Goal: Transaction & Acquisition: Purchase product/service

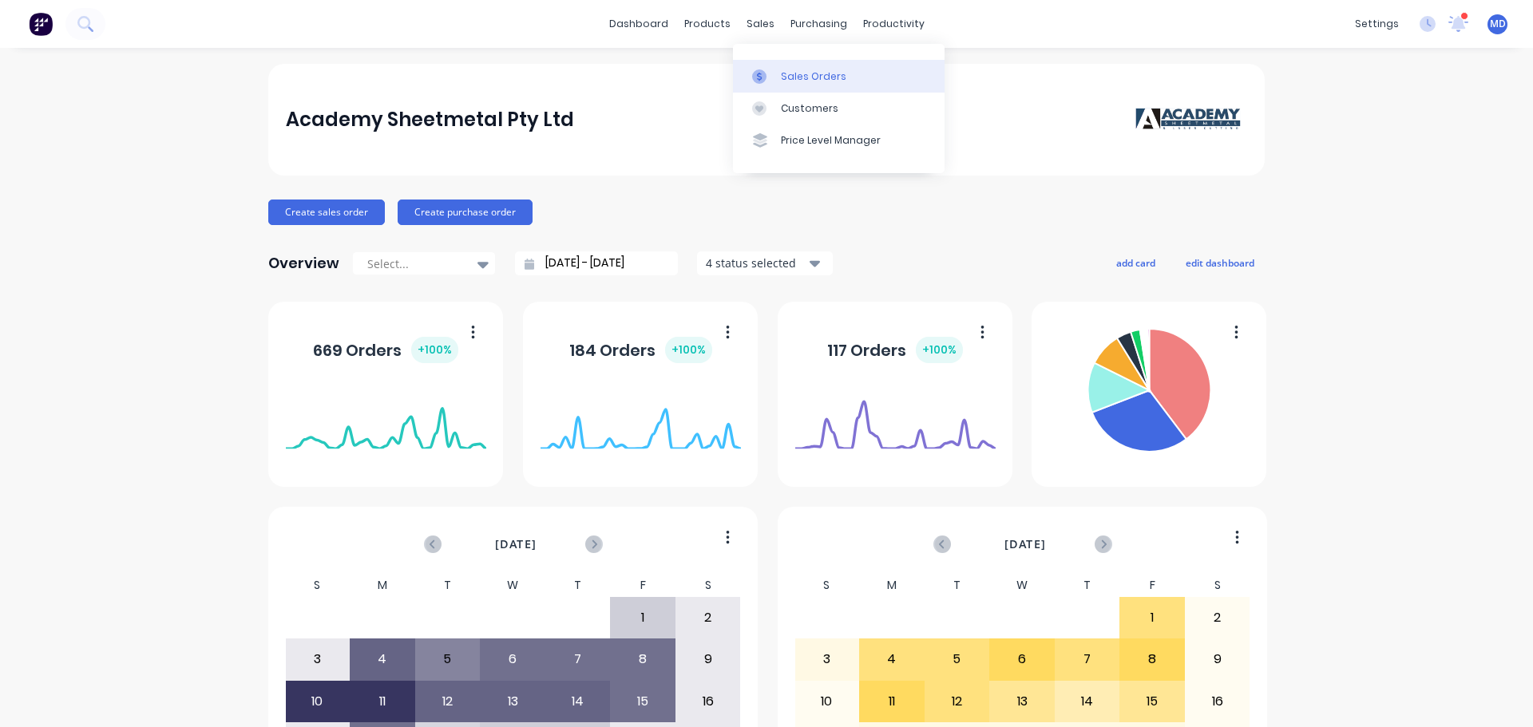
click at [784, 69] on div "Sales Orders" at bounding box center [813, 76] width 65 height 14
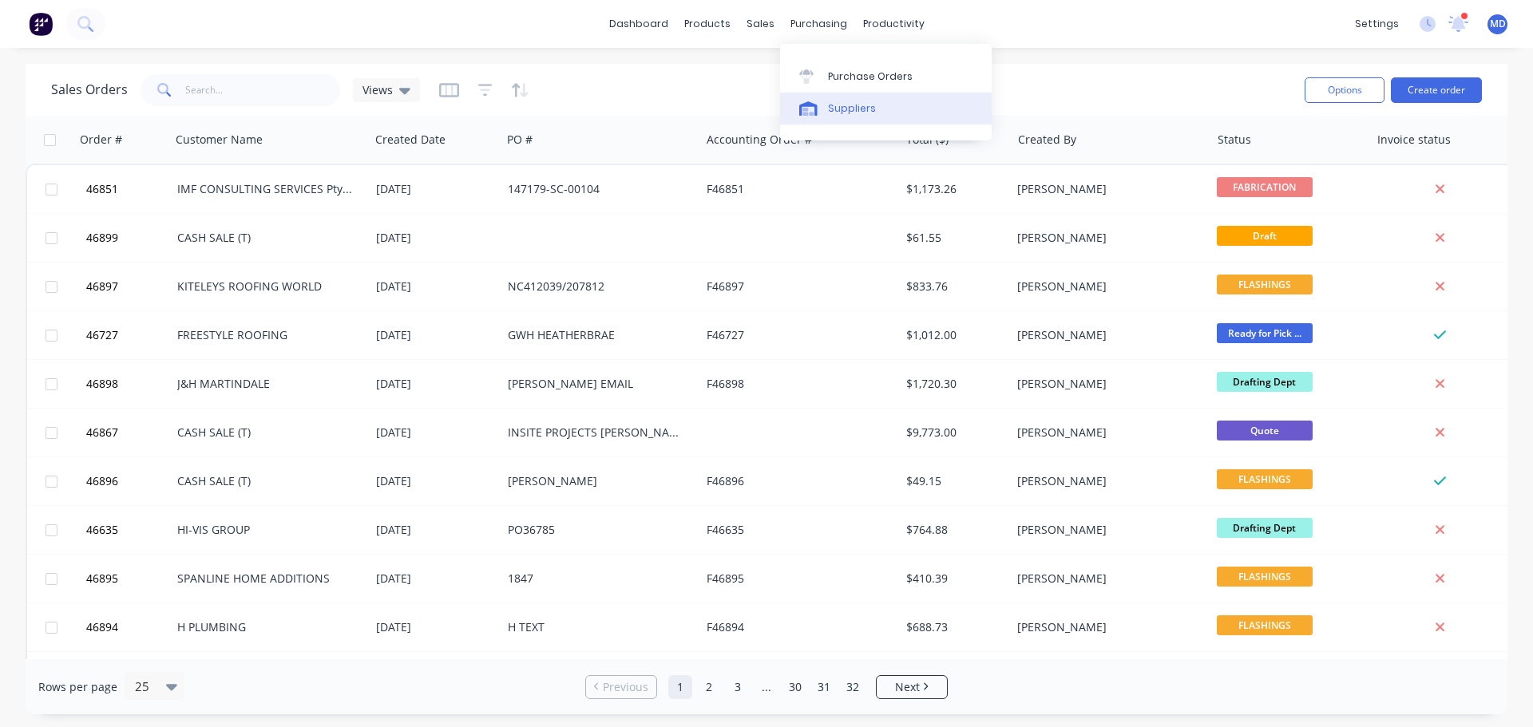
click at [840, 108] on div "Suppliers" at bounding box center [852, 108] width 48 height 14
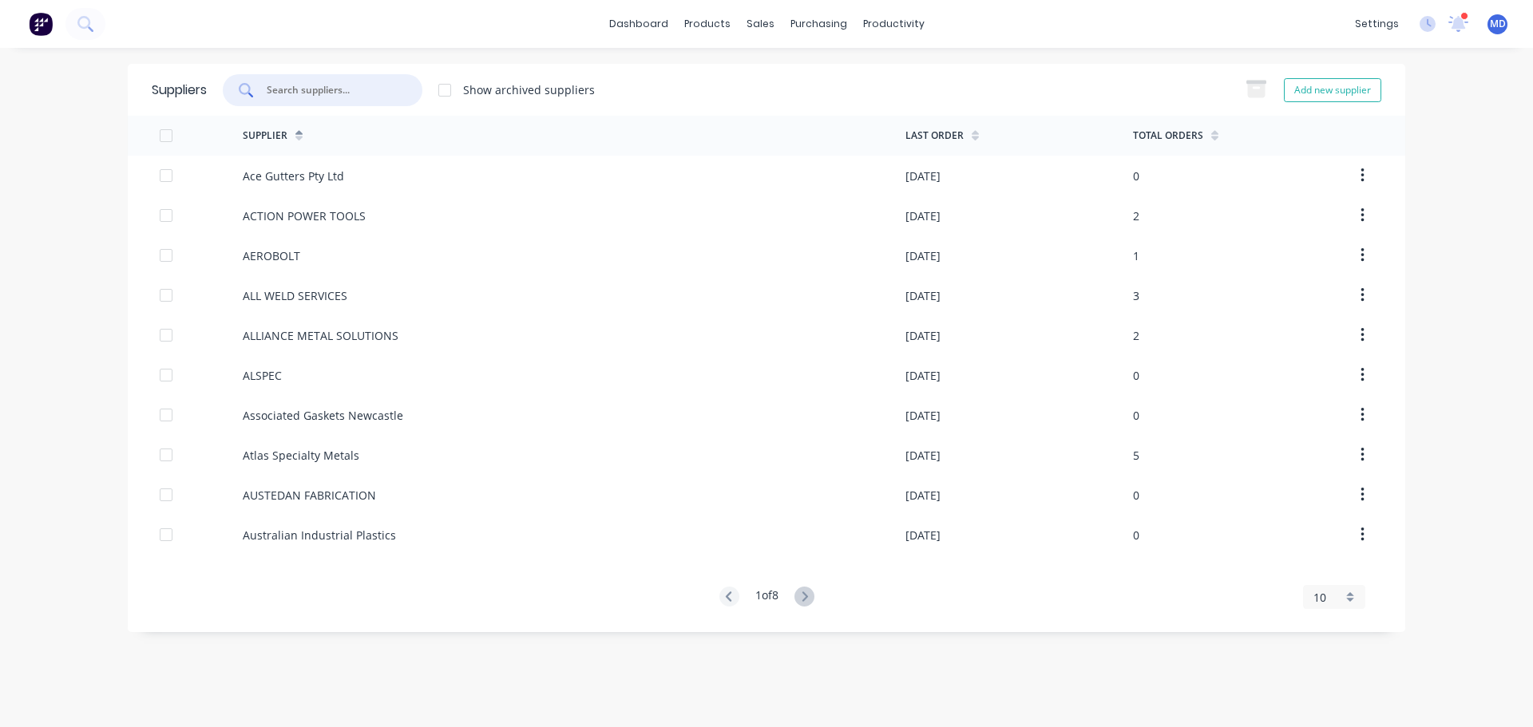
click at [332, 90] on input "text" at bounding box center [331, 90] width 133 height 16
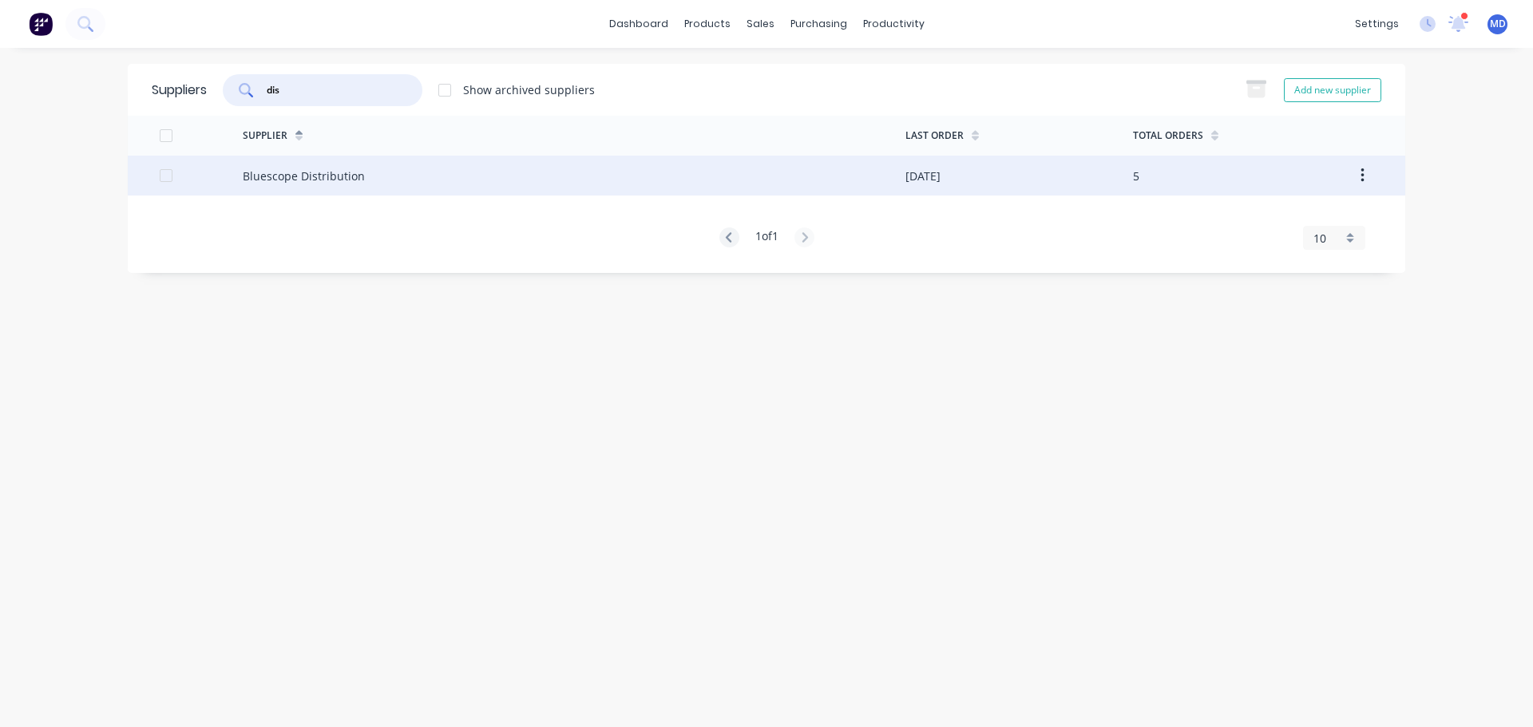
type input "dis"
click at [280, 180] on div "Bluescope Distribution" at bounding box center [304, 176] width 122 height 17
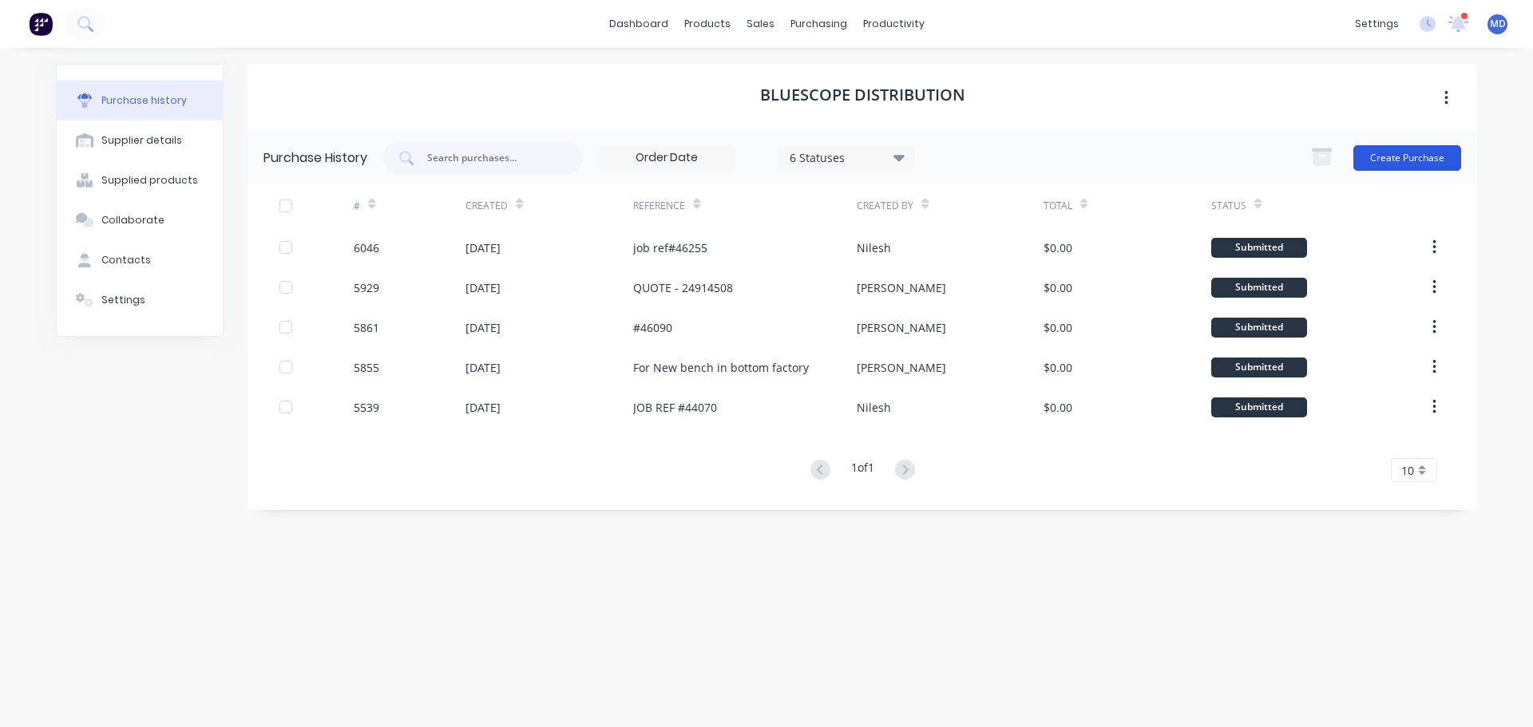
click at [1401, 157] on button "Create Purchase" at bounding box center [1407, 158] width 108 height 26
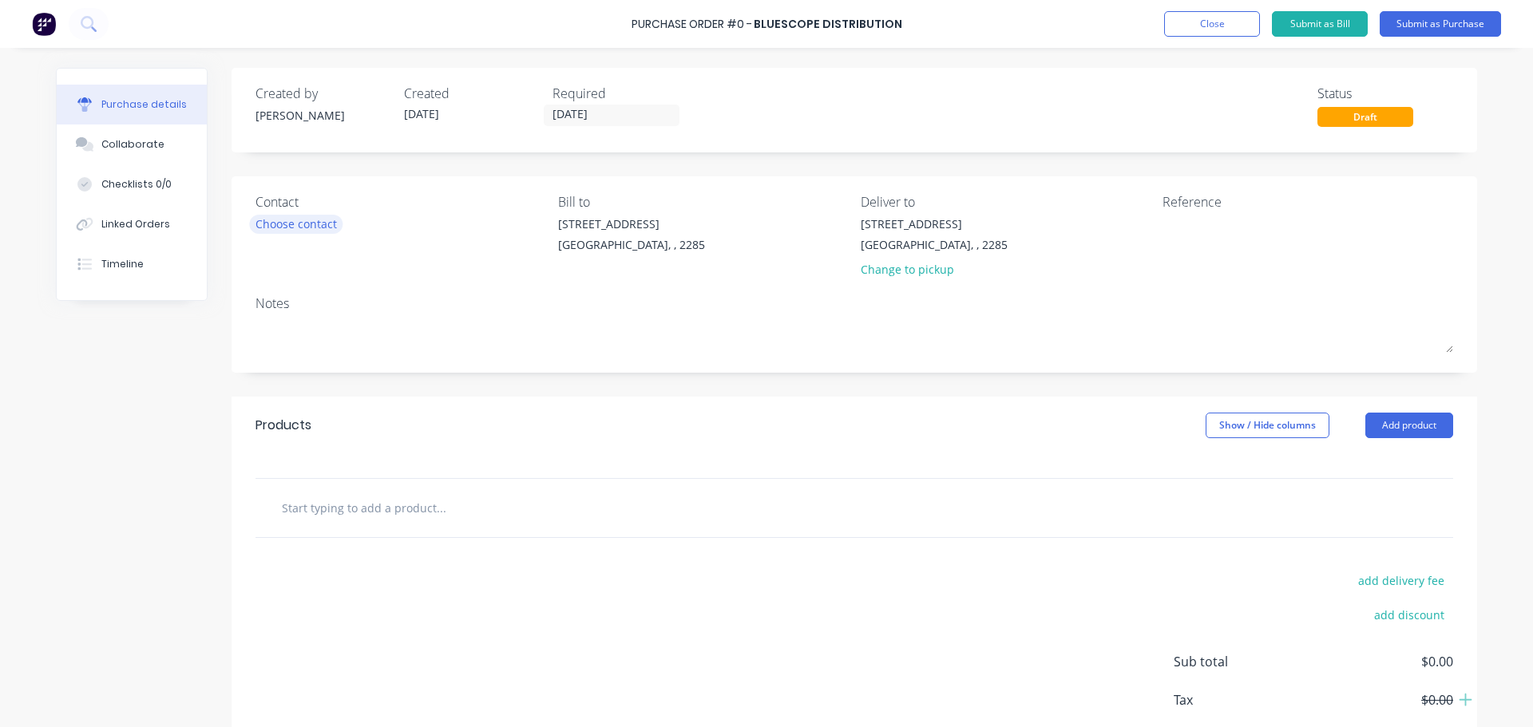
click at [291, 231] on div "Choose contact" at bounding box center [295, 224] width 81 height 17
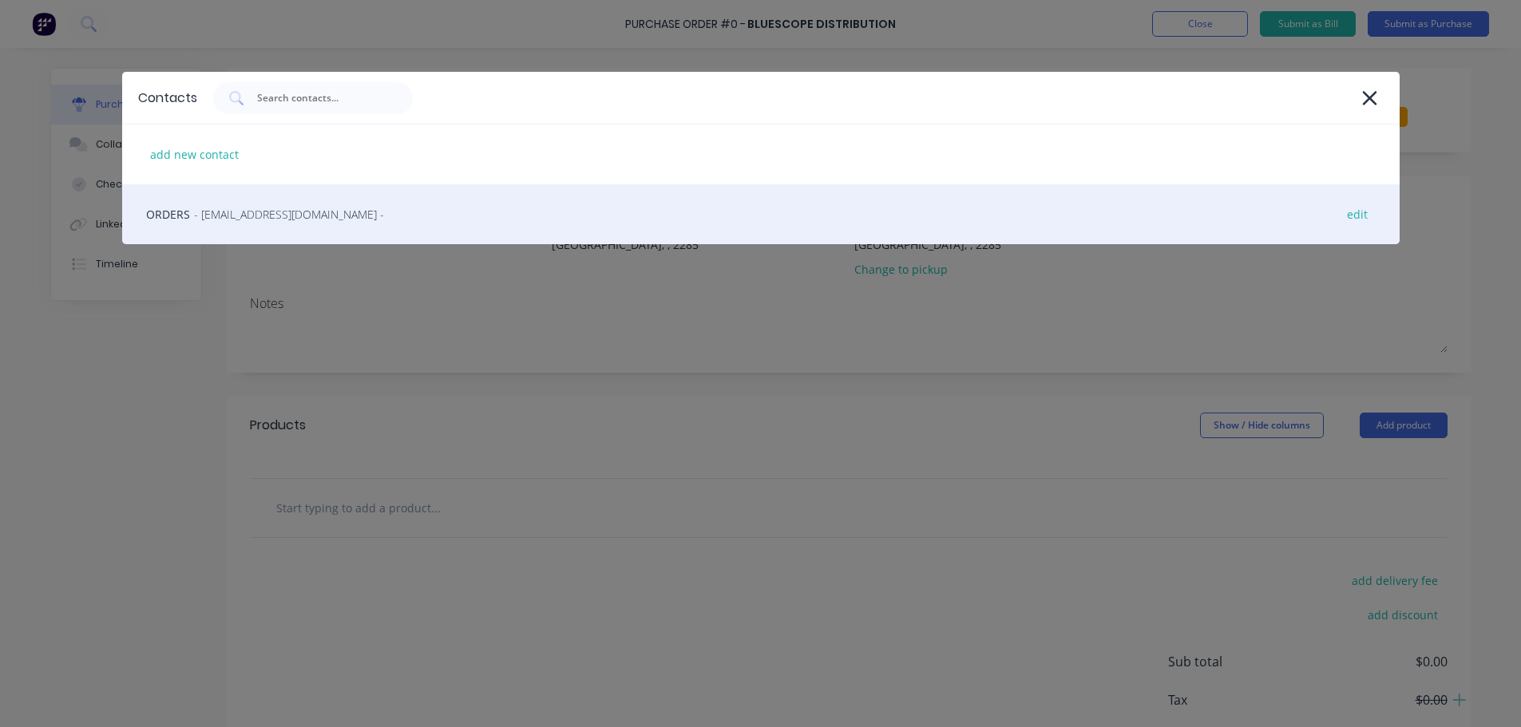
click at [278, 221] on span "- BlueScopeOrders@bluescopesteel.com -" at bounding box center [289, 214] width 190 height 17
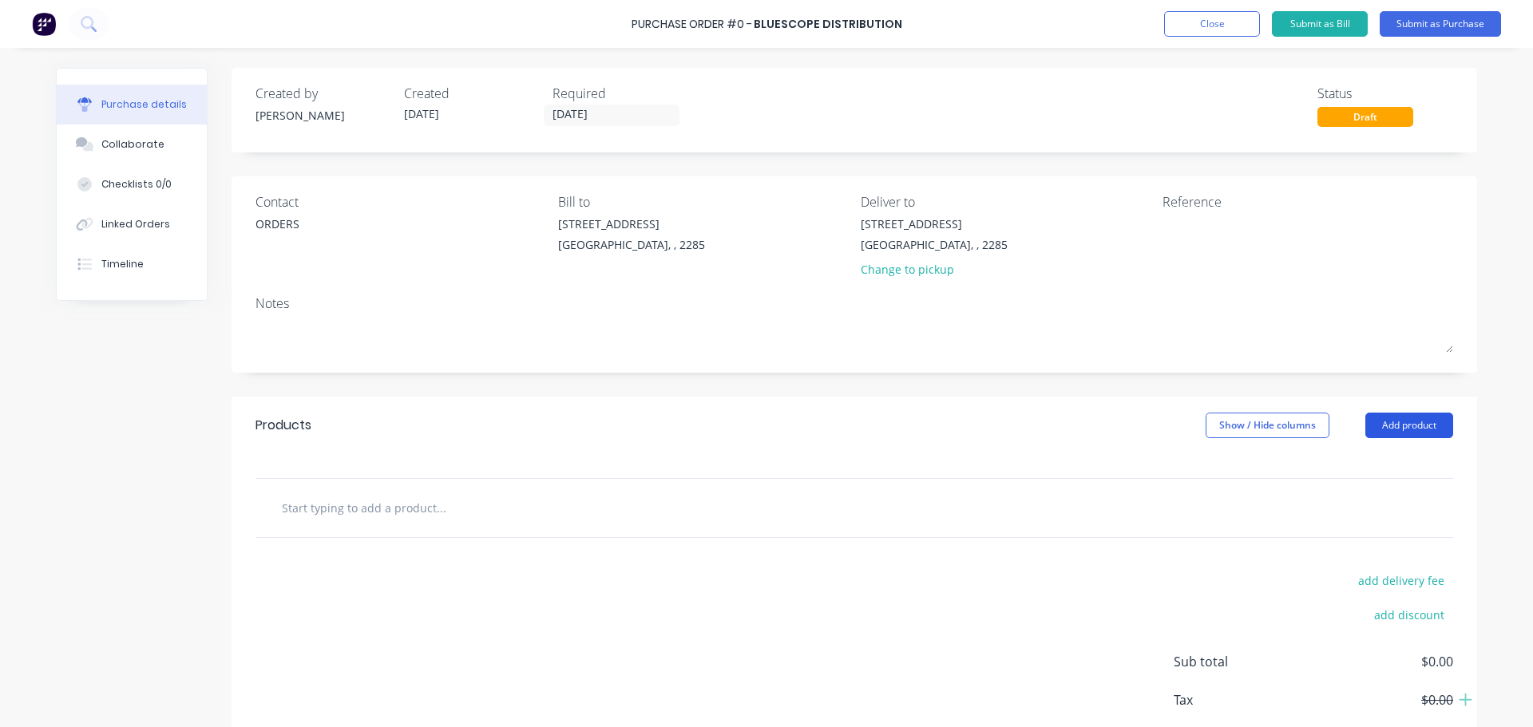
click at [1387, 426] on button "Add product" at bounding box center [1409, 426] width 88 height 26
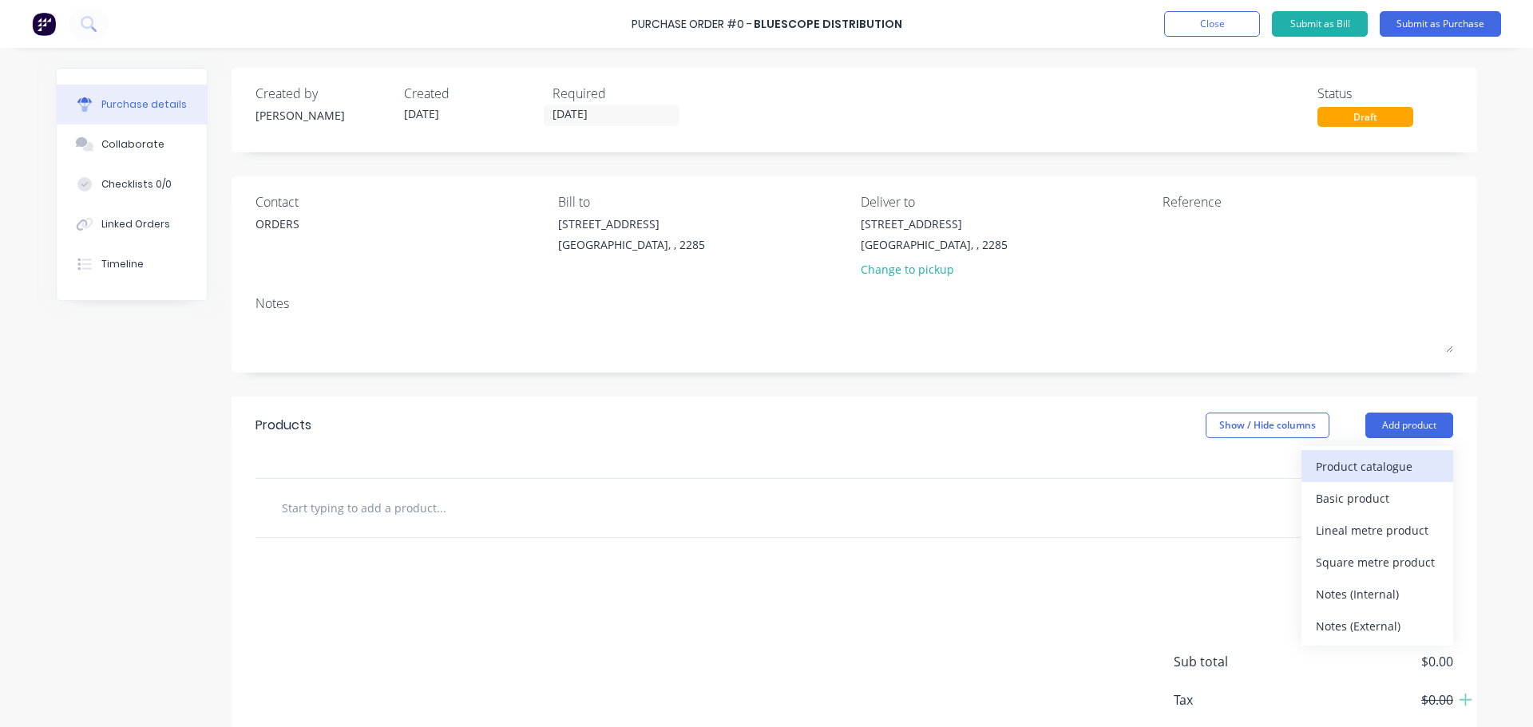
click at [1376, 455] on div "Product catalogue" at bounding box center [1377, 466] width 123 height 23
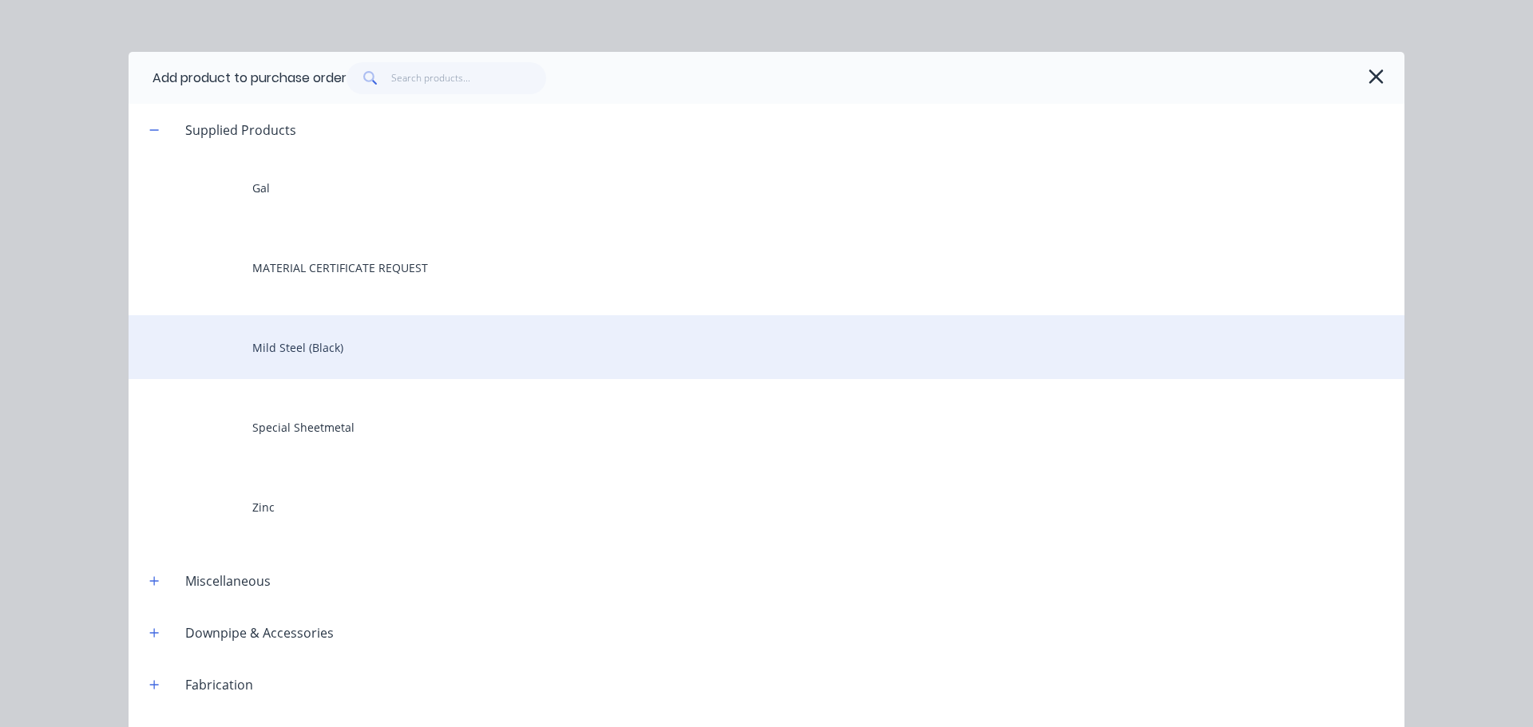
click at [295, 343] on div "Mild Steel (Black)" at bounding box center [767, 347] width 1276 height 64
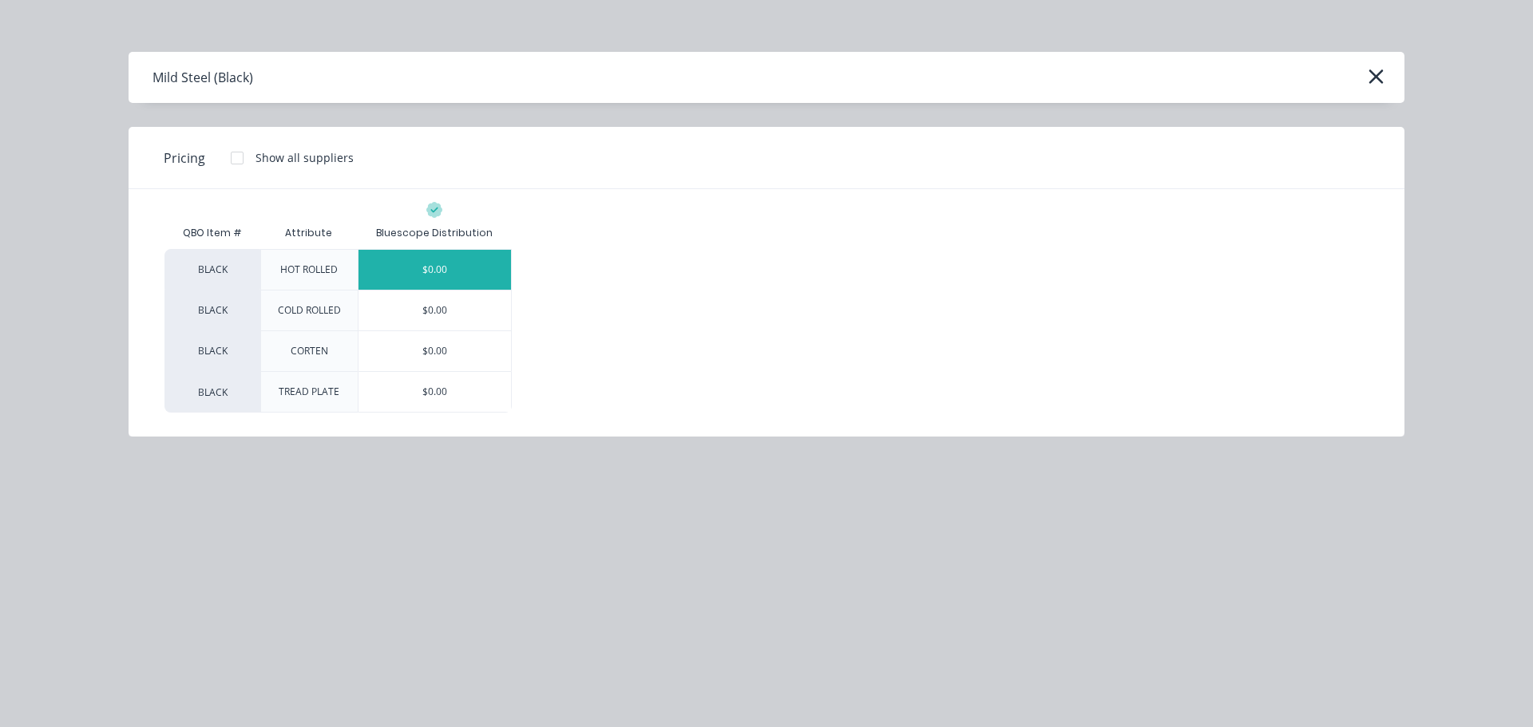
click at [414, 259] on div "$0.00" at bounding box center [434, 270] width 152 height 40
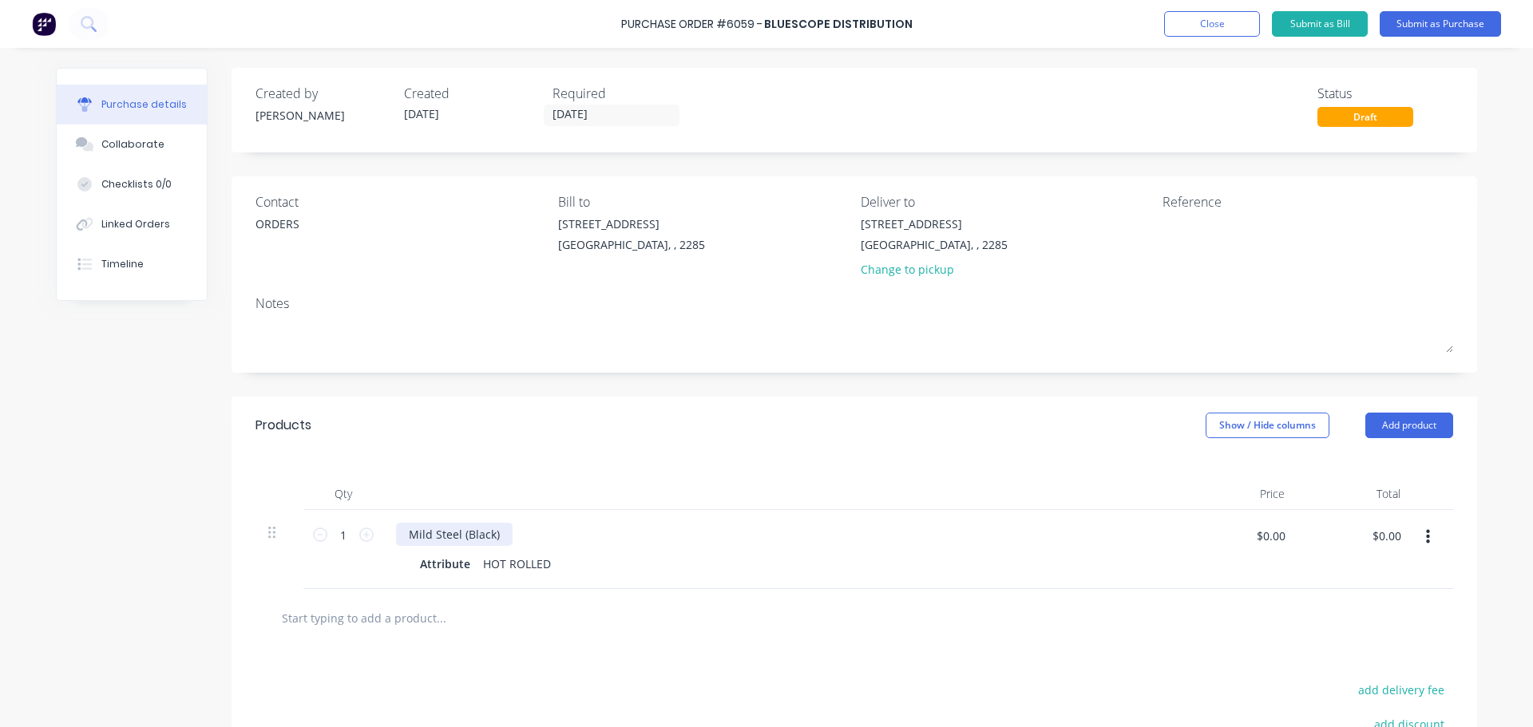
click at [492, 530] on div "Mild Steel (Black)" at bounding box center [454, 534] width 117 height 23
click at [363, 528] on icon at bounding box center [366, 535] width 14 height 14
type input "2"
click at [1426, 532] on icon "button" at bounding box center [1428, 537] width 4 height 14
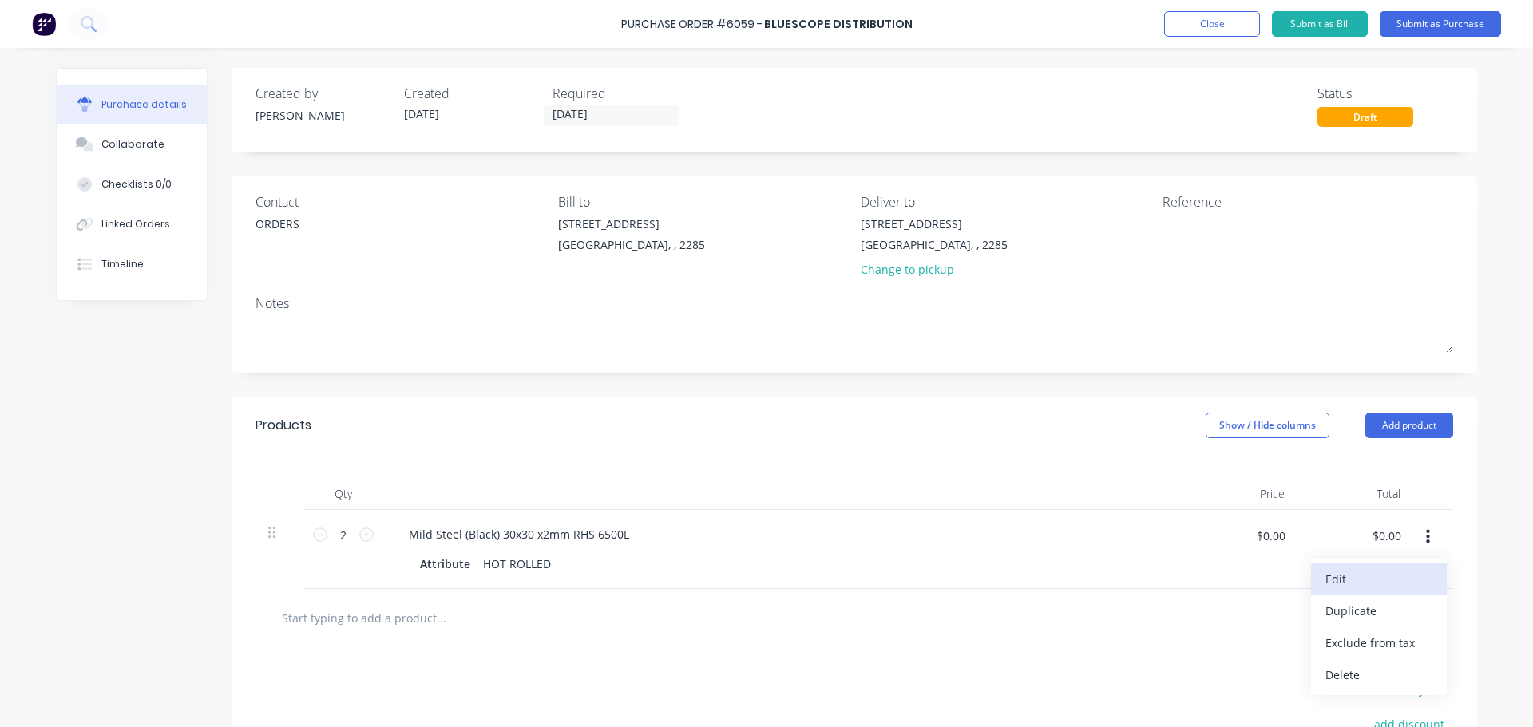
click at [1336, 581] on button "Edit" at bounding box center [1379, 580] width 136 height 32
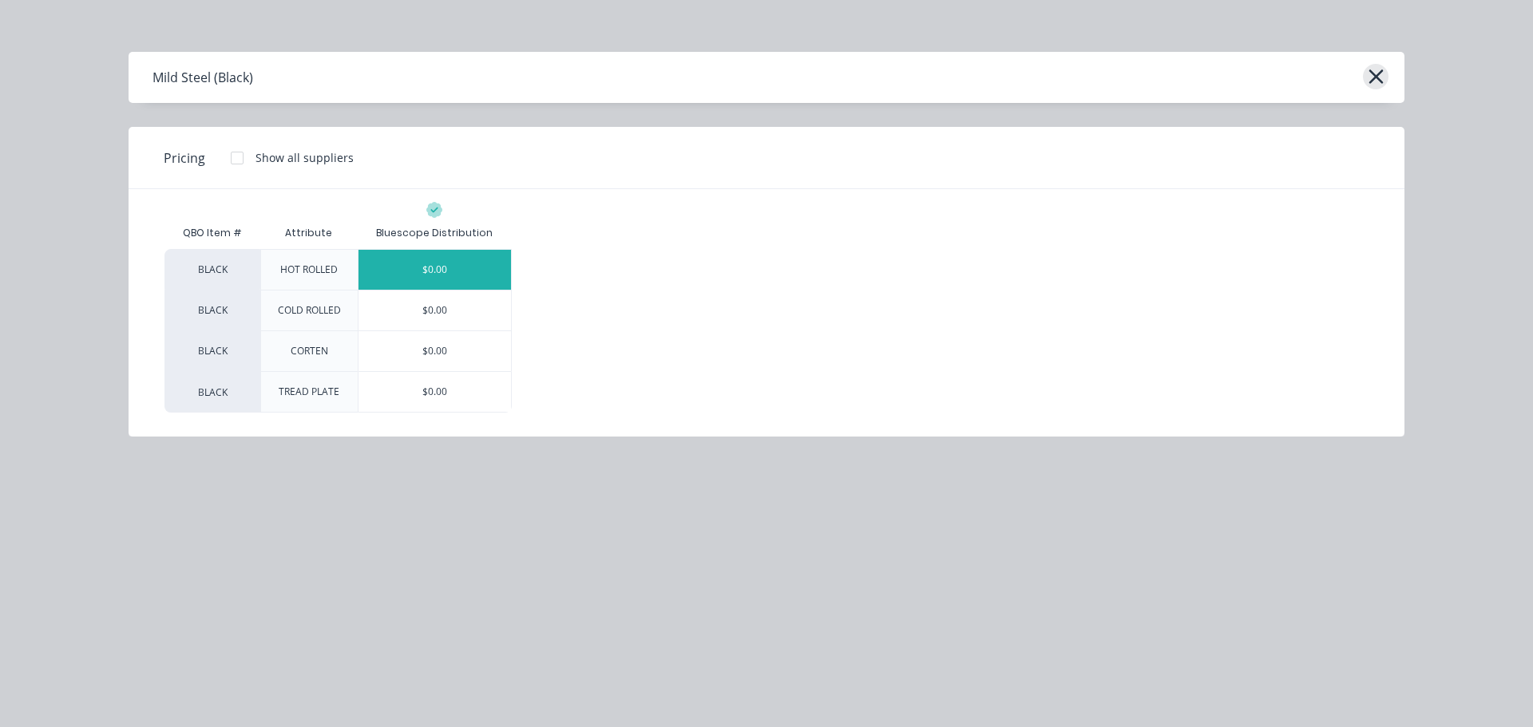
click at [1383, 81] on icon "button" at bounding box center [1375, 76] width 17 height 22
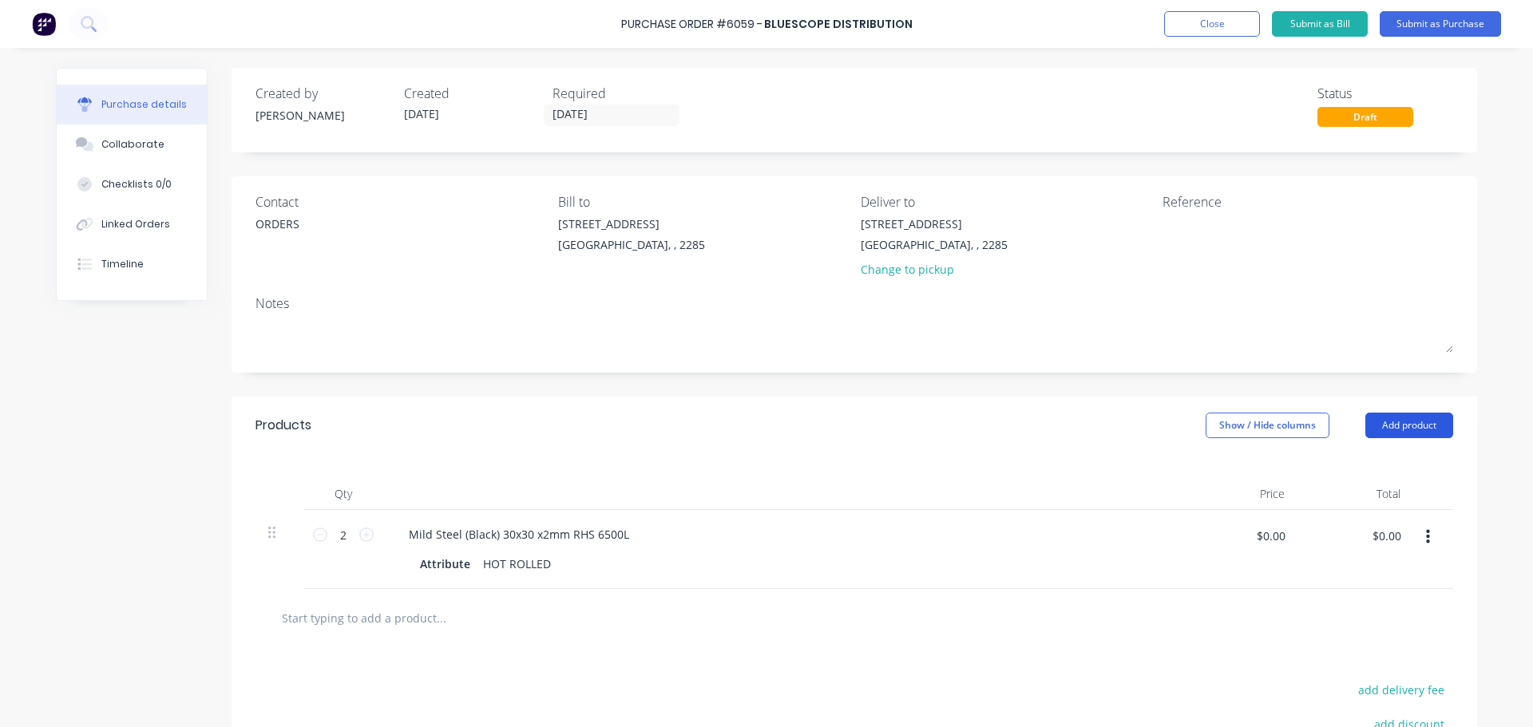
click at [1381, 423] on button "Add product" at bounding box center [1409, 426] width 88 height 26
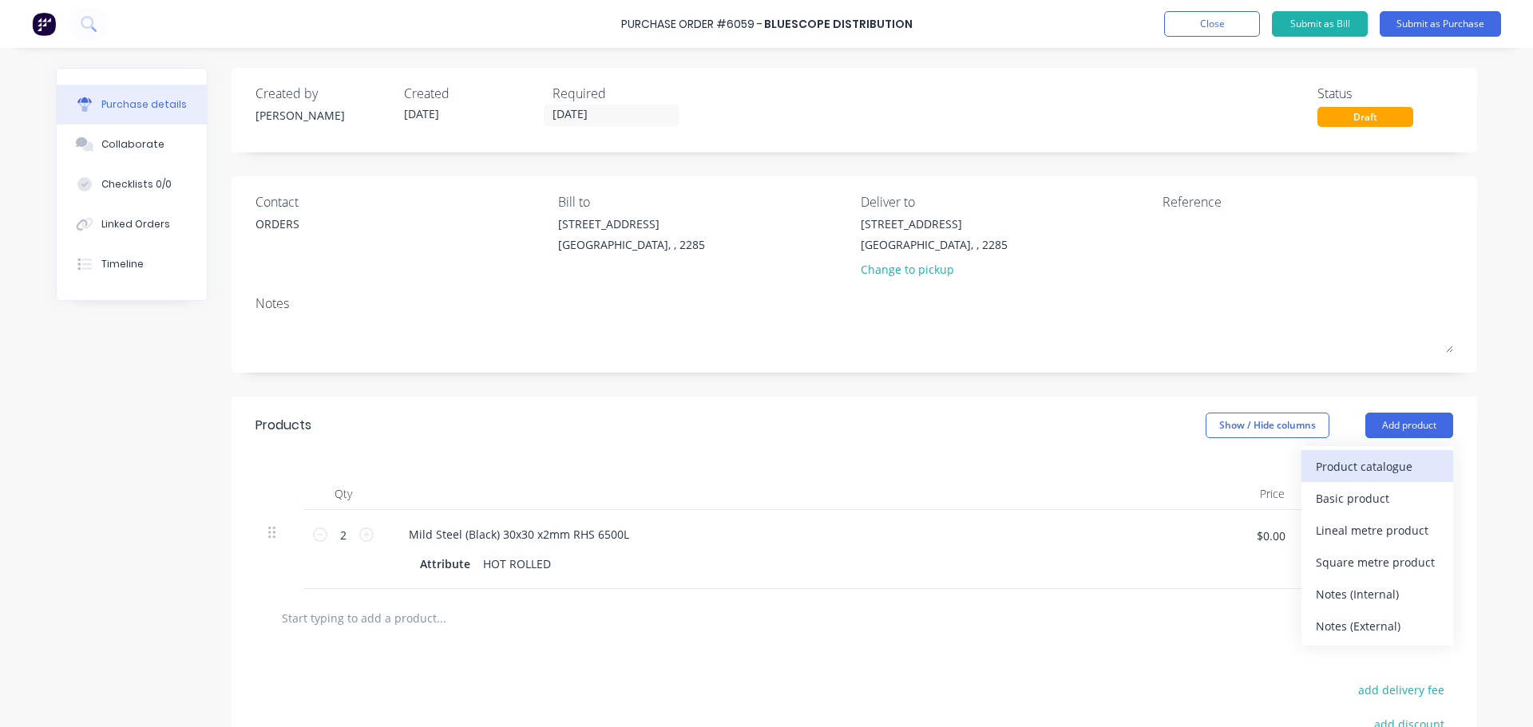
click at [1349, 461] on div "Product catalogue" at bounding box center [1377, 466] width 123 height 23
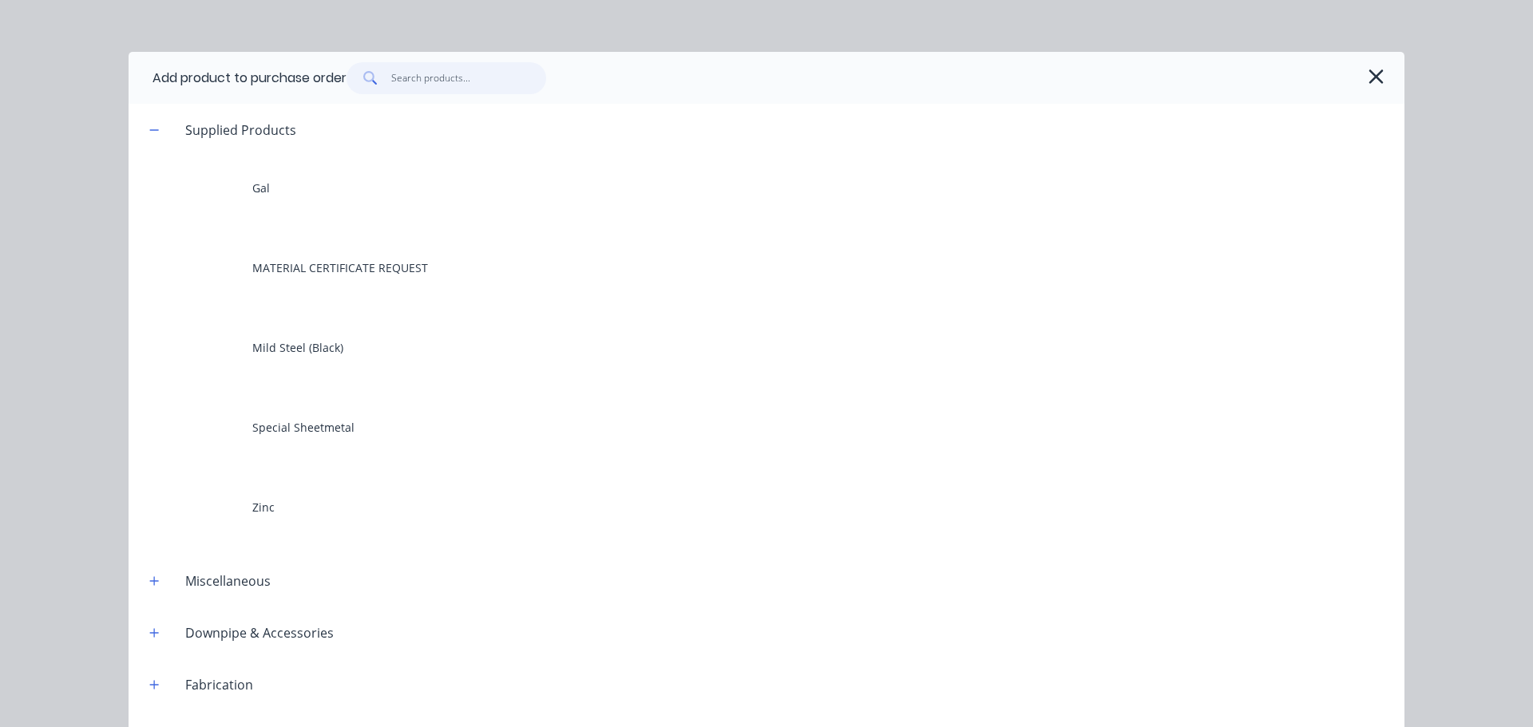
click at [449, 81] on input "text" at bounding box center [469, 78] width 156 height 32
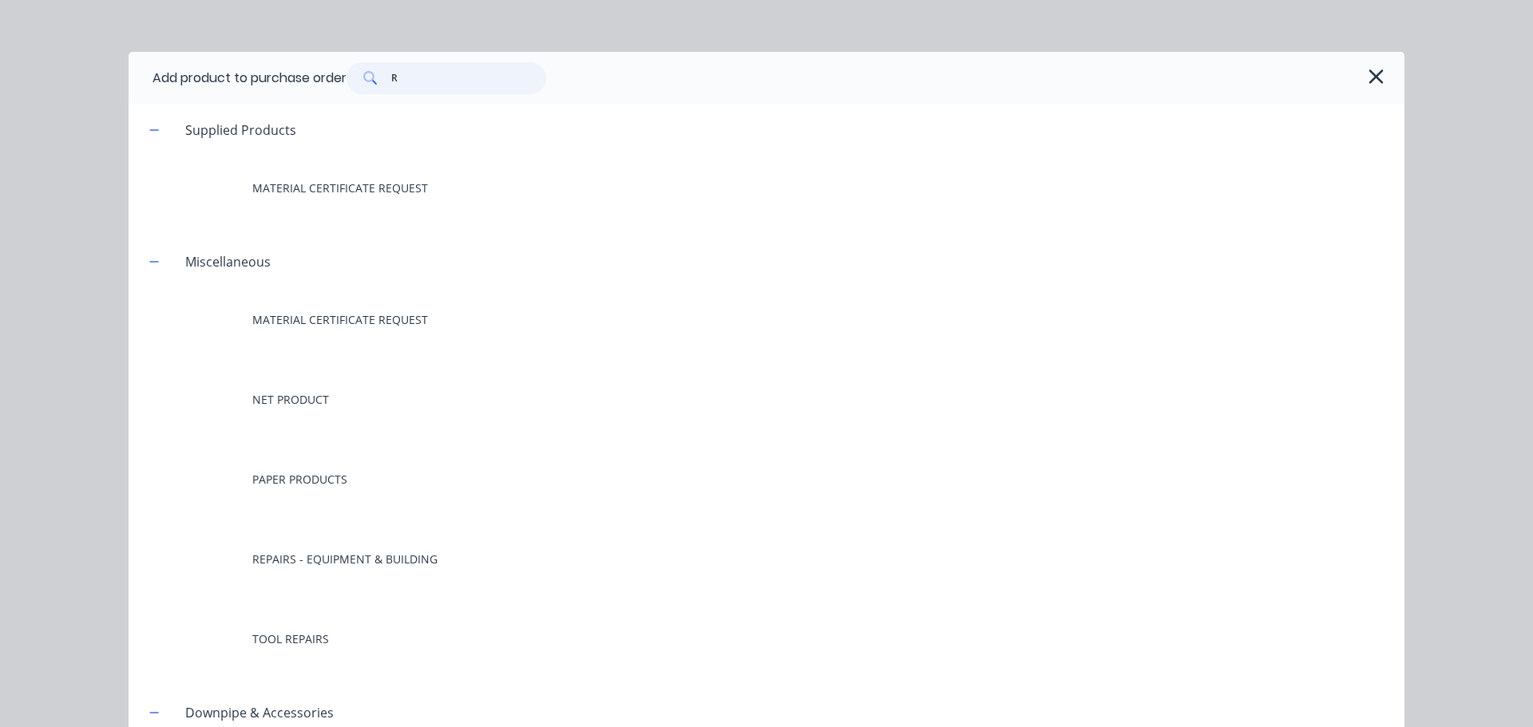
type input "RH"
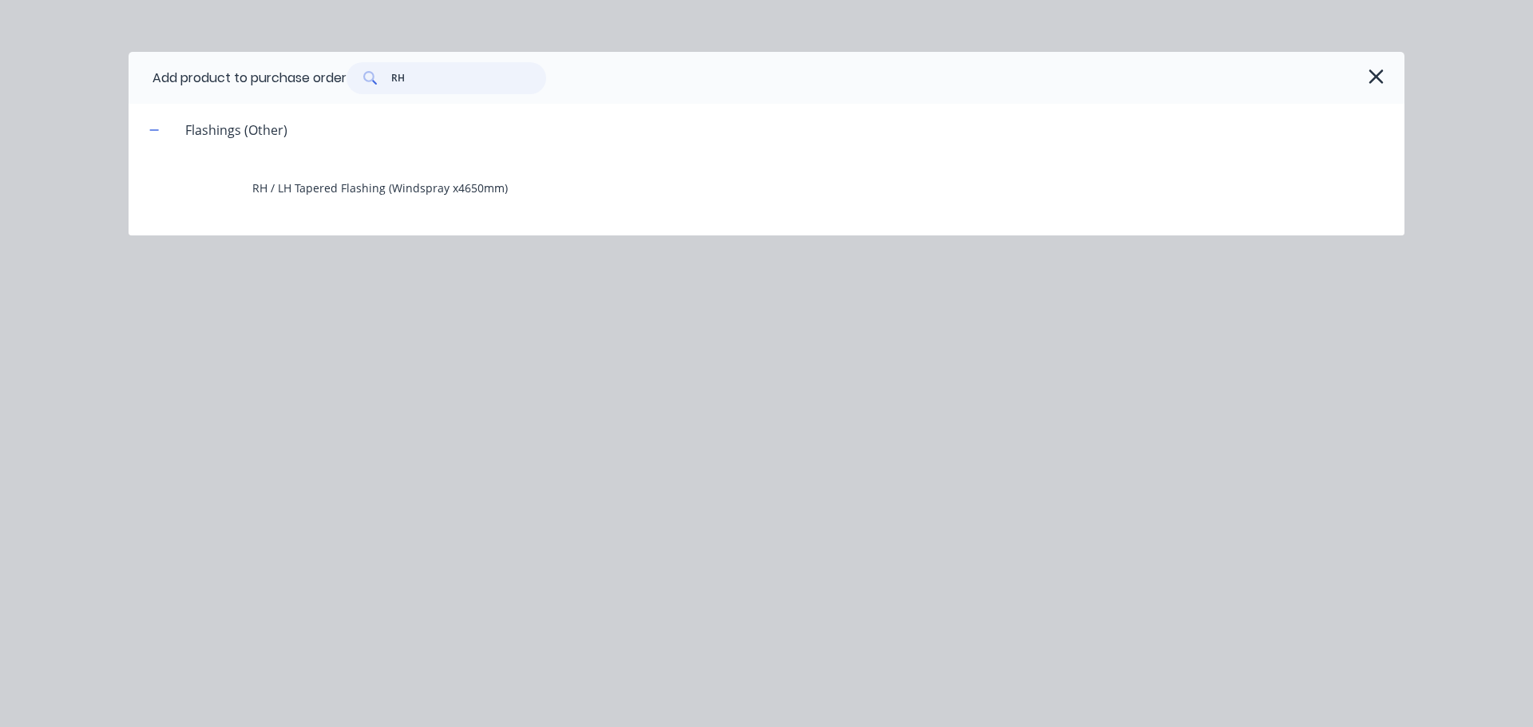
drag, startPoint x: 414, startPoint y: 77, endPoint x: 384, endPoint y: 73, distance: 30.6
click at [384, 73] on div "RH" at bounding box center [446, 78] width 200 height 32
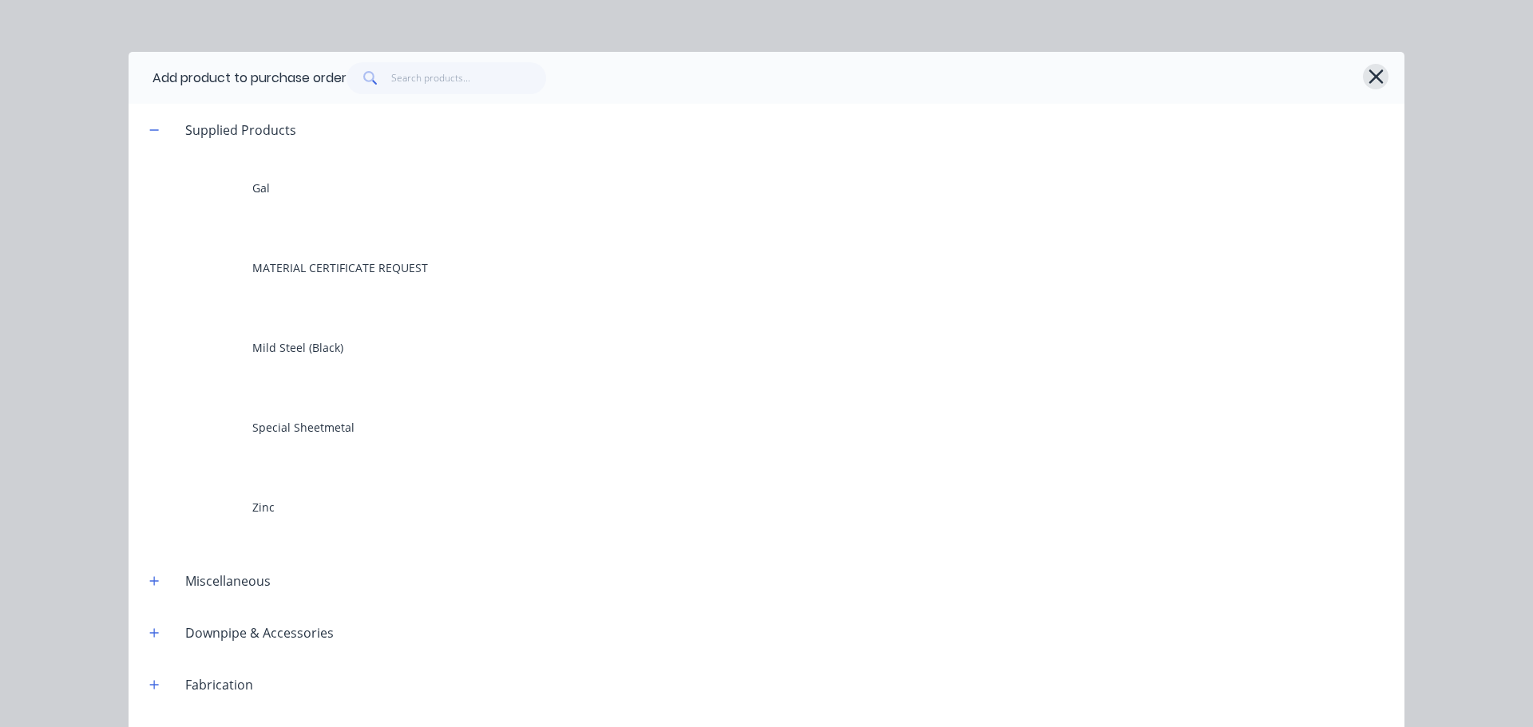
click at [1367, 76] on icon "button" at bounding box center [1375, 76] width 17 height 22
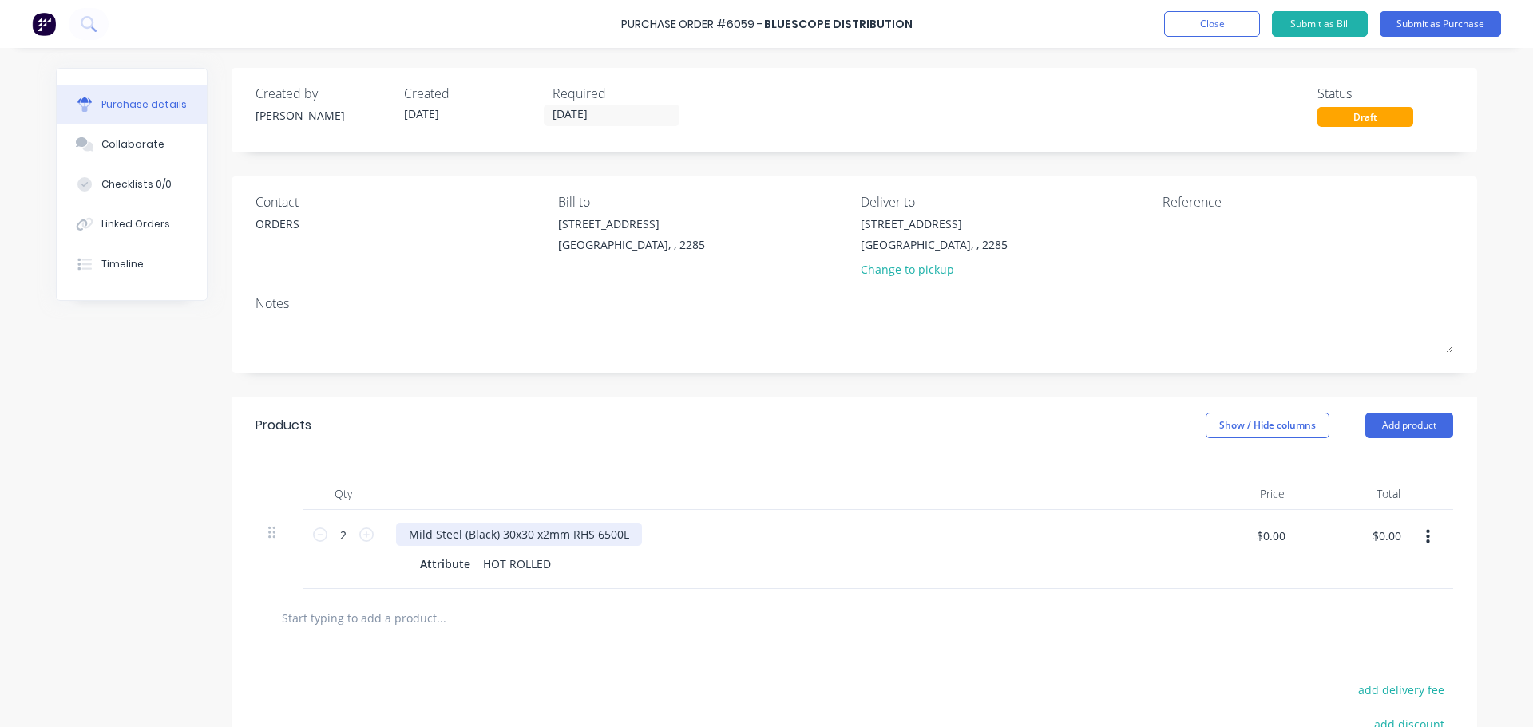
click at [493, 530] on div "Mild Steel (Black) 30x30 x2mm RHS 6500L" at bounding box center [519, 534] width 246 height 23
click at [631, 528] on div "Mild Steel 30x30 x2mm RHS 6500L" at bounding box center [782, 534] width 773 height 23
click at [1435, 17] on button "Submit as Purchase" at bounding box center [1439, 24] width 121 height 26
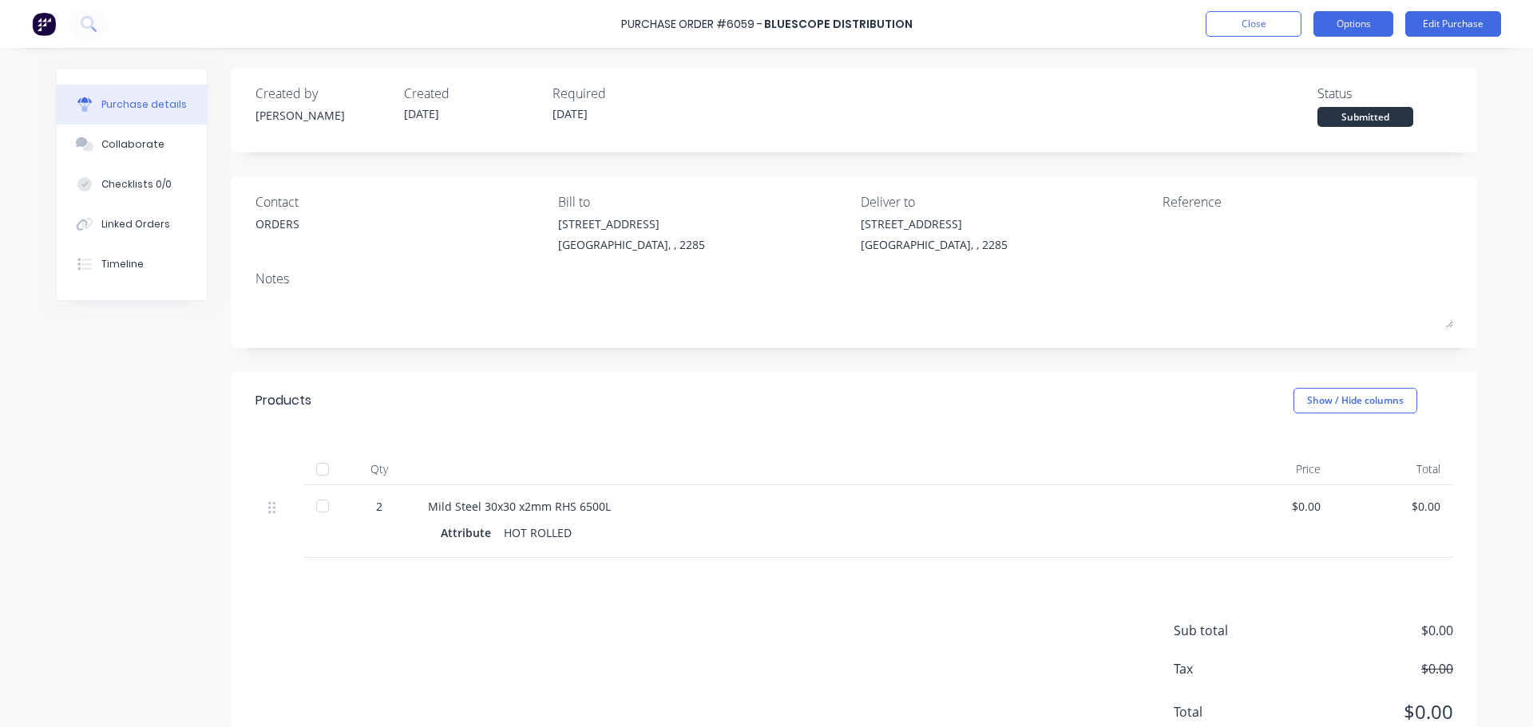
click at [1363, 23] on button "Options" at bounding box center [1353, 24] width 80 height 26
click at [1441, 63] on div "Purchase details Collaborate Checklists 0/0 Linked Orders Timeline Created by M…" at bounding box center [766, 339] width 1453 height 647
click at [1431, 20] on button "Edit Purchase" at bounding box center [1453, 24] width 96 height 26
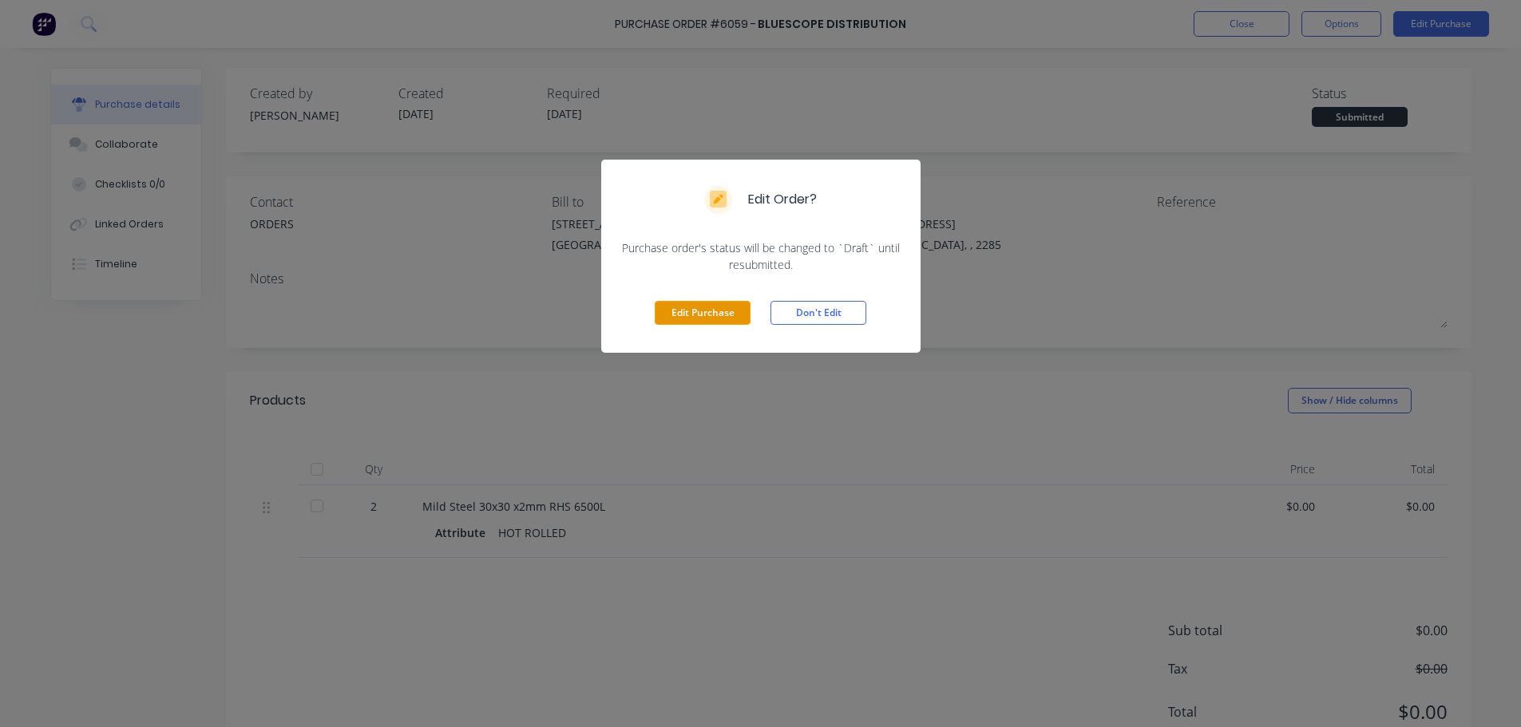
click at [708, 307] on button "Edit Purchase" at bounding box center [703, 313] width 96 height 24
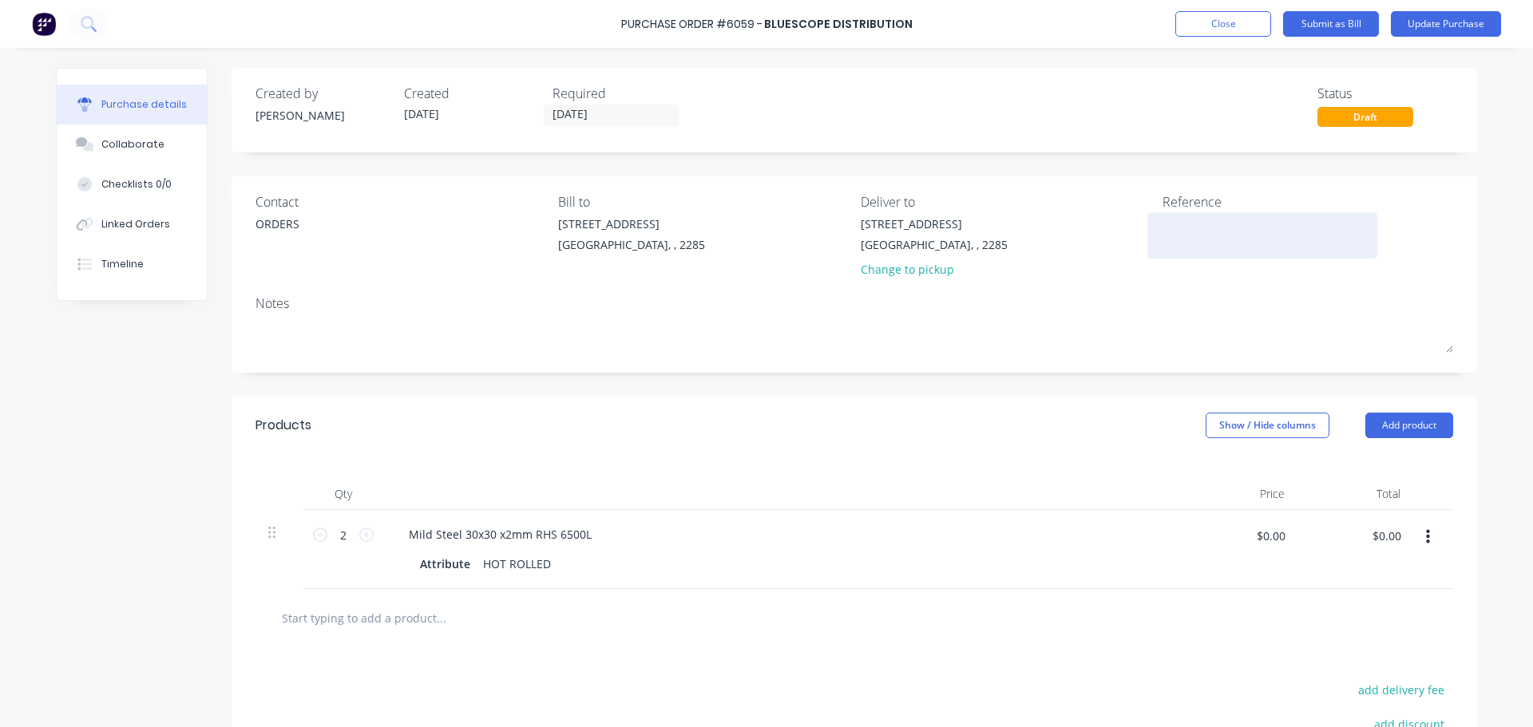
click at [1171, 228] on textarea at bounding box center [1262, 234] width 200 height 36
type textarea "x"
type textarea "L"
type textarea "x"
type textarea "LE"
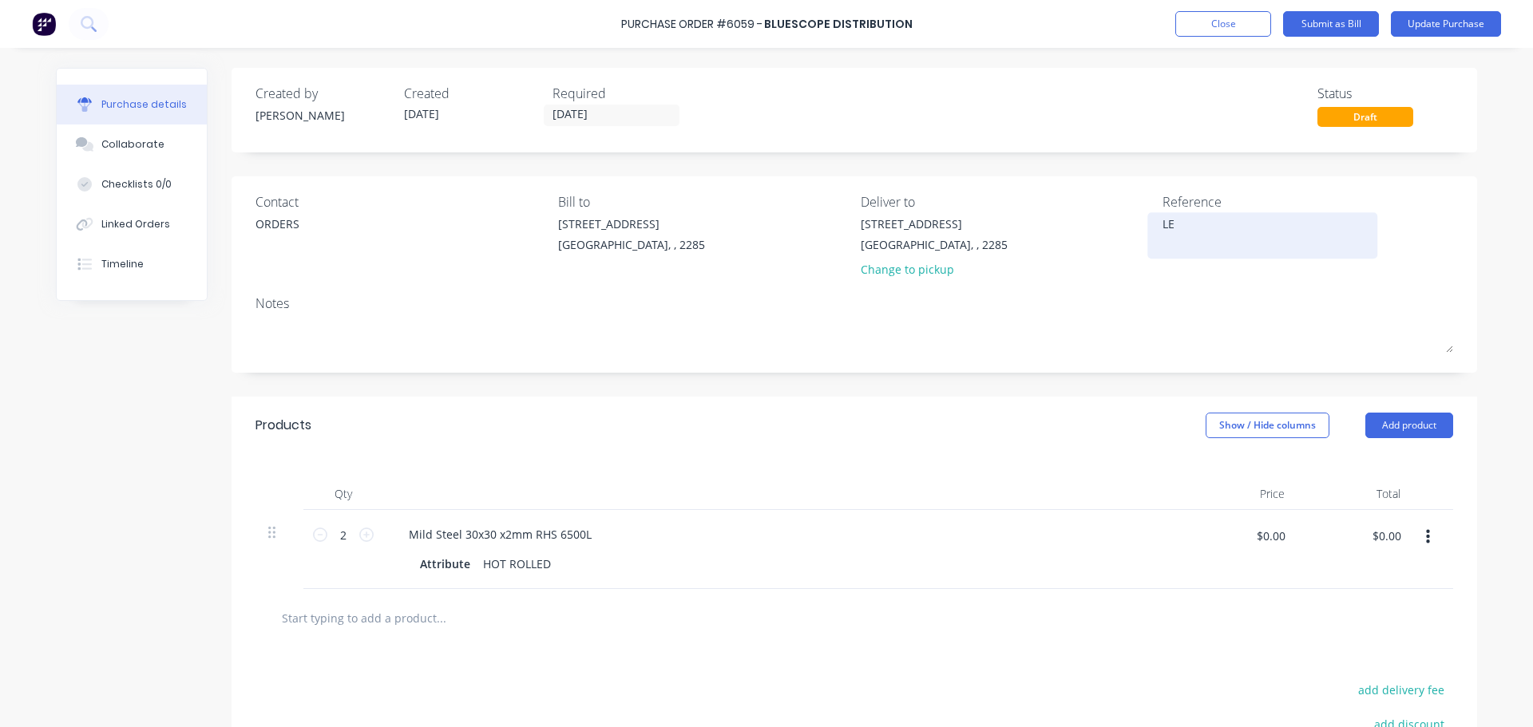
type textarea "x"
type textarea "LES"
type textarea "x"
type textarea "LES"
click at [1417, 27] on button "Update Purchase" at bounding box center [1446, 24] width 110 height 26
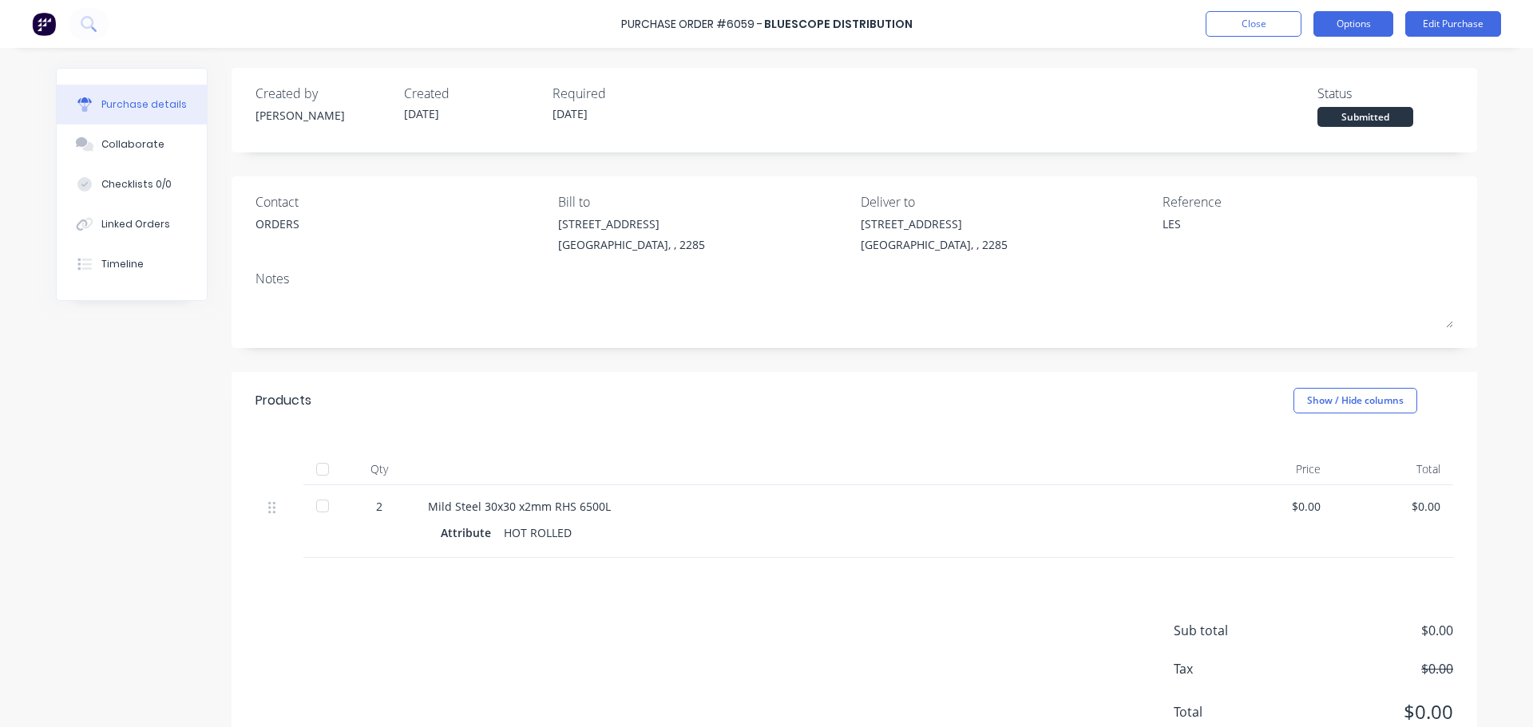
click at [1355, 24] on button "Options" at bounding box center [1353, 24] width 80 height 26
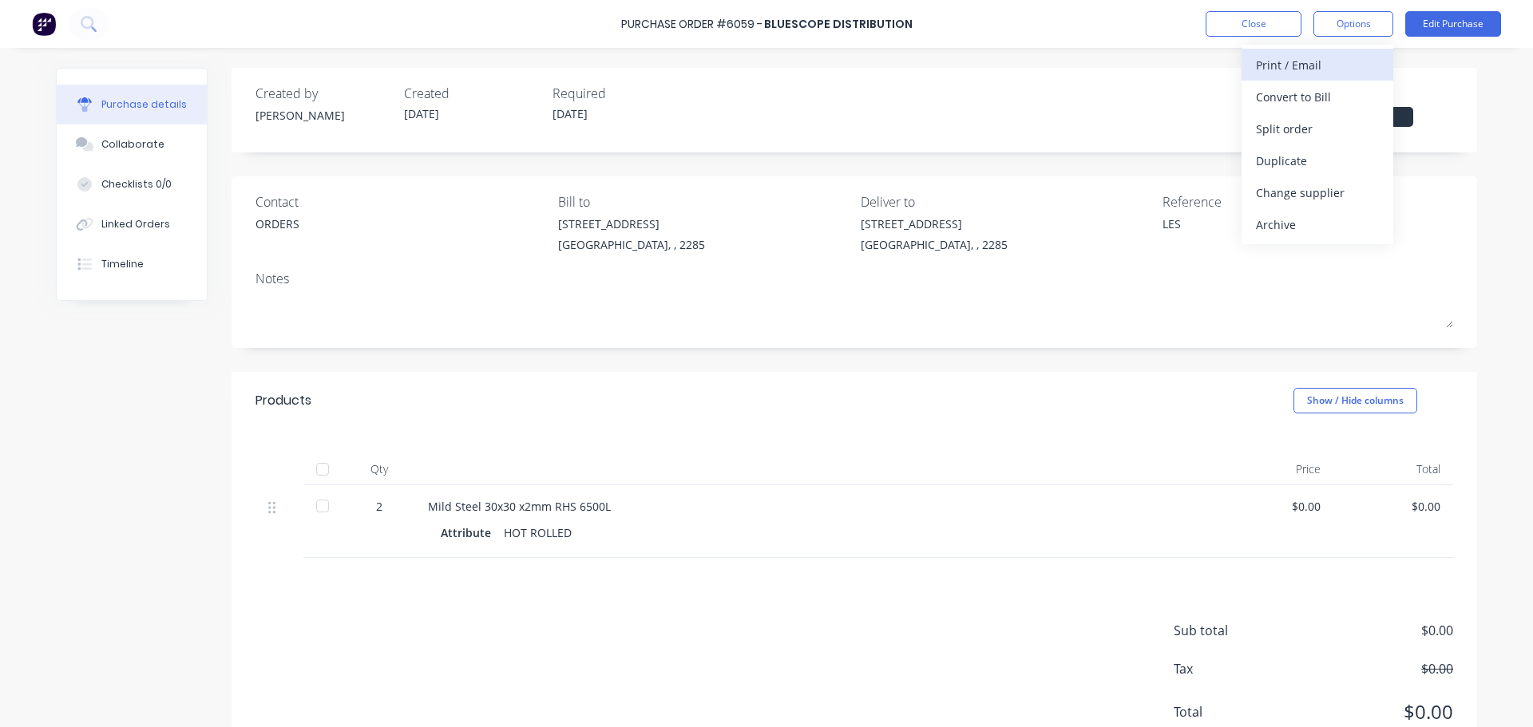
click at [1318, 69] on div "Print / Email" at bounding box center [1317, 64] width 123 height 23
click at [1291, 138] on div "Without pricing" at bounding box center [1317, 128] width 123 height 23
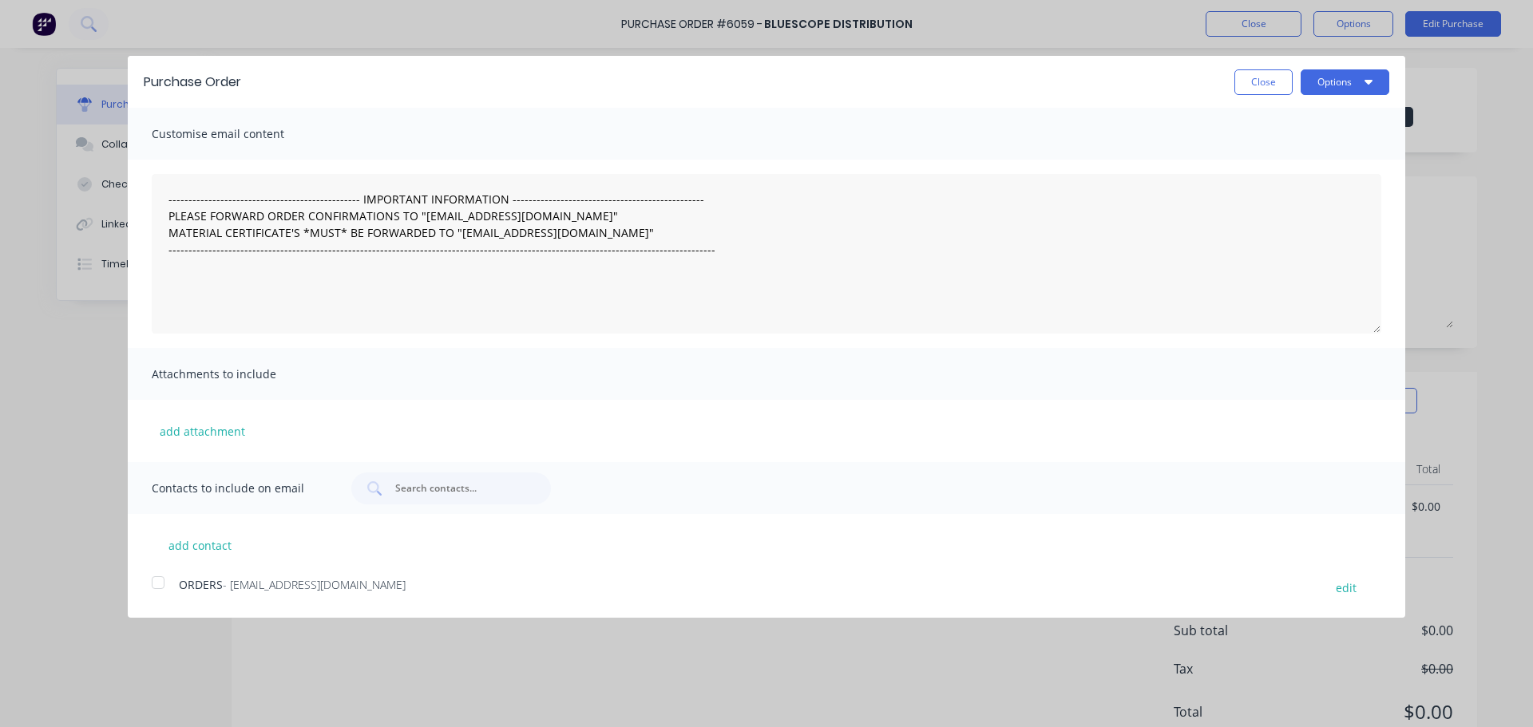
click at [162, 584] on div at bounding box center [158, 583] width 32 height 32
click at [1370, 93] on button "Options" at bounding box center [1344, 82] width 89 height 26
click at [1339, 157] on div "Email" at bounding box center [1313, 154] width 123 height 23
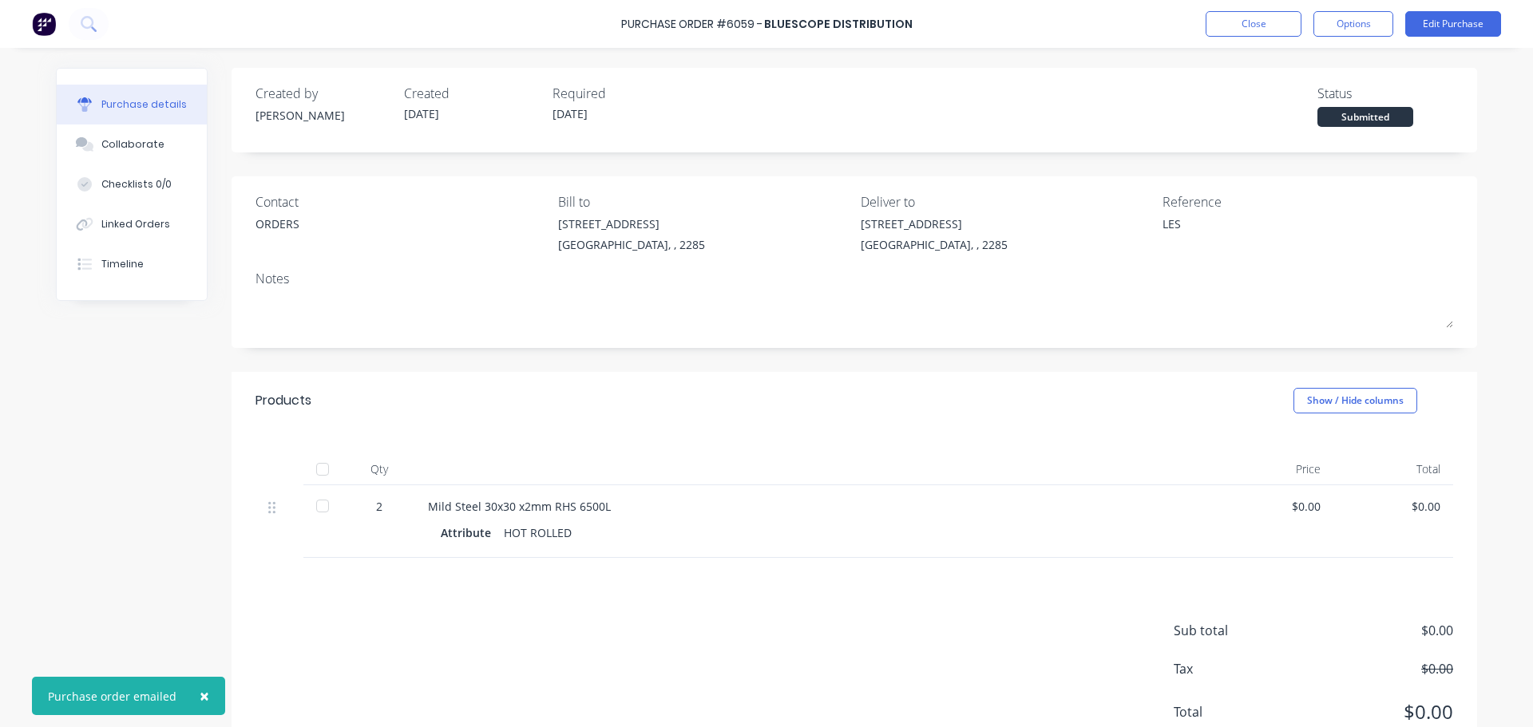
type textarea "x"
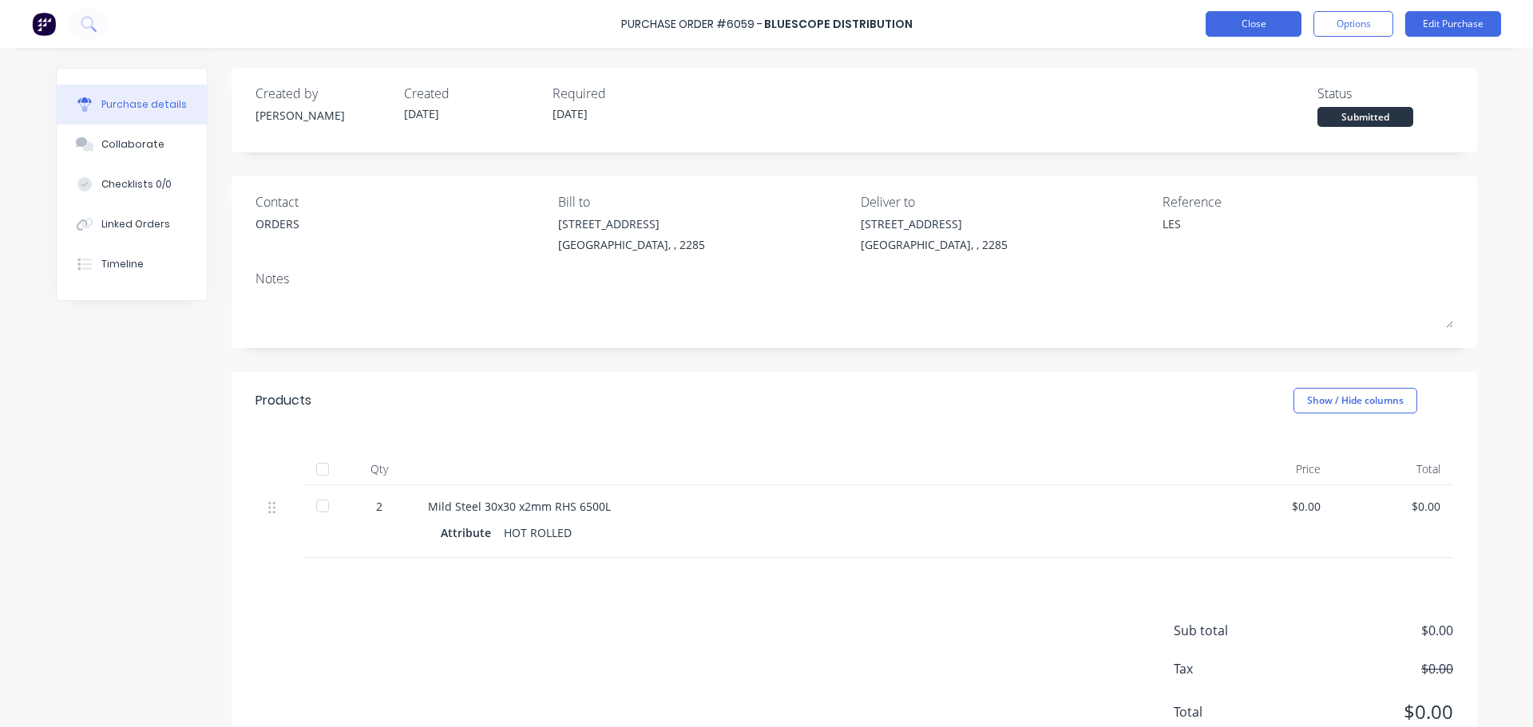
click at [1237, 18] on button "Close" at bounding box center [1253, 24] width 96 height 26
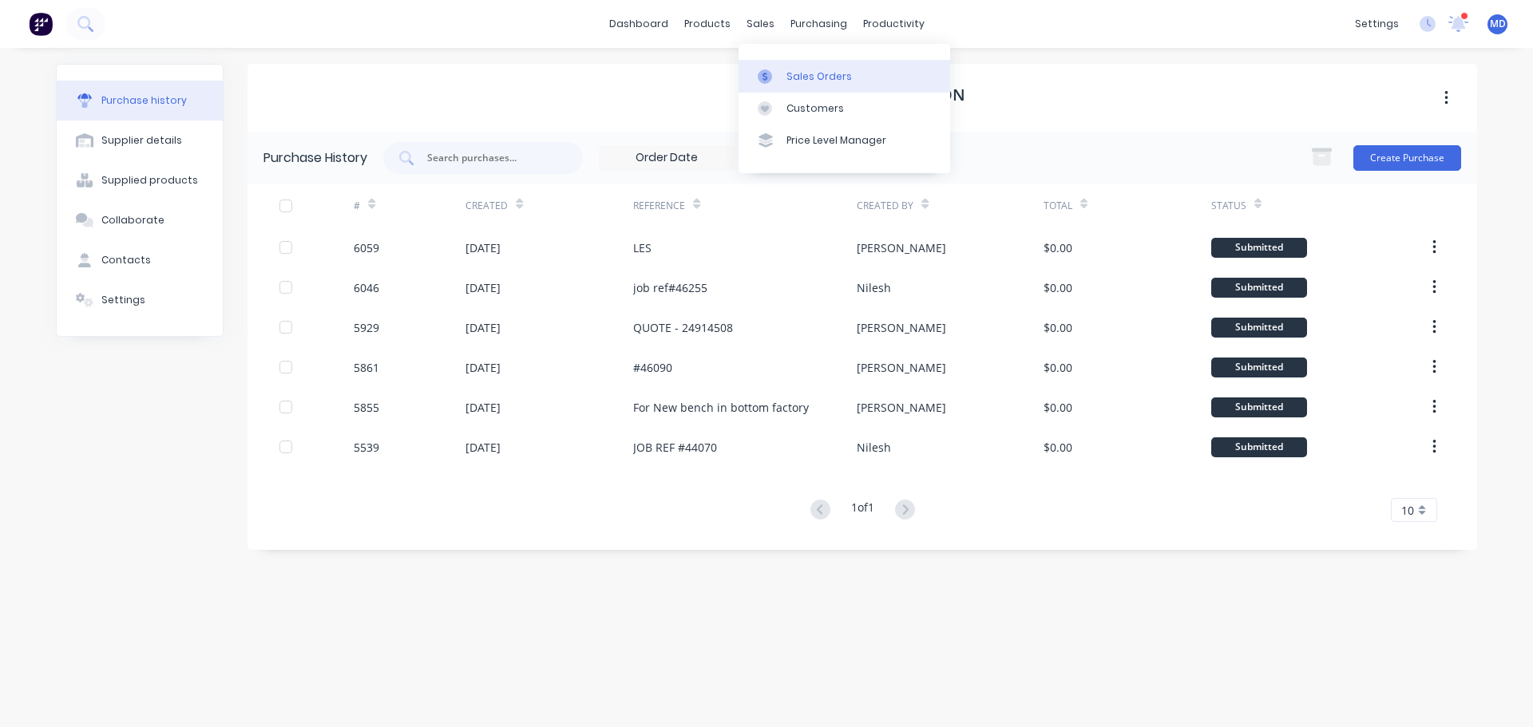
click at [788, 65] on link "Sales Orders" at bounding box center [844, 76] width 212 height 32
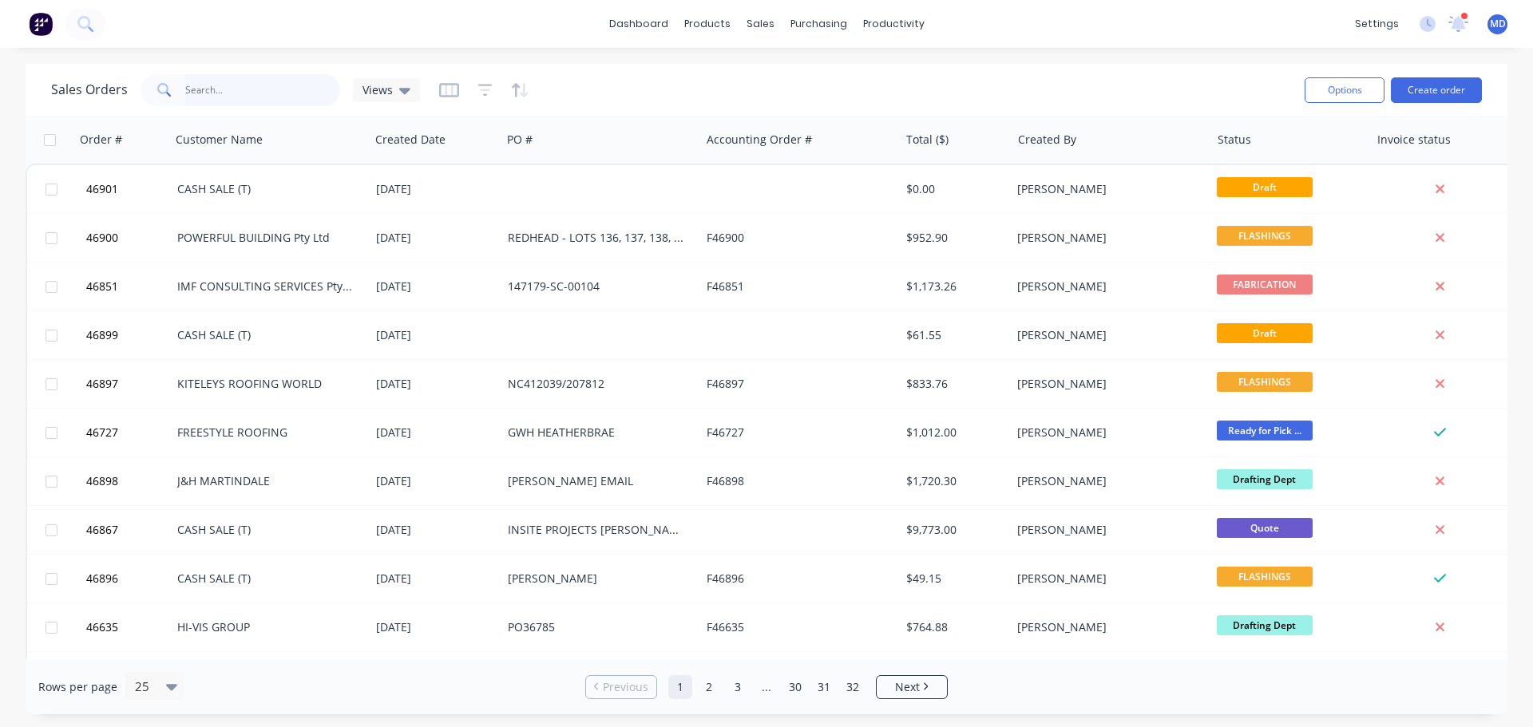
click at [238, 93] on input "text" at bounding box center [263, 90] width 156 height 32
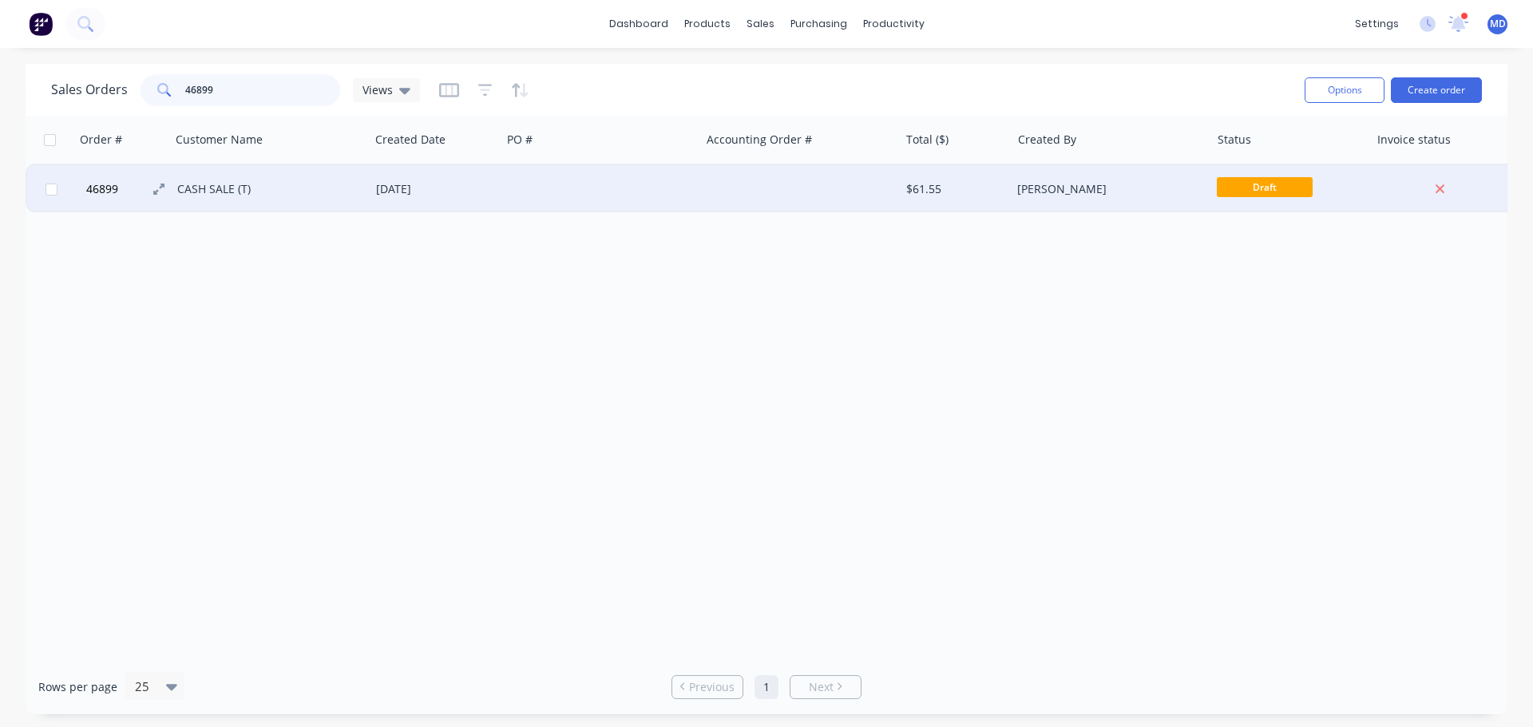
type input "46899"
click at [101, 186] on span "46899" at bounding box center [102, 189] width 32 height 16
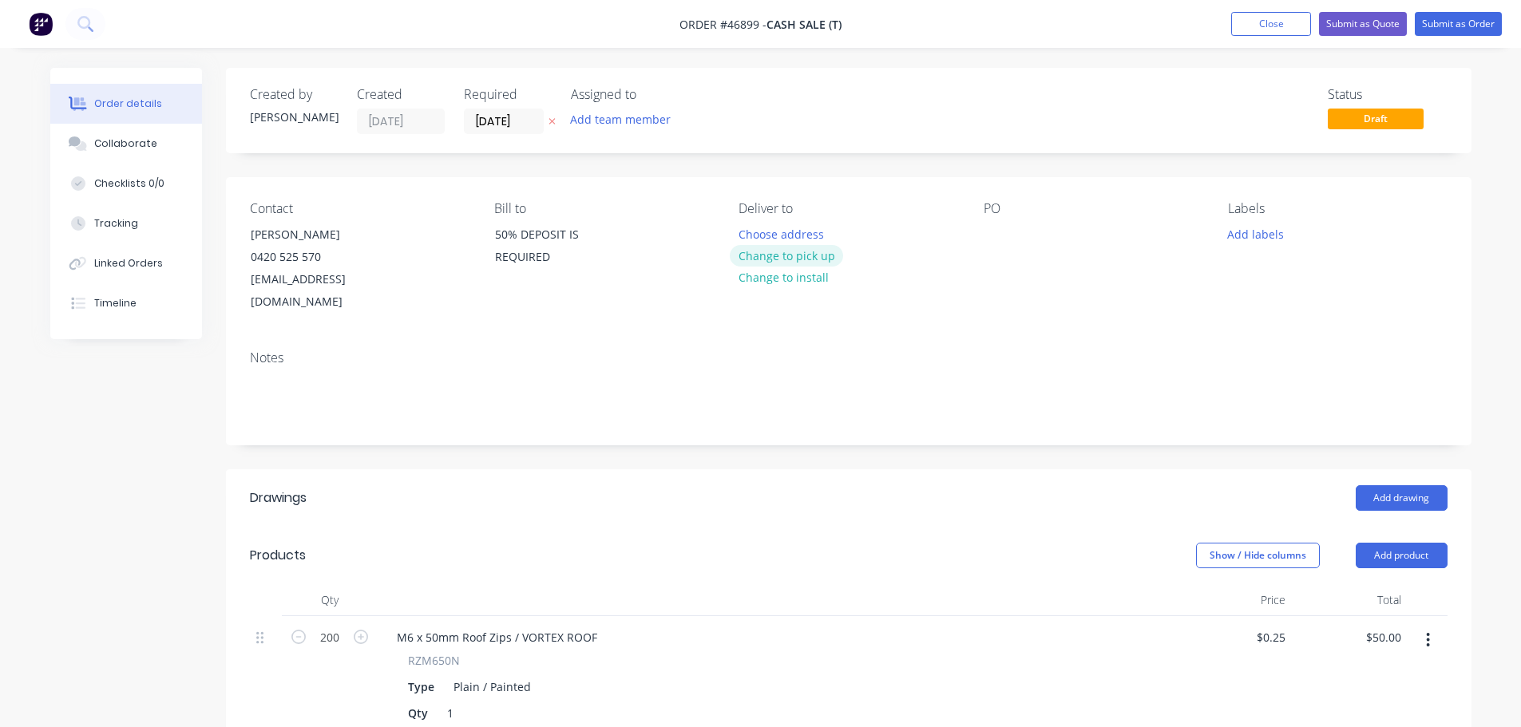
click at [822, 257] on button "Change to pick up" at bounding box center [786, 256] width 113 height 22
click at [993, 229] on div at bounding box center [996, 234] width 26 height 23
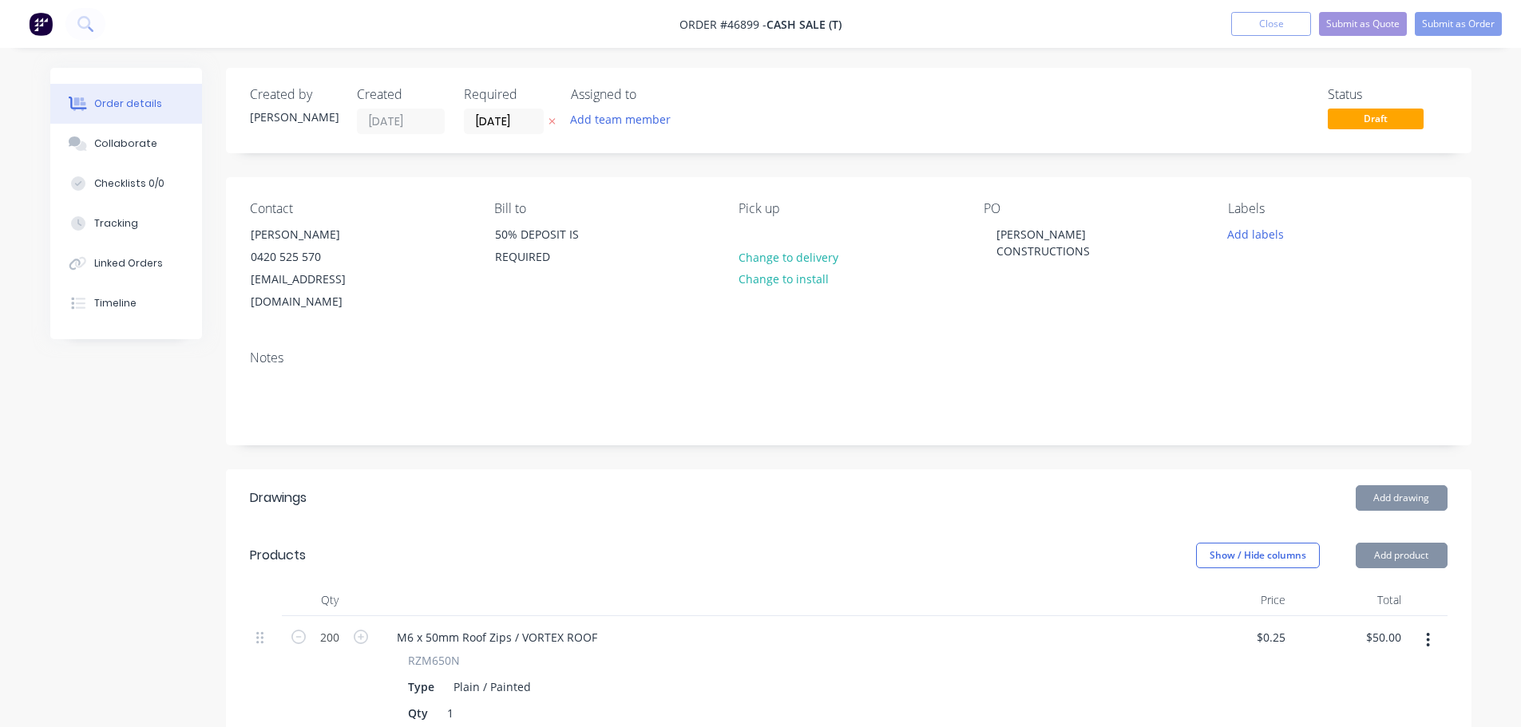
click at [917, 284] on div "Pick up Change to delivery Change to install" at bounding box center [847, 257] width 219 height 113
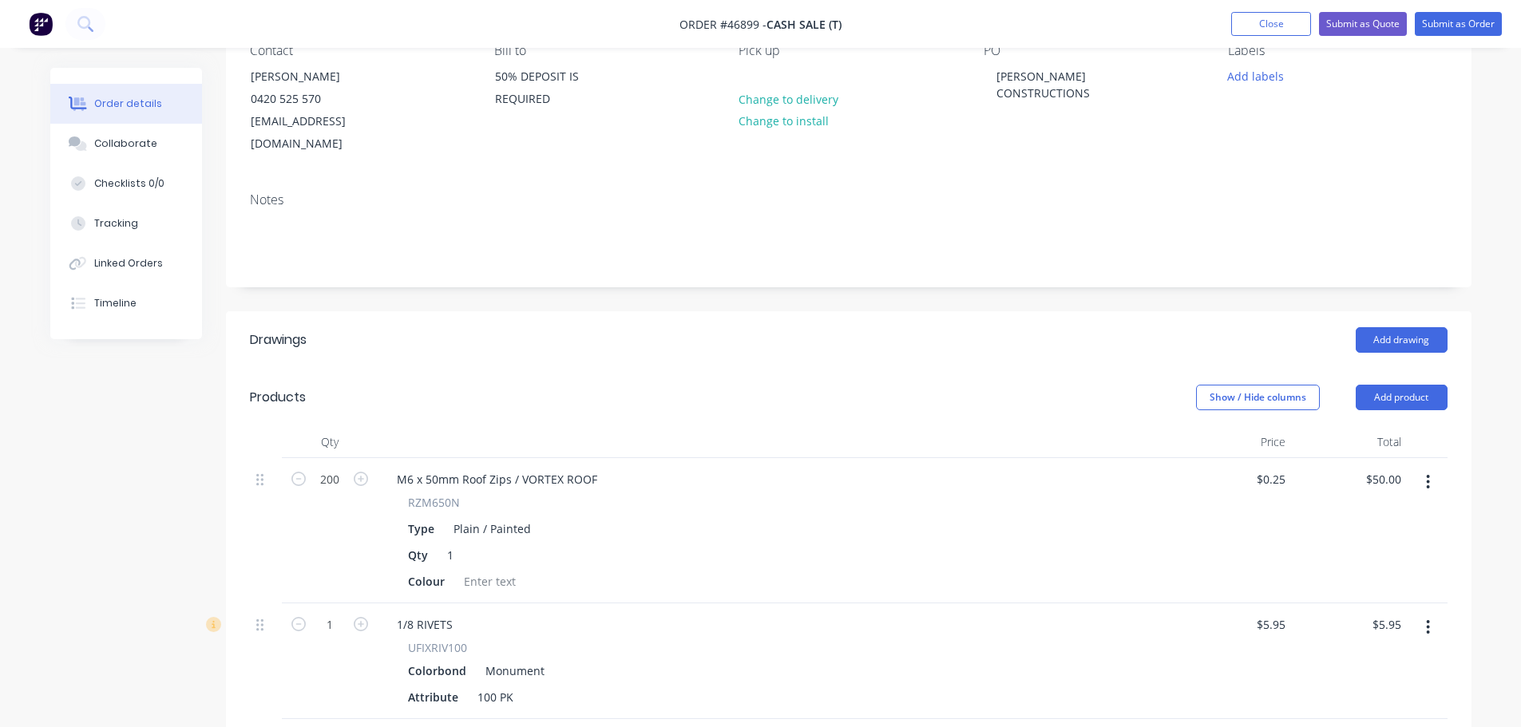
scroll to position [160, 0]
click at [476, 568] on div at bounding box center [489, 579] width 65 height 23
click at [604, 516] on div "Type Plain / Painted" at bounding box center [774, 527] width 744 height 23
click at [1466, 34] on button "Submit as Order" at bounding box center [1458, 24] width 87 height 24
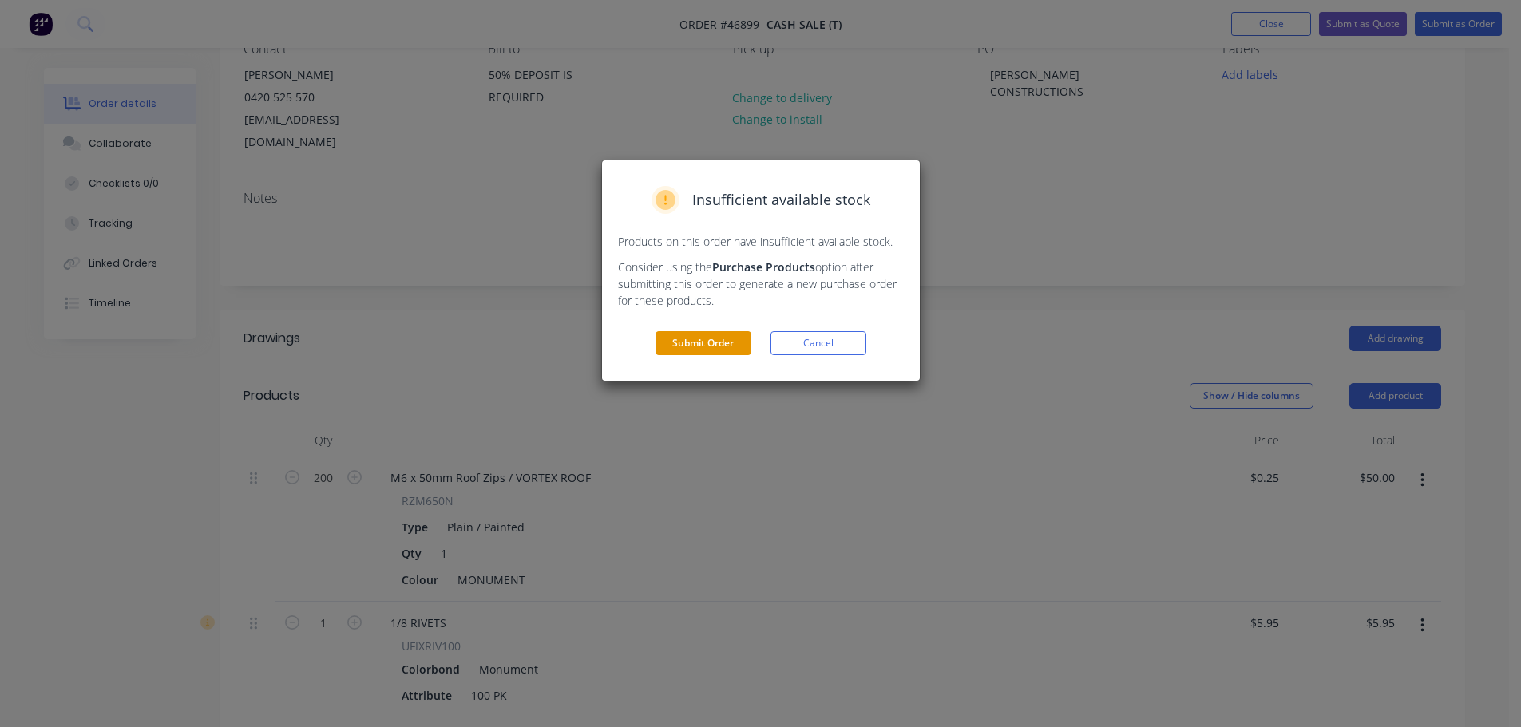
click at [711, 351] on button "Submit Order" at bounding box center [703, 343] width 96 height 24
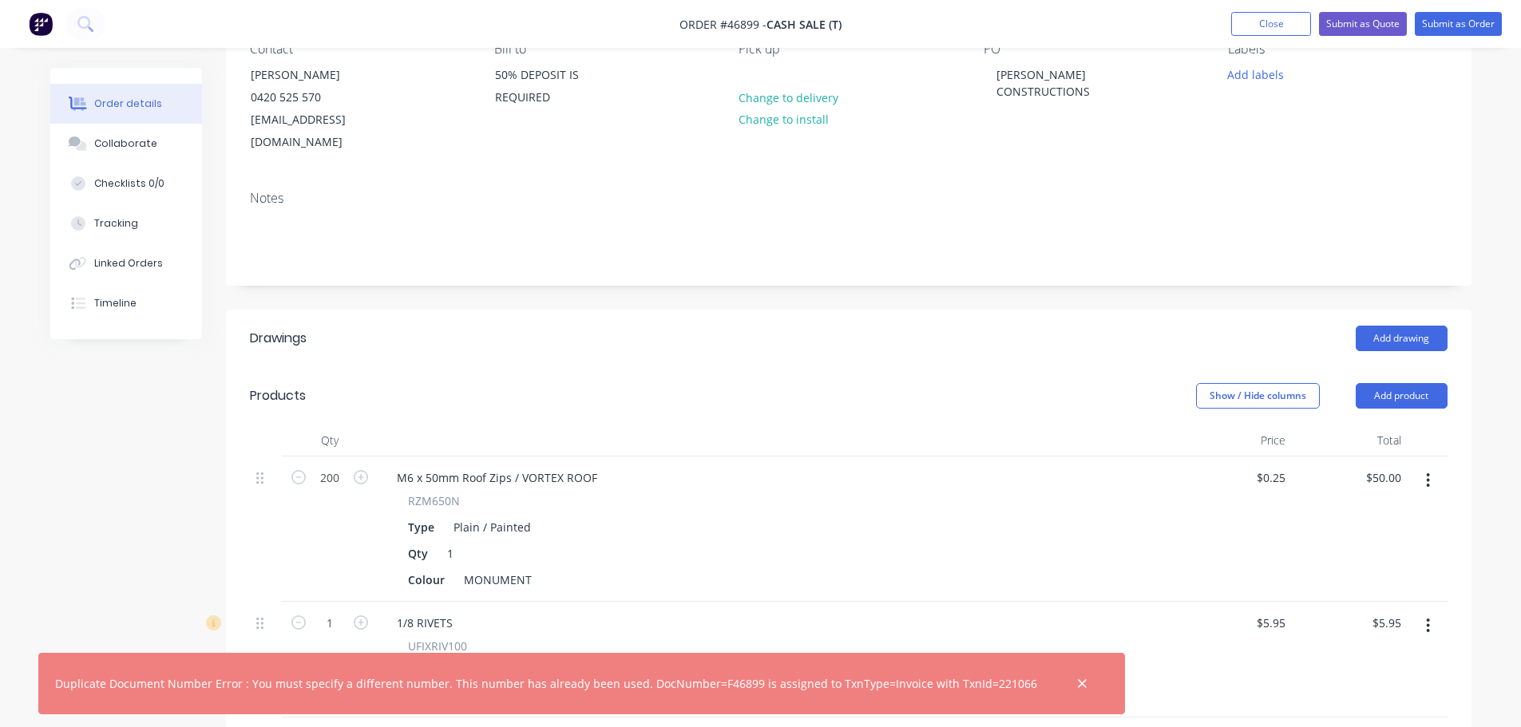
click at [1072, 687] on button "button" at bounding box center [1082, 684] width 20 height 20
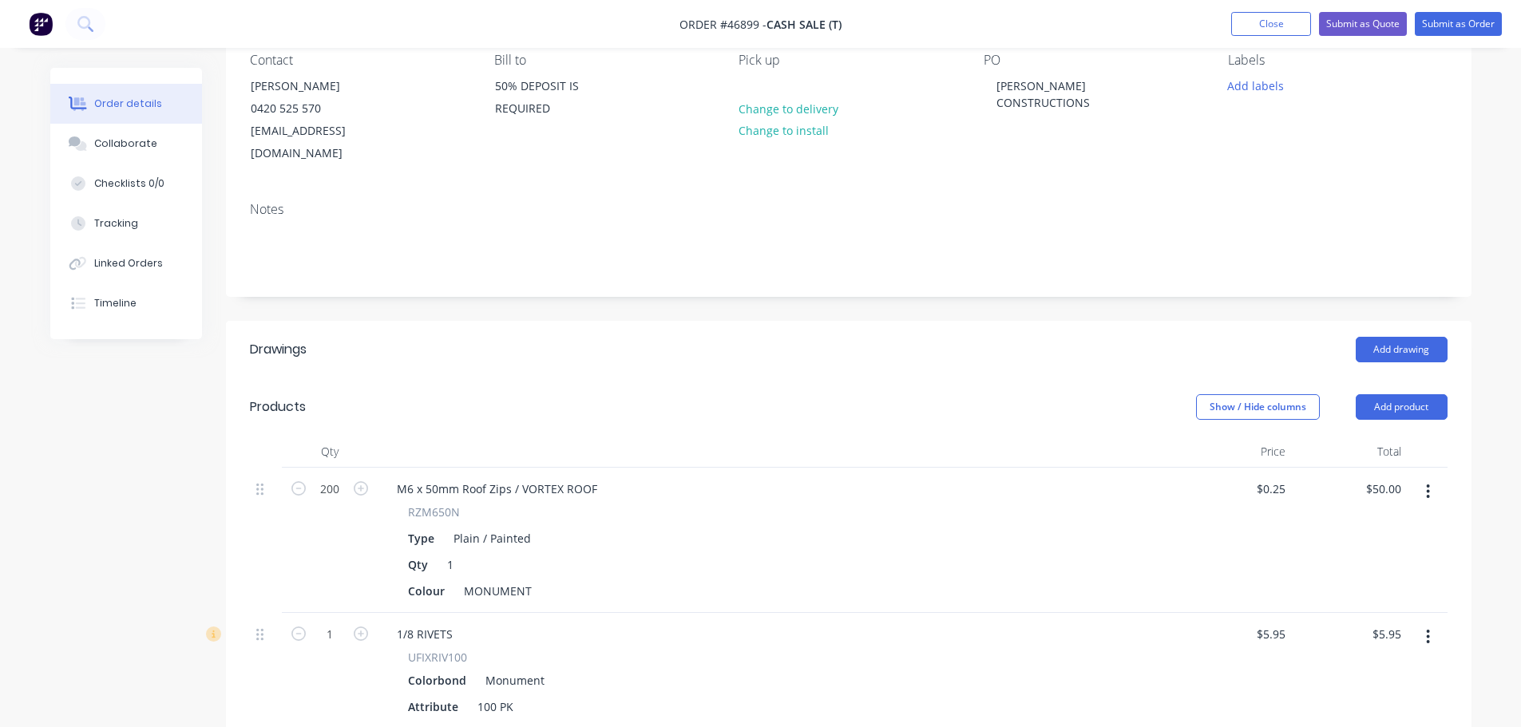
scroll to position [0, 0]
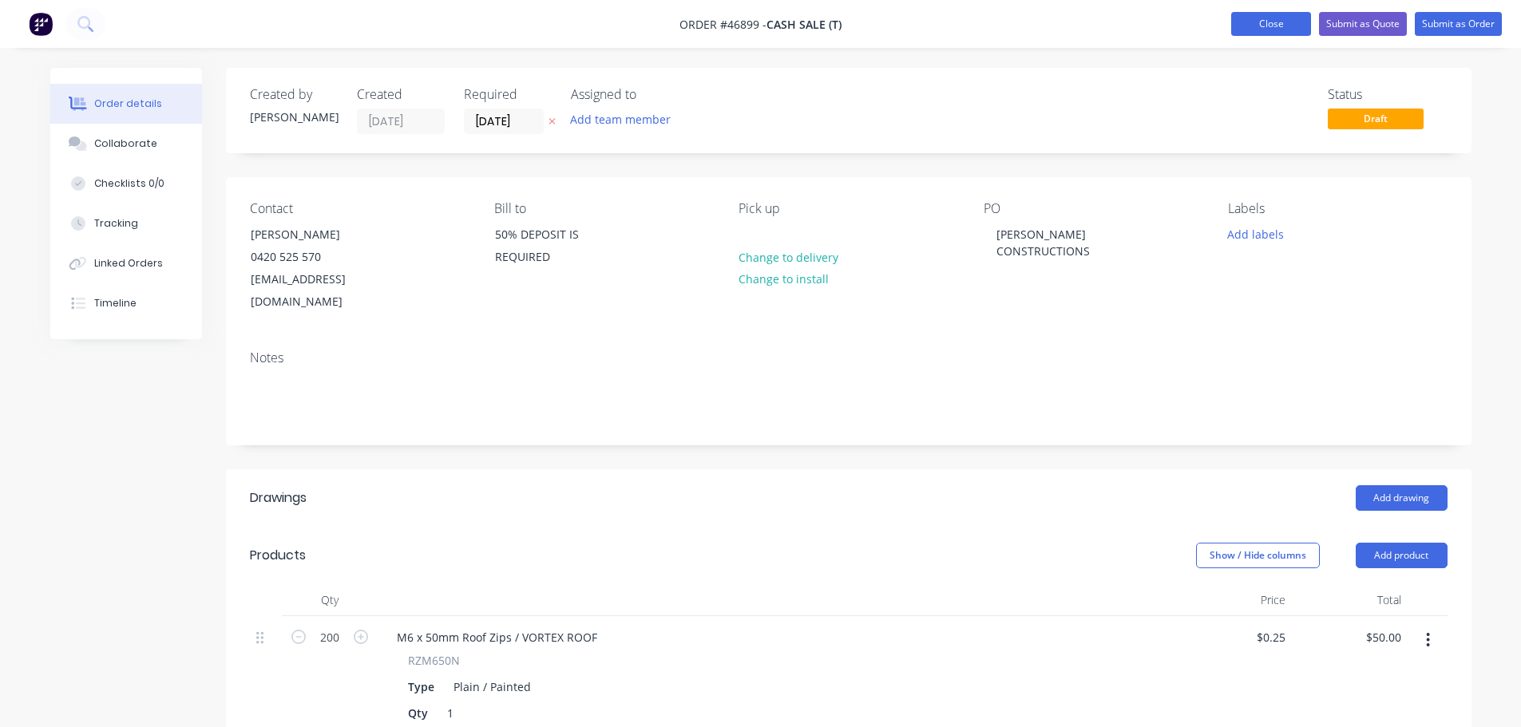
click at [1253, 20] on button "Close" at bounding box center [1271, 24] width 80 height 24
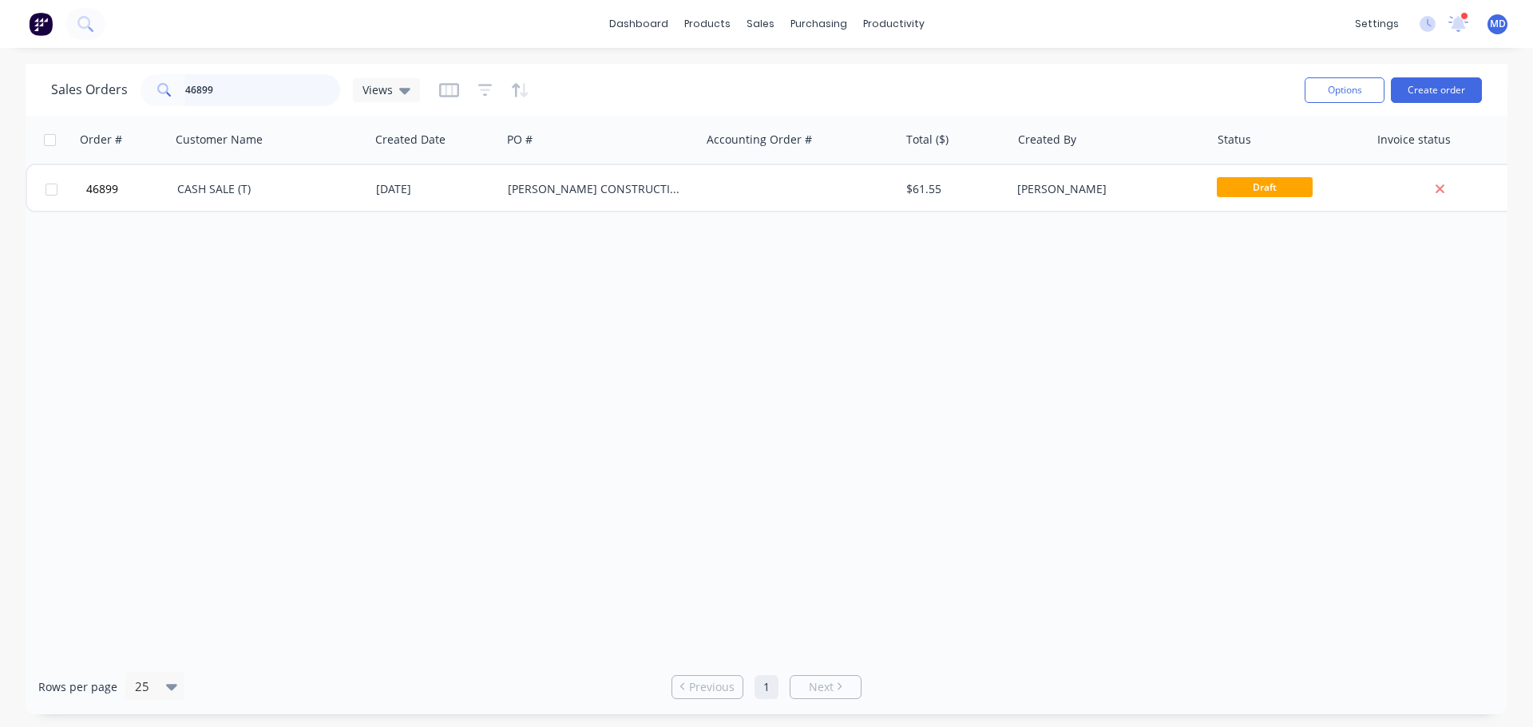
click at [222, 88] on input "46899" at bounding box center [263, 90] width 156 height 32
type input "4"
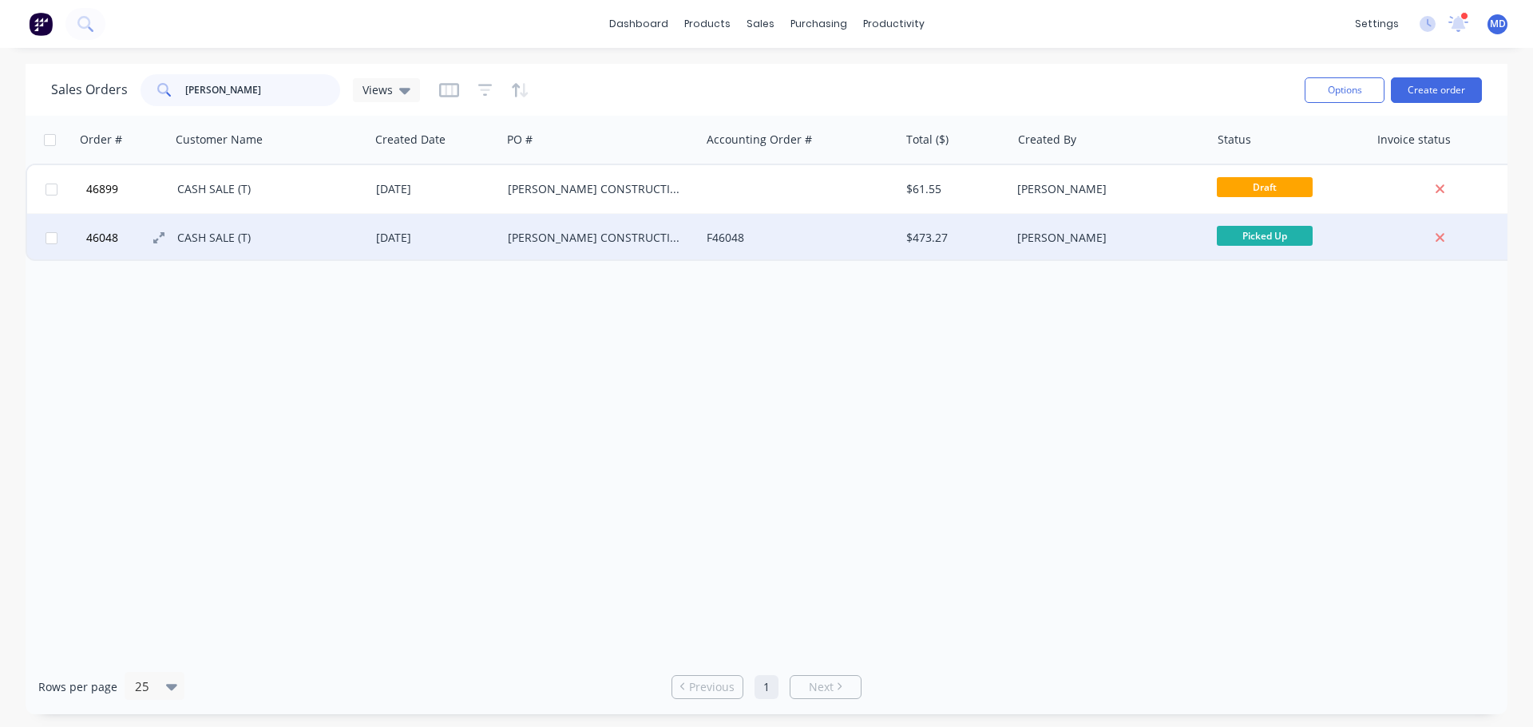
type input "LABELLA"
click at [105, 242] on span "46048" at bounding box center [102, 238] width 32 height 16
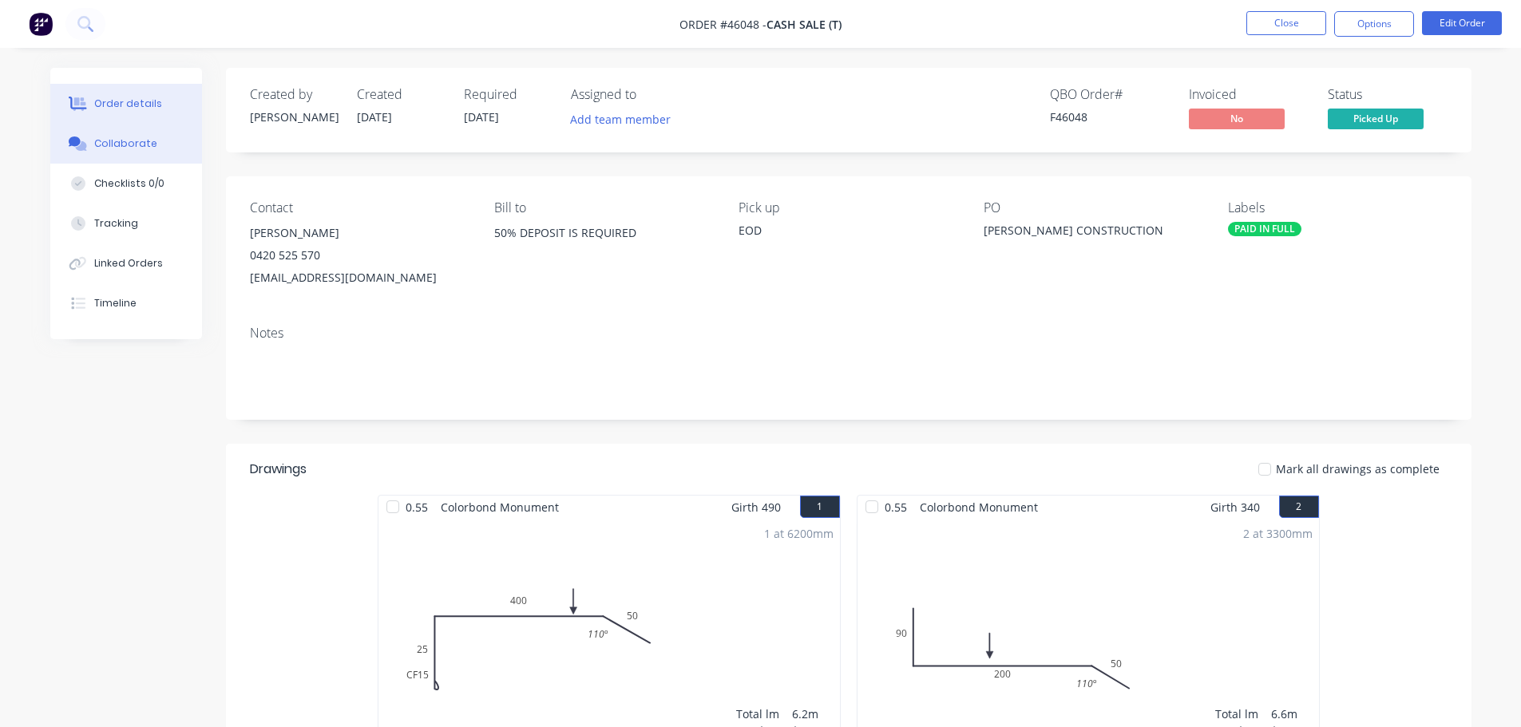
click at [126, 155] on button "Collaborate" at bounding box center [126, 144] width 152 height 40
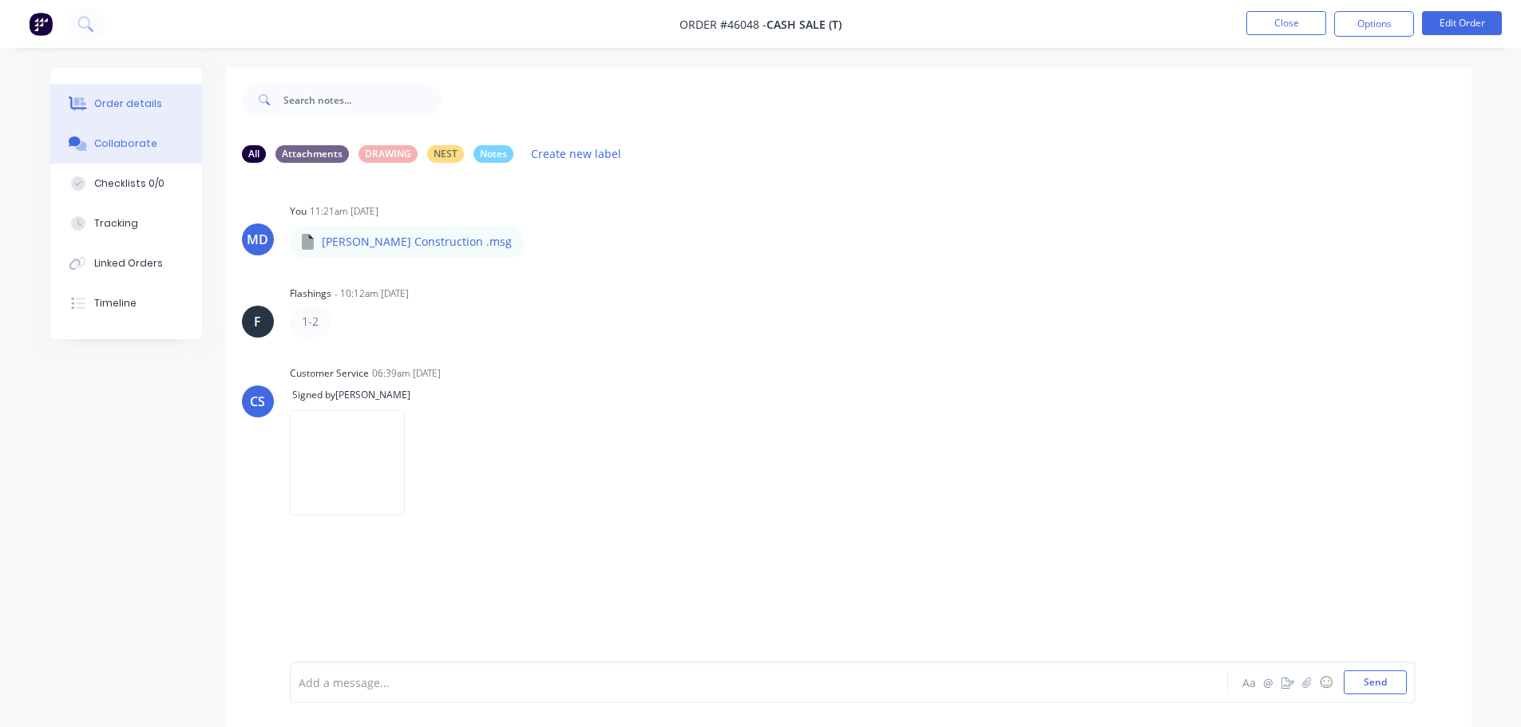
click at [141, 103] on div "Order details" at bounding box center [128, 104] width 68 height 14
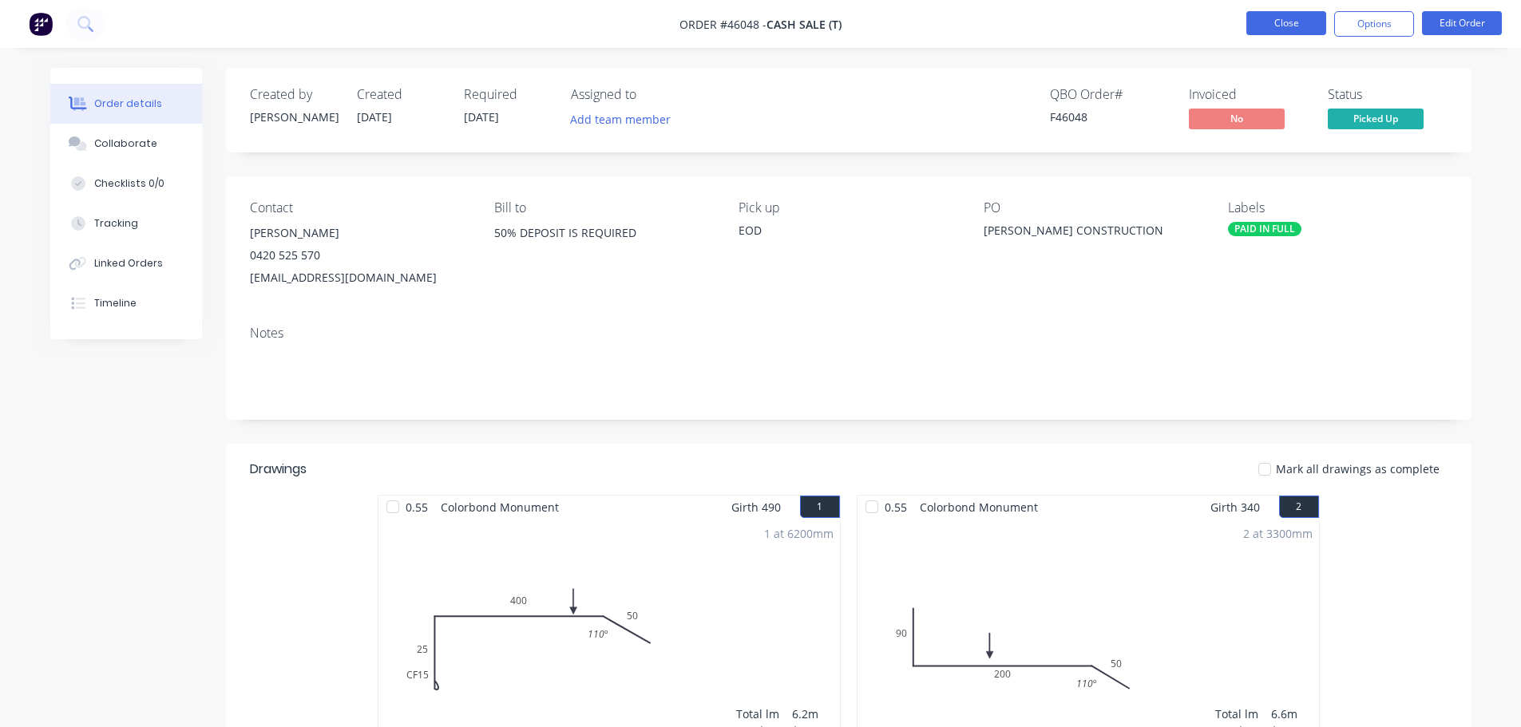
click at [1275, 24] on button "Close" at bounding box center [1286, 23] width 80 height 24
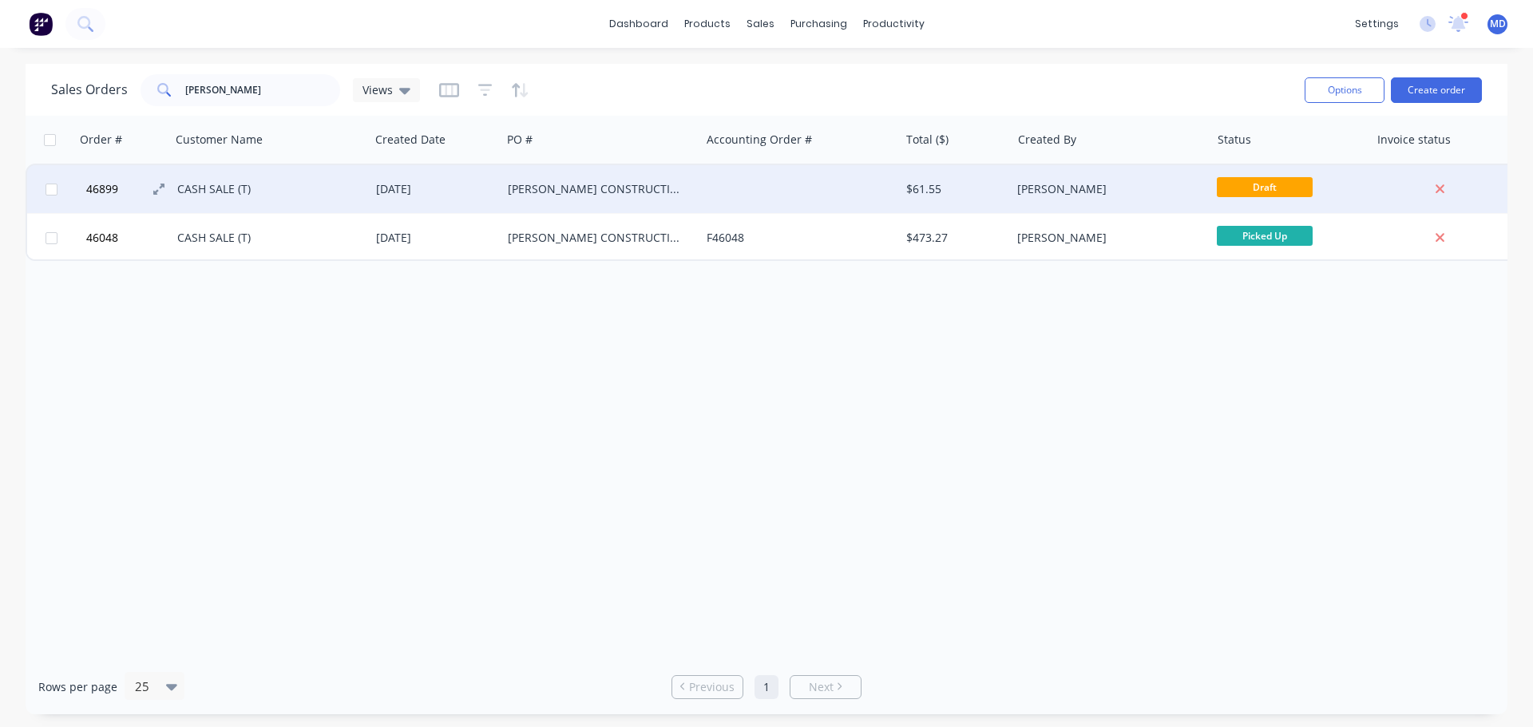
click at [91, 195] on span "46899" at bounding box center [102, 189] width 32 height 16
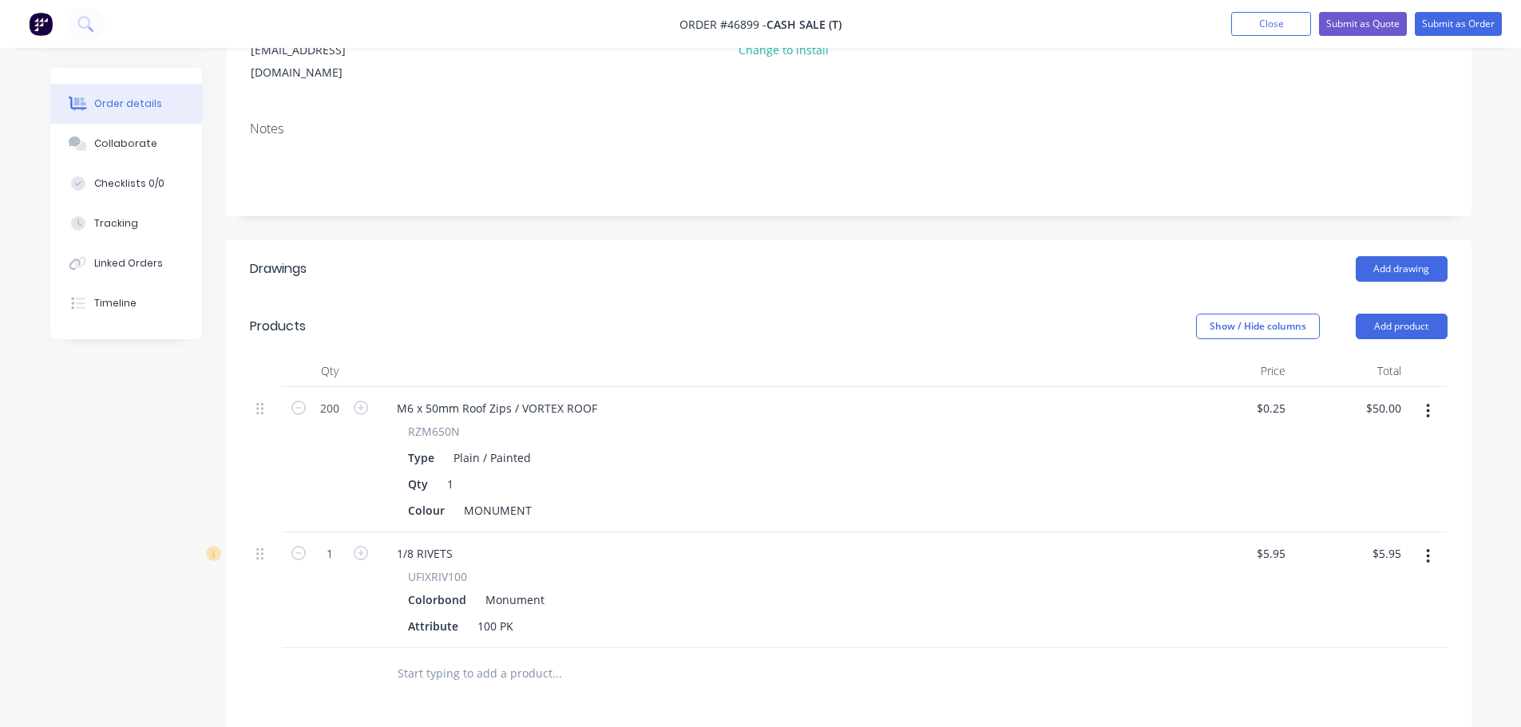
scroll to position [239, 0]
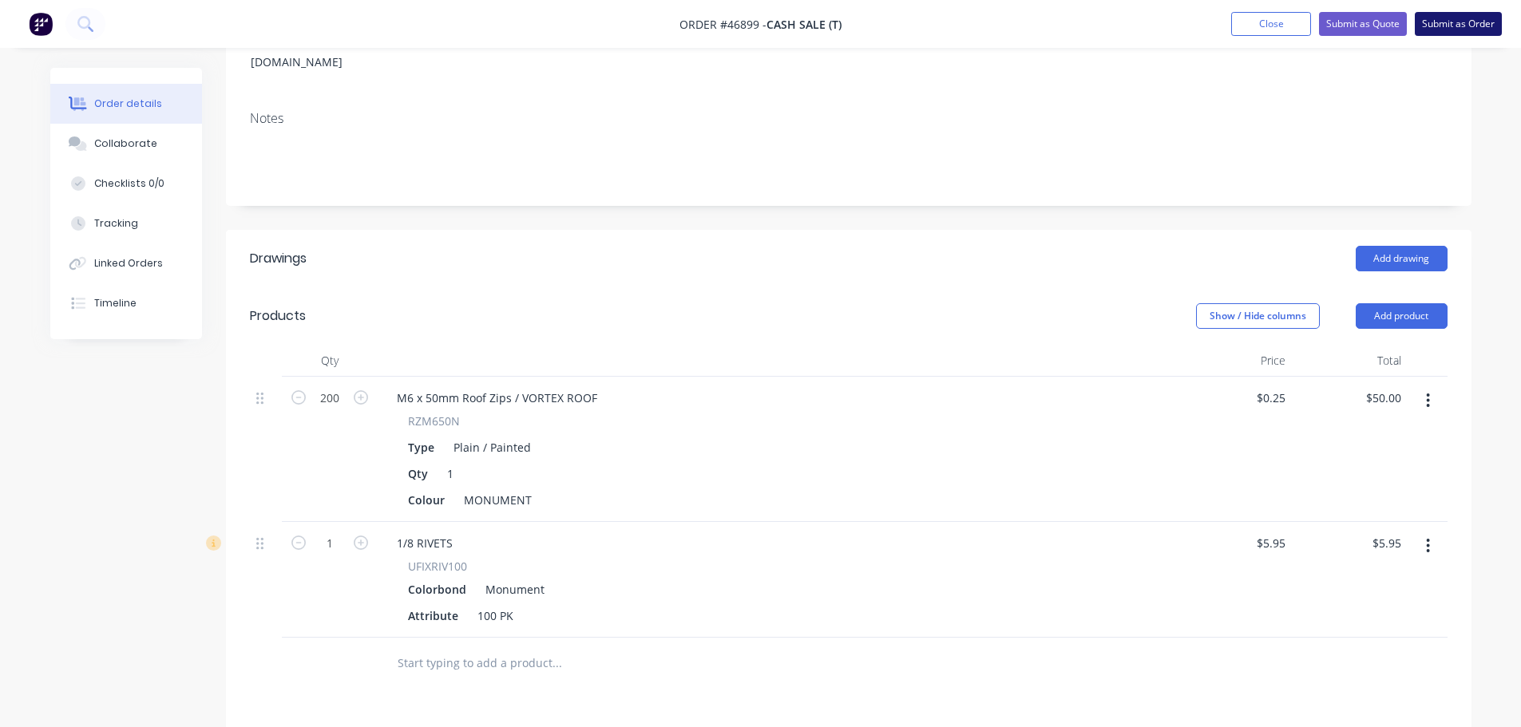
click at [1466, 32] on button "Submit as Order" at bounding box center [1458, 24] width 87 height 24
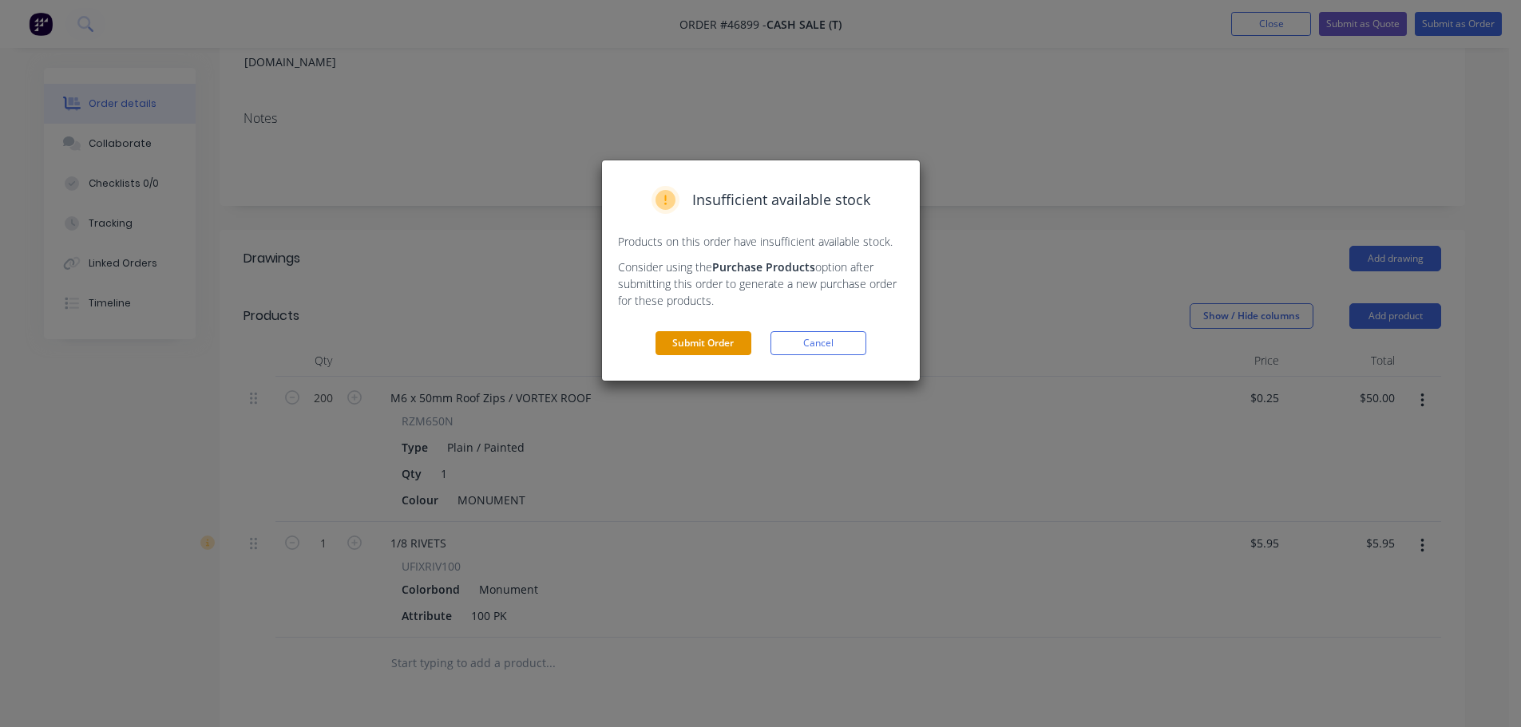
click at [687, 352] on button "Submit Order" at bounding box center [703, 343] width 96 height 24
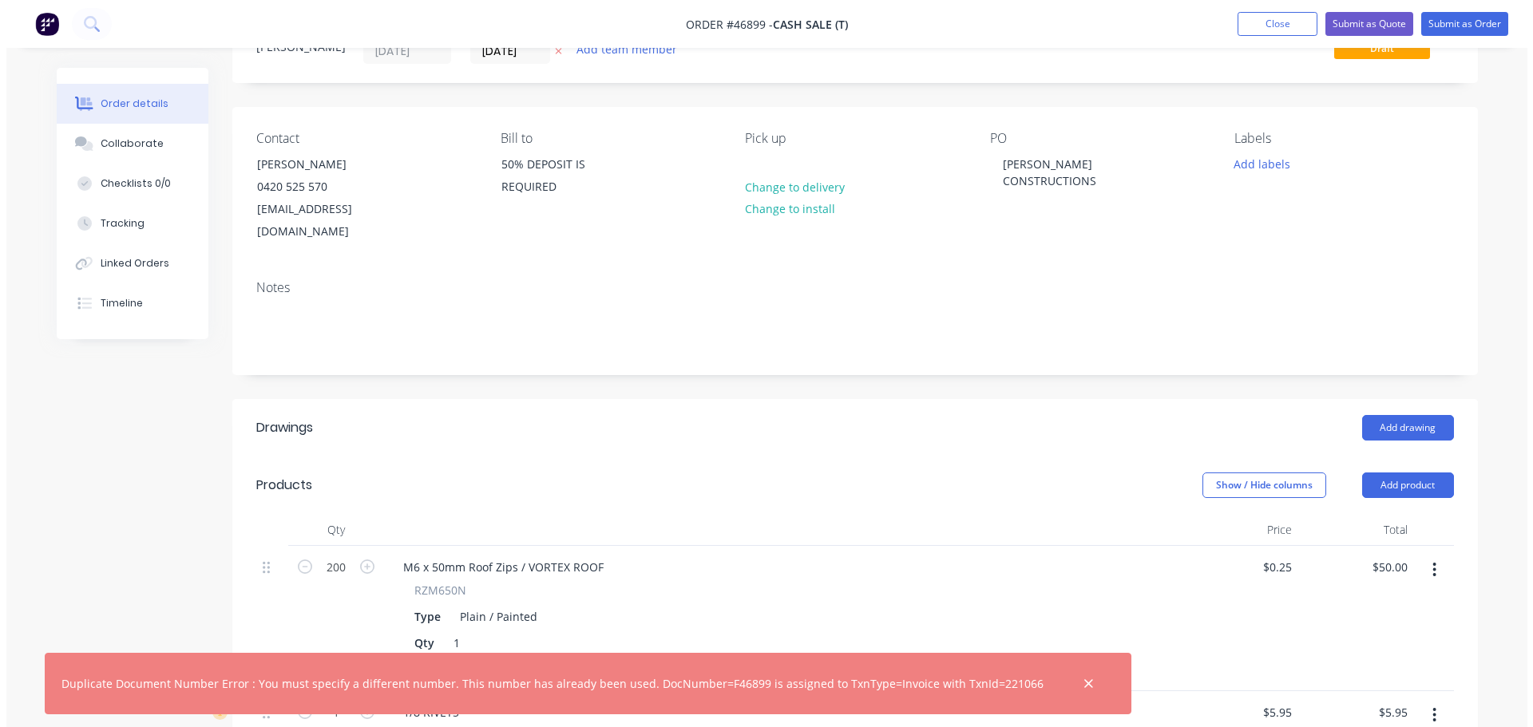
scroll to position [0, 0]
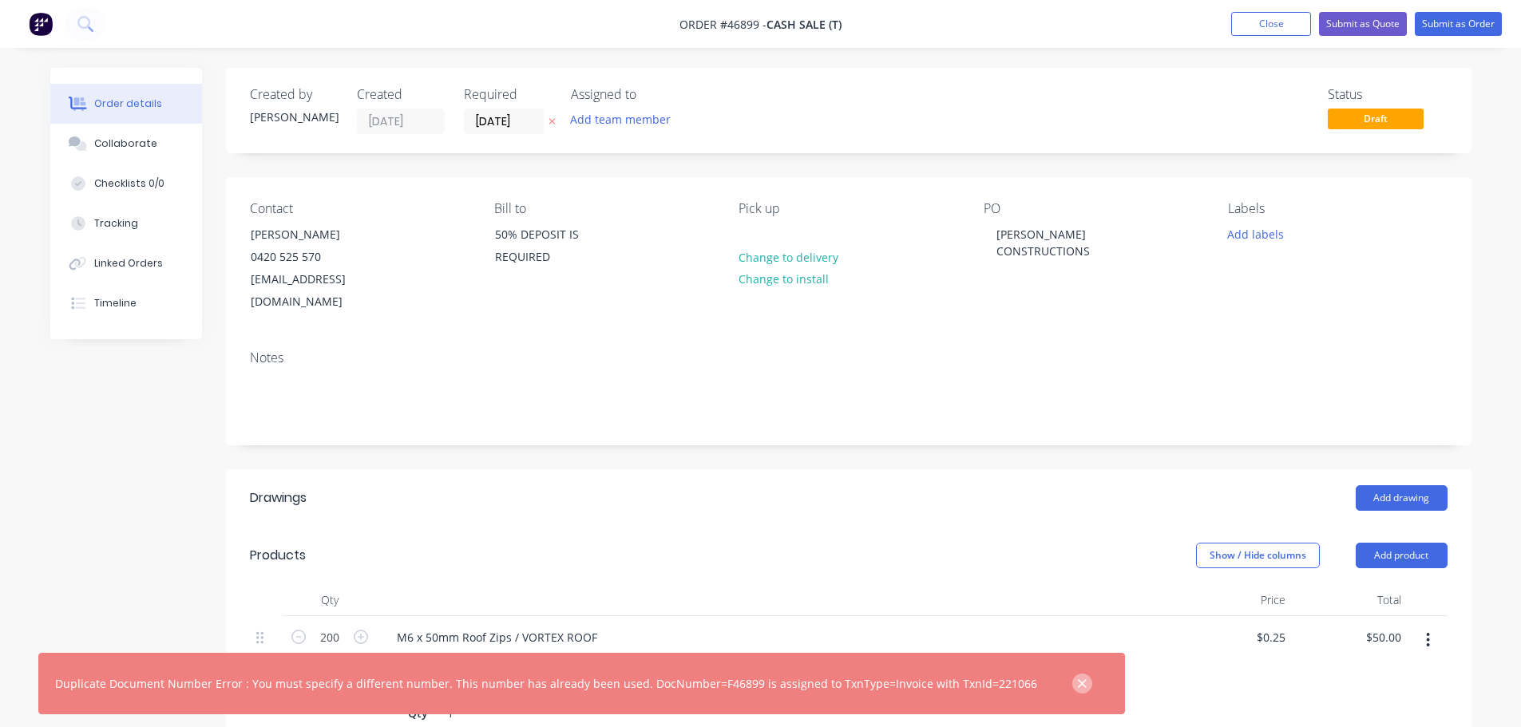
click at [1077, 682] on icon "button" at bounding box center [1082, 684] width 10 height 14
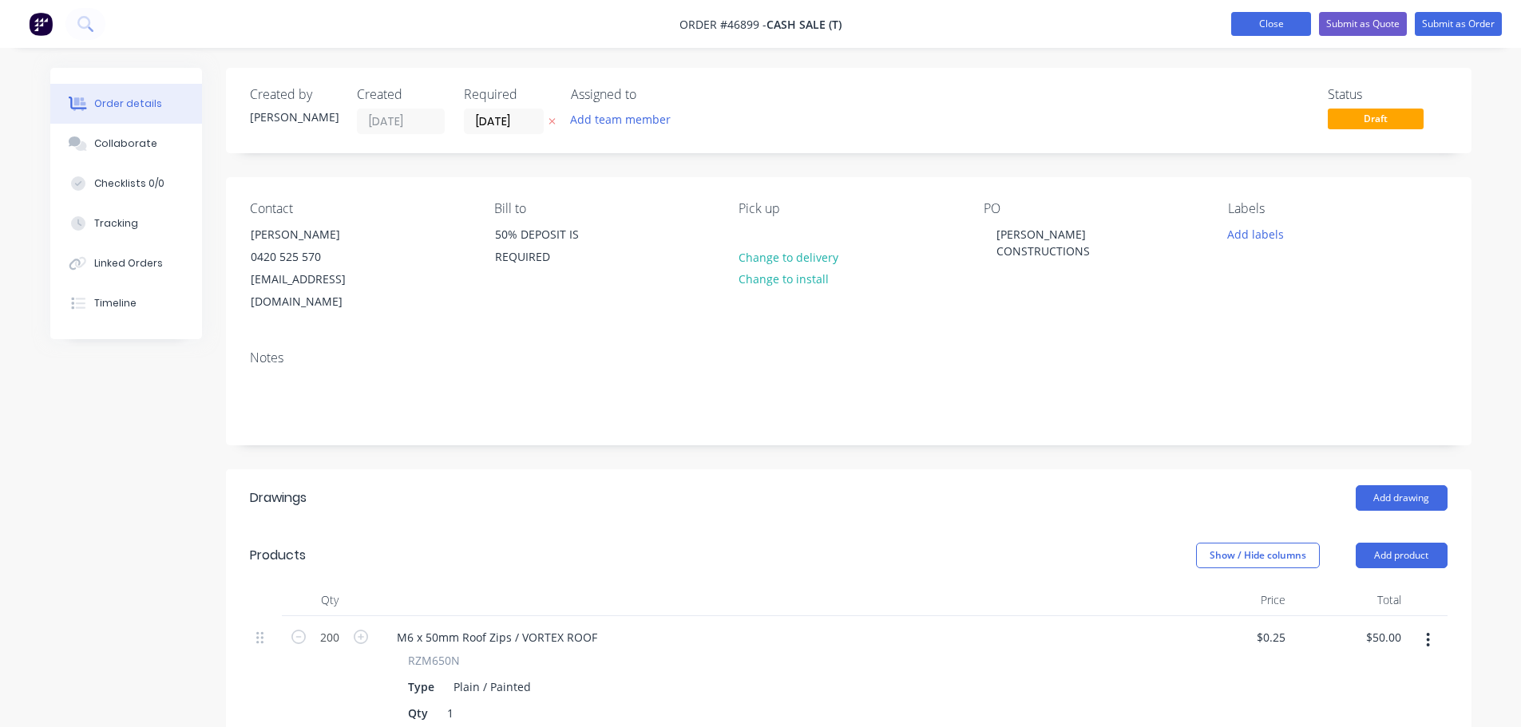
click at [1300, 20] on button "Close" at bounding box center [1271, 24] width 80 height 24
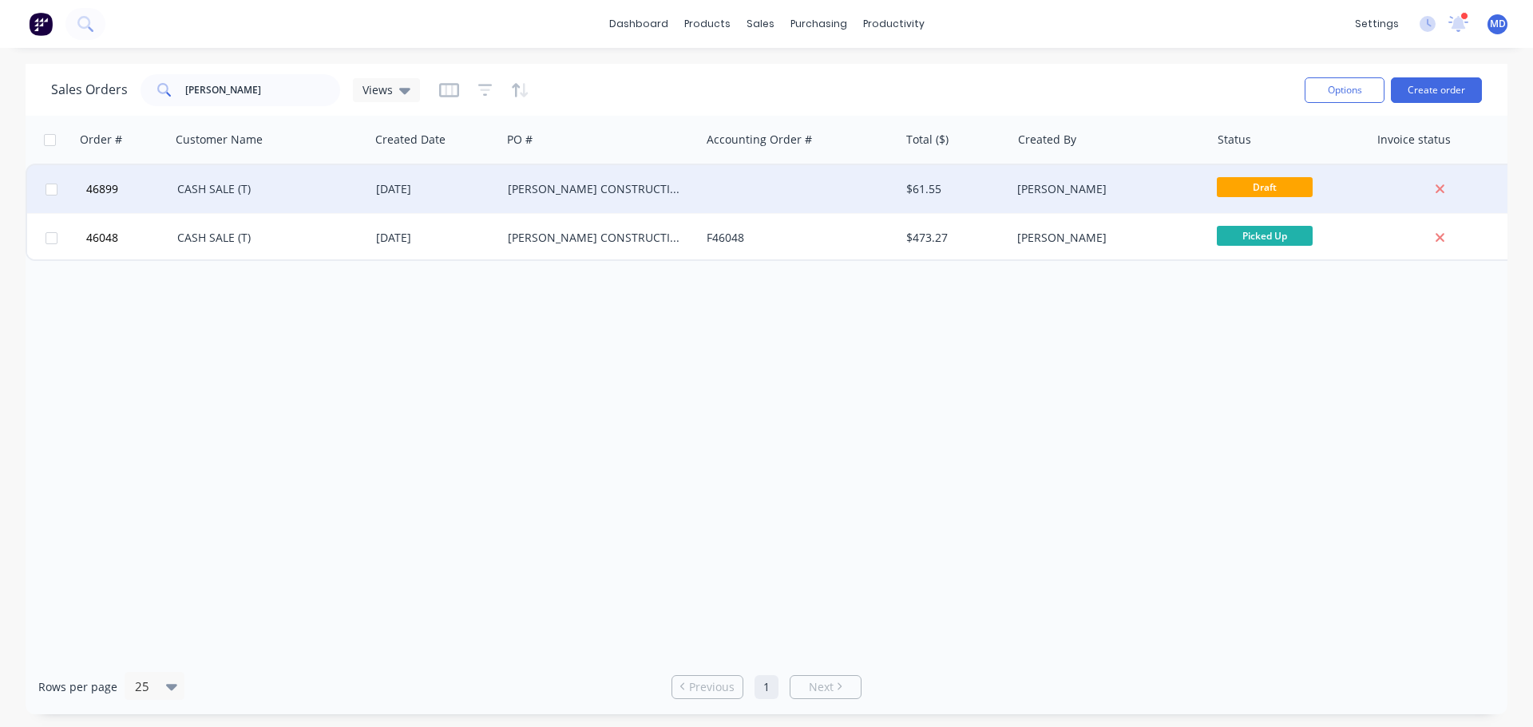
click at [53, 191] on input "checkbox" at bounding box center [52, 190] width 12 height 12
checkbox input "true"
click at [1342, 95] on button "Options" at bounding box center [1344, 90] width 80 height 26
click at [1265, 161] on div "Archive" at bounding box center [1296, 162] width 147 height 23
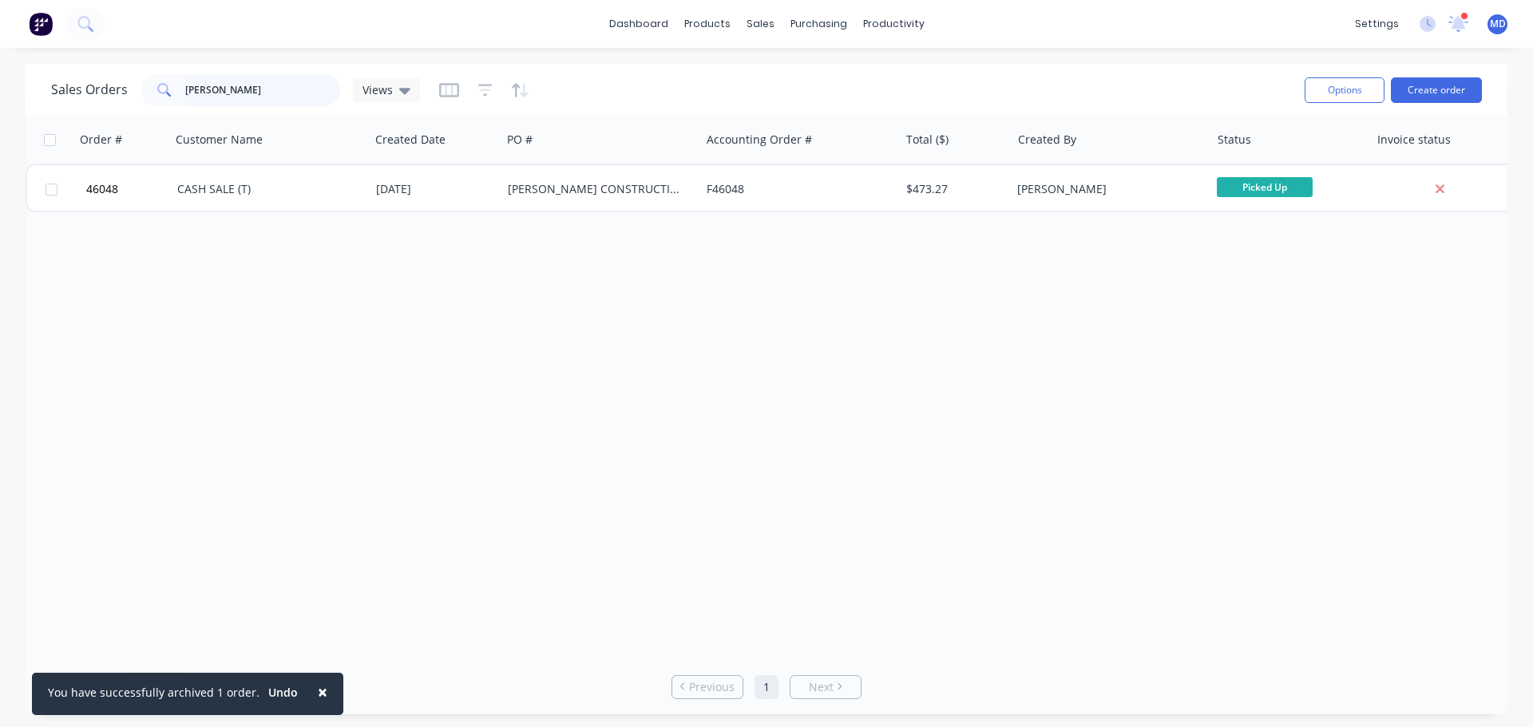
click at [247, 101] on input "LABELLA" at bounding box center [263, 90] width 156 height 32
type input "L"
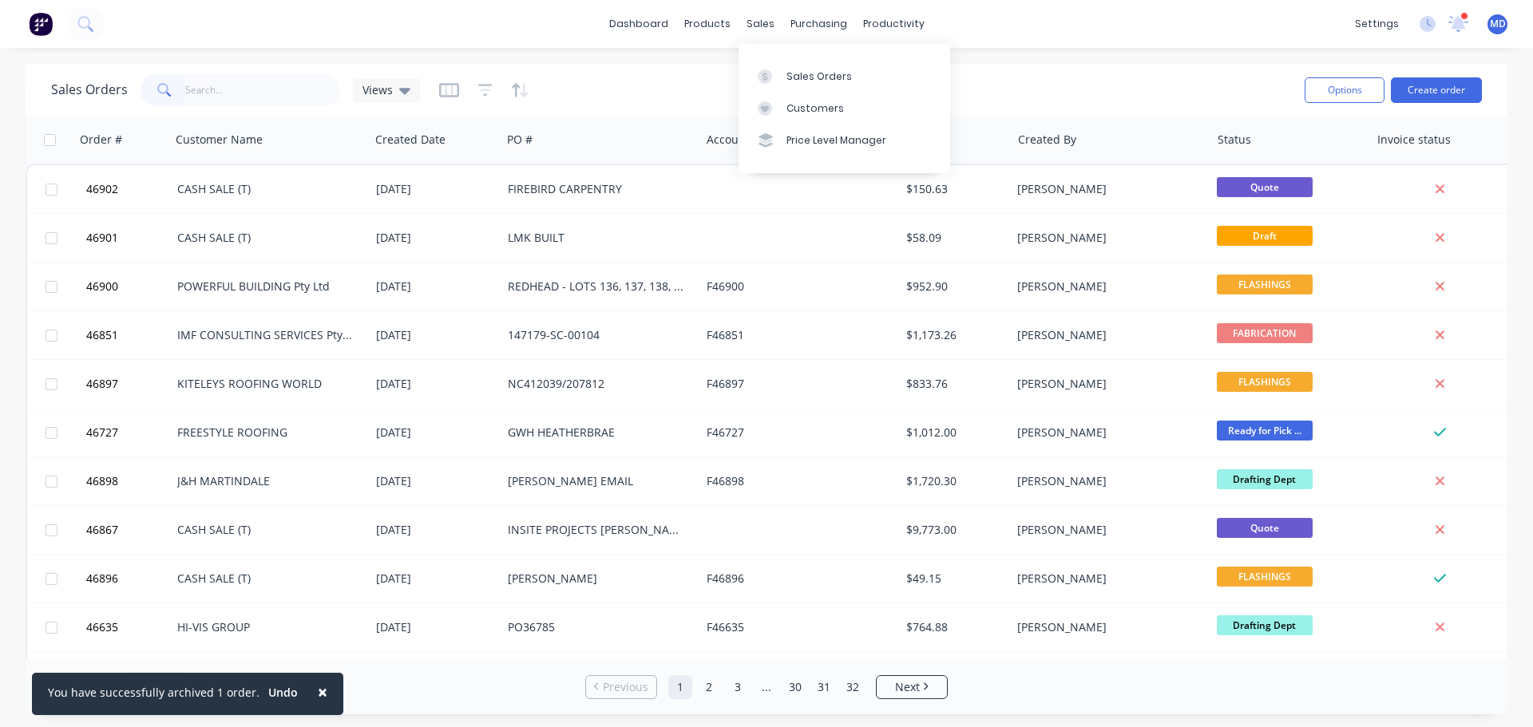
click at [749, 36] on div "sales" at bounding box center [760, 24] width 44 height 24
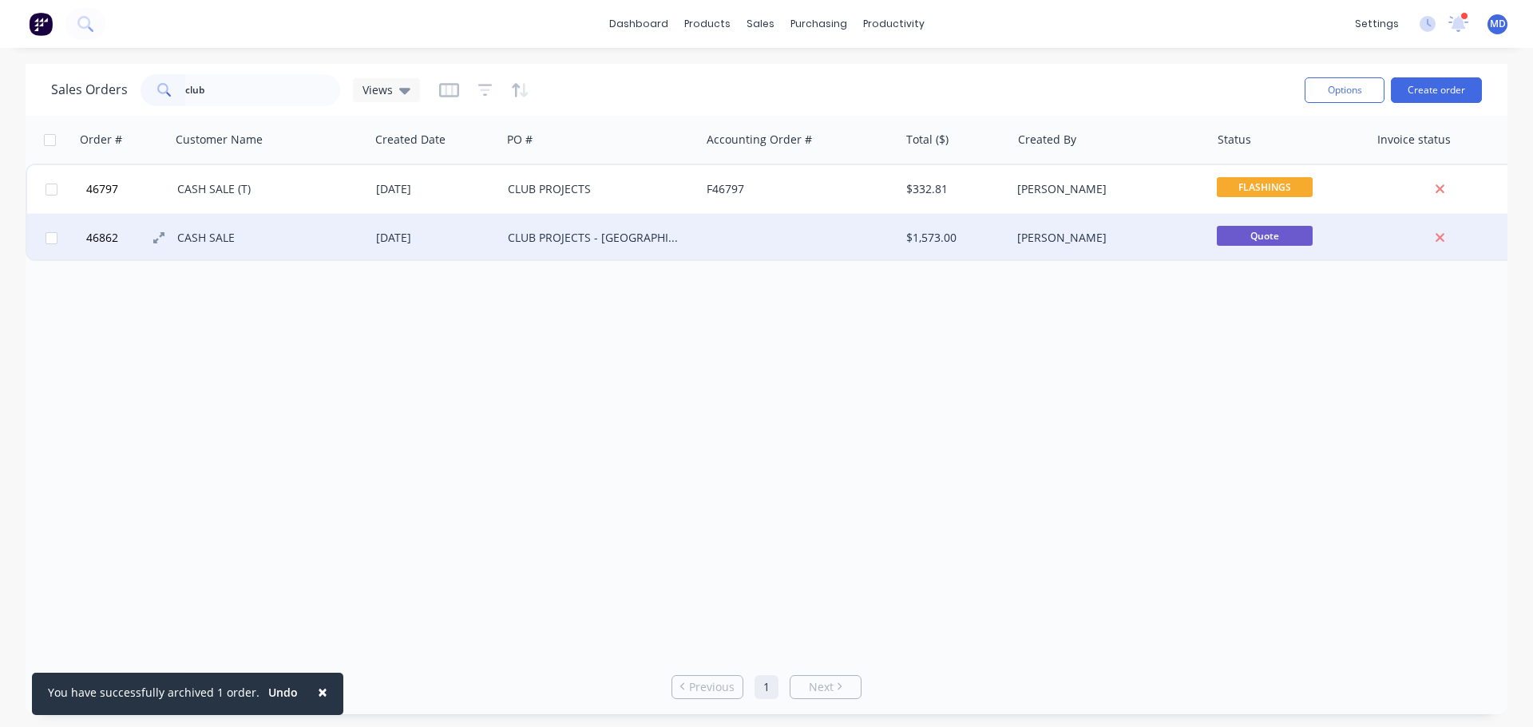
type input "club"
click at [109, 239] on span "46862" at bounding box center [102, 238] width 32 height 16
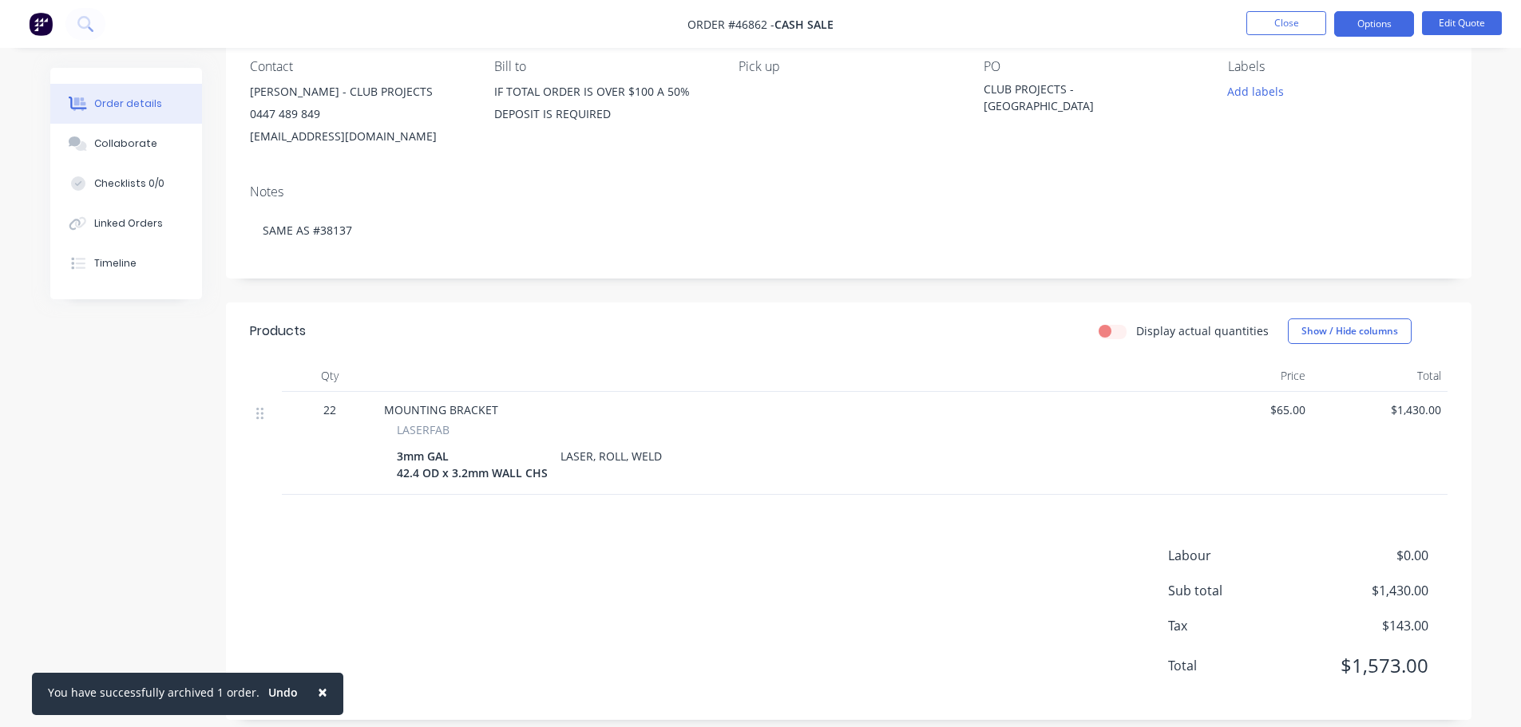
scroll to position [158, 0]
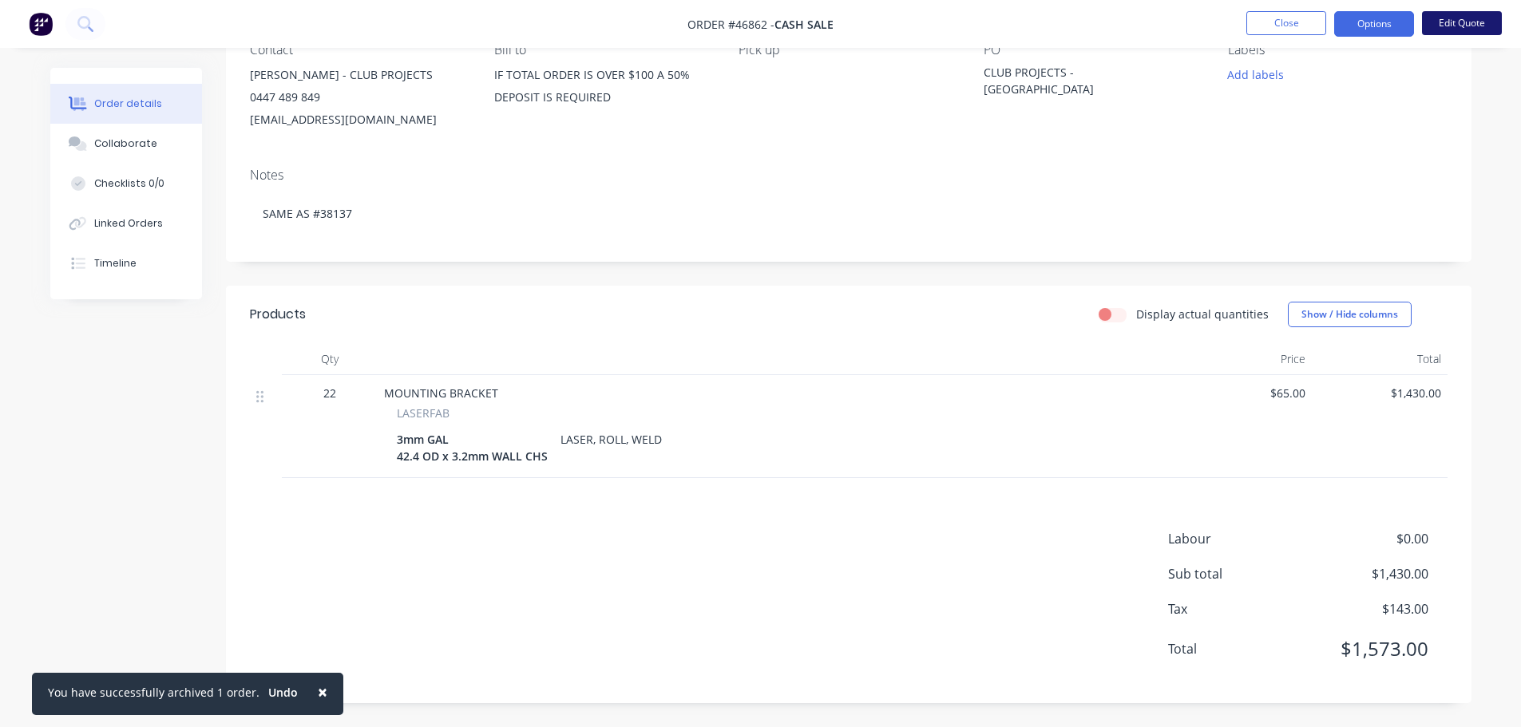
click at [1451, 24] on button "Edit Quote" at bounding box center [1462, 23] width 80 height 24
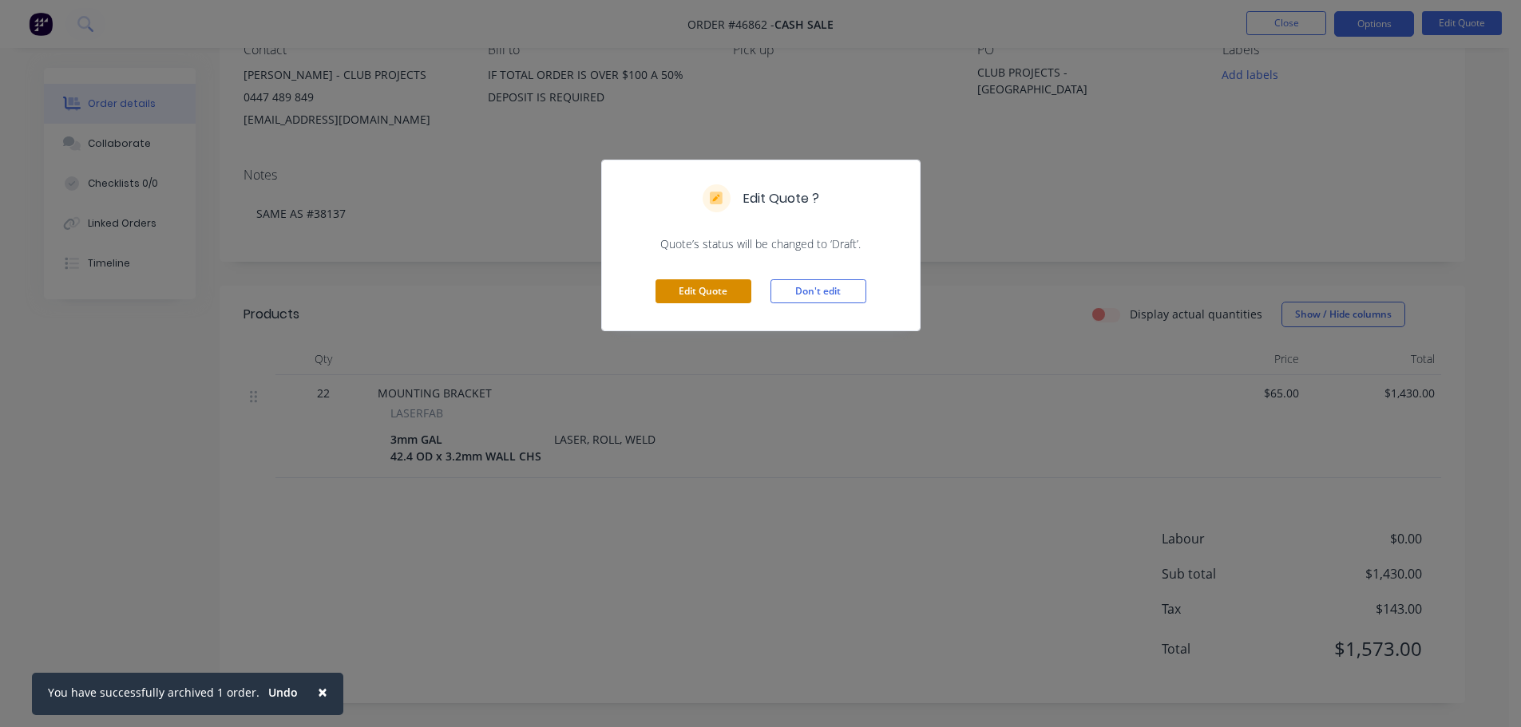
click at [713, 293] on button "Edit Quote" at bounding box center [703, 291] width 96 height 24
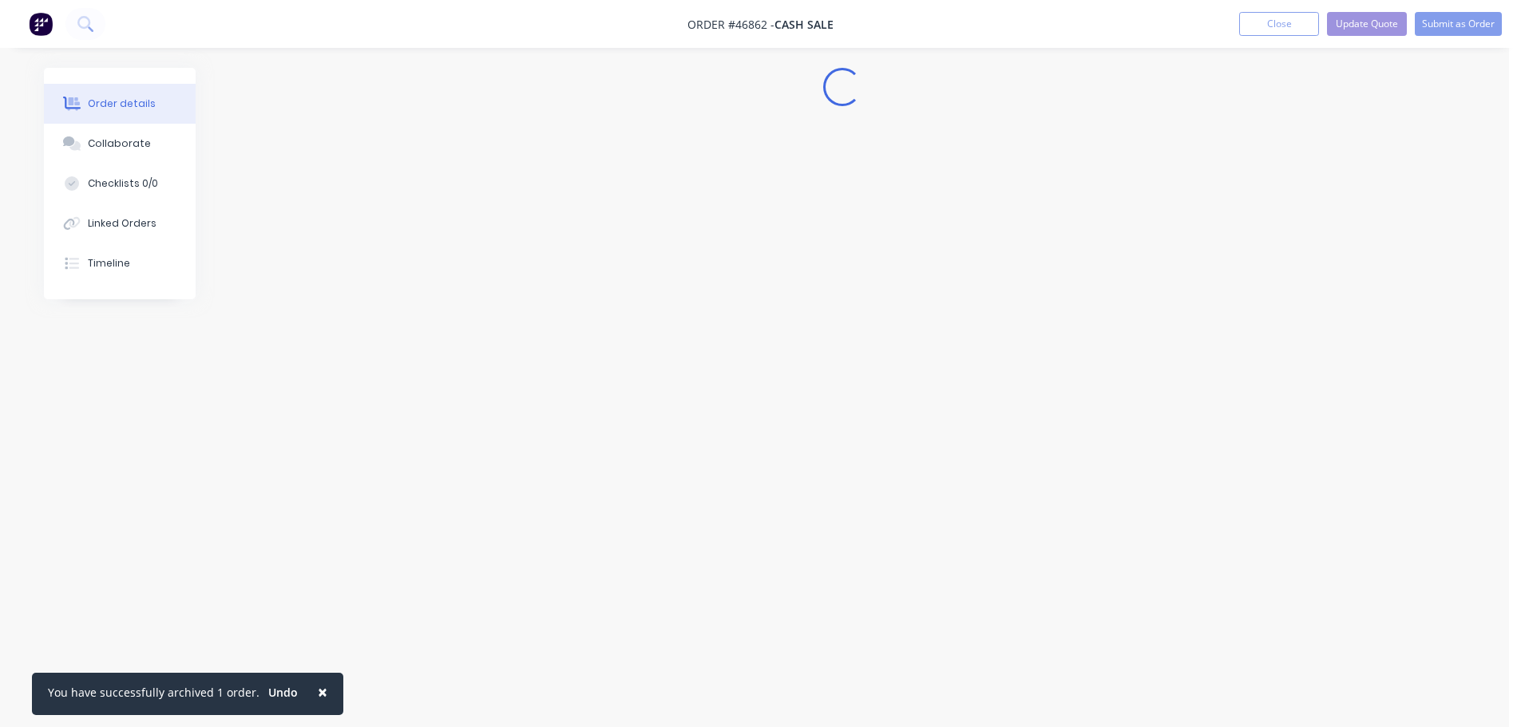
scroll to position [0, 0]
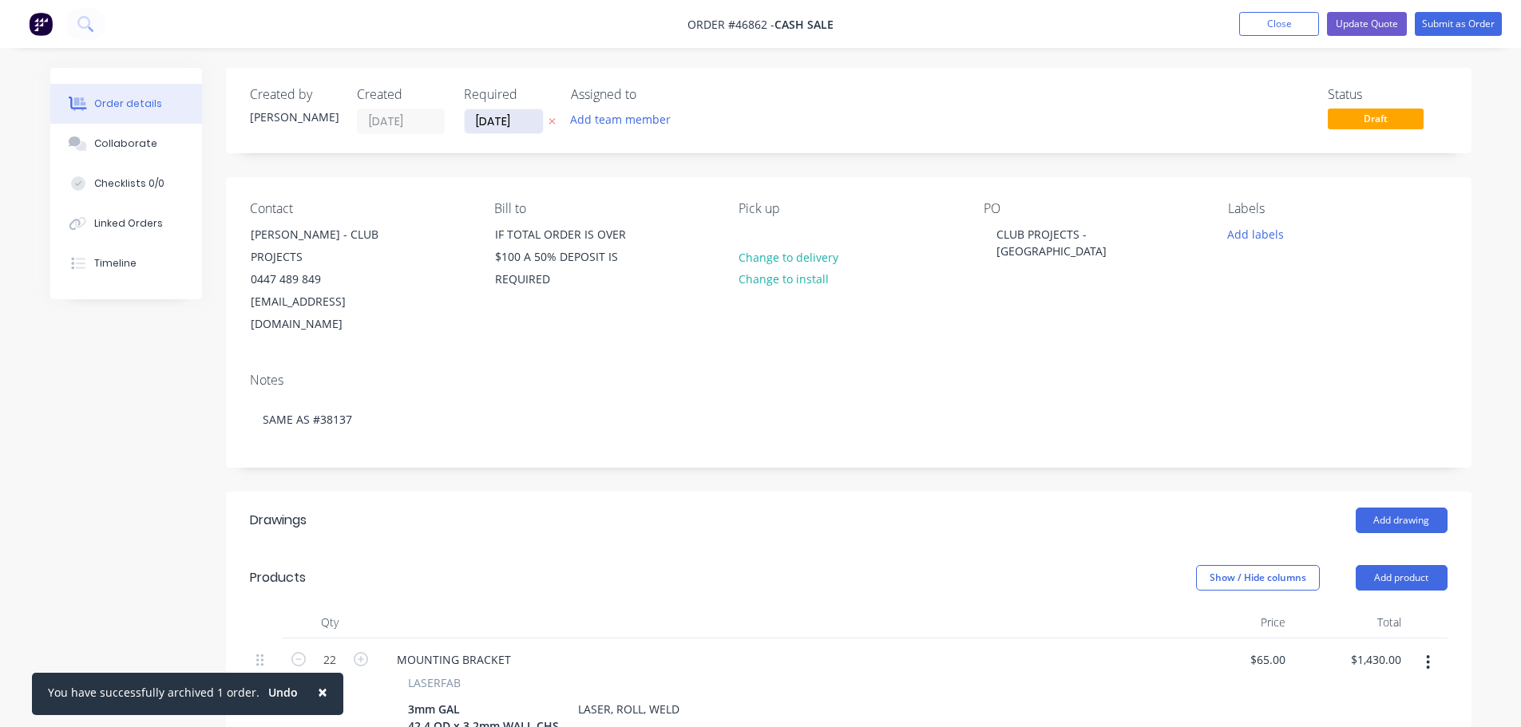
click at [488, 121] on input "[DATE]" at bounding box center [504, 121] width 78 height 24
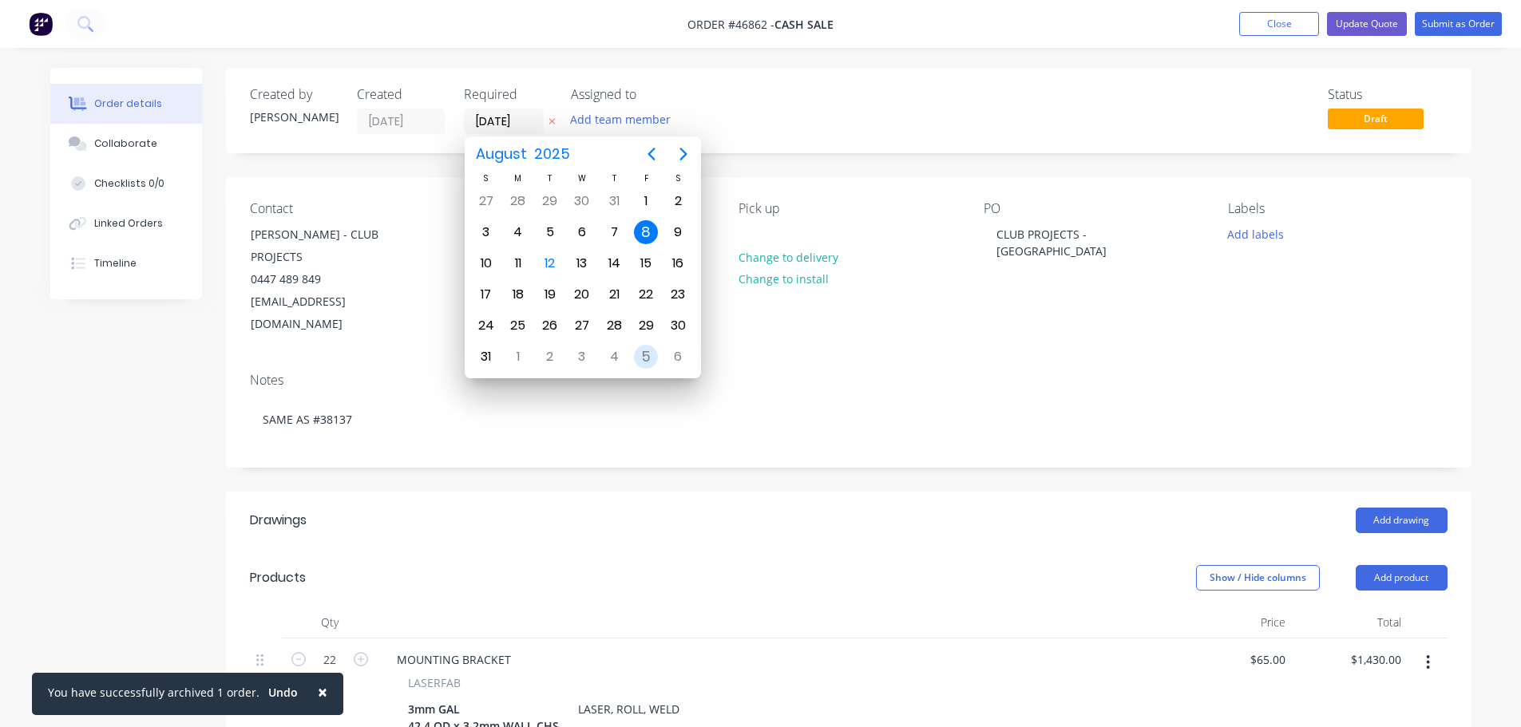
click at [647, 356] on div "5" at bounding box center [646, 357] width 24 height 24
type input "[DATE]"
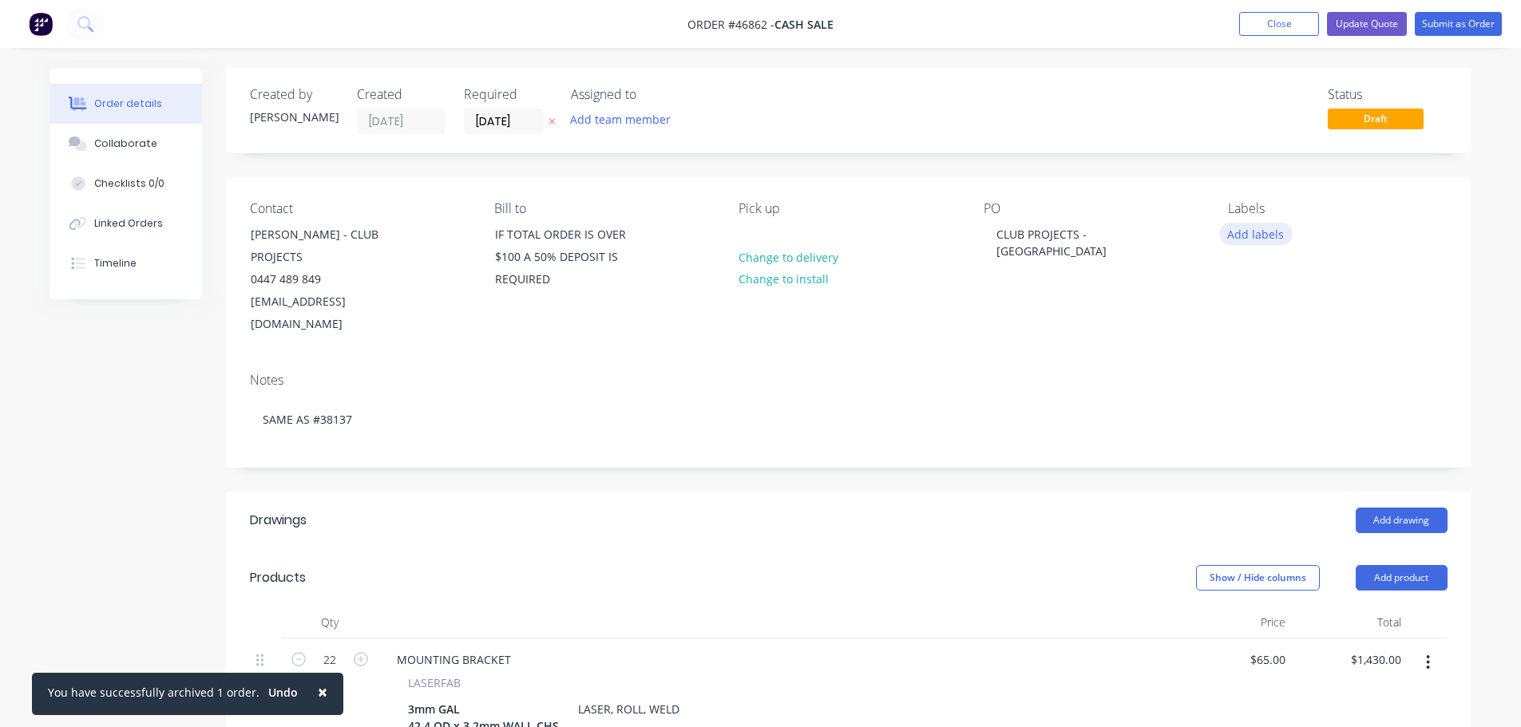
click at [1249, 239] on button "Add labels" at bounding box center [1255, 234] width 73 height 22
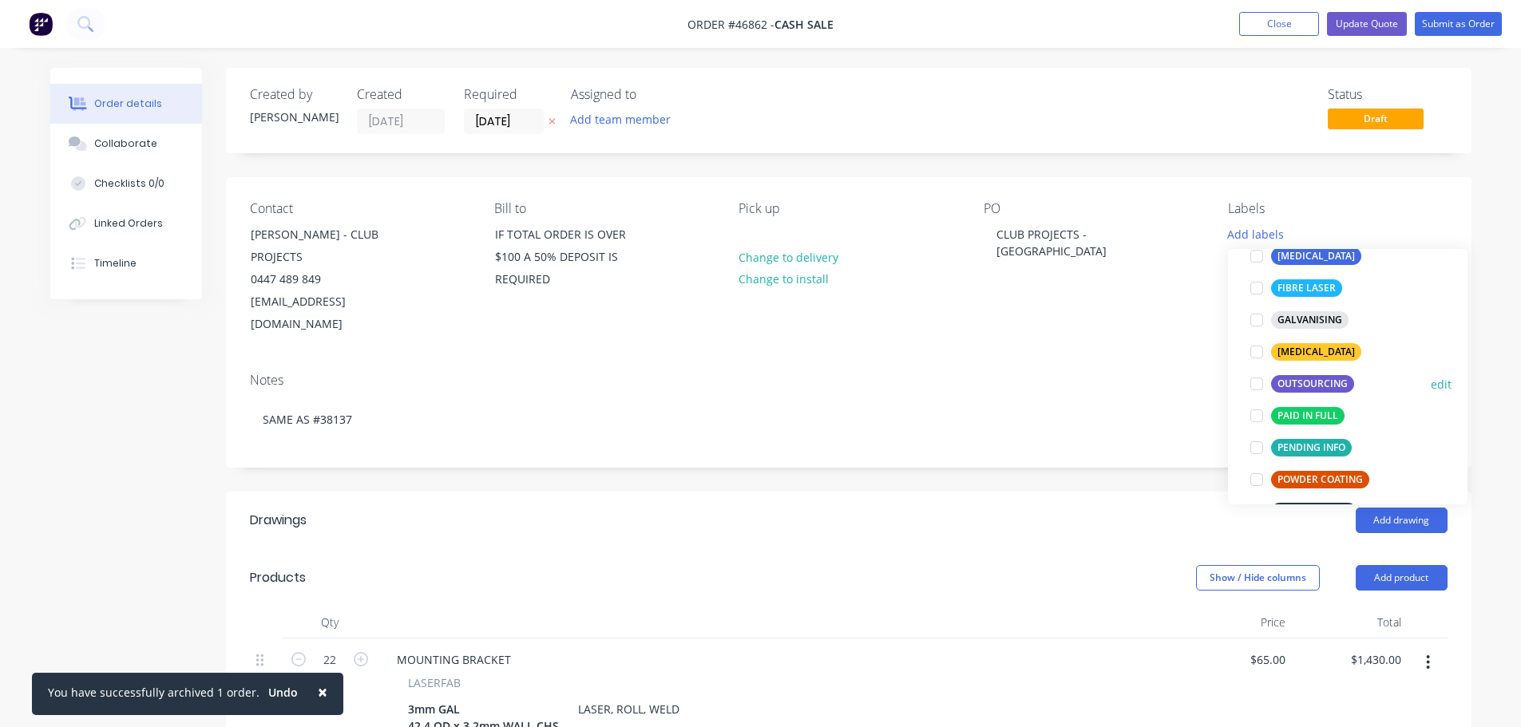
scroll to position [160, 0]
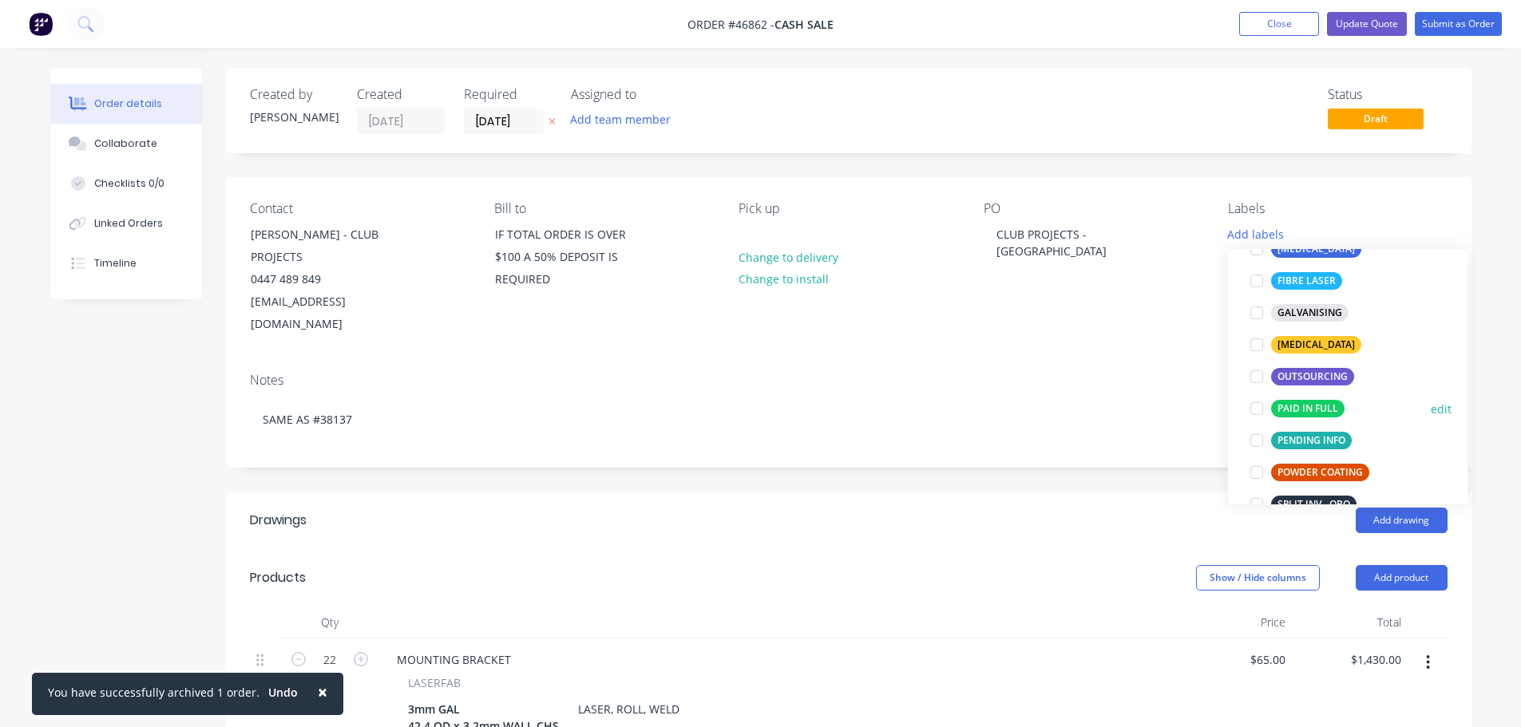
drag, startPoint x: 1255, startPoint y: 410, endPoint x: 1150, endPoint y: 371, distance: 112.1
click at [1254, 410] on div at bounding box center [1257, 409] width 32 height 32
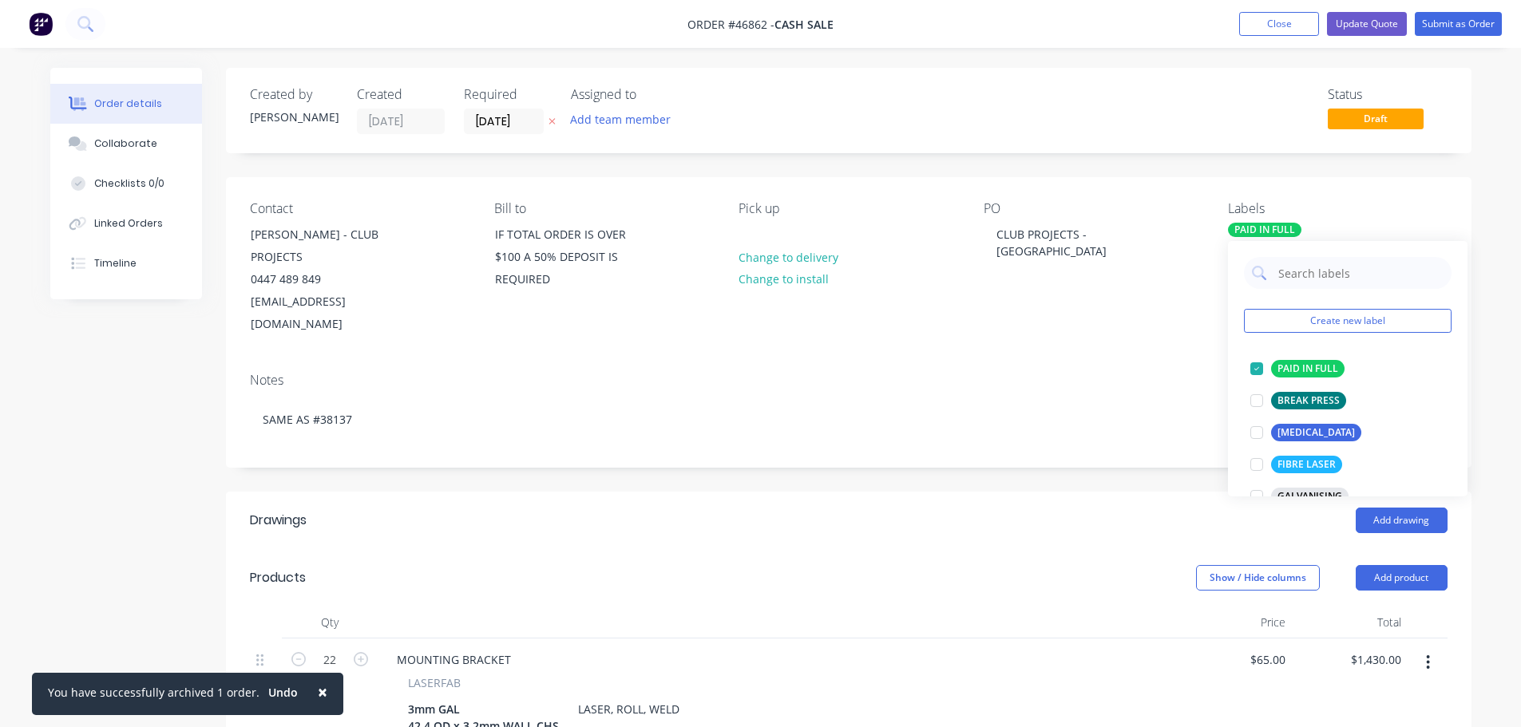
click at [1147, 371] on div "Notes SAME AS #38137" at bounding box center [848, 413] width 1245 height 107
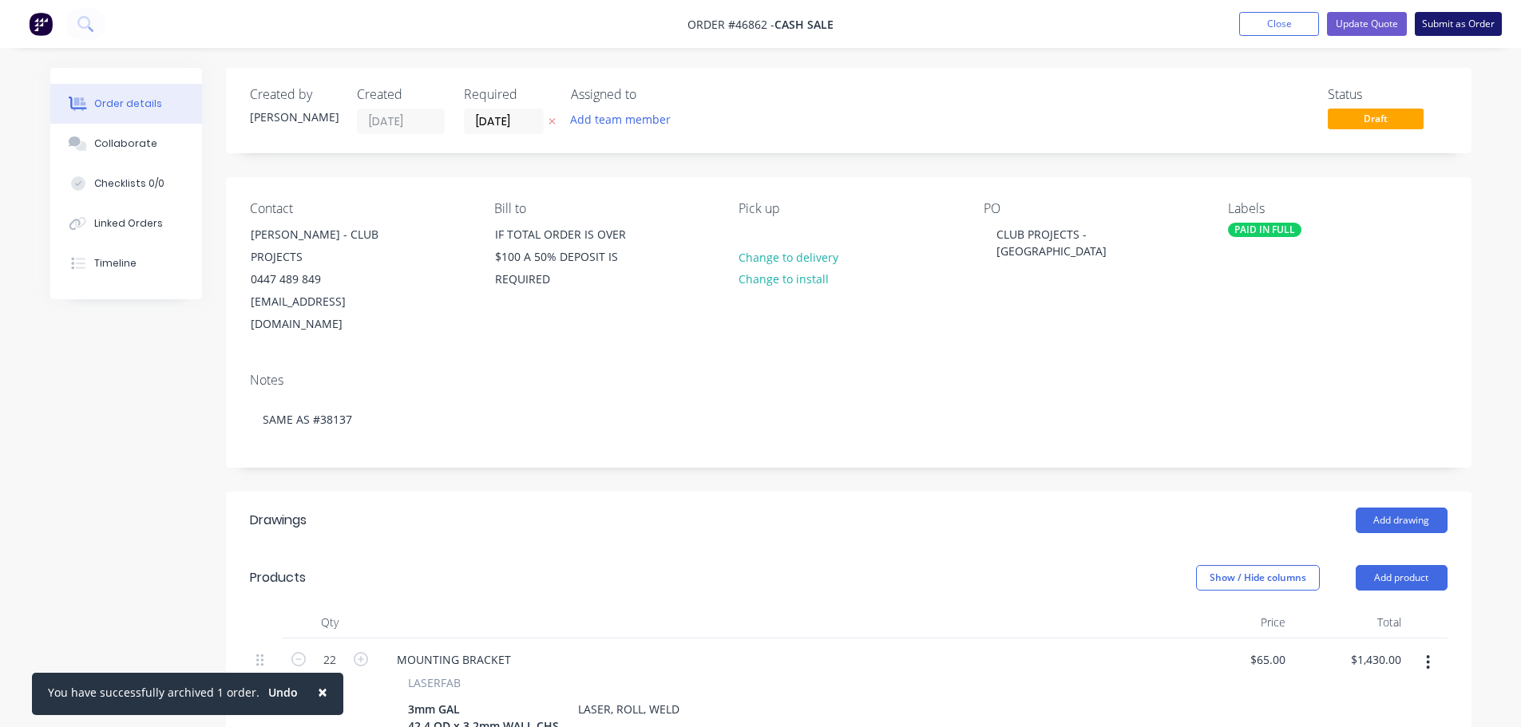
click at [1451, 28] on button "Submit as Order" at bounding box center [1458, 24] width 87 height 24
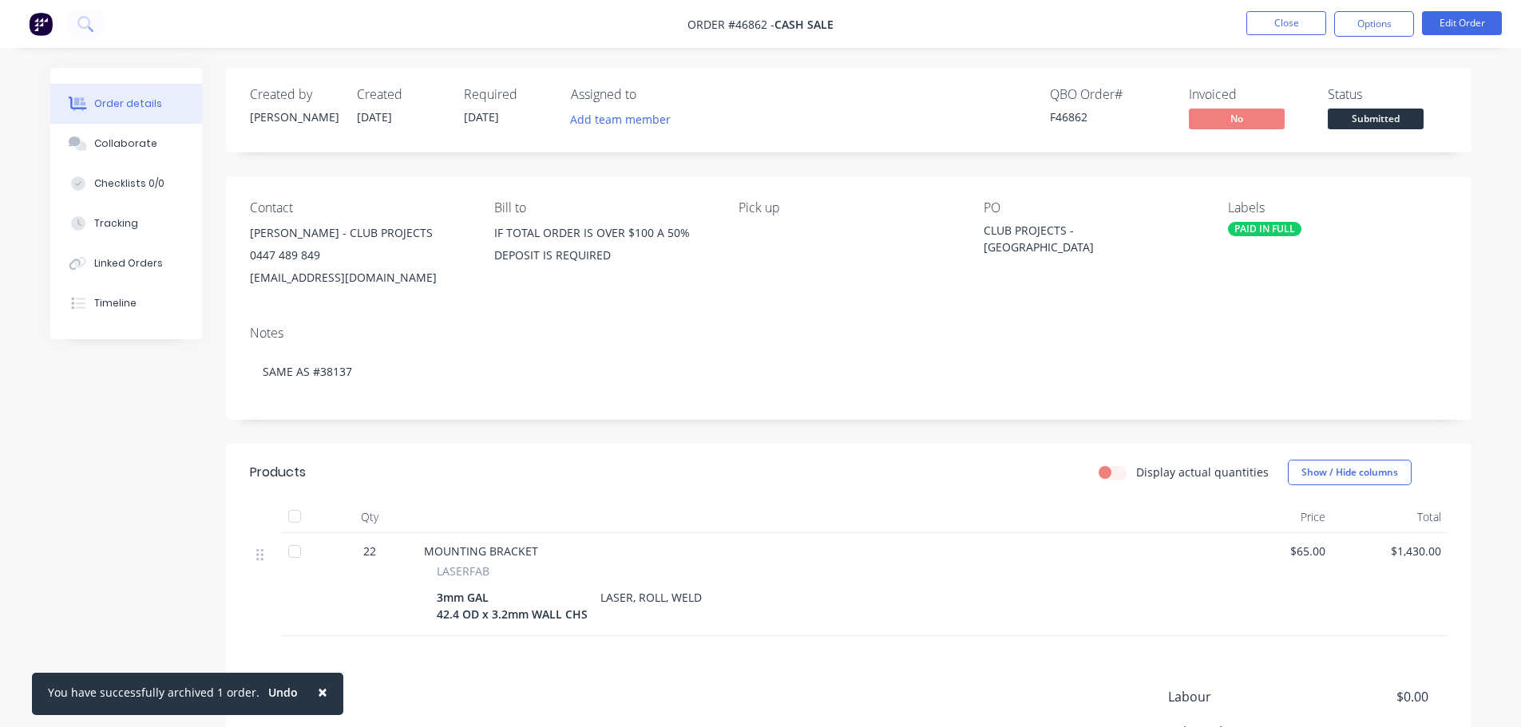
click at [1377, 6] on nav "Order #46862 - CASH SALE Close Options Edit Order" at bounding box center [760, 24] width 1521 height 48
click at [1373, 19] on button "Options" at bounding box center [1374, 24] width 80 height 26
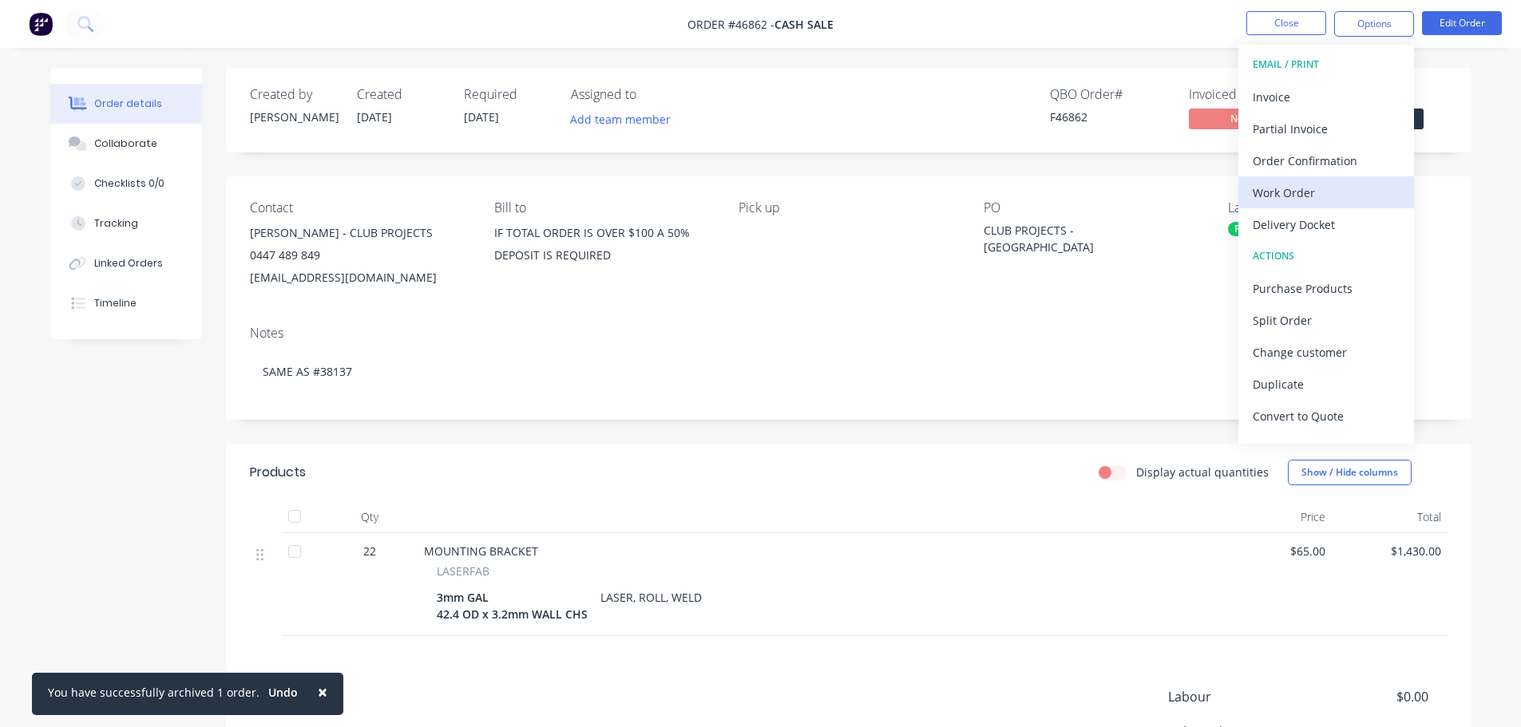
click at [1307, 192] on div "Work Order" at bounding box center [1326, 192] width 147 height 23
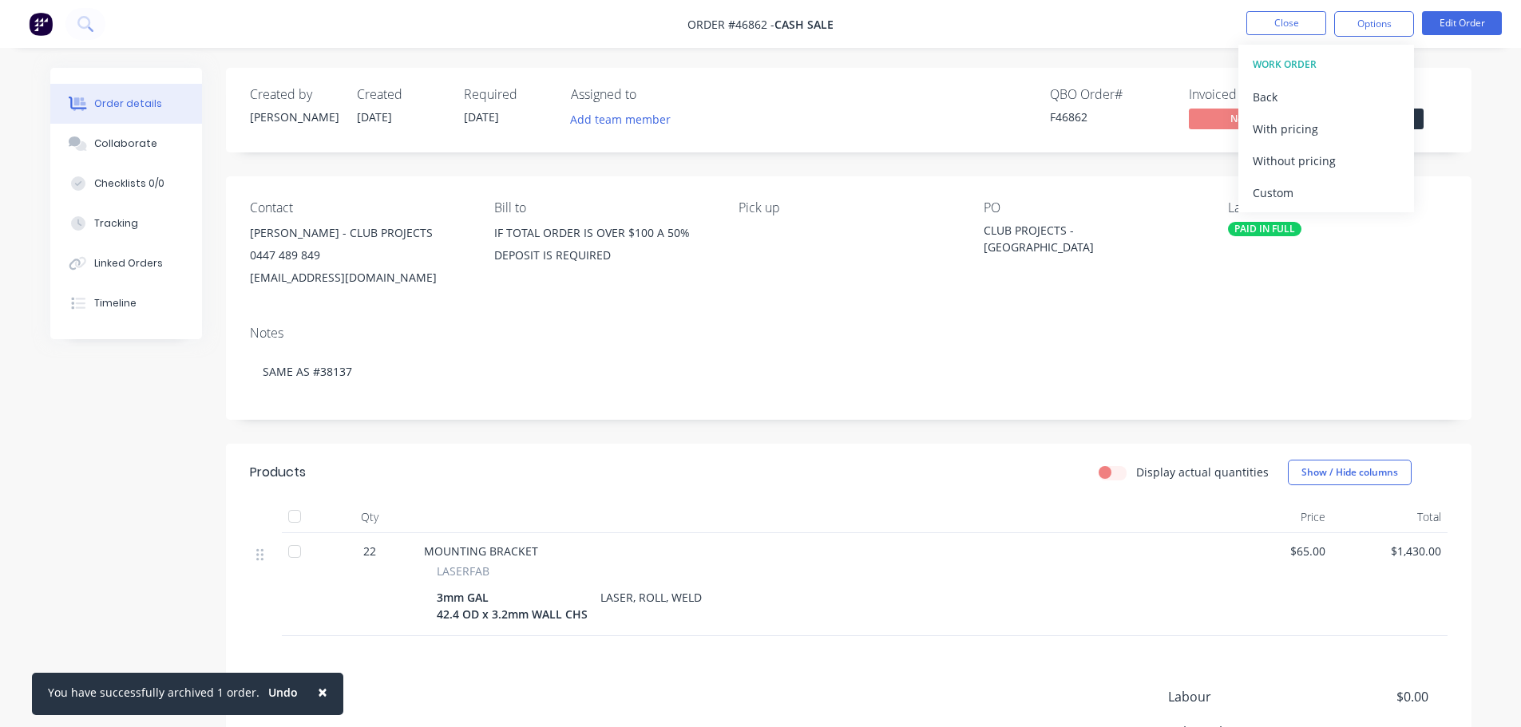
click at [1315, 172] on div "Without pricing" at bounding box center [1326, 160] width 147 height 23
click at [1490, 146] on div "Order details Collaborate Checklists 0/0 Tracking Linked Orders Timeline Order …" at bounding box center [760, 442] width 1521 height 885
click at [1408, 121] on span "Submitted" at bounding box center [1376, 119] width 96 height 20
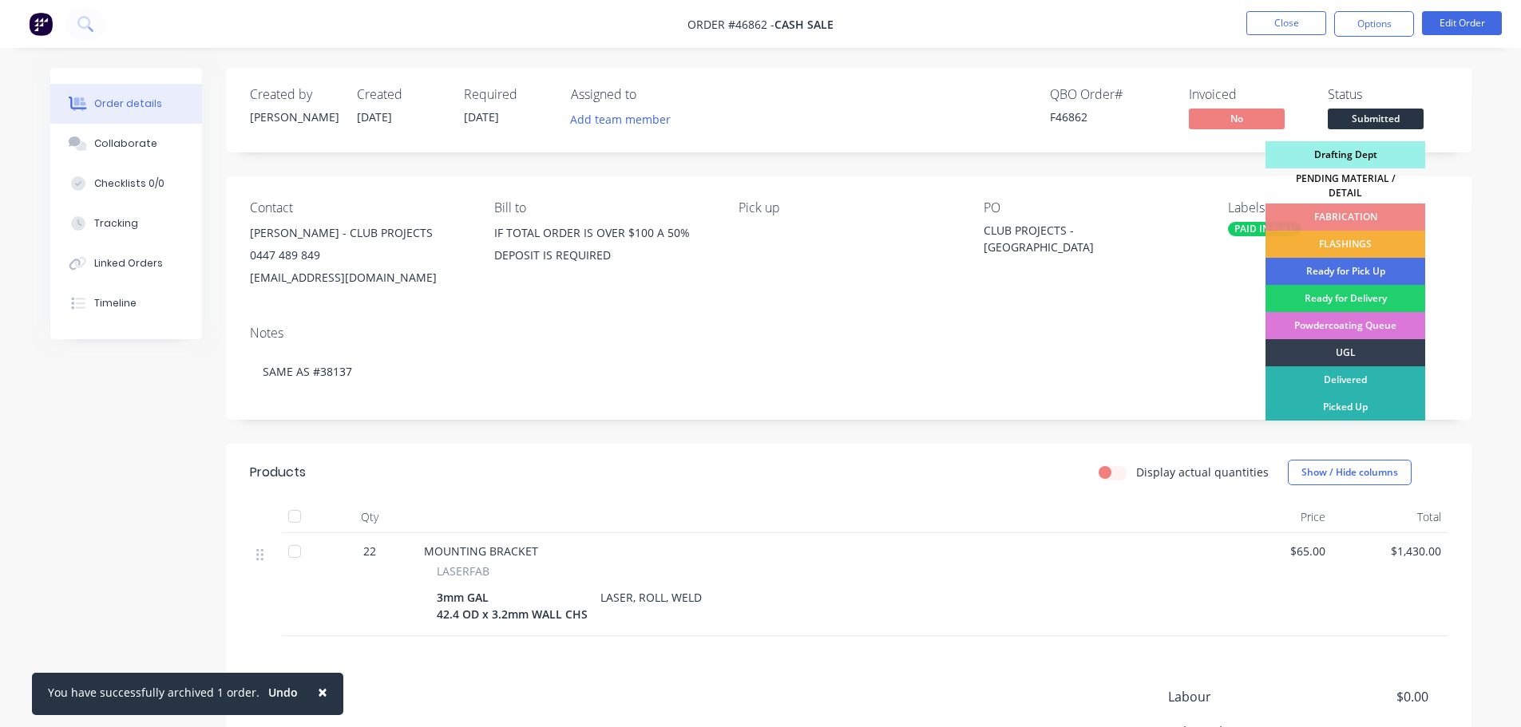
click at [1351, 152] on div "Drafting Dept" at bounding box center [1345, 154] width 160 height 27
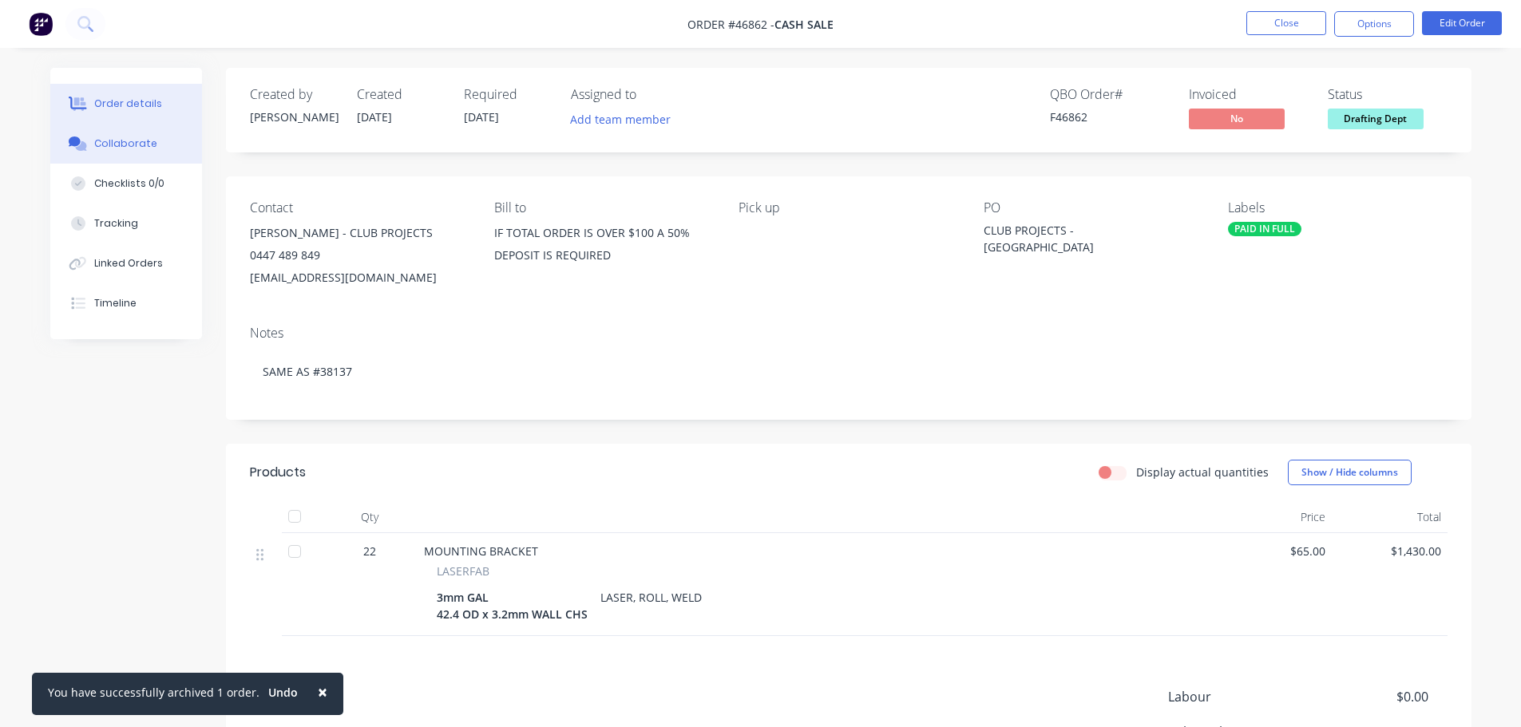
click at [101, 147] on div "Collaborate" at bounding box center [125, 144] width 63 height 14
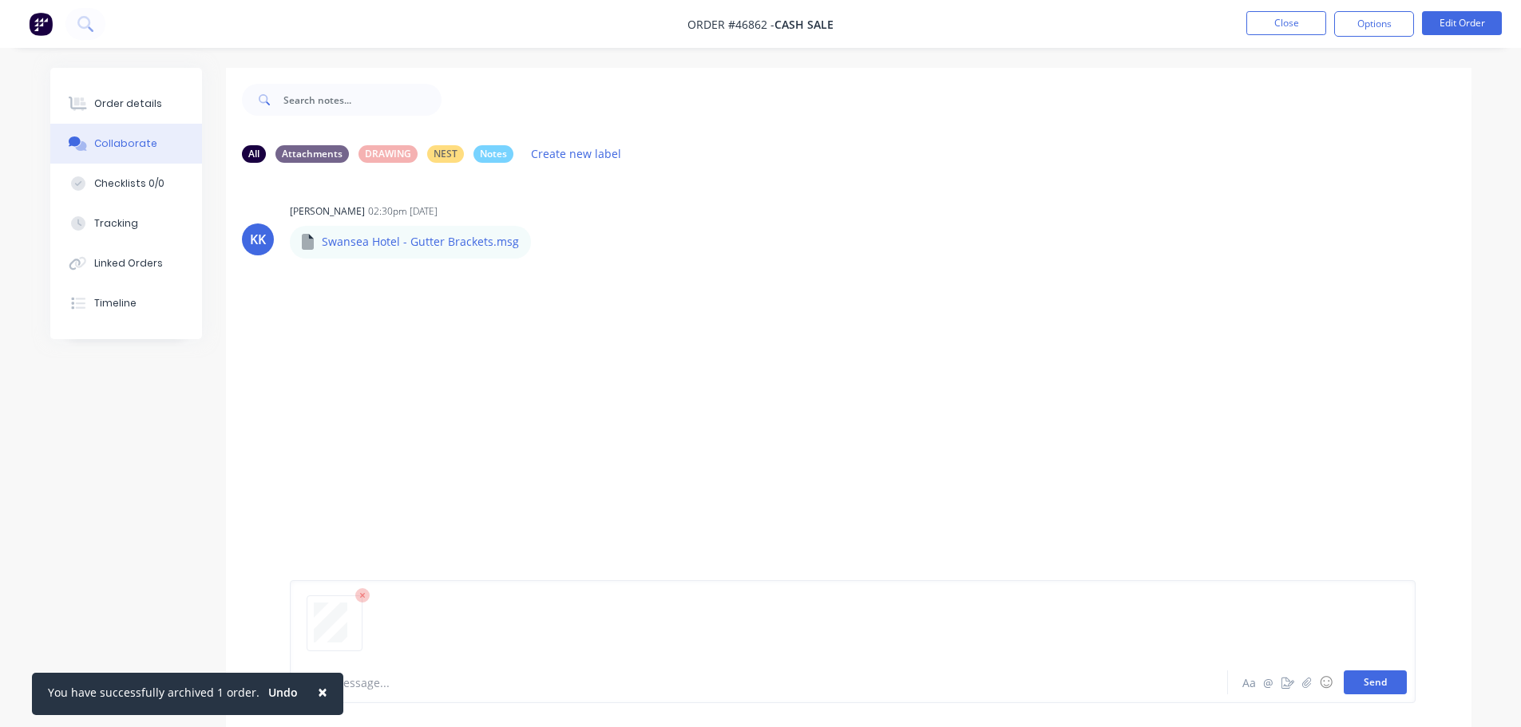
click at [1394, 683] on button "Send" at bounding box center [1375, 683] width 63 height 24
click at [542, 246] on icon "button" at bounding box center [544, 242] width 5 height 18
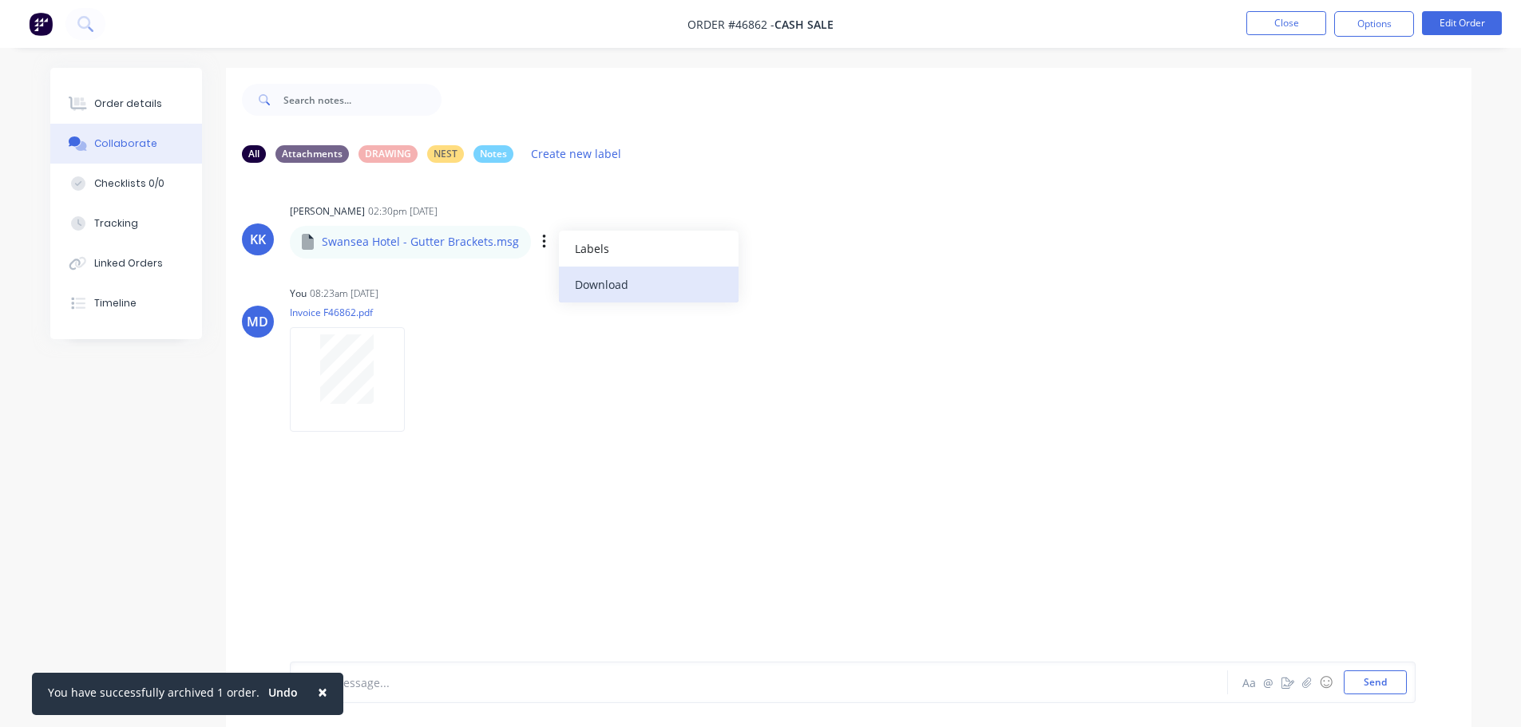
click at [597, 286] on button "Download" at bounding box center [649, 285] width 180 height 36
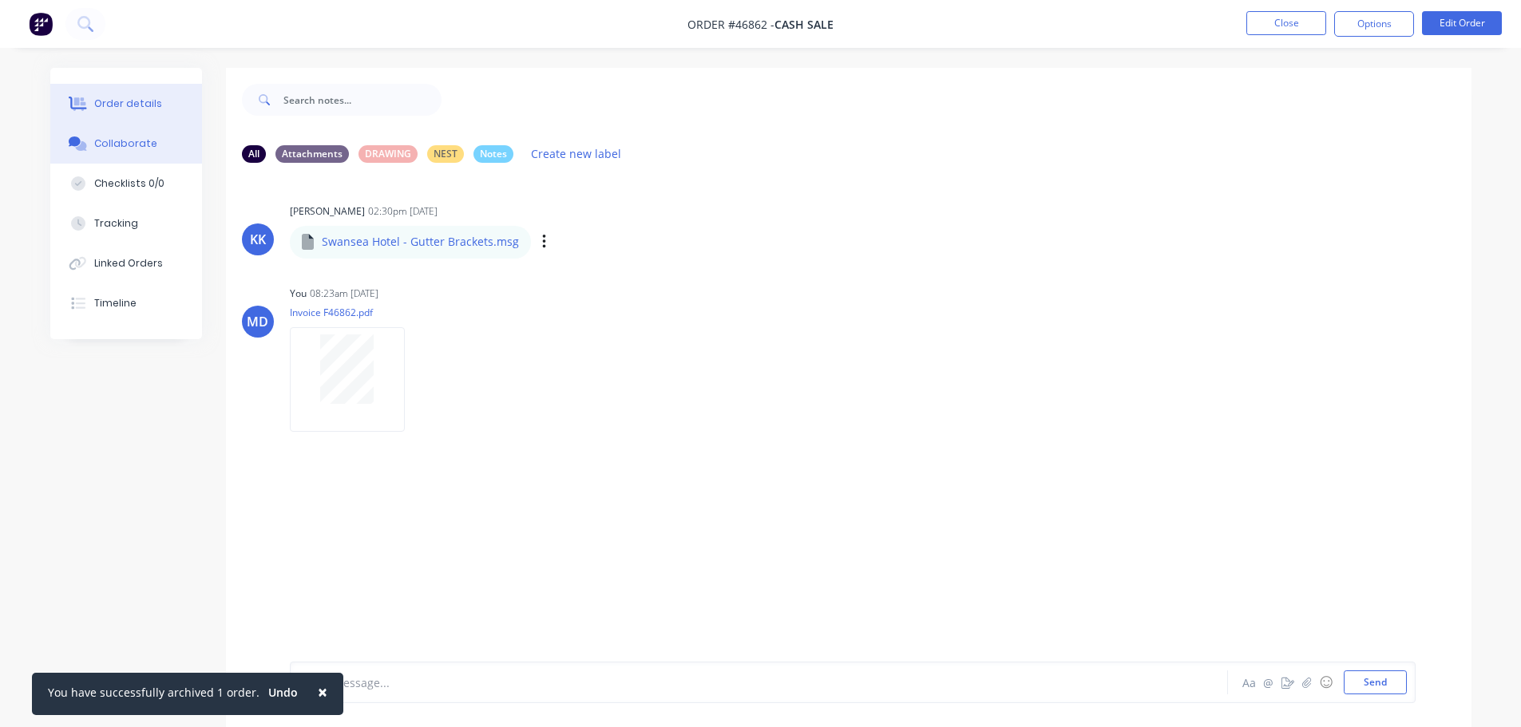
click at [152, 97] on div "Order details" at bounding box center [128, 104] width 68 height 14
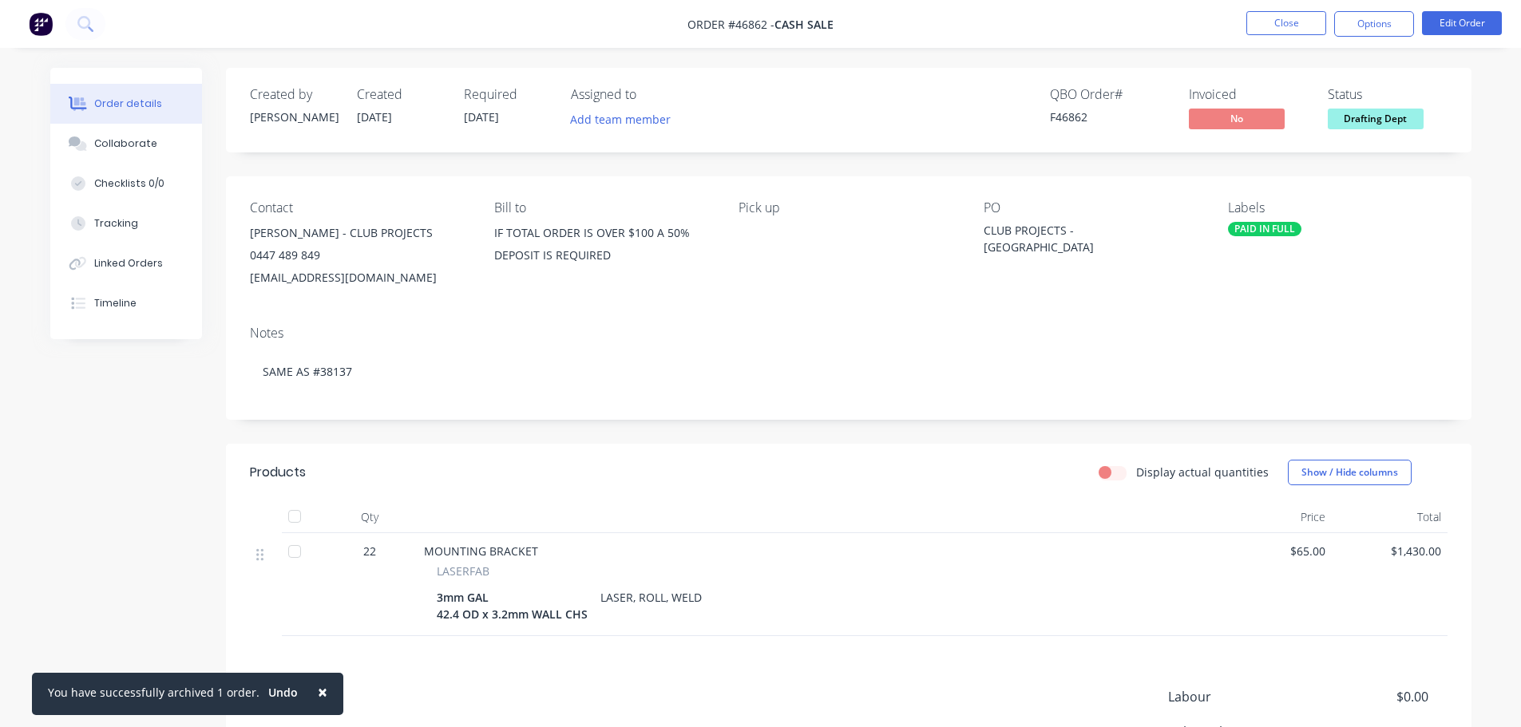
drag, startPoint x: 1110, startPoint y: 6, endPoint x: 1090, endPoint y: 10, distance: 20.4
click at [1110, 6] on nav "Order #46862 - CASH SALE Close Options Edit Order" at bounding box center [760, 24] width 1521 height 48
click at [1270, 24] on button "Close" at bounding box center [1286, 23] width 80 height 24
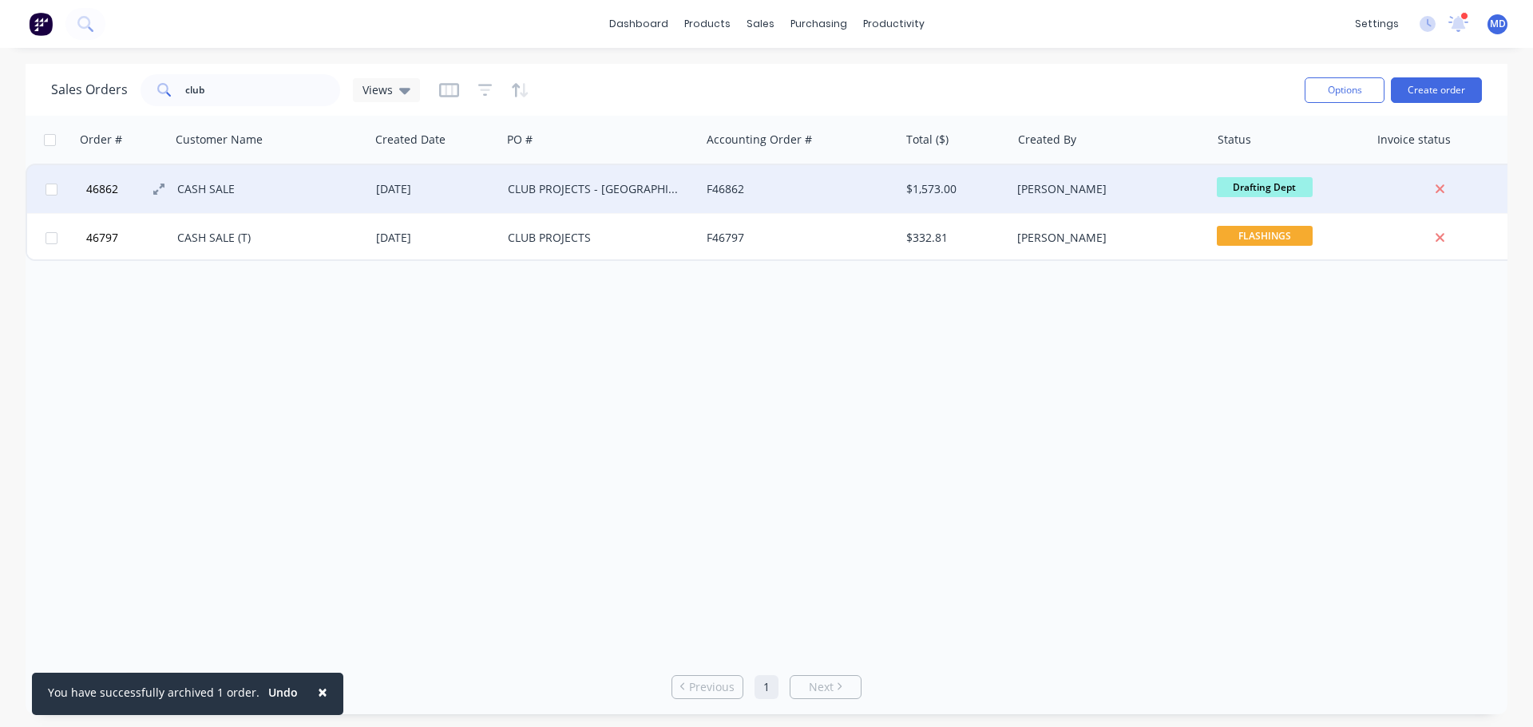
click at [109, 188] on span "46862" at bounding box center [102, 189] width 32 height 16
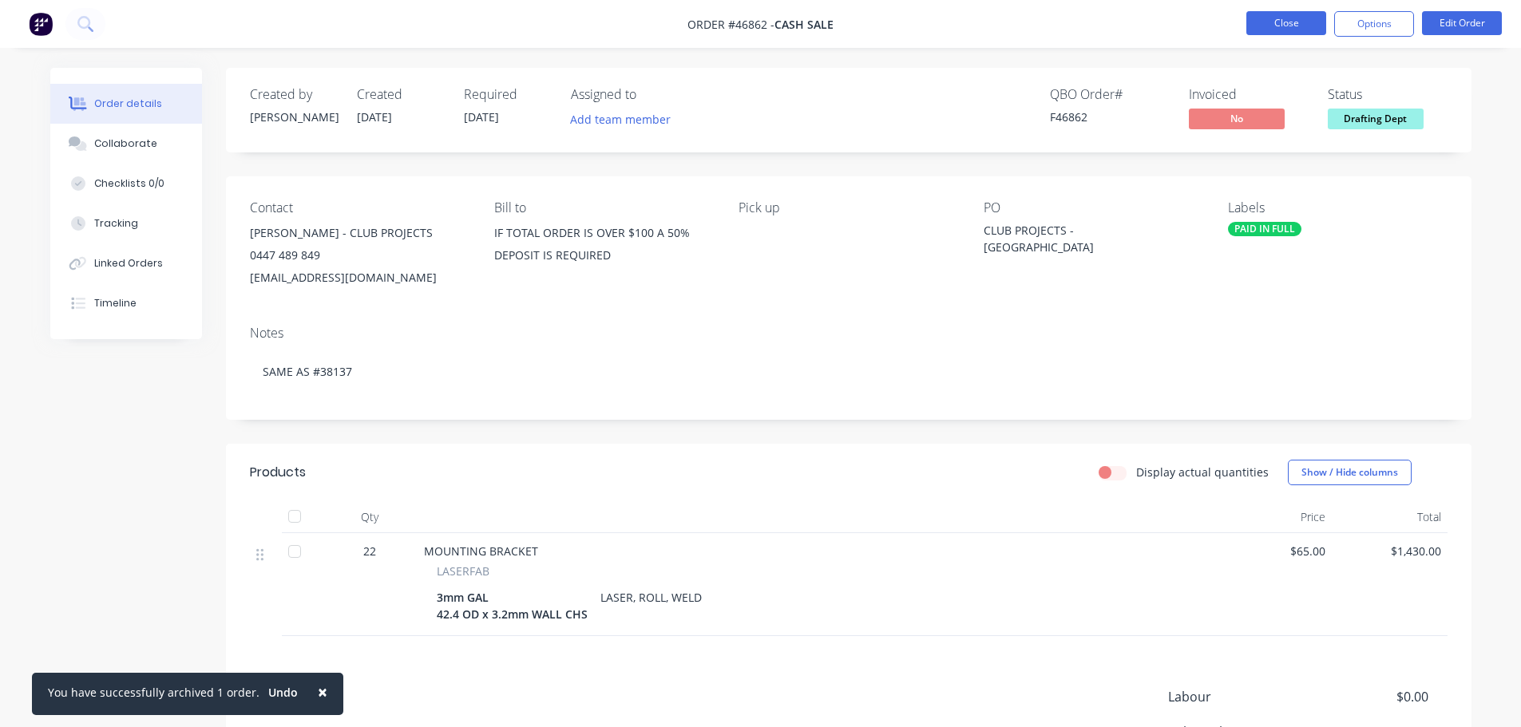
click at [1260, 21] on button "Close" at bounding box center [1286, 23] width 80 height 24
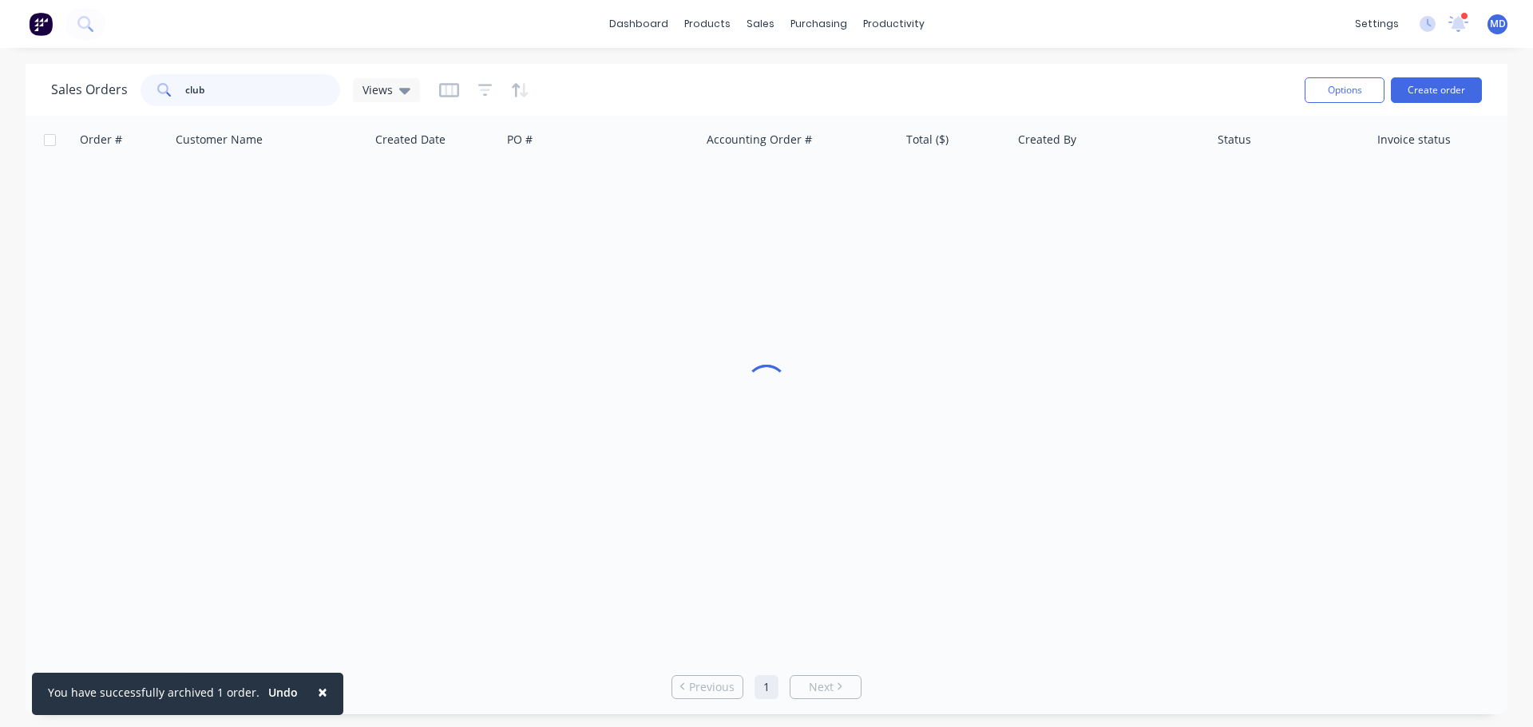
drag, startPoint x: 232, startPoint y: 85, endPoint x: 47, endPoint y: 81, distance: 185.2
click at [49, 81] on div "Sales Orders club Views Options Create order" at bounding box center [767, 90] width 1482 height 52
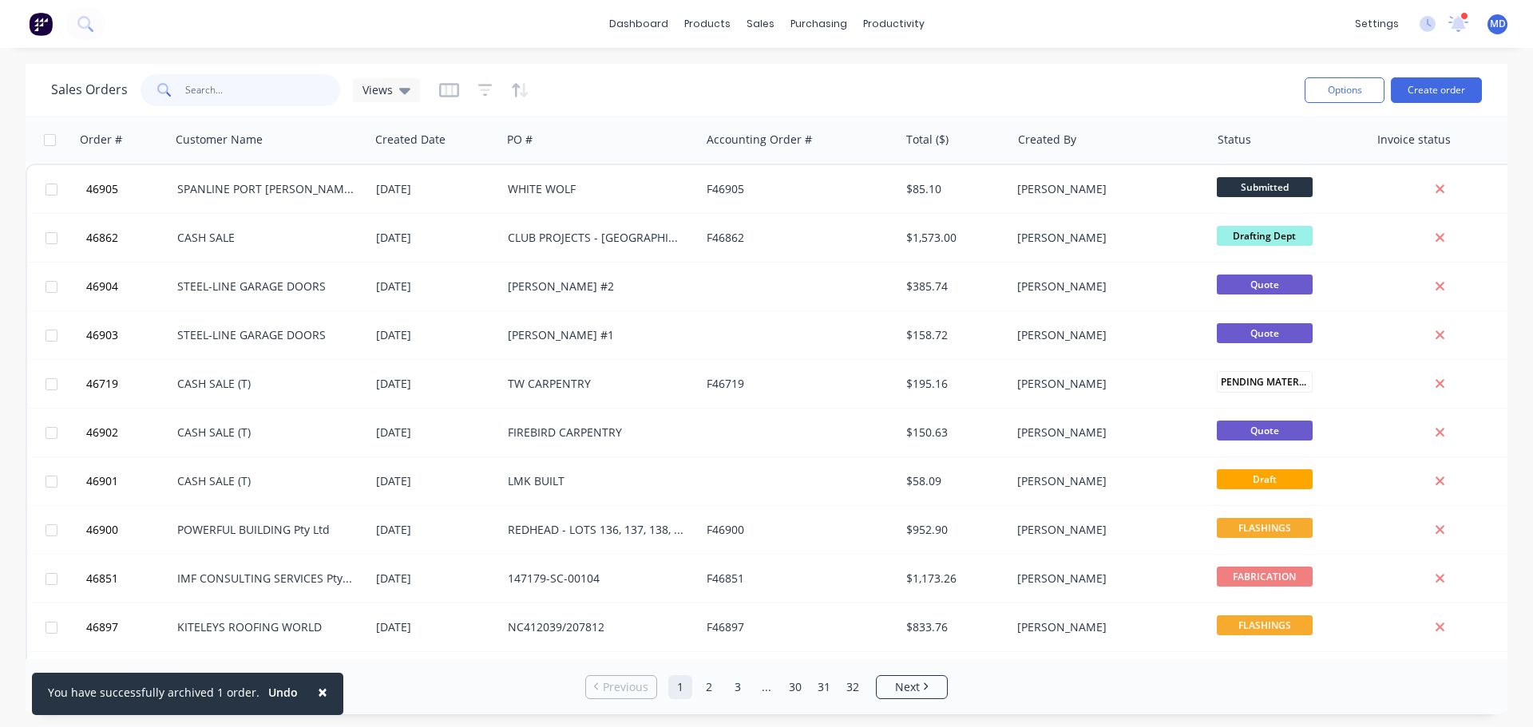
click at [251, 101] on input "text" at bounding box center [263, 90] width 156 height 32
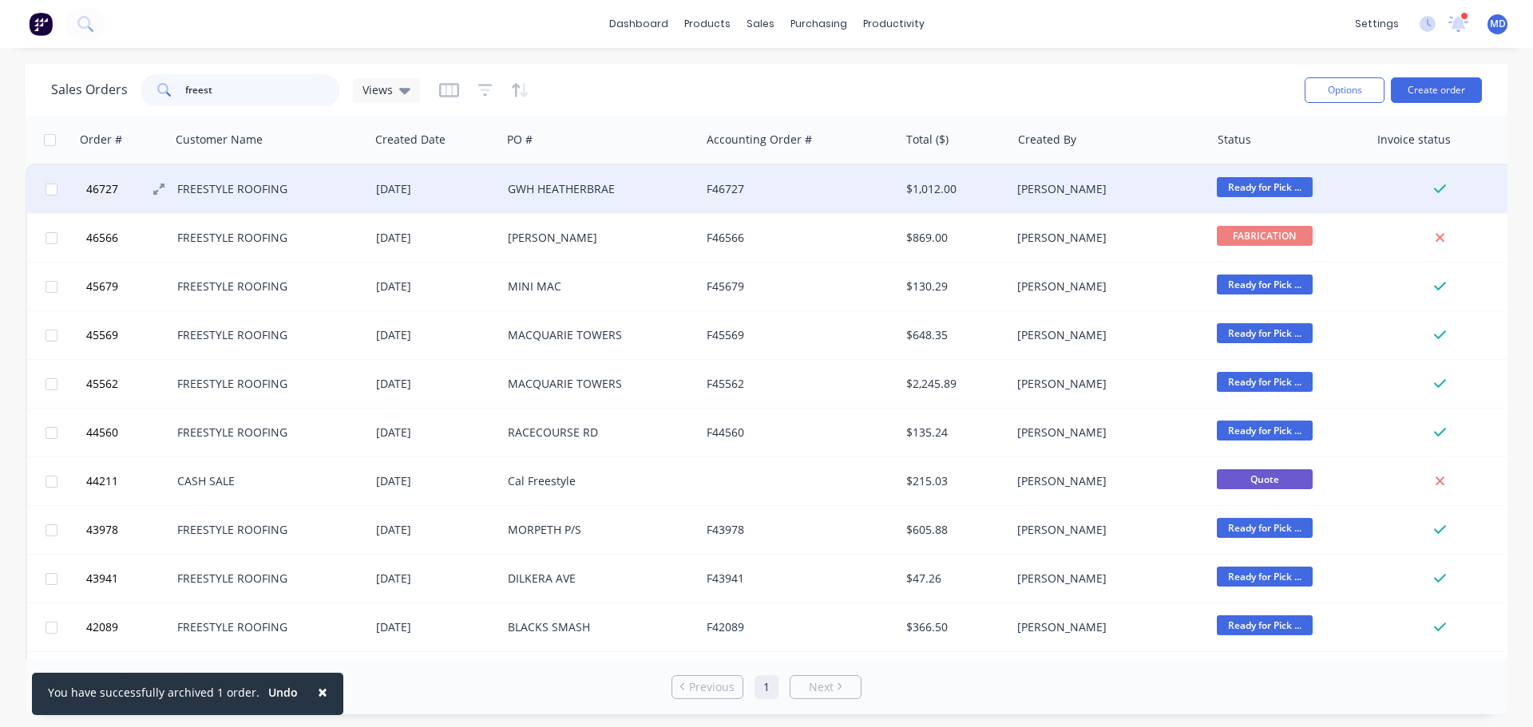
type input "freest"
click at [121, 188] on button "46727" at bounding box center [129, 189] width 96 height 48
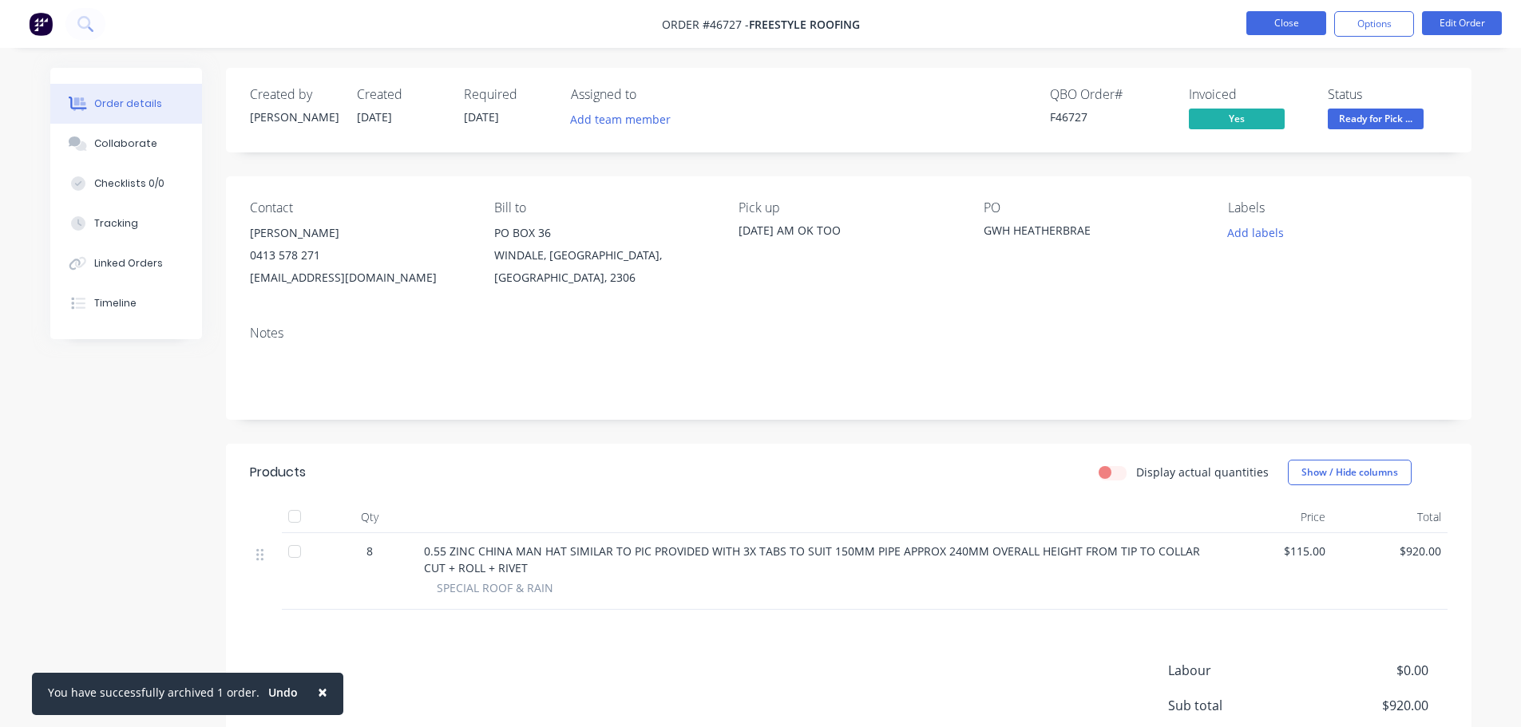
click at [1260, 22] on button "Close" at bounding box center [1286, 23] width 80 height 24
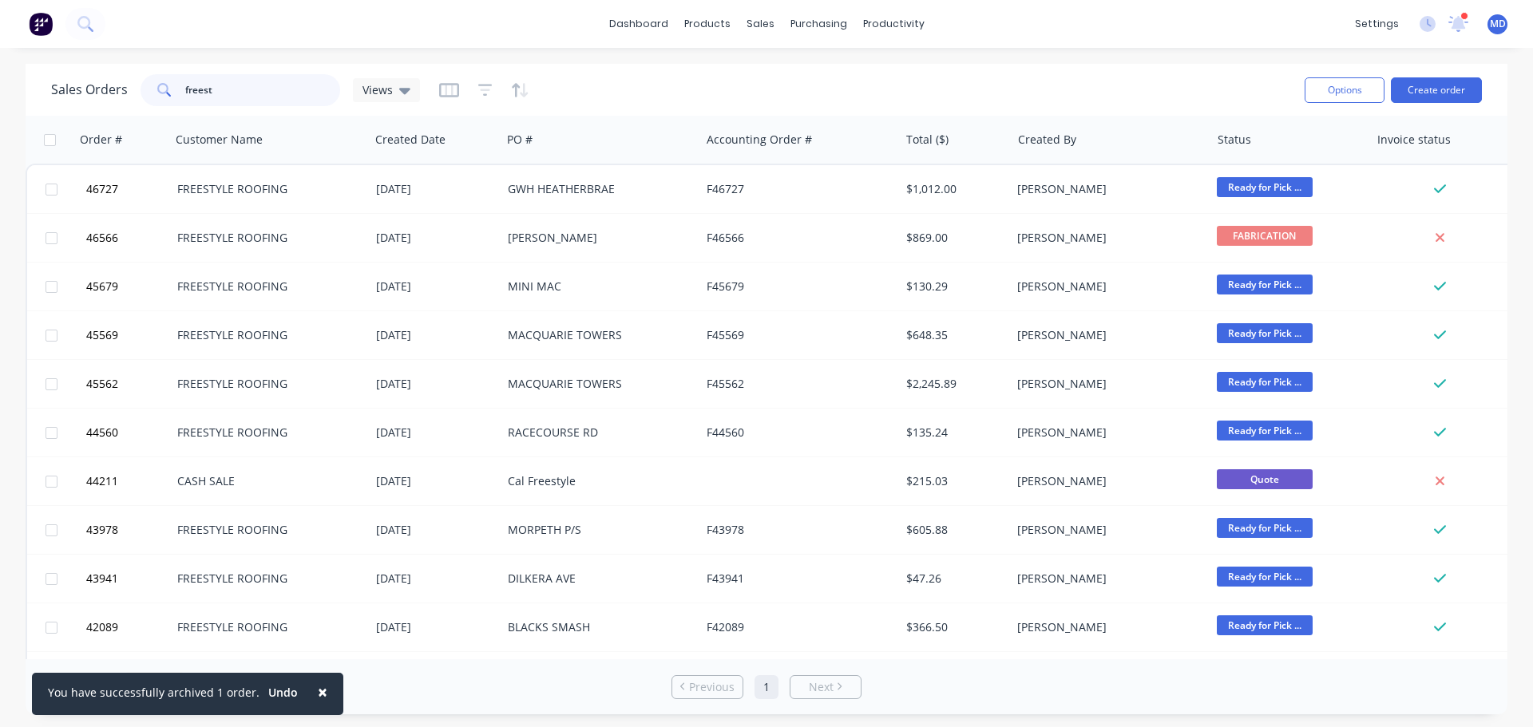
drag, startPoint x: 251, startPoint y: 89, endPoint x: 103, endPoint y: 72, distance: 149.4
click at [104, 80] on div "Sales Orders freest Views" at bounding box center [235, 90] width 369 height 32
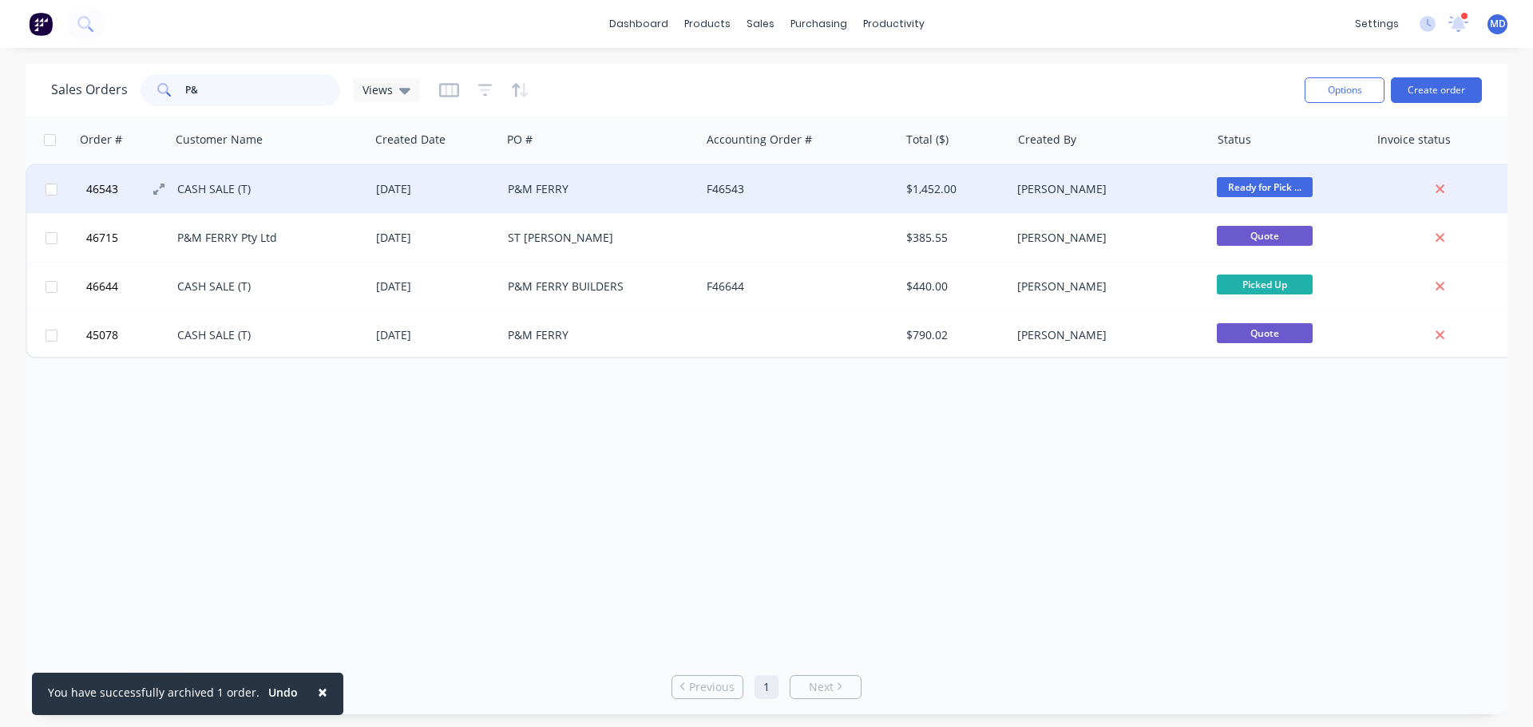
type input "P&"
click at [93, 180] on button "46543" at bounding box center [129, 189] width 96 height 48
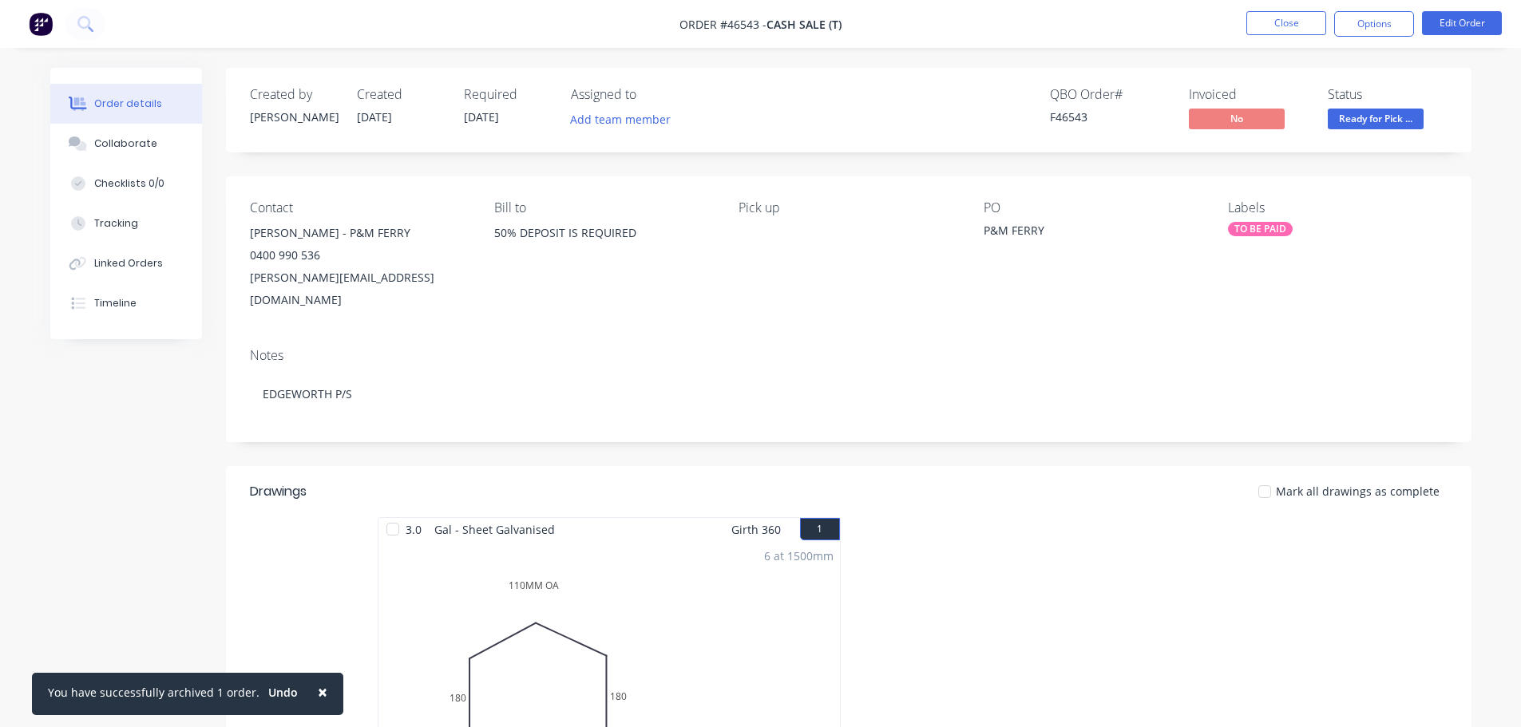
click at [1264, 224] on div "TO BE PAID" at bounding box center [1260, 229] width 65 height 14
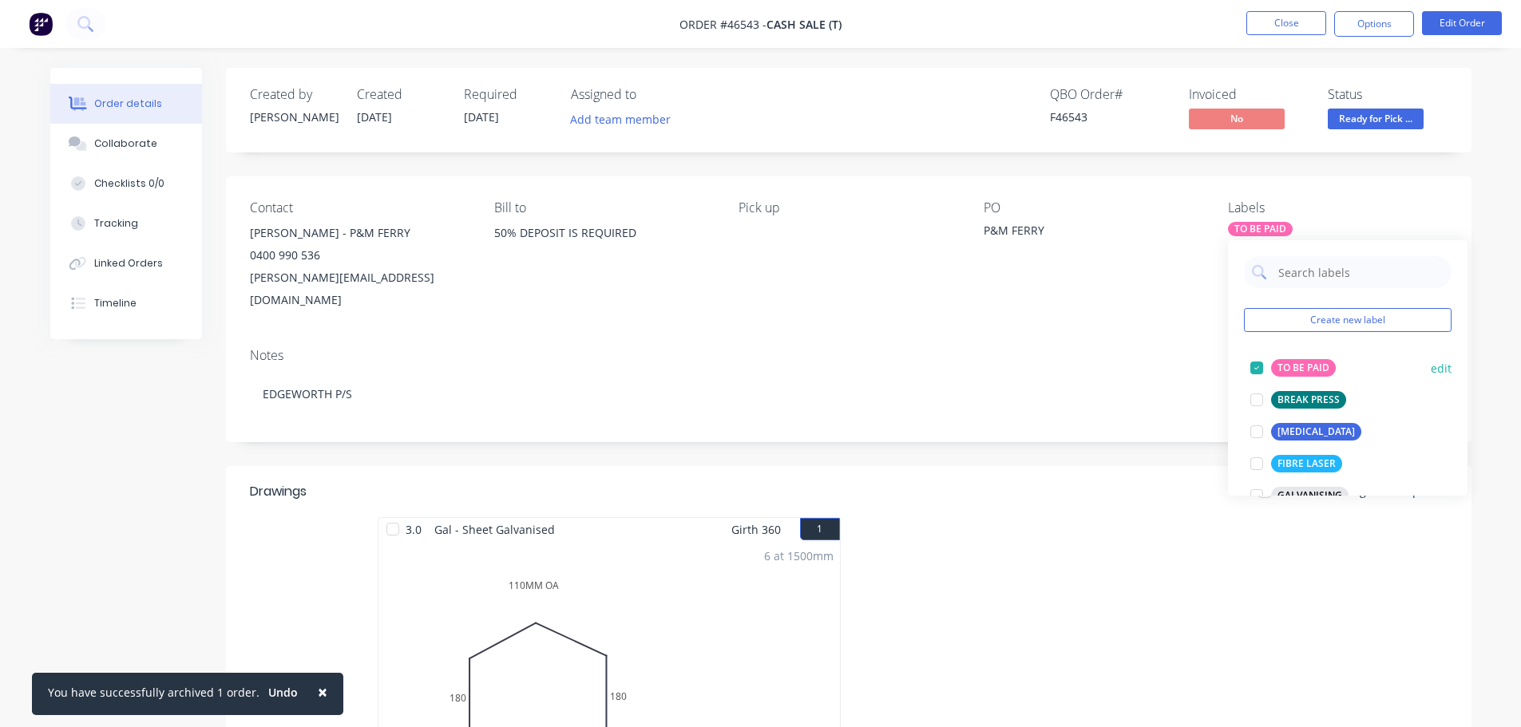
click at [1254, 368] on div at bounding box center [1257, 368] width 32 height 32
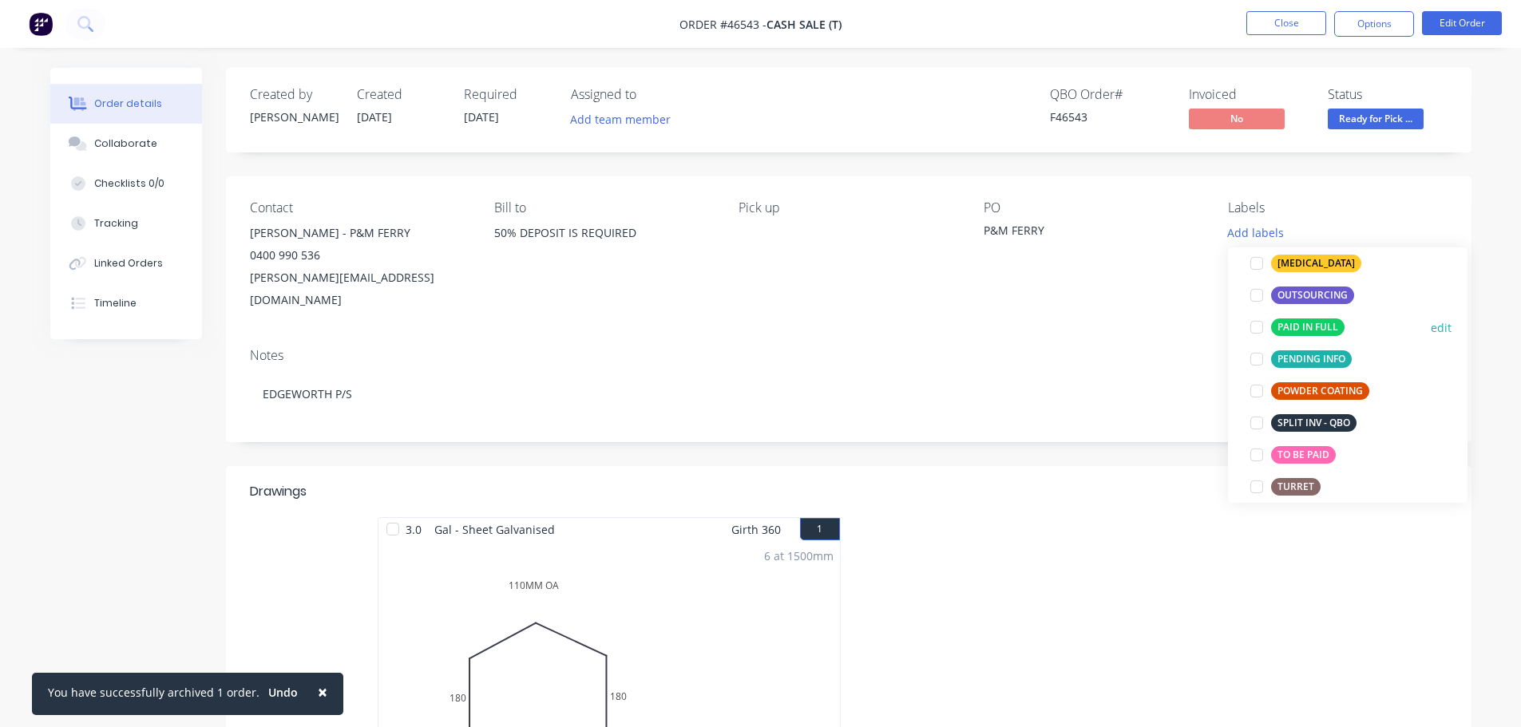
click at [1260, 330] on div at bounding box center [1257, 327] width 32 height 32
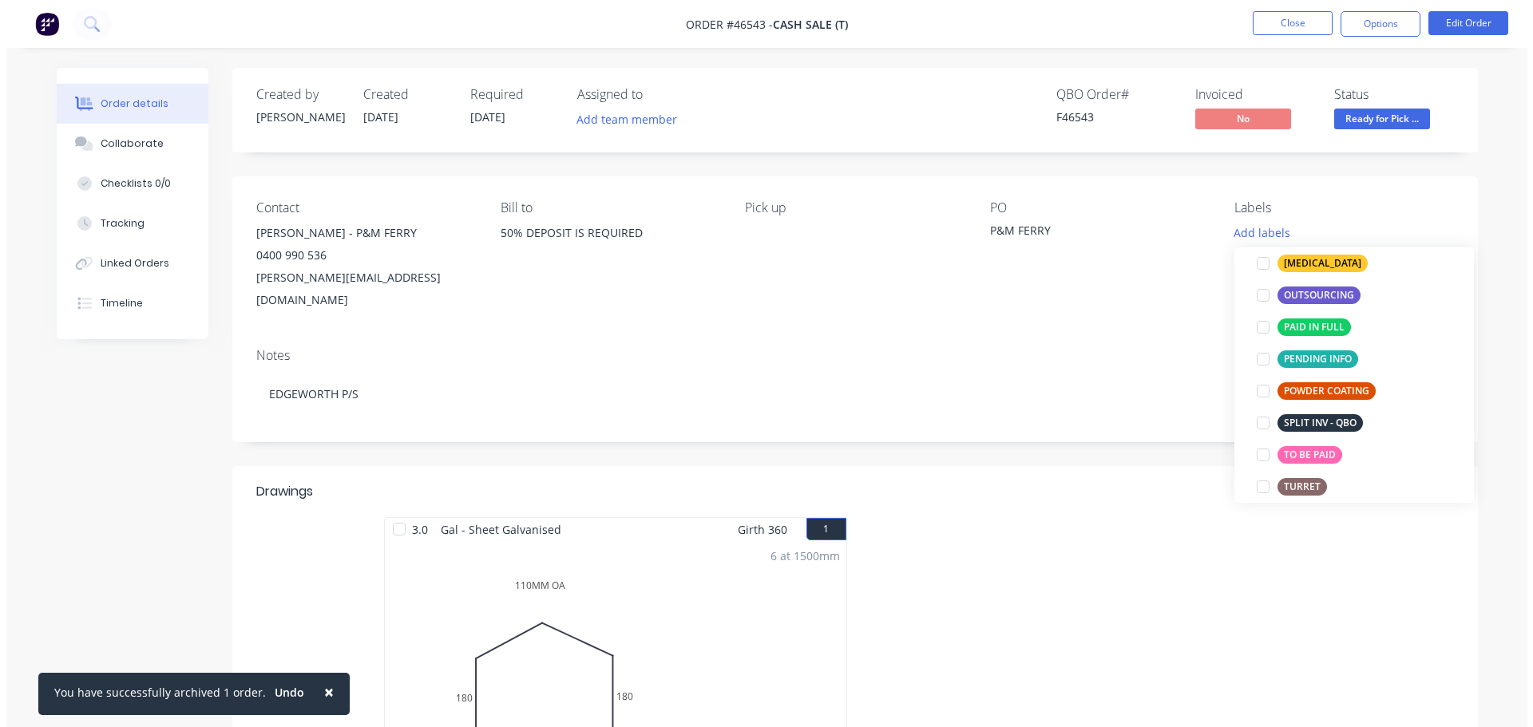
scroll to position [48, 0]
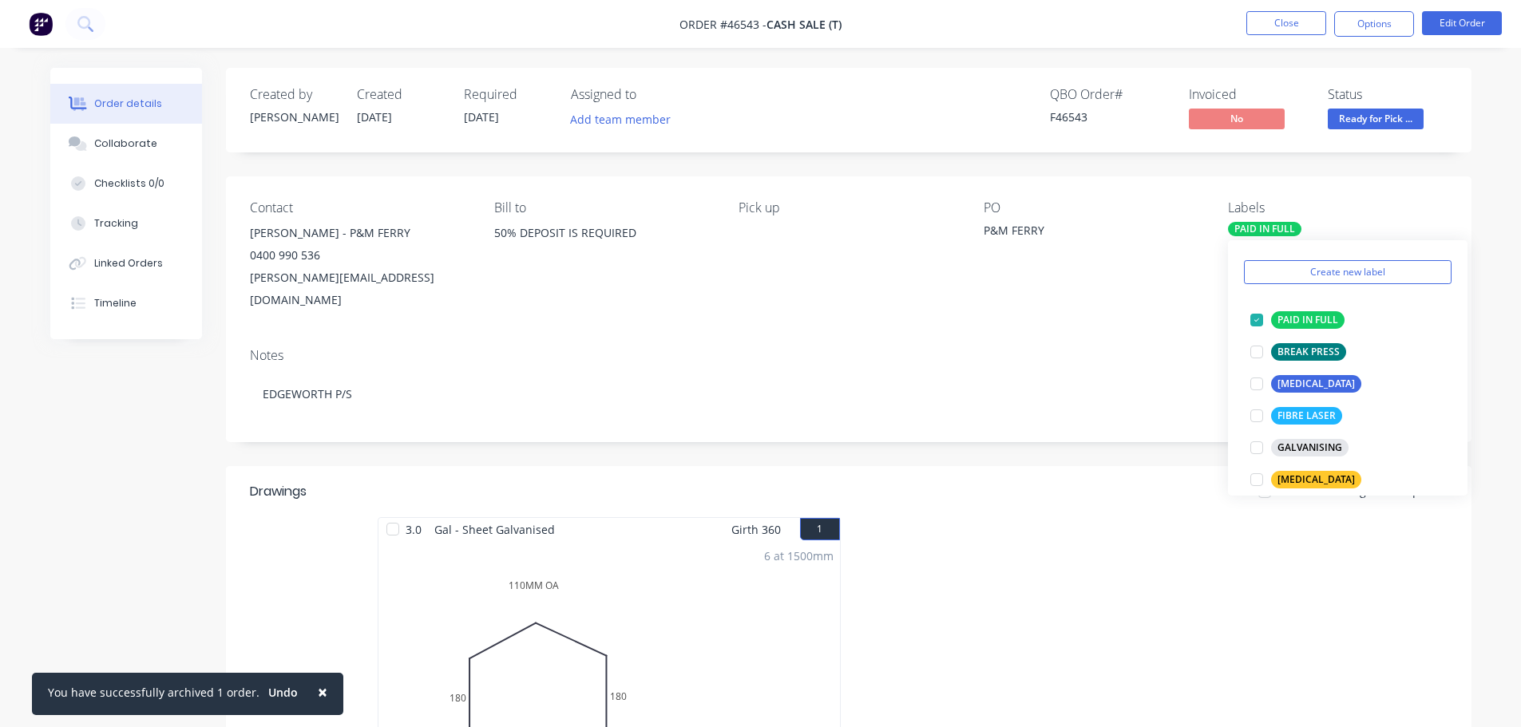
click at [1129, 310] on div "Contact JAMES REID - P&M FERRY 0400 990 536 james@pmferry.com Bill to 50% DEPOS…" at bounding box center [848, 255] width 1245 height 159
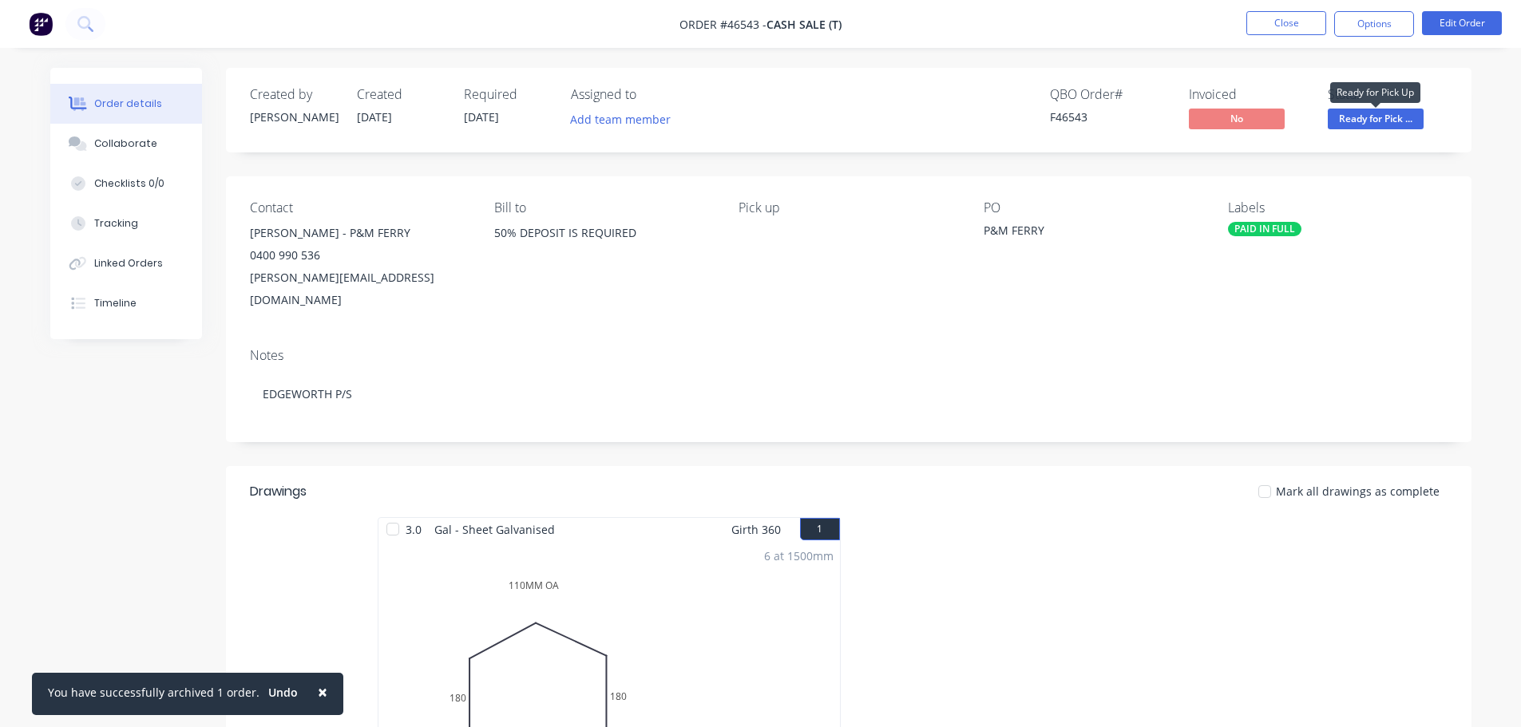
click at [1388, 115] on span "Ready for Pick ..." at bounding box center [1376, 119] width 96 height 20
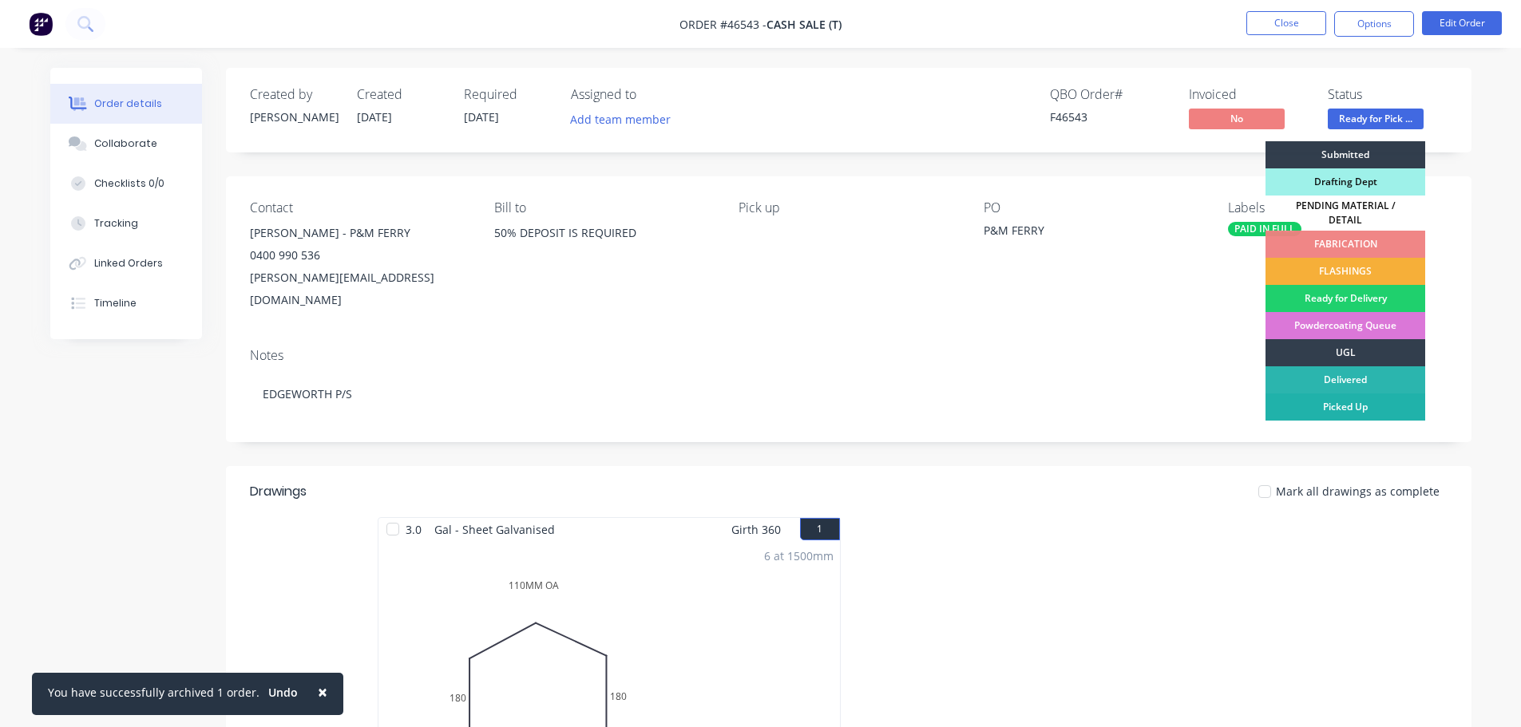
click at [1340, 394] on div "Picked Up" at bounding box center [1345, 407] width 160 height 27
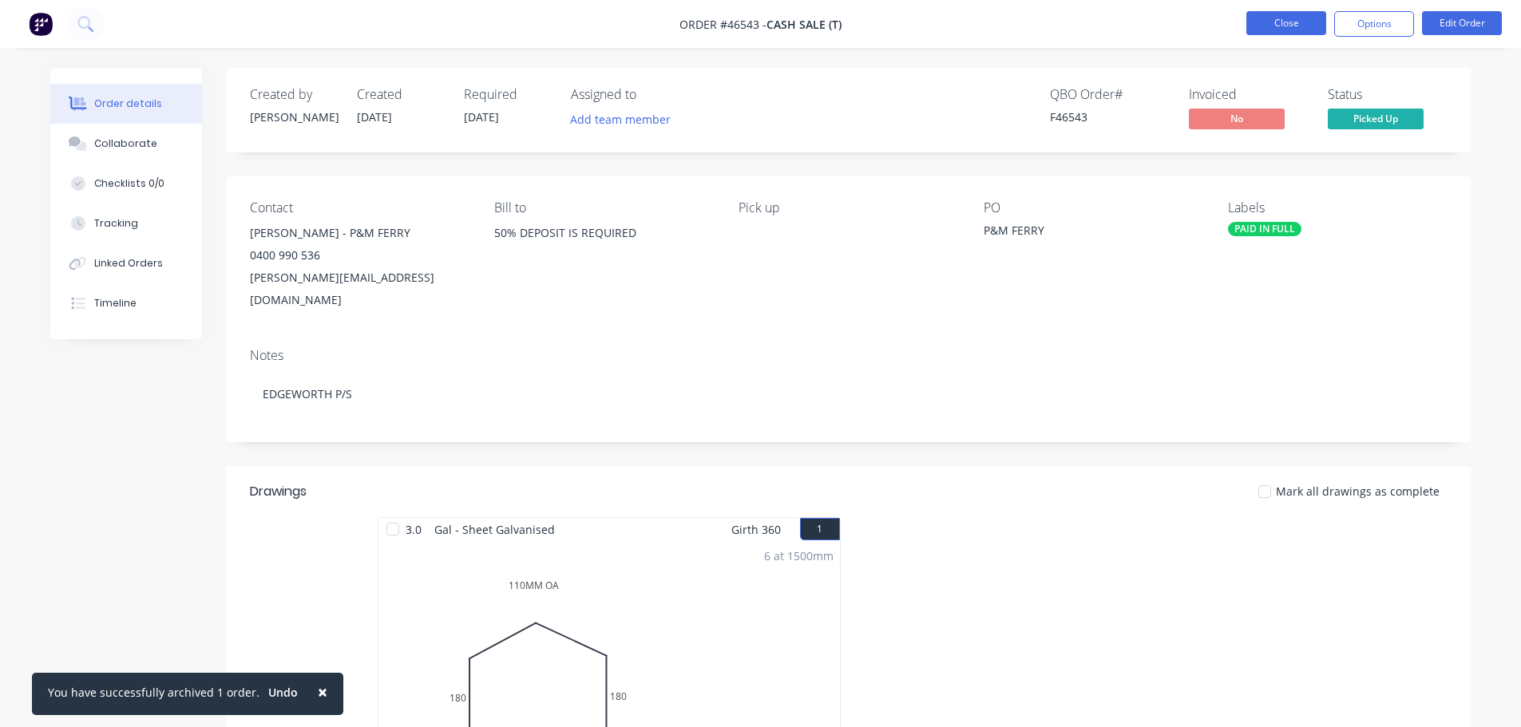
click at [1282, 18] on button "Close" at bounding box center [1286, 23] width 80 height 24
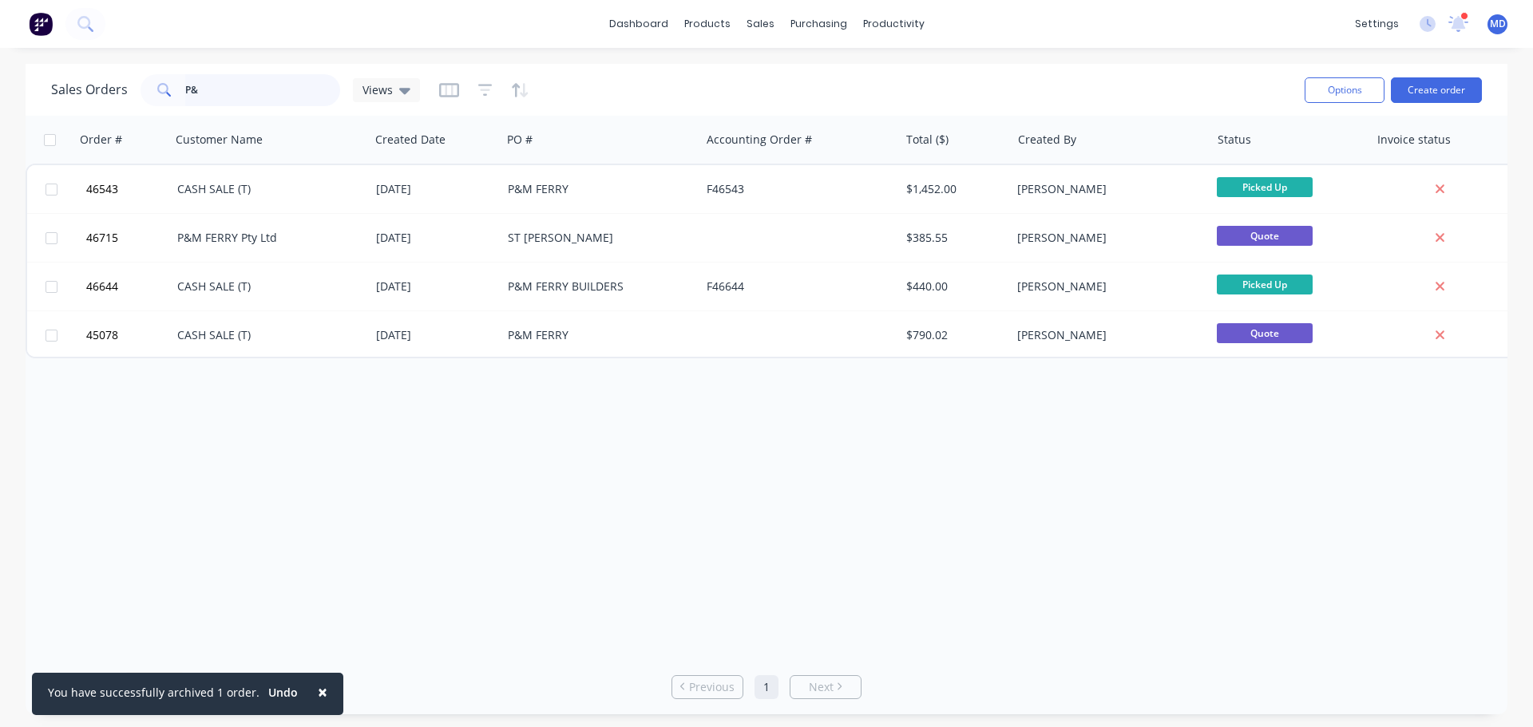
click at [236, 88] on input "P&" at bounding box center [263, 90] width 156 height 32
type input "P"
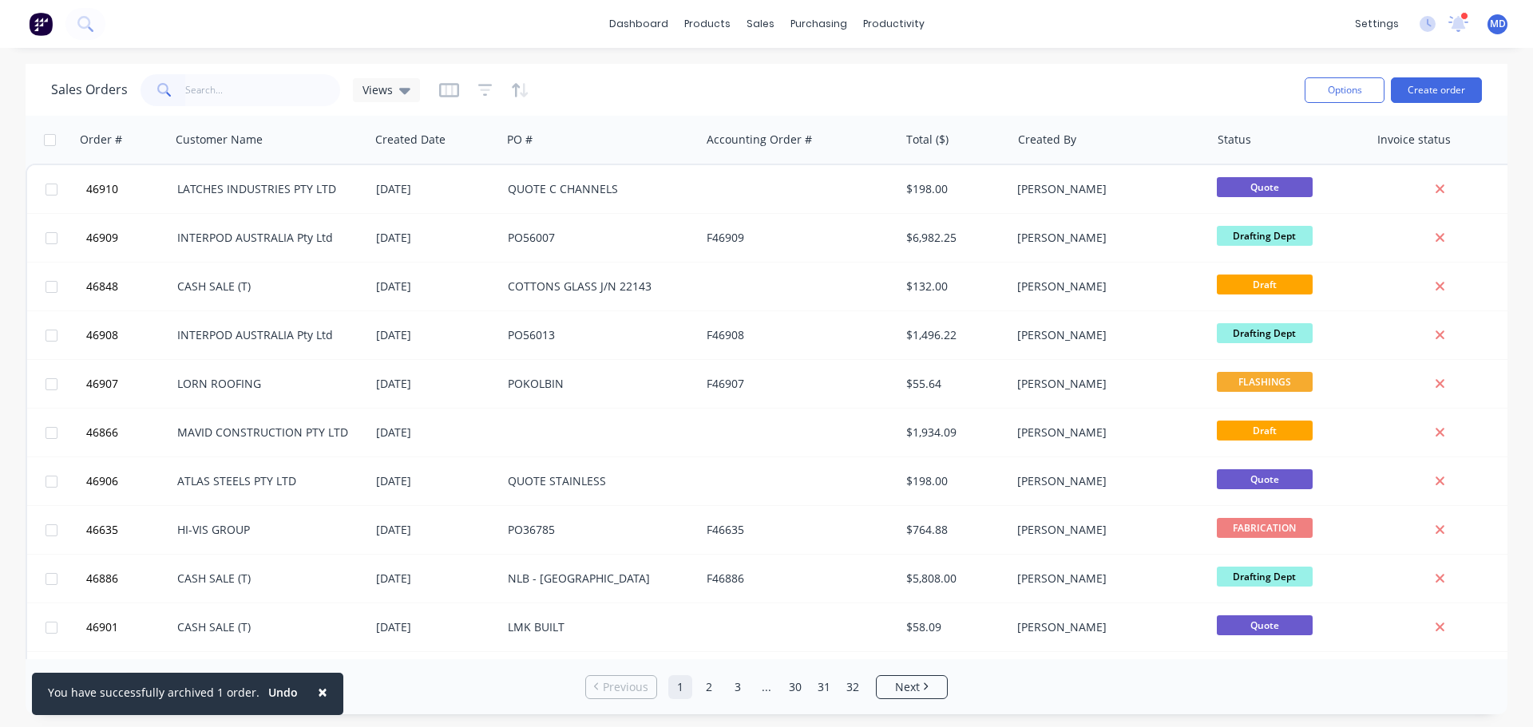
click at [319, 691] on button "×" at bounding box center [323, 692] width 42 height 38
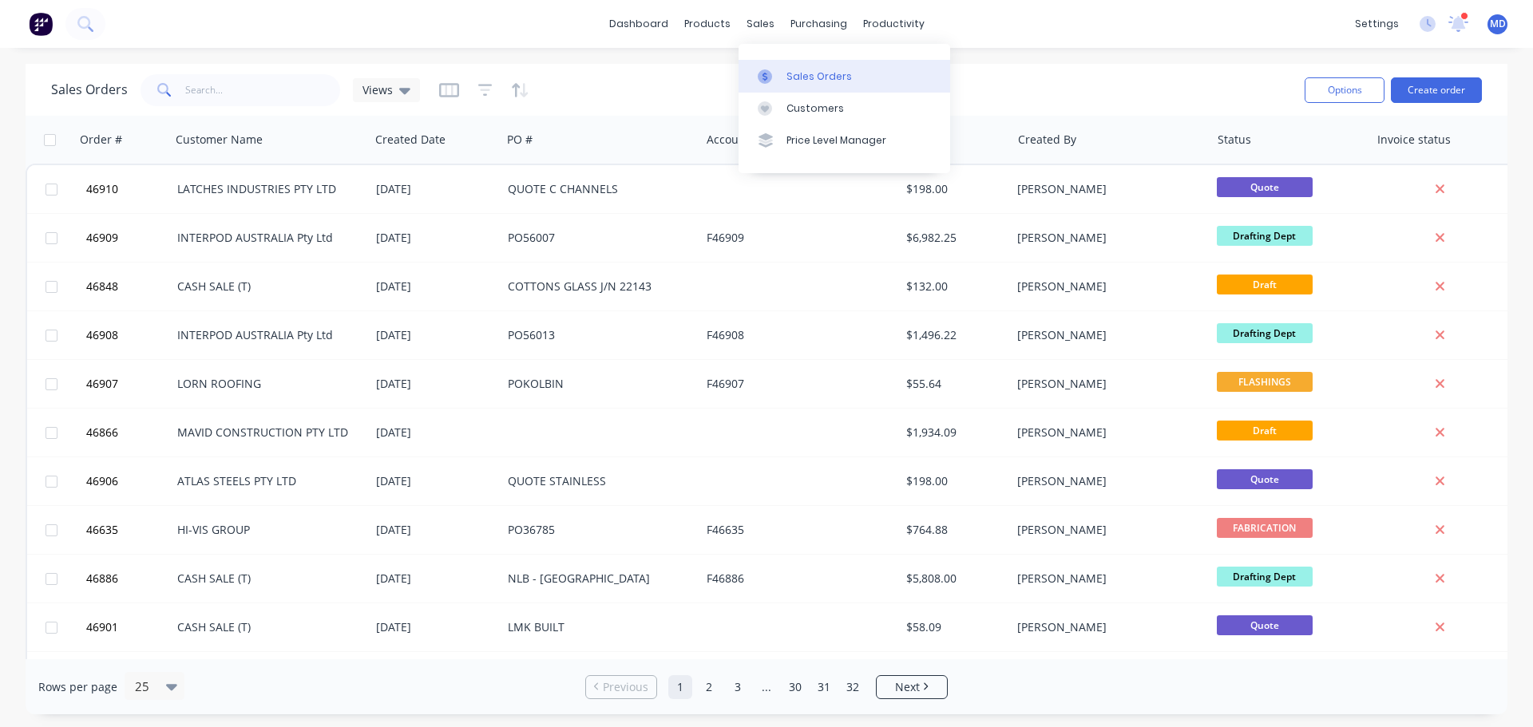
click at [771, 64] on link "Sales Orders" at bounding box center [844, 76] width 212 height 32
click at [191, 91] on input "text" at bounding box center [263, 90] width 156 height 32
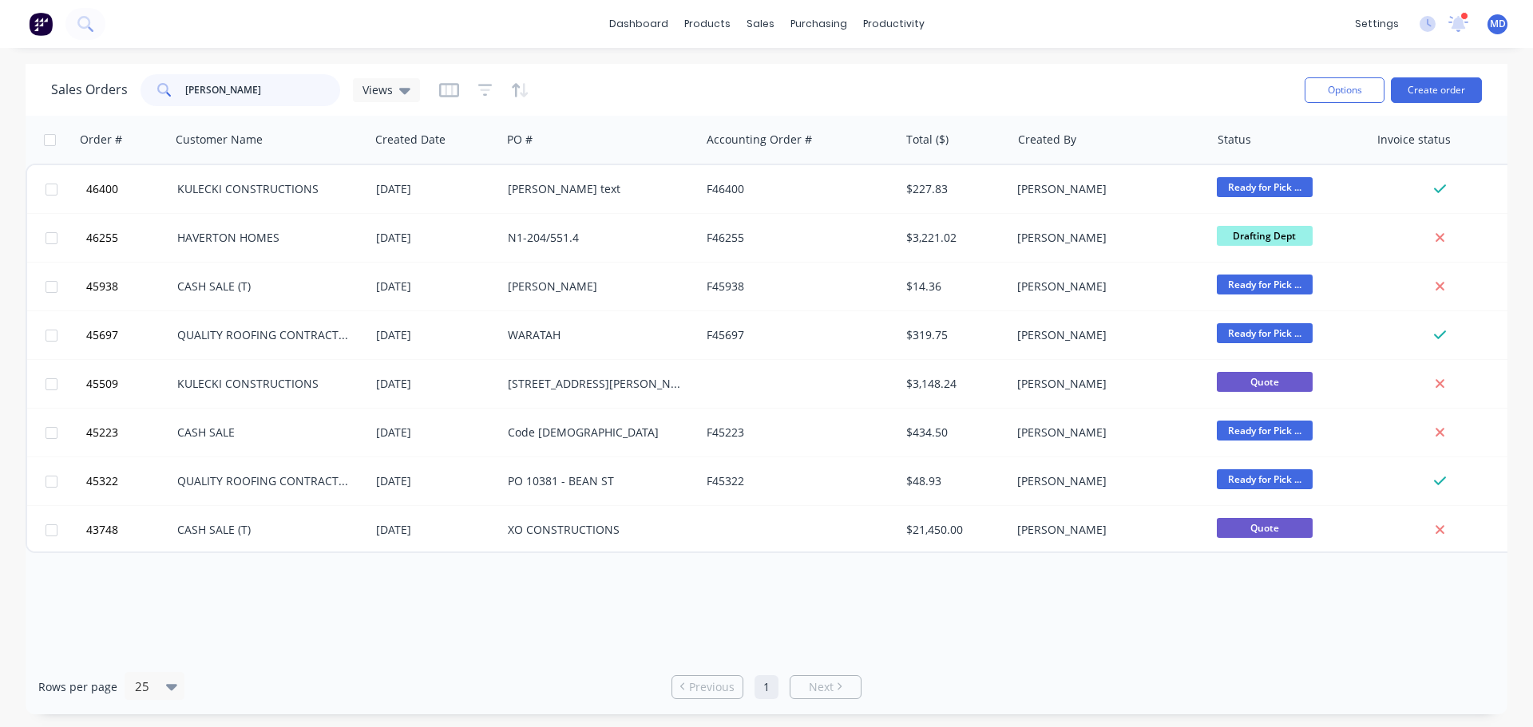
click at [246, 92] on input "daniel" at bounding box center [263, 90] width 156 height 32
type input "d"
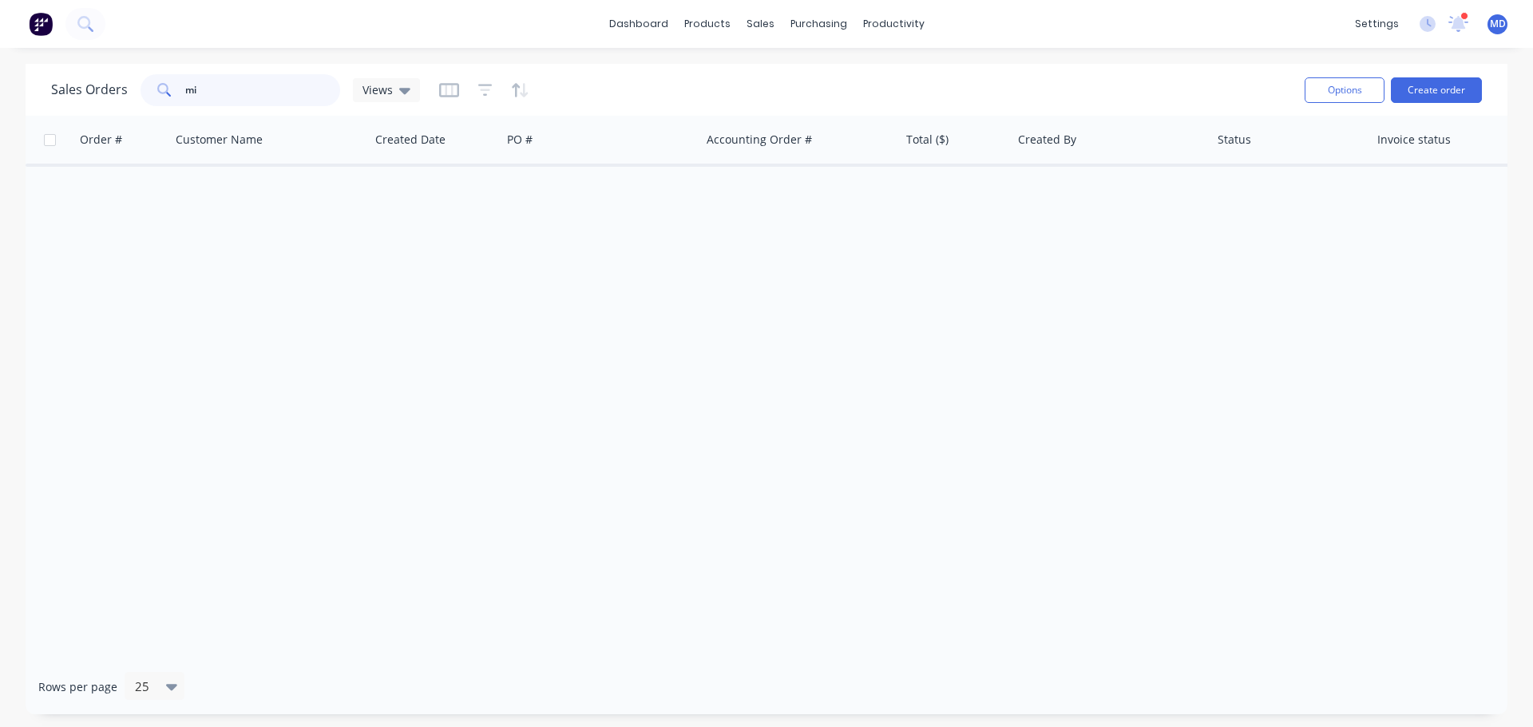
type input "m"
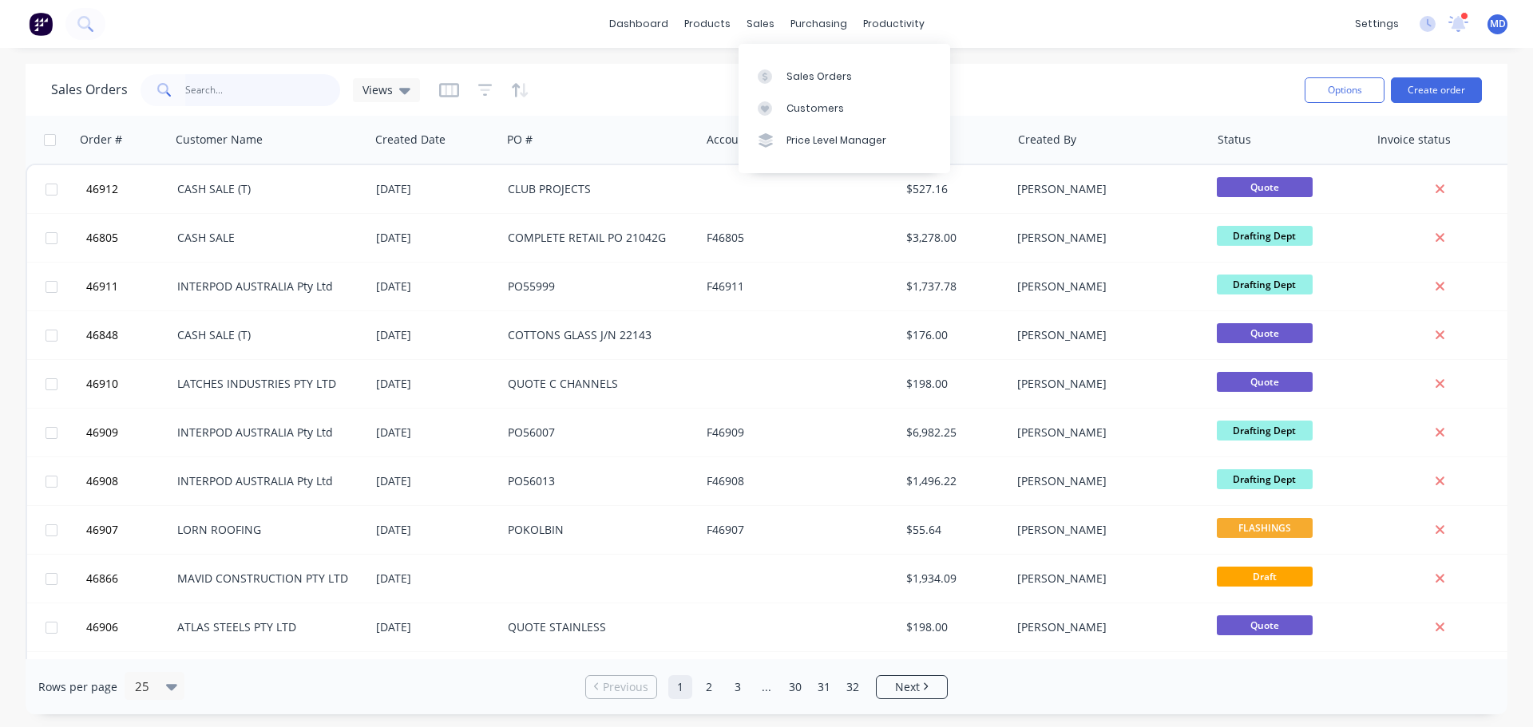
click at [238, 90] on input "text" at bounding box center [263, 90] width 156 height 32
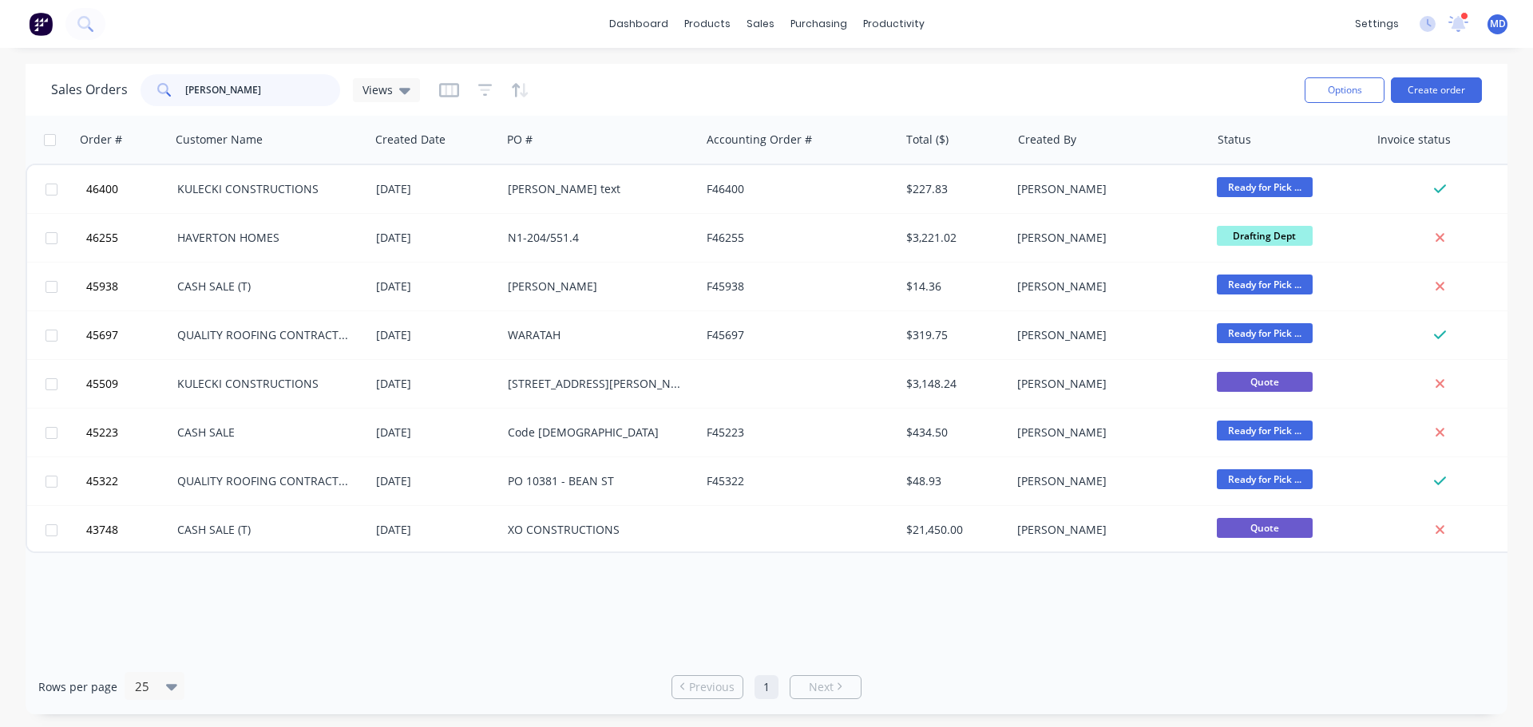
click at [231, 96] on input "daniel" at bounding box center [263, 90] width 156 height 32
type input "d"
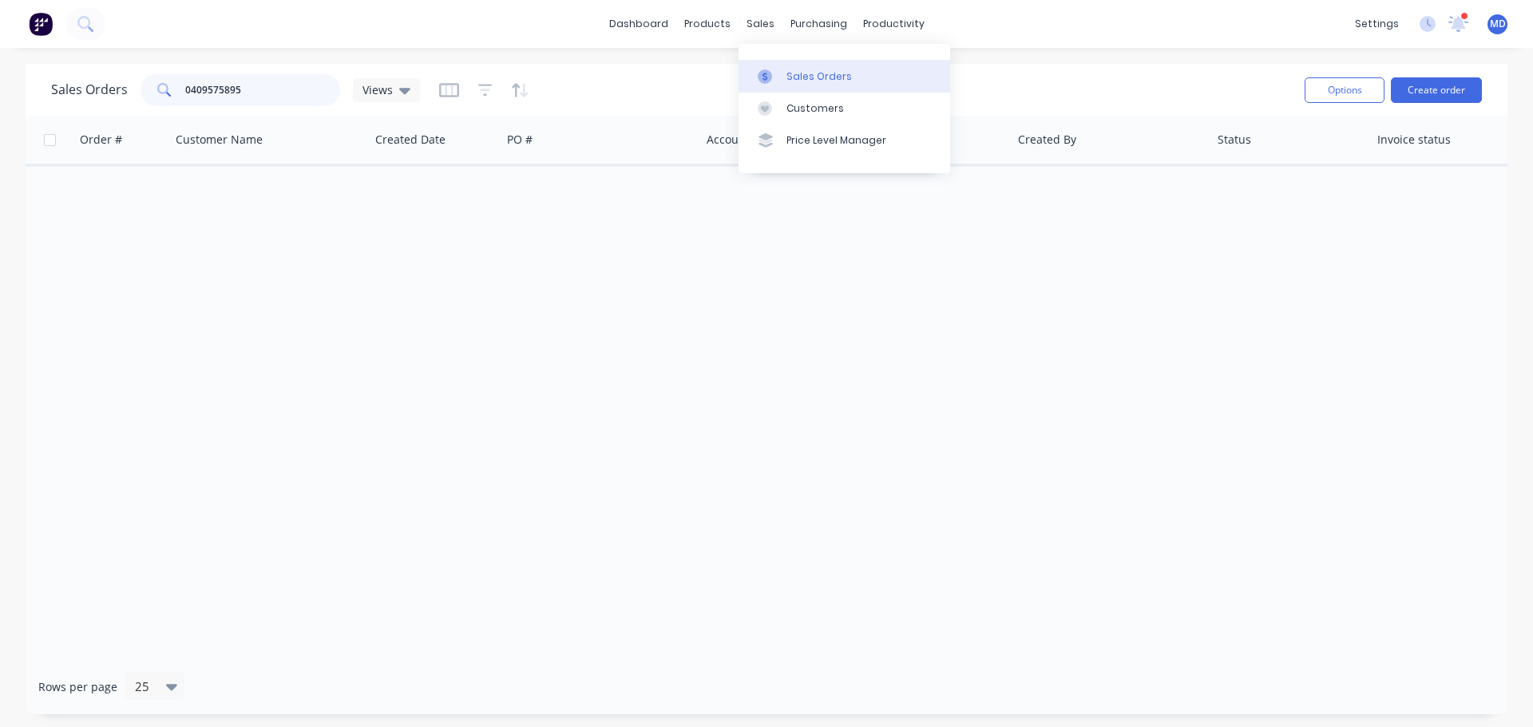
type input "0409575895"
click at [795, 72] on div "Sales Orders" at bounding box center [818, 76] width 65 height 14
drag, startPoint x: 265, startPoint y: 89, endPoint x: -28, endPoint y: 90, distance: 293.0
click at [0, 90] on html "dashboard products sales purchasing productivity dashboard products Product Cat…" at bounding box center [766, 363] width 1533 height 727
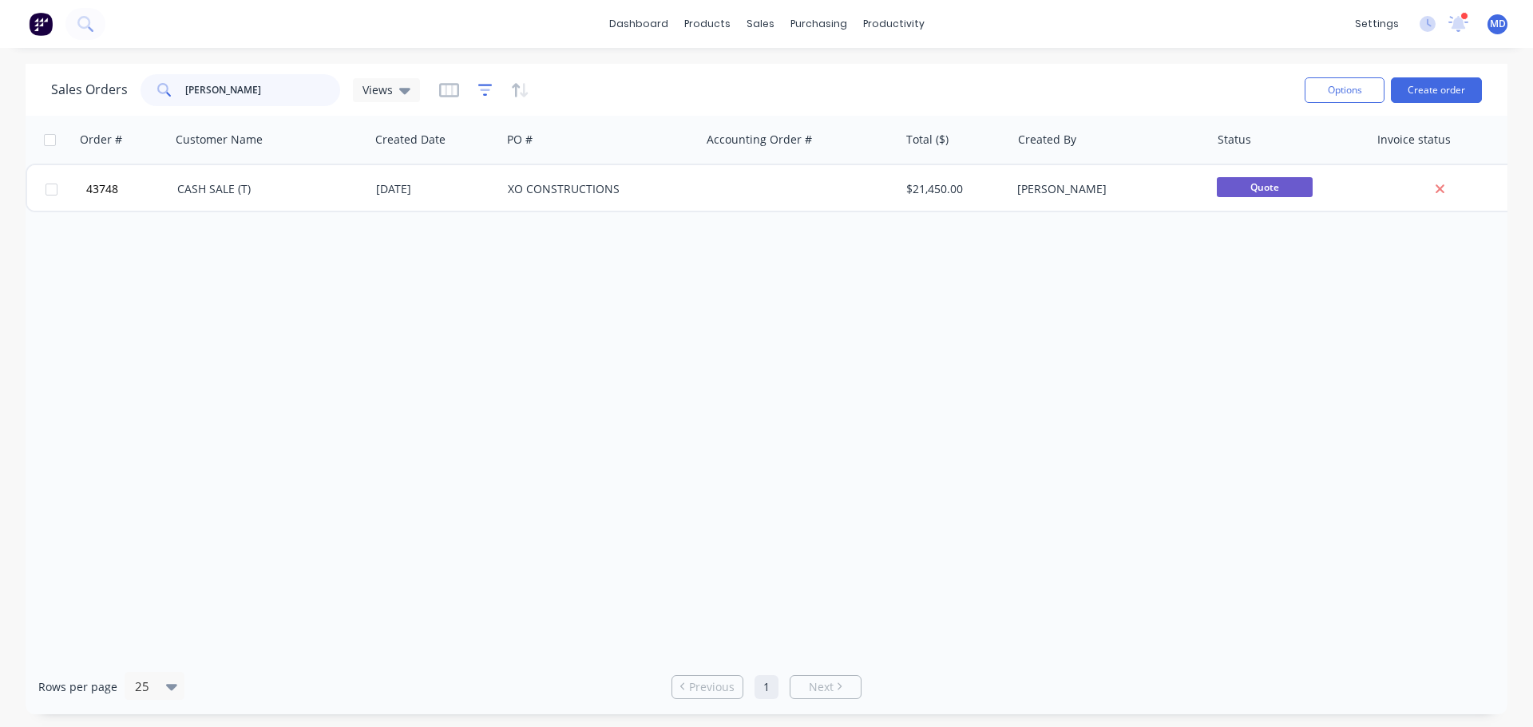
type input "daniel m"
click at [479, 92] on icon "button" at bounding box center [485, 90] width 14 height 16
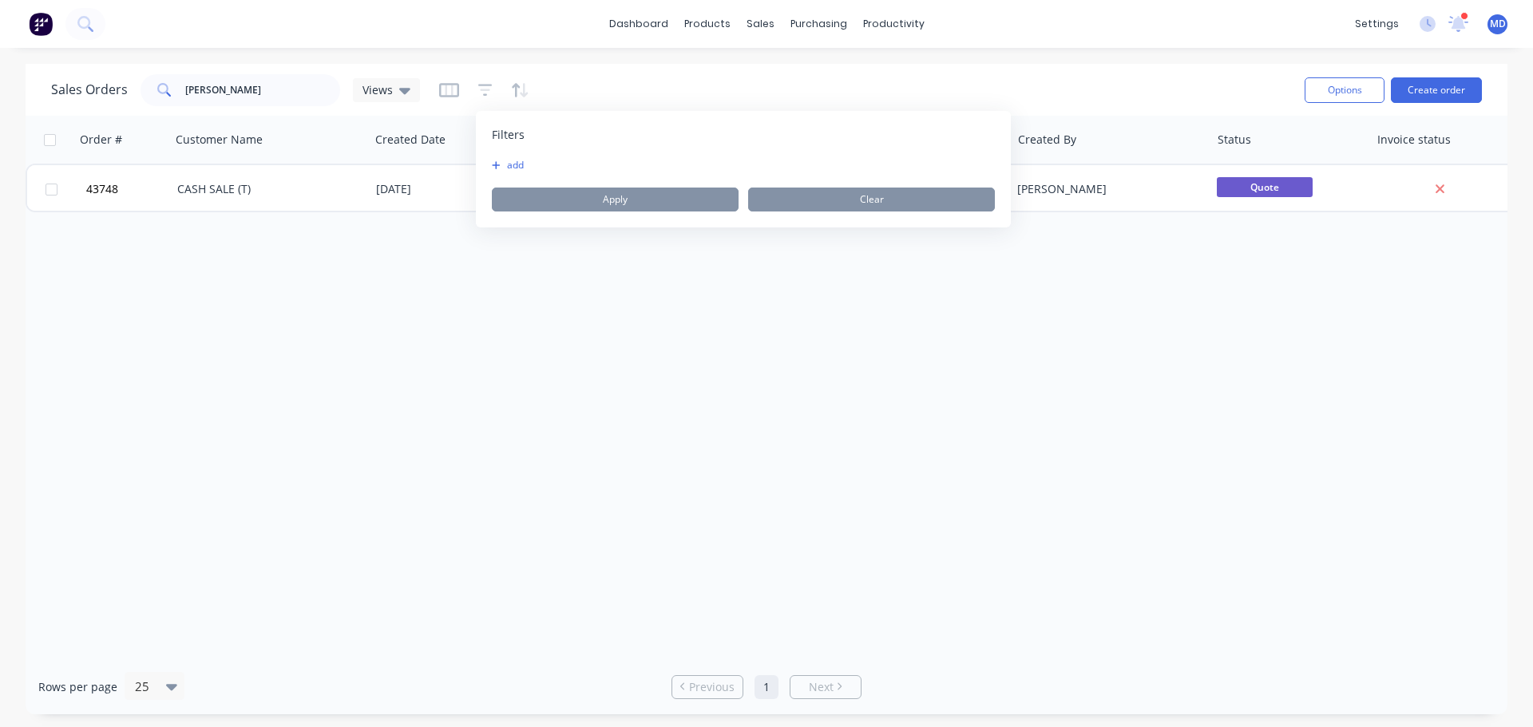
click at [507, 167] on button "add" at bounding box center [512, 165] width 40 height 13
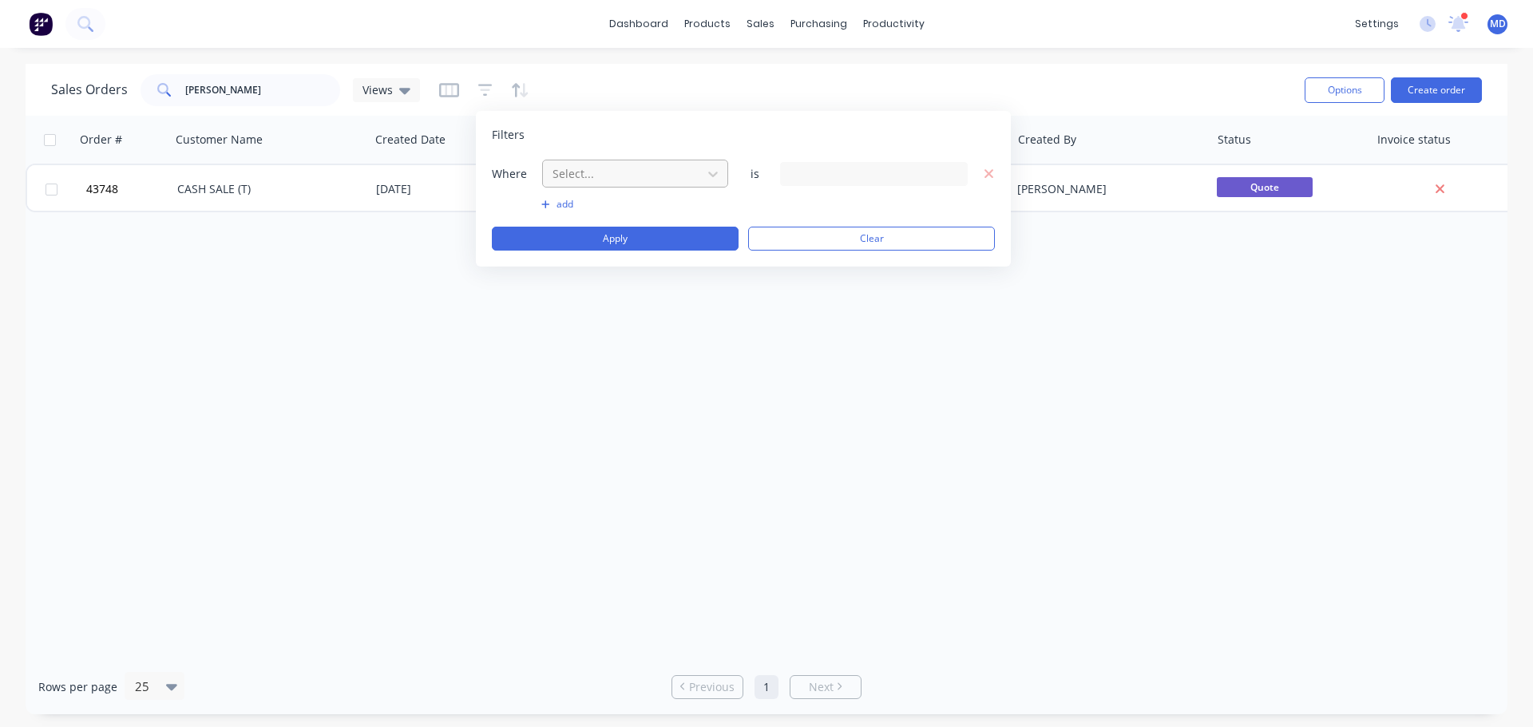
click at [595, 172] on div at bounding box center [622, 174] width 143 height 20
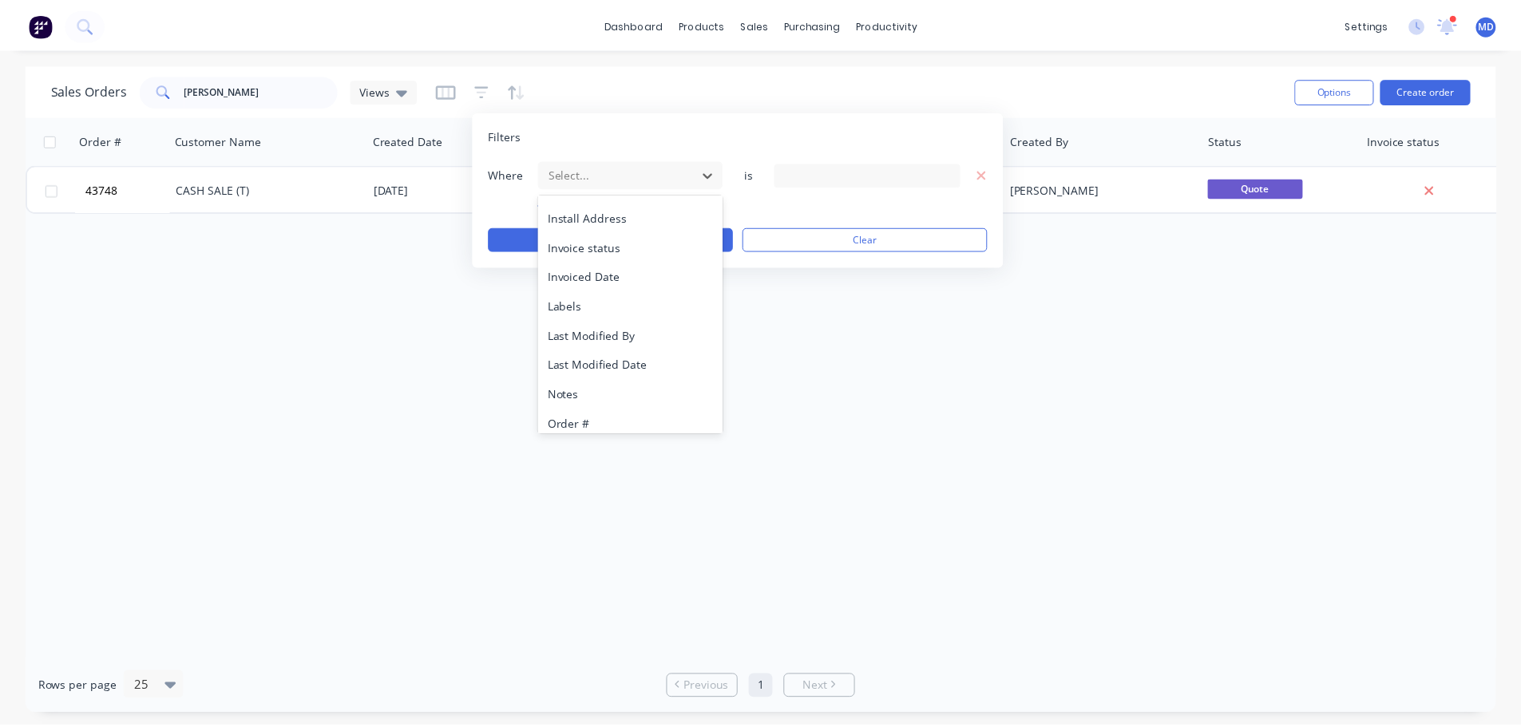
scroll to position [387, 0]
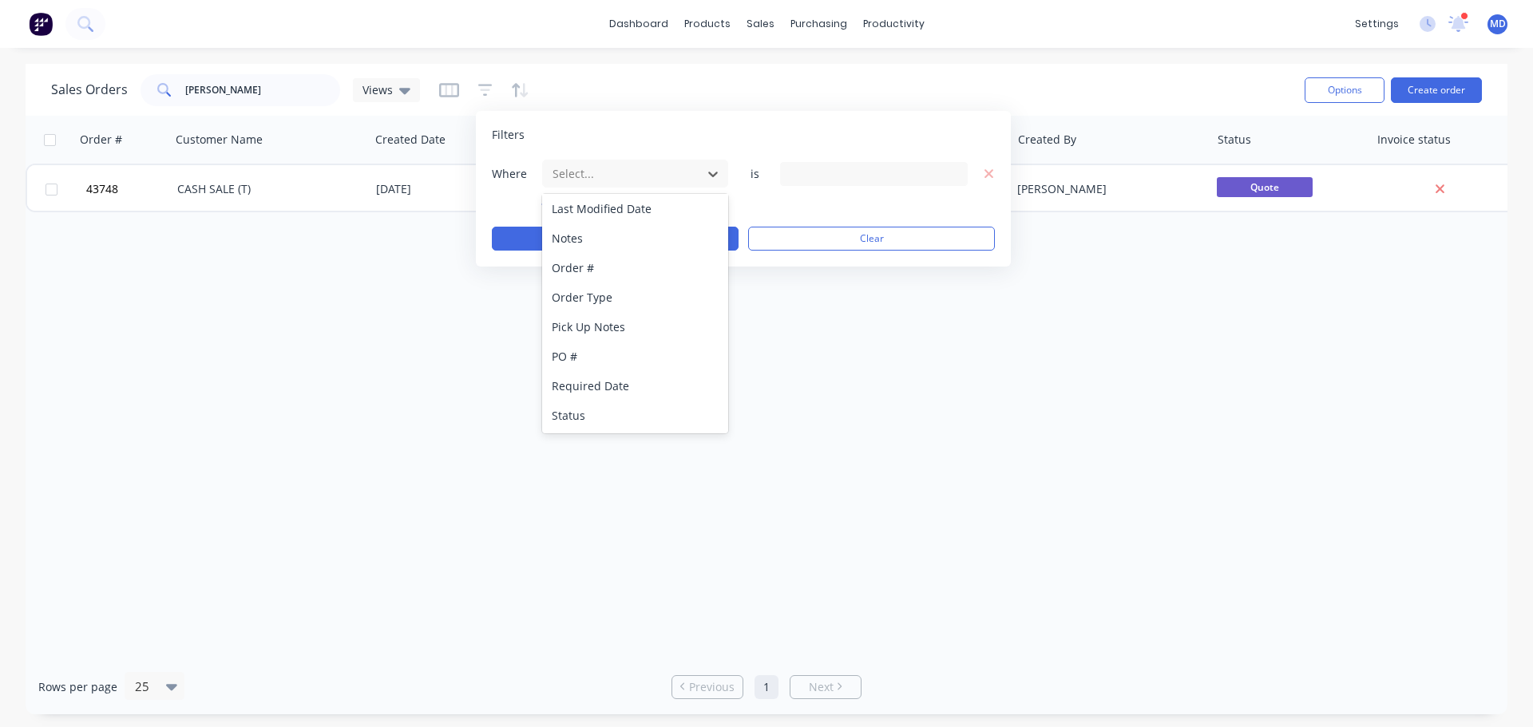
click at [591, 404] on div "Status" at bounding box center [635, 416] width 186 height 30
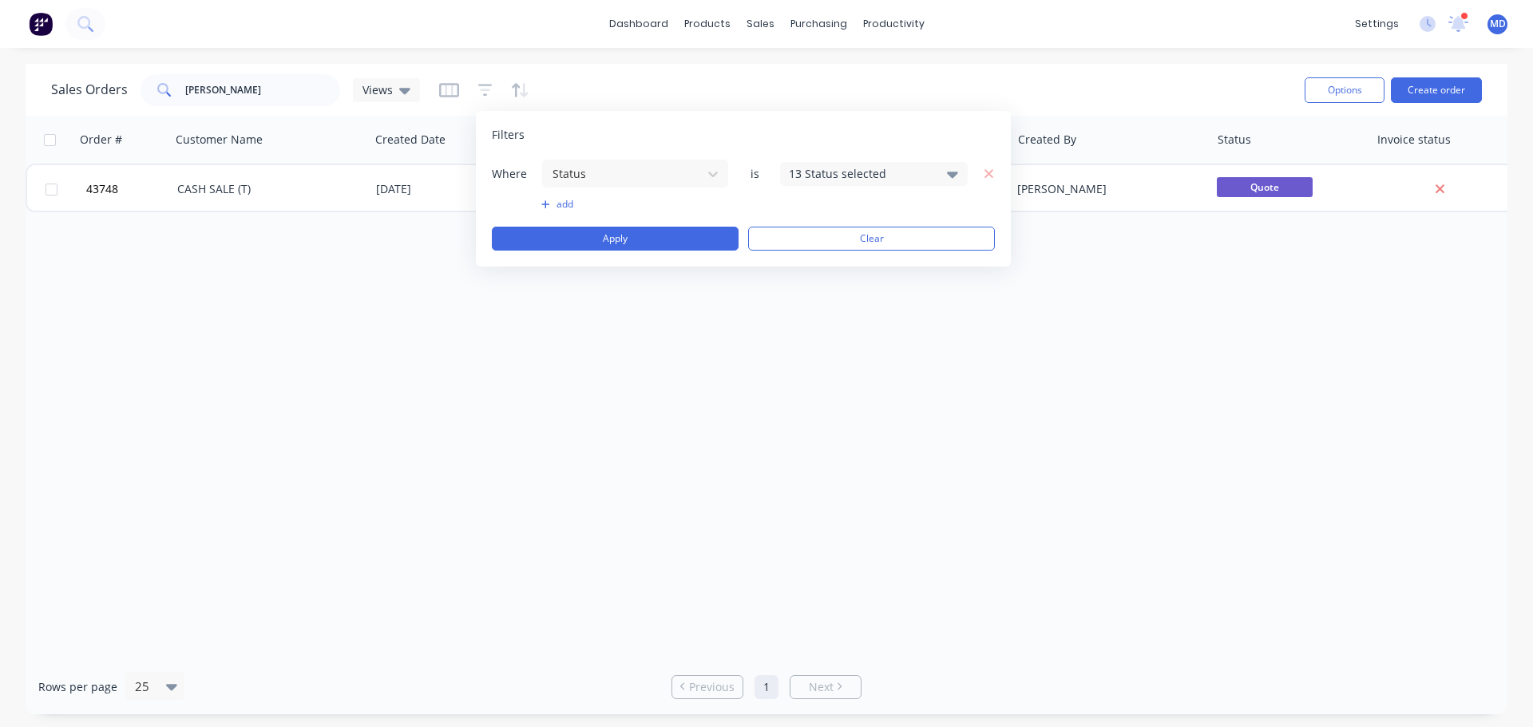
click at [861, 174] on div "13 Status selected" at bounding box center [861, 173] width 144 height 17
click at [813, 259] on div at bounding box center [806, 262] width 32 height 32
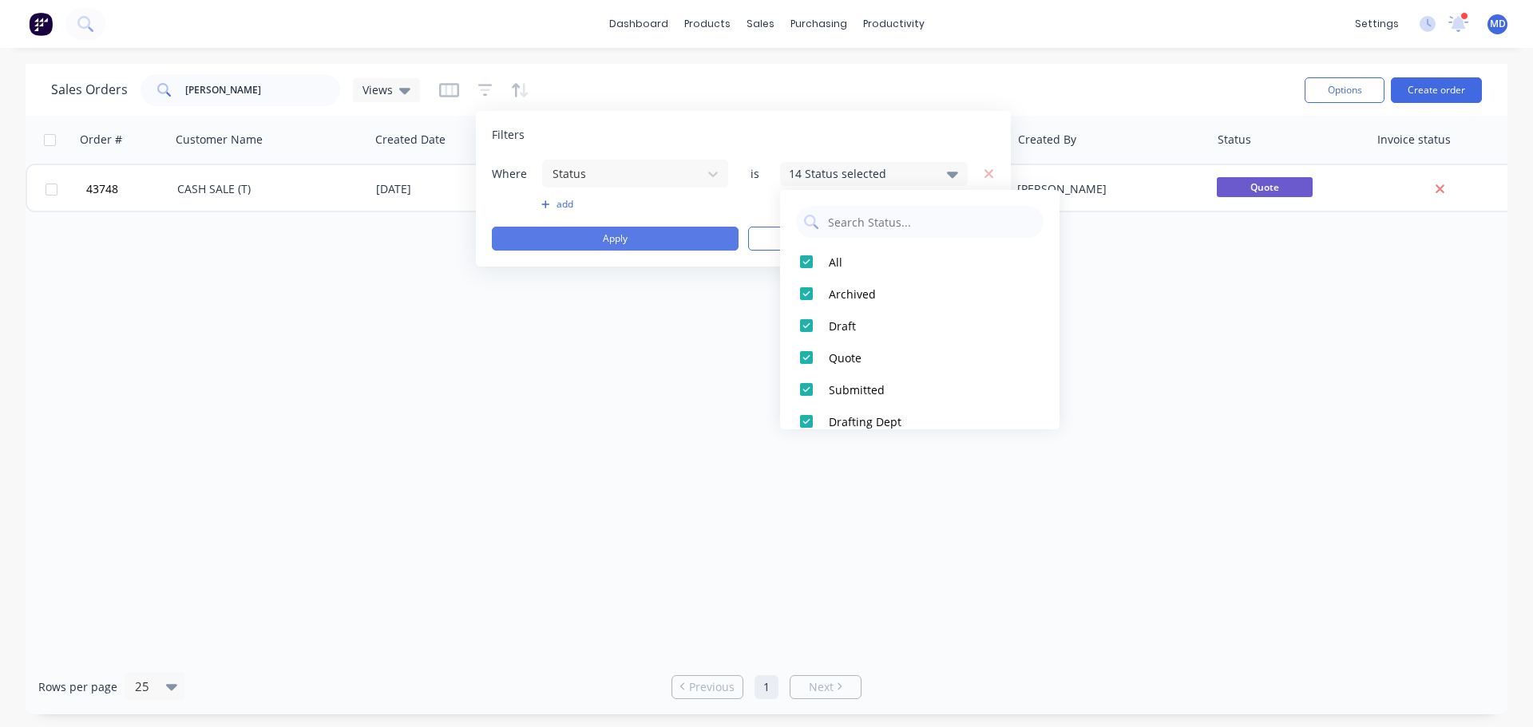
click at [605, 234] on button "Apply" at bounding box center [615, 239] width 247 height 24
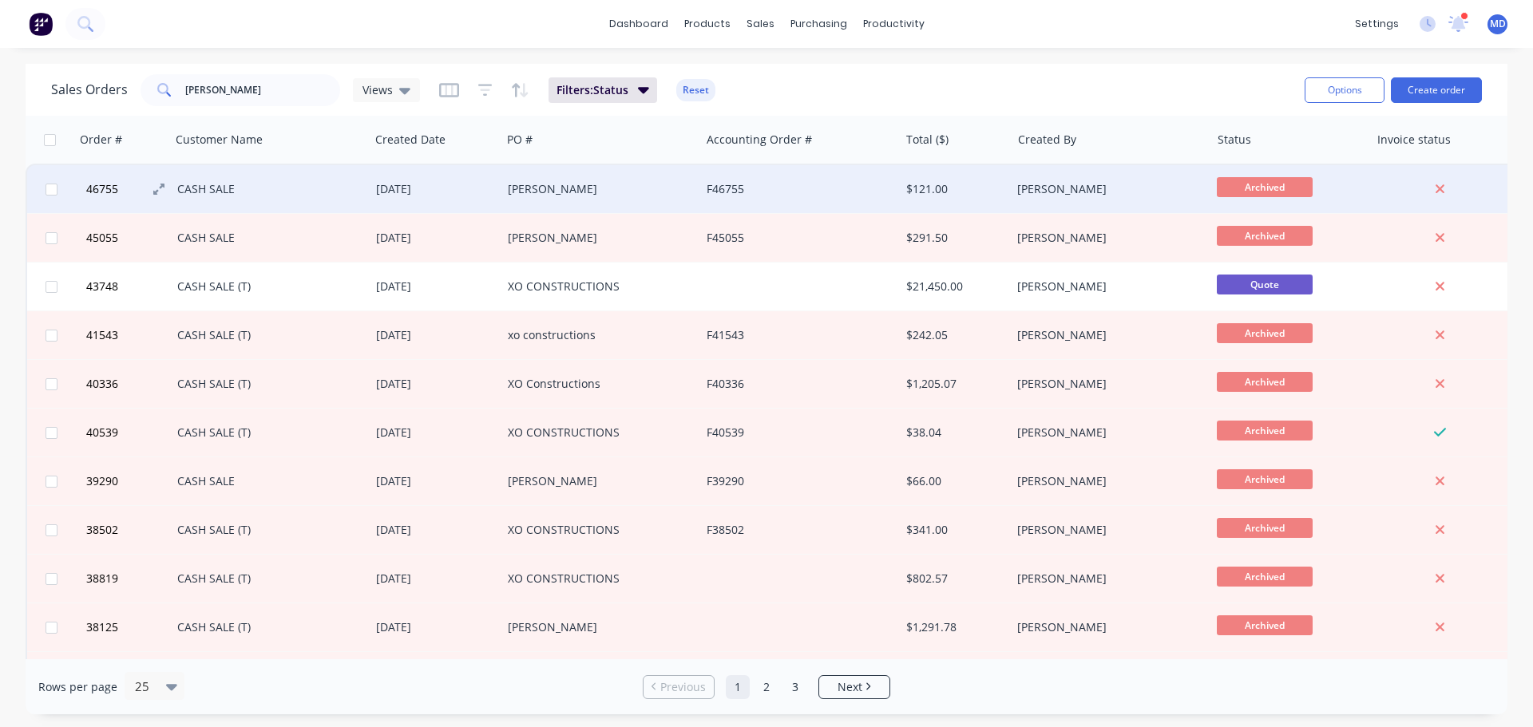
click at [106, 182] on span "46755" at bounding box center [102, 189] width 32 height 16
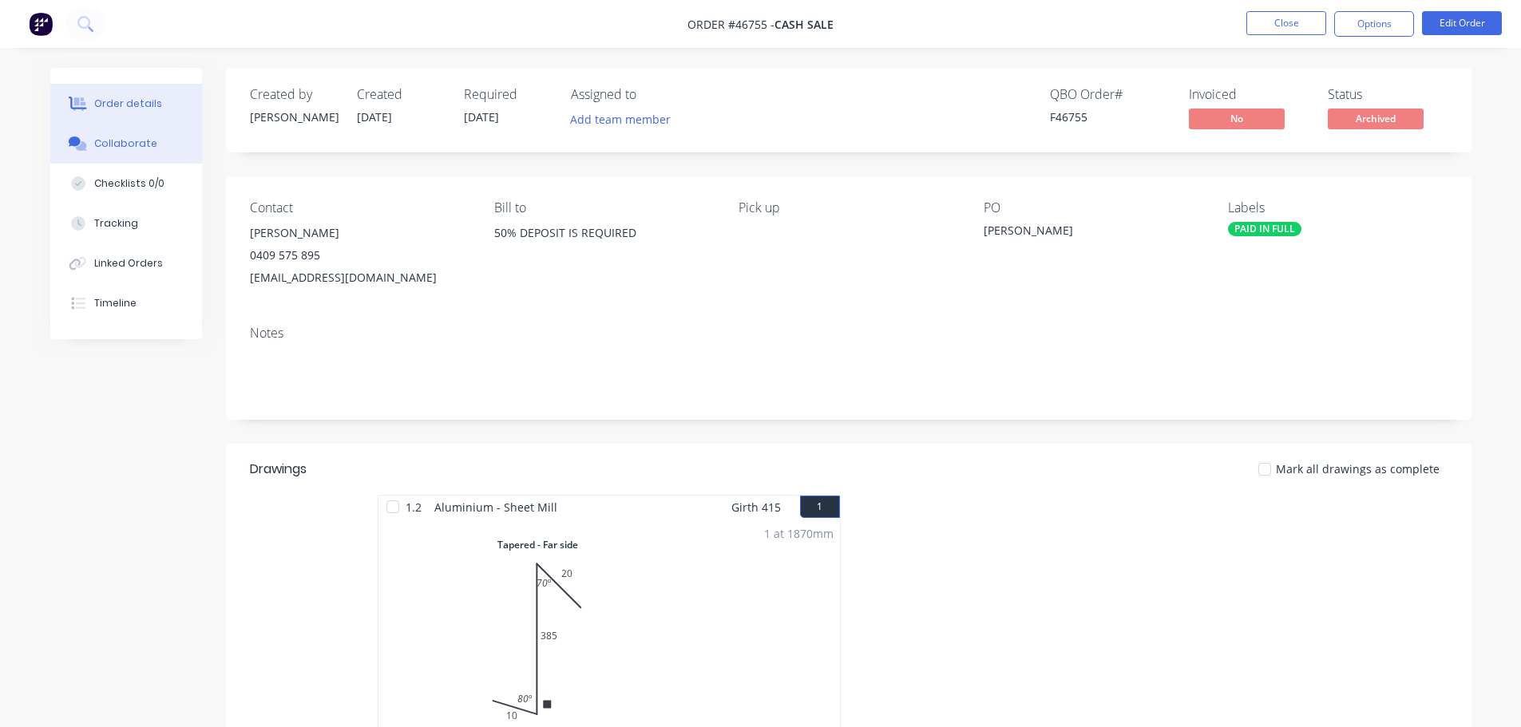
click at [102, 142] on div "Collaborate" at bounding box center [125, 144] width 63 height 14
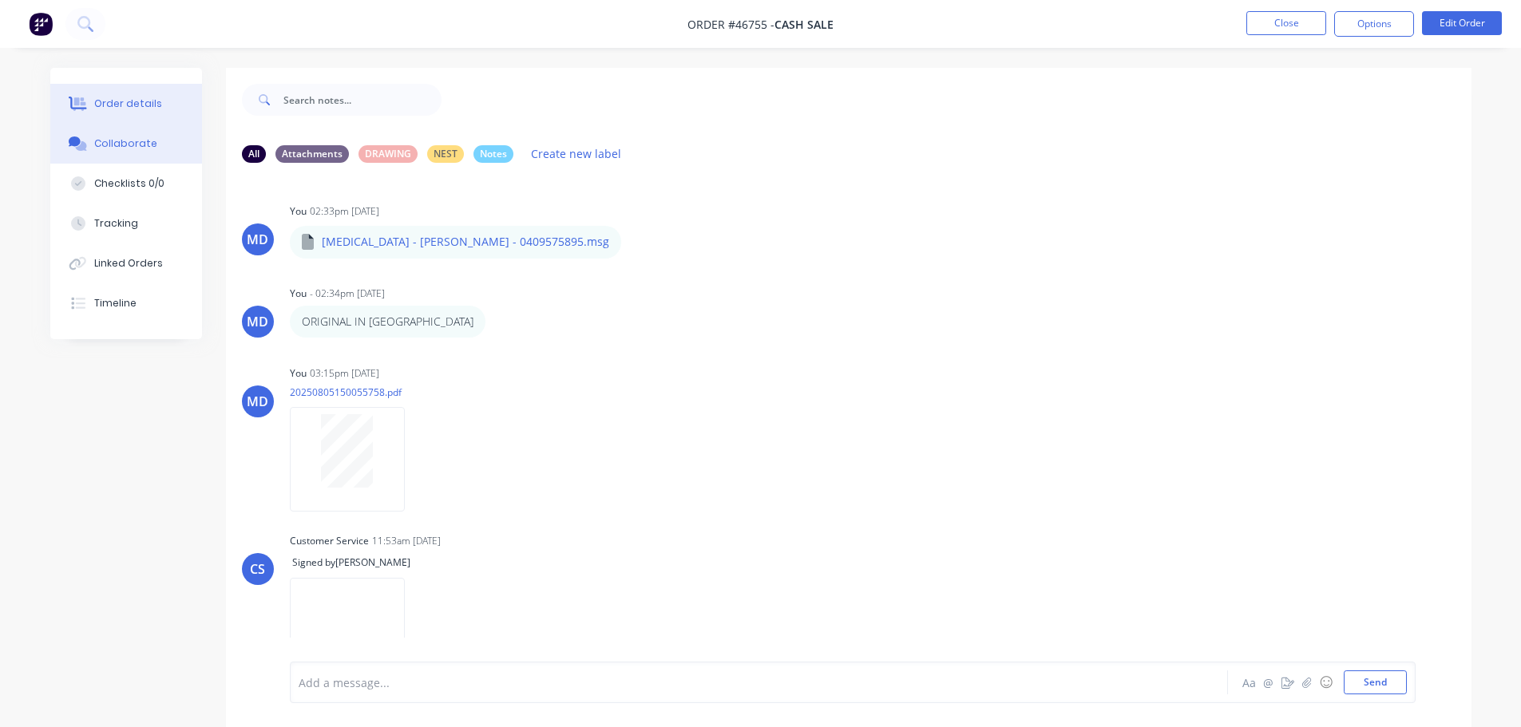
click at [156, 99] on button "Order details" at bounding box center [126, 104] width 152 height 40
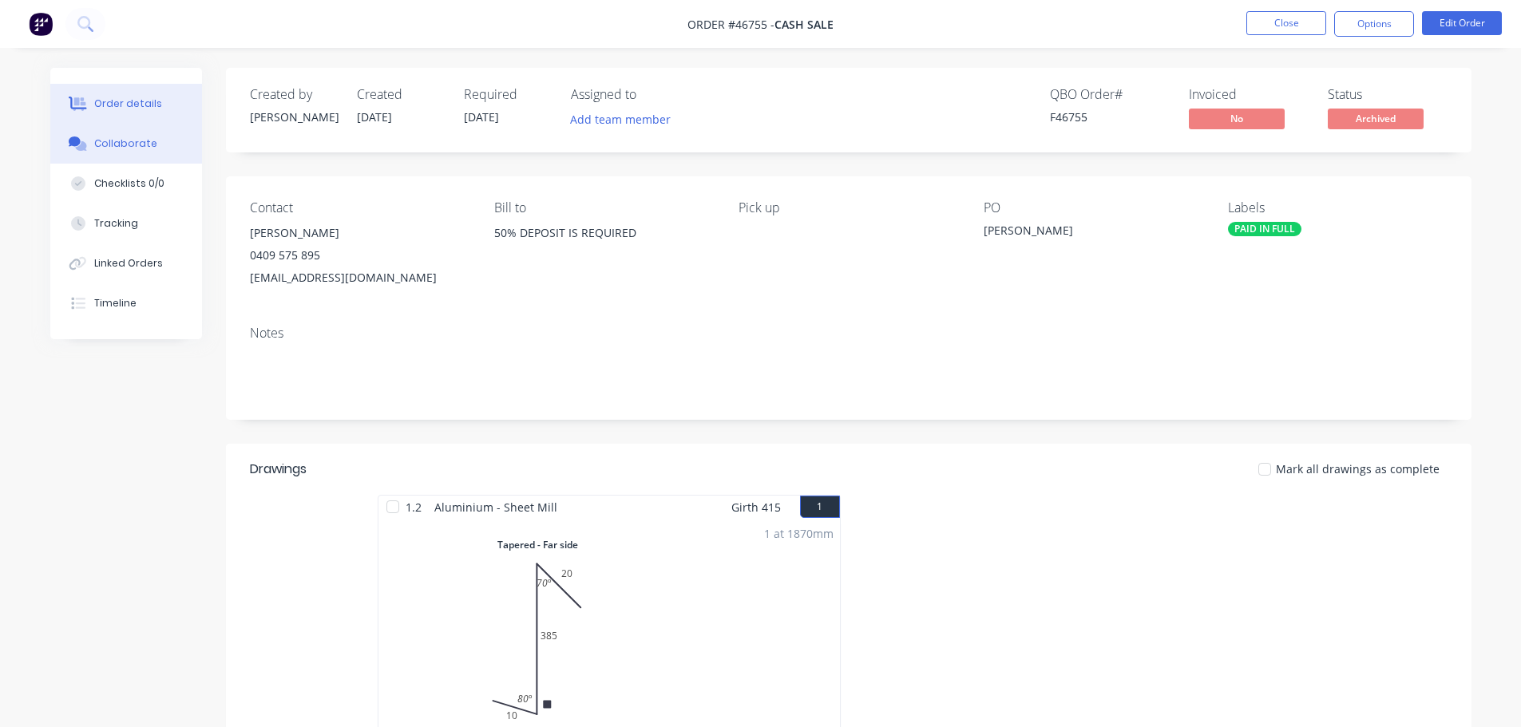
click at [108, 133] on button "Collaborate" at bounding box center [126, 144] width 152 height 40
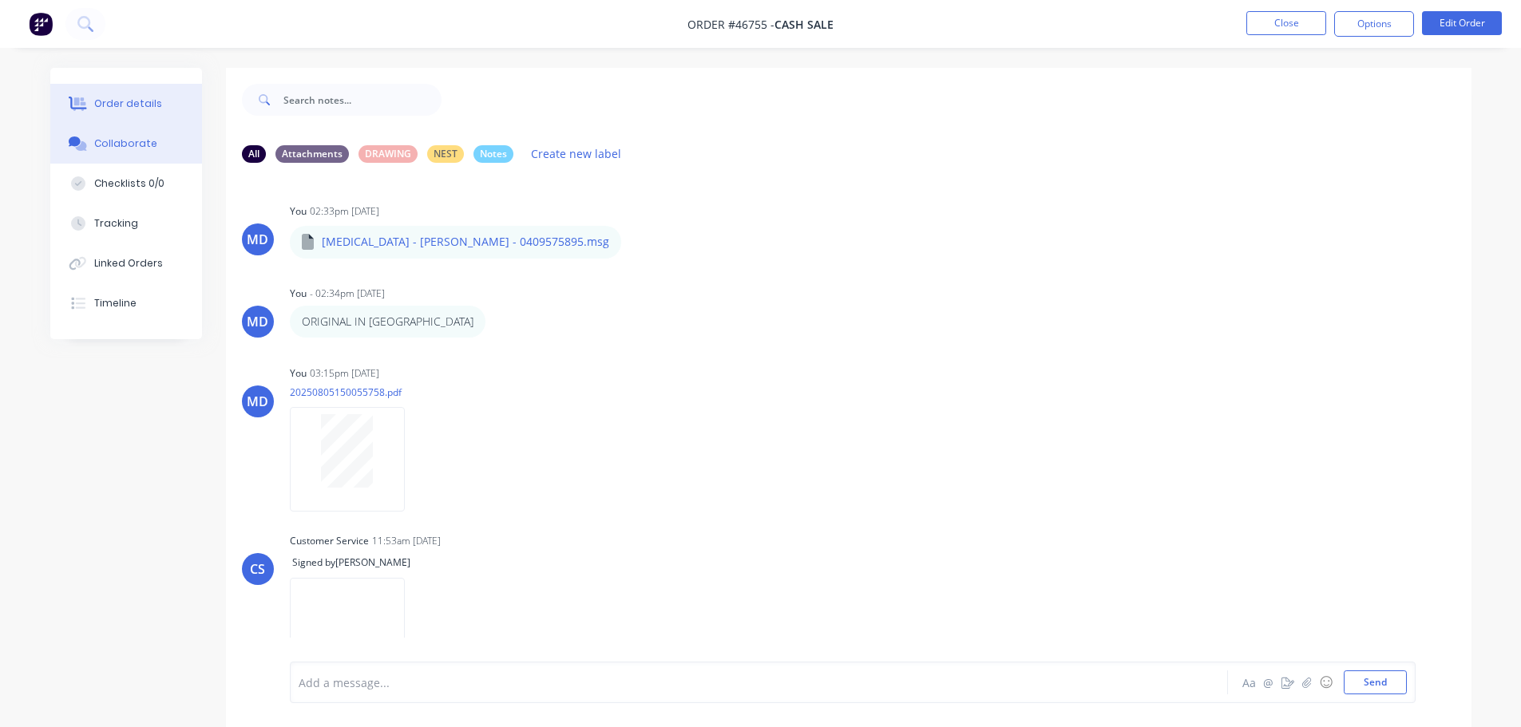
click at [147, 102] on div "Order details" at bounding box center [128, 104] width 68 height 14
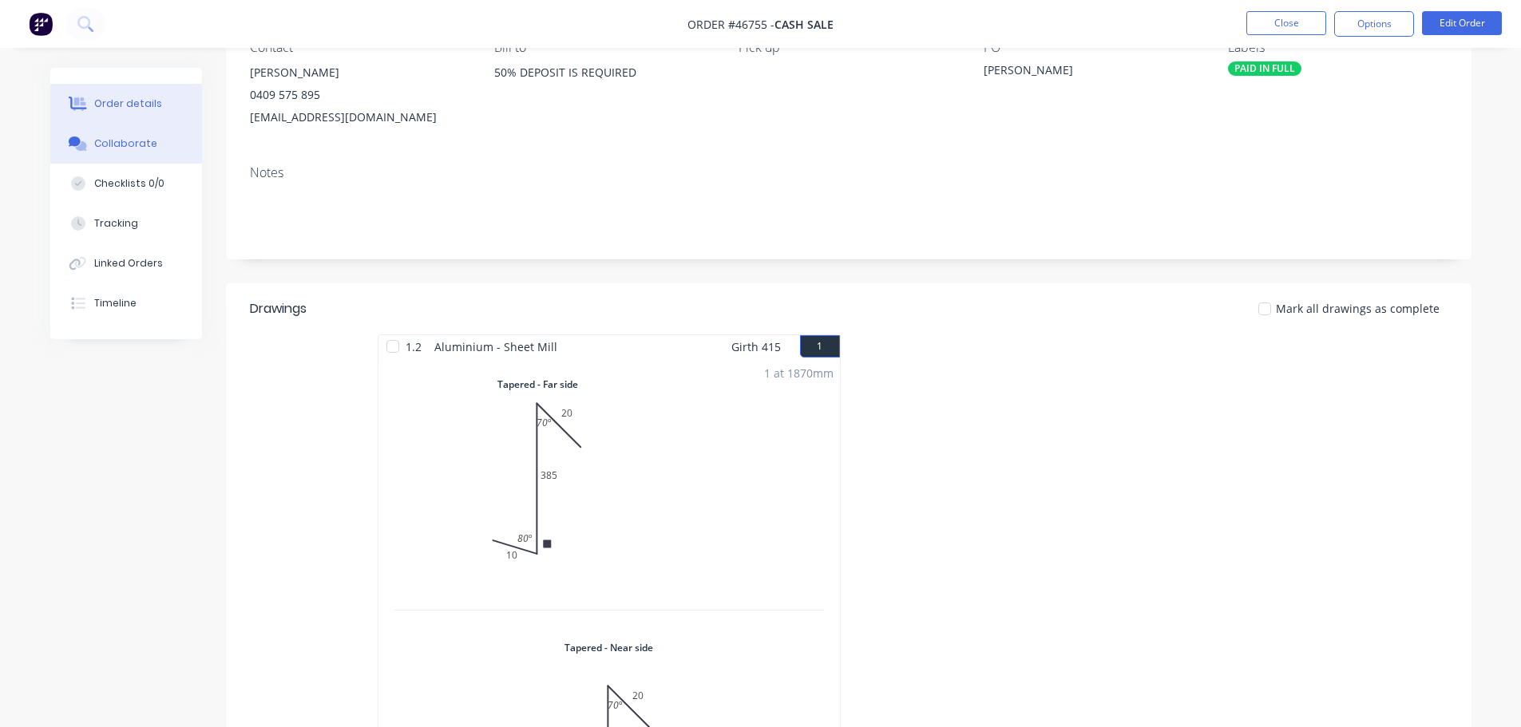
scroll to position [160, 0]
click at [133, 144] on div "Collaborate" at bounding box center [125, 144] width 63 height 14
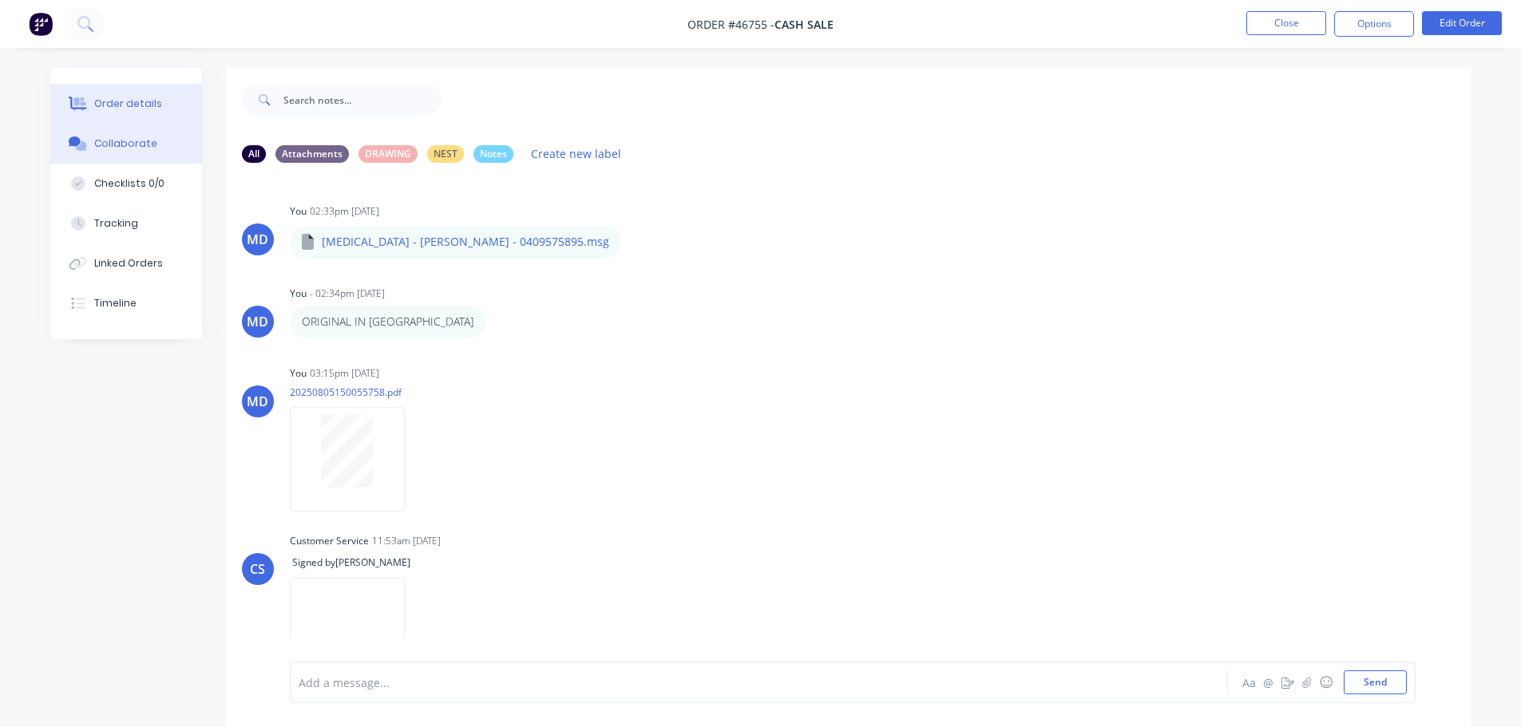
click at [137, 101] on div "Order details" at bounding box center [128, 104] width 68 height 14
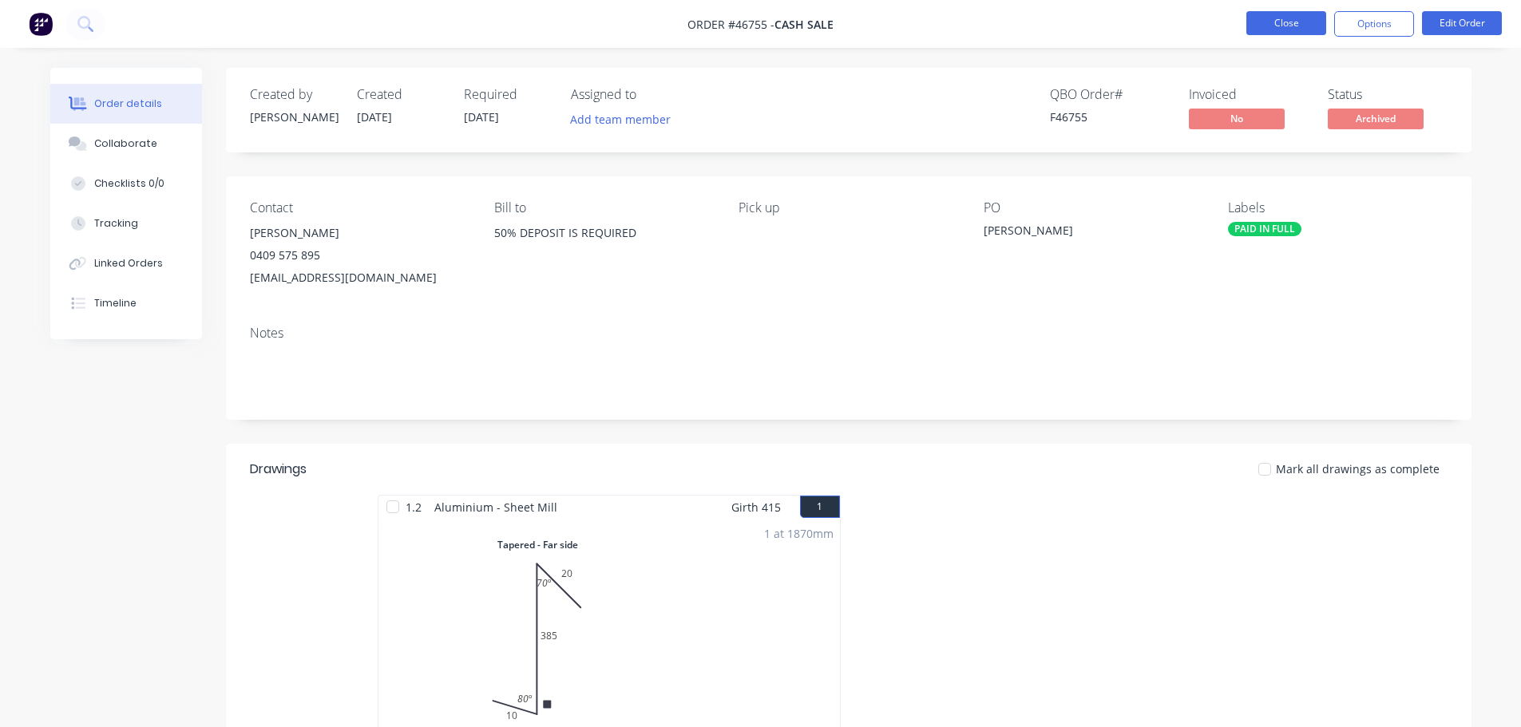
click at [1277, 15] on button "Close" at bounding box center [1286, 23] width 80 height 24
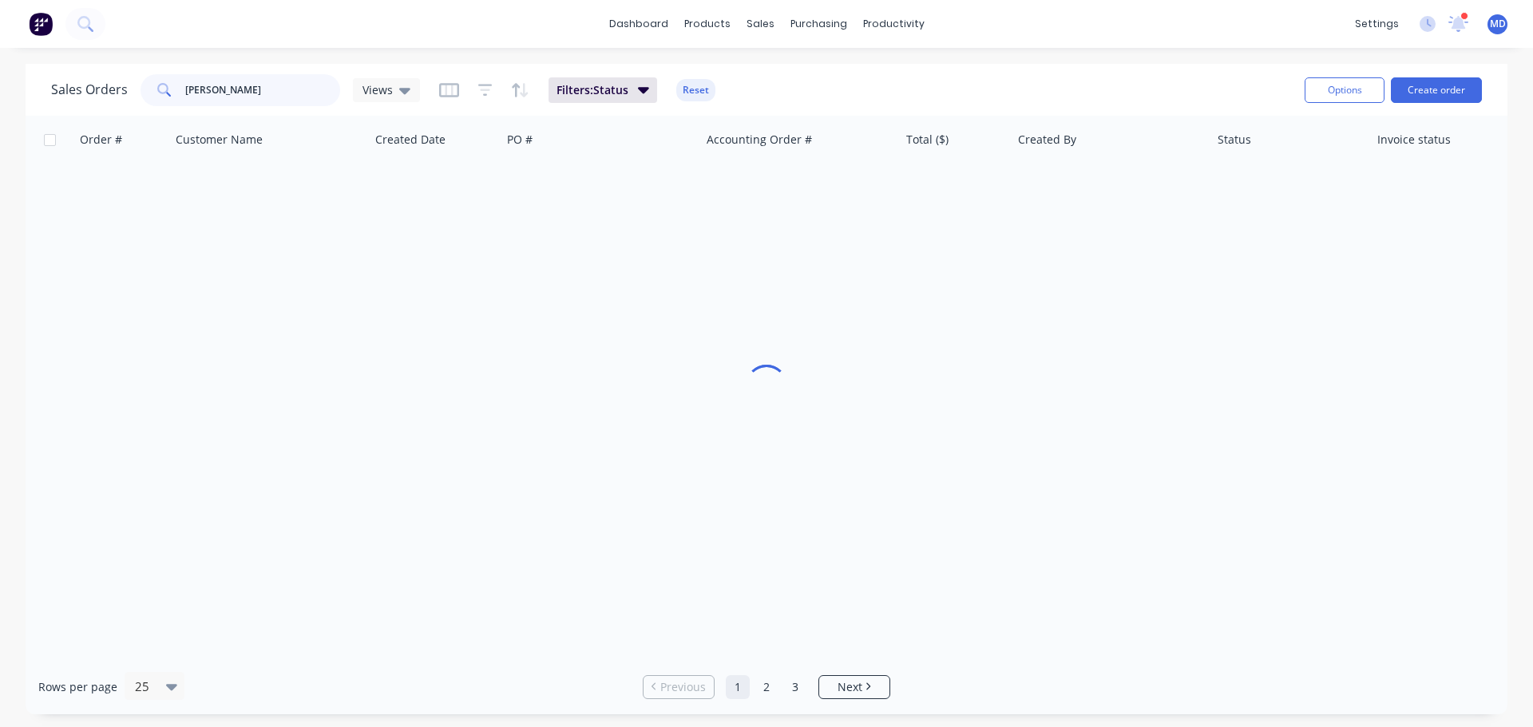
drag, startPoint x: 232, startPoint y: 82, endPoint x: 129, endPoint y: 73, distance: 104.1
click at [129, 74] on div "Sales Orders daniel m Views" at bounding box center [235, 90] width 369 height 32
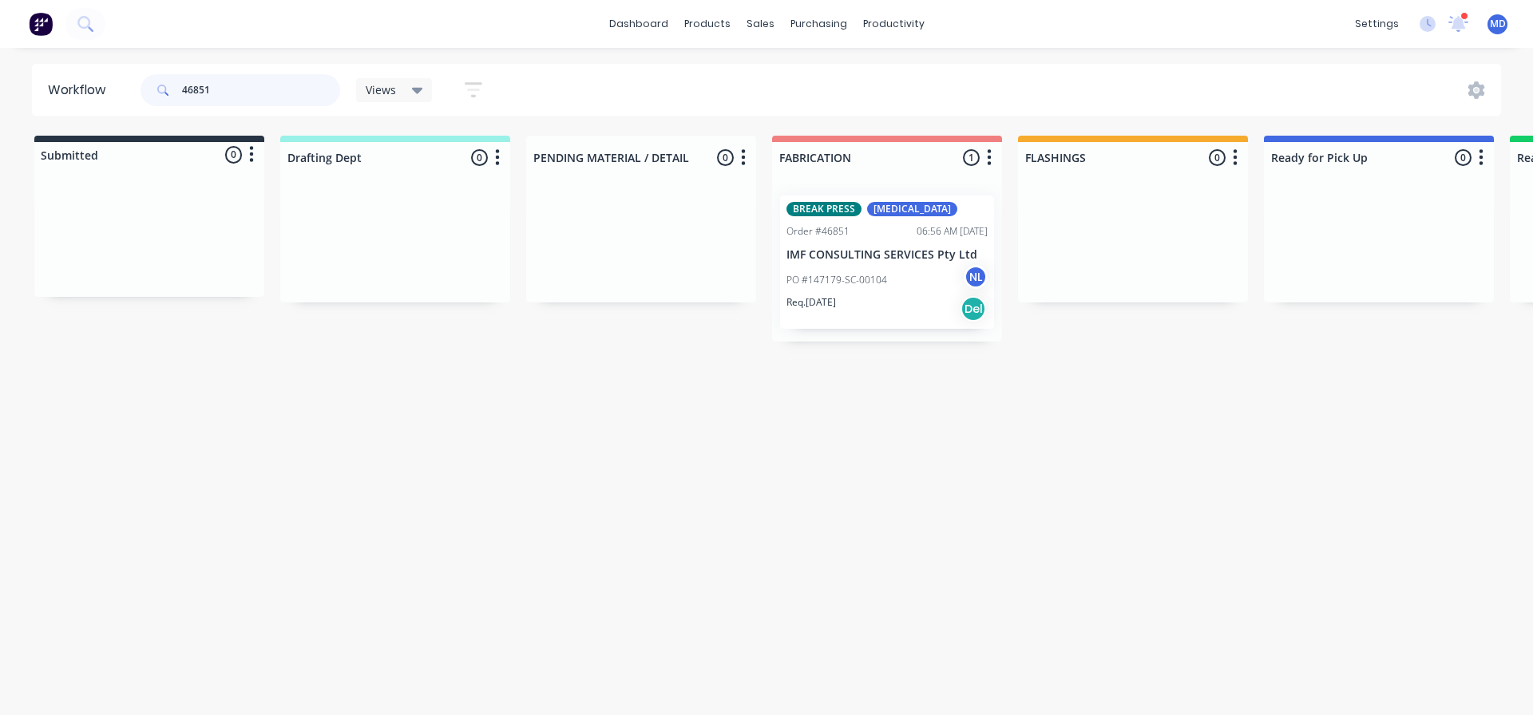
type input "46851"
click at [944, 418] on div "Mark as Delivered" at bounding box center [968, 416] width 160 height 33
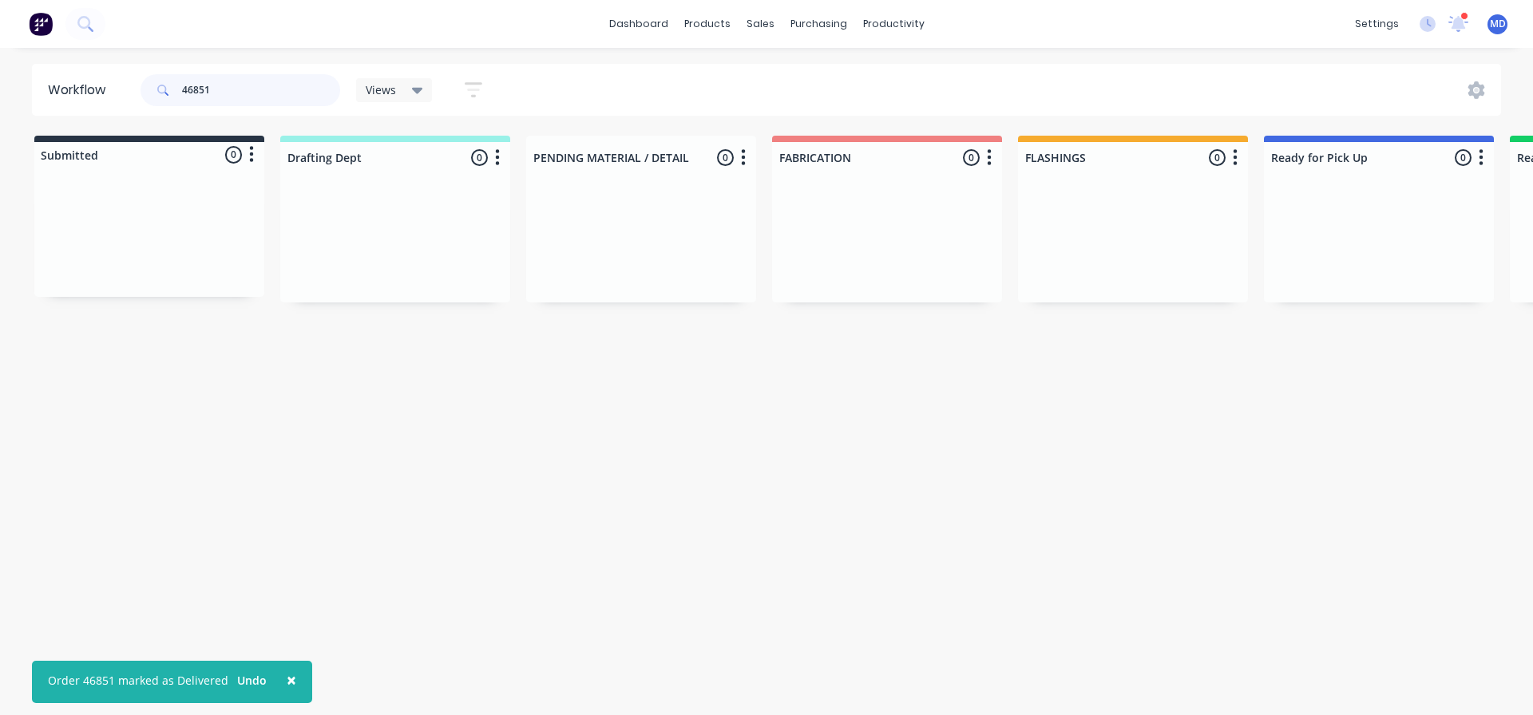
drag, startPoint x: 257, startPoint y: 97, endPoint x: -49, endPoint y: 93, distance: 306.6
click at [0, 93] on html "× Order 46851 marked as Delivered Undo dashboard products sales purchasing prod…" at bounding box center [766, 309] width 1533 height 619
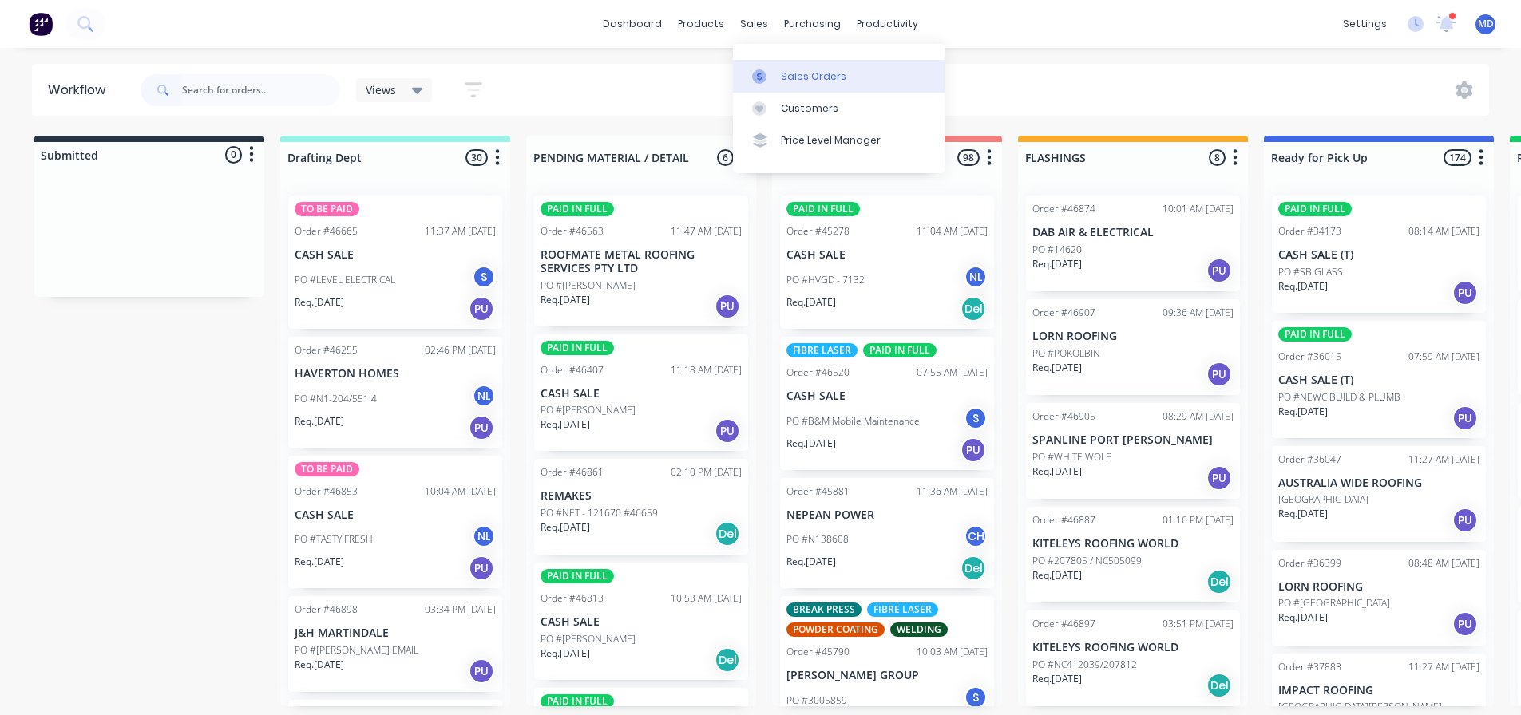
click at [794, 86] on link "Sales Orders" at bounding box center [839, 76] width 212 height 32
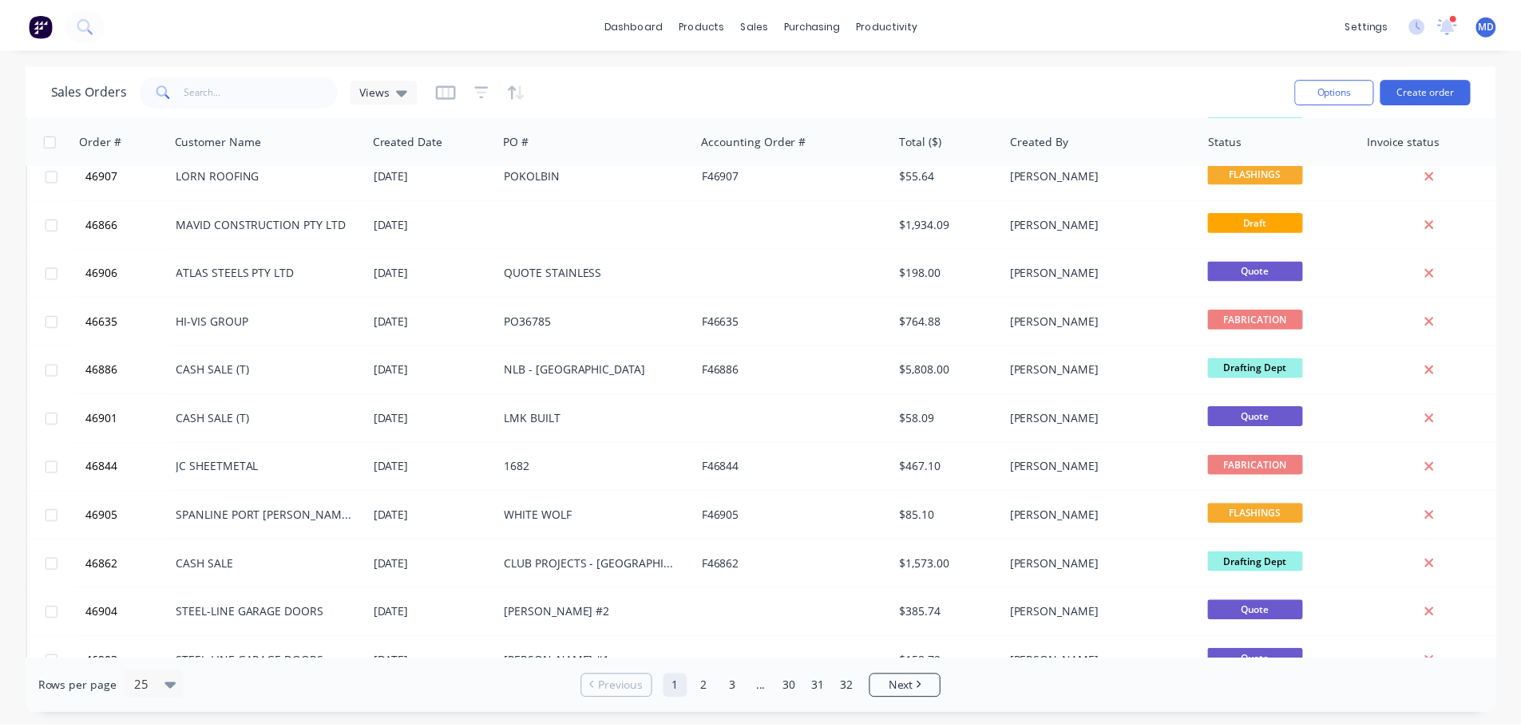
scroll to position [479, 0]
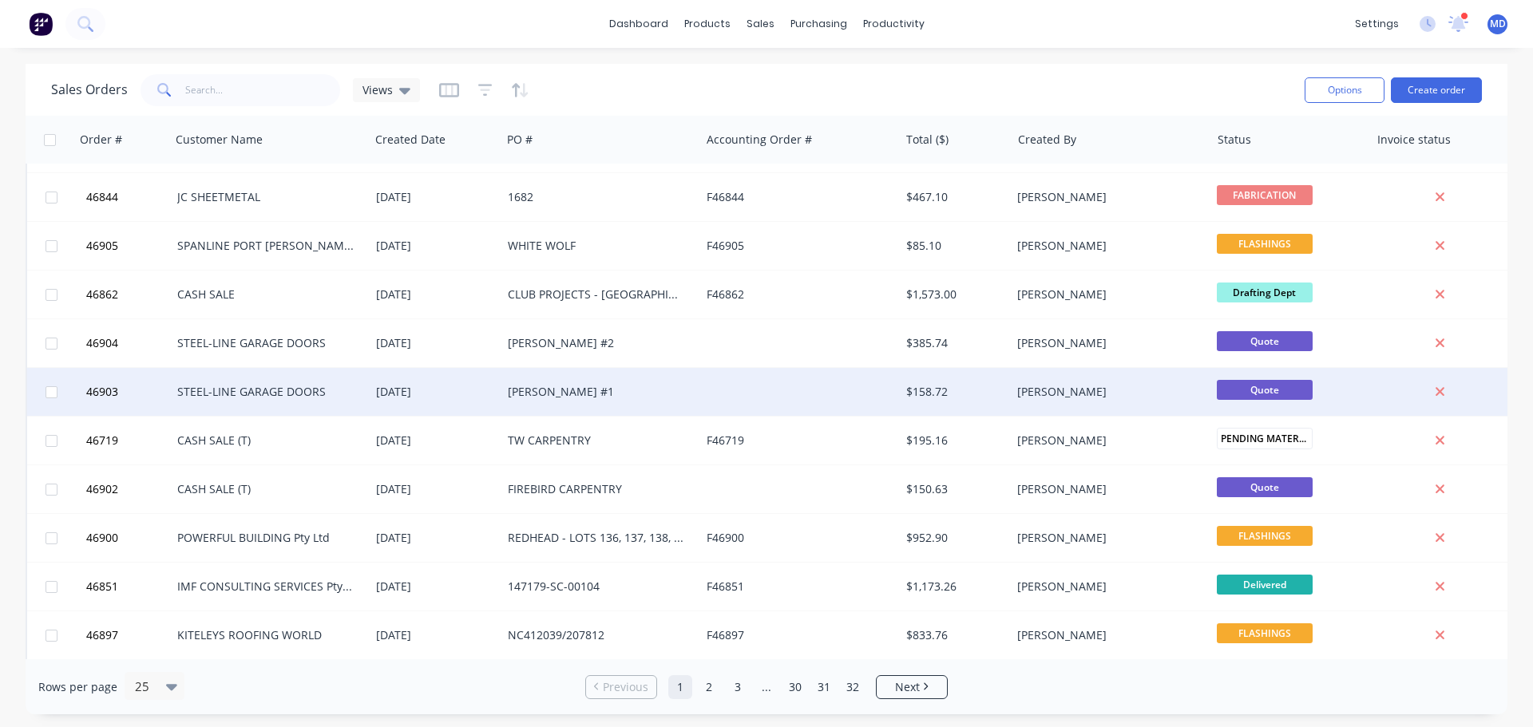
click at [522, 394] on div "[PERSON_NAME] #1" at bounding box center [596, 392] width 177 height 16
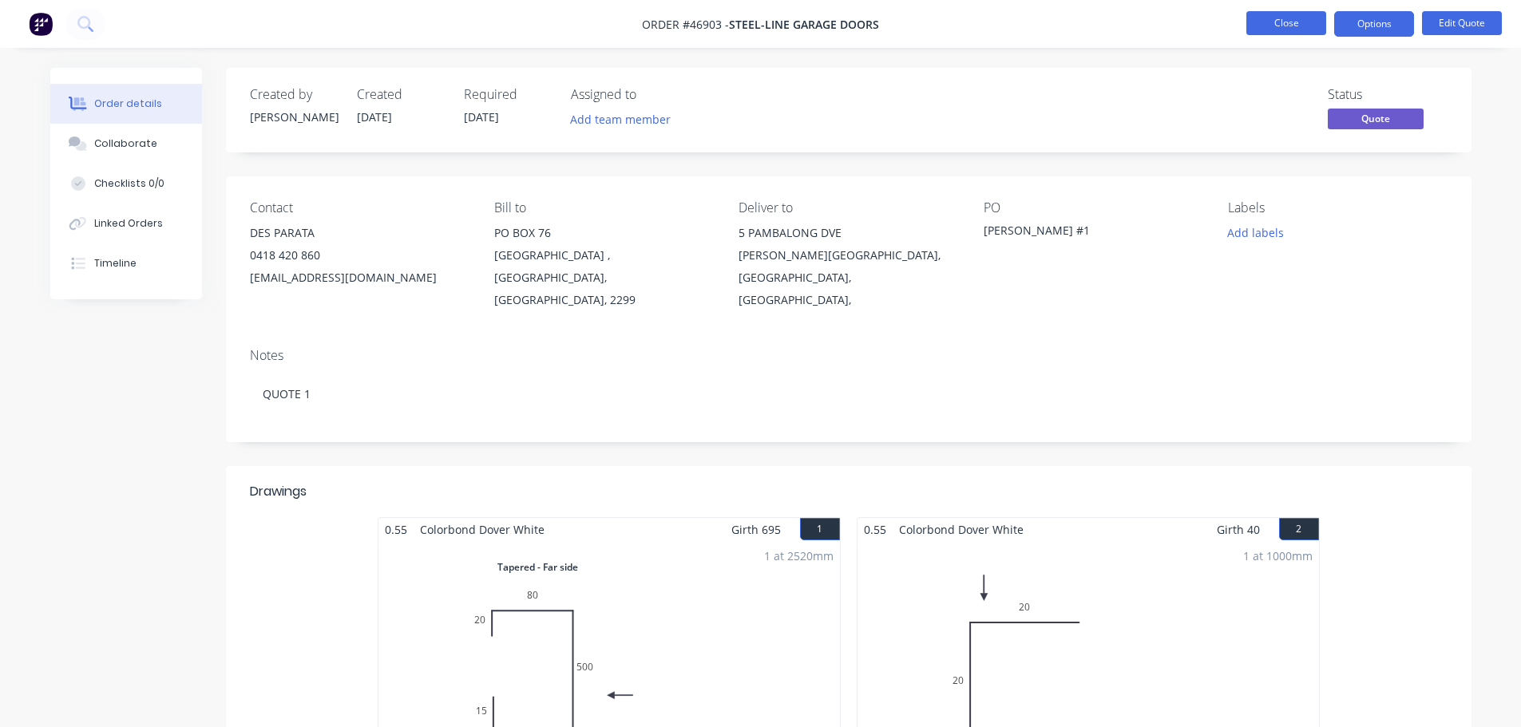
click at [1290, 26] on button "Close" at bounding box center [1286, 23] width 80 height 24
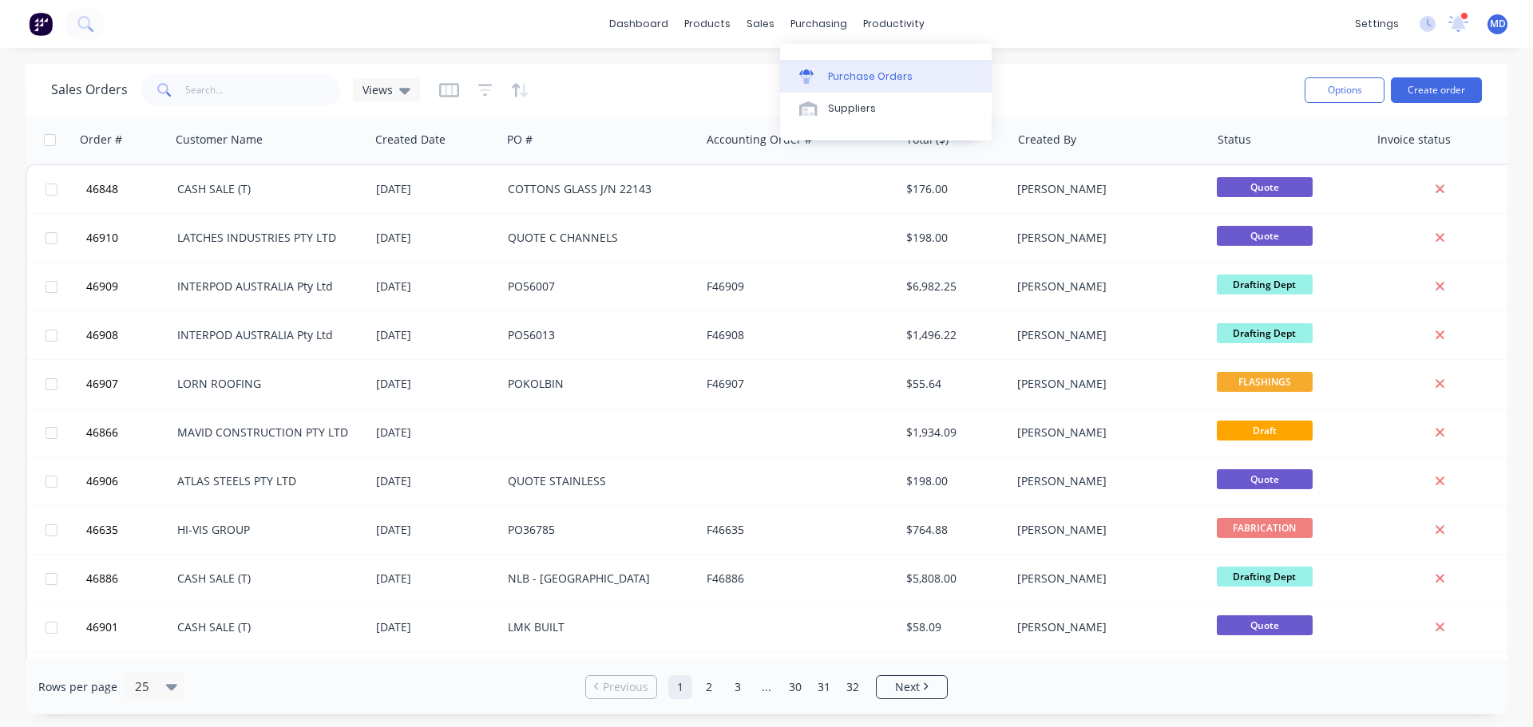
click at [858, 62] on link "Purchase Orders" at bounding box center [886, 76] width 212 height 32
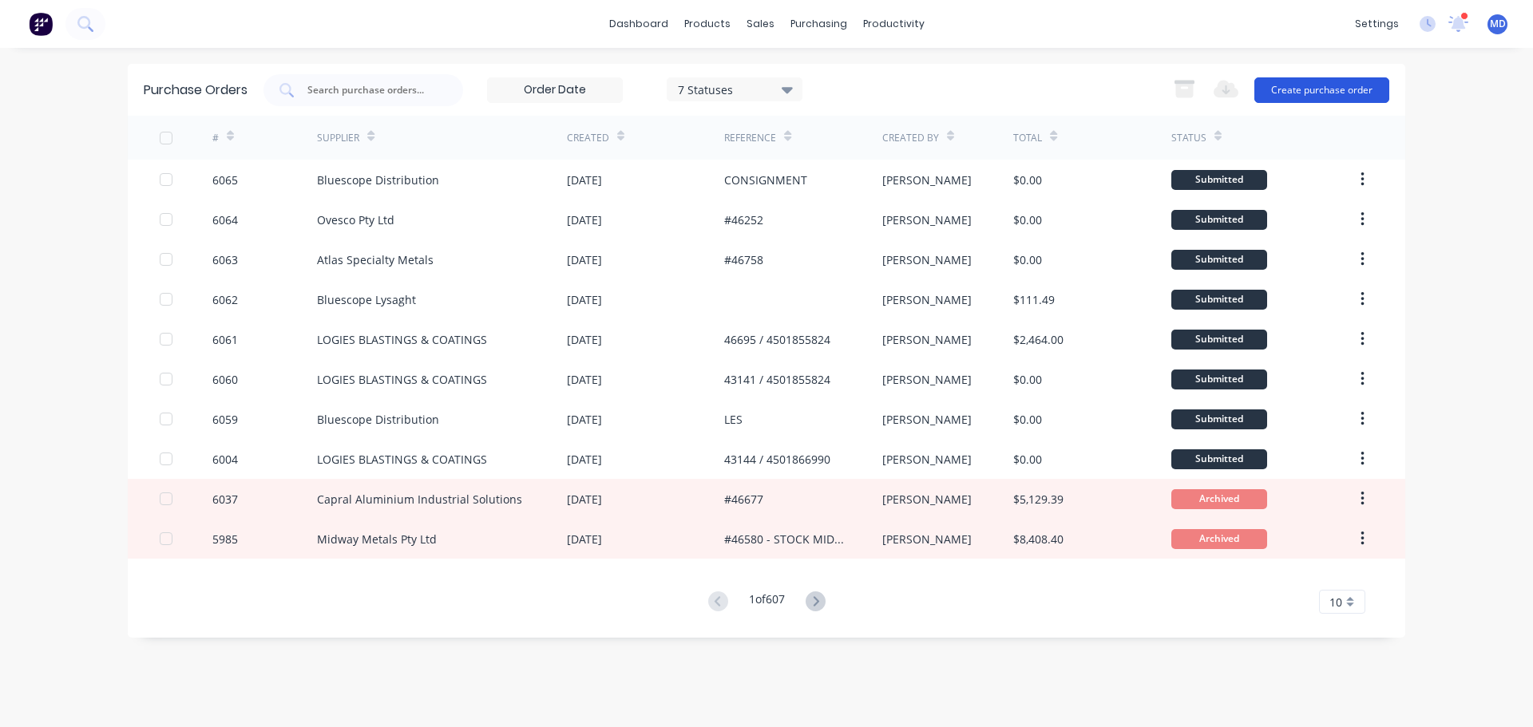
click at [1295, 89] on button "Create purchase order" at bounding box center [1321, 90] width 135 height 26
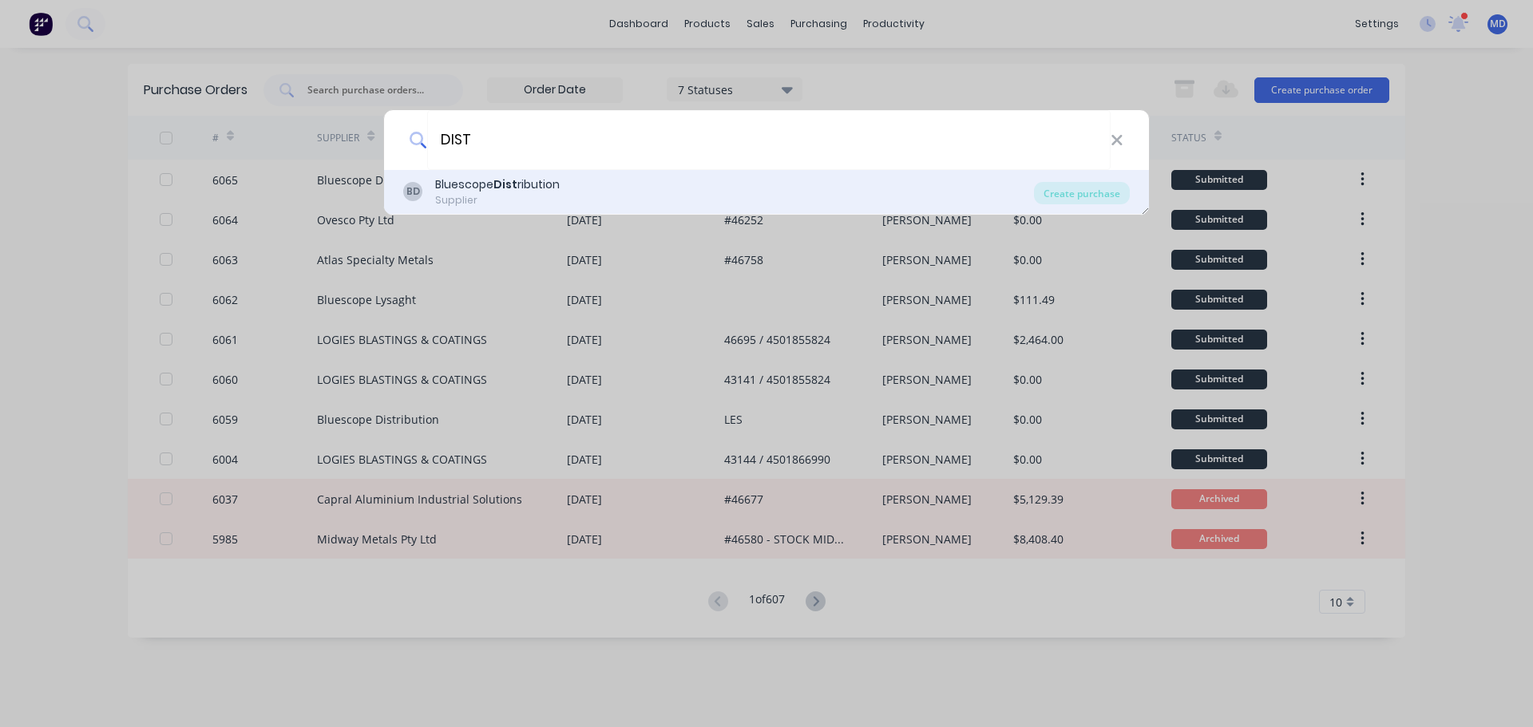
type input "DIST"
click at [493, 192] on div "Bluescope Dist ribution" at bounding box center [497, 184] width 125 height 17
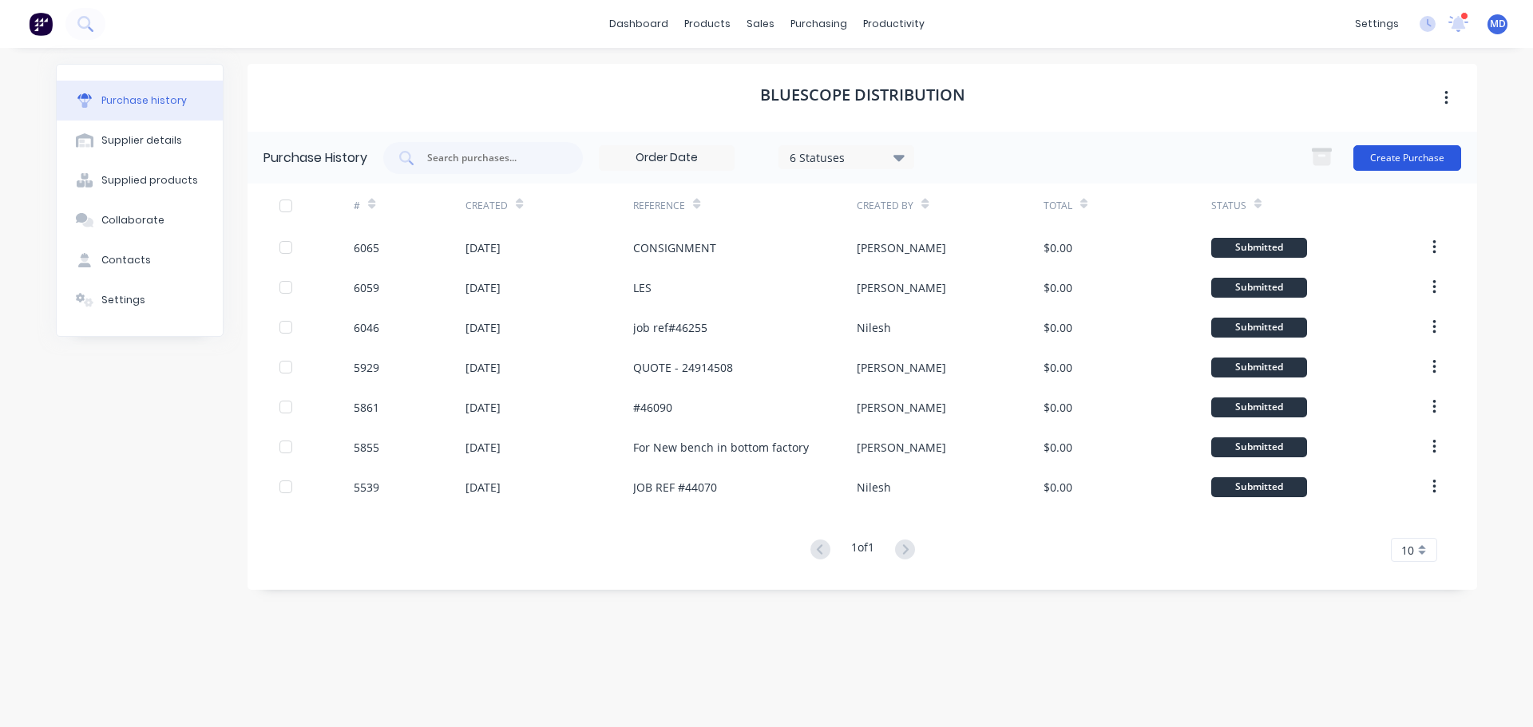
click at [1422, 156] on button "Create Purchase" at bounding box center [1407, 158] width 108 height 26
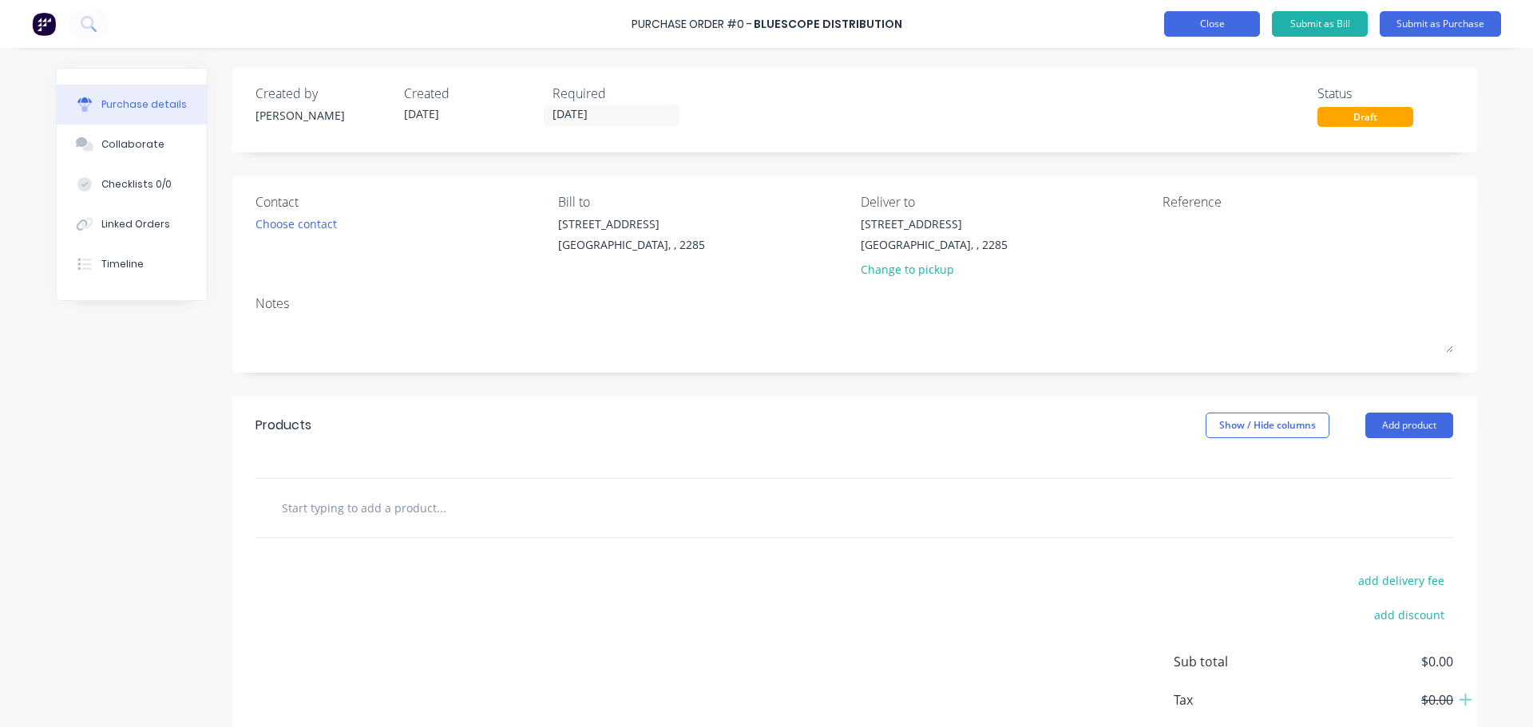
click at [1193, 23] on button "Close" at bounding box center [1212, 24] width 96 height 26
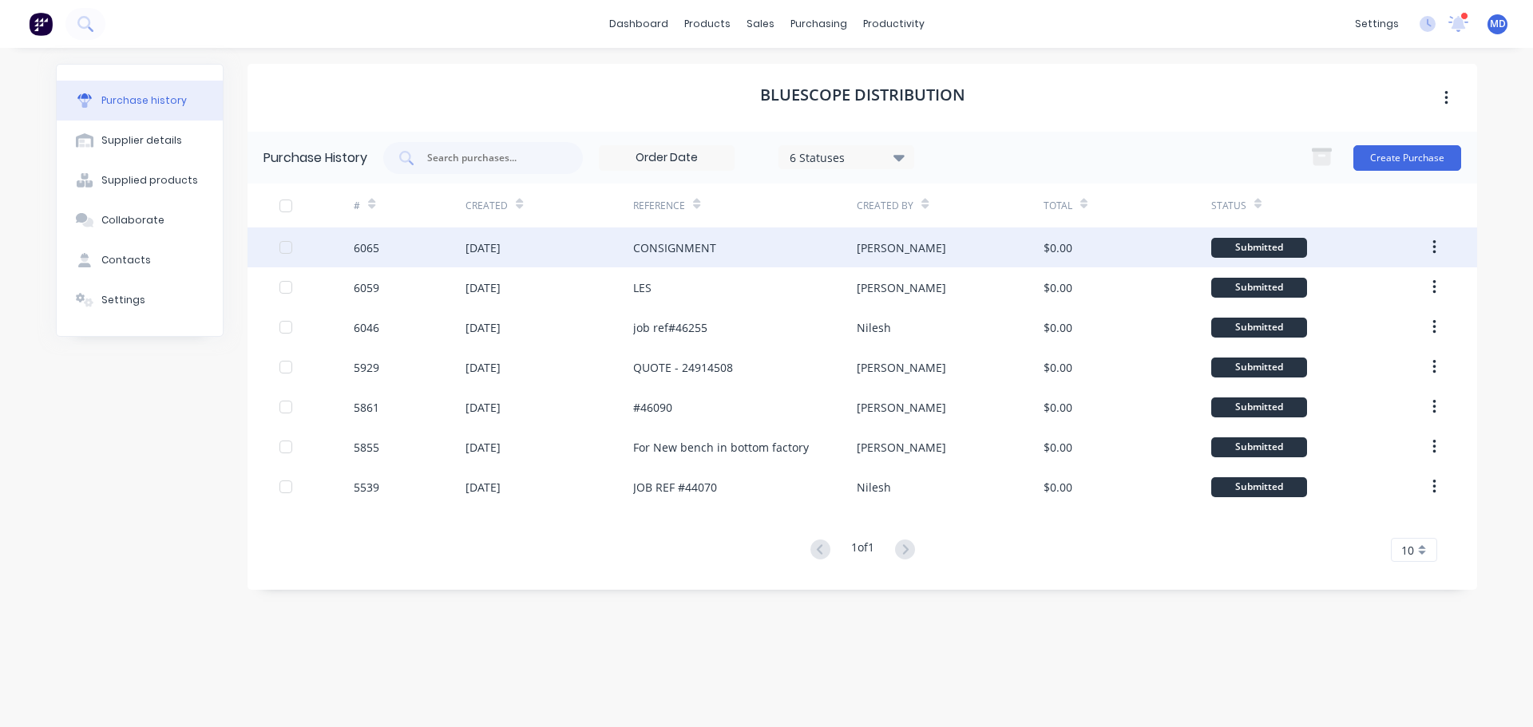
click at [374, 243] on div "6065" at bounding box center [367, 247] width 26 height 17
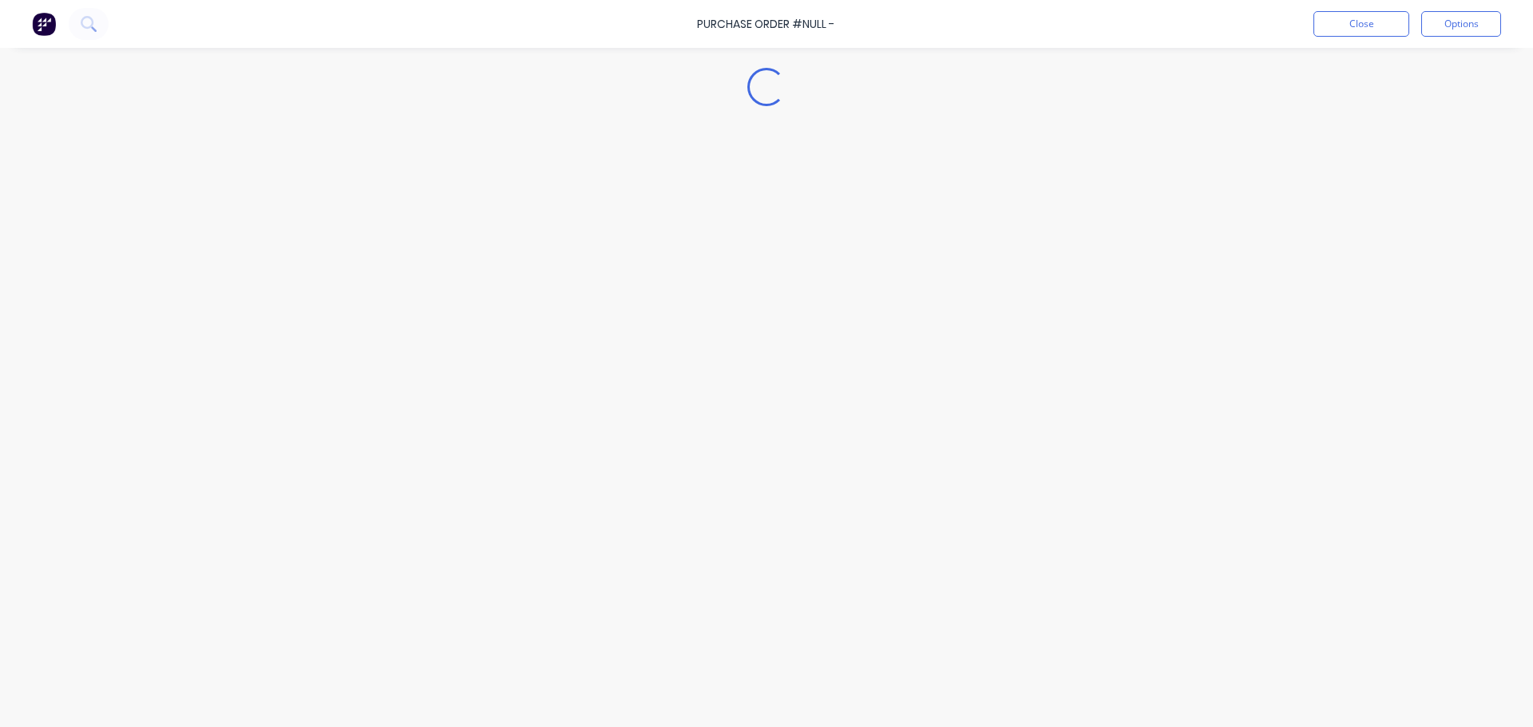
type textarea "x"
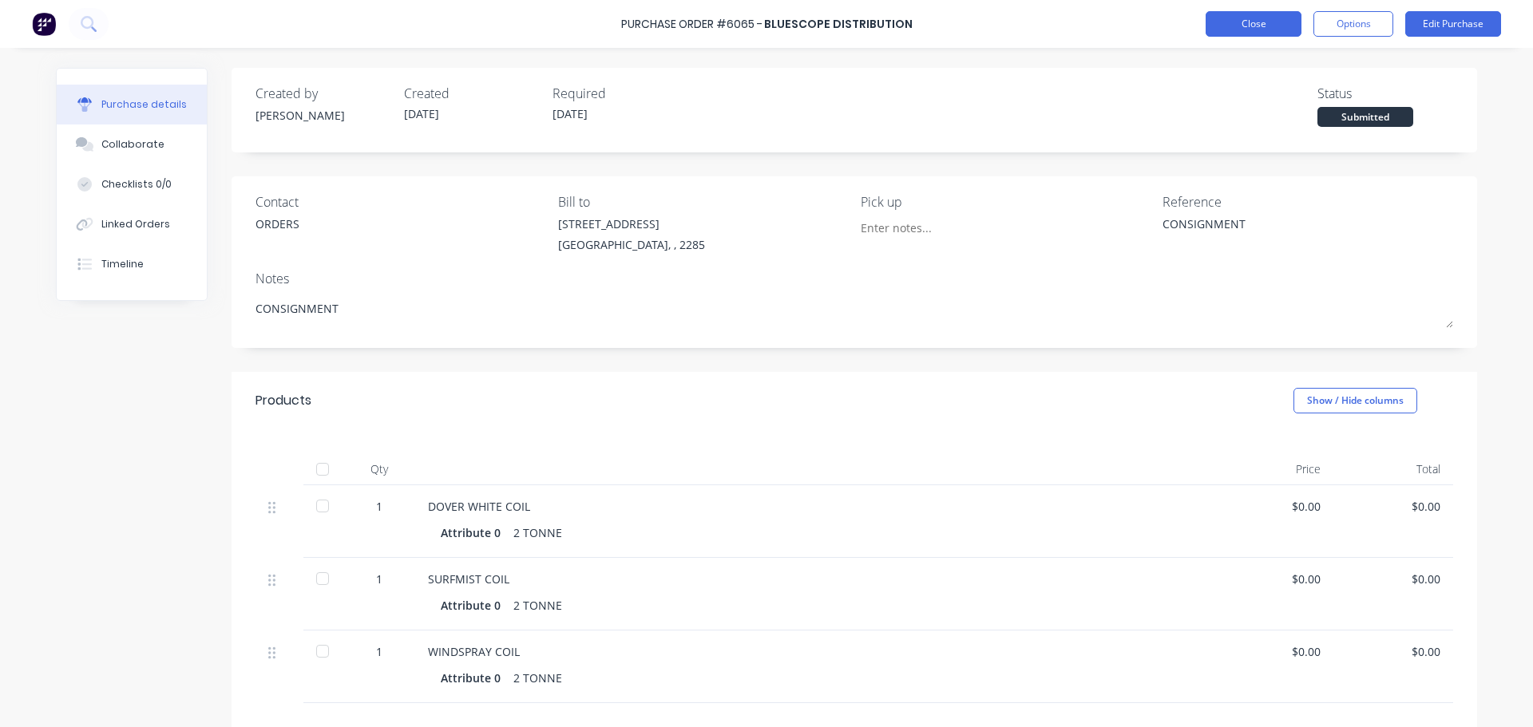
click at [1254, 26] on button "Close" at bounding box center [1253, 24] width 96 height 26
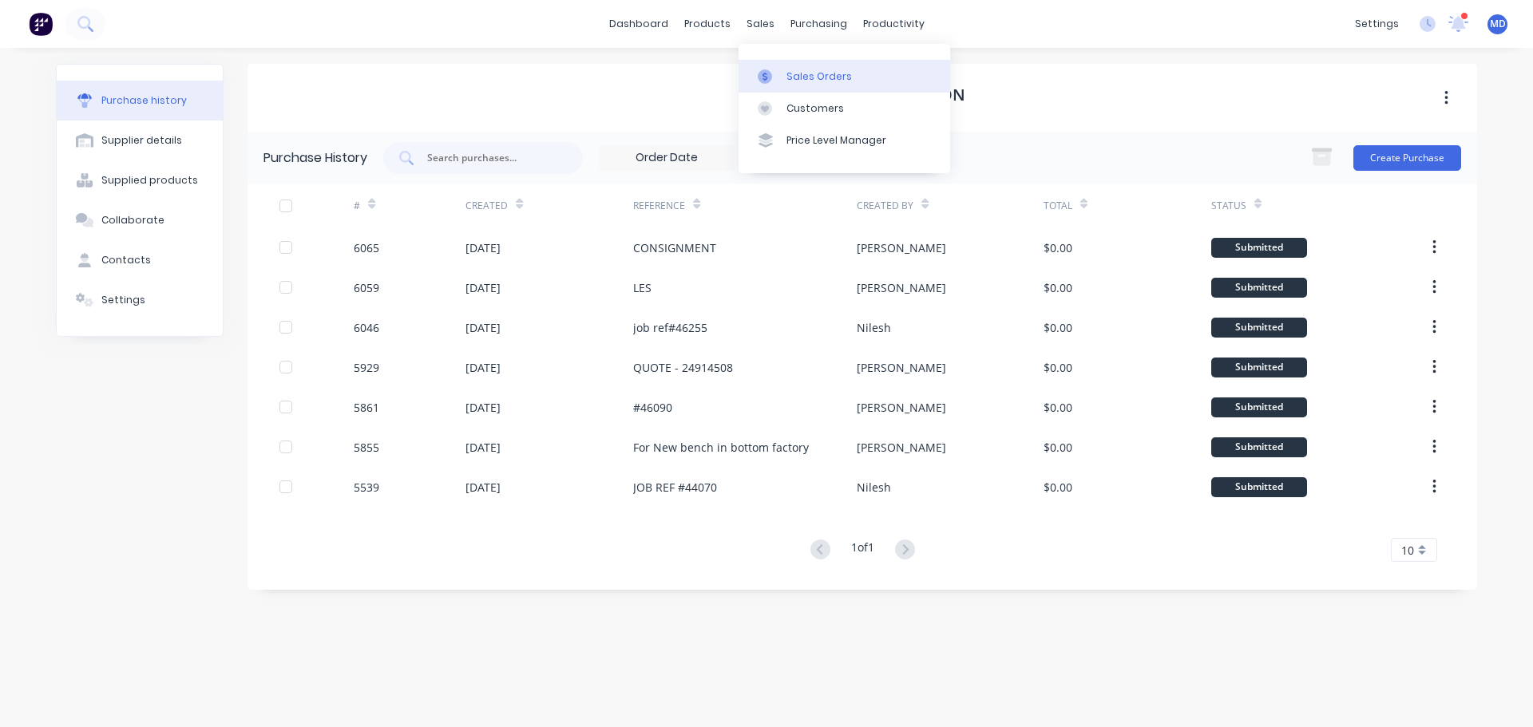
click at [782, 69] on link "Sales Orders" at bounding box center [844, 76] width 212 height 32
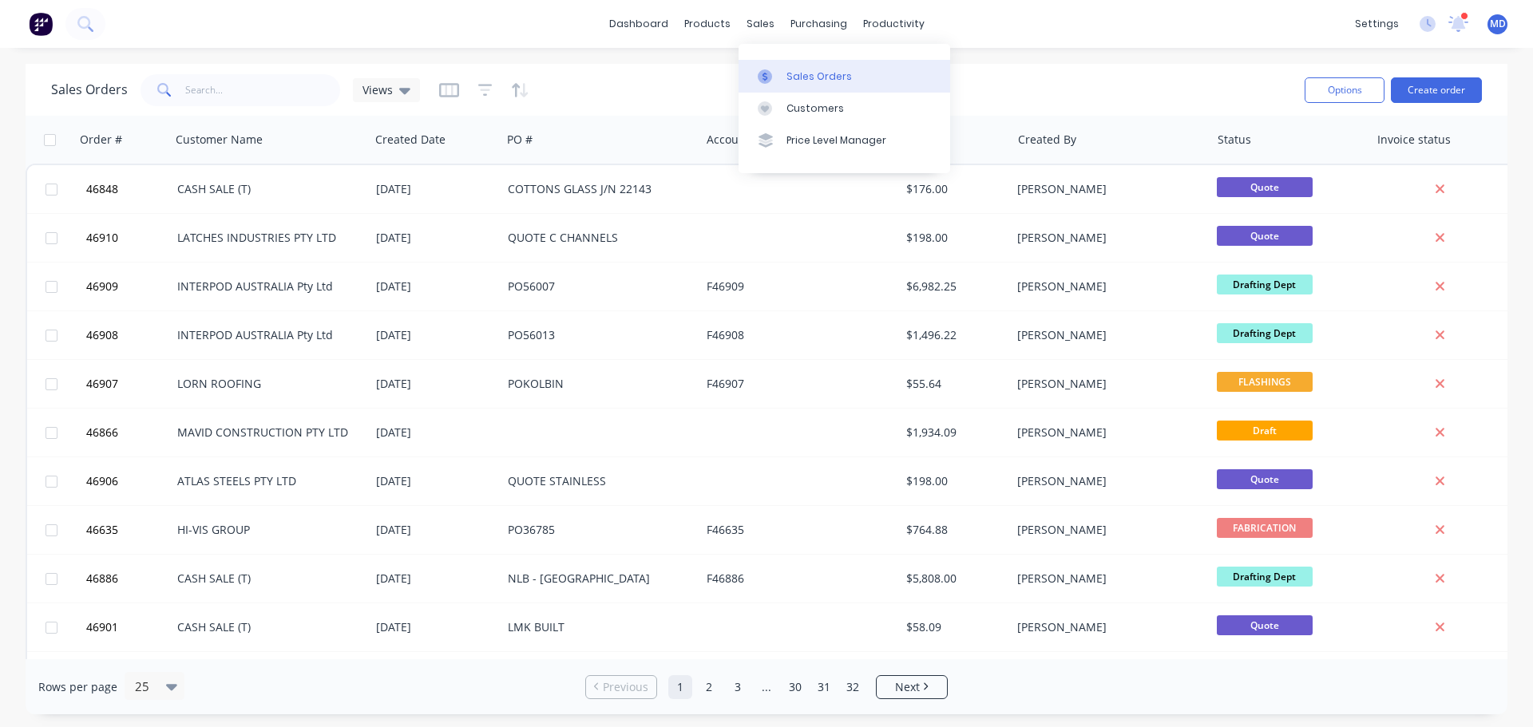
click at [783, 77] on link "Sales Orders" at bounding box center [844, 76] width 212 height 32
click at [778, 70] on div at bounding box center [770, 76] width 24 height 14
click at [1416, 94] on button "Create order" at bounding box center [1436, 90] width 91 height 26
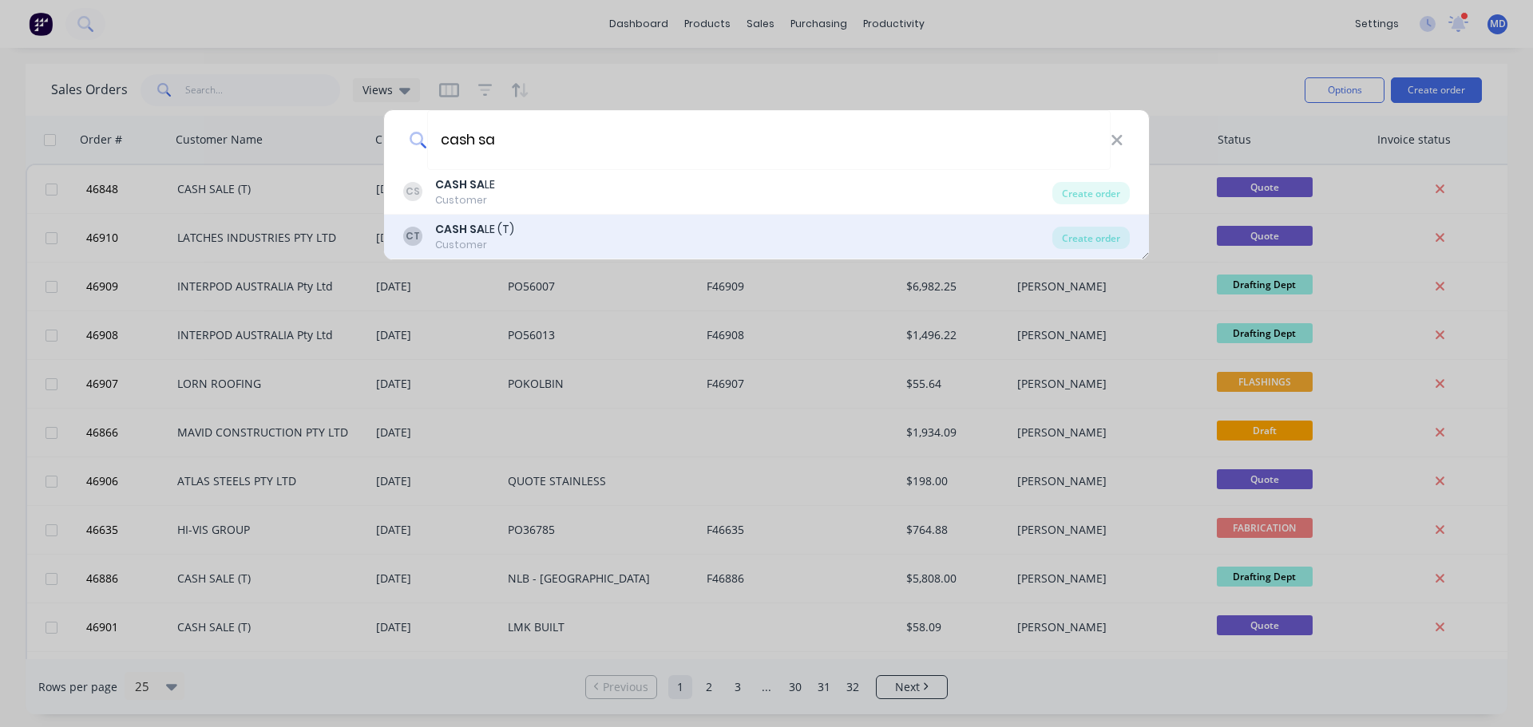
type input "cash sa"
click at [513, 239] on div "CT CASH SA LE (T) Customer" at bounding box center [727, 236] width 649 height 31
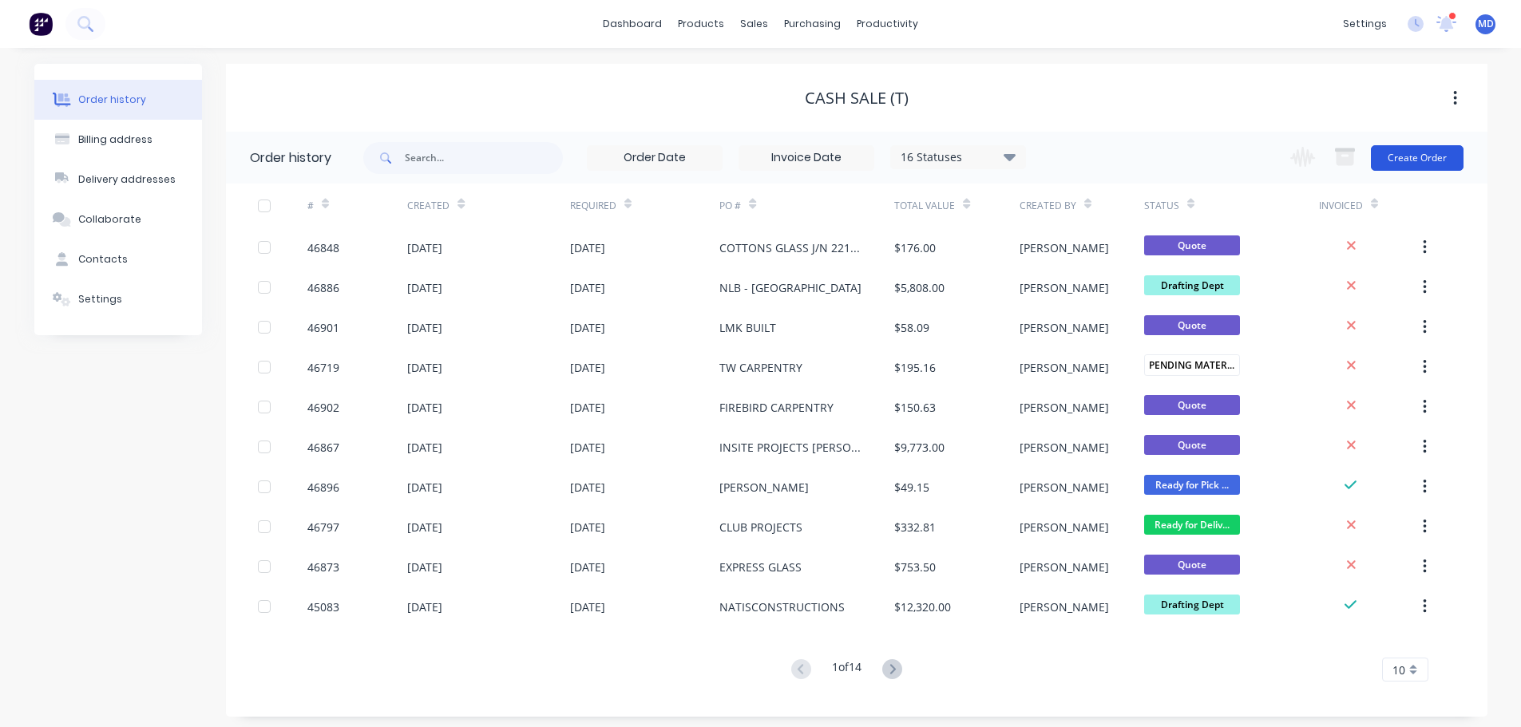
click at [1403, 155] on button "Create Order" at bounding box center [1417, 158] width 93 height 26
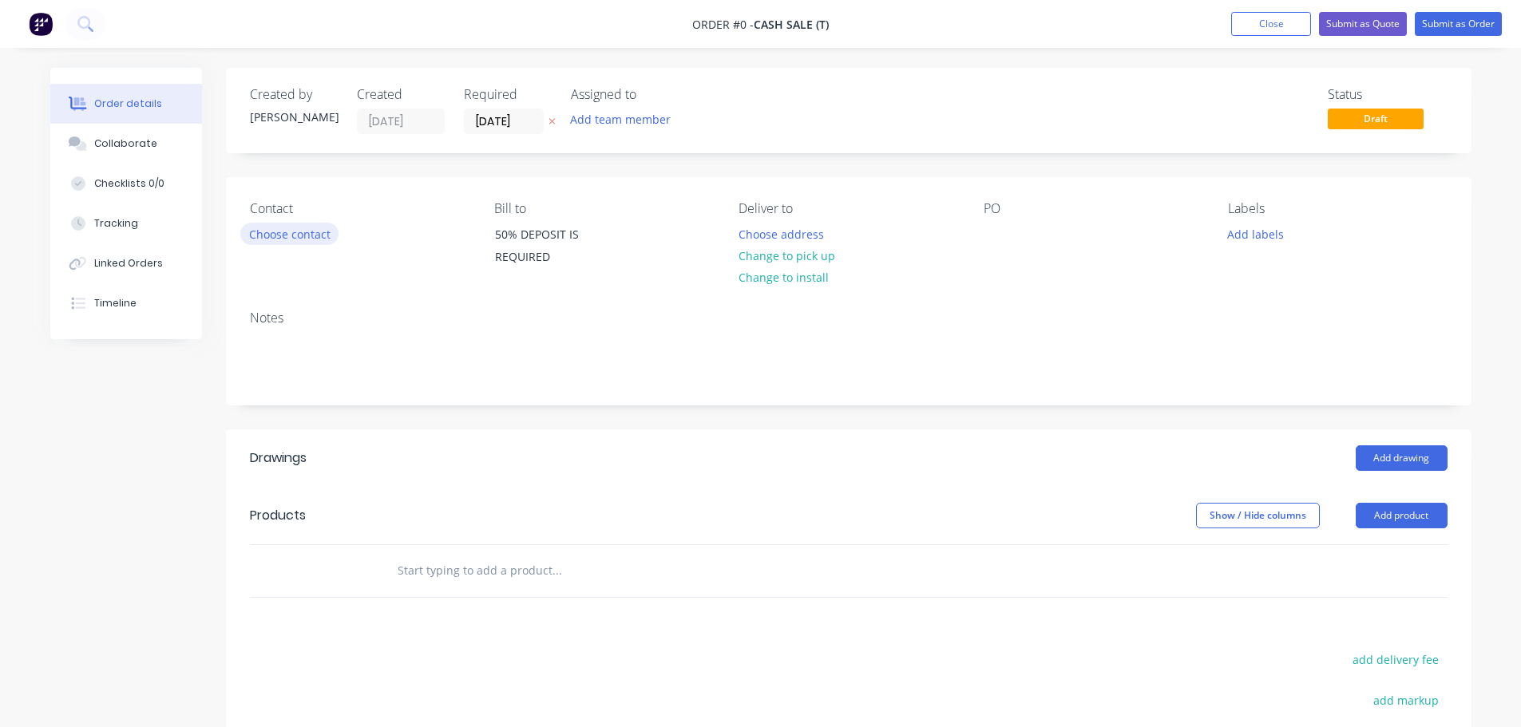
click at [294, 230] on button "Choose contact" at bounding box center [289, 234] width 98 height 22
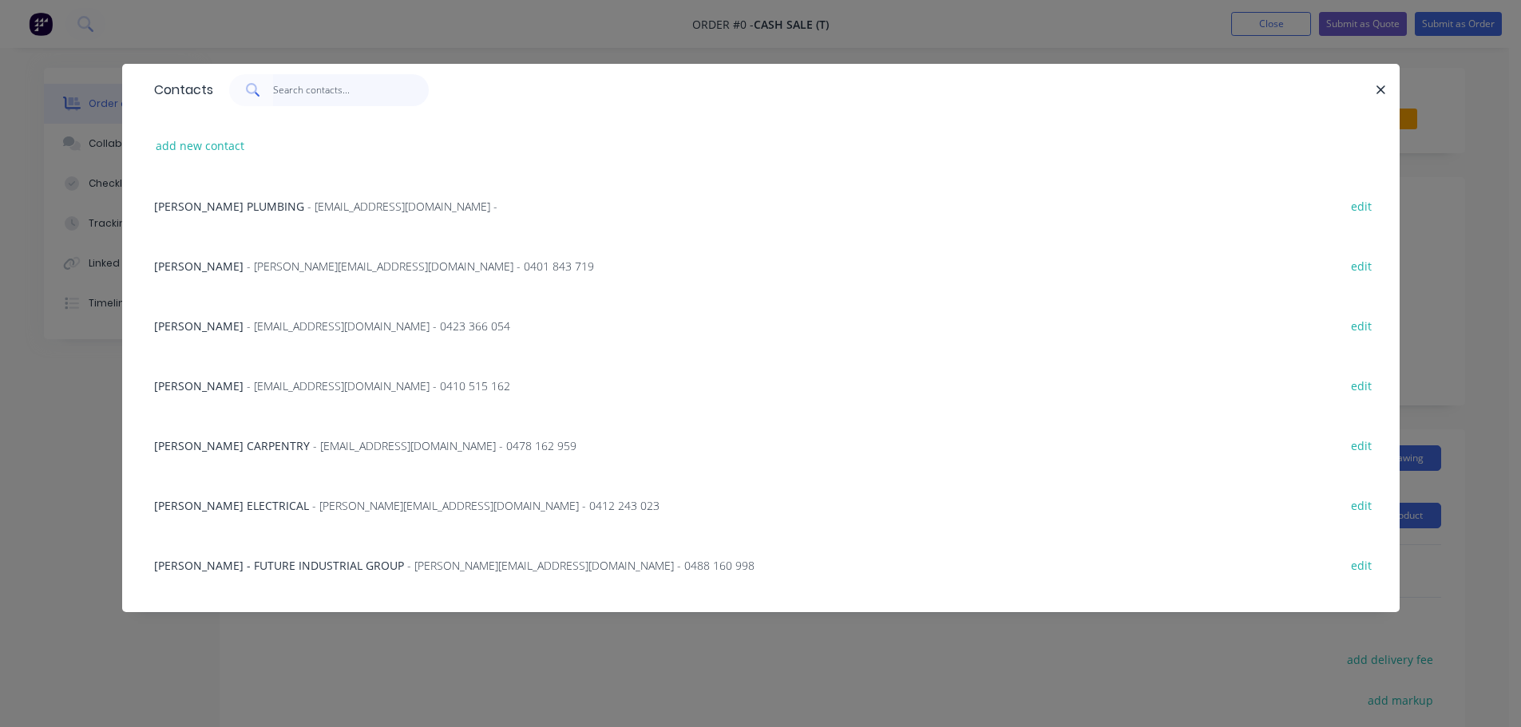
click at [298, 85] on input "text" at bounding box center [351, 90] width 156 height 32
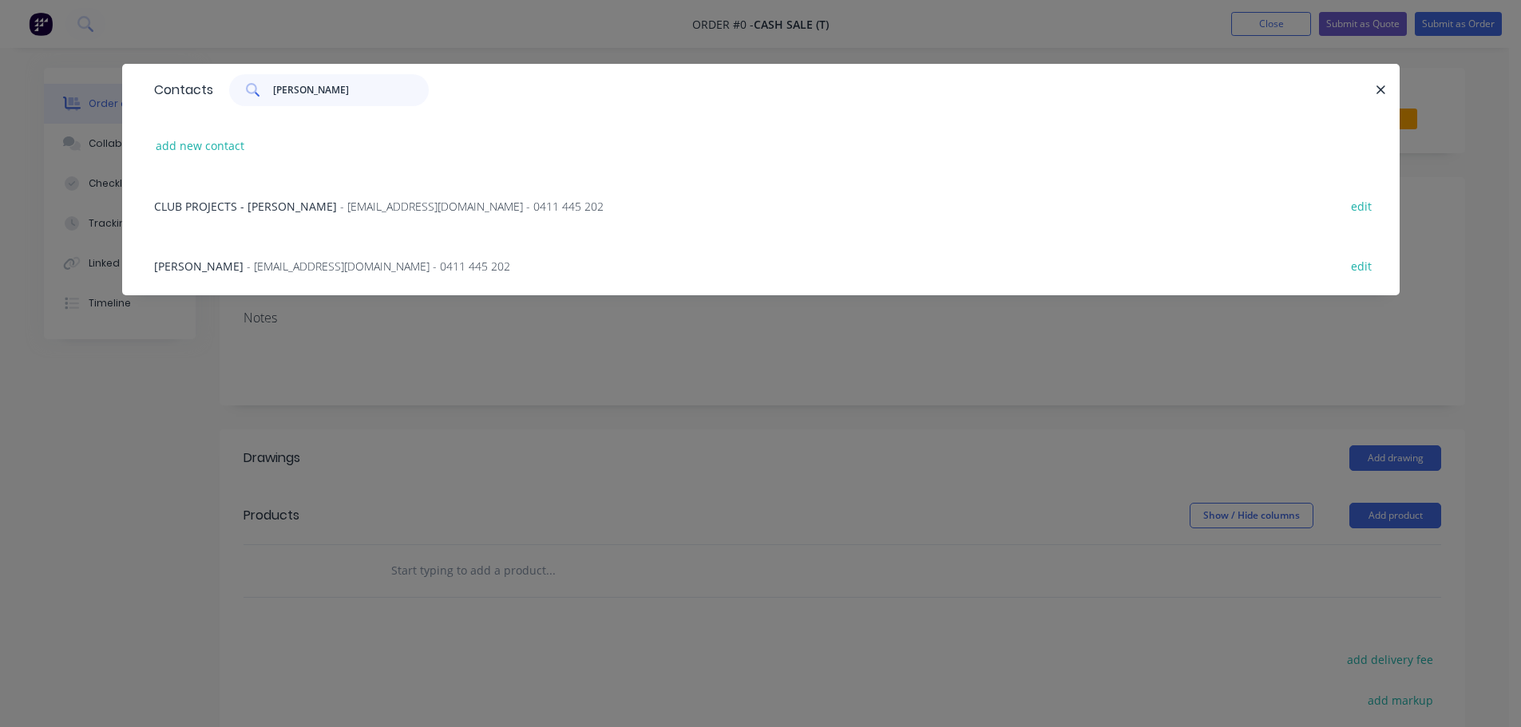
type input "ryan k"
click at [176, 262] on span "RYAN KELLY" at bounding box center [198, 266] width 89 height 15
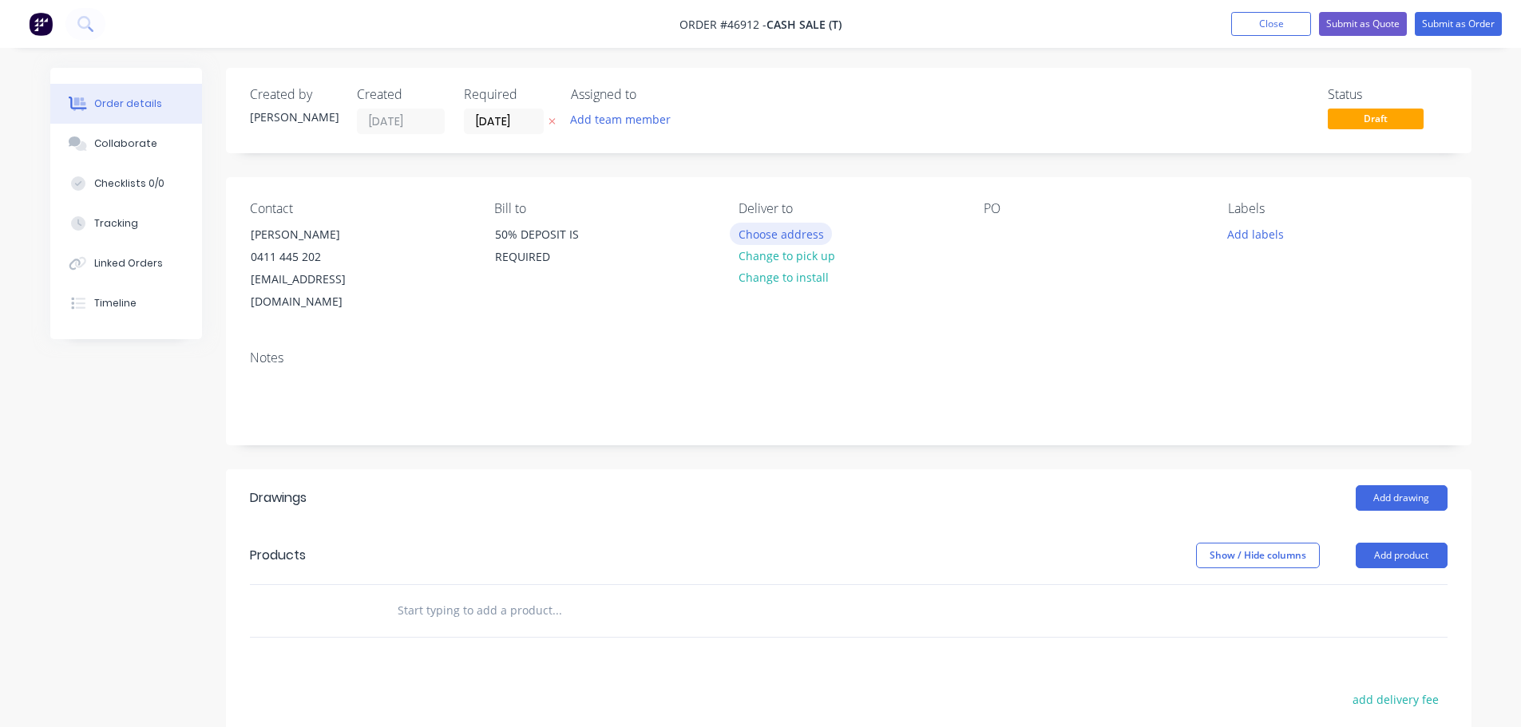
click at [773, 234] on button "Choose address" at bounding box center [781, 234] width 102 height 22
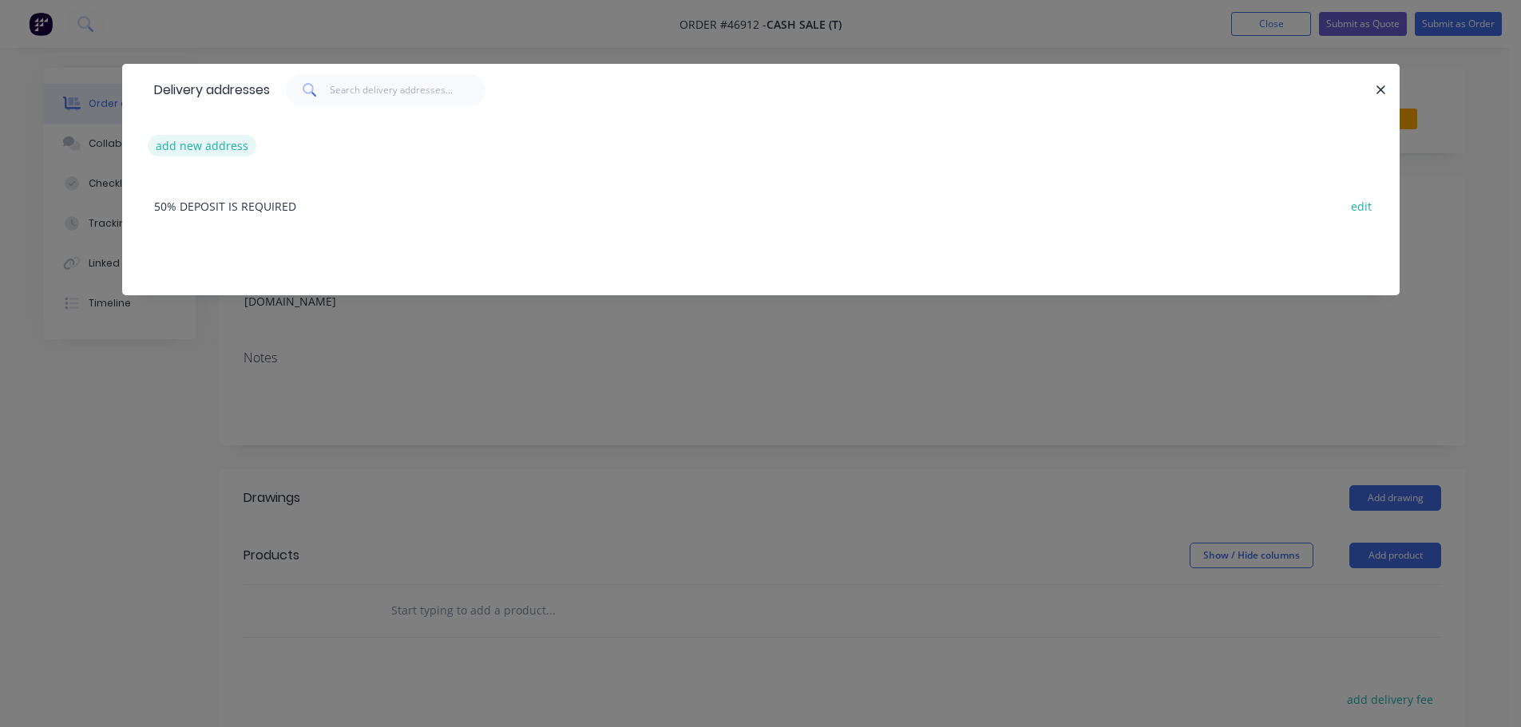
click at [184, 139] on button "add new address" at bounding box center [202, 146] width 109 height 22
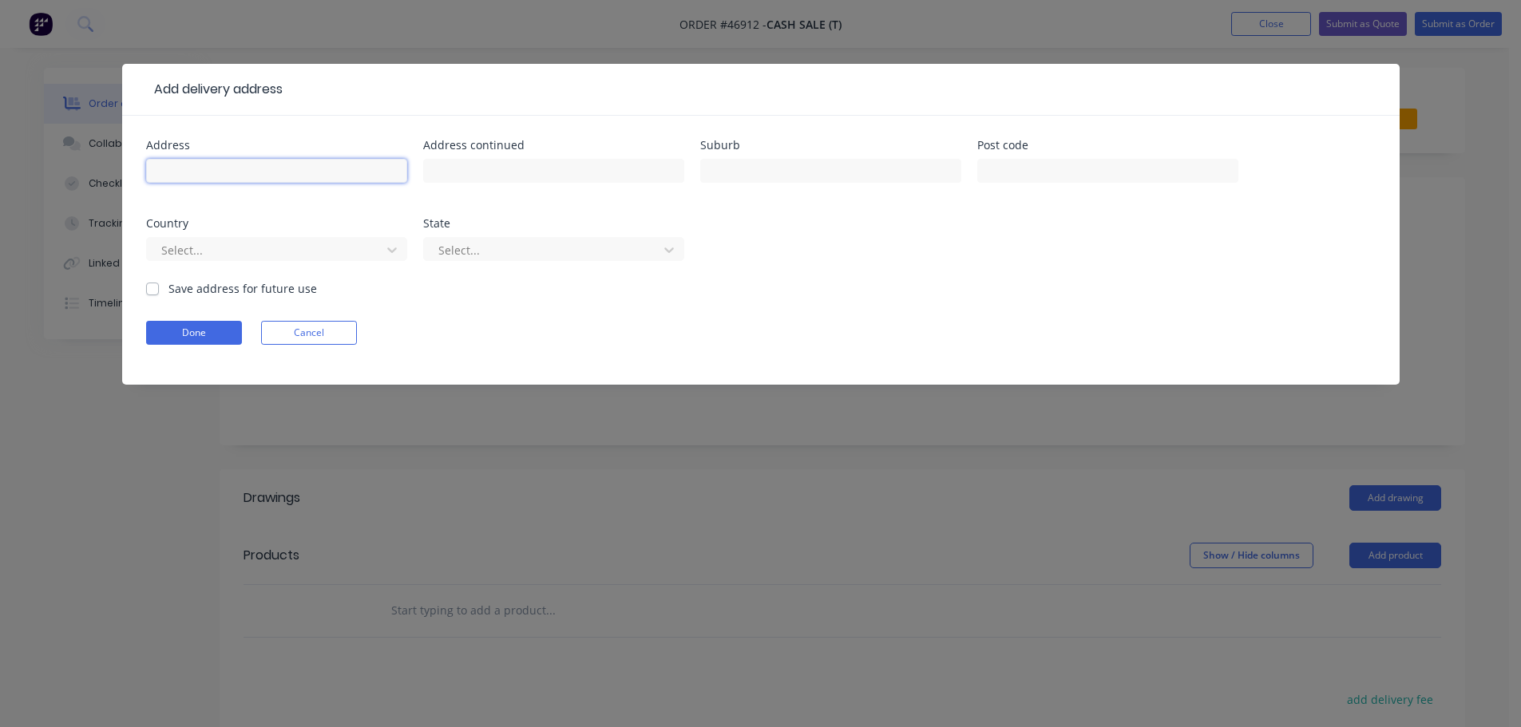
click at [216, 172] on input "text" at bounding box center [276, 171] width 261 height 24
type input "SWANSEA HOTEL"
click at [493, 176] on input "text" at bounding box center [553, 171] width 261 height 24
type input "ENTRY VIA WOODS STREET"
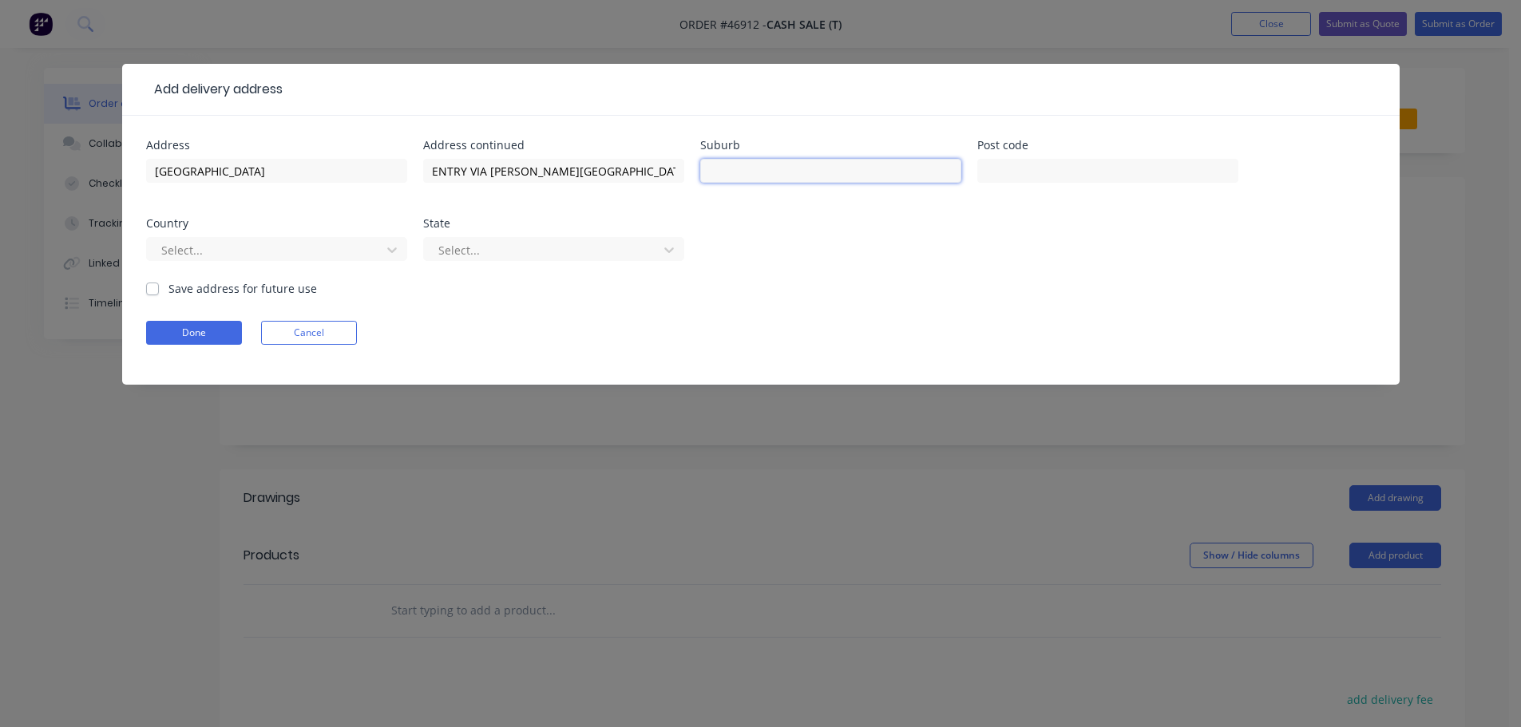
click at [737, 169] on input "text" at bounding box center [830, 171] width 261 height 24
type input "SWANSEA"
click at [181, 334] on button "Done" at bounding box center [194, 333] width 96 height 24
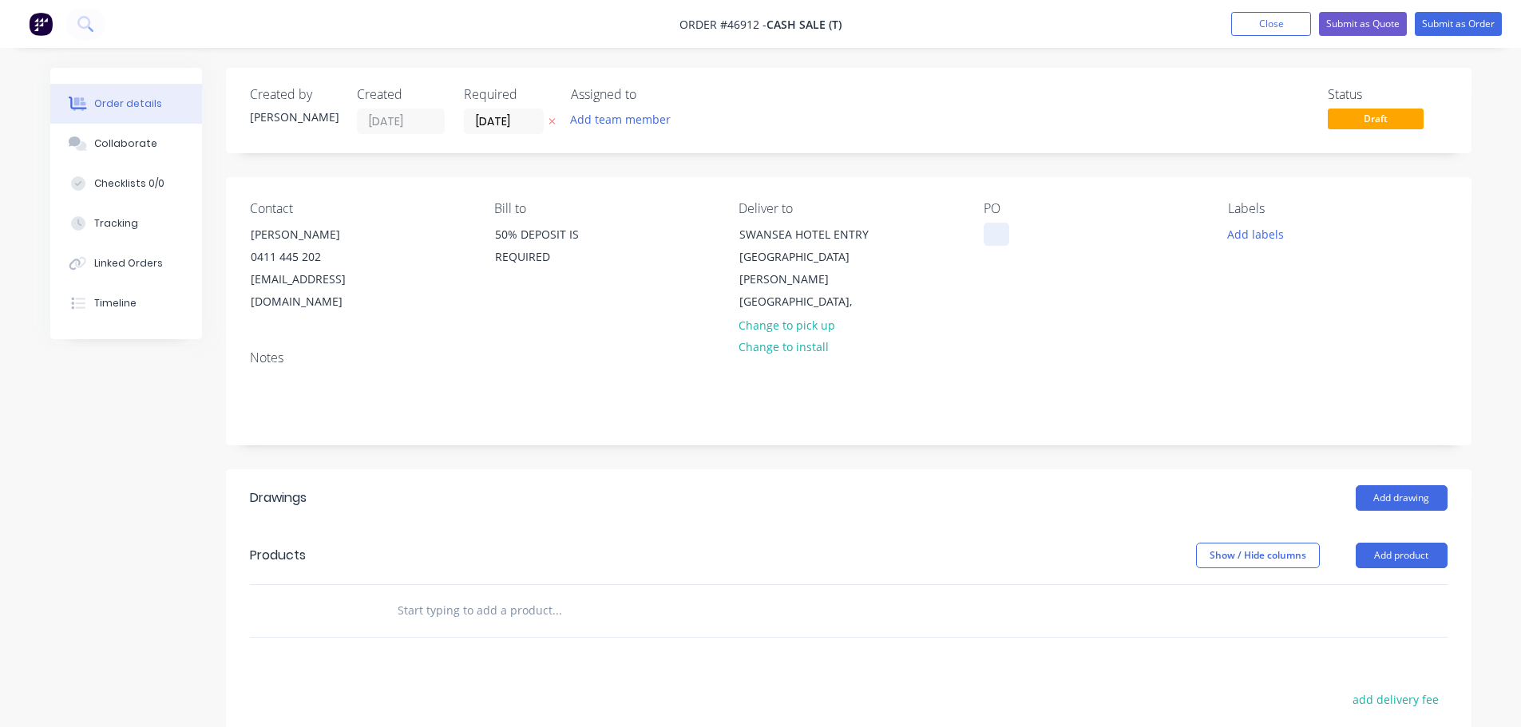
click at [986, 239] on div at bounding box center [996, 234] width 26 height 23
click at [1404, 485] on button "Add drawing" at bounding box center [1401, 498] width 92 height 26
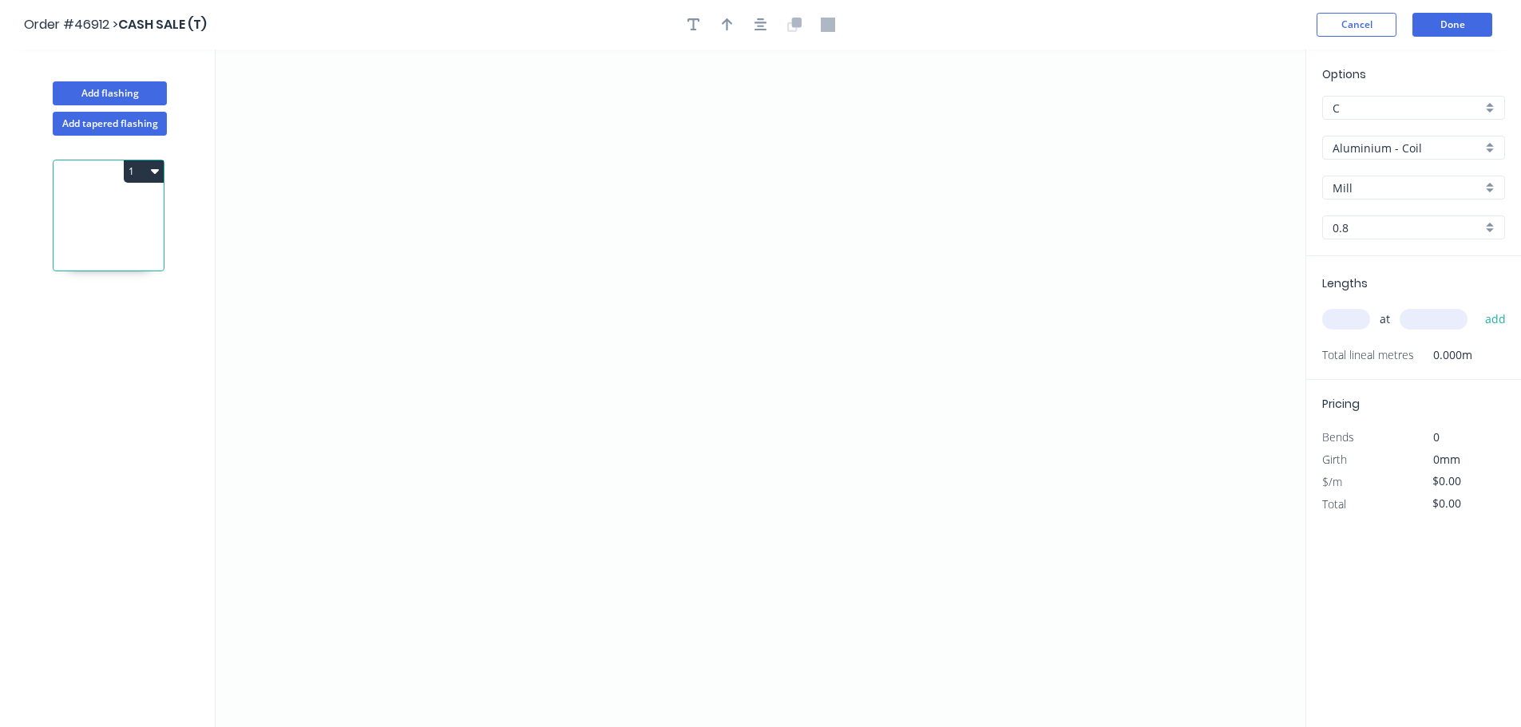
click at [1372, 152] on input "Aluminium - Coil" at bounding box center [1406, 148] width 149 height 17
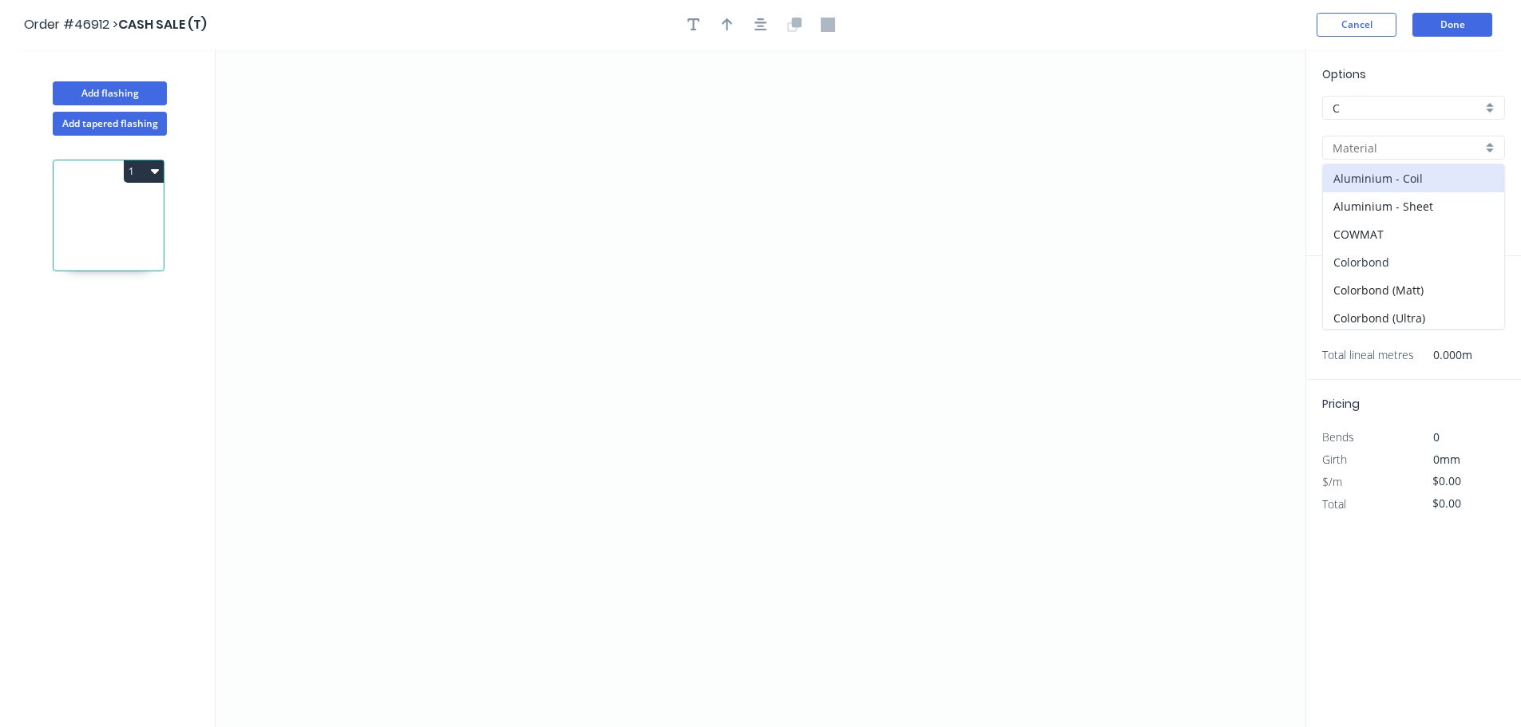
click at [1367, 255] on div "Colorbond" at bounding box center [1413, 262] width 181 height 28
type input "Colorbond"
type input "Basalt"
type input "0.55"
click at [1370, 193] on input "Basalt" at bounding box center [1406, 188] width 149 height 17
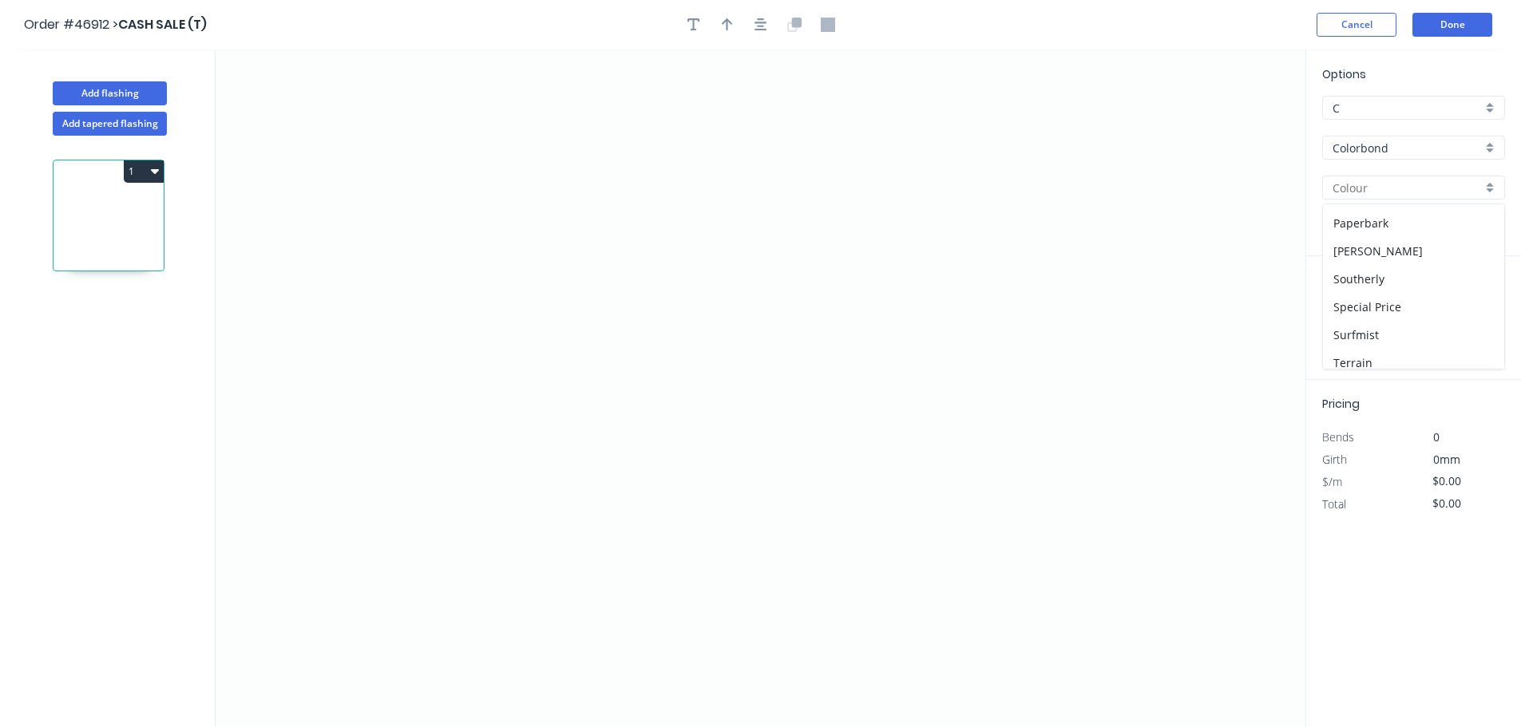
scroll to position [562, 0]
click at [1358, 246] on div "Surfmist" at bounding box center [1413, 243] width 181 height 28
type input "Surfmist"
click at [390, 251] on icon "0" at bounding box center [761, 388] width 1090 height 678
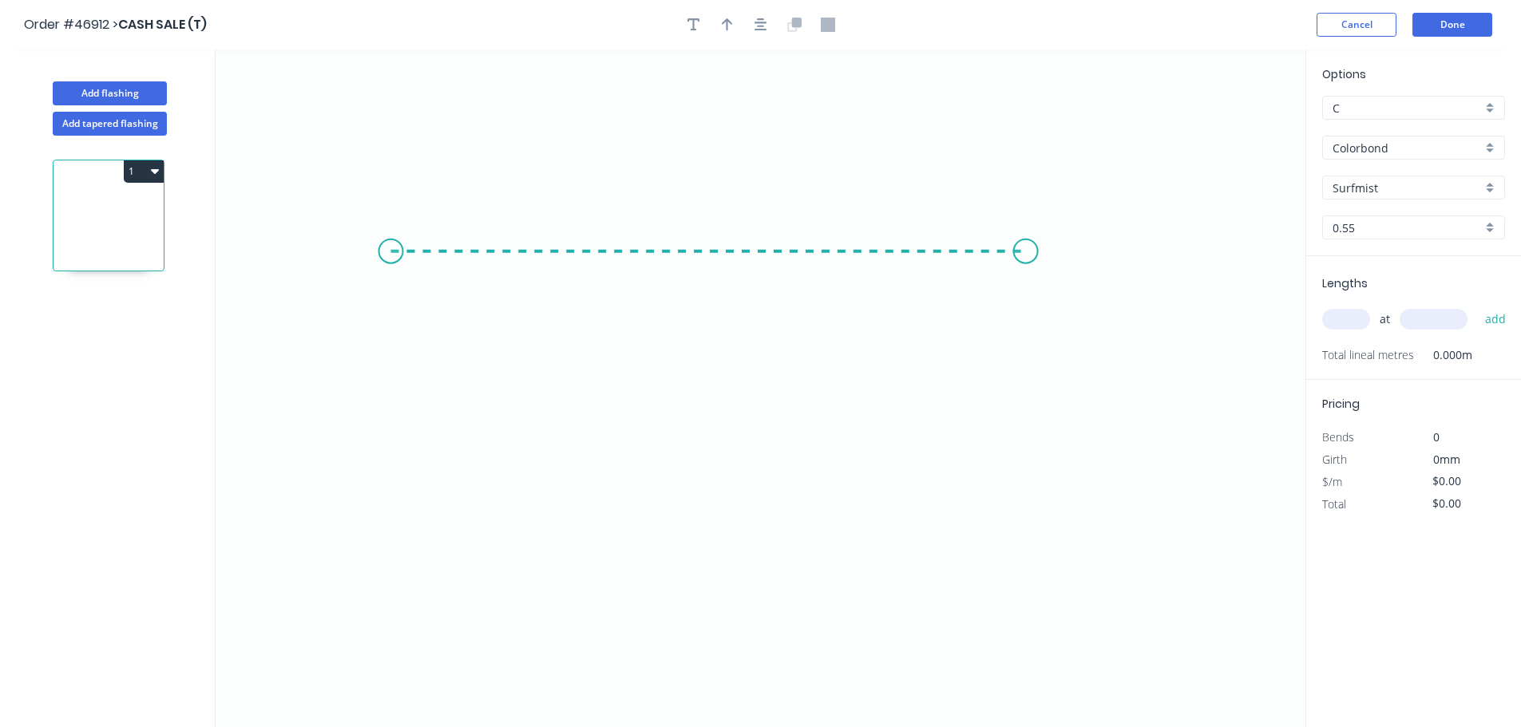
drag, startPoint x: 1026, startPoint y: 264, endPoint x: 1014, endPoint y: 302, distance: 39.4
click at [1026, 267] on icon "0" at bounding box center [761, 388] width 1090 height 678
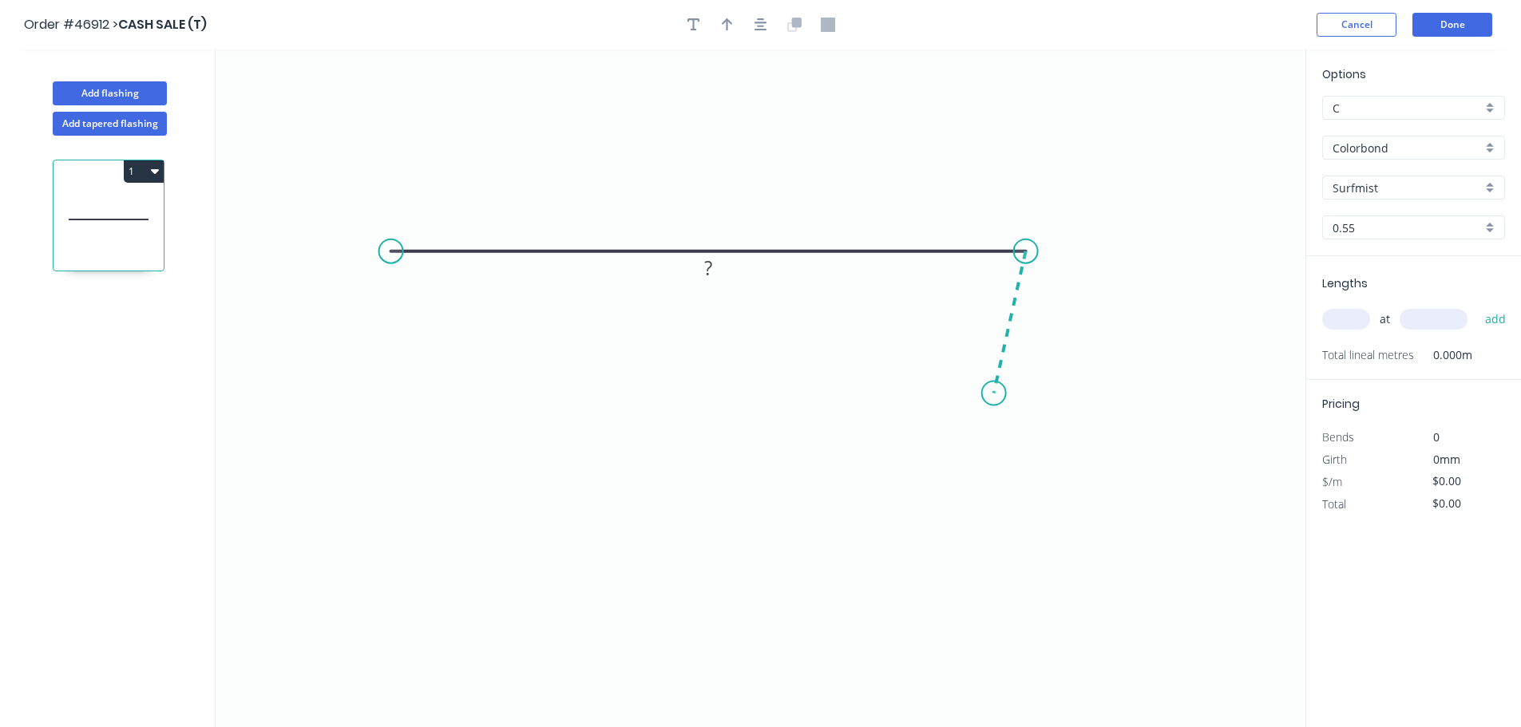
click at [994, 394] on icon "0 ?" at bounding box center [761, 388] width 1090 height 678
click at [1035, 451] on div "Crush & Fold" at bounding box center [1067, 449] width 160 height 33
click at [1035, 446] on div "Flip bend" at bounding box center [1077, 449] width 160 height 33
click at [1043, 378] on tspan "10" at bounding box center [1042, 372] width 22 height 26
click at [723, 34] on button "button" at bounding box center [727, 25] width 24 height 24
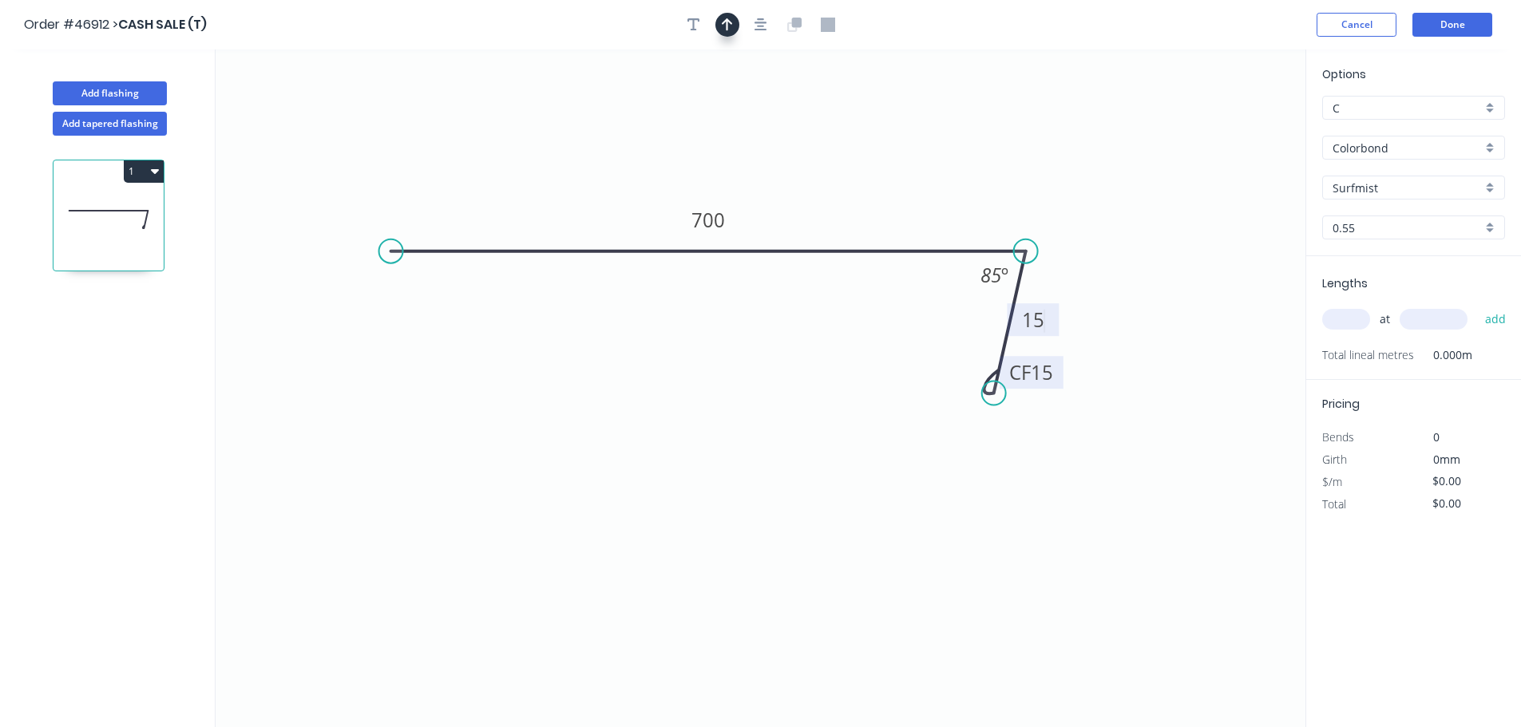
type input "$33.57"
drag, startPoint x: 1223, startPoint y: 129, endPoint x: 774, endPoint y: 217, distance: 458.1
click at [774, 217] on icon at bounding box center [773, 198] width 14 height 51
click at [1330, 315] on input "text" at bounding box center [1346, 319] width 48 height 21
type input "1"
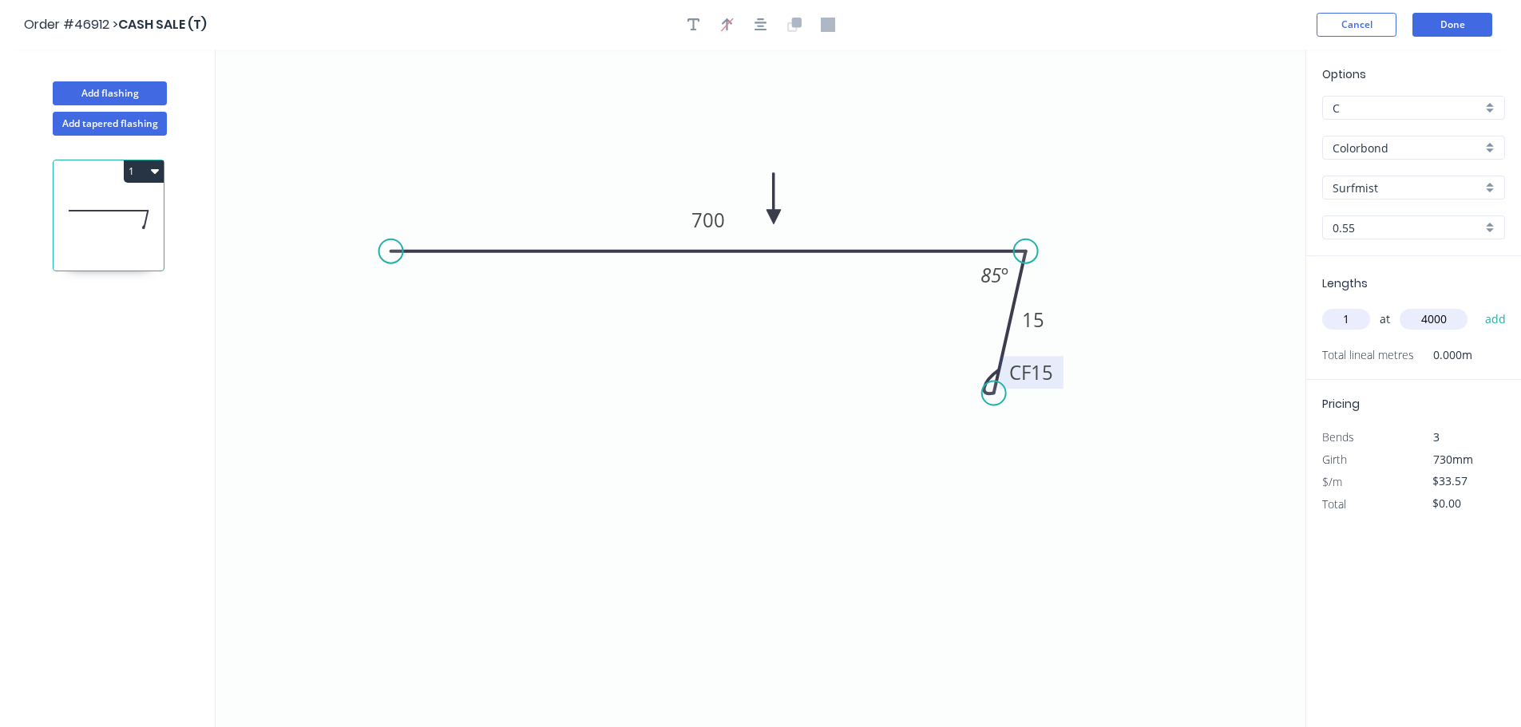
type input "4000"
click at [1477, 306] on button "add" at bounding box center [1496, 319] width 38 height 27
type input "$134.28"
type input "2"
type input "2000"
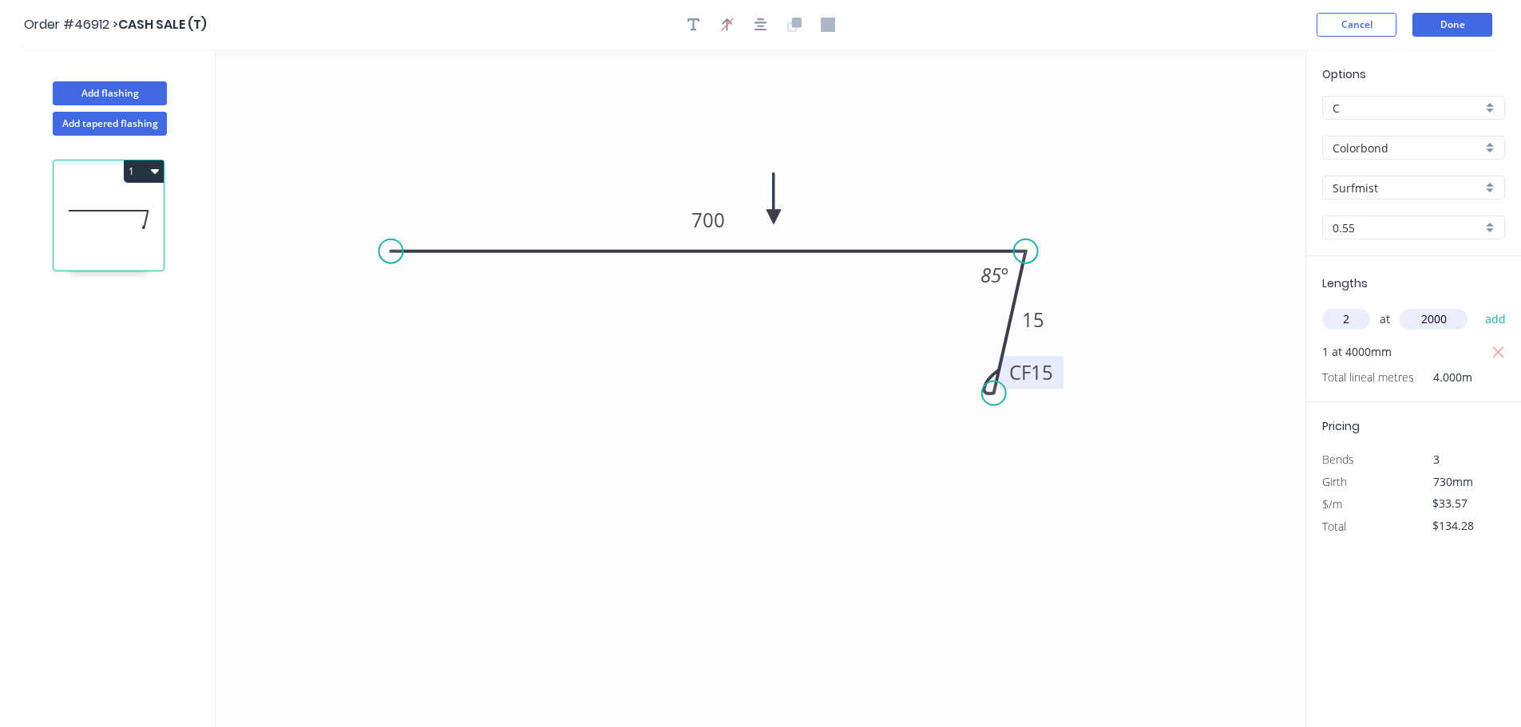
click at [1477, 306] on button "add" at bounding box center [1496, 319] width 38 height 27
type input "$268.56"
click at [104, 86] on button "Add flashing" at bounding box center [110, 93] width 114 height 24
type input "$0.00"
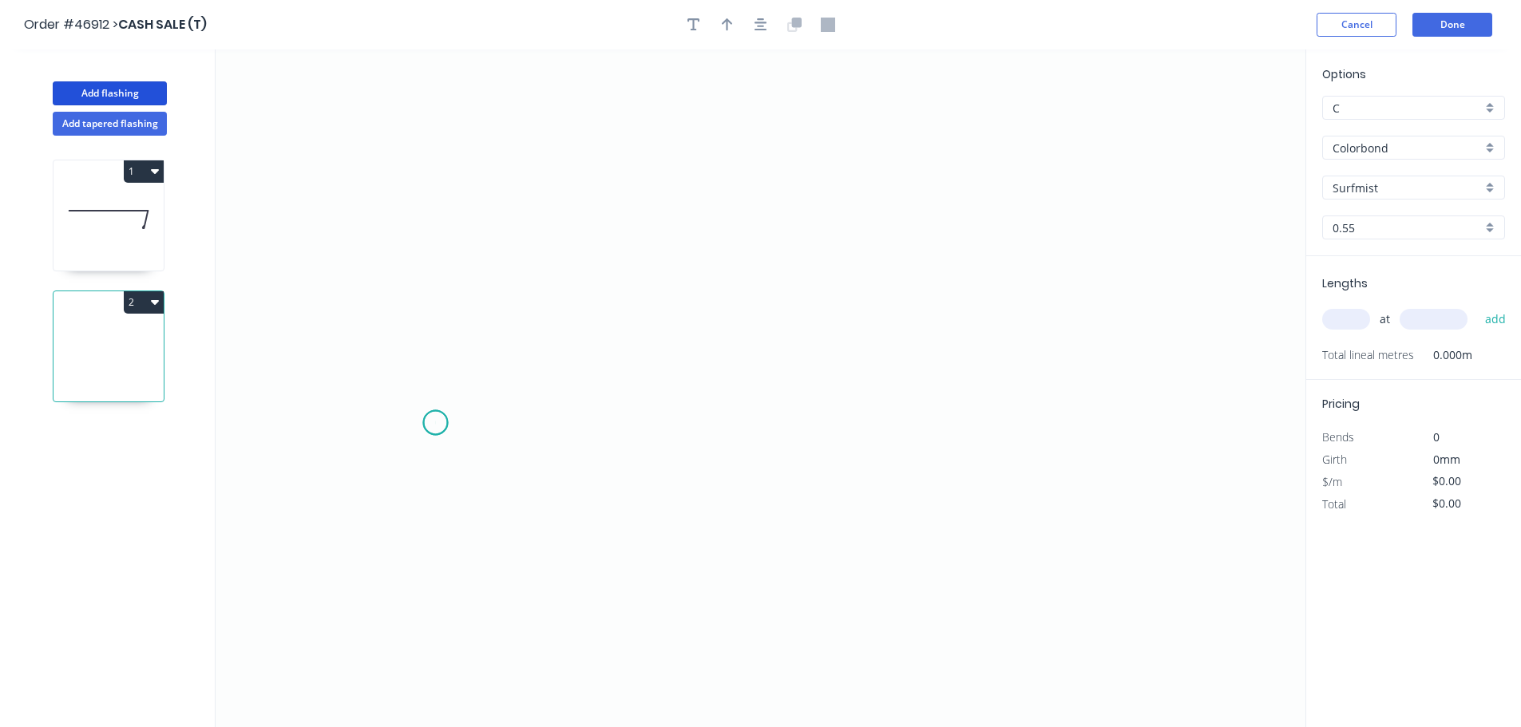
click at [435, 423] on icon "0" at bounding box center [761, 388] width 1090 height 678
click at [429, 319] on icon "0" at bounding box center [761, 388] width 1090 height 678
click at [944, 305] on icon "0 ?" at bounding box center [761, 388] width 1090 height 678
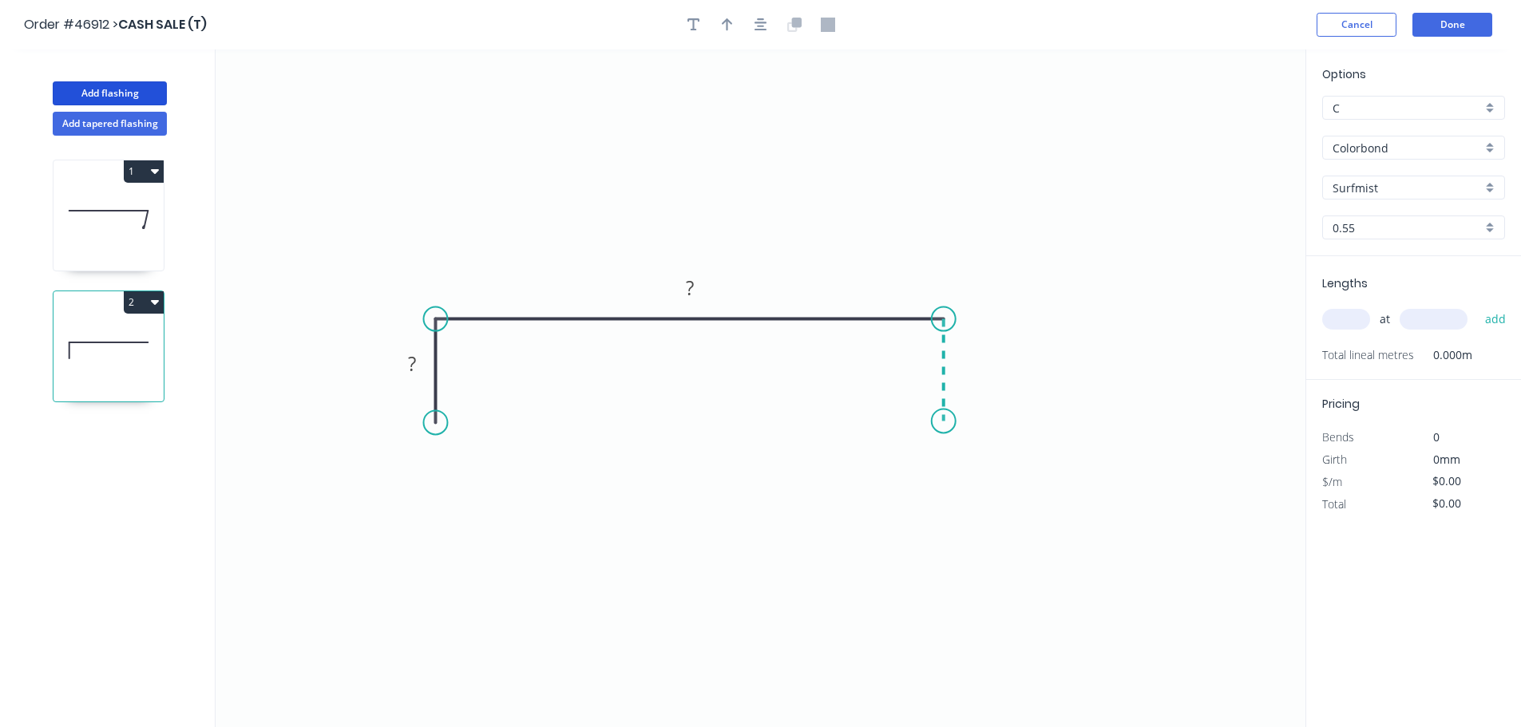
click at [939, 421] on icon "0 ? ?" at bounding box center [761, 388] width 1090 height 678
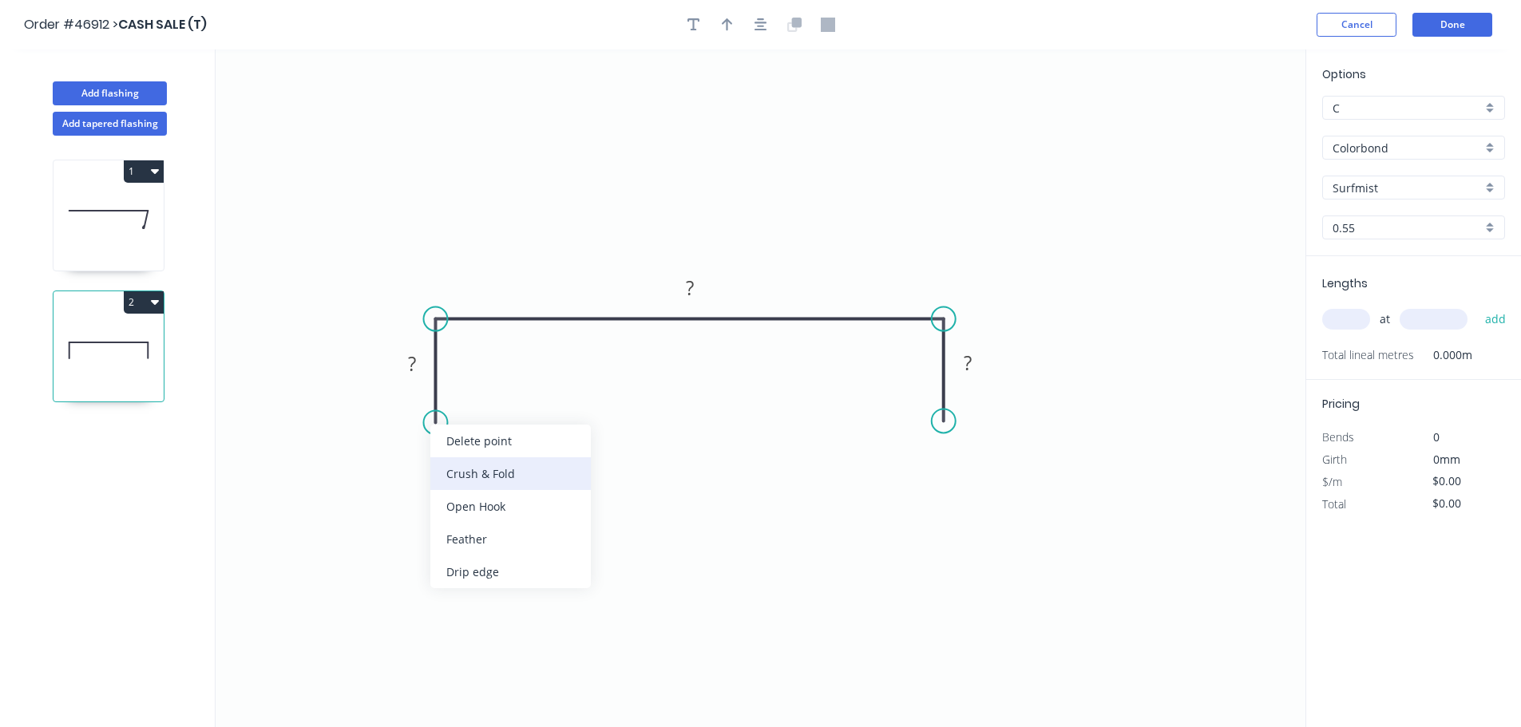
click at [449, 475] on div "Crush & Fold" at bounding box center [510, 473] width 160 height 33
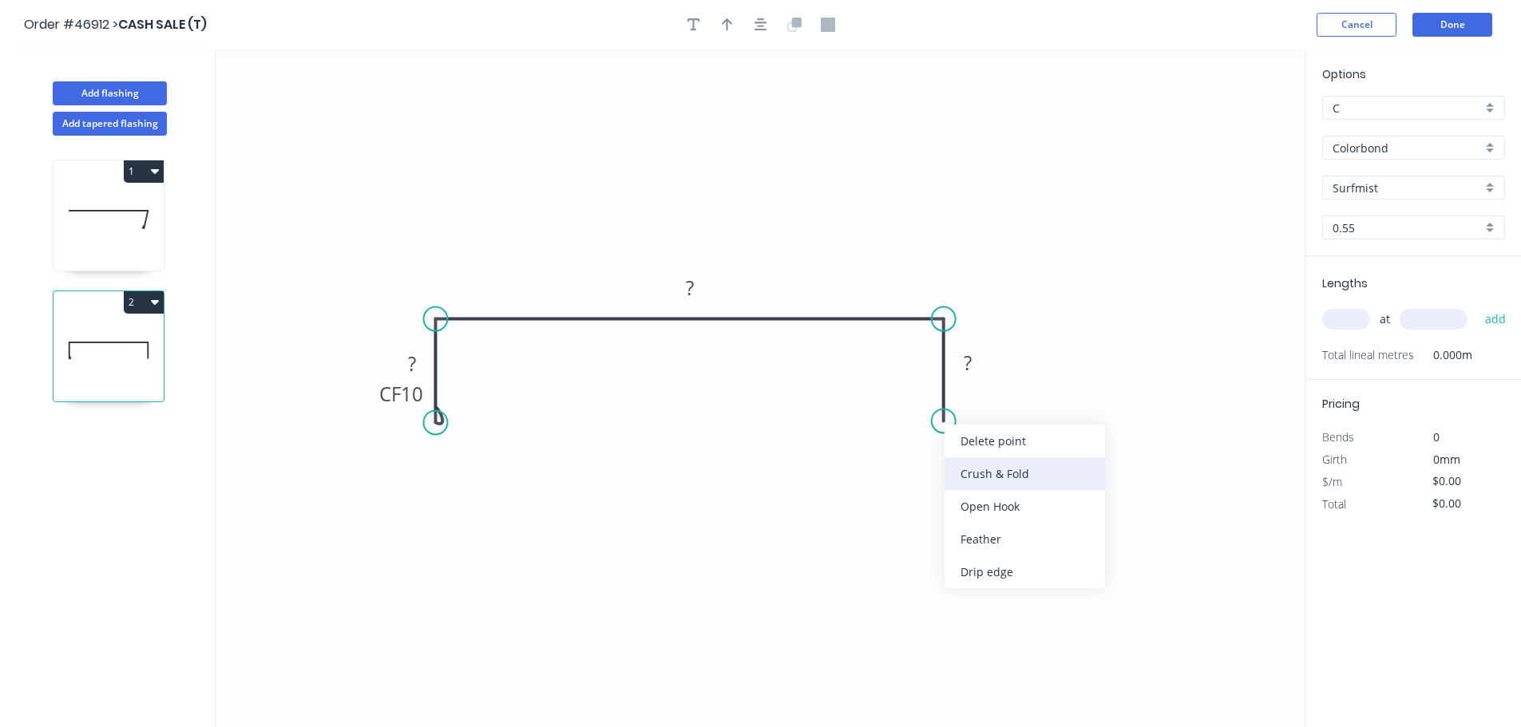
click at [991, 481] on div "Crush & Fold" at bounding box center [1024, 473] width 160 height 33
click at [1003, 469] on div "Flip bend" at bounding box center [1024, 476] width 160 height 33
click at [989, 398] on tspan "10" at bounding box center [988, 392] width 22 height 26
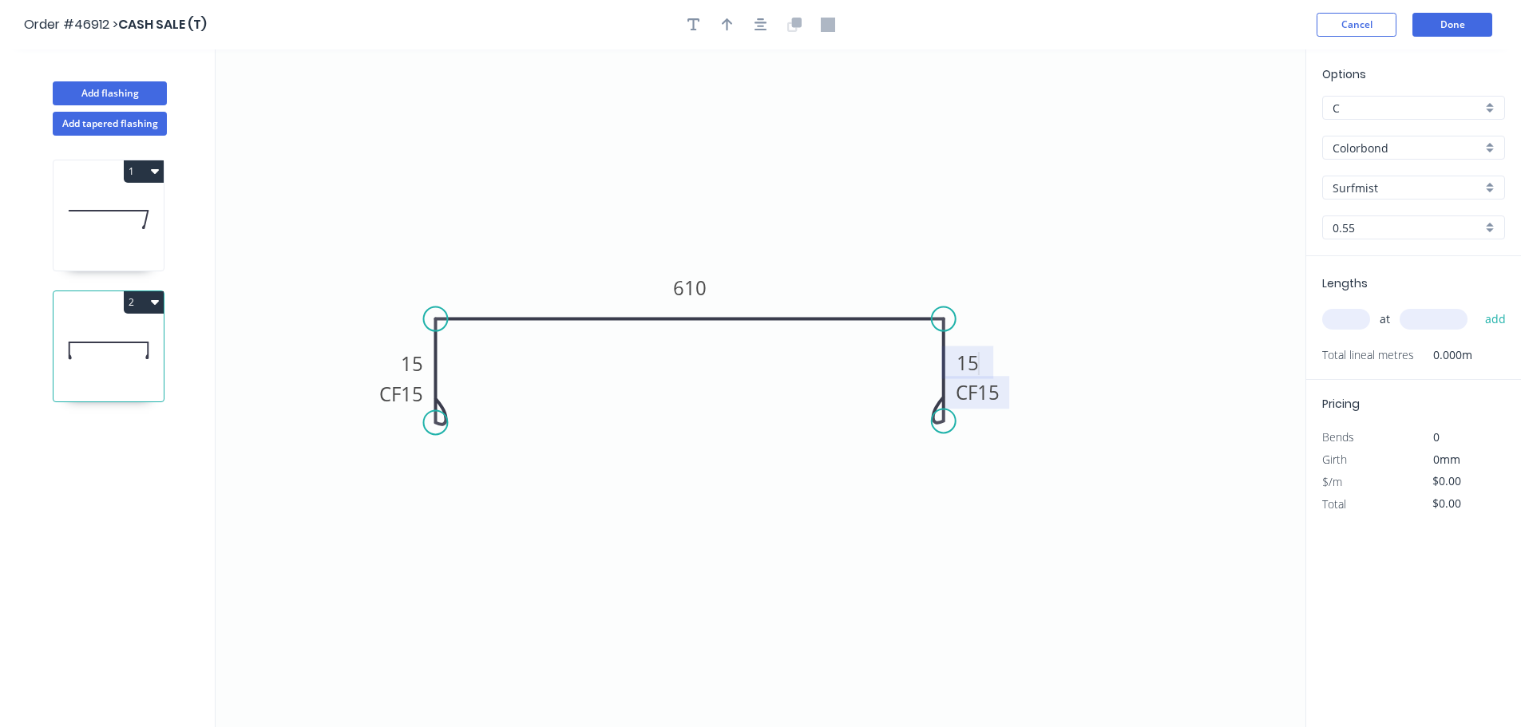
type input "$34.61"
click at [729, 24] on icon "button" at bounding box center [727, 25] width 11 height 14
drag, startPoint x: 1227, startPoint y: 126, endPoint x: 795, endPoint y: 272, distance: 455.9
click at [795, 272] on icon at bounding box center [795, 253] width 14 height 51
click at [1331, 322] on input "text" at bounding box center [1346, 319] width 48 height 21
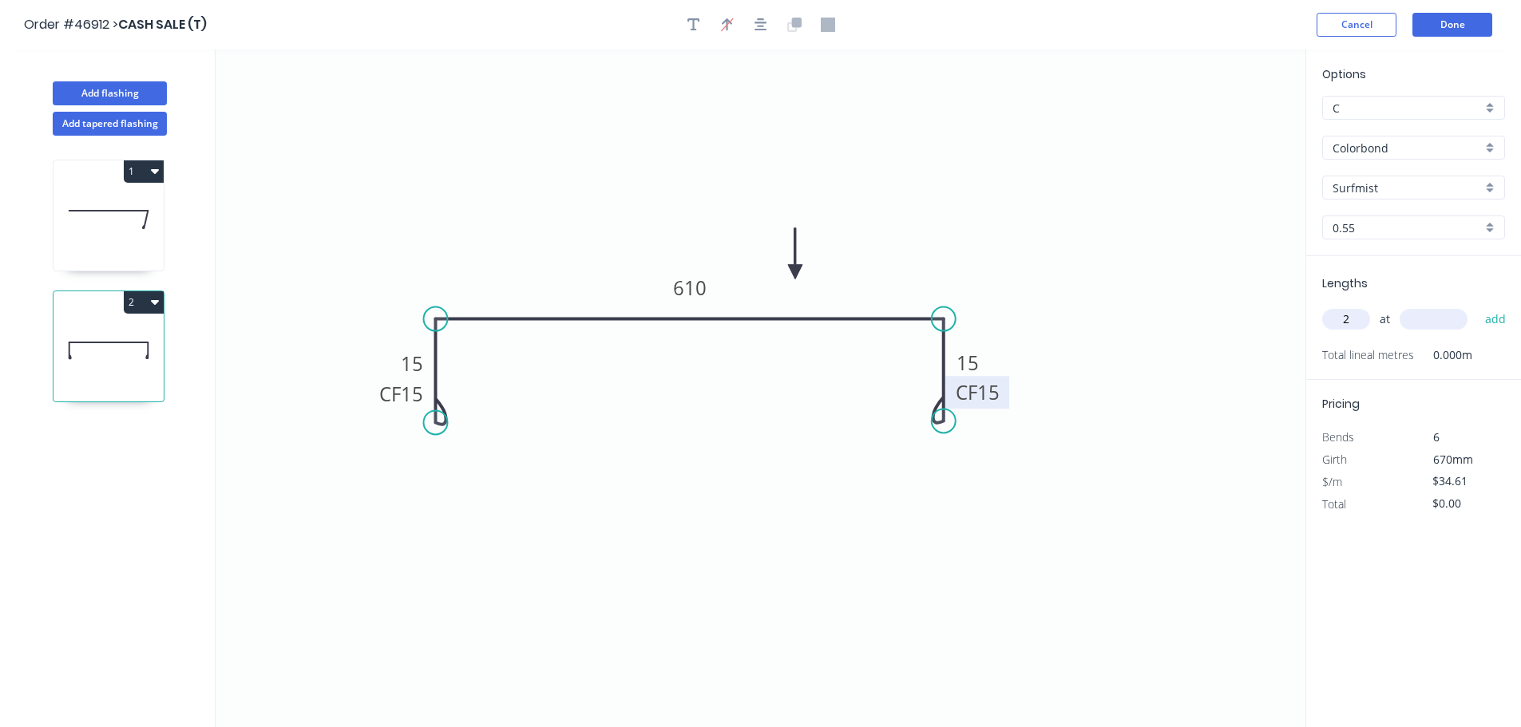
type input "2"
type input "2000"
click at [1477, 306] on button "add" at bounding box center [1496, 319] width 38 height 27
type input "$138.44"
click at [84, 235] on icon at bounding box center [108, 219] width 110 height 102
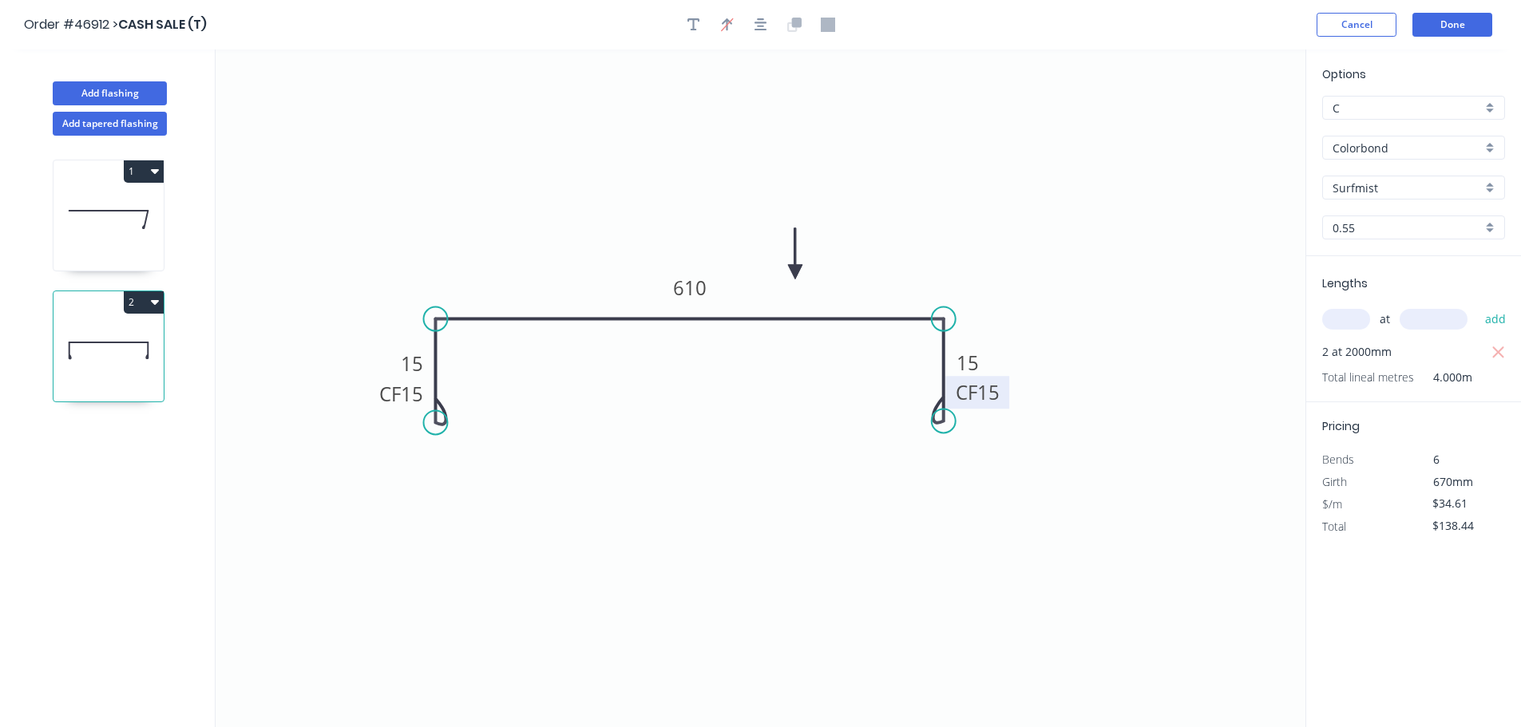
type input "$33.57"
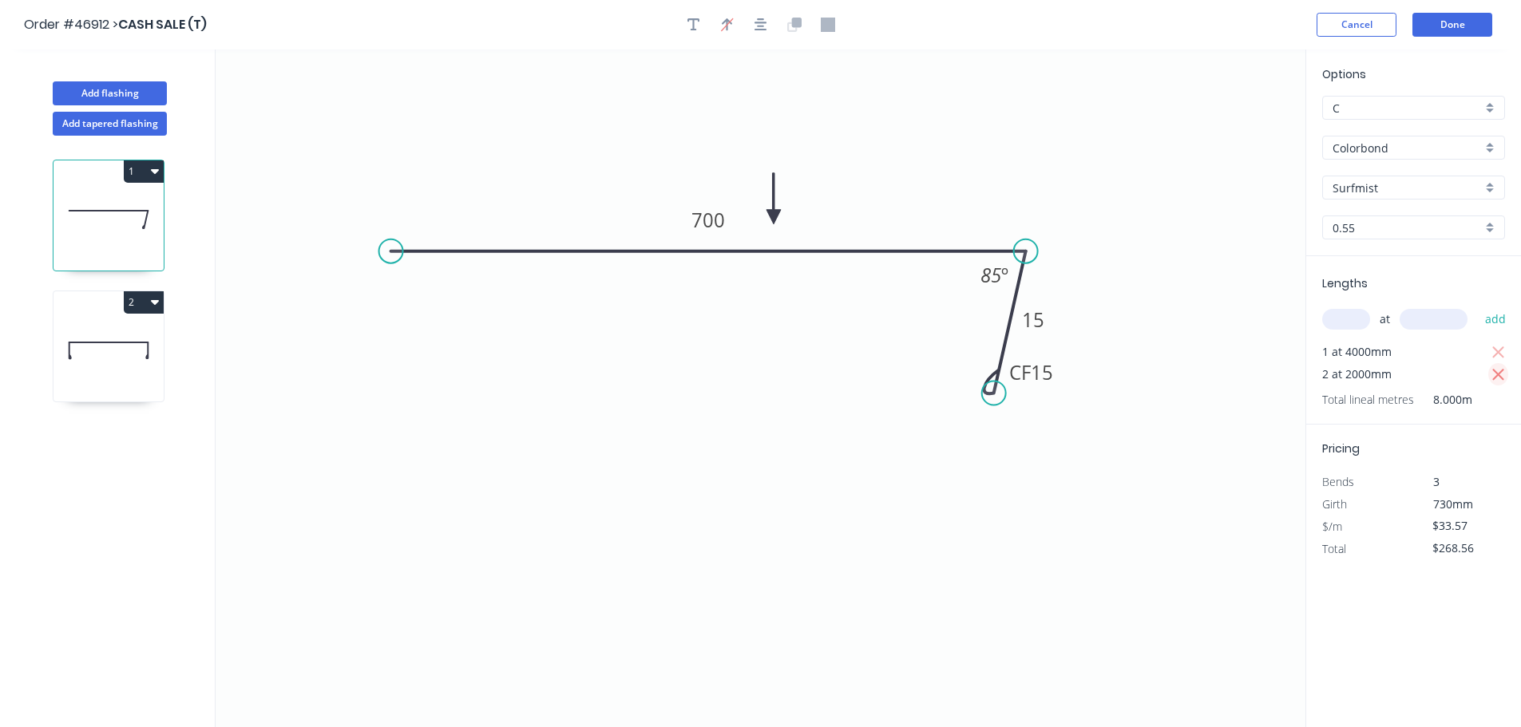
click at [1493, 375] on icon "button" at bounding box center [1498, 375] width 14 height 19
type input "$134.28"
click at [140, 349] on icon at bounding box center [108, 350] width 110 height 102
type input "$34.61"
type input "$138.44"
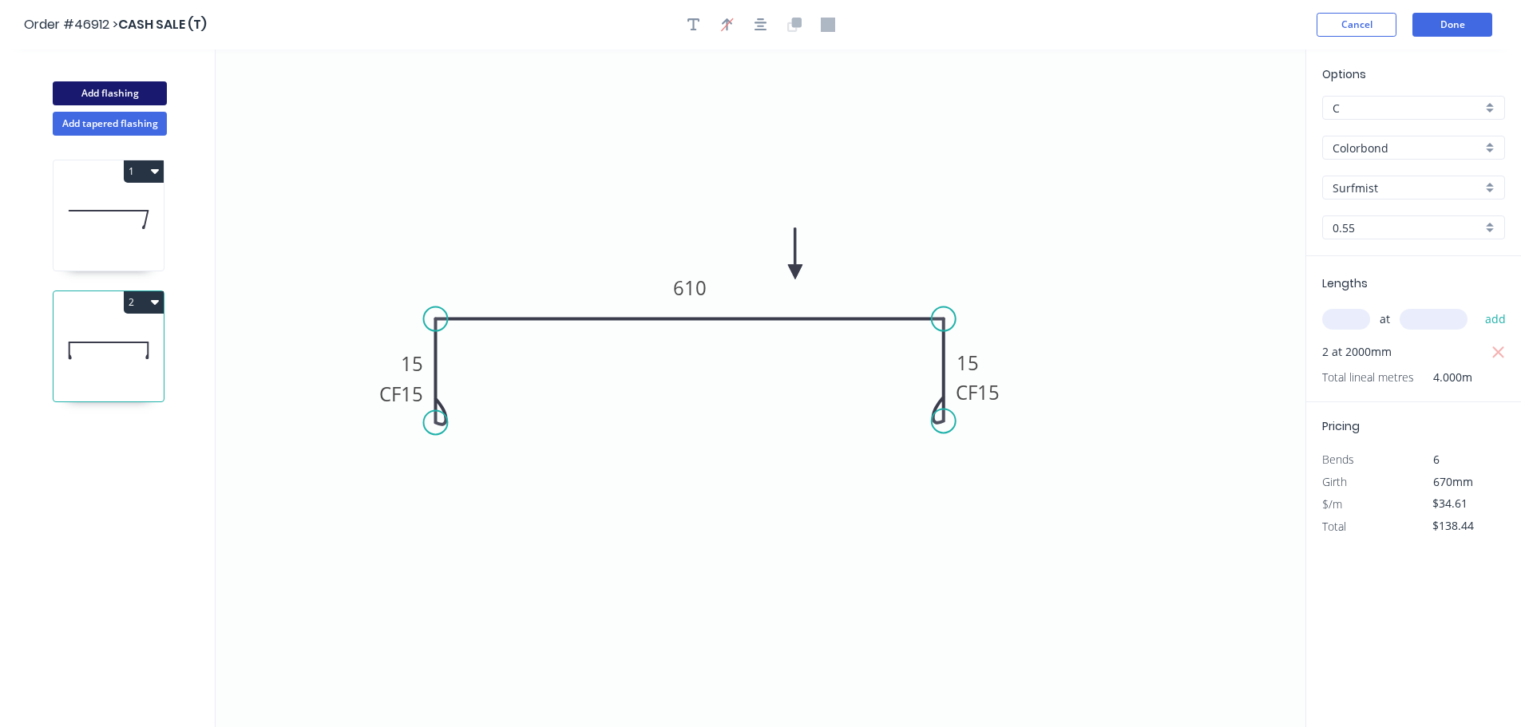
click at [124, 95] on button "Add flashing" at bounding box center [110, 93] width 114 height 24
type input "$0.00"
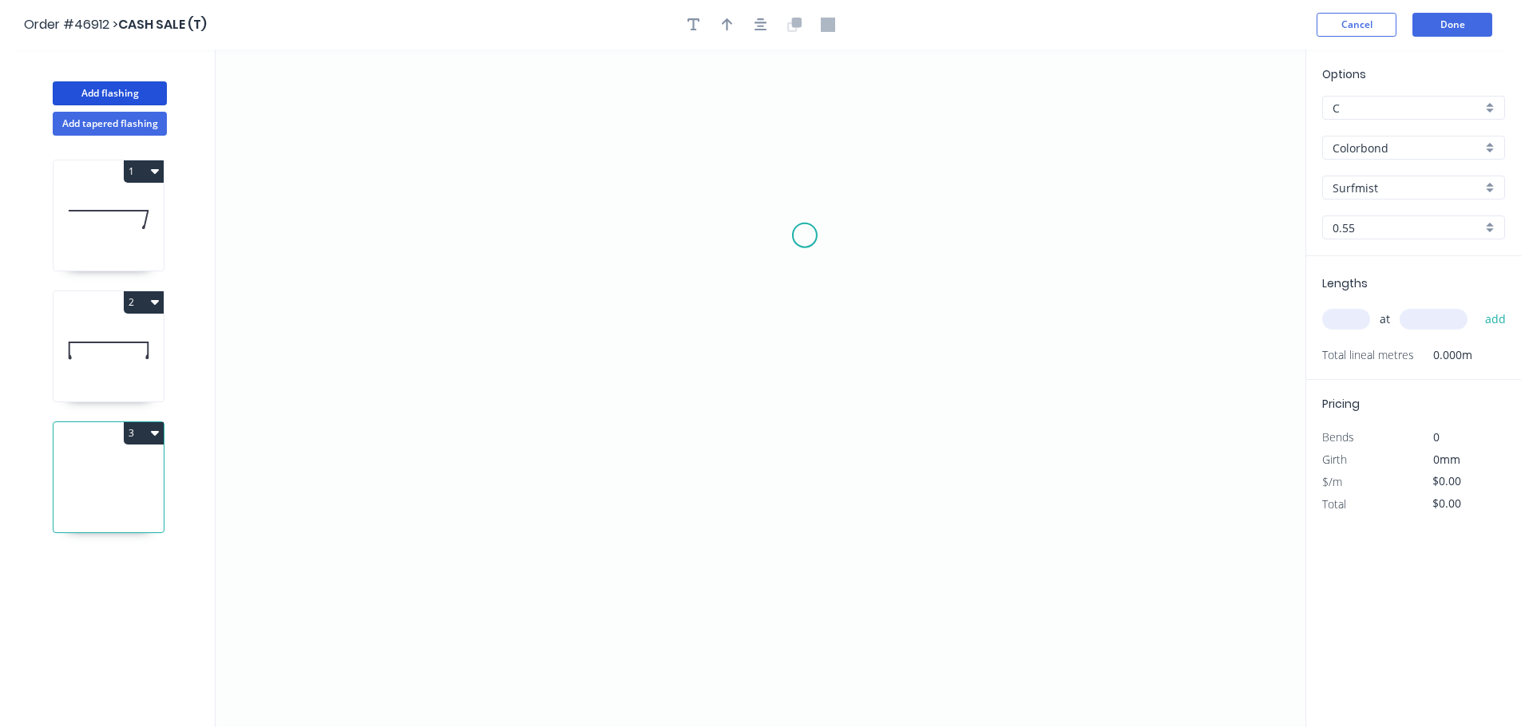
click at [805, 235] on icon "0" at bounding box center [761, 388] width 1090 height 678
click at [578, 235] on icon "0" at bounding box center [761, 388] width 1090 height 678
drag, startPoint x: 583, startPoint y: 358, endPoint x: 475, endPoint y: 48, distance: 328.7
click at [583, 356] on icon "0 ?" at bounding box center [761, 388] width 1090 height 678
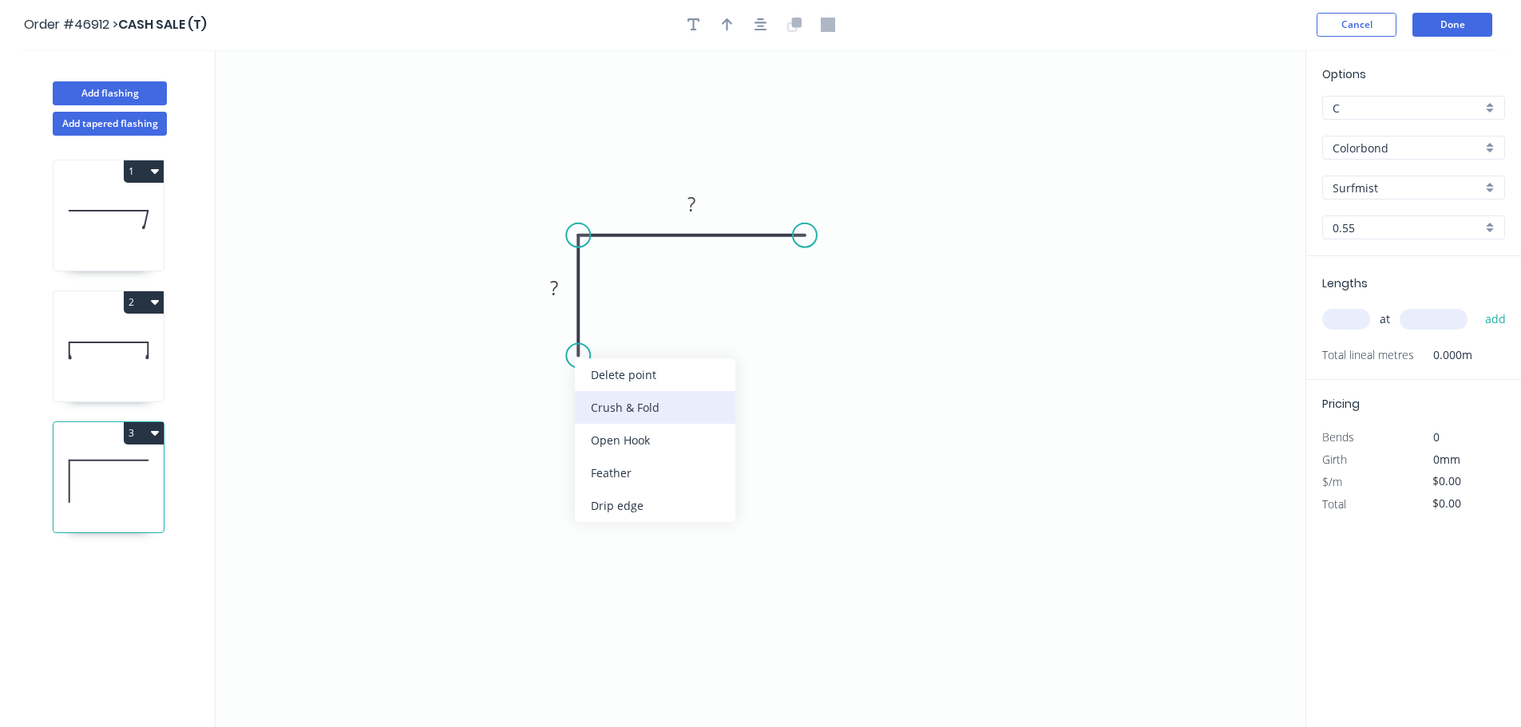
drag, startPoint x: 615, startPoint y: 419, endPoint x: 607, endPoint y: 405, distance: 16.4
click at [615, 420] on div "Crush & Fold" at bounding box center [655, 407] width 160 height 33
click at [556, 337] on tspan "10" at bounding box center [555, 327] width 22 height 26
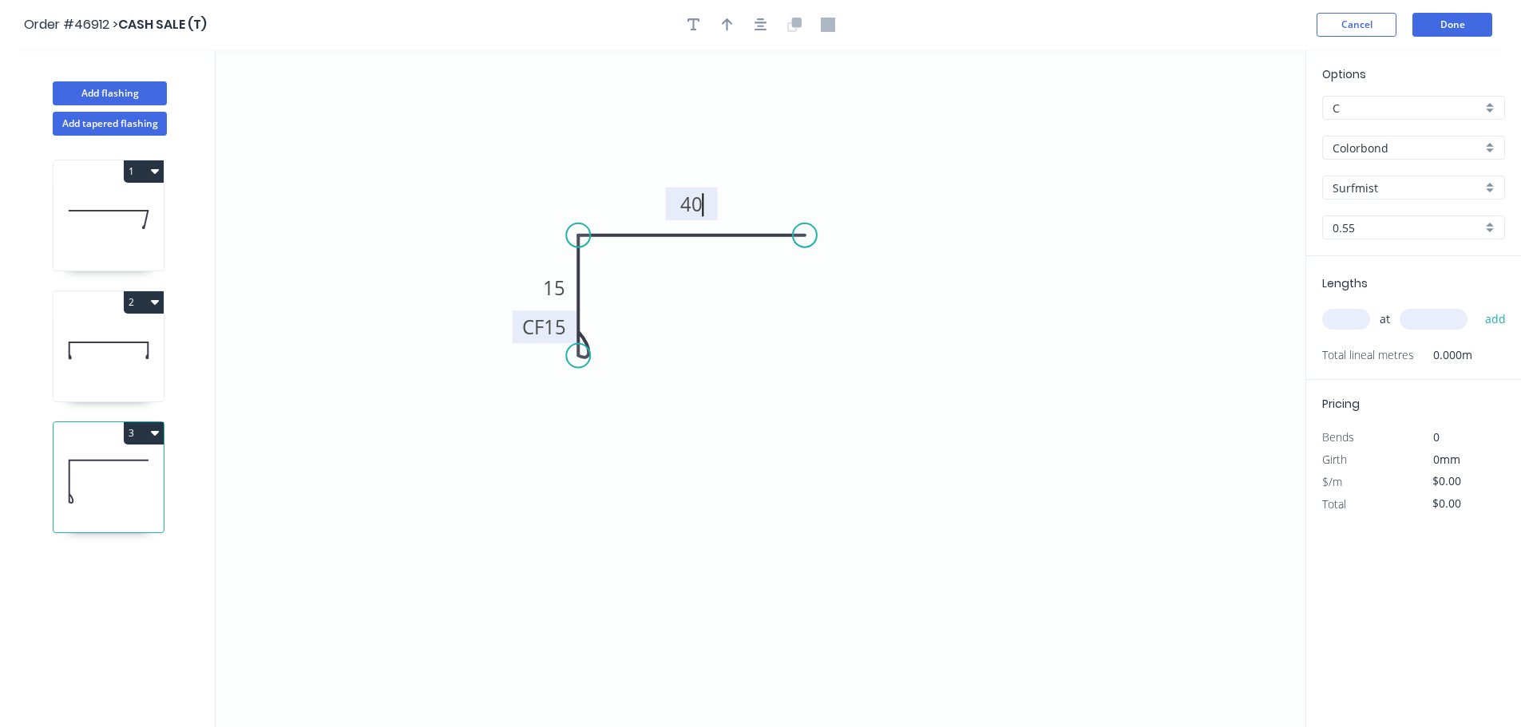
click at [857, 137] on icon "0 CF 15 15 40" at bounding box center [761, 388] width 1090 height 678
type input "$6.77"
click at [729, 25] on icon "button" at bounding box center [727, 25] width 11 height 14
drag, startPoint x: 1220, startPoint y: 126, endPoint x: 619, endPoint y: 196, distance: 604.4
click at [619, 196] on icon at bounding box center [619, 177] width 14 height 51
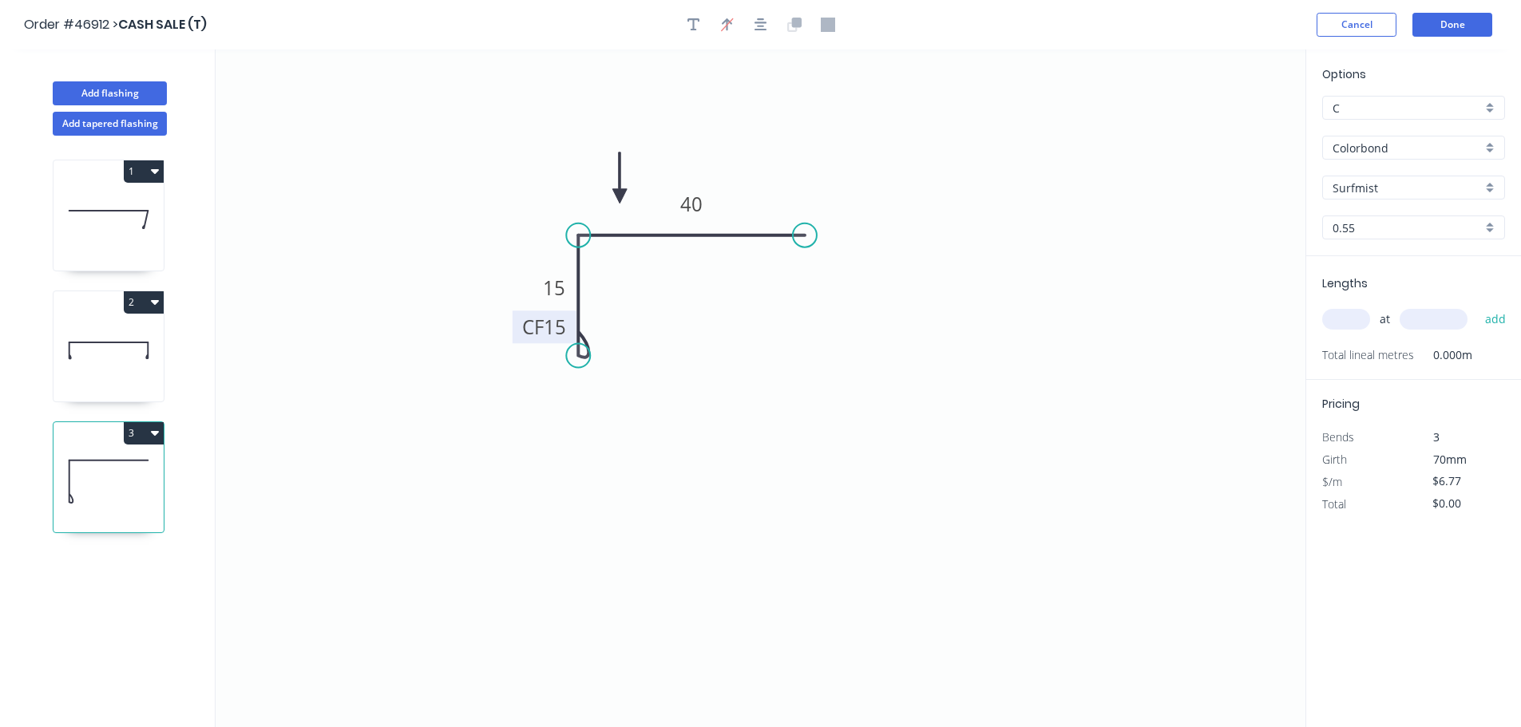
click at [1354, 318] on input "text" at bounding box center [1346, 319] width 48 height 21
type input "1"
type input "2000"
click at [1477, 306] on button "add" at bounding box center [1496, 319] width 38 height 27
type input "$13.54"
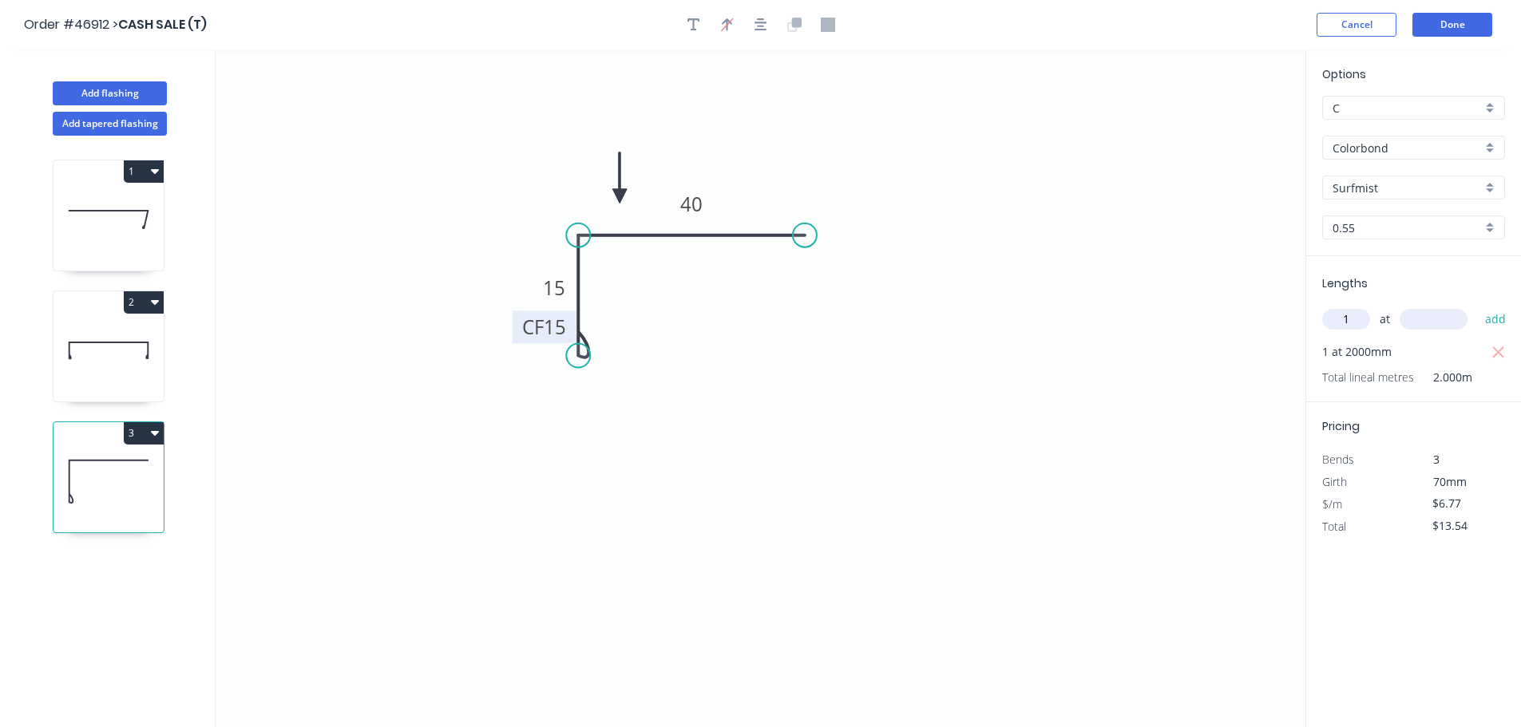
type input "1"
type input "4000"
click at [1477, 306] on button "add" at bounding box center [1496, 319] width 38 height 27
type input "$40.62"
click at [1444, 29] on button "Done" at bounding box center [1452, 25] width 80 height 24
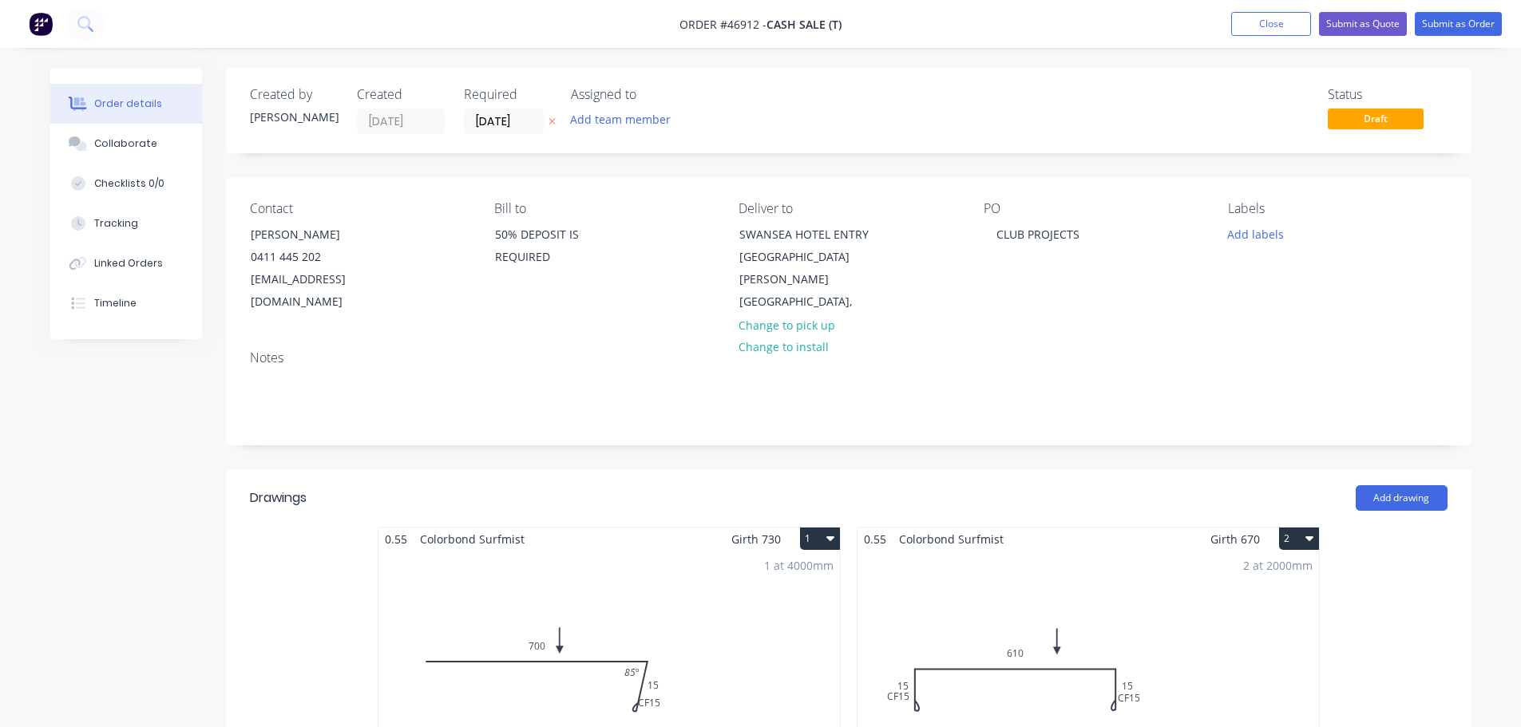
scroll to position [559, 0]
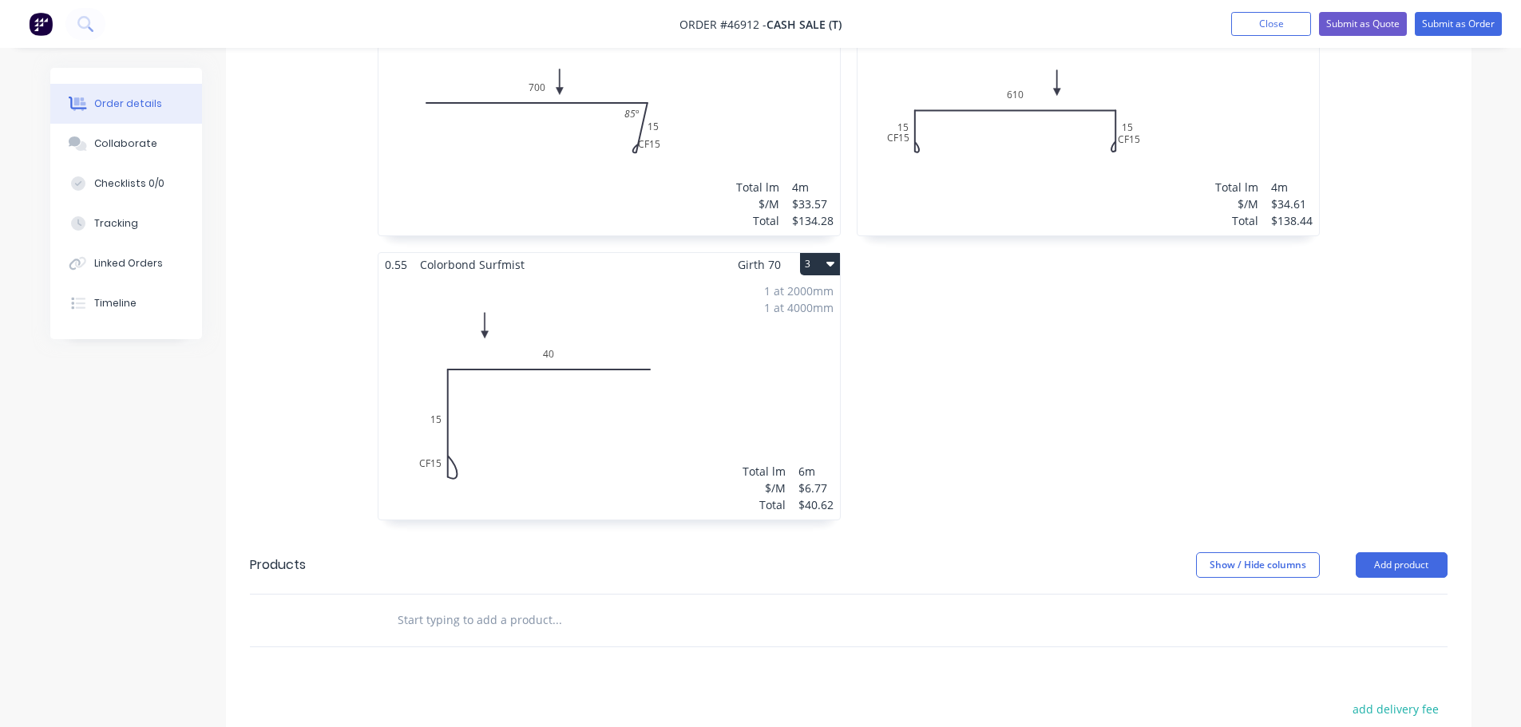
drag, startPoint x: 1362, startPoint y: 543, endPoint x: 1351, endPoint y: 553, distance: 14.7
click at [1362, 552] on button "Add product" at bounding box center [1401, 565] width 92 height 26
click at [1324, 594] on div "Product catalogue" at bounding box center [1371, 605] width 123 height 23
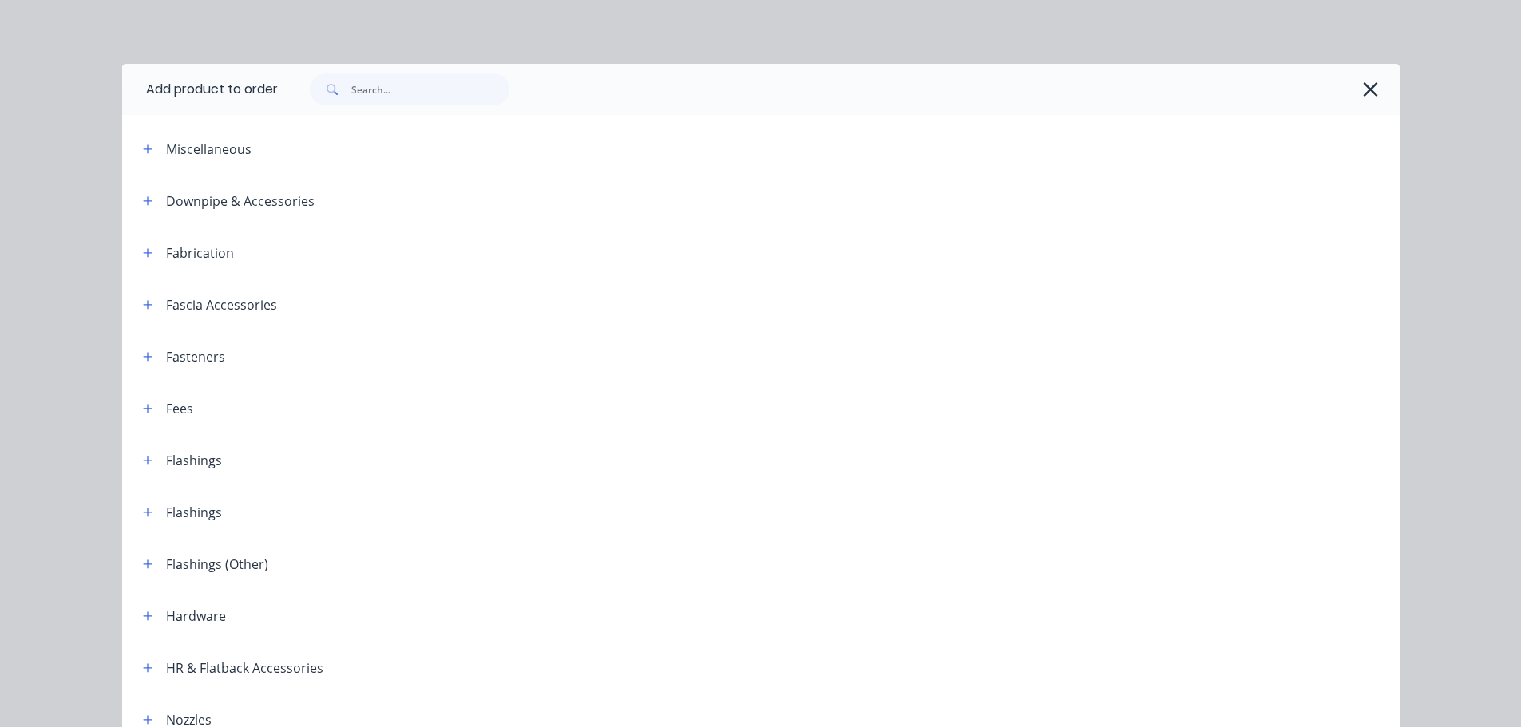
click at [345, 84] on span at bounding box center [331, 89] width 42 height 32
click at [382, 79] on input "text" at bounding box center [430, 89] width 158 height 32
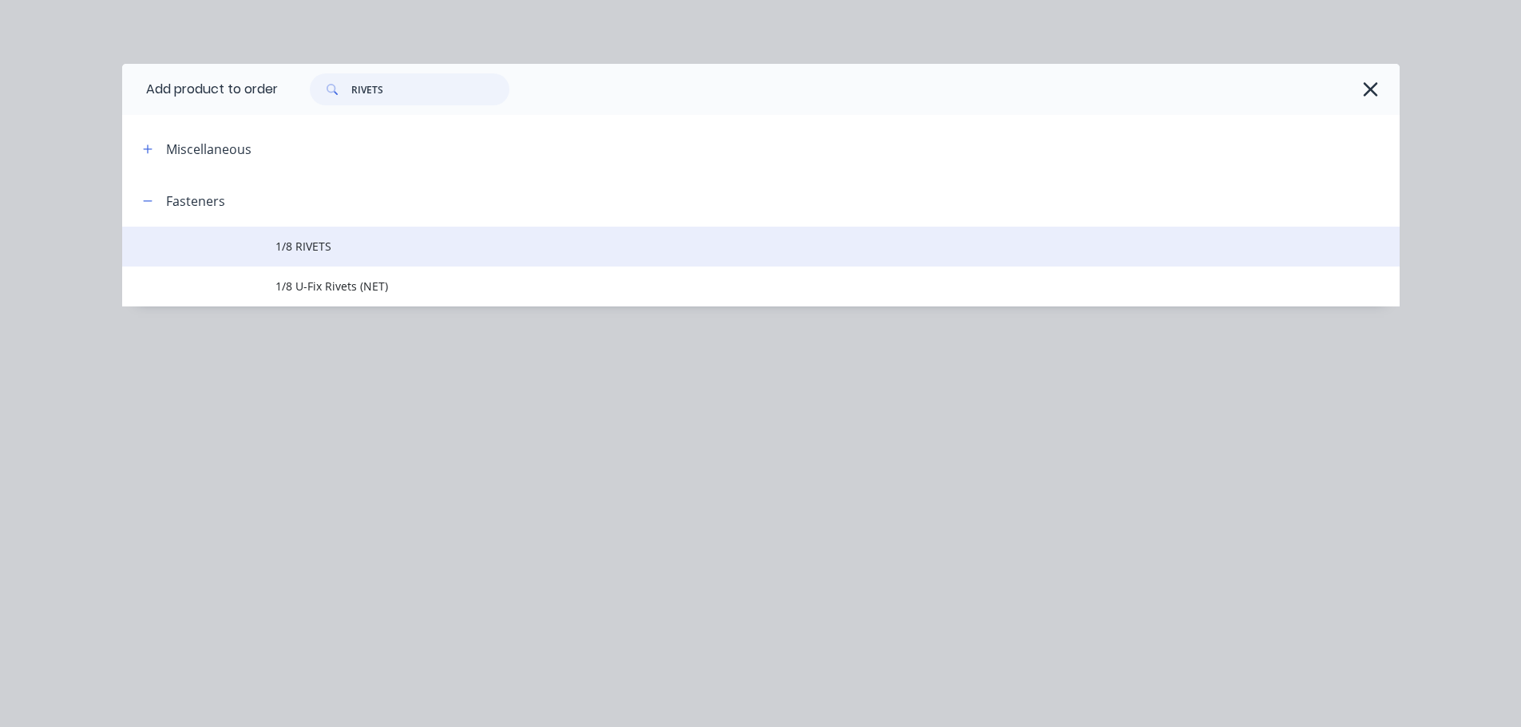
type input "RIVETS"
click at [289, 253] on span "1/8 RIVETS" at bounding box center [724, 246] width 899 height 17
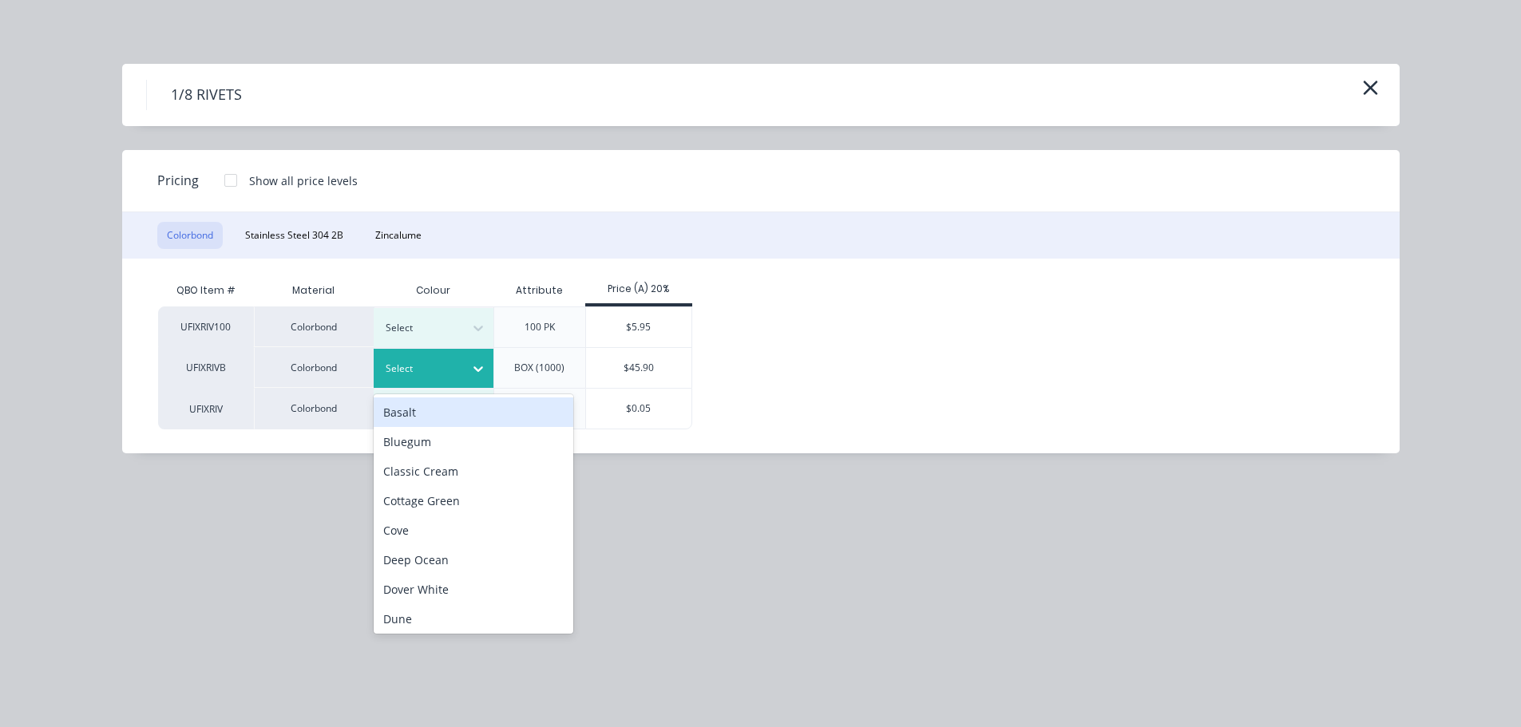
click at [439, 359] on div "Select" at bounding box center [418, 368] width 89 height 21
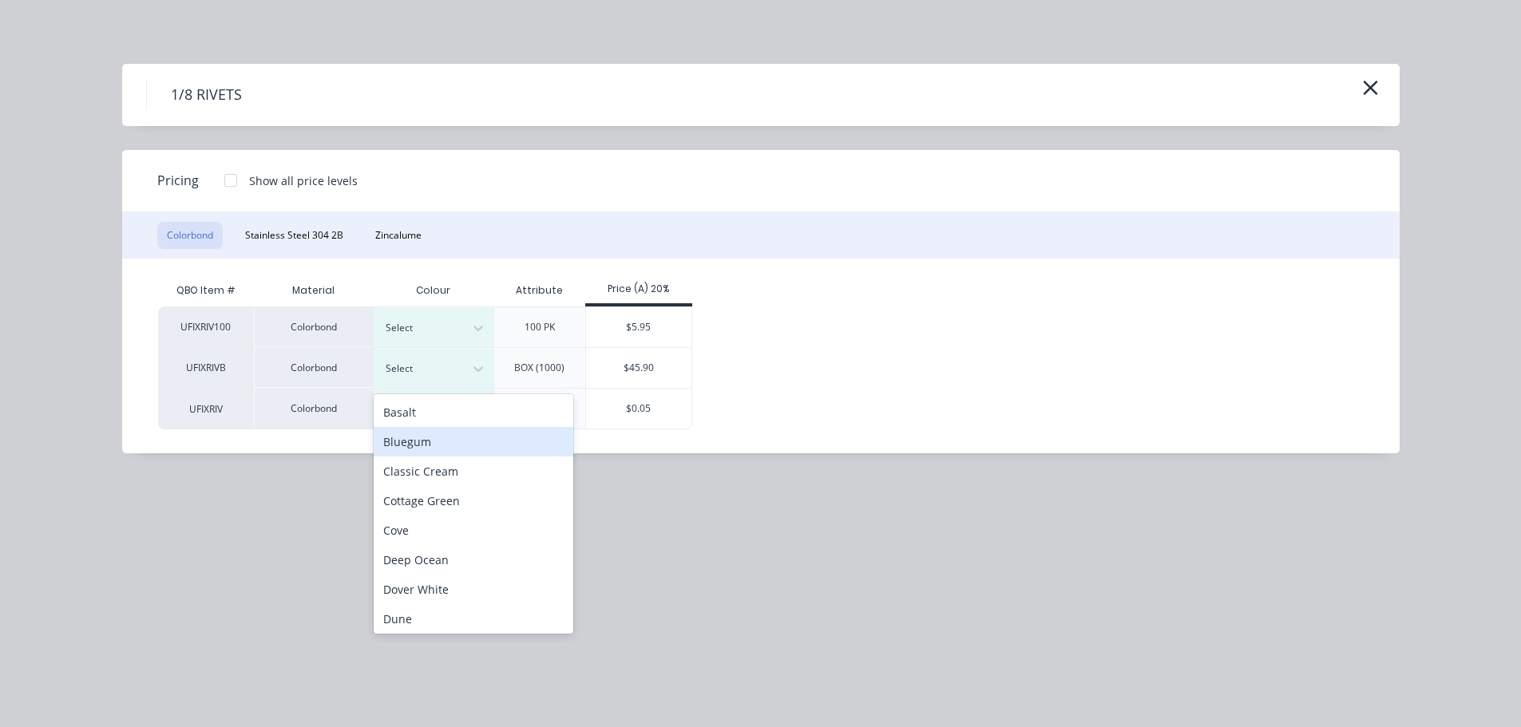
scroll to position [479, 0]
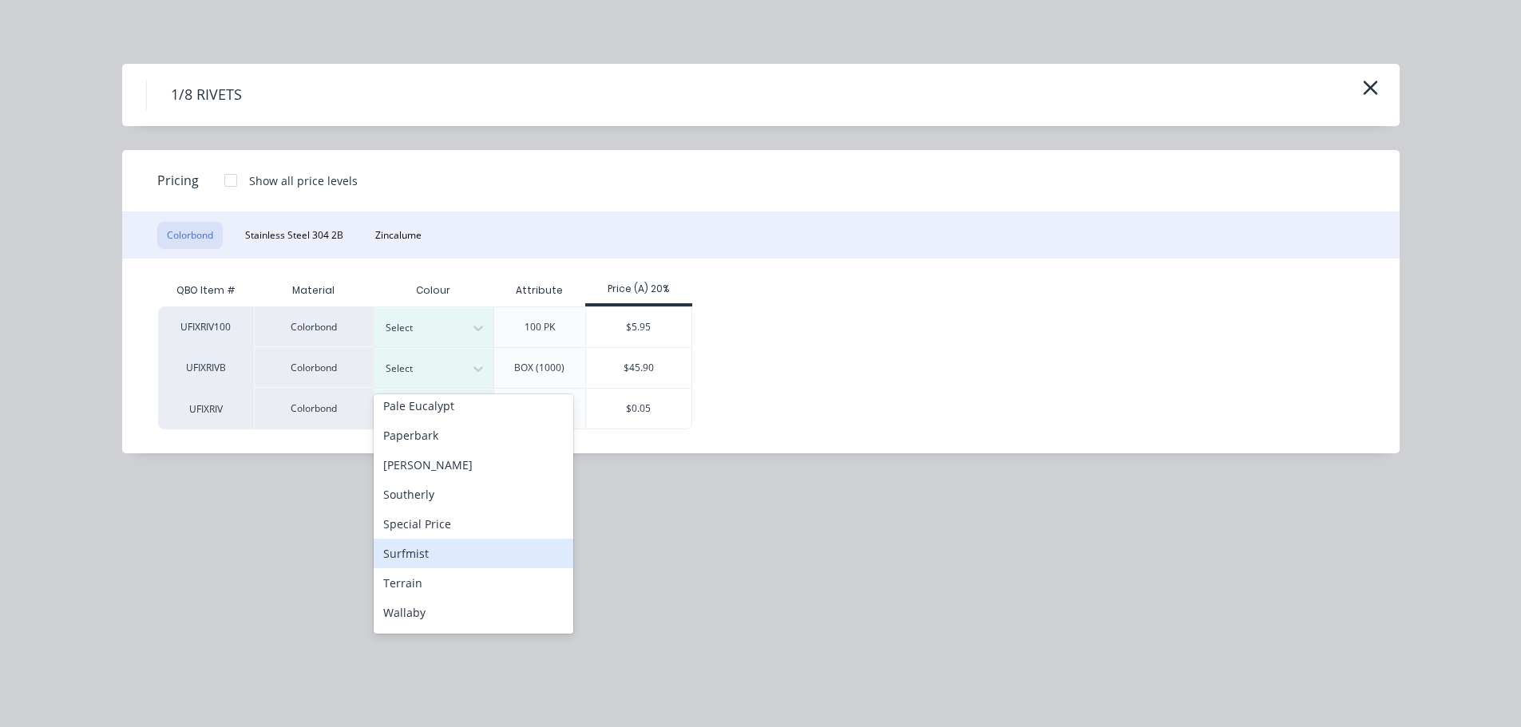
click at [410, 546] on div "Surfmist" at bounding box center [474, 554] width 200 height 30
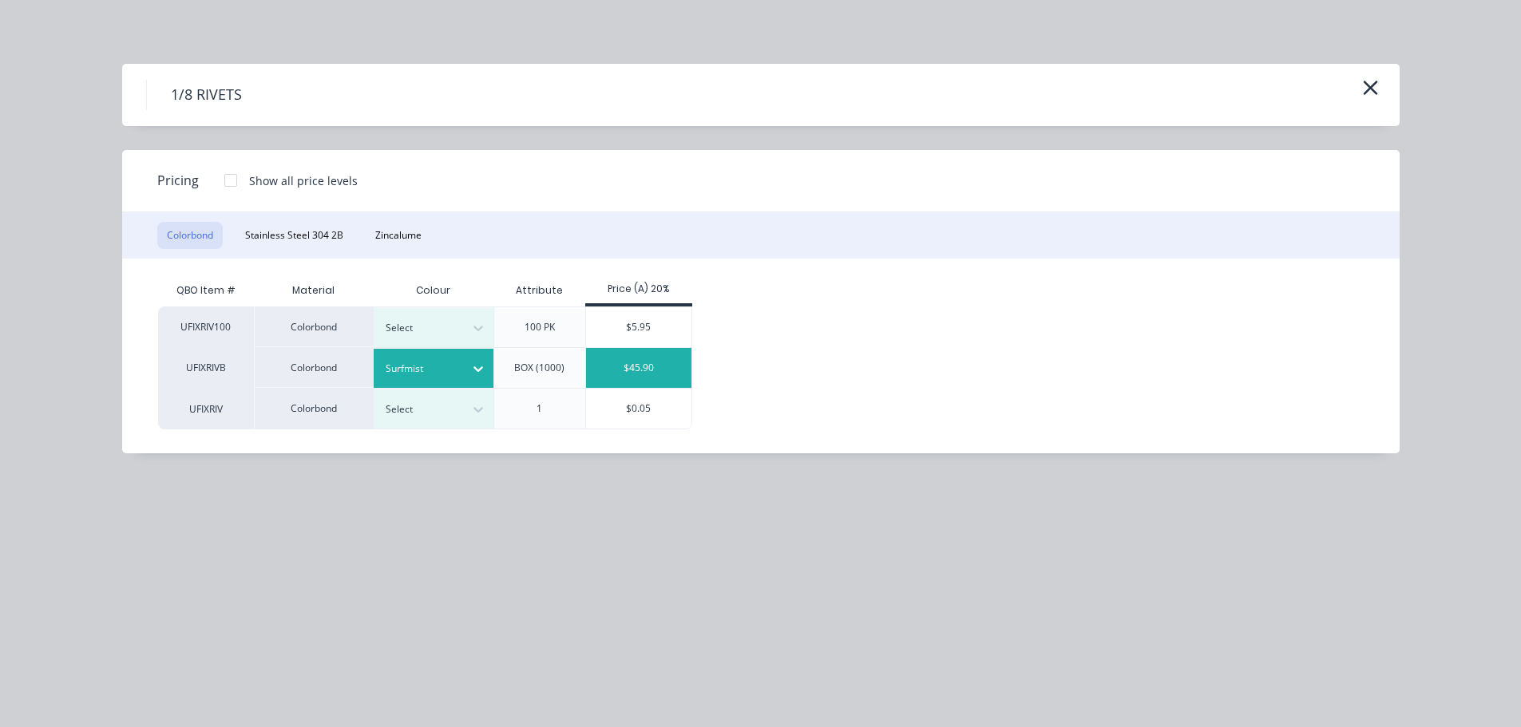
click at [621, 377] on div "$45.90" at bounding box center [639, 368] width 106 height 40
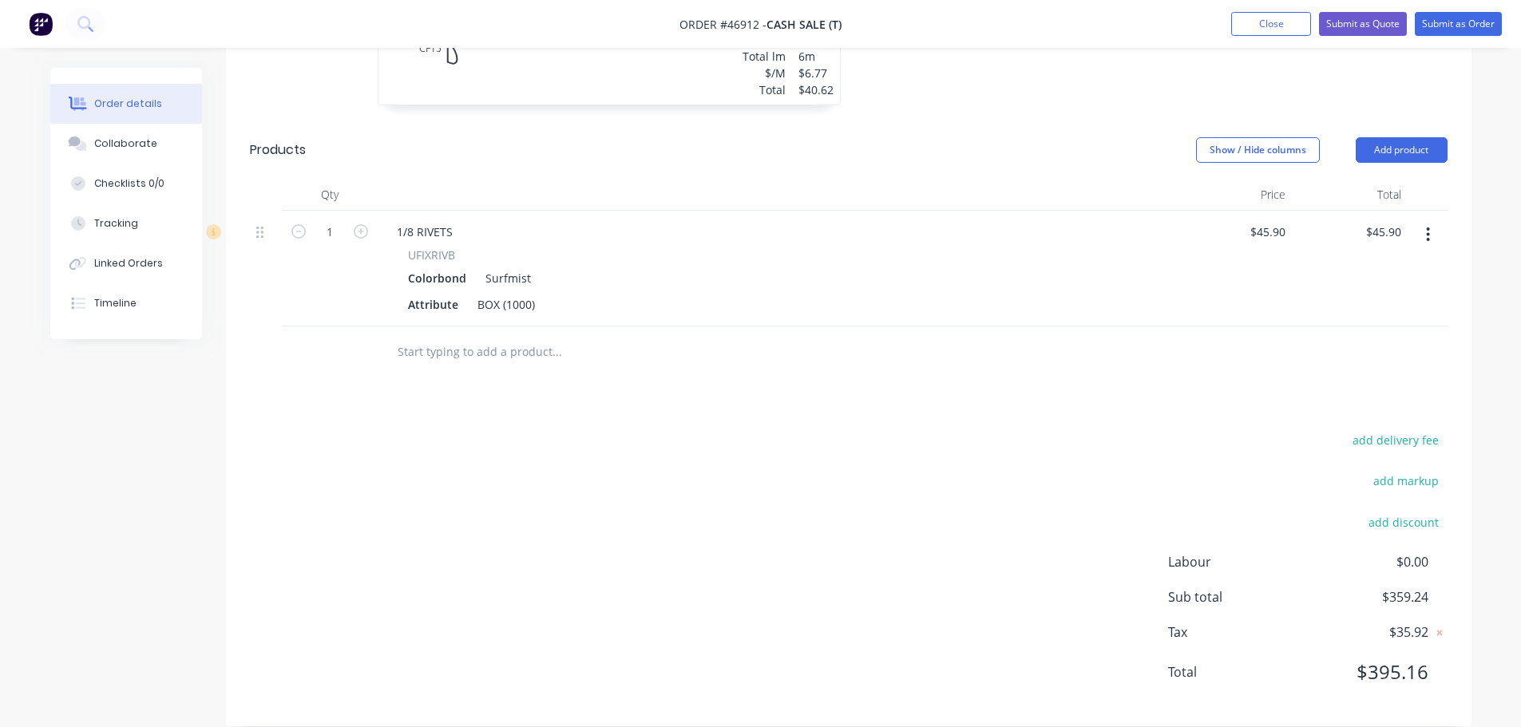
scroll to position [975, 0]
click at [1396, 429] on button "add delivery fee" at bounding box center [1395, 440] width 103 height 22
type input "120"
click input "submit" at bounding box center [0, 0] width 0 height 0
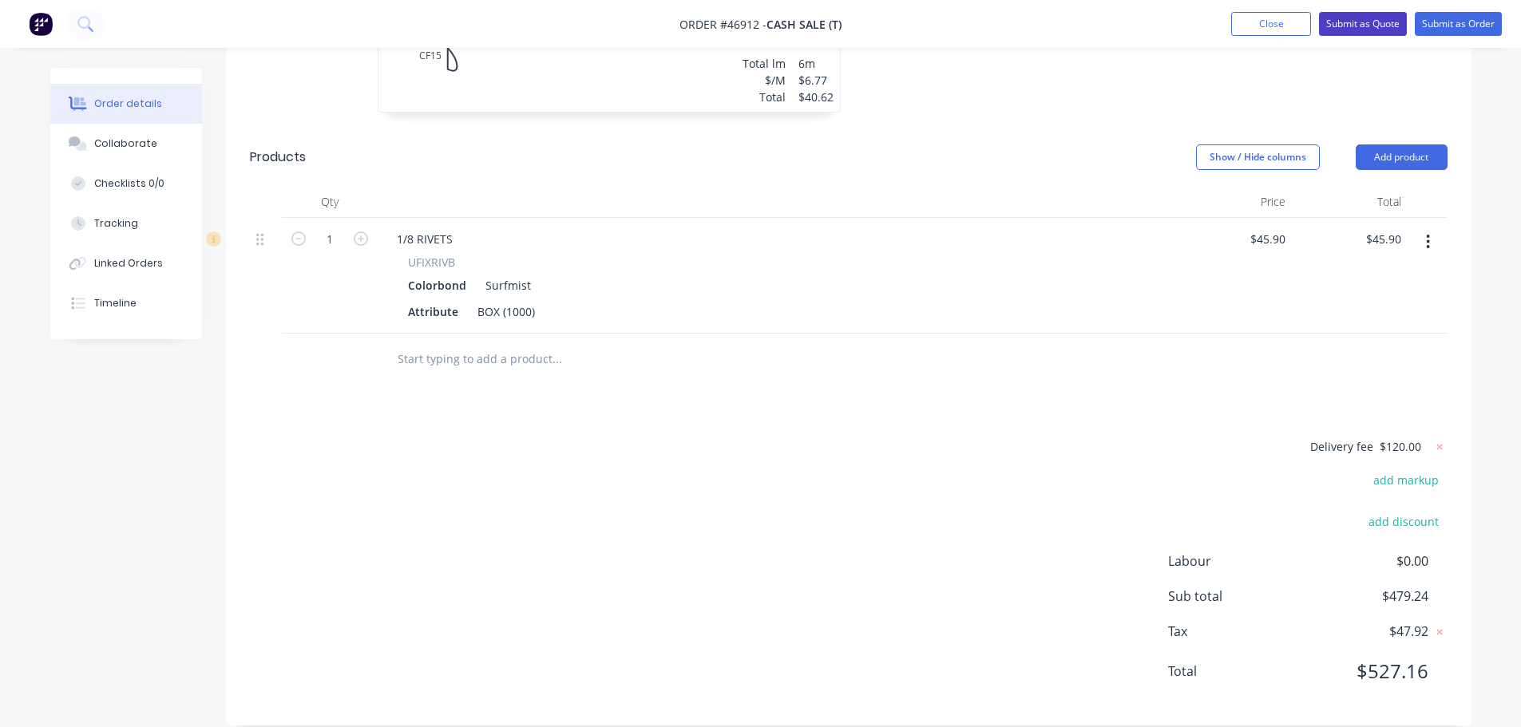
click at [1345, 27] on button "Submit as Quote" at bounding box center [1363, 24] width 88 height 24
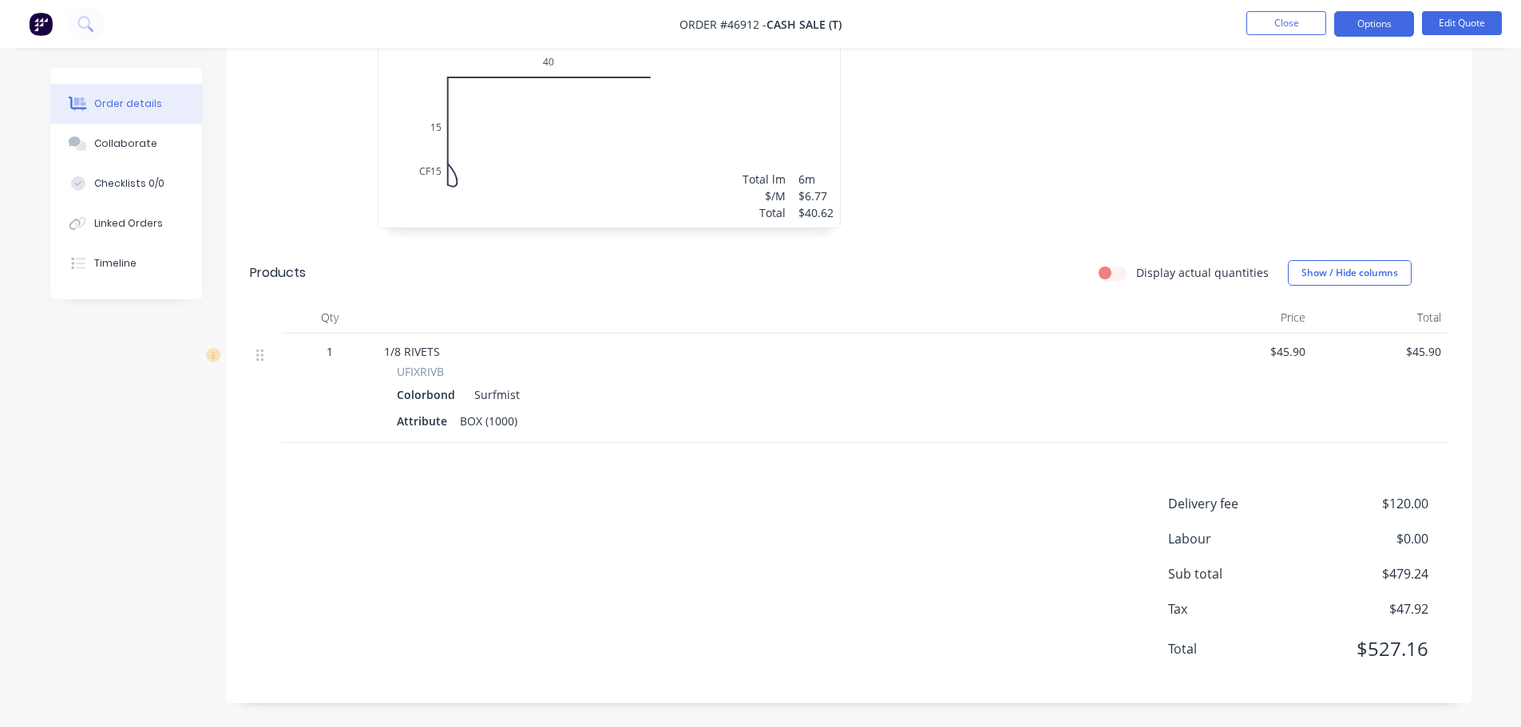
scroll to position [260, 0]
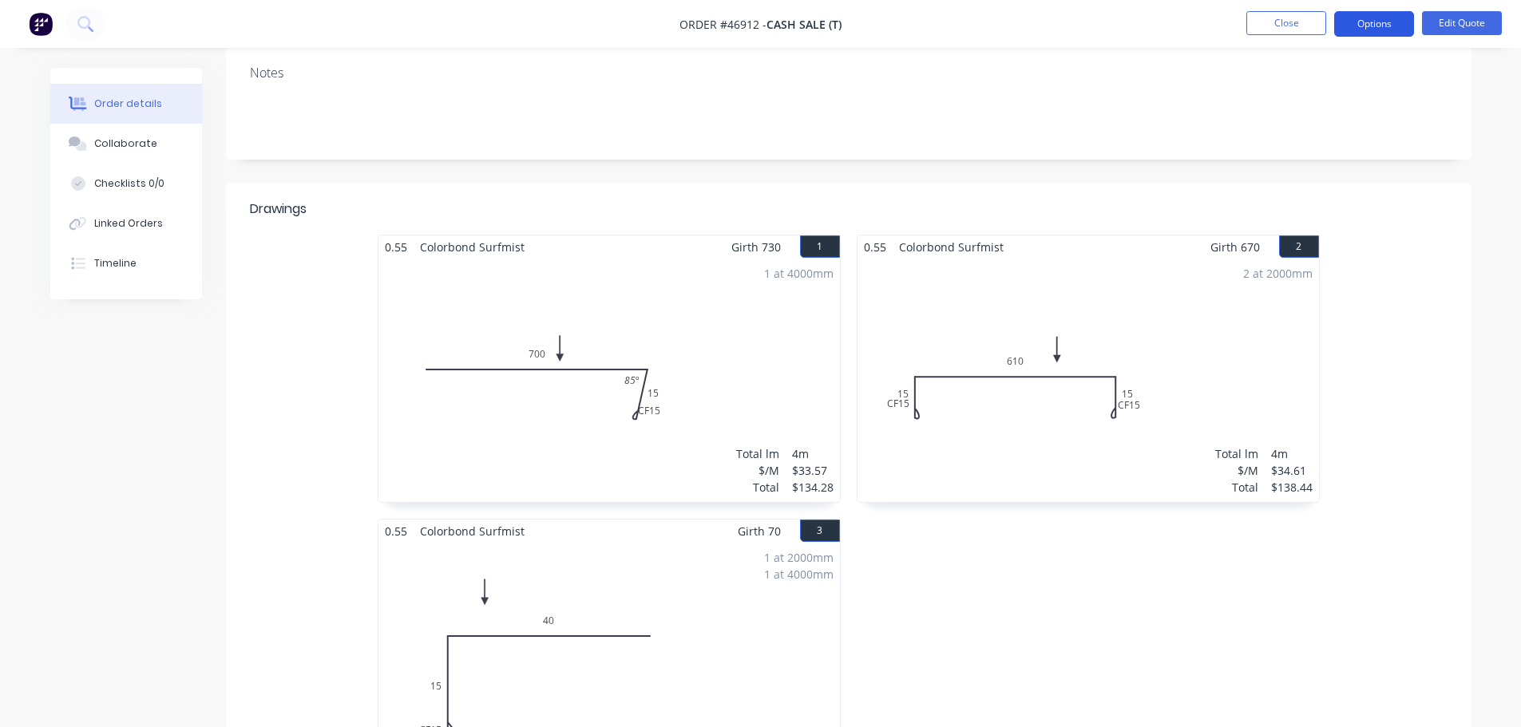
click at [1363, 27] on button "Options" at bounding box center [1374, 24] width 80 height 26
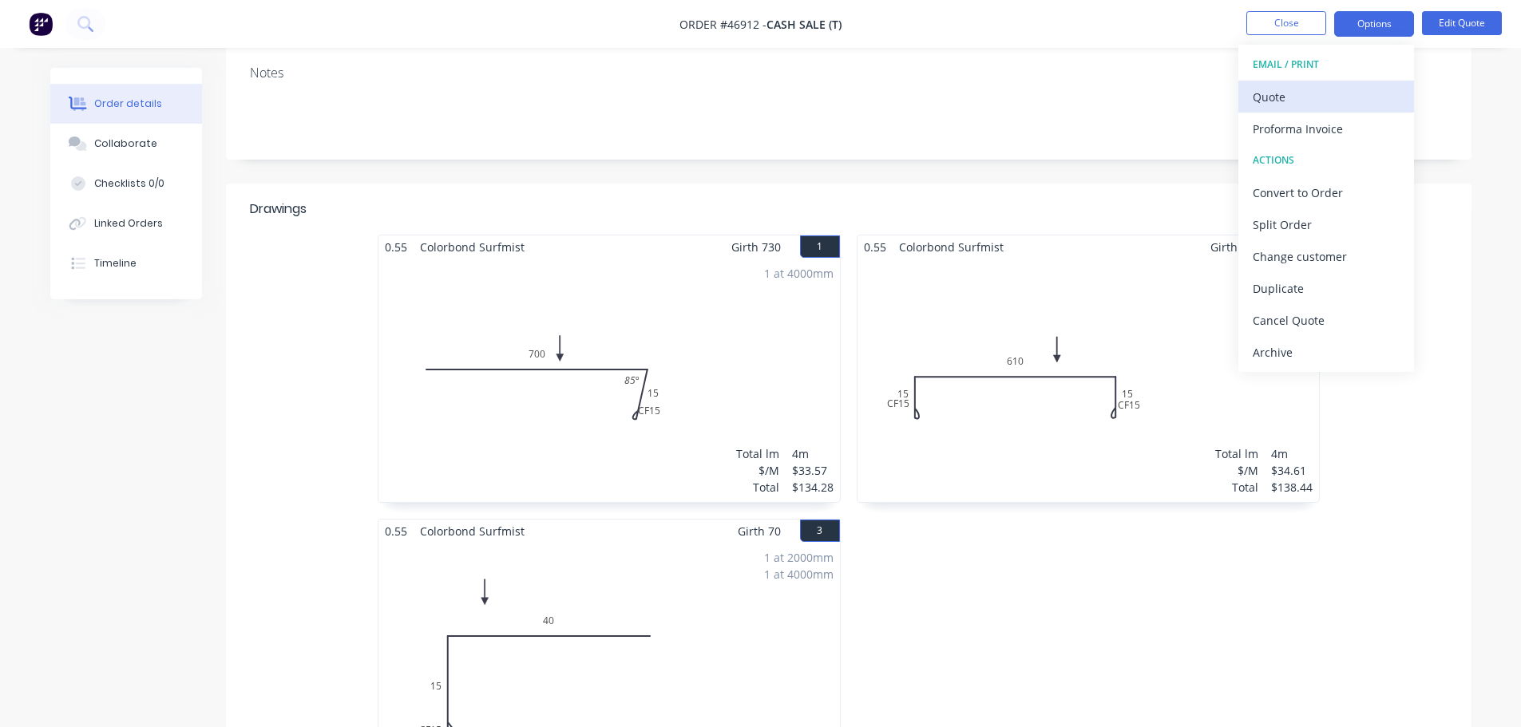
click at [1299, 94] on div "Quote" at bounding box center [1326, 96] width 147 height 23
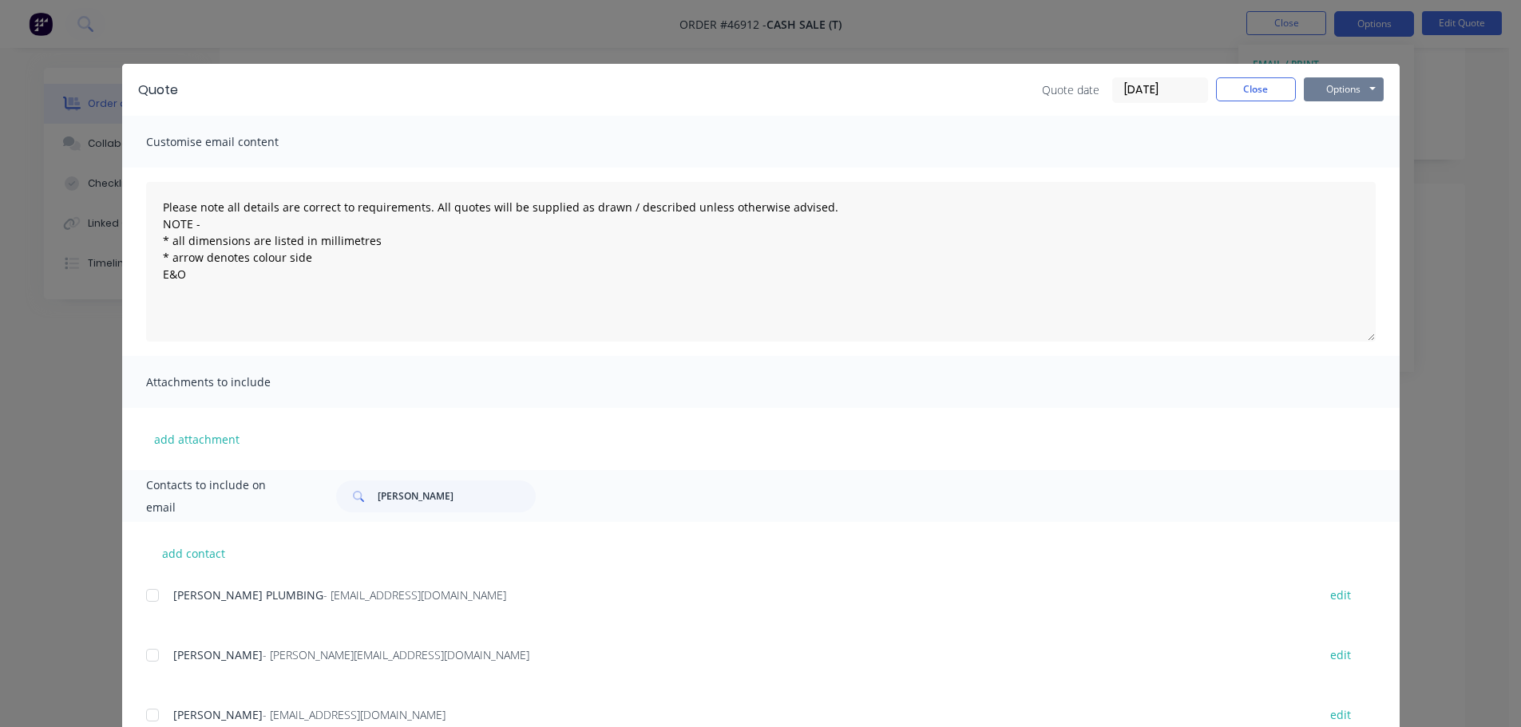
click at [1344, 89] on button "Options" at bounding box center [1344, 89] width 80 height 24
click at [1333, 135] on button "Print" at bounding box center [1355, 144] width 102 height 26
click at [1243, 90] on button "Close" at bounding box center [1256, 89] width 80 height 24
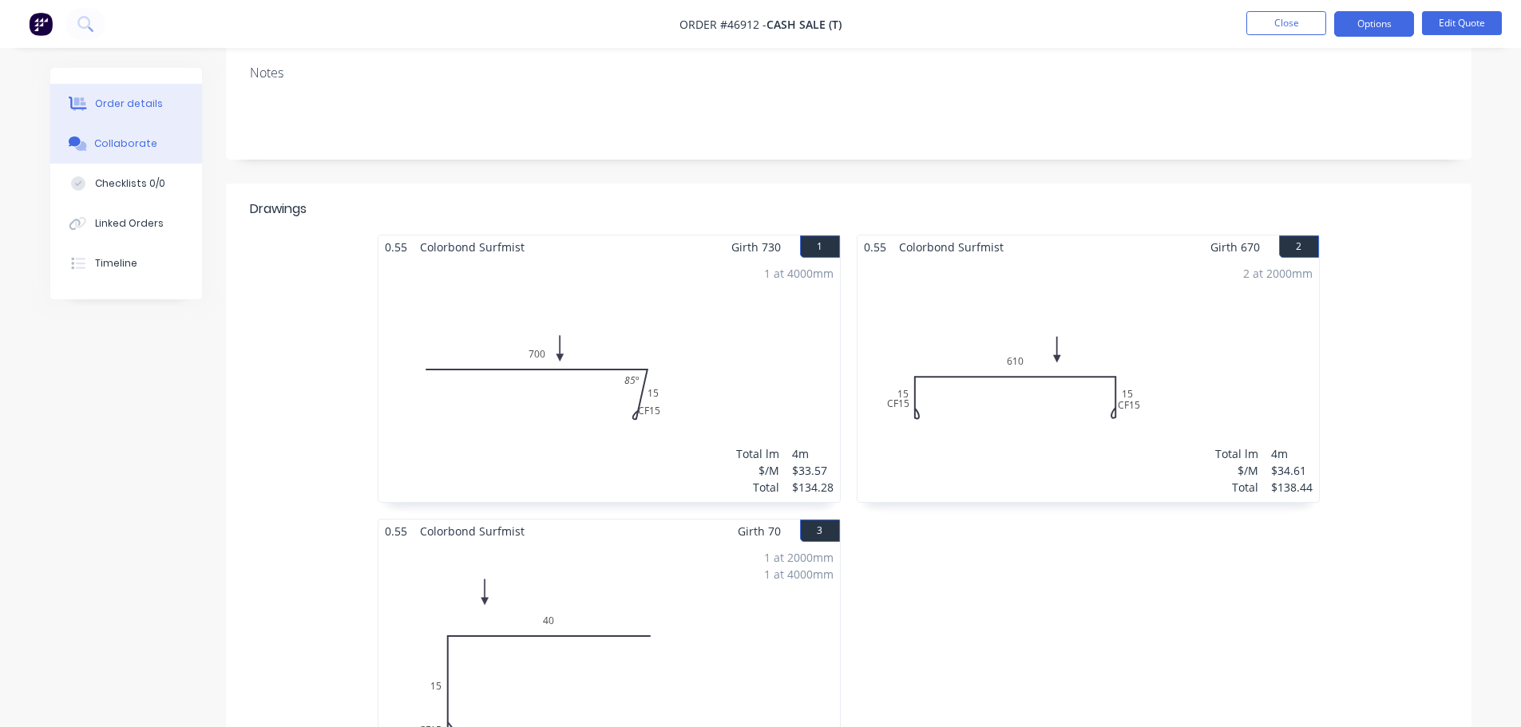
click at [105, 140] on div "Collaborate" at bounding box center [125, 144] width 63 height 14
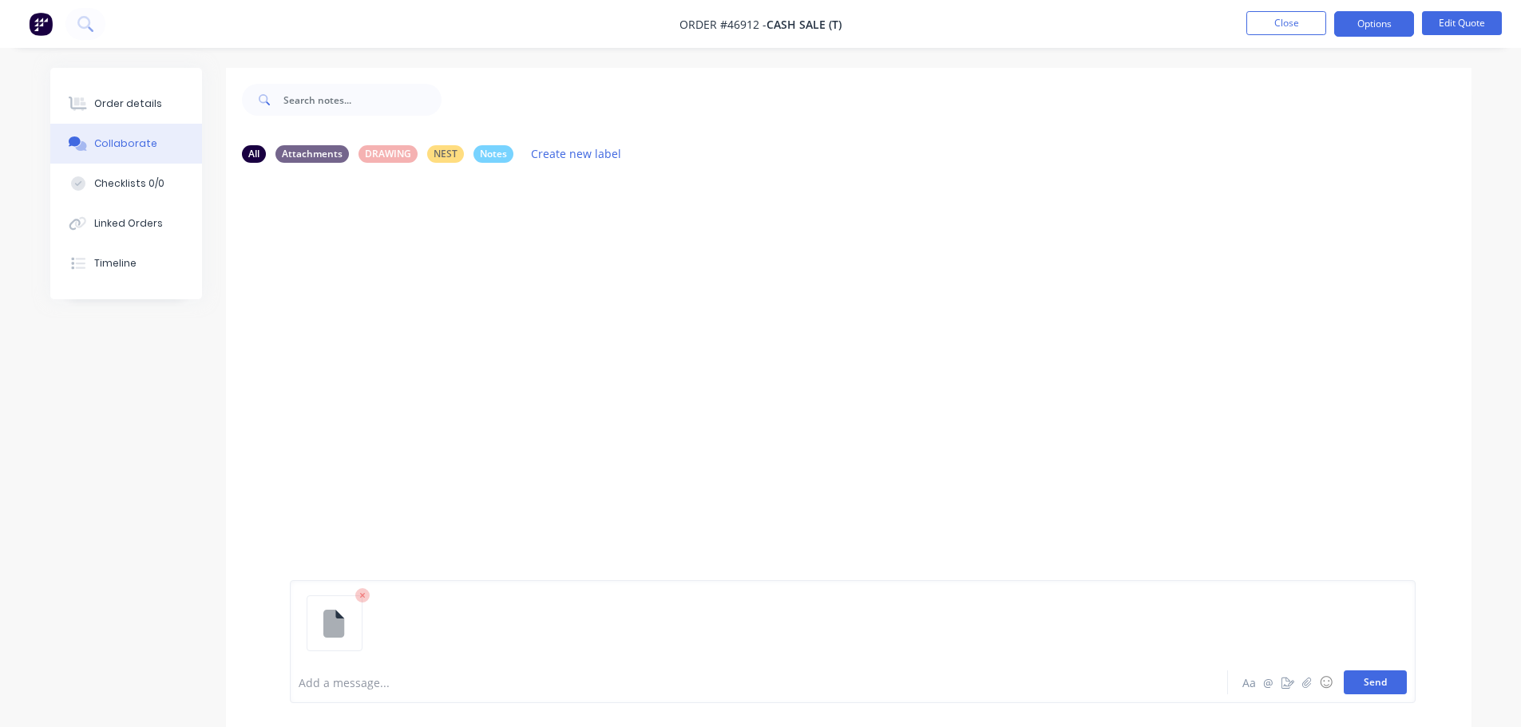
drag, startPoint x: 1391, startPoint y: 677, endPoint x: 541, endPoint y: 319, distance: 922.3
click at [1391, 677] on button "Send" at bounding box center [1375, 683] width 63 height 24
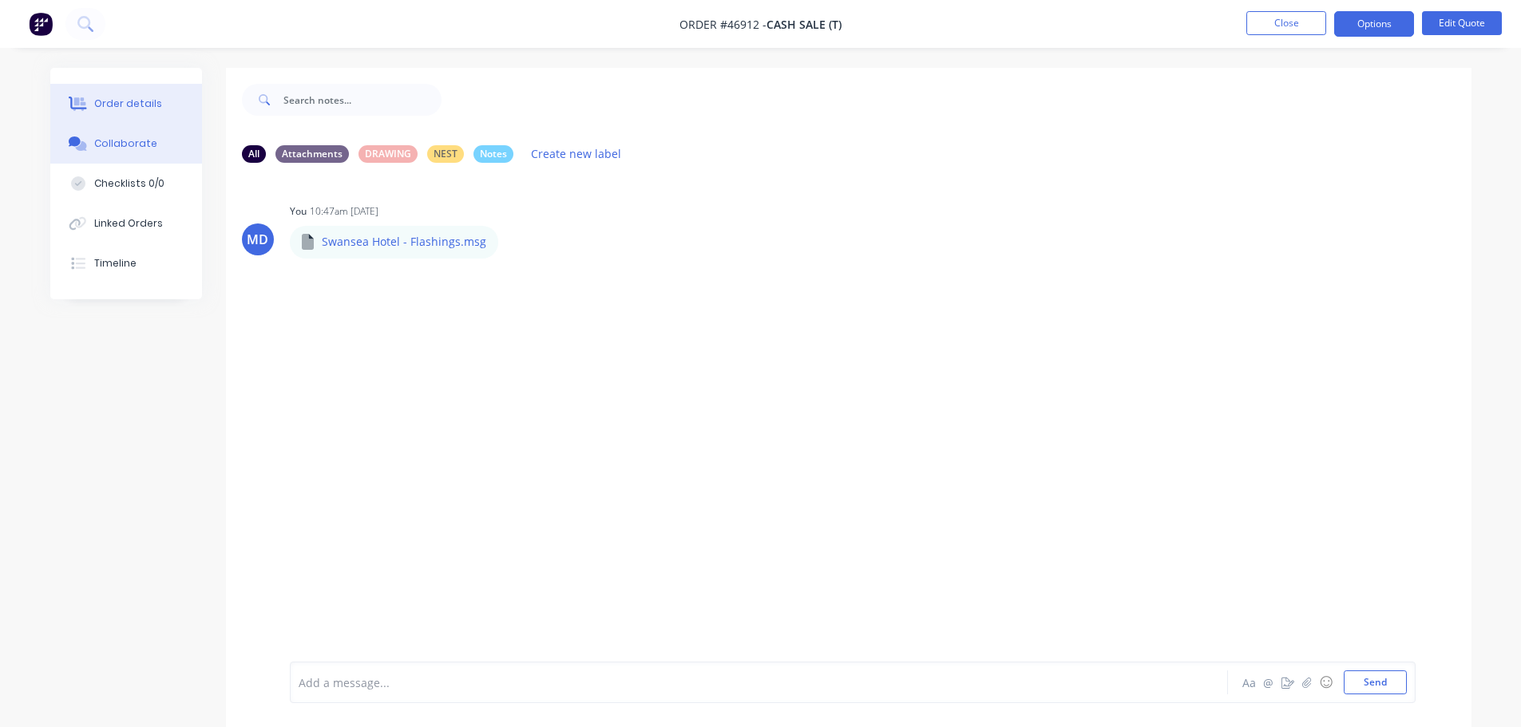
click at [148, 93] on button "Order details" at bounding box center [126, 104] width 152 height 40
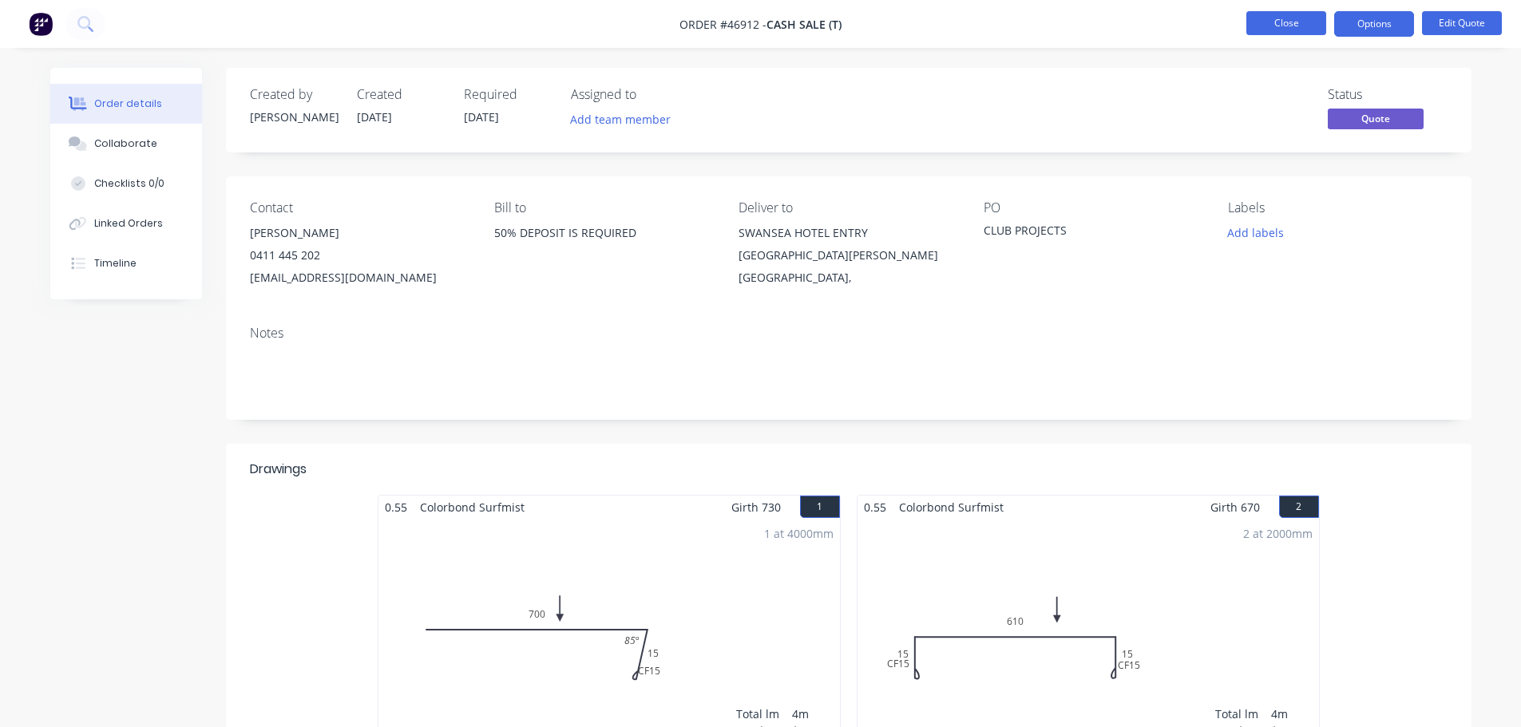
click at [1294, 29] on button "Close" at bounding box center [1286, 23] width 80 height 24
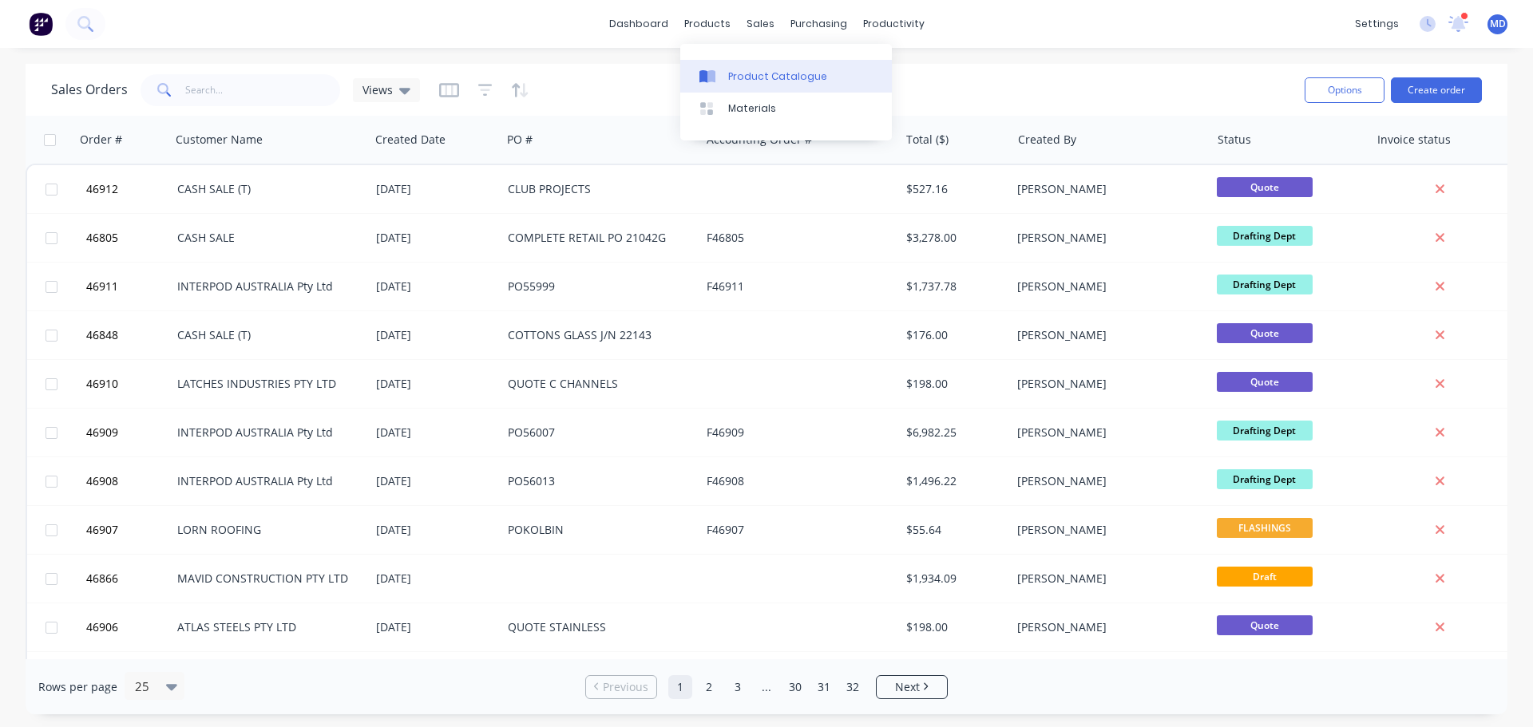
click at [741, 69] on div "Product Catalogue" at bounding box center [777, 76] width 99 height 14
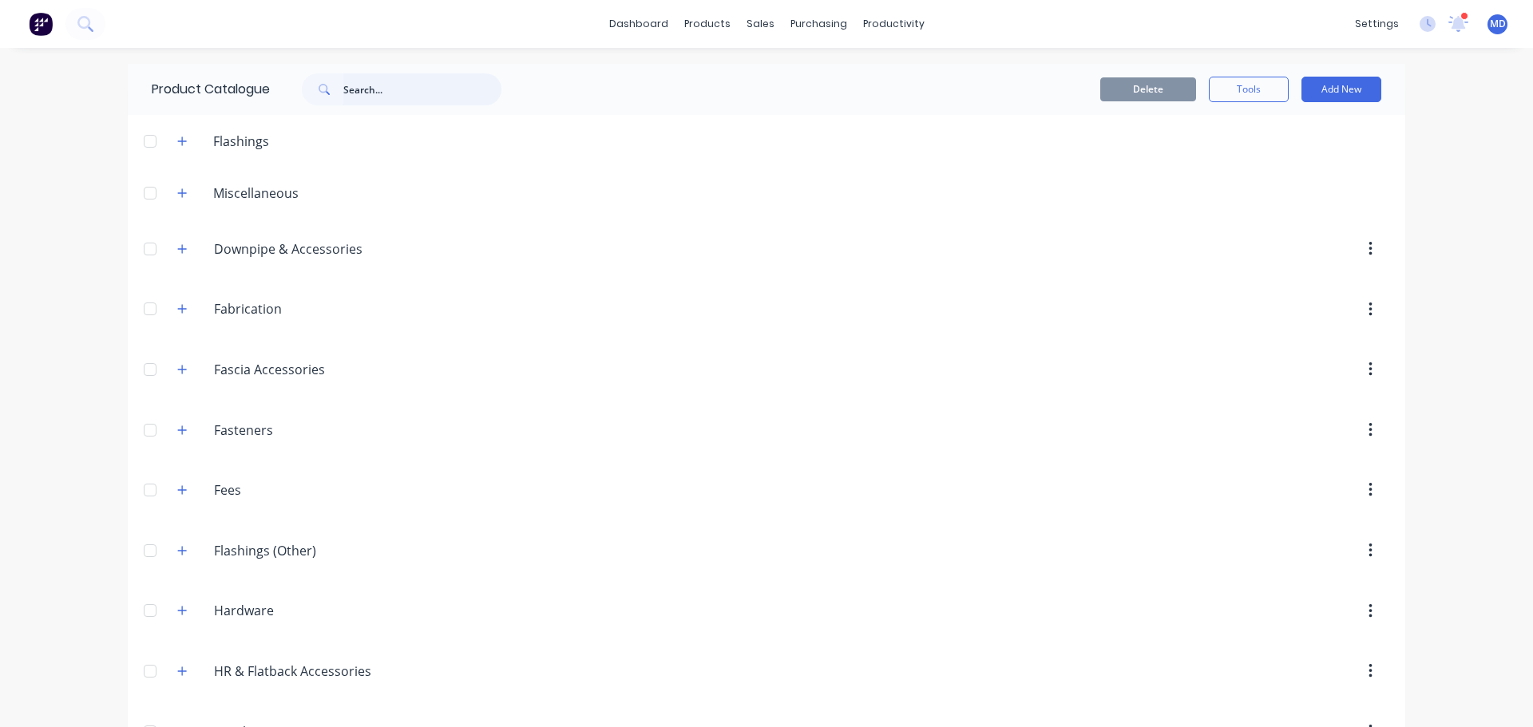
click at [391, 95] on input "text" at bounding box center [422, 89] width 158 height 32
type input "poly"
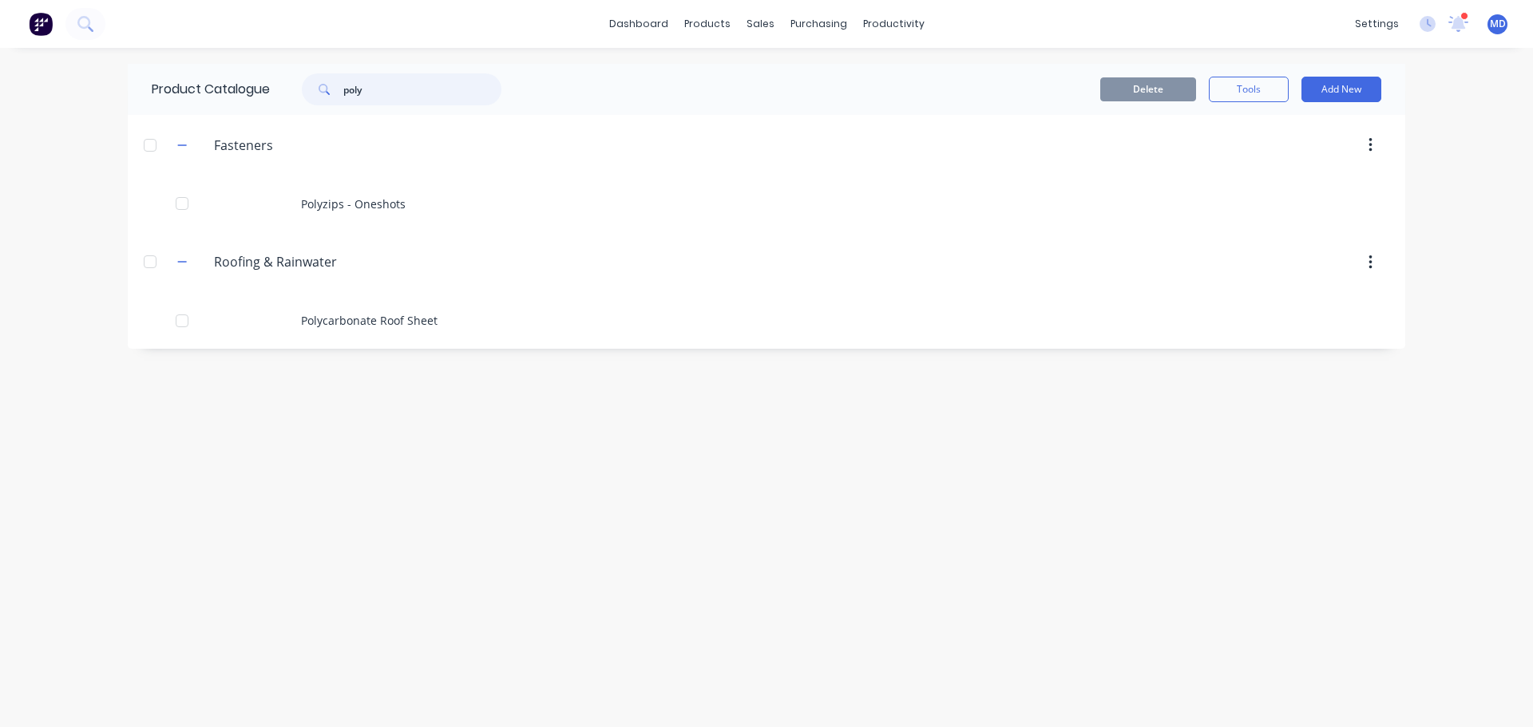
drag, startPoint x: 366, startPoint y: 85, endPoint x: 287, endPoint y: 66, distance: 82.1
click at [291, 85] on div "poly" at bounding box center [394, 89] width 216 height 32
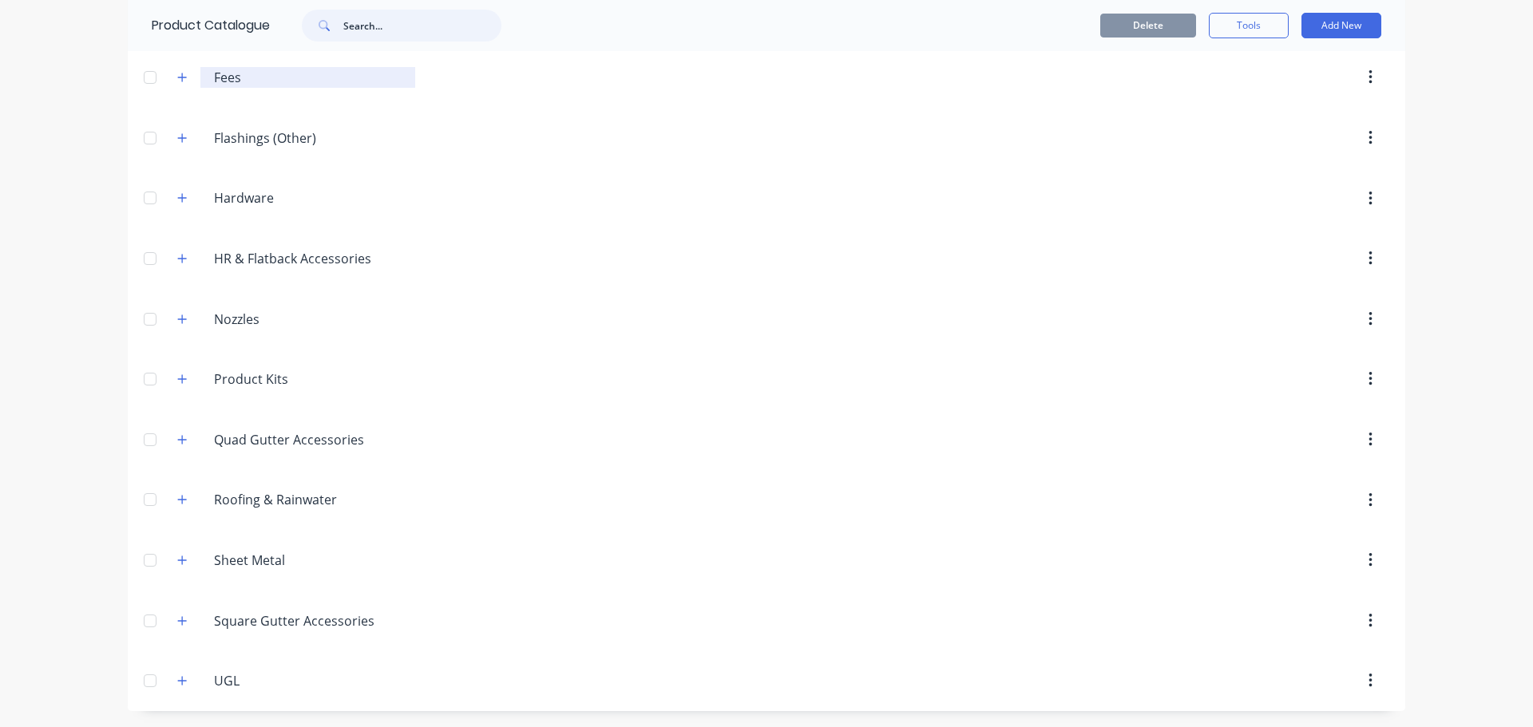
scroll to position [93, 0]
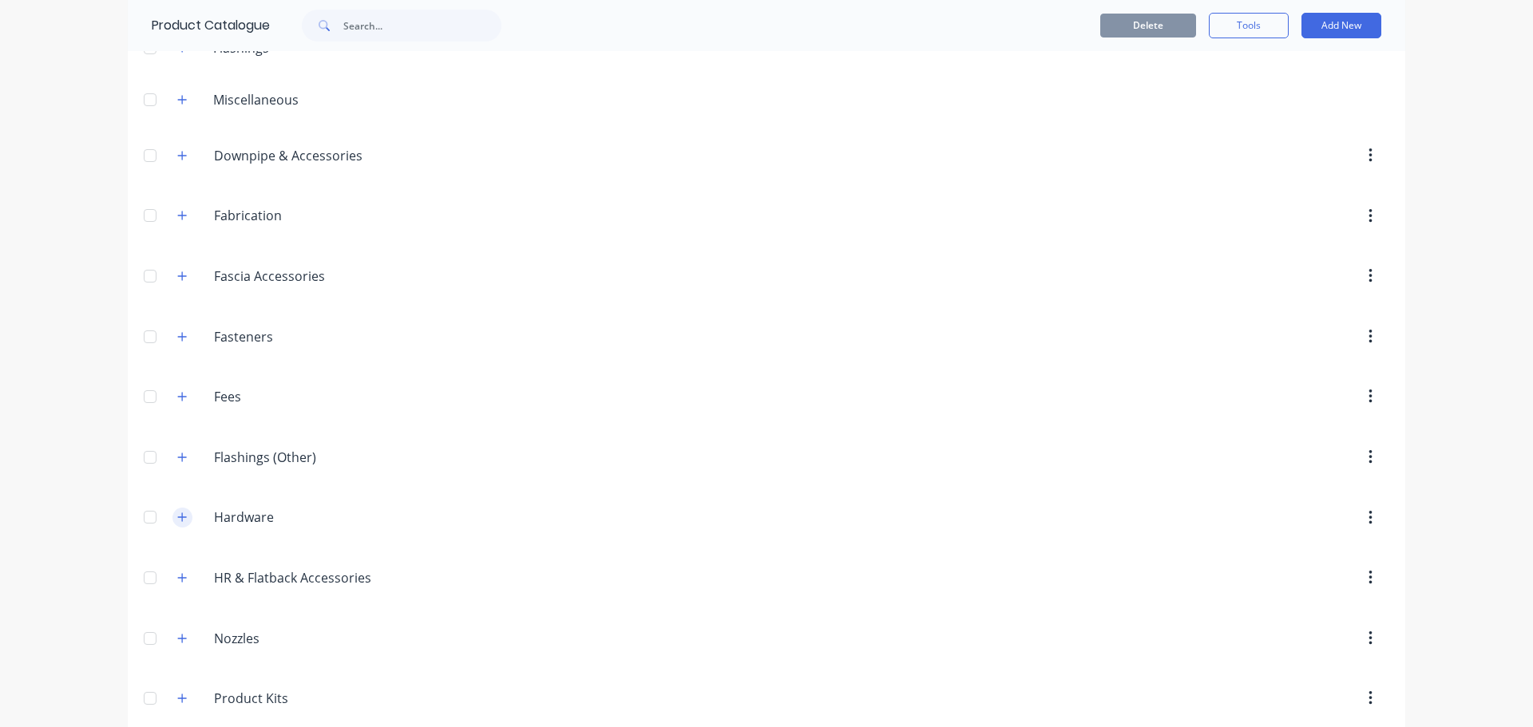
click at [177, 521] on icon "button" at bounding box center [182, 517] width 10 height 11
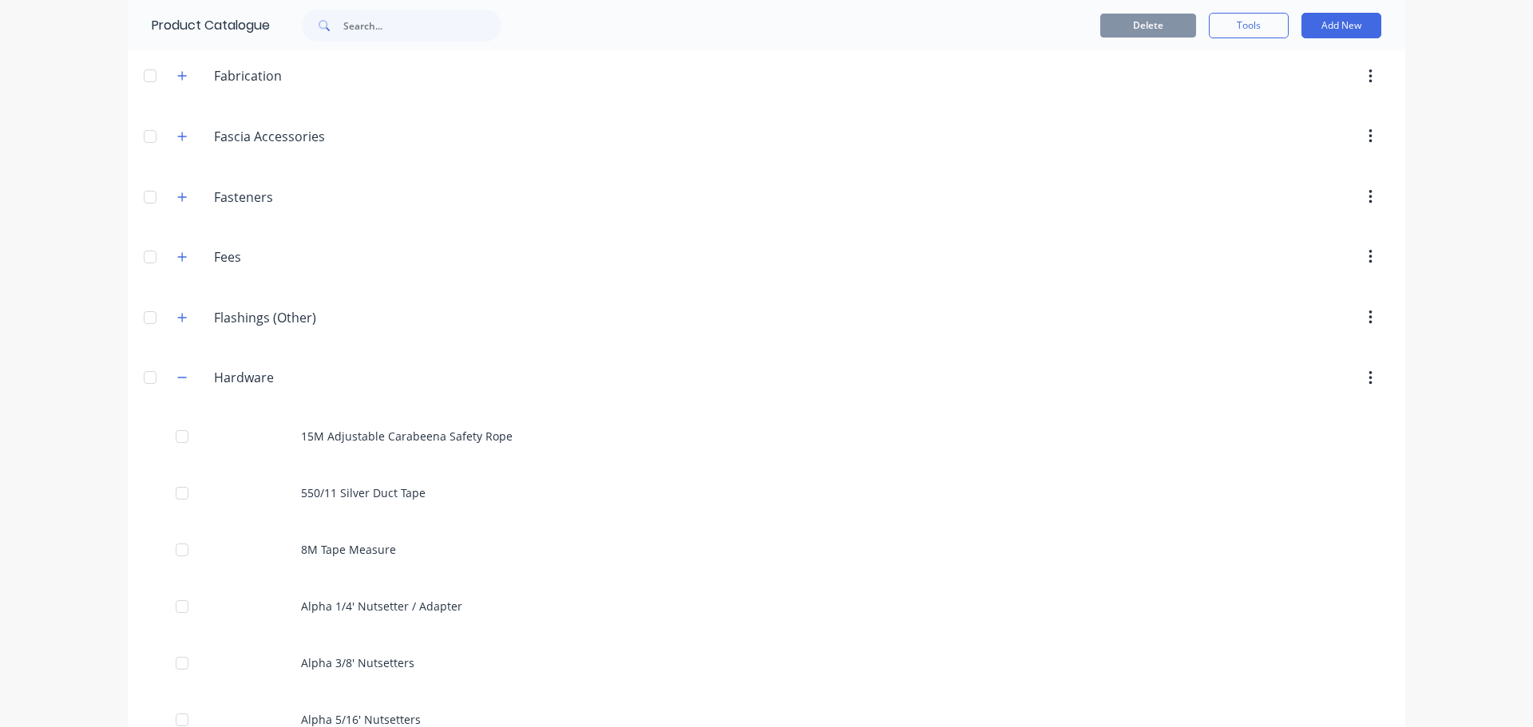
scroll to position [0, 0]
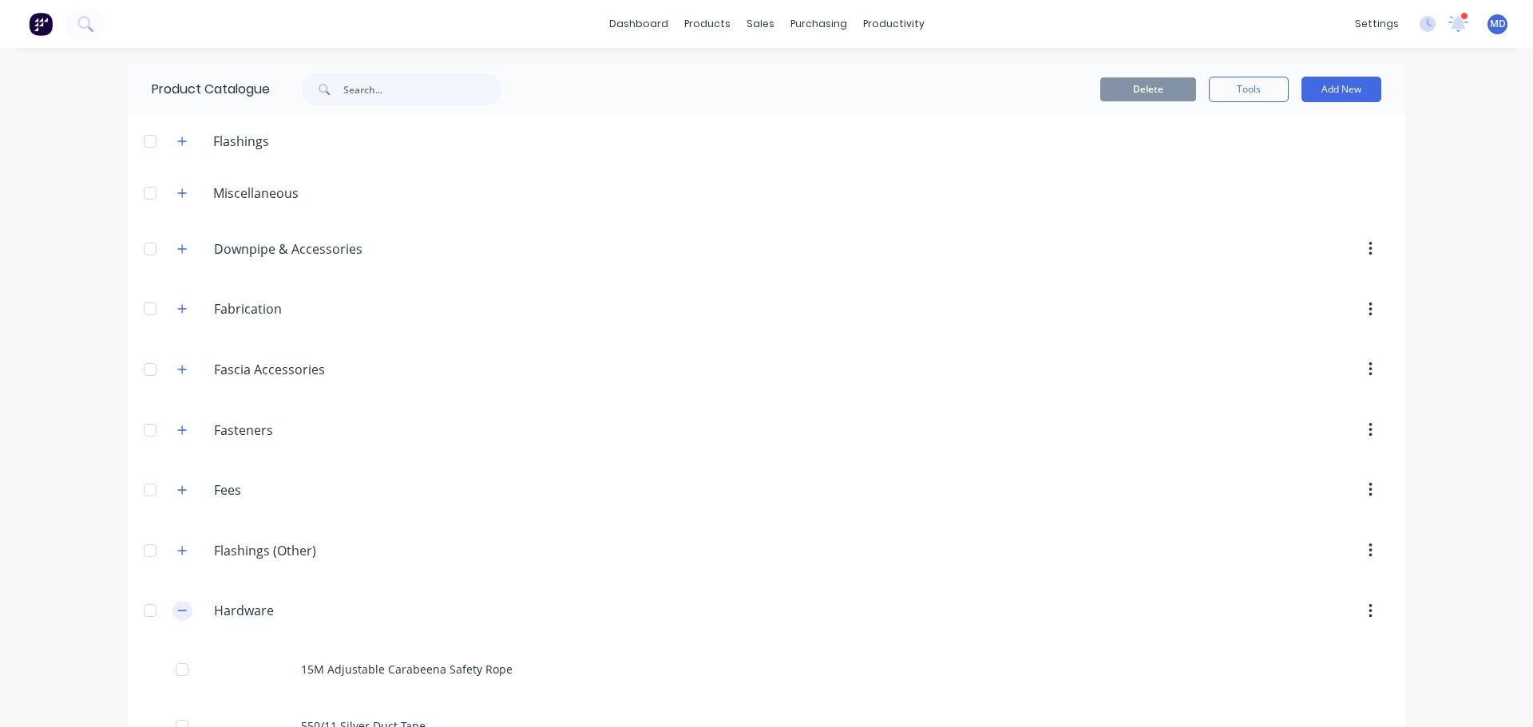
click at [178, 611] on icon "button" at bounding box center [182, 611] width 9 height 1
click at [177, 195] on icon "button" at bounding box center [182, 193] width 10 height 11
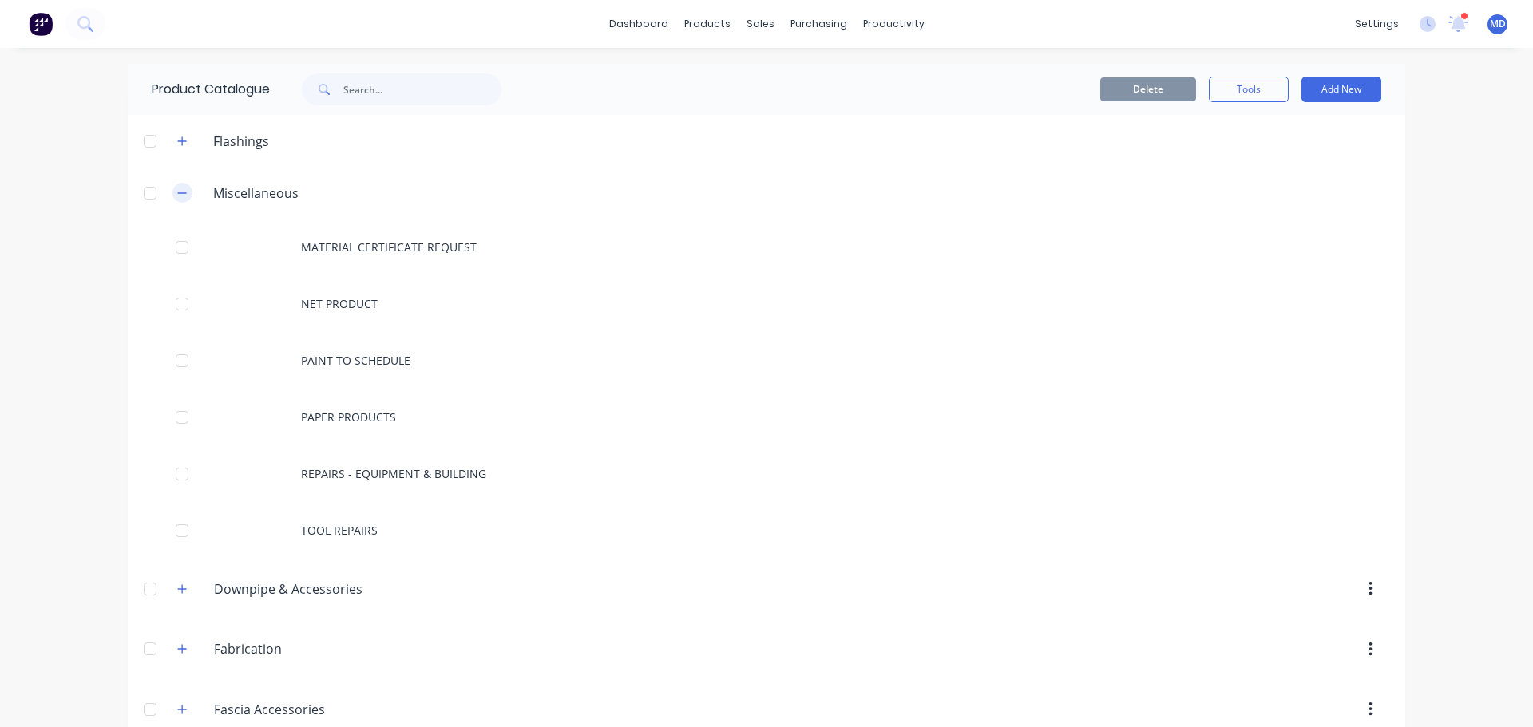
click at [177, 196] on icon "button" at bounding box center [182, 193] width 10 height 11
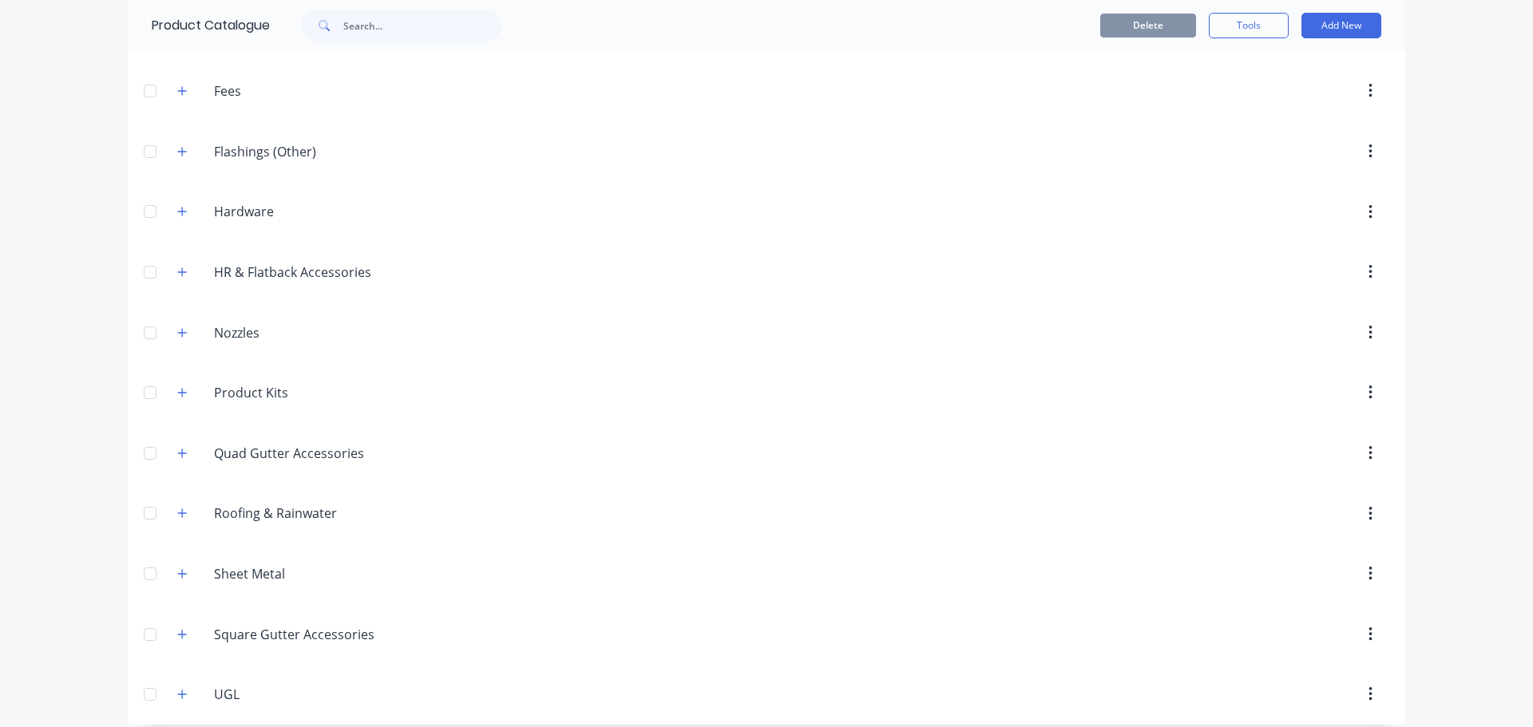
scroll to position [413, 0]
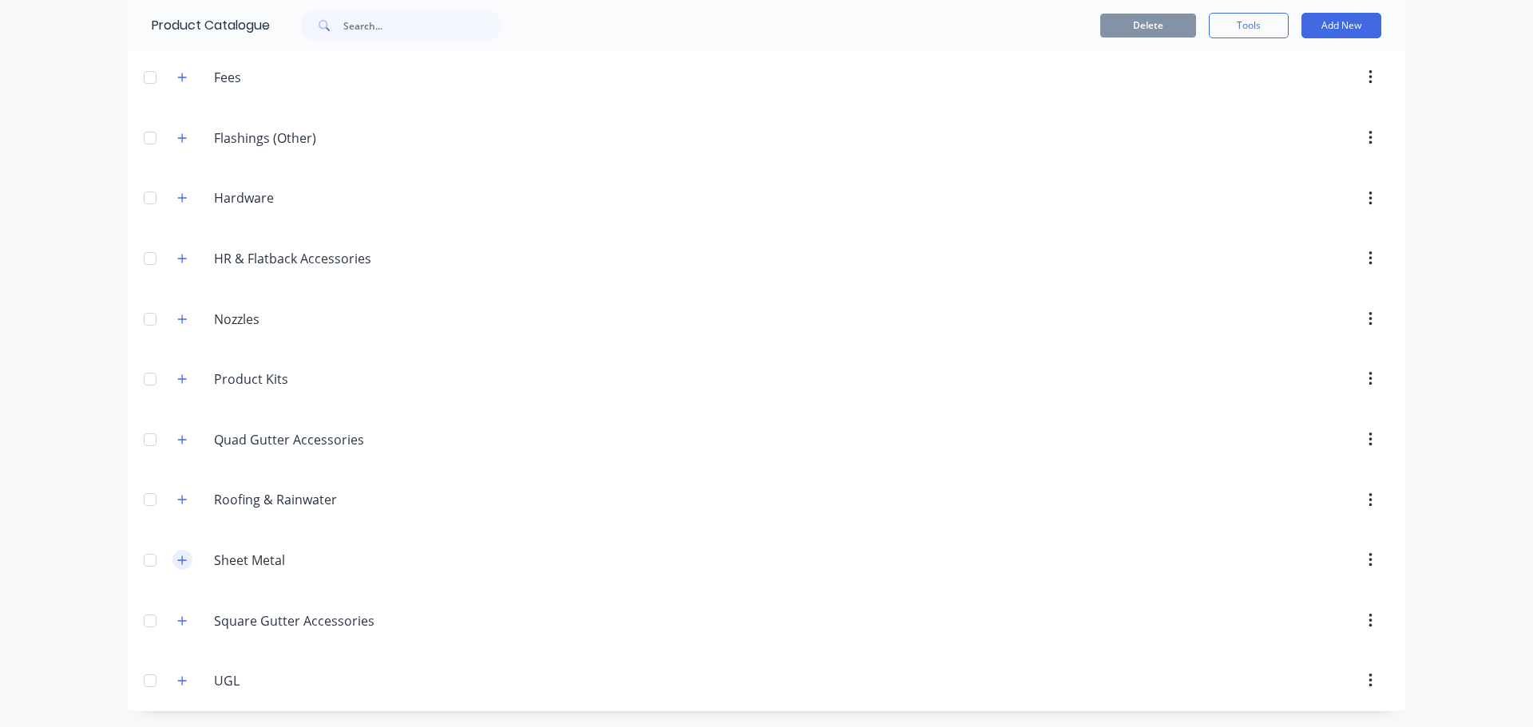
click at [177, 556] on icon "button" at bounding box center [182, 560] width 10 height 11
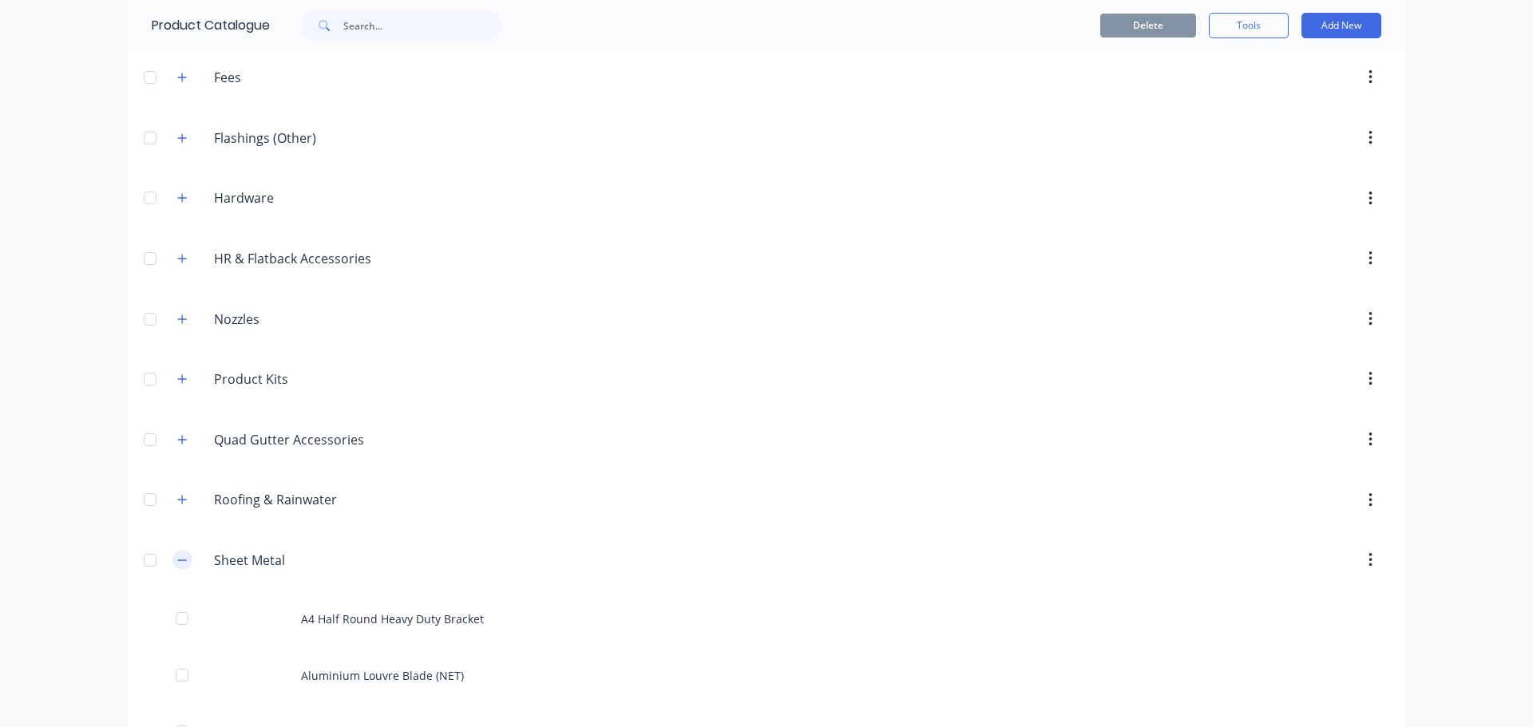
click at [177, 556] on icon "button" at bounding box center [182, 560] width 10 height 11
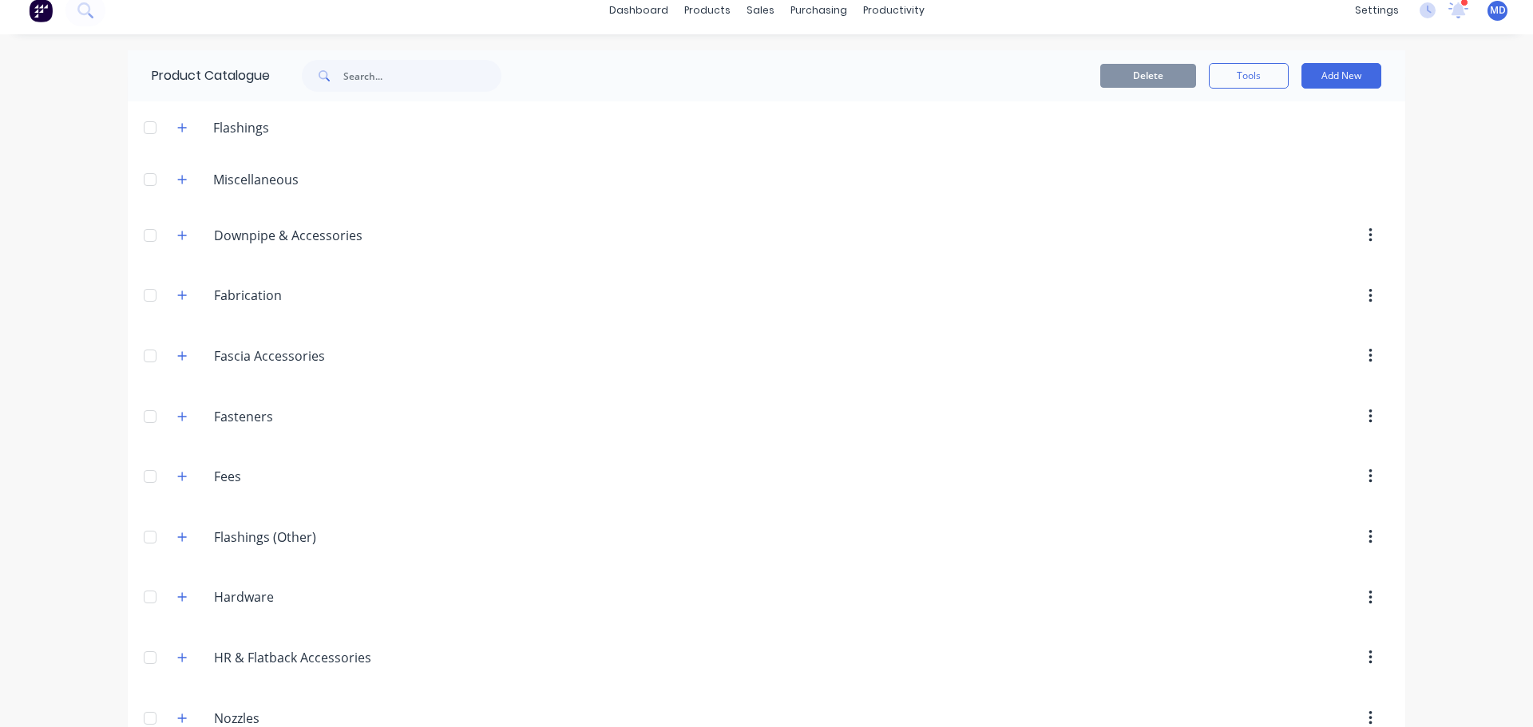
scroll to position [0, 0]
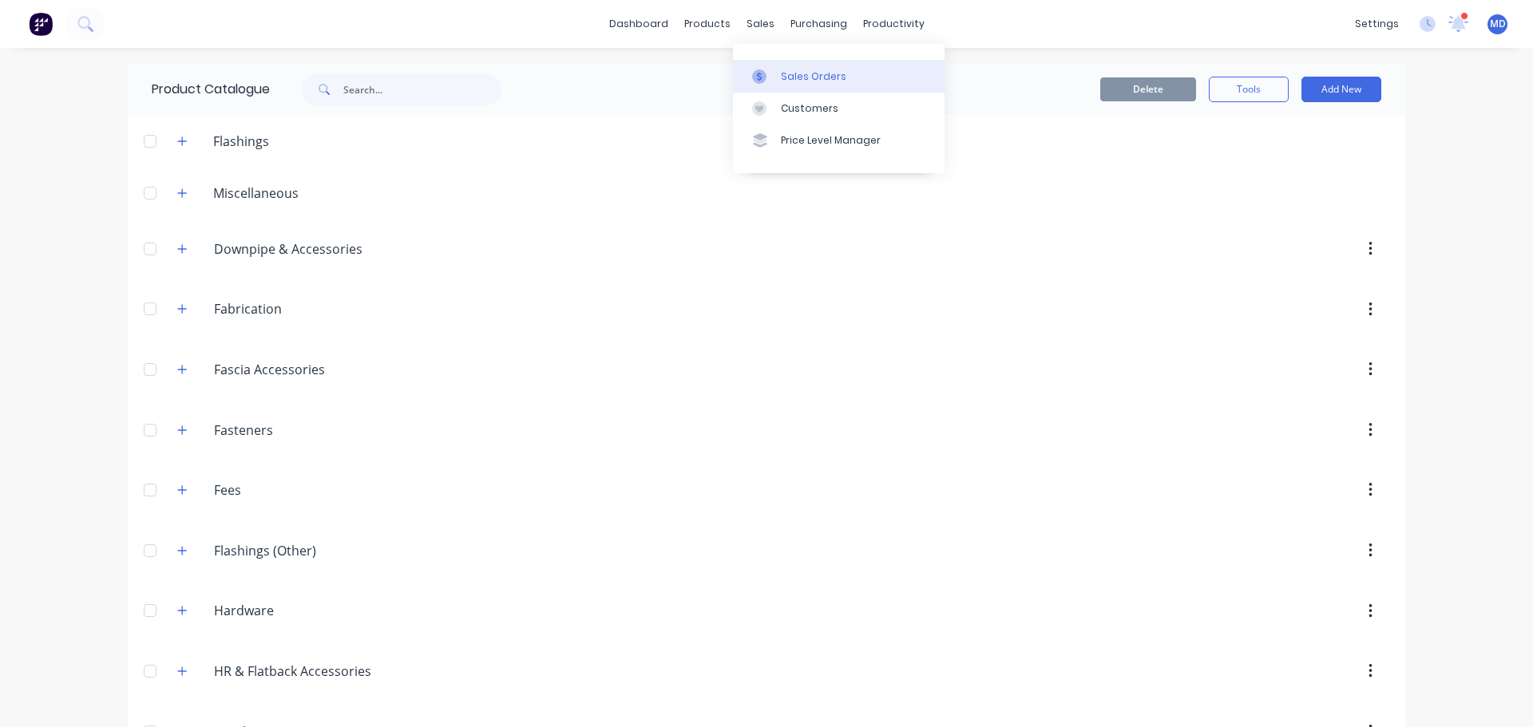
click at [784, 82] on div "Sales Orders" at bounding box center [813, 76] width 65 height 14
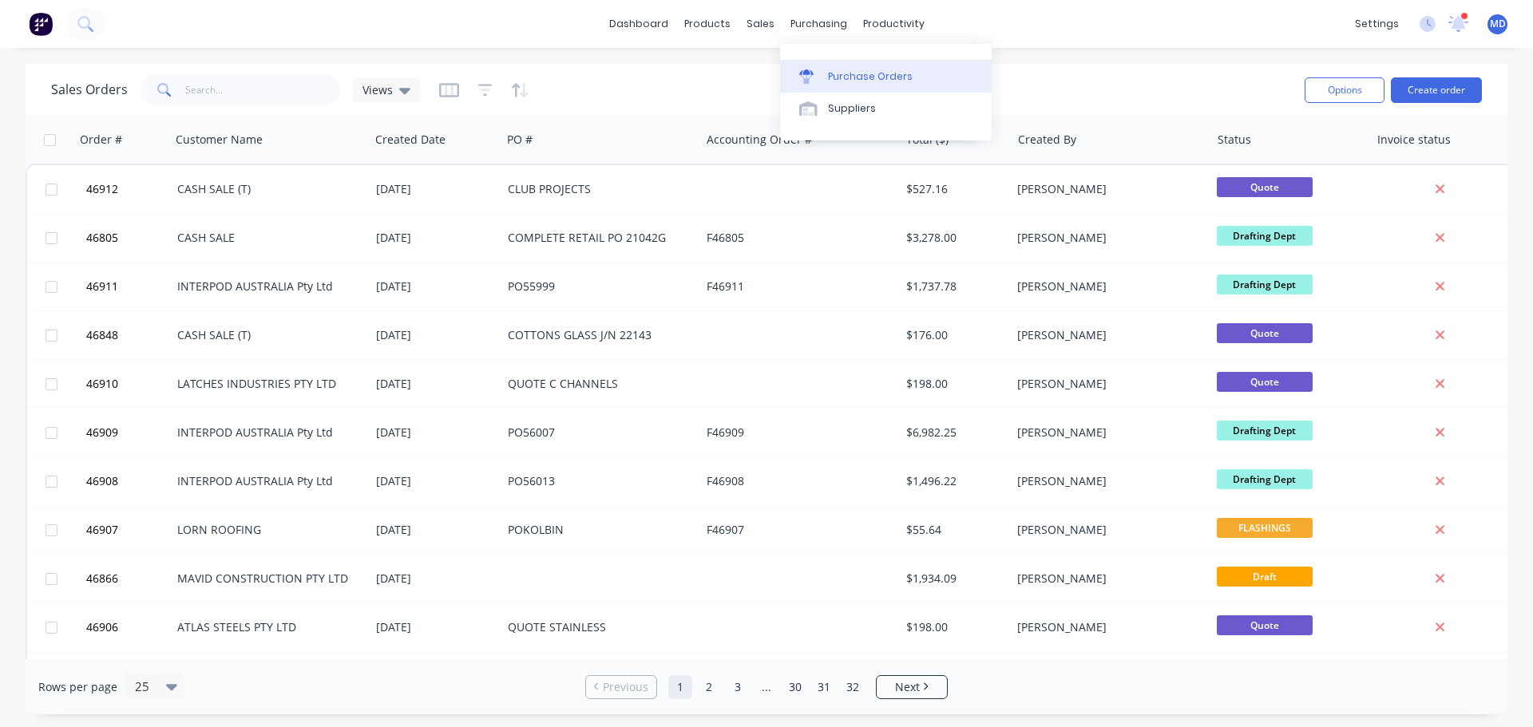
click at [830, 75] on div "Purchase Orders" at bounding box center [870, 76] width 85 height 14
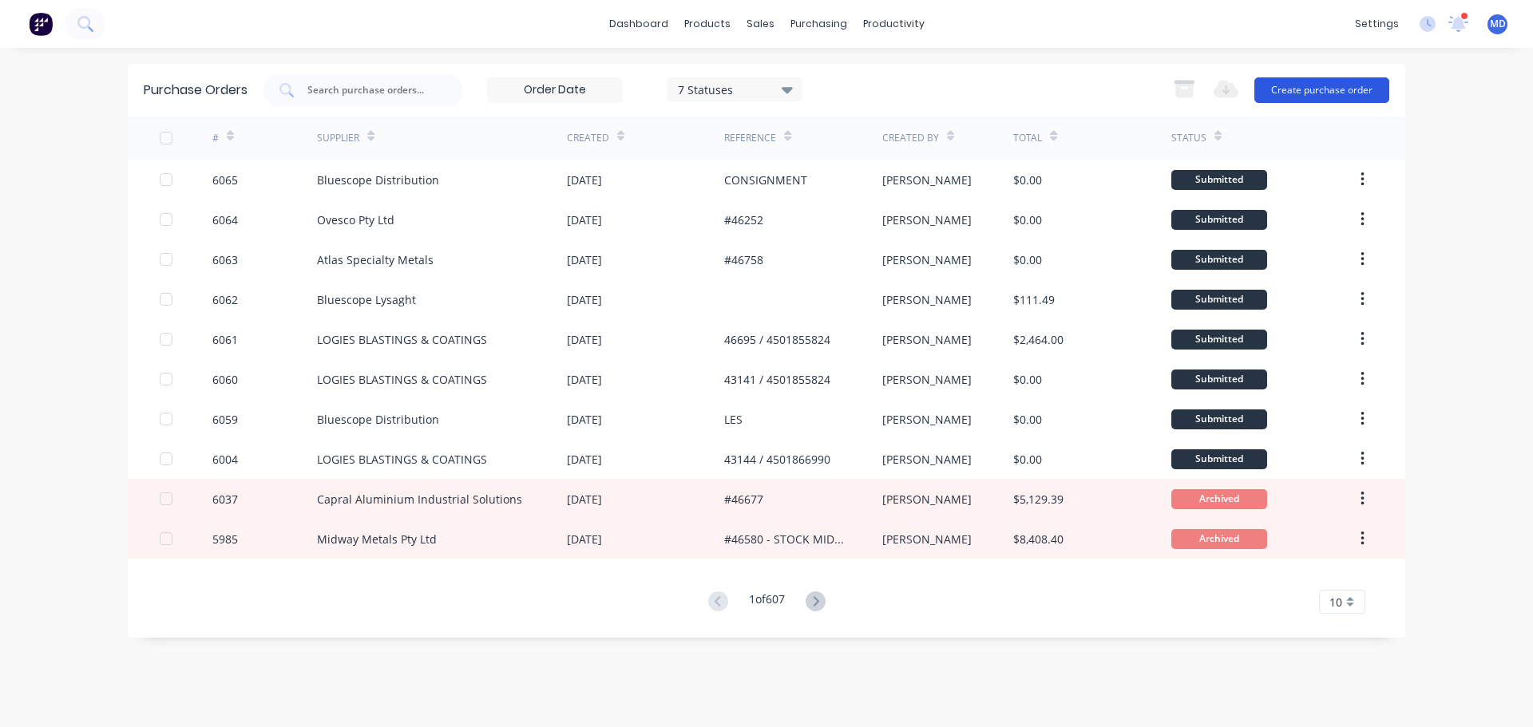
click at [1322, 92] on button "Create purchase order" at bounding box center [1321, 90] width 135 height 26
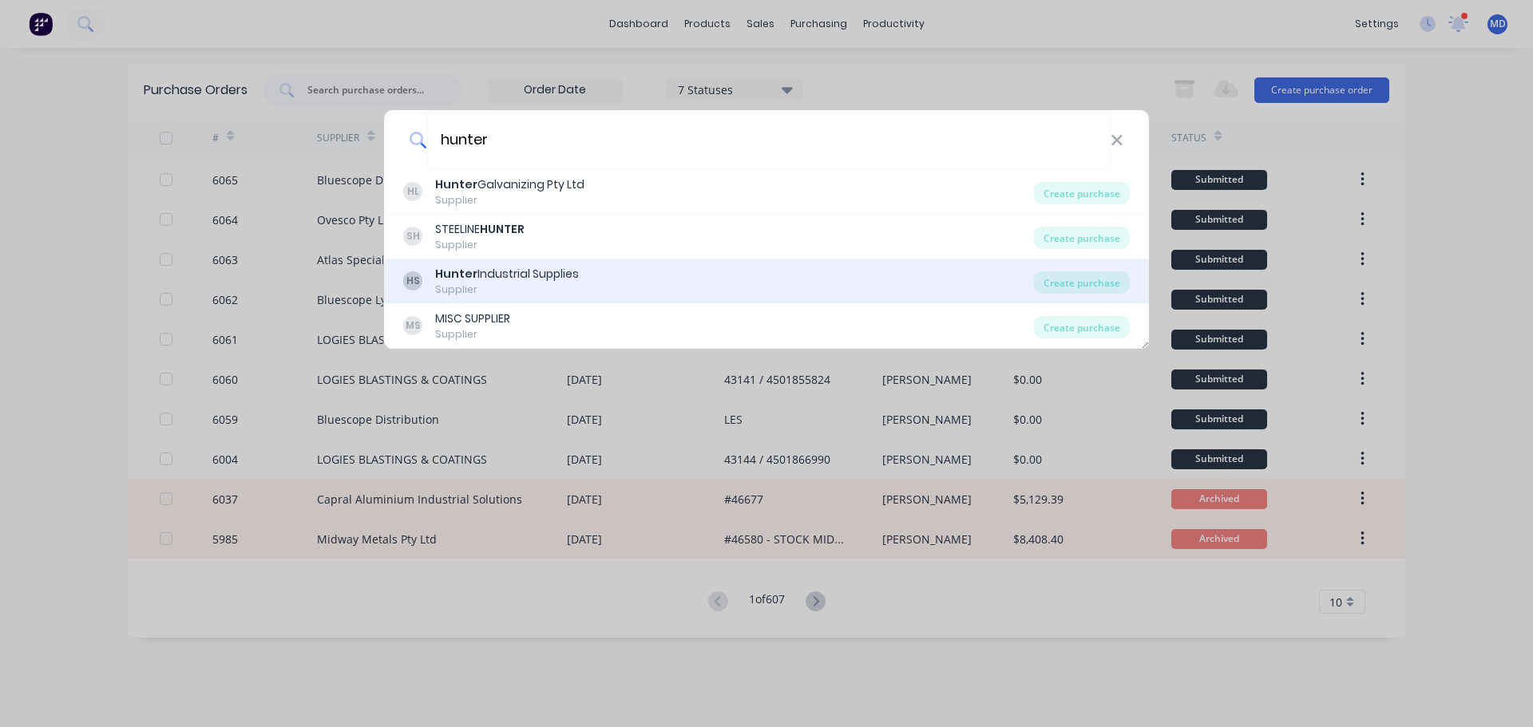
type input "hunter"
click at [520, 267] on div "Hunter Industrial Supplies" at bounding box center [507, 274] width 144 height 17
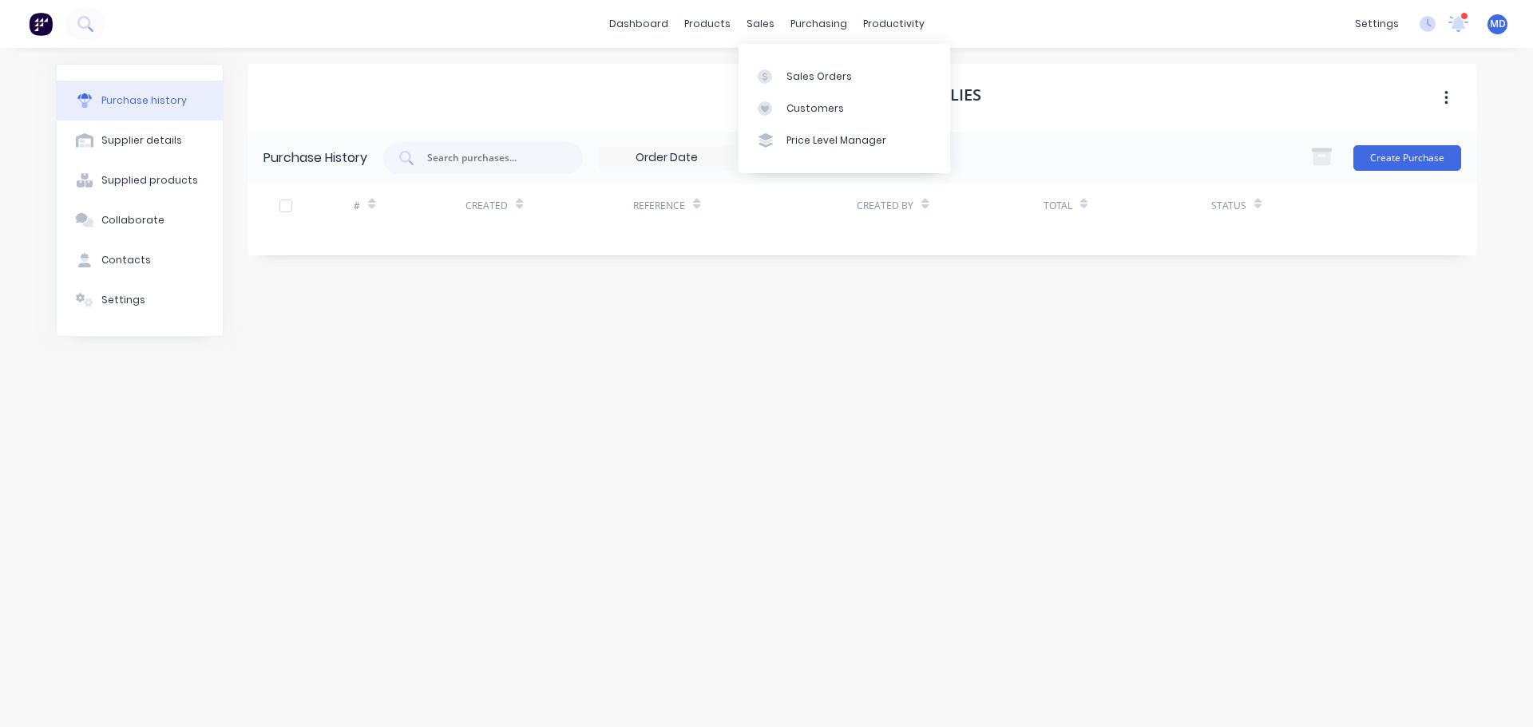
click at [1011, 167] on div "6 Statuses 6 Statuses Create Purchase" at bounding box center [922, 158] width 1078 height 32
click at [904, 156] on icon at bounding box center [898, 158] width 11 height 6
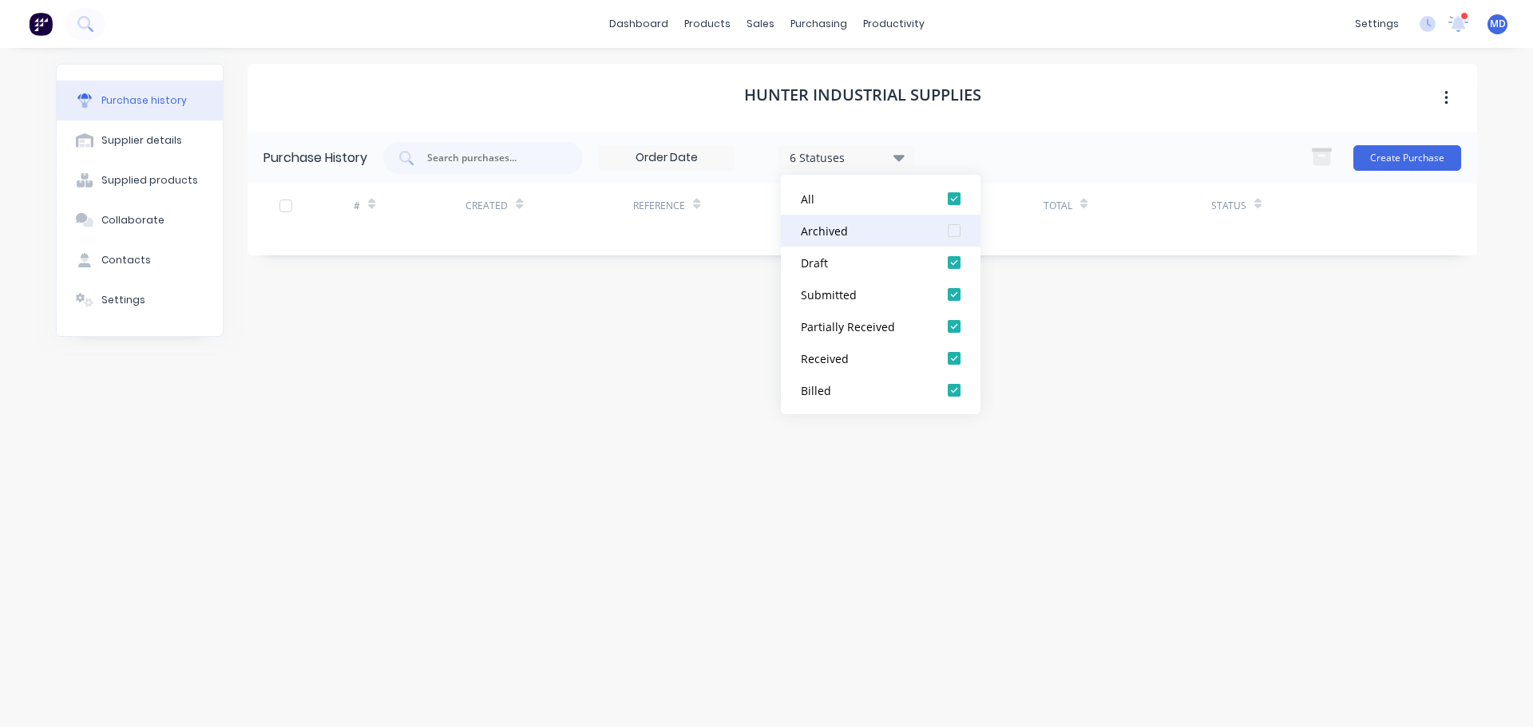
drag, startPoint x: 952, startPoint y: 230, endPoint x: 980, endPoint y: 198, distance: 42.4
click at [953, 230] on div at bounding box center [954, 231] width 32 height 32
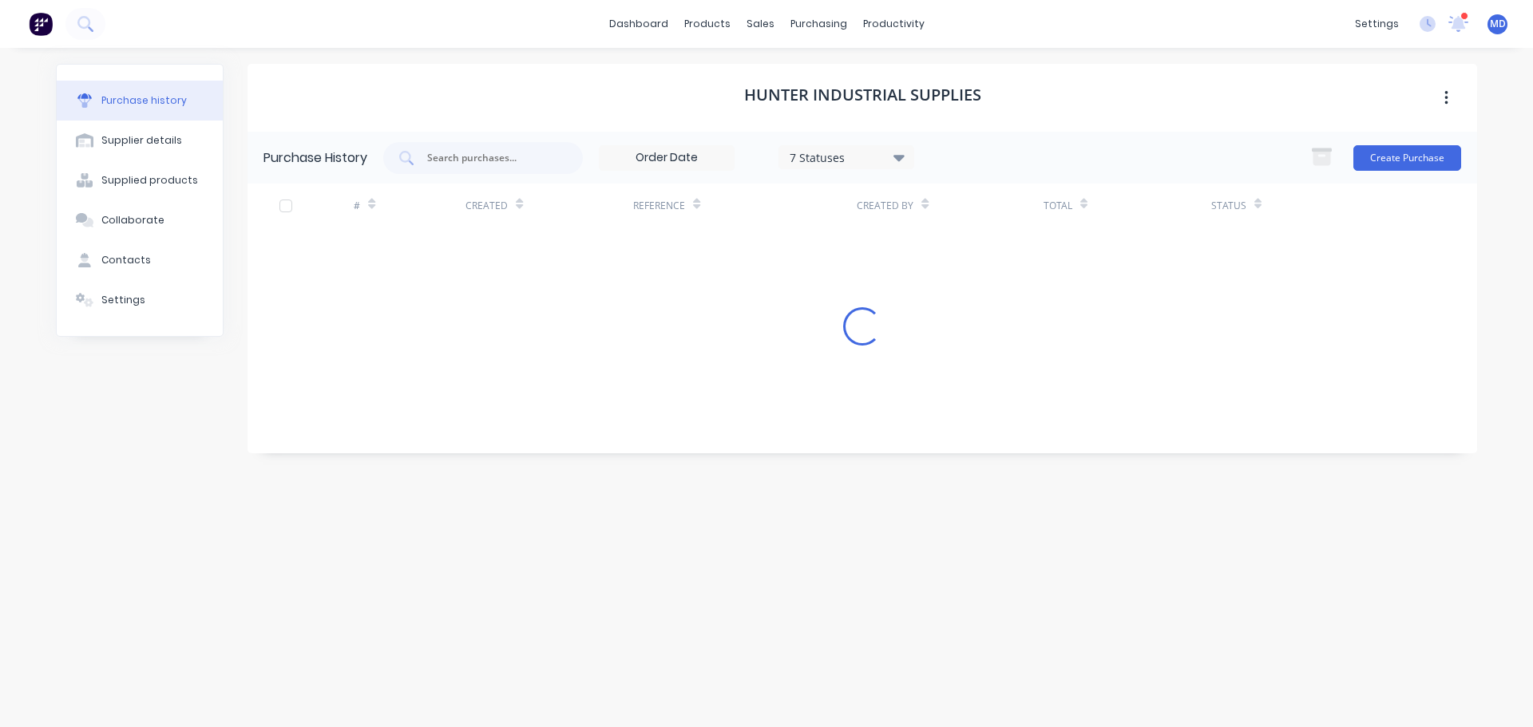
click at [1033, 164] on div "7 Statuses 7 Statuses Create Purchase" at bounding box center [922, 158] width 1078 height 32
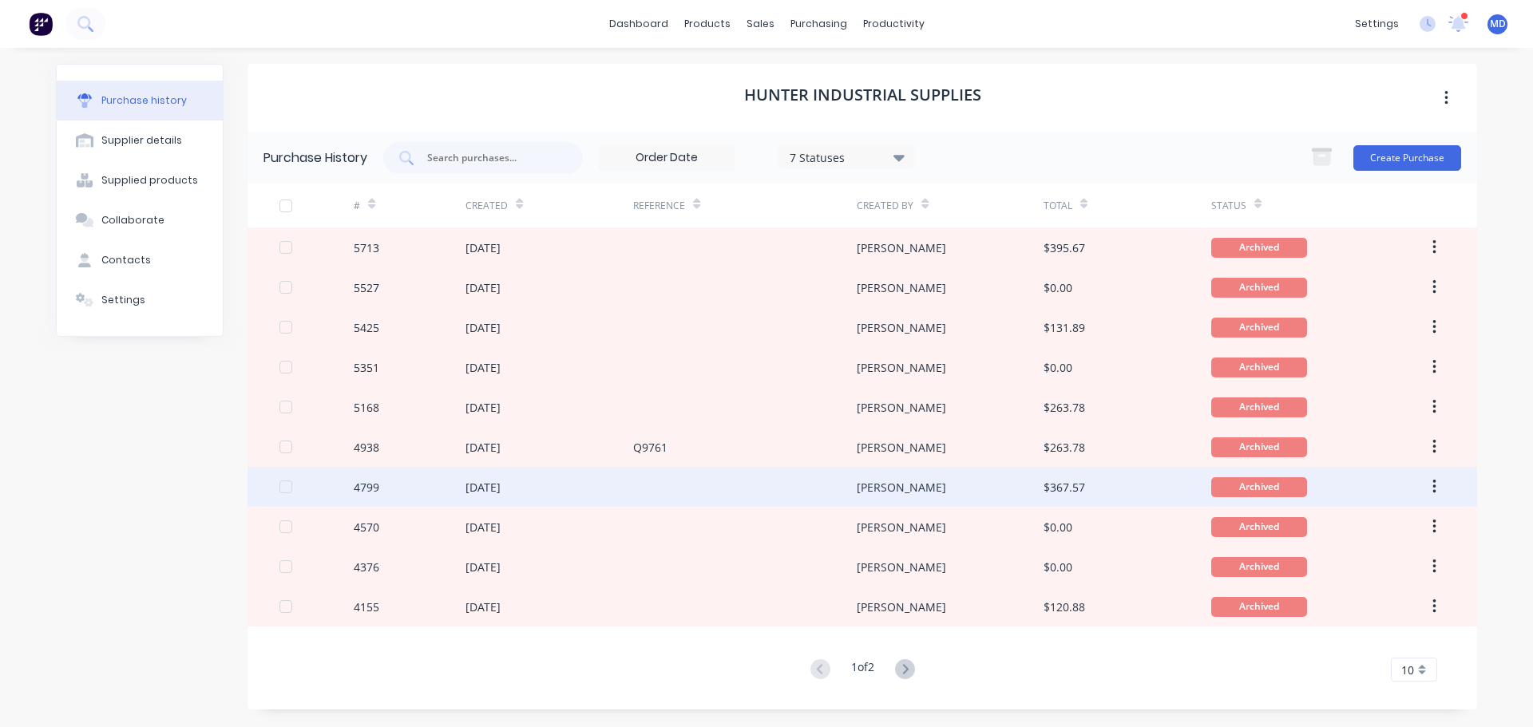
click at [360, 486] on div "4799" at bounding box center [367, 487] width 26 height 17
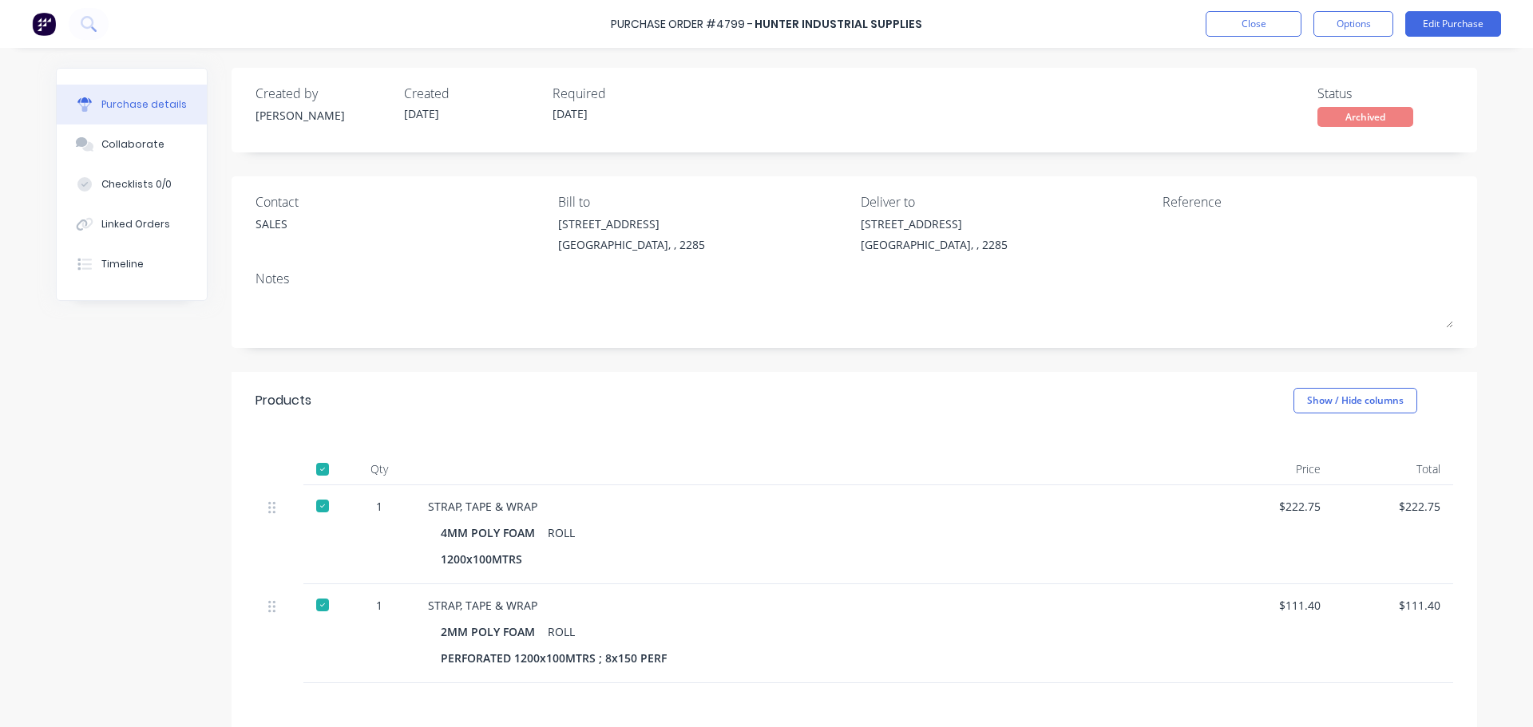
click at [1205, 21] on div "Purchase Order #4799 - Hunter Industrial Supplies Close Options Edit Purchase" at bounding box center [766, 24] width 1533 height 48
click at [1218, 21] on button "Close" at bounding box center [1253, 24] width 96 height 26
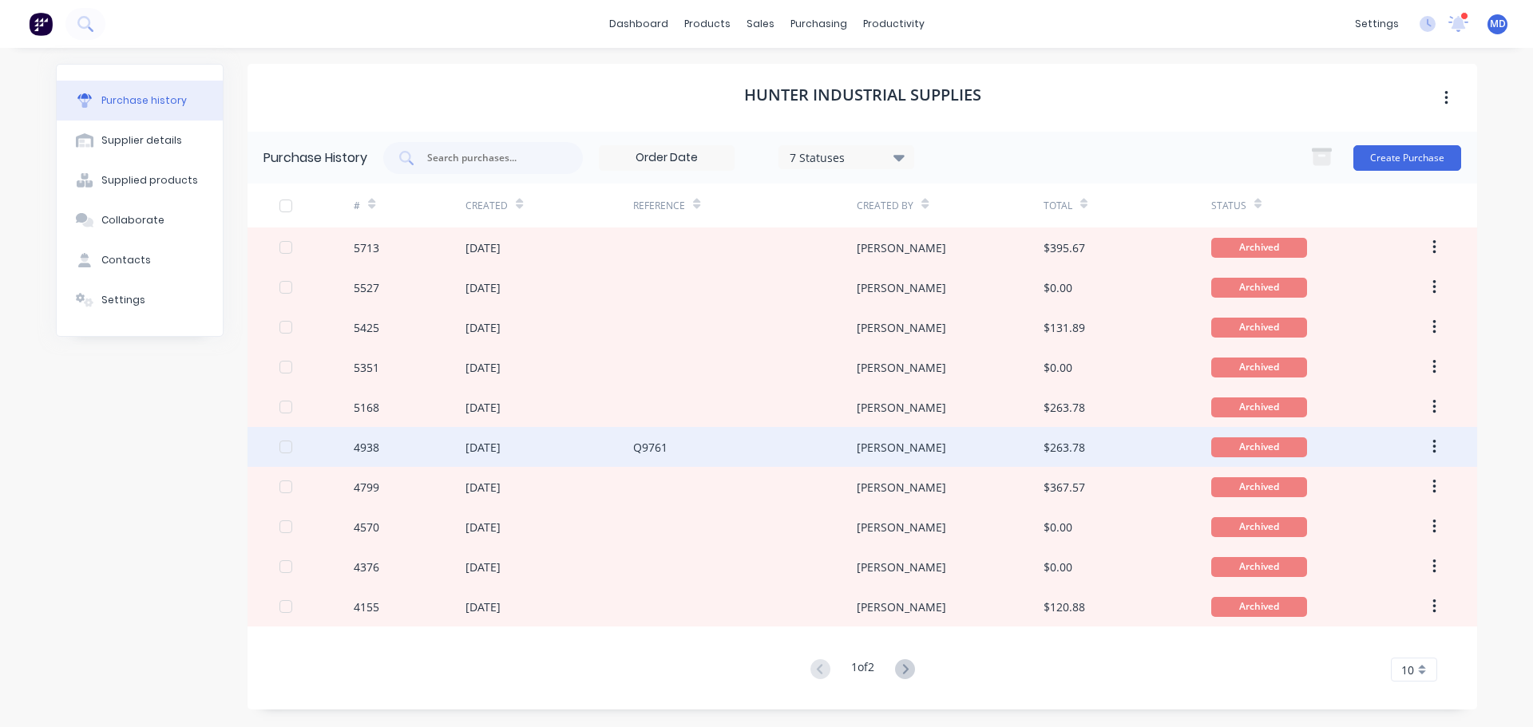
click at [371, 439] on div "4938" at bounding box center [367, 447] width 26 height 17
type textarea "x"
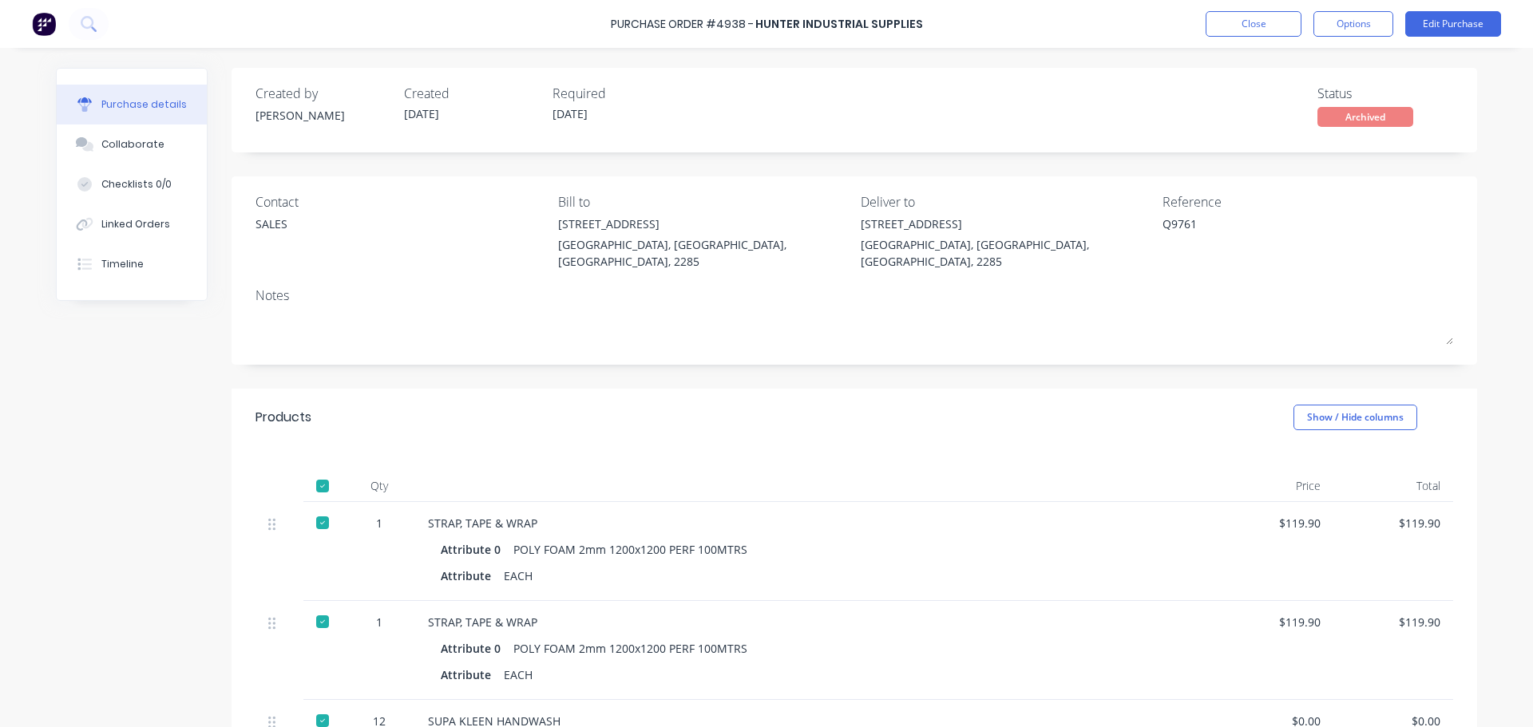
click at [1280, 10] on div "Purchase Order #4938 - Hunter Industrial Supplies Close Options Edit Purchase" at bounding box center [766, 24] width 1533 height 48
click at [1280, 18] on button "Close" at bounding box center [1253, 24] width 96 height 26
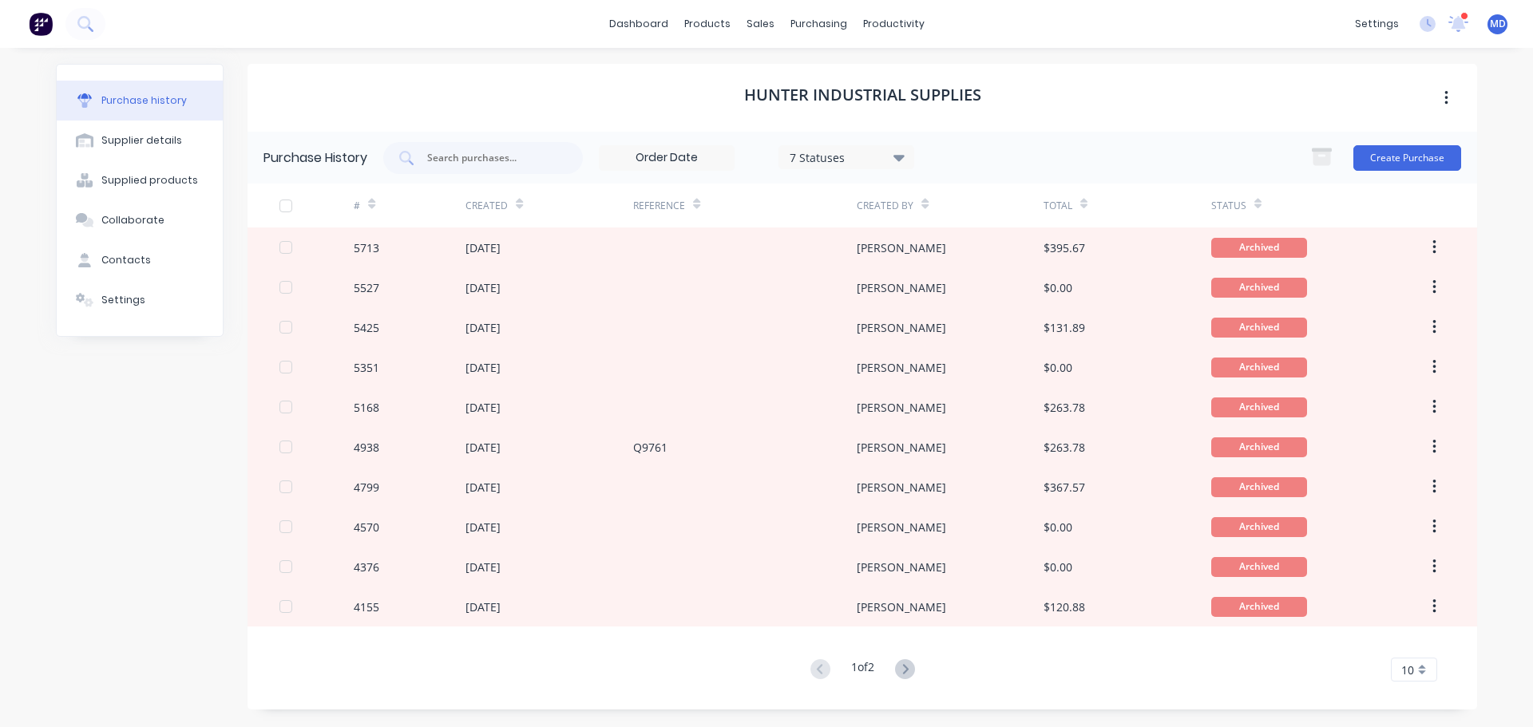
click at [1451, 205] on div at bounding box center [1434, 206] width 38 height 44
click at [1406, 156] on button "Create Purchase" at bounding box center [1407, 158] width 108 height 26
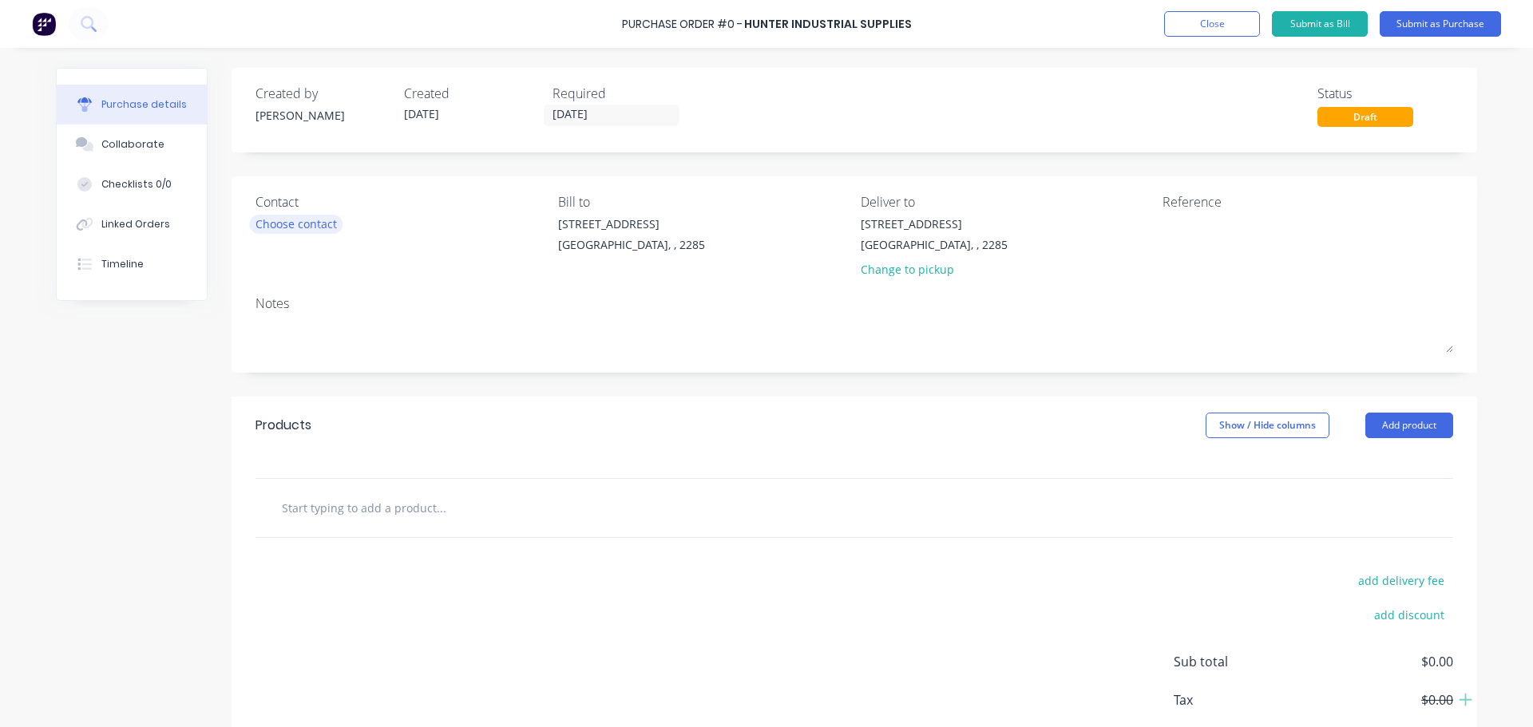
click at [291, 218] on div "Choose contact" at bounding box center [295, 224] width 81 height 17
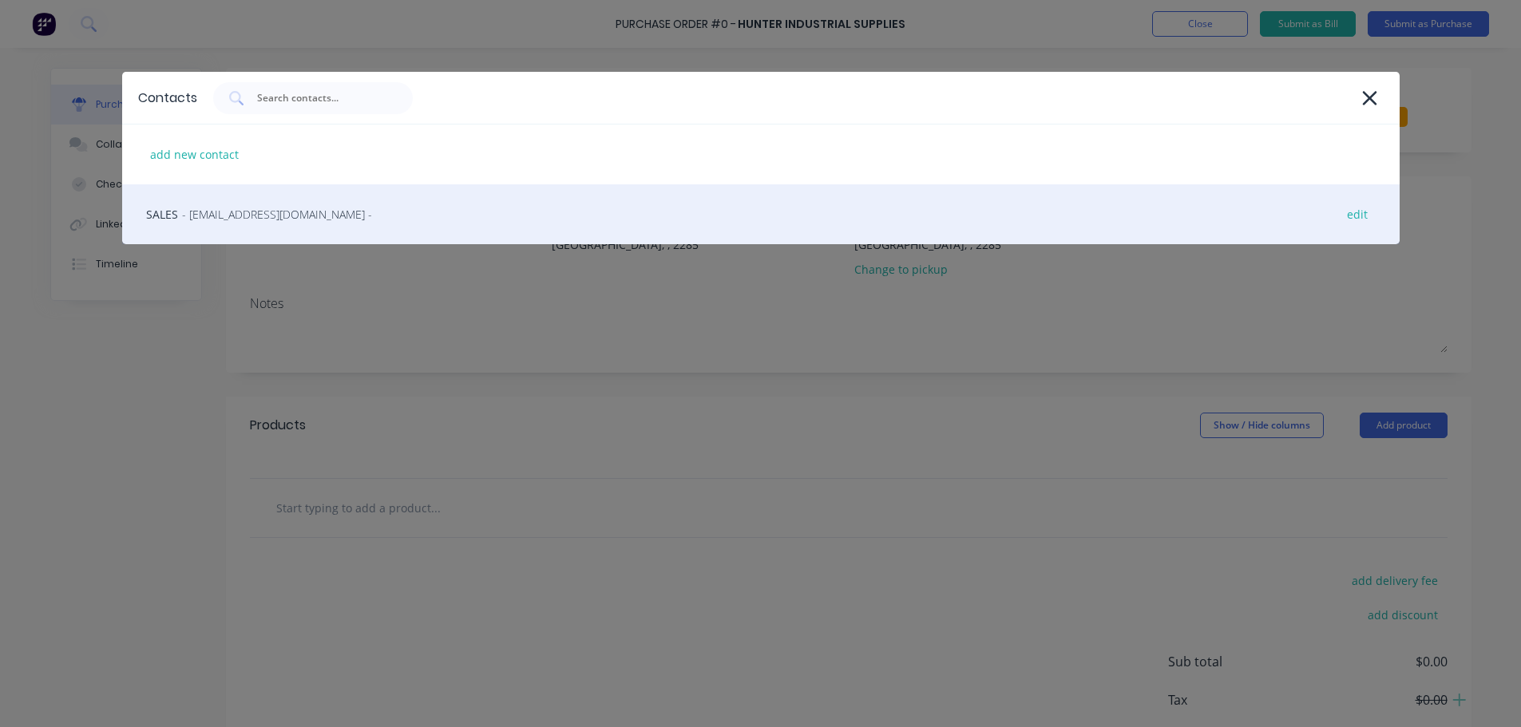
click at [299, 214] on span "- sales@hispackaging.com.au -" at bounding box center [277, 214] width 190 height 17
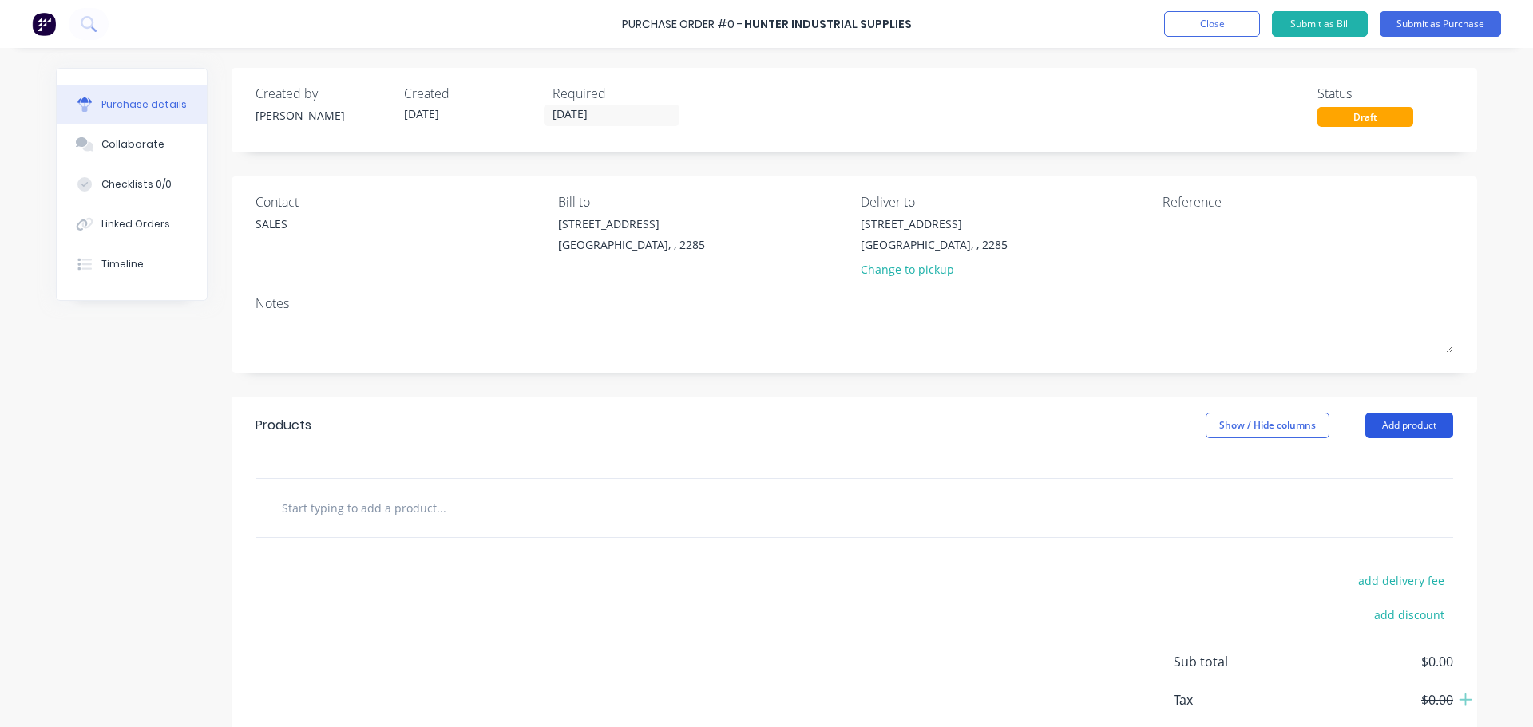
click at [1395, 420] on button "Add product" at bounding box center [1409, 426] width 88 height 26
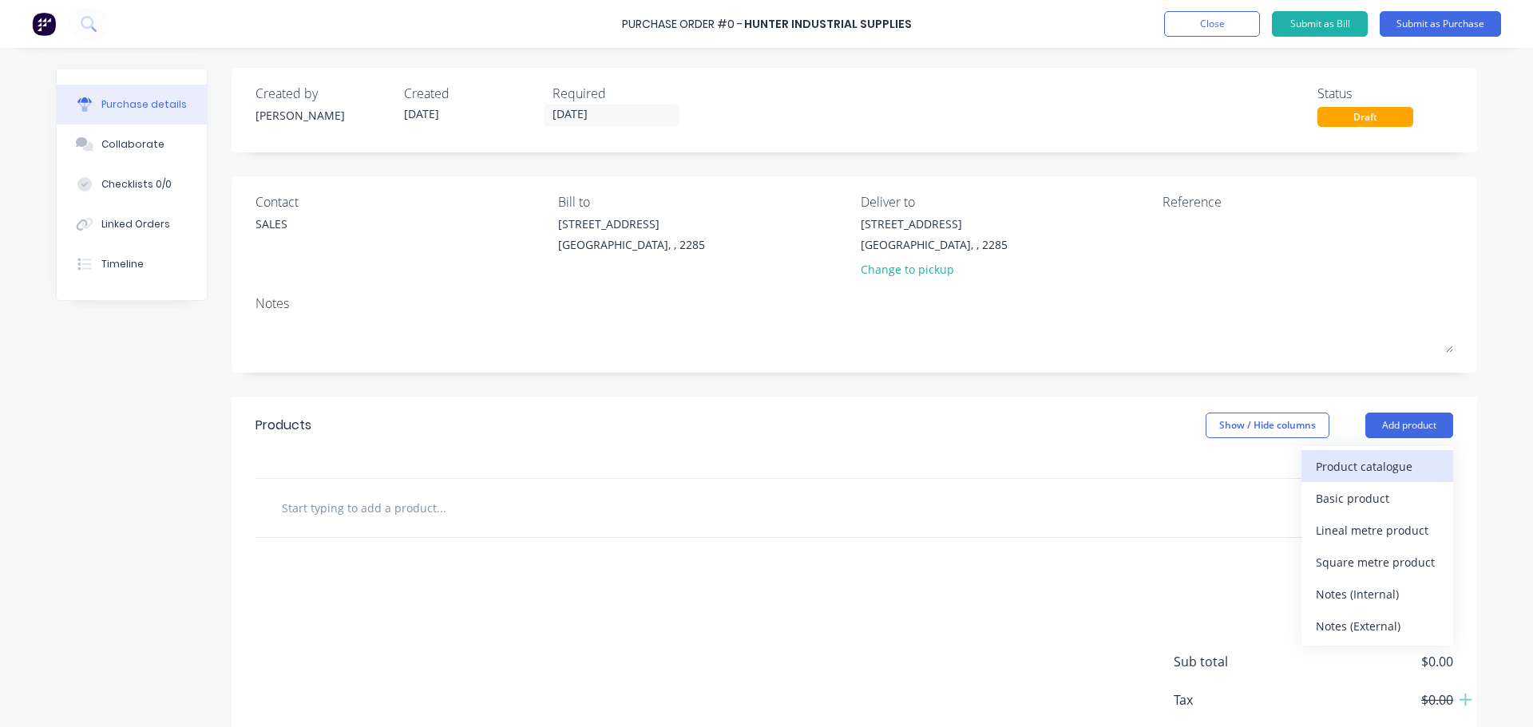
click at [1374, 460] on div "Product catalogue" at bounding box center [1377, 466] width 123 height 23
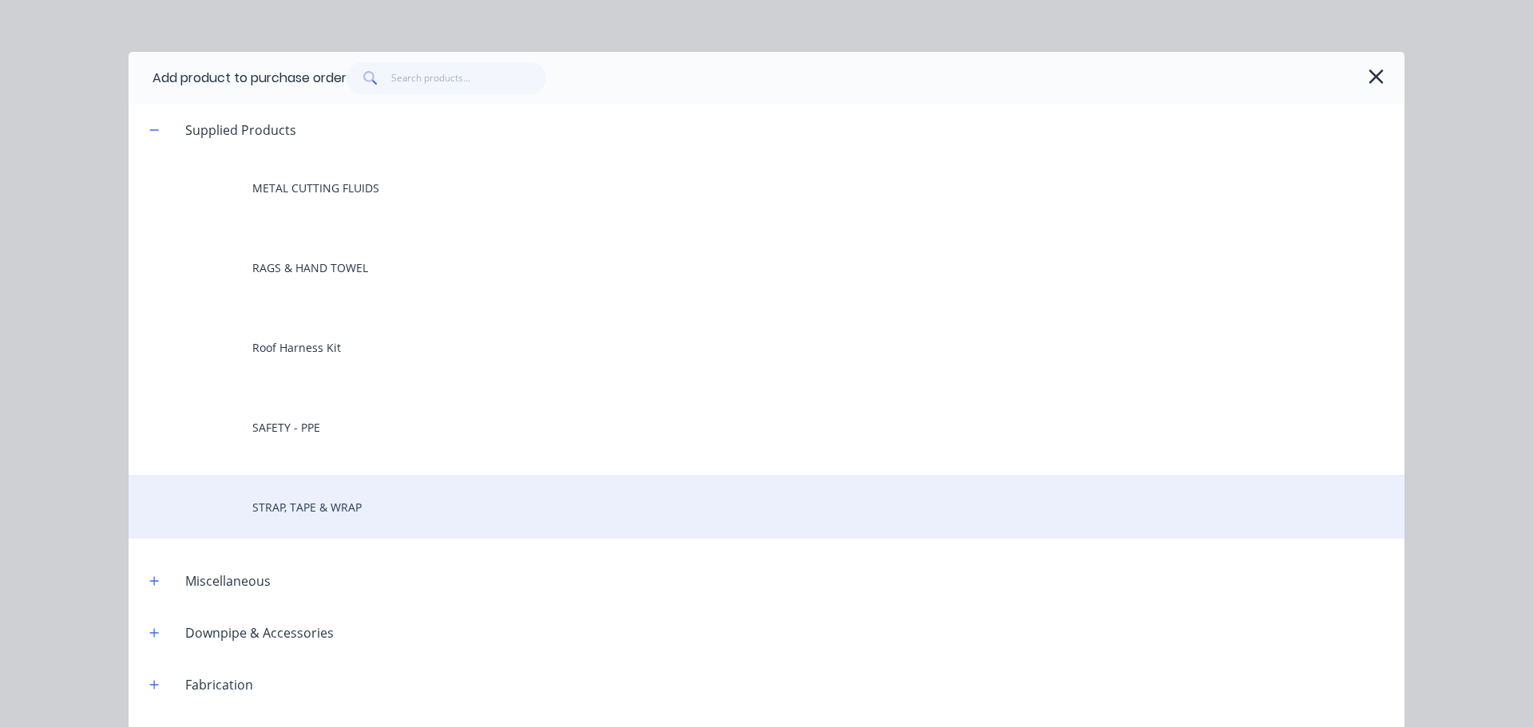
click at [291, 504] on div "STRAP, TAPE & WRAP" at bounding box center [767, 507] width 1276 height 64
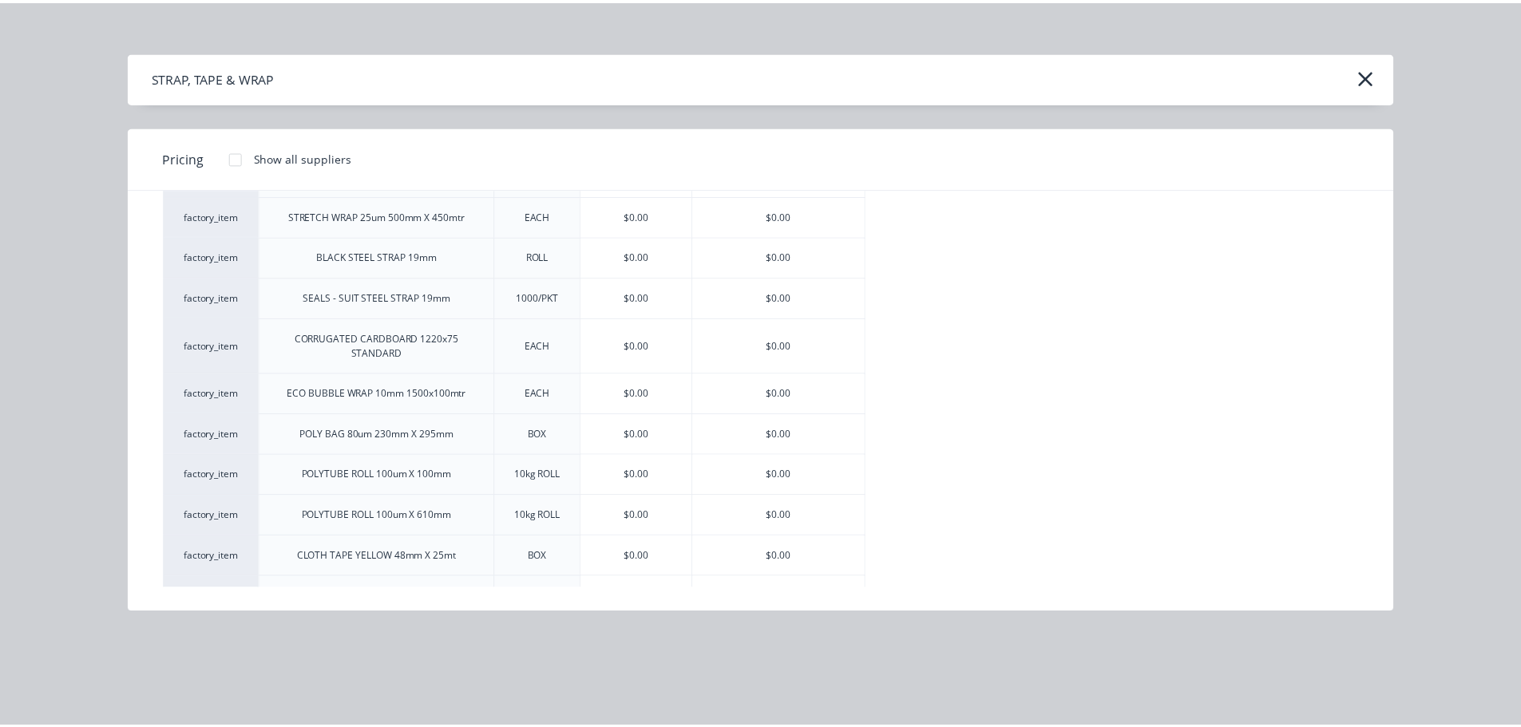
scroll to position [246, 0]
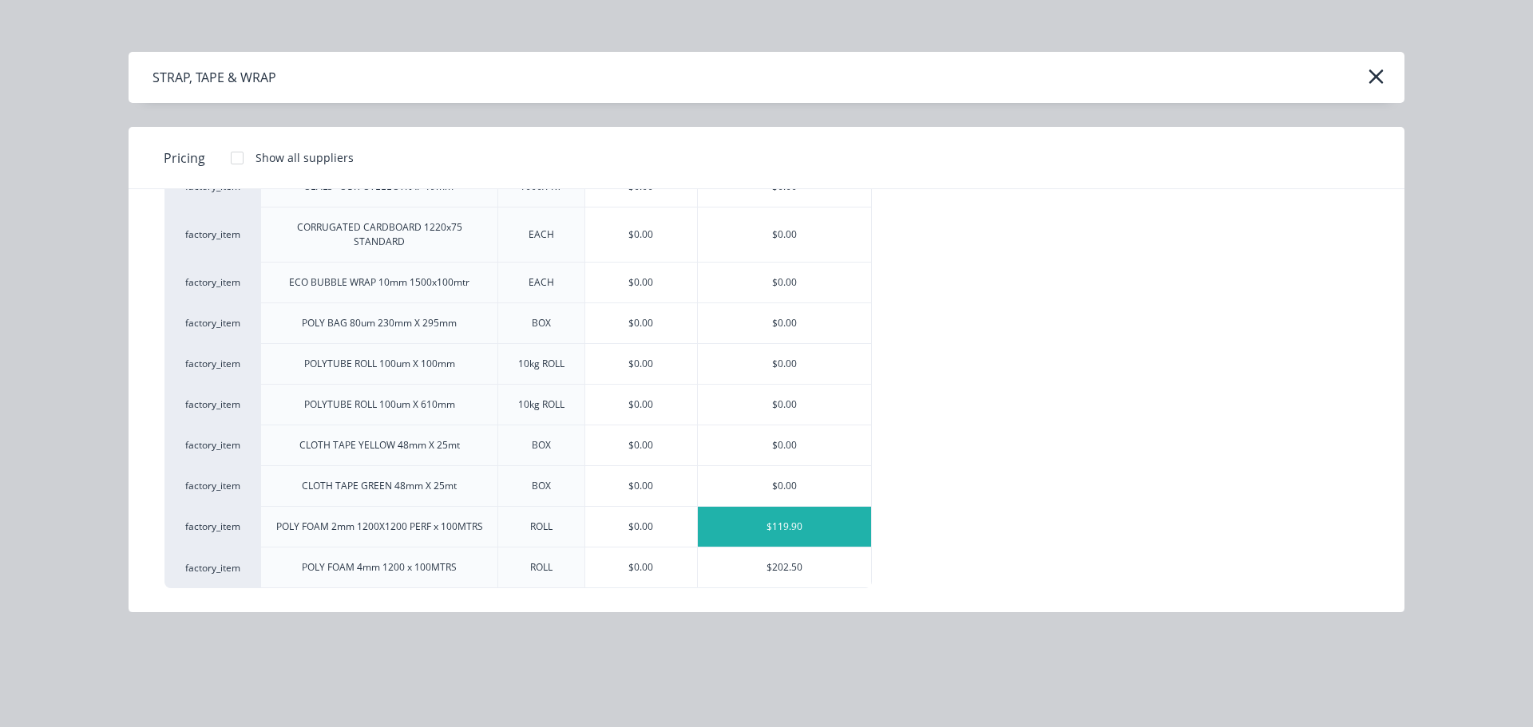
click at [762, 524] on div "$119.90" at bounding box center [784, 527] width 173 height 40
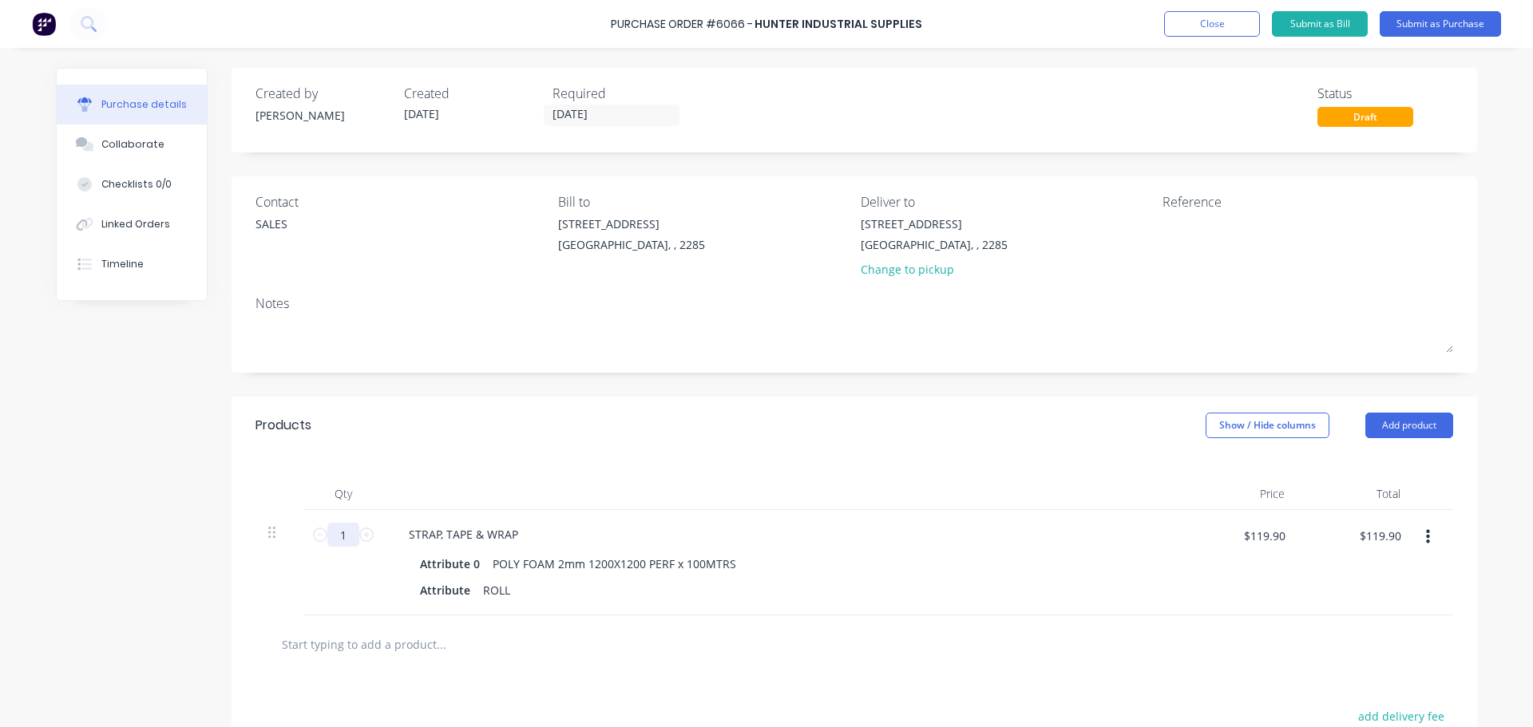
click at [335, 534] on input "1" at bounding box center [343, 535] width 32 height 24
type input "3"
type input "$359.70"
type input "3"
click at [555, 490] on div at bounding box center [782, 494] width 798 height 32
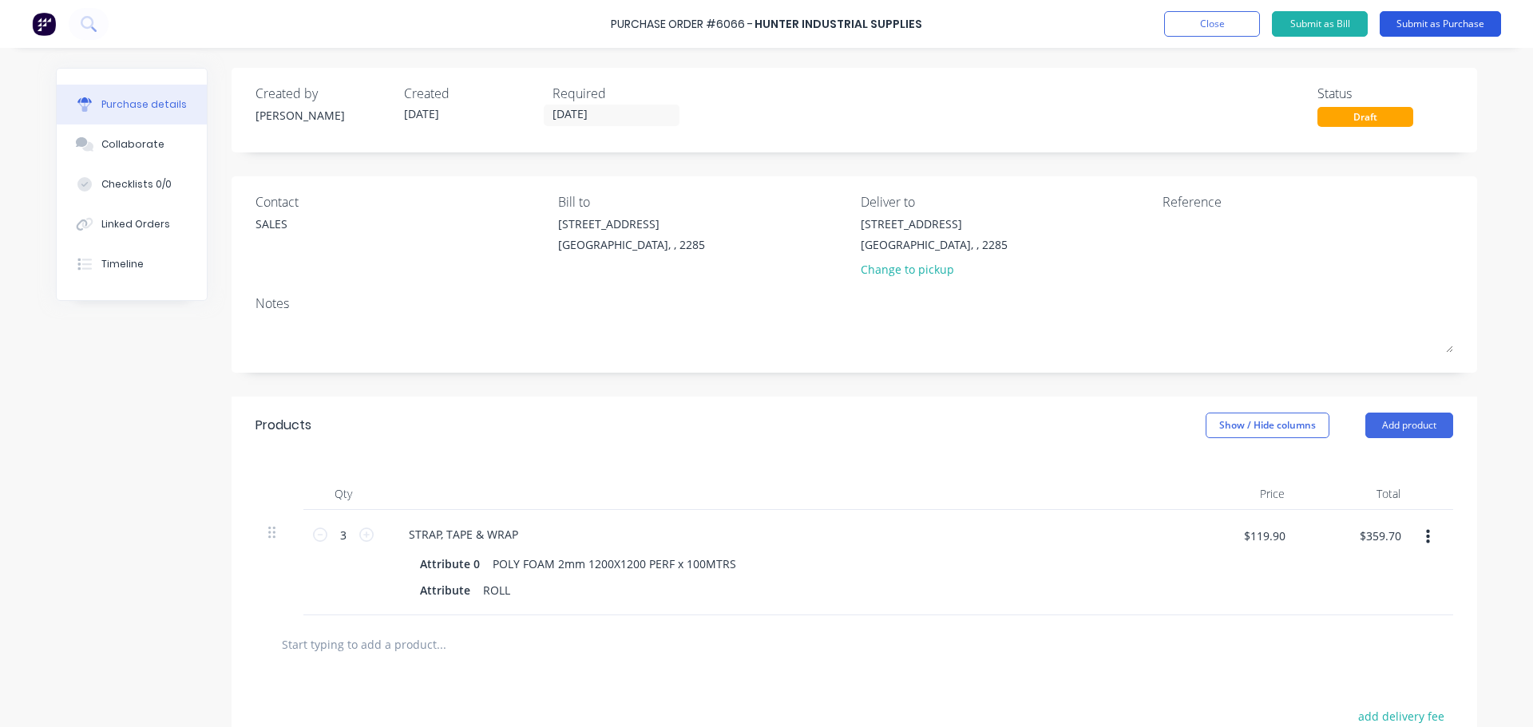
click at [1424, 22] on button "Submit as Purchase" at bounding box center [1439, 24] width 121 height 26
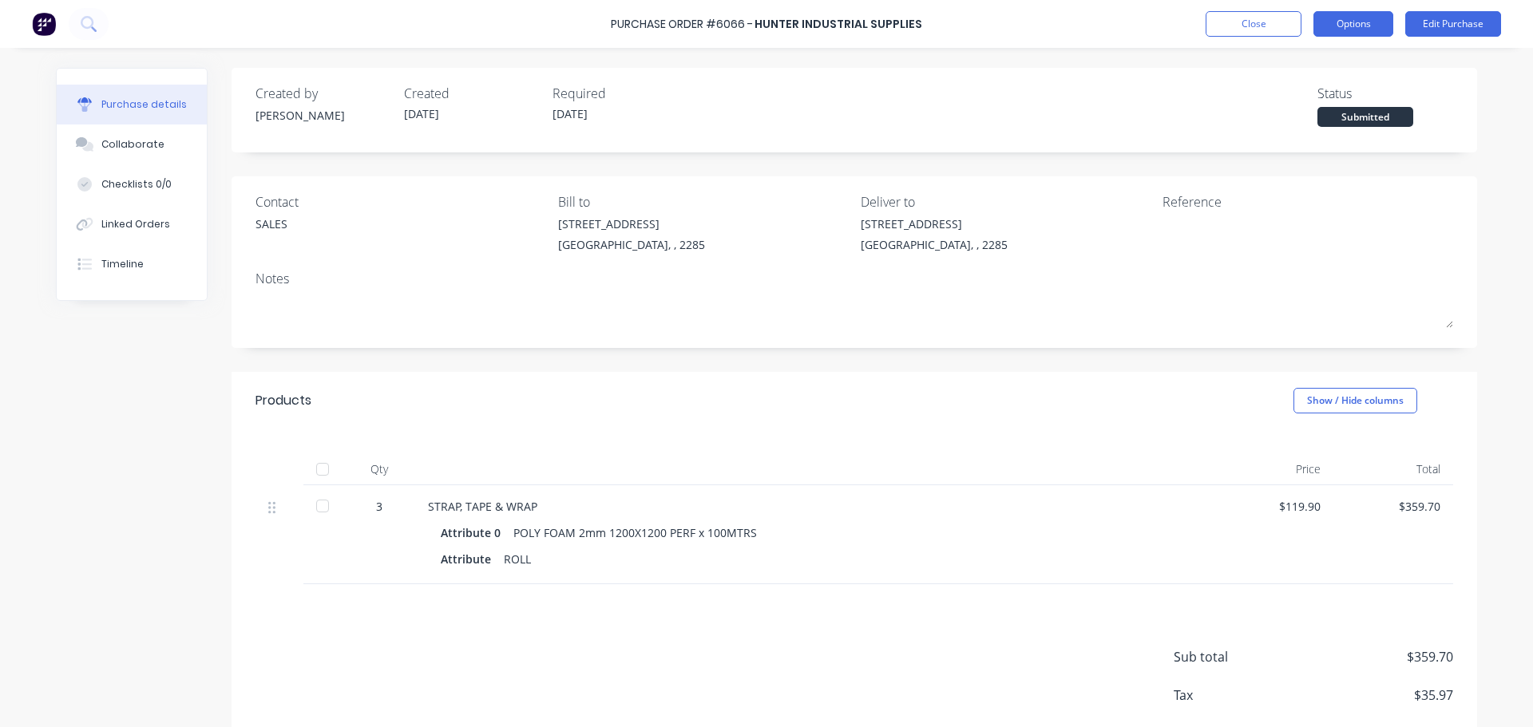
click at [1335, 18] on button "Options" at bounding box center [1353, 24] width 80 height 26
click at [1477, 126] on div "Purchase details Collaborate Checklists 0/0 Linked Orders Timeline Created by M…" at bounding box center [766, 339] width 1453 height 647
click at [1349, 25] on button "Options" at bounding box center [1353, 24] width 80 height 26
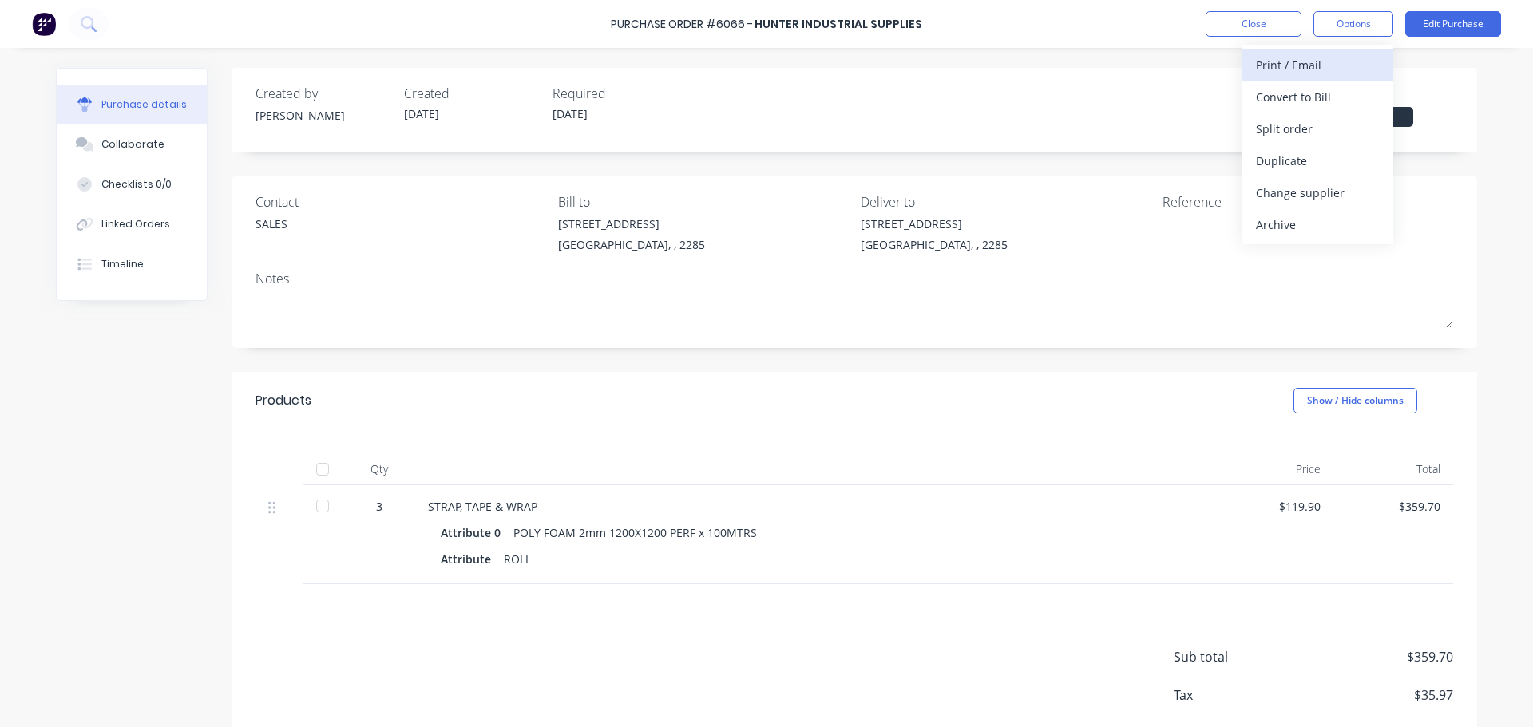
click at [1312, 55] on div "Print / Email" at bounding box center [1317, 64] width 123 height 23
click at [1313, 121] on div "Without pricing" at bounding box center [1317, 128] width 123 height 23
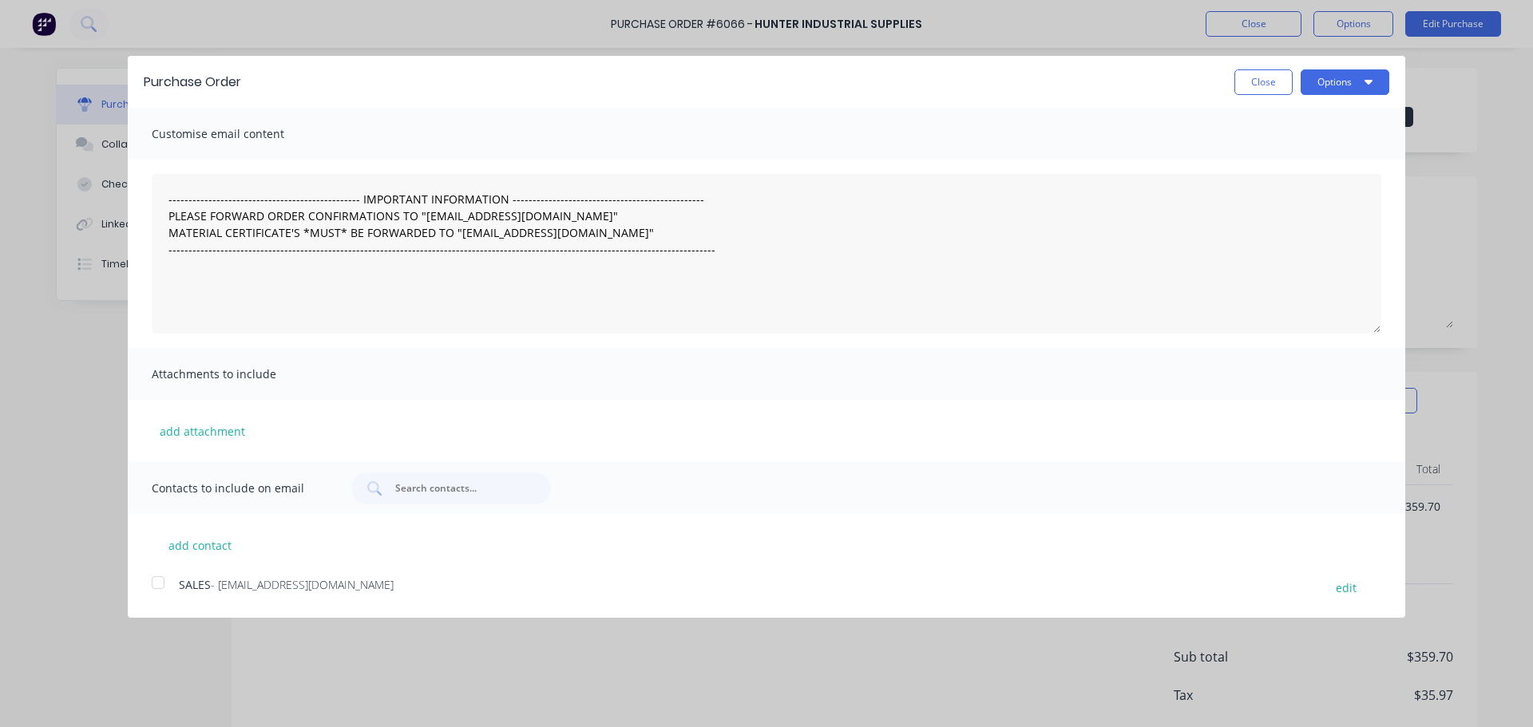
click at [157, 587] on div at bounding box center [158, 583] width 32 height 32
click at [1330, 88] on button "Options" at bounding box center [1344, 82] width 89 height 26
click at [1325, 162] on div "Email" at bounding box center [1313, 154] width 123 height 23
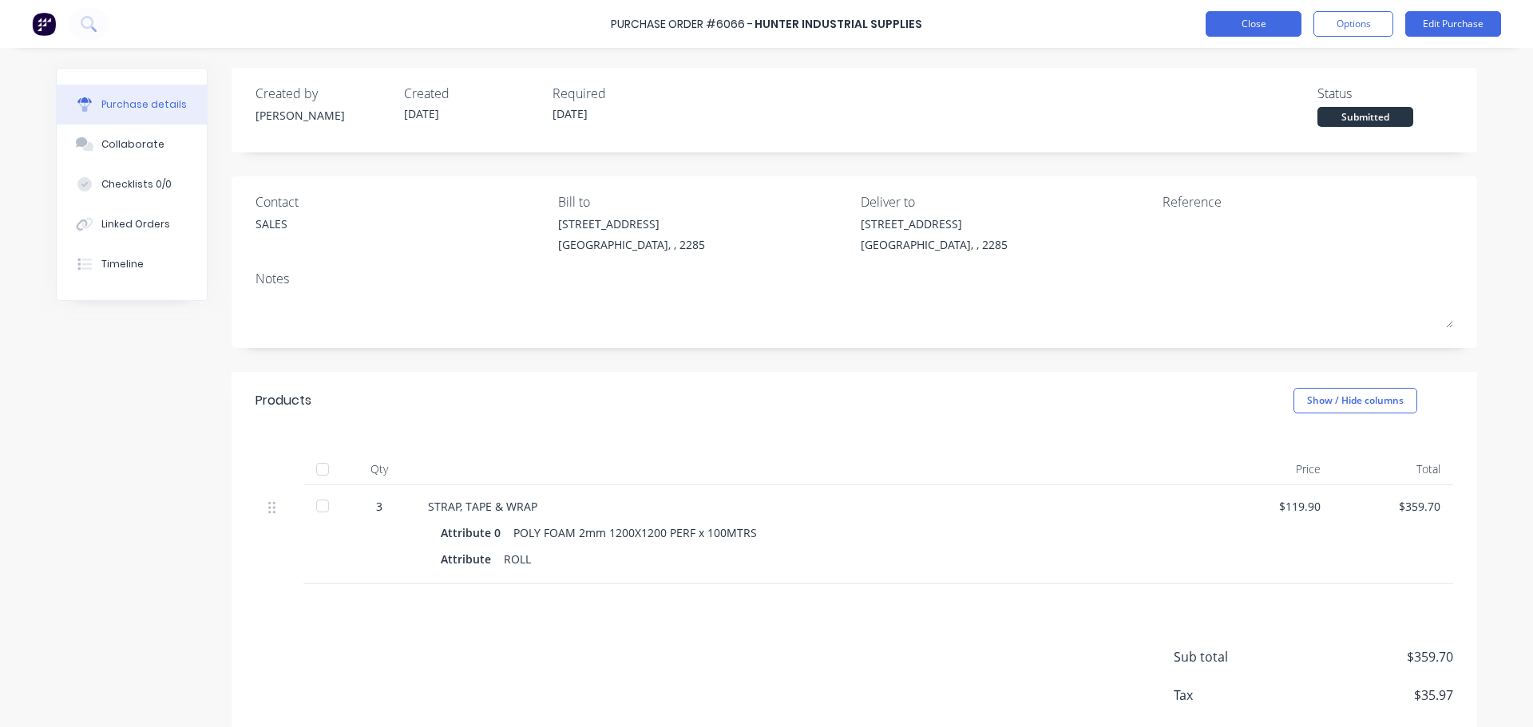
click at [1261, 33] on button "Close" at bounding box center [1253, 24] width 96 height 26
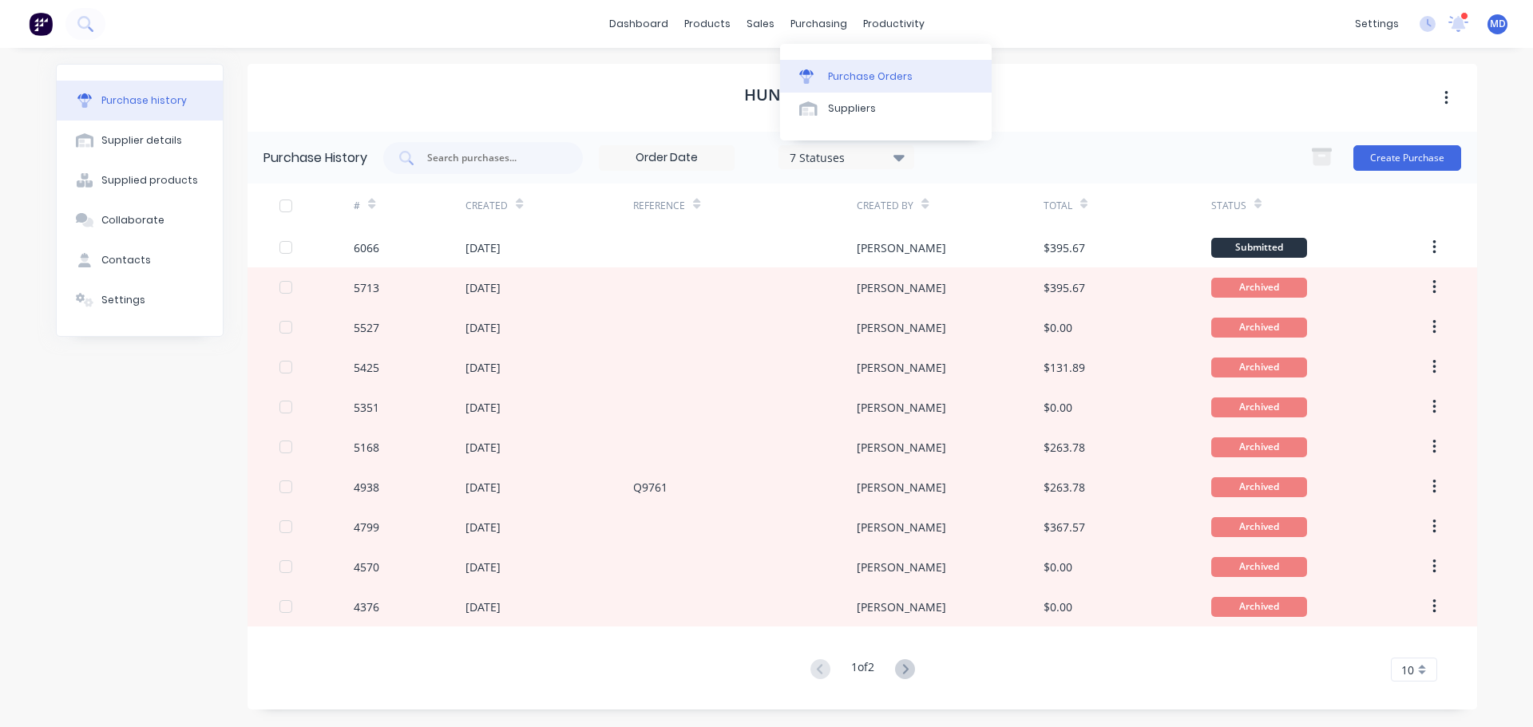
click at [825, 76] on link "Purchase Orders" at bounding box center [886, 76] width 212 height 32
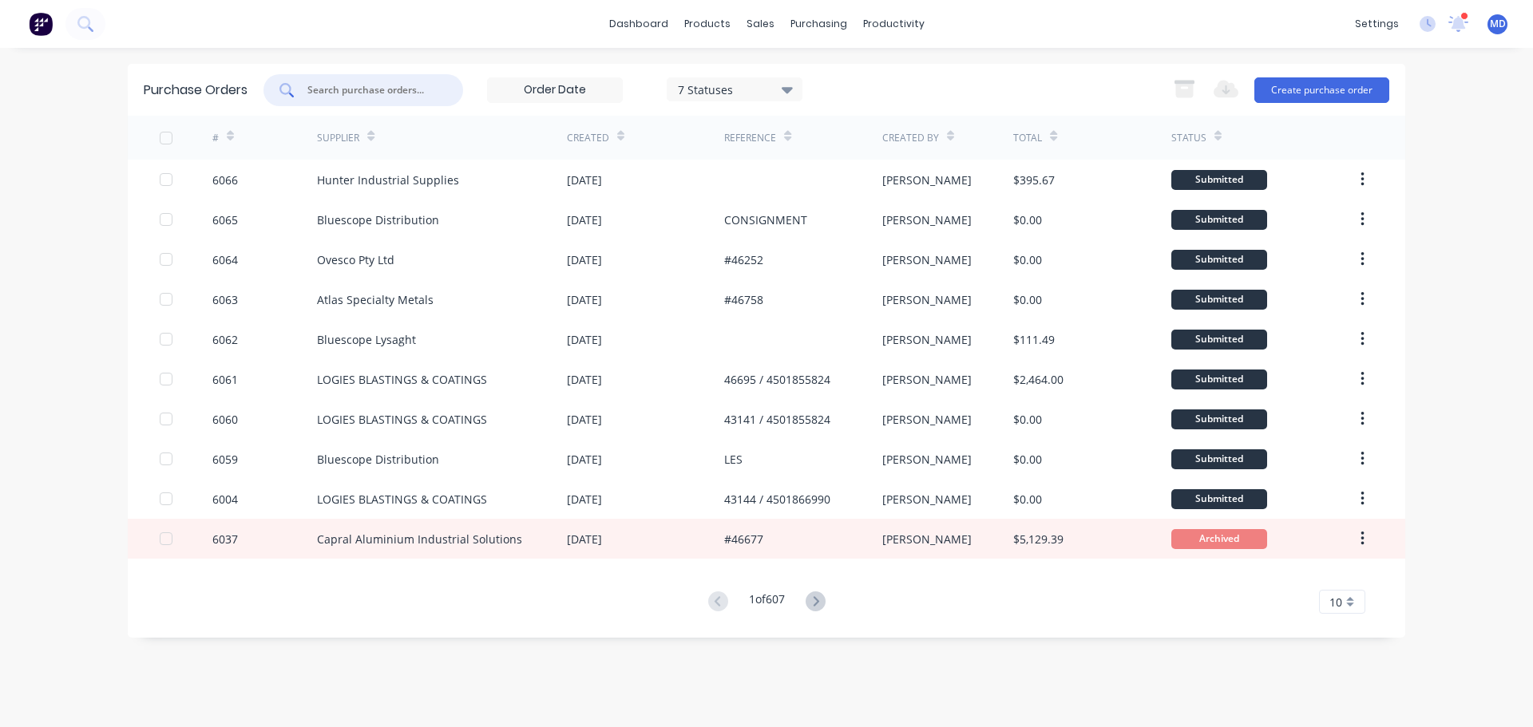
click at [307, 91] on input "text" at bounding box center [372, 90] width 133 height 16
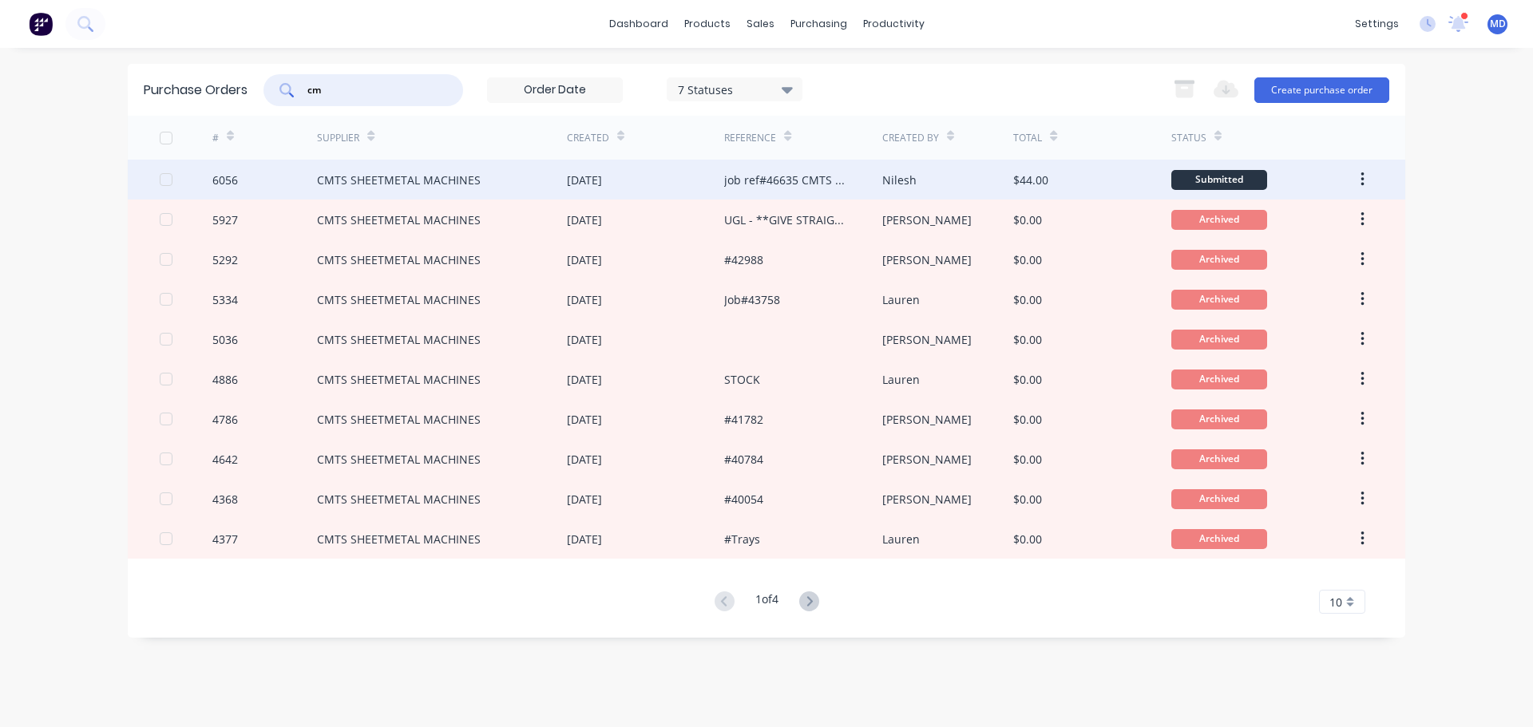
type input "cm"
click at [199, 176] on div at bounding box center [186, 180] width 53 height 40
type textarea "x"
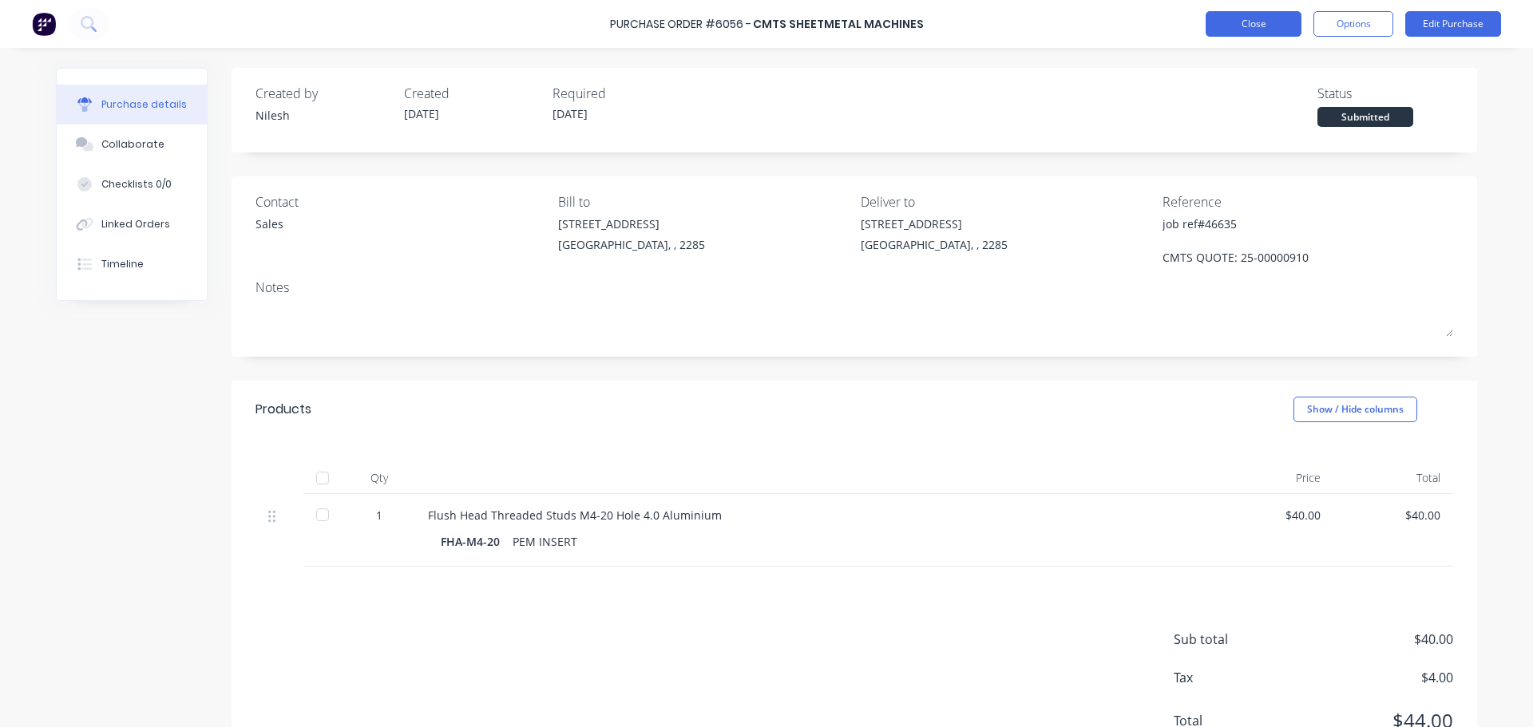
click at [1251, 21] on button "Close" at bounding box center [1253, 24] width 96 height 26
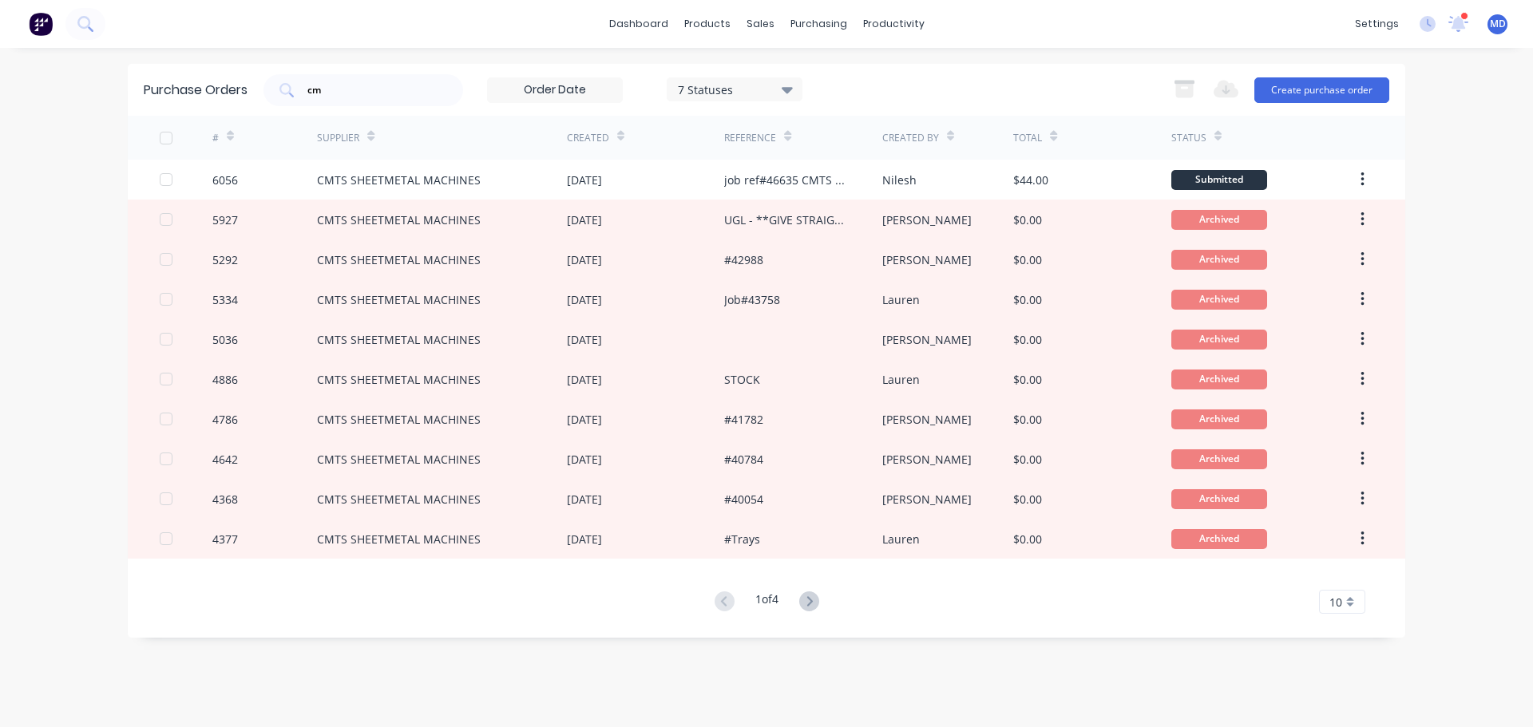
click at [409, 37] on div "dashboard products sales purchasing productivity dashboard products Product Cat…" at bounding box center [766, 24] width 1533 height 48
click at [366, 86] on input "cm" at bounding box center [372, 90] width 133 height 16
type input "c"
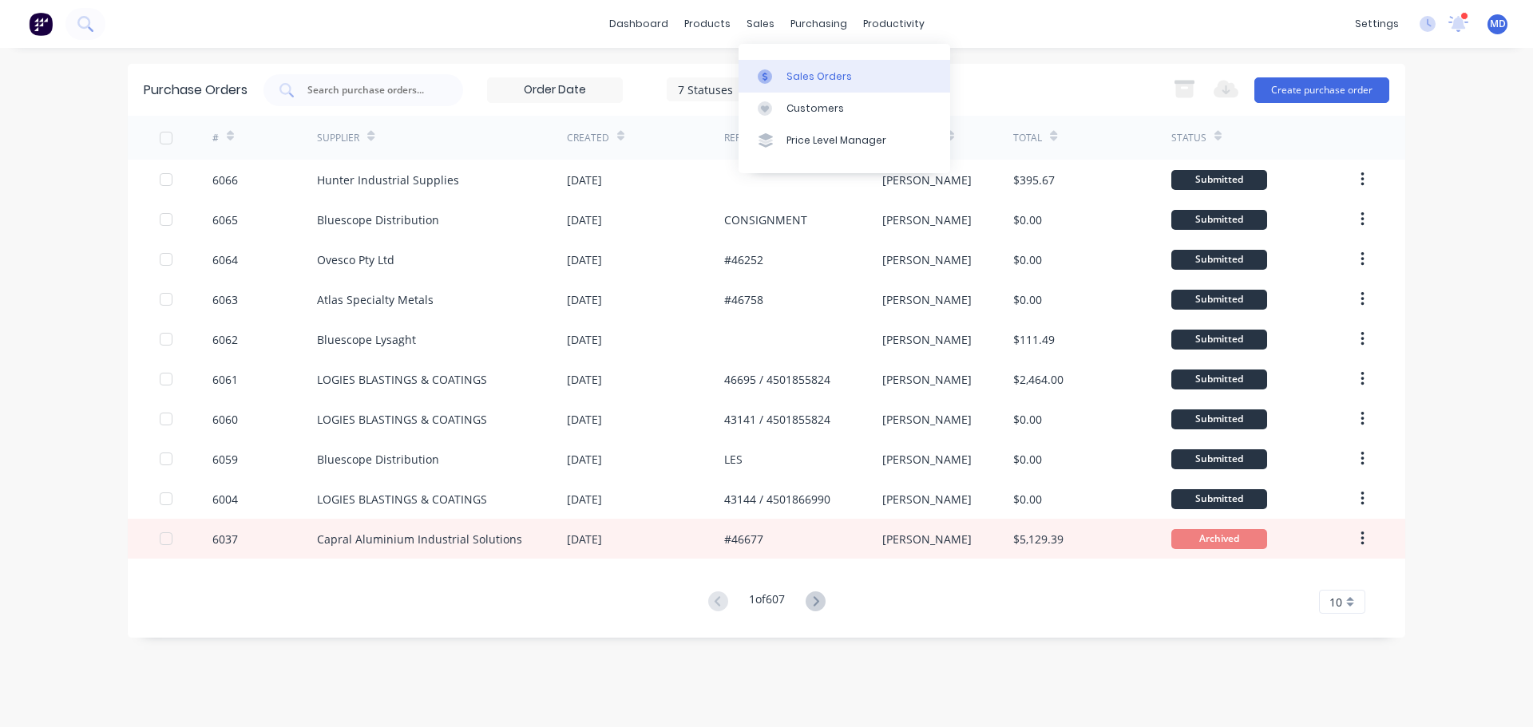
click at [781, 75] on div at bounding box center [770, 76] width 24 height 14
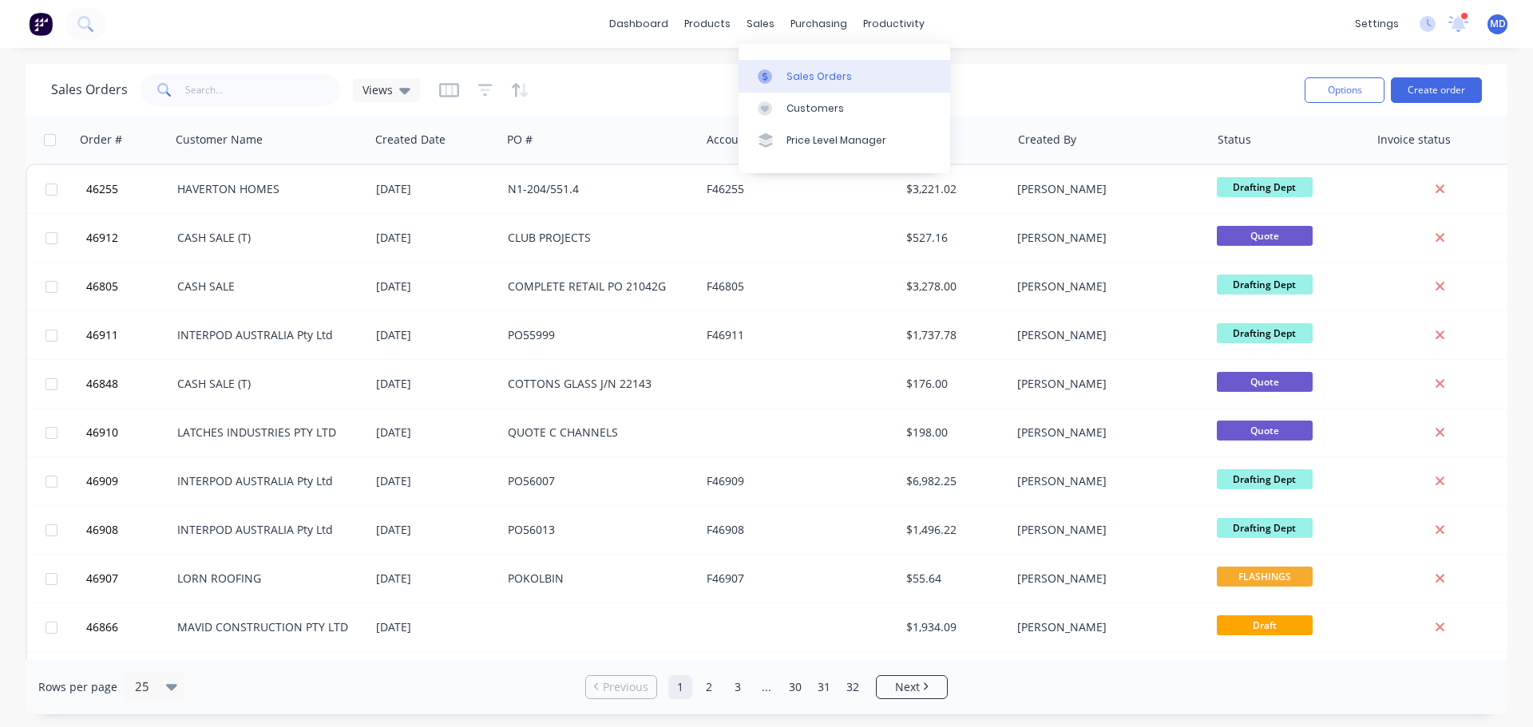
click at [770, 63] on link "Sales Orders" at bounding box center [844, 76] width 212 height 32
click at [805, 85] on link "Sales Orders" at bounding box center [844, 76] width 212 height 32
click at [218, 95] on input "text" at bounding box center [263, 90] width 156 height 32
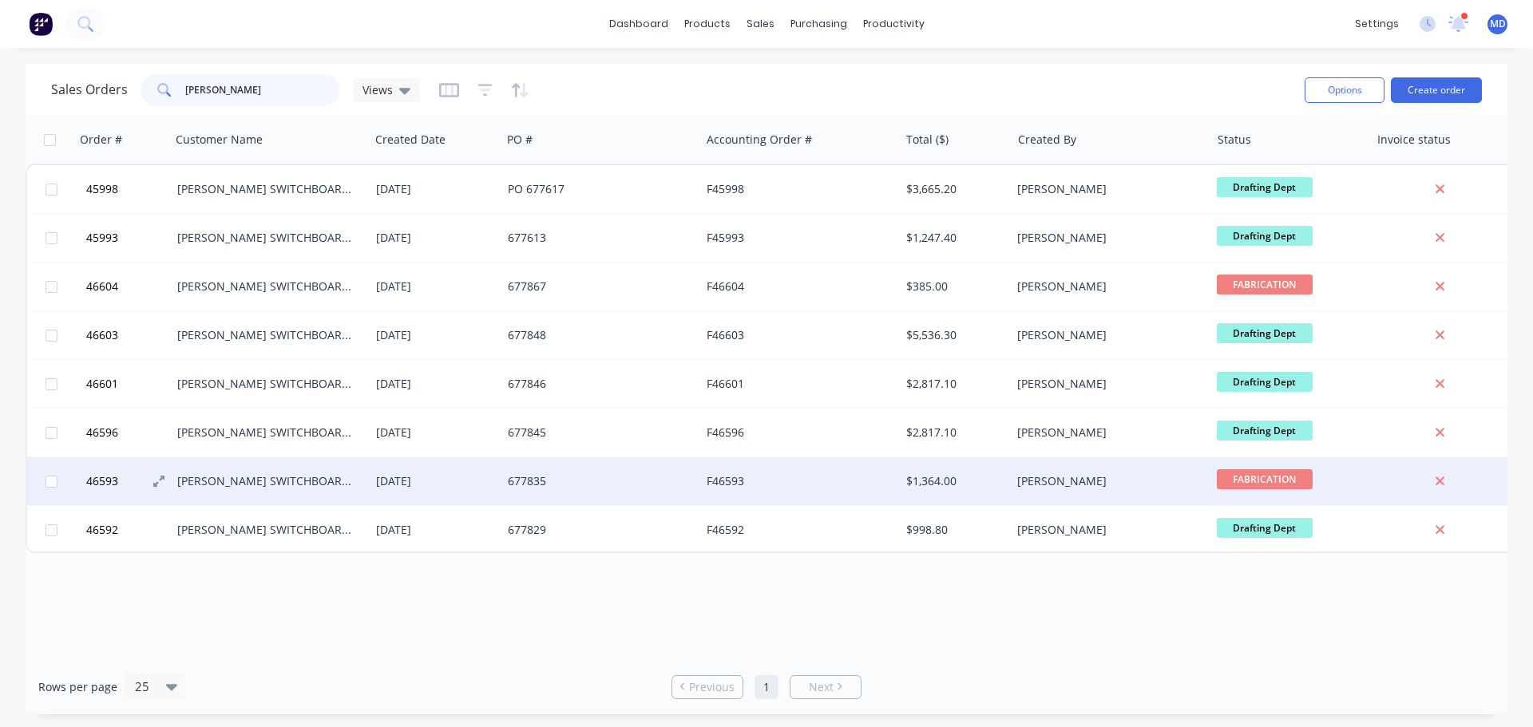
type input "r n baker"
click at [105, 488] on span "46593" at bounding box center [102, 481] width 32 height 16
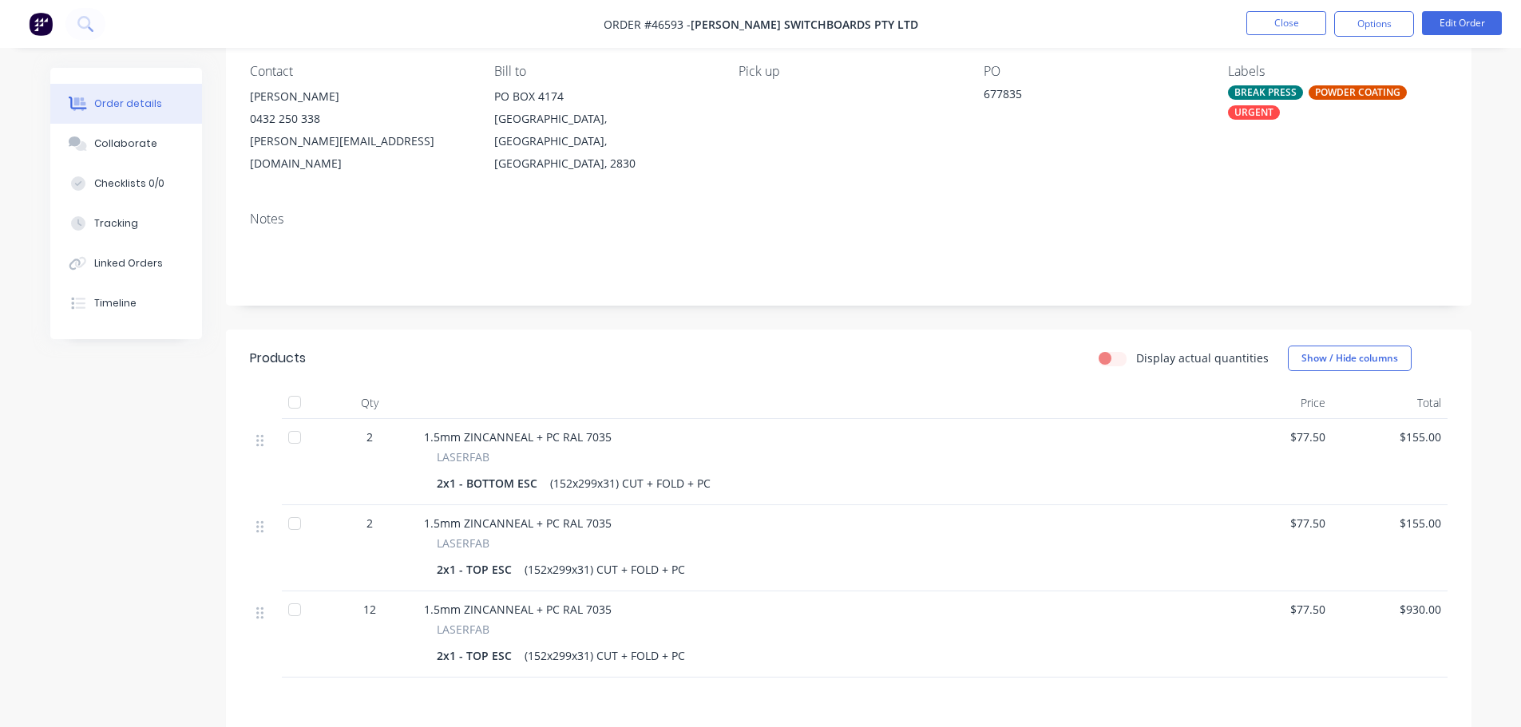
scroll to position [160, 0]
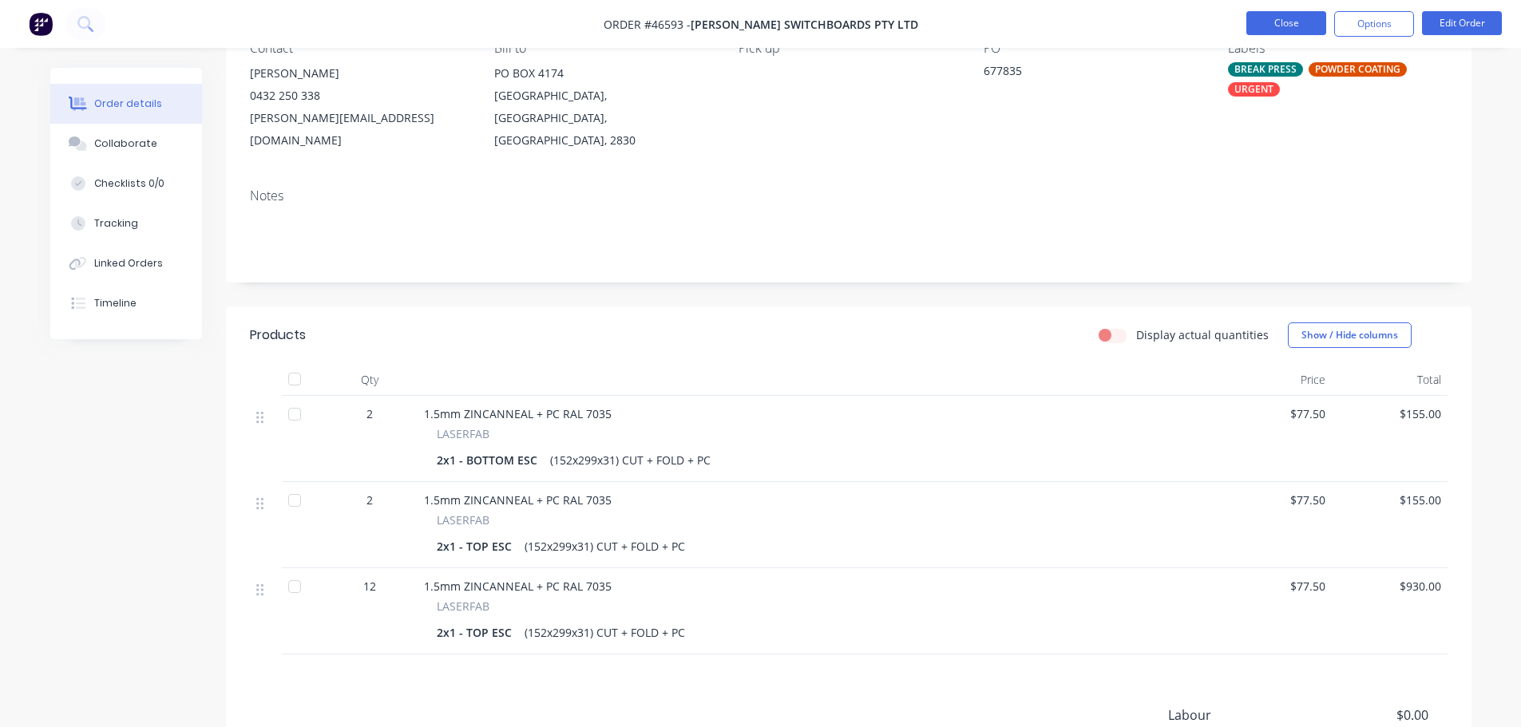
click at [1284, 27] on button "Close" at bounding box center [1286, 23] width 80 height 24
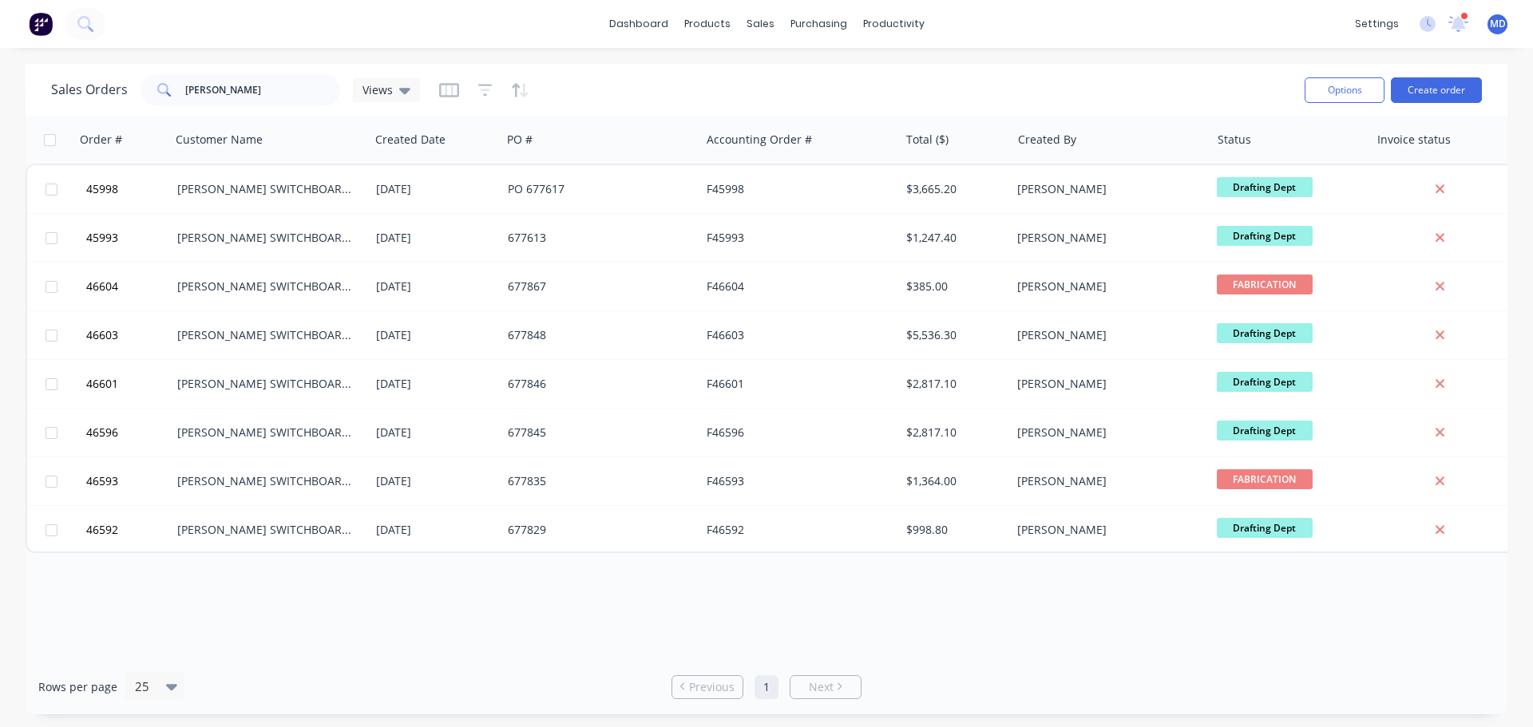
click at [278, 108] on div "Sales Orders r n baker Views" at bounding box center [671, 89] width 1241 height 39
click at [273, 101] on input "r n baker" at bounding box center [263, 90] width 156 height 32
type input "r"
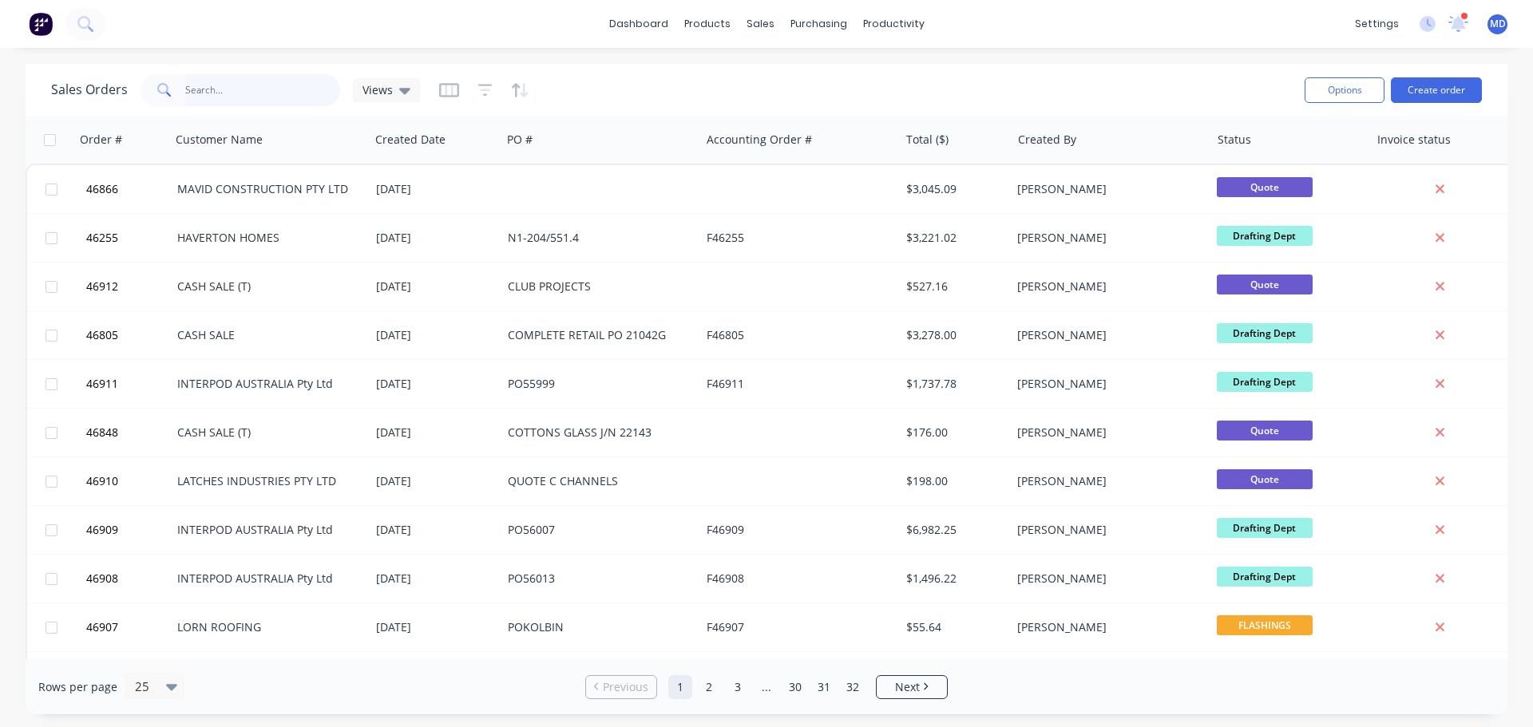
click at [221, 97] on input "text" at bounding box center [263, 90] width 156 height 32
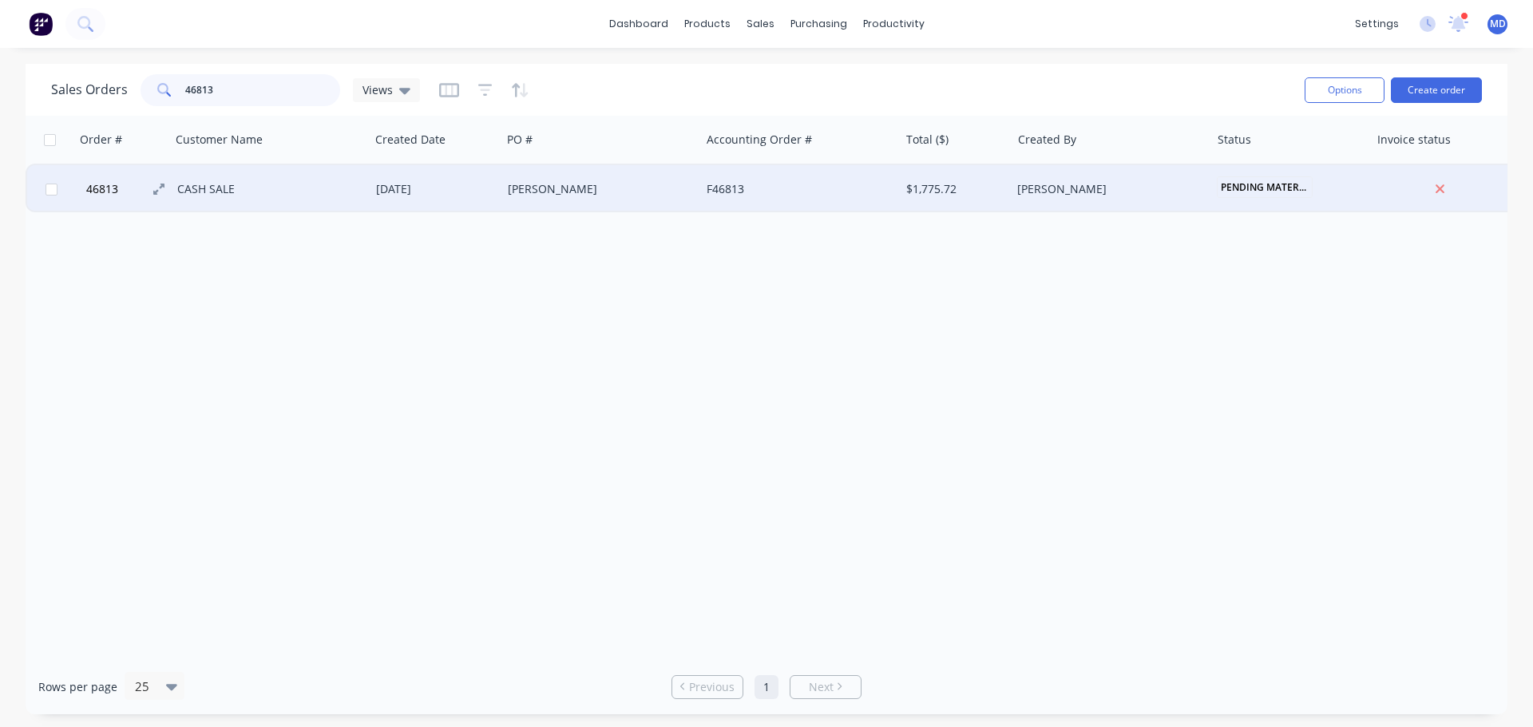
type input "46813"
click at [108, 182] on span "46813" at bounding box center [102, 189] width 32 height 16
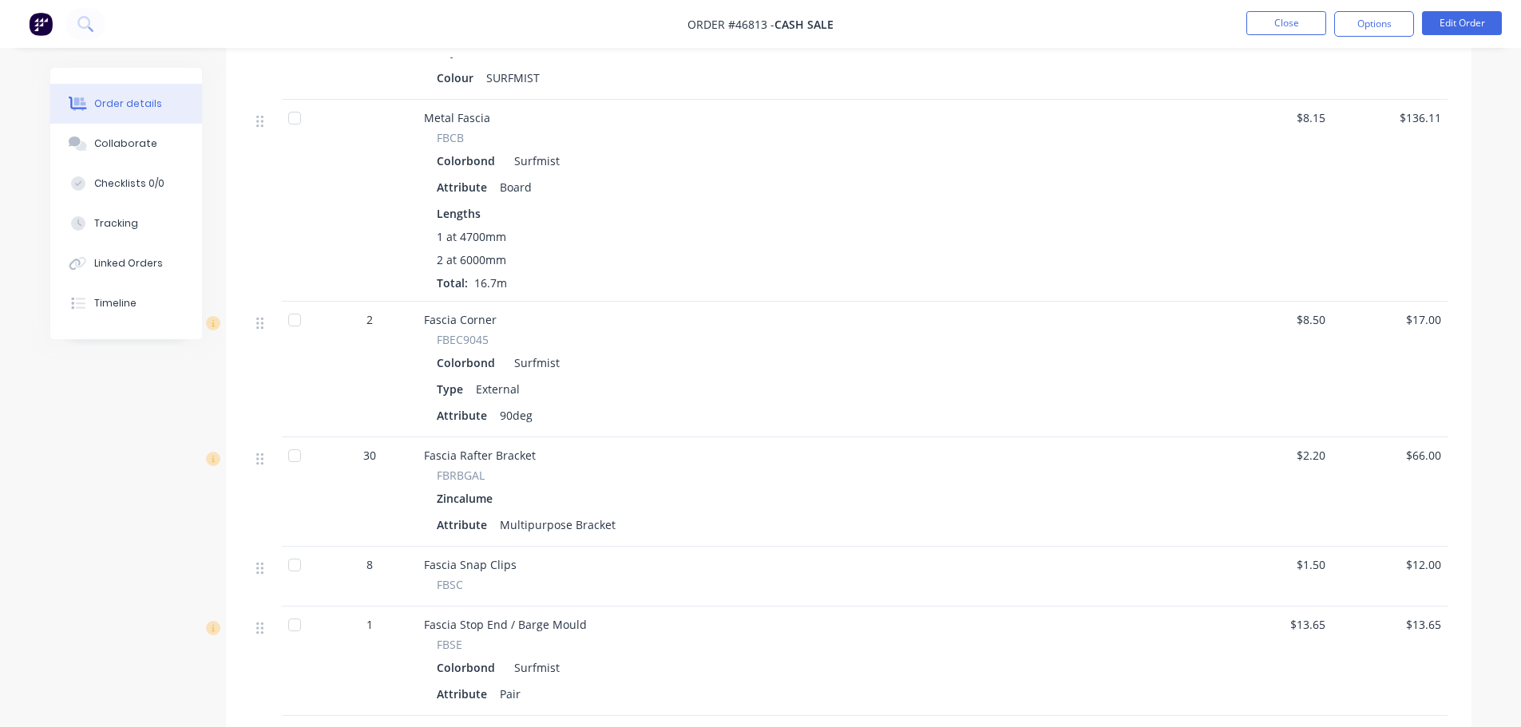
scroll to position [1038, 0]
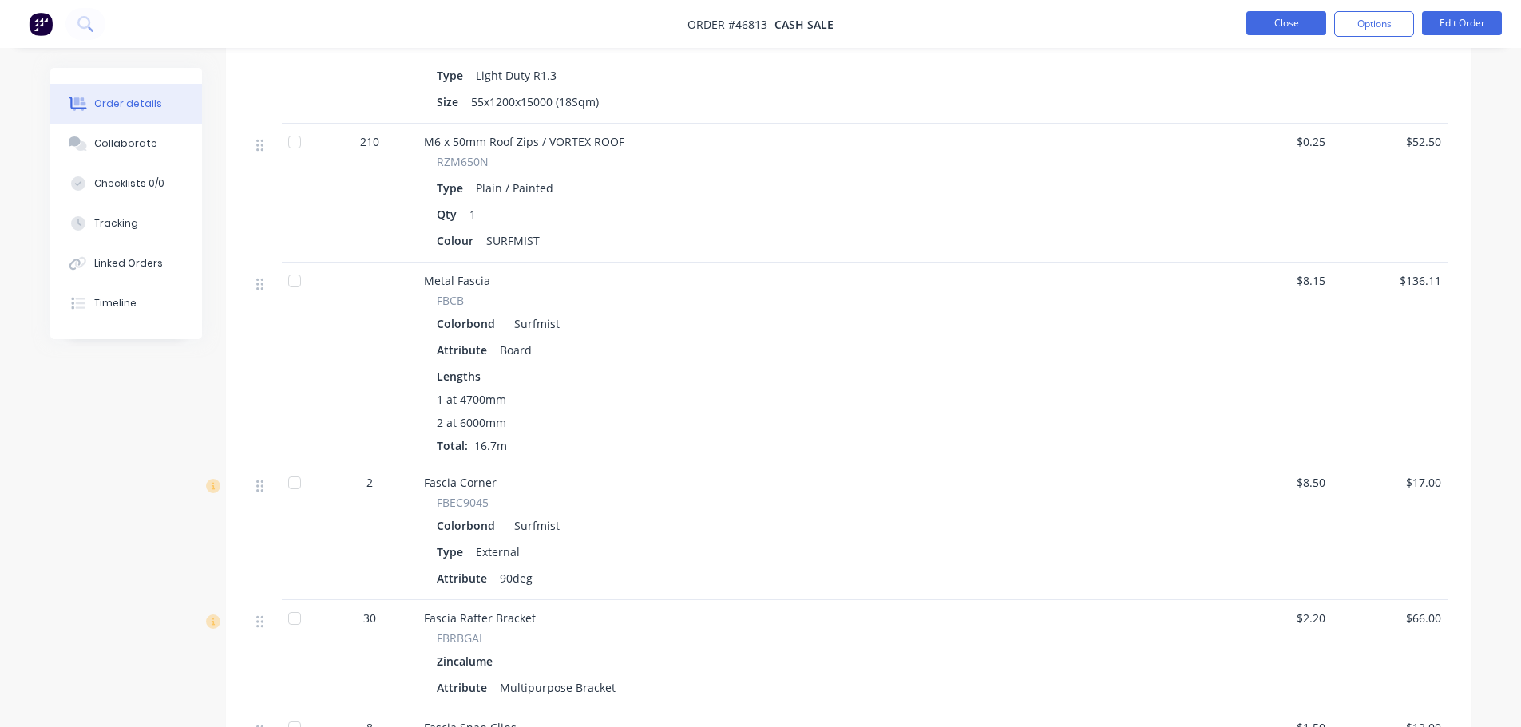
click at [1266, 19] on button "Close" at bounding box center [1286, 23] width 80 height 24
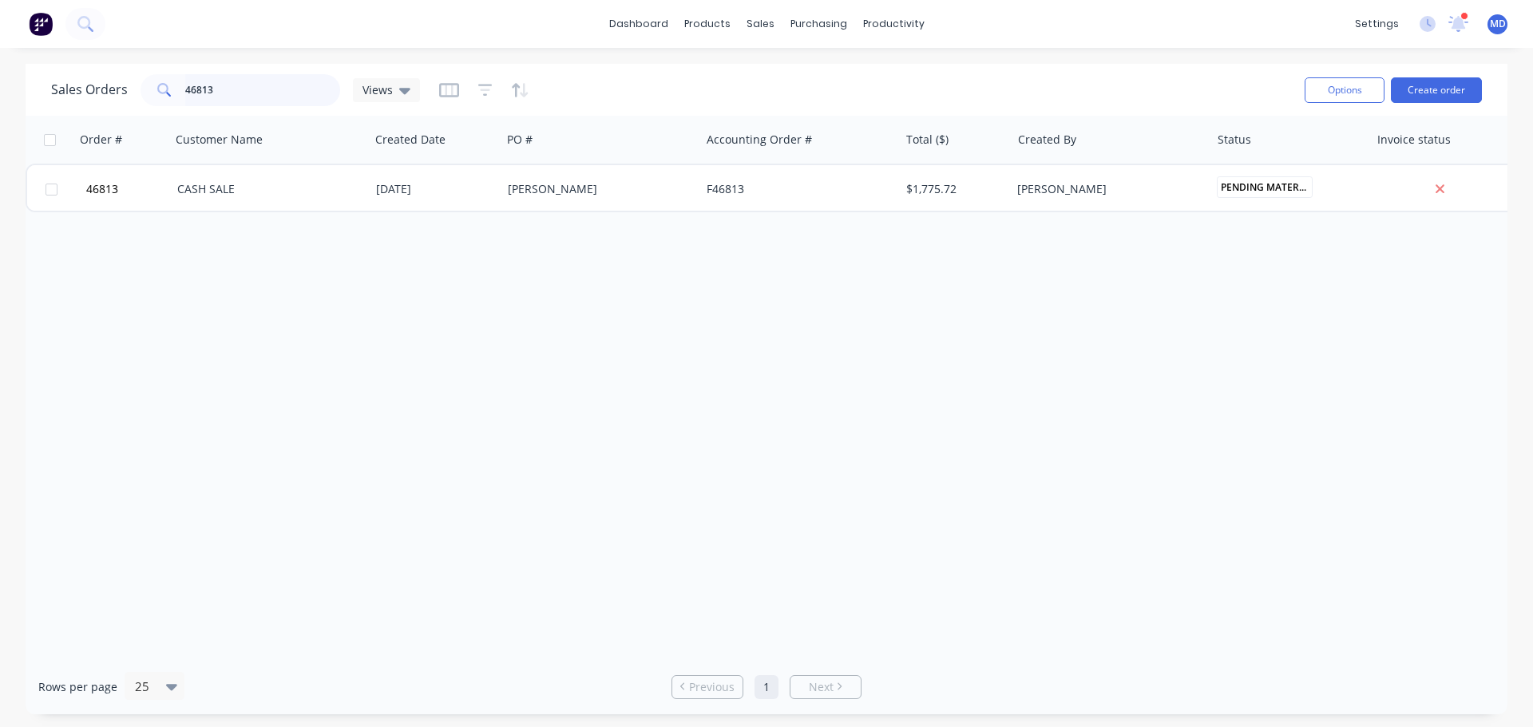
click at [262, 84] on input "46813" at bounding box center [263, 90] width 156 height 32
type input "4"
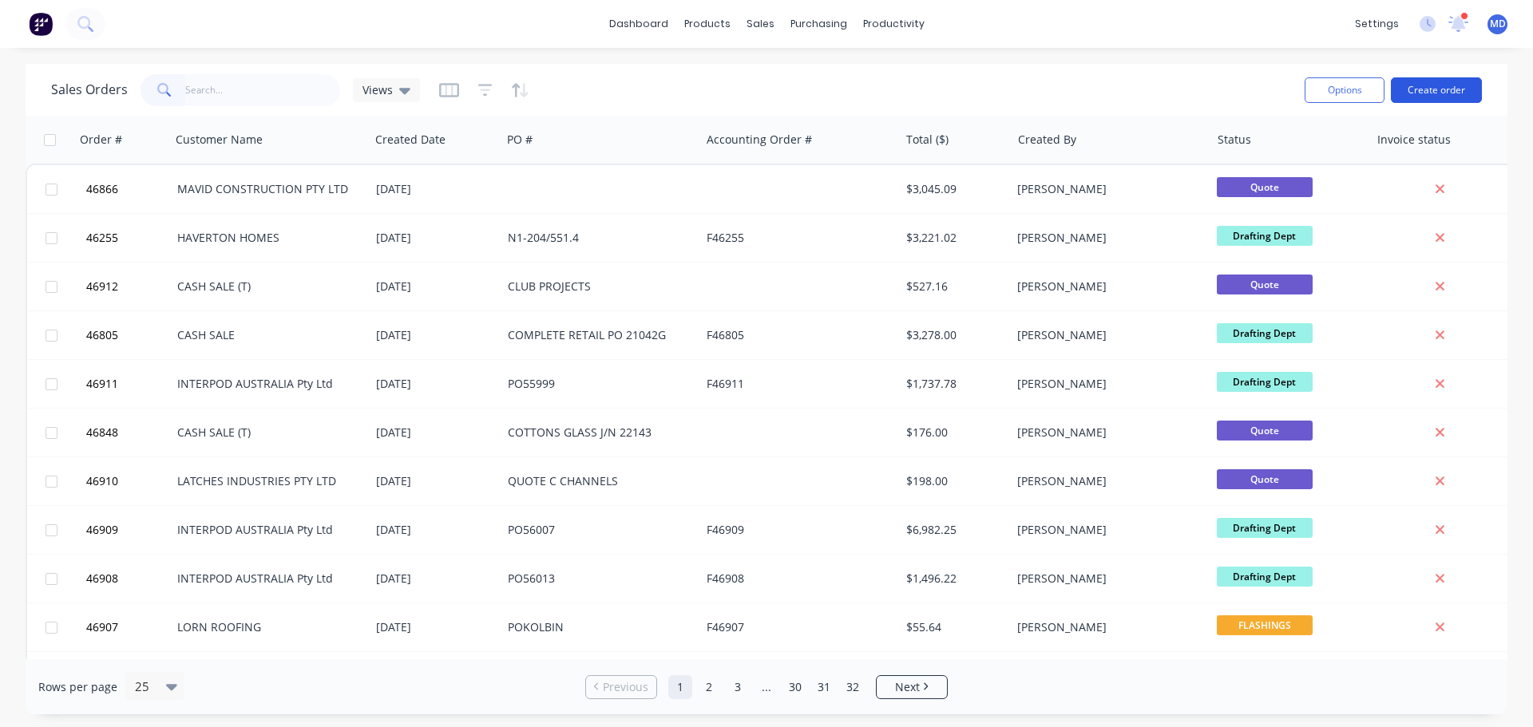
click at [1464, 93] on button "Create order" at bounding box center [1436, 90] width 91 height 26
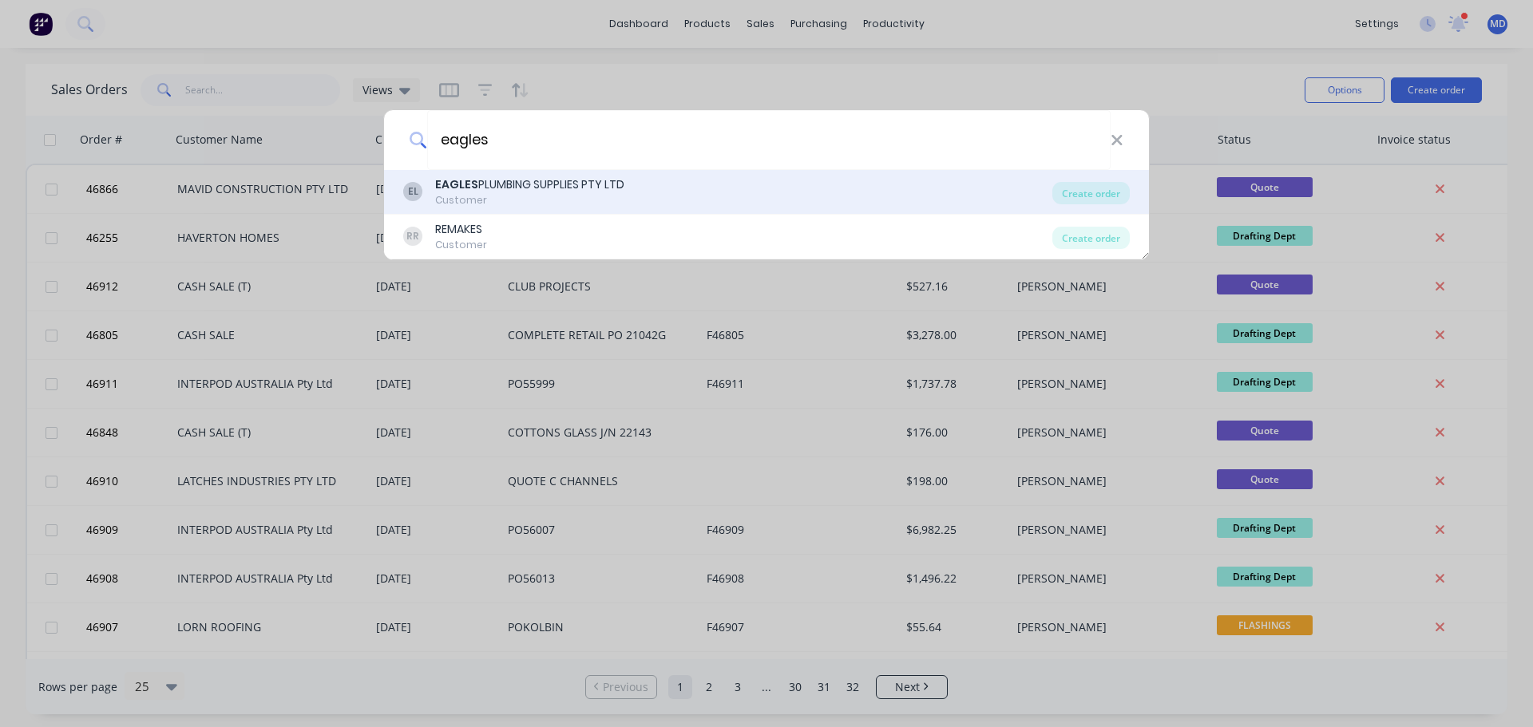
type input "eagles"
click at [524, 181] on div "EAGLES PLUMBING SUPPLIES PTY LTD" at bounding box center [529, 184] width 189 height 17
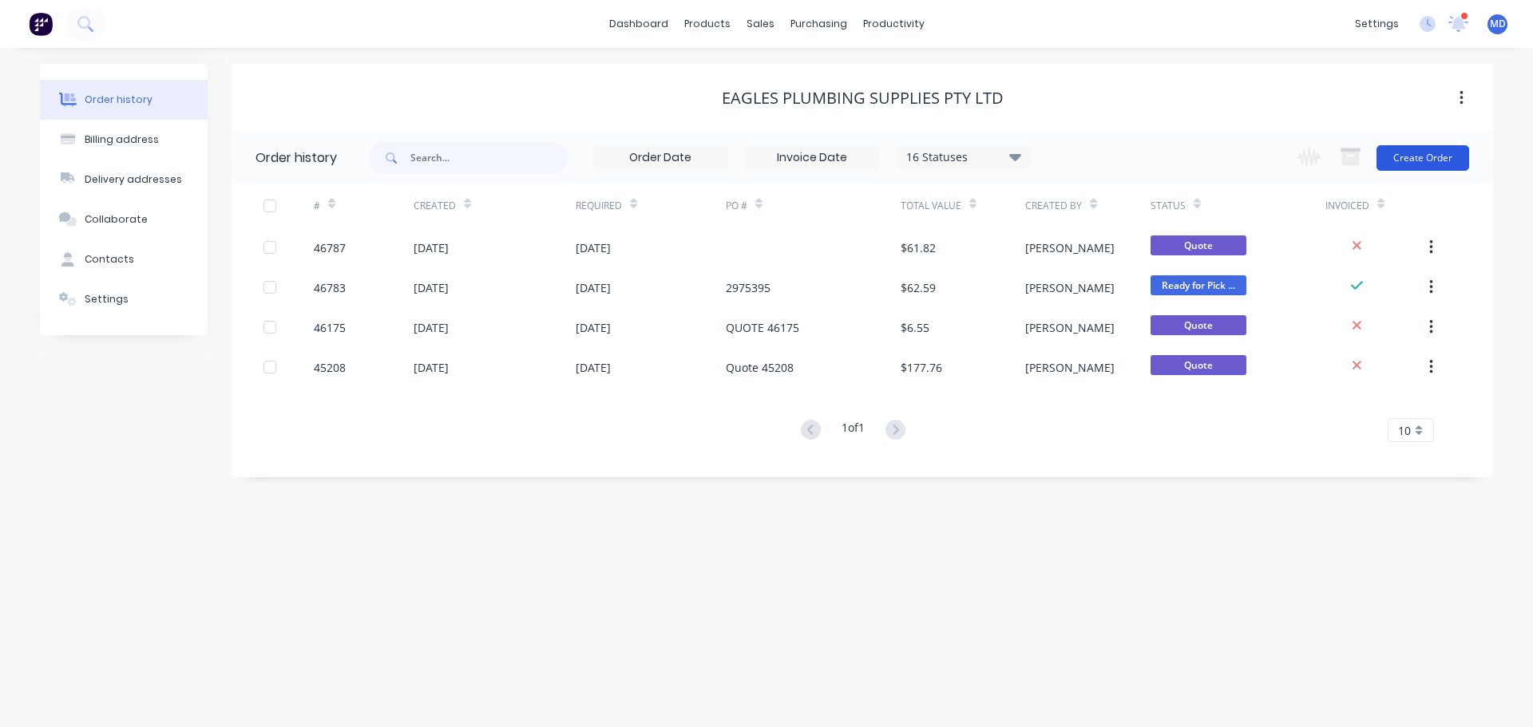
click at [1384, 156] on button "Create Order" at bounding box center [1422, 158] width 93 height 26
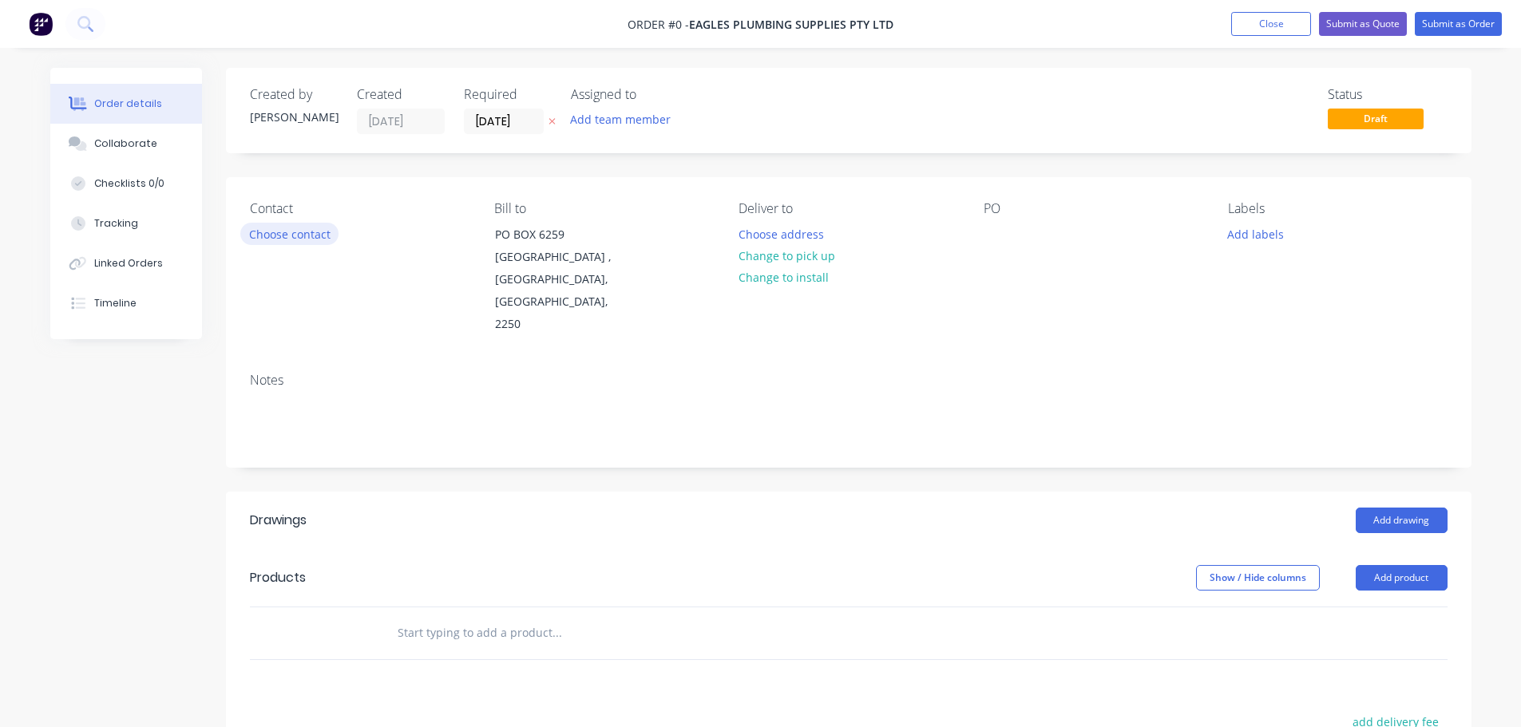
click at [258, 233] on button "Choose contact" at bounding box center [289, 234] width 98 height 22
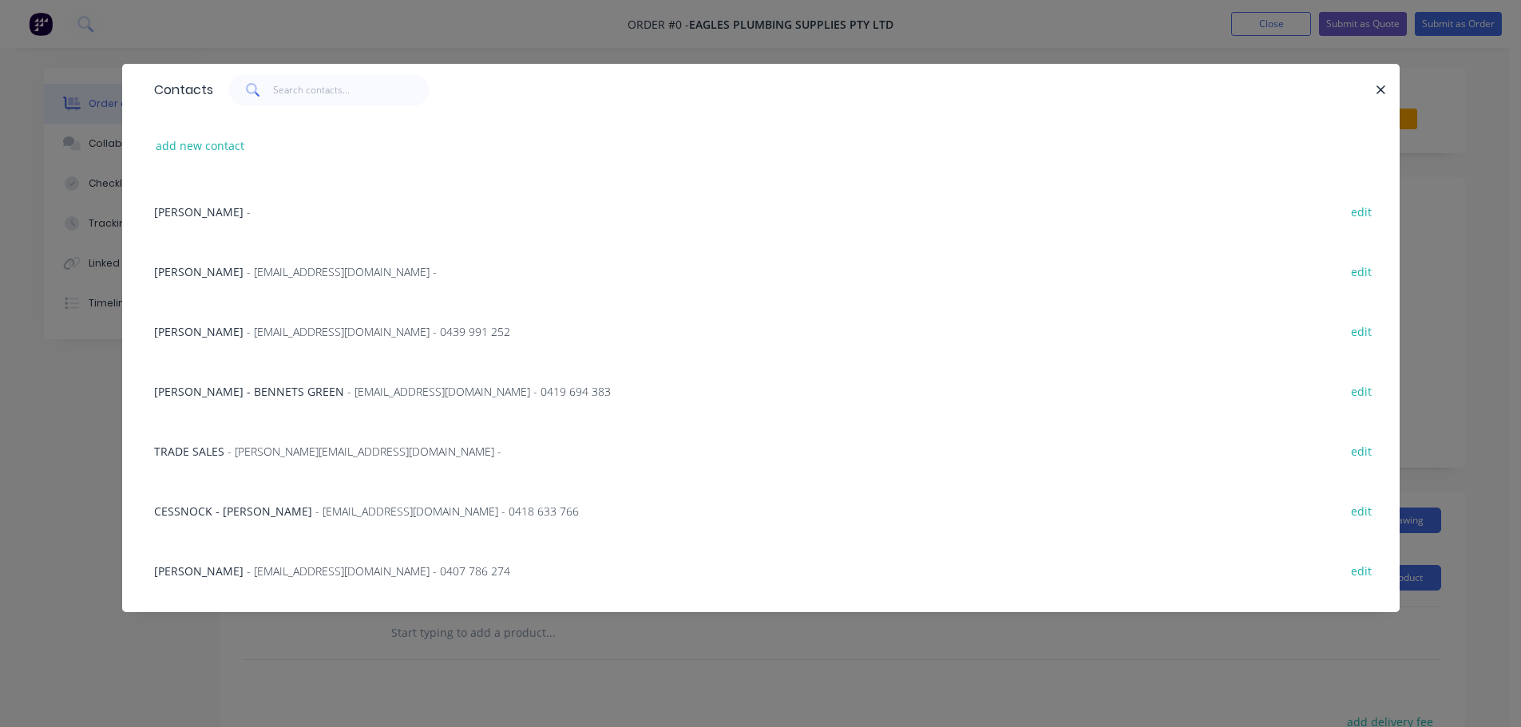
scroll to position [203, 0]
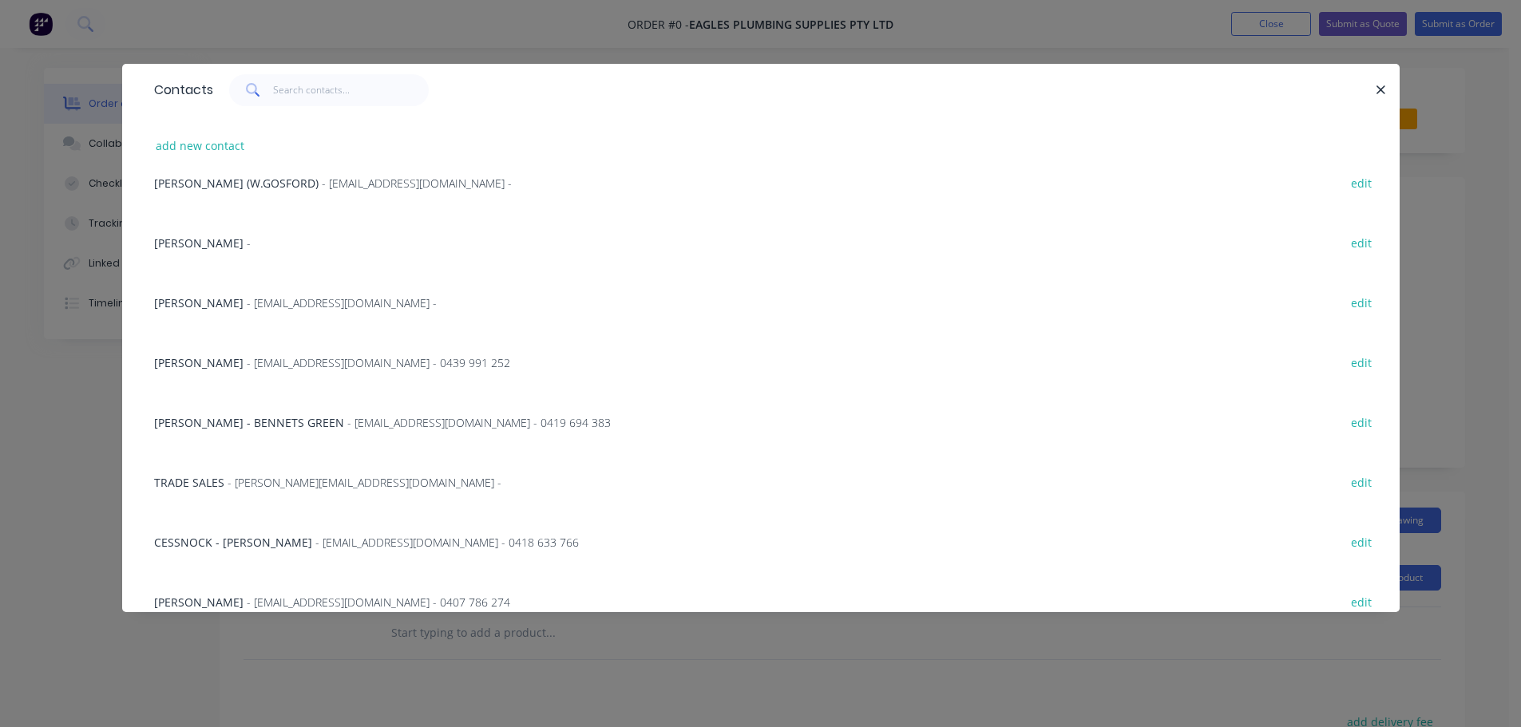
click at [231, 465] on div "TRADE SALES - bennetts@eaglesplumbing.com.au - edit" at bounding box center [760, 482] width 1229 height 60
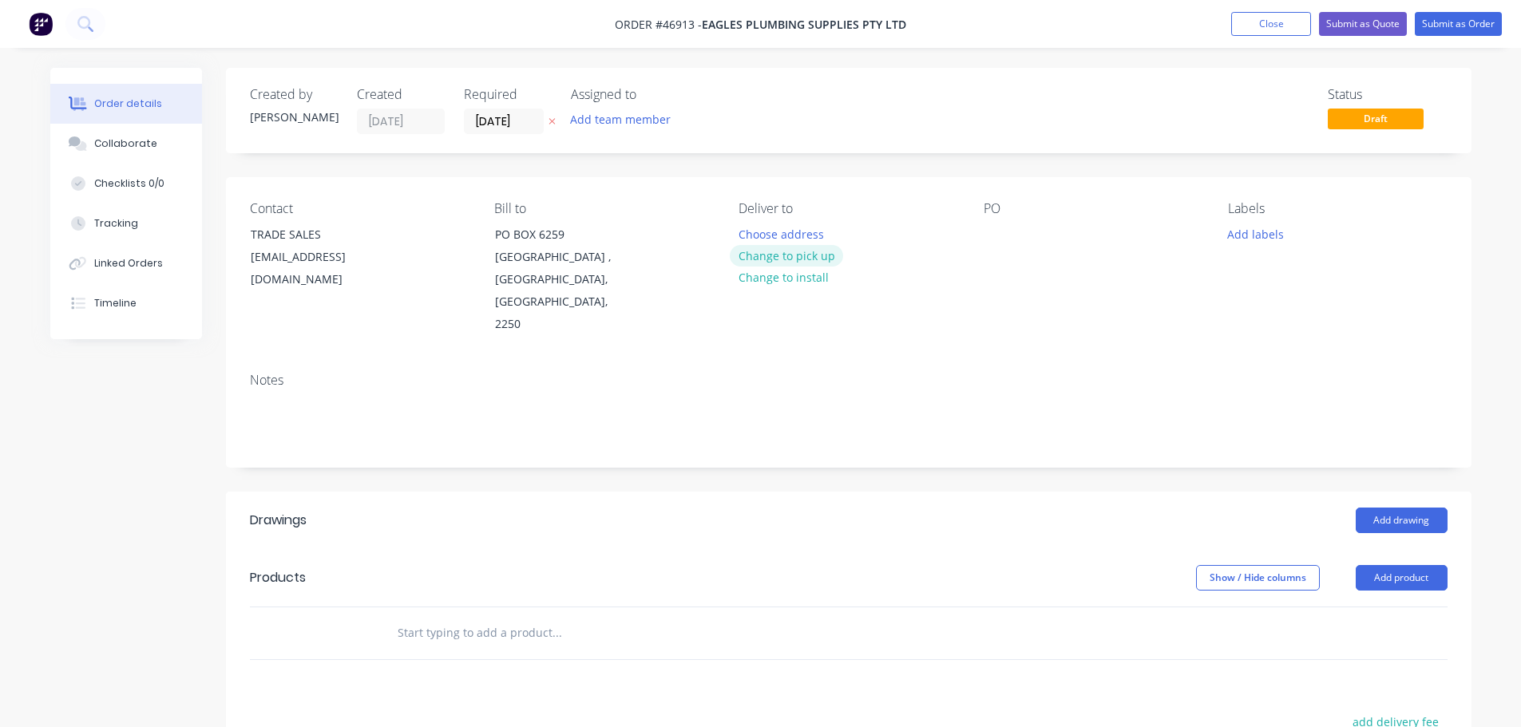
click at [758, 251] on button "Change to pick up" at bounding box center [786, 256] width 113 height 22
click at [1003, 232] on div at bounding box center [996, 234] width 26 height 23
click at [1383, 492] on header "Drawings Add drawing" at bounding box center [848, 520] width 1245 height 57
click at [1390, 508] on button "Add drawing" at bounding box center [1401, 521] width 92 height 26
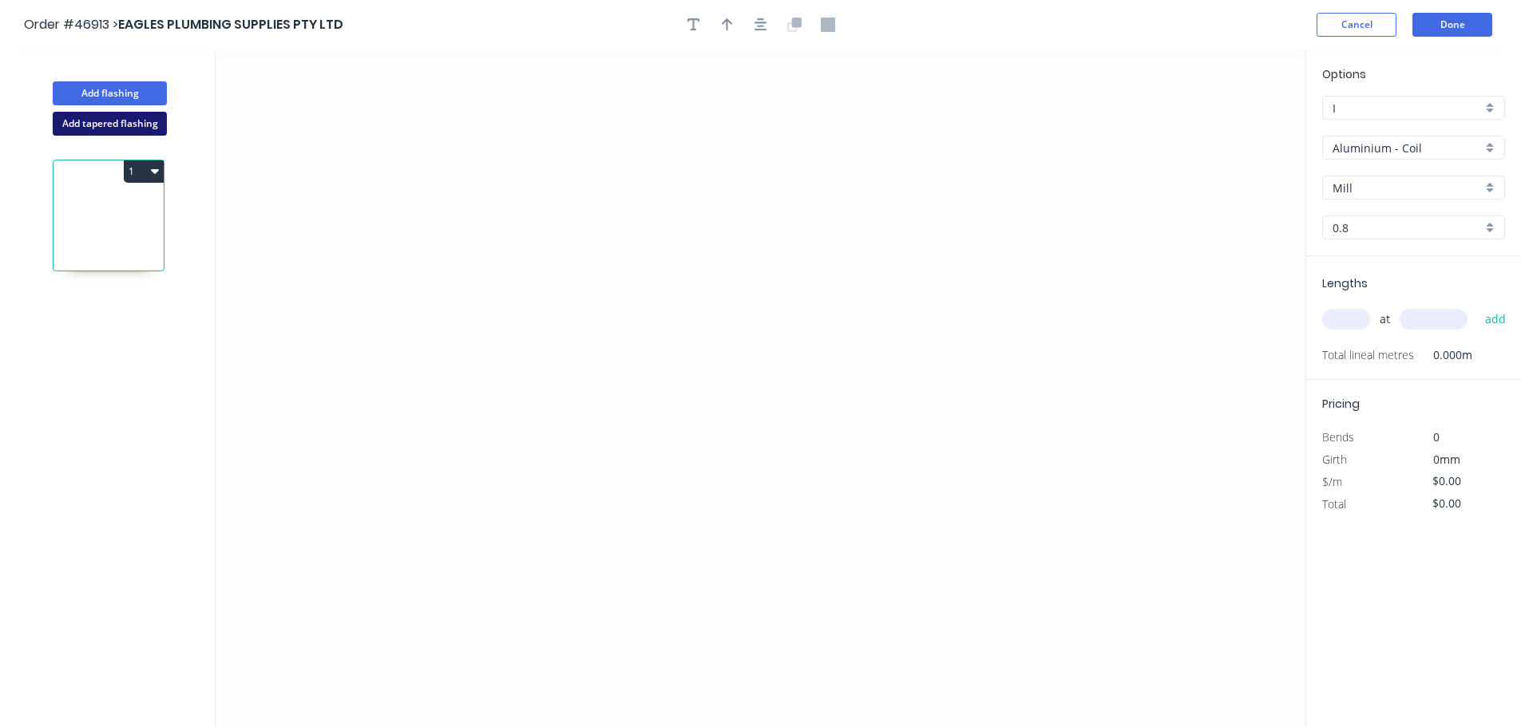
click at [132, 129] on button "Add tapered flashing" at bounding box center [110, 124] width 114 height 24
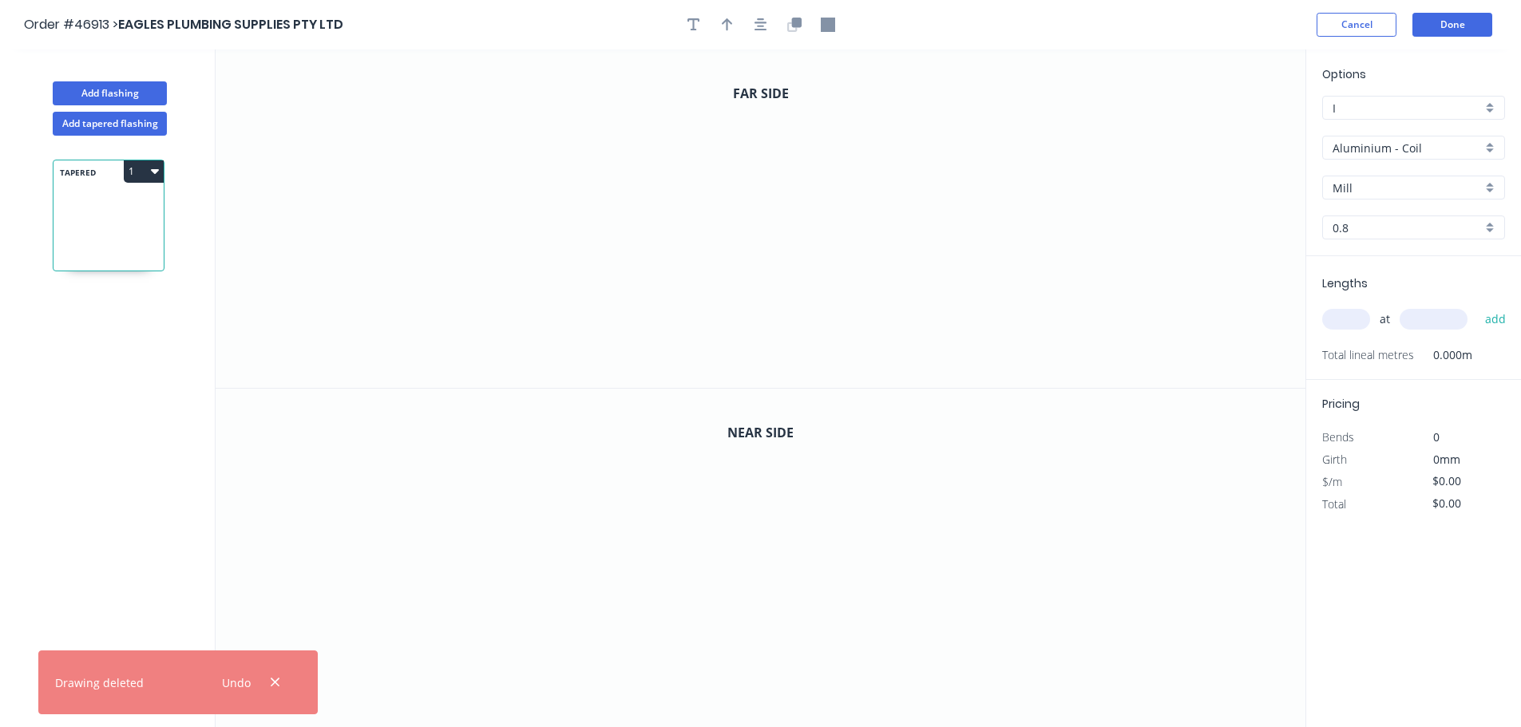
click at [1351, 151] on input "Aluminium - Coil" at bounding box center [1406, 148] width 149 height 17
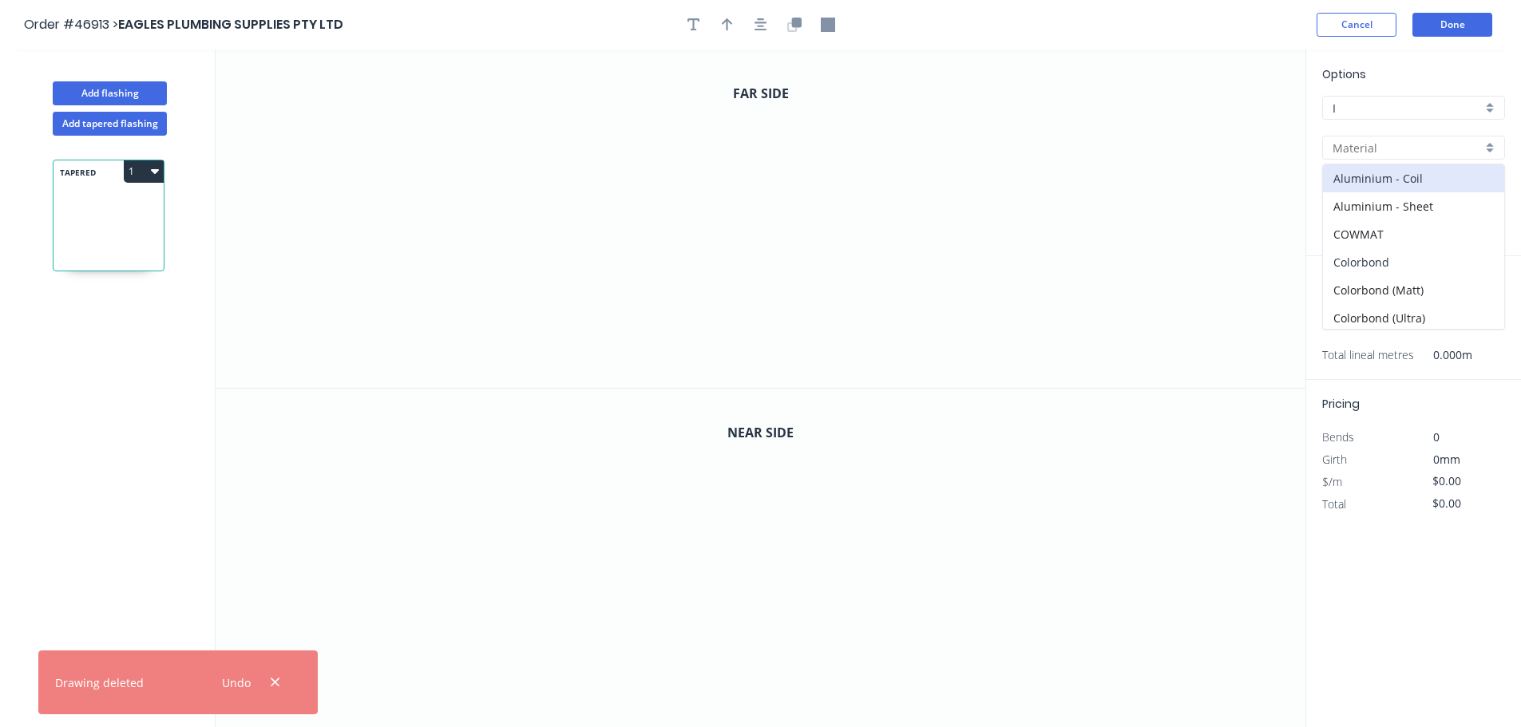
click at [1380, 258] on div "Colorbond" at bounding box center [1413, 262] width 181 height 28
type input "Colorbond"
type input "Basalt"
type input "0.55"
click at [1367, 181] on input "Basalt" at bounding box center [1406, 188] width 149 height 17
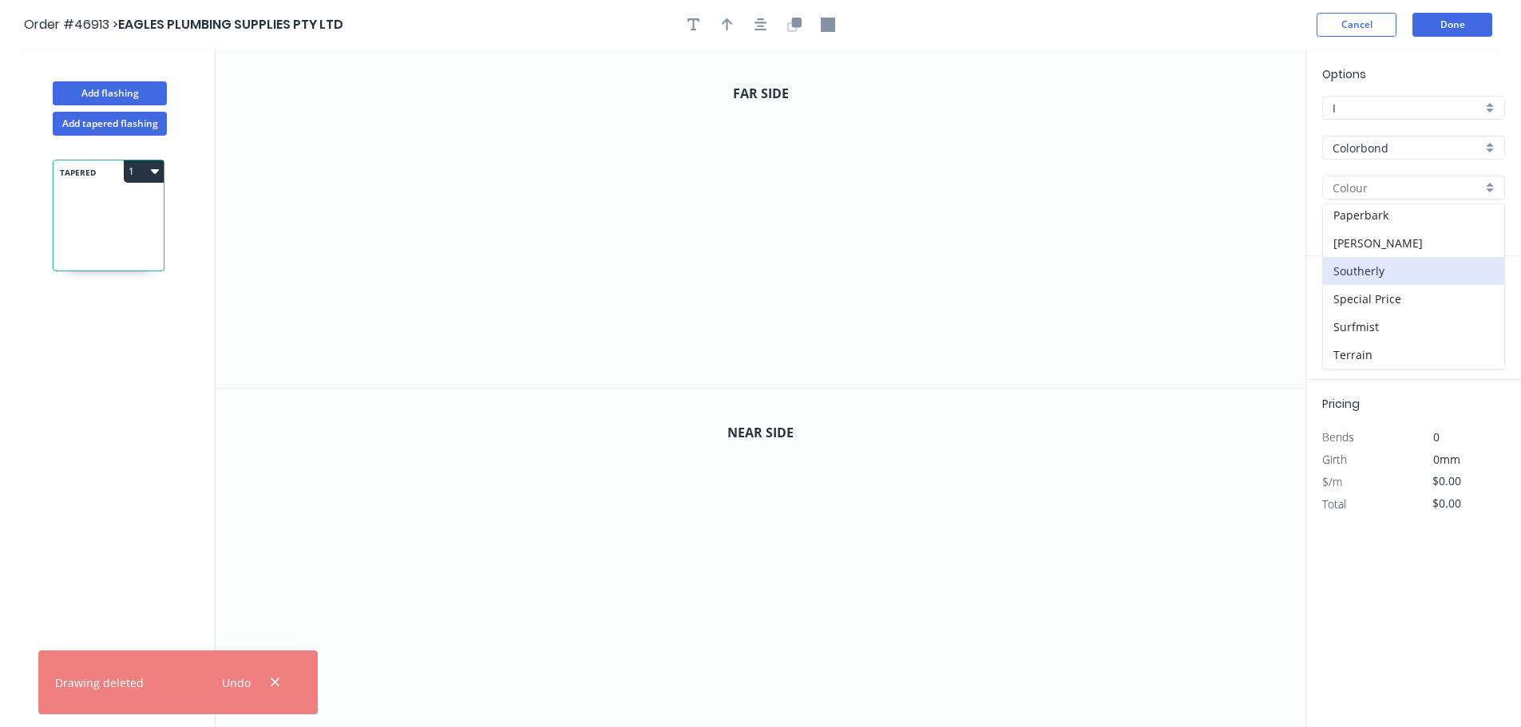
scroll to position [479, 0]
click at [1371, 247] on div "Shale Grey" at bounding box center [1413, 242] width 181 height 28
type input "Shale Grey"
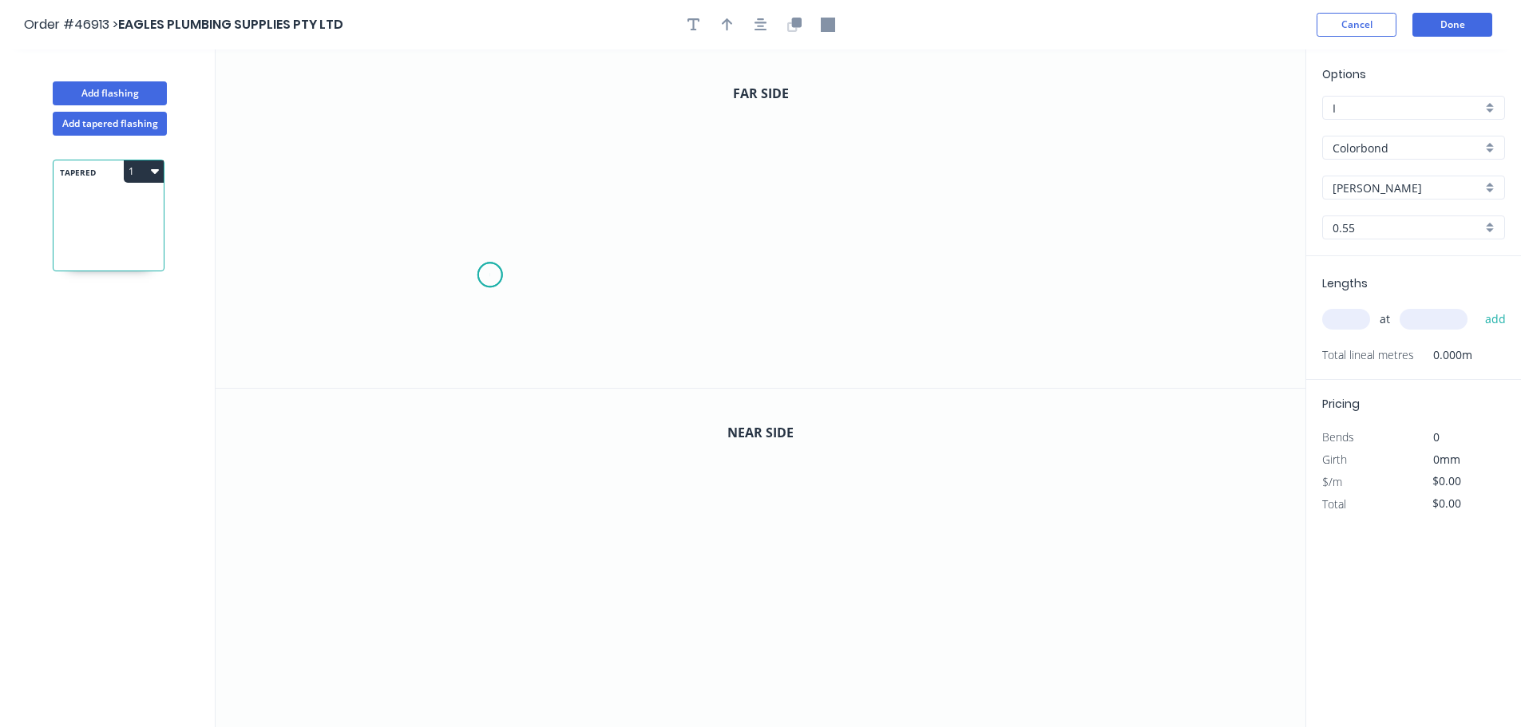
click at [489, 275] on icon "0" at bounding box center [761, 218] width 1090 height 338
click at [543, 231] on icon at bounding box center [516, 252] width 53 height 45
click at [958, 247] on icon "0 ?" at bounding box center [761, 218] width 1090 height 338
click at [1018, 288] on icon "0 ? ? ? º" at bounding box center [761, 218] width 1090 height 338
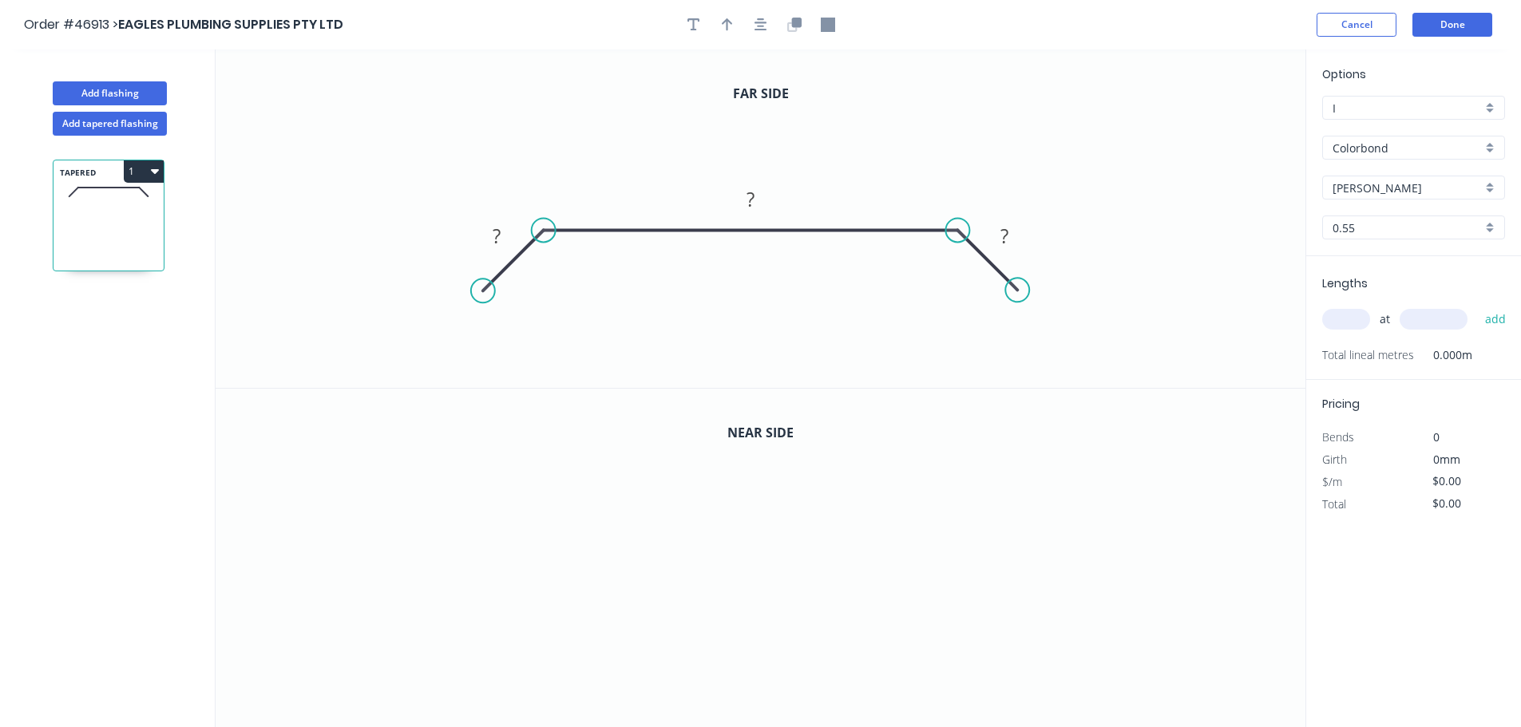
click at [482, 283] on circle at bounding box center [483, 291] width 24 height 24
click at [493, 239] on tspan "?" at bounding box center [497, 236] width 8 height 26
click at [477, 238] on rect at bounding box center [496, 236] width 52 height 33
click at [494, 239] on tspan "?" at bounding box center [497, 236] width 8 height 26
click at [729, 16] on button "button" at bounding box center [727, 25] width 24 height 24
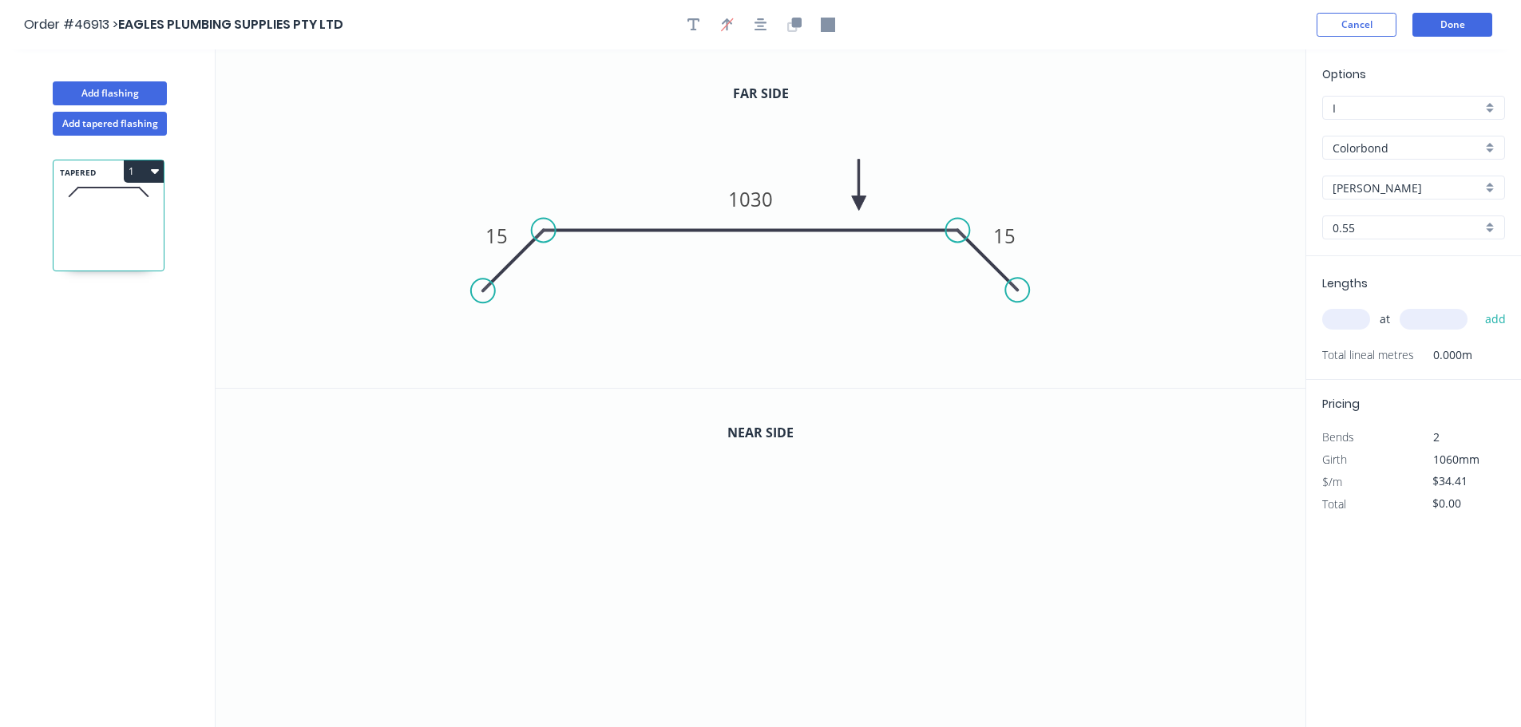
drag, startPoint x: 1227, startPoint y: 128, endPoint x: 858, endPoint y: 204, distance: 376.5
click at [858, 204] on icon at bounding box center [859, 185] width 14 height 51
click at [801, 29] on icon "button" at bounding box center [794, 25] width 14 height 14
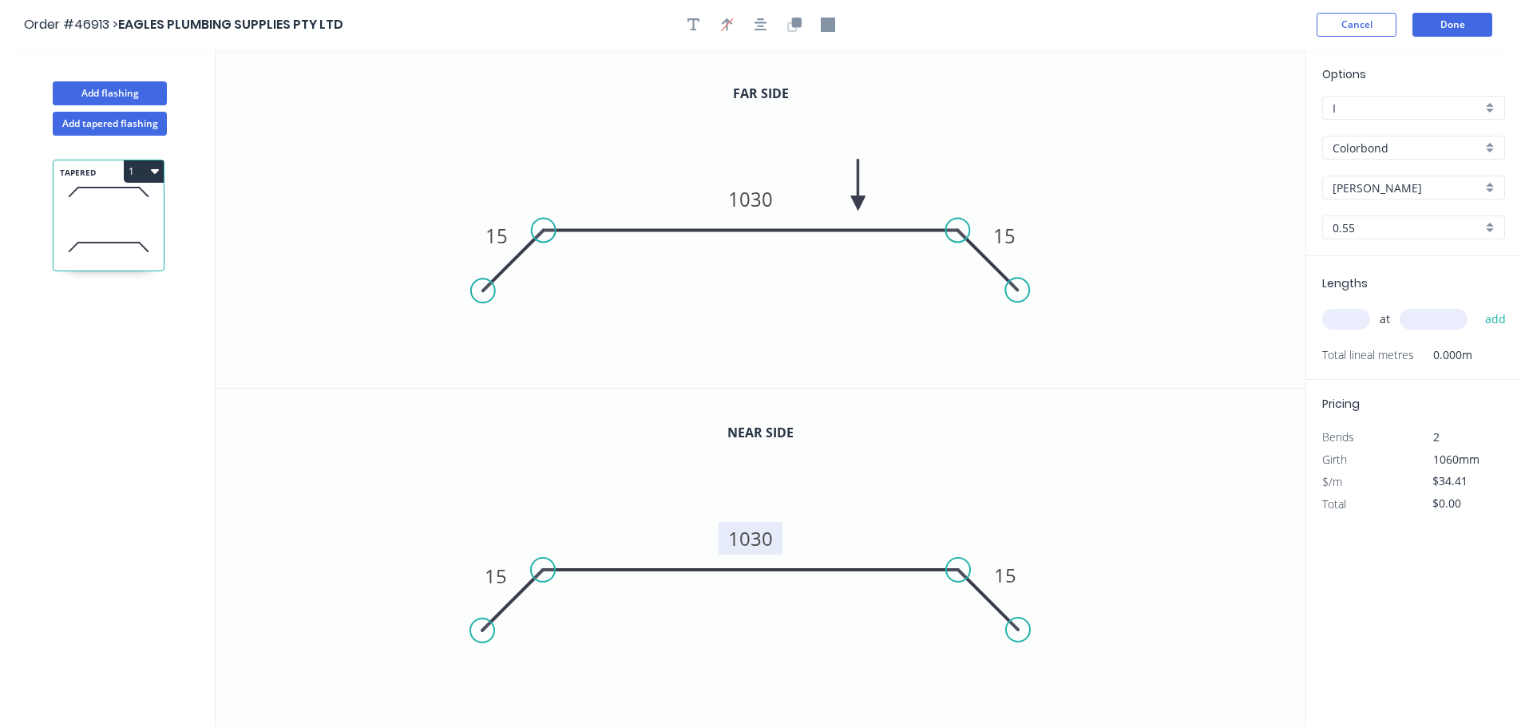
click at [752, 543] on tspan "1030" at bounding box center [750, 538] width 45 height 26
click at [1337, 319] on input "text" at bounding box center [1346, 319] width 48 height 21
type input "$37.39"
type input "1"
type input "450"
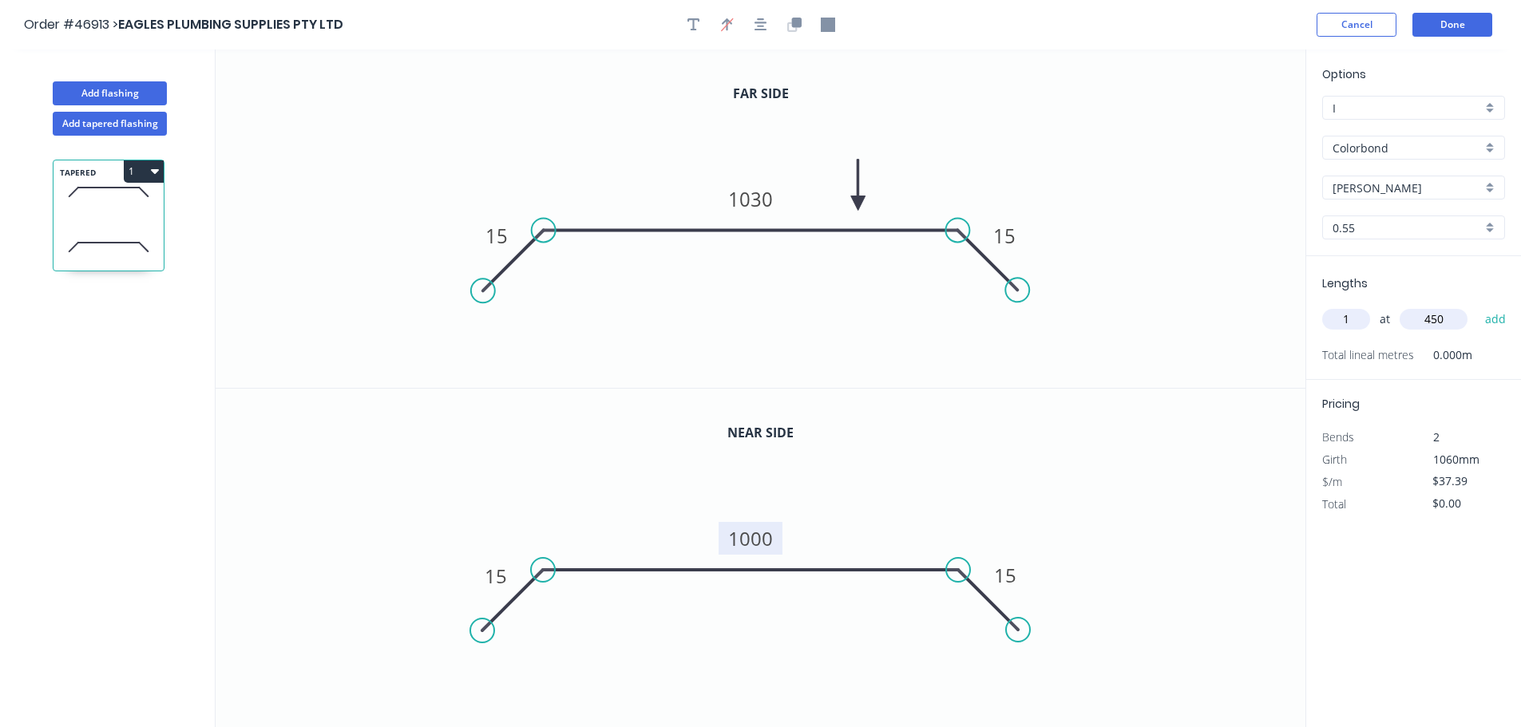
click at [1477, 306] on button "add" at bounding box center [1496, 319] width 38 height 27
type input "$37.39"
click at [1443, 34] on button "Done" at bounding box center [1452, 25] width 80 height 24
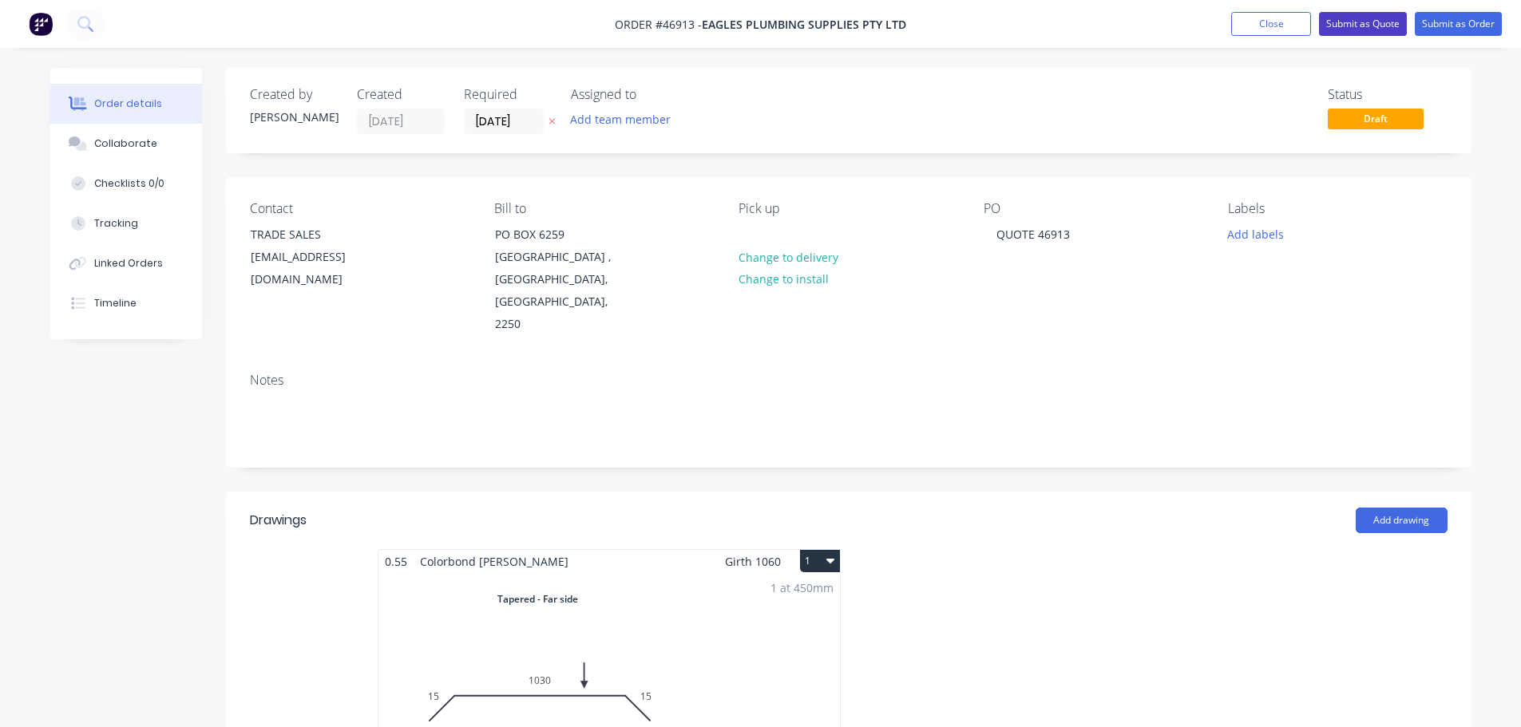
click at [1376, 28] on button "Submit as Quote" at bounding box center [1363, 24] width 88 height 24
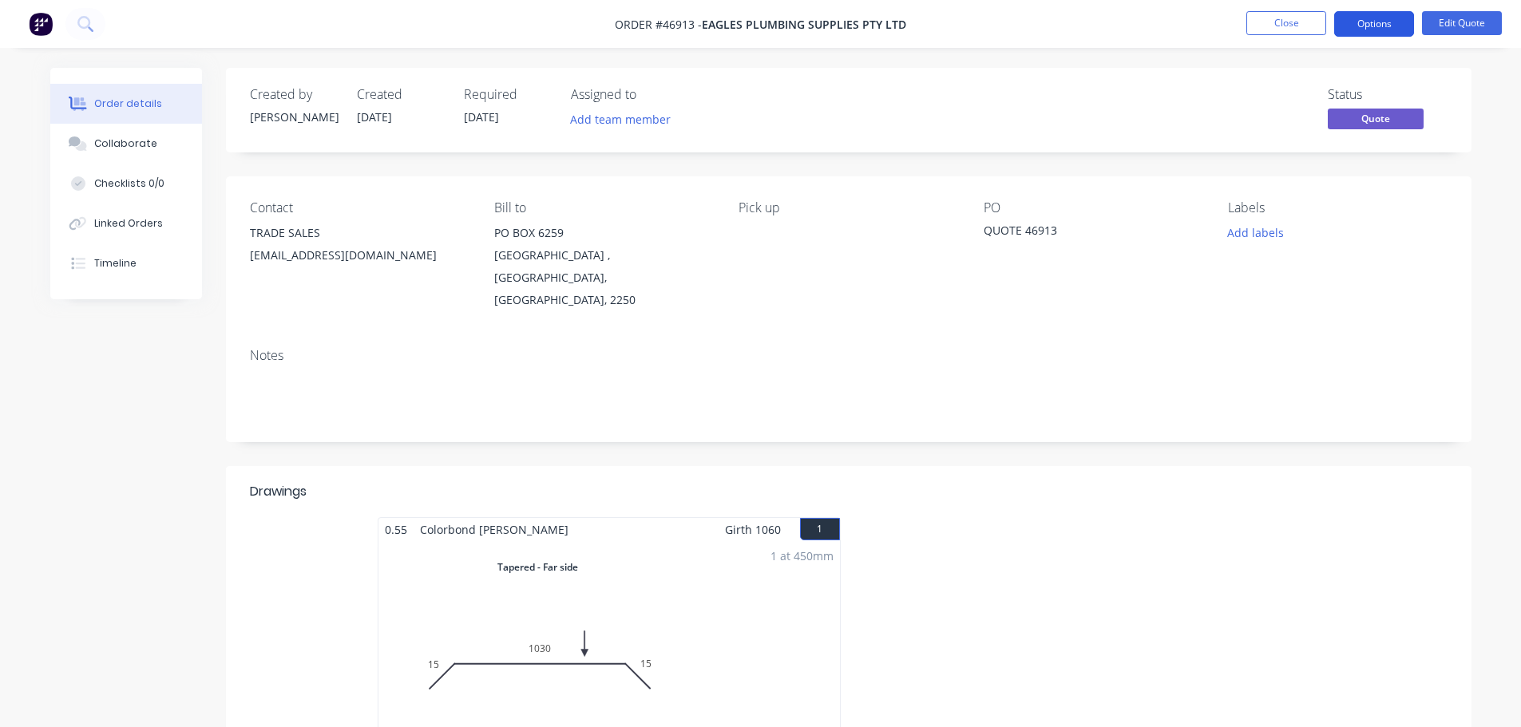
click at [1367, 20] on button "Options" at bounding box center [1374, 24] width 80 height 26
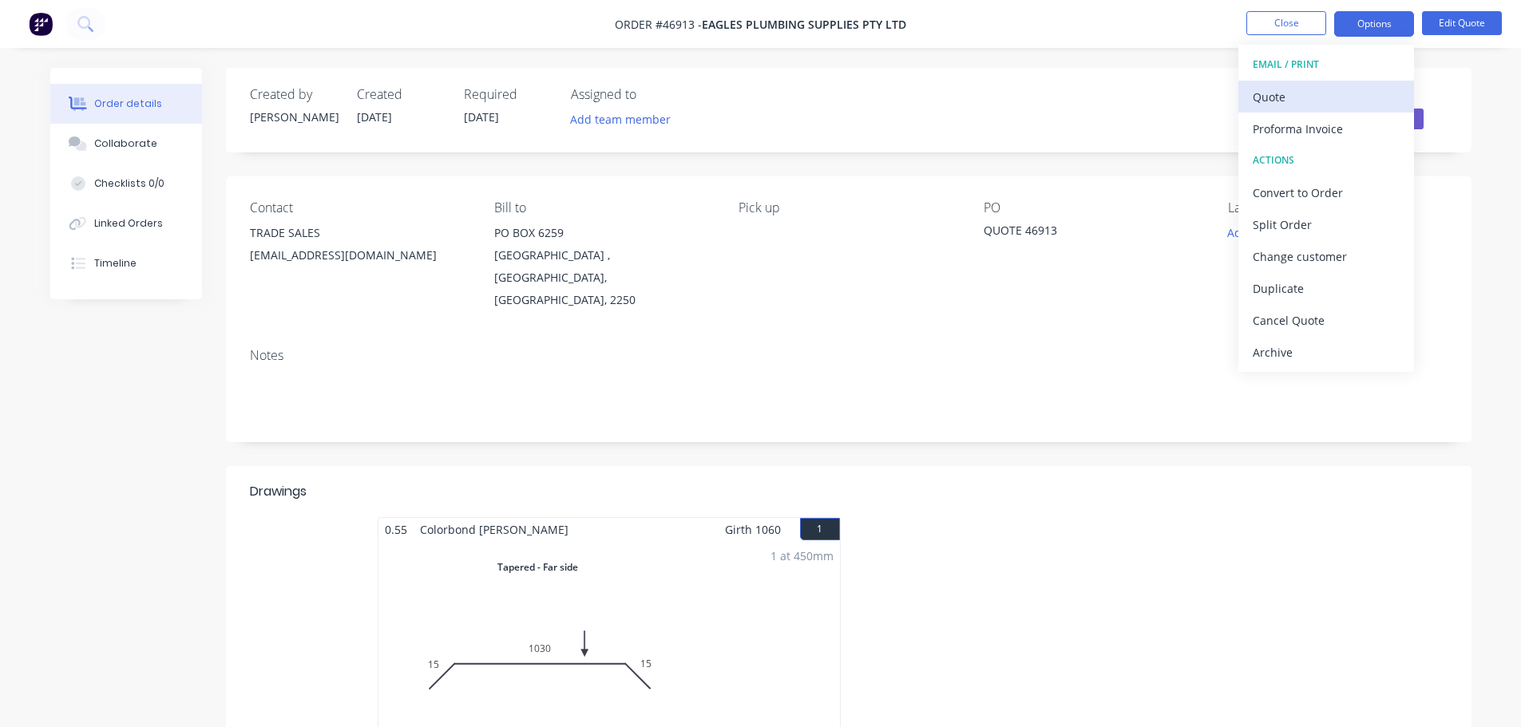
click at [1315, 85] on div "Quote" at bounding box center [1326, 96] width 147 height 23
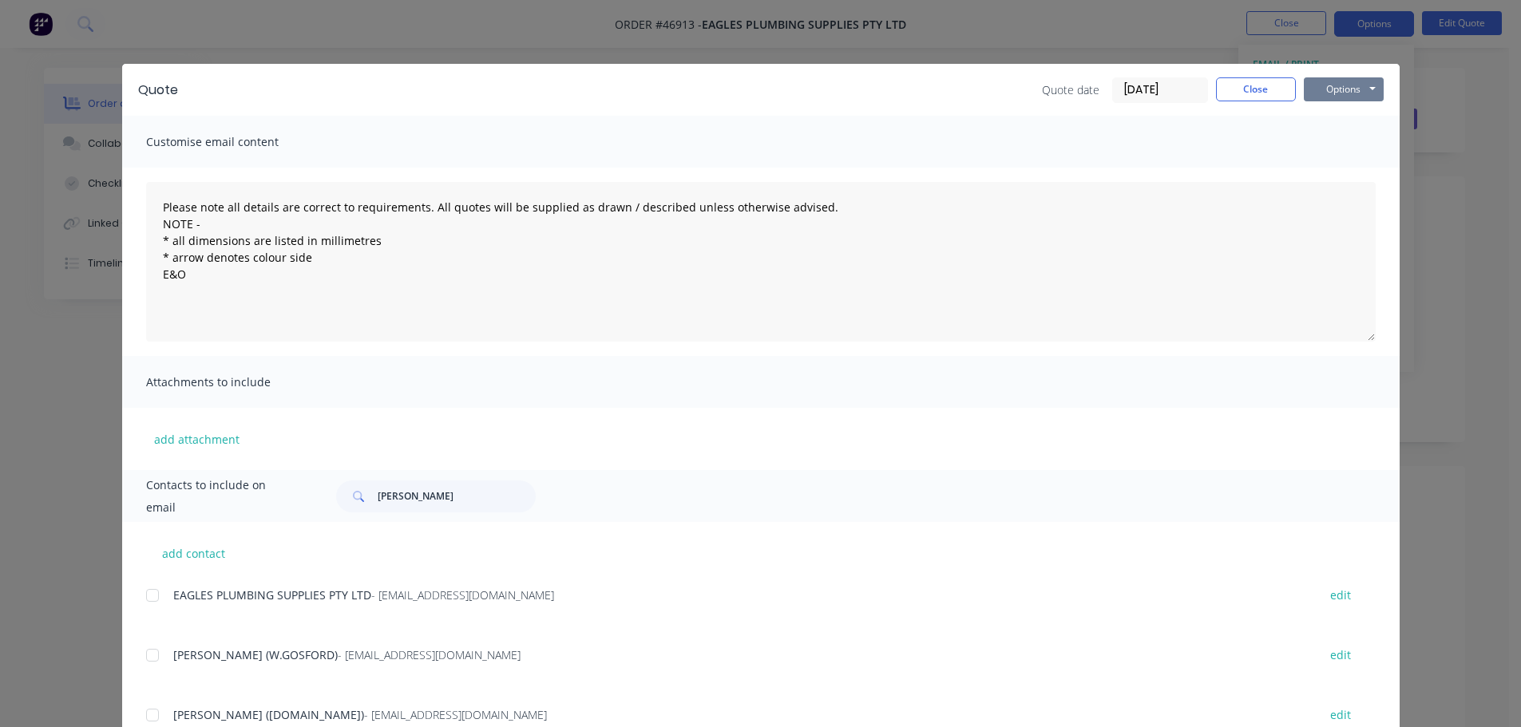
click at [1344, 83] on button "Options" at bounding box center [1344, 89] width 80 height 24
click at [1340, 145] on button "Print" at bounding box center [1355, 144] width 102 height 26
click at [1256, 97] on button "Close" at bounding box center [1256, 89] width 80 height 24
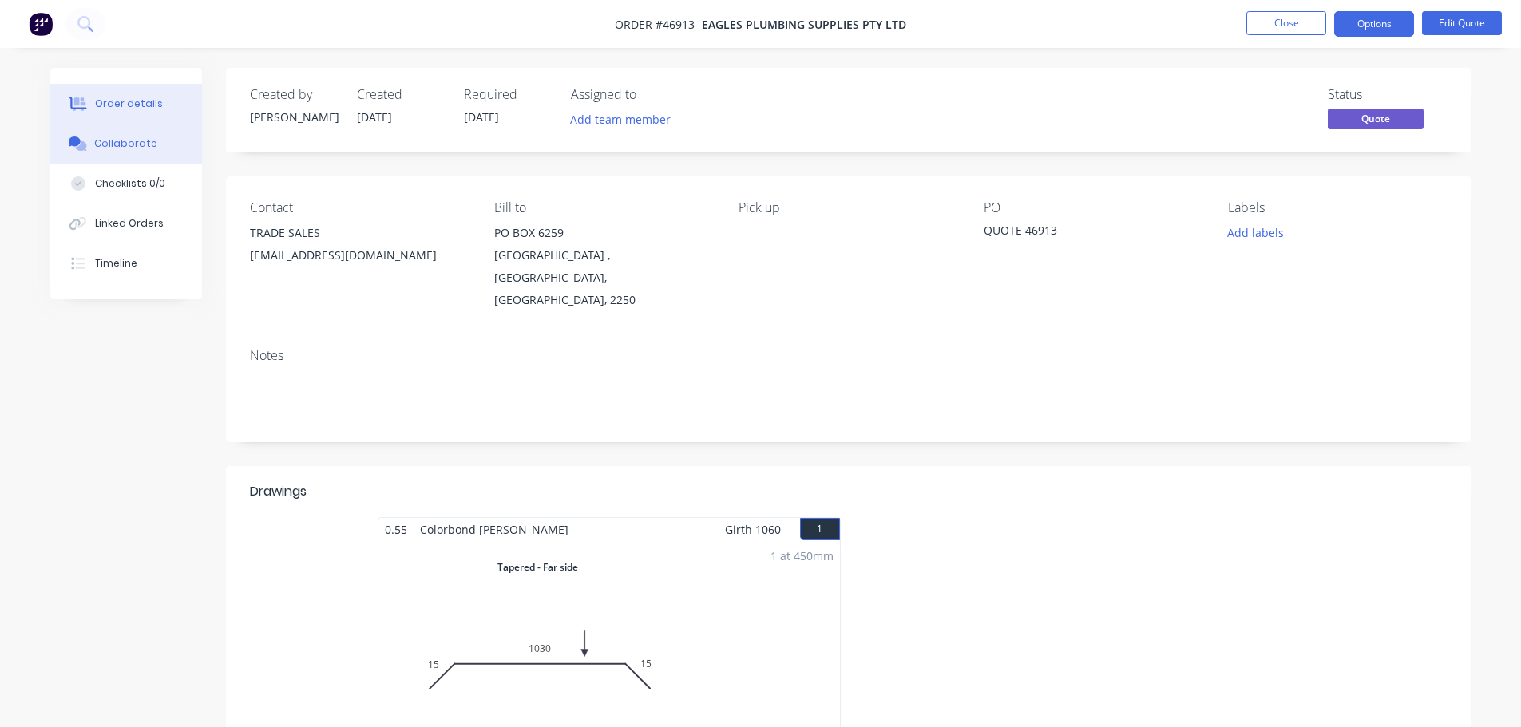
click at [138, 152] on button "Collaborate" at bounding box center [126, 144] width 152 height 40
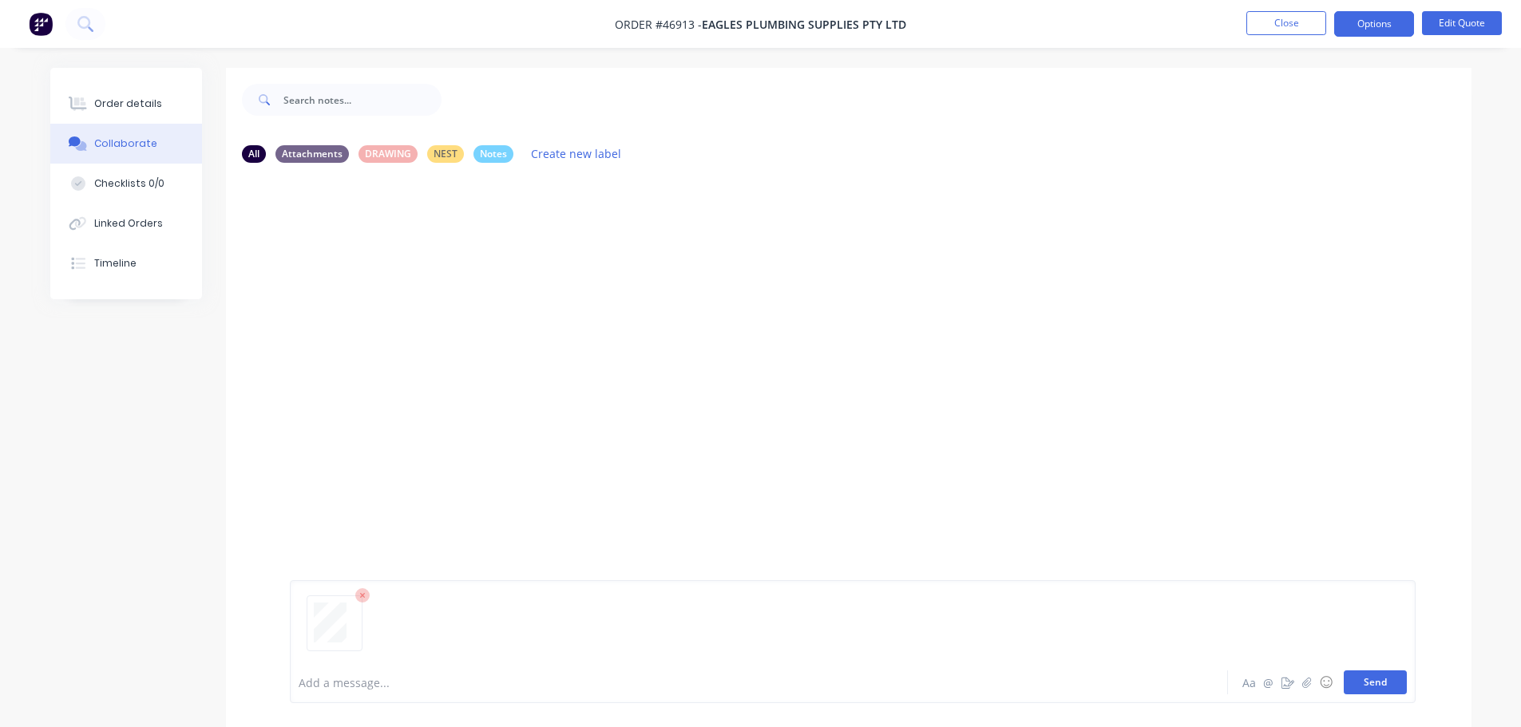
click at [1364, 680] on button "Send" at bounding box center [1375, 683] width 63 height 24
click at [140, 109] on div "Order details" at bounding box center [128, 104] width 68 height 14
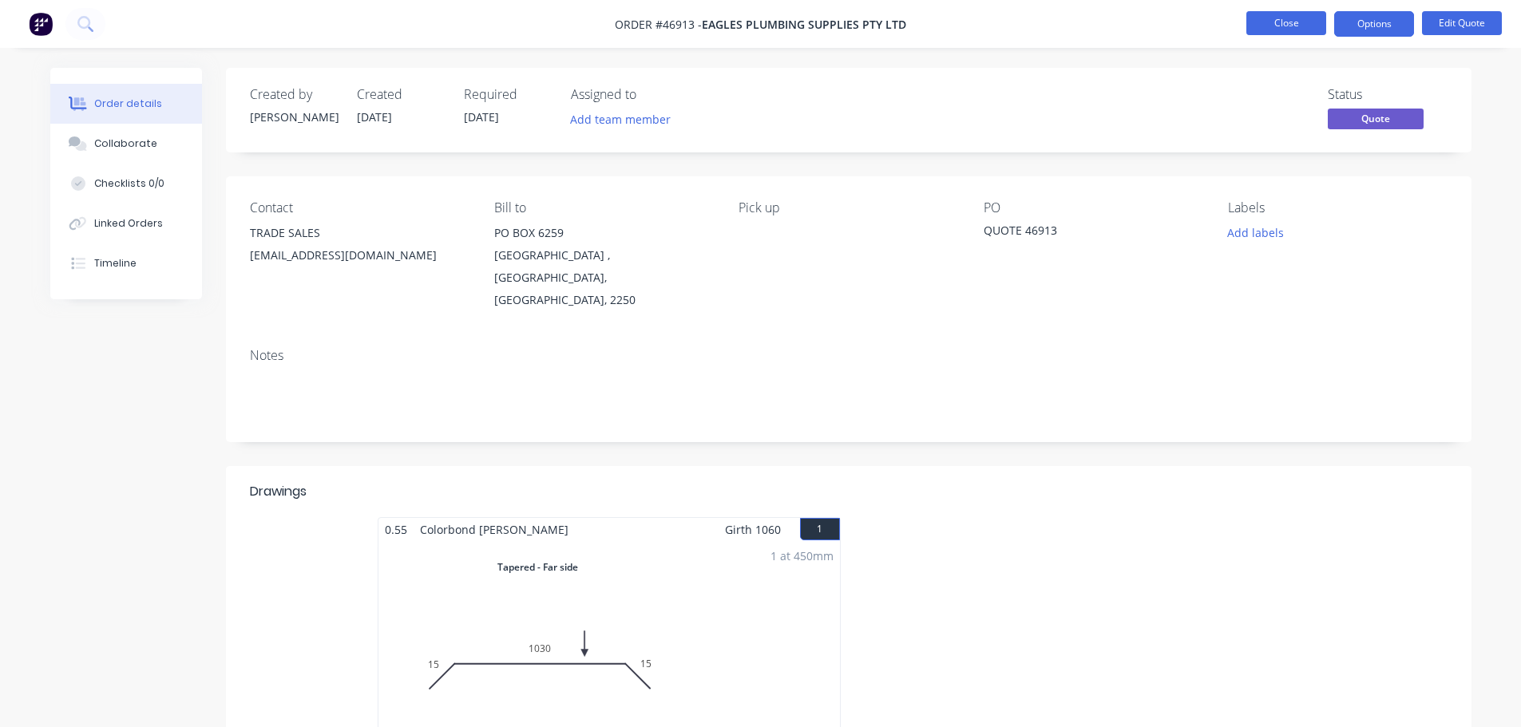
click at [1292, 26] on button "Close" at bounding box center [1286, 23] width 80 height 24
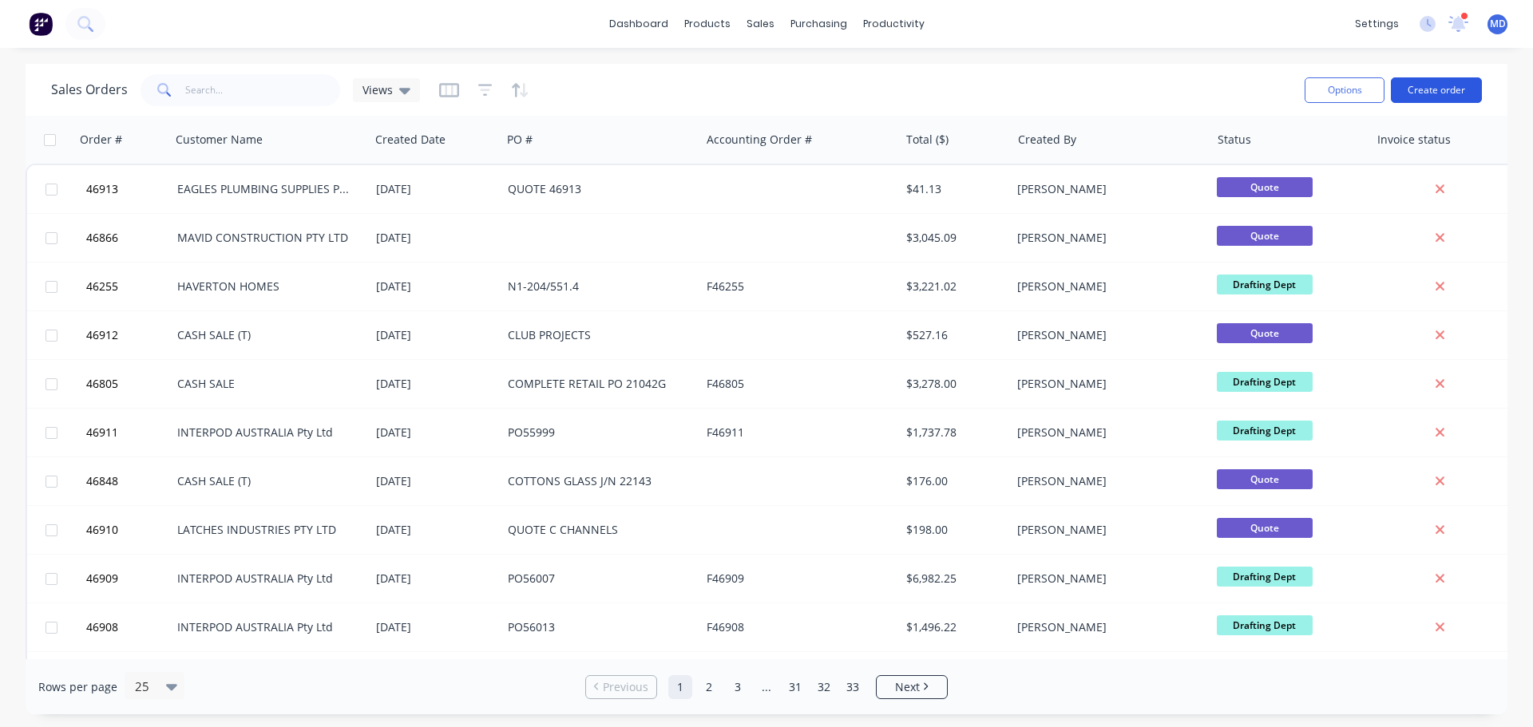
click at [1449, 86] on button "Create order" at bounding box center [1436, 90] width 91 height 26
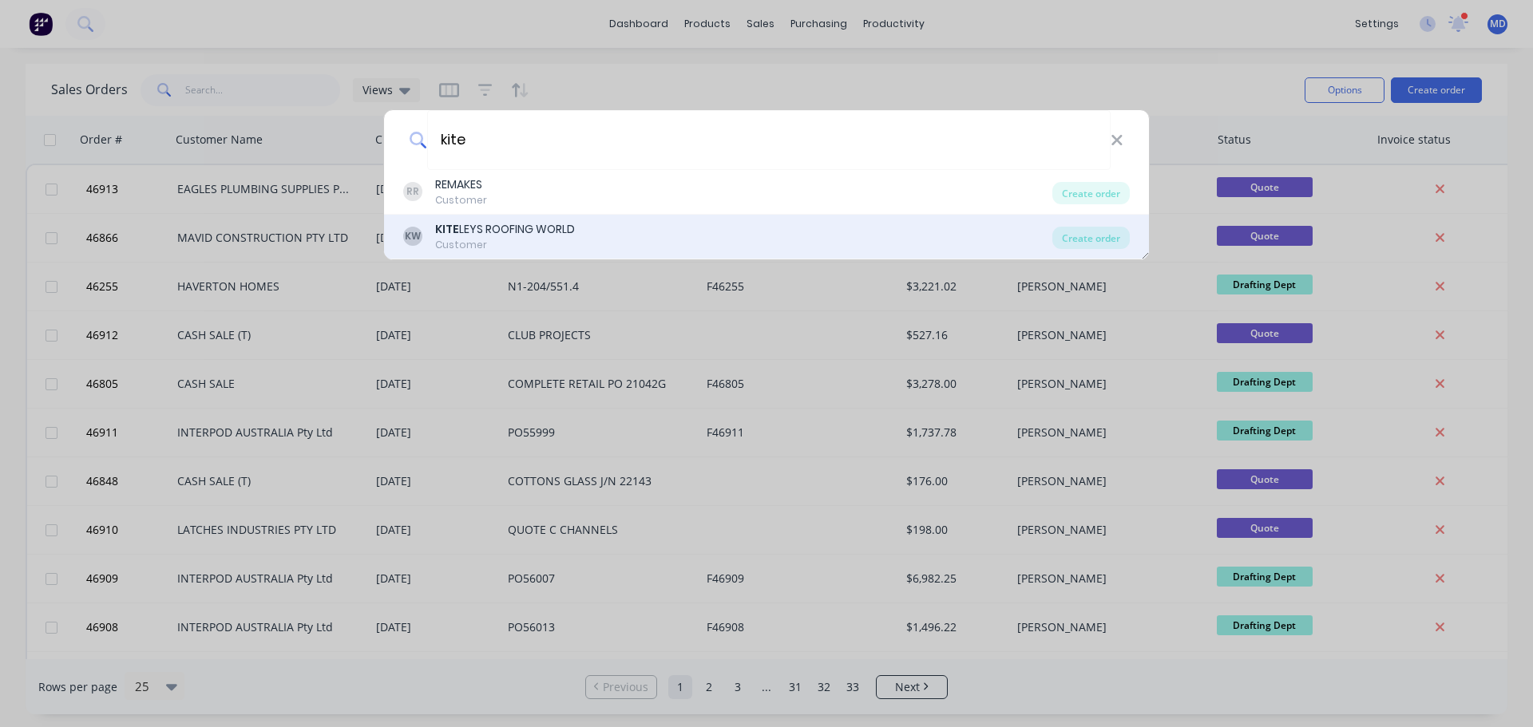
type input "kite"
click at [562, 228] on div "KITE LEYS ROOFING WORLD" at bounding box center [505, 229] width 140 height 17
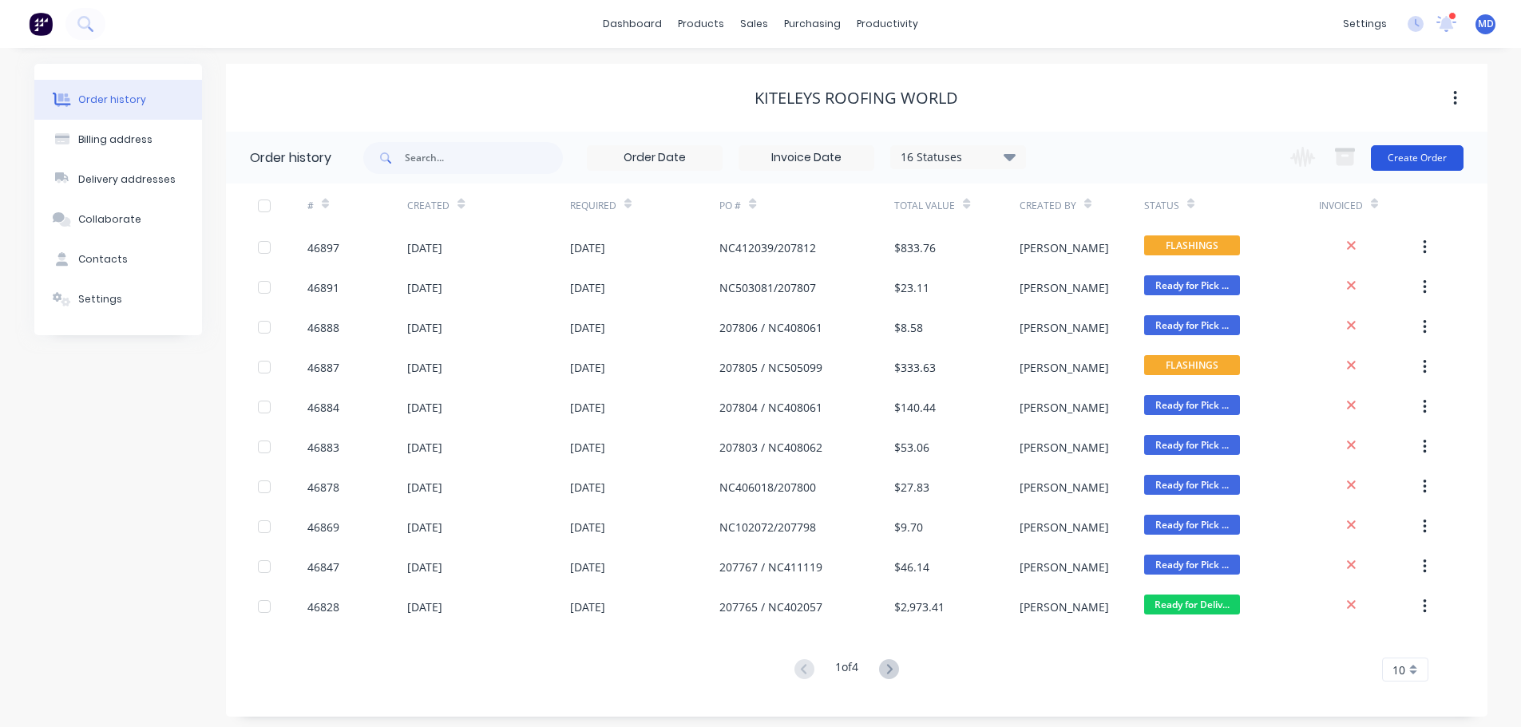
click at [1414, 164] on button "Create Order" at bounding box center [1417, 158] width 93 height 26
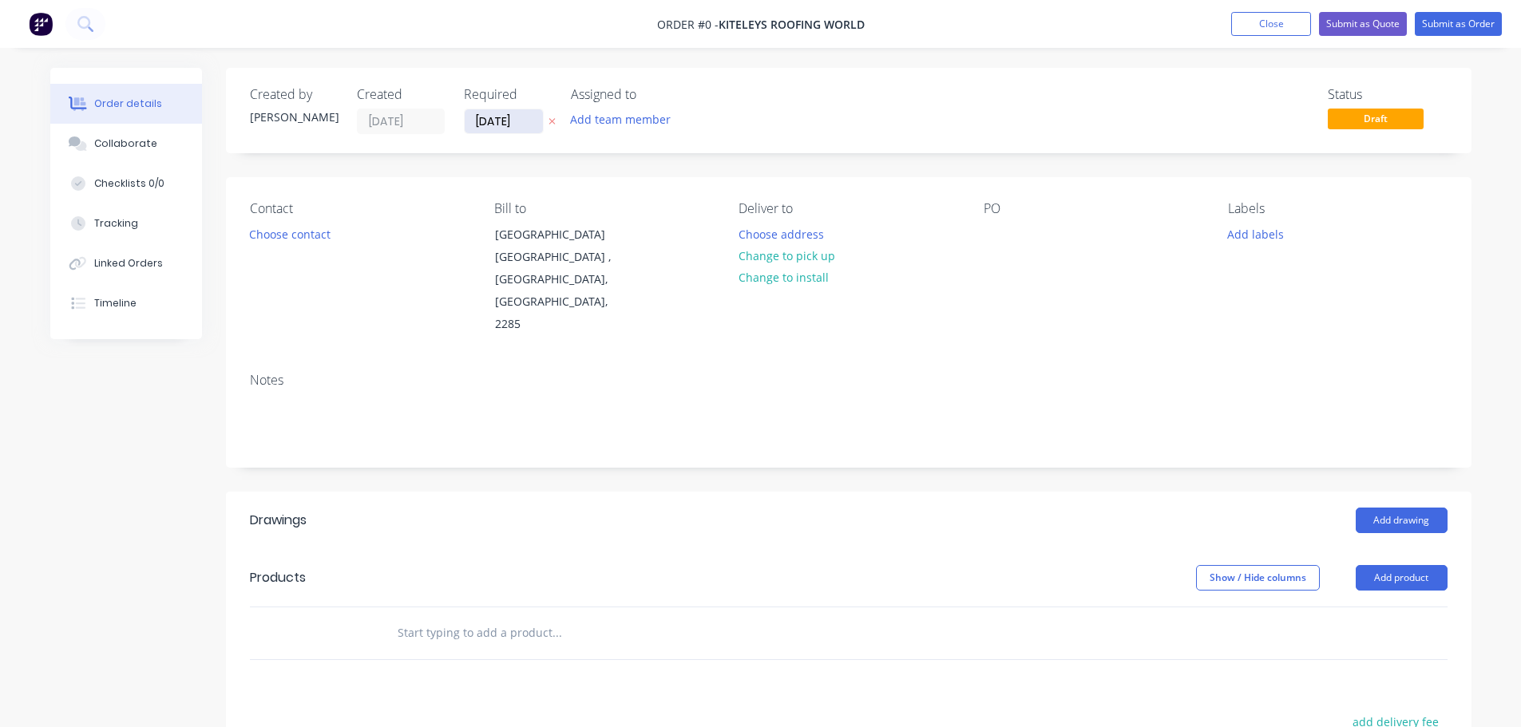
click at [493, 119] on input "[DATE]" at bounding box center [504, 121] width 78 height 24
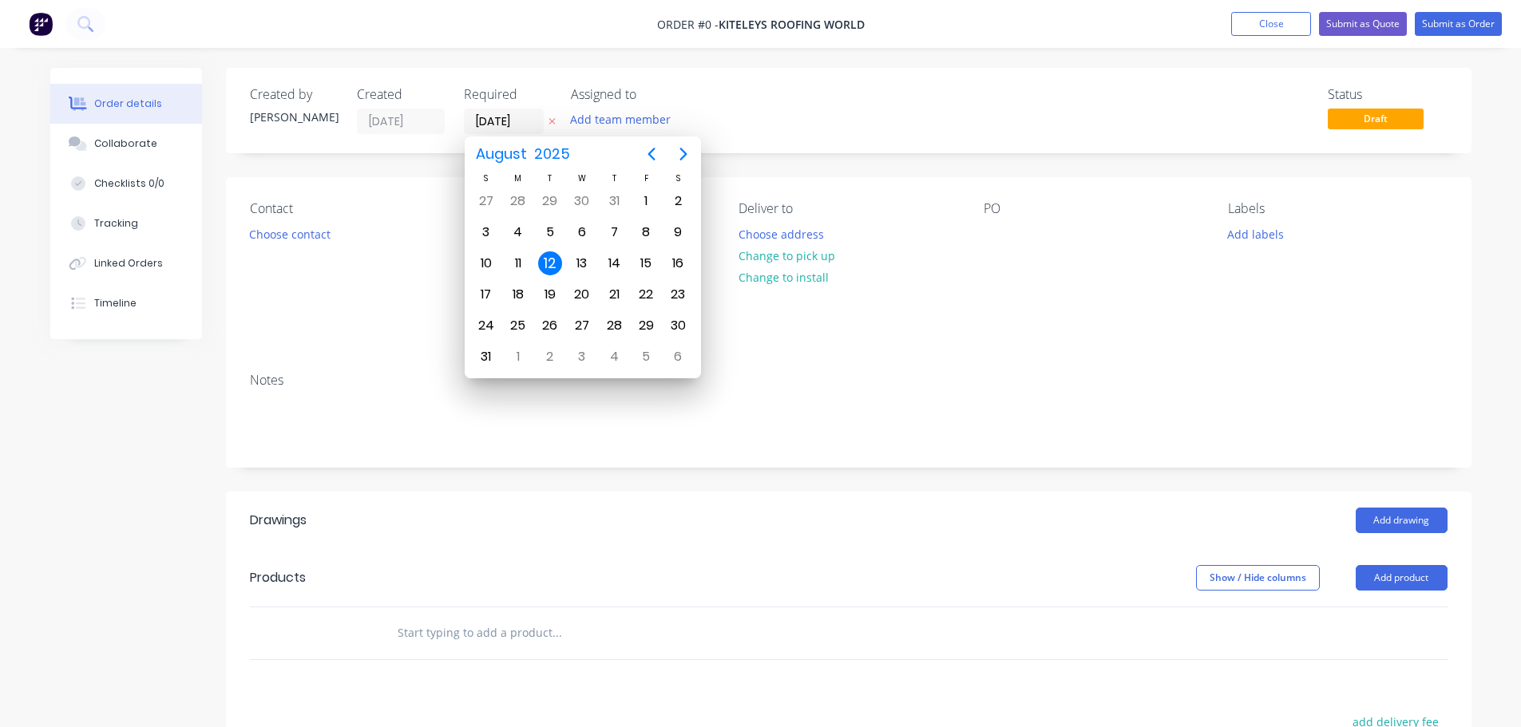
click at [552, 263] on div "12" at bounding box center [550, 263] width 24 height 24
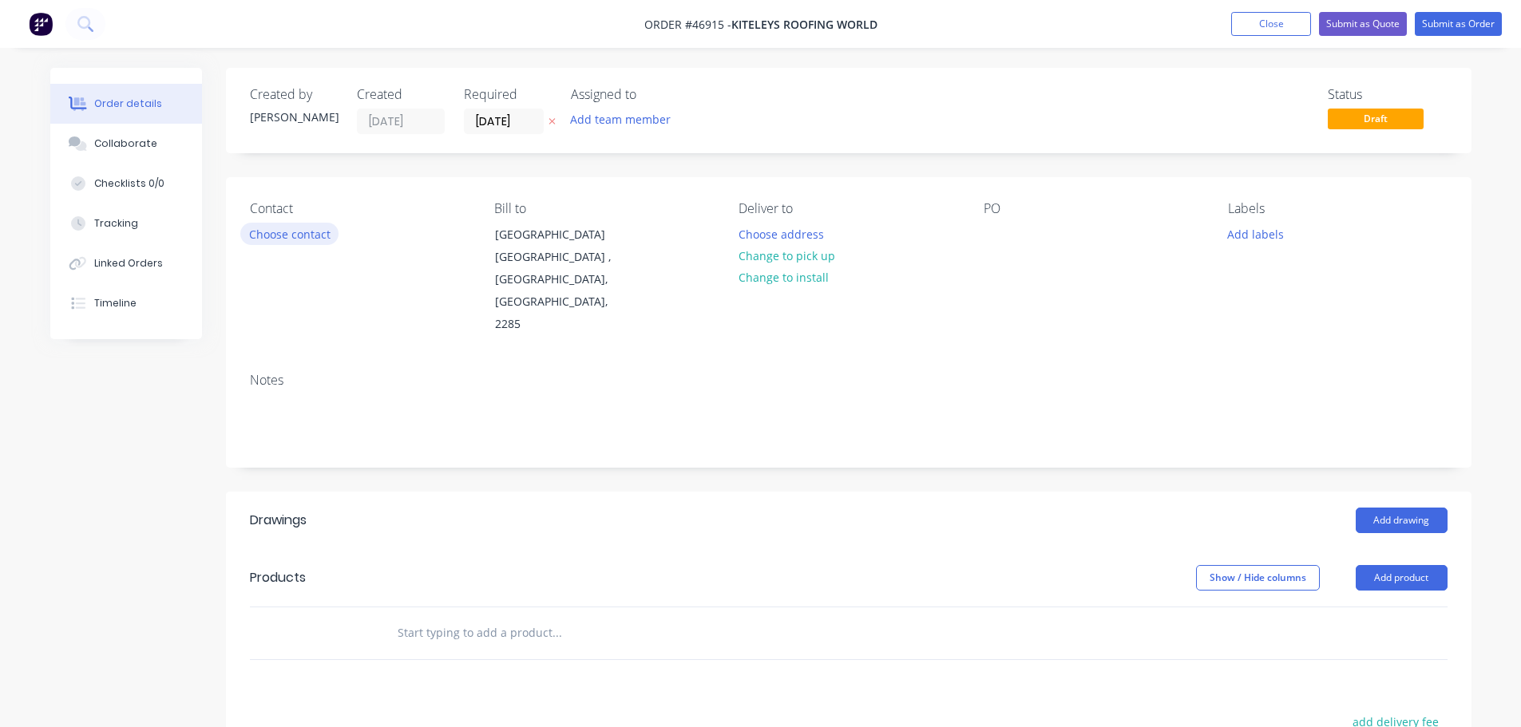
click at [313, 238] on button "Choose contact" at bounding box center [289, 234] width 98 height 22
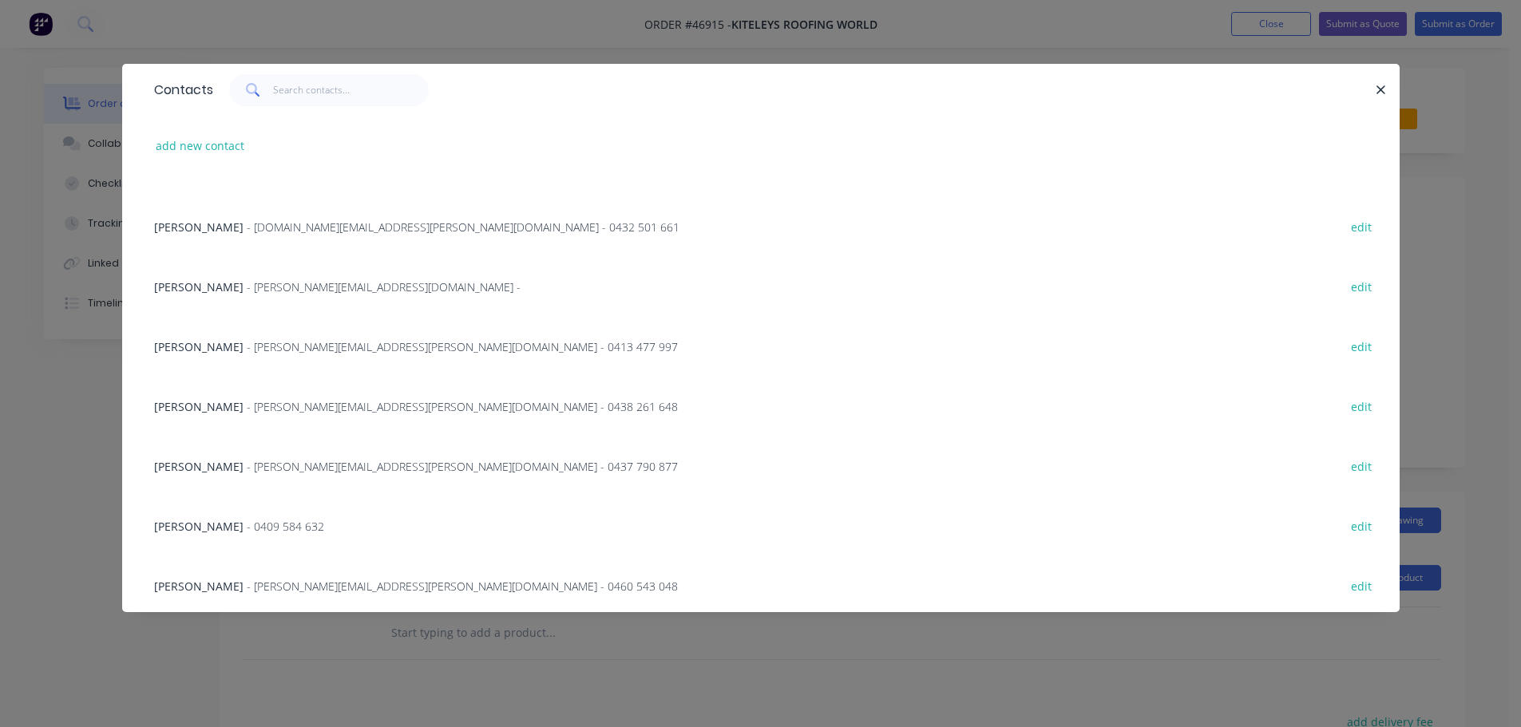
scroll to position [222, 0]
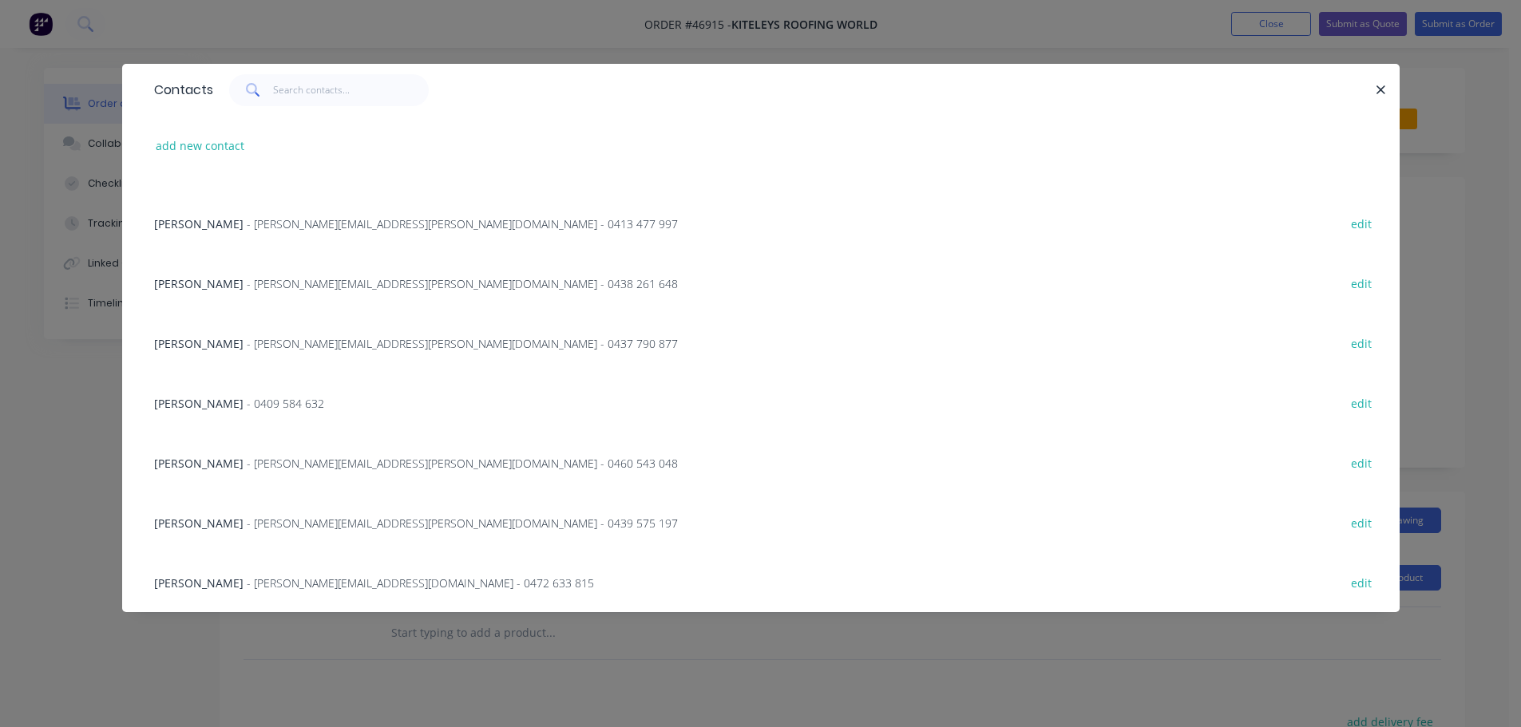
click at [282, 519] on span "- nicholas.turner@kiteleys.com.au - 0439 575 197" at bounding box center [462, 523] width 431 height 15
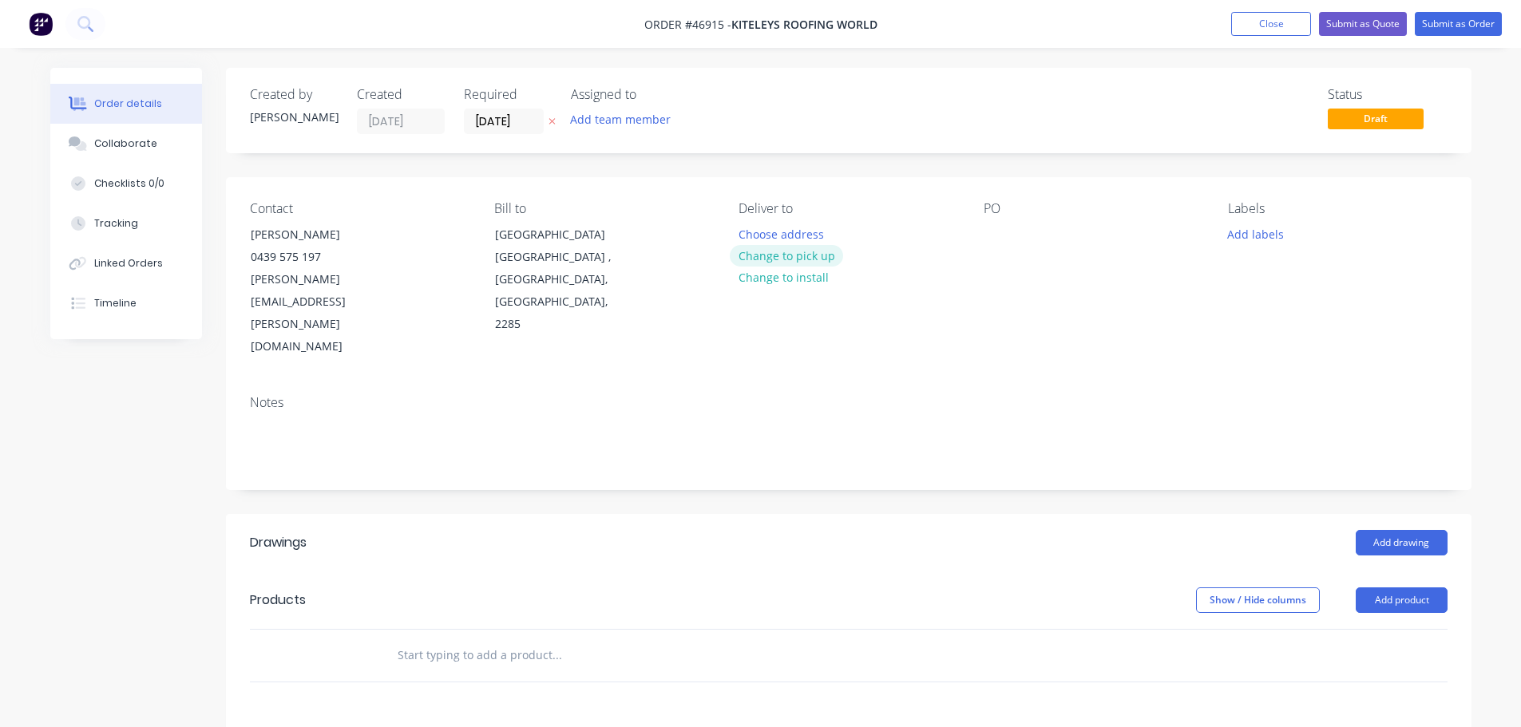
click at [783, 254] on button "Change to pick up" at bounding box center [786, 256] width 113 height 22
click at [991, 234] on div at bounding box center [996, 234] width 26 height 23
click at [1427, 530] on button "Add drawing" at bounding box center [1401, 543] width 92 height 26
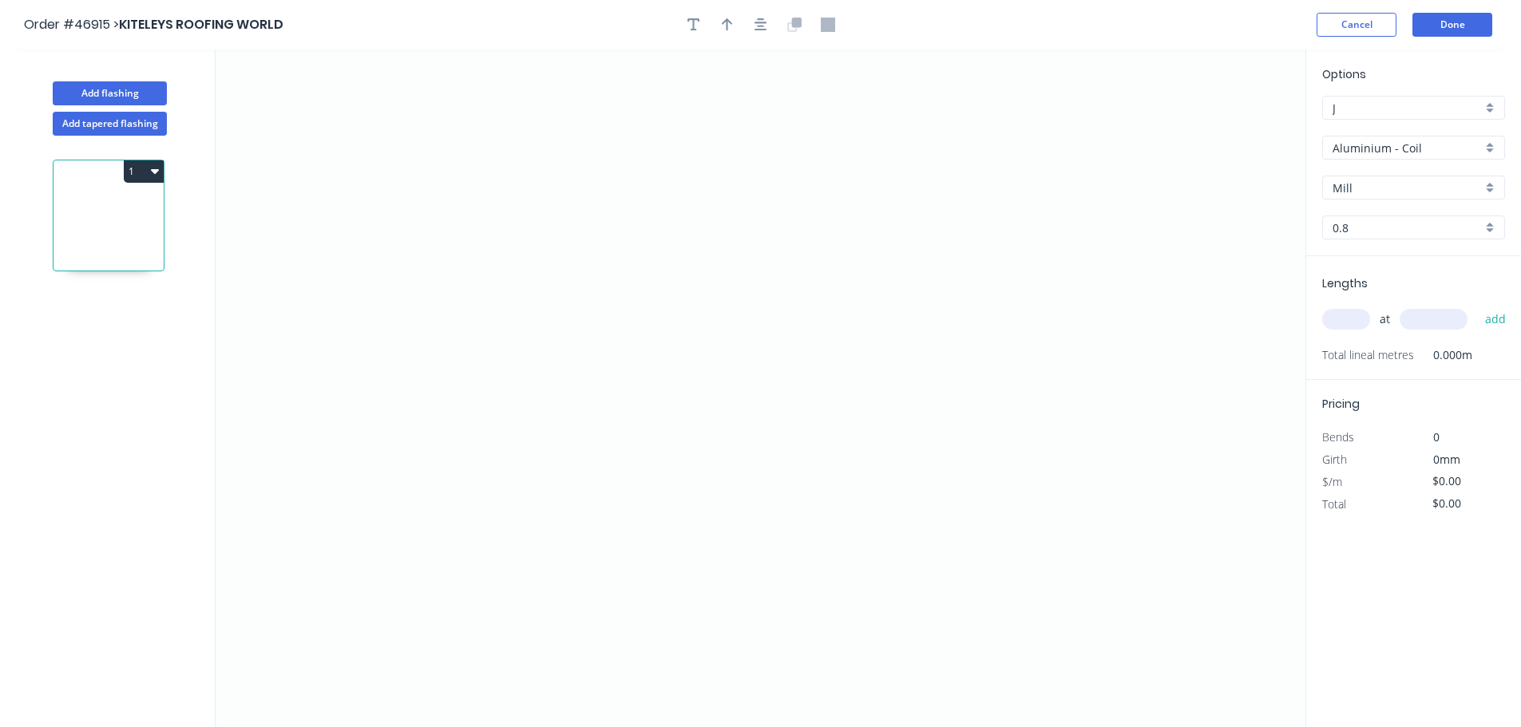
click at [1421, 152] on input "Aluminium - Coil" at bounding box center [1406, 148] width 149 height 17
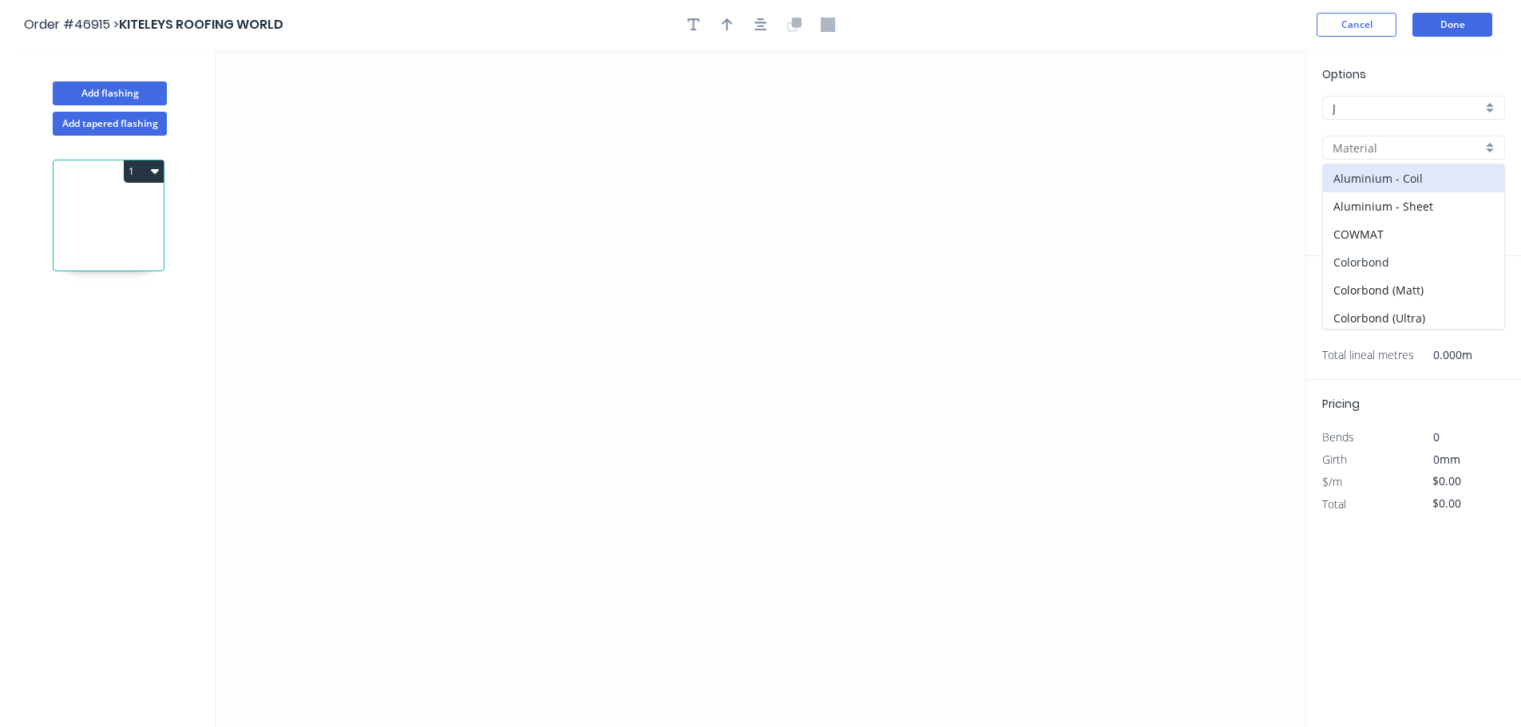
click at [1397, 259] on div "Colorbond" at bounding box center [1413, 262] width 181 height 28
type input "Colorbond"
type input "Basalt"
type input "0.55"
click at [1381, 186] on input "Basalt" at bounding box center [1406, 188] width 149 height 17
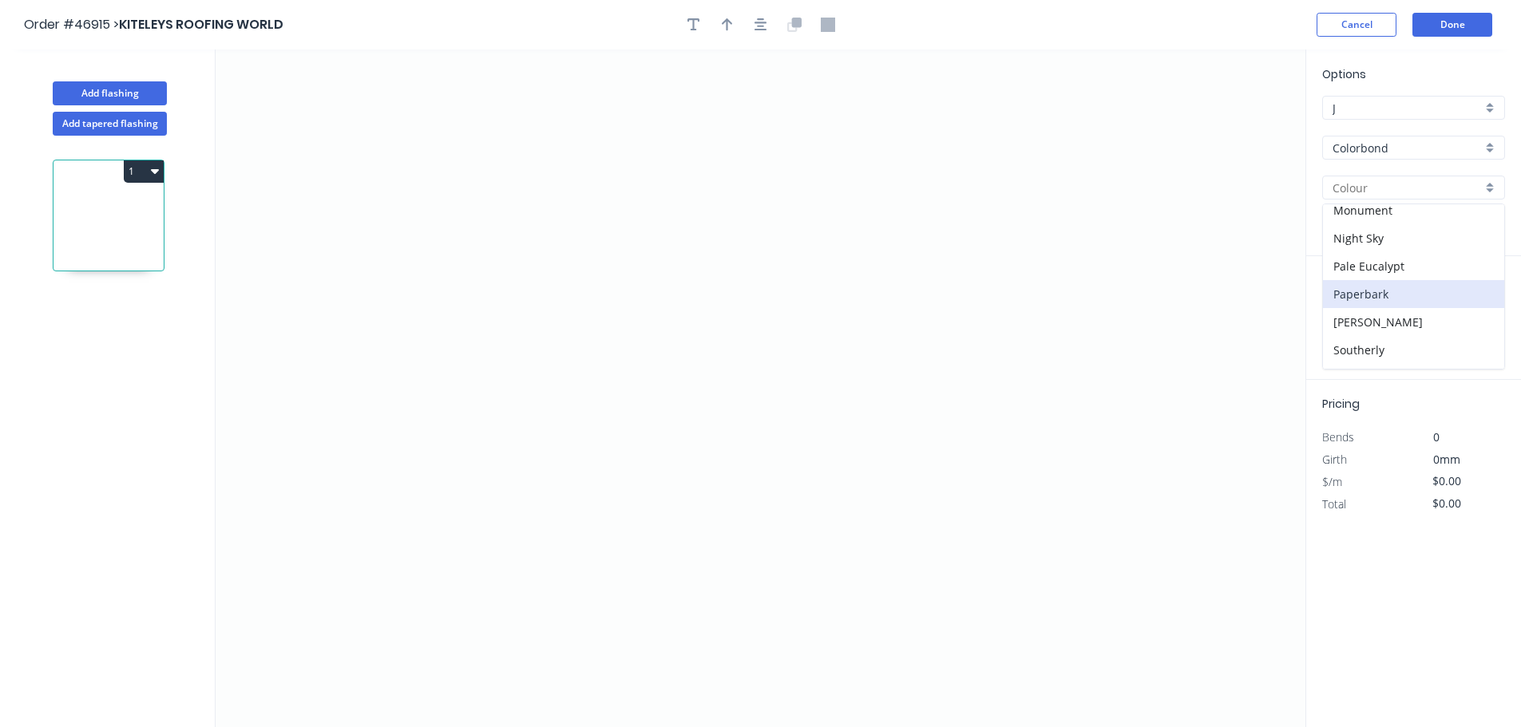
scroll to position [562, 0]
click at [1351, 300] on div "Wallaby" at bounding box center [1413, 299] width 181 height 28
type input "Wallaby"
click at [857, 191] on icon "0" at bounding box center [761, 388] width 1090 height 678
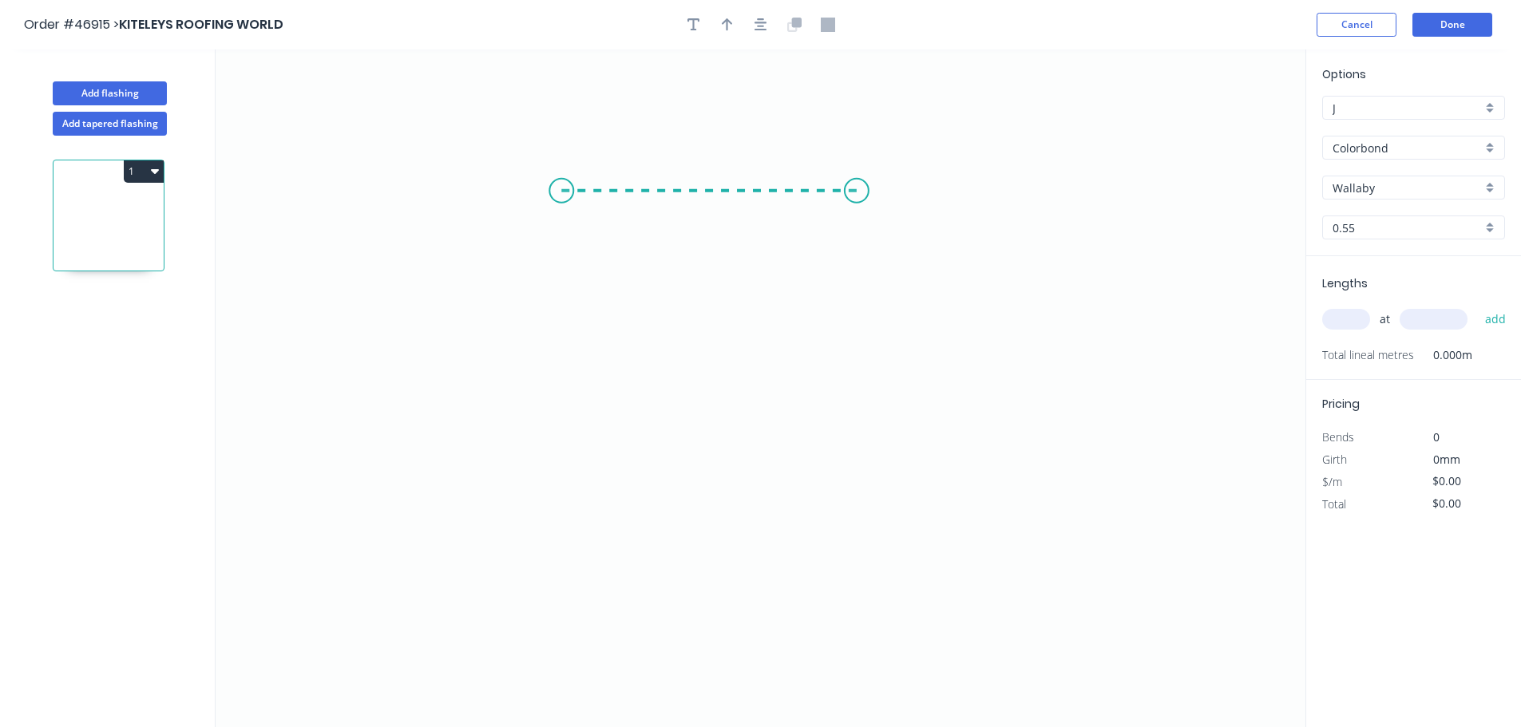
click at [561, 186] on icon "0" at bounding box center [761, 388] width 1090 height 678
click at [557, 493] on icon "0 ?" at bounding box center [761, 388] width 1090 height 678
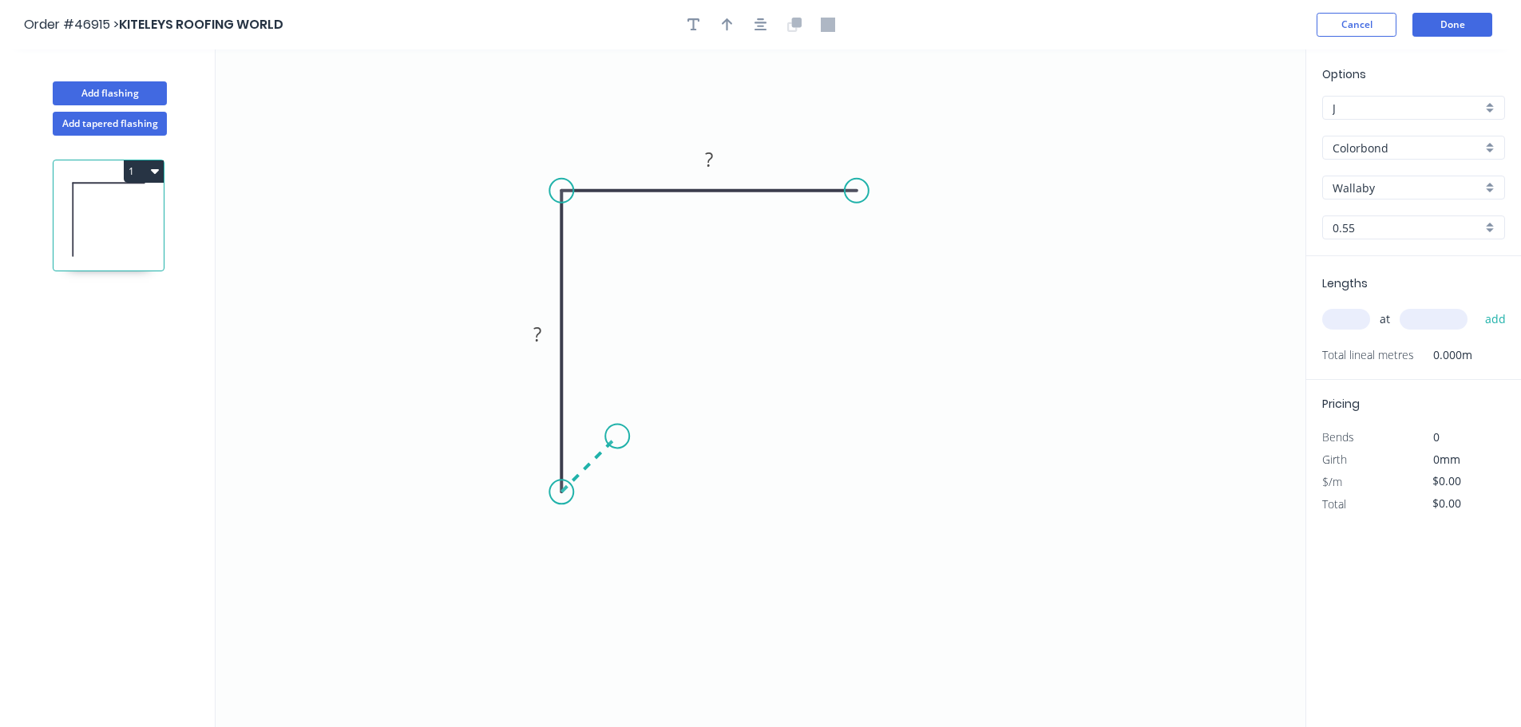
click at [617, 437] on icon "0 ? ?" at bounding box center [761, 388] width 1090 height 678
click at [604, 479] on tspan "?" at bounding box center [606, 474] width 8 height 26
click at [734, 18] on button "button" at bounding box center [727, 25] width 24 height 24
type input "$7.25"
drag, startPoint x: 1220, startPoint y: 125, endPoint x: 603, endPoint y: 164, distance: 618.3
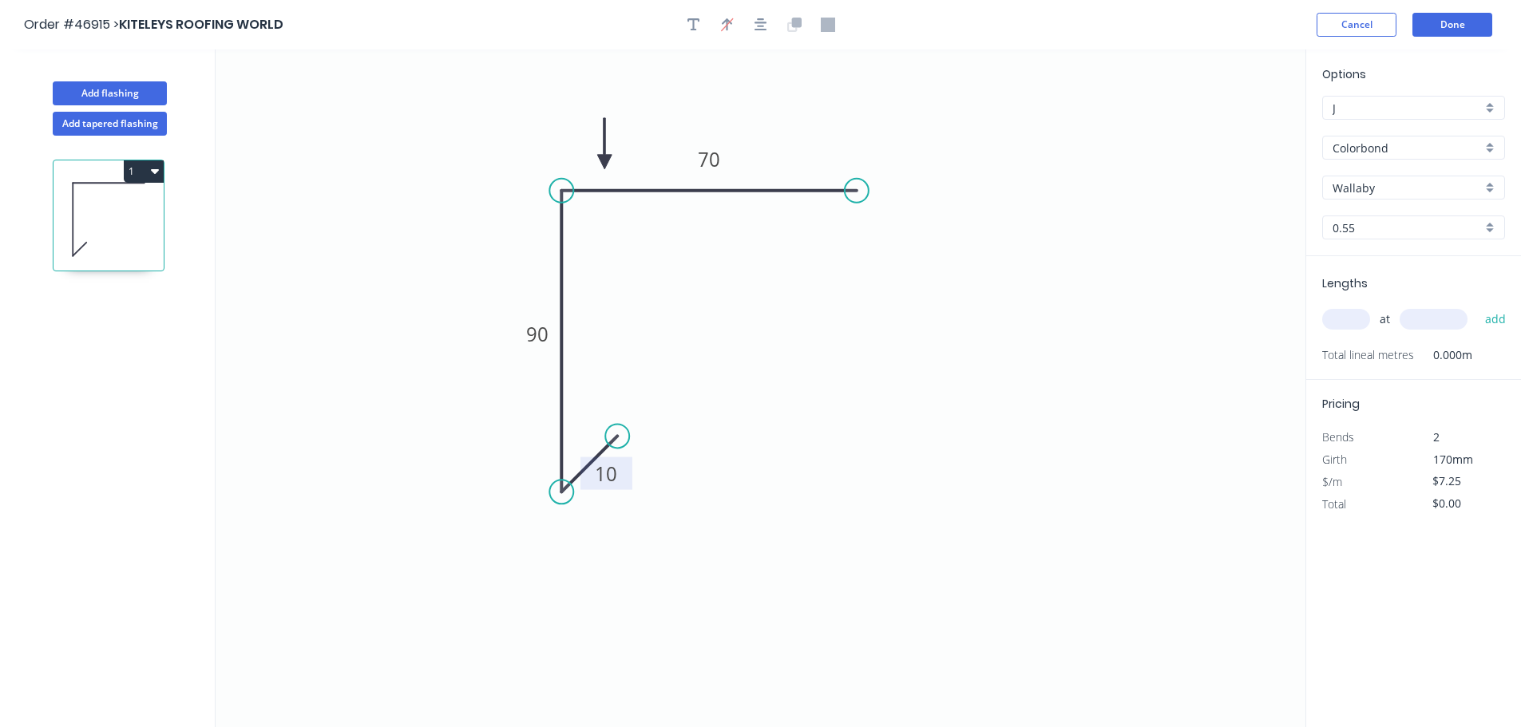
click at [603, 164] on icon at bounding box center [604, 143] width 14 height 51
click at [1353, 311] on input "text" at bounding box center [1346, 319] width 48 height 21
type input "1"
type input "800"
click at [1477, 306] on button "add" at bounding box center [1496, 319] width 38 height 27
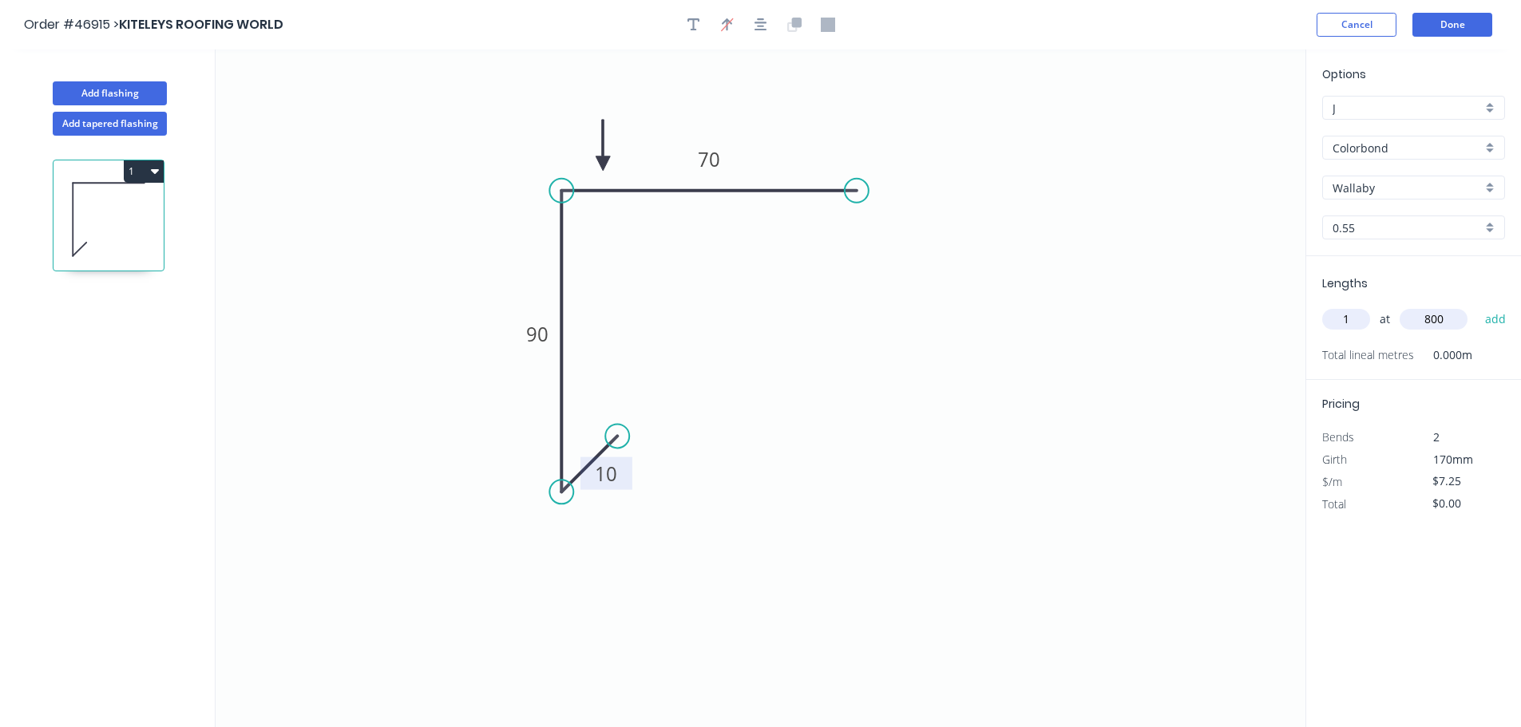
type input "$7.25"
click at [131, 90] on button "Add flashing" at bounding box center [110, 93] width 114 height 24
type input "$0.00"
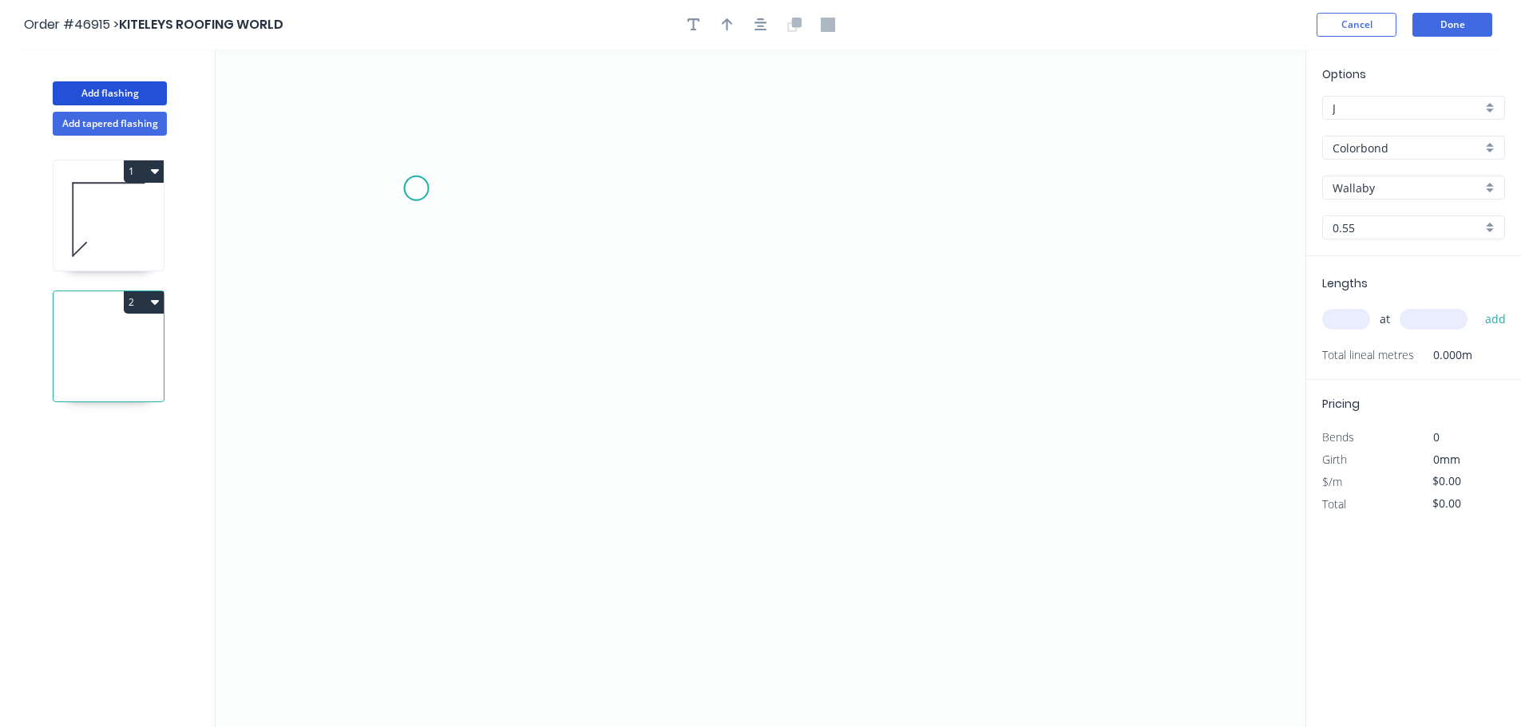
click at [417, 189] on icon "0" at bounding box center [761, 388] width 1090 height 678
click at [410, 497] on icon "0" at bounding box center [761, 388] width 1090 height 678
click at [829, 517] on icon "0 ?" at bounding box center [761, 388] width 1090 height 678
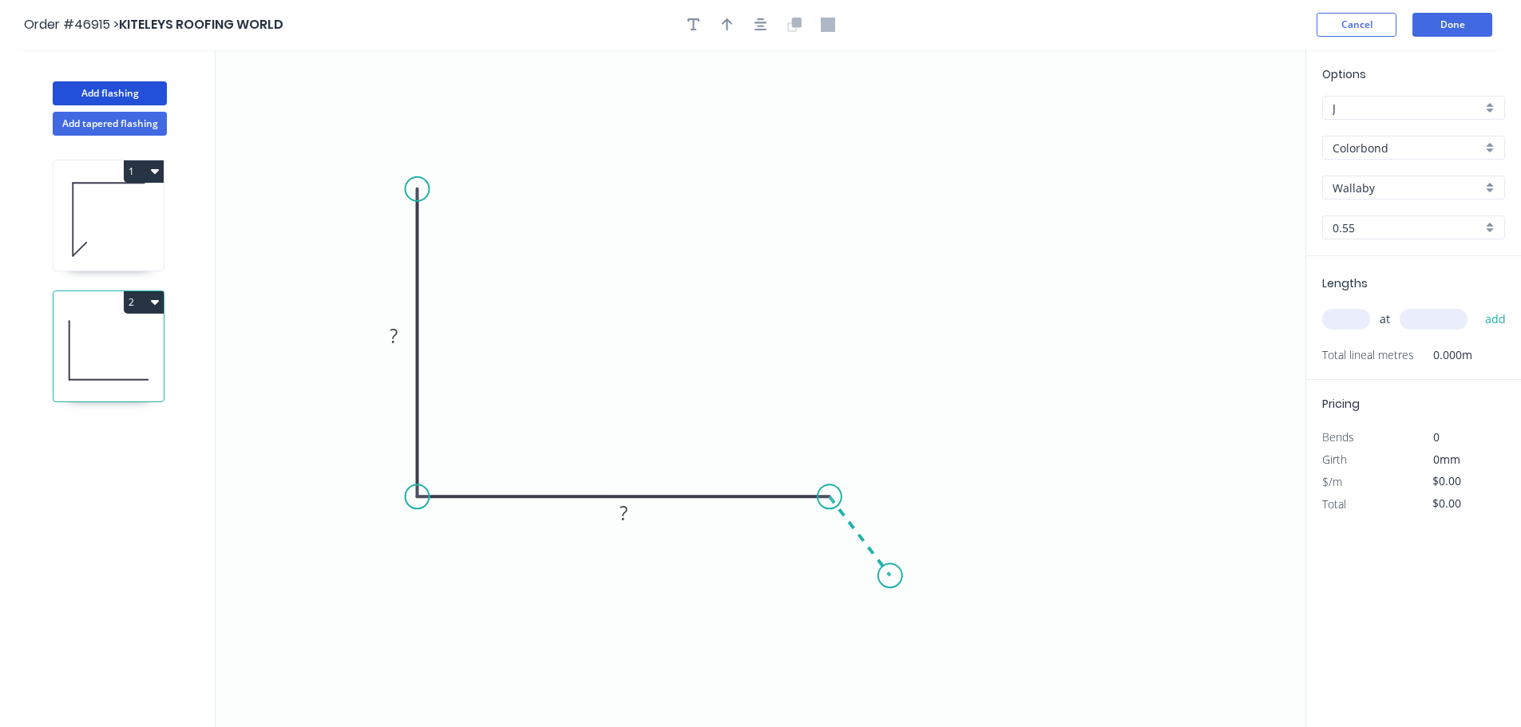
click at [890, 576] on icon "0 ? ?" at bounding box center [761, 388] width 1090 height 678
click at [900, 576] on circle at bounding box center [900, 568] width 24 height 24
click at [392, 331] on tspan "?" at bounding box center [394, 336] width 8 height 26
click at [738, 21] on button "button" at bounding box center [727, 25] width 24 height 24
type input "$9.59"
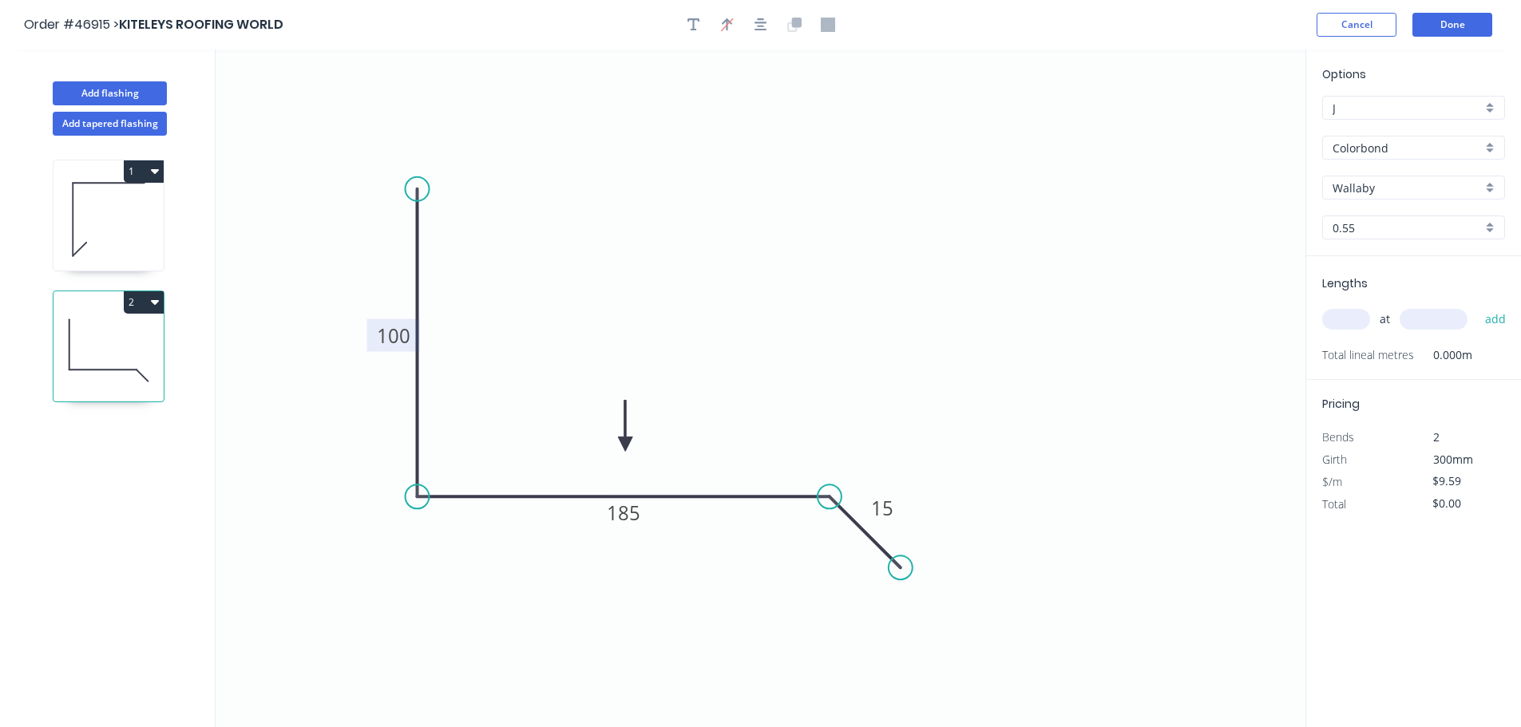
drag, startPoint x: 1228, startPoint y: 128, endPoint x: 625, endPoint y: 445, distance: 681.0
click at [625, 445] on icon at bounding box center [625, 425] width 14 height 51
click at [1344, 317] on input "text" at bounding box center [1346, 319] width 48 height 21
type input "1"
type input "800"
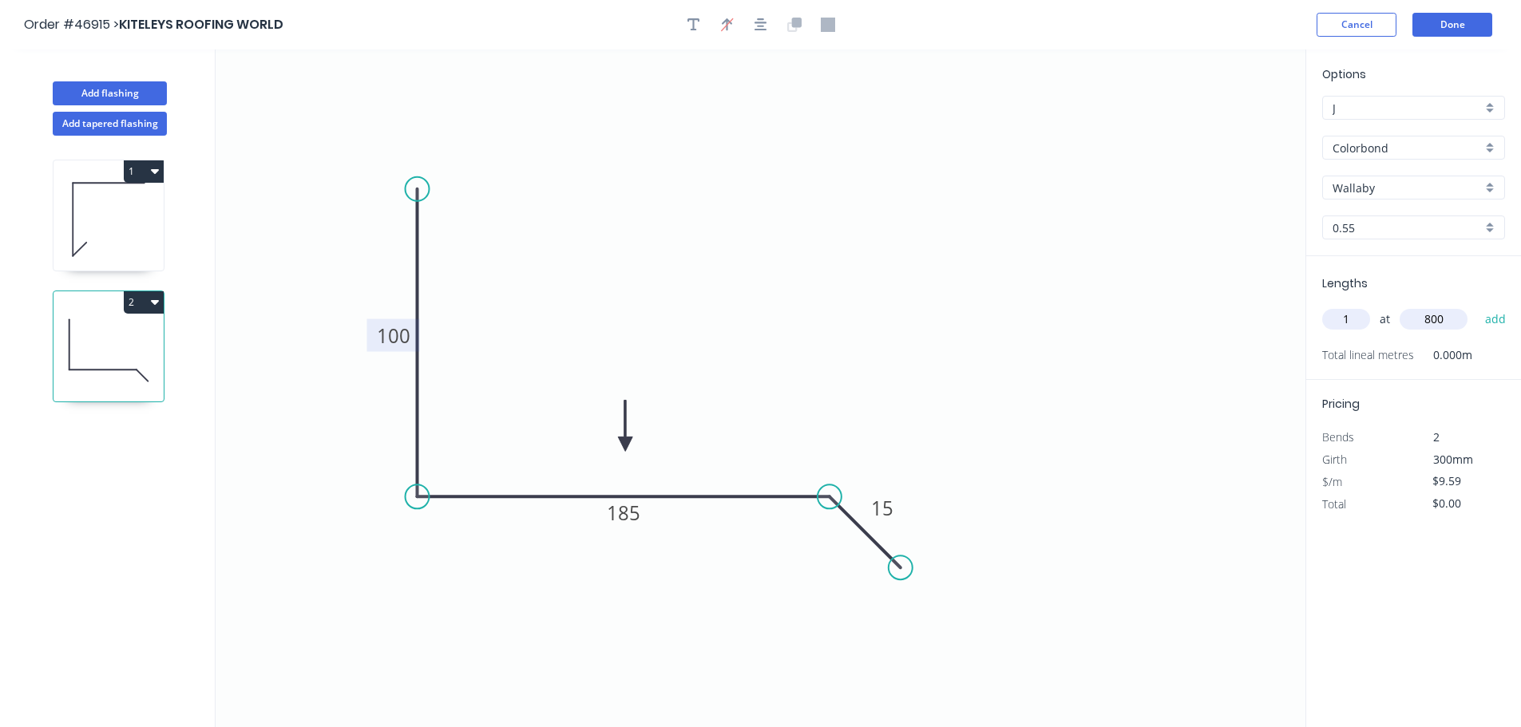
click at [1477, 306] on button "add" at bounding box center [1496, 319] width 38 height 27
type input "$9.59"
click at [1443, 19] on button "Done" at bounding box center [1452, 25] width 80 height 24
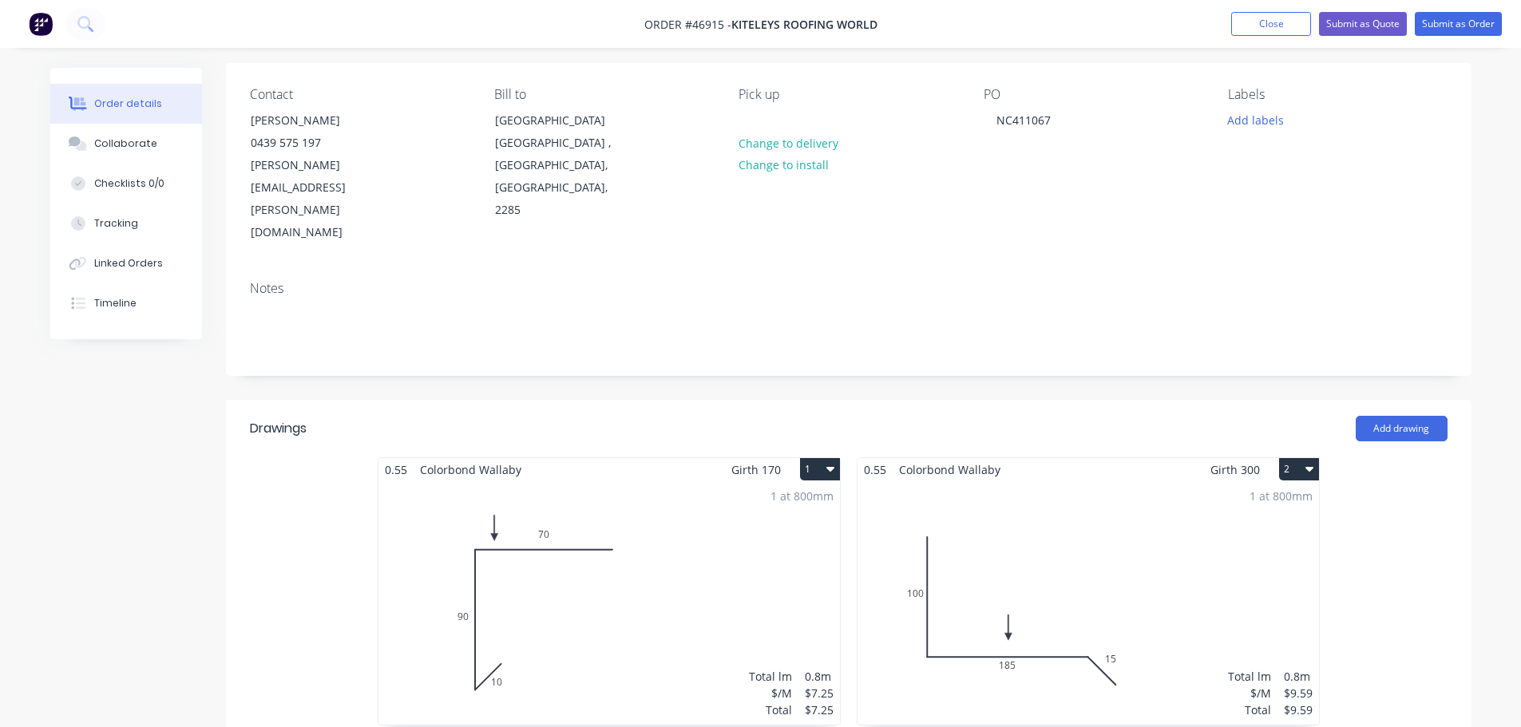
scroll to position [399, 0]
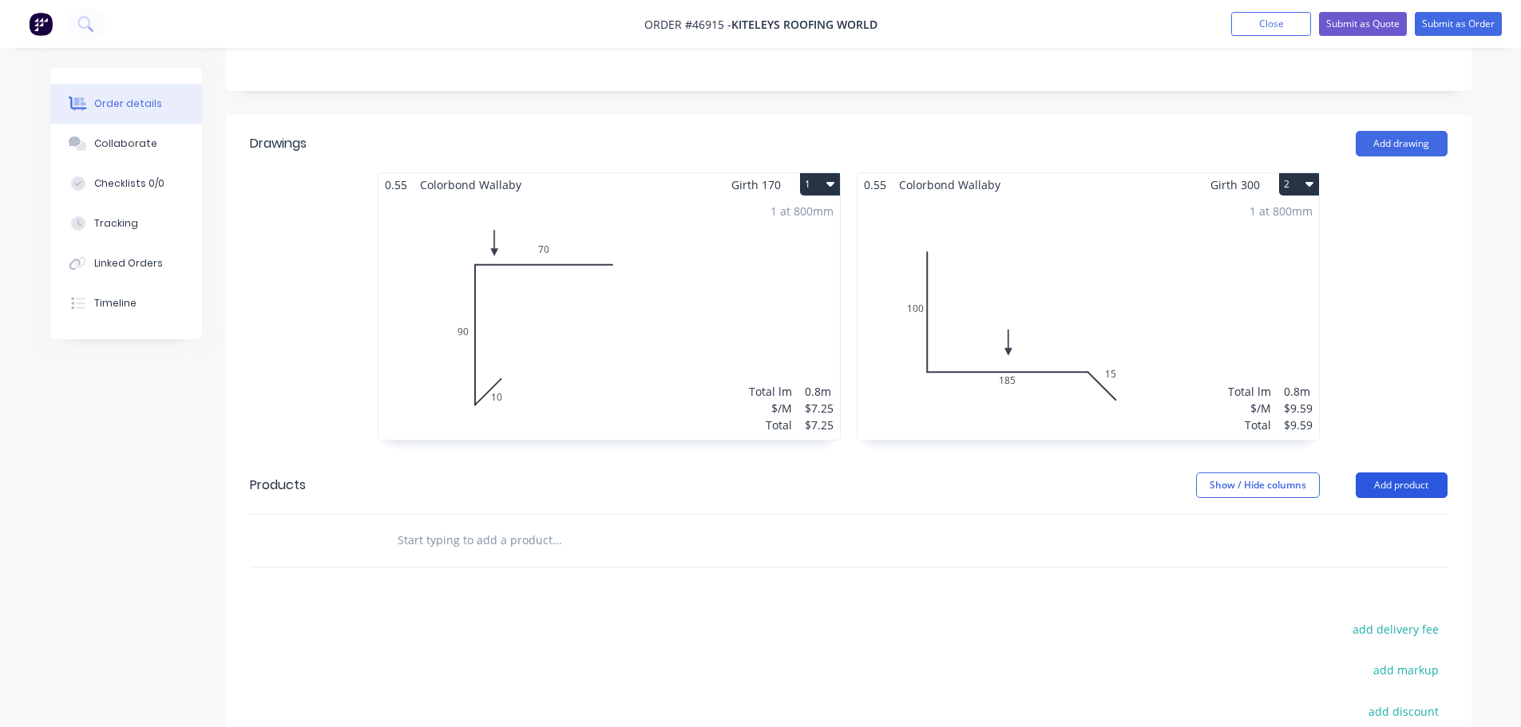
click at [1403, 473] on button "Add product" at bounding box center [1401, 486] width 92 height 26
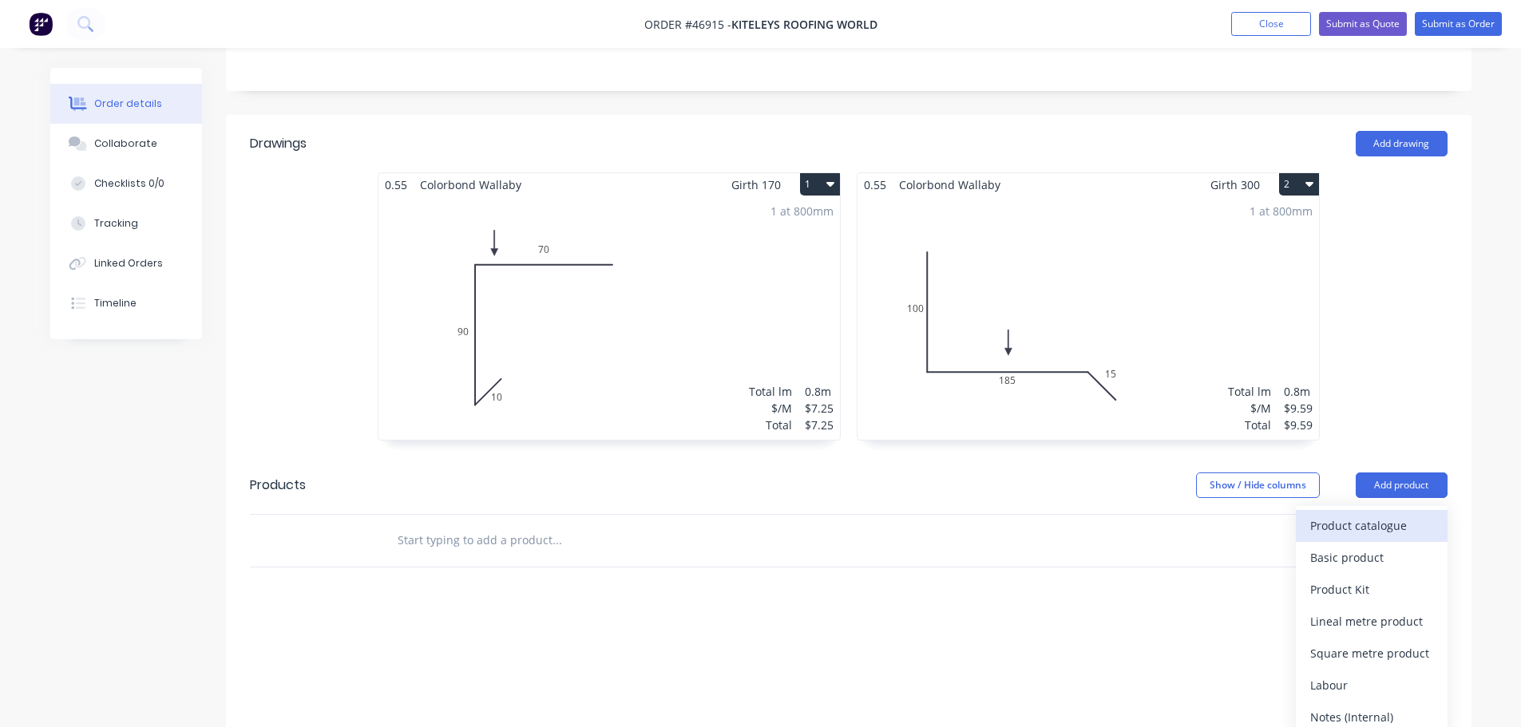
click at [1366, 514] on div "Product catalogue" at bounding box center [1371, 525] width 123 height 23
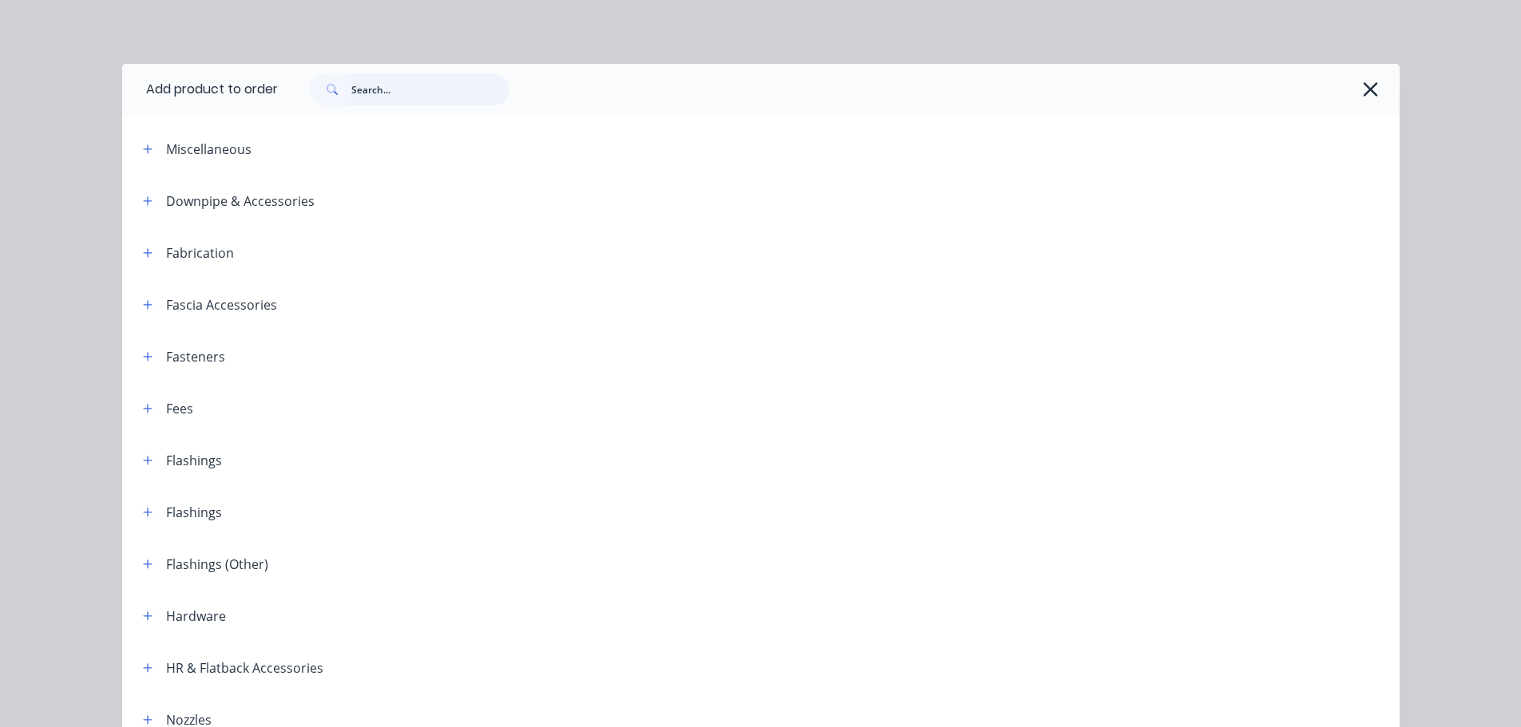
click at [364, 93] on input "text" at bounding box center [430, 89] width 158 height 32
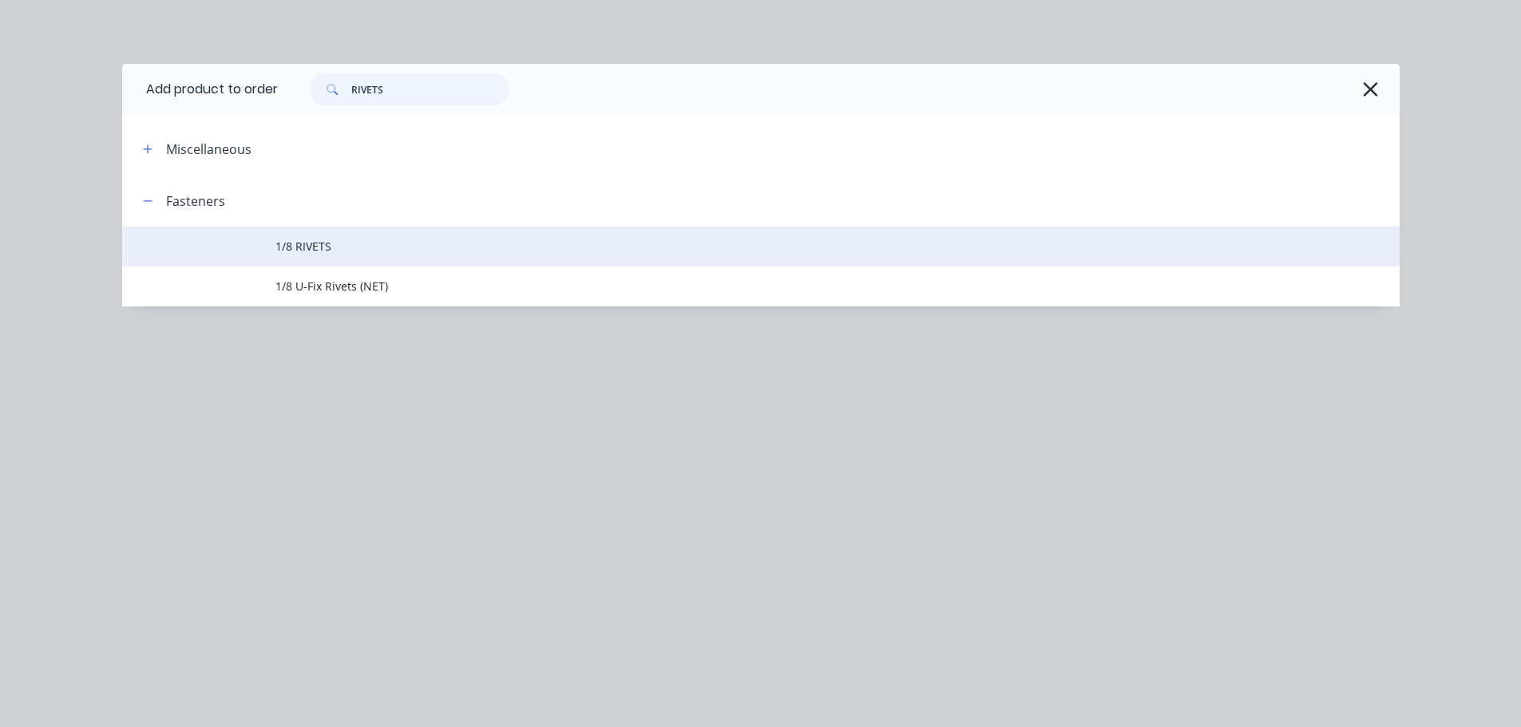
type input "RIVETS"
click at [311, 243] on span "1/8 RIVETS" at bounding box center [724, 246] width 899 height 17
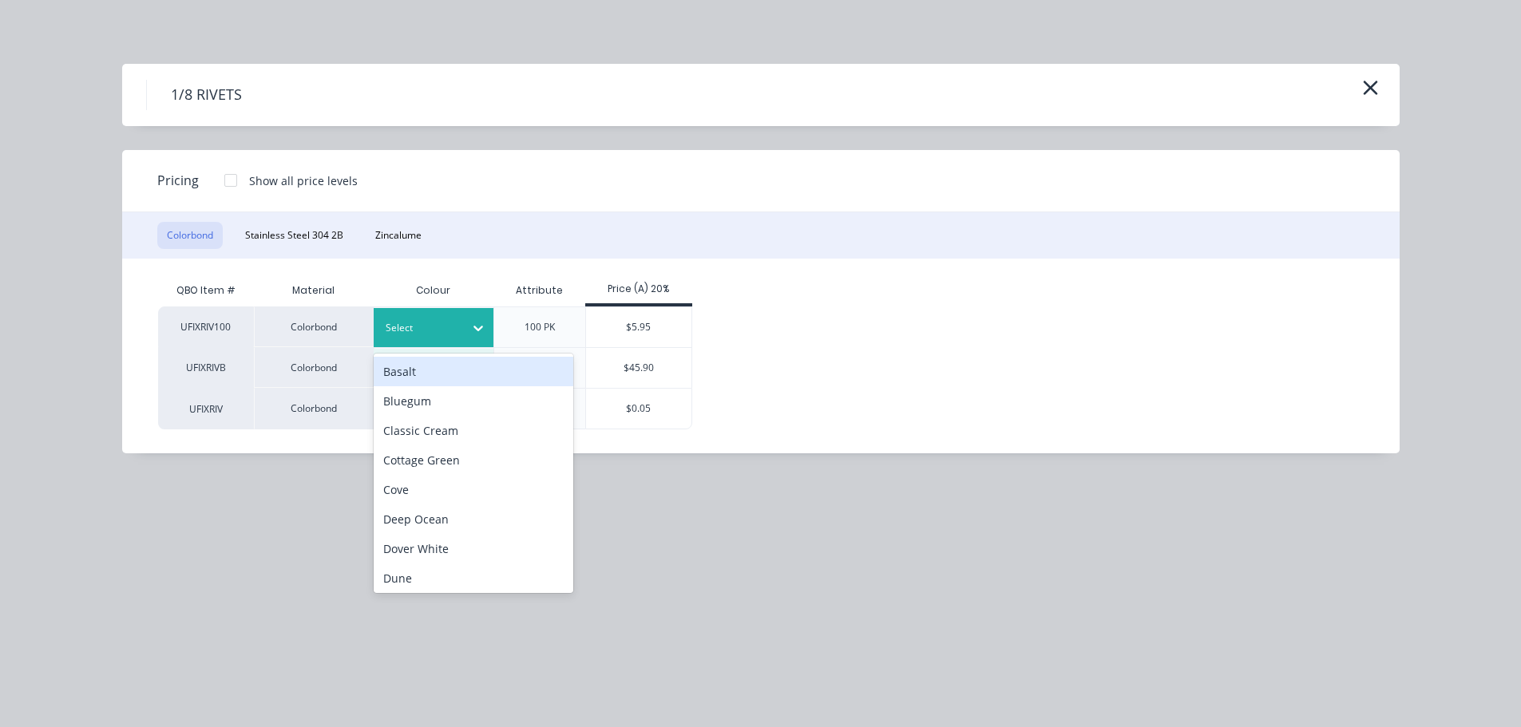
click at [433, 325] on div at bounding box center [422, 328] width 72 height 18
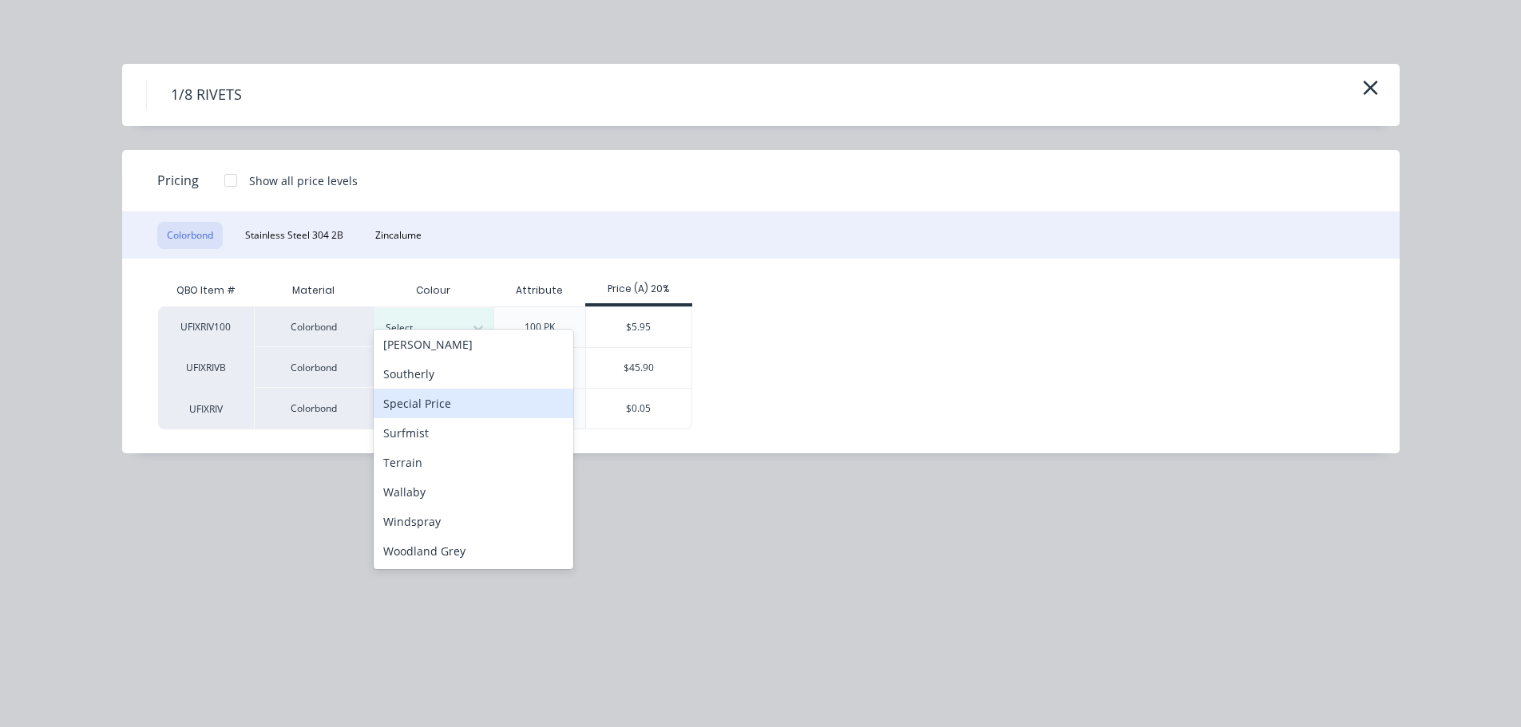
scroll to position [567, 0]
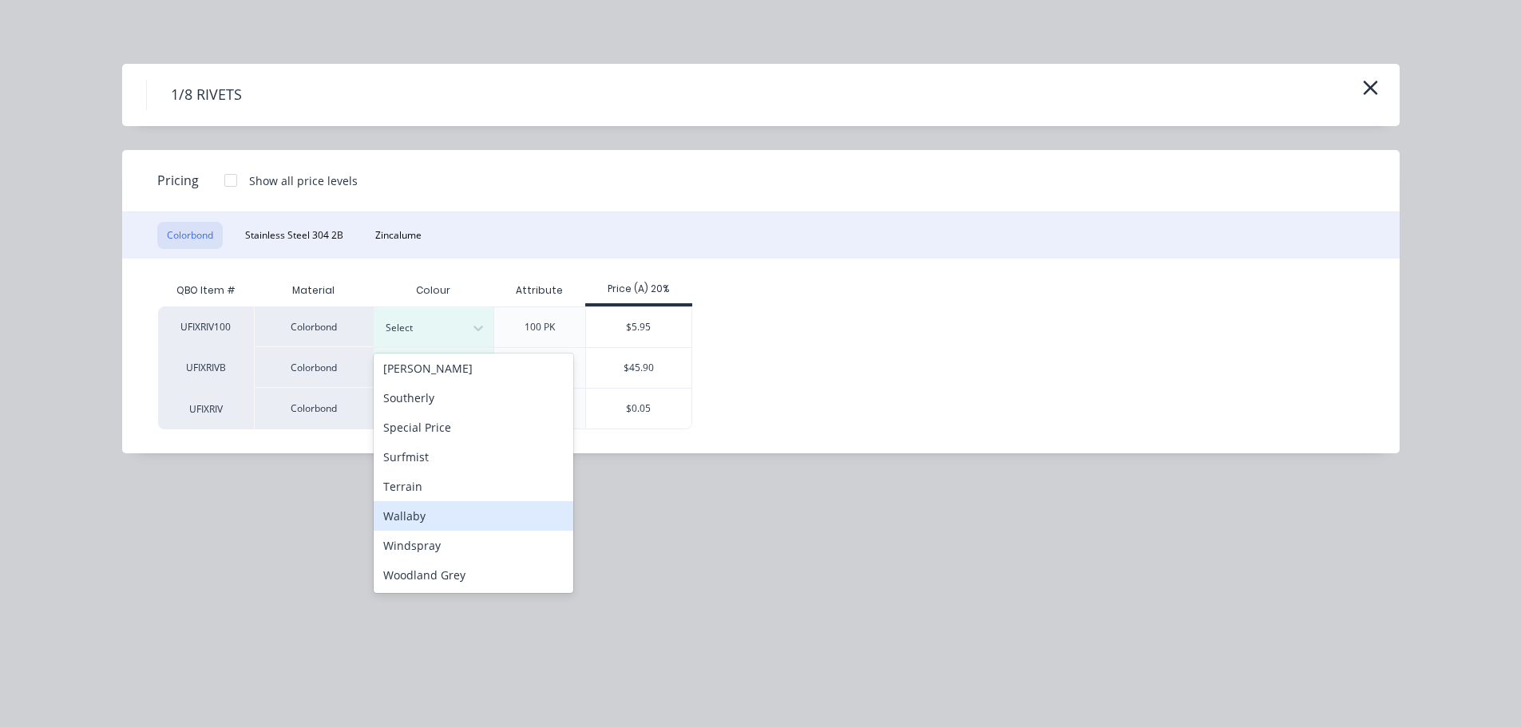
click at [427, 511] on div "Wallaby" at bounding box center [474, 516] width 200 height 30
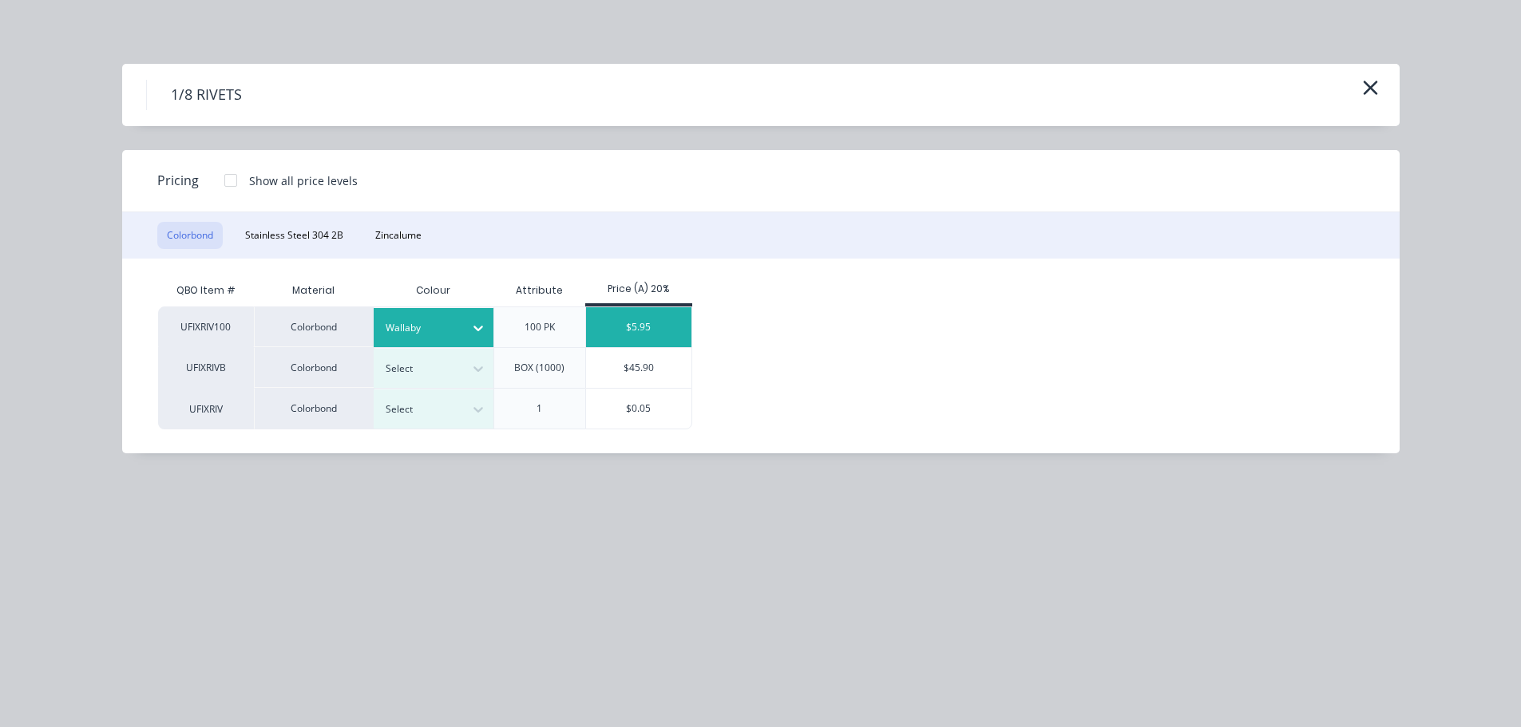
click at [654, 322] on div "$5.95" at bounding box center [639, 327] width 106 height 40
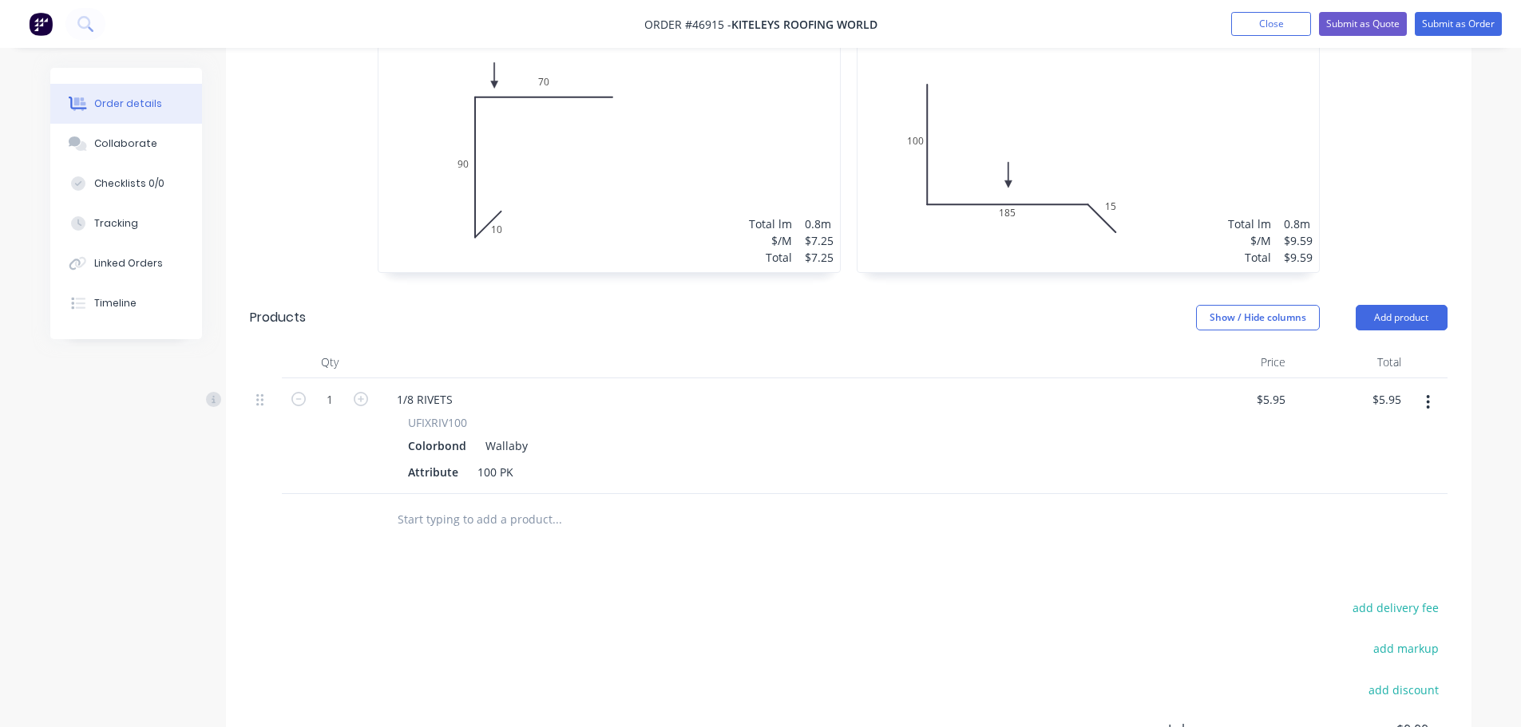
click at [866, 305] on div "Show / Hide columns Add product" at bounding box center [975, 318] width 943 height 26
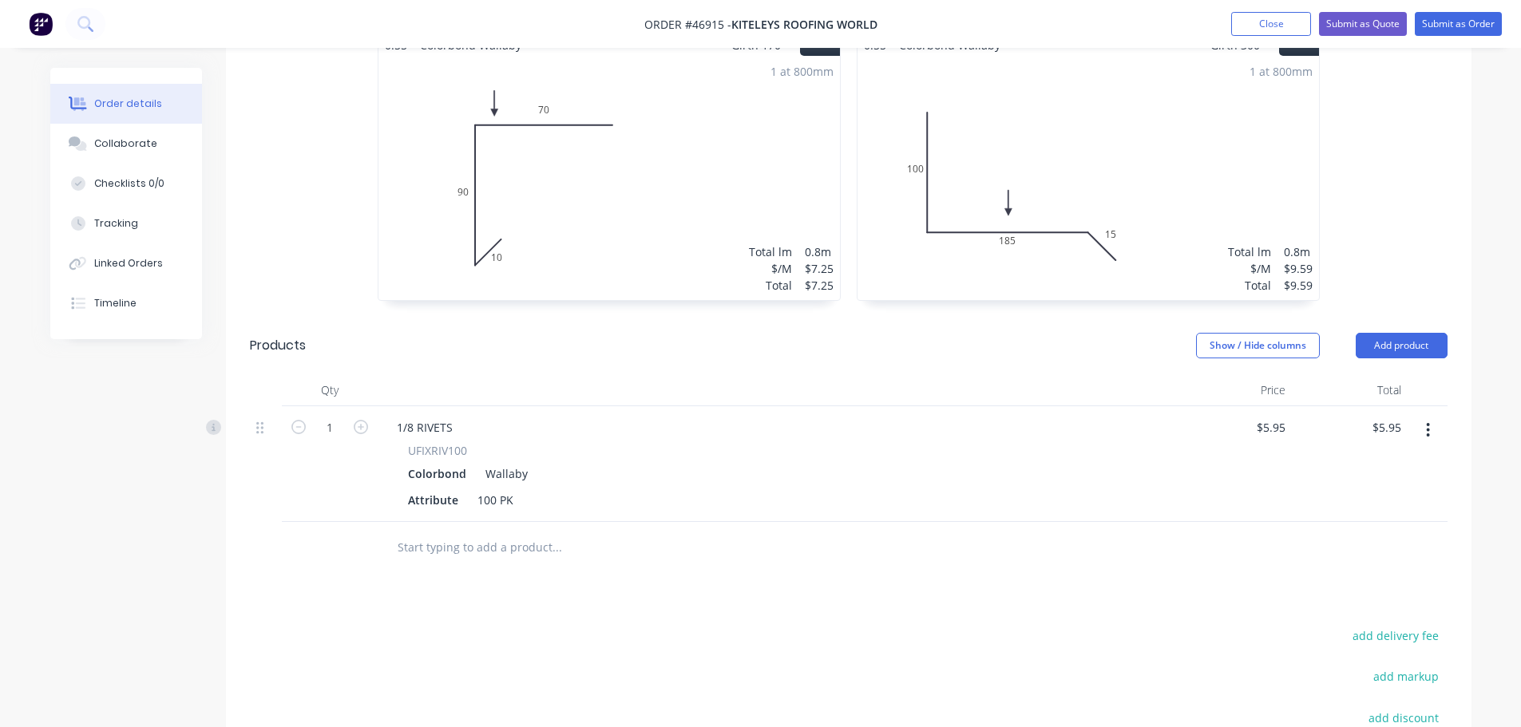
scroll to position [639, 0]
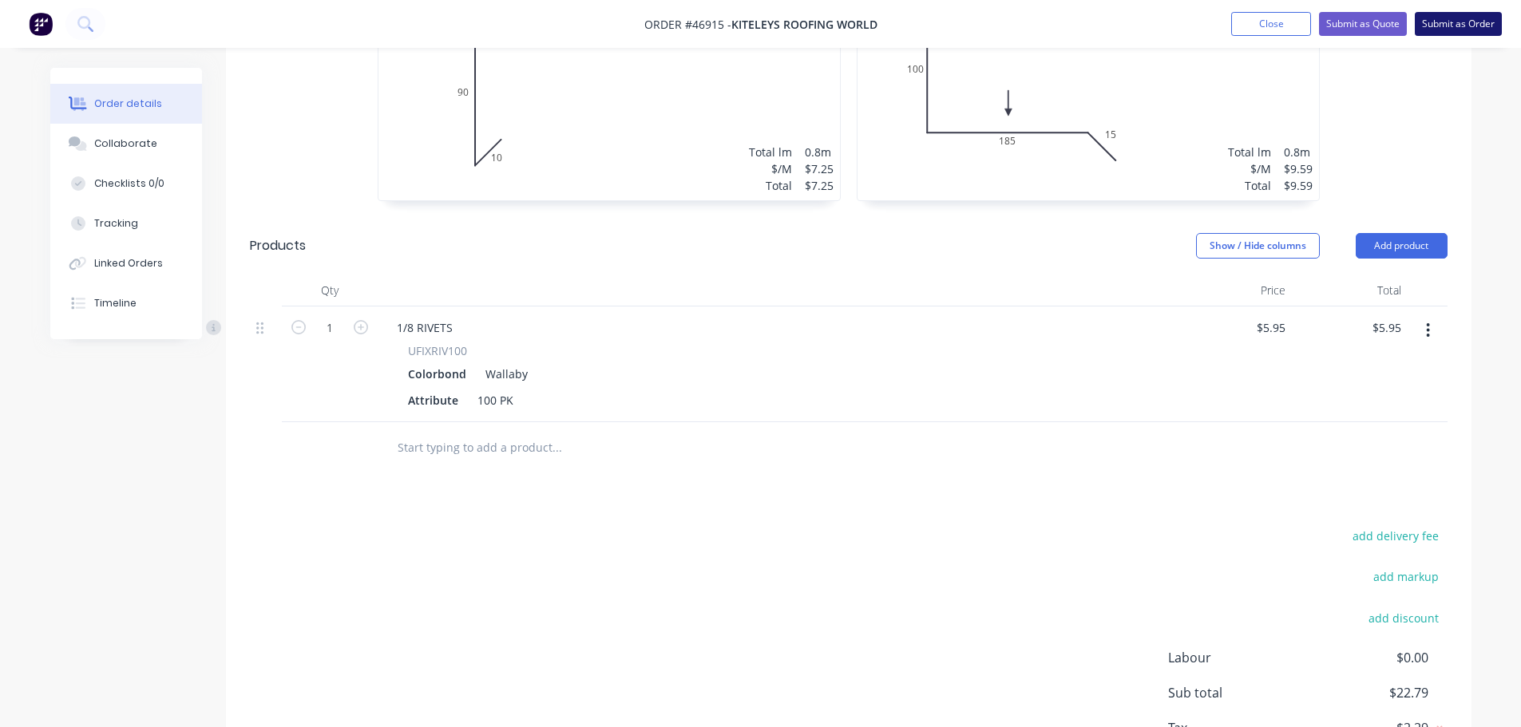
click at [1460, 24] on button "Submit as Order" at bounding box center [1458, 24] width 87 height 24
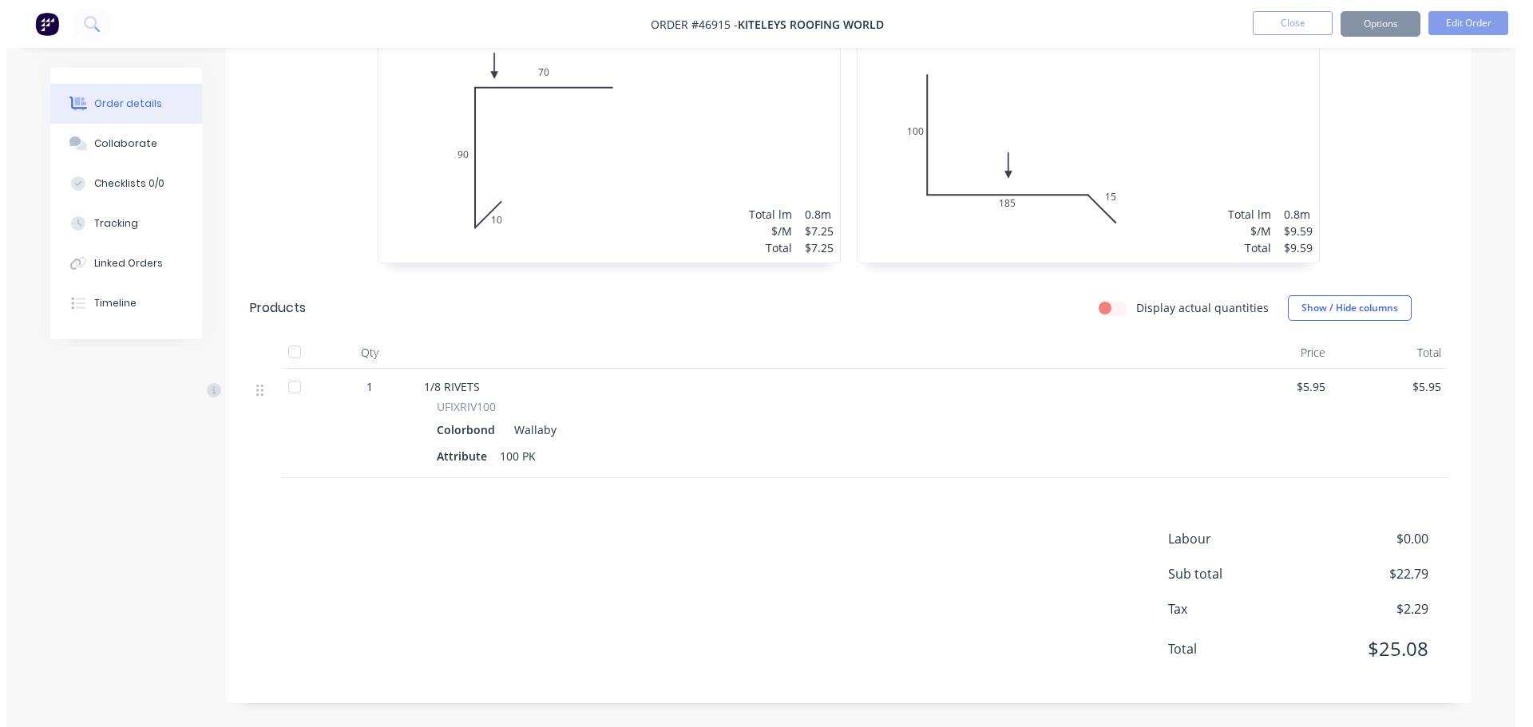
scroll to position [0, 0]
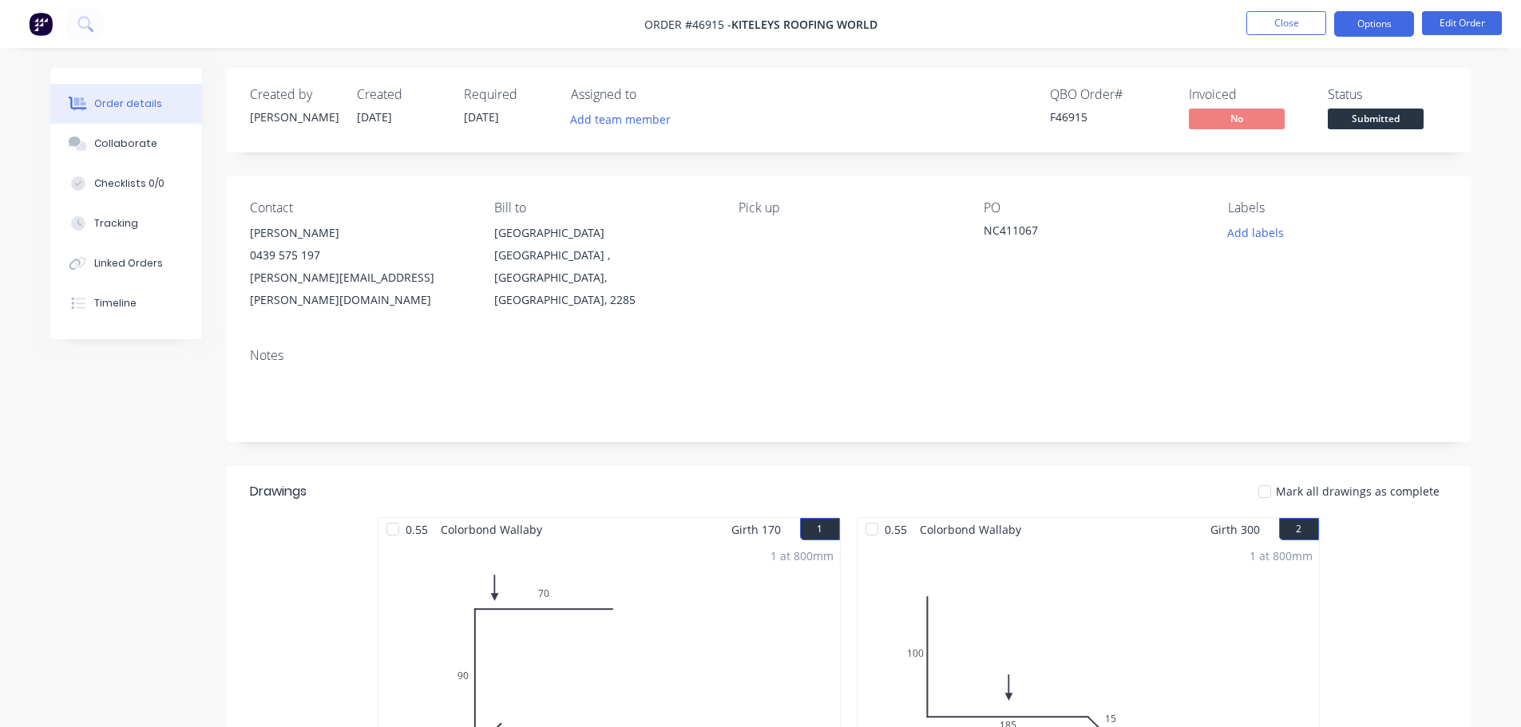
click at [1395, 25] on button "Options" at bounding box center [1374, 24] width 80 height 26
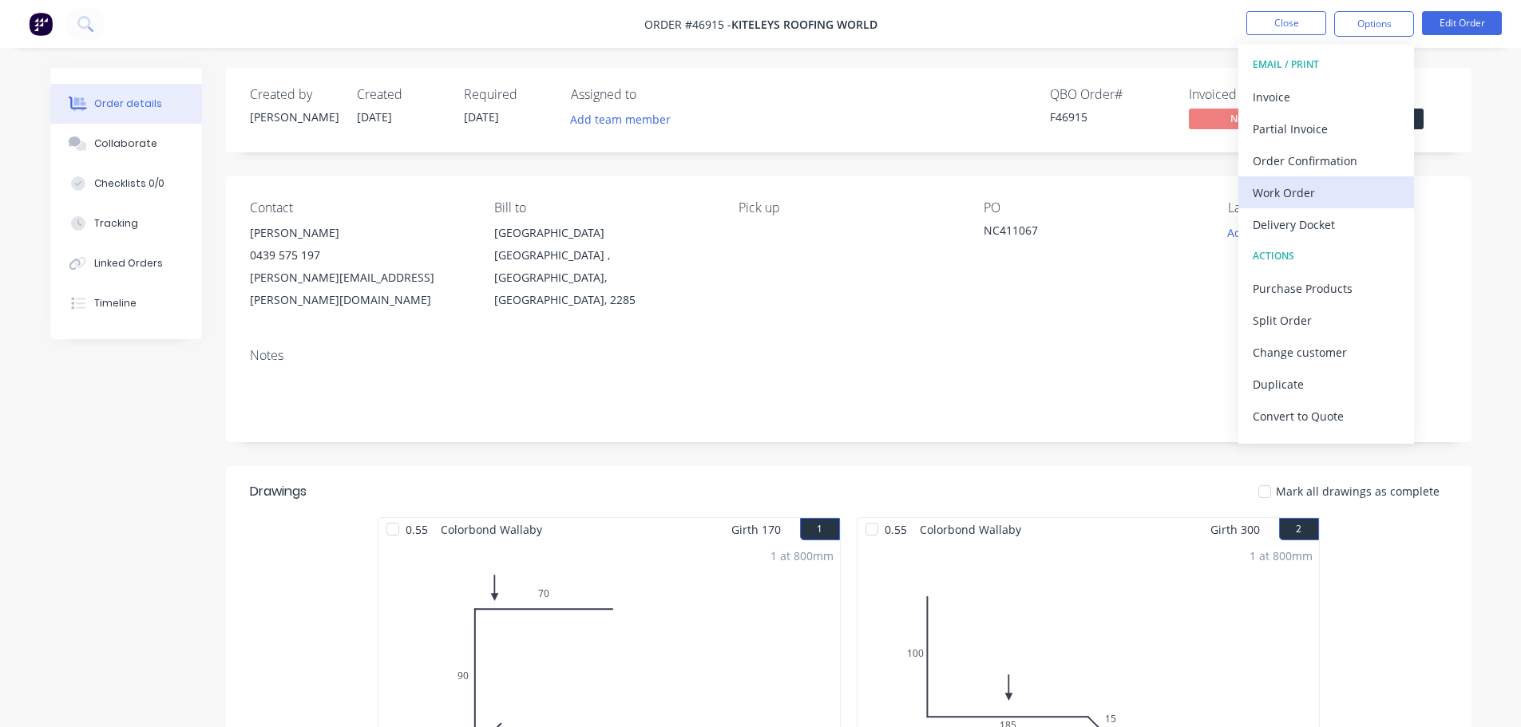
click at [1328, 184] on div "Work Order" at bounding box center [1326, 192] width 147 height 23
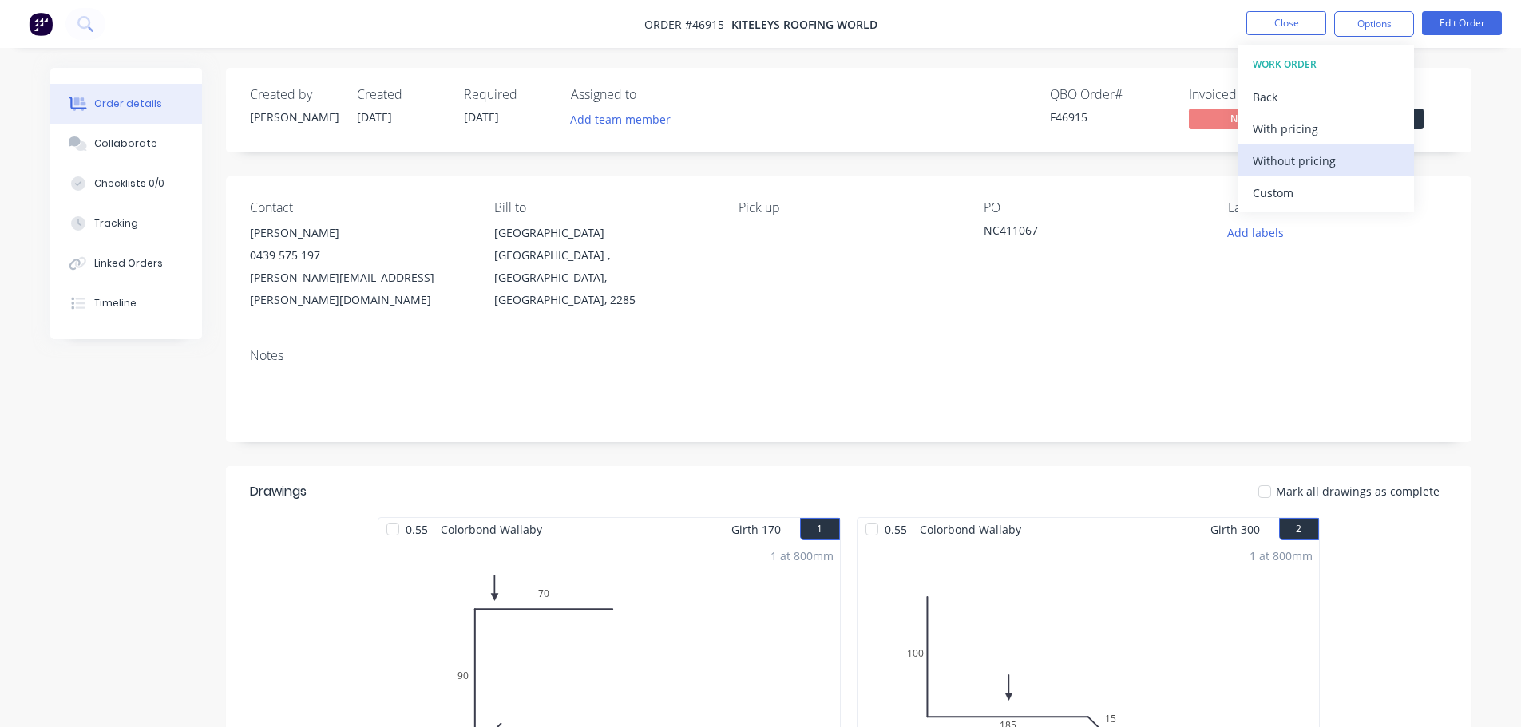
click at [1328, 161] on div "Without pricing" at bounding box center [1326, 160] width 147 height 23
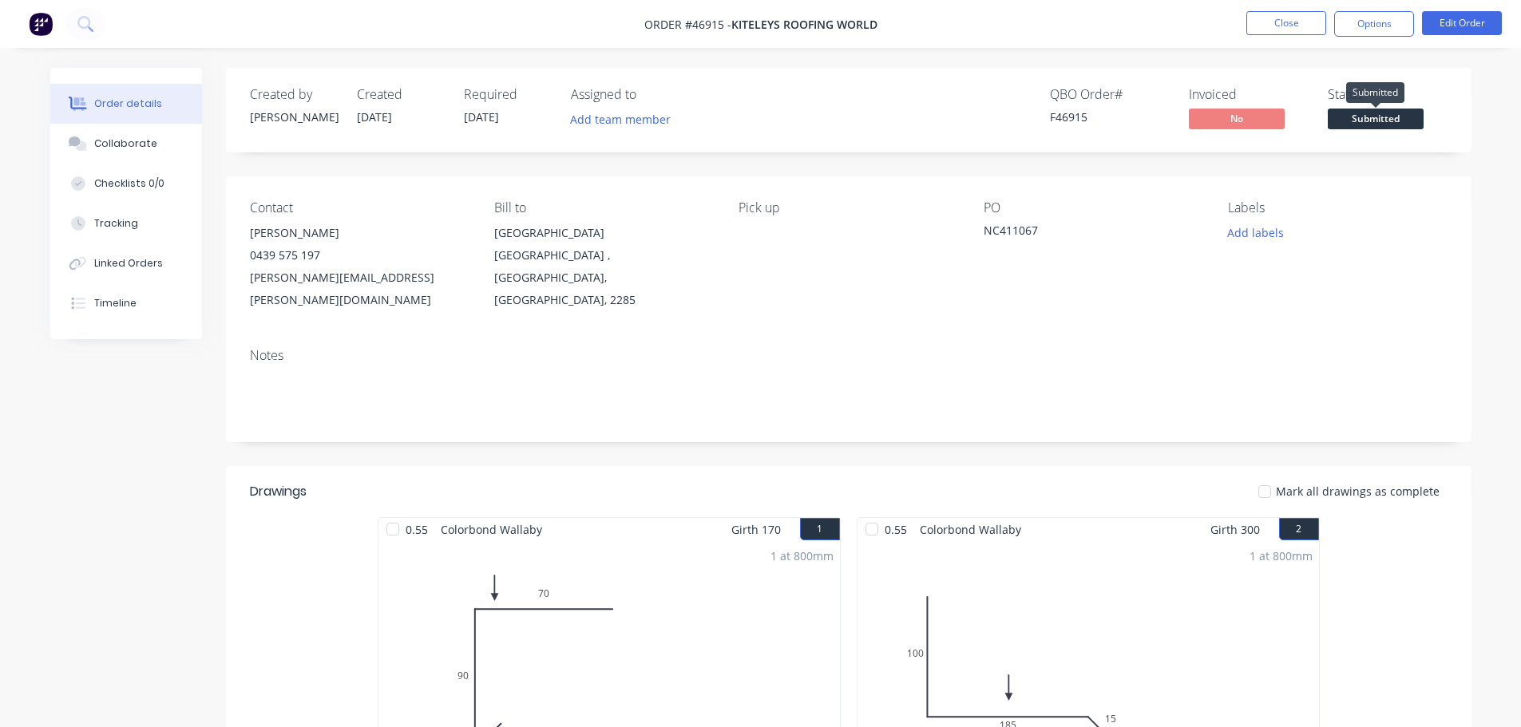
click at [1415, 118] on span "Submitted" at bounding box center [1376, 119] width 96 height 20
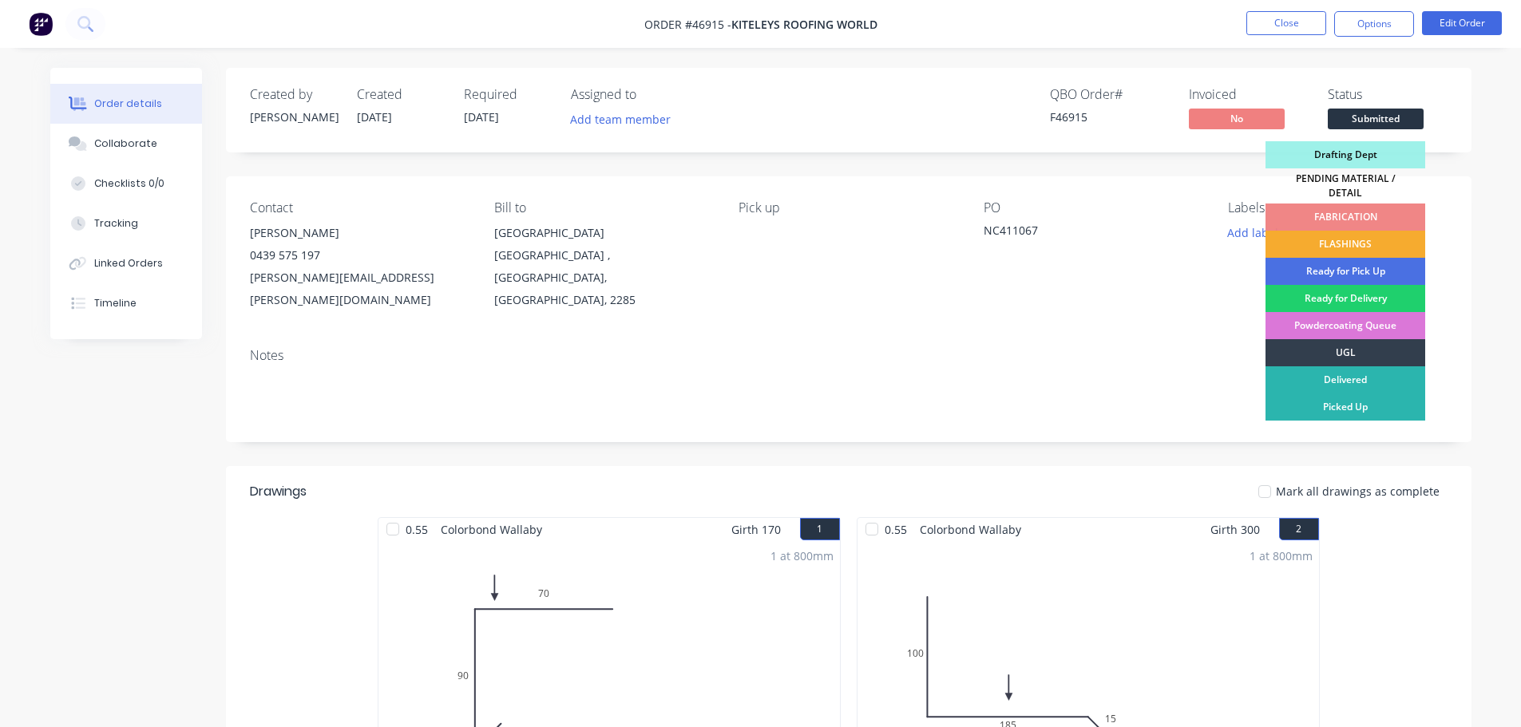
click at [1362, 243] on div "FLASHINGS" at bounding box center [1345, 244] width 160 height 27
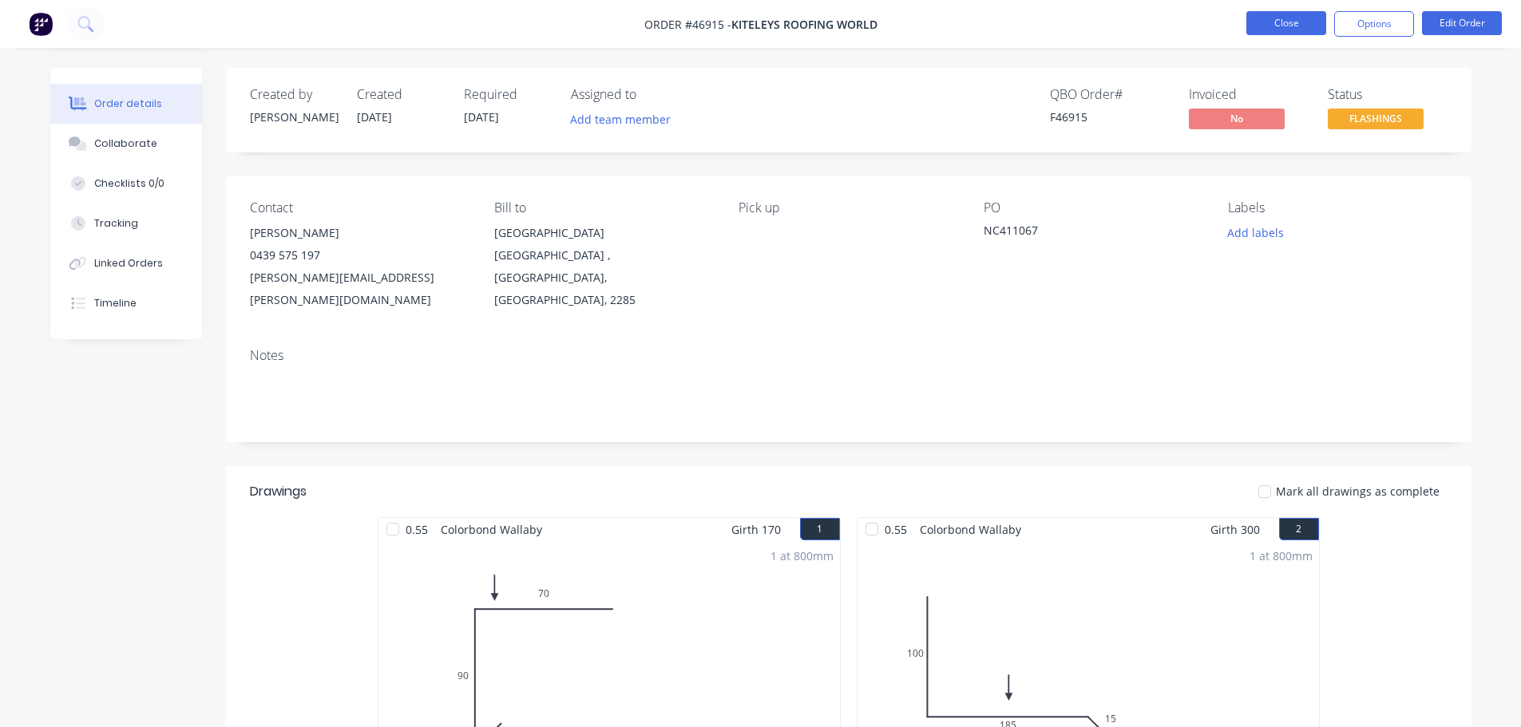
click at [1296, 26] on button "Close" at bounding box center [1286, 23] width 80 height 24
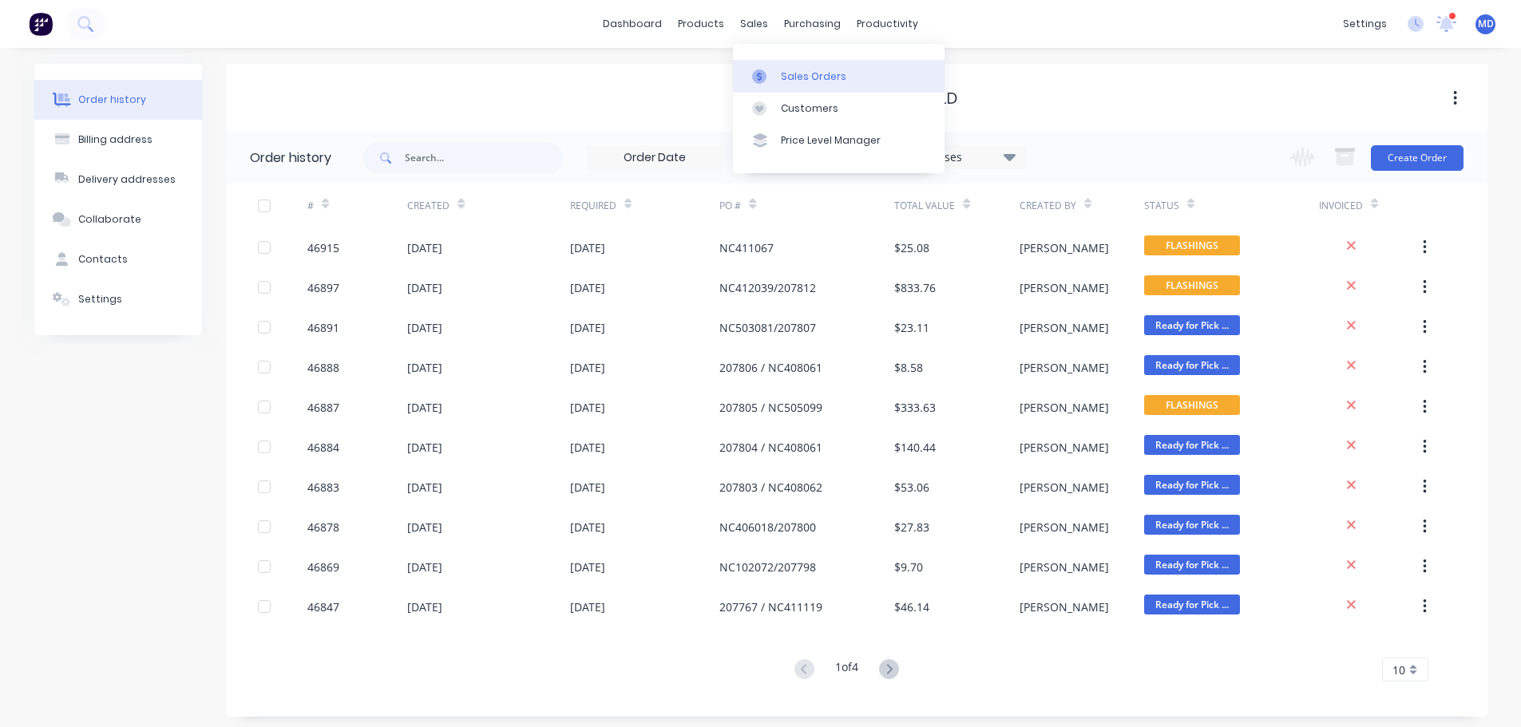
click at [801, 85] on link "Sales Orders" at bounding box center [839, 76] width 212 height 32
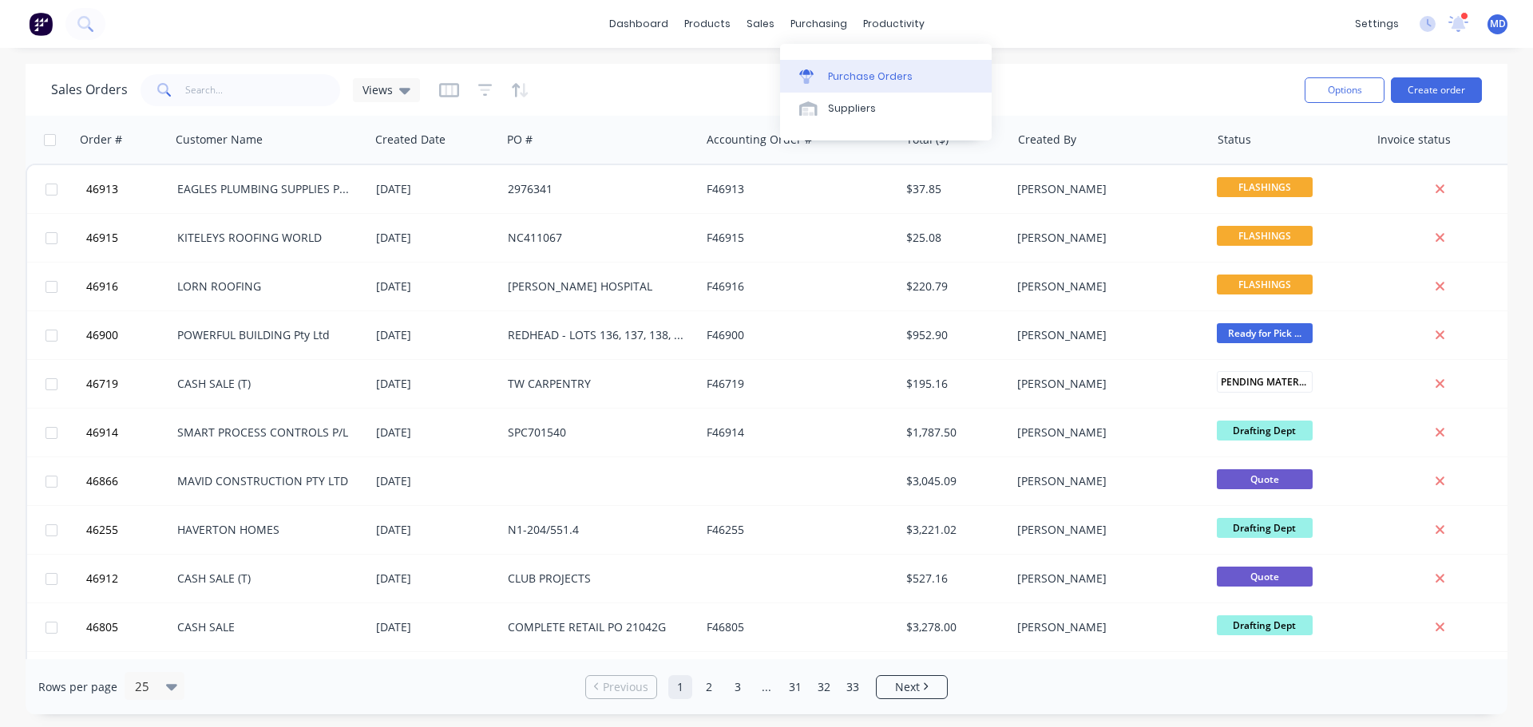
click at [834, 76] on div "Purchase Orders" at bounding box center [870, 76] width 85 height 14
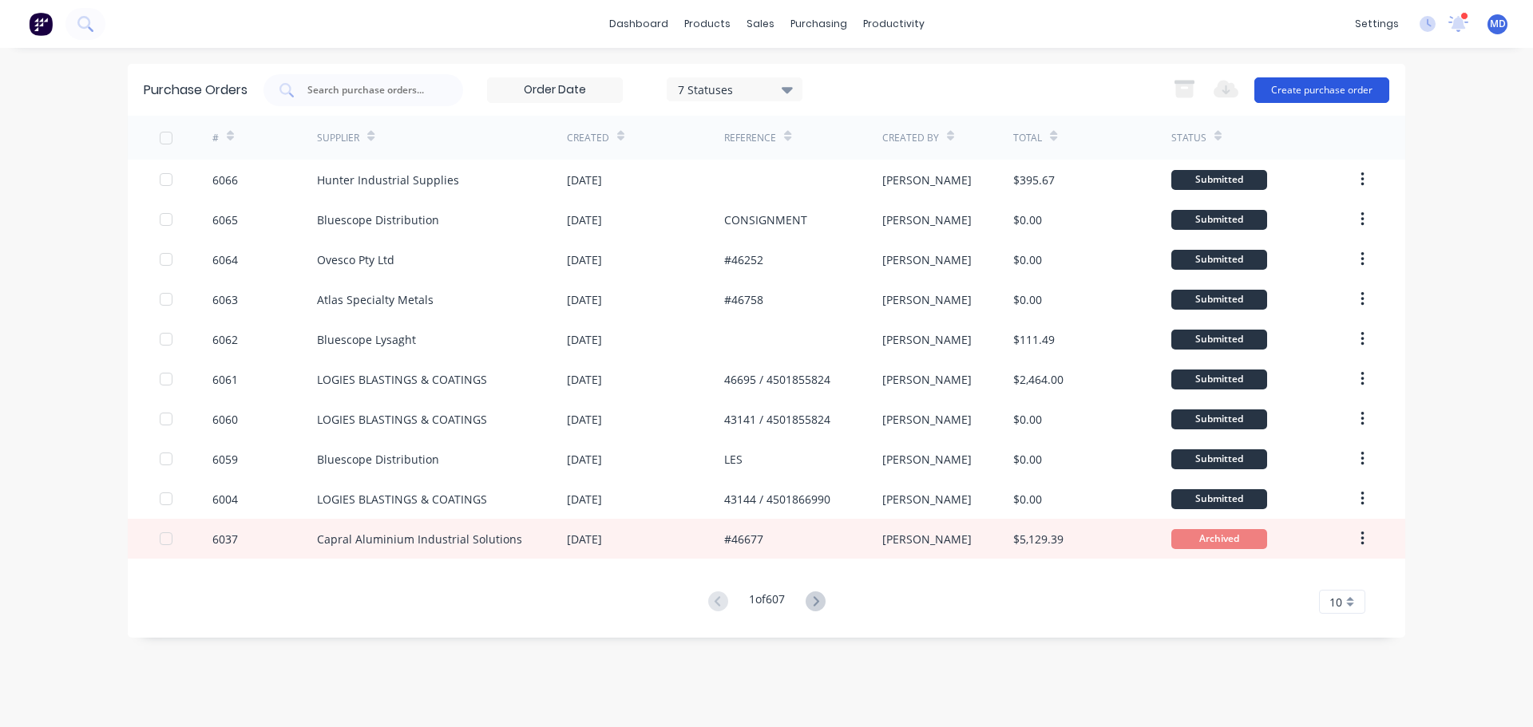
click at [1334, 97] on button "Create purchase order" at bounding box center [1321, 90] width 135 height 26
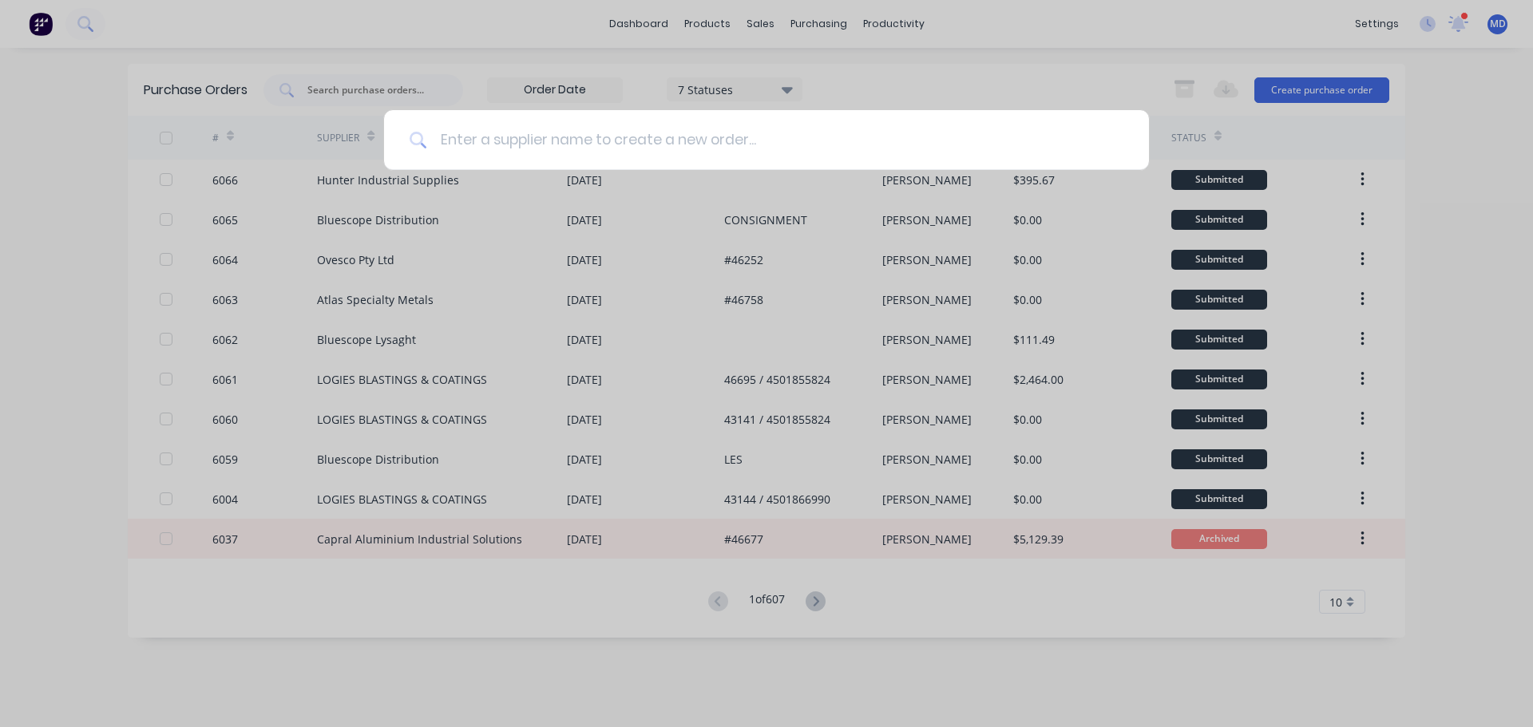
click at [526, 128] on input at bounding box center [775, 140] width 696 height 60
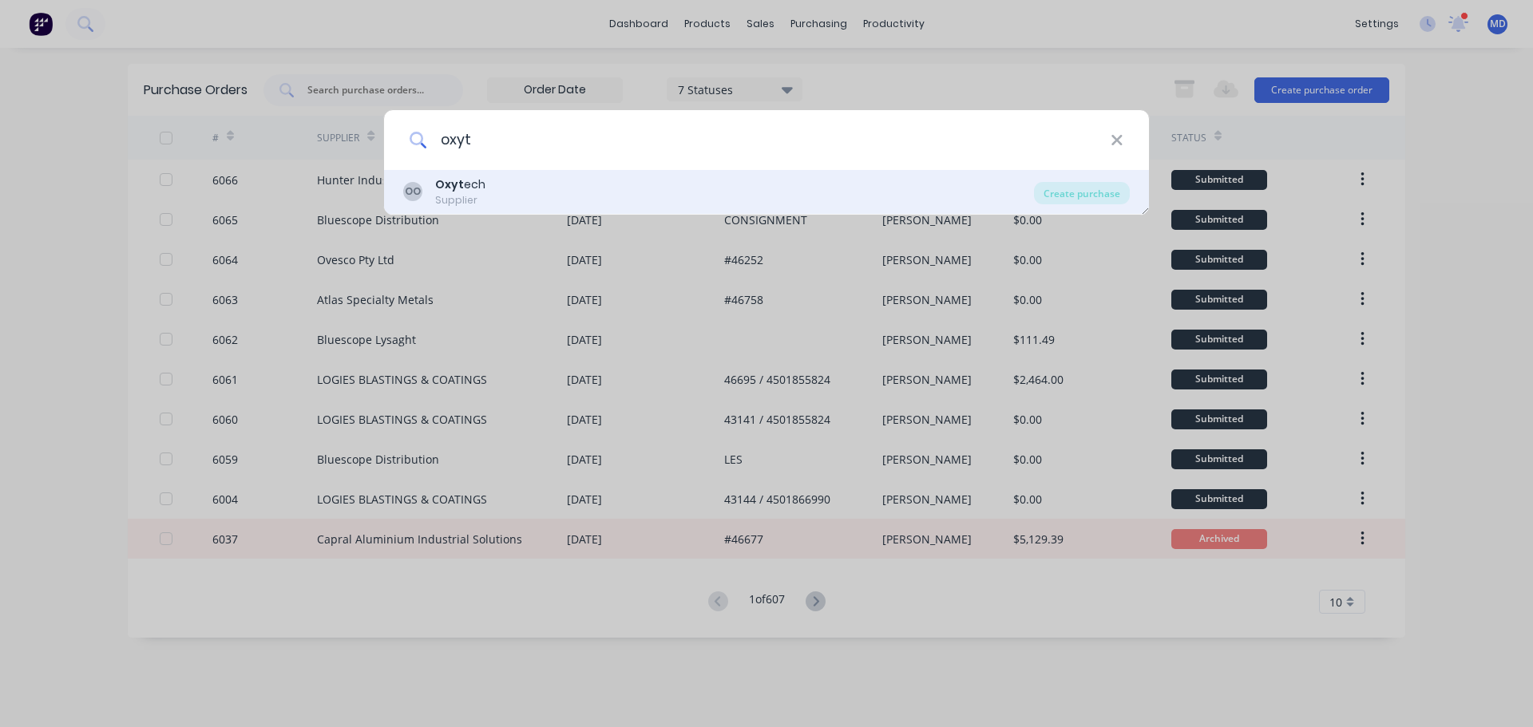
type input "oxyt"
click at [469, 184] on div "Oxyt ech" at bounding box center [460, 184] width 50 height 17
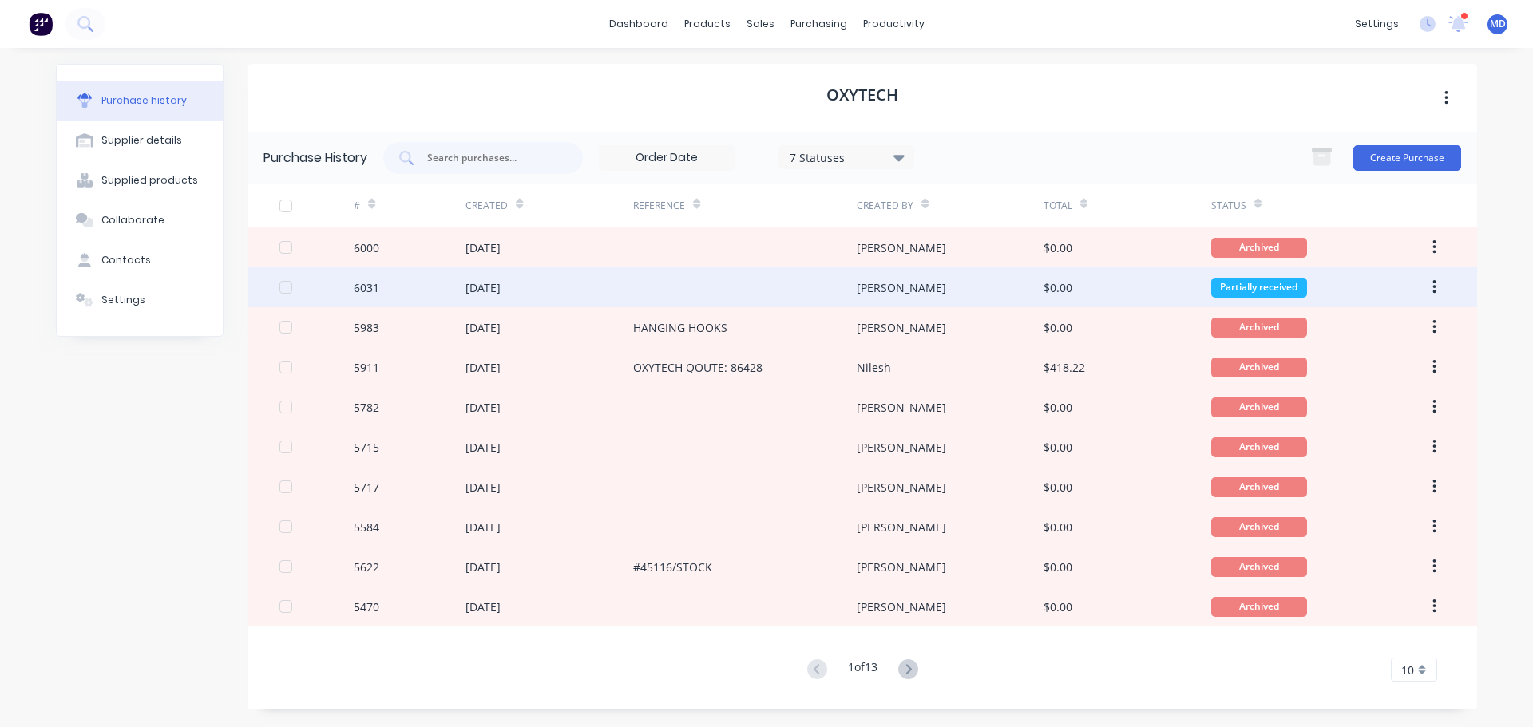
click at [358, 287] on div "6031" at bounding box center [367, 287] width 26 height 17
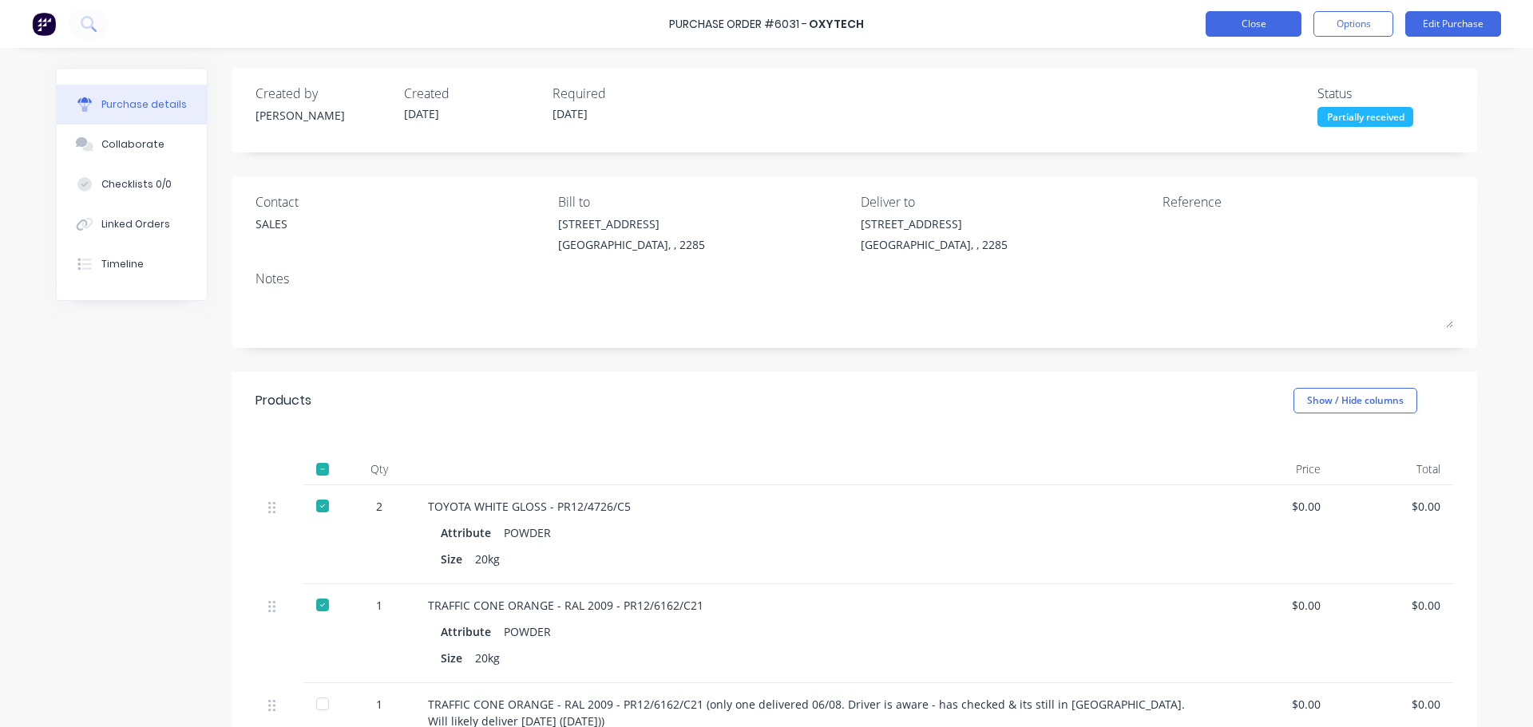
click at [1253, 15] on button "Close" at bounding box center [1253, 24] width 96 height 26
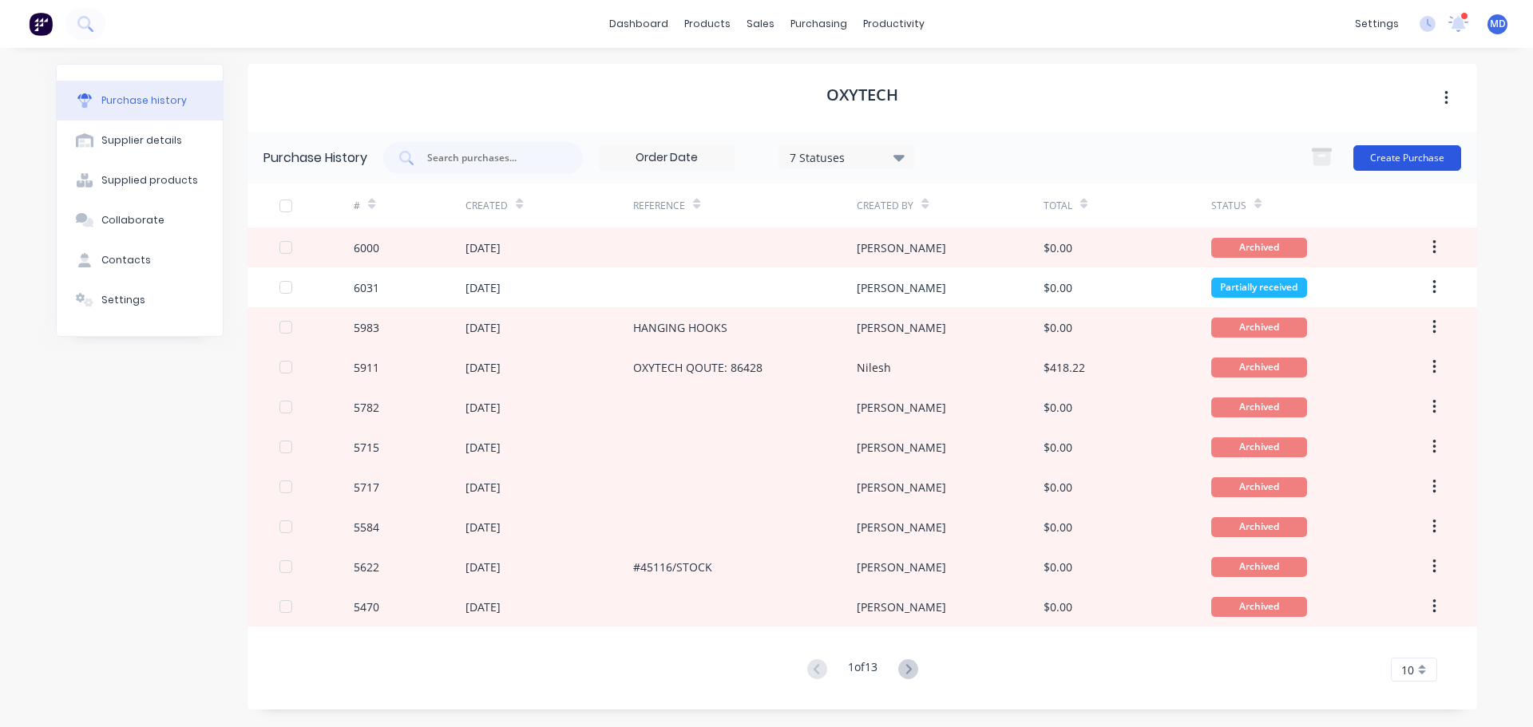
click at [1418, 161] on button "Create Purchase" at bounding box center [1407, 158] width 108 height 26
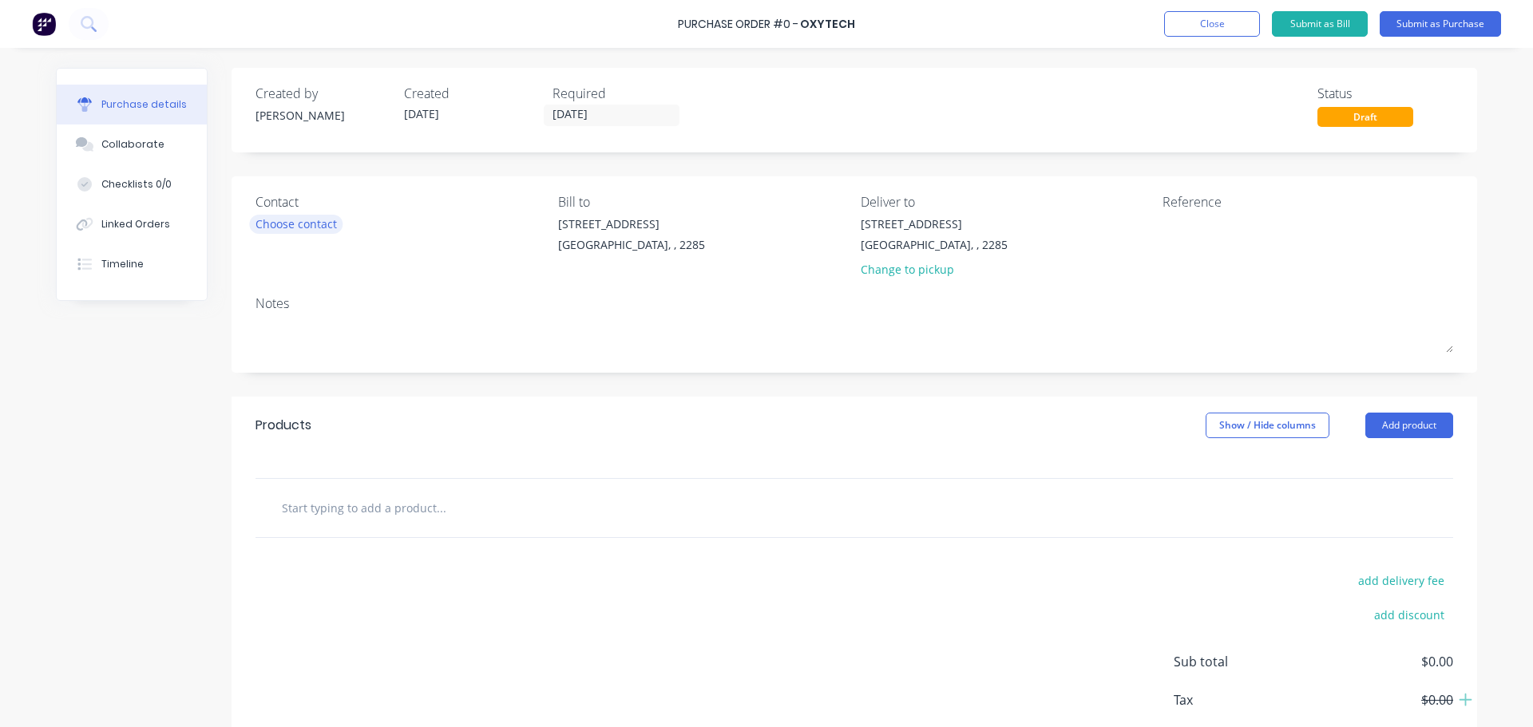
click at [255, 216] on div "Choose contact" at bounding box center [295, 224] width 81 height 17
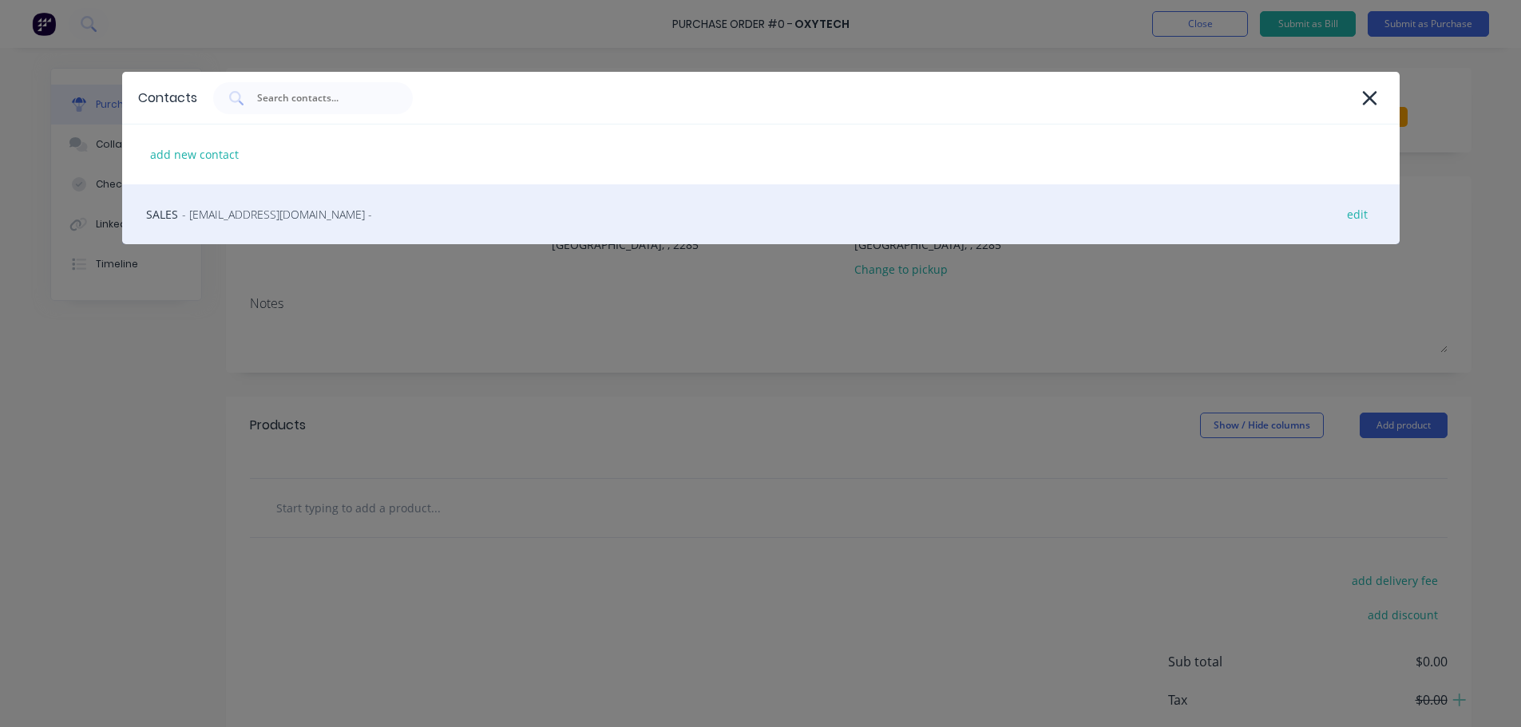
click at [247, 212] on span "- sales@oxytech.com.au -" at bounding box center [277, 214] width 190 height 17
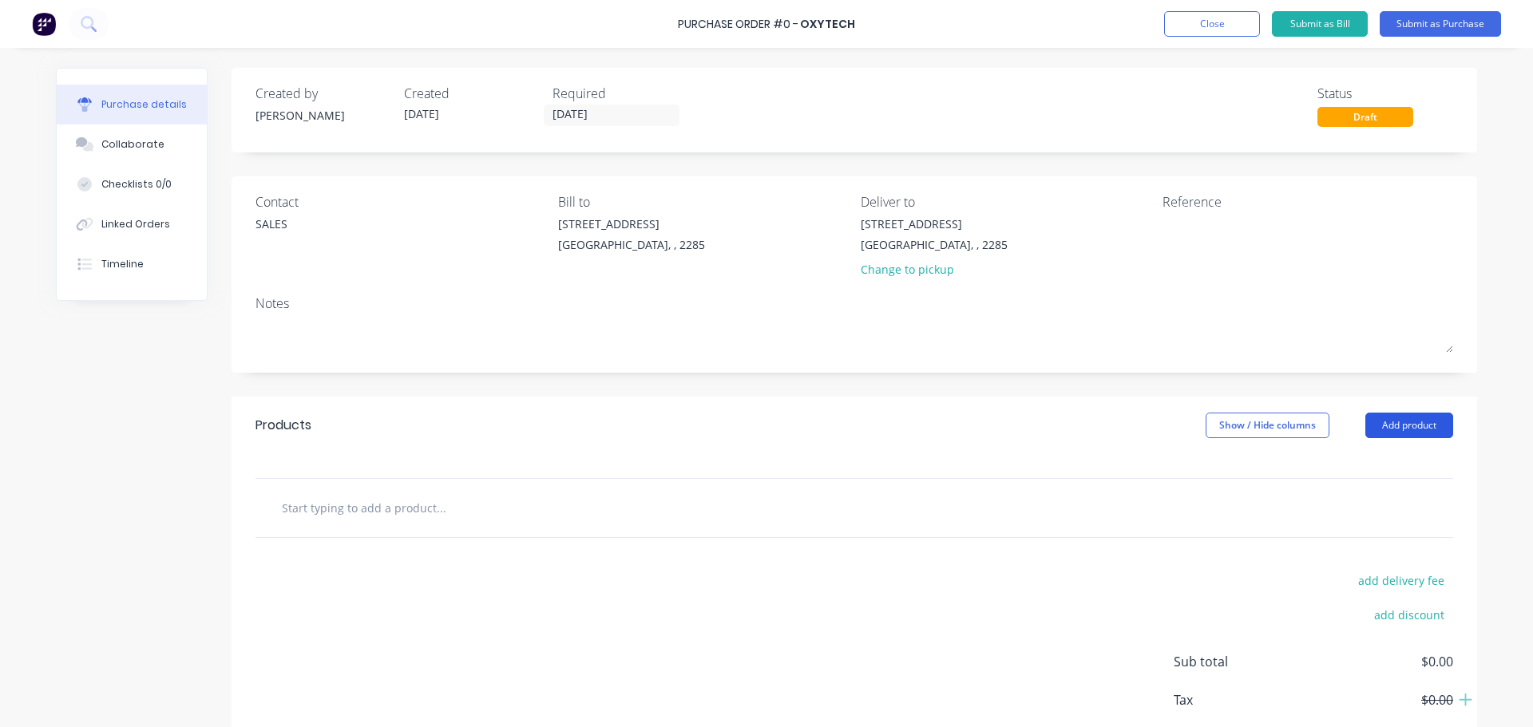
click at [1392, 421] on button "Add product" at bounding box center [1409, 426] width 88 height 26
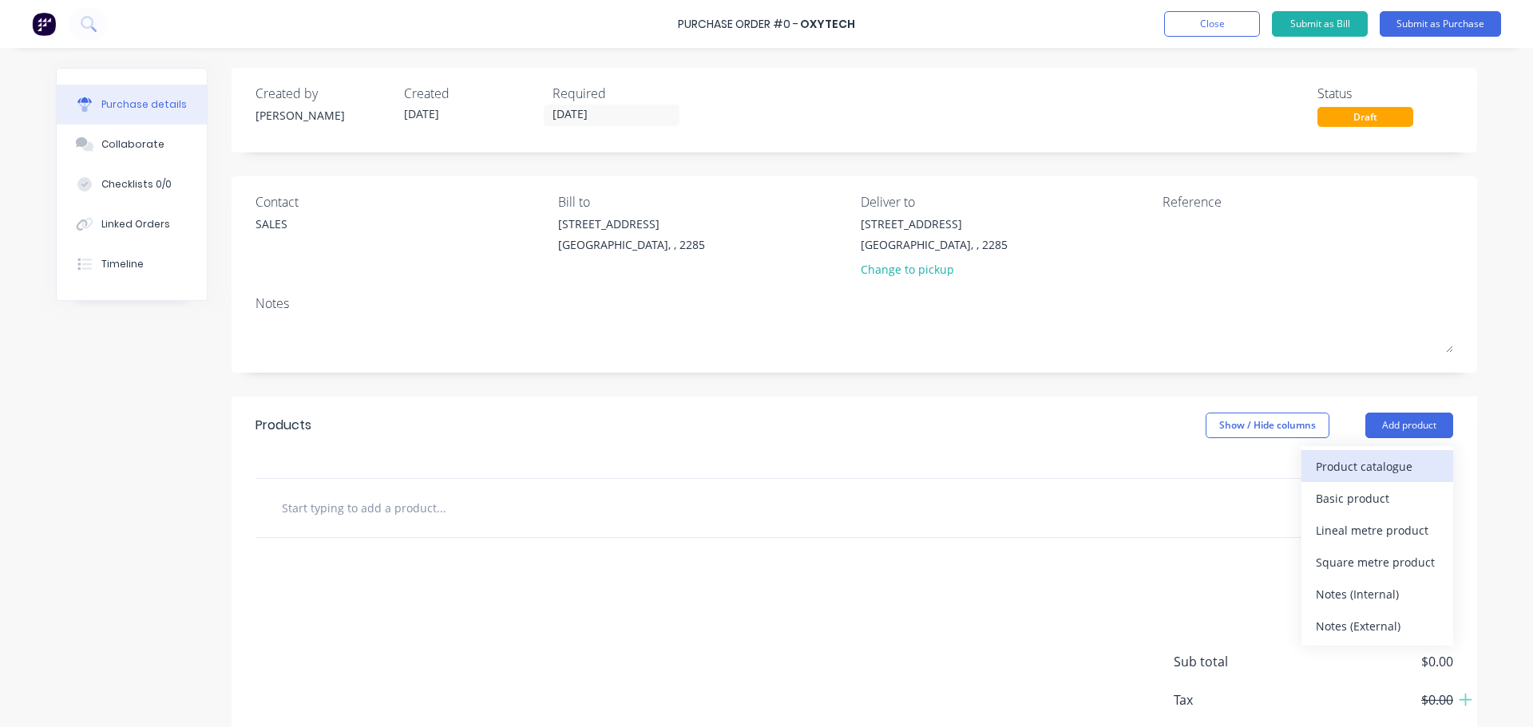
click at [1341, 467] on div "Product catalogue" at bounding box center [1377, 466] width 123 height 23
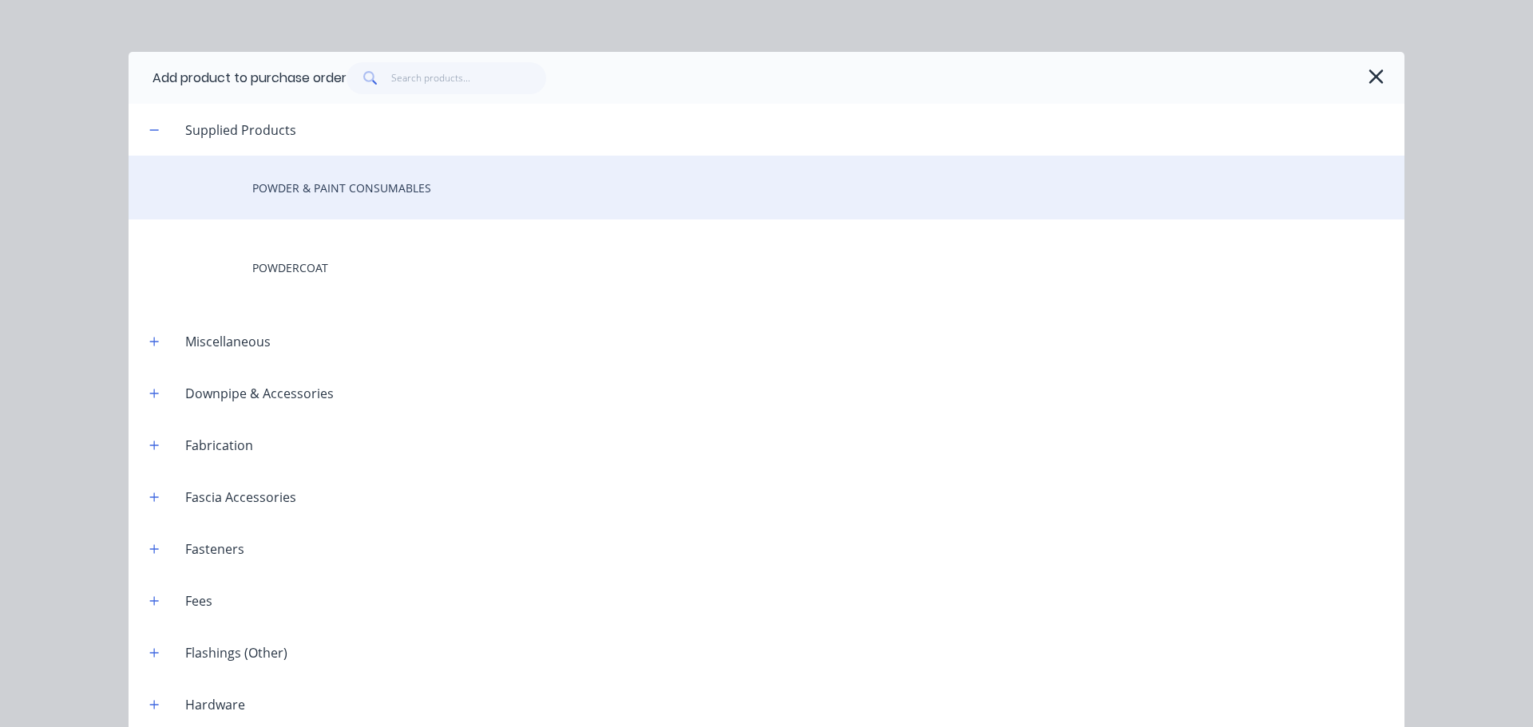
click at [313, 180] on div "POWDER & PAINT CONSUMABLES" at bounding box center [767, 188] width 1276 height 64
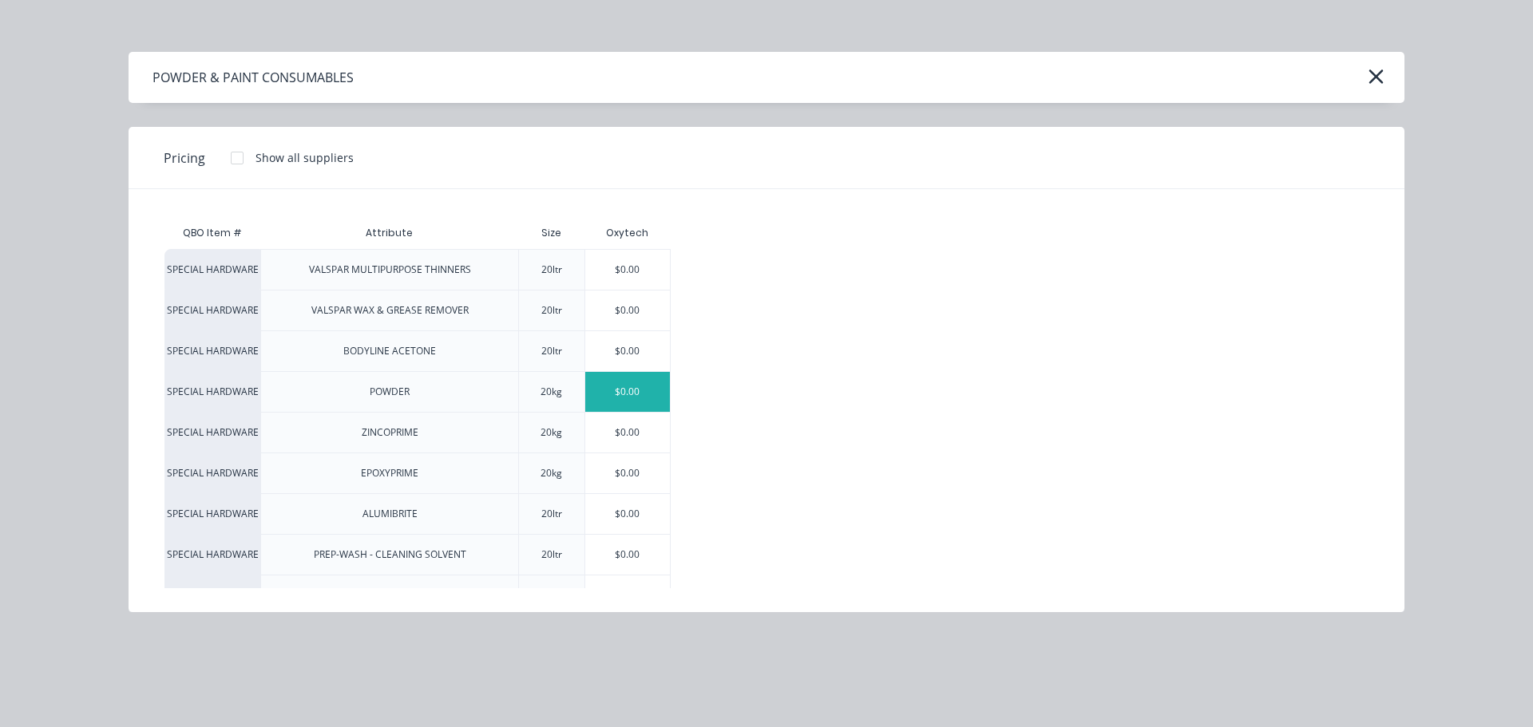
click at [632, 398] on div "$0.00" at bounding box center [627, 392] width 85 height 40
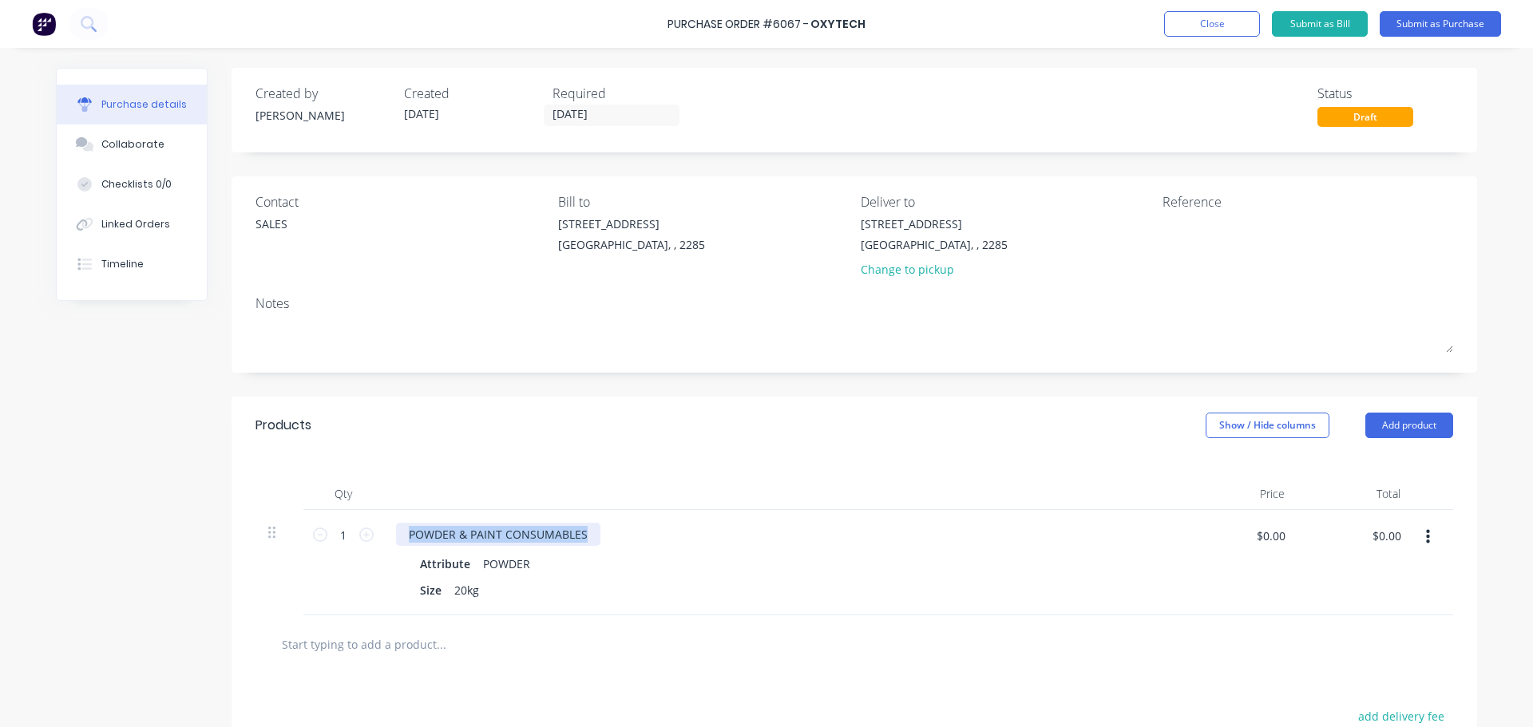
drag, startPoint x: 583, startPoint y: 540, endPoint x: 393, endPoint y: 519, distance: 191.2
click at [393, 519] on div "POWDER & PAINT CONSUMABLES Attribute POWDER Size 20kg" at bounding box center [782, 562] width 798 height 105
click at [517, 535] on div "TOYOTA WHITE GLOSS" at bounding box center [468, 534] width 144 height 23
click at [359, 541] on icon at bounding box center [366, 535] width 14 height 14
type input "2"
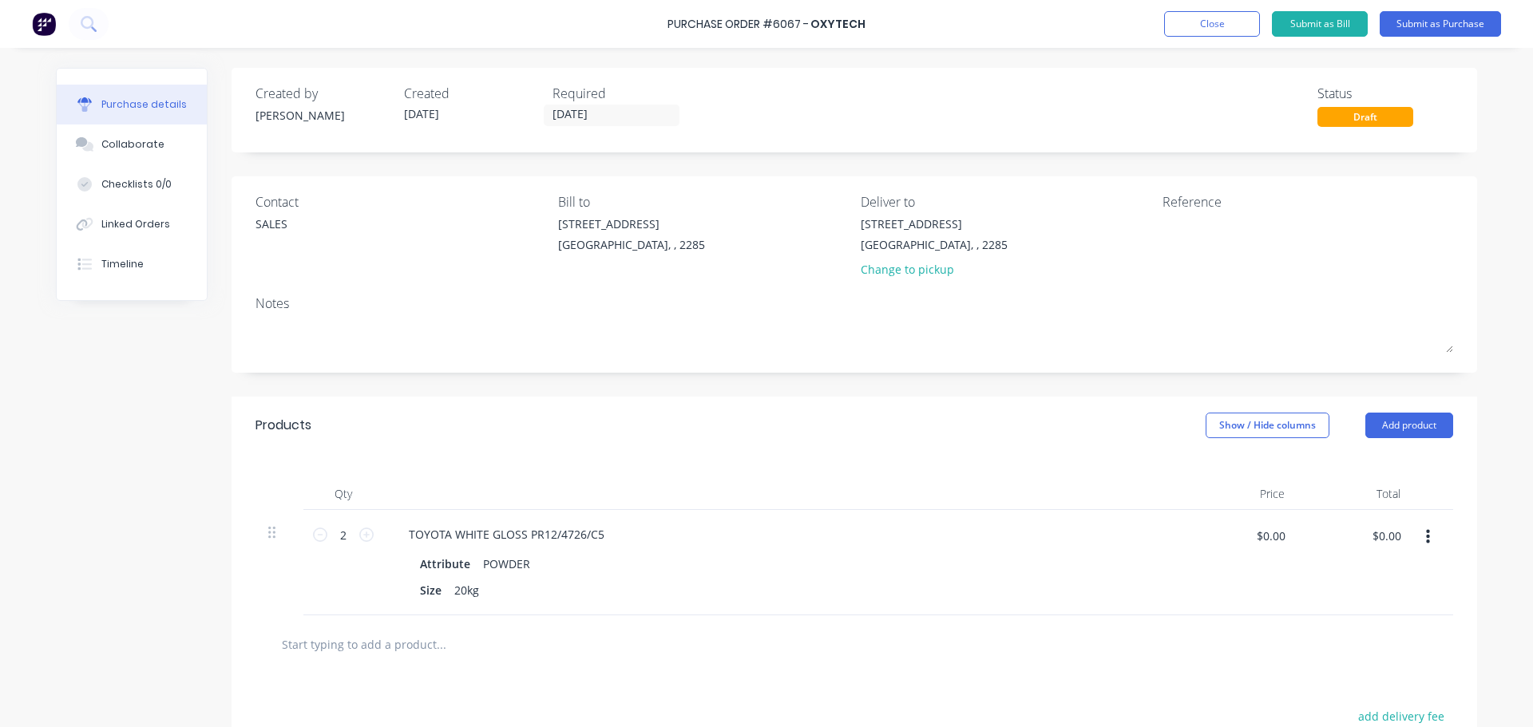
click at [790, 487] on div at bounding box center [782, 494] width 798 height 32
click at [1427, 25] on button "Submit as Purchase" at bounding box center [1439, 24] width 121 height 26
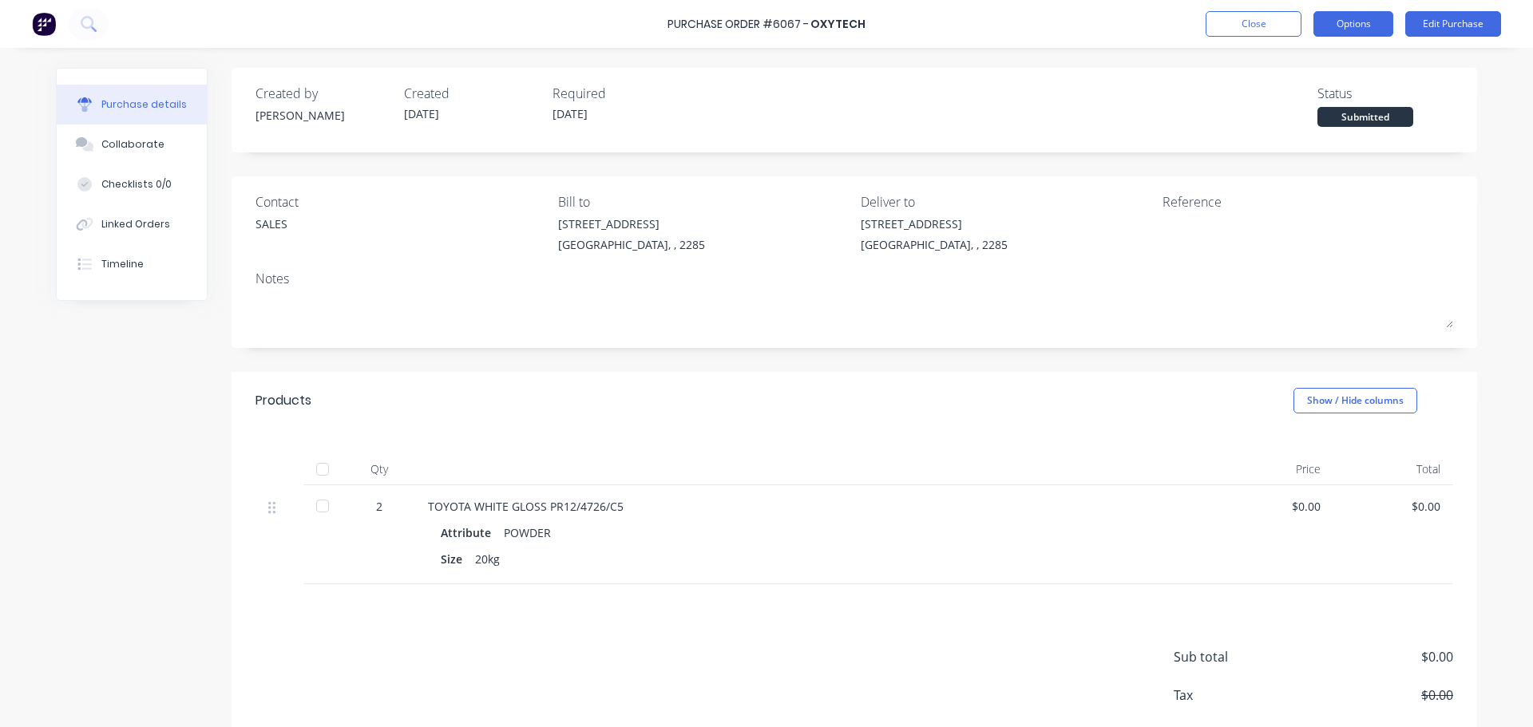
click at [1364, 27] on button "Options" at bounding box center [1353, 24] width 80 height 26
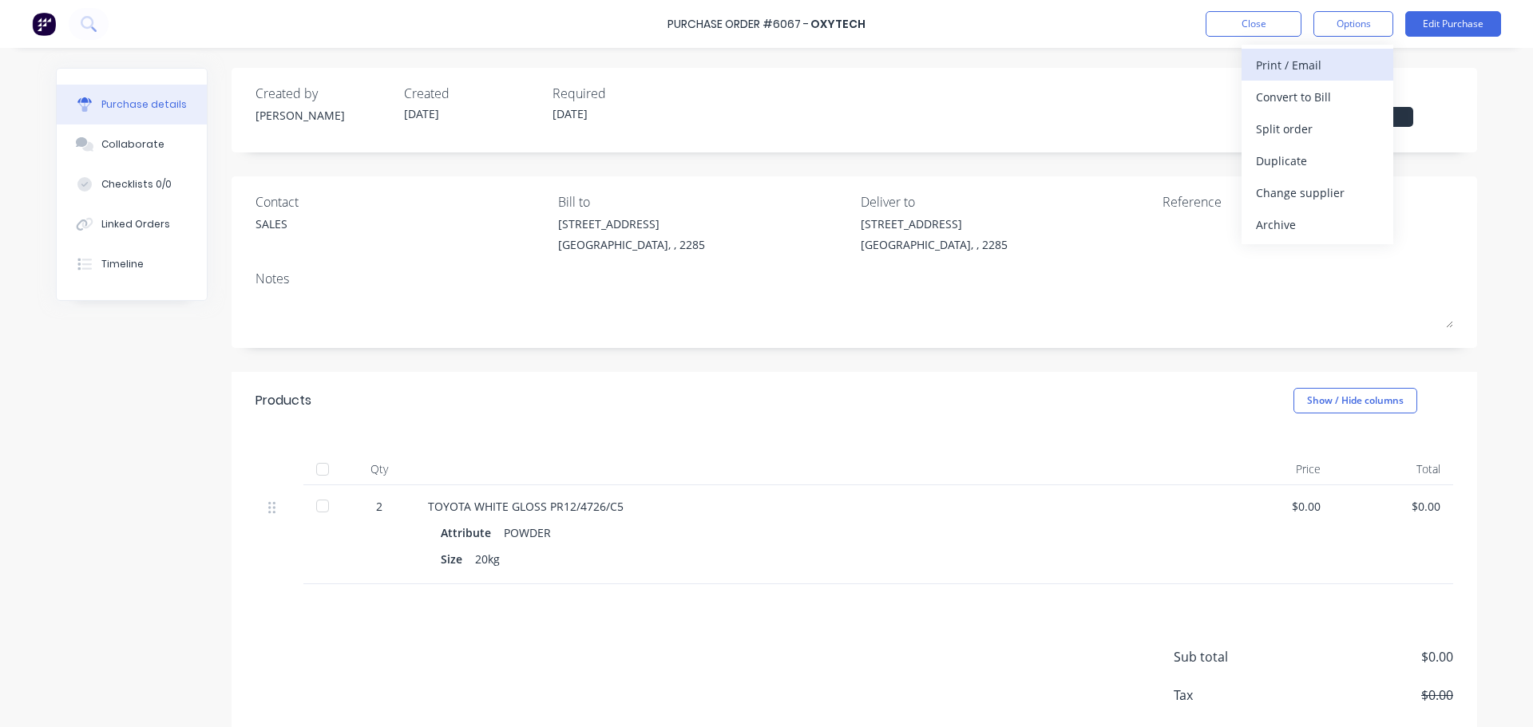
click at [1292, 62] on div "Print / Email" at bounding box center [1317, 64] width 123 height 23
click at [1287, 121] on div "Without pricing" at bounding box center [1317, 128] width 123 height 23
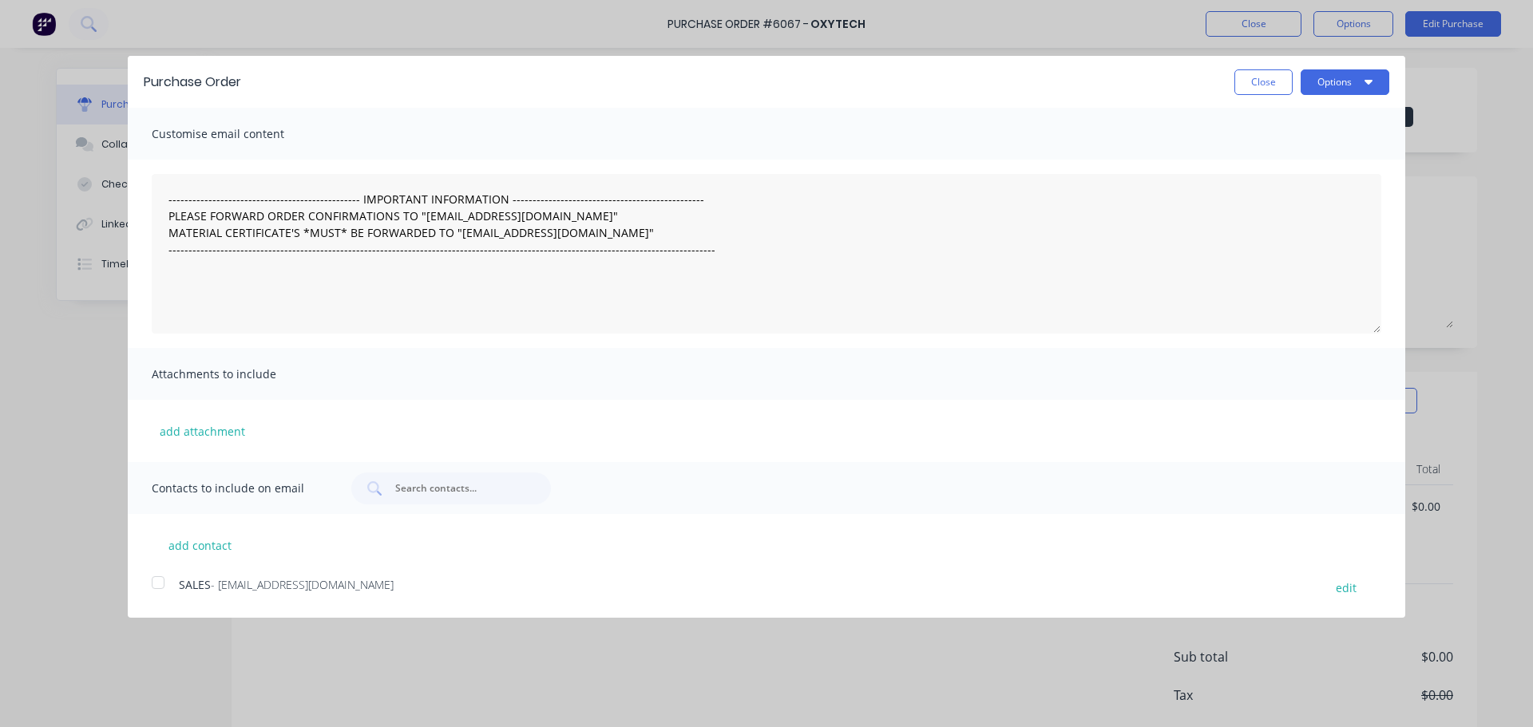
click at [157, 588] on div at bounding box center [158, 583] width 32 height 32
click at [1366, 88] on button "Options" at bounding box center [1344, 82] width 89 height 26
click at [1341, 152] on div "Email" at bounding box center [1313, 154] width 123 height 23
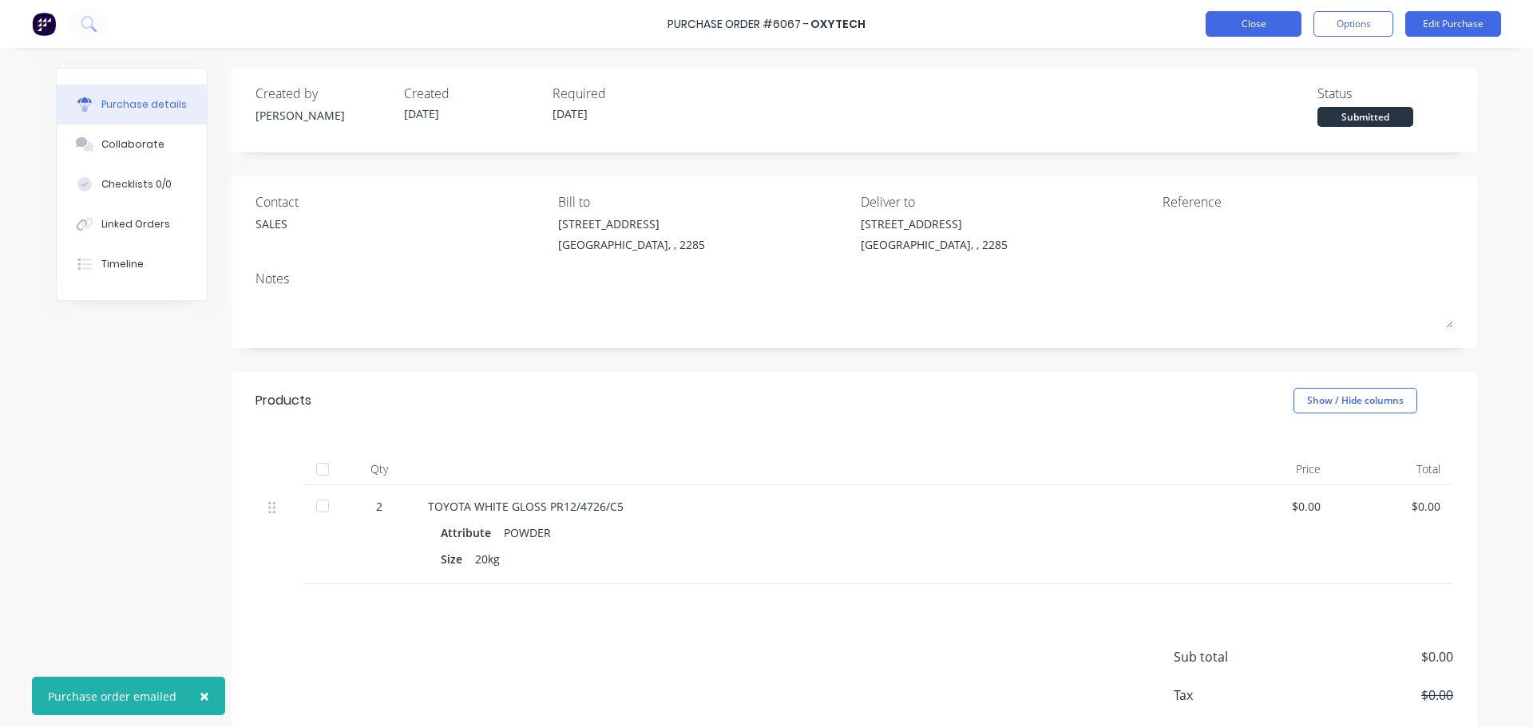
click at [1241, 11] on button "Close" at bounding box center [1253, 24] width 96 height 26
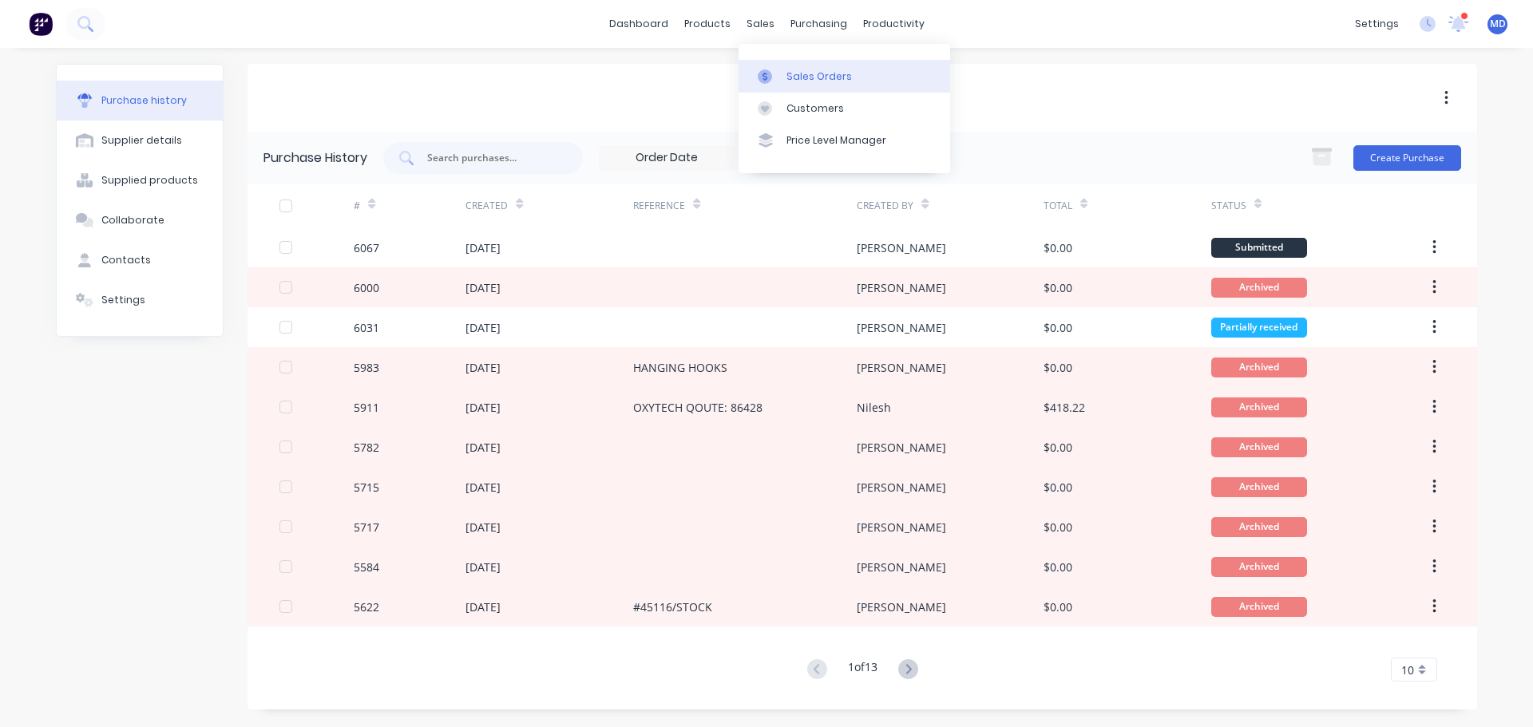
click at [810, 77] on div "Sales Orders" at bounding box center [818, 76] width 65 height 14
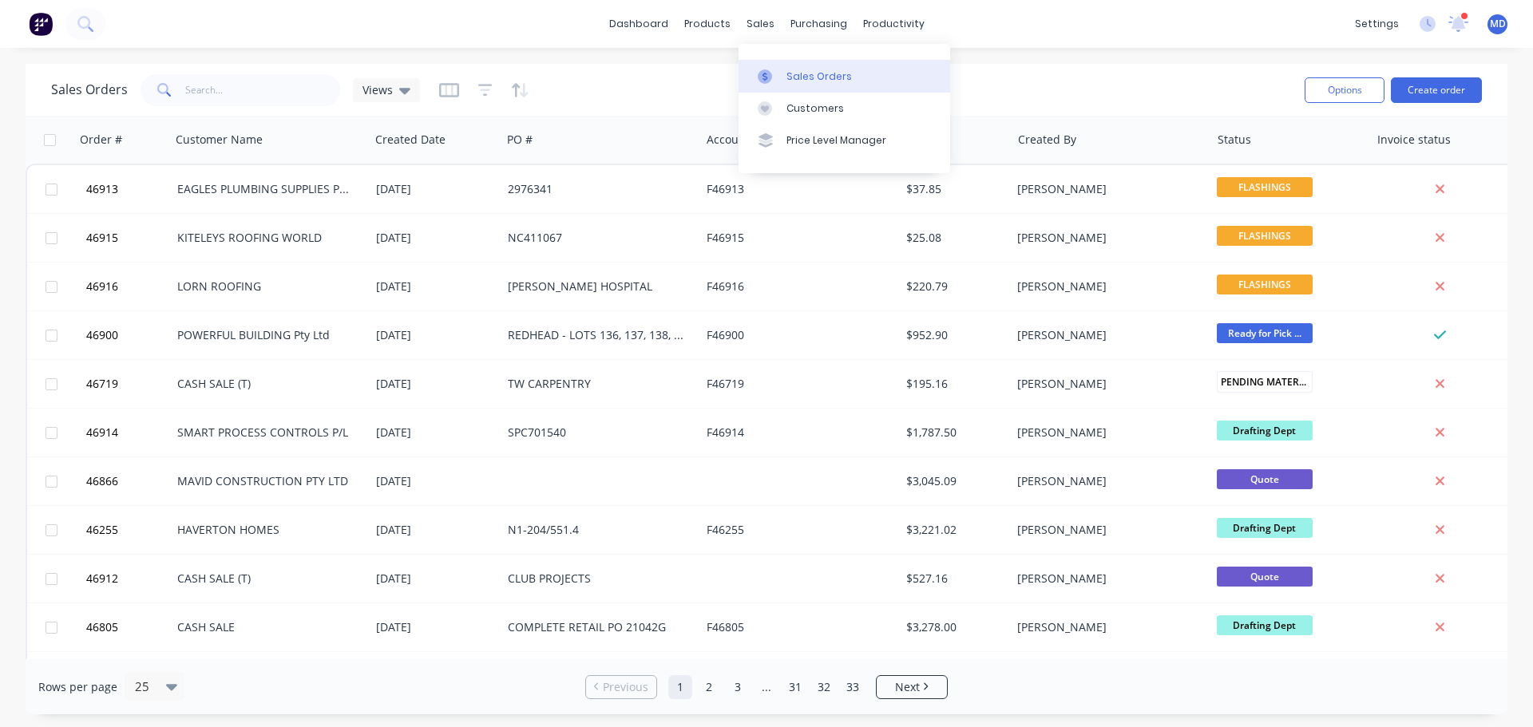
drag, startPoint x: 775, startPoint y: 73, endPoint x: 777, endPoint y: 63, distance: 10.5
click at [776, 73] on div at bounding box center [770, 76] width 24 height 14
click at [813, 83] on div "Sales Orders" at bounding box center [818, 76] width 65 height 14
click at [1434, 91] on button "Create order" at bounding box center [1436, 90] width 91 height 26
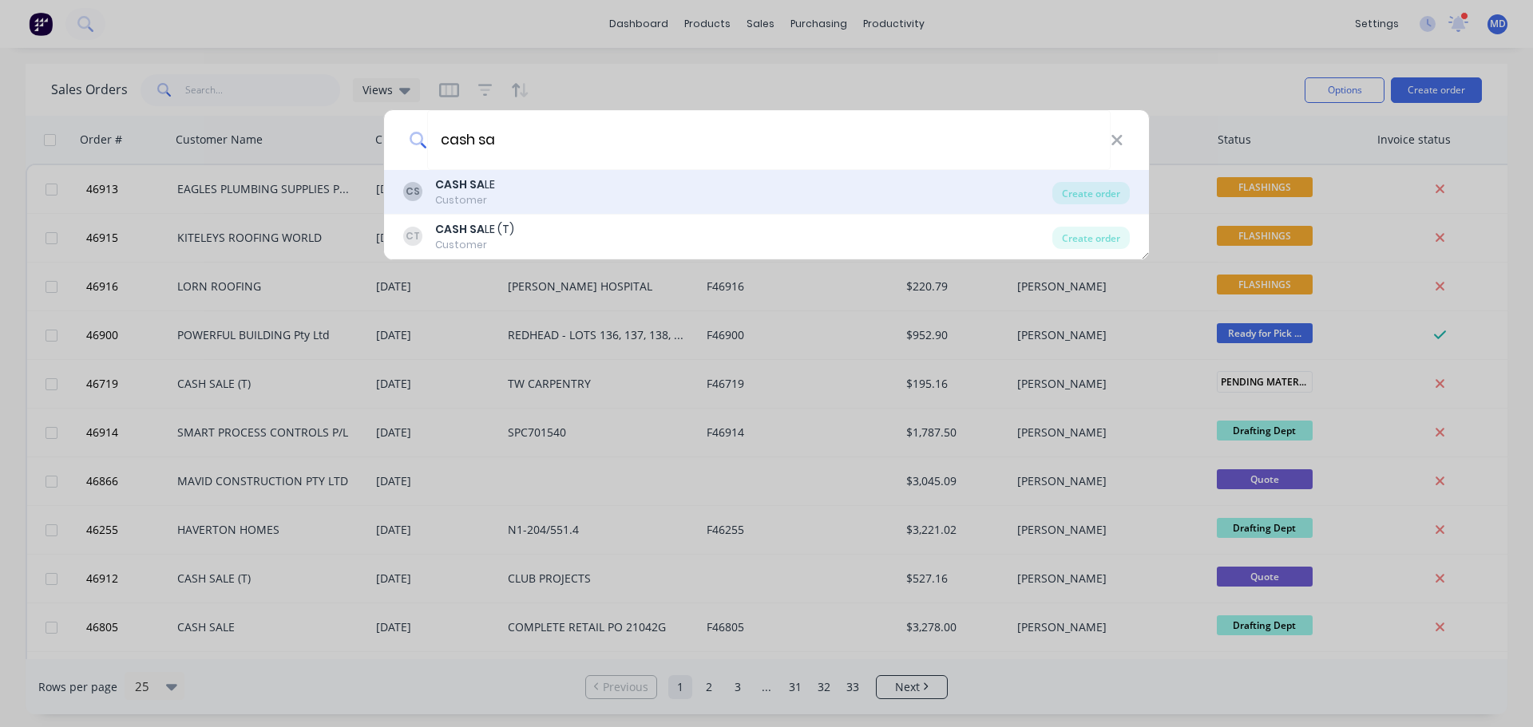
type input "cash sa"
click at [483, 192] on div "CASH SA LE" at bounding box center [465, 184] width 60 height 17
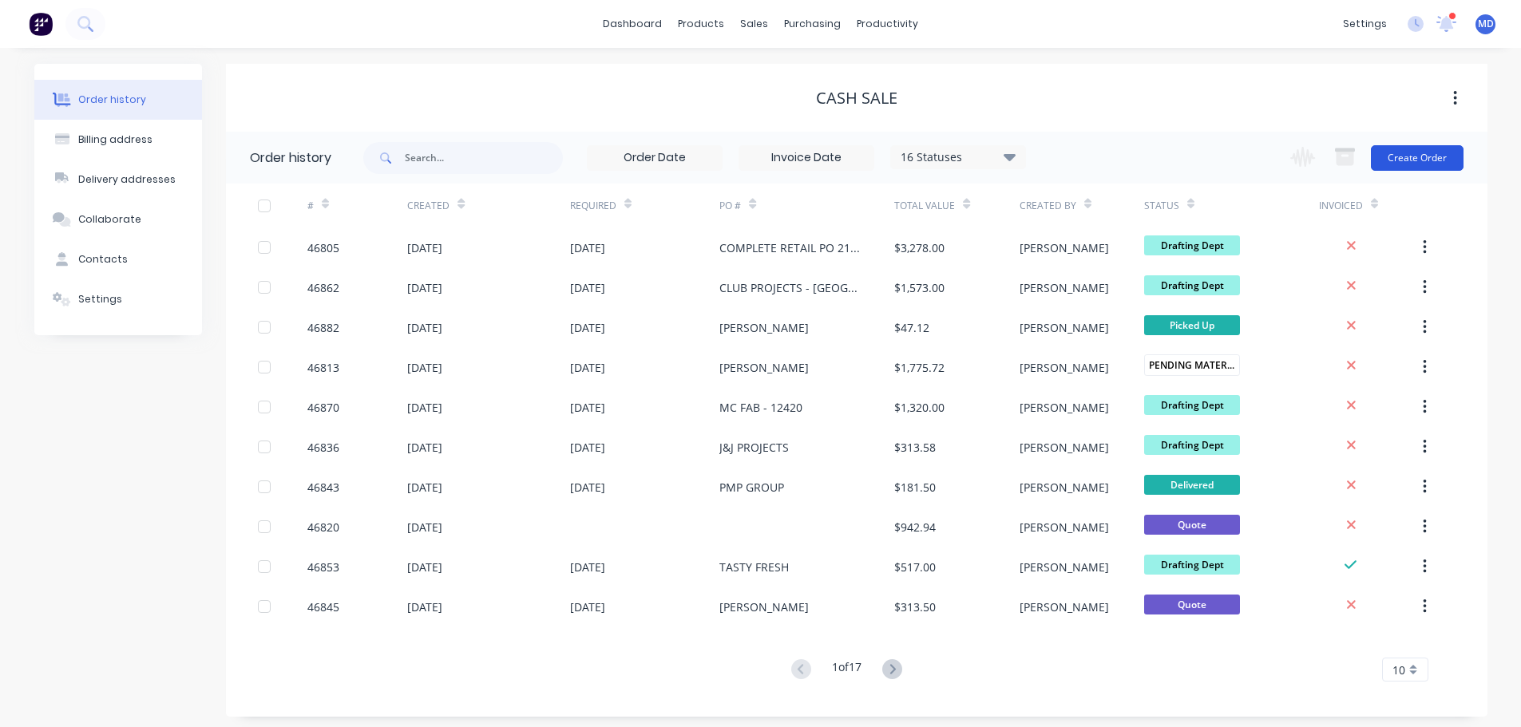
click at [1417, 157] on button "Create Order" at bounding box center [1417, 158] width 93 height 26
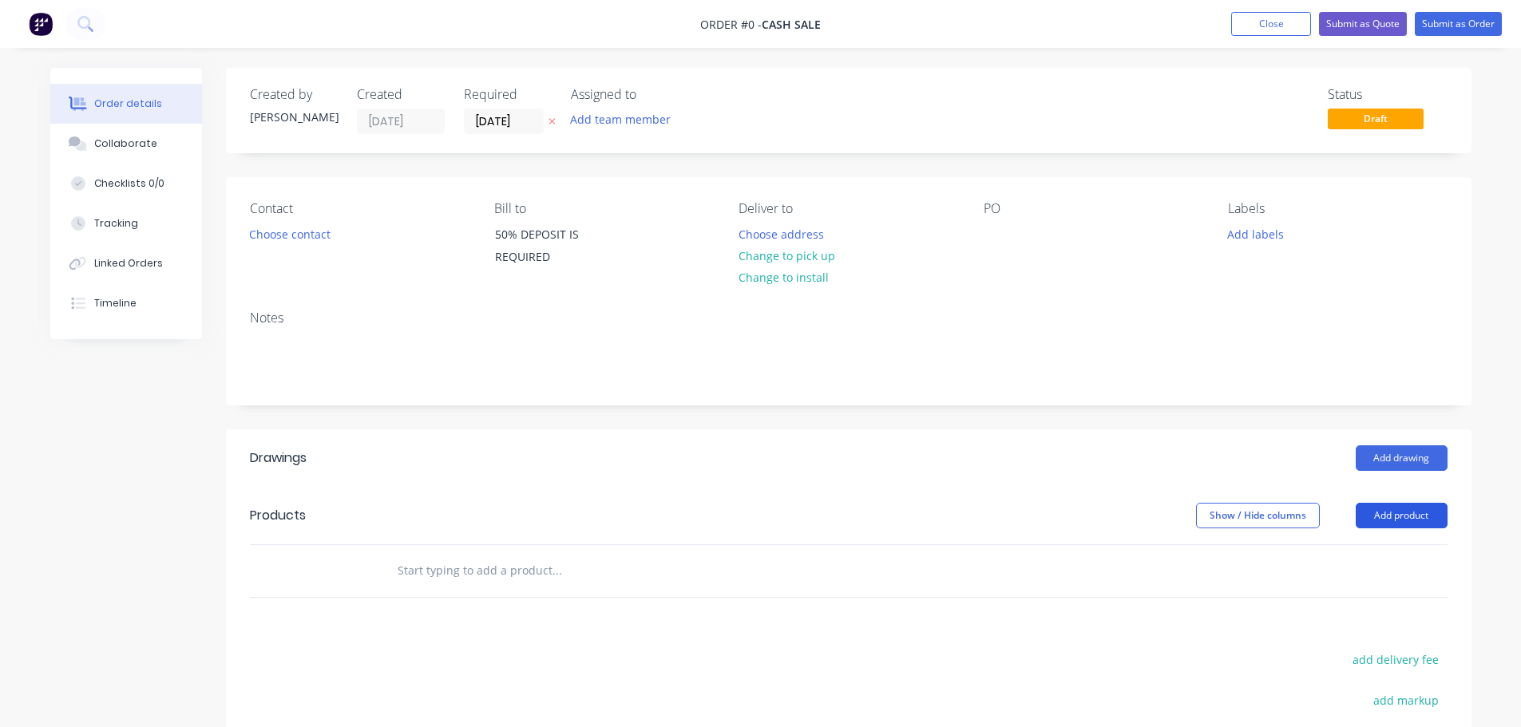
click at [1405, 522] on button "Add product" at bounding box center [1401, 516] width 92 height 26
click at [1389, 548] on div "Product catalogue" at bounding box center [1371, 555] width 123 height 23
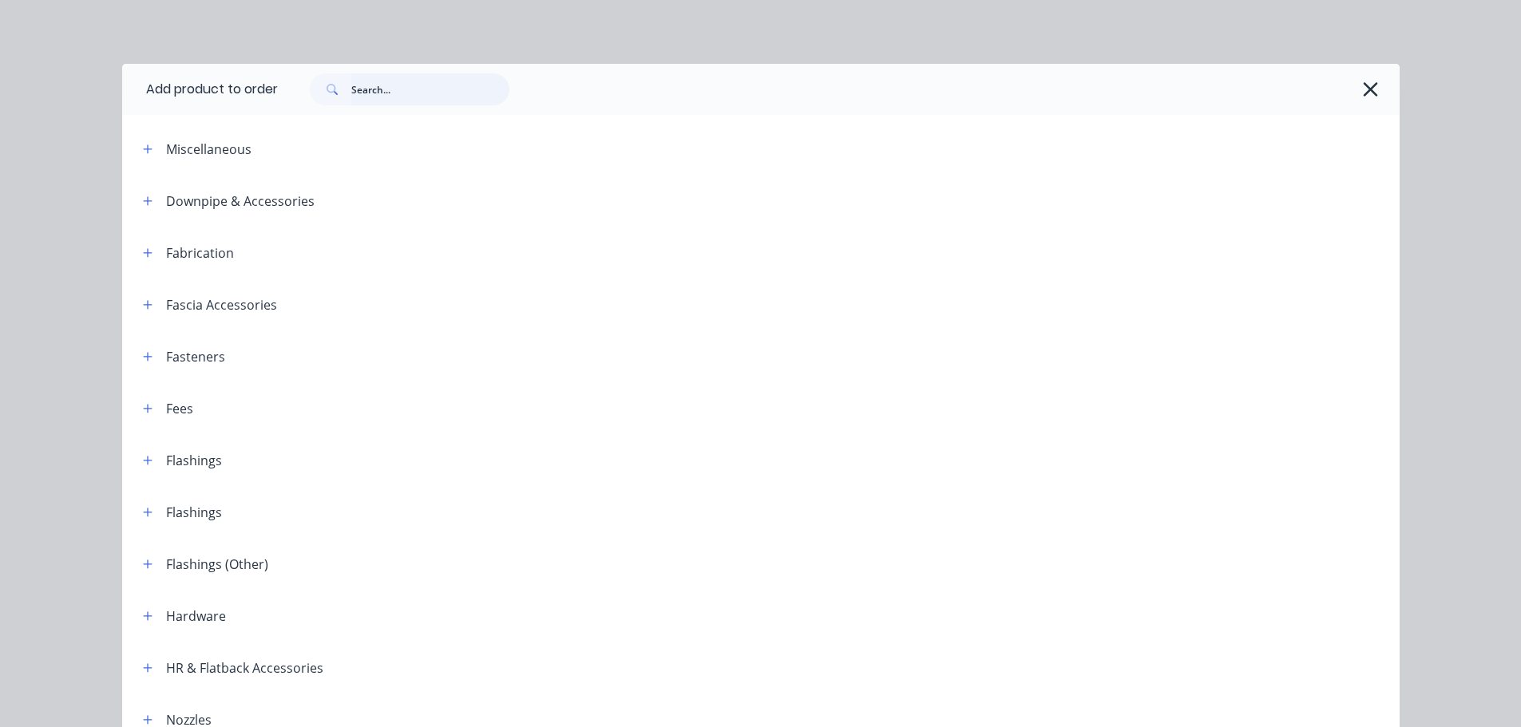
click at [402, 94] on input "text" at bounding box center [430, 89] width 158 height 32
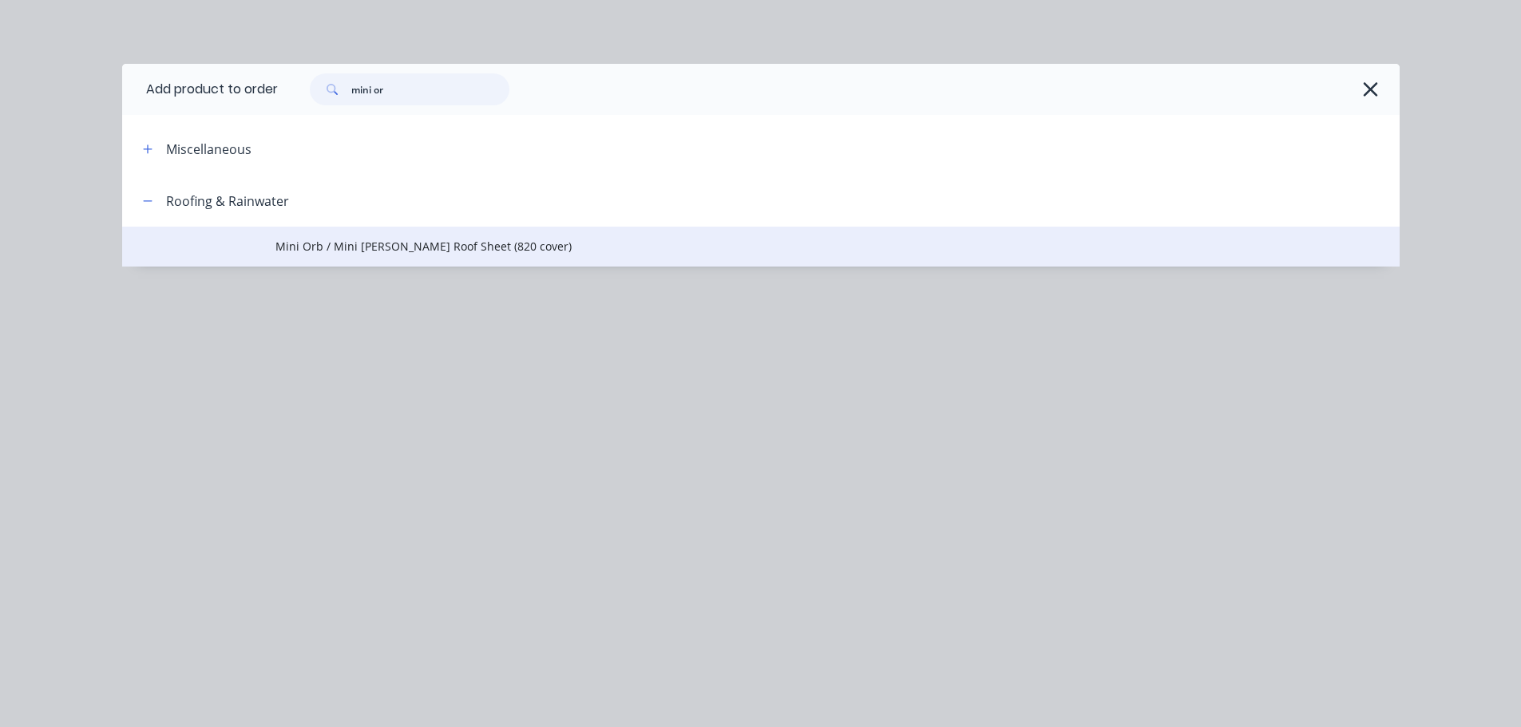
type input "mini or"
click at [345, 250] on span "Mini Orb / Mini Corry Roof Sheet (820 cover)" at bounding box center [724, 246] width 899 height 17
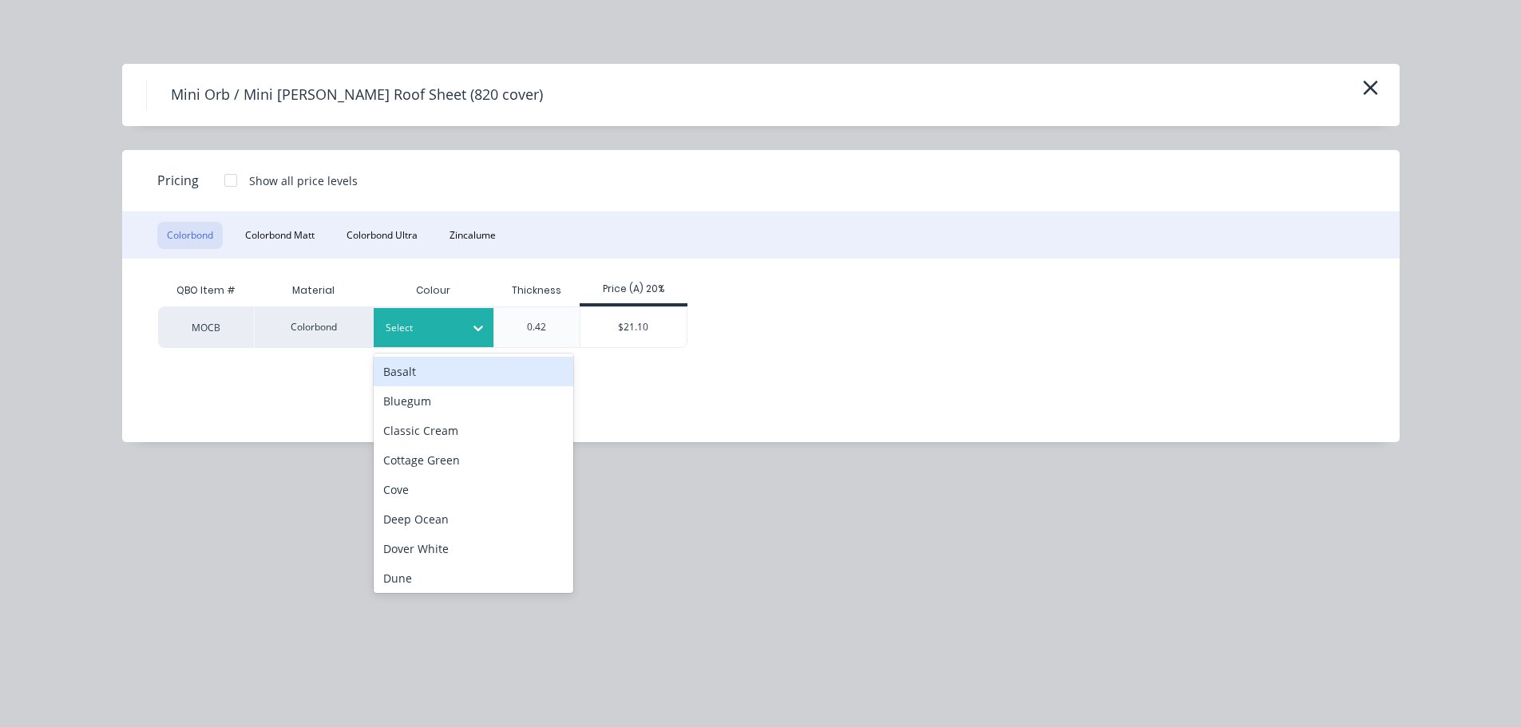
click at [425, 323] on div at bounding box center [422, 328] width 72 height 18
click at [473, 238] on button "Zincalume" at bounding box center [472, 235] width 65 height 27
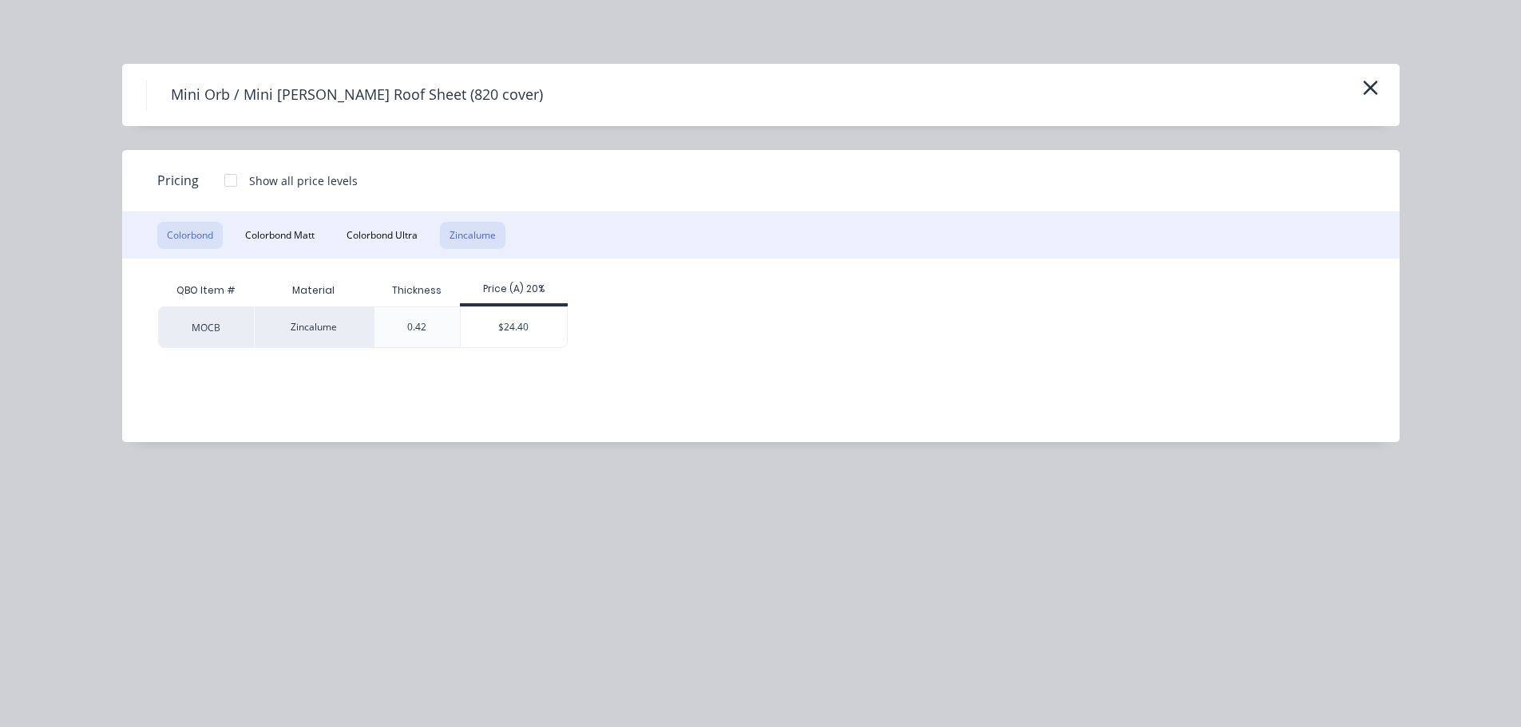
click at [194, 234] on button "Colorbond" at bounding box center [189, 235] width 65 height 27
click at [469, 238] on button "Zincalume" at bounding box center [472, 235] width 65 height 27
click at [188, 227] on button "Colorbond" at bounding box center [189, 235] width 65 height 27
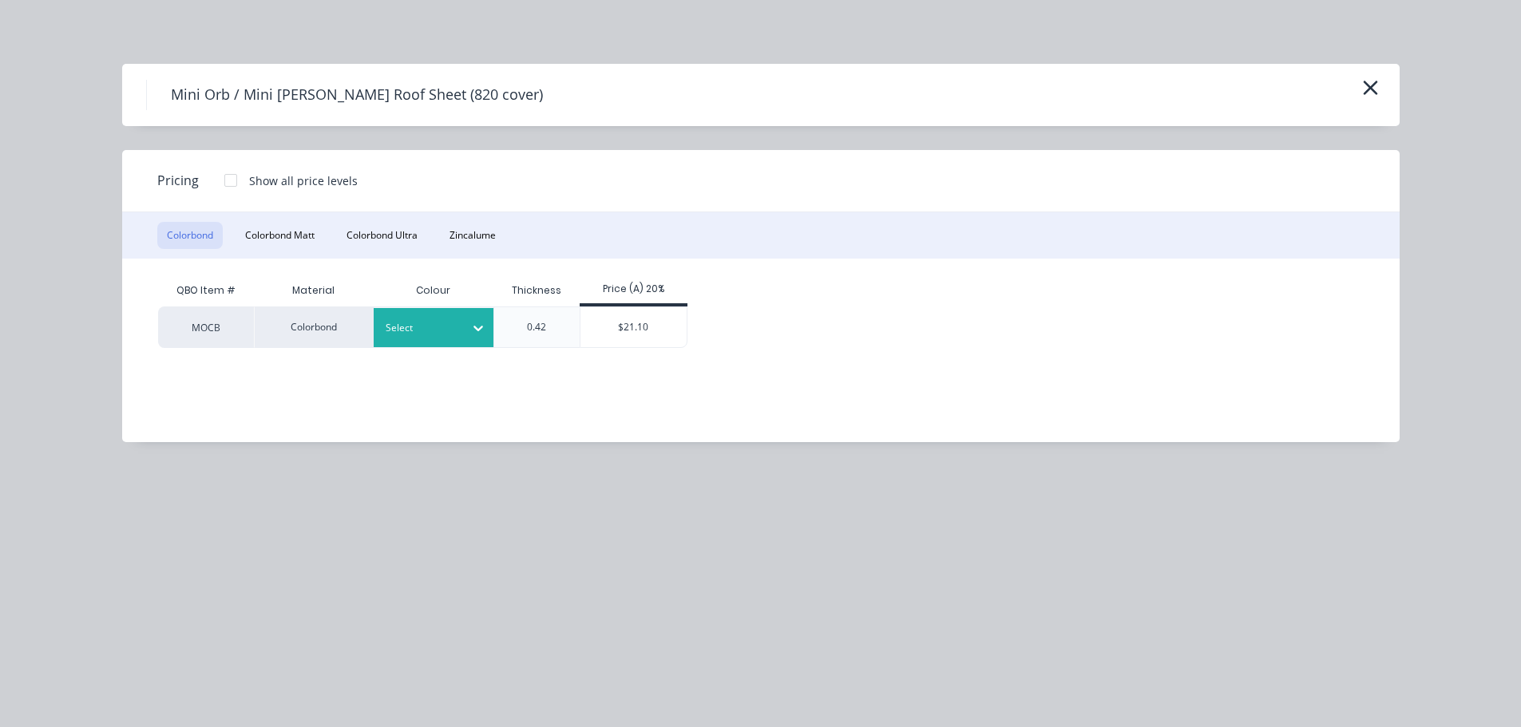
click at [423, 334] on div at bounding box center [422, 328] width 72 height 18
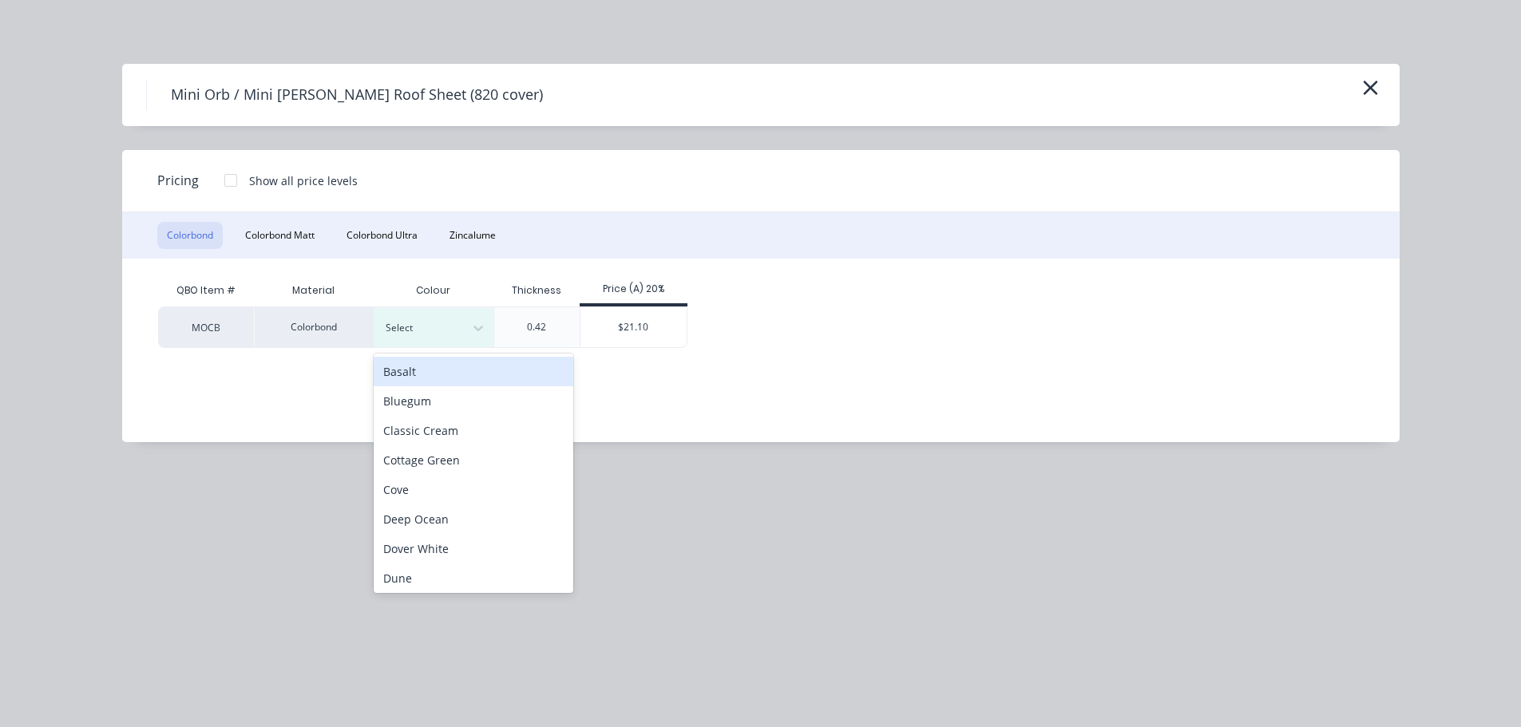
click at [406, 375] on div "Basalt" at bounding box center [474, 372] width 200 height 30
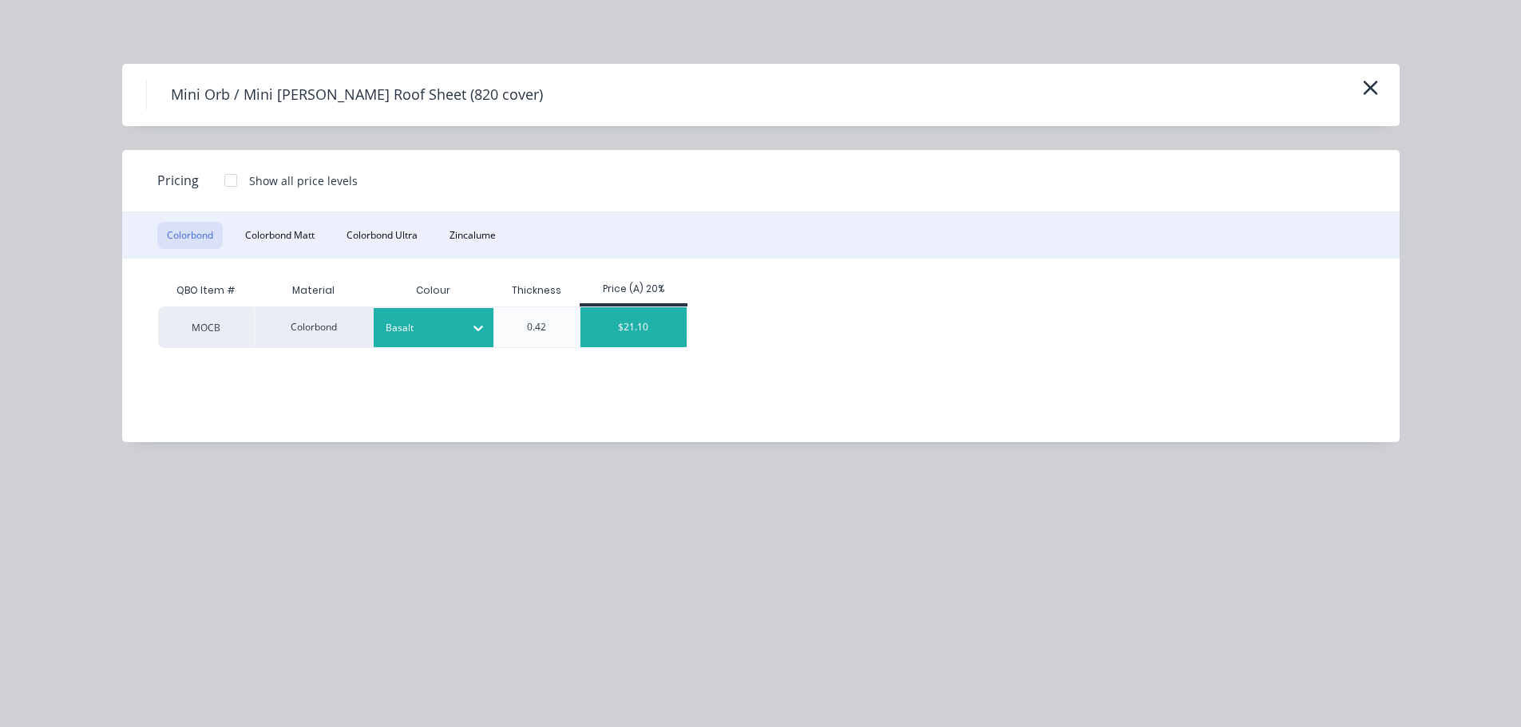
click at [630, 330] on div "$21.10" at bounding box center [633, 327] width 106 height 40
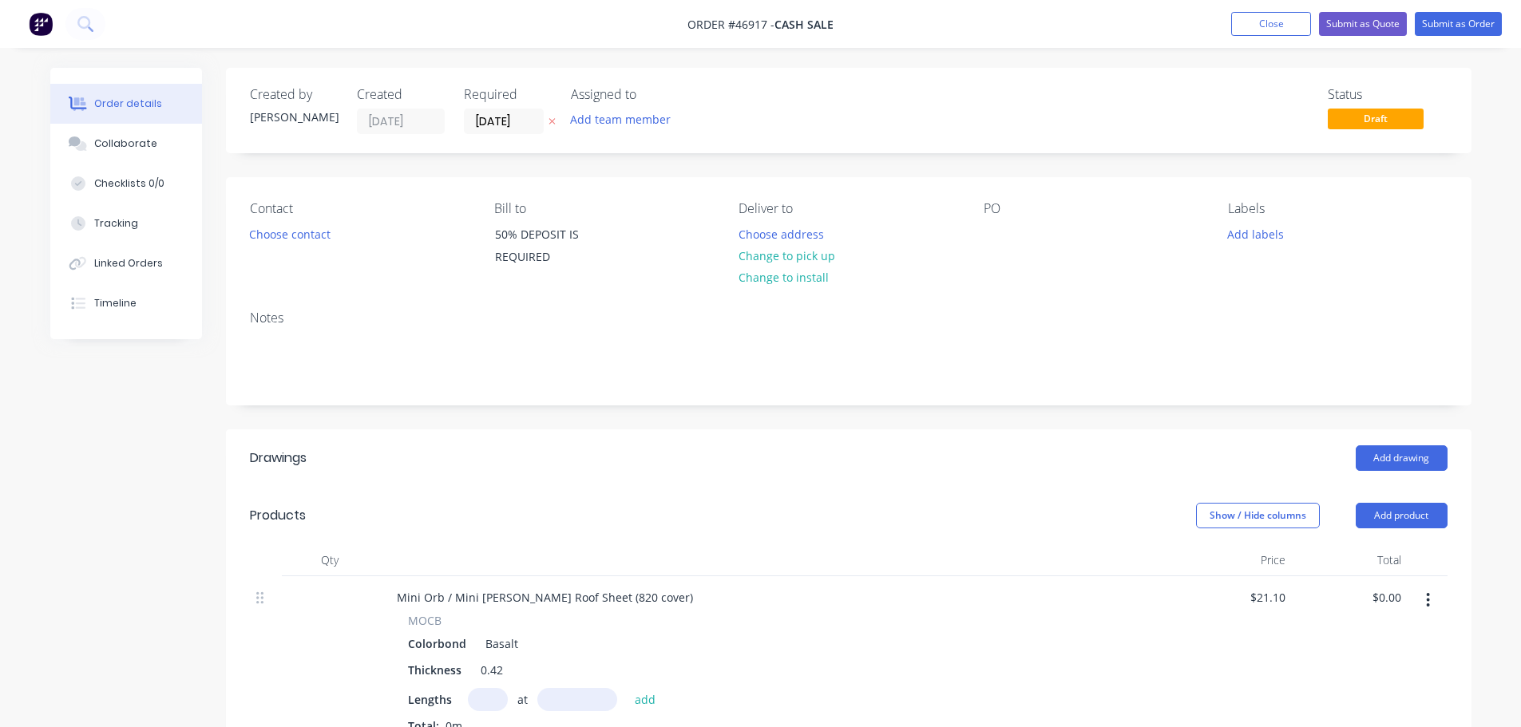
drag, startPoint x: 496, startPoint y: 704, endPoint x: 504, endPoint y: 689, distance: 17.1
click at [496, 702] on input "text" at bounding box center [488, 699] width 40 height 23
type input "4"
type input "550"
click at [627, 688] on button "add" at bounding box center [646, 699] width 38 height 22
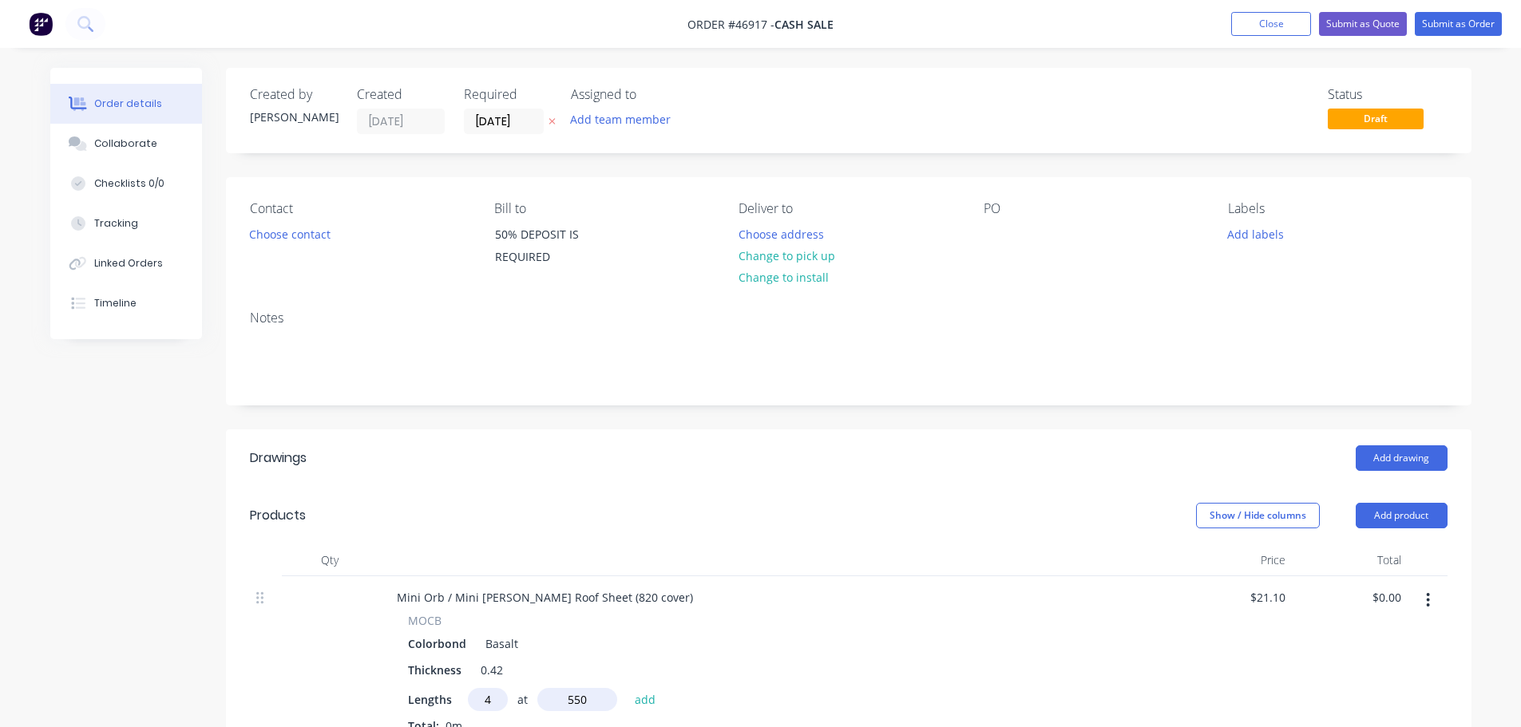
type input "$46.42"
click at [309, 235] on button "Choose contact" at bounding box center [289, 234] width 98 height 22
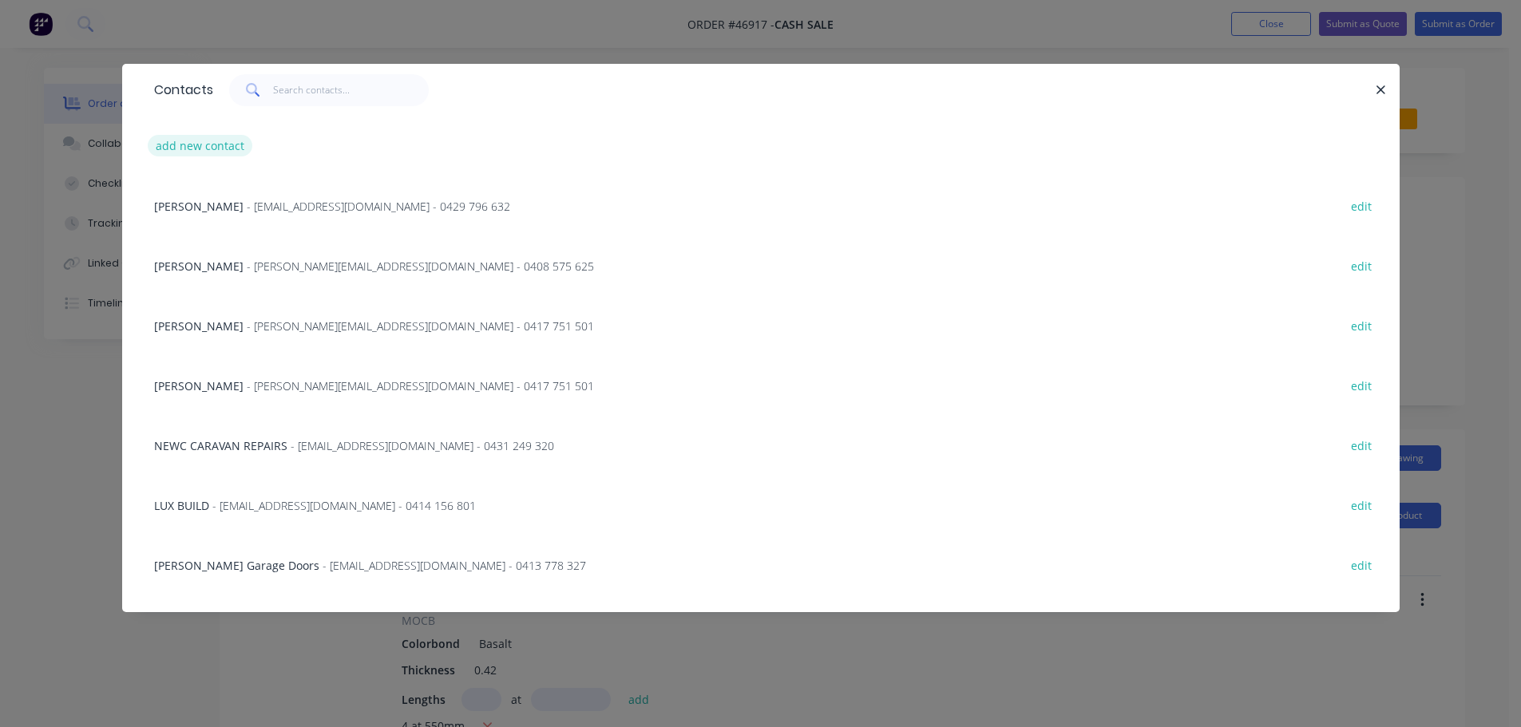
click at [193, 139] on button "add new contact" at bounding box center [200, 146] width 105 height 22
select select "AU"
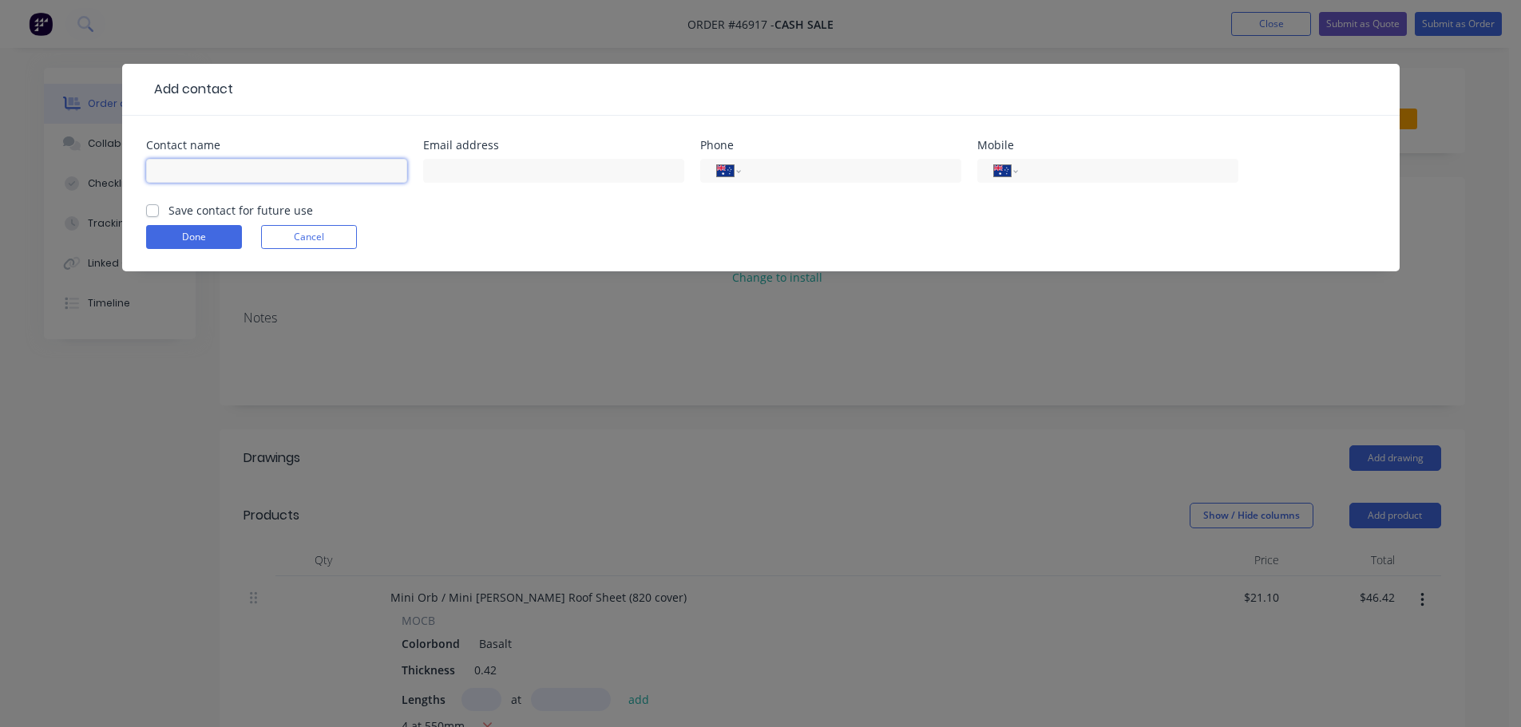
click at [226, 167] on input "text" at bounding box center [276, 171] width 261 height 24
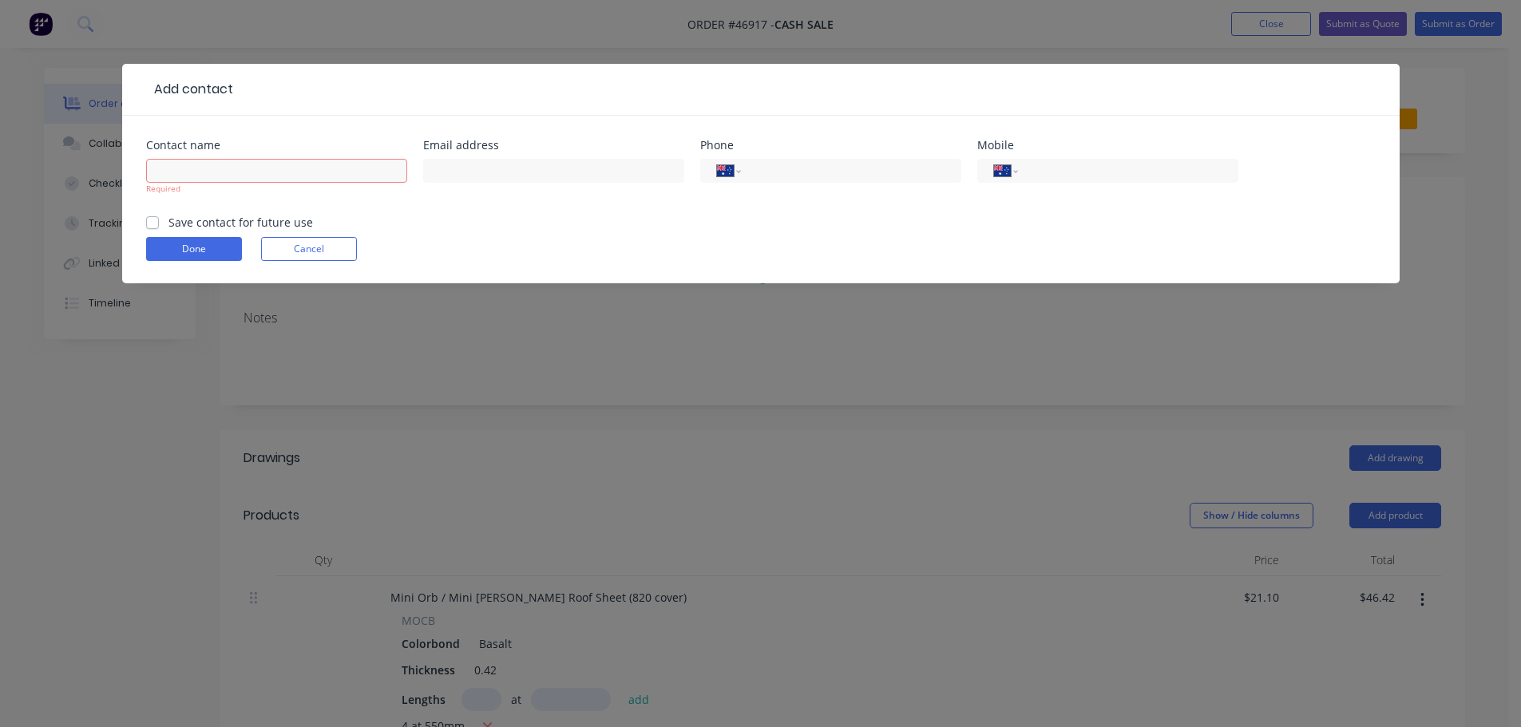
click at [951, 20] on div "Add contact Contact name Required Email address Phone International Afghanistan…" at bounding box center [760, 363] width 1521 height 727
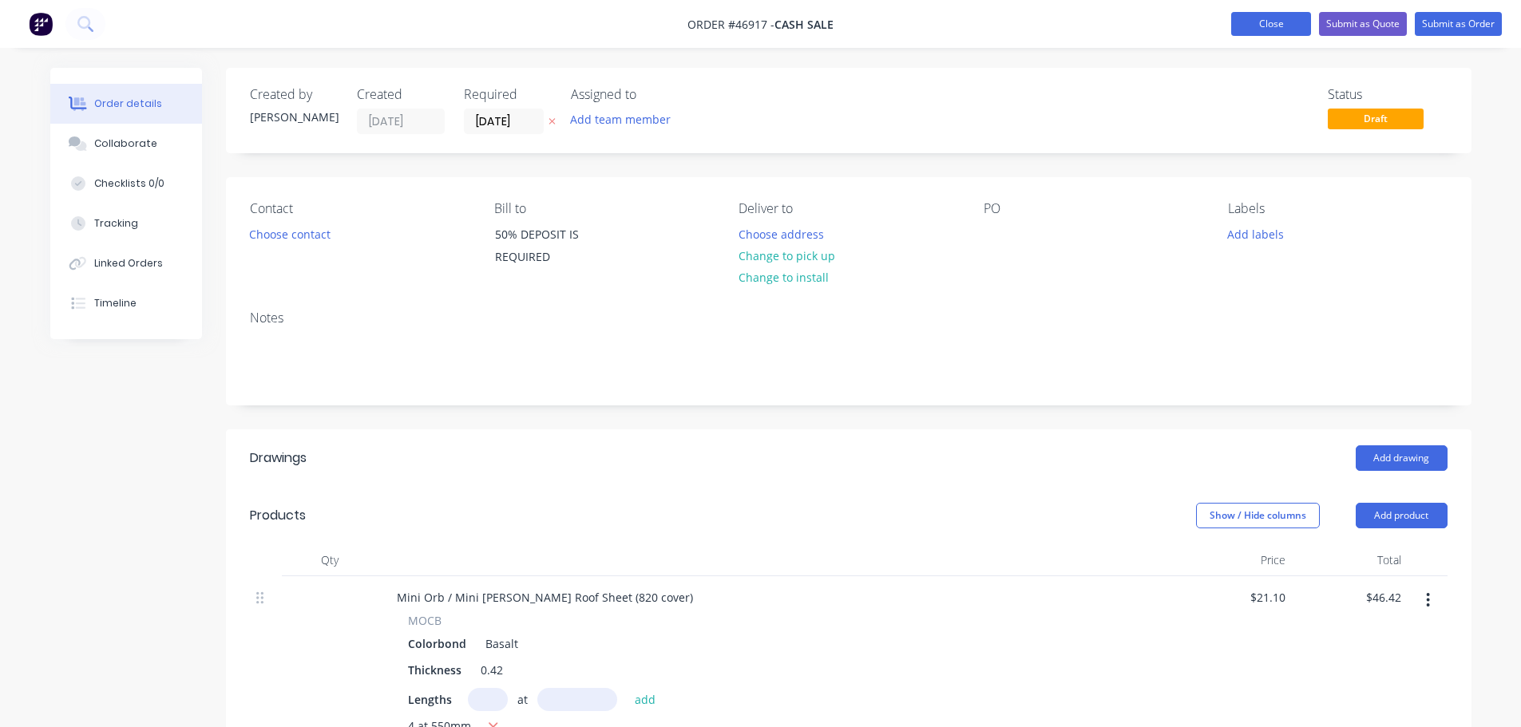
click at [1285, 27] on button "Close" at bounding box center [1271, 24] width 80 height 24
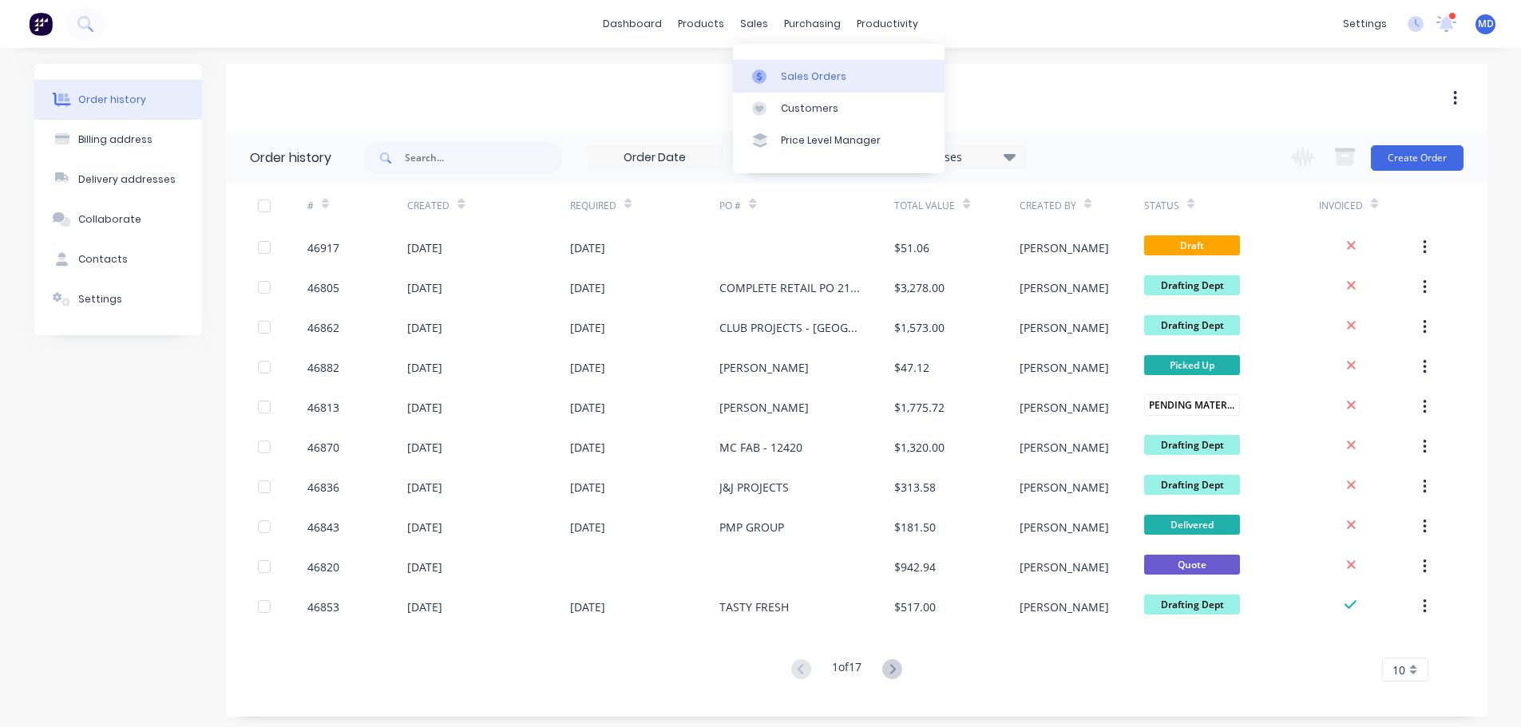
click at [774, 70] on div at bounding box center [764, 76] width 24 height 14
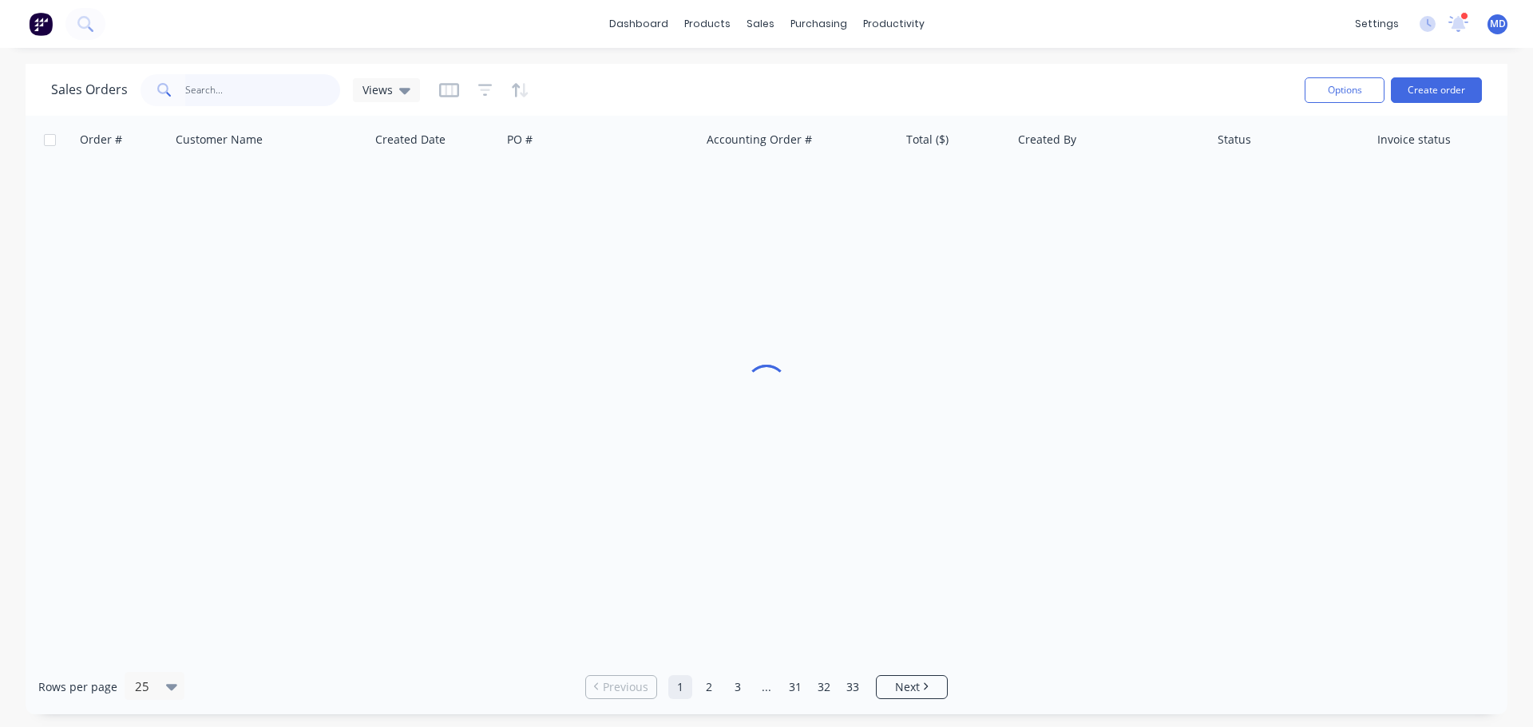
click at [243, 101] on input "text" at bounding box center [263, 90] width 156 height 32
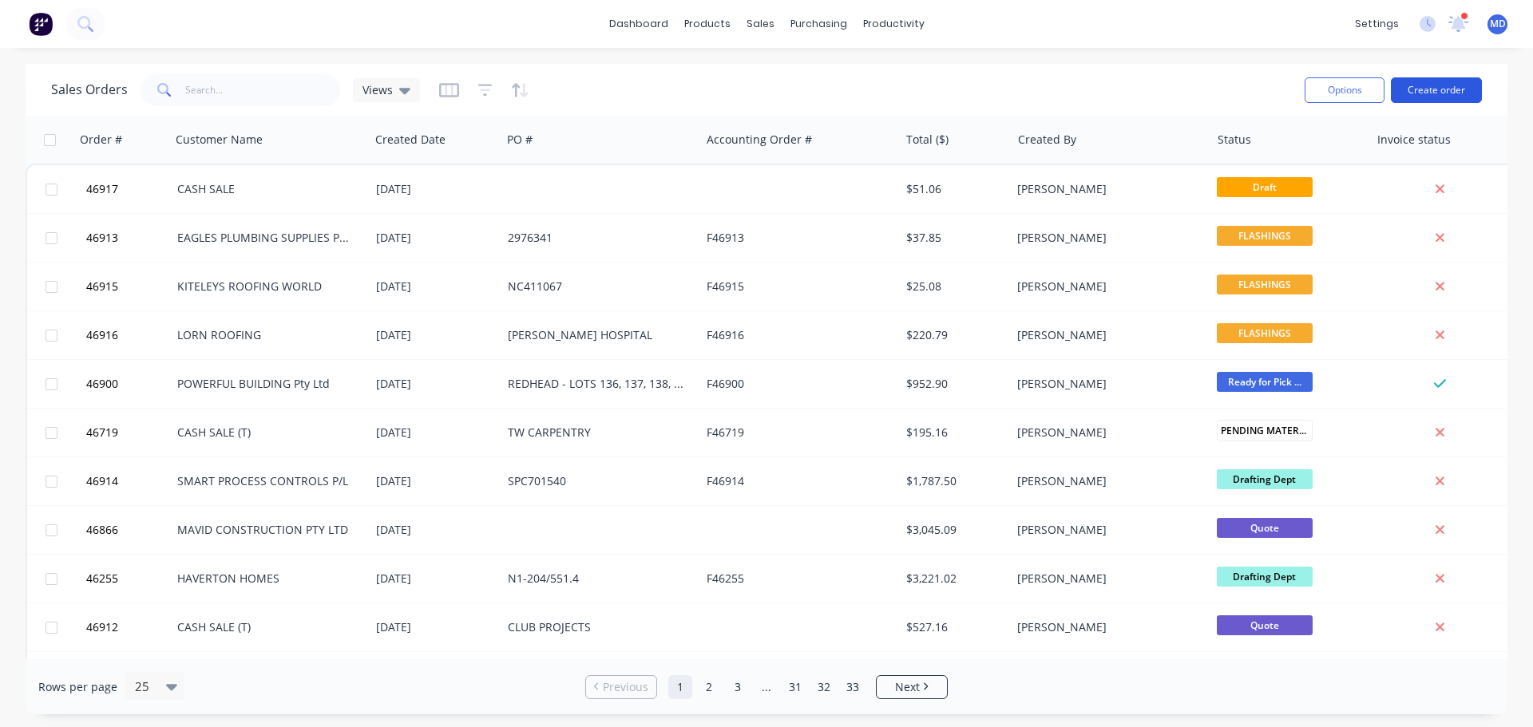
click at [1465, 94] on button "Create order" at bounding box center [1436, 90] width 91 height 26
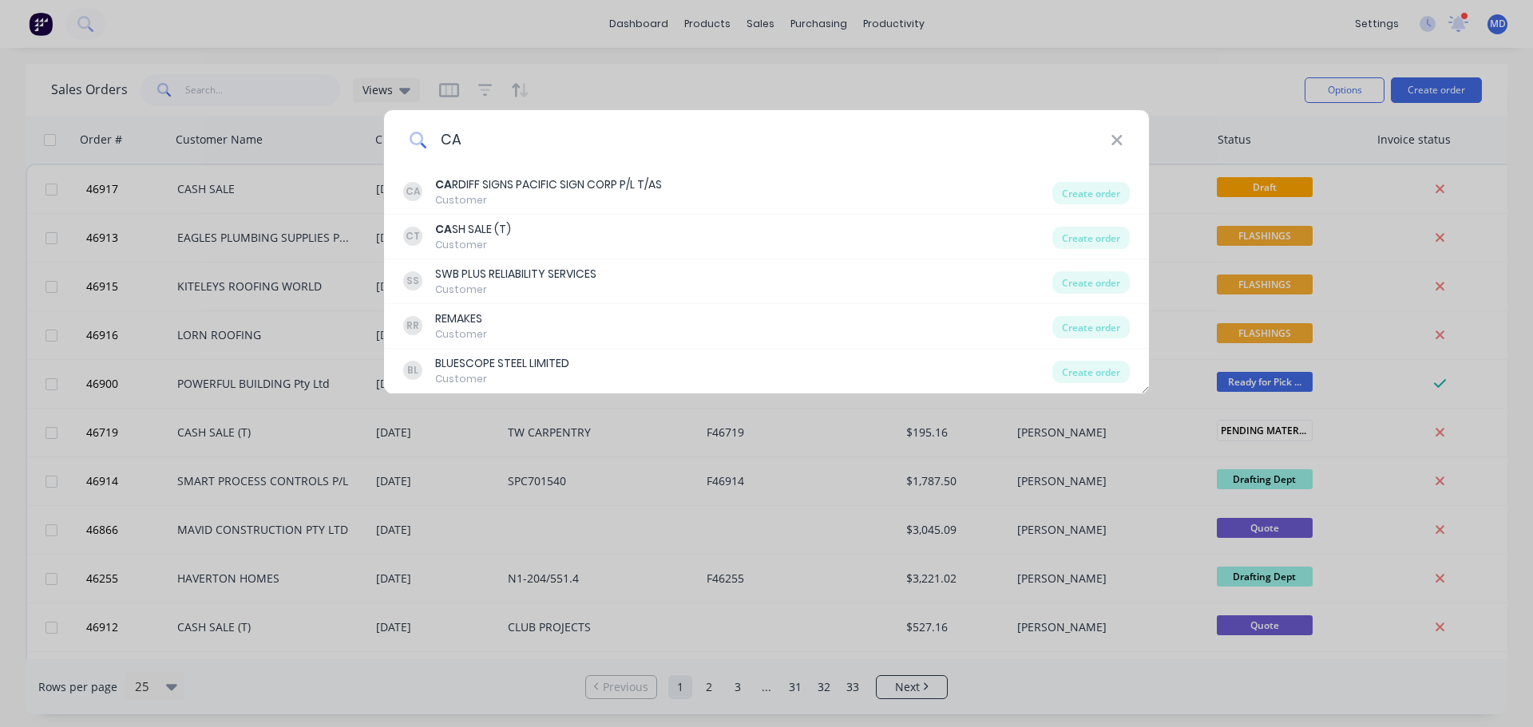
type input "C"
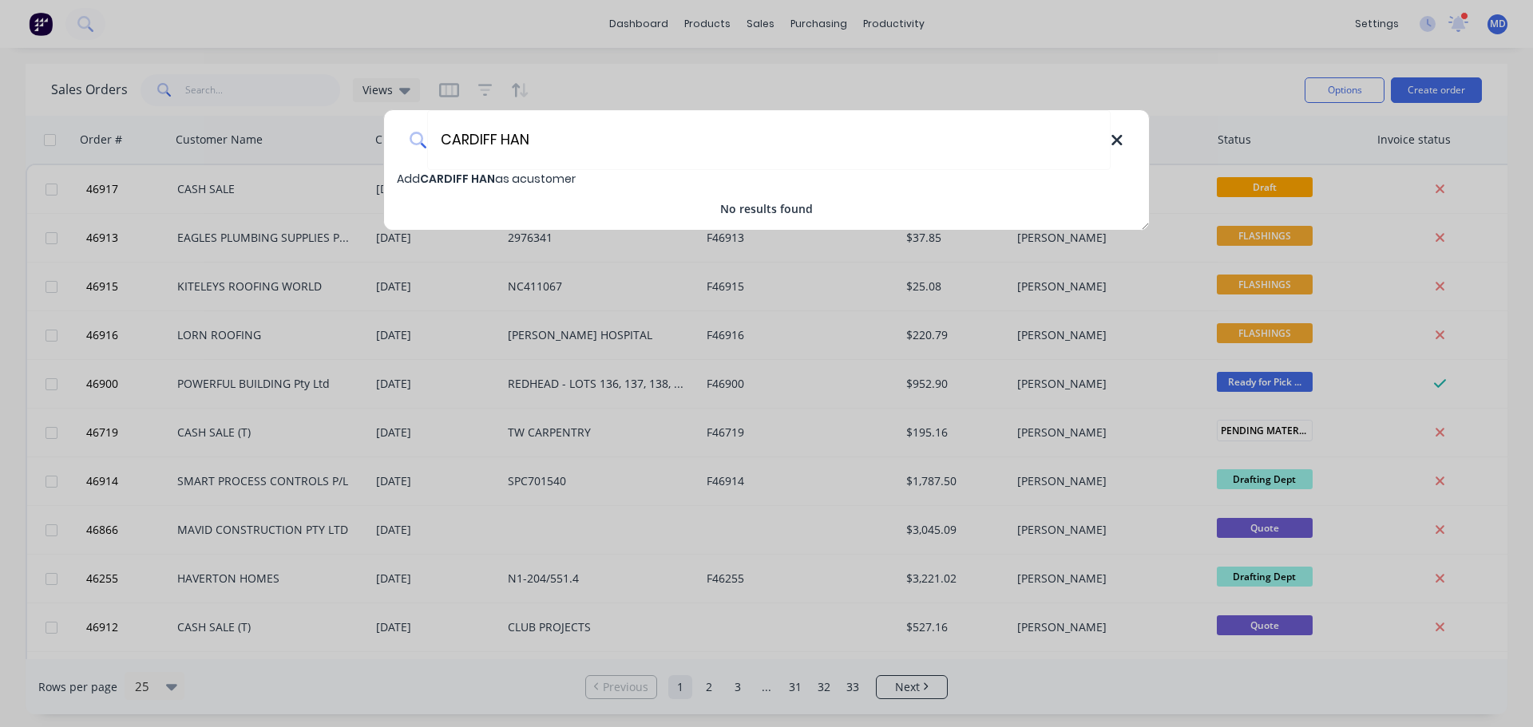
type input "CARDIFF HAN"
click at [1114, 138] on icon at bounding box center [1116, 140] width 10 height 10
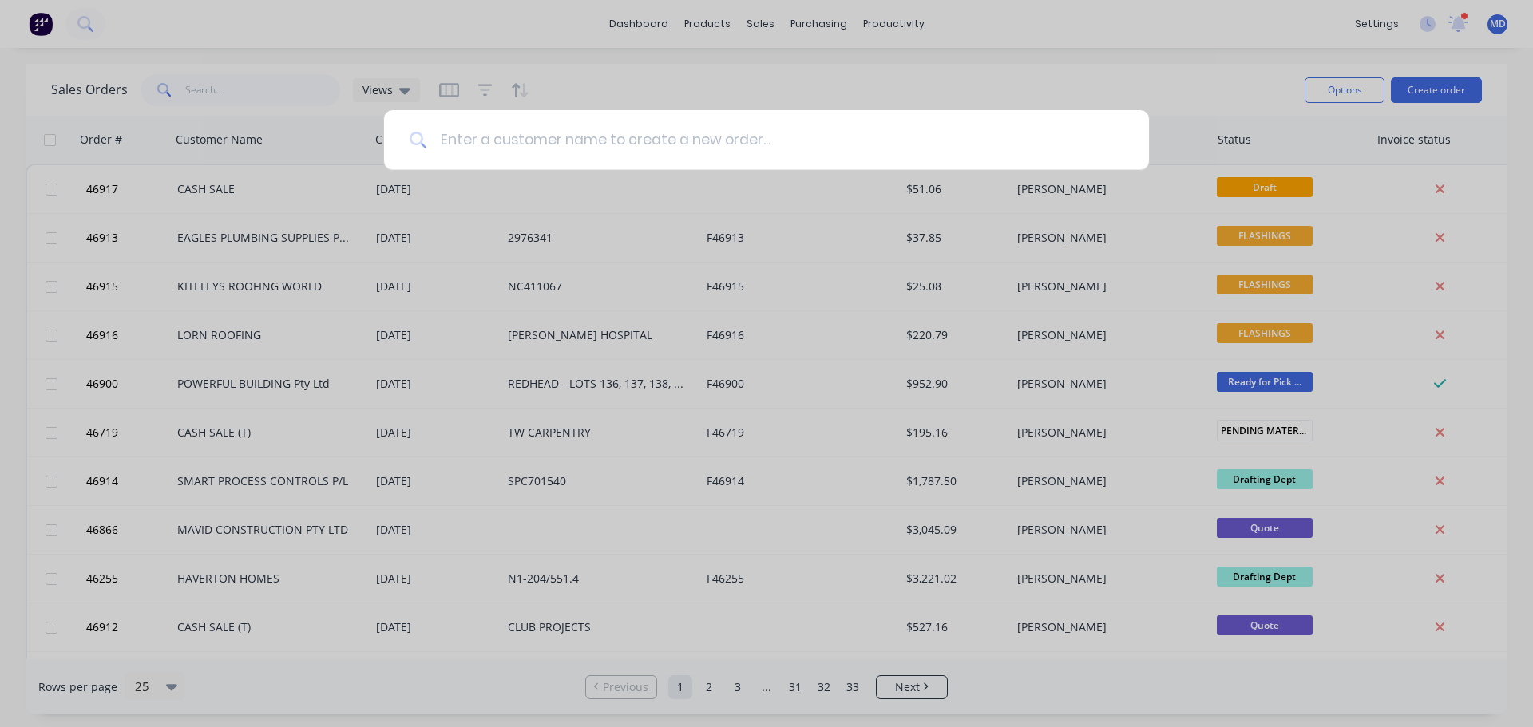
click at [1072, 125] on input at bounding box center [775, 140] width 696 height 60
click at [683, 67] on div at bounding box center [766, 363] width 1533 height 727
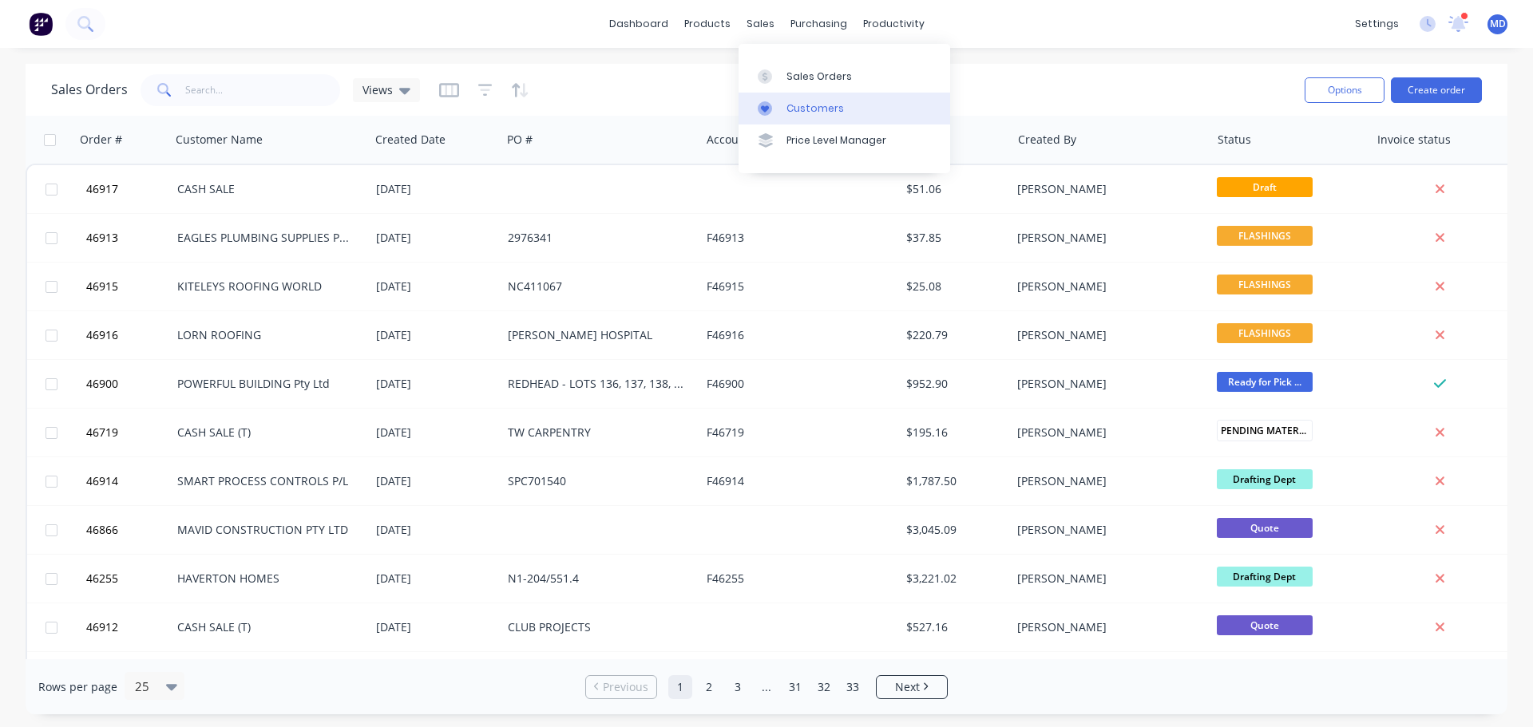
click at [788, 104] on div "Customers" at bounding box center [814, 108] width 57 height 14
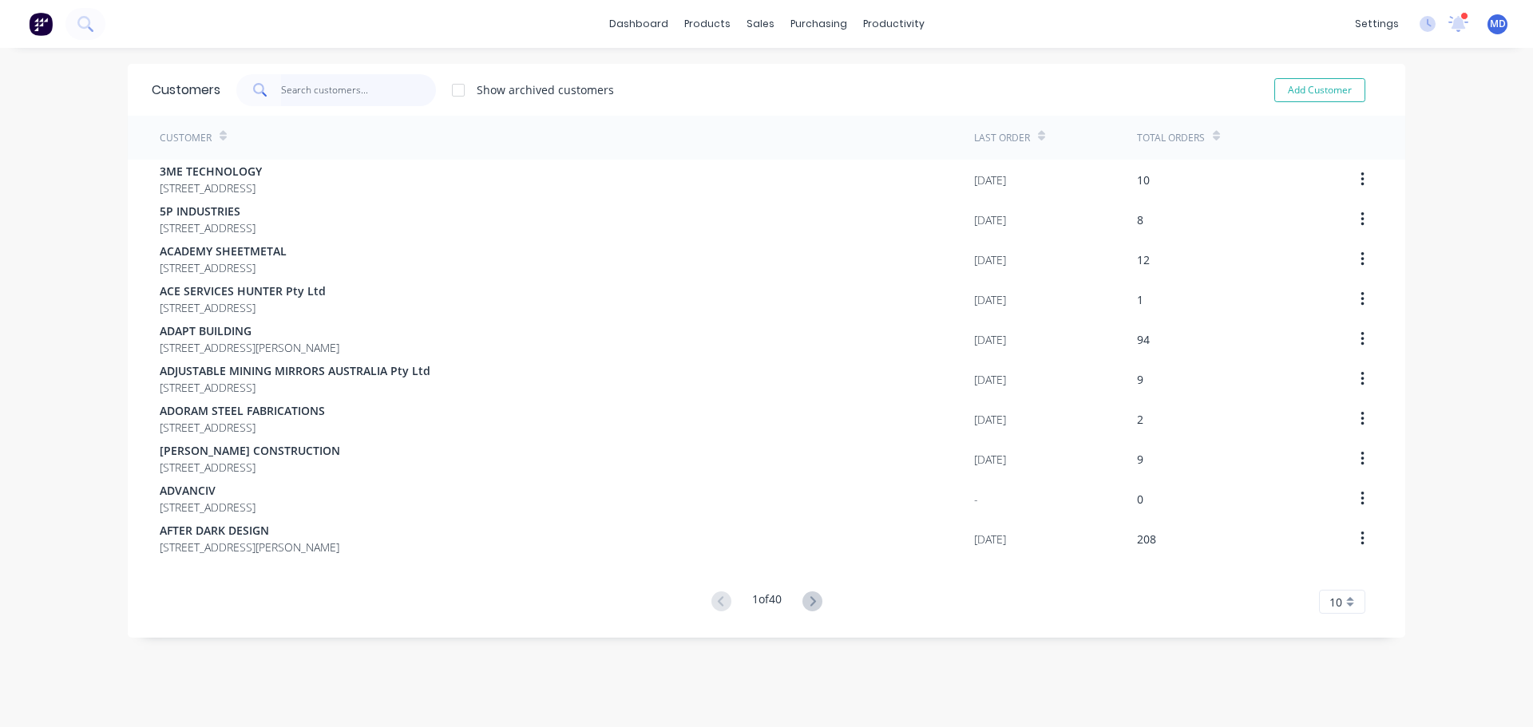
click at [313, 83] on input "text" at bounding box center [359, 90] width 156 height 32
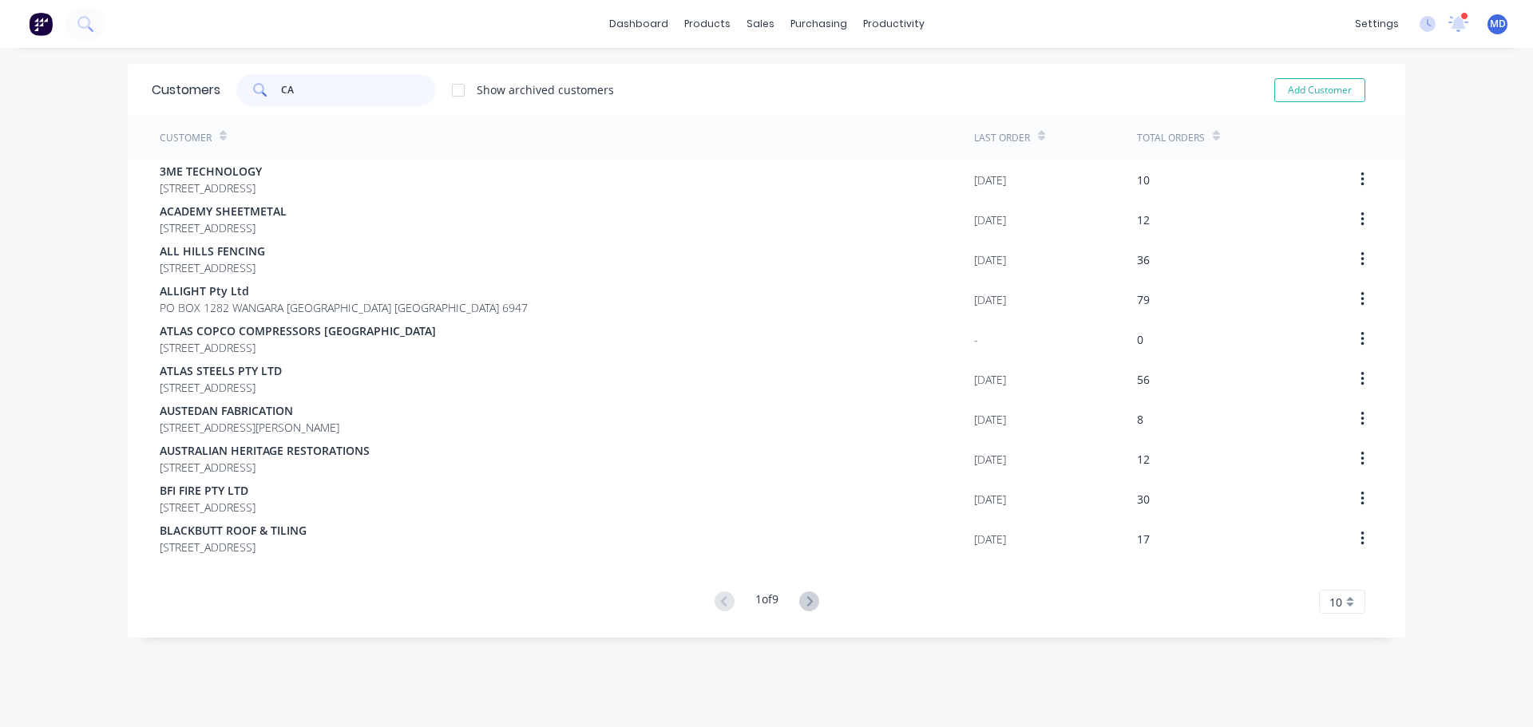
type input "C"
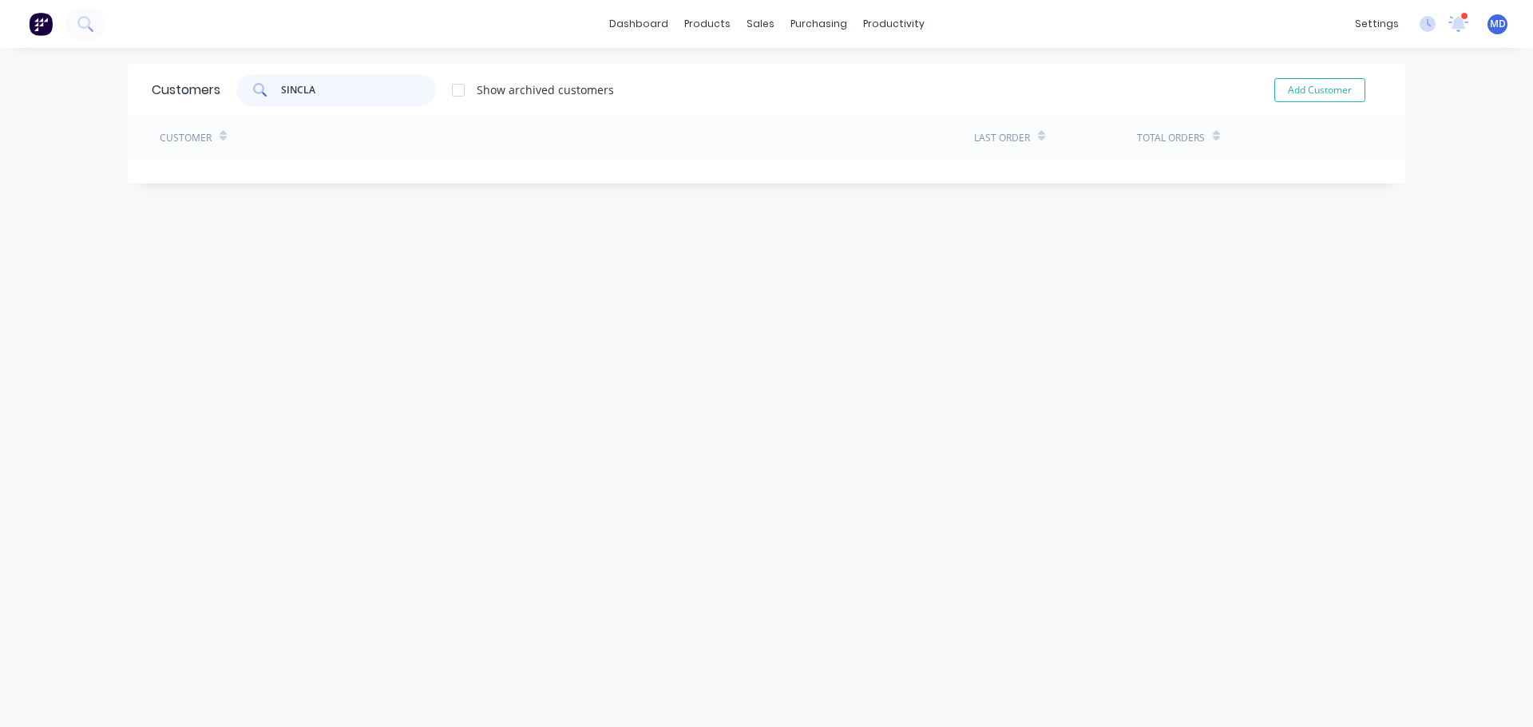
type input "SINCLAI"
drag, startPoint x: 324, startPoint y: 86, endPoint x: 224, endPoint y: 85, distance: 99.8
click at [224, 85] on div "SINCLAI Show archived customers" at bounding box center [417, 90] width 394 height 32
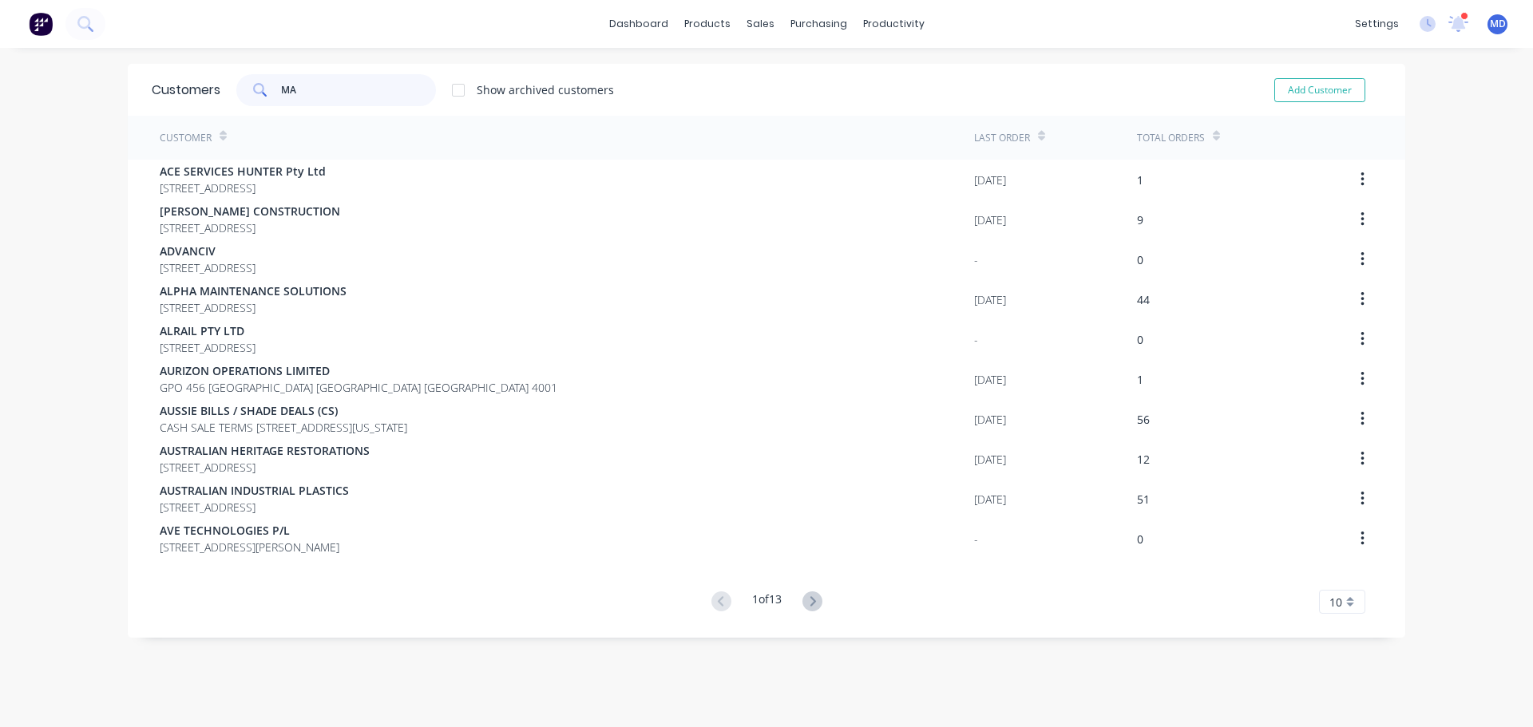
type input "M"
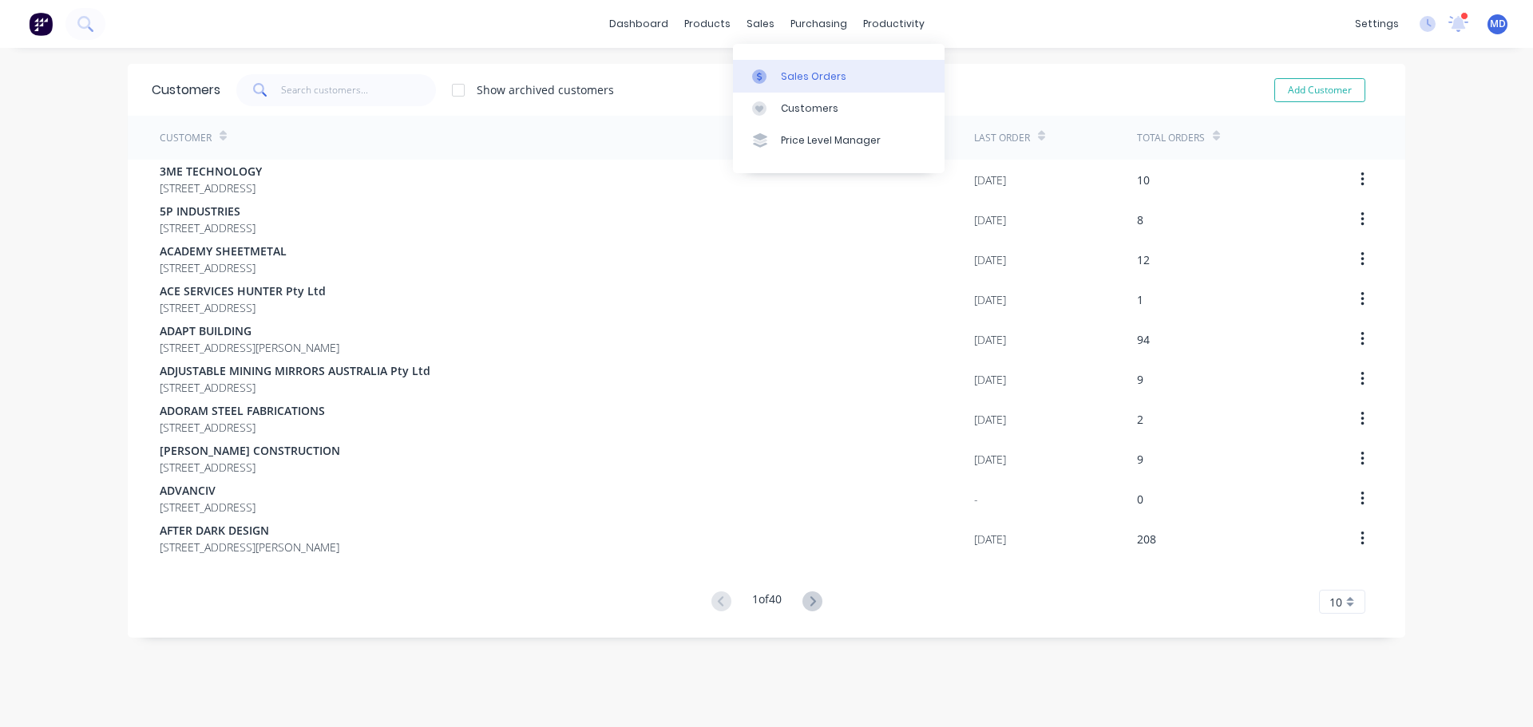
click at [767, 69] on div at bounding box center [764, 76] width 24 height 14
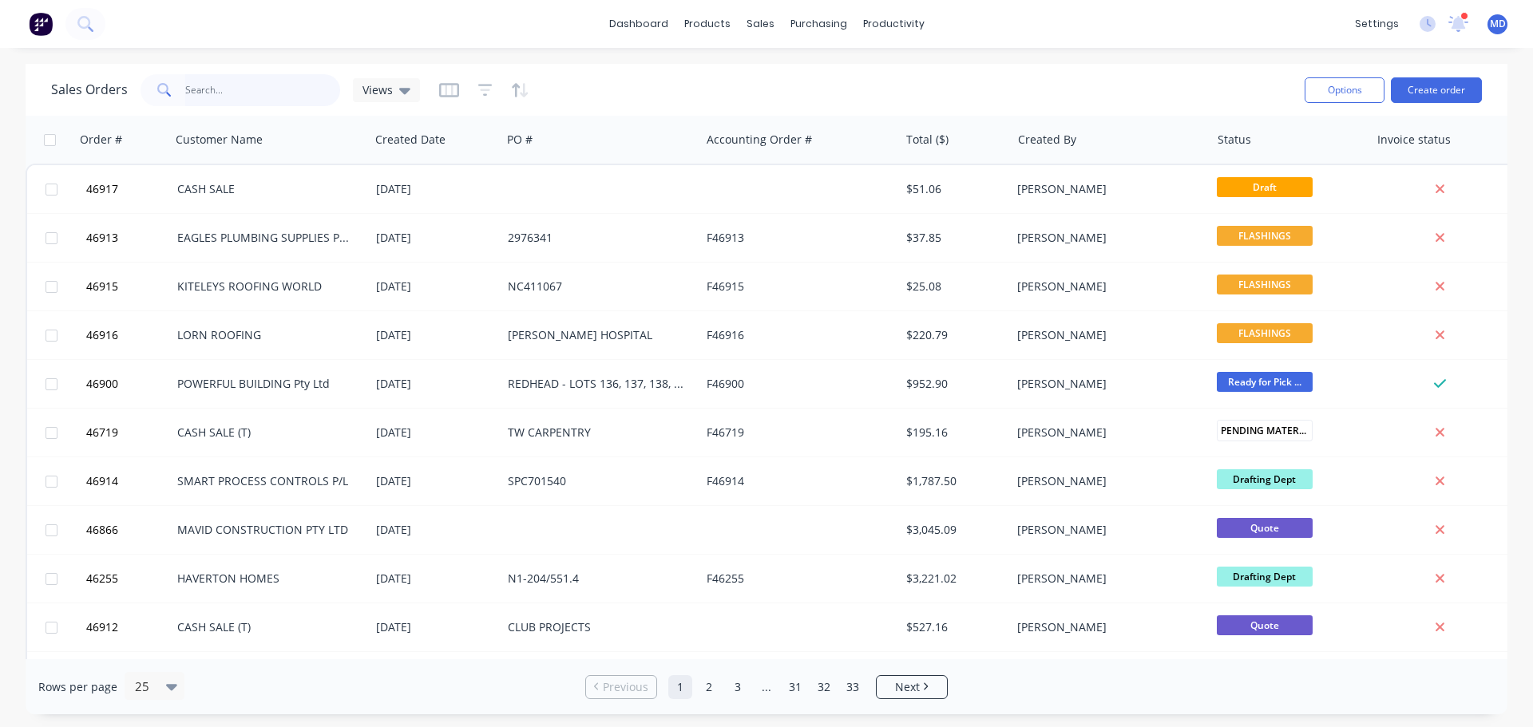
click at [227, 86] on input "text" at bounding box center [263, 90] width 156 height 32
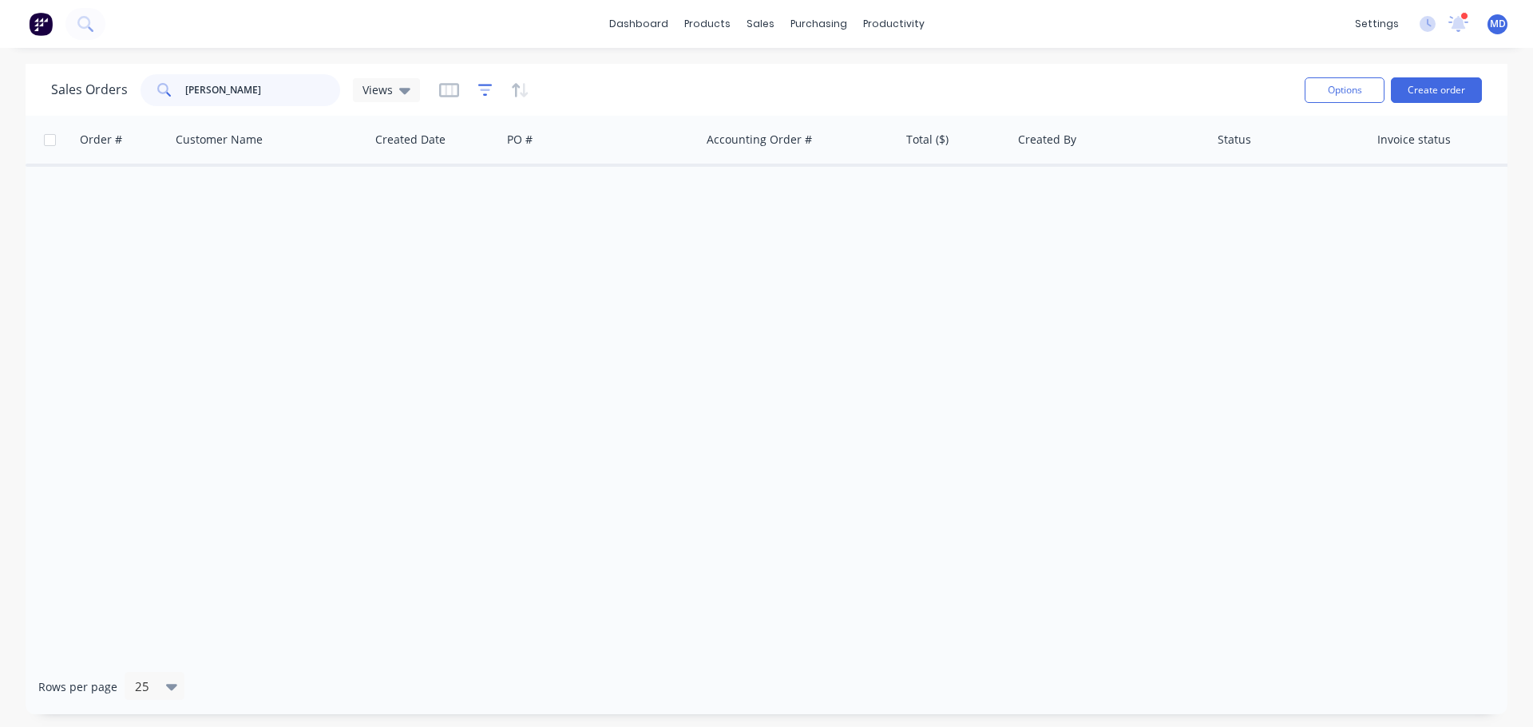
type input "MARK SINCLAIR"
click at [489, 92] on icon "button" at bounding box center [485, 90] width 14 height 16
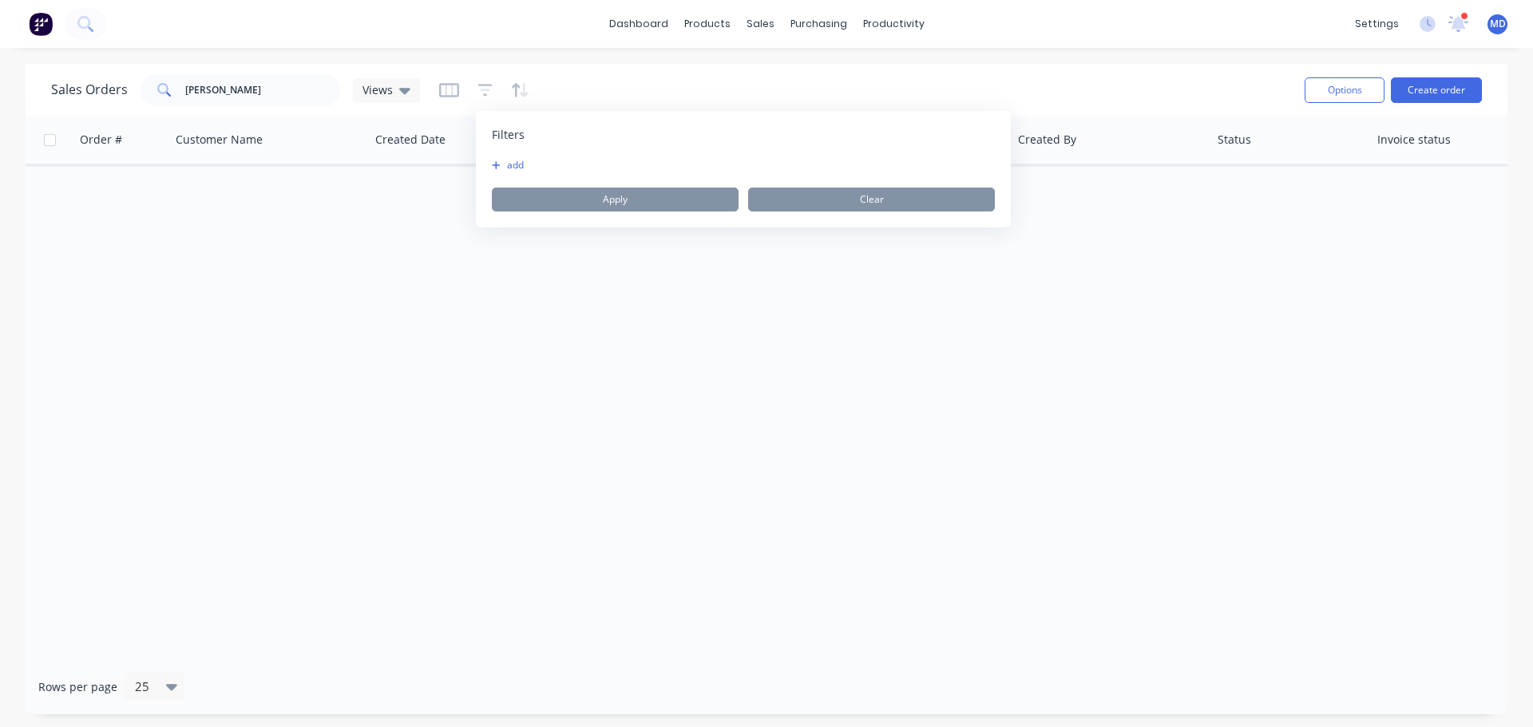
click at [508, 164] on button "add" at bounding box center [512, 165] width 40 height 13
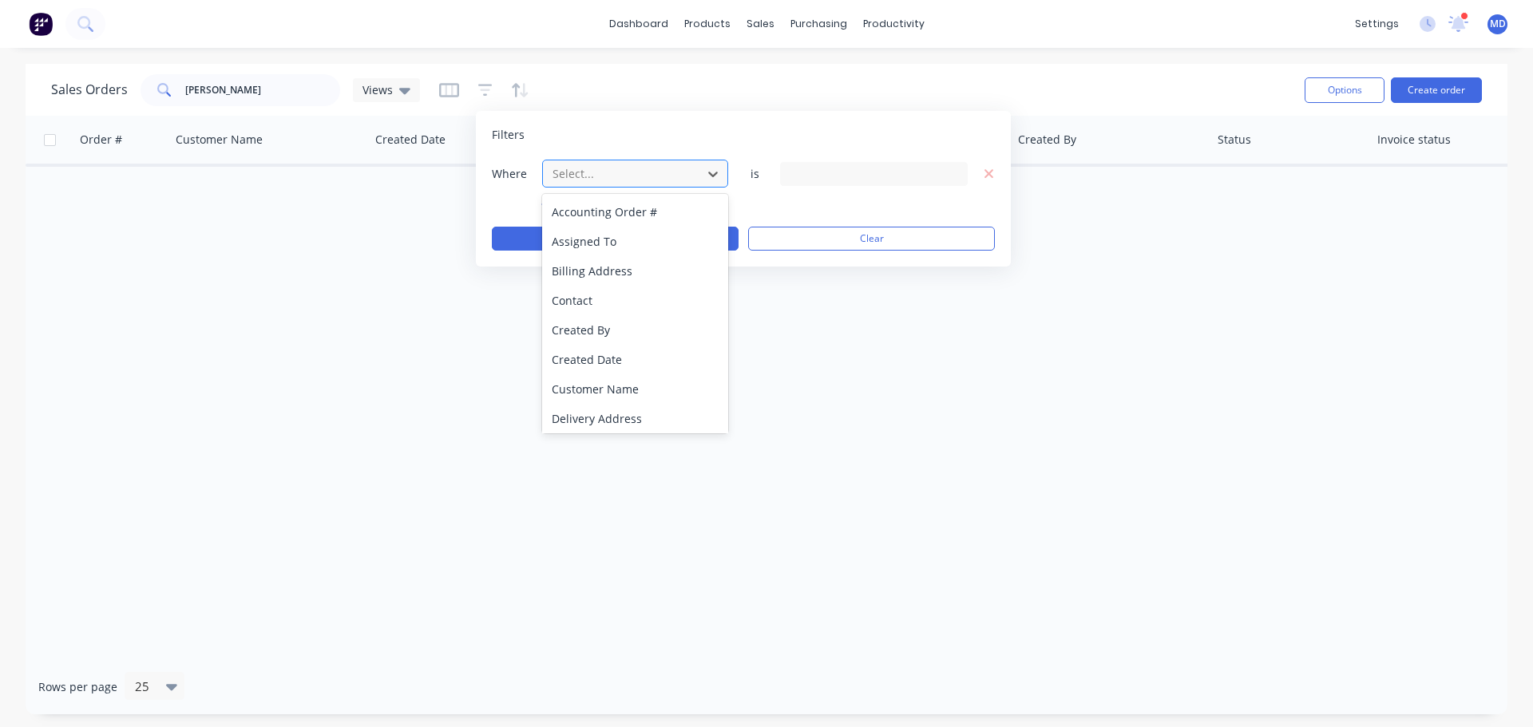
click at [576, 167] on div at bounding box center [622, 174] width 143 height 20
click at [569, 412] on div "Status" at bounding box center [635, 416] width 186 height 30
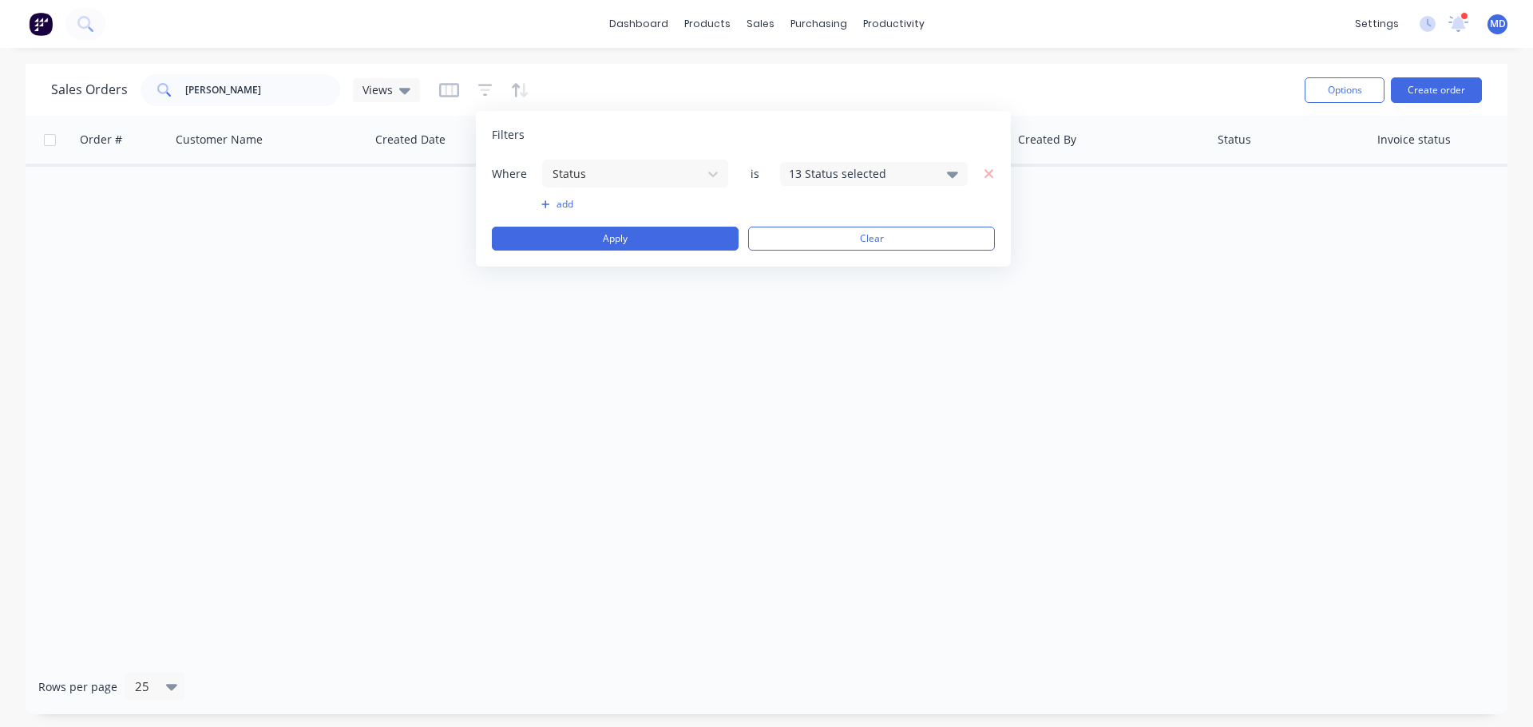
click at [831, 169] on div "13 Status selected" at bounding box center [861, 173] width 144 height 17
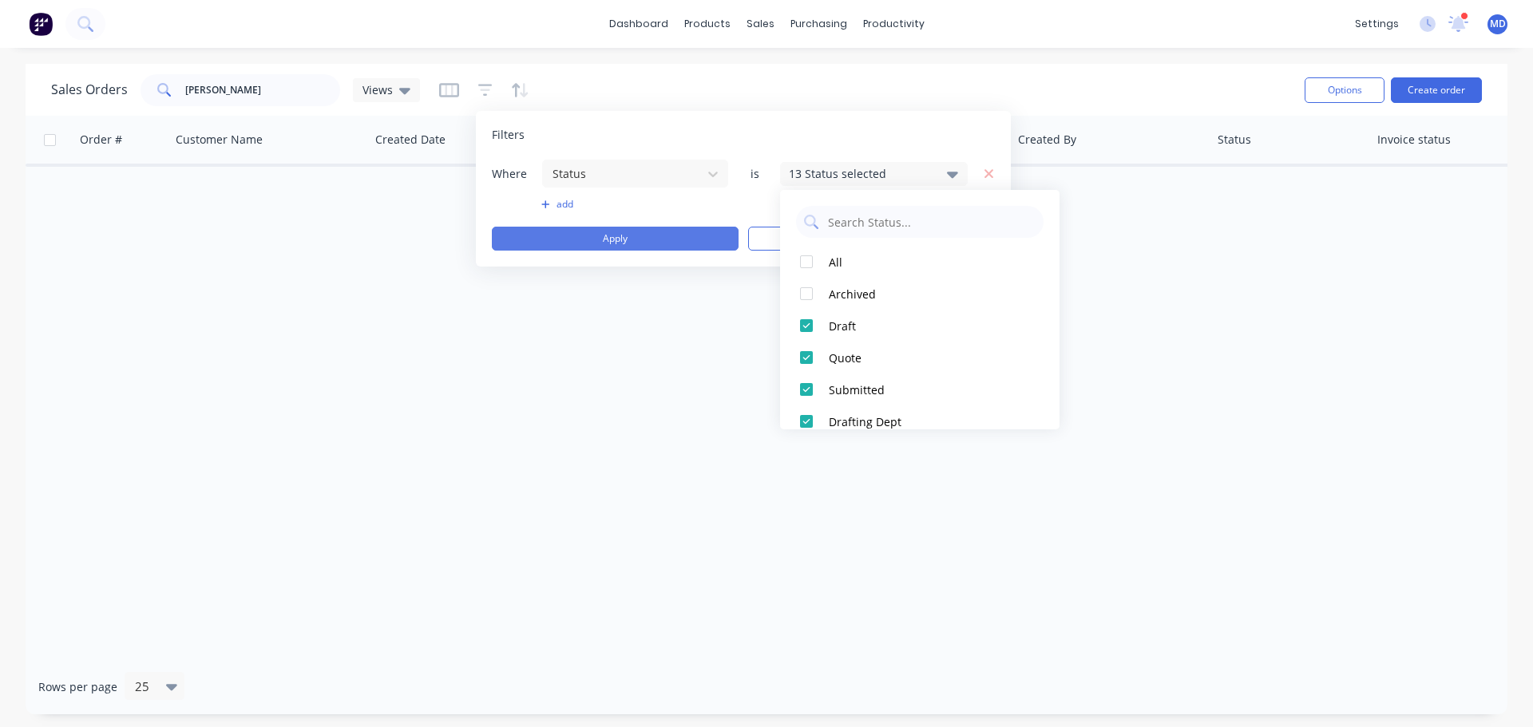
drag, startPoint x: 809, startPoint y: 263, endPoint x: 715, endPoint y: 238, distance: 97.6
click at [805, 263] on div at bounding box center [806, 262] width 32 height 32
click at [616, 237] on button "Apply" at bounding box center [615, 239] width 247 height 24
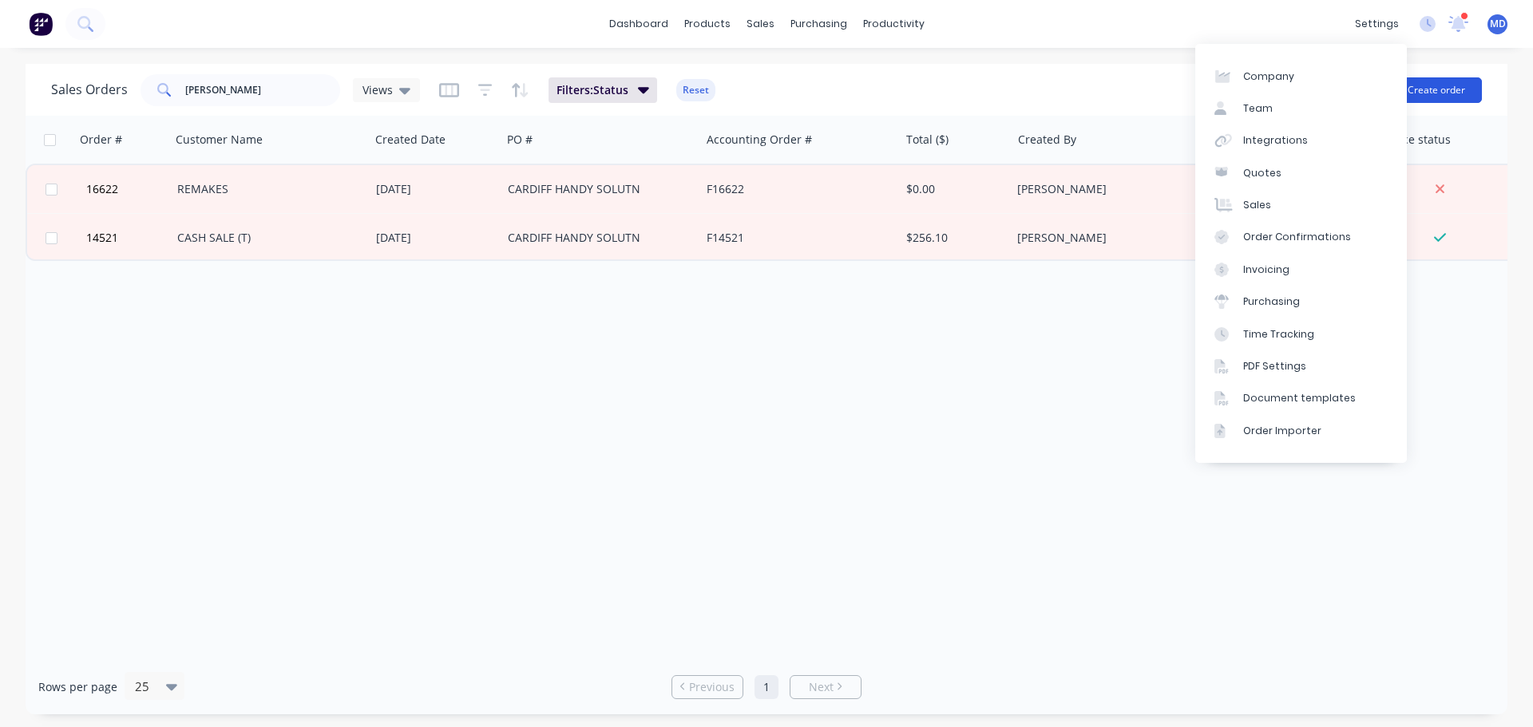
click at [1455, 85] on button "Create order" at bounding box center [1436, 90] width 91 height 26
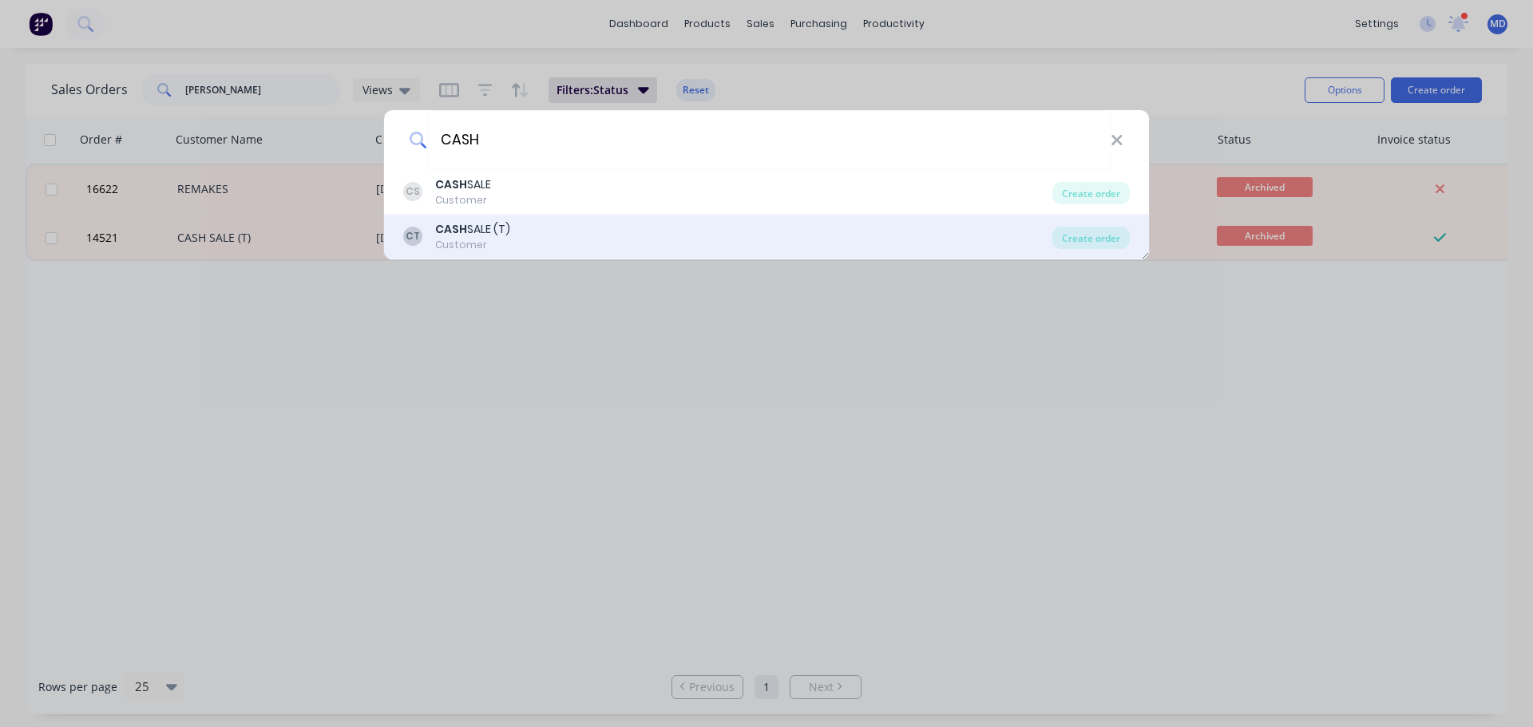
type input "CASH"
click at [499, 237] on div "CASH SALE (T)" at bounding box center [472, 229] width 75 height 17
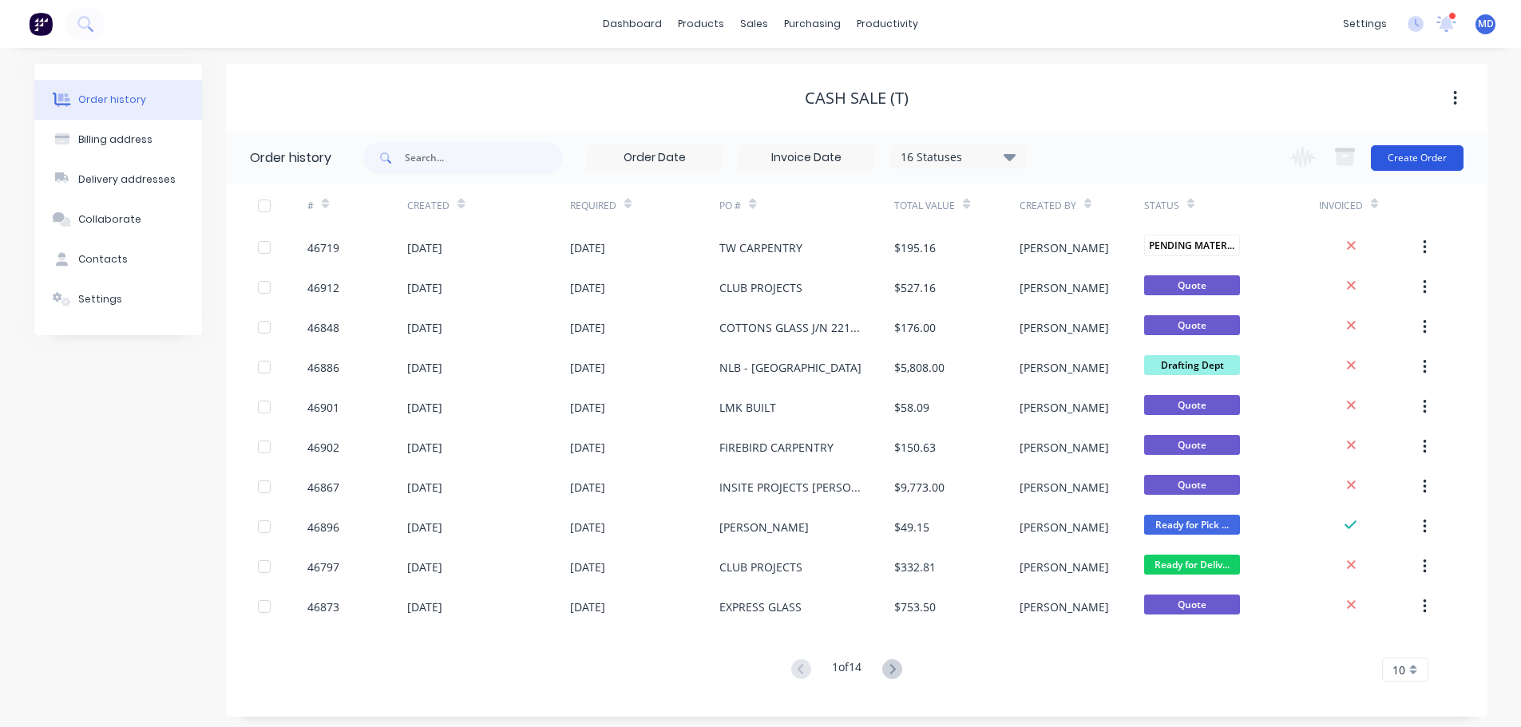
click at [1419, 160] on button "Create Order" at bounding box center [1417, 158] width 93 height 26
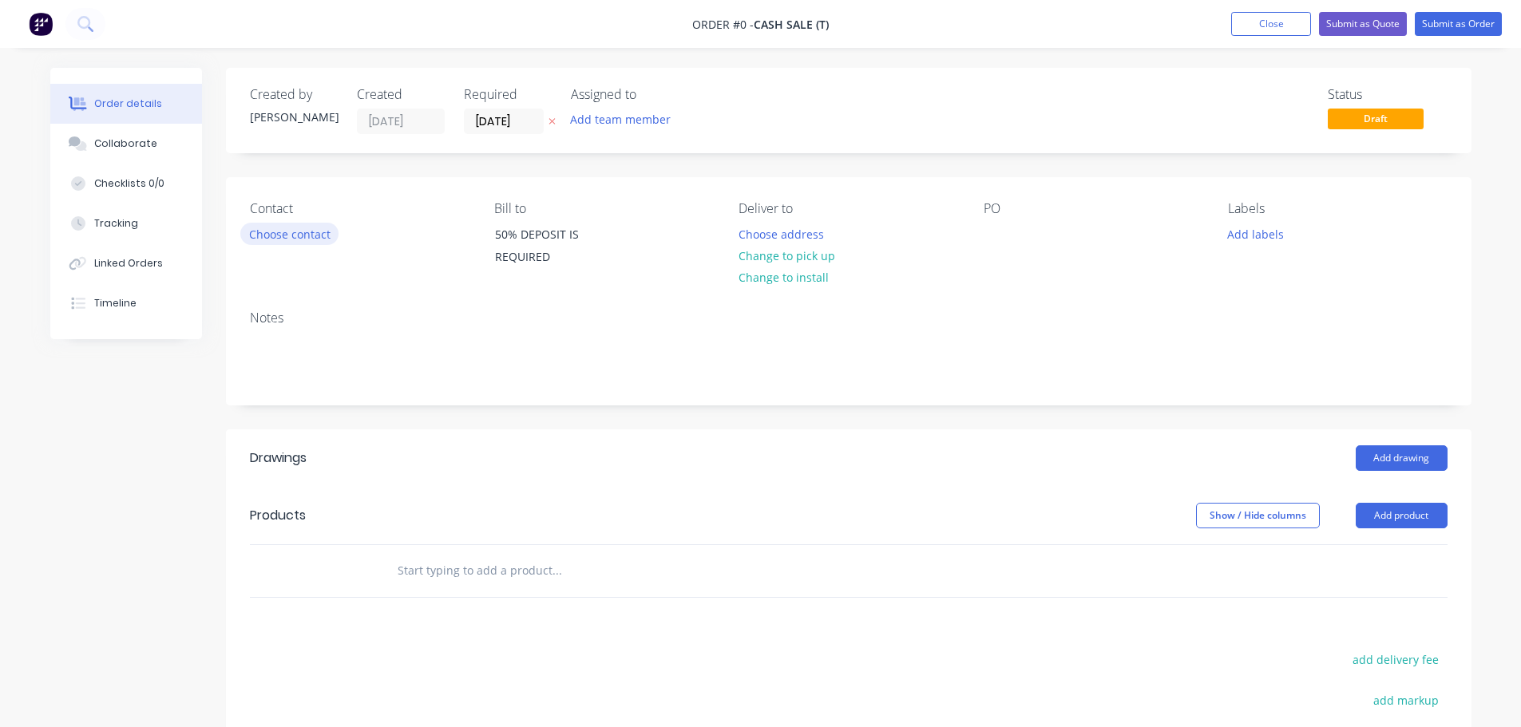
click at [258, 232] on button "Choose contact" at bounding box center [289, 234] width 98 height 22
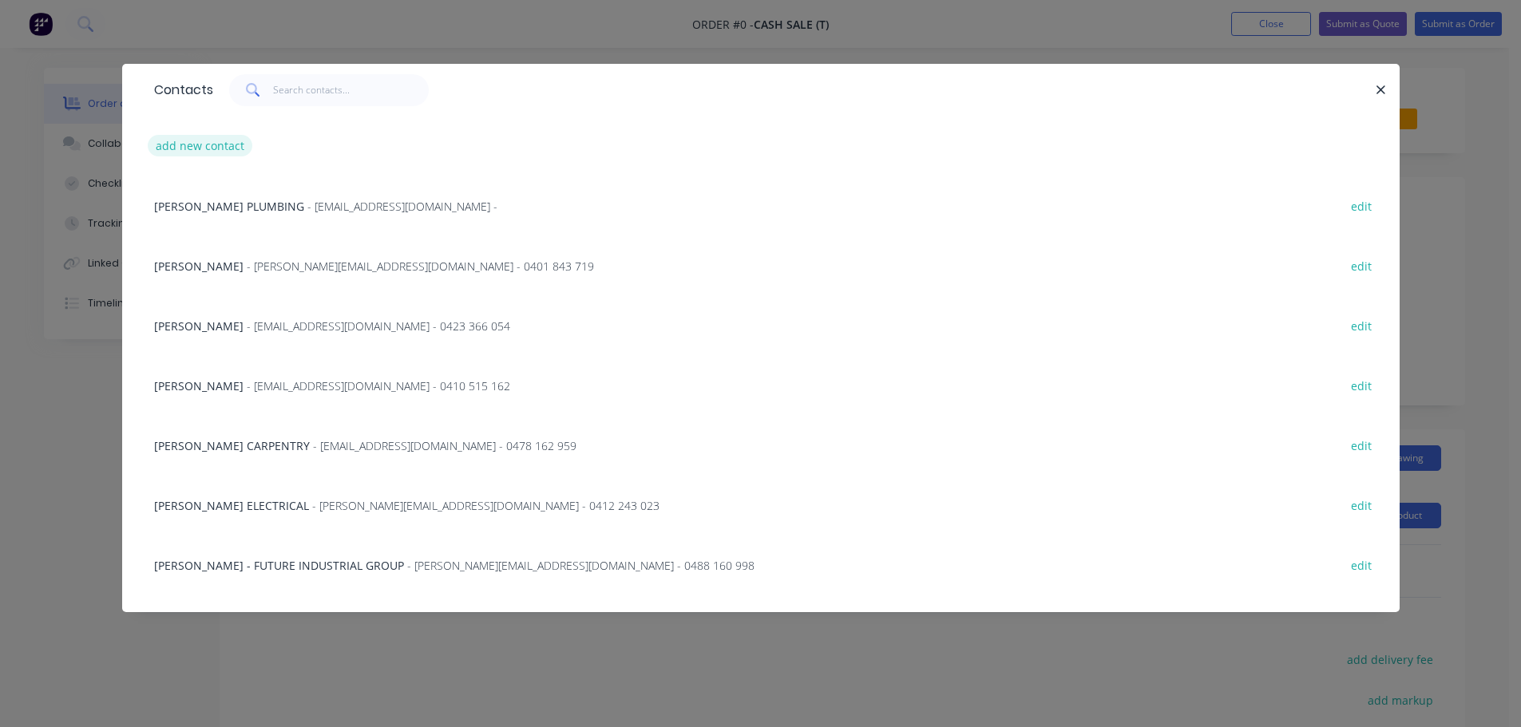
click at [220, 144] on button "add new contact" at bounding box center [200, 146] width 105 height 22
select select "AU"
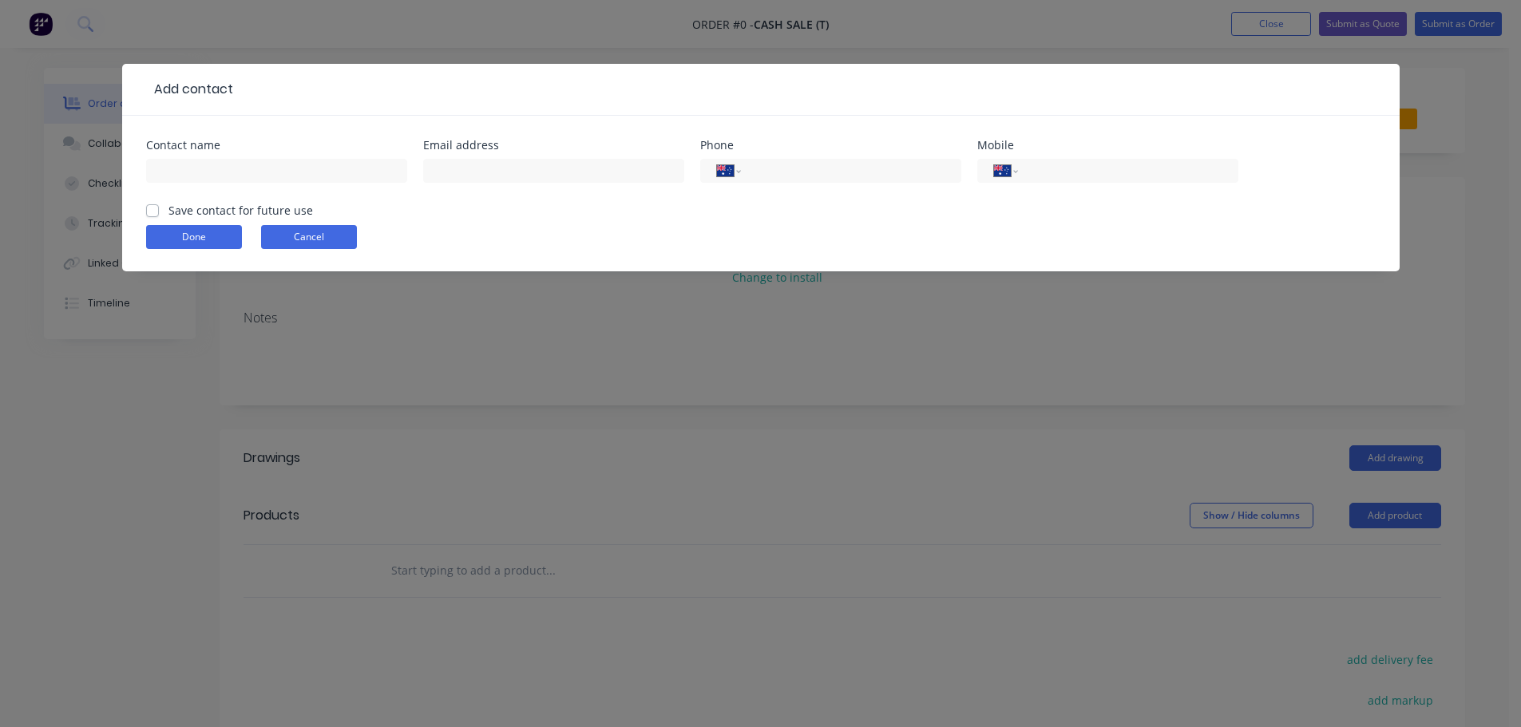
click at [316, 235] on button "Cancel" at bounding box center [309, 237] width 96 height 24
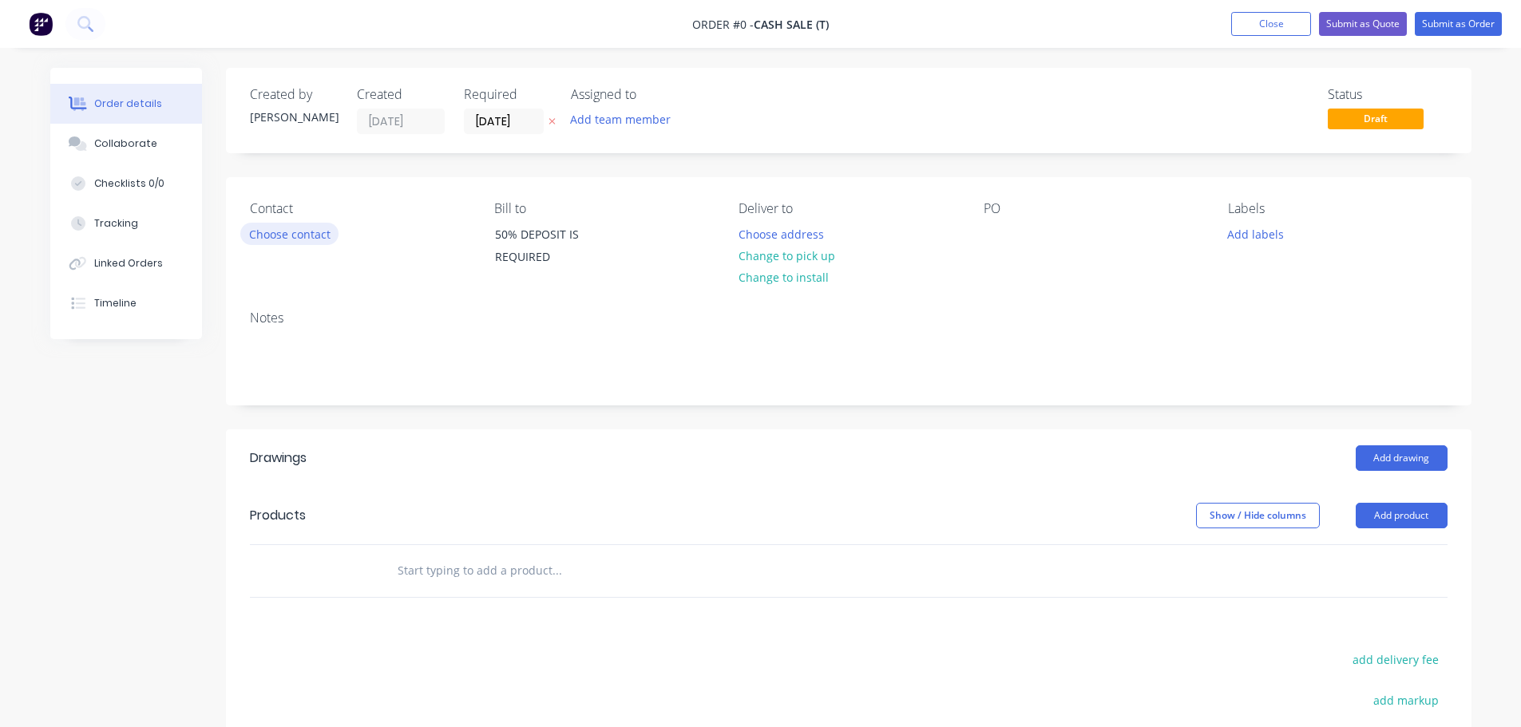
click at [273, 231] on button "Choose contact" at bounding box center [289, 234] width 98 height 22
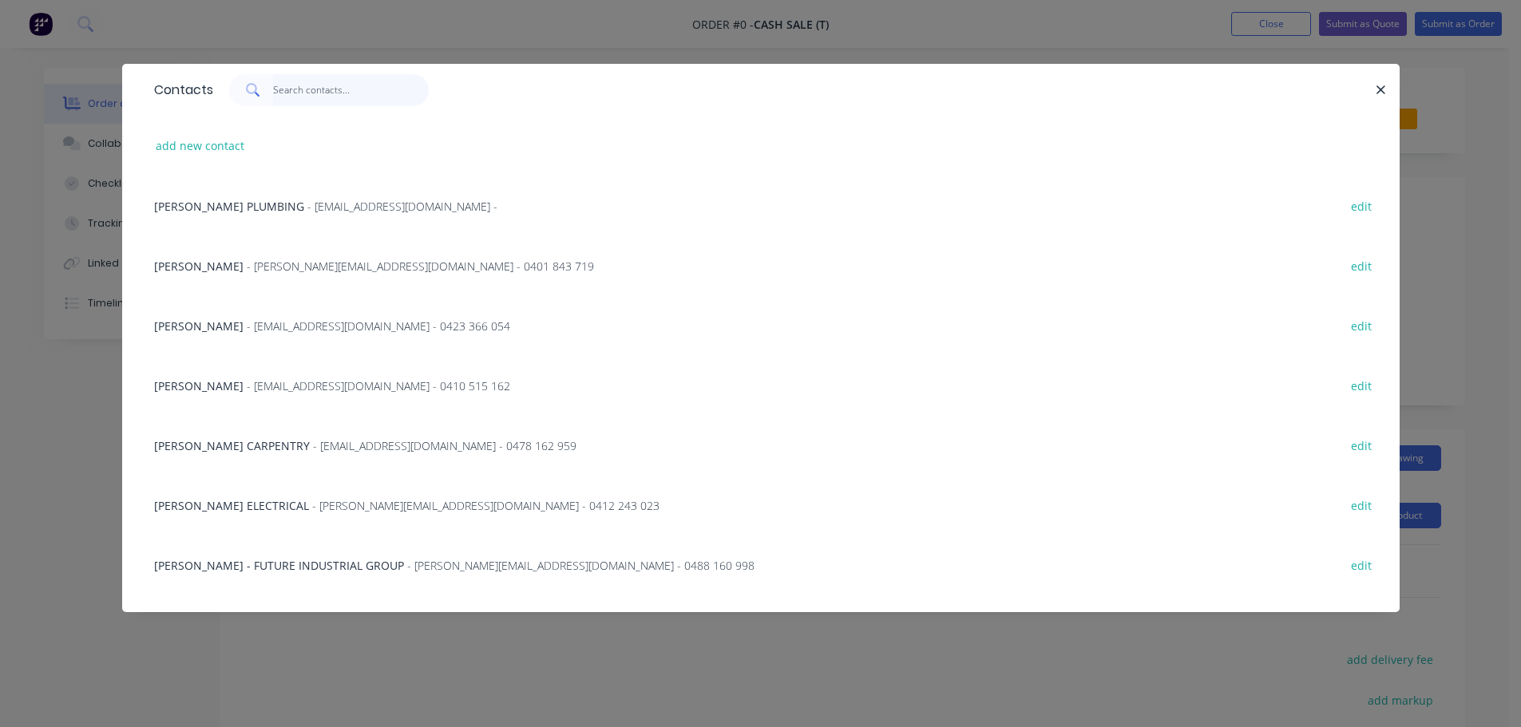
click at [298, 96] on input "text" at bounding box center [351, 90] width 156 height 32
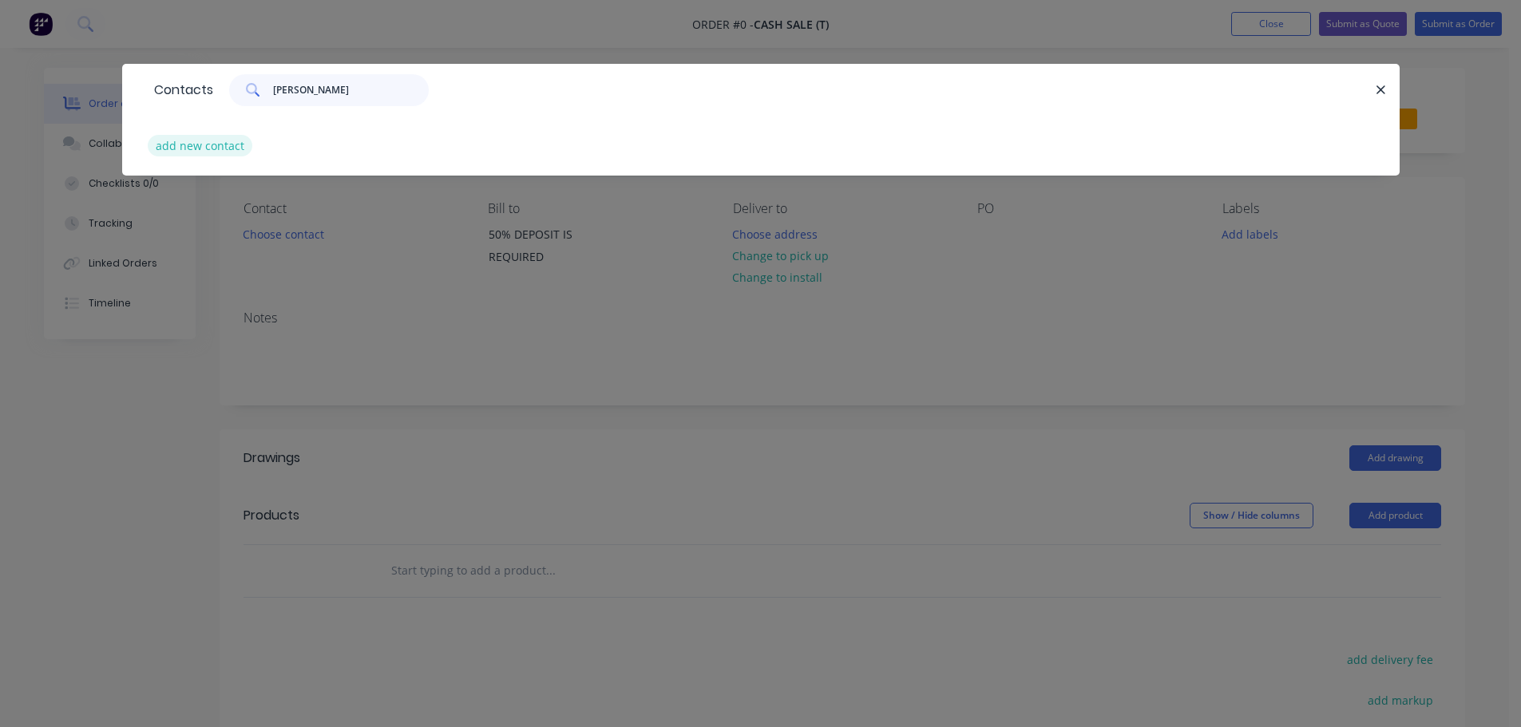
type input "MARK SI"
click at [222, 138] on button "add new contact" at bounding box center [200, 146] width 105 height 22
select select "AU"
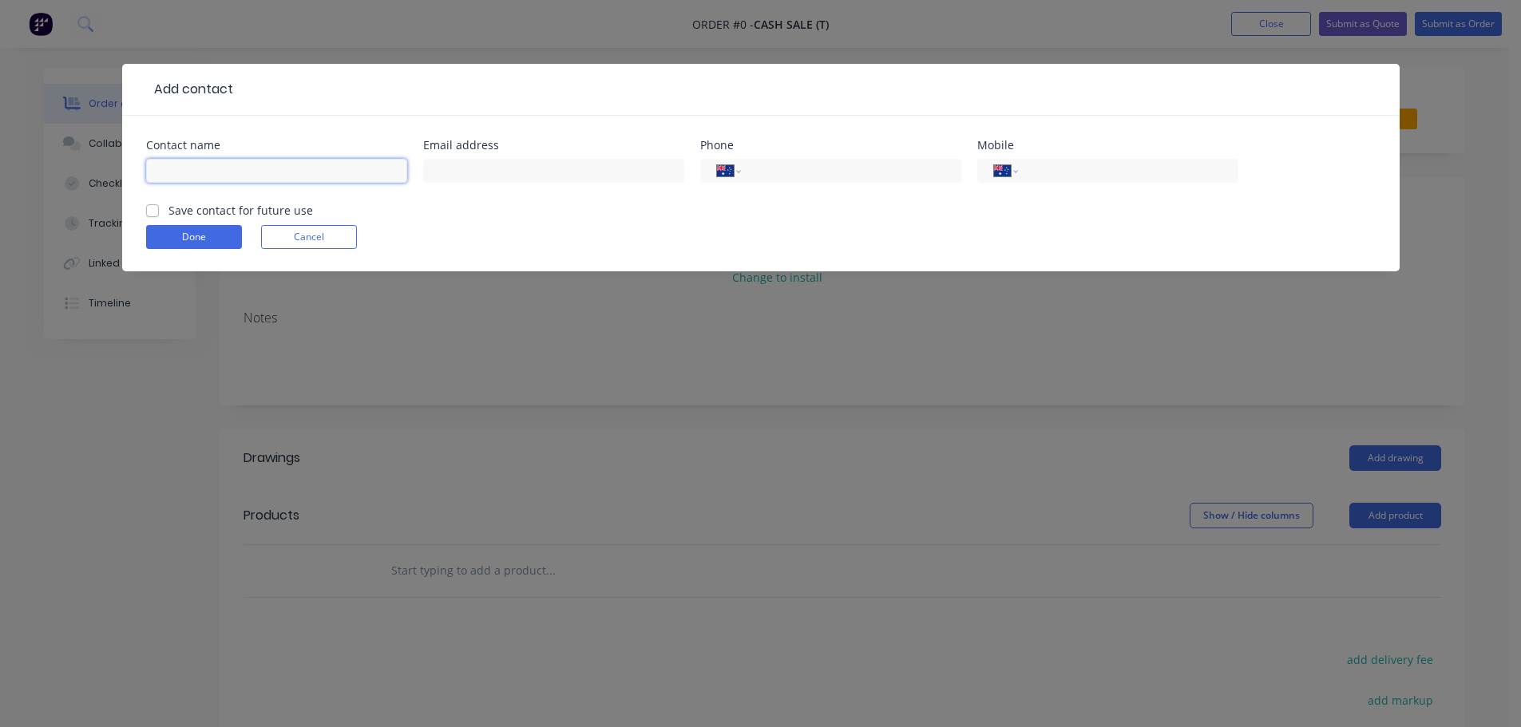
click at [241, 176] on input "text" at bounding box center [276, 171] width 261 height 24
type input "MARK SINCLAIR"
click at [1116, 166] on input "tel" at bounding box center [1125, 171] width 192 height 18
type input "0431 615 988"
click at [168, 214] on label "Save contact for future use" at bounding box center [240, 210] width 144 height 17
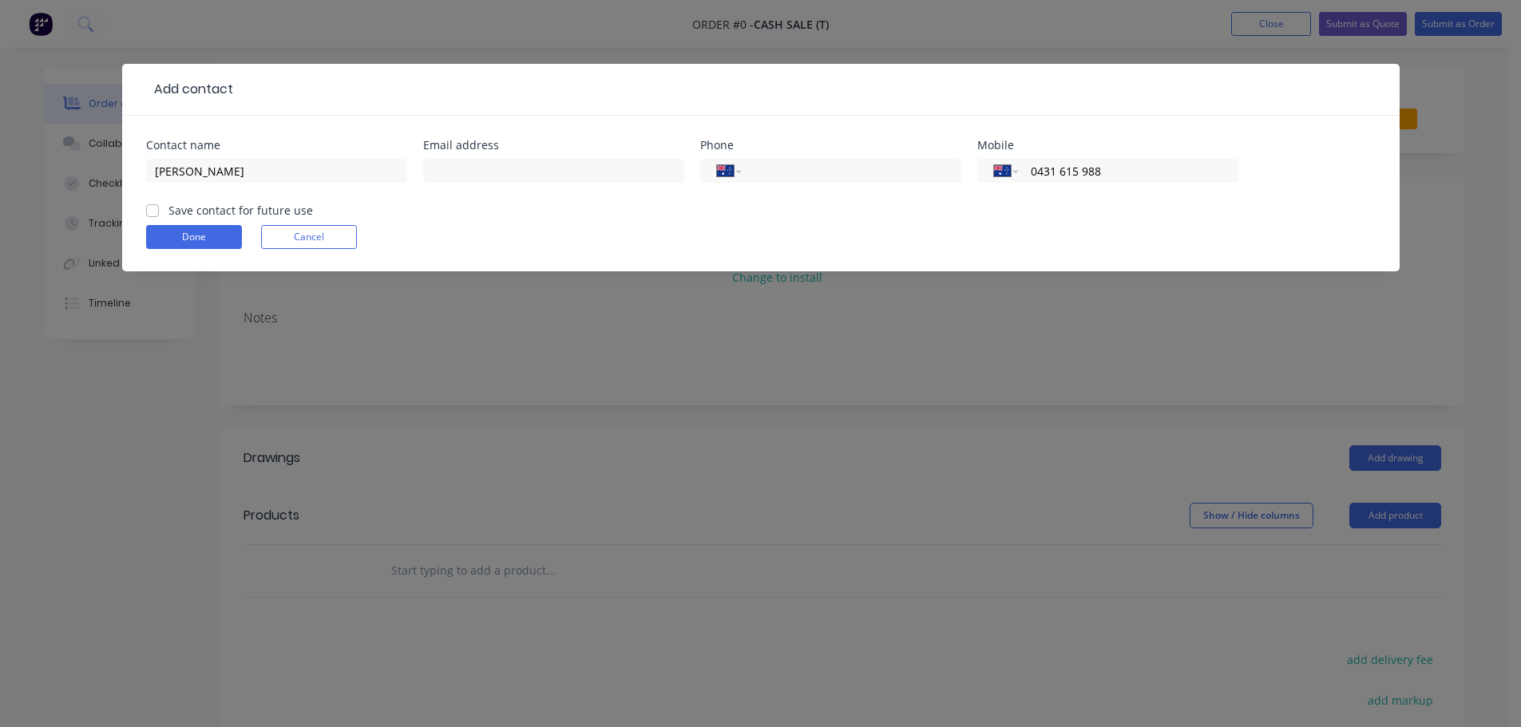
click at [148, 214] on input "Save contact for future use" at bounding box center [152, 209] width 13 height 15
checkbox input "true"
click at [176, 244] on button "Done" at bounding box center [194, 237] width 96 height 24
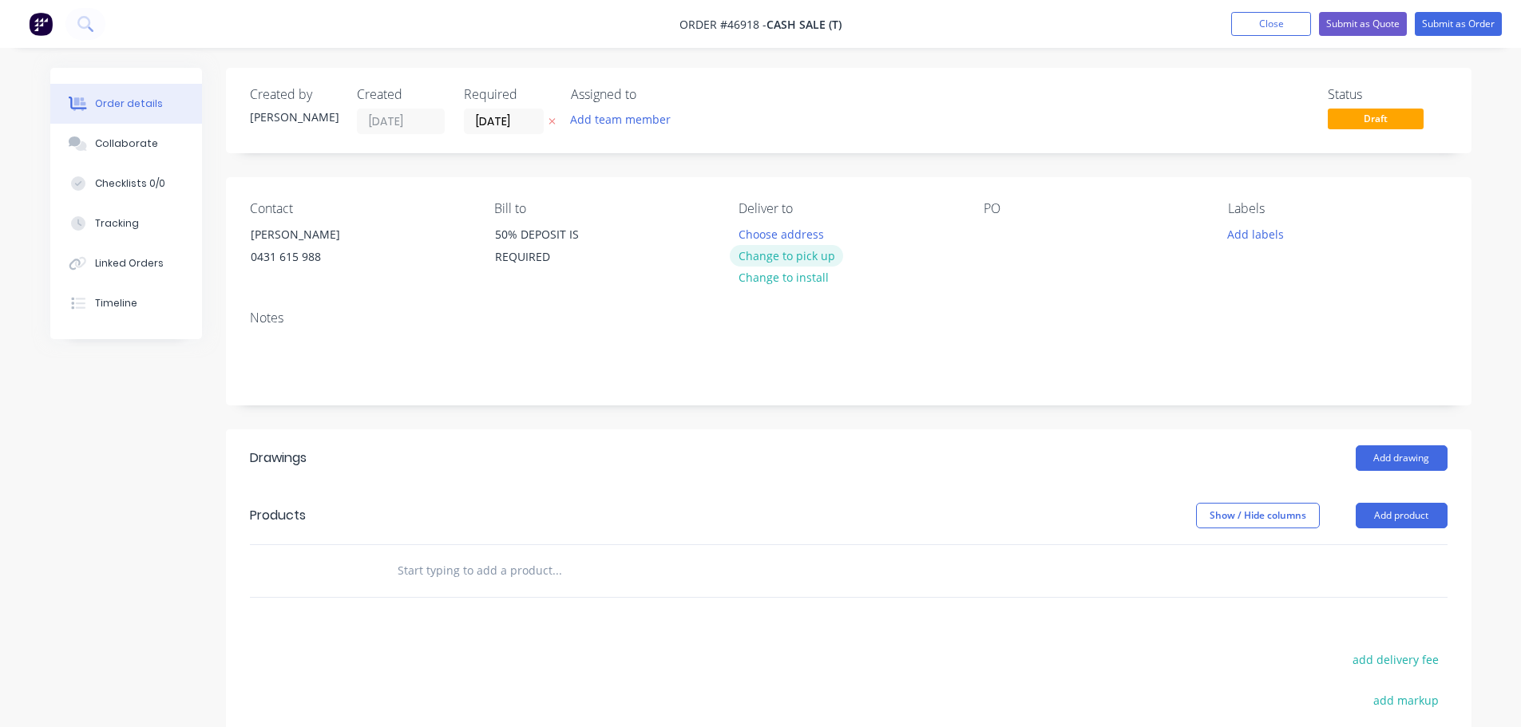
click at [809, 264] on button "Change to pick up" at bounding box center [786, 256] width 113 height 22
click at [1000, 237] on div at bounding box center [996, 234] width 26 height 23
click at [1385, 505] on button "Add product" at bounding box center [1401, 516] width 92 height 26
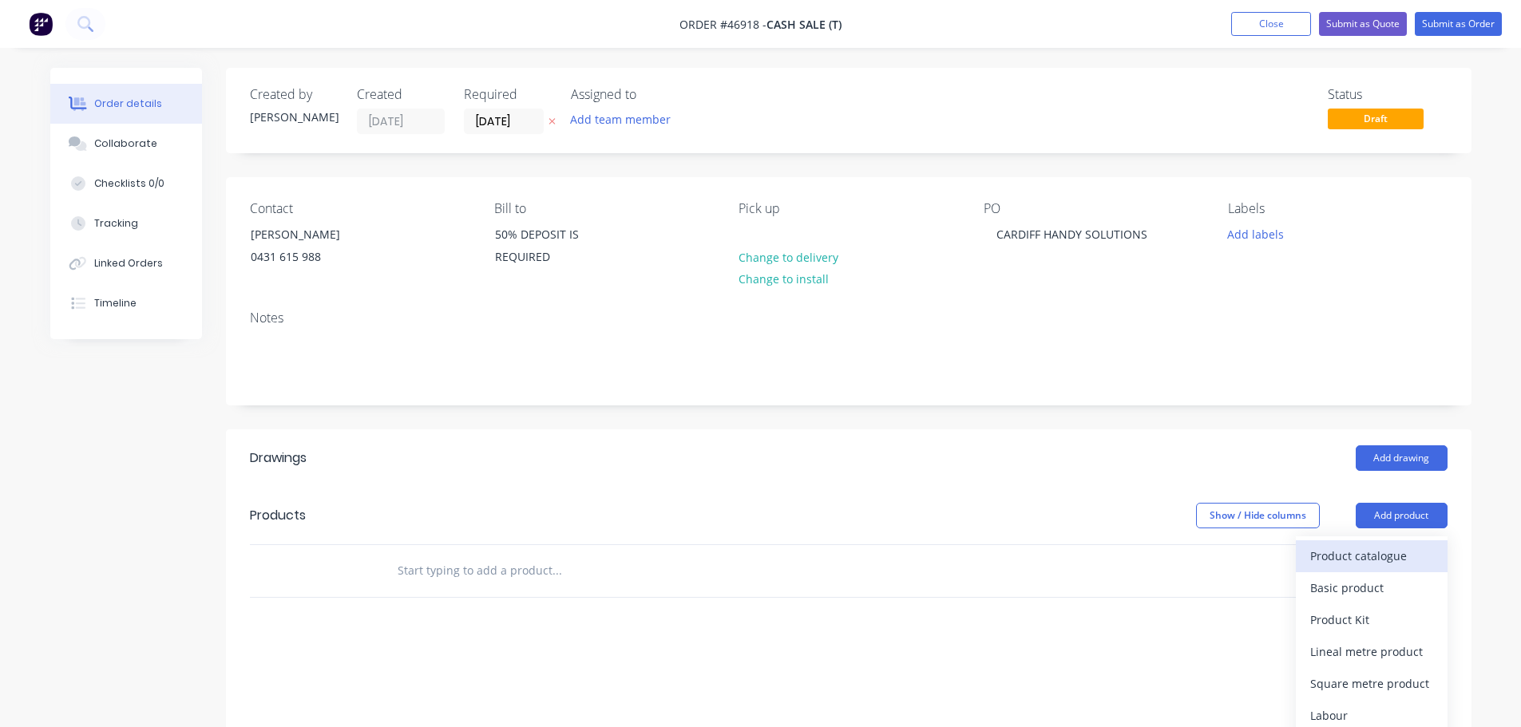
drag, startPoint x: 1366, startPoint y: 549, endPoint x: 1363, endPoint y: 540, distance: 9.3
click at [1363, 540] on button "Product catalogue" at bounding box center [1372, 556] width 152 height 32
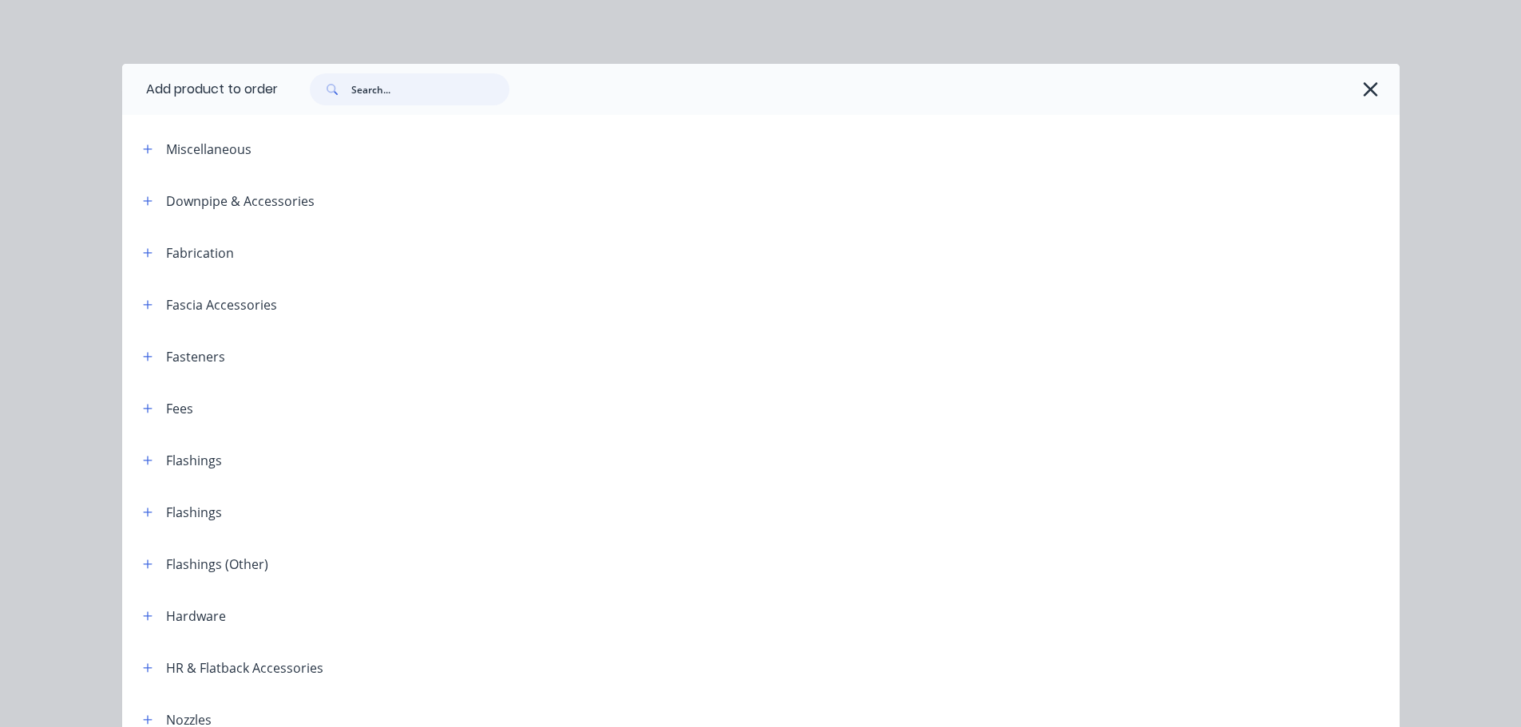
click at [391, 78] on input "text" at bounding box center [430, 89] width 158 height 32
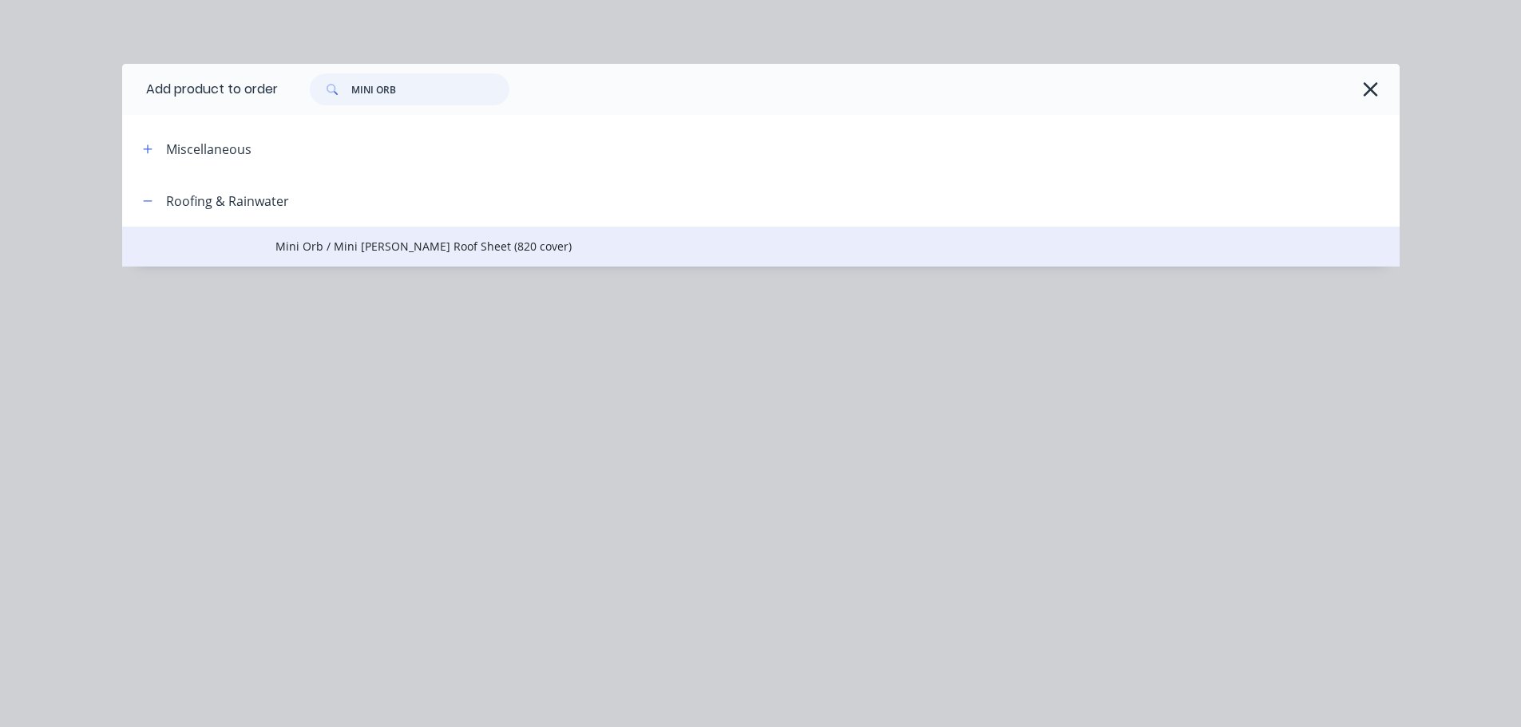
type input "MINI ORB"
click at [338, 257] on td "Mini Orb / Mini Corry Roof Sheet (820 cover)" at bounding box center [837, 247] width 1124 height 40
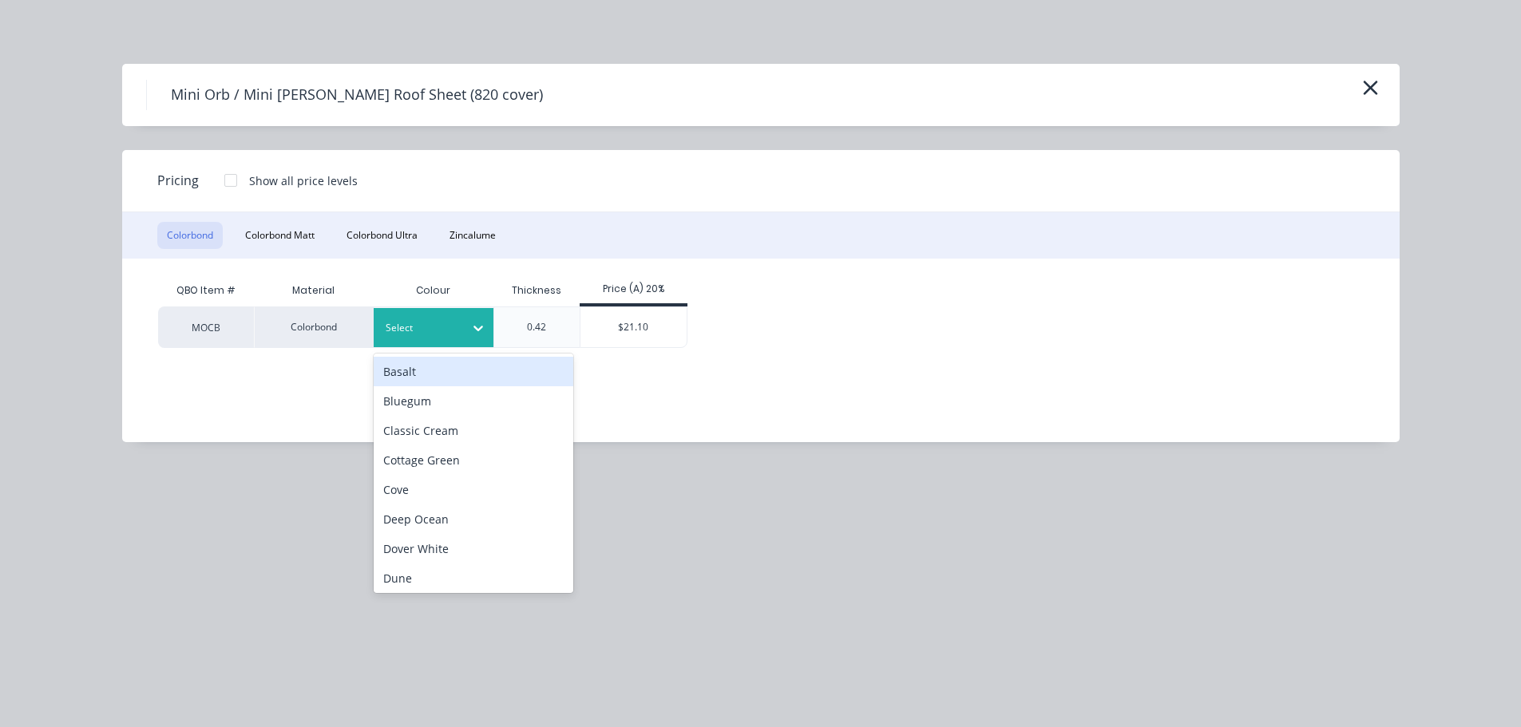
click at [412, 323] on div at bounding box center [422, 328] width 72 height 18
click at [913, 370] on div "QBO Item # Material Colour Thickness Price (A) 20% MOCB Colorbond 26 results av…" at bounding box center [748, 339] width 1253 height 160
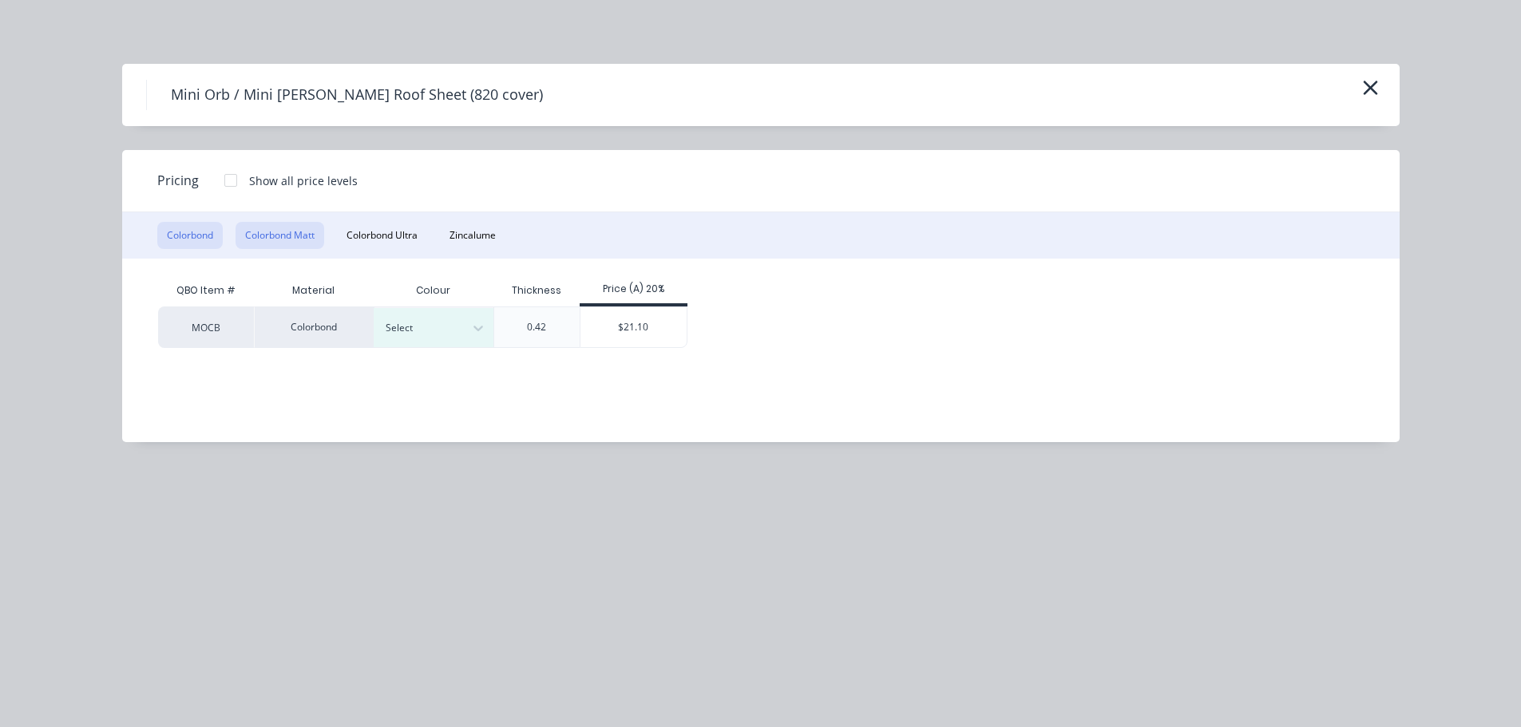
click at [276, 233] on button "Colorbond Matt" at bounding box center [279, 235] width 89 height 27
click at [177, 231] on button "Colorbond" at bounding box center [189, 235] width 65 height 27
click at [445, 324] on div at bounding box center [422, 328] width 72 height 18
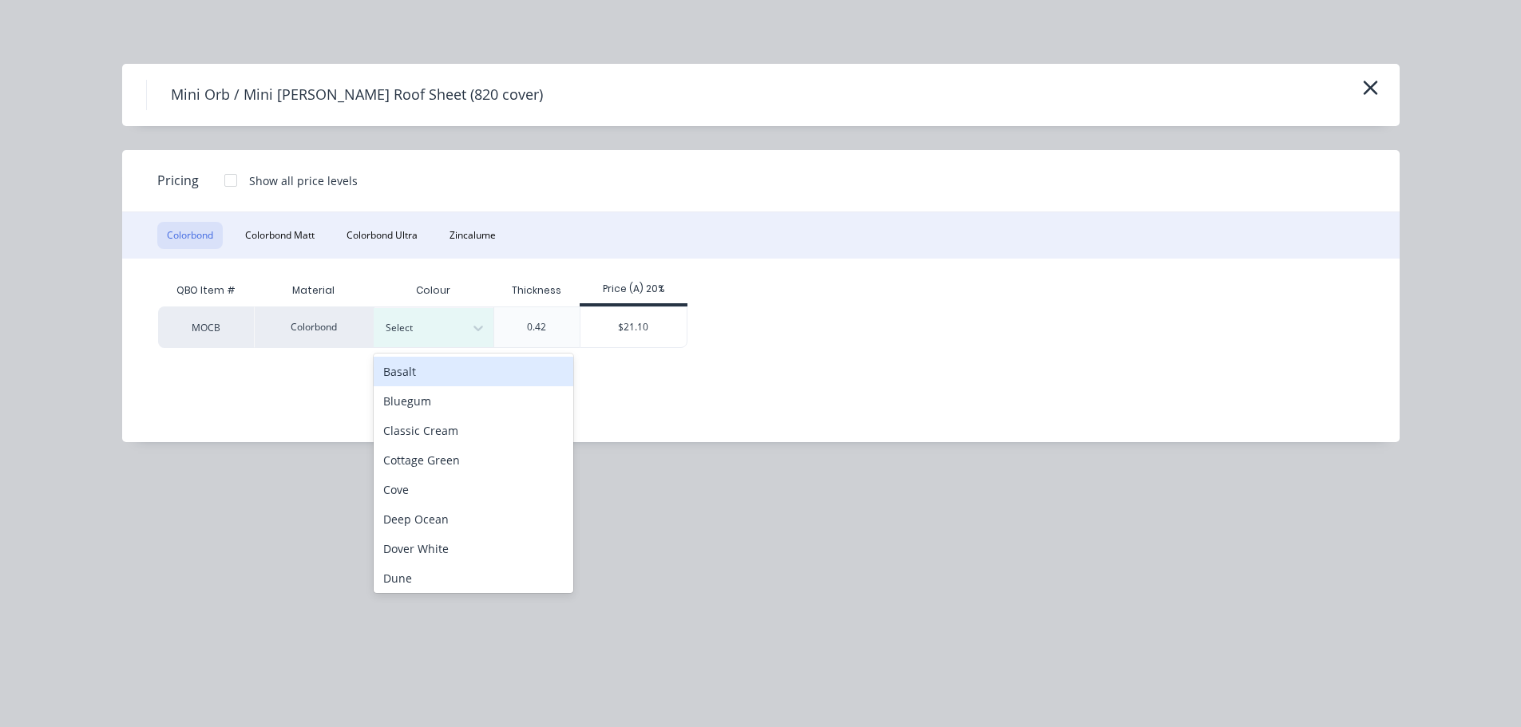
click at [418, 372] on div "Basalt" at bounding box center [474, 372] width 200 height 30
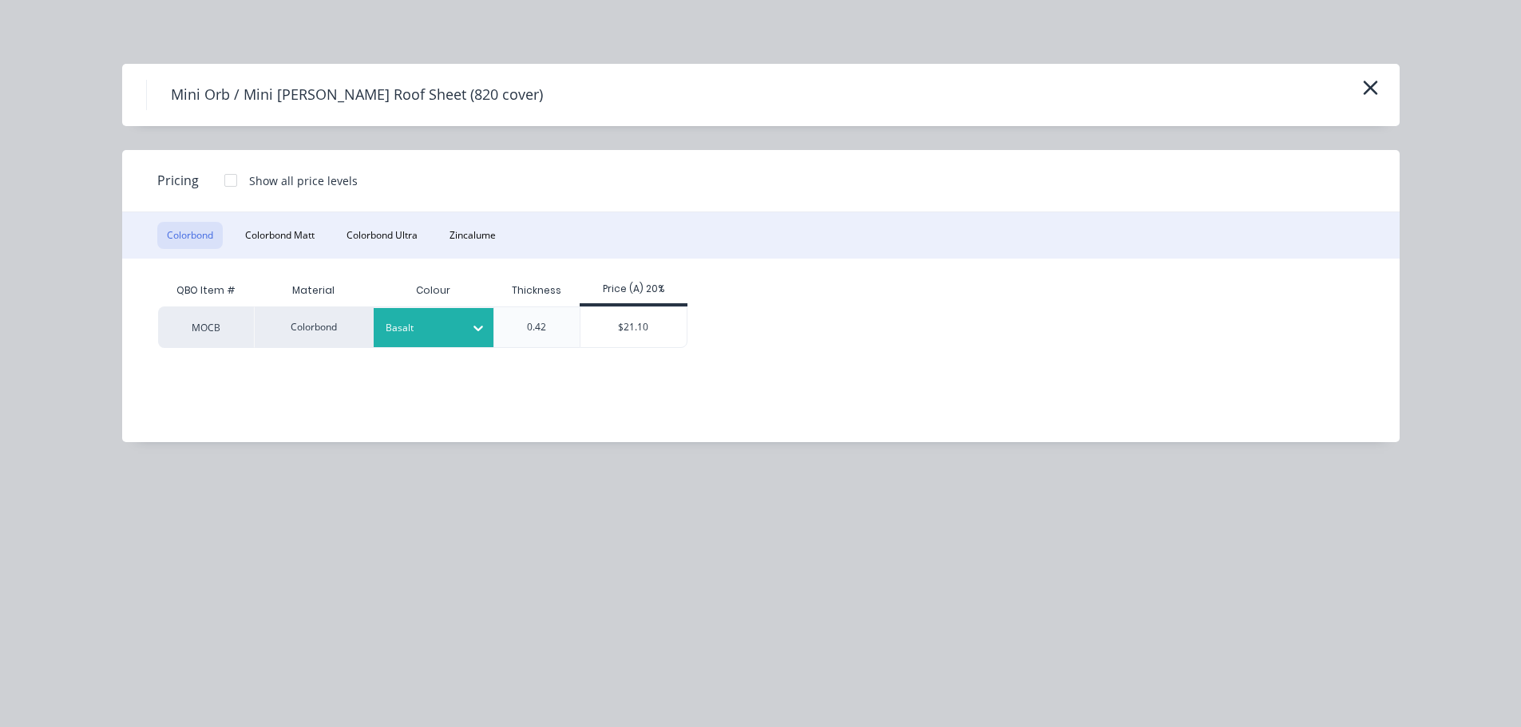
click at [646, 325] on div "$21.10" at bounding box center [633, 327] width 106 height 40
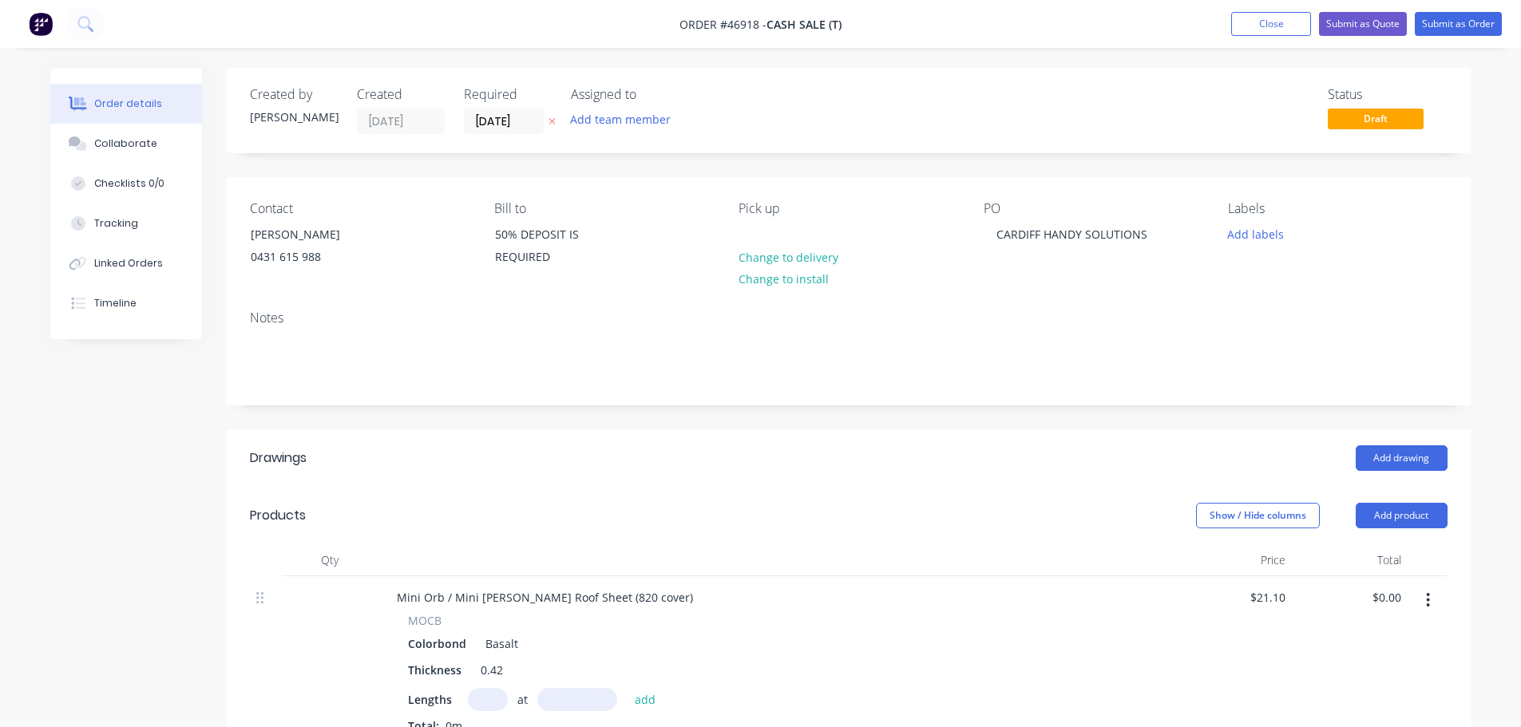
click at [483, 688] on input "text" at bounding box center [488, 699] width 40 height 23
type input "4"
type input "550"
click at [627, 688] on button "add" at bounding box center [646, 699] width 38 height 22
type input "$46.42"
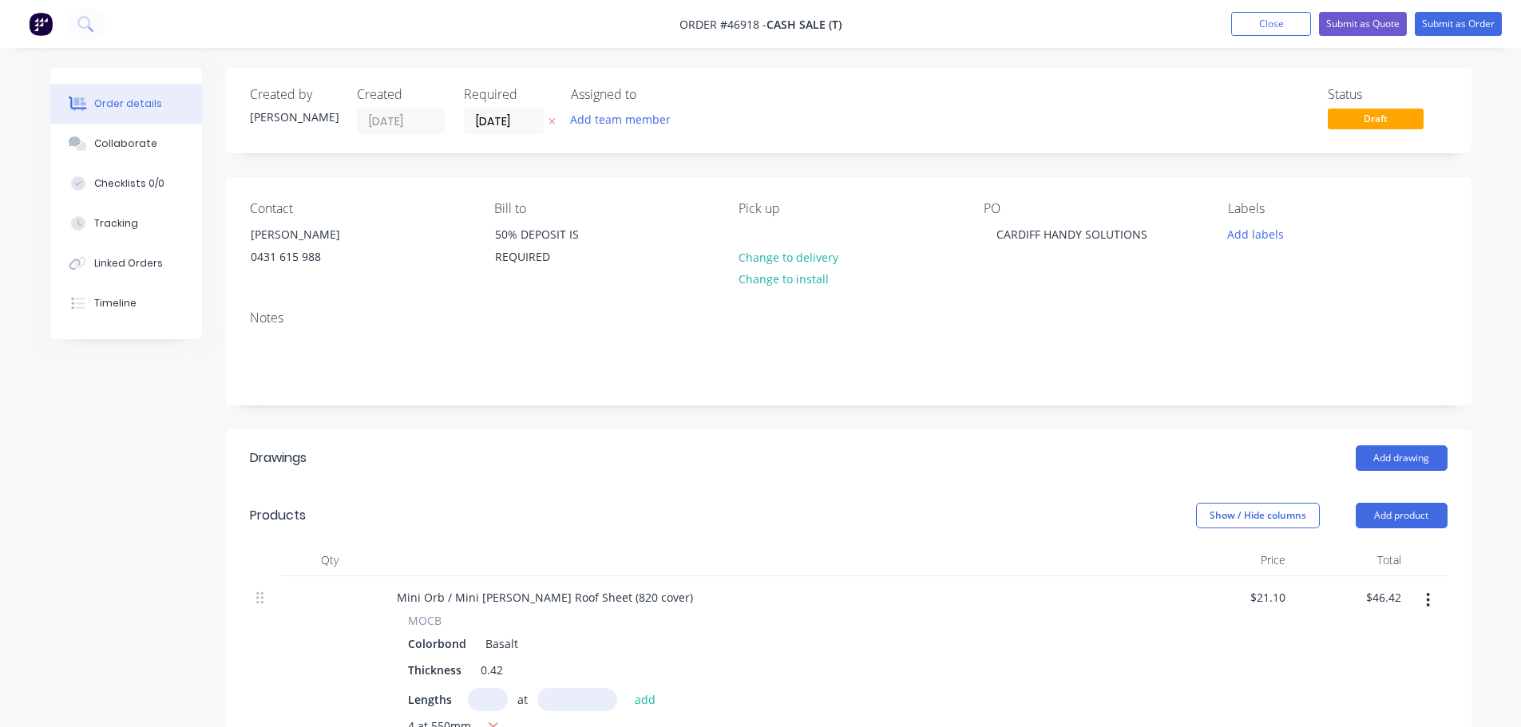
click at [968, 576] on div "Mini Orb / Mini Corry Roof Sheet (820 cover) MOCB Colorbond Basalt Thickness 0.…" at bounding box center [777, 673] width 798 height 195
click at [511, 600] on div "Mini Orb / Mini Corry Roof Sheet (820 cover)" at bounding box center [545, 597] width 322 height 23
click at [805, 619] on div "MOCB" at bounding box center [777, 620] width 738 height 17
click at [1428, 184] on div "Contact MARK SINCLAIR 0431 615 988 Bill to 50% DEPOSIT IS REQUIRED Pick up Chan…" at bounding box center [848, 237] width 1245 height 121
click at [1262, 226] on button "Add labels" at bounding box center [1255, 234] width 73 height 22
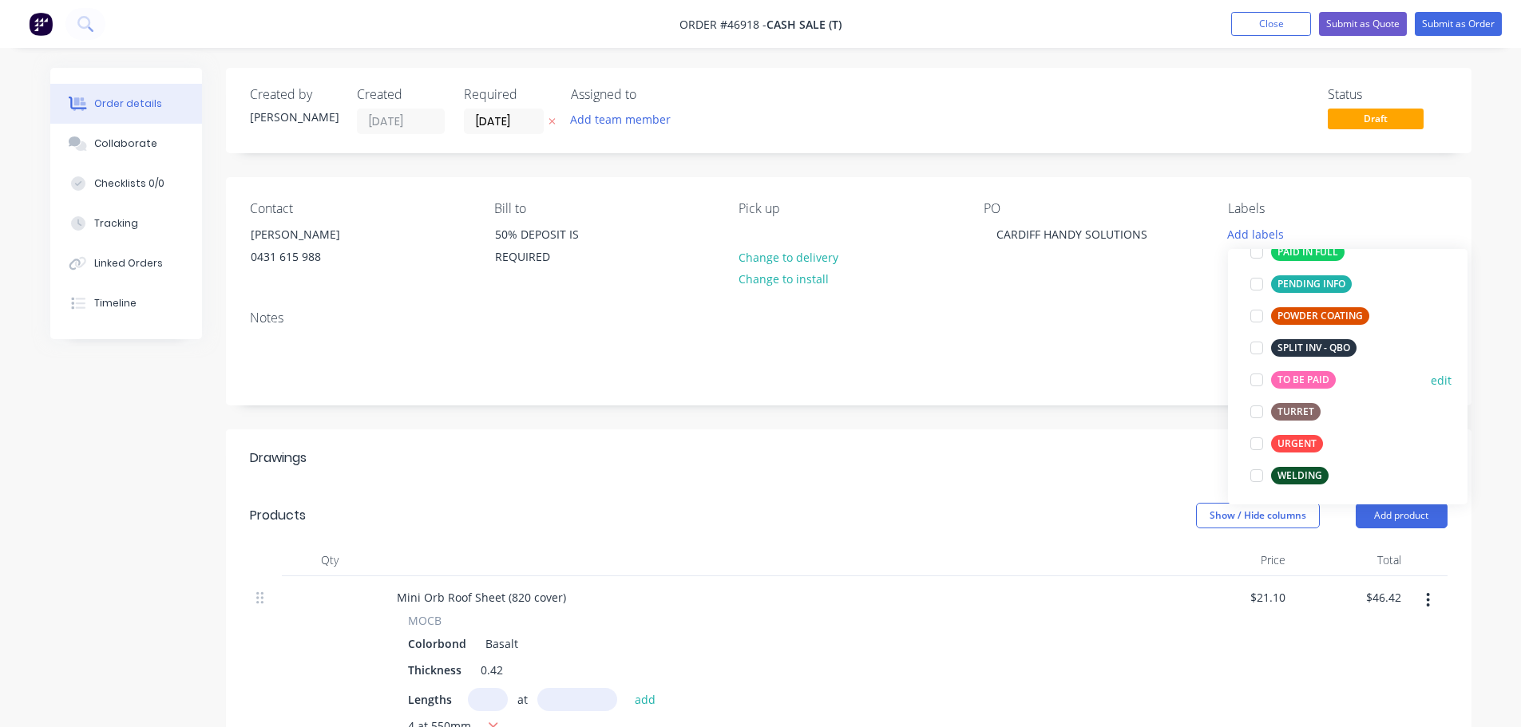
scroll to position [319, 0]
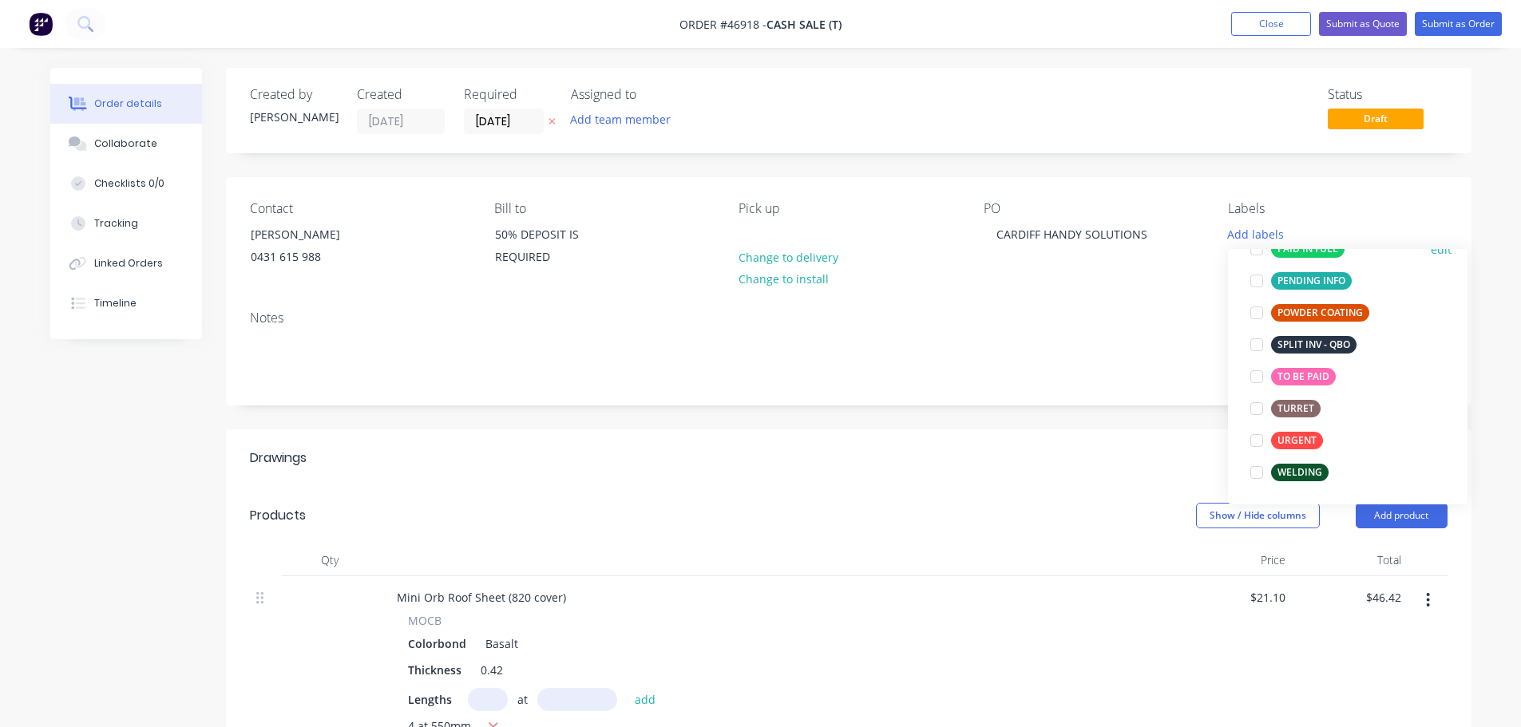
click at [1255, 250] on div at bounding box center [1257, 249] width 32 height 32
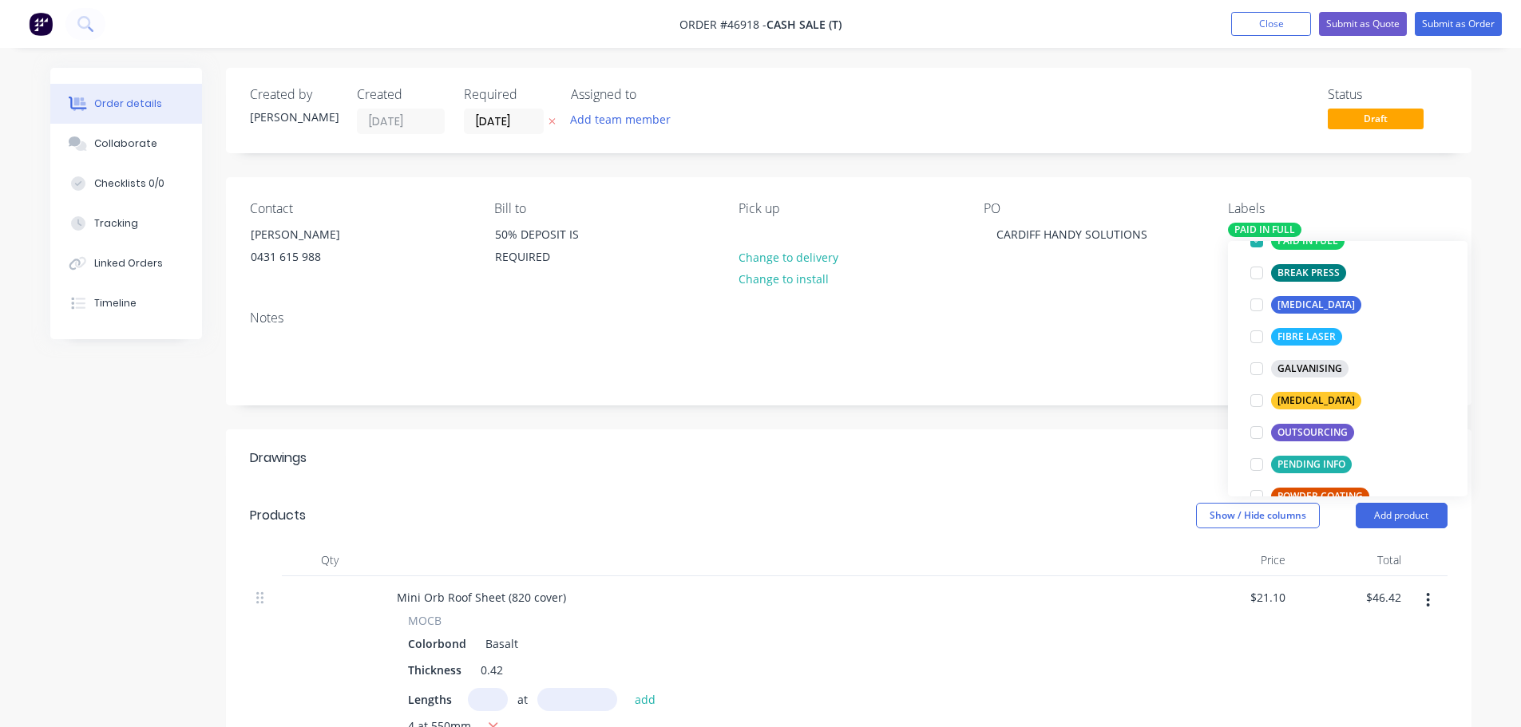
click at [1119, 291] on div "Contact MARK SINCLAIR 0431 615 988 Bill to 50% DEPOSIT IS REQUIRED Pick up Chan…" at bounding box center [848, 237] width 1245 height 121
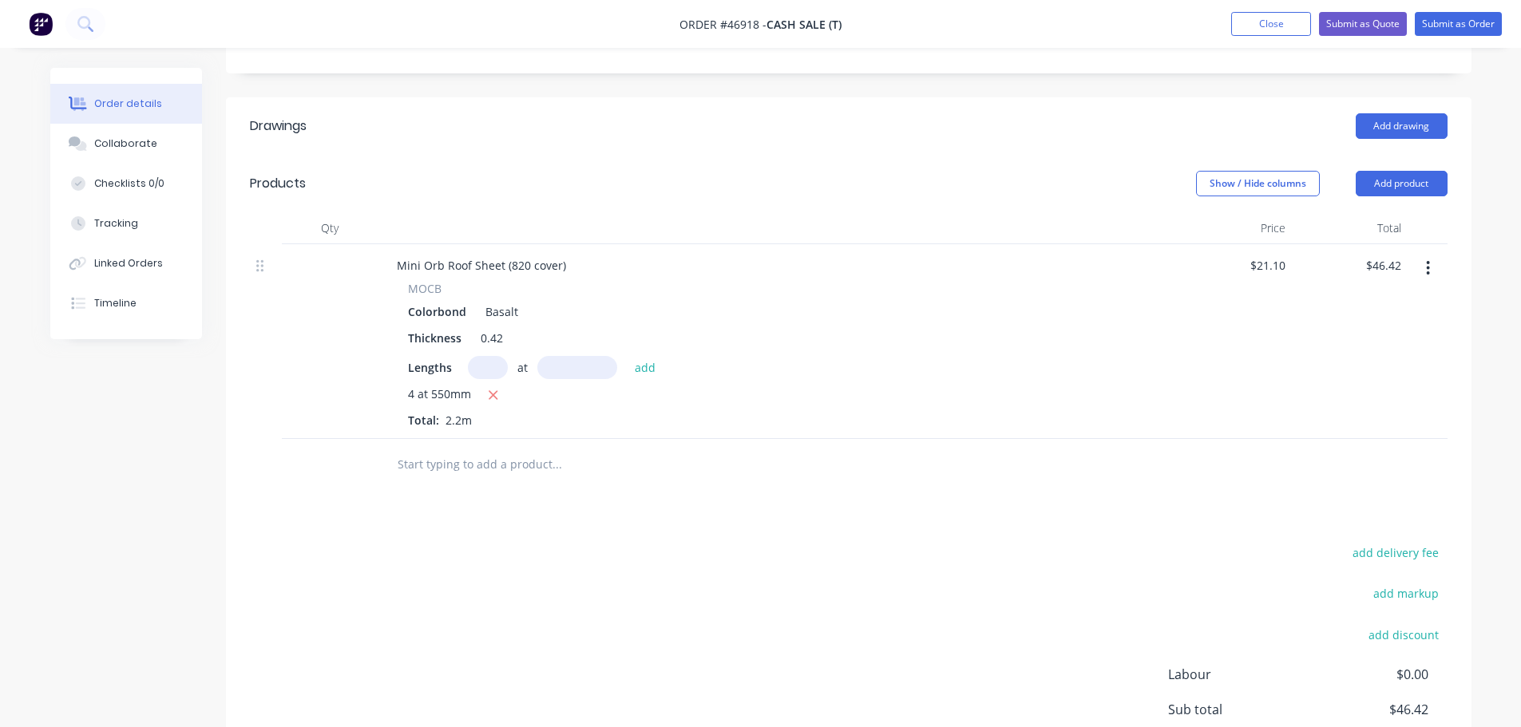
scroll to position [468, 0]
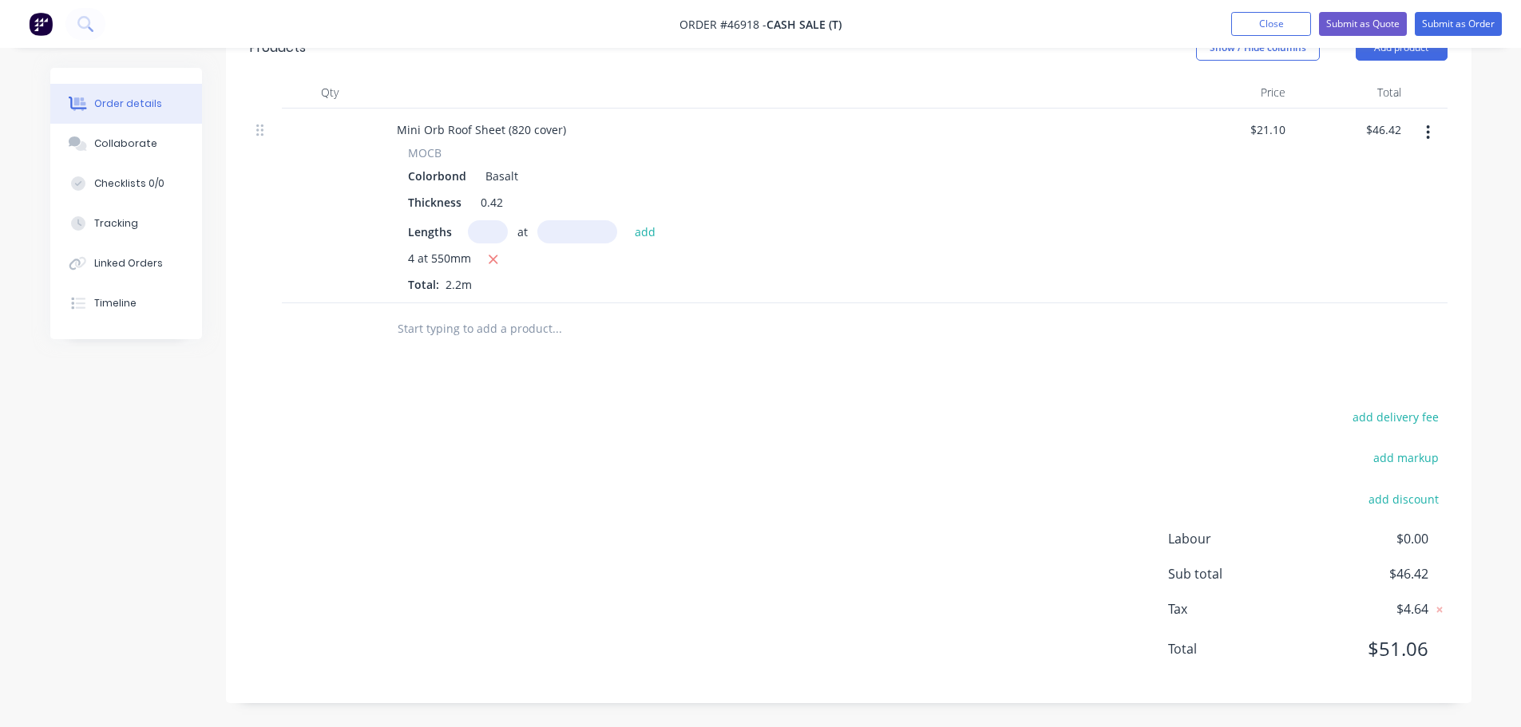
click at [916, 164] on div "Colorbond Basalt" at bounding box center [777, 175] width 738 height 23
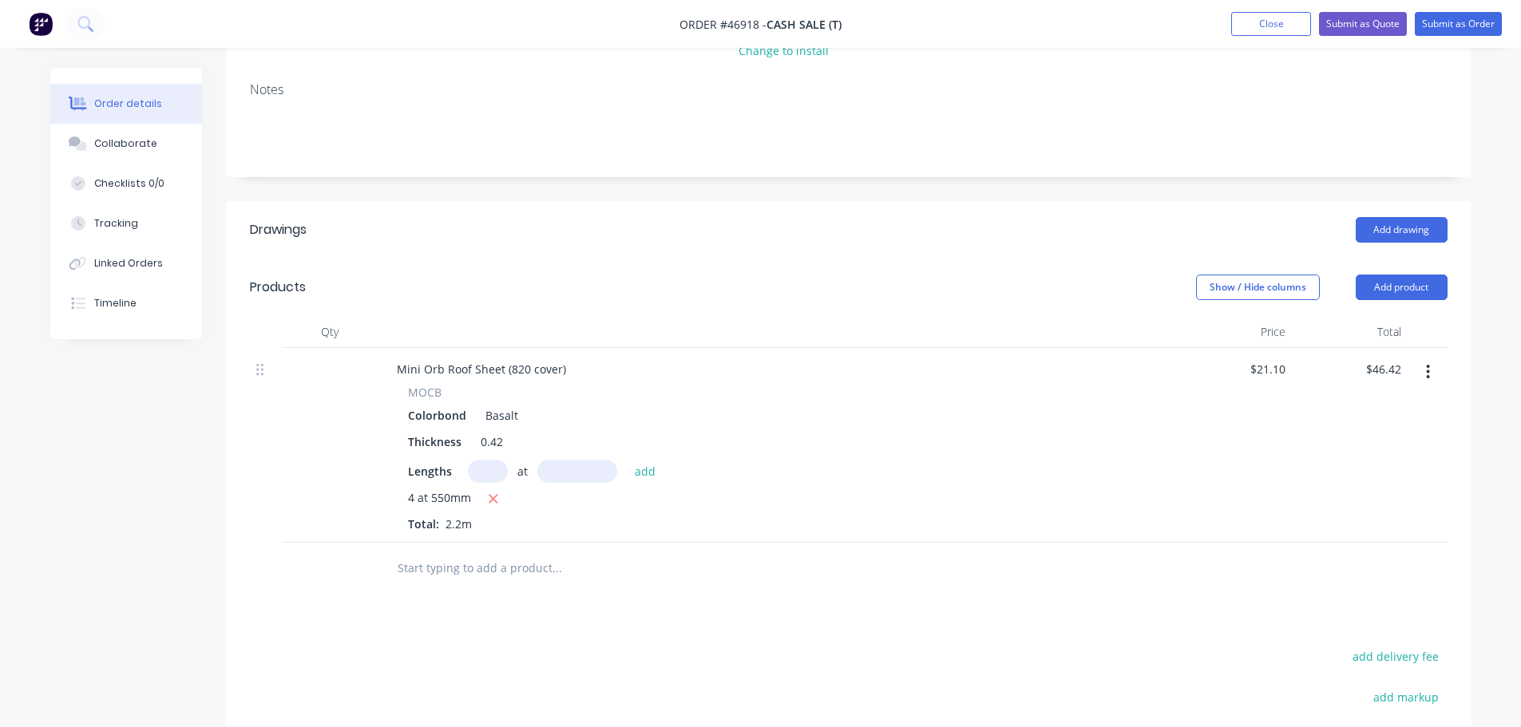
scroll to position [69, 0]
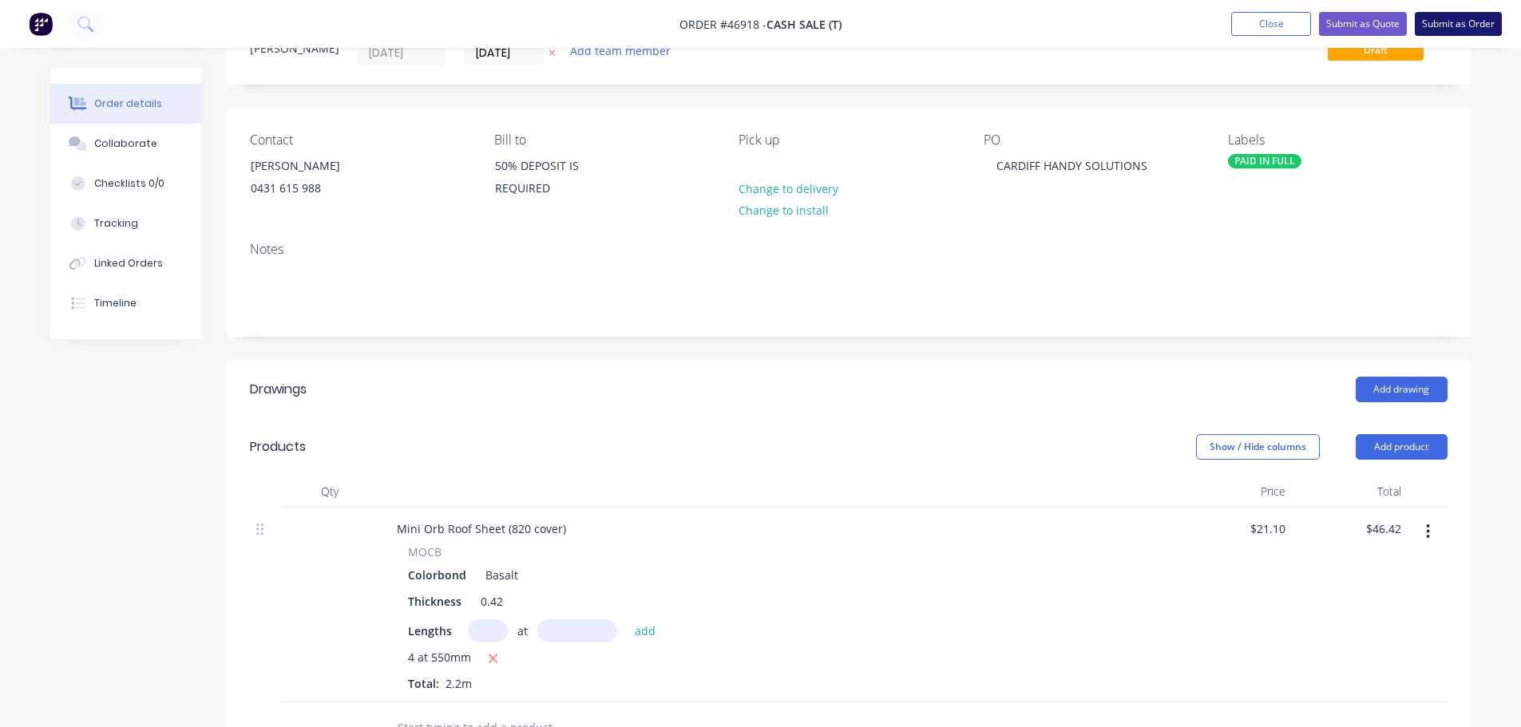
click at [1462, 20] on button "Submit as Order" at bounding box center [1458, 24] width 87 height 24
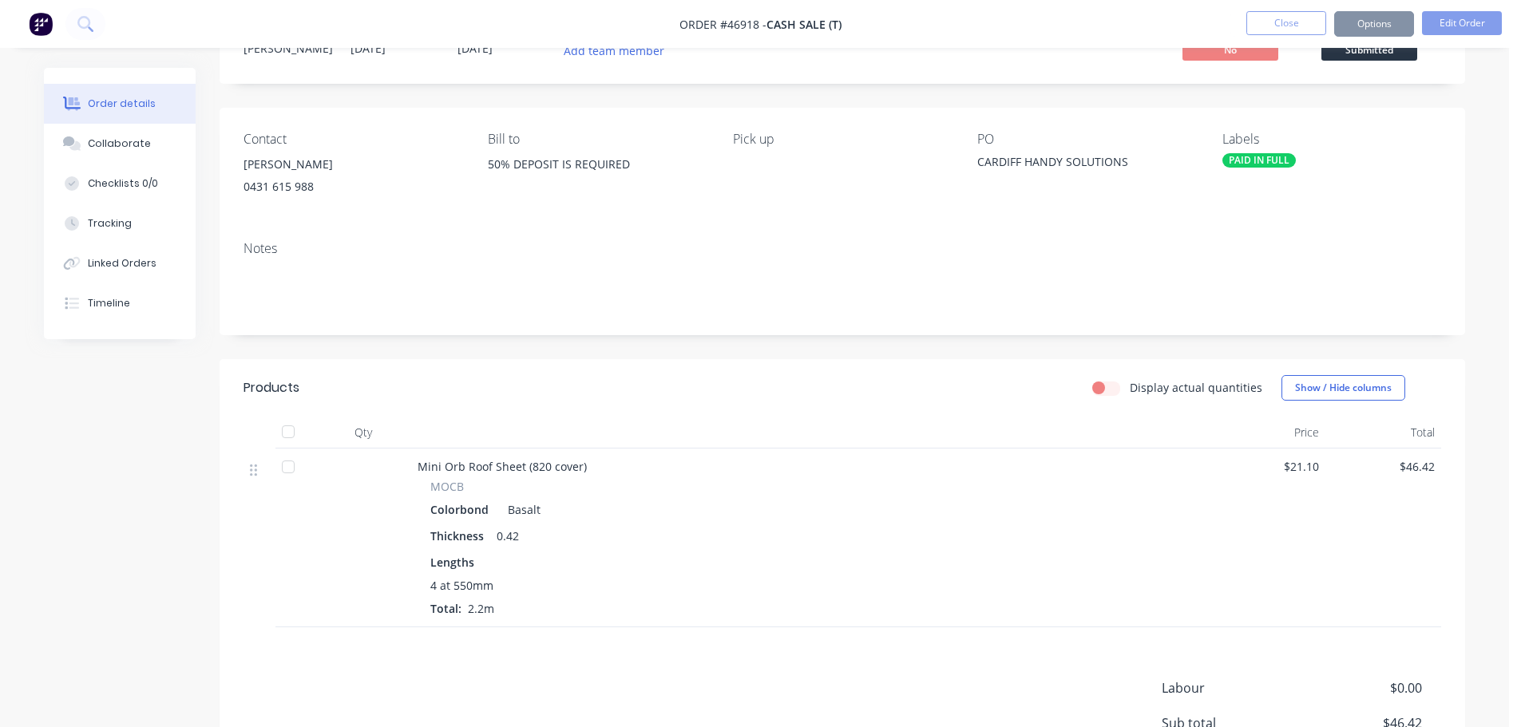
scroll to position [0, 0]
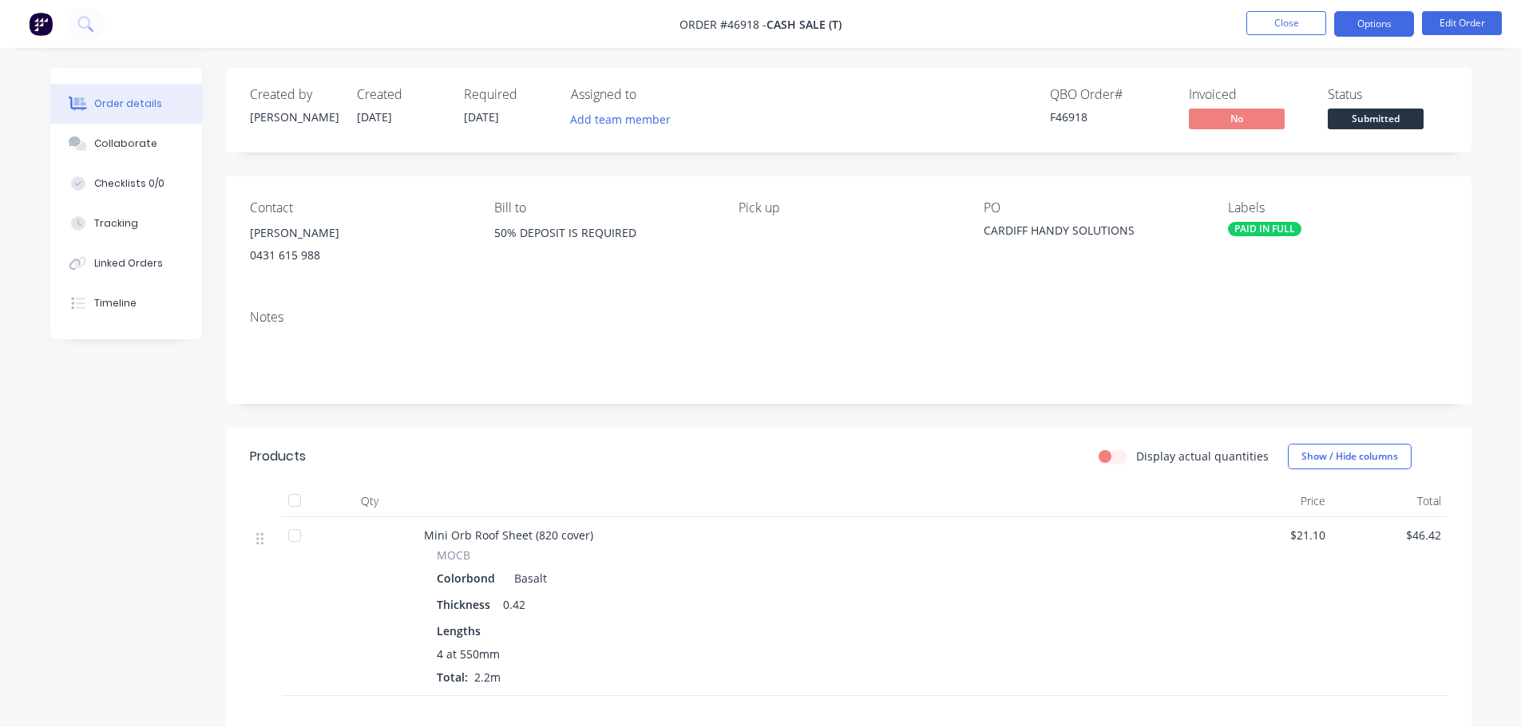
drag, startPoint x: 1375, startPoint y: 22, endPoint x: 1355, endPoint y: 34, distance: 22.9
click at [1374, 23] on button "Options" at bounding box center [1374, 24] width 80 height 26
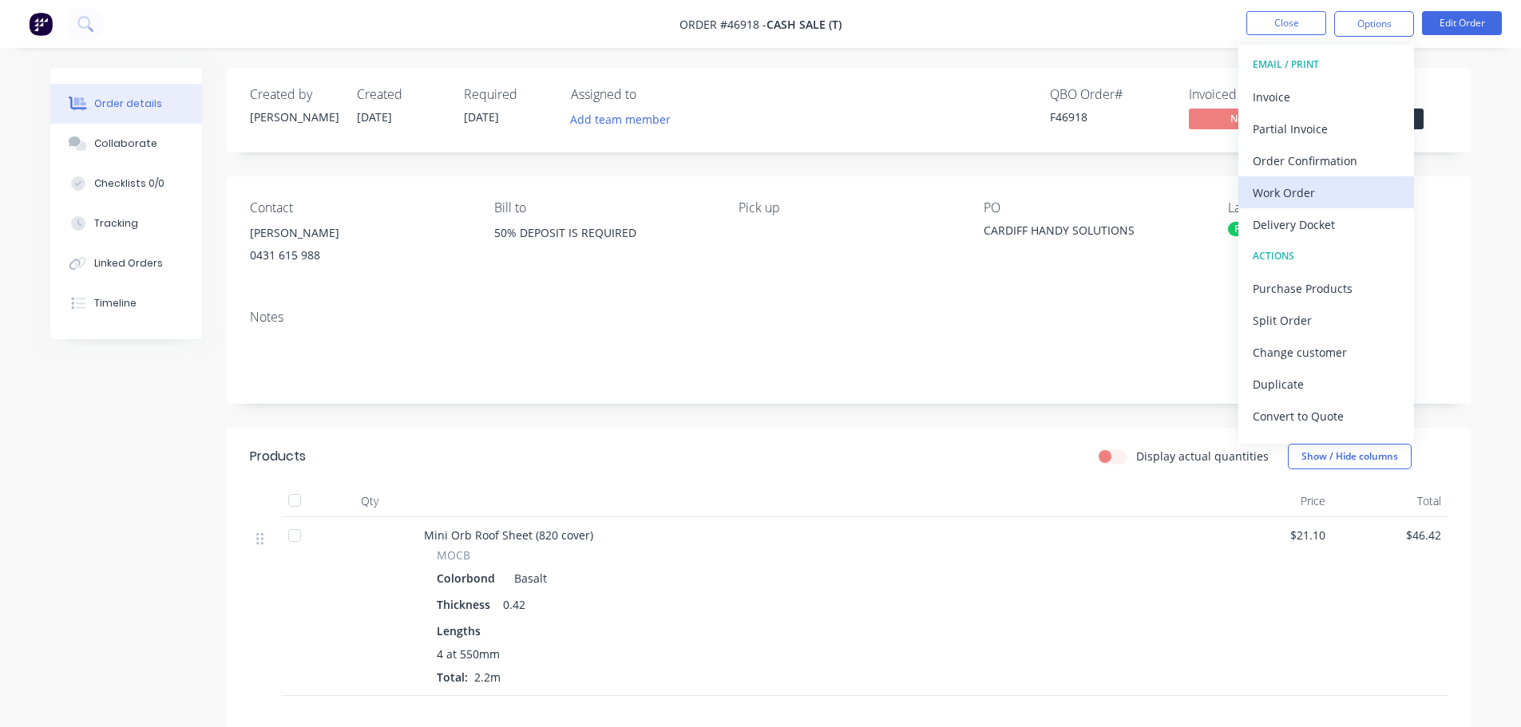
click at [1304, 188] on div "Work Order" at bounding box center [1326, 192] width 147 height 23
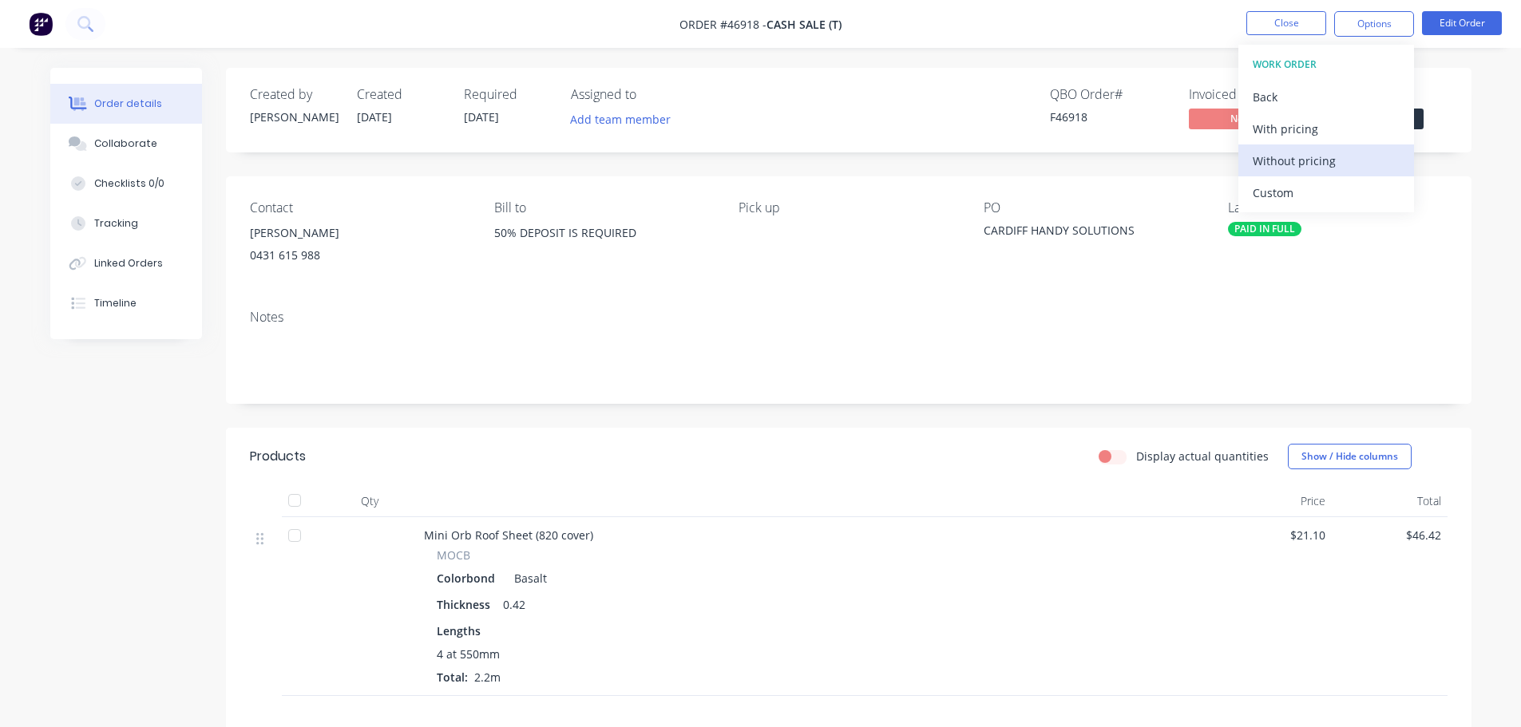
click at [1309, 166] on div "Without pricing" at bounding box center [1326, 160] width 147 height 23
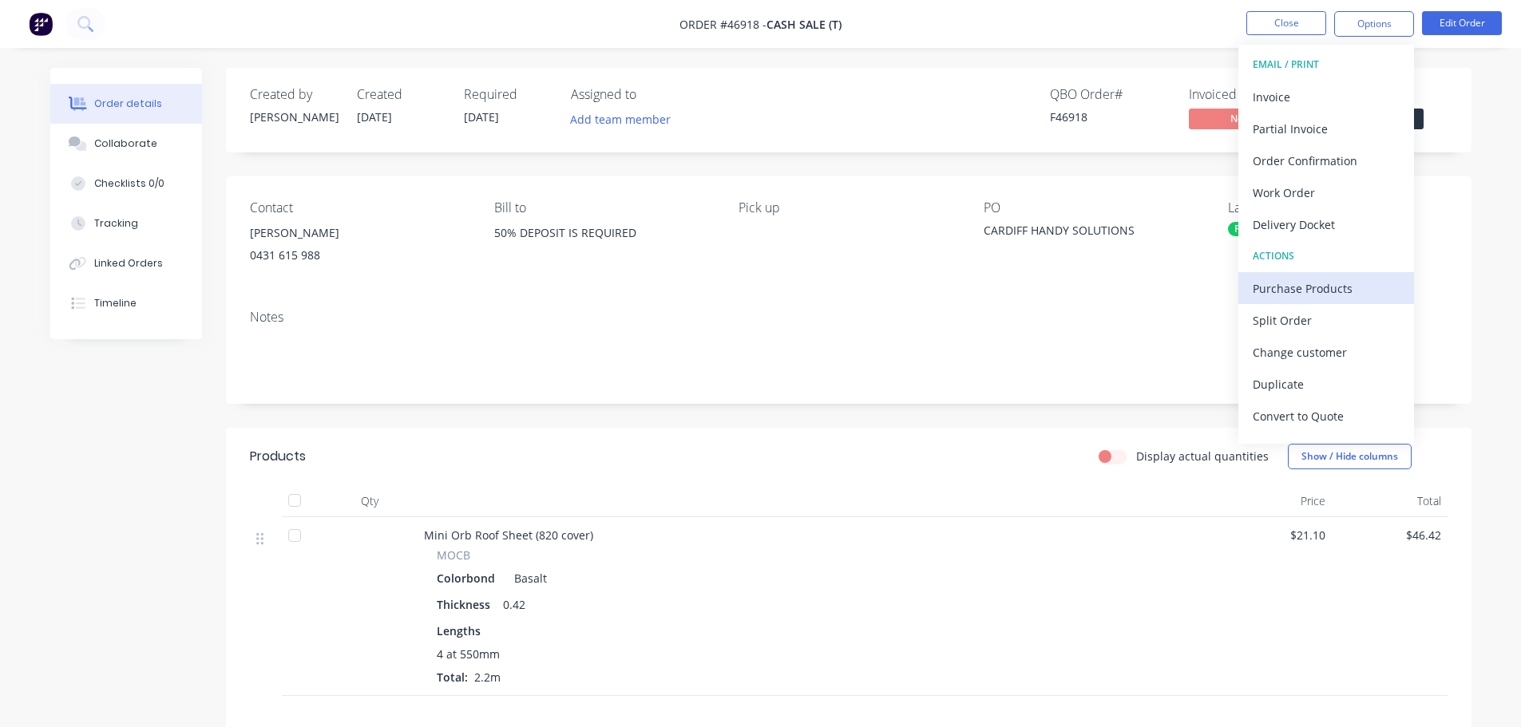
click at [1276, 290] on div "Purchase Products" at bounding box center [1326, 288] width 147 height 23
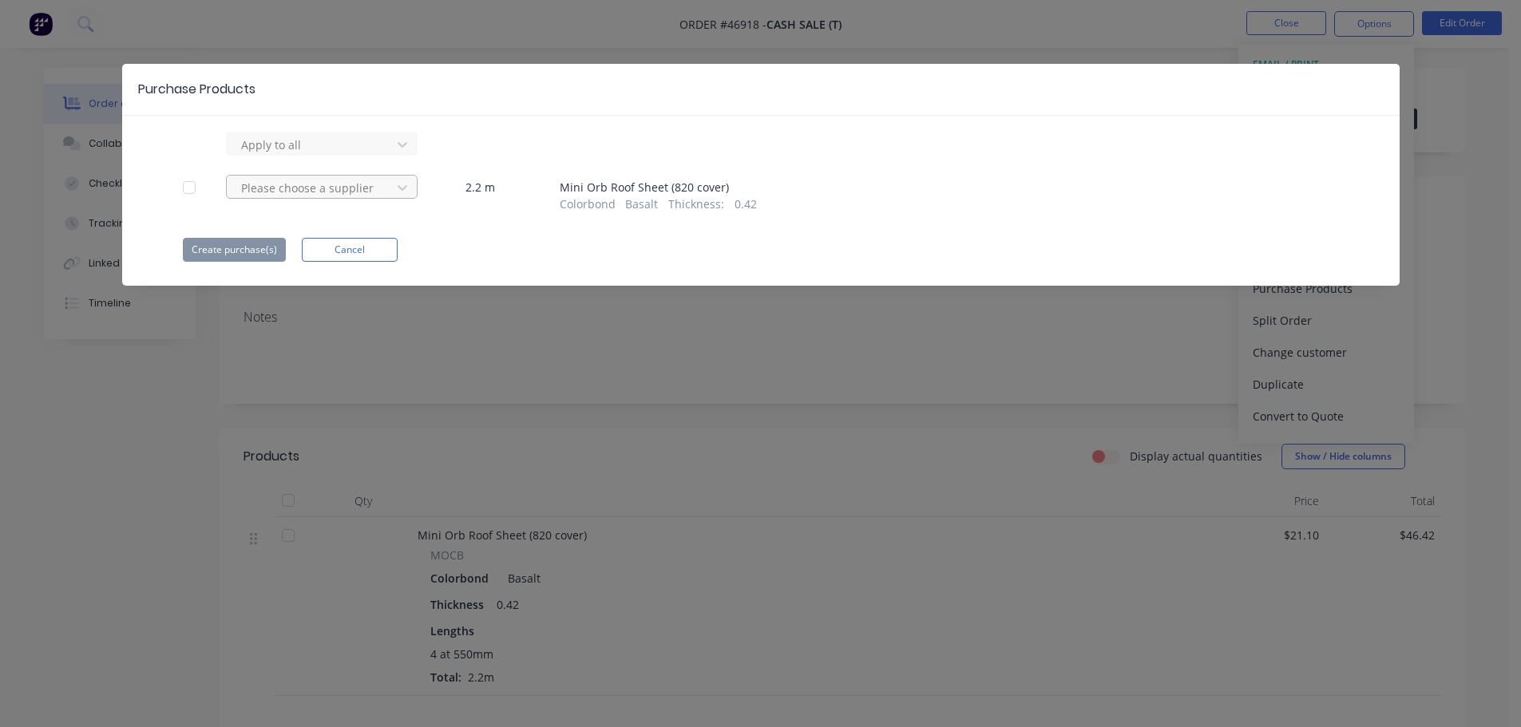
click at [278, 155] on div at bounding box center [311, 145] width 144 height 20
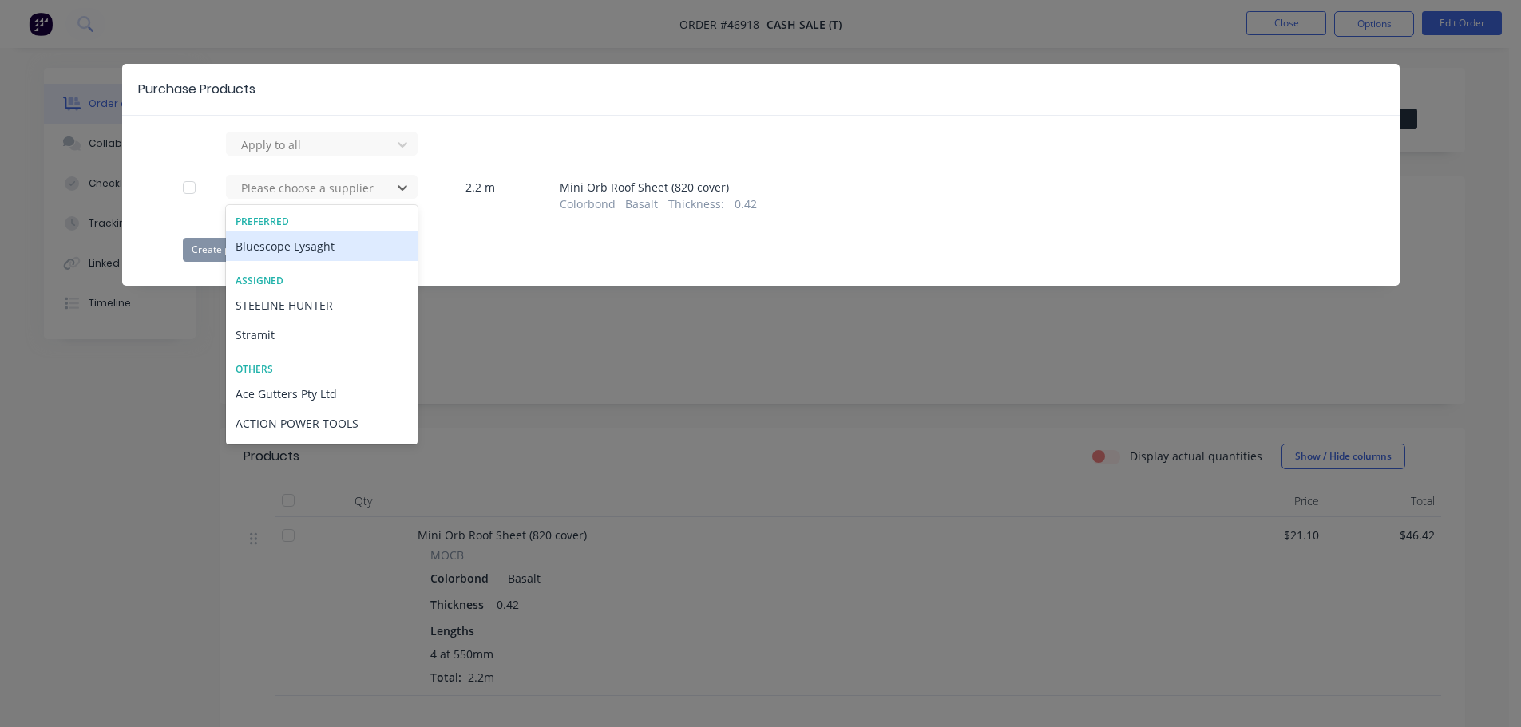
click at [279, 244] on div "Bluescope Lysaght" at bounding box center [322, 247] width 192 height 30
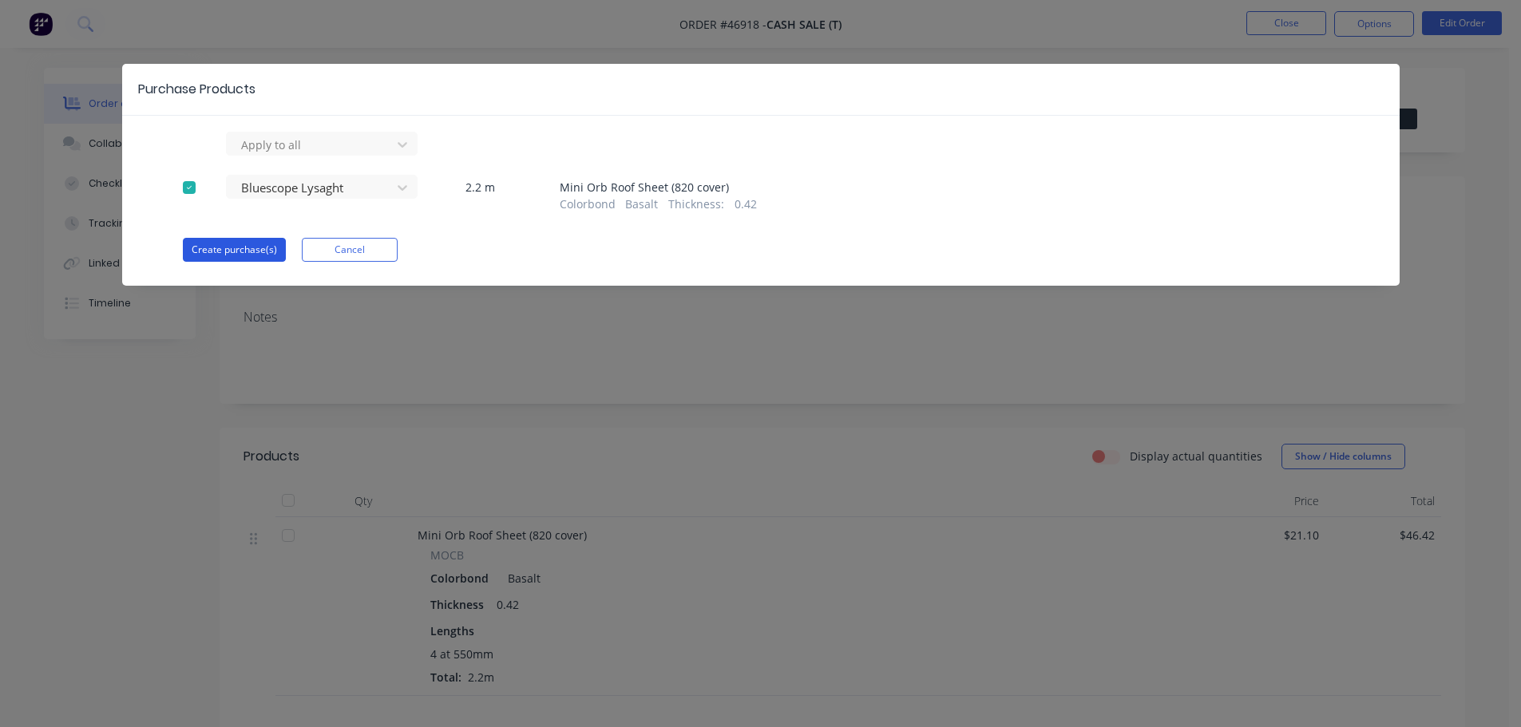
click at [216, 252] on button "Create purchase(s)" at bounding box center [234, 250] width 103 height 24
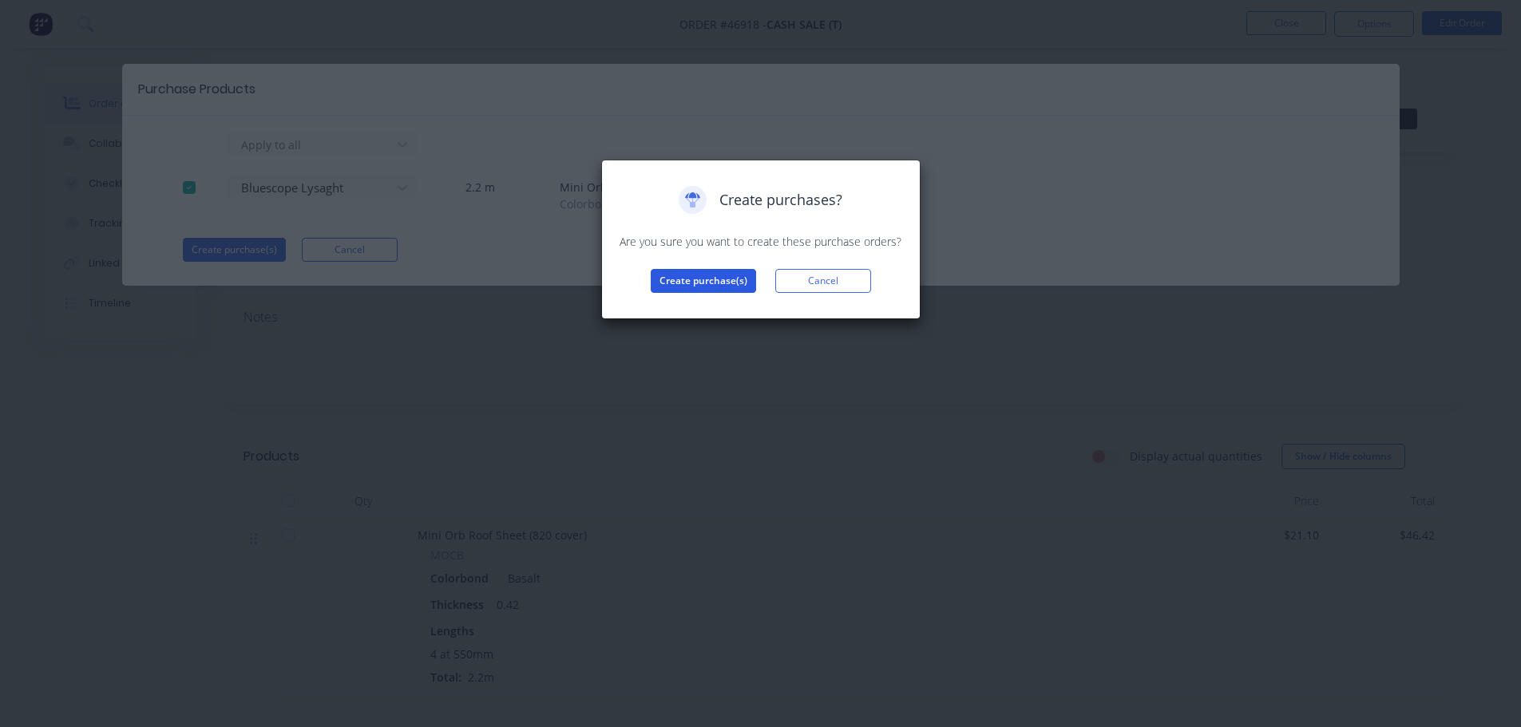
click at [684, 279] on button "Create purchase(s)" at bounding box center [703, 281] width 105 height 24
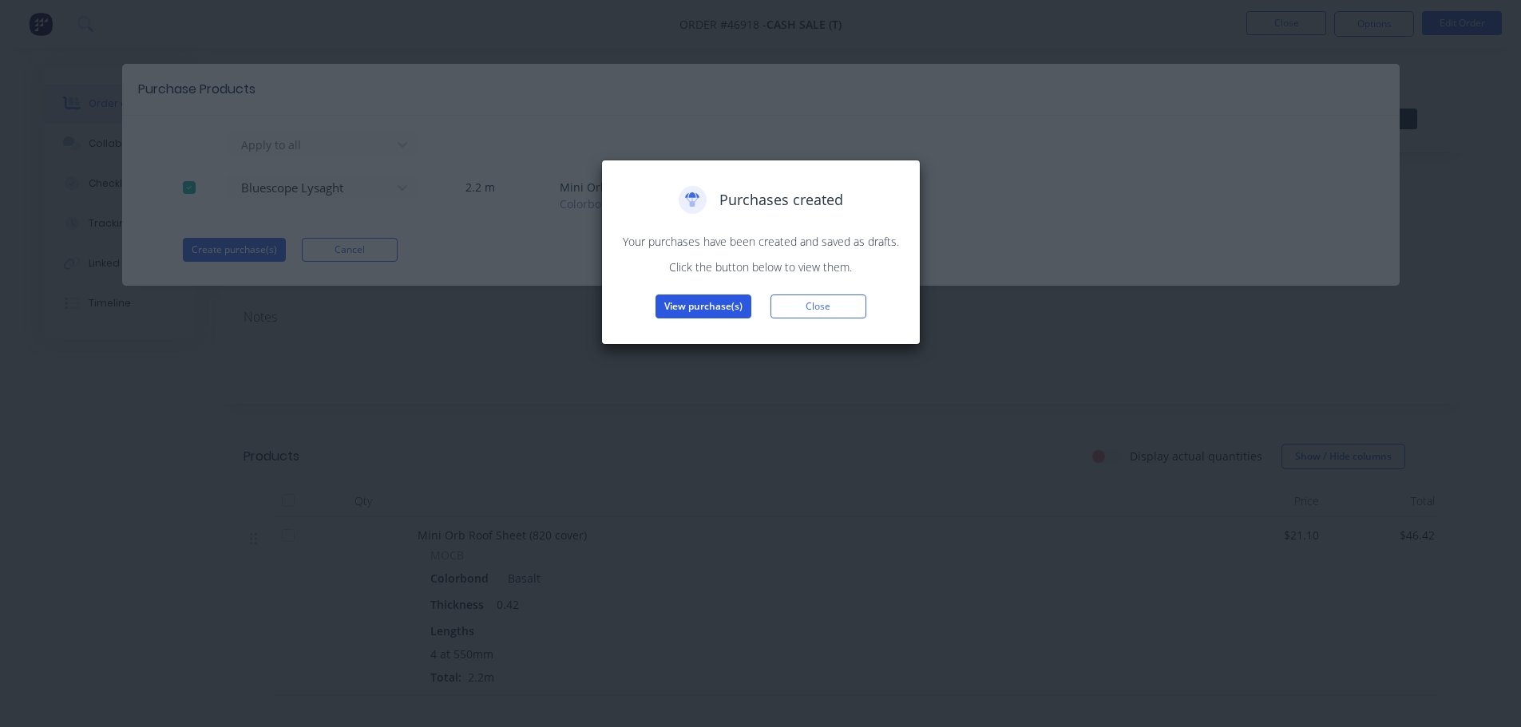
click at [699, 308] on button "View purchase(s)" at bounding box center [703, 307] width 96 height 24
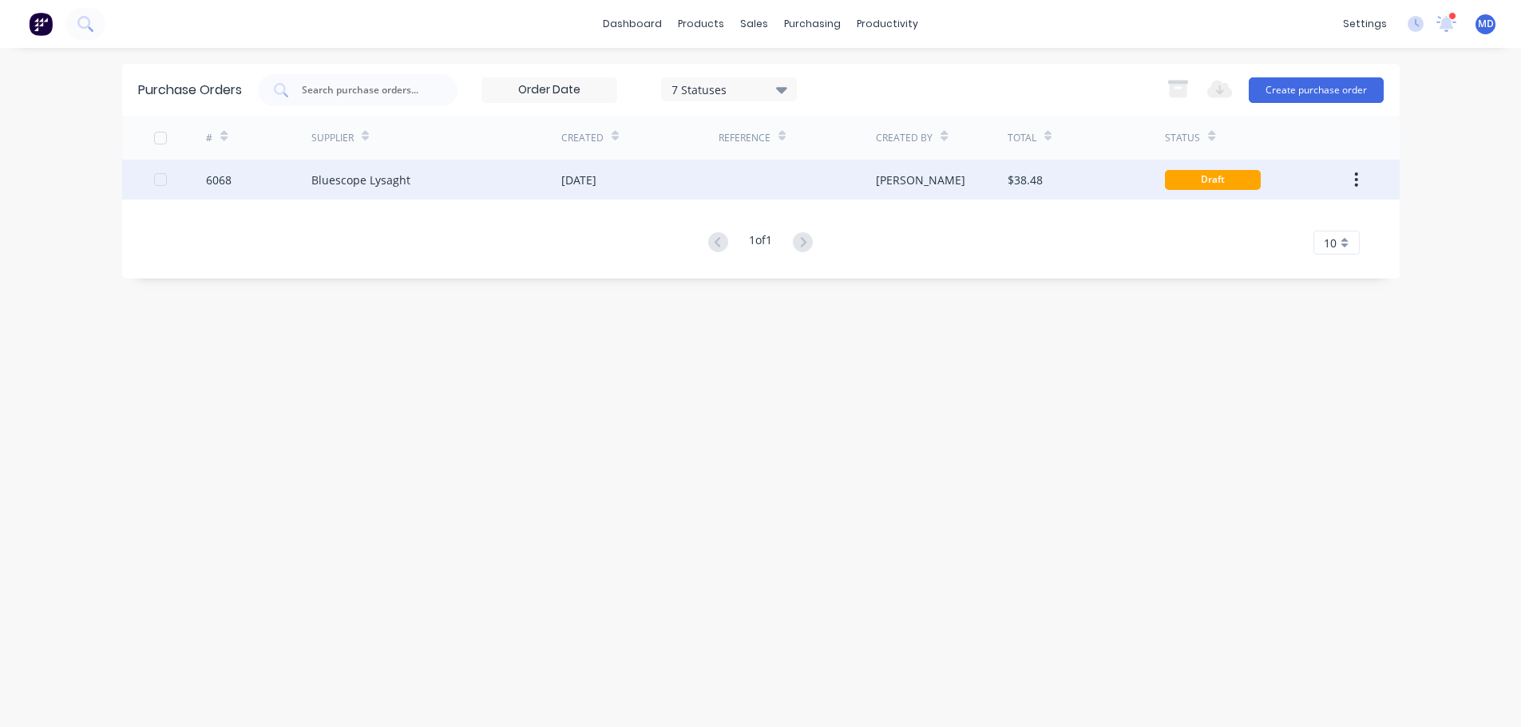
click at [186, 192] on div at bounding box center [180, 180] width 53 height 40
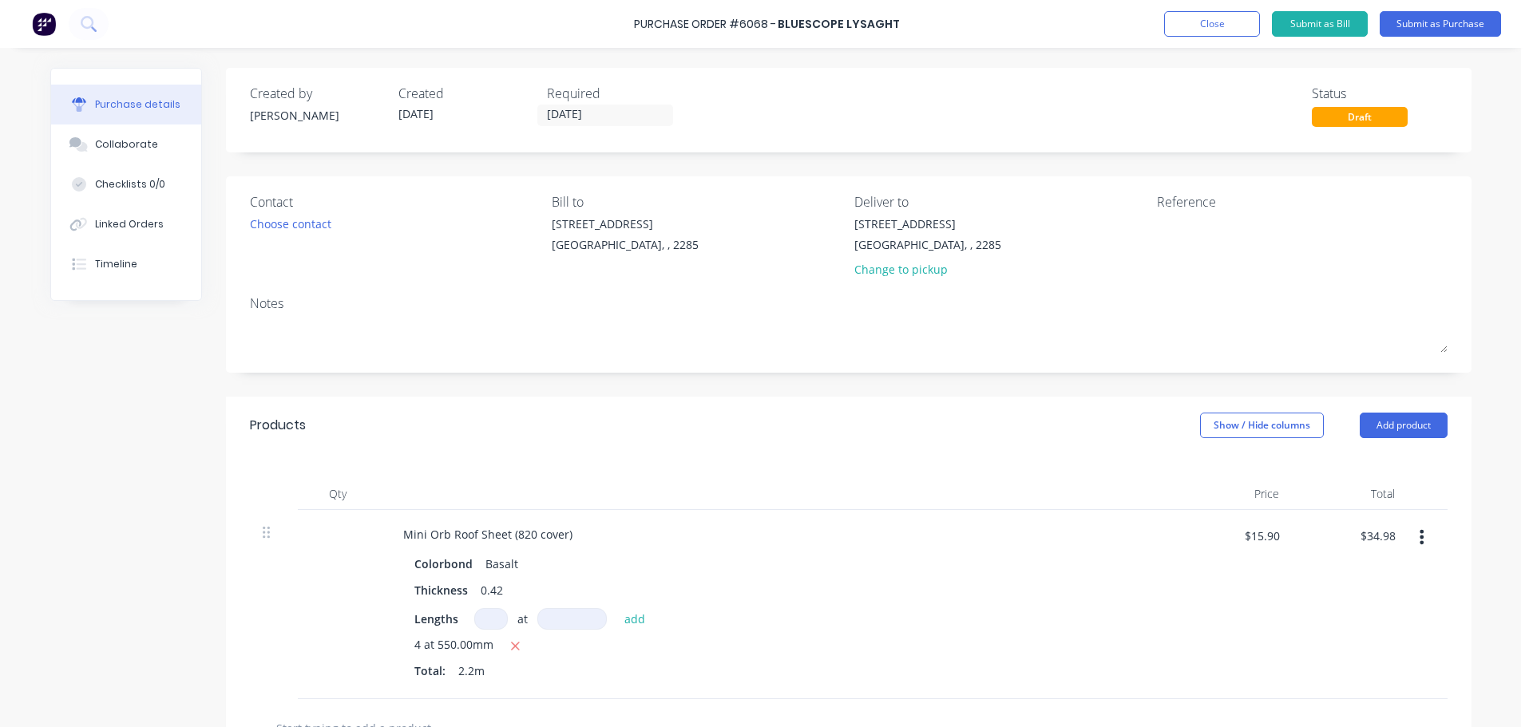
click at [302, 211] on div "Contact" at bounding box center [395, 201] width 291 height 19
click at [296, 216] on div "Choose contact" at bounding box center [290, 224] width 81 height 17
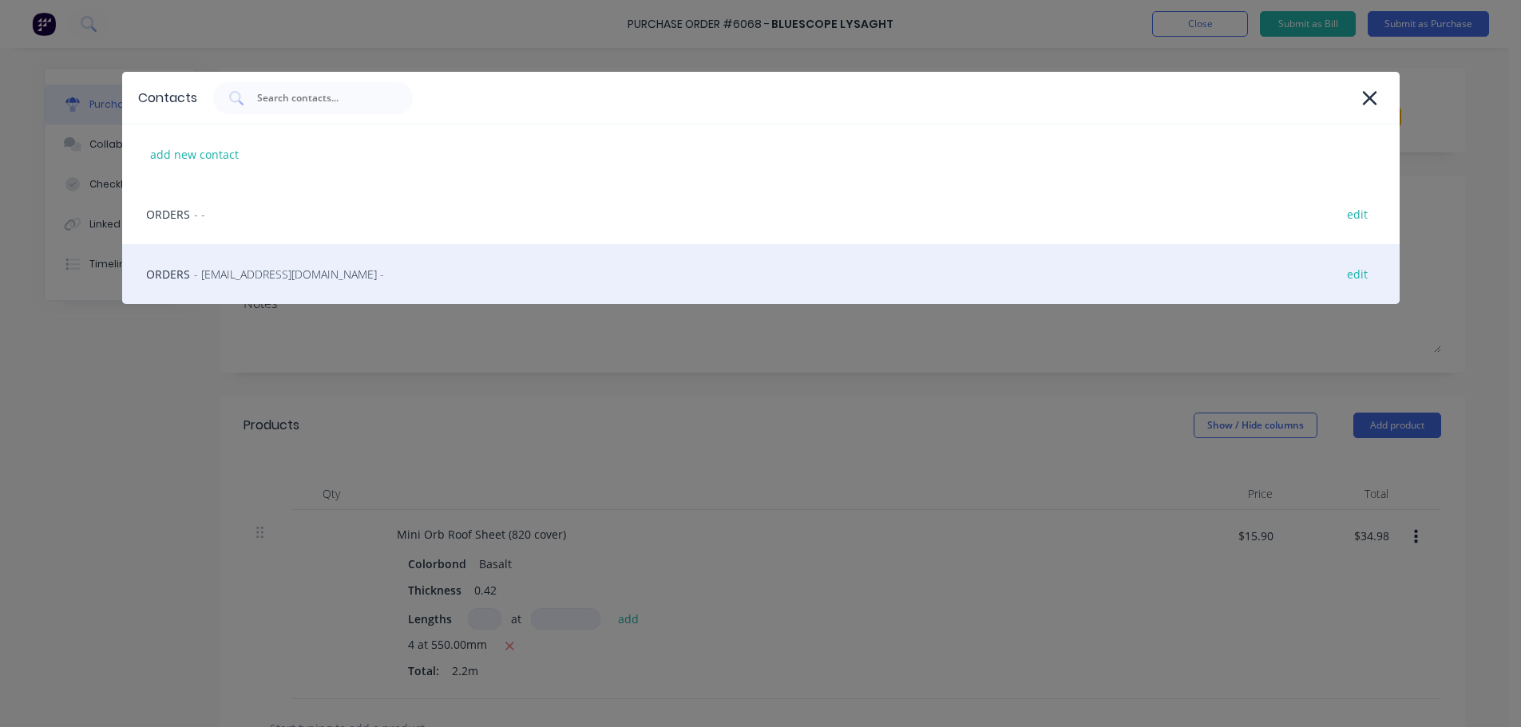
click at [256, 282] on span "- LysaghtCardiffSales@lysaght.com -" at bounding box center [289, 274] width 190 height 17
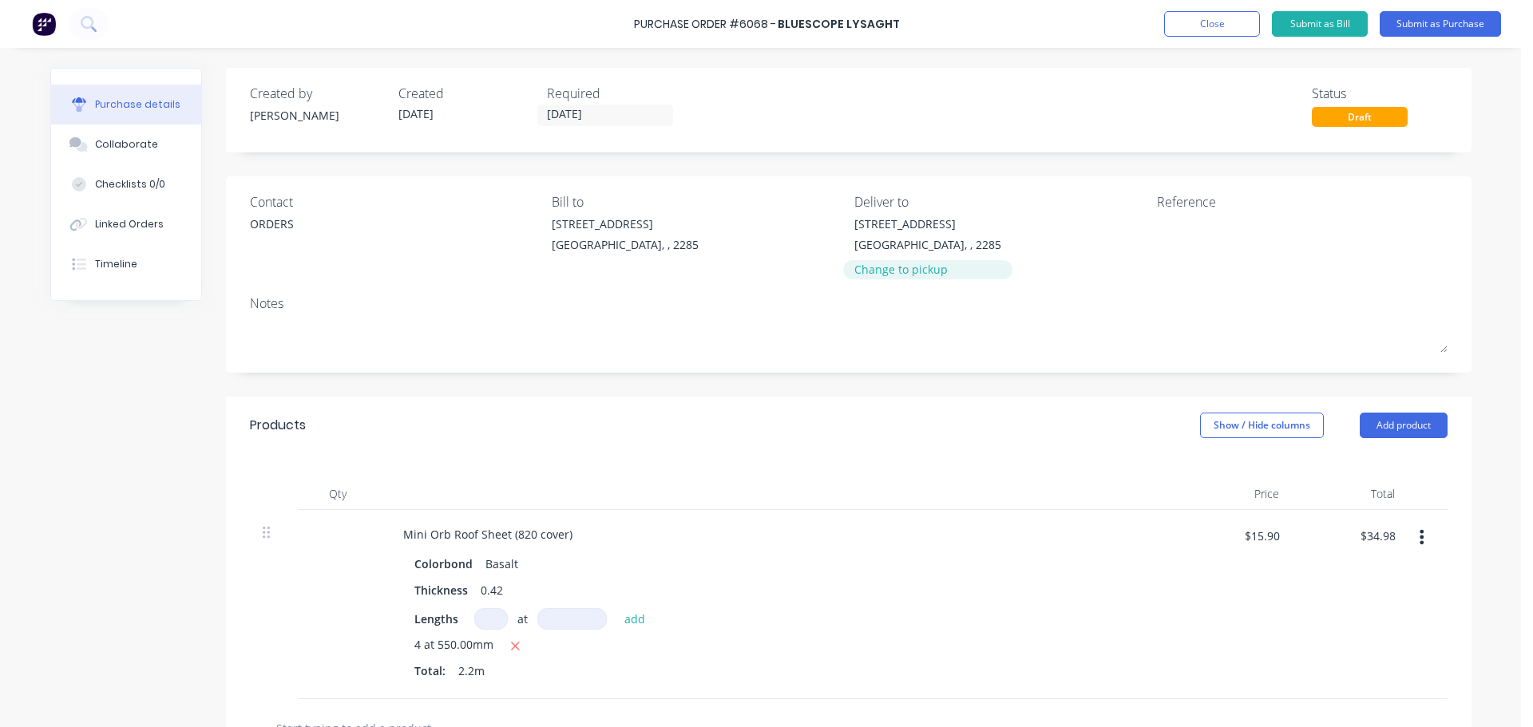
click at [888, 264] on div "Change to pickup" at bounding box center [927, 269] width 147 height 17
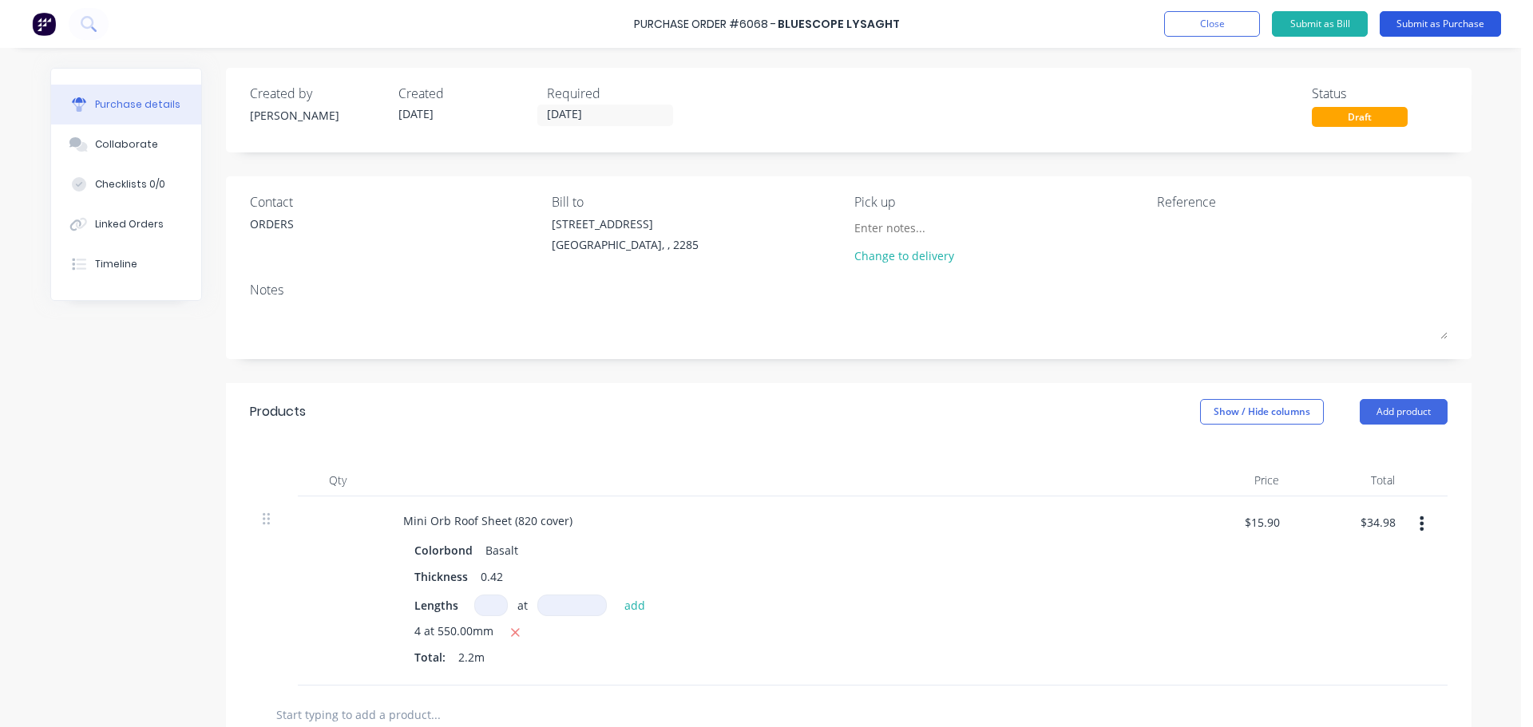
click at [1447, 23] on button "Submit as Purchase" at bounding box center [1439, 24] width 121 height 26
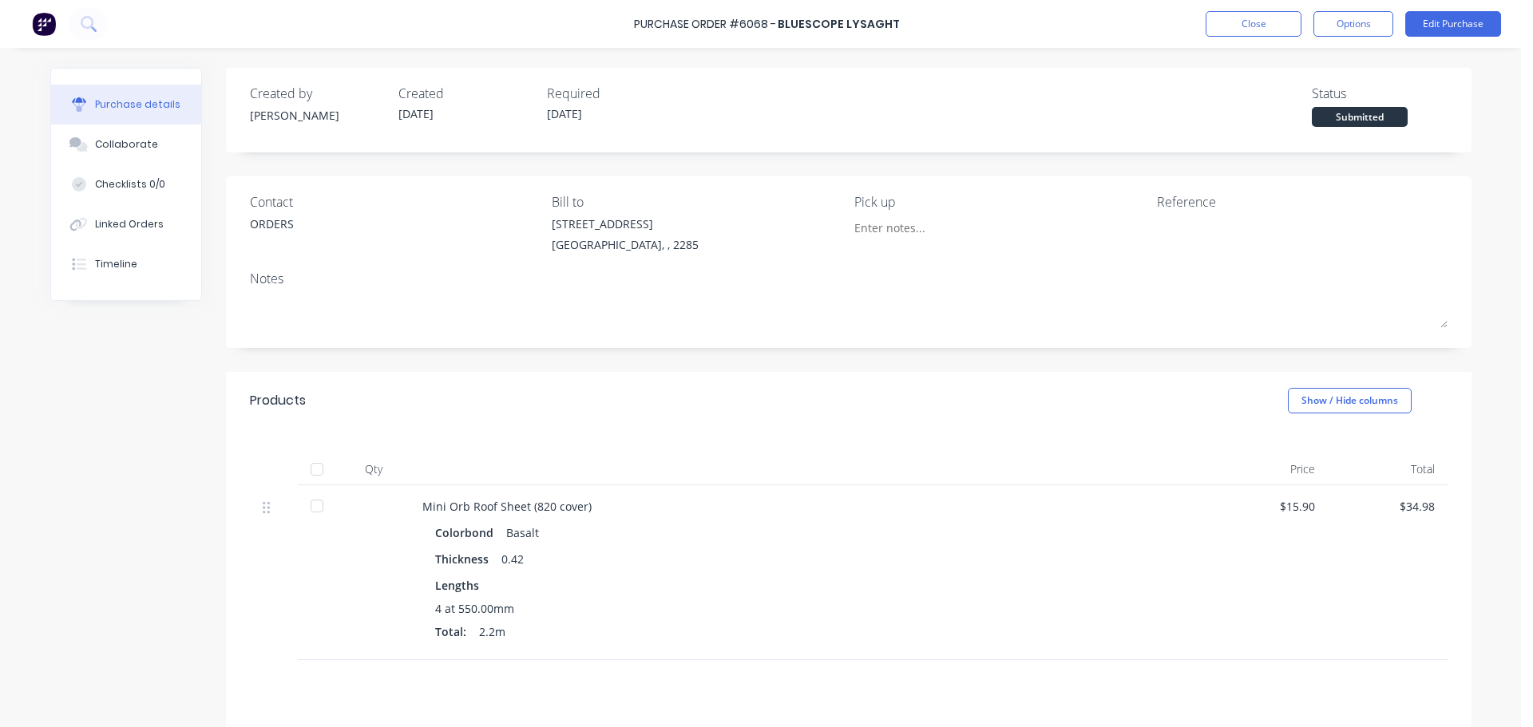
click at [1355, 38] on div "Purchase Order #6068 - Bluescope Lysaght Close Options Edit Purchase" at bounding box center [766, 24] width 1533 height 48
click at [1355, 27] on button "Options" at bounding box center [1353, 24] width 80 height 26
click at [1302, 64] on div "Print / Email" at bounding box center [1317, 64] width 123 height 23
click at [1322, 123] on div "Without pricing" at bounding box center [1317, 128] width 123 height 23
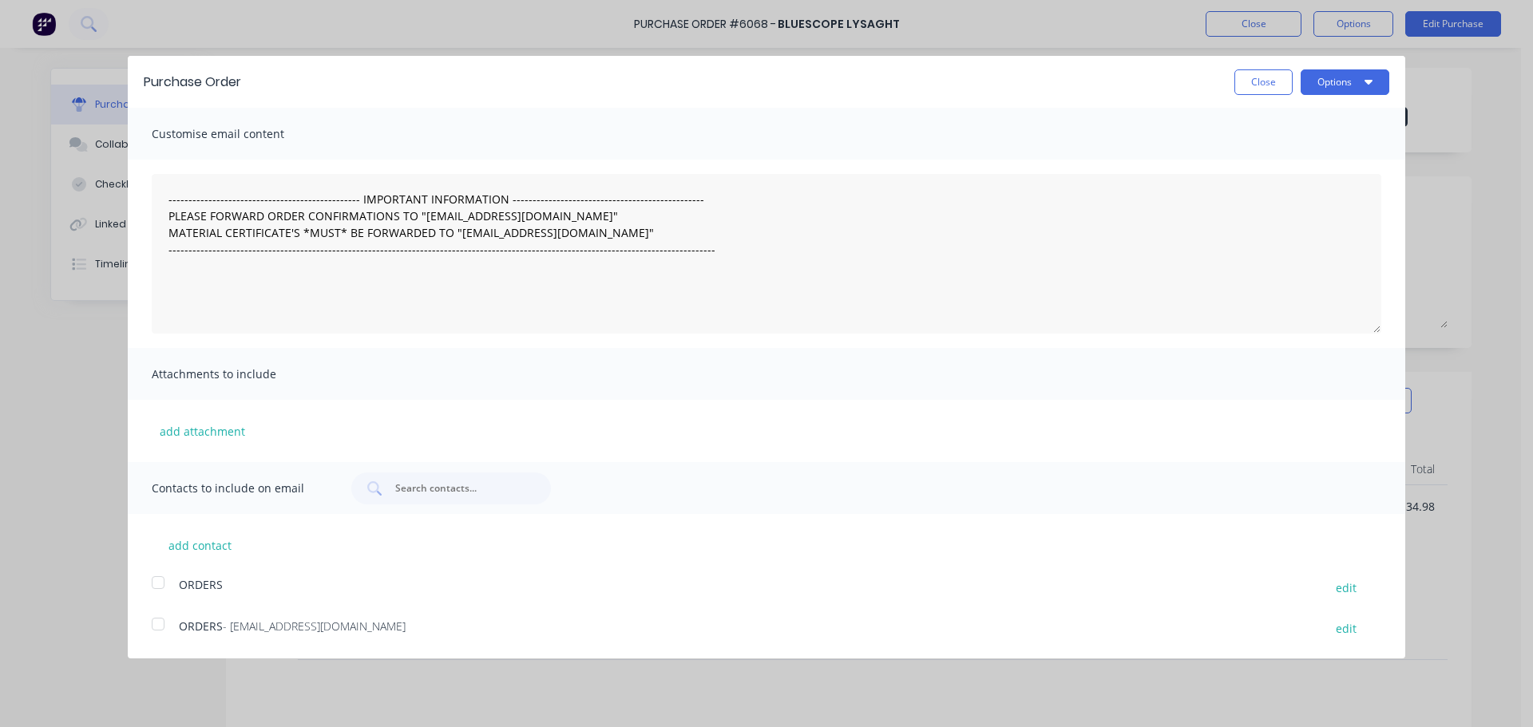
click at [1340, 95] on div "Purchase Order Close Options" at bounding box center [766, 82] width 1277 height 52
click at [1332, 88] on button "Options" at bounding box center [1344, 82] width 89 height 26
click at [1320, 131] on div "Print" at bounding box center [1313, 122] width 123 height 23
click at [1257, 81] on button "Close" at bounding box center [1263, 82] width 58 height 26
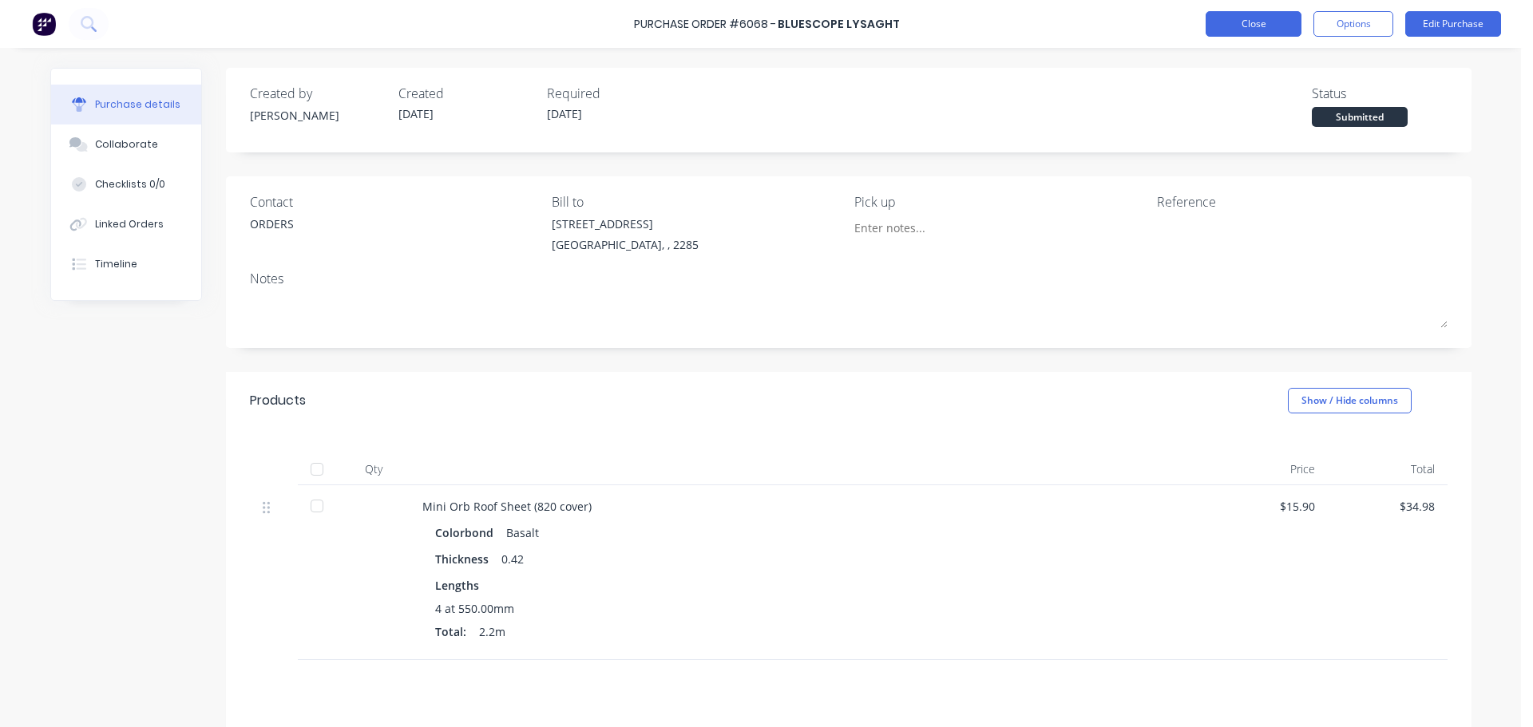
click at [1252, 25] on button "Close" at bounding box center [1253, 24] width 96 height 26
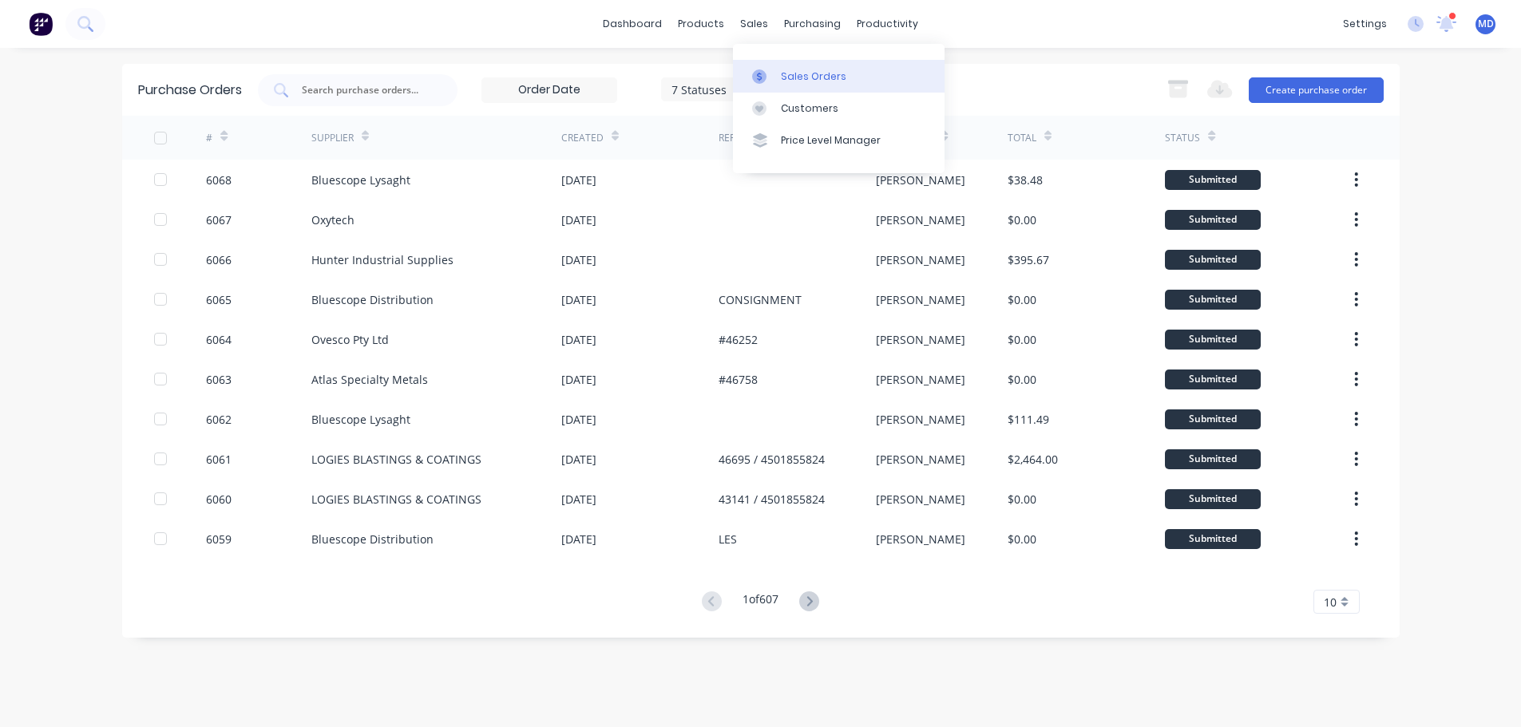
click at [795, 79] on div "Sales Orders" at bounding box center [813, 76] width 65 height 14
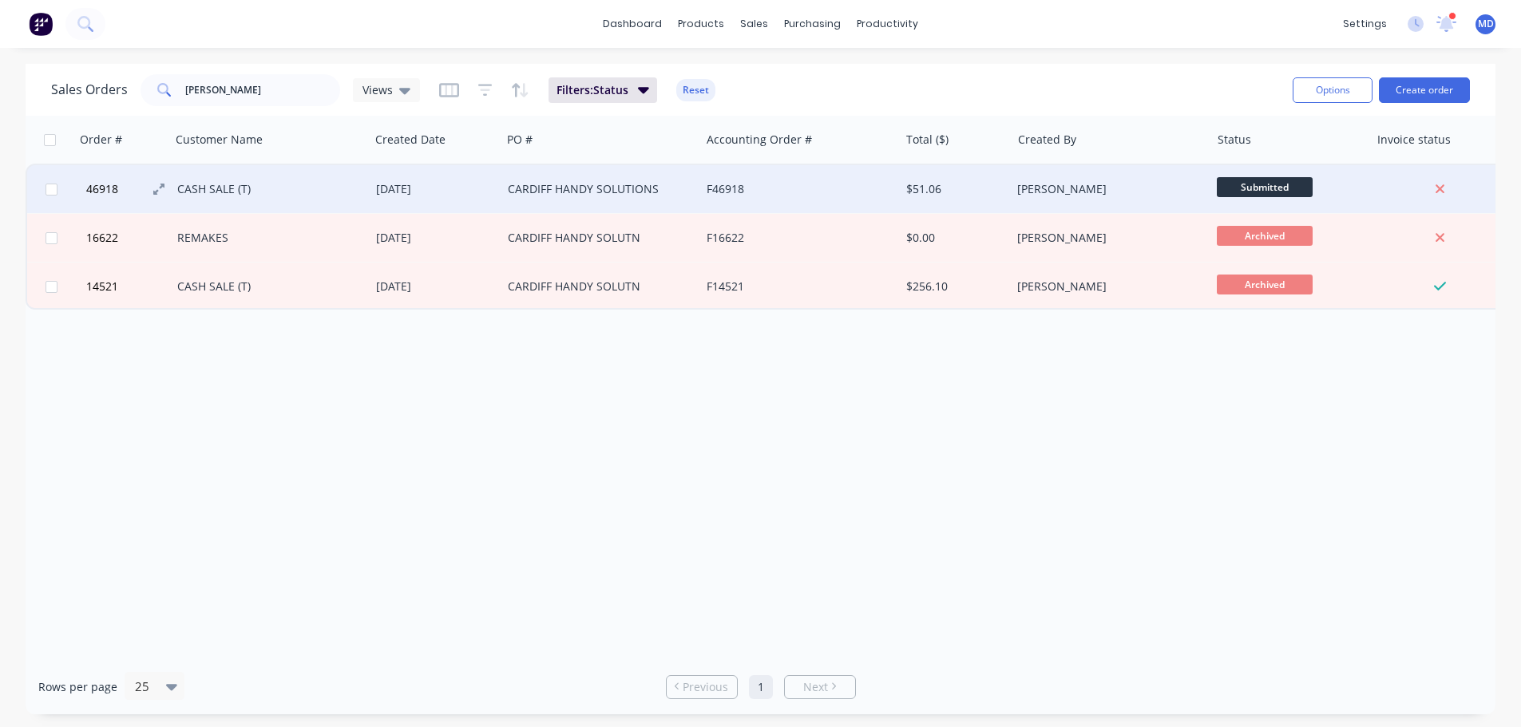
click at [83, 199] on button "46918" at bounding box center [129, 189] width 96 height 48
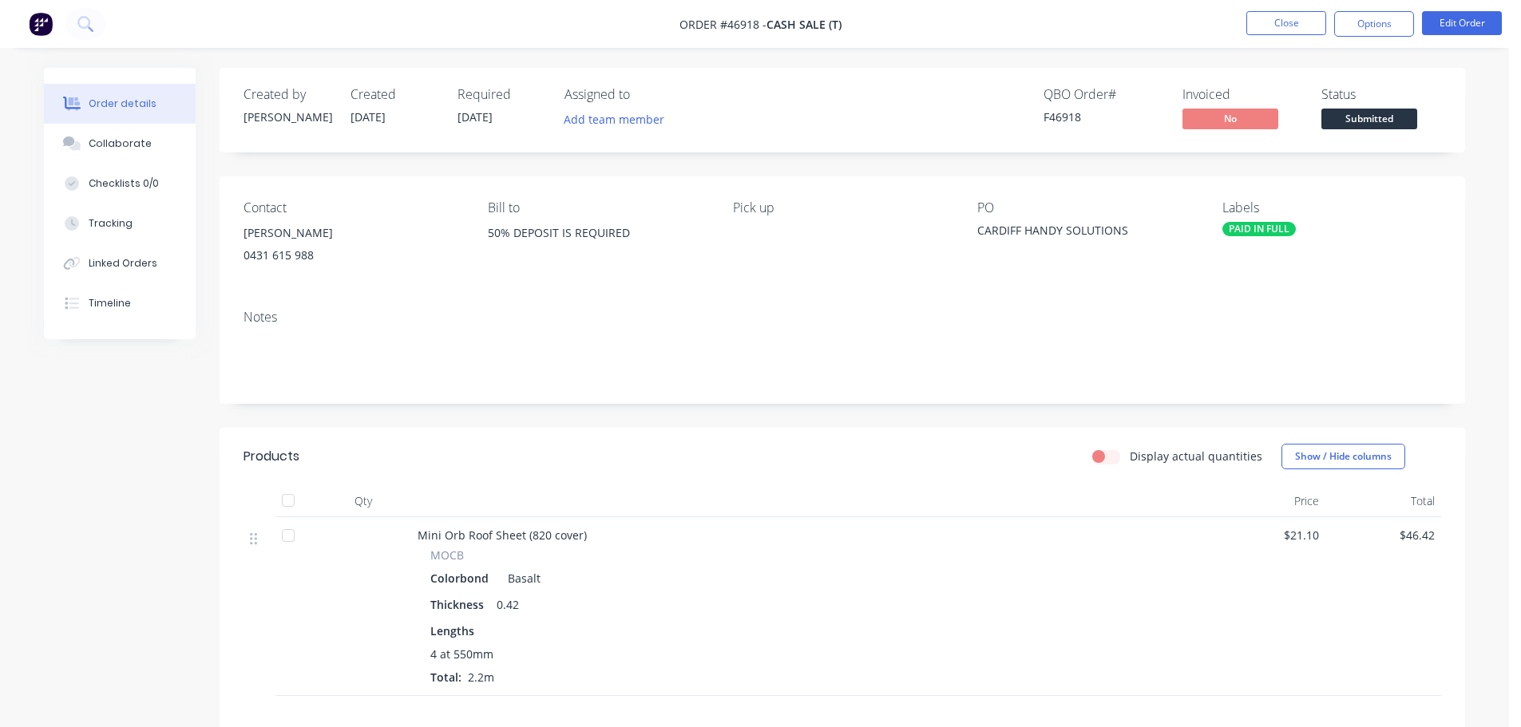
click at [1377, 113] on span "Submitted" at bounding box center [1369, 119] width 96 height 20
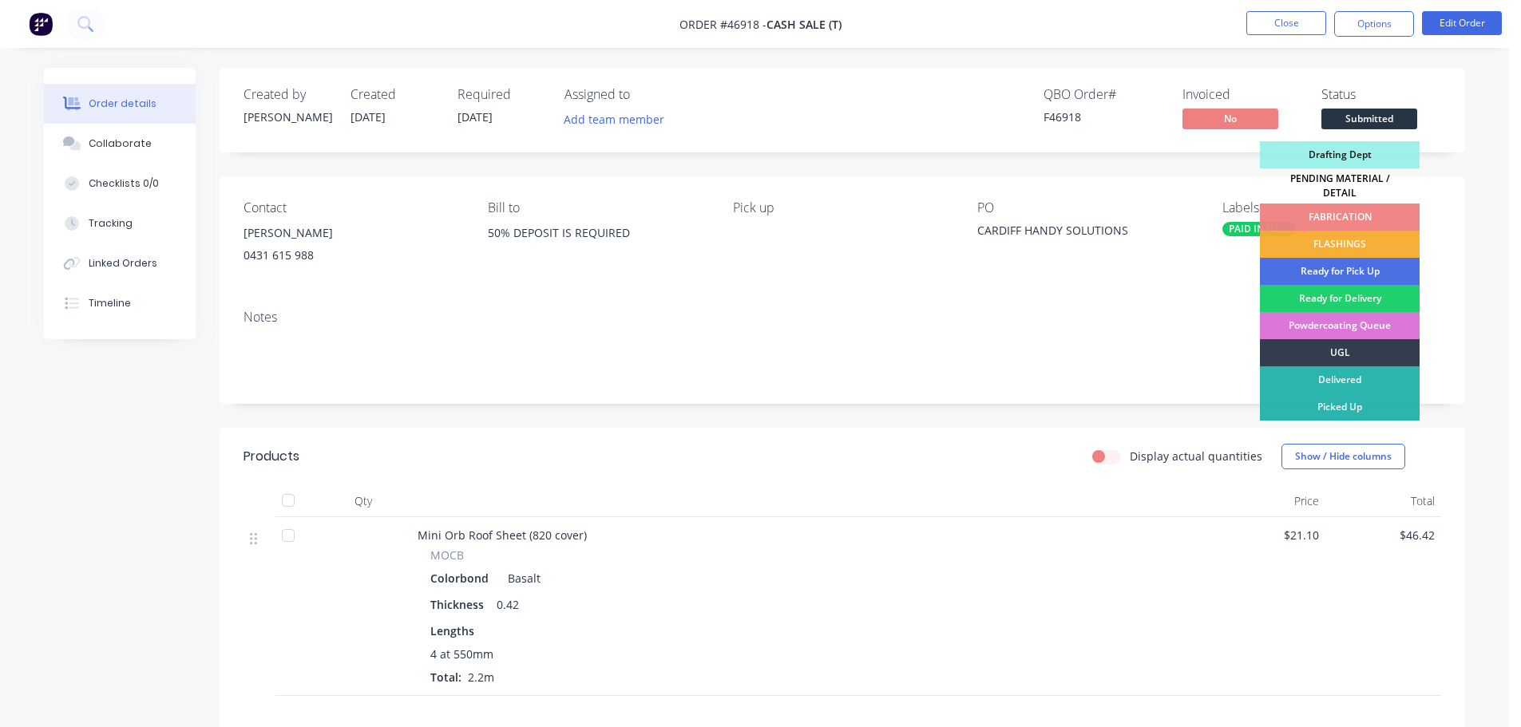
click at [1355, 177] on div "PENDING MATERIAL / DETAIL" at bounding box center [1340, 185] width 160 height 35
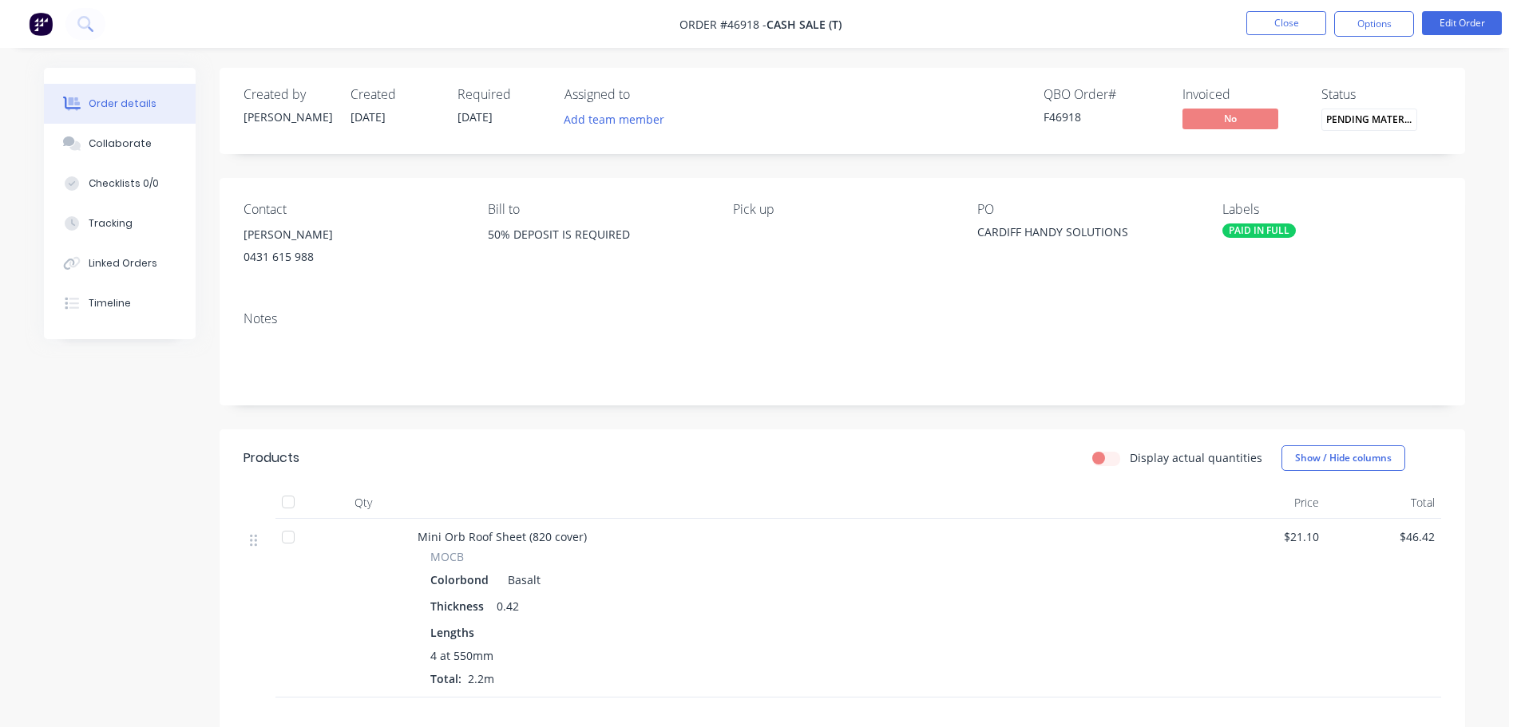
click at [1376, 157] on div "Created by Mel Created 12/08/25 Required 12/08/25 Assigned to Add team member Q…" at bounding box center [842, 495] width 1245 height 855
click at [89, 144] on div "Collaborate" at bounding box center [120, 144] width 63 height 14
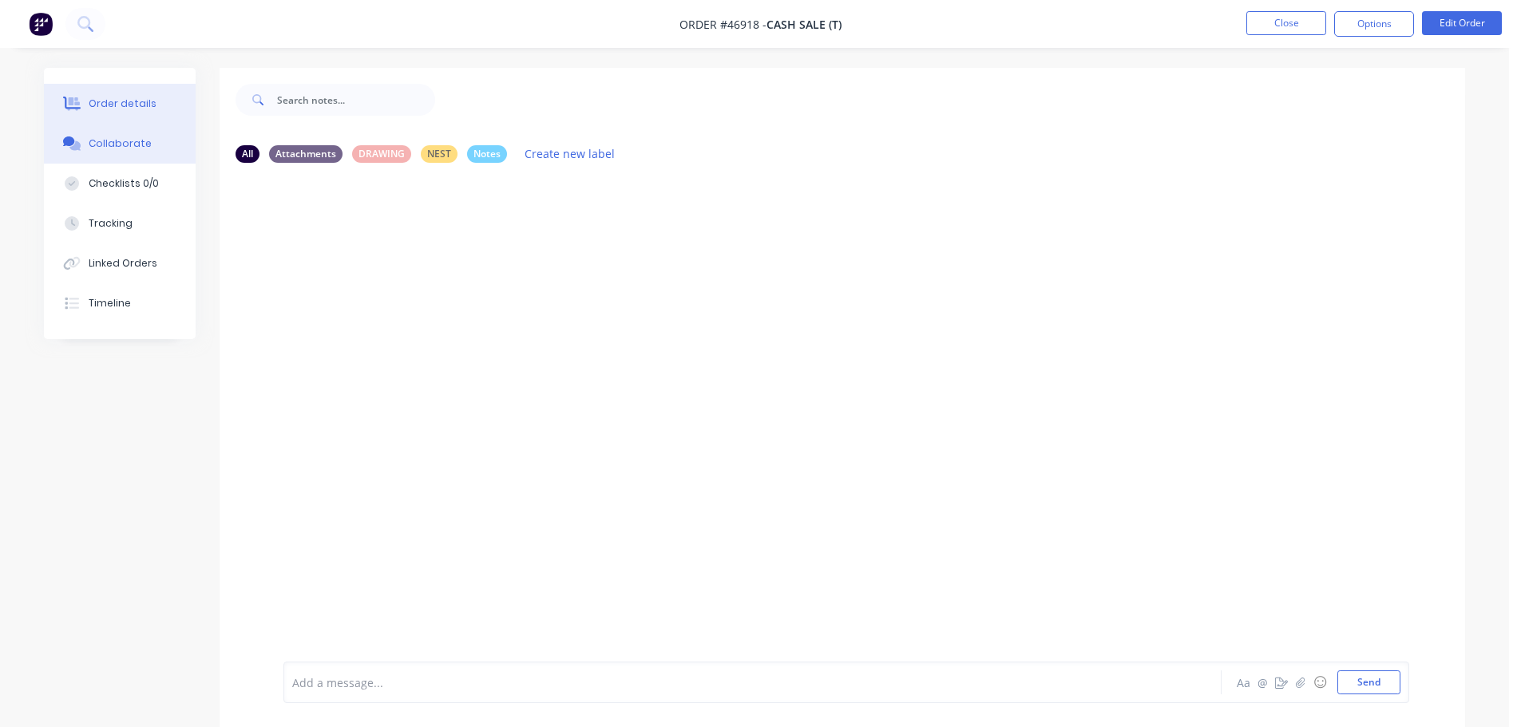
click at [140, 101] on div "Order details" at bounding box center [123, 104] width 68 height 14
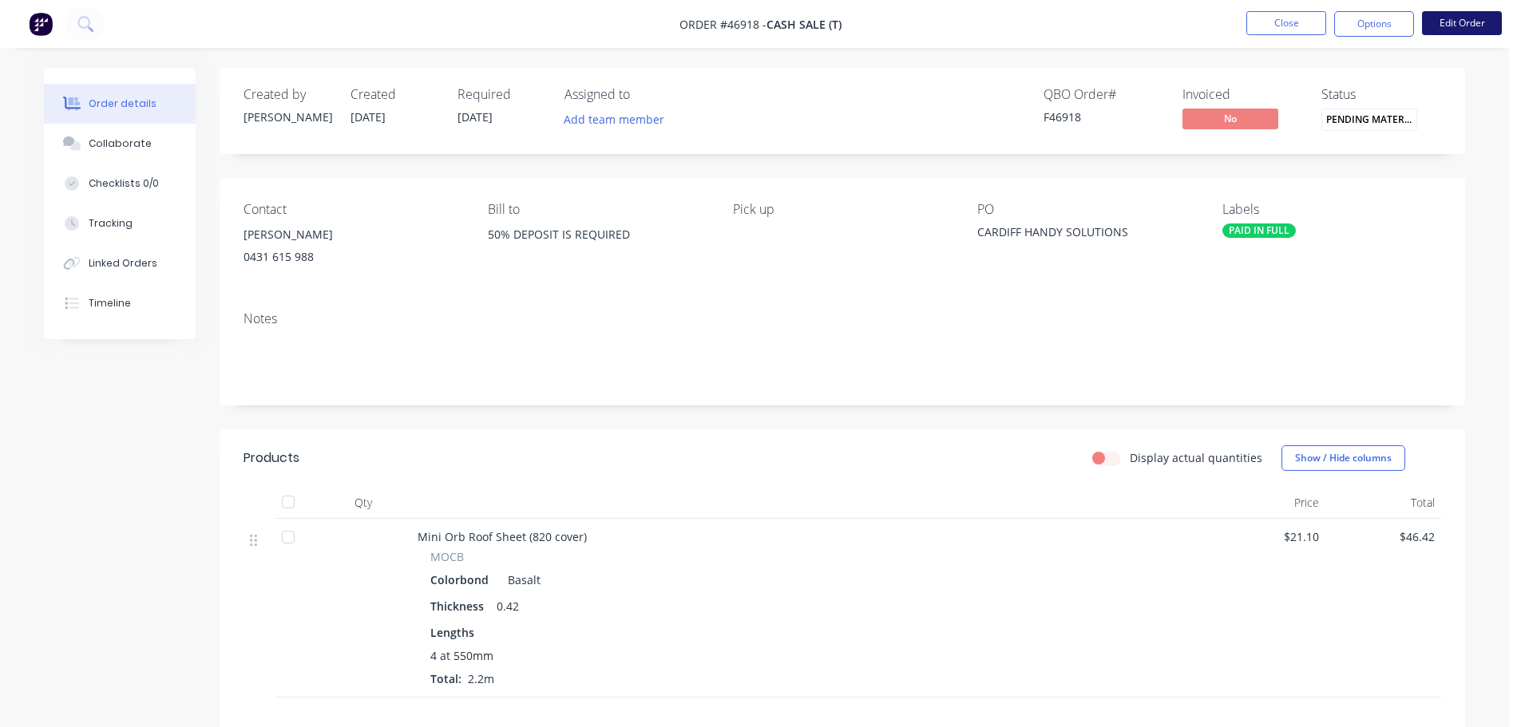
click at [1460, 28] on button "Edit Order" at bounding box center [1462, 23] width 80 height 24
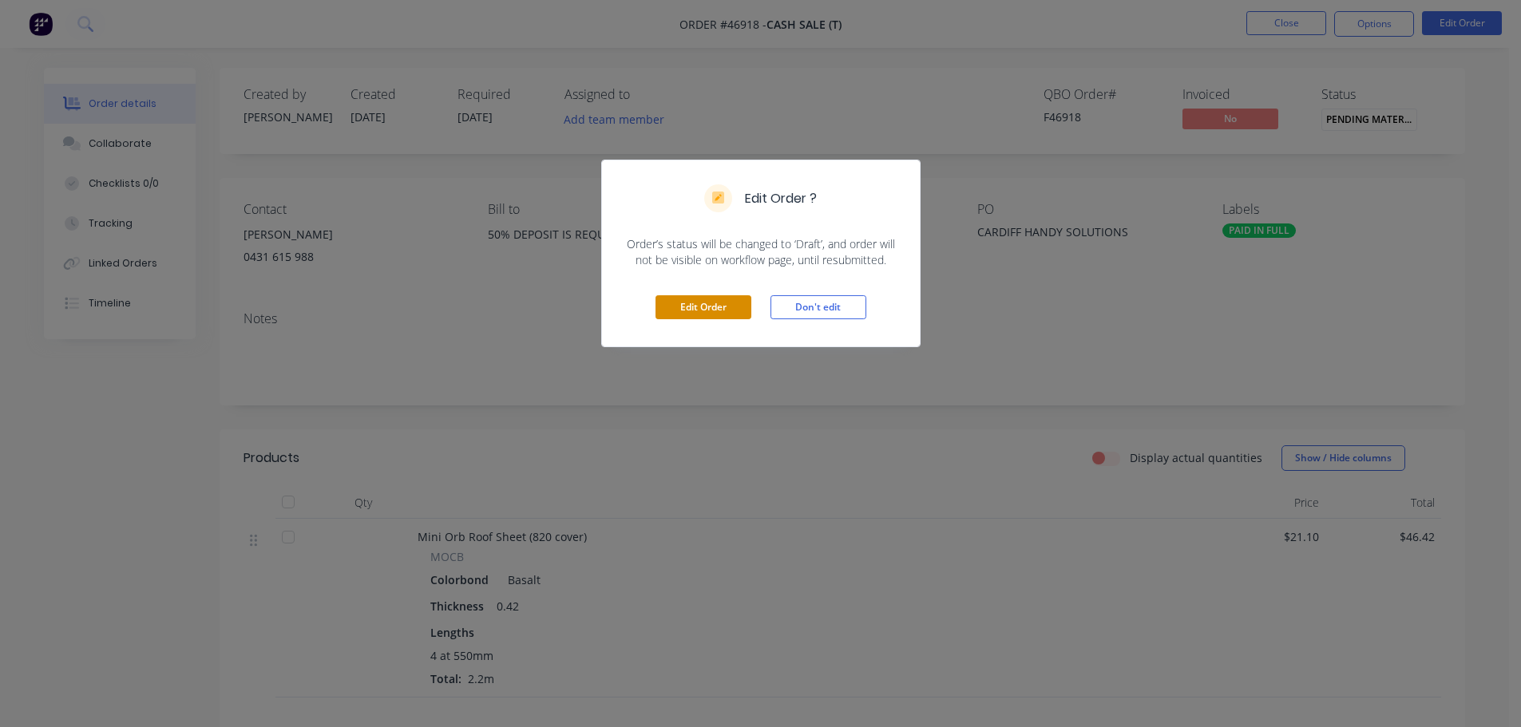
click at [679, 309] on button "Edit Order" at bounding box center [703, 307] width 96 height 24
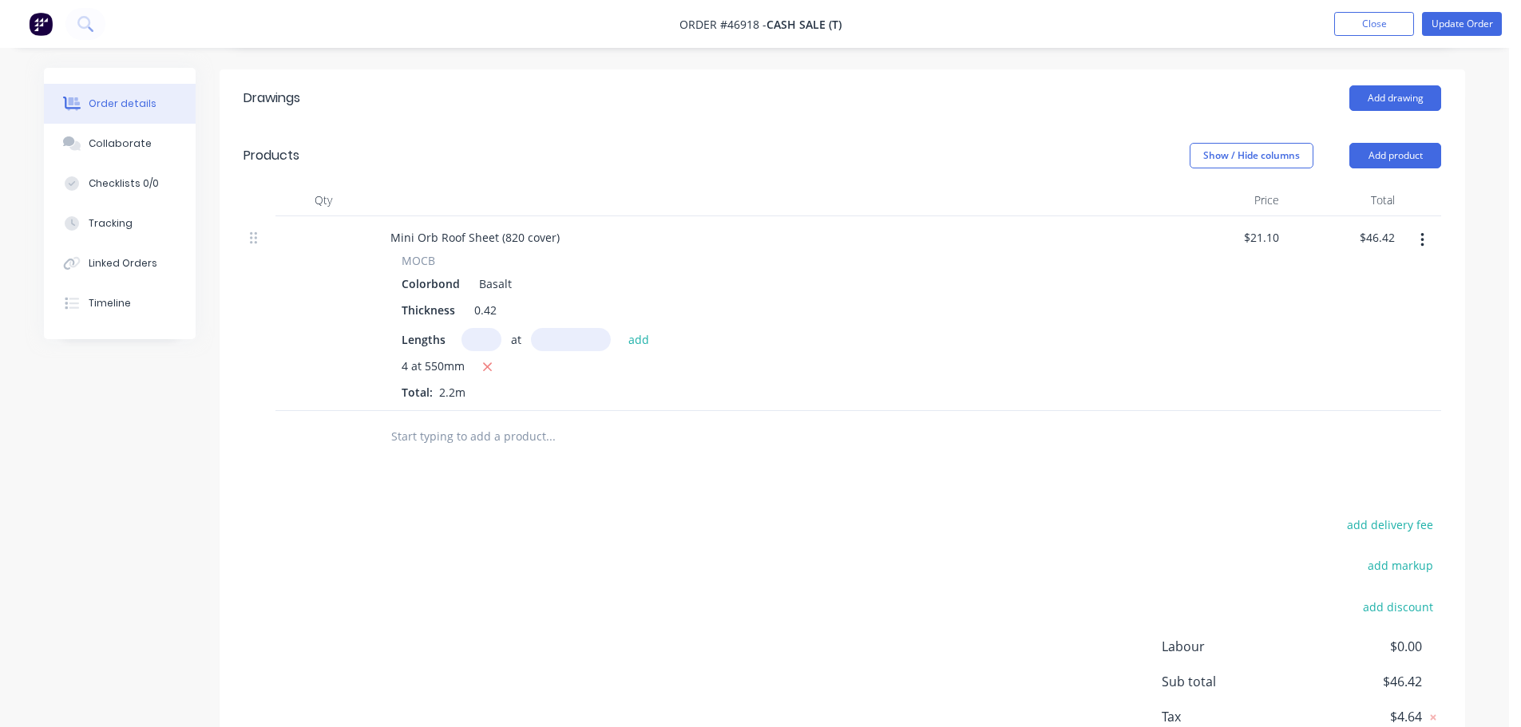
scroll to position [399, 0]
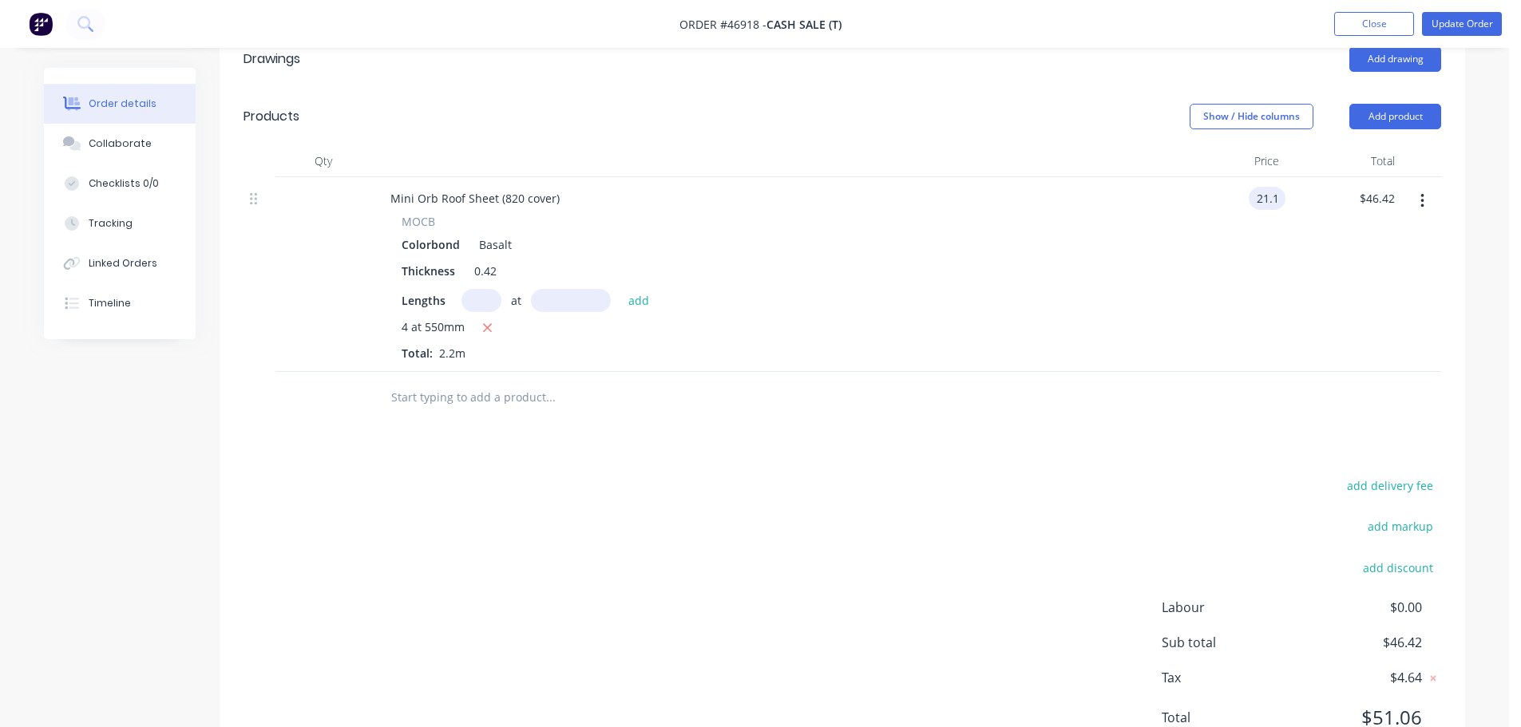
click at [1280, 199] on input "21.1" at bounding box center [1270, 198] width 30 height 23
click at [1283, 201] on input "21.1" at bounding box center [1270, 198] width 30 height 23
type input "$21.10"
click at [1398, 202] on input "46.42" at bounding box center [1379, 198] width 43 height 23
type input "46.41"
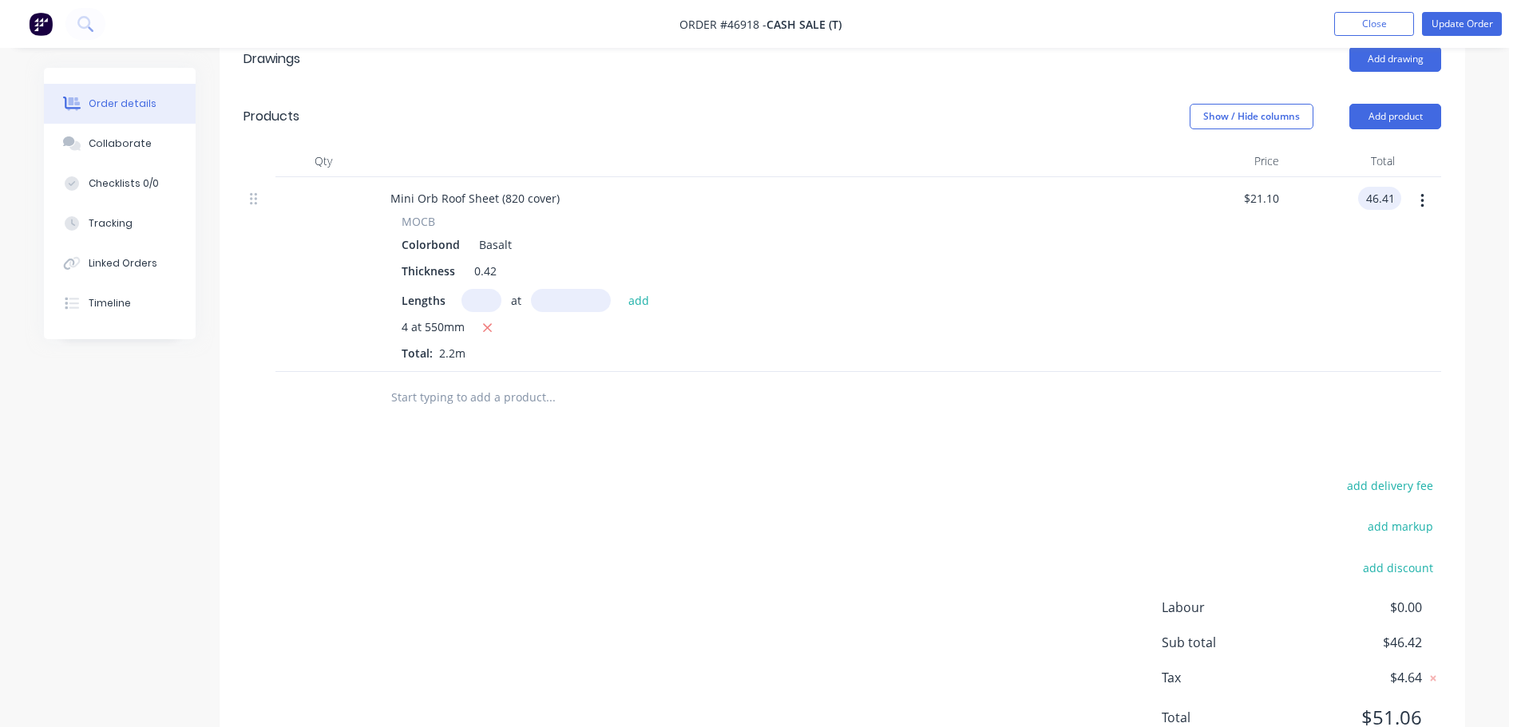
type input "$21.0955"
type input "$46.41"
click at [1371, 261] on div "$46.41 46.41" at bounding box center [1343, 274] width 116 height 195
click at [1474, 21] on button "Update Order" at bounding box center [1462, 24] width 80 height 24
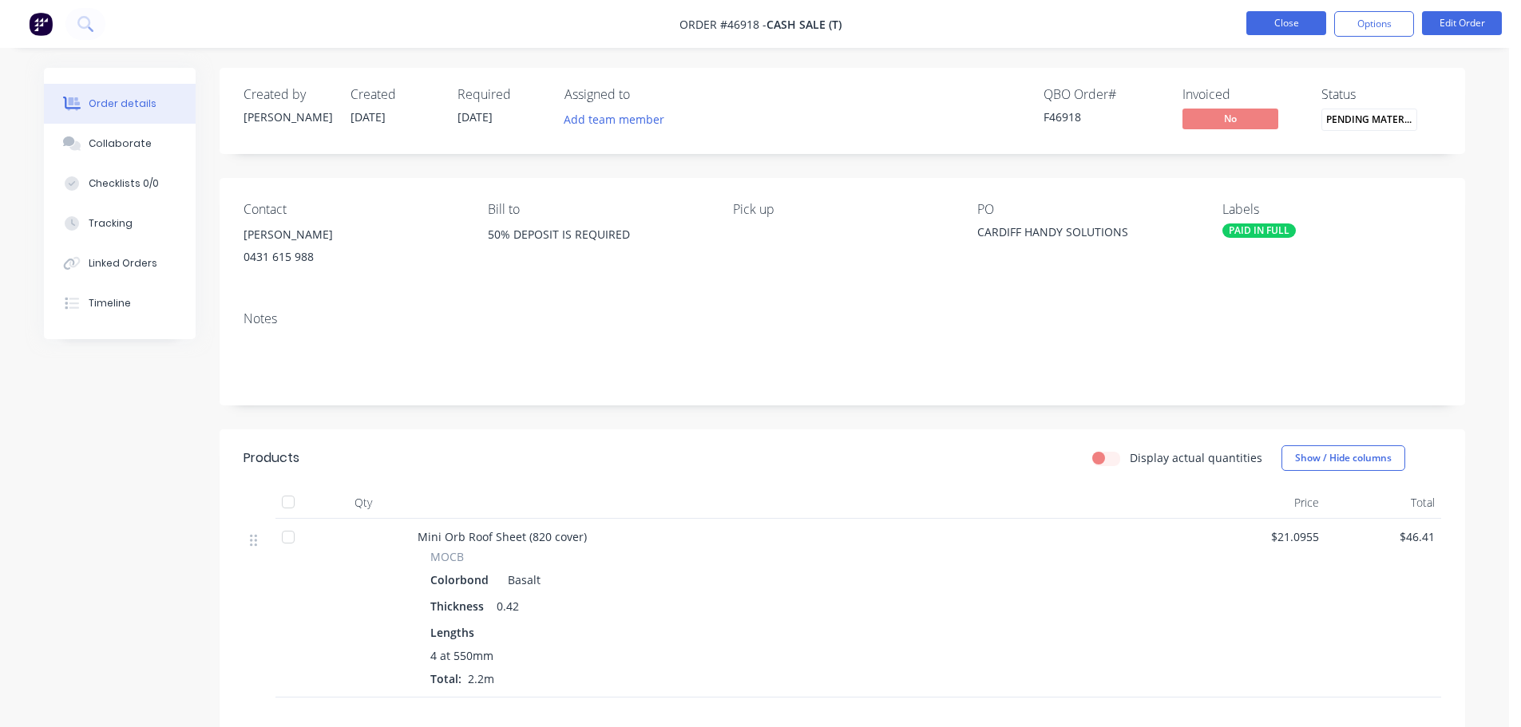
click at [1293, 18] on button "Close" at bounding box center [1286, 23] width 80 height 24
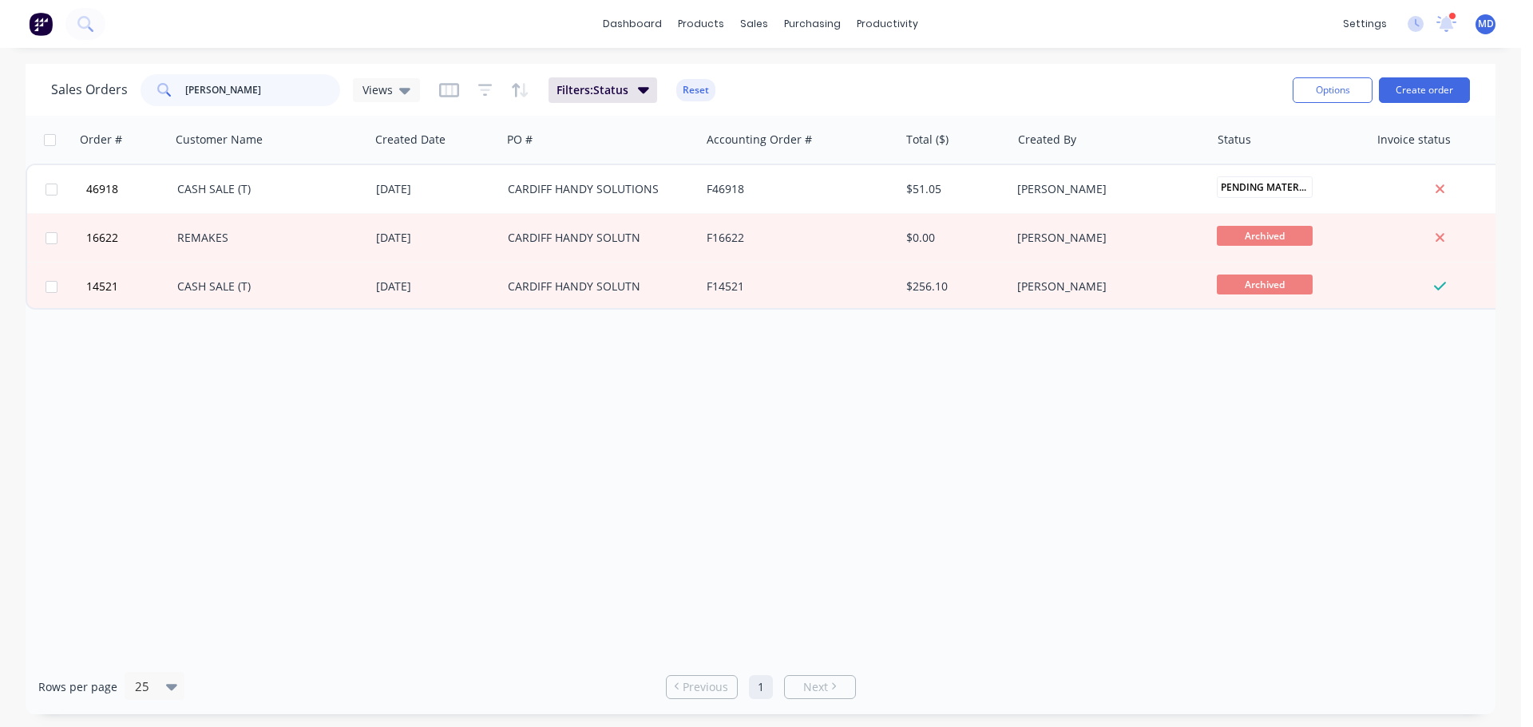
drag, startPoint x: 276, startPoint y: 85, endPoint x: 192, endPoint y: 93, distance: 85.0
click at [194, 95] on input "MARK SINCLAIR" at bounding box center [263, 90] width 156 height 32
type input "M"
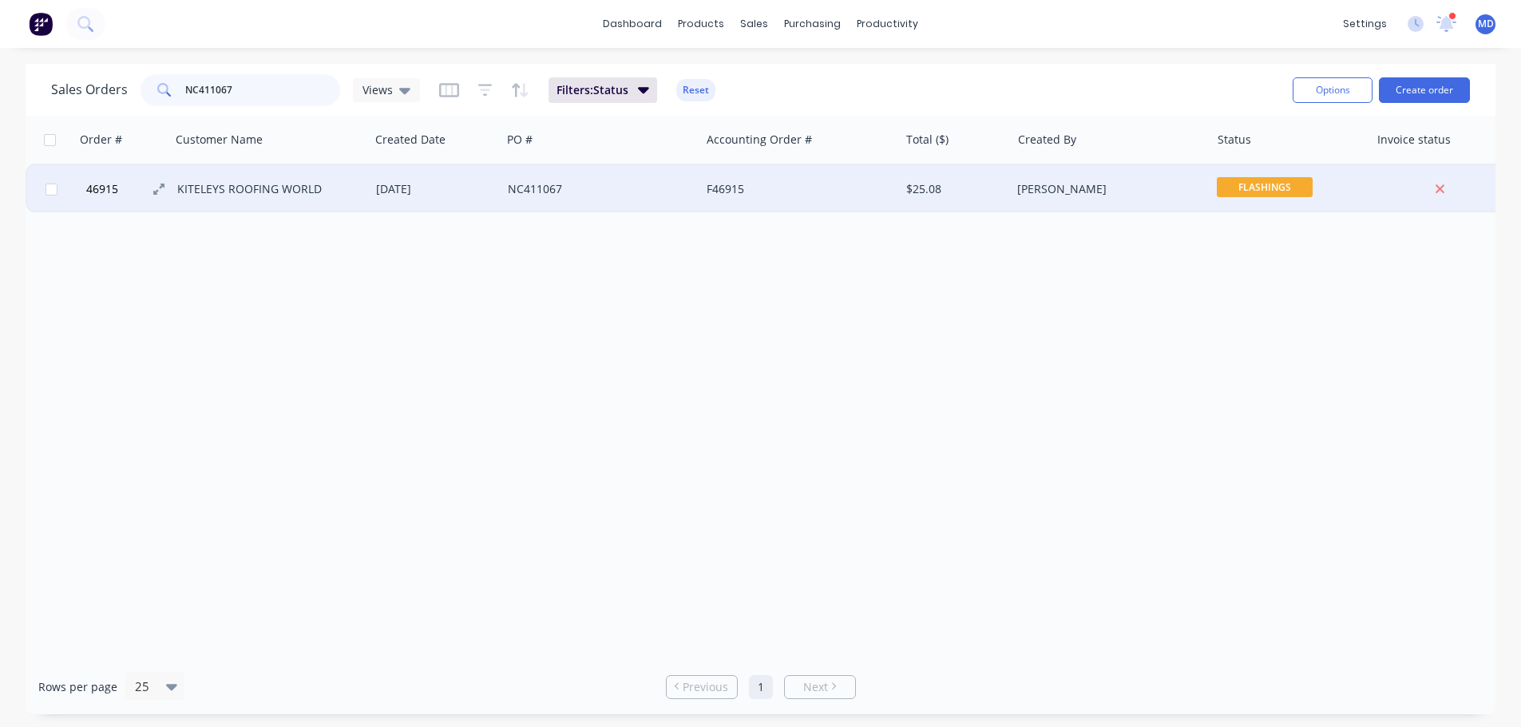
type input "NC411067"
click at [102, 182] on span "46915" at bounding box center [102, 189] width 32 height 16
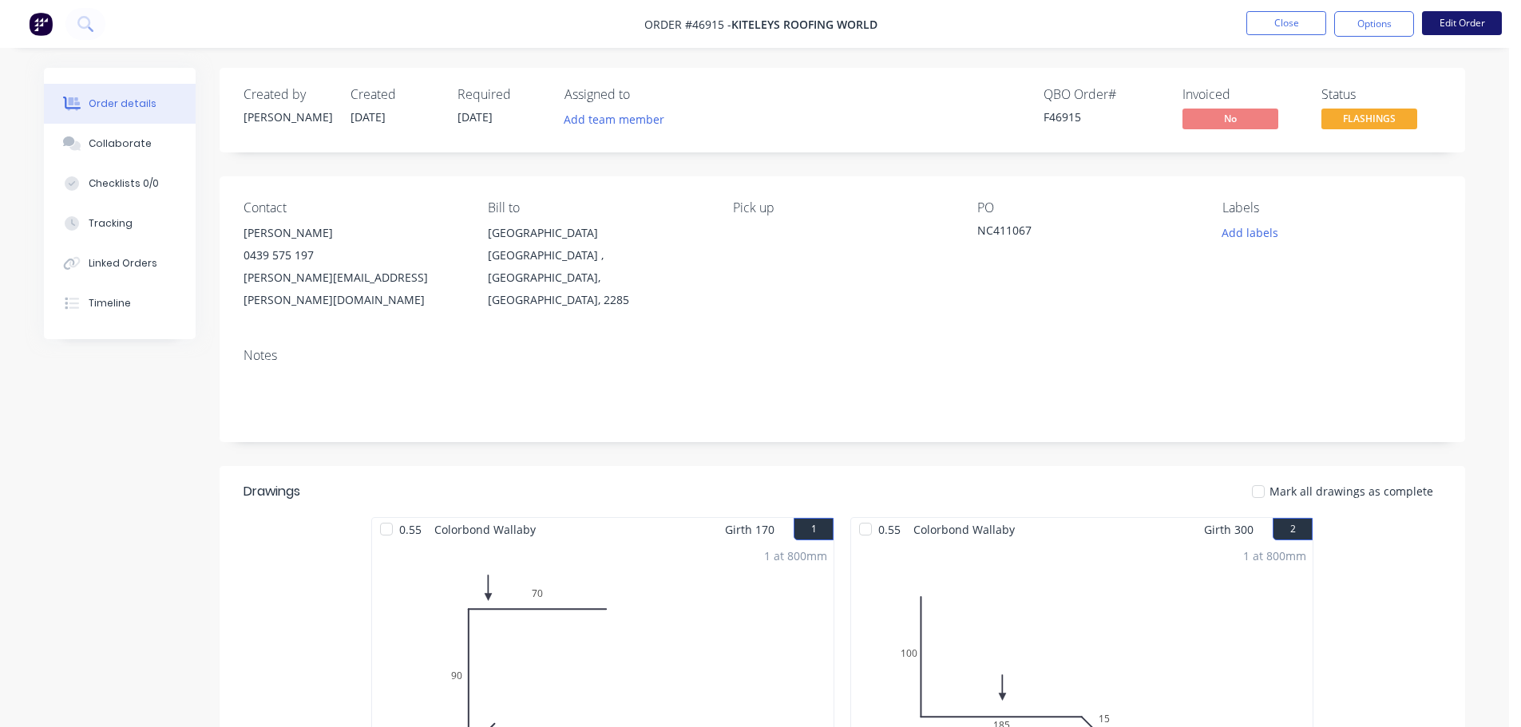
click at [1446, 27] on button "Edit Order" at bounding box center [1462, 23] width 80 height 24
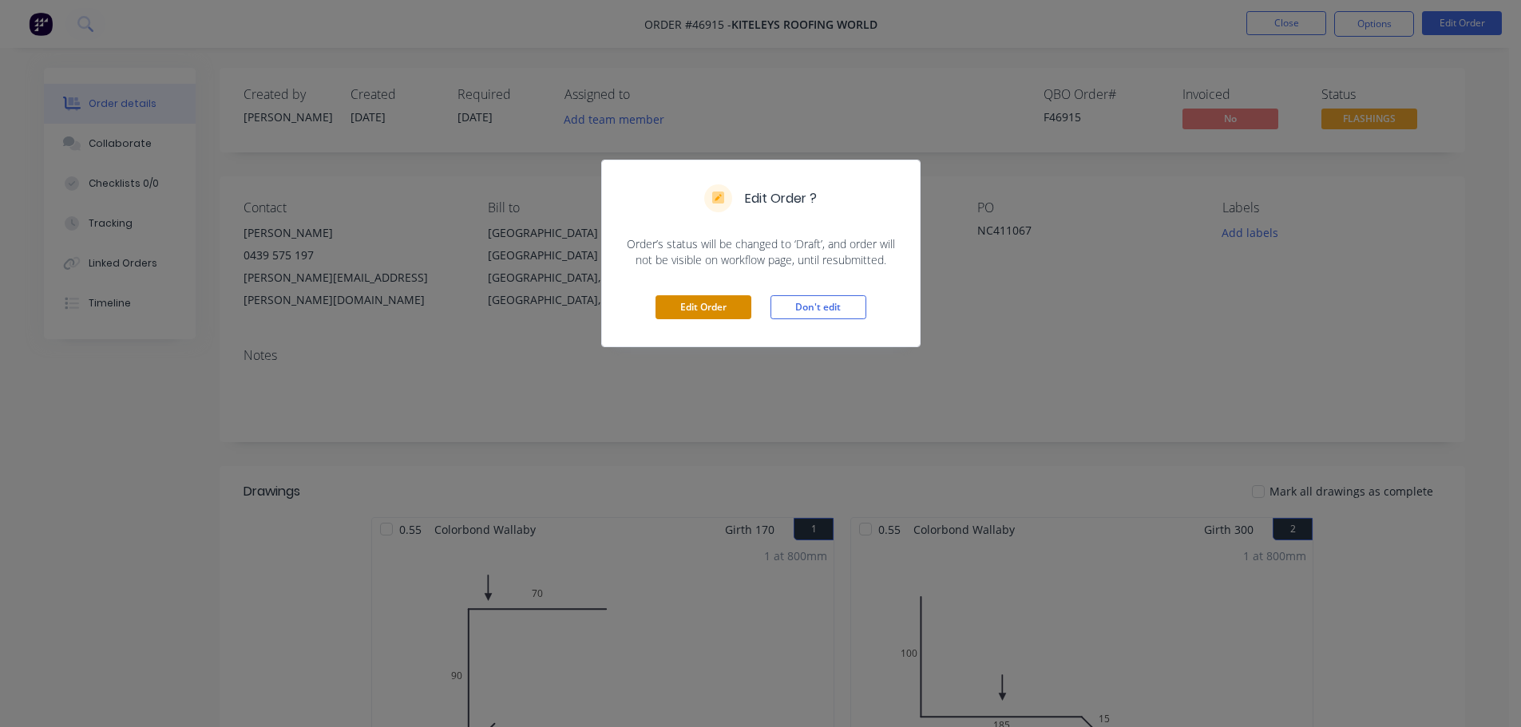
click at [715, 311] on button "Edit Order" at bounding box center [703, 307] width 96 height 24
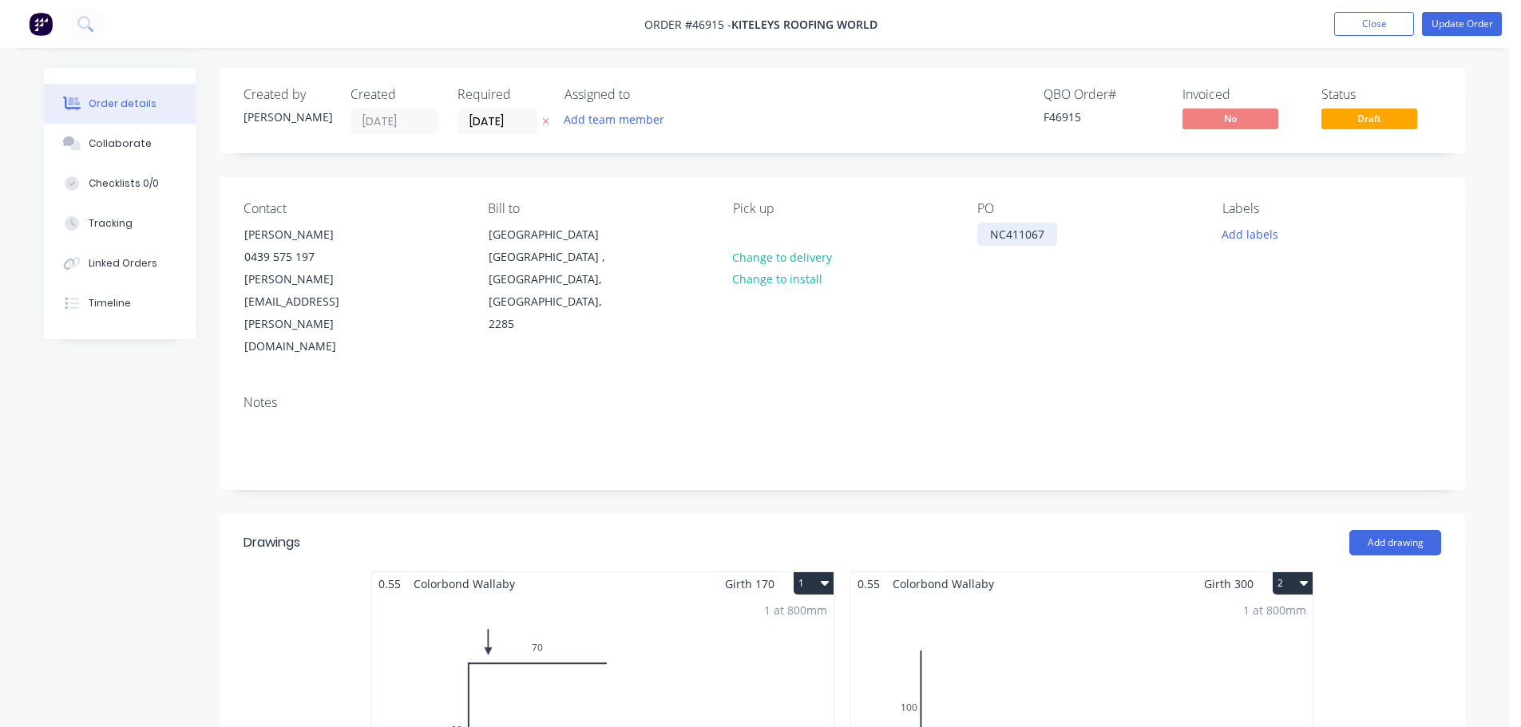
click at [1051, 233] on div "NC411067" at bounding box center [1017, 234] width 80 height 23
click at [1443, 38] on nav "Order #46915 - KITELEYS ROOFING WORLD Add product Close Update Order" at bounding box center [760, 24] width 1521 height 48
click at [1446, 22] on button "Update Order" at bounding box center [1462, 24] width 80 height 24
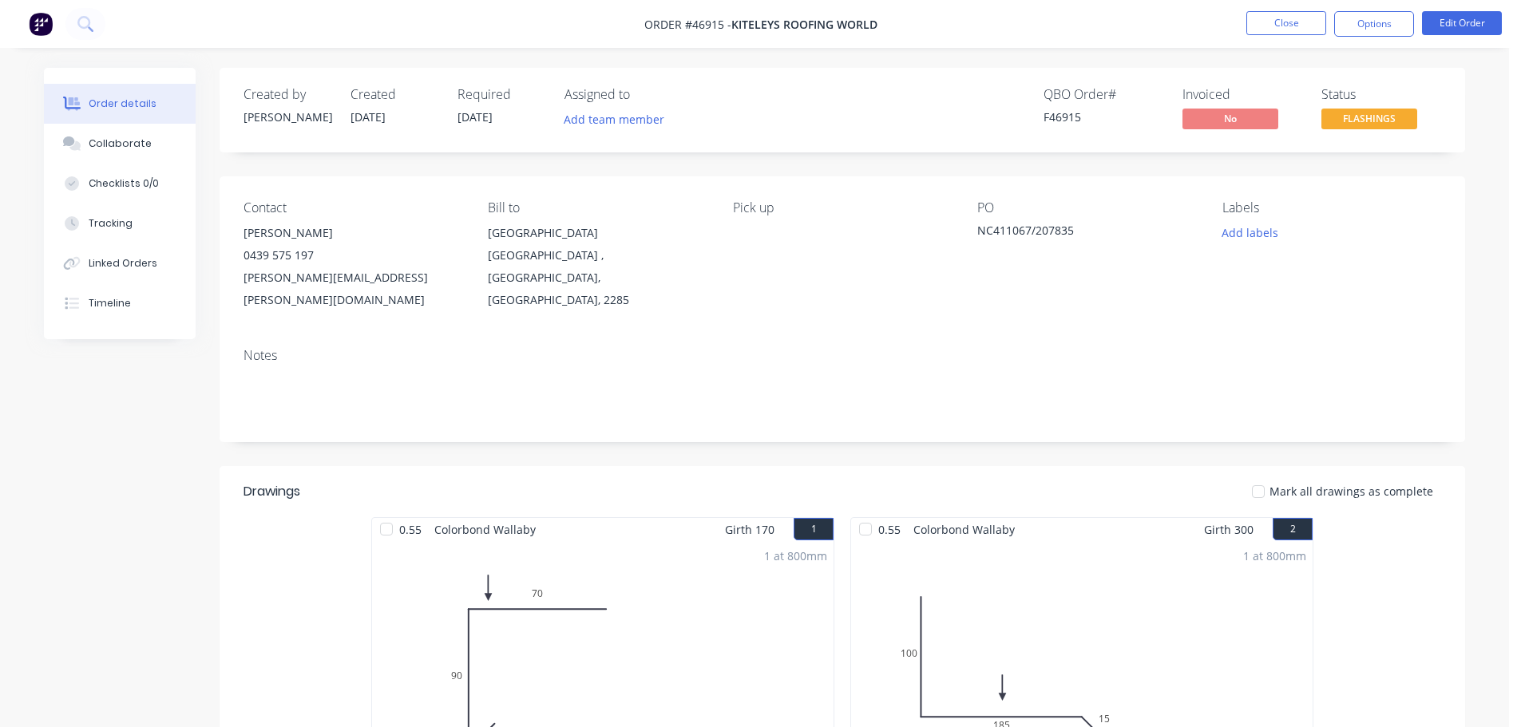
click at [1296, 10] on nav "Order #46915 - KITELEYS ROOFING WORLD Close Options Edit Order" at bounding box center [760, 24] width 1521 height 48
click at [1291, 26] on button "Close" at bounding box center [1286, 23] width 80 height 24
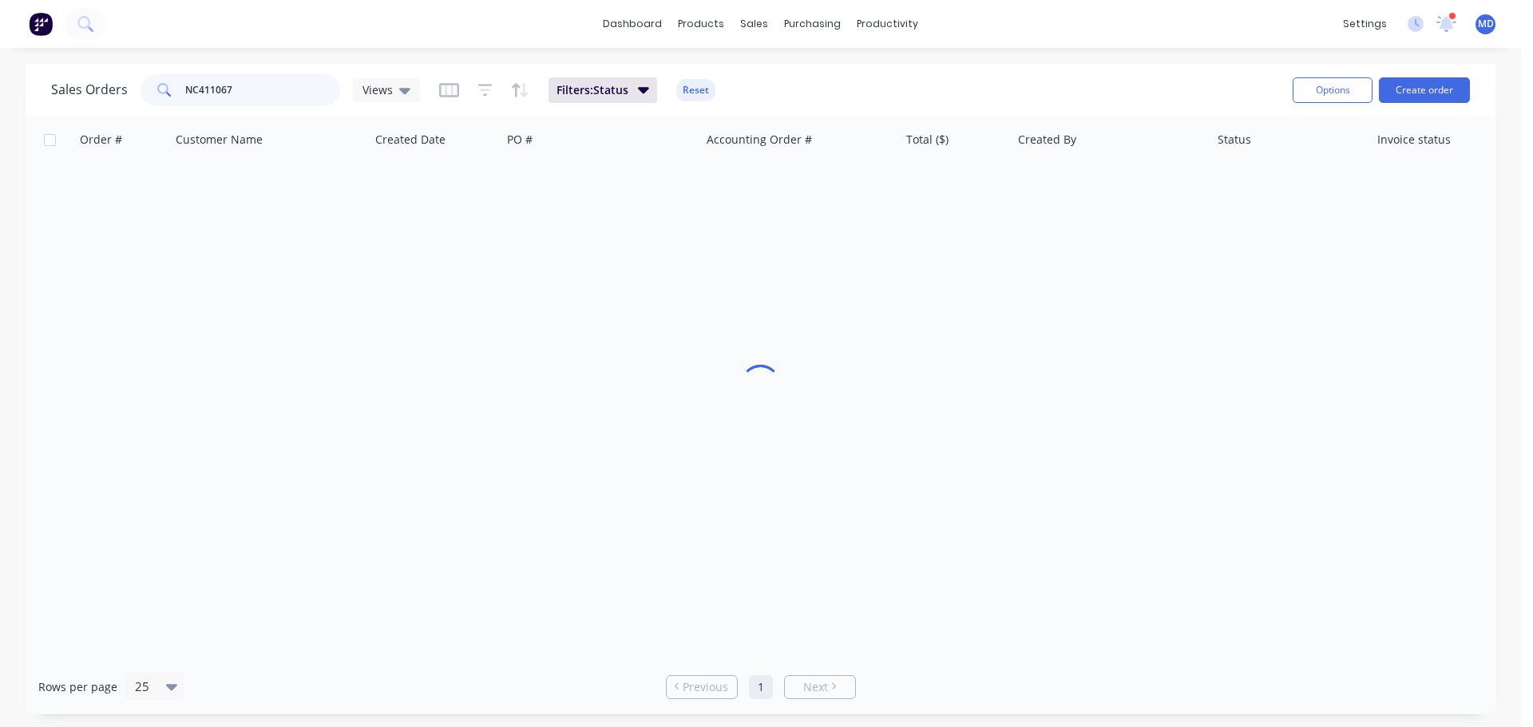
click at [241, 98] on input "NC411067" at bounding box center [263, 90] width 156 height 32
type input "N"
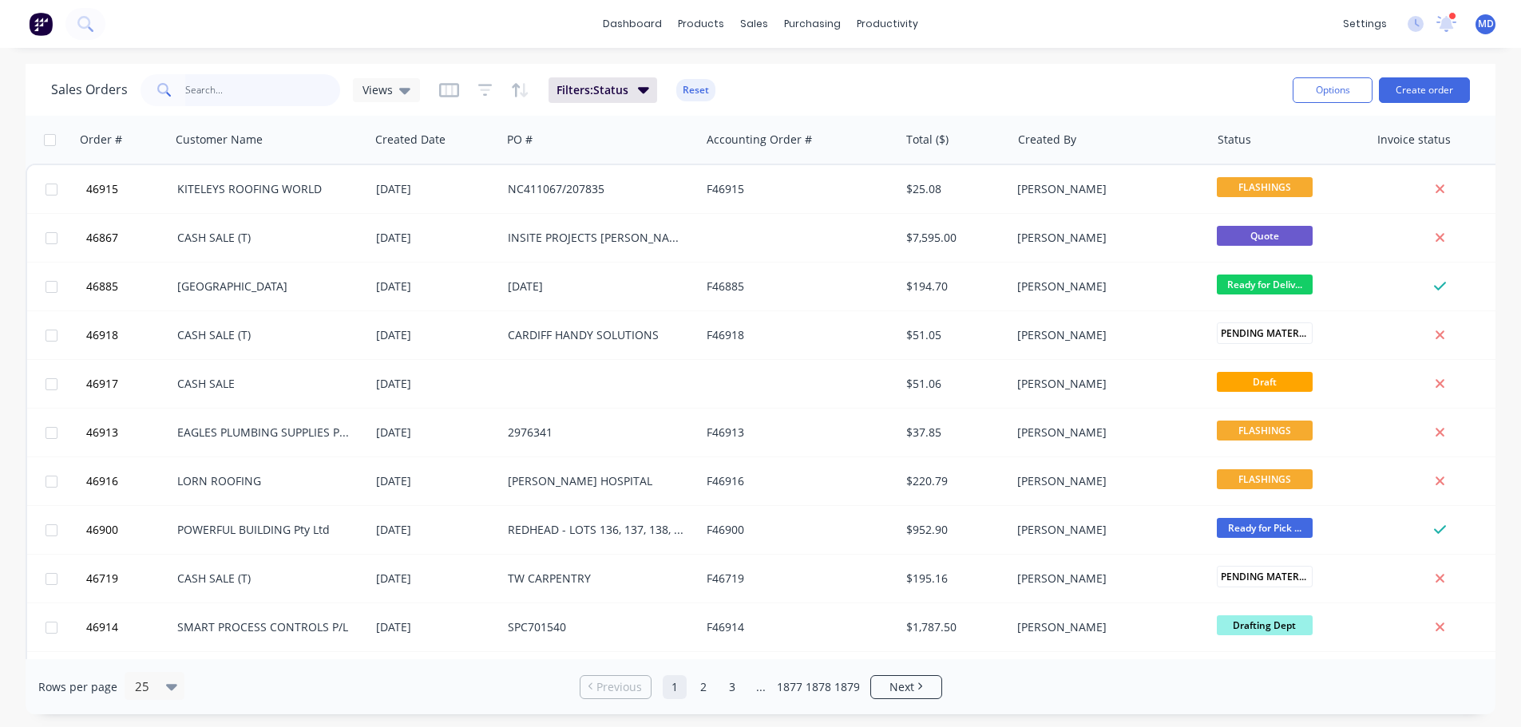
click at [262, 88] on input "text" at bounding box center [263, 90] width 156 height 32
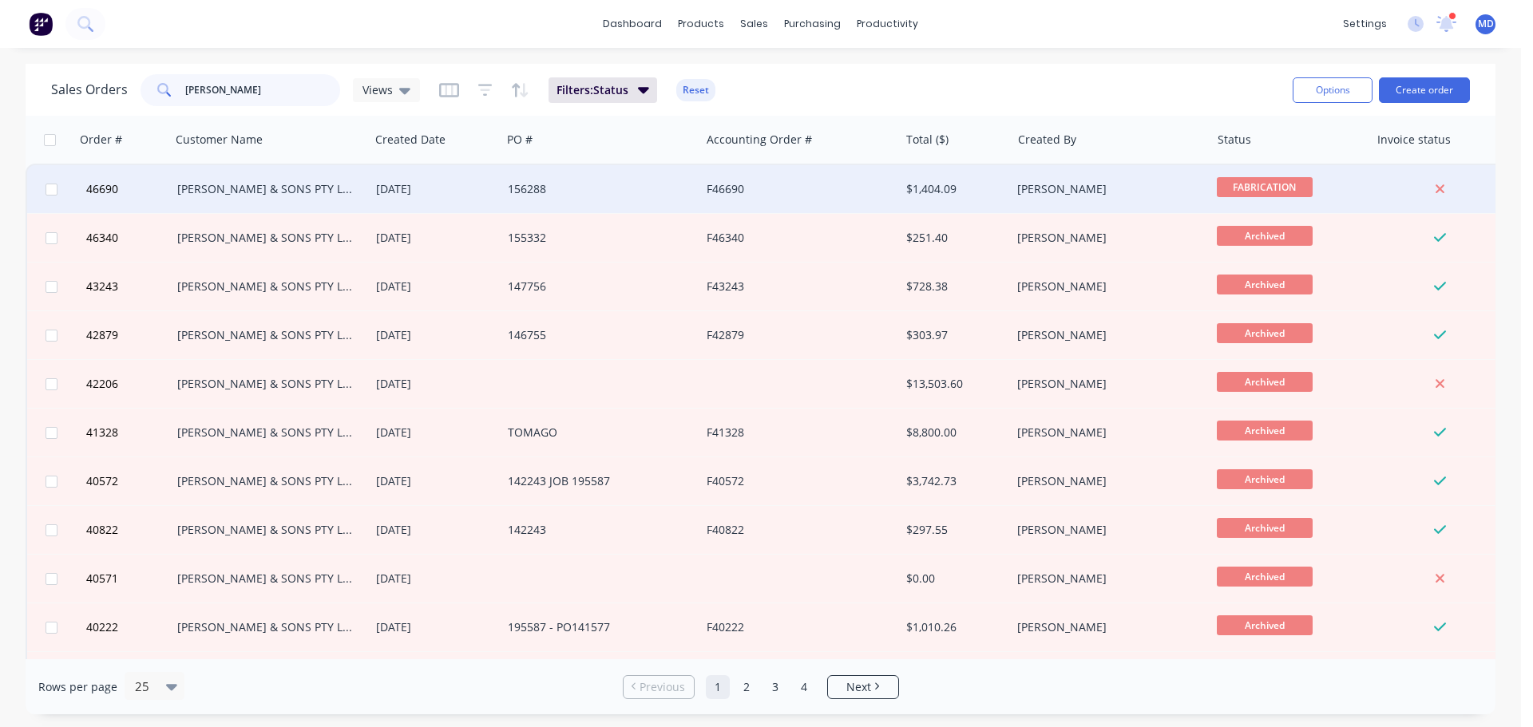
type input "MULLAN"
click at [78, 186] on div at bounding box center [123, 189] width 96 height 48
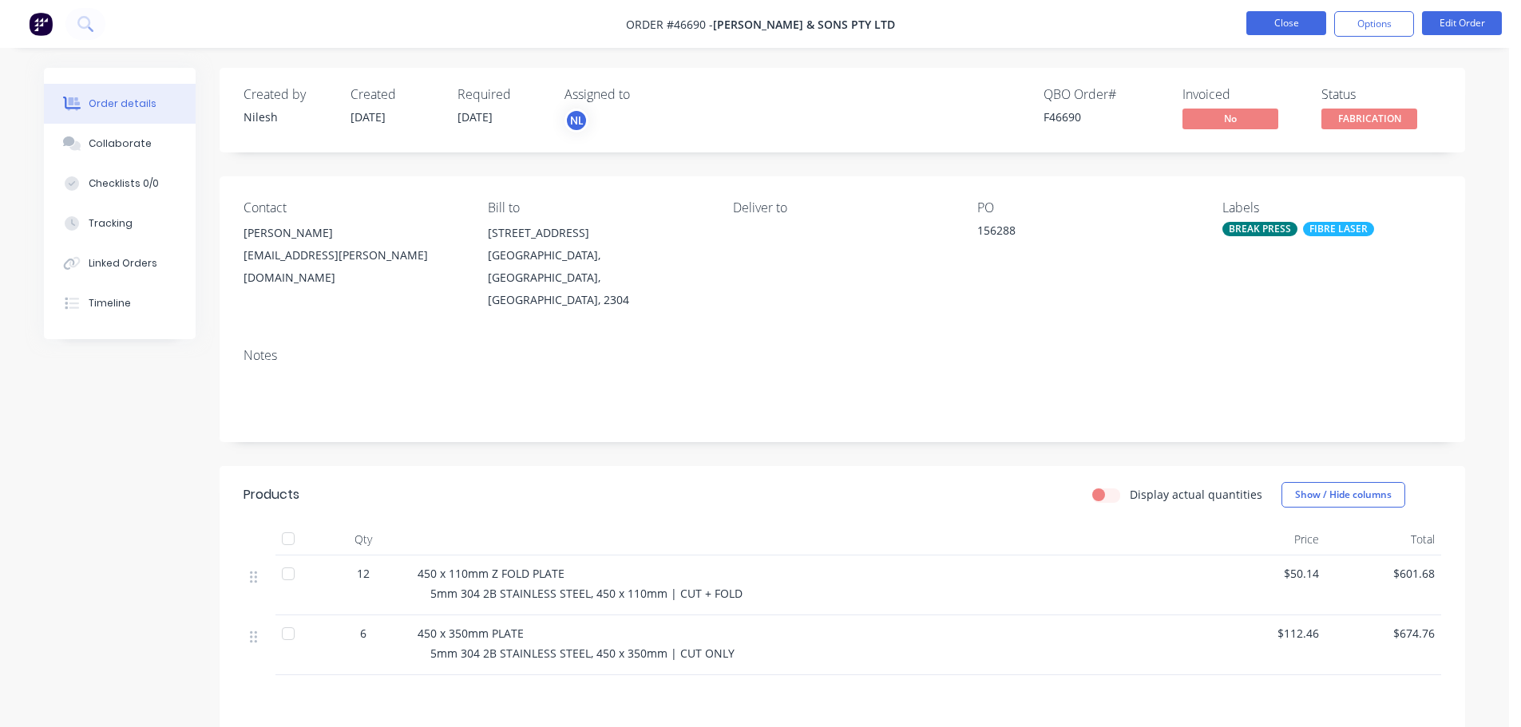
click at [1260, 21] on button "Close" at bounding box center [1286, 23] width 80 height 24
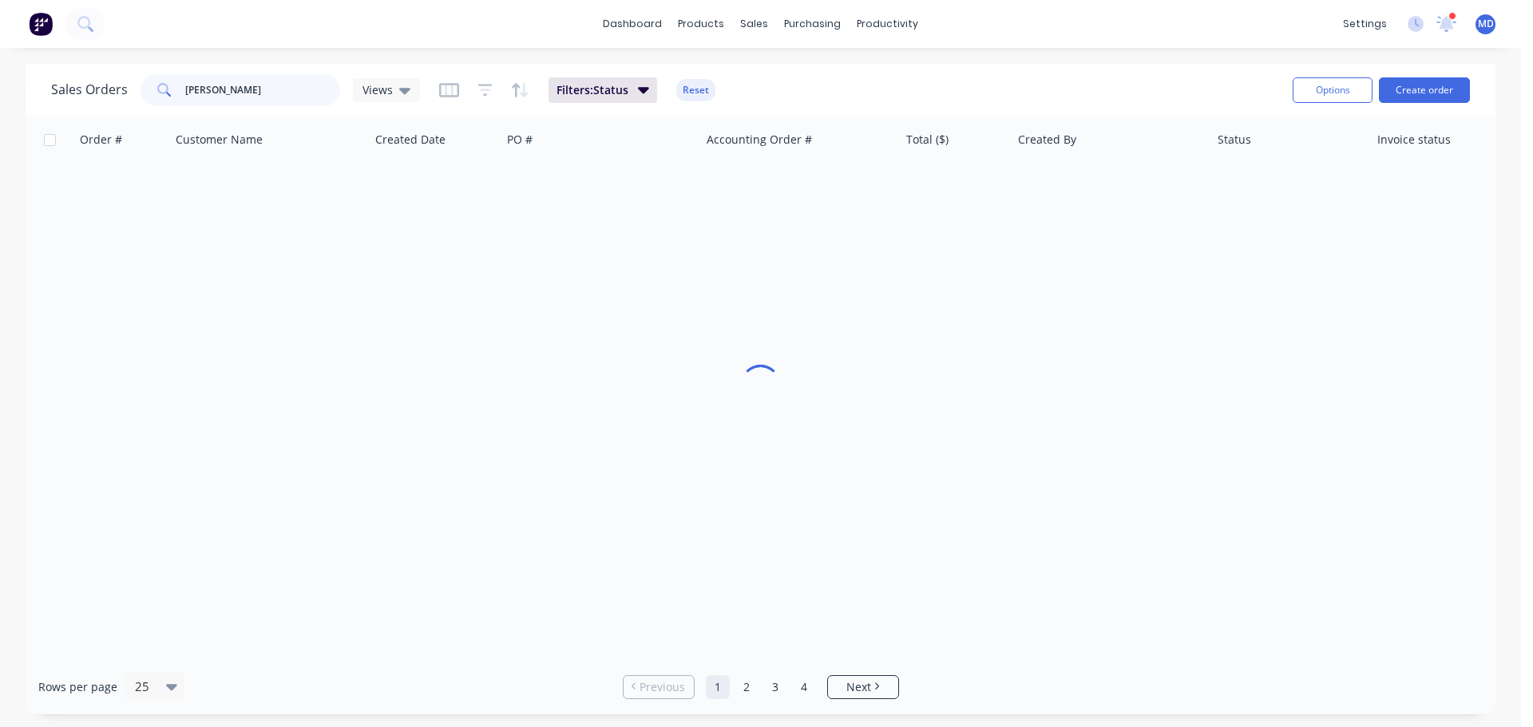
click at [232, 95] on input "MULLAN" at bounding box center [263, 90] width 156 height 32
type input "M"
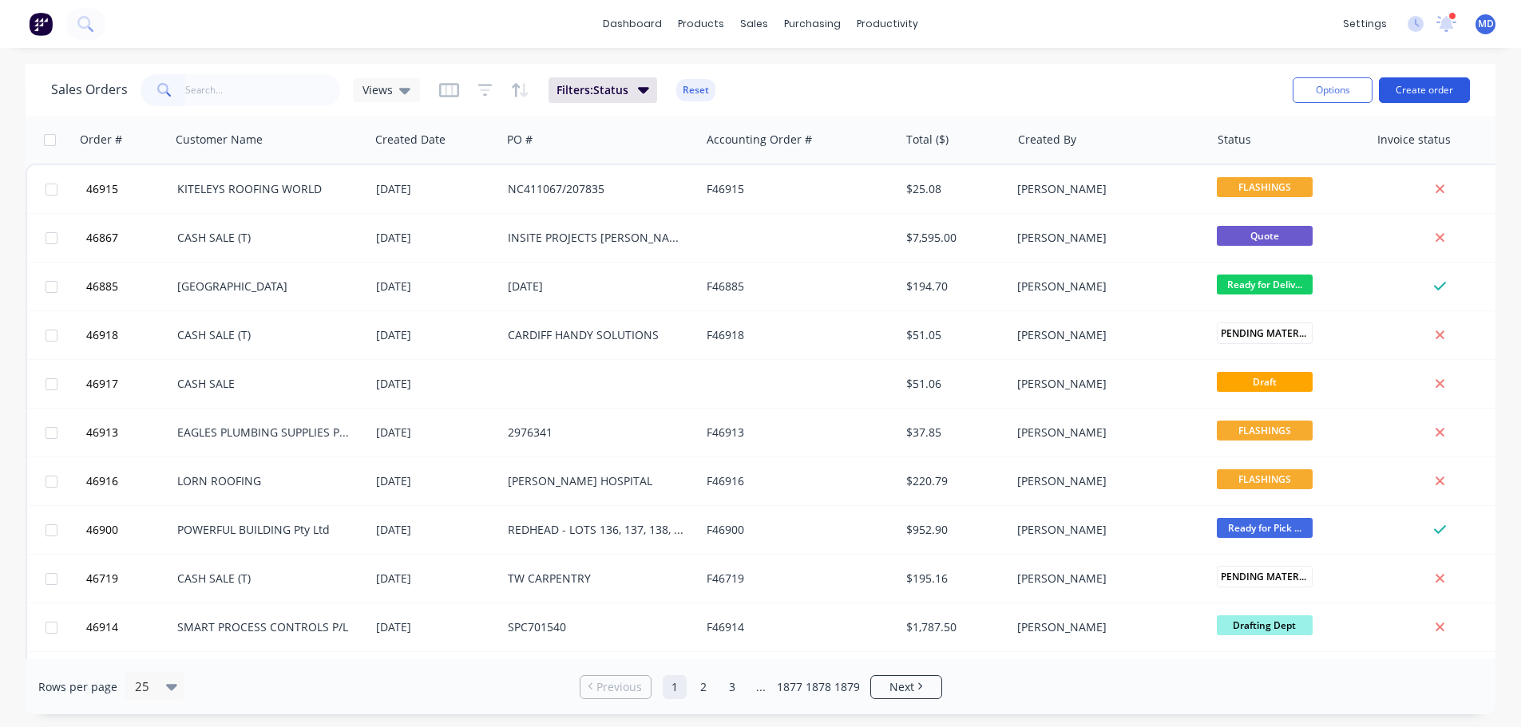
click at [1403, 80] on button "Create order" at bounding box center [1424, 90] width 91 height 26
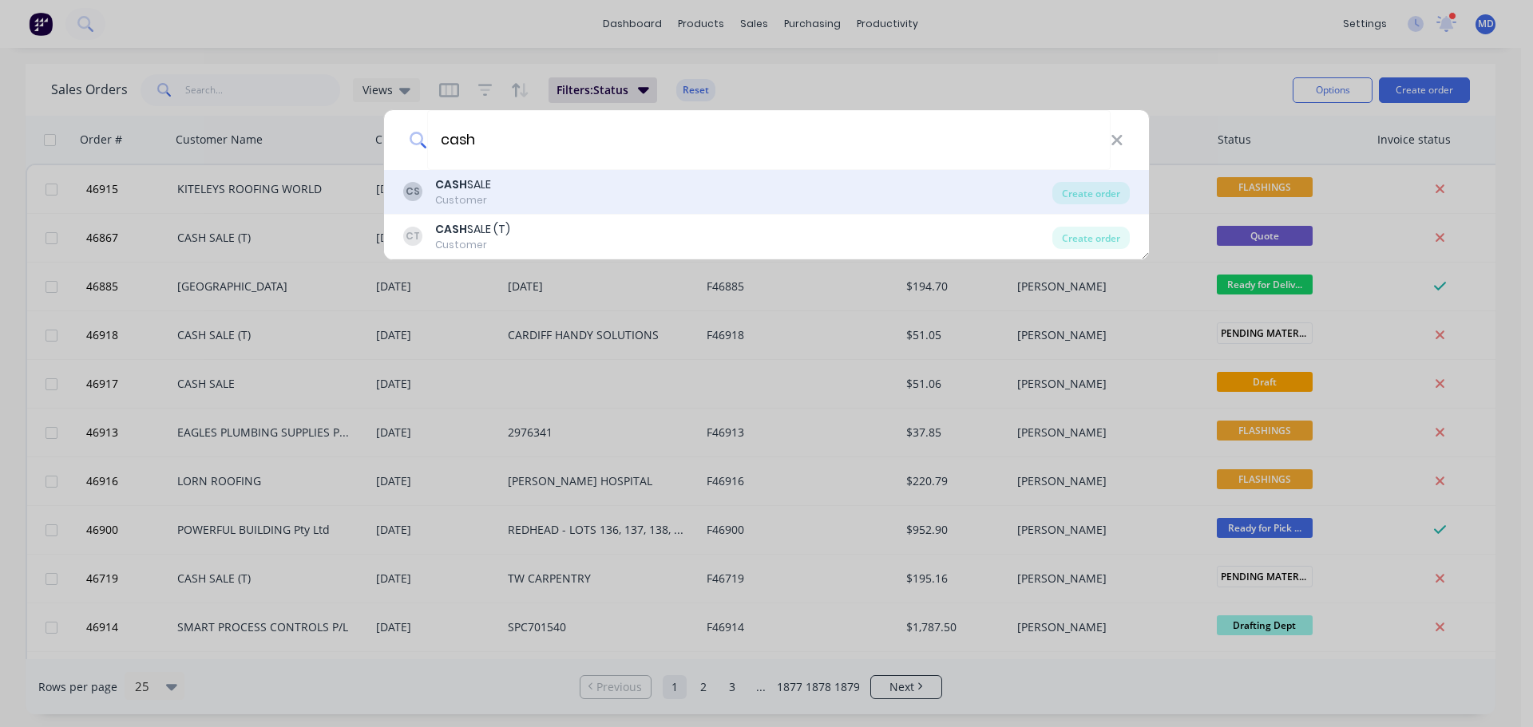
type input "cash"
click at [474, 185] on div "CASH SALE" at bounding box center [463, 184] width 56 height 17
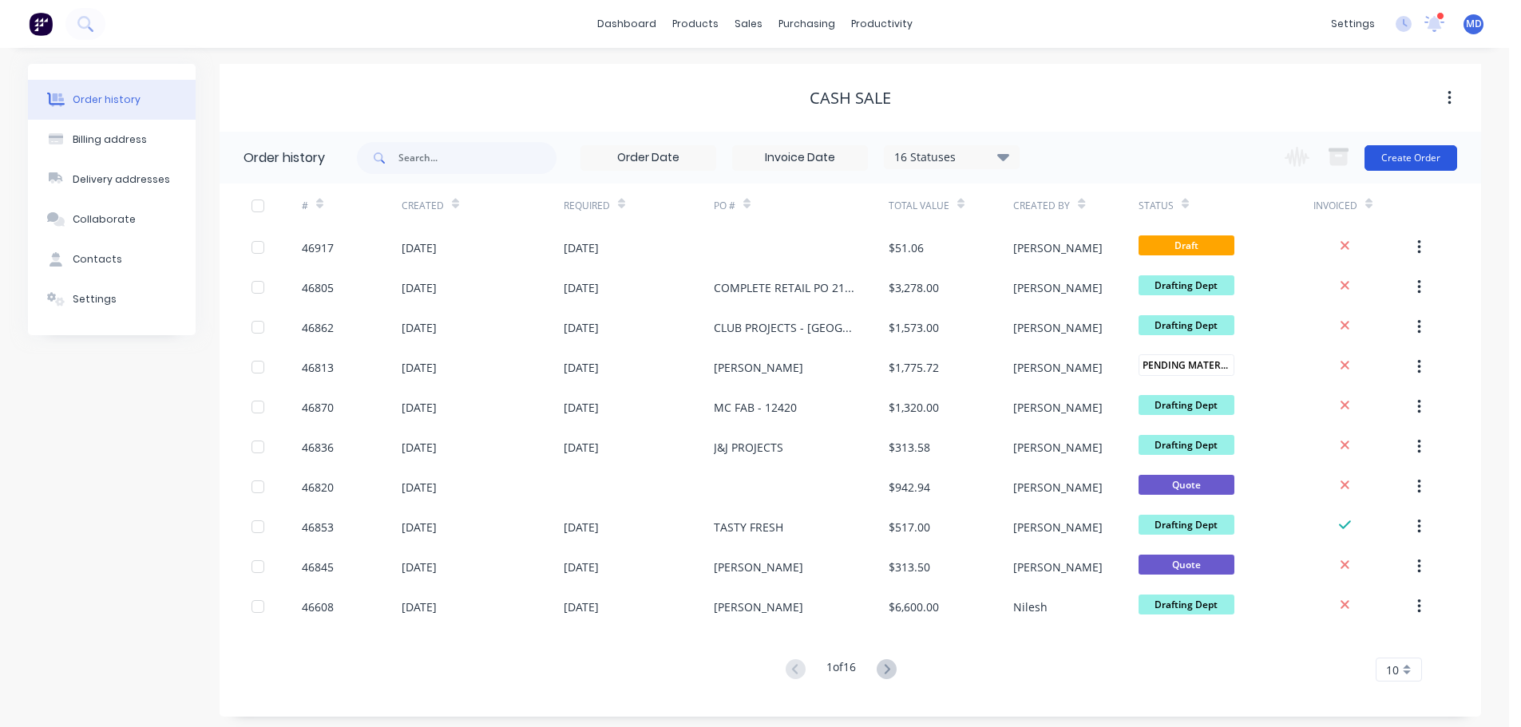
click at [1416, 152] on button "Create Order" at bounding box center [1410, 158] width 93 height 26
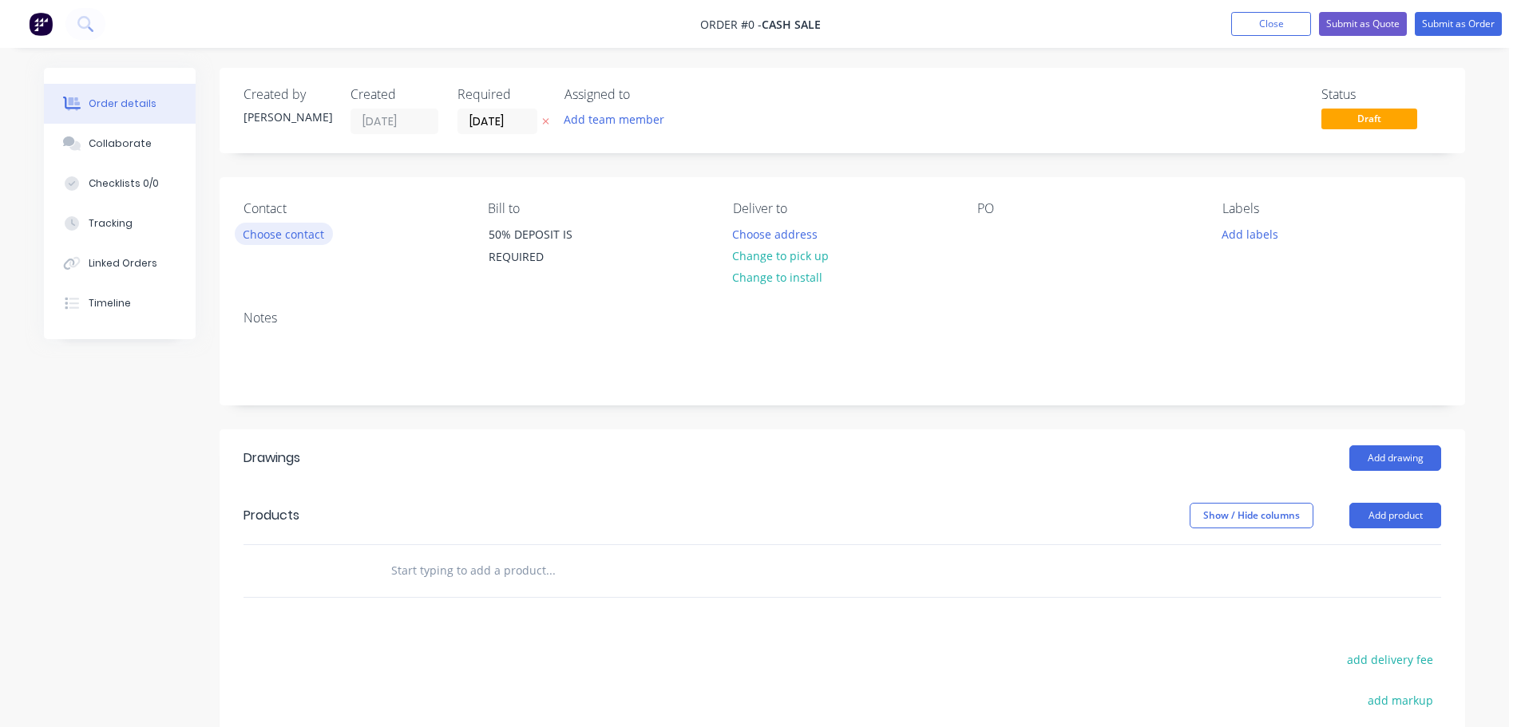
click at [280, 232] on button "Choose contact" at bounding box center [284, 234] width 98 height 22
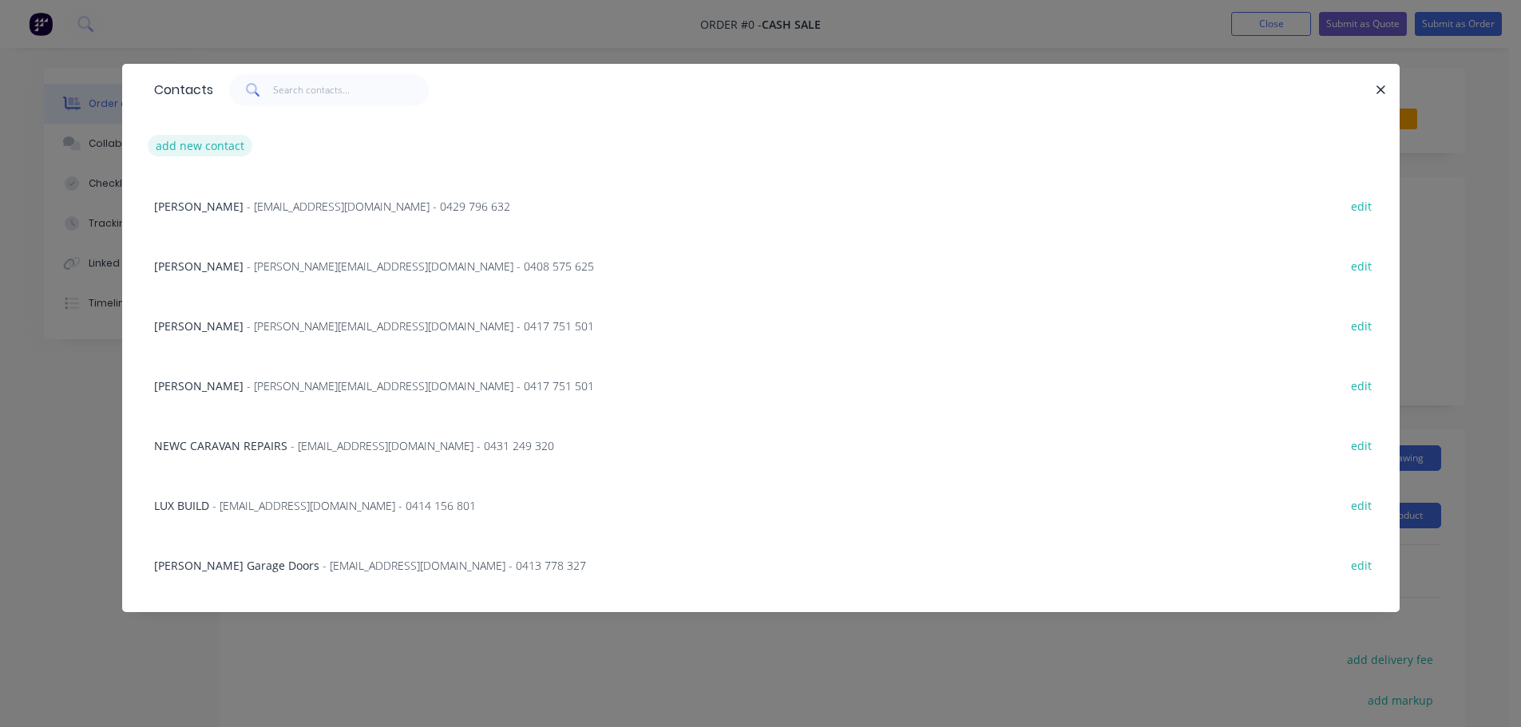
click at [212, 155] on button "add new contact" at bounding box center [200, 146] width 105 height 22
select select "AU"
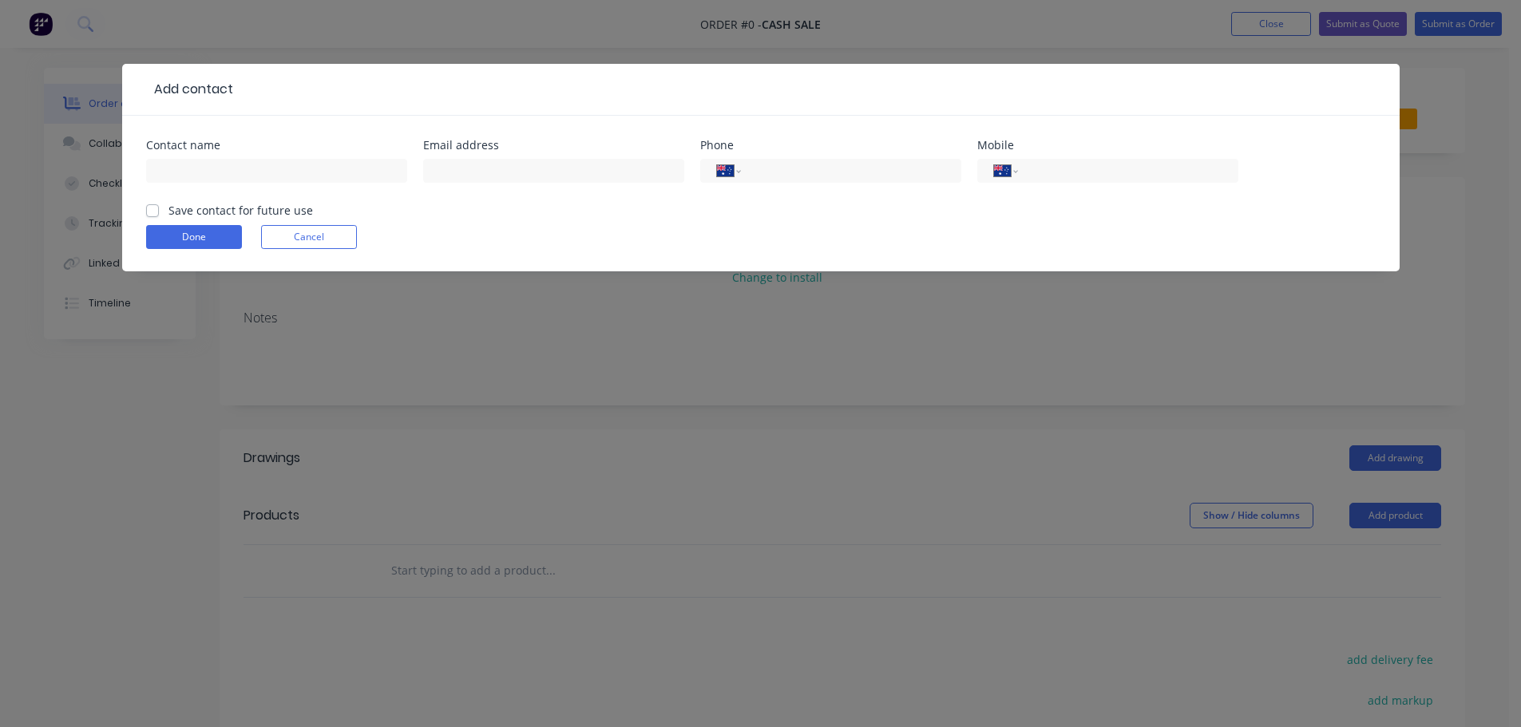
click at [222, 153] on div "Contact name" at bounding box center [276, 171] width 261 height 62
click at [227, 168] on input "text" at bounding box center [276, 171] width 261 height 24
type input "[PERSON_NAME] FARMILO"
type input "[EMAIL_ADDRESS][DOMAIN_NAME]"
click at [168, 214] on label "Save contact for future use" at bounding box center [240, 210] width 144 height 17
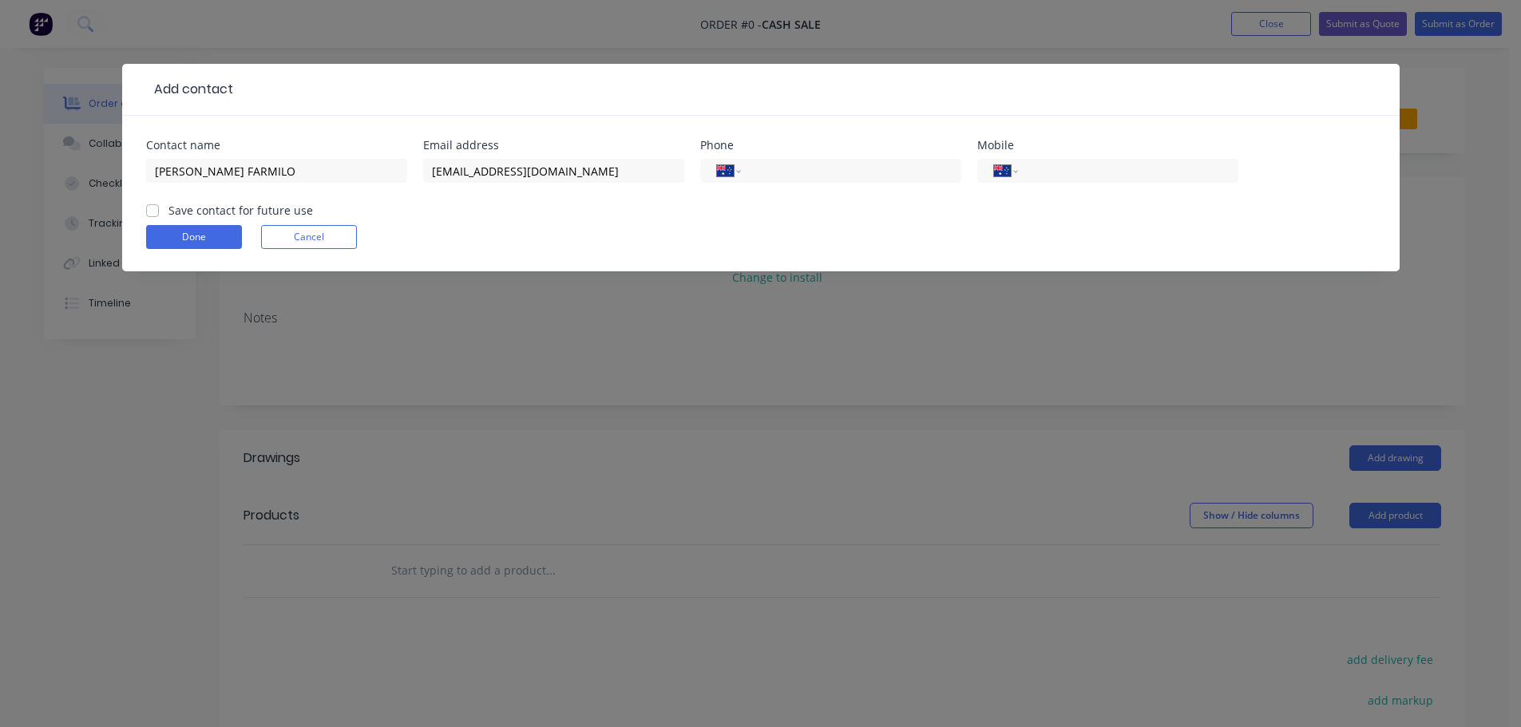
click at [156, 214] on input "Save contact for future use" at bounding box center [152, 209] width 13 height 15
checkbox input "true"
click at [209, 238] on button "Done" at bounding box center [194, 237] width 96 height 24
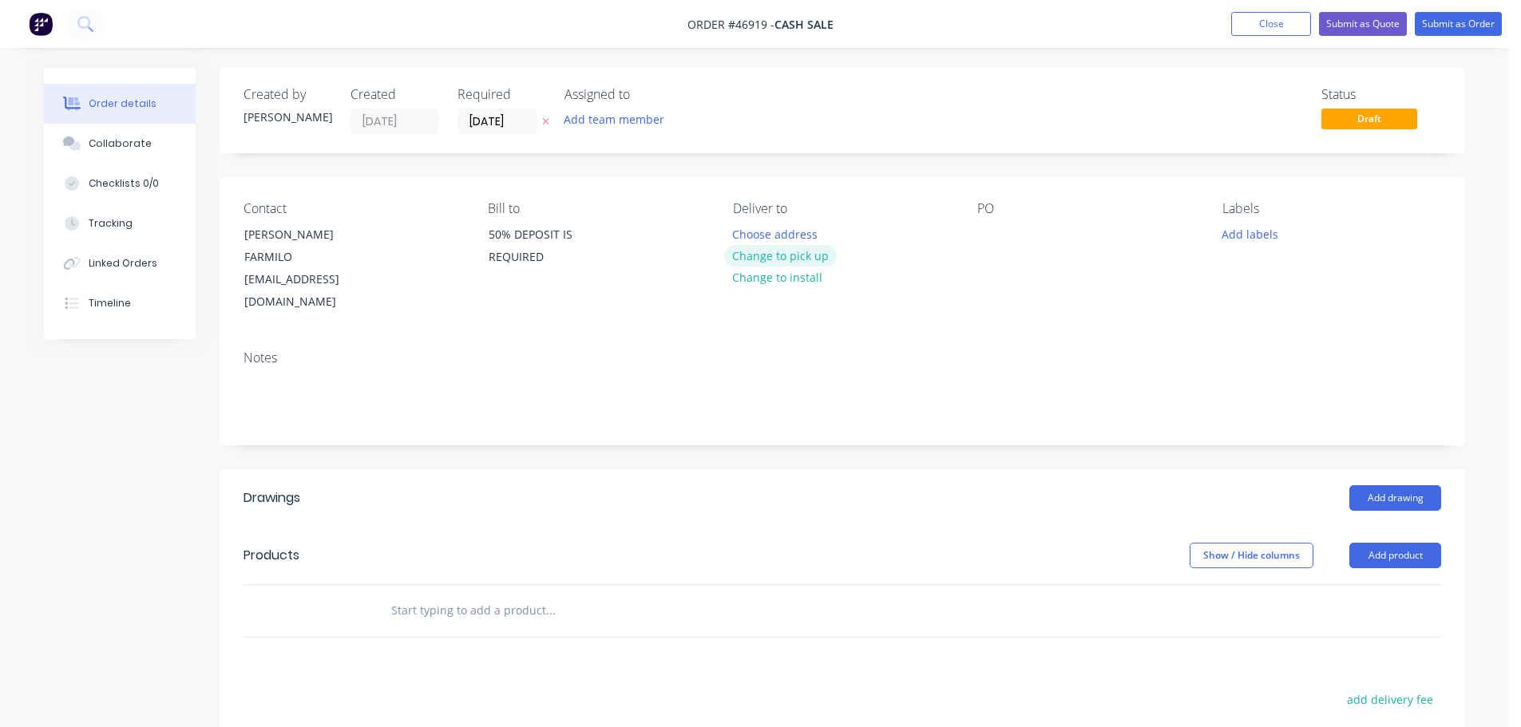
click at [775, 259] on button "Change to pick up" at bounding box center [780, 256] width 113 height 22
click at [988, 235] on div at bounding box center [990, 234] width 26 height 23
click at [1408, 485] on button "Add drawing" at bounding box center [1395, 498] width 92 height 26
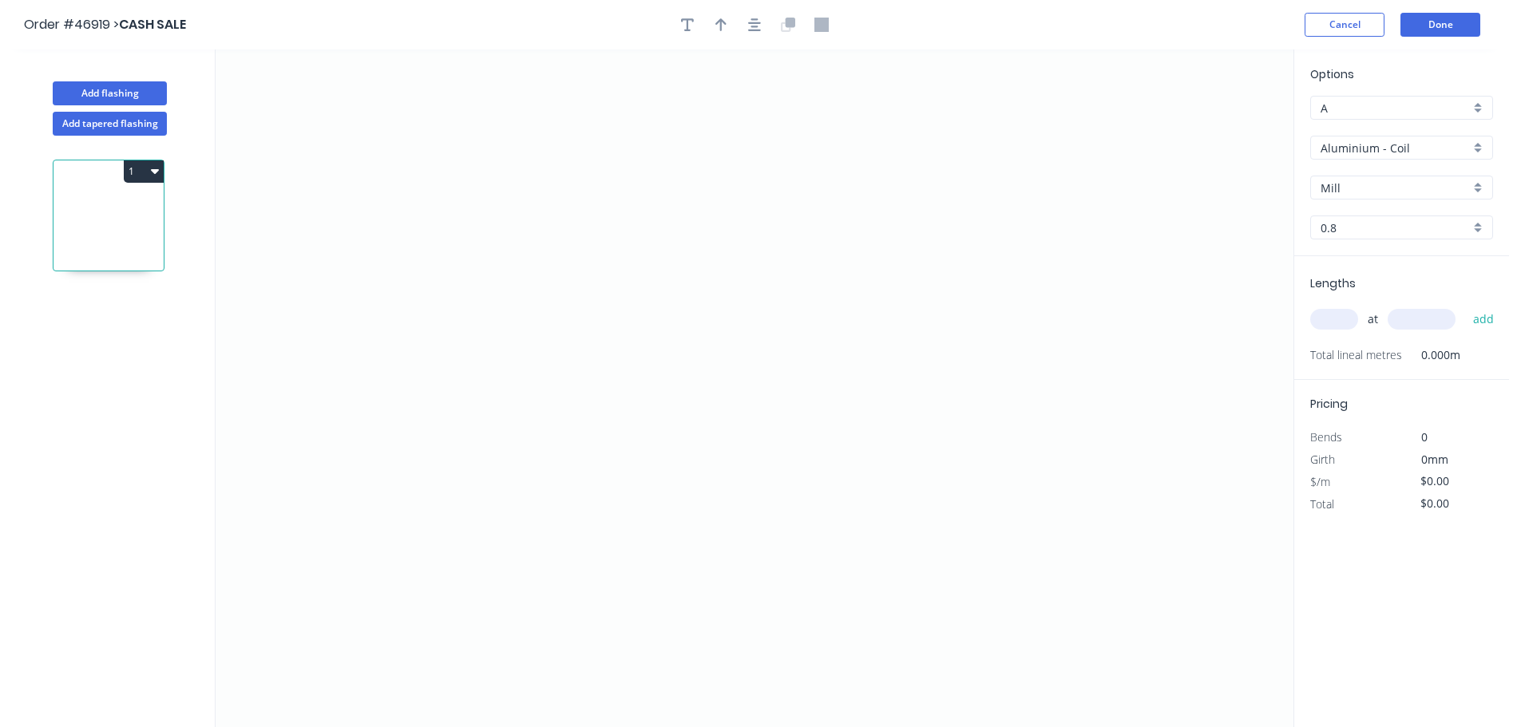
click at [1390, 156] on div "Aluminium - Coil" at bounding box center [1401, 148] width 183 height 24
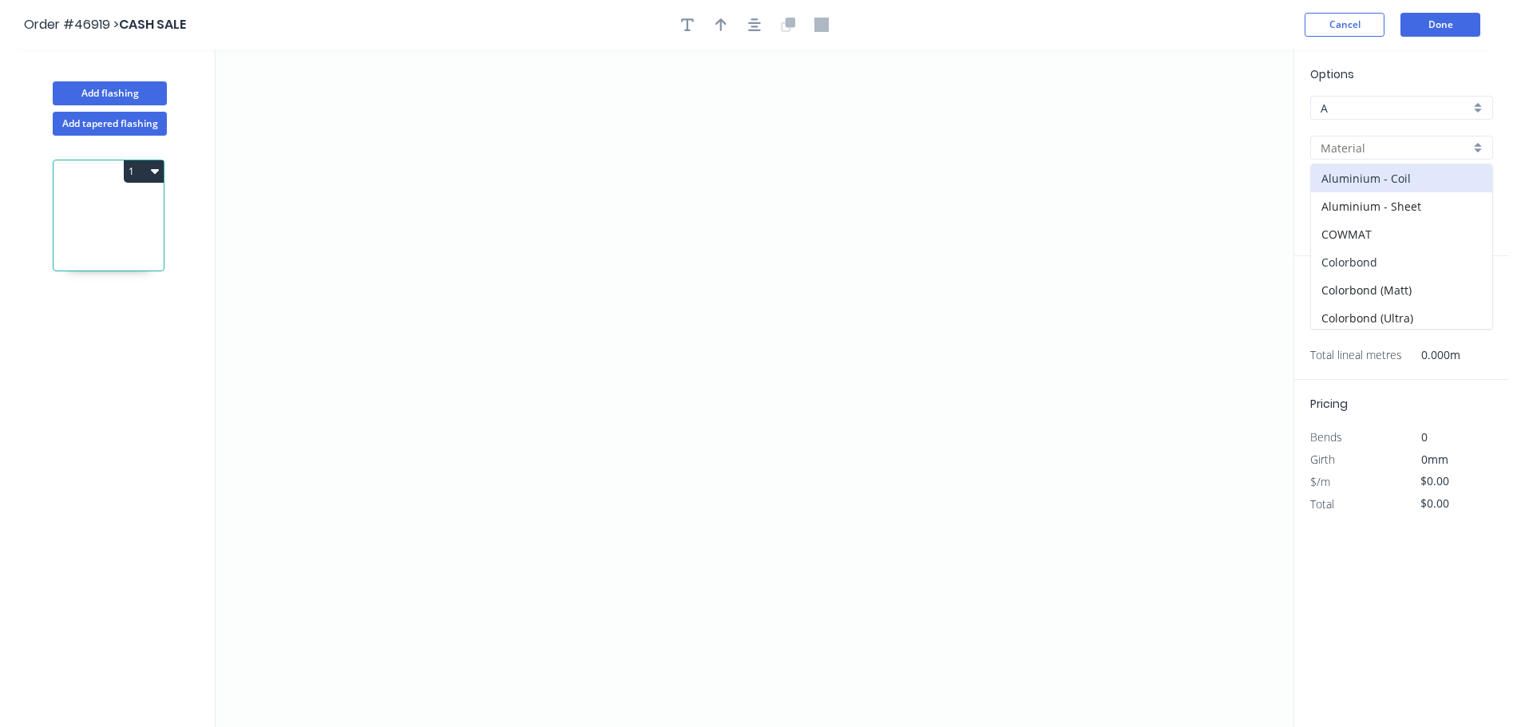
click at [1362, 259] on div "Colorbond" at bounding box center [1401, 262] width 181 height 28
type input "Colorbond"
type input "Basalt"
type input "0.55"
click at [1364, 184] on input "Basalt" at bounding box center [1394, 188] width 149 height 17
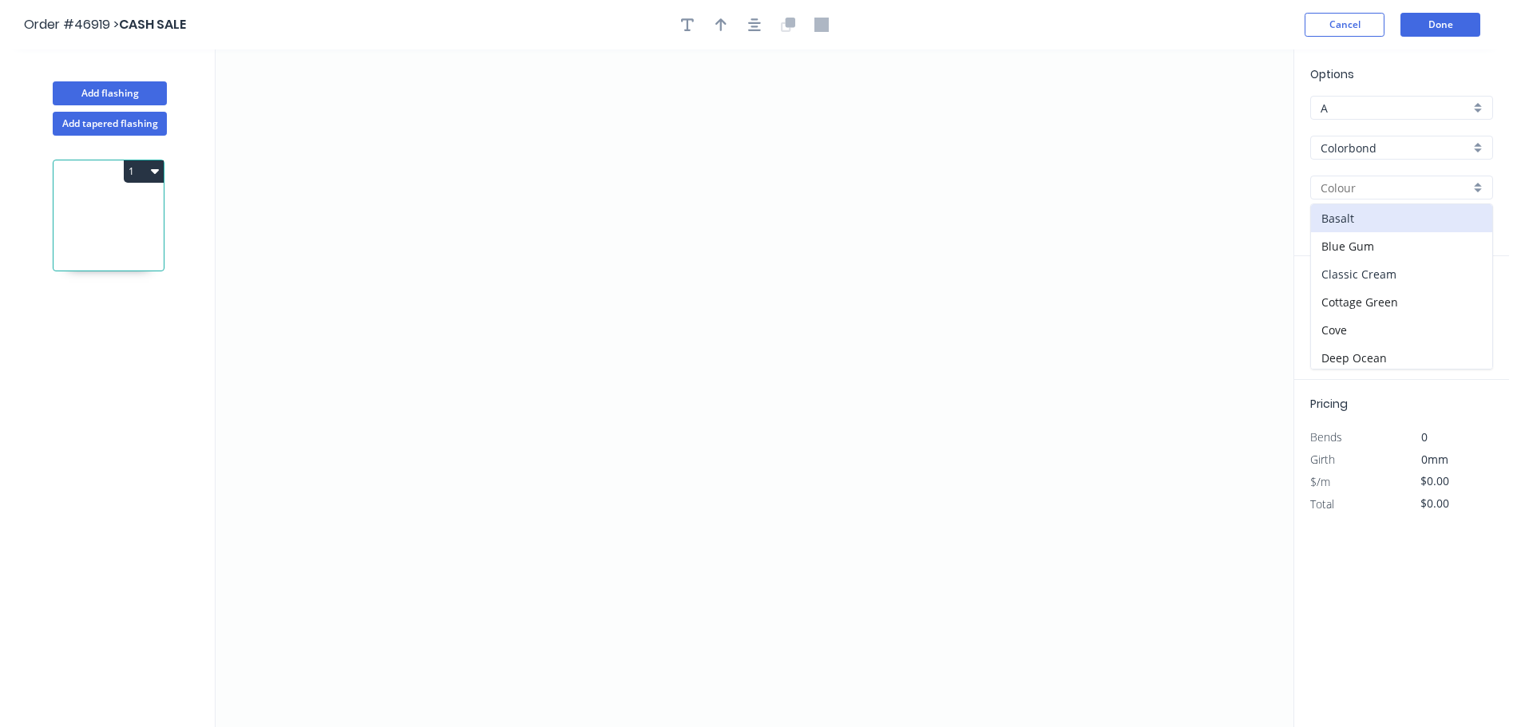
click at [1358, 273] on div "Classic Cream" at bounding box center [1401, 274] width 181 height 28
type input "Classic Cream"
click at [631, 149] on icon "0" at bounding box center [755, 388] width 1078 height 678
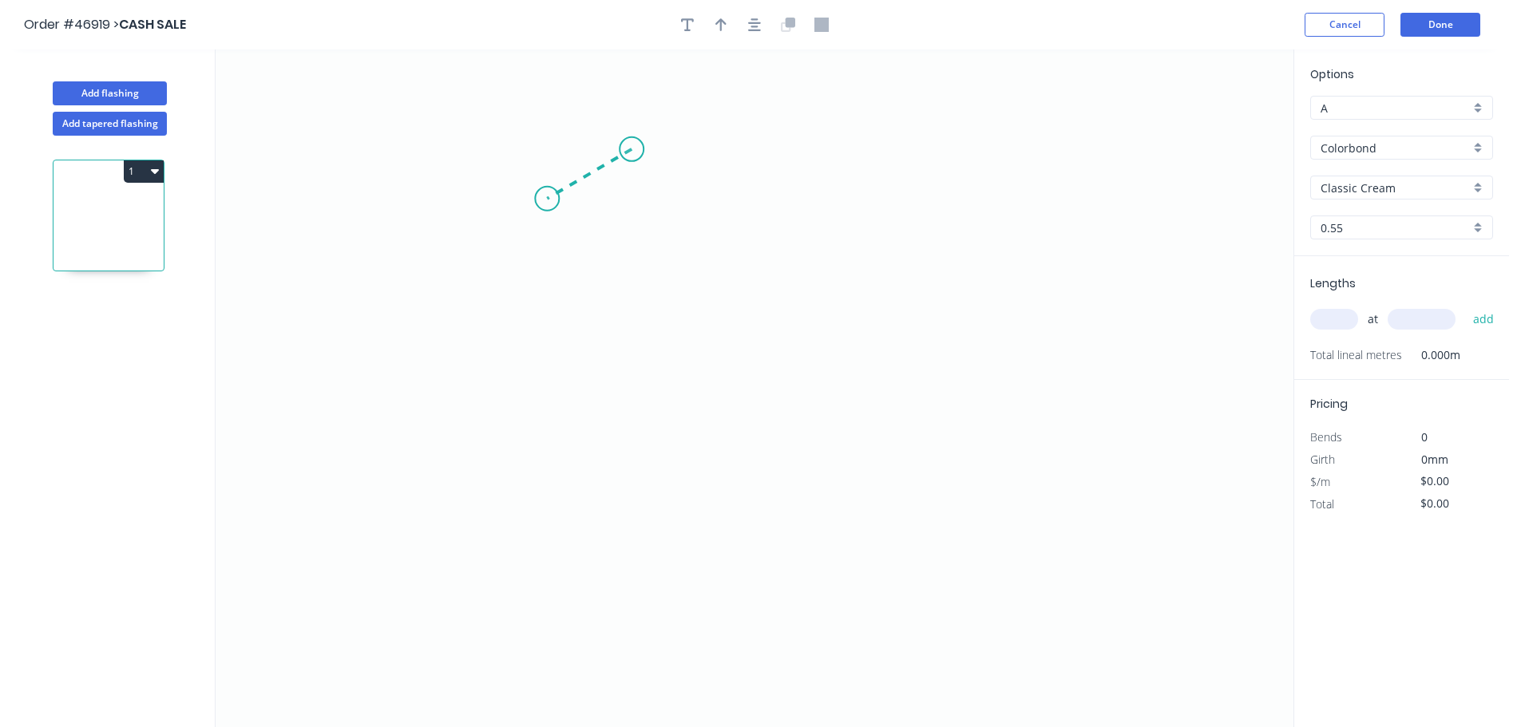
click at [547, 199] on icon "0" at bounding box center [755, 388] width 1078 height 678
click at [548, 580] on icon "0 ?" at bounding box center [755, 388] width 1078 height 678
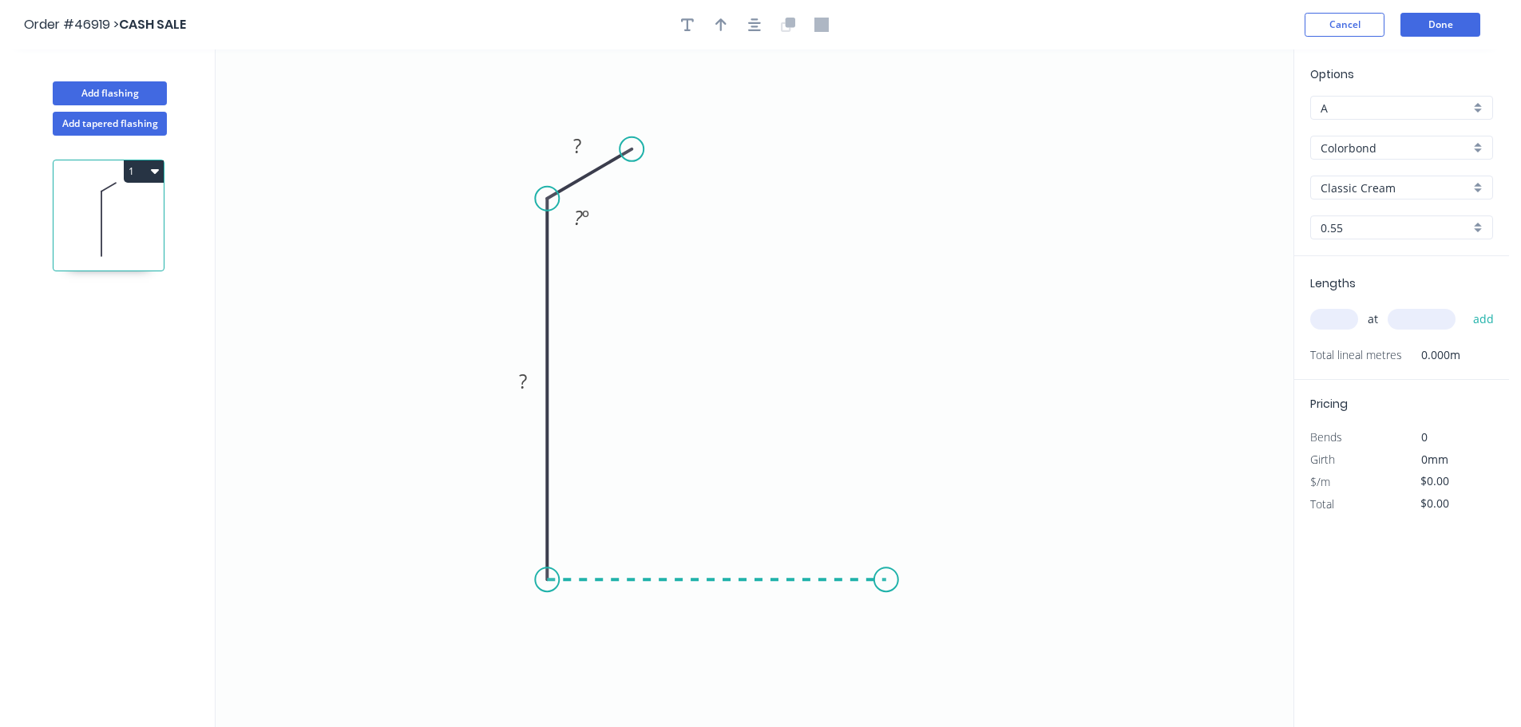
click at [886, 584] on icon "0 ? ? ? º" at bounding box center [755, 388] width 1078 height 678
drag, startPoint x: 881, startPoint y: 496, endPoint x: 751, endPoint y: 145, distance: 373.5
click at [878, 477] on icon "0 ? ? ? ? º" at bounding box center [755, 388] width 1078 height 678
drag, startPoint x: 883, startPoint y: 472, endPoint x: 990, endPoint y: 497, distance: 110.0
click at [990, 497] on circle at bounding box center [990, 497] width 24 height 24
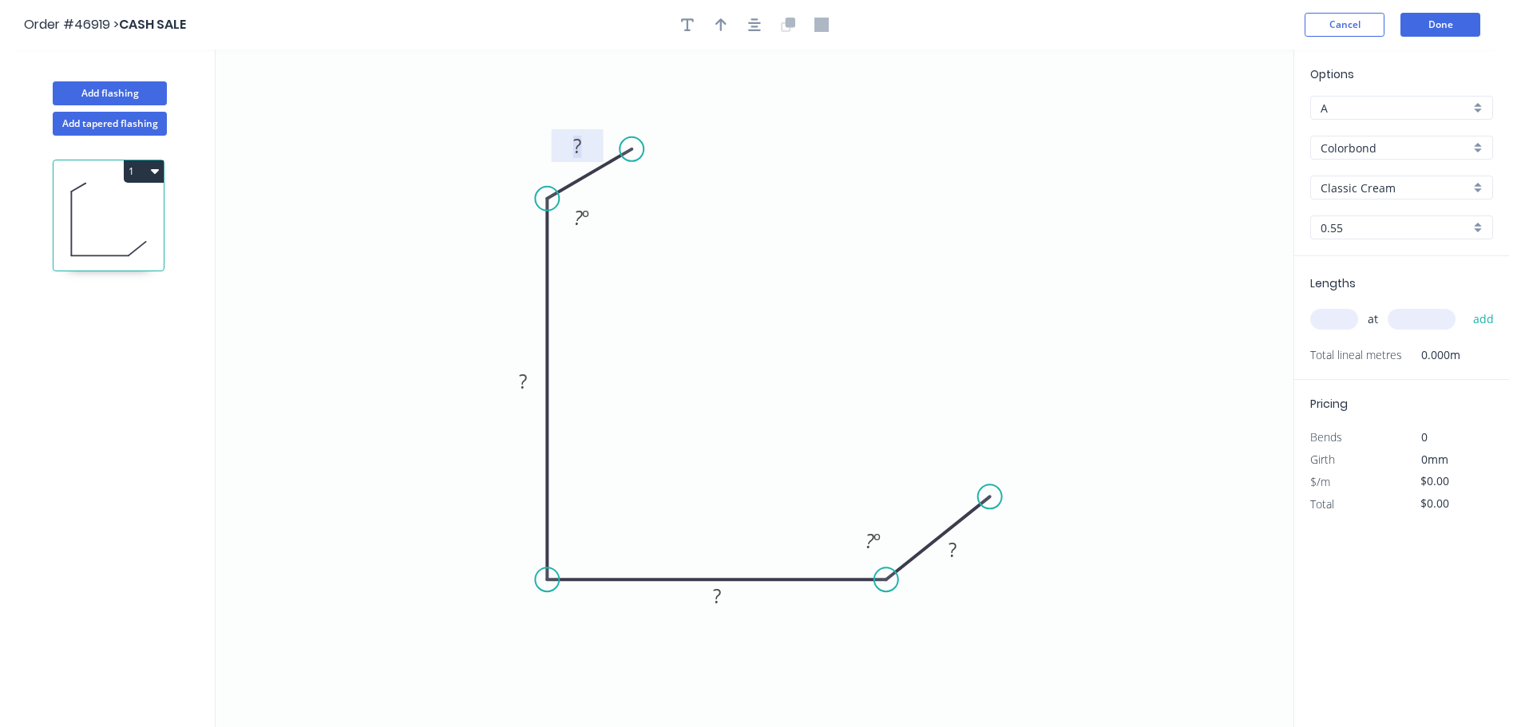
click at [574, 148] on tspan "?" at bounding box center [577, 146] width 8 height 26
drag, startPoint x: 987, startPoint y: 492, endPoint x: 984, endPoint y: 513, distance: 21.8
click at [984, 513] on circle at bounding box center [984, 513] width 24 height 24
click at [562, 141] on rect at bounding box center [577, 147] width 32 height 22
click at [717, 20] on icon "button" at bounding box center [720, 25] width 11 height 14
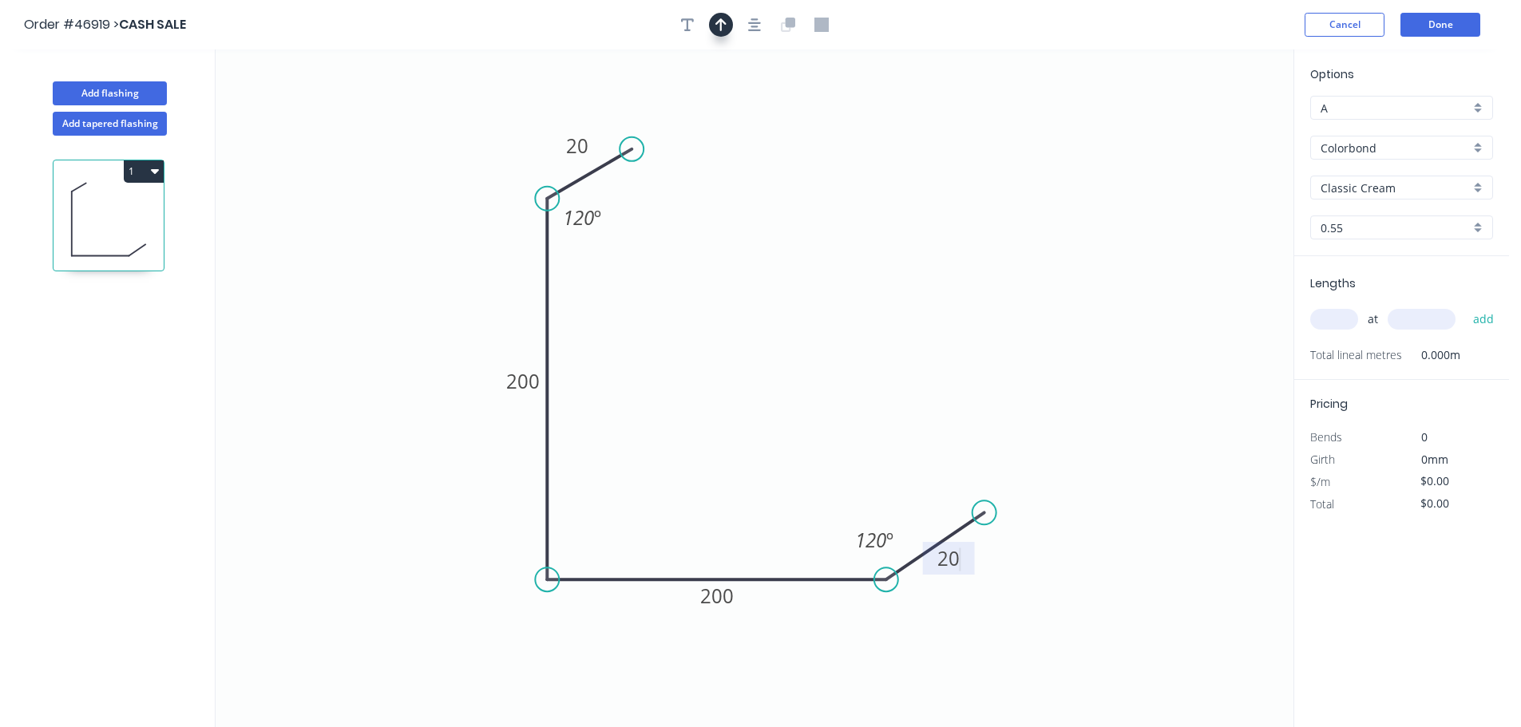
type input "$28.83"
drag, startPoint x: 1210, startPoint y: 127, endPoint x: 488, endPoint y: 489, distance: 808.3
click at [488, 489] on icon at bounding box center [486, 470] width 14 height 51
click at [489, 489] on icon at bounding box center [488, 470] width 14 height 51
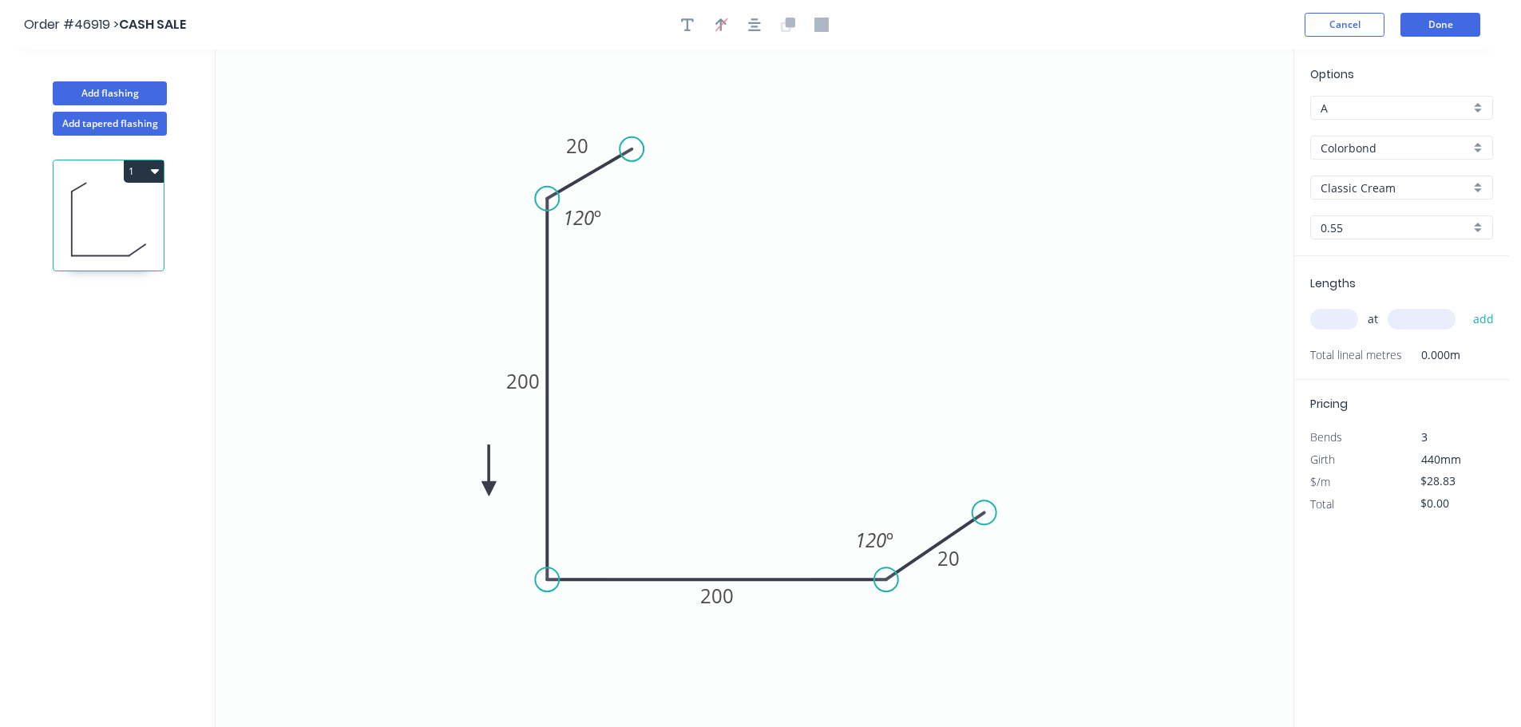
click at [489, 489] on icon at bounding box center [488, 470] width 14 height 51
click at [489, 489] on icon at bounding box center [506, 488] width 51 height 14
click at [489, 489] on icon at bounding box center [502, 502] width 46 height 46
click at [489, 489] on icon at bounding box center [488, 506] width 14 height 51
click at [489, 489] on icon at bounding box center [476, 502] width 46 height 46
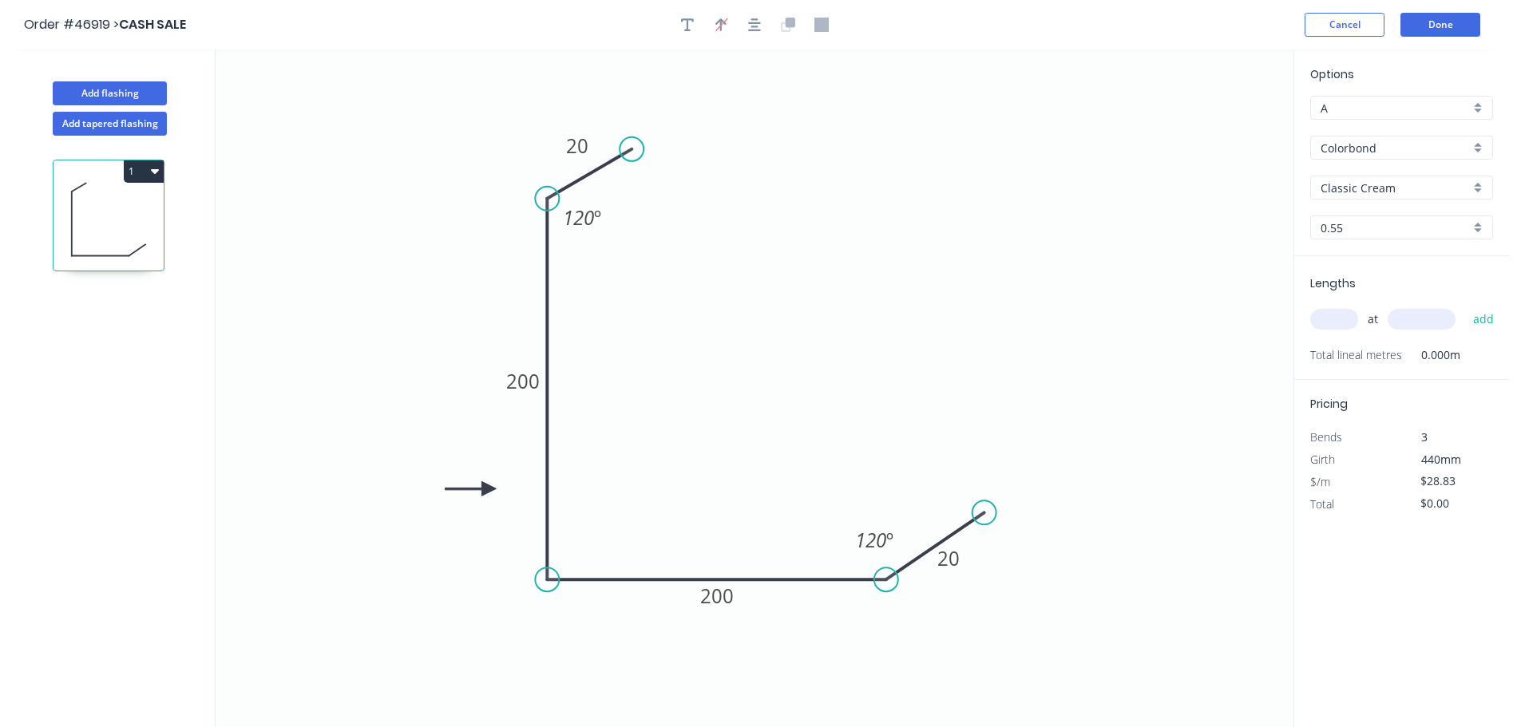
drag, startPoint x: 1320, startPoint y: 315, endPoint x: 1383, endPoint y: 308, distance: 64.3
click at [1320, 315] on input "text" at bounding box center [1334, 319] width 48 height 21
type input "1"
type input "4000"
click at [1465, 306] on button "add" at bounding box center [1484, 319] width 38 height 27
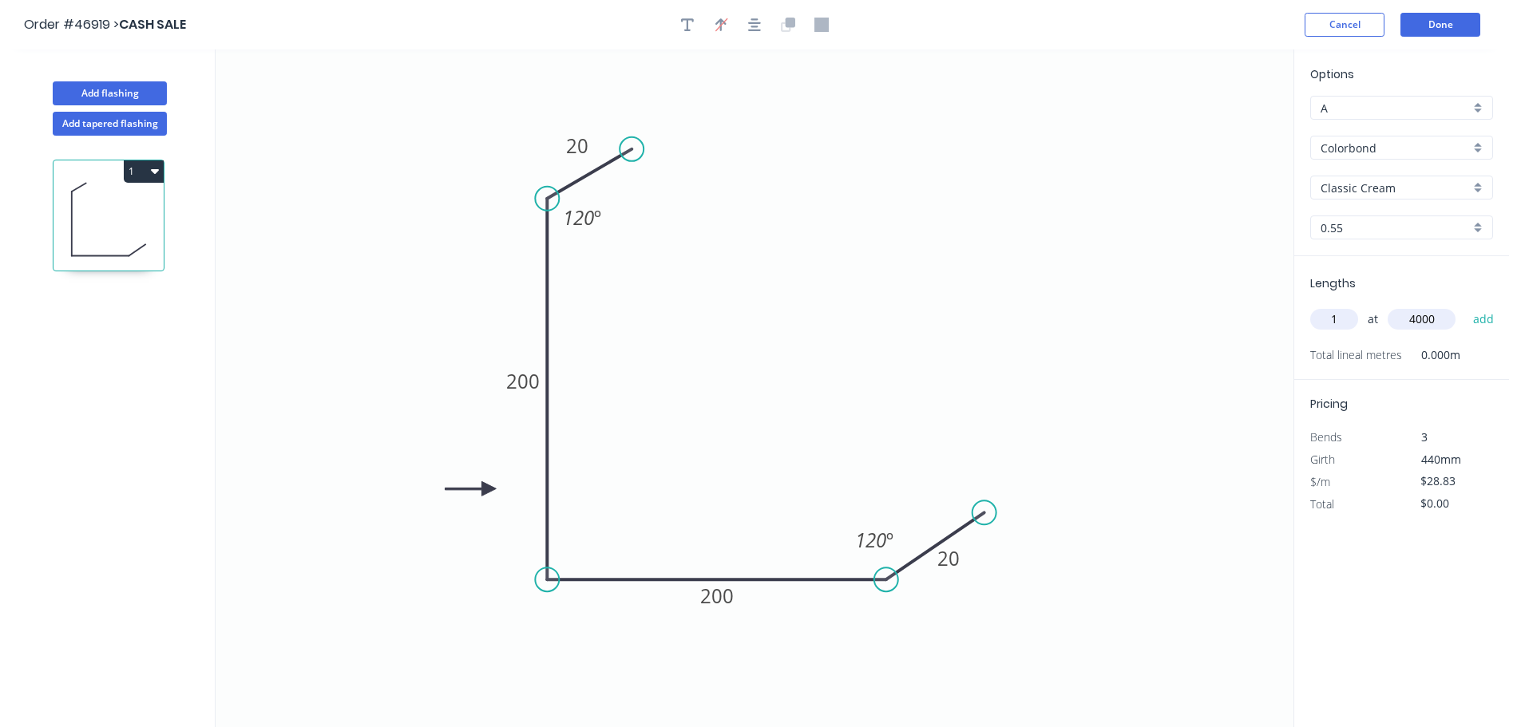
type input "$115.32"
click at [1446, 22] on button "Done" at bounding box center [1440, 25] width 80 height 24
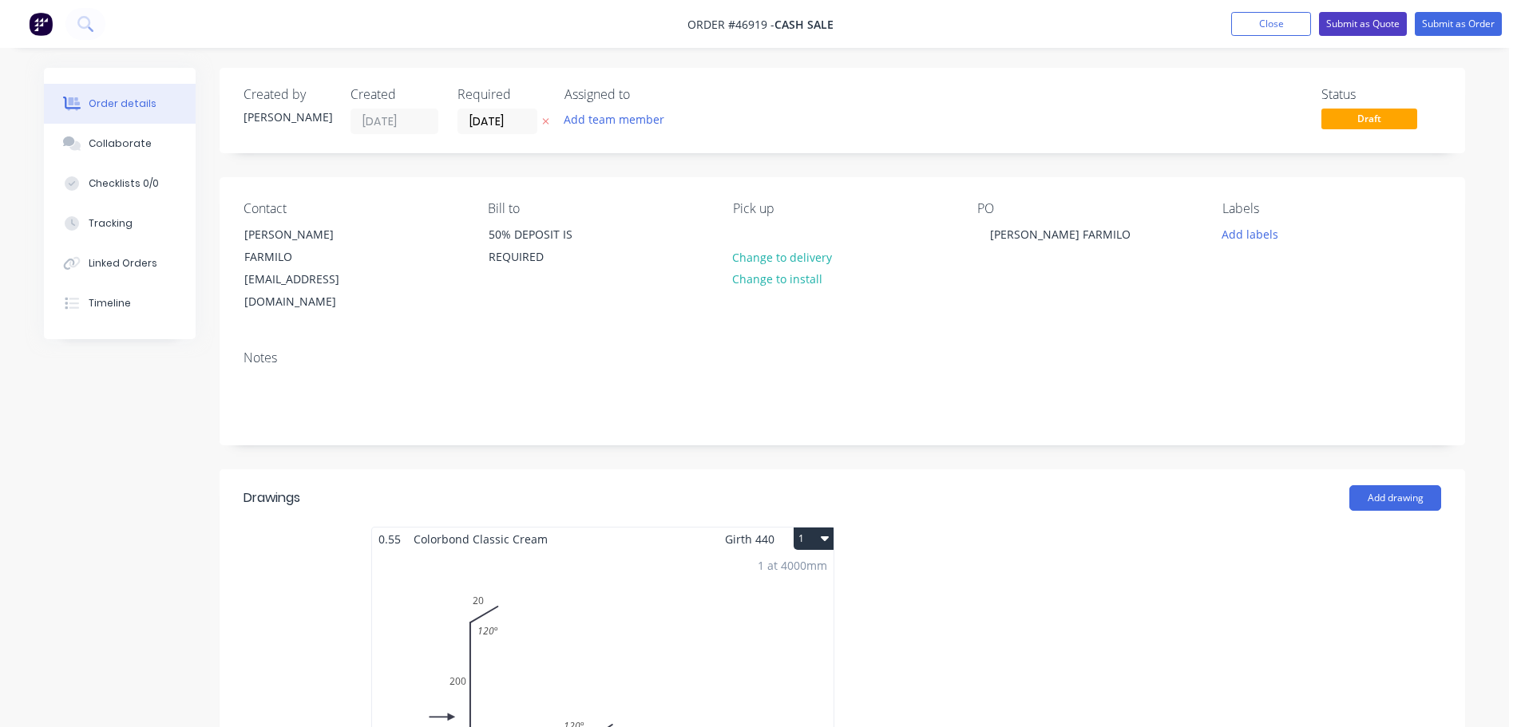
click at [1382, 29] on button "Submit as Quote" at bounding box center [1363, 24] width 88 height 24
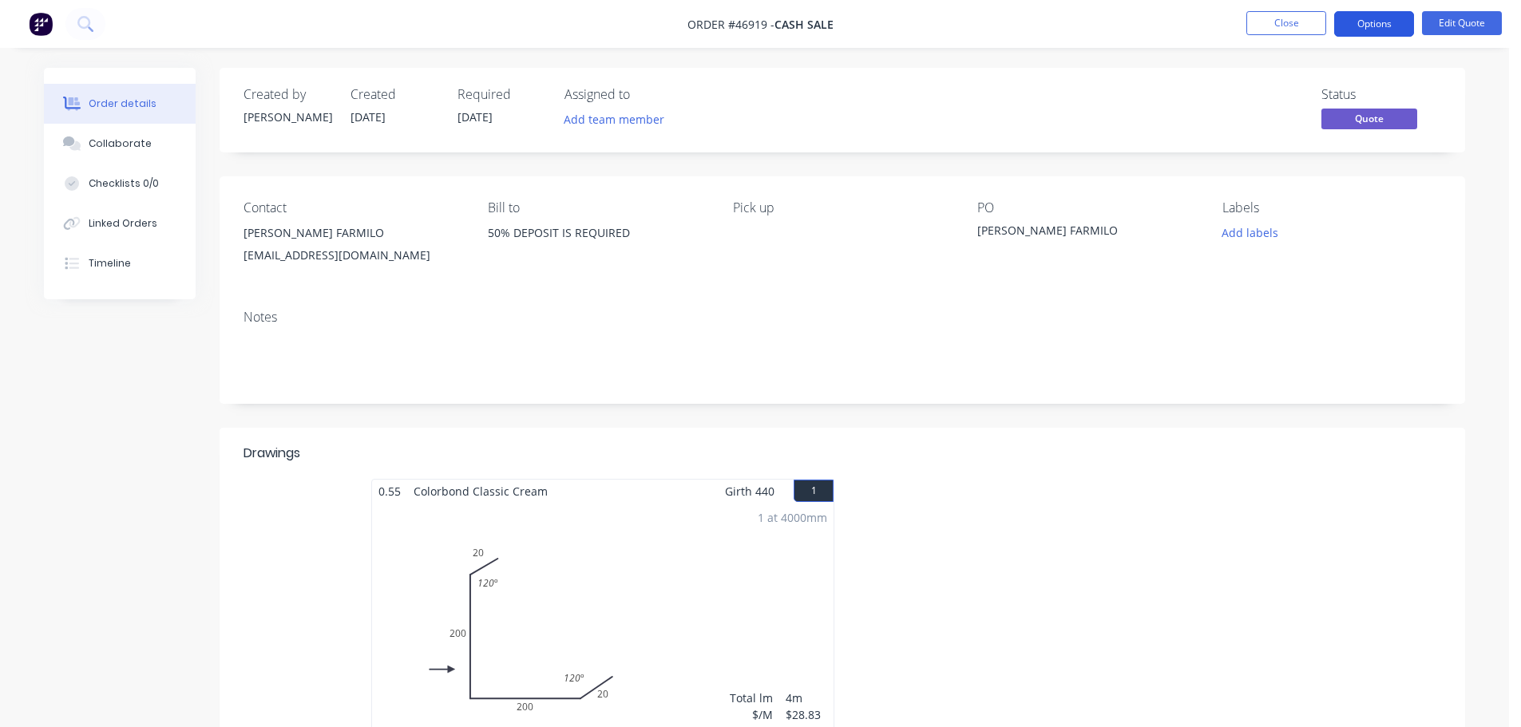
click at [1362, 30] on button "Options" at bounding box center [1374, 24] width 80 height 26
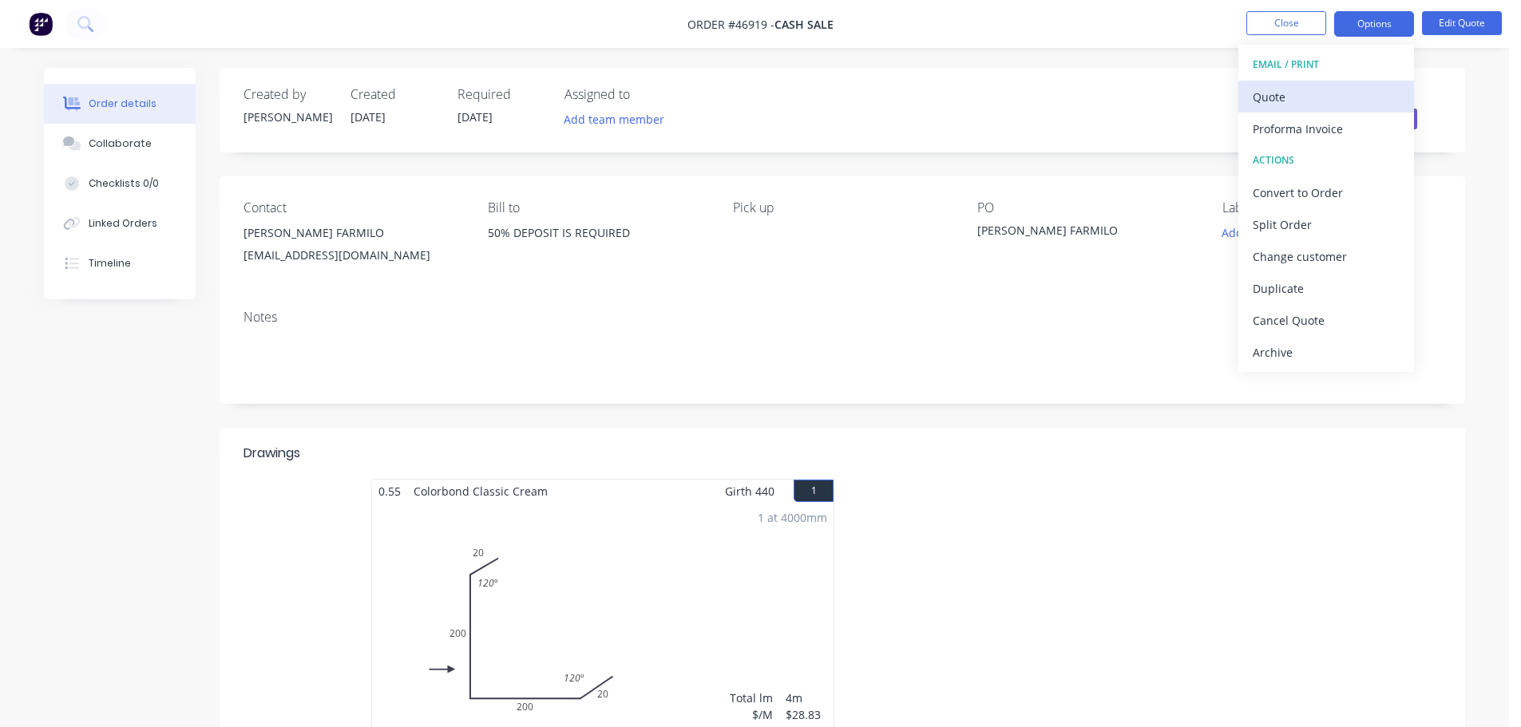
click at [1318, 90] on div "Quote" at bounding box center [1326, 96] width 147 height 23
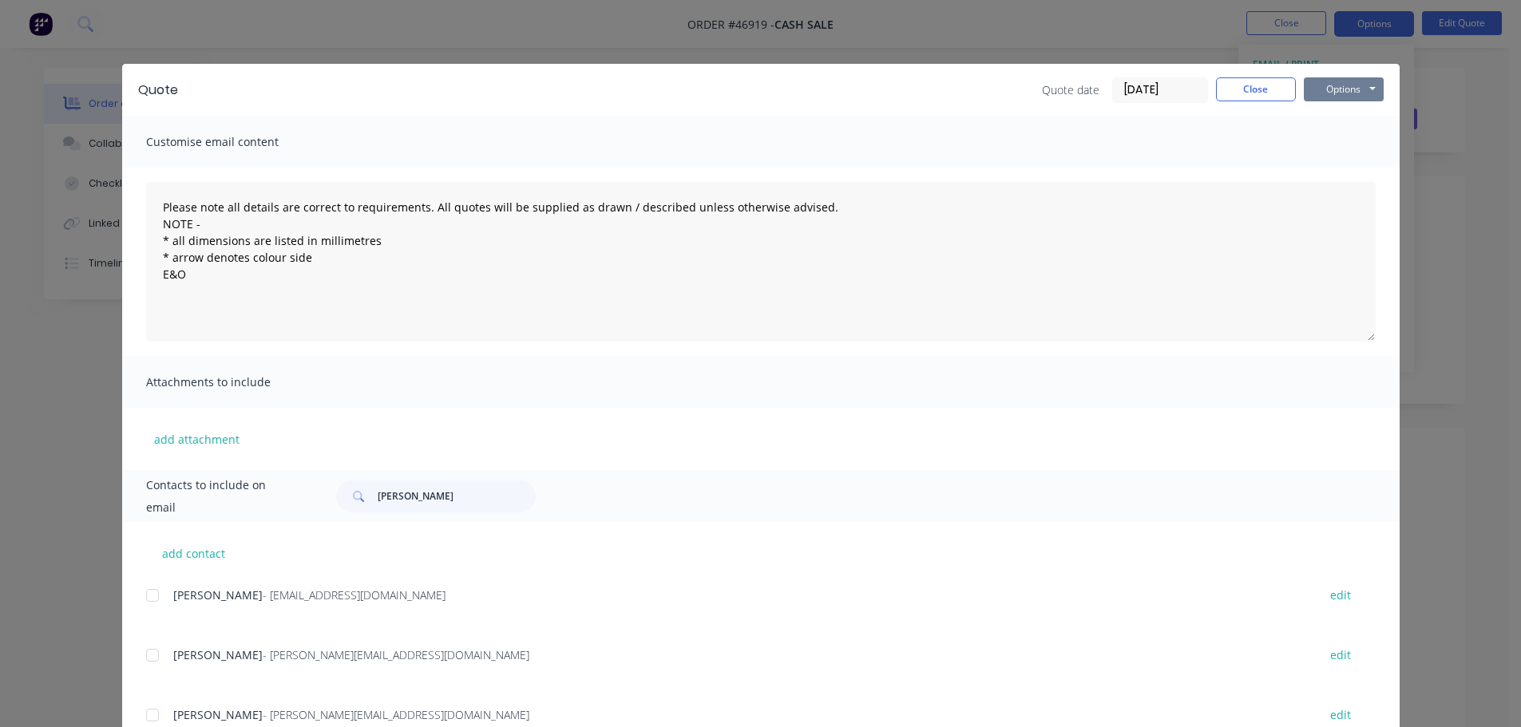
click at [1352, 88] on button "Options" at bounding box center [1344, 89] width 80 height 24
click at [1347, 144] on button "Print" at bounding box center [1355, 144] width 102 height 26
click at [1265, 81] on button "Close" at bounding box center [1256, 89] width 80 height 24
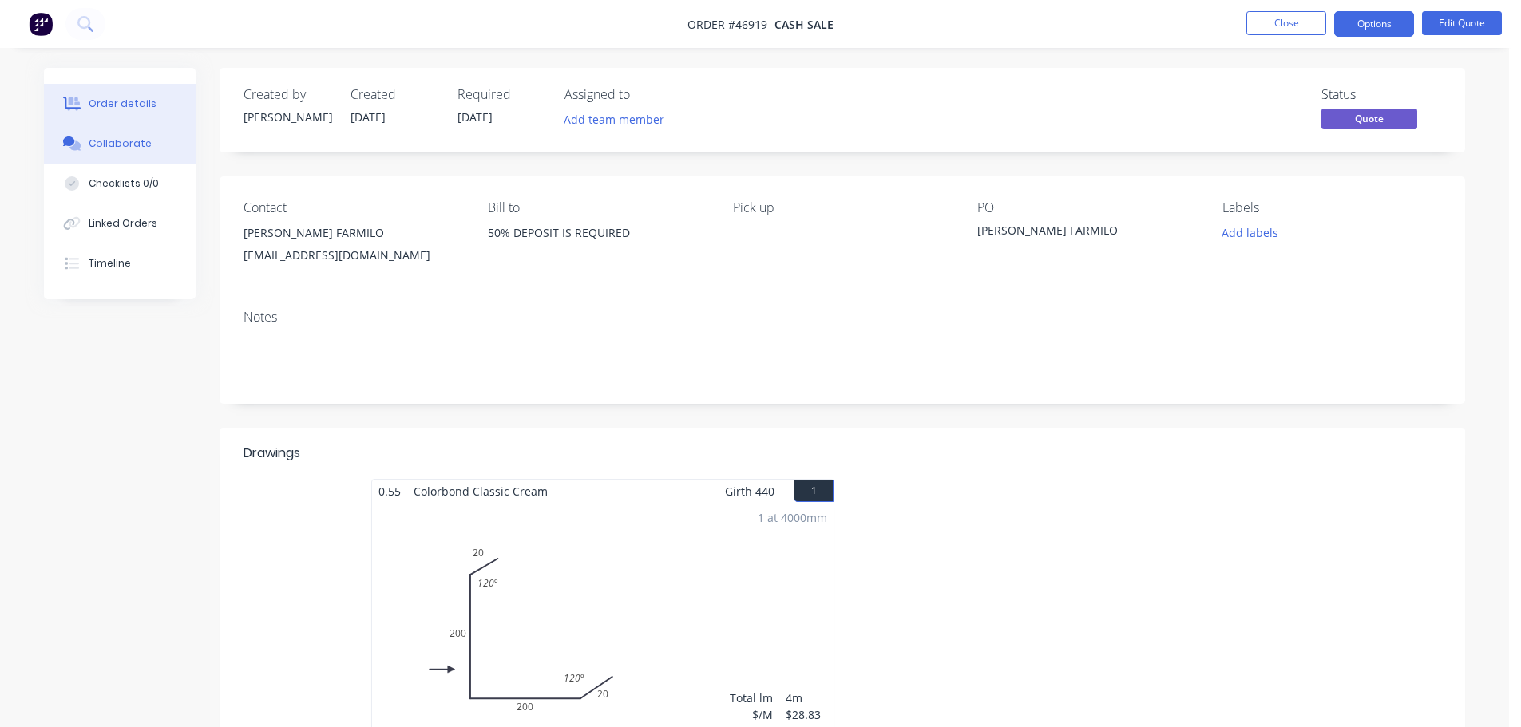
click at [78, 144] on icon at bounding box center [74, 146] width 11 height 10
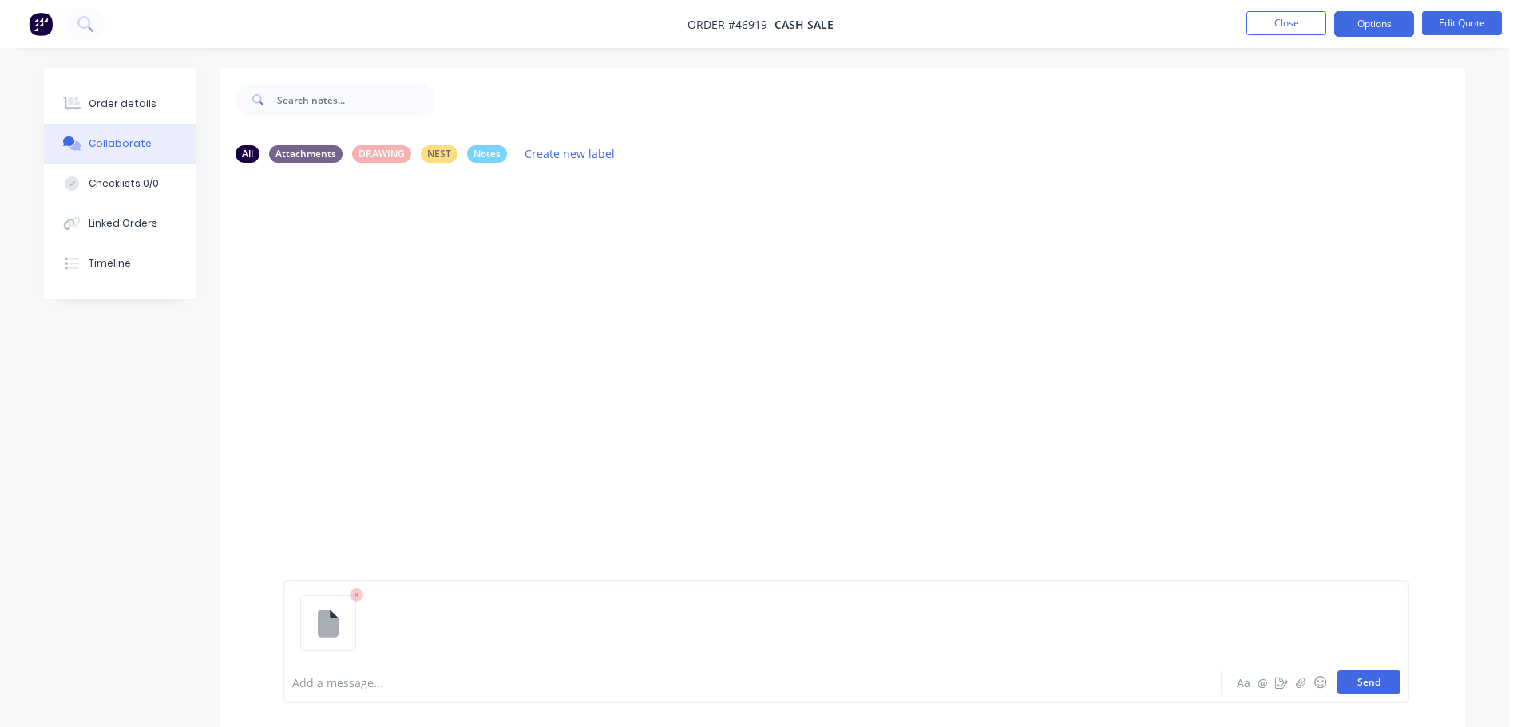
click at [1376, 684] on button "Send" at bounding box center [1368, 683] width 63 height 24
click at [114, 104] on div "Order details" at bounding box center [123, 104] width 68 height 14
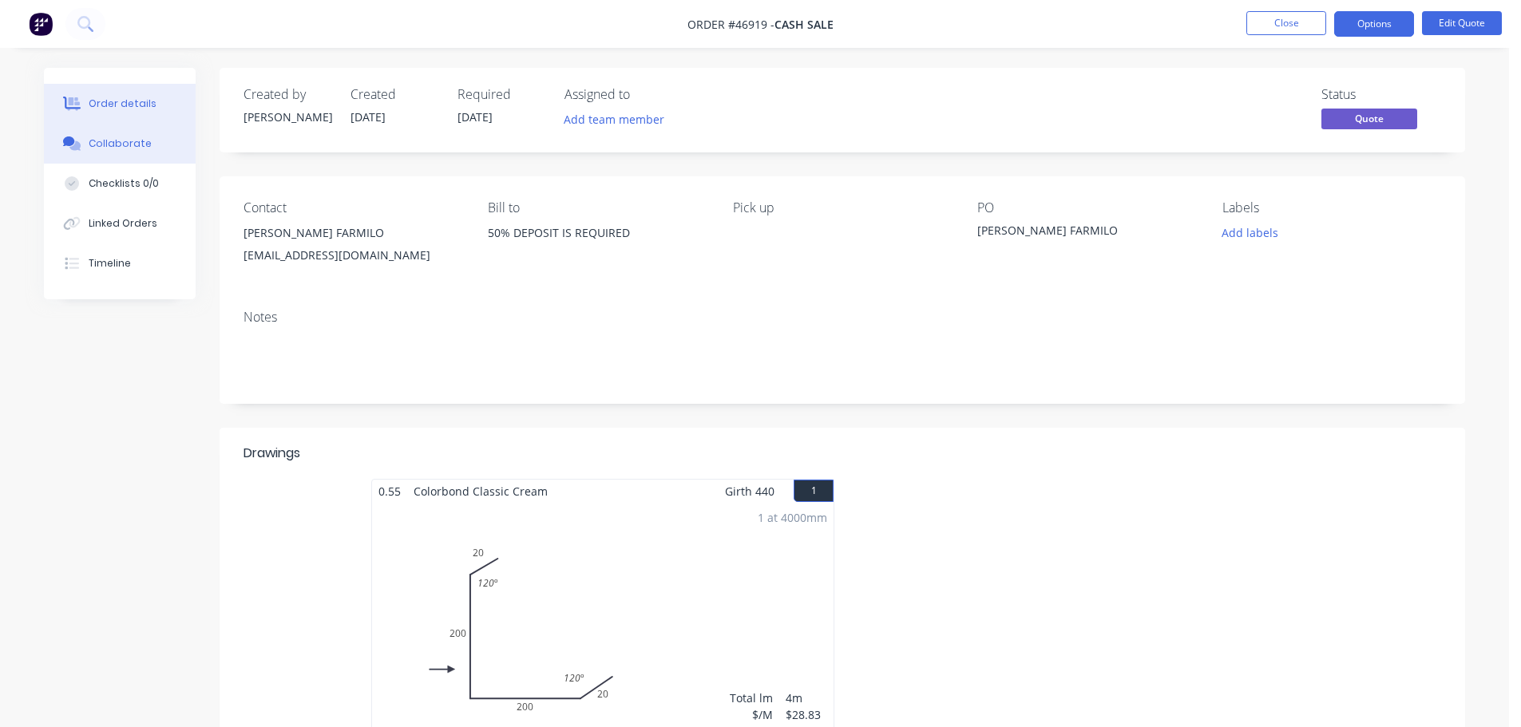
click at [140, 162] on button "Collaborate" at bounding box center [120, 144] width 152 height 40
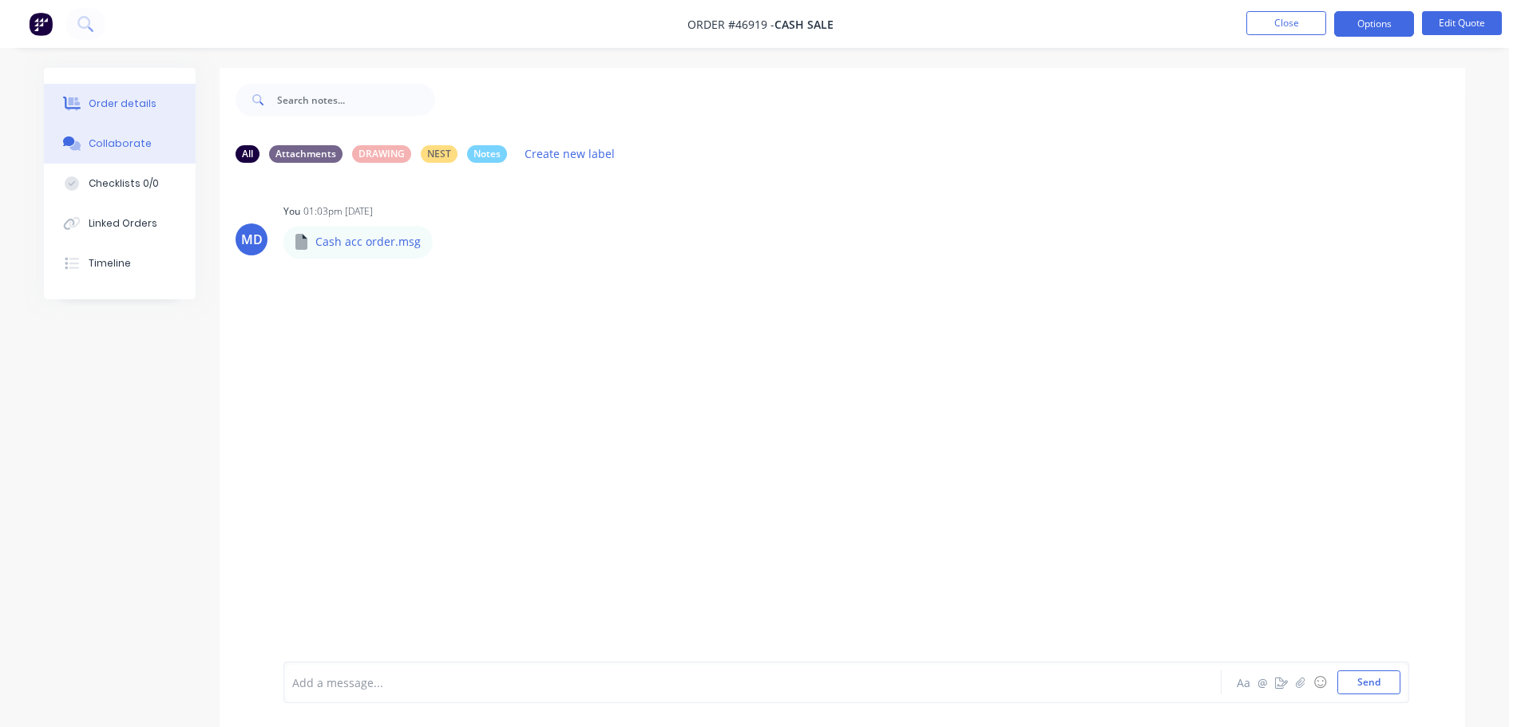
click at [156, 101] on button "Order details" at bounding box center [120, 104] width 152 height 40
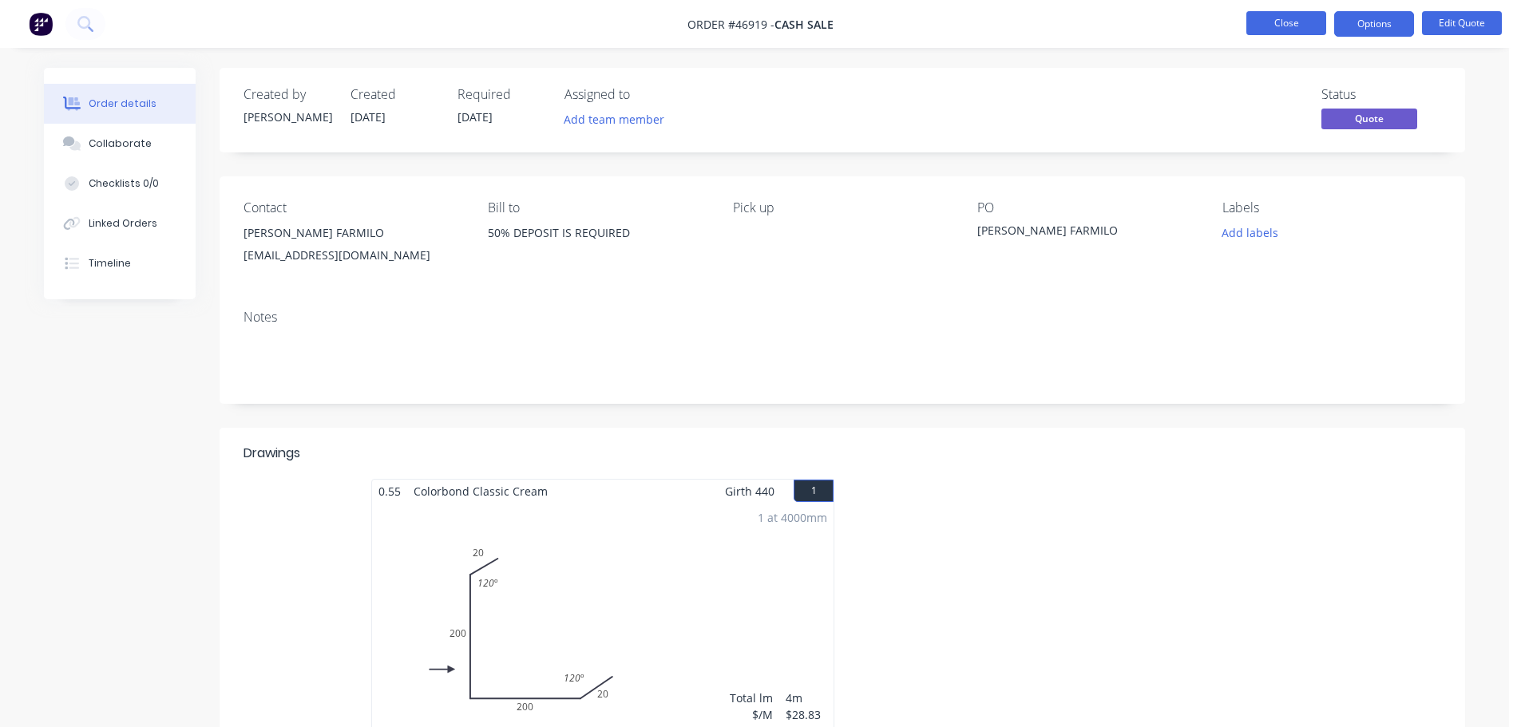
click at [1276, 29] on button "Close" at bounding box center [1286, 23] width 80 height 24
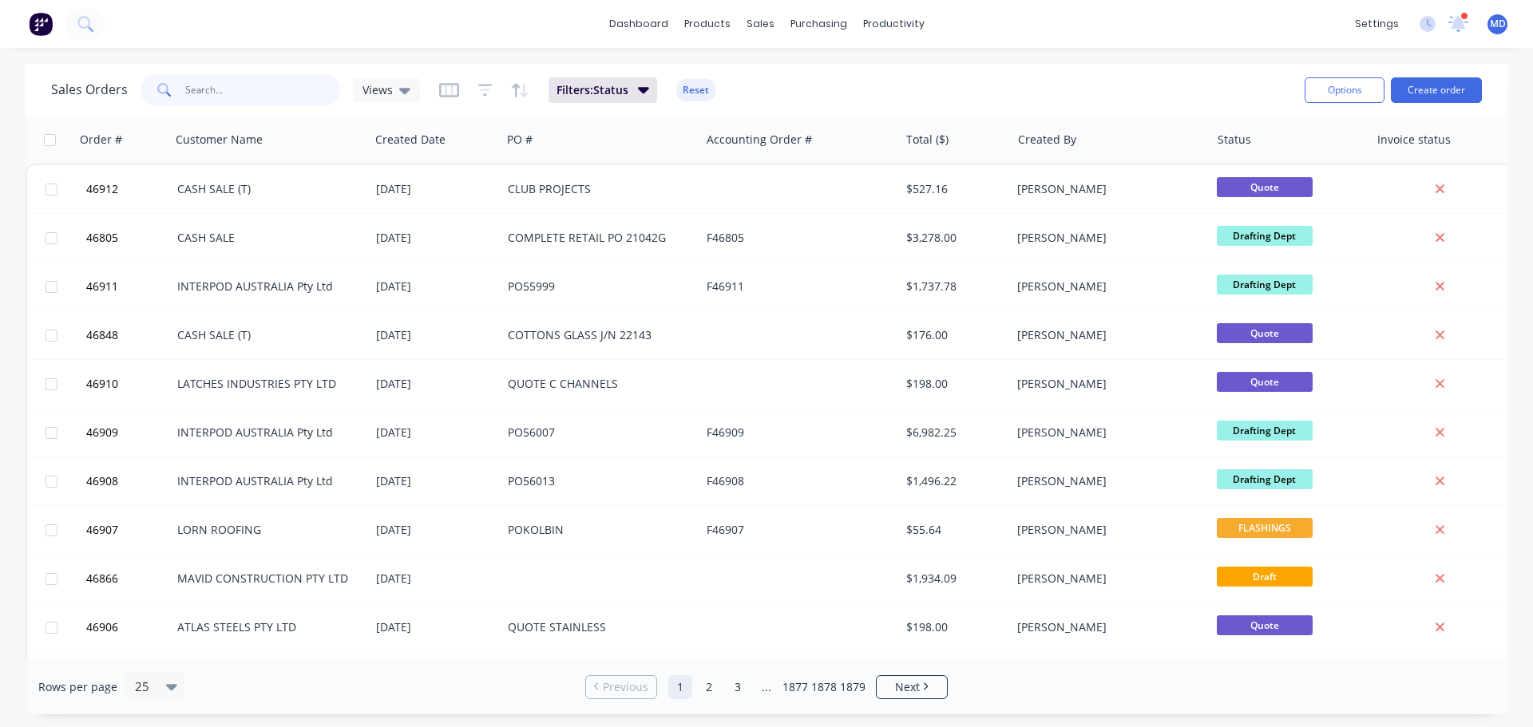
click at [251, 83] on input "text" at bounding box center [263, 90] width 156 height 32
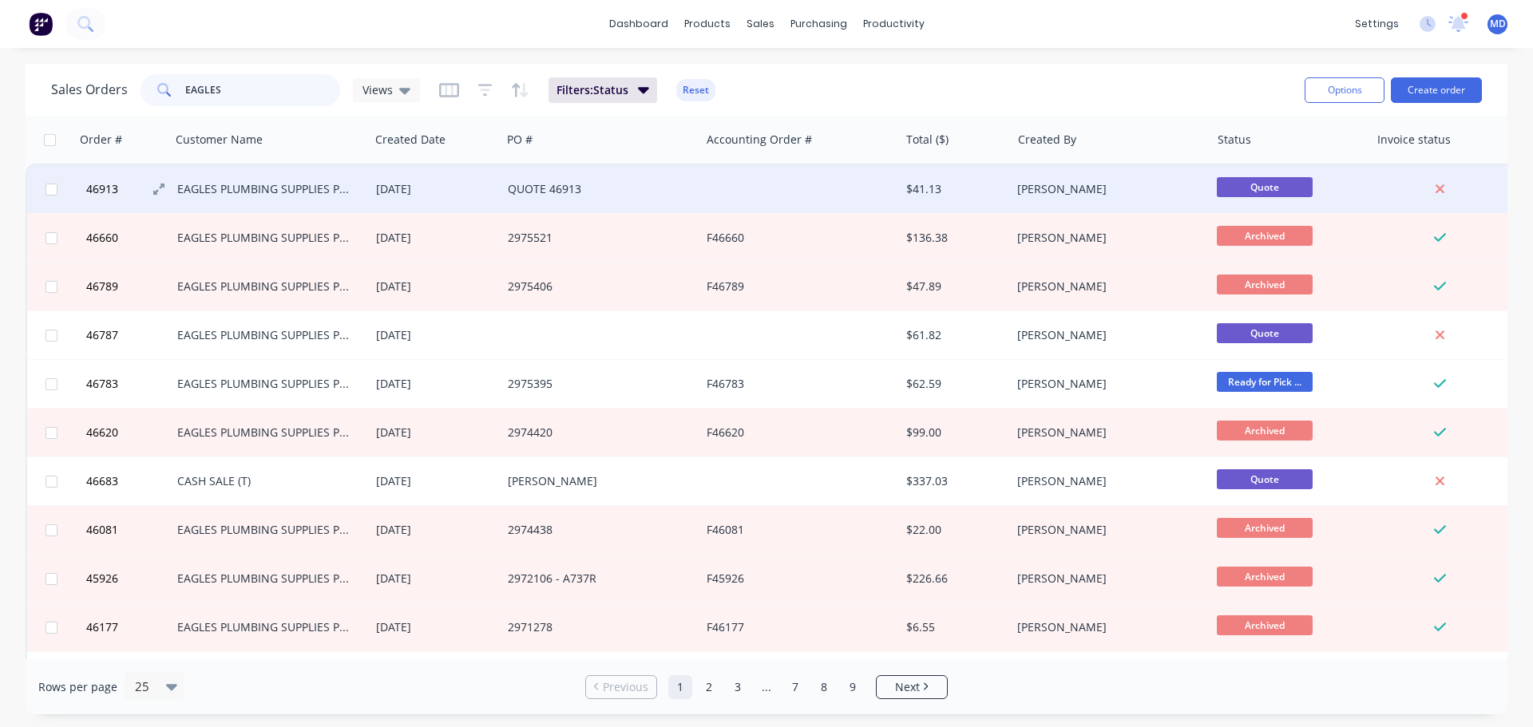
type input "EAGLES"
click at [94, 186] on span "46913" at bounding box center [102, 189] width 32 height 16
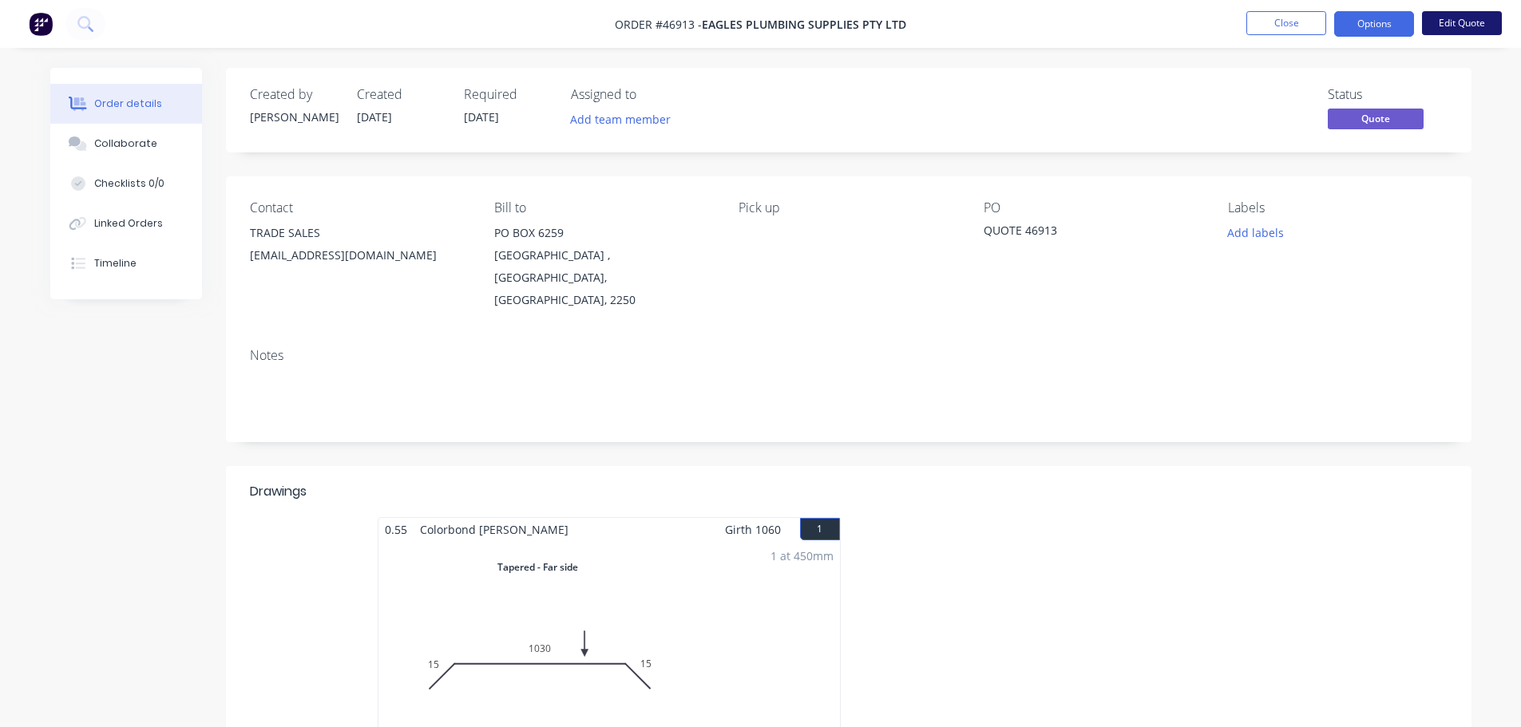
click at [1461, 26] on button "Edit Quote" at bounding box center [1462, 23] width 80 height 24
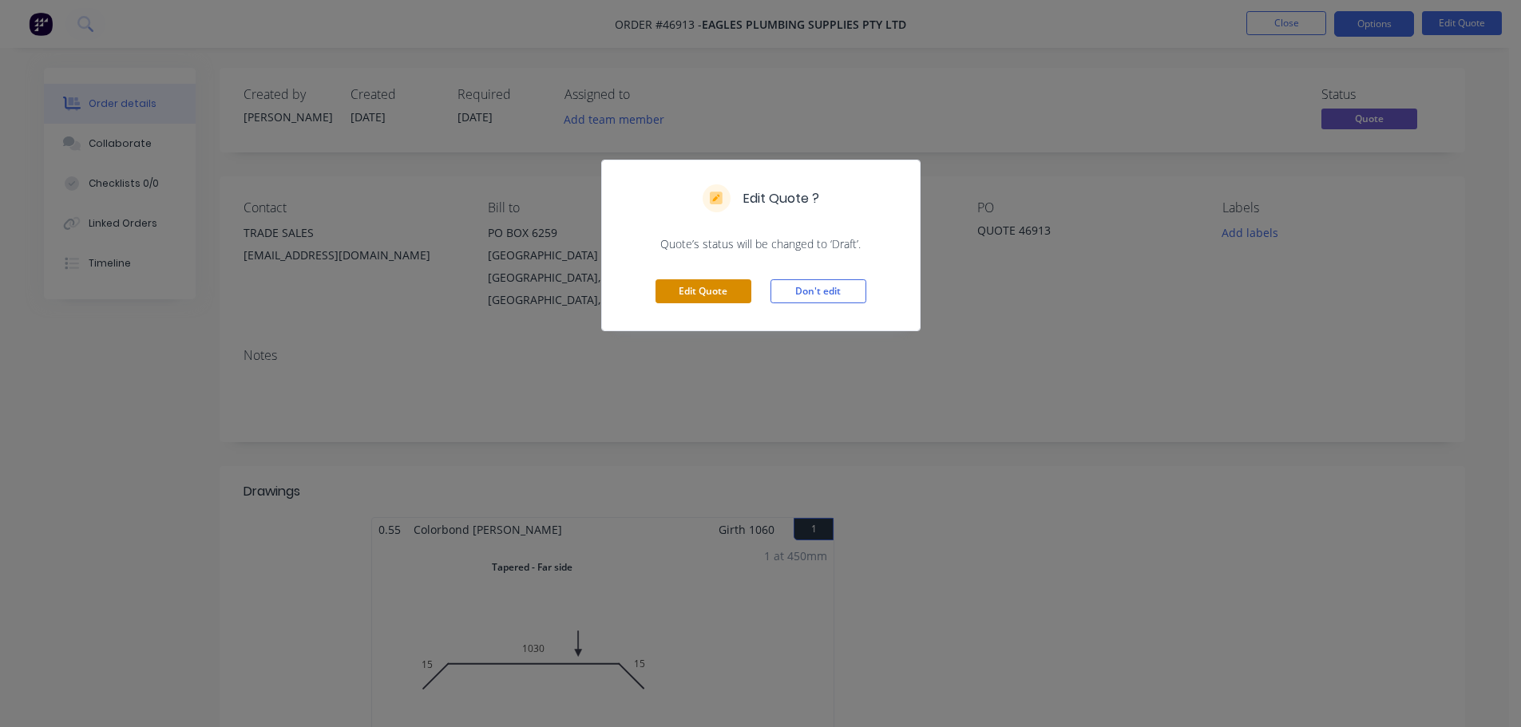
click at [726, 298] on button "Edit Quote" at bounding box center [703, 291] width 96 height 24
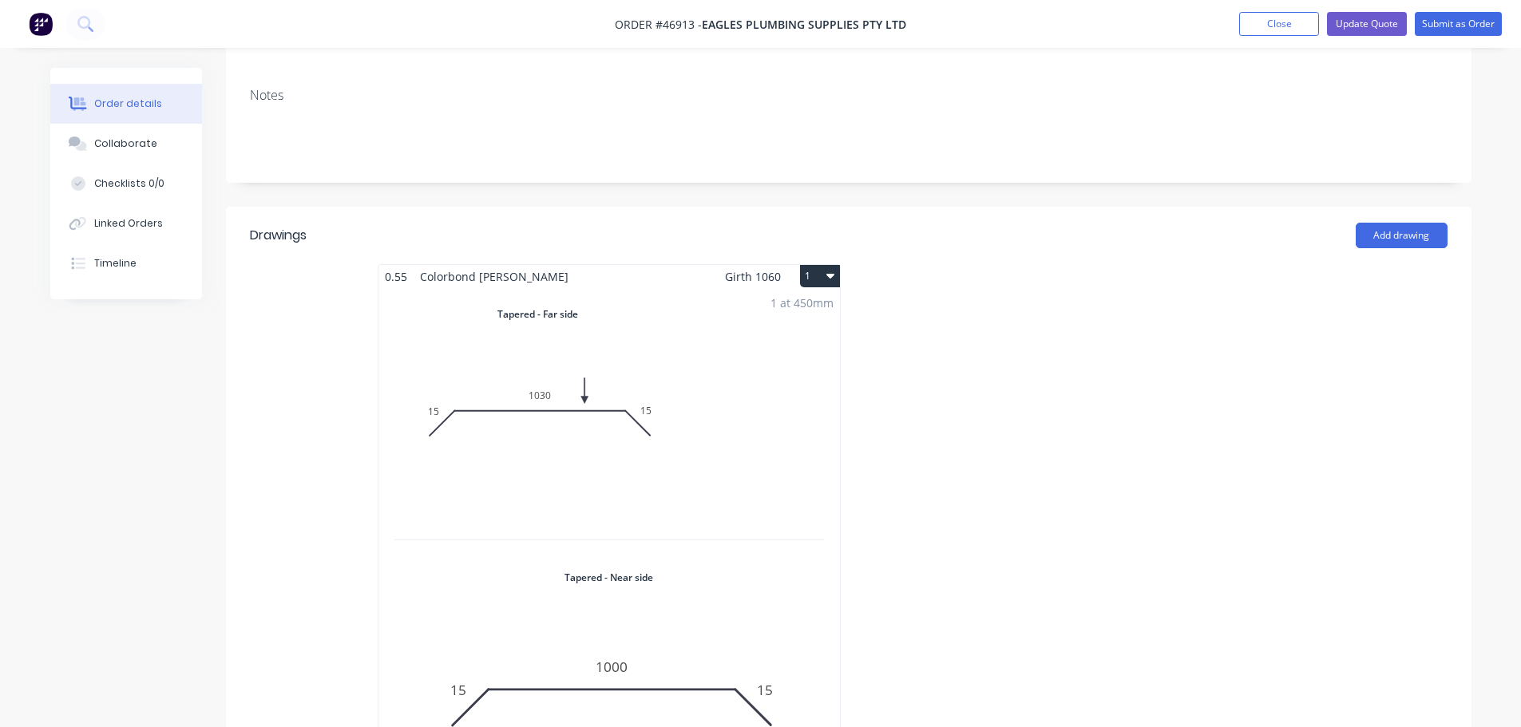
scroll to position [479, 0]
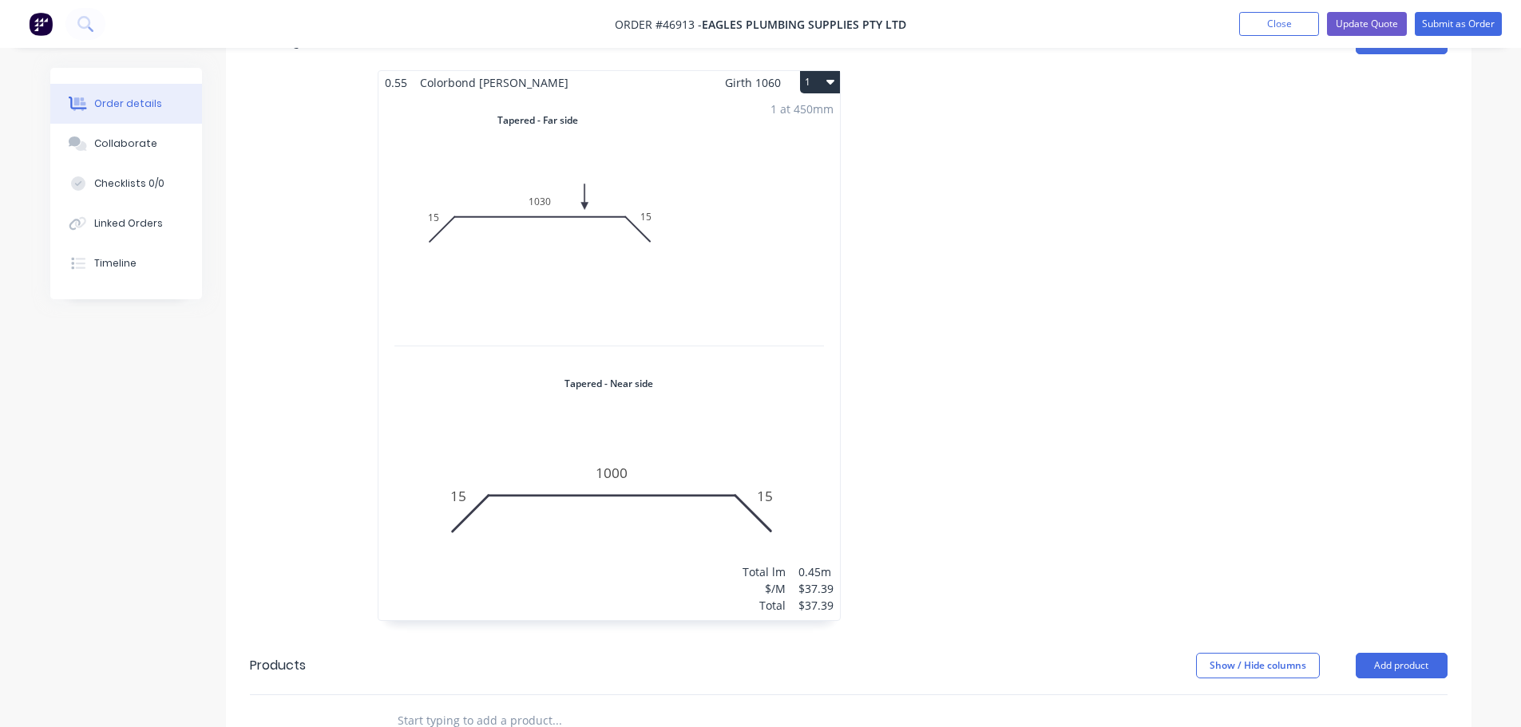
click at [691, 238] on div "1 at 450mm Total lm $/M Total 0.45m $37.39 $37.39" at bounding box center [608, 357] width 461 height 526
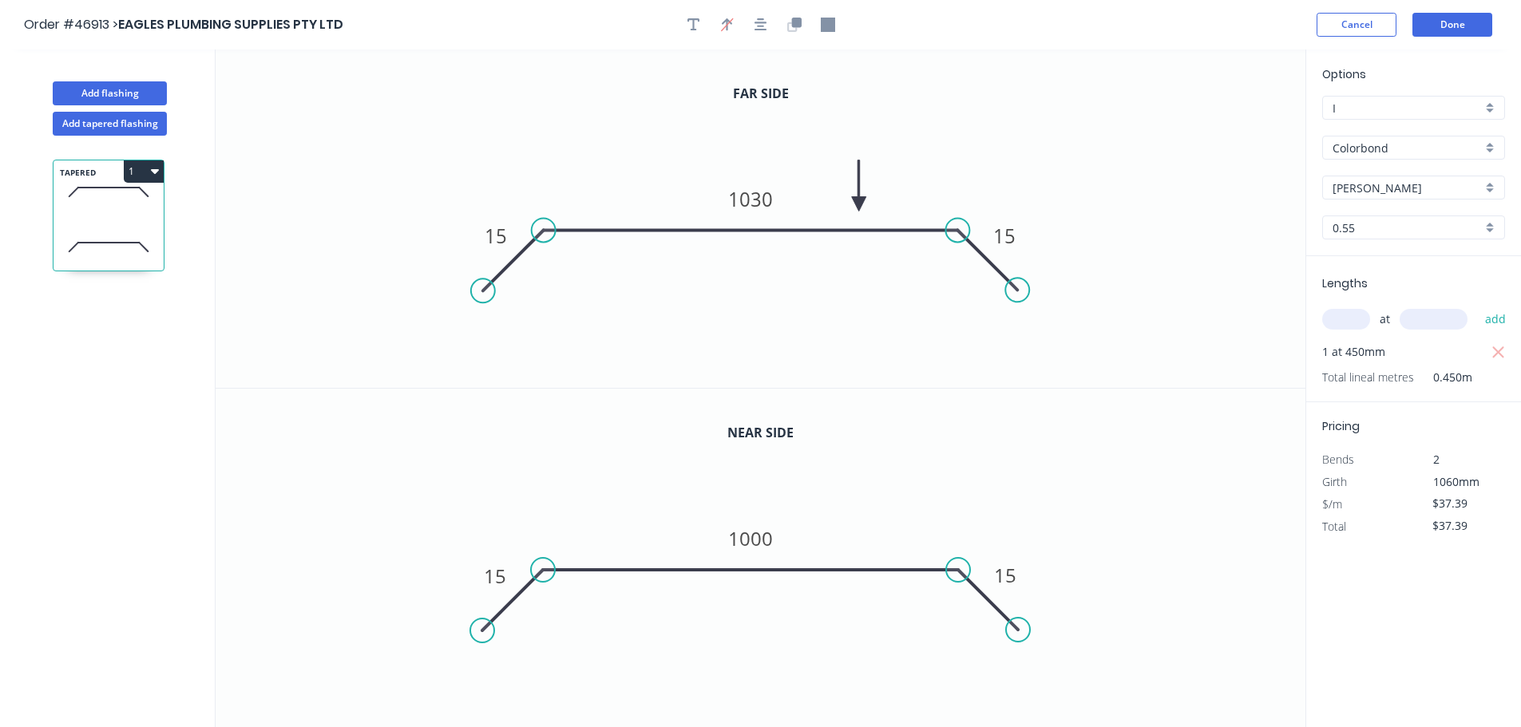
click at [156, 165] on icon "button" at bounding box center [155, 170] width 8 height 13
click at [96, 239] on div "Delete" at bounding box center [87, 243] width 123 height 23
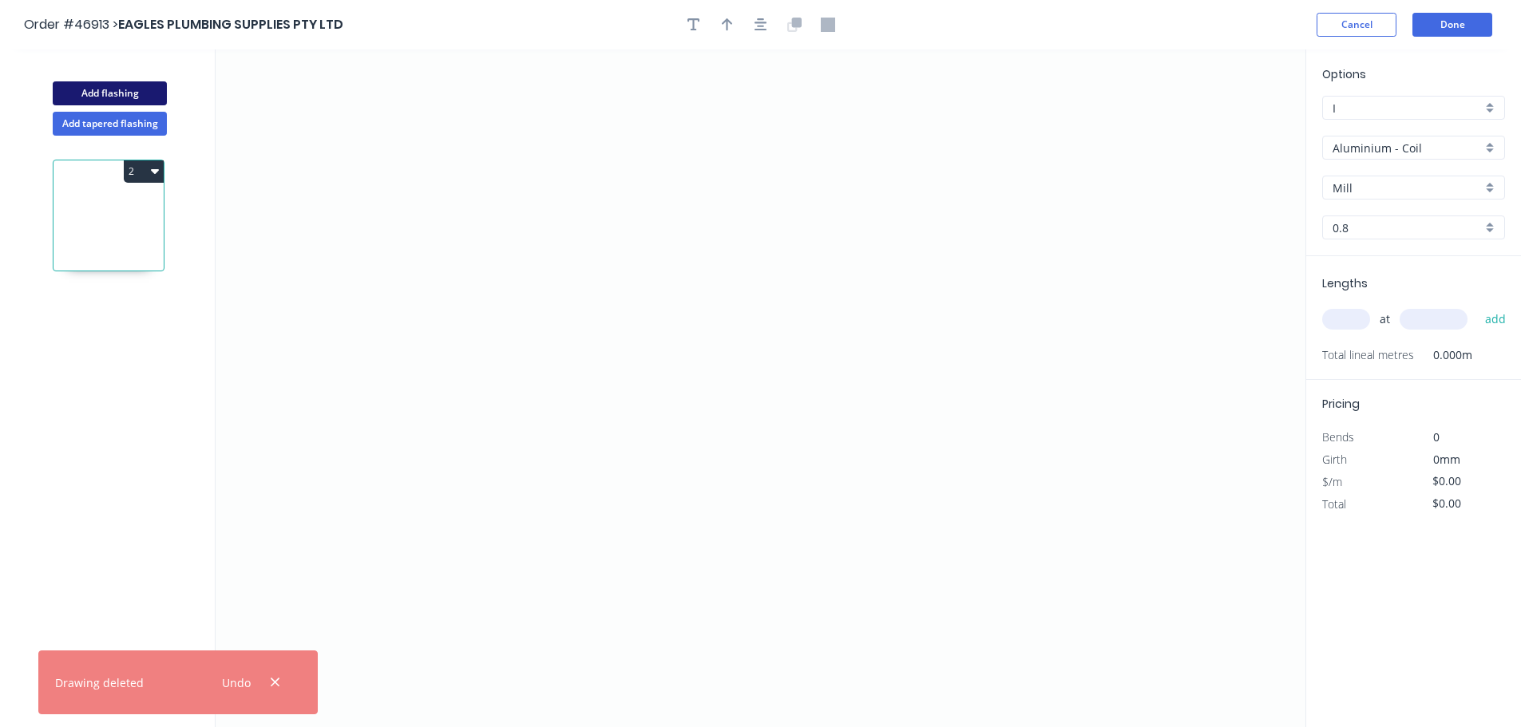
click at [122, 92] on button "Add flashing" at bounding box center [110, 93] width 114 height 24
click at [502, 358] on icon "0" at bounding box center [761, 388] width 1090 height 678
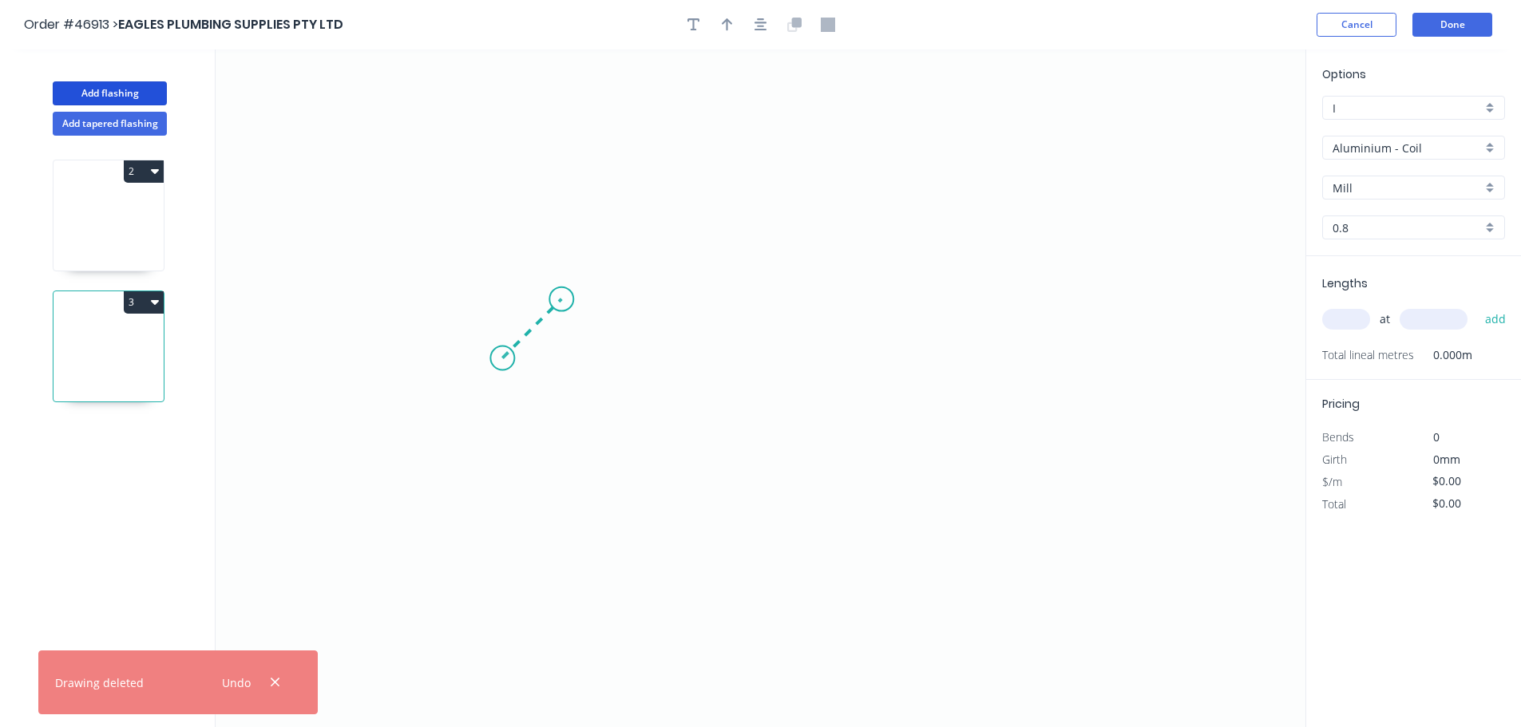
click at [561, 296] on icon "0" at bounding box center [761, 388] width 1090 height 678
click at [1043, 319] on icon "0 ?" at bounding box center [761, 388] width 1090 height 678
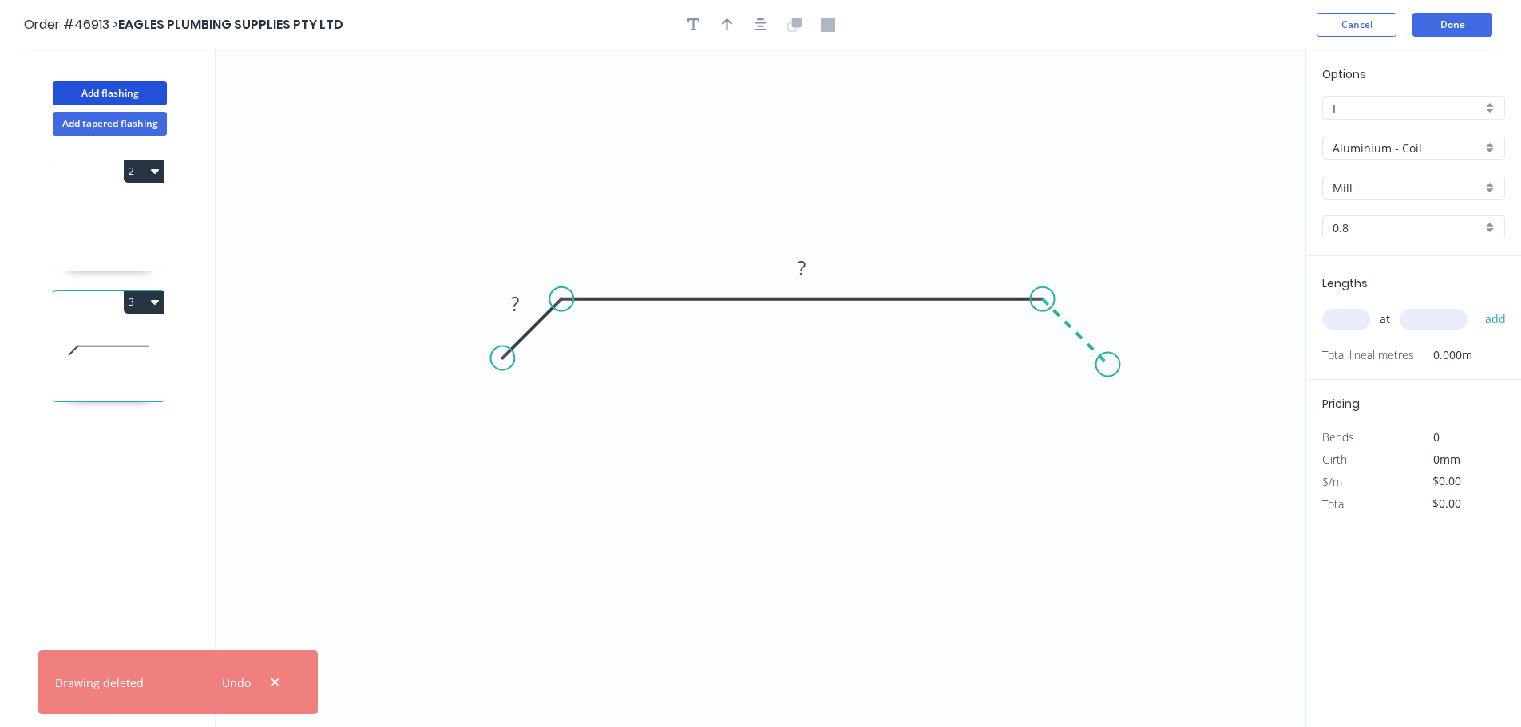
drag, startPoint x: 1108, startPoint y: 369, endPoint x: 1027, endPoint y: 304, distance: 104.0
click at [1106, 369] on icon "0 ? ?" at bounding box center [761, 388] width 1090 height 678
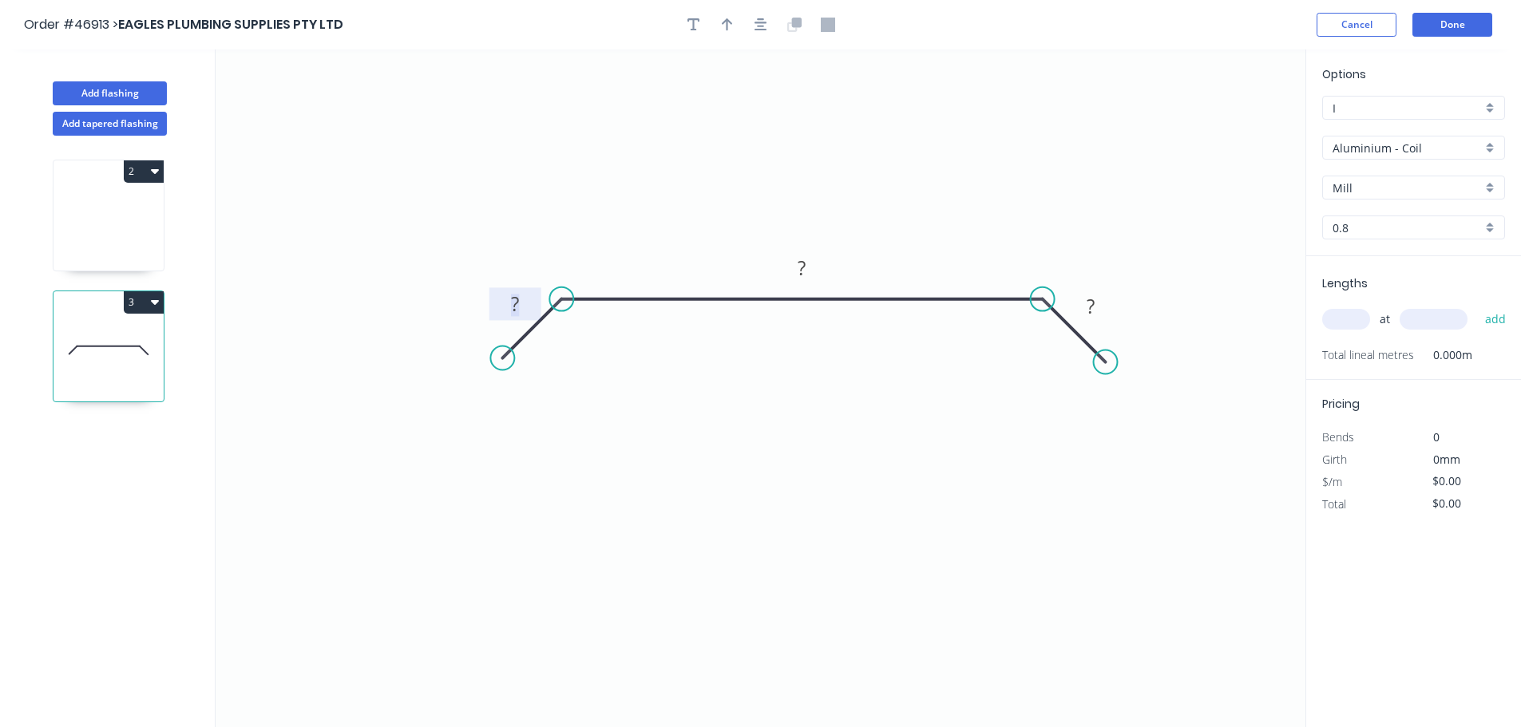
click at [516, 309] on tspan "?" at bounding box center [515, 304] width 8 height 26
click at [695, 20] on icon "button" at bounding box center [693, 24] width 13 height 13
type input "$50.58"
click at [293, 112] on textarea at bounding box center [318, 112] width 129 height 59
click at [594, 144] on icon "TO SUIT CORRO 15 1000 15" at bounding box center [761, 388] width 1090 height 678
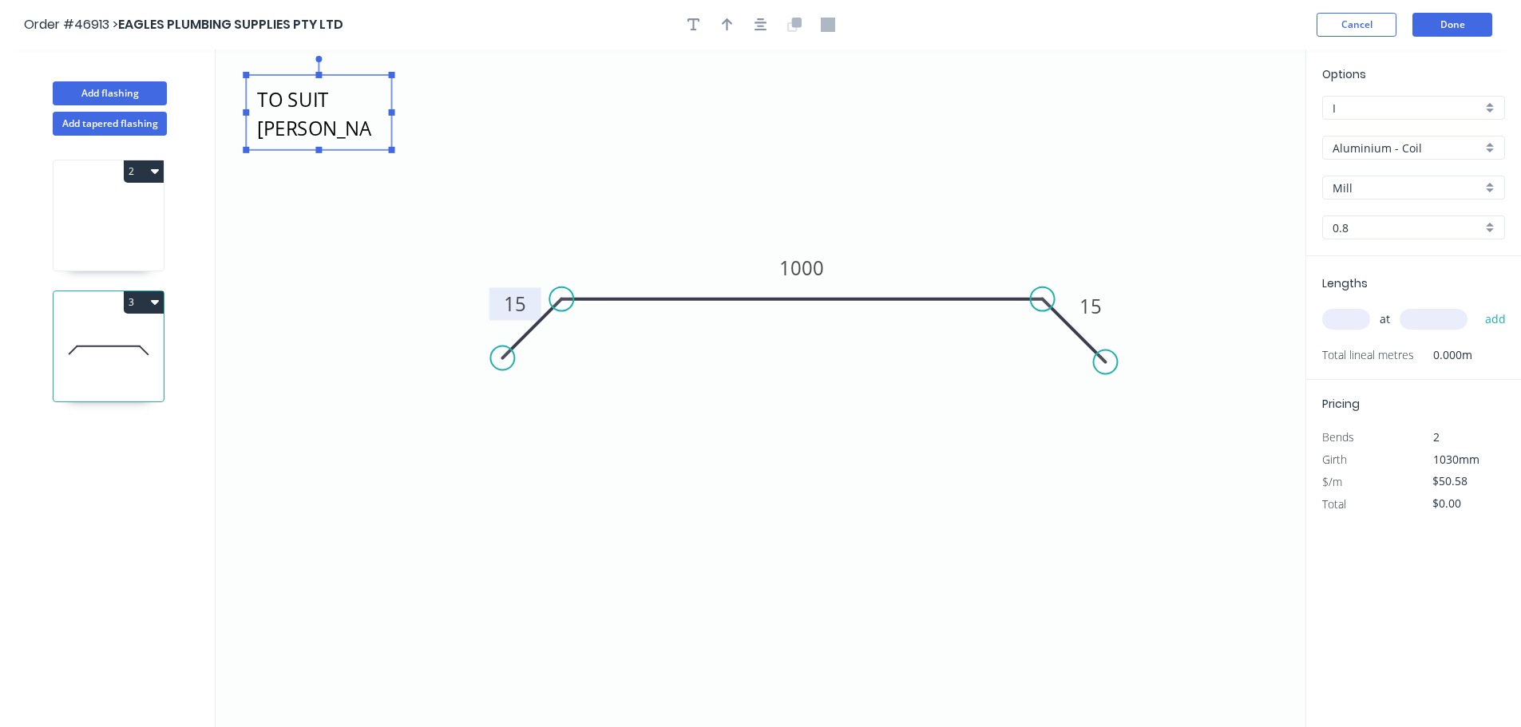
type textarea "TO SUIT CORRO"
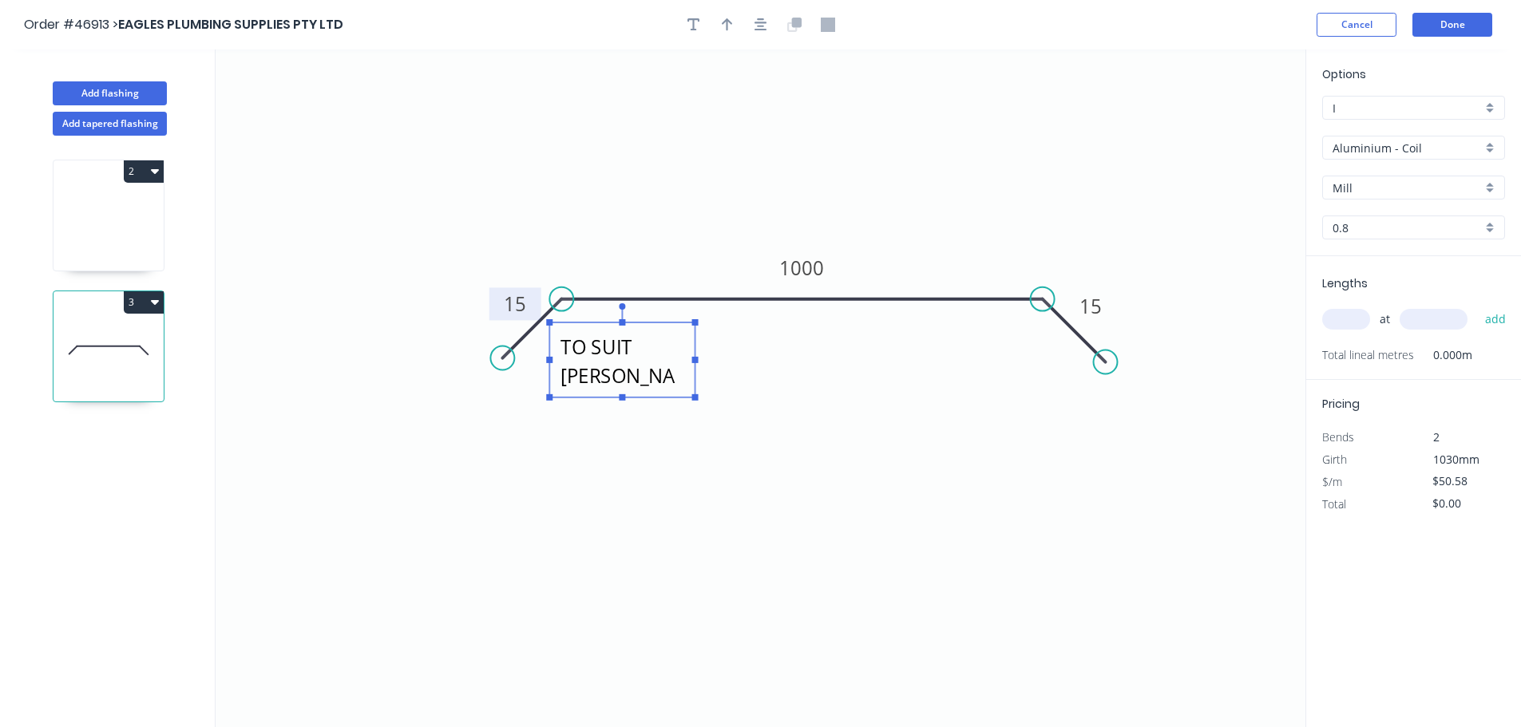
drag, startPoint x: 302, startPoint y: 107, endPoint x: 605, endPoint y: 354, distance: 391.5
click at [605, 354] on textarea "TO SUIT CORRO" at bounding box center [621, 359] width 129 height 59
click at [722, 26] on icon "button" at bounding box center [727, 25] width 11 height 14
click at [726, 24] on icon "button" at bounding box center [727, 24] width 11 height 13
drag, startPoint x: 1225, startPoint y: 127, endPoint x: 924, endPoint y: 269, distance: 332.1
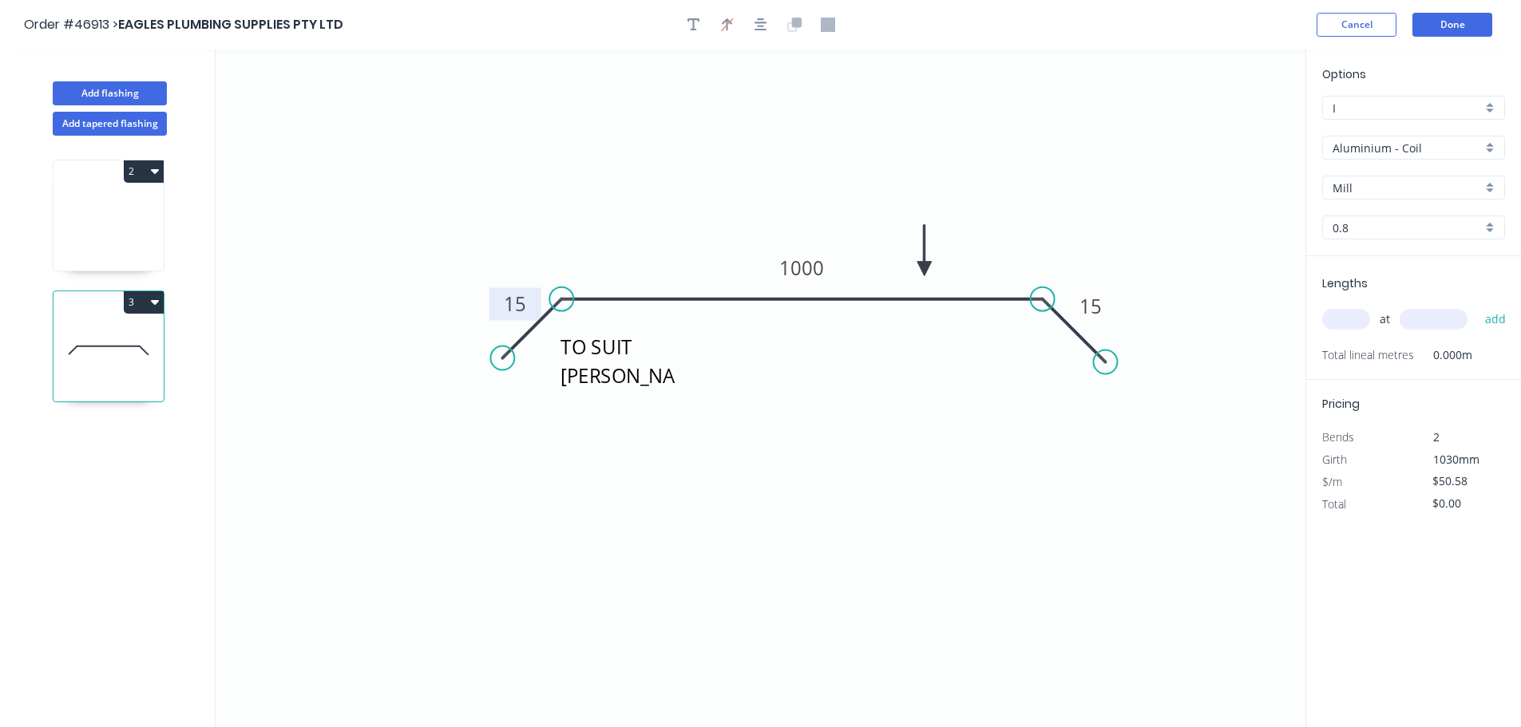
click at [924, 269] on icon at bounding box center [924, 250] width 14 height 51
click at [1348, 318] on input "text" at bounding box center [1346, 319] width 48 height 21
type input "1"
type input "450"
click at [1477, 306] on button "add" at bounding box center [1496, 319] width 38 height 27
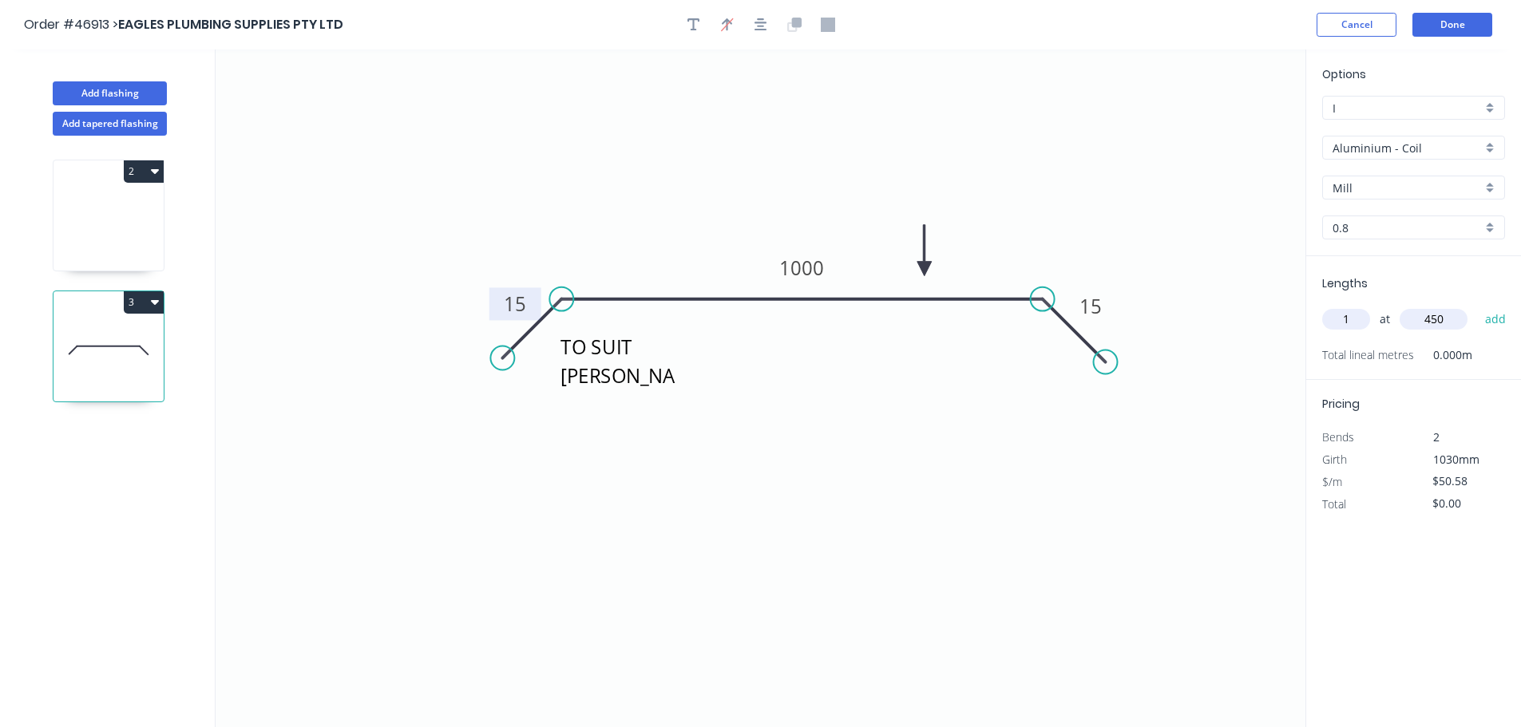
type input "$50.58"
click at [1348, 148] on input "Aluminium - Coil" at bounding box center [1406, 148] width 149 height 17
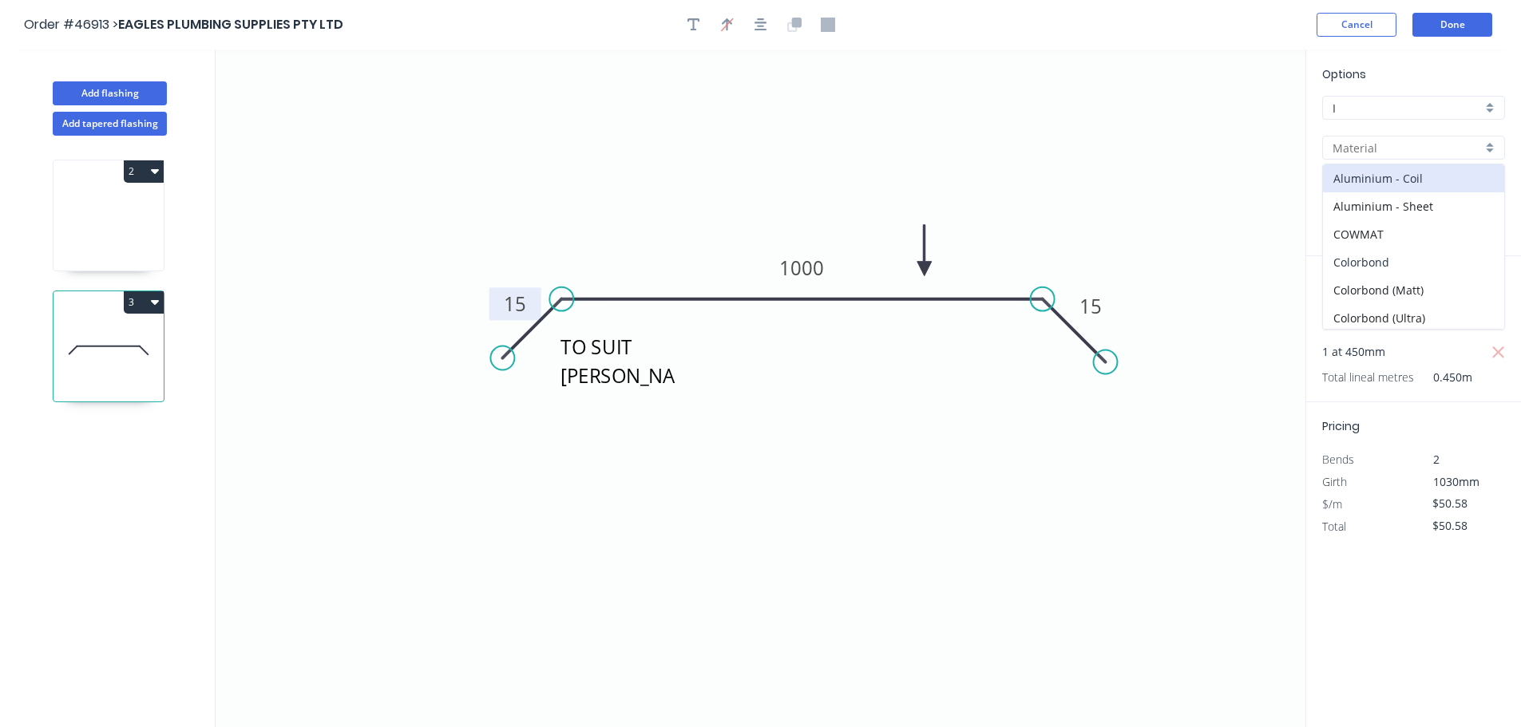
click at [1375, 253] on div "Colorbond" at bounding box center [1413, 262] width 181 height 28
type input "Colorbond"
type input "Basalt"
type input "0.55"
type input "$34.41"
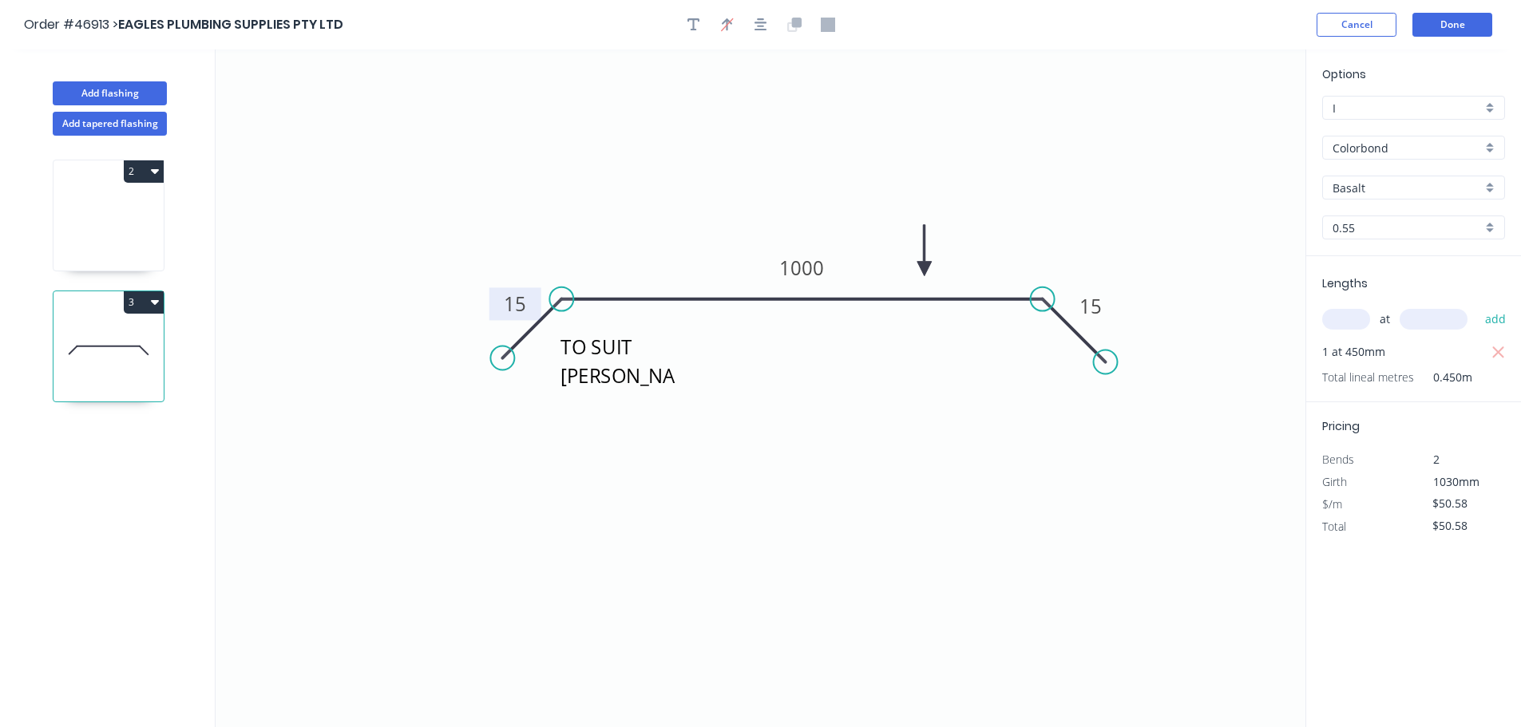
type input "$34.41"
click at [1372, 190] on input "Basalt" at bounding box center [1406, 188] width 149 height 17
click at [1355, 322] on div "[PERSON_NAME]" at bounding box center [1413, 322] width 181 height 28
type input "[PERSON_NAME]"
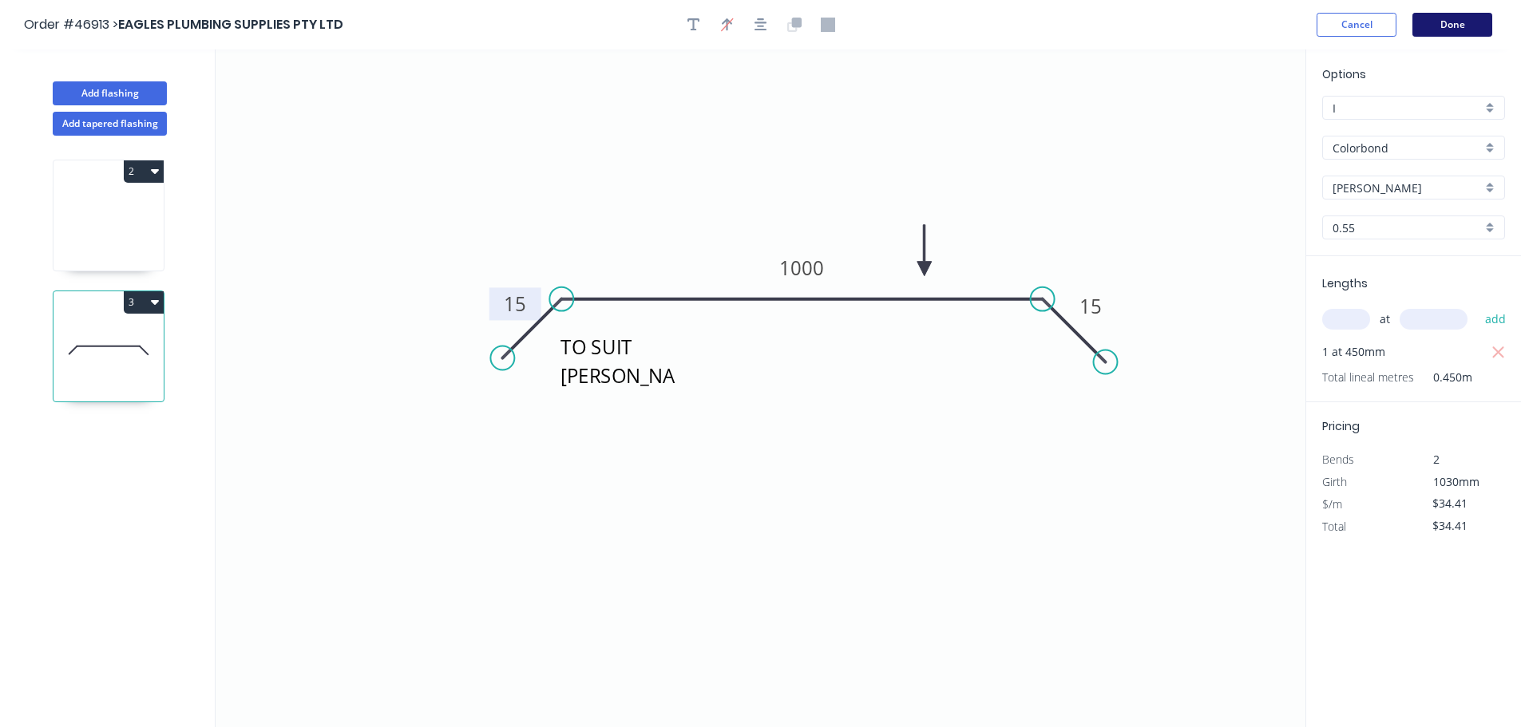
click at [1455, 16] on button "Done" at bounding box center [1452, 25] width 80 height 24
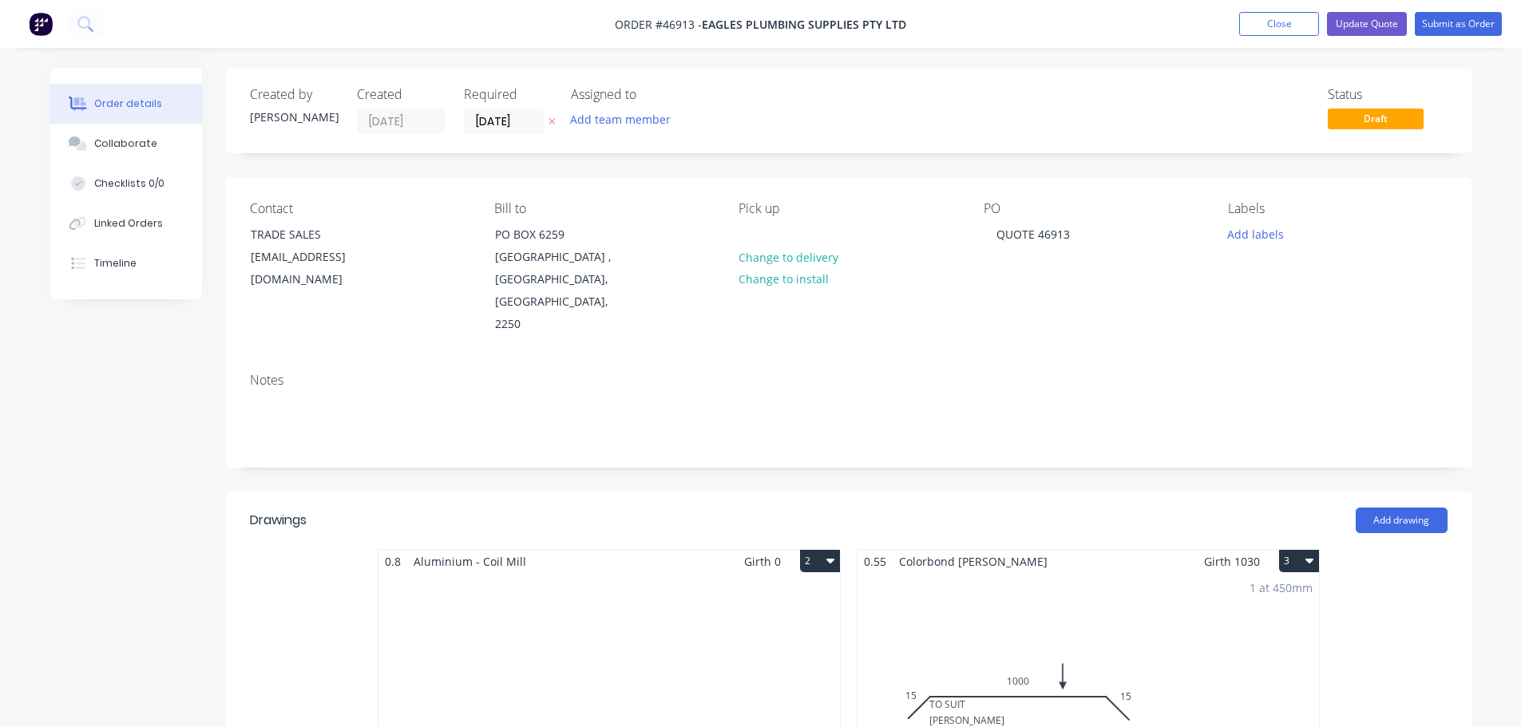
click at [811, 550] on button "2" at bounding box center [820, 561] width 40 height 22
click at [725, 652] on div "Delete" at bounding box center [763, 663] width 123 height 23
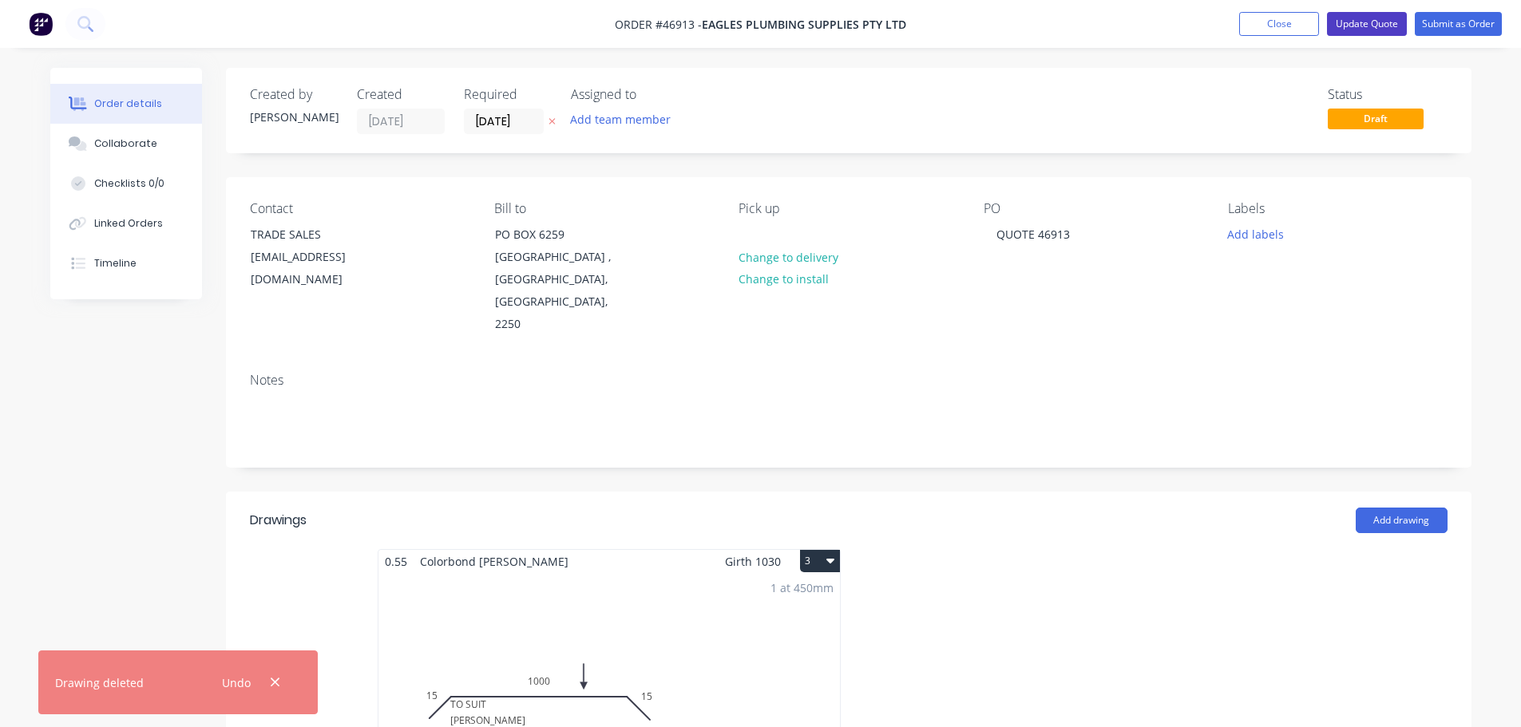
click at [1344, 22] on button "Update Quote" at bounding box center [1367, 24] width 80 height 24
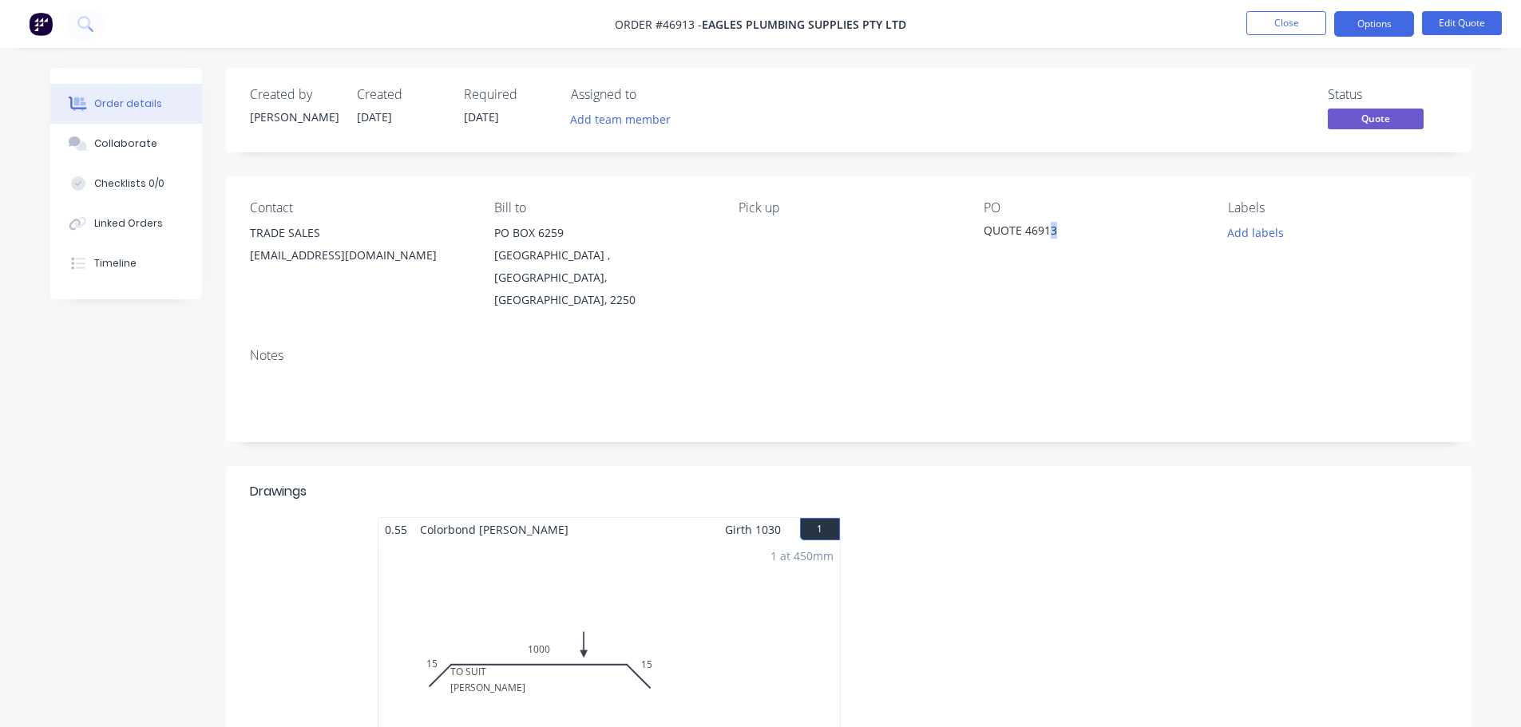
drag, startPoint x: 1061, startPoint y: 232, endPoint x: 1052, endPoint y: 233, distance: 8.9
click at [1052, 233] on div "QUOTE 46913" at bounding box center [1083, 233] width 200 height 22
click at [1450, 19] on button "Edit Quote" at bounding box center [1462, 23] width 80 height 24
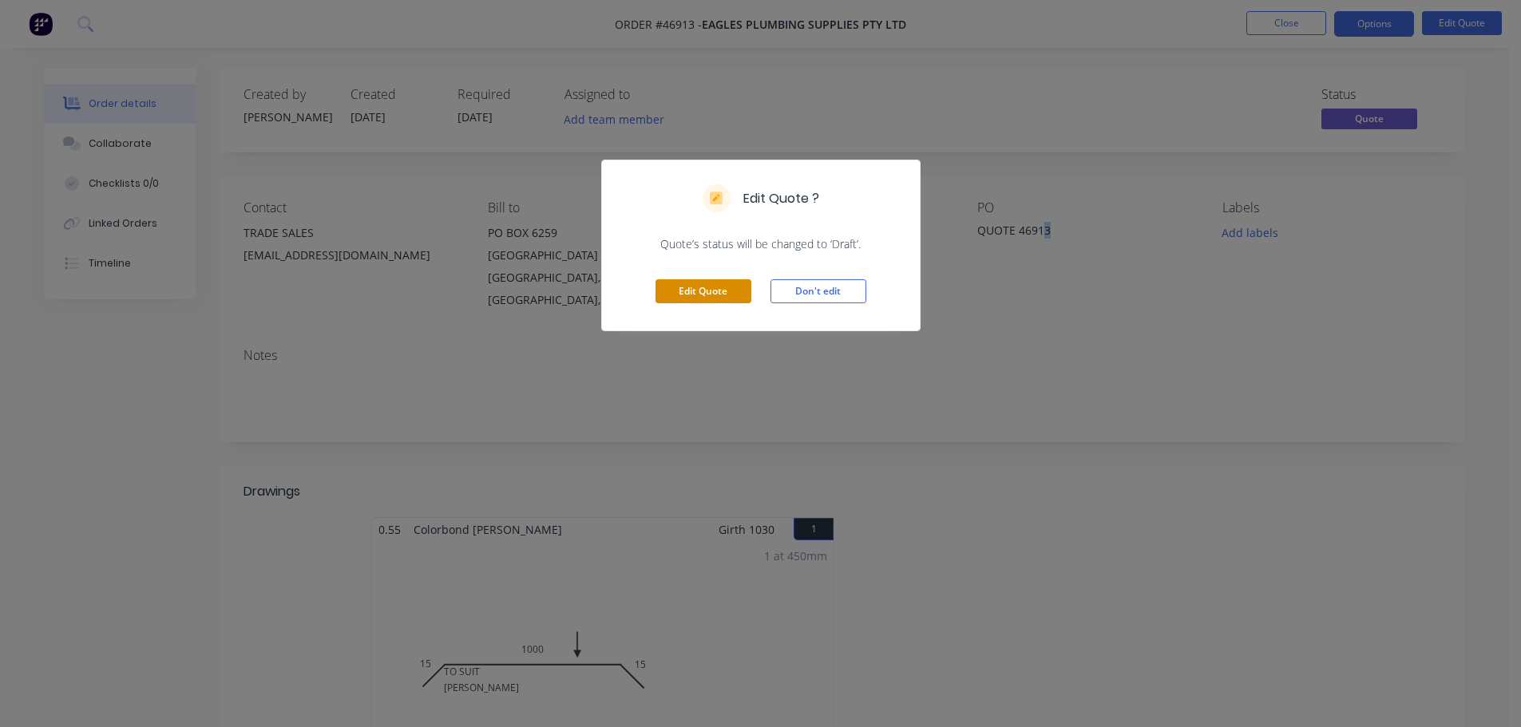
drag, startPoint x: 711, startPoint y: 297, endPoint x: 878, endPoint y: 283, distance: 167.4
click at [711, 295] on button "Edit Quote" at bounding box center [703, 291] width 96 height 24
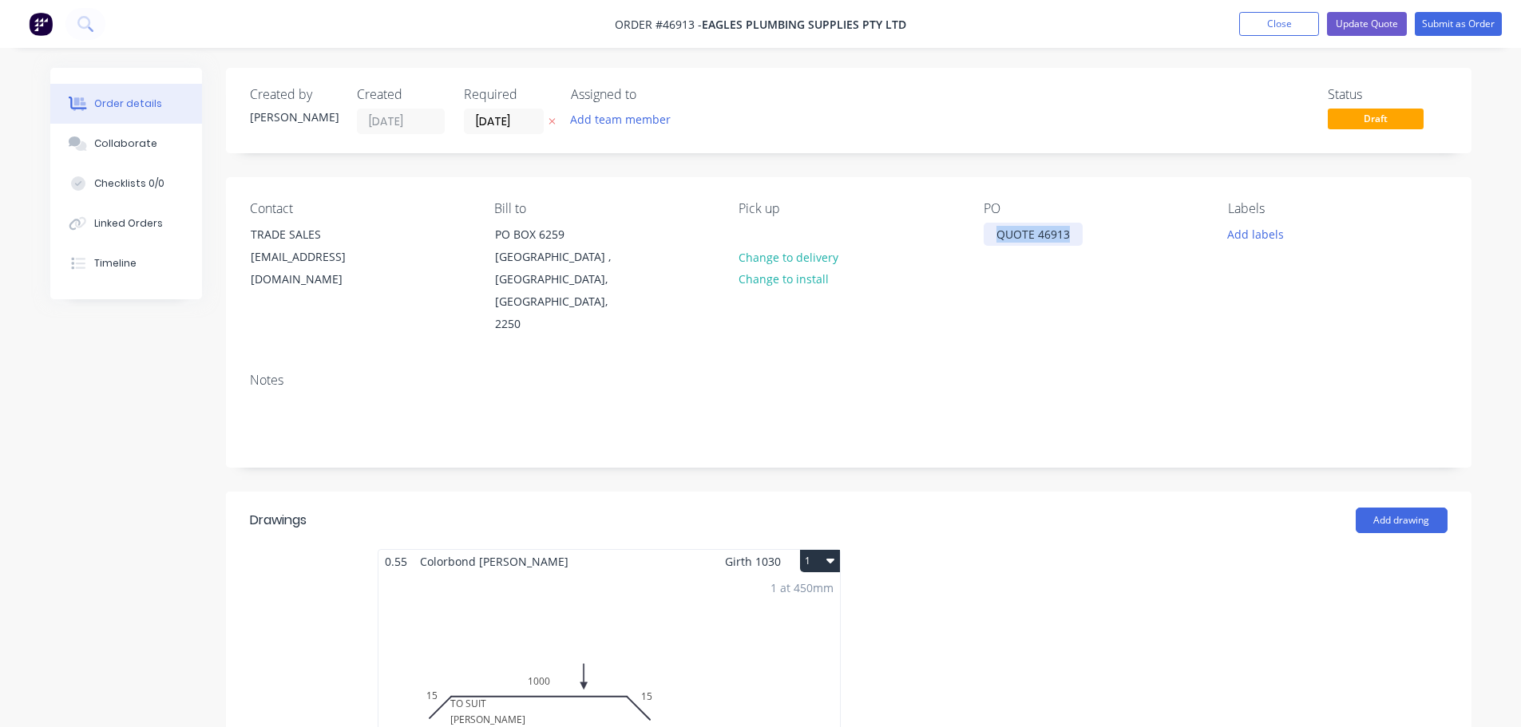
drag, startPoint x: 1070, startPoint y: 239, endPoint x: 933, endPoint y: 232, distance: 136.7
click at [933, 232] on div "Contact TRADE SALES bennetts@eaglesplumbing.com.au Bill to PO BOX 6259 WEST GOS…" at bounding box center [848, 268] width 1245 height 183
click at [488, 124] on input "[DATE]" at bounding box center [504, 121] width 78 height 24
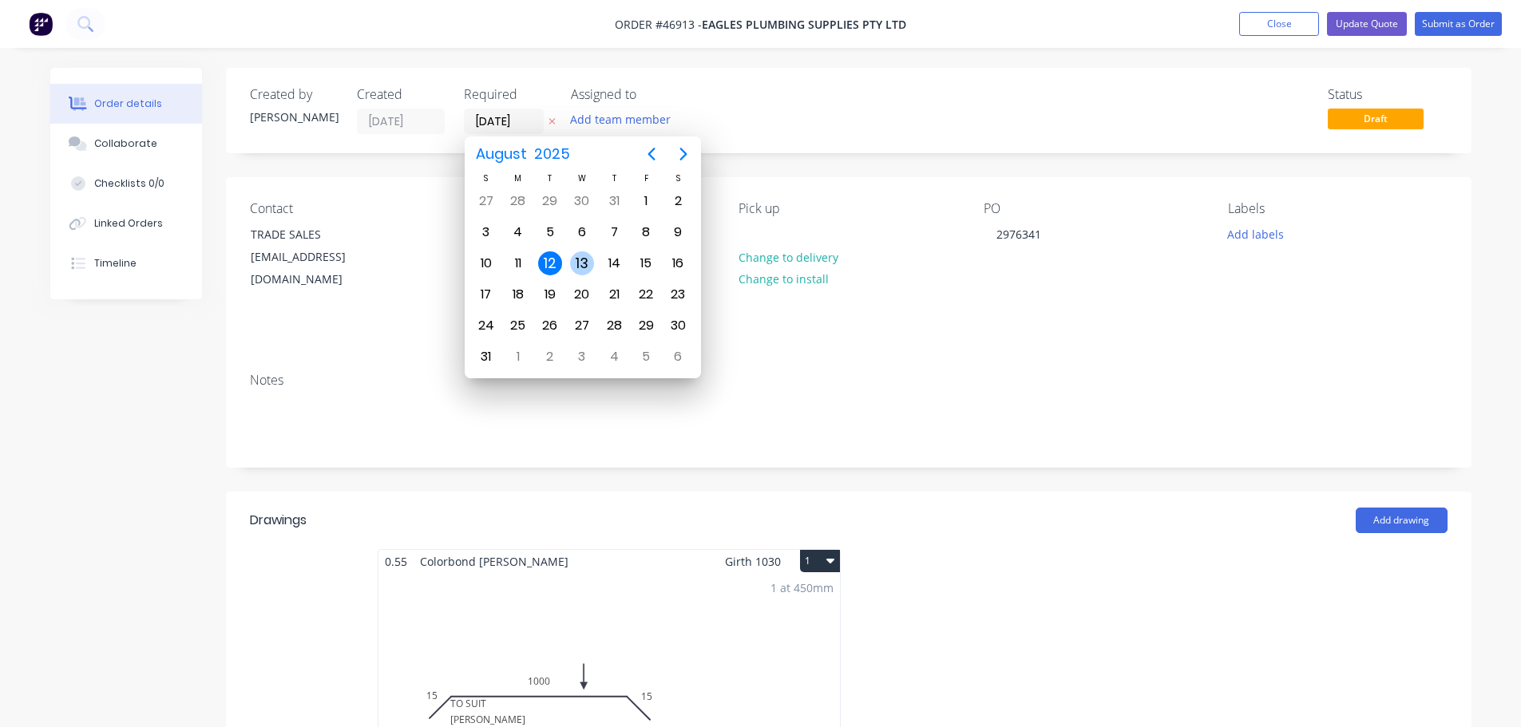
click at [592, 262] on div "13" at bounding box center [582, 263] width 24 height 24
type input "[DATE]"
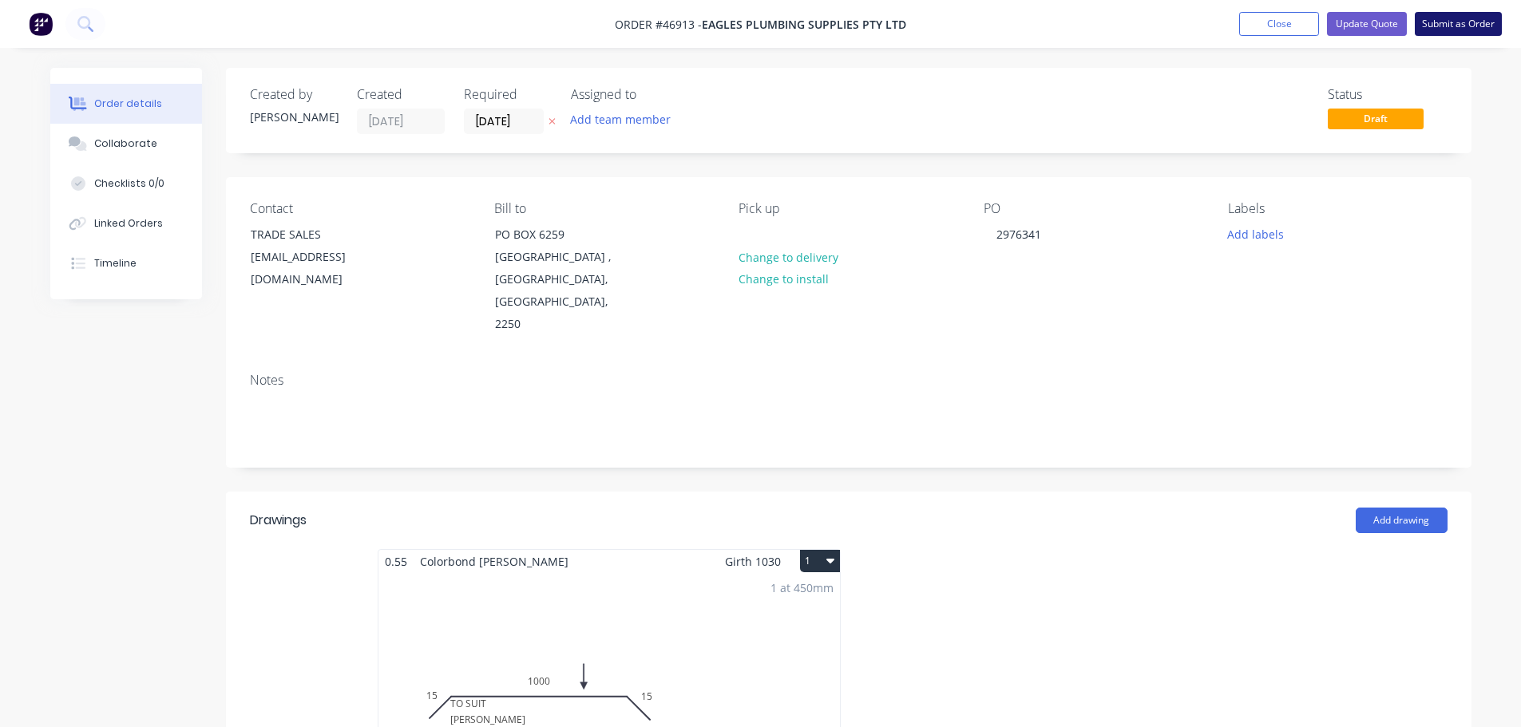
click at [1436, 24] on button "Submit as Order" at bounding box center [1458, 24] width 87 height 24
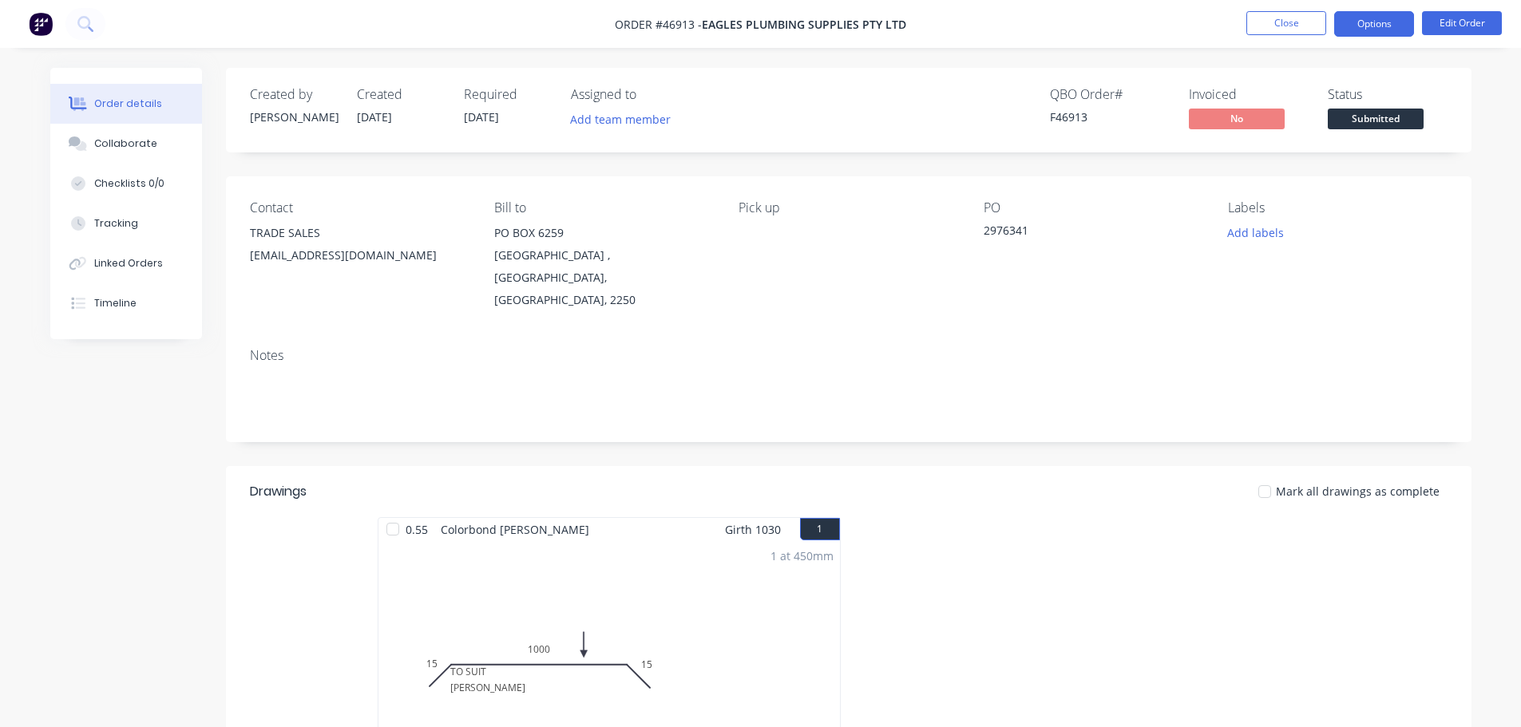
click at [1375, 26] on button "Options" at bounding box center [1374, 24] width 80 height 26
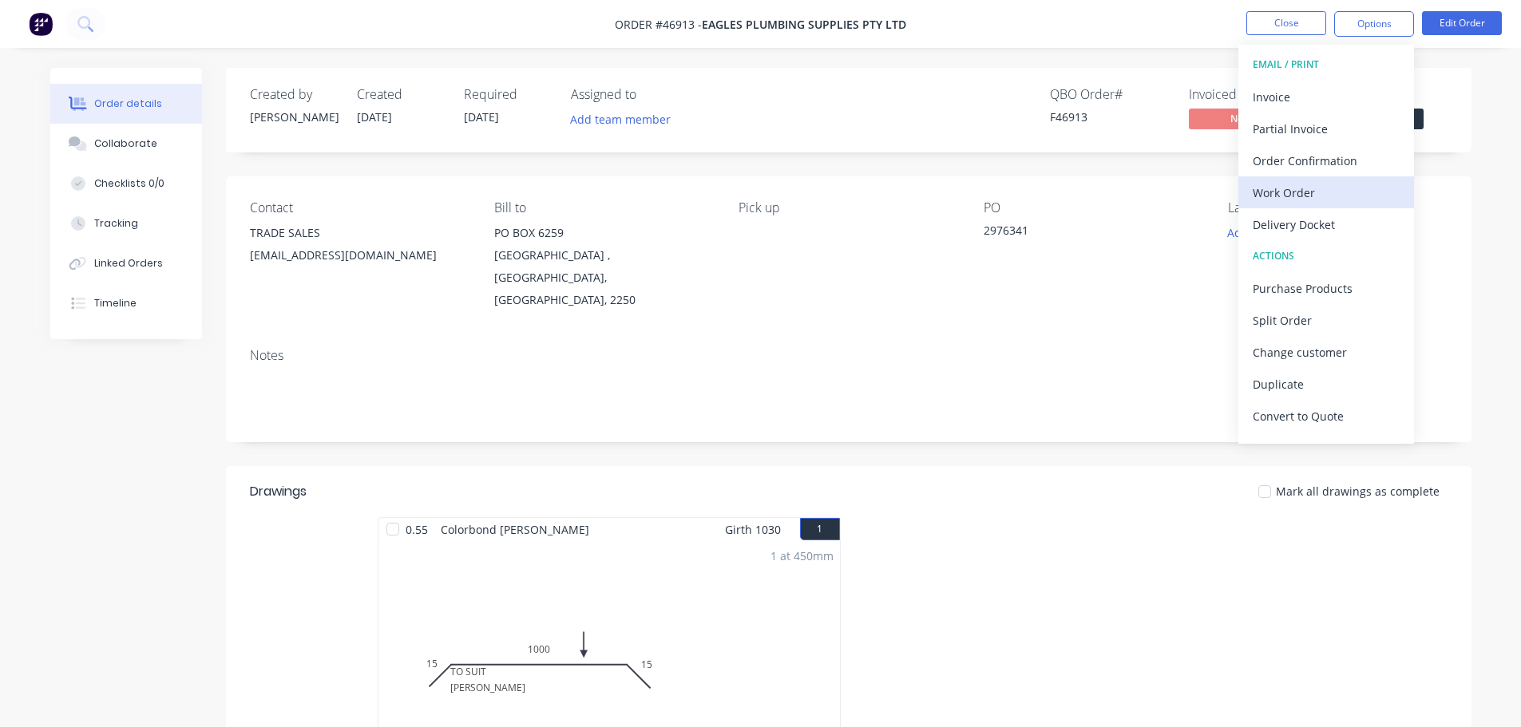
click at [1331, 197] on div "Work Order" at bounding box center [1326, 192] width 147 height 23
click at [1336, 166] on div "Without pricing" at bounding box center [1326, 160] width 147 height 23
drag, startPoint x: 1272, startPoint y: 237, endPoint x: 1278, endPoint y: 226, distance: 12.9
click at [1272, 237] on button "Delivery Docket" at bounding box center [1326, 224] width 176 height 32
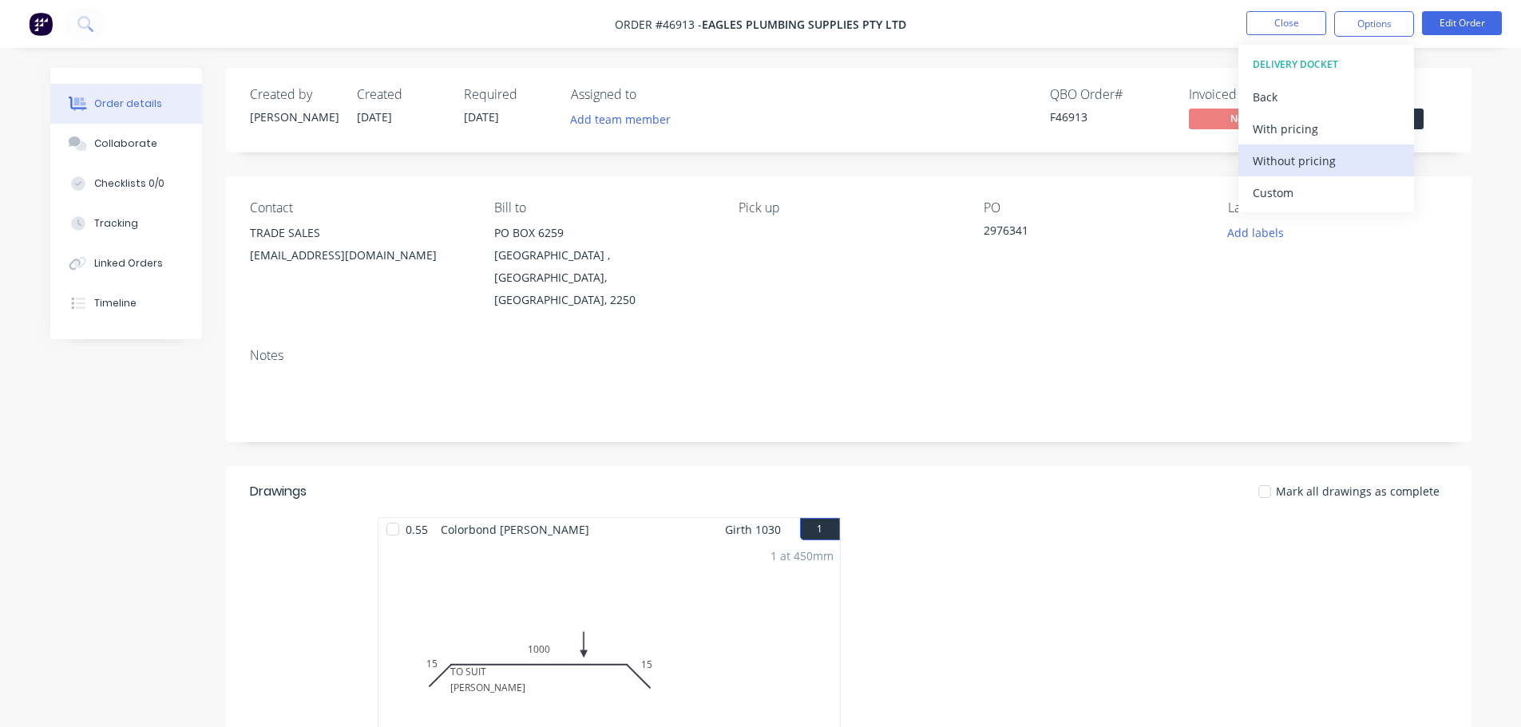
click at [1273, 158] on div "Without pricing" at bounding box center [1326, 160] width 147 height 23
drag, startPoint x: 1454, startPoint y: 205, endPoint x: 1423, endPoint y: 168, distance: 47.6
click at [1454, 204] on div "Contact TRADE SALES bennetts@eaglesplumbing.com.au Bill to PO BOX 6259 WEST GOS…" at bounding box center [848, 255] width 1245 height 159
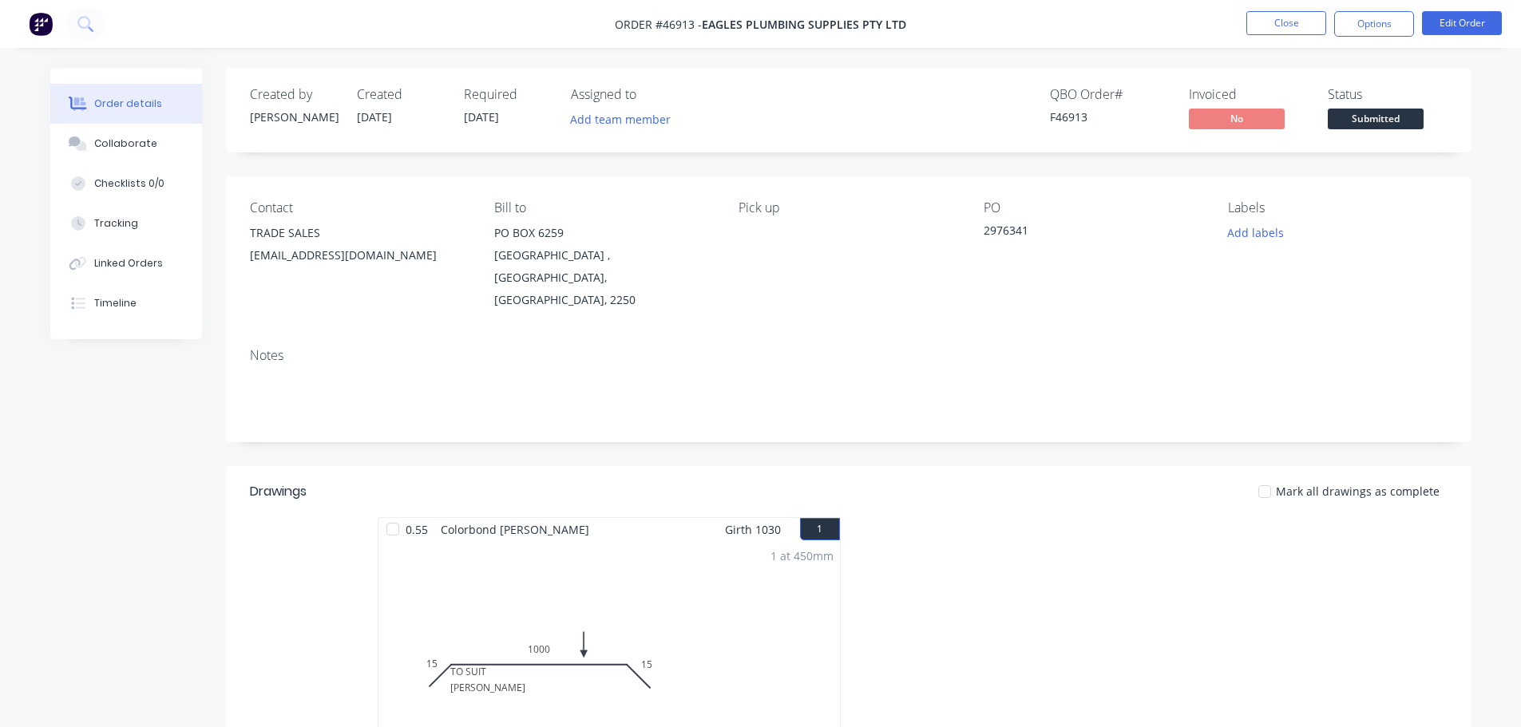
click at [1398, 132] on button "Submitted" at bounding box center [1376, 121] width 96 height 24
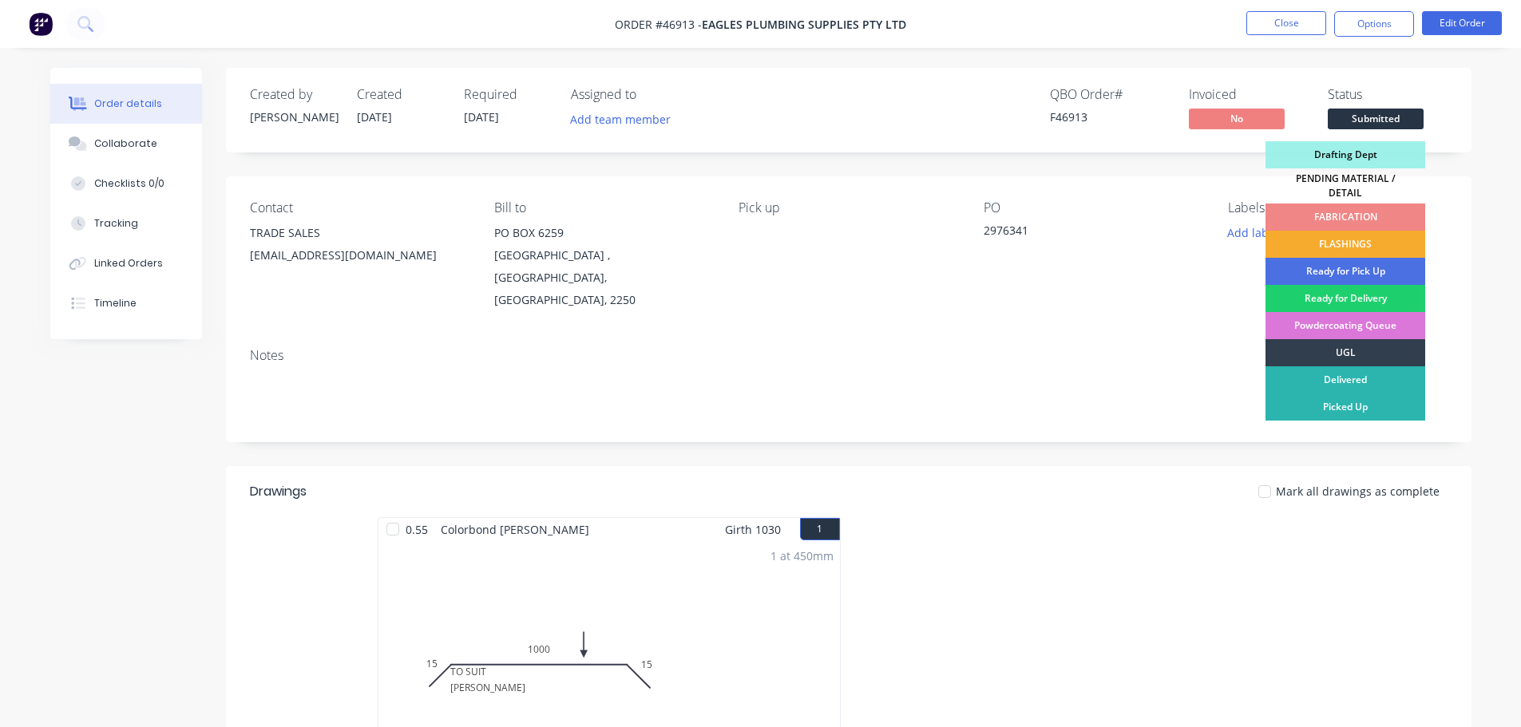
click at [1399, 239] on div "FLASHINGS" at bounding box center [1345, 244] width 160 height 27
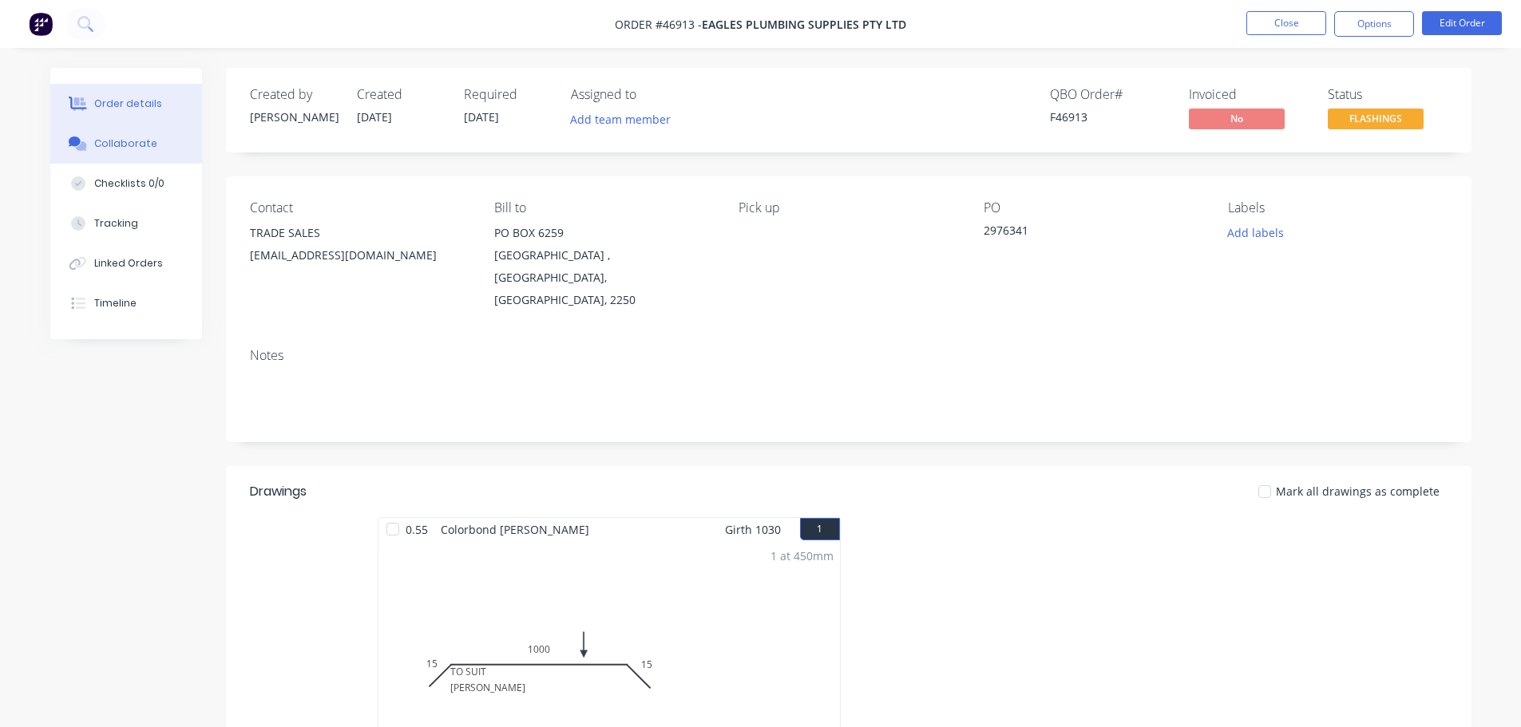
click at [139, 157] on button "Collaborate" at bounding box center [126, 144] width 152 height 40
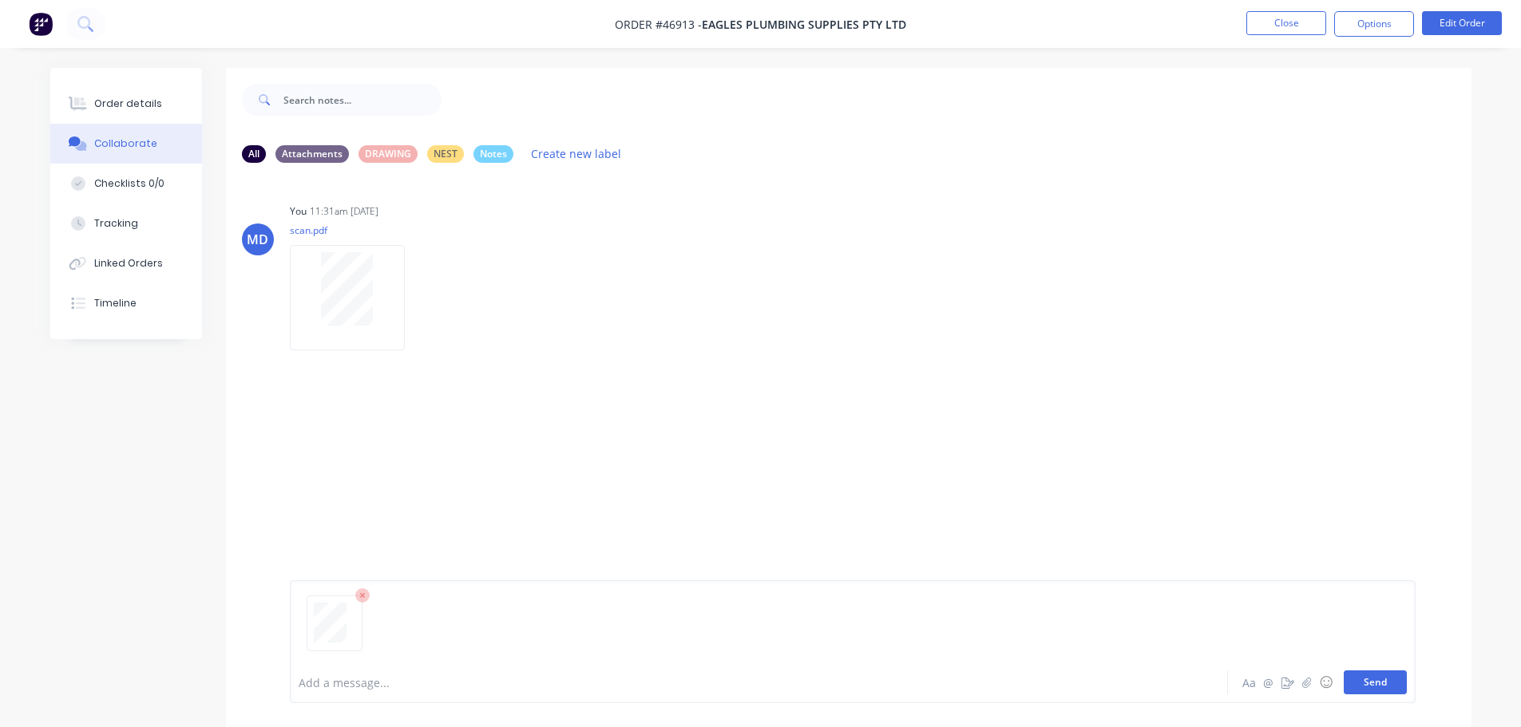
click at [1383, 687] on button "Send" at bounding box center [1375, 683] width 63 height 24
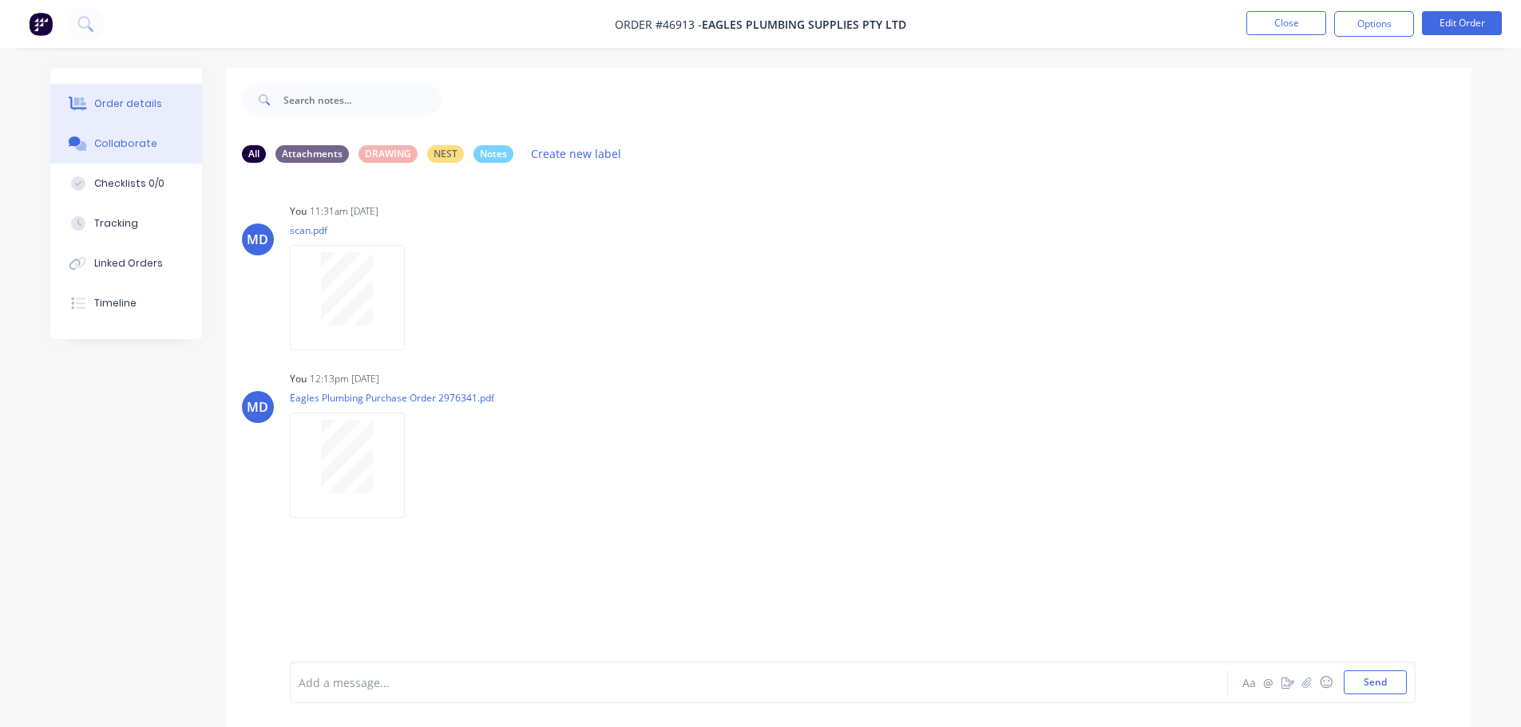
click at [137, 107] on div "Order details" at bounding box center [128, 104] width 68 height 14
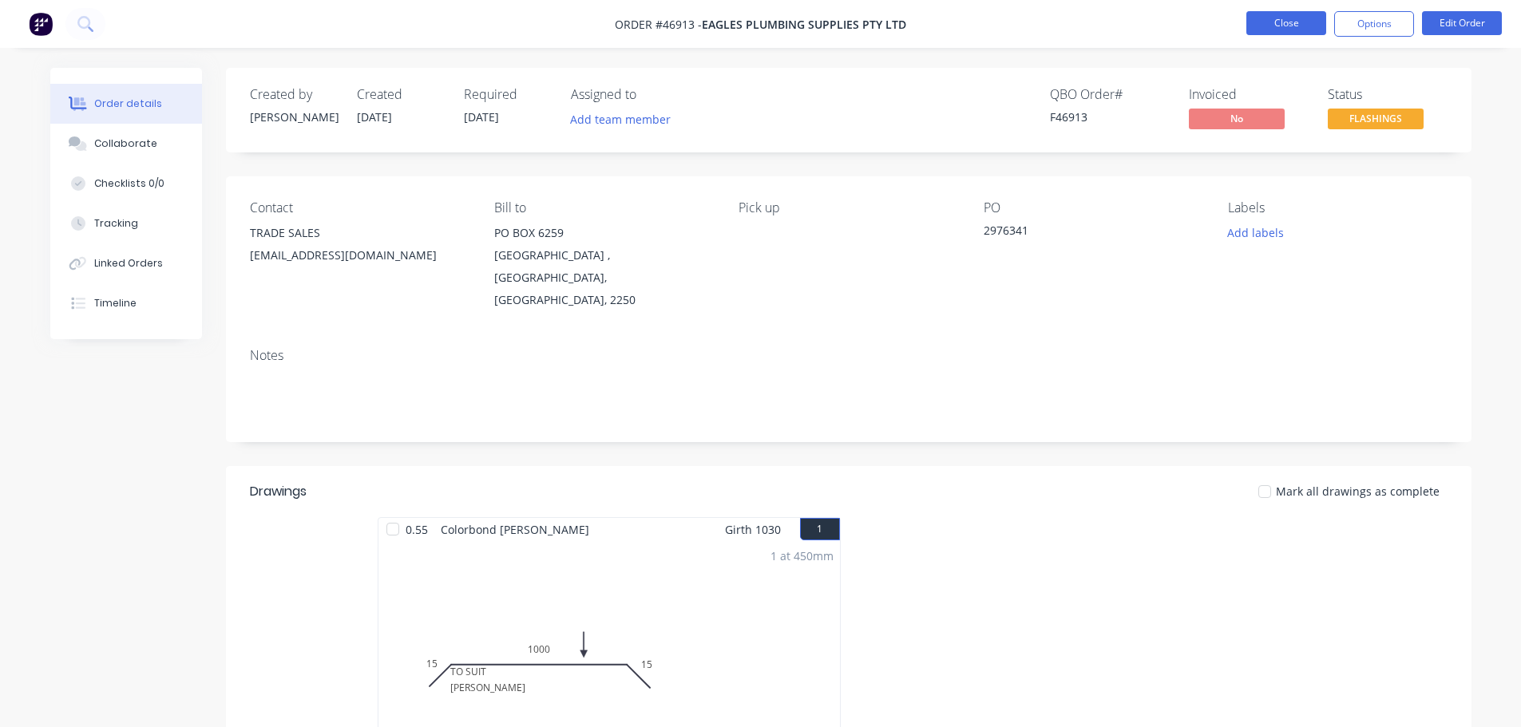
click at [1269, 23] on button "Close" at bounding box center [1286, 23] width 80 height 24
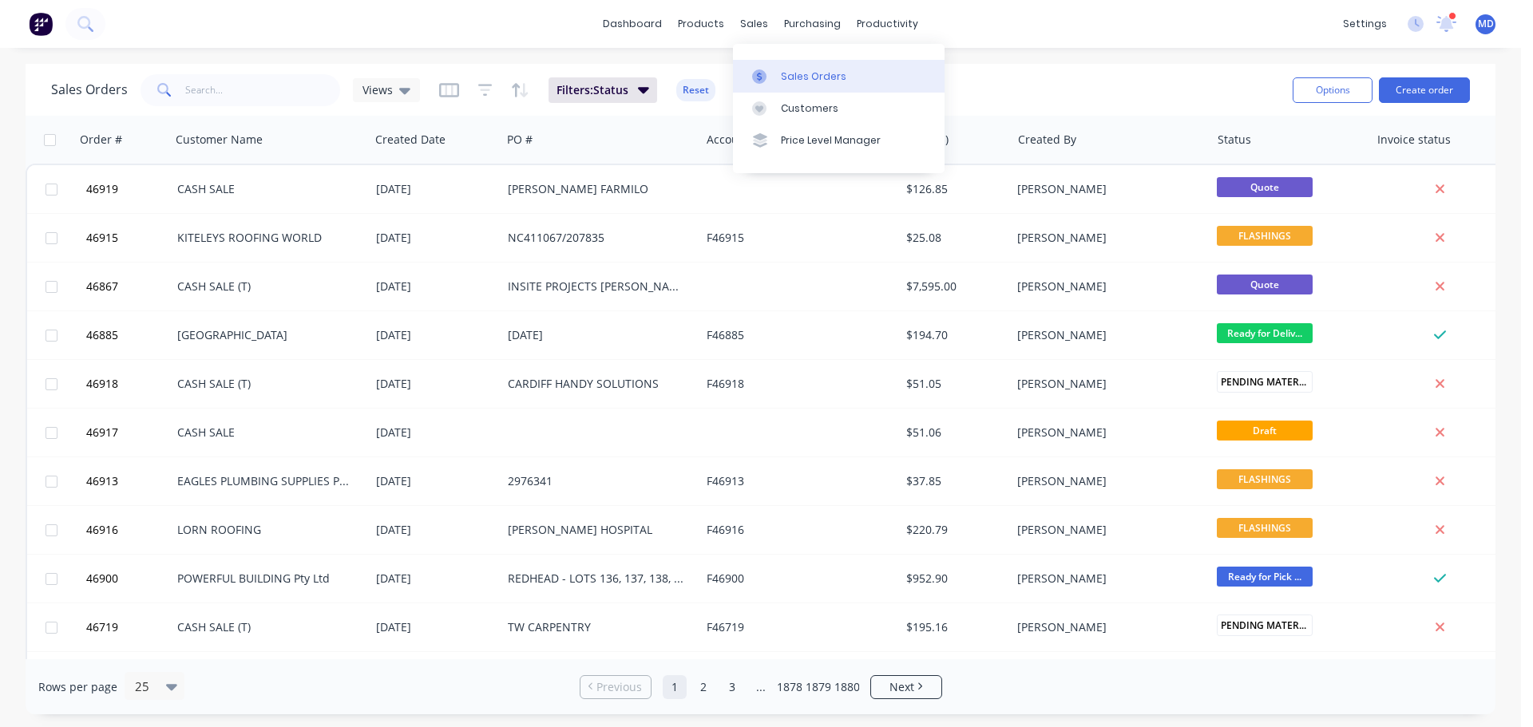
click at [767, 81] on div at bounding box center [764, 76] width 24 height 14
click at [826, 85] on link "Purchase Orders" at bounding box center [880, 76] width 212 height 32
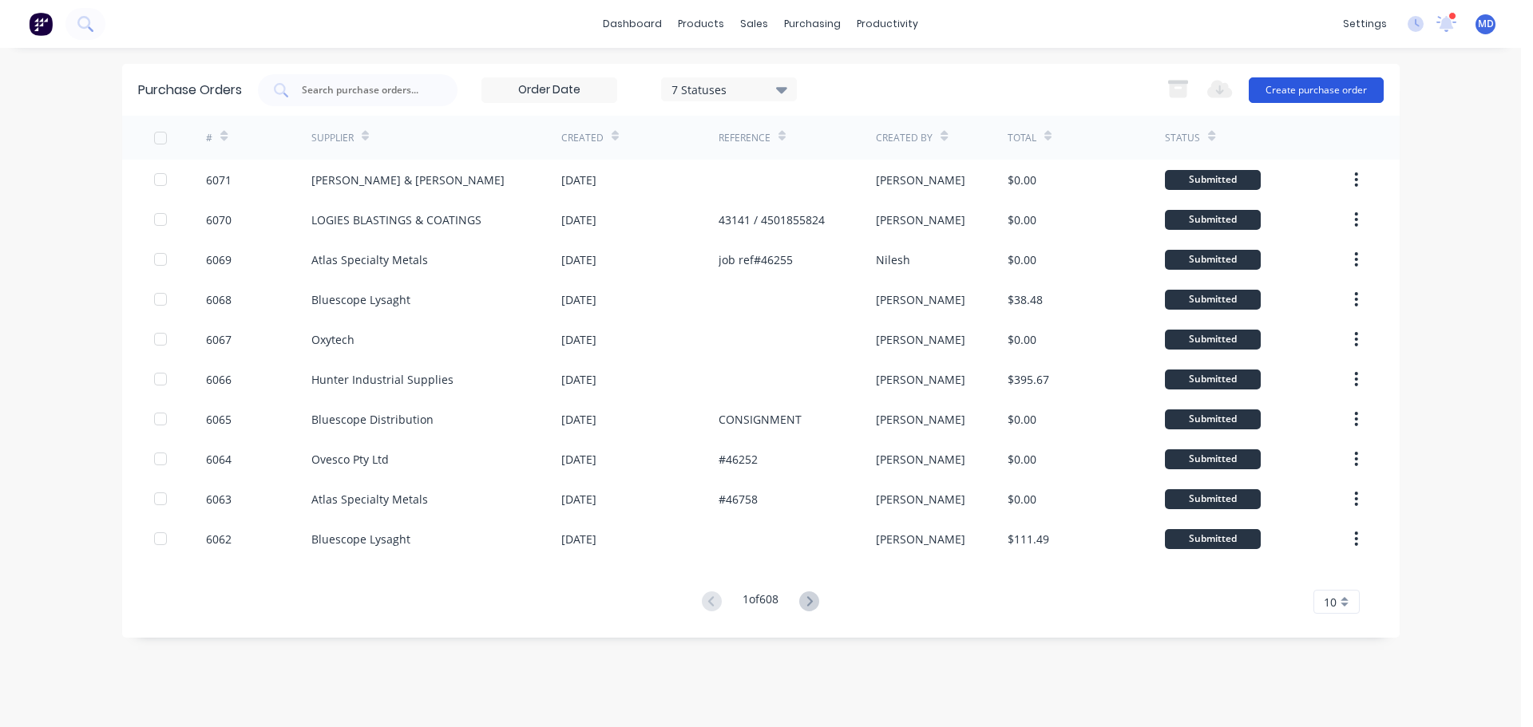
drag, startPoint x: 1310, startPoint y: 70, endPoint x: 1304, endPoint y: 91, distance: 21.7
click at [1310, 72] on div "Purchase Orders 7 Statuses 7 Statuses Export to Excel (XLSX) Create purchase or…" at bounding box center [760, 90] width 1277 height 52
click at [1304, 93] on button "Create purchase order" at bounding box center [1316, 90] width 135 height 26
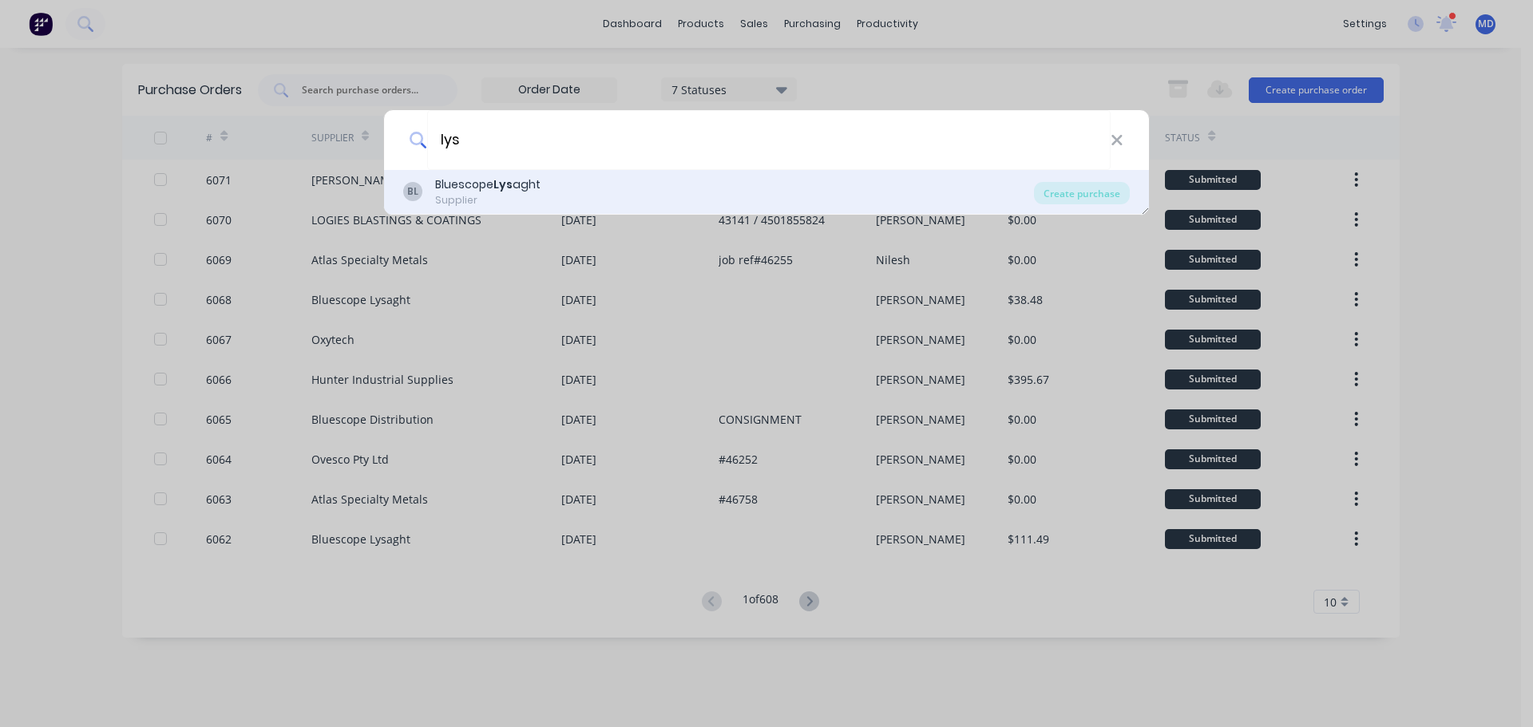
type input "lys"
click at [513, 193] on div "Supplier" at bounding box center [487, 200] width 105 height 14
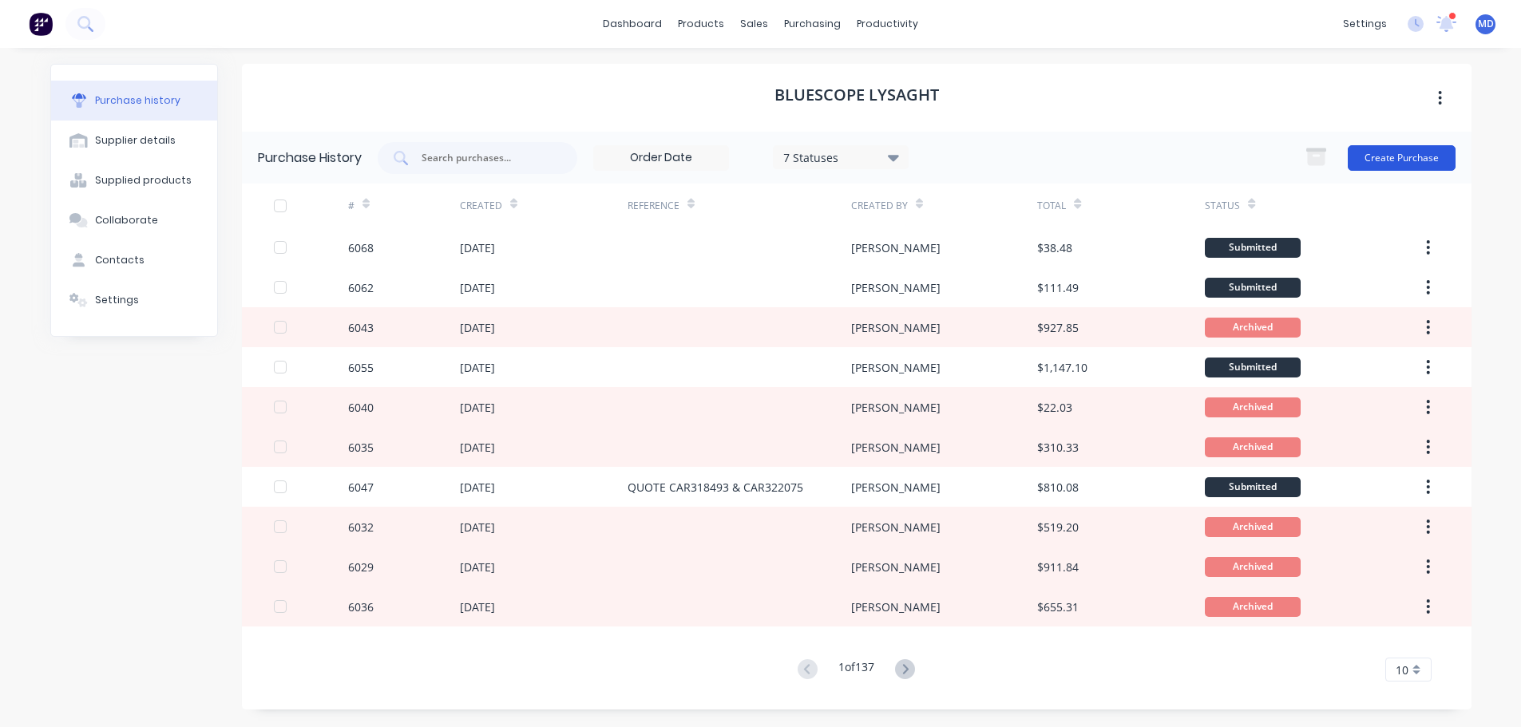
click at [1384, 163] on button "Create Purchase" at bounding box center [1402, 158] width 108 height 26
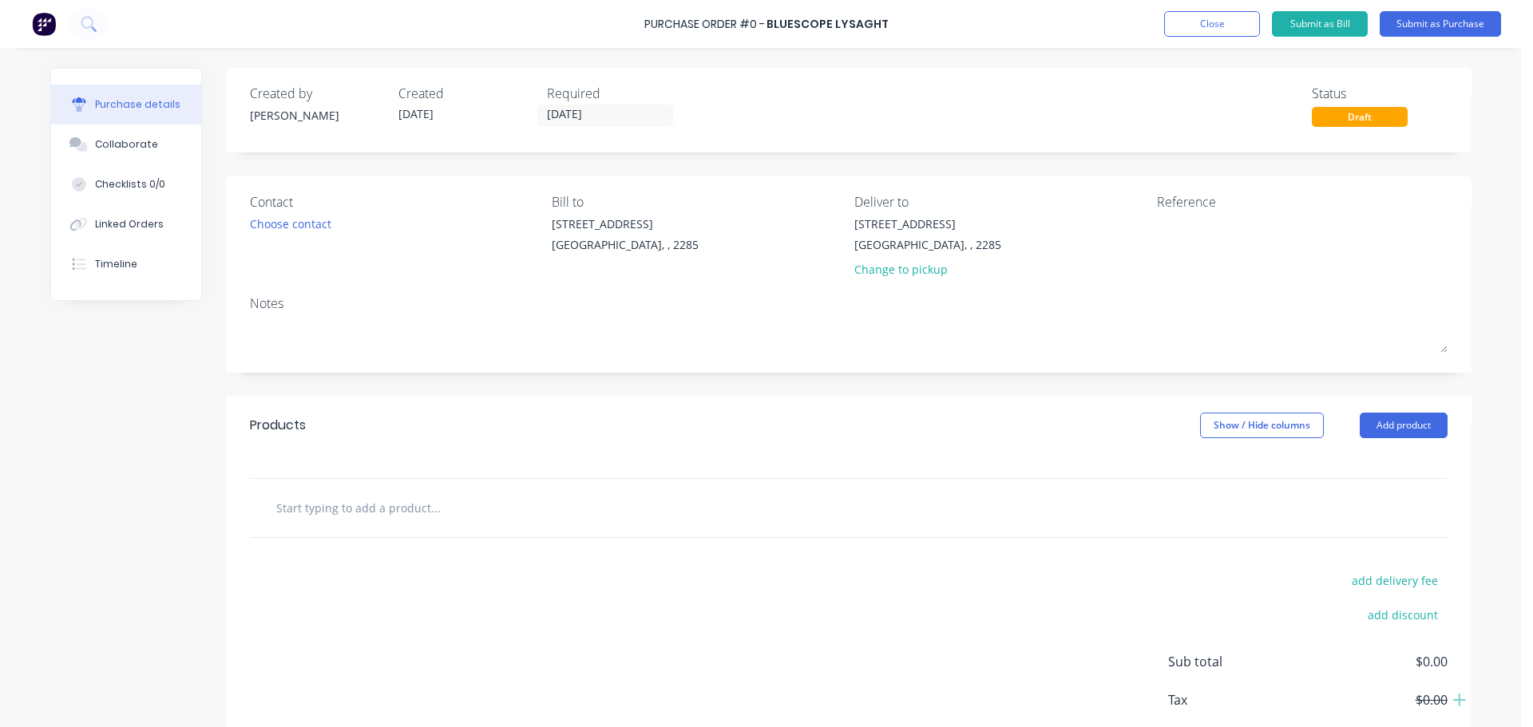
click at [275, 235] on div "Contact Choose contact" at bounding box center [395, 238] width 291 height 93
click at [259, 224] on div "Choose contact" at bounding box center [290, 224] width 81 height 17
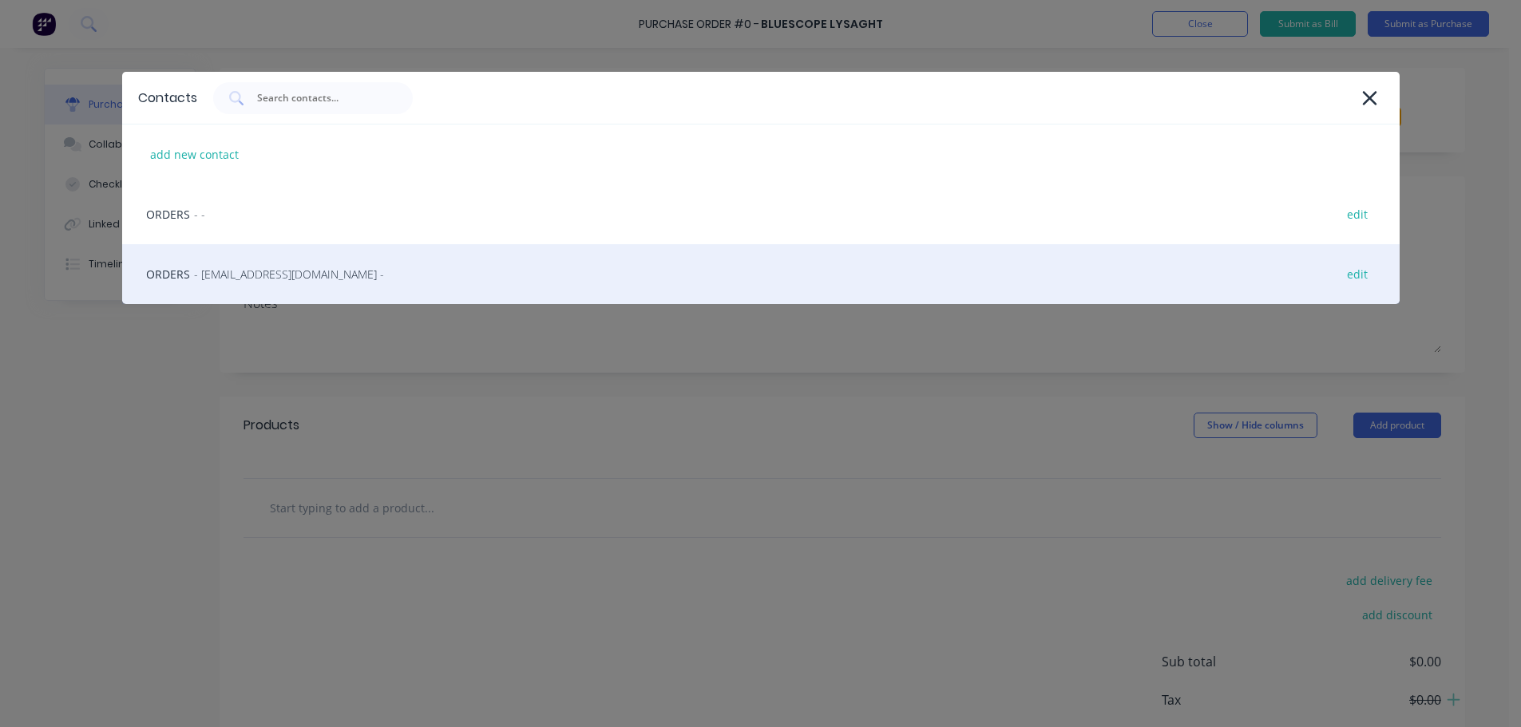
click at [257, 280] on span "- [EMAIL_ADDRESS][DOMAIN_NAME] -" at bounding box center [289, 274] width 190 height 17
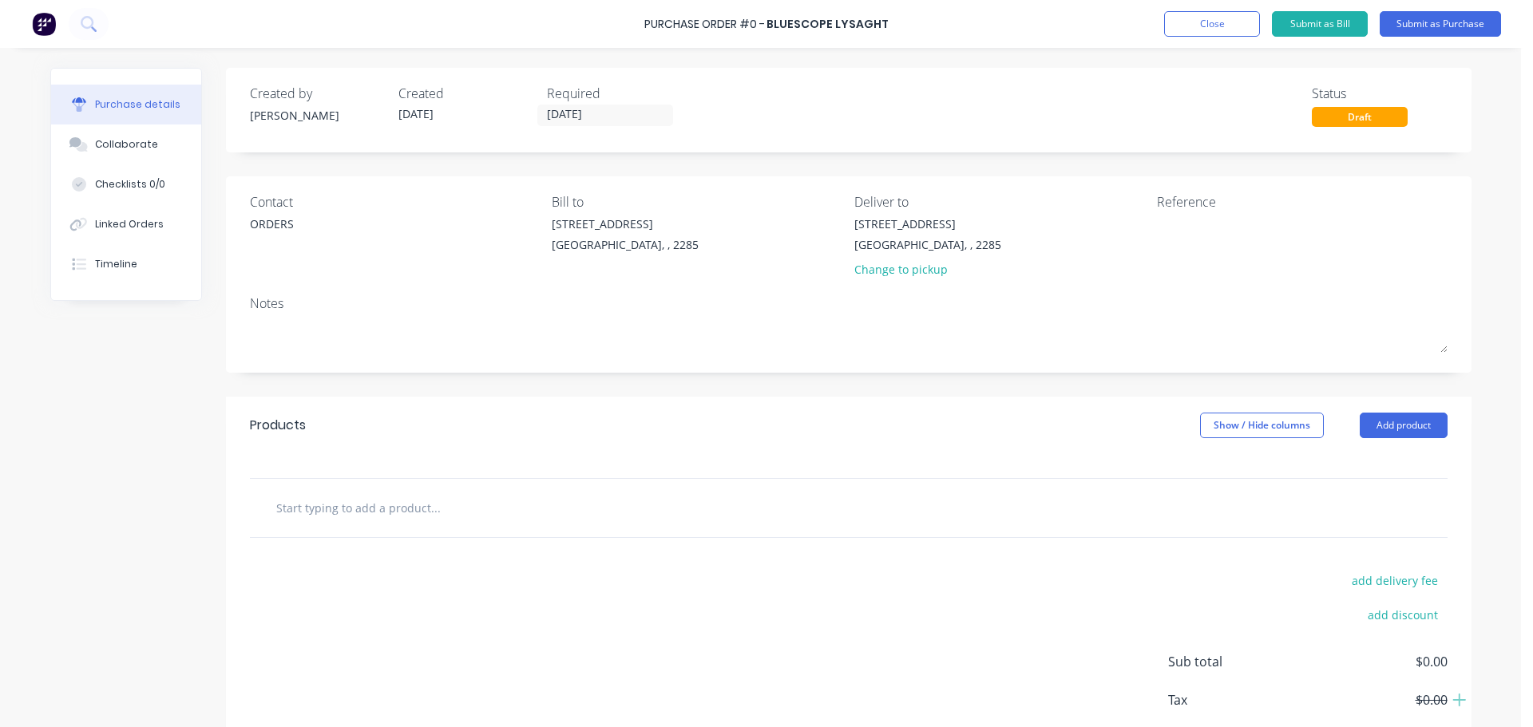
click at [906, 273] on div "Change to pickup" at bounding box center [927, 269] width 147 height 17
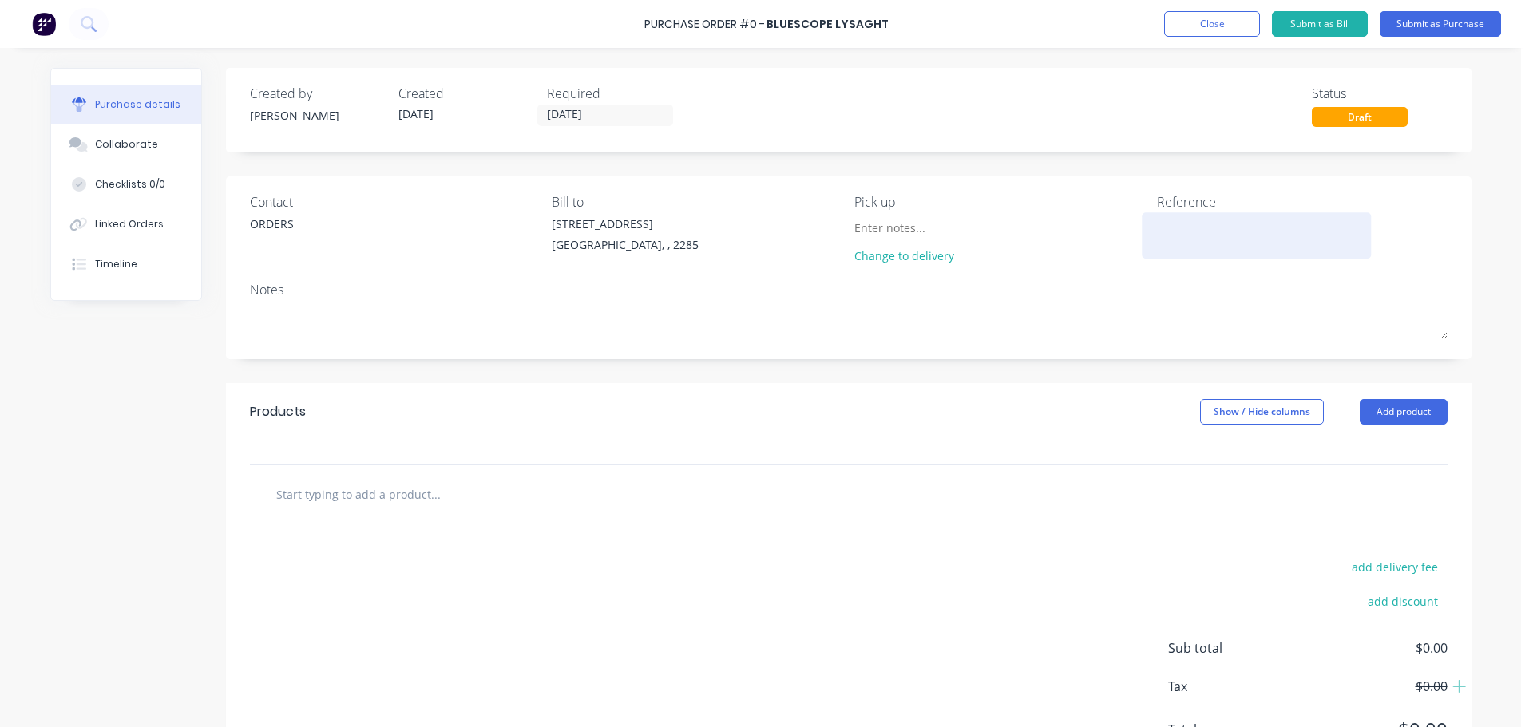
click at [1176, 232] on textarea at bounding box center [1257, 234] width 200 height 36
type textarea "n"
type textarea "x"
type textarea "no"
type textarea "x"
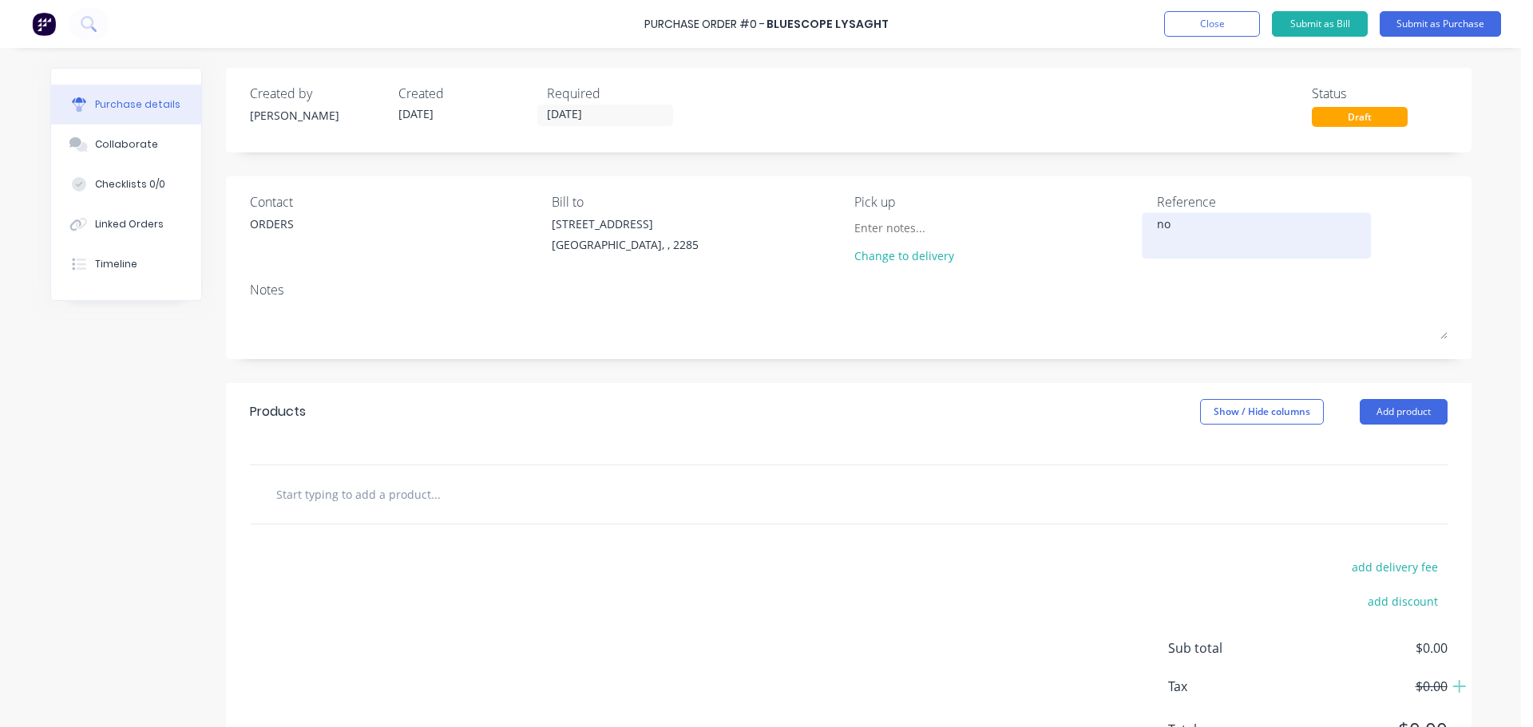
type textarea "noz"
type textarea "x"
type textarea "nozz"
type textarea "x"
type textarea "nozzl"
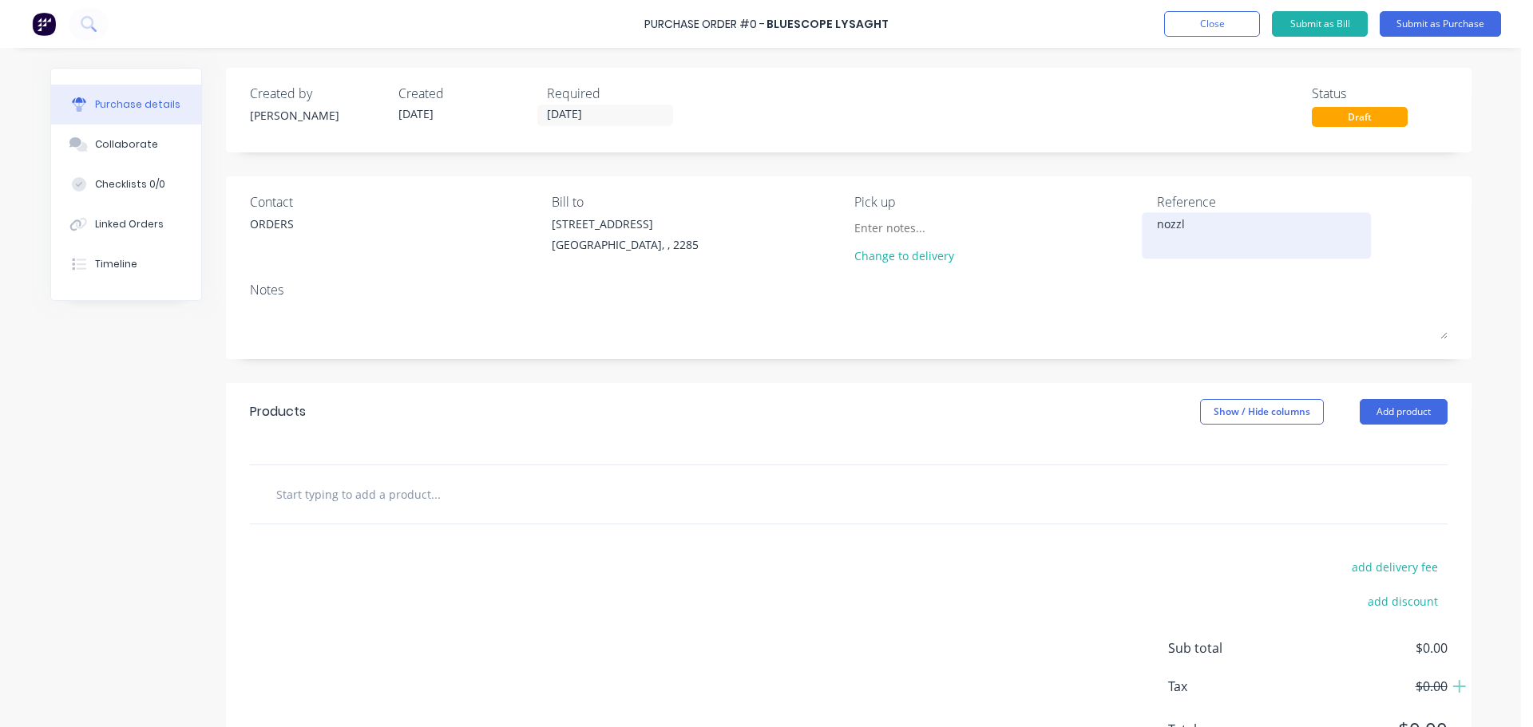
type textarea "x"
type textarea "nozzle"
type textarea "x"
type textarea "nozzle s"
type textarea "x"
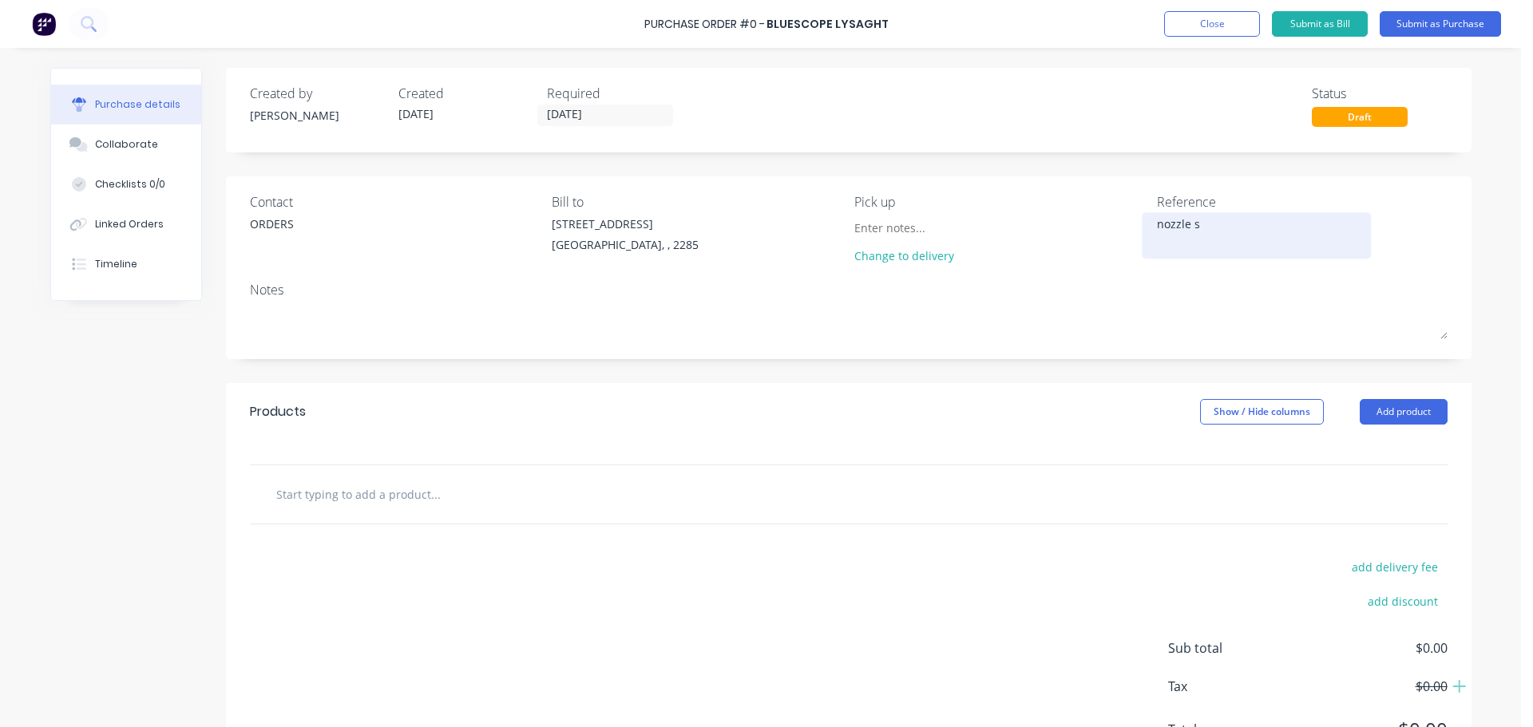
type textarea "nozzle st"
type textarea "x"
type textarea "nozzle sto"
type textarea "x"
type textarea "nozzle stoc"
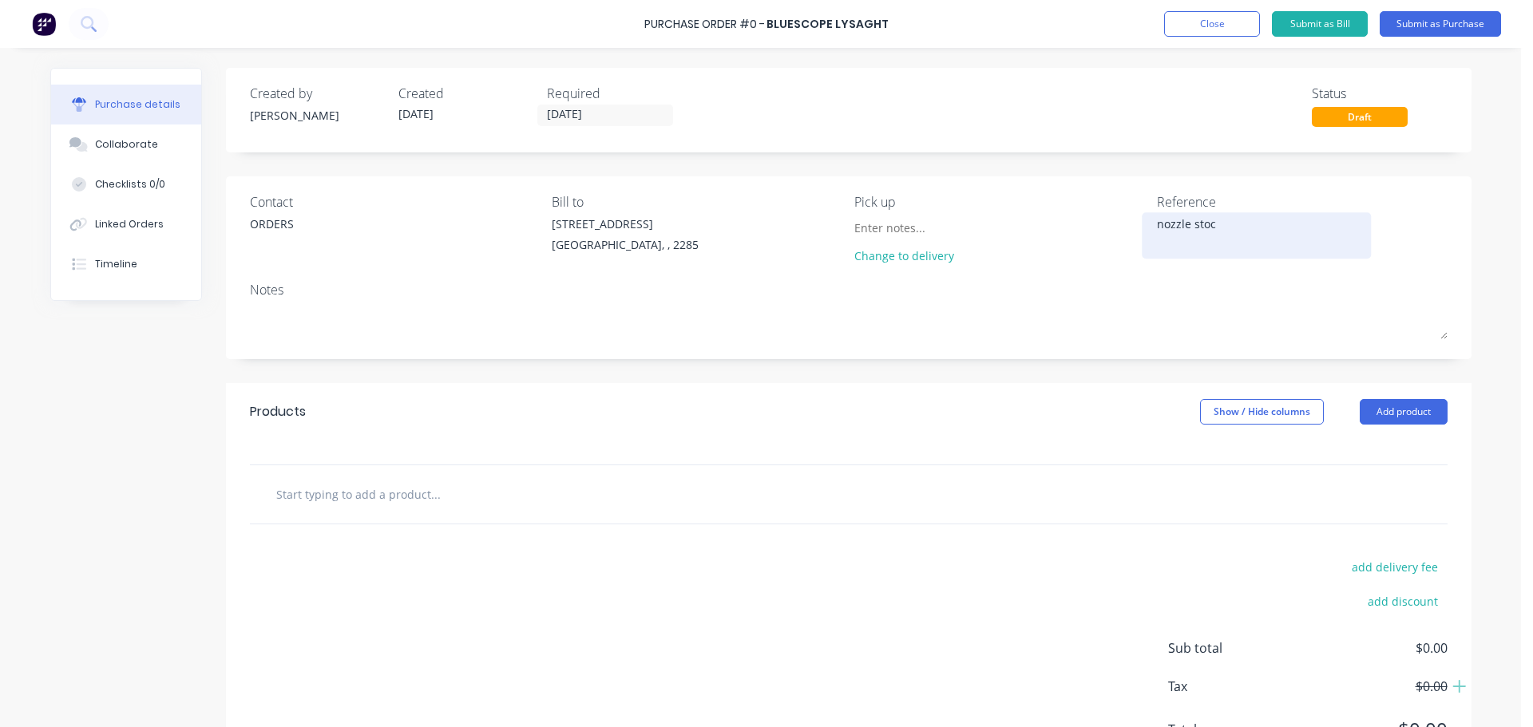
type textarea "x"
type textarea "nozzle stock"
type textarea "x"
type textarea "nozzle stock"
click at [1381, 418] on button "Add product" at bounding box center [1403, 412] width 88 height 26
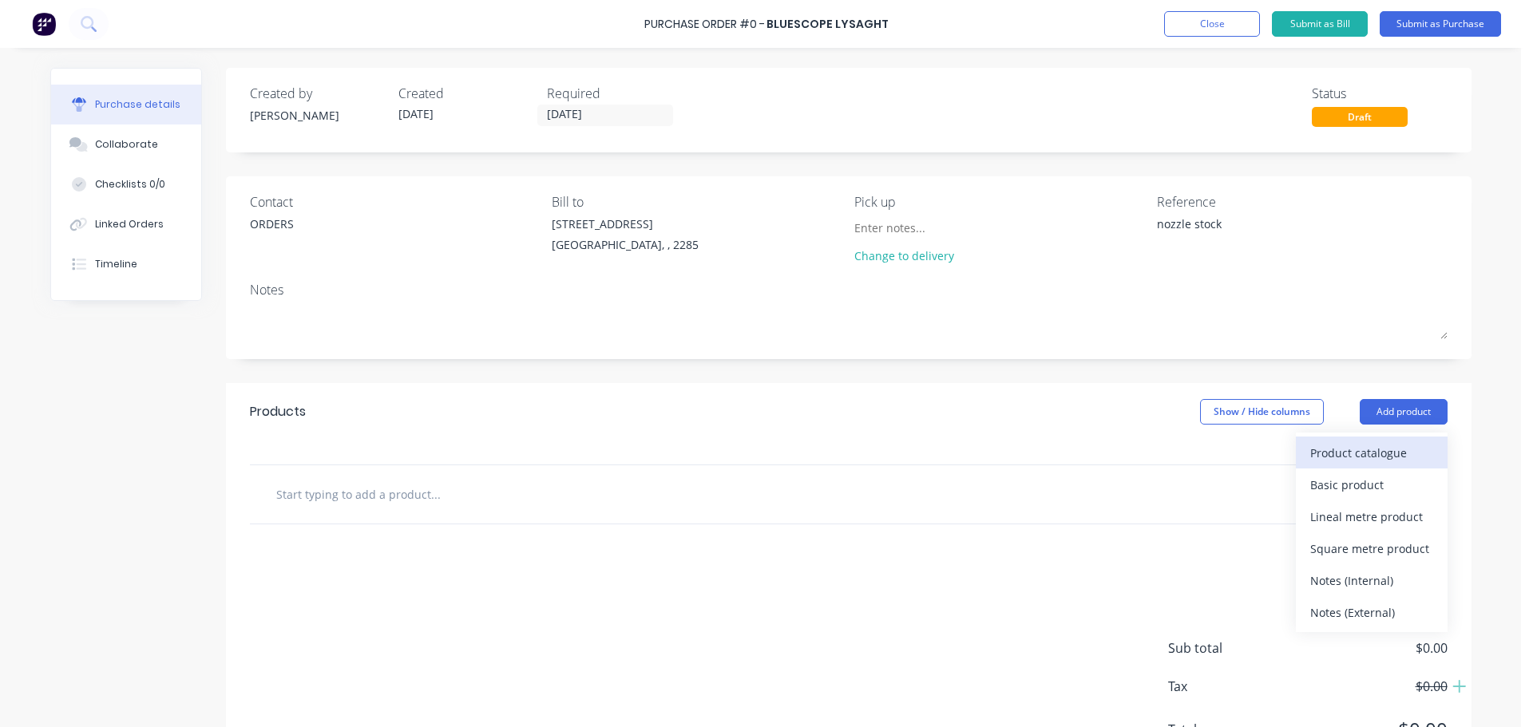
click at [1367, 460] on div "Product catalogue" at bounding box center [1371, 452] width 123 height 23
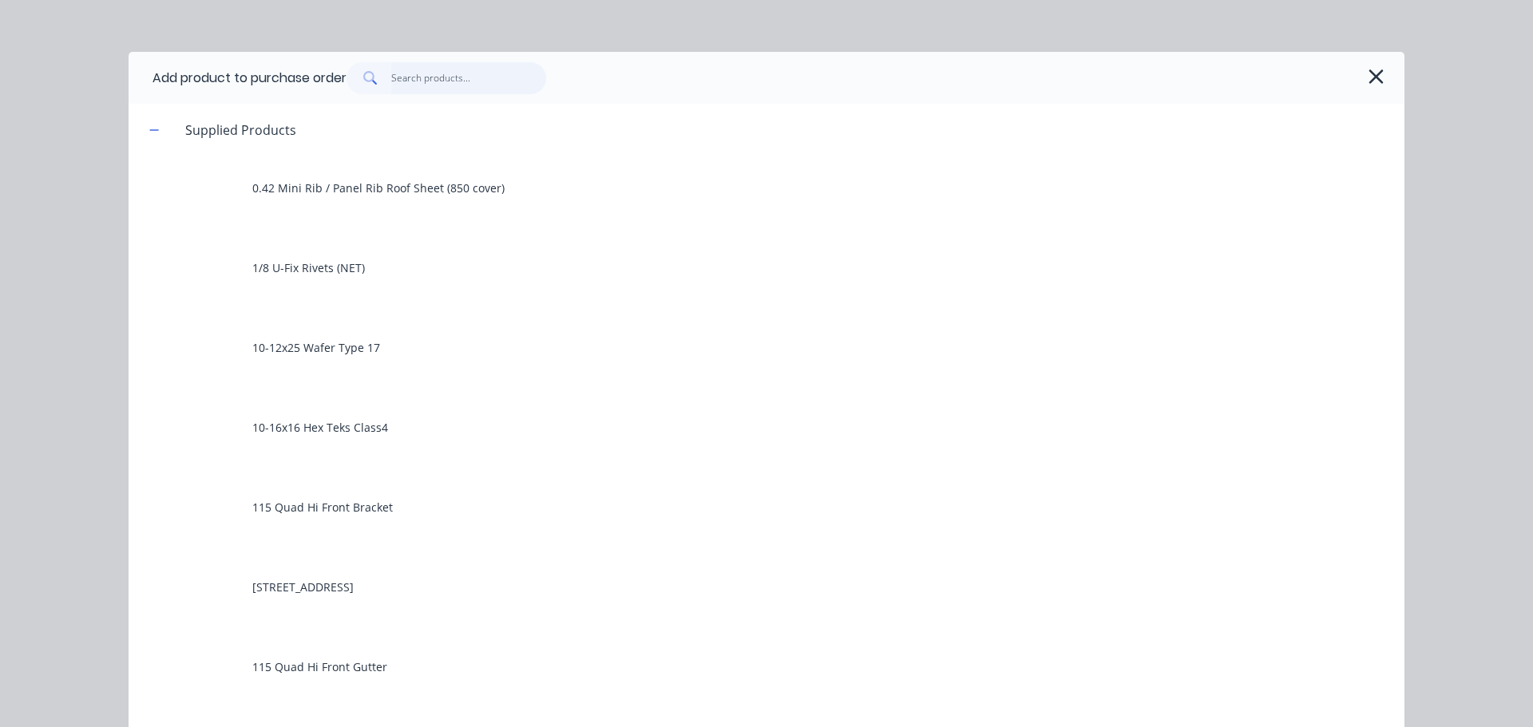
click at [417, 81] on input "text" at bounding box center [469, 78] width 156 height 32
type textarea "x"
type input "n"
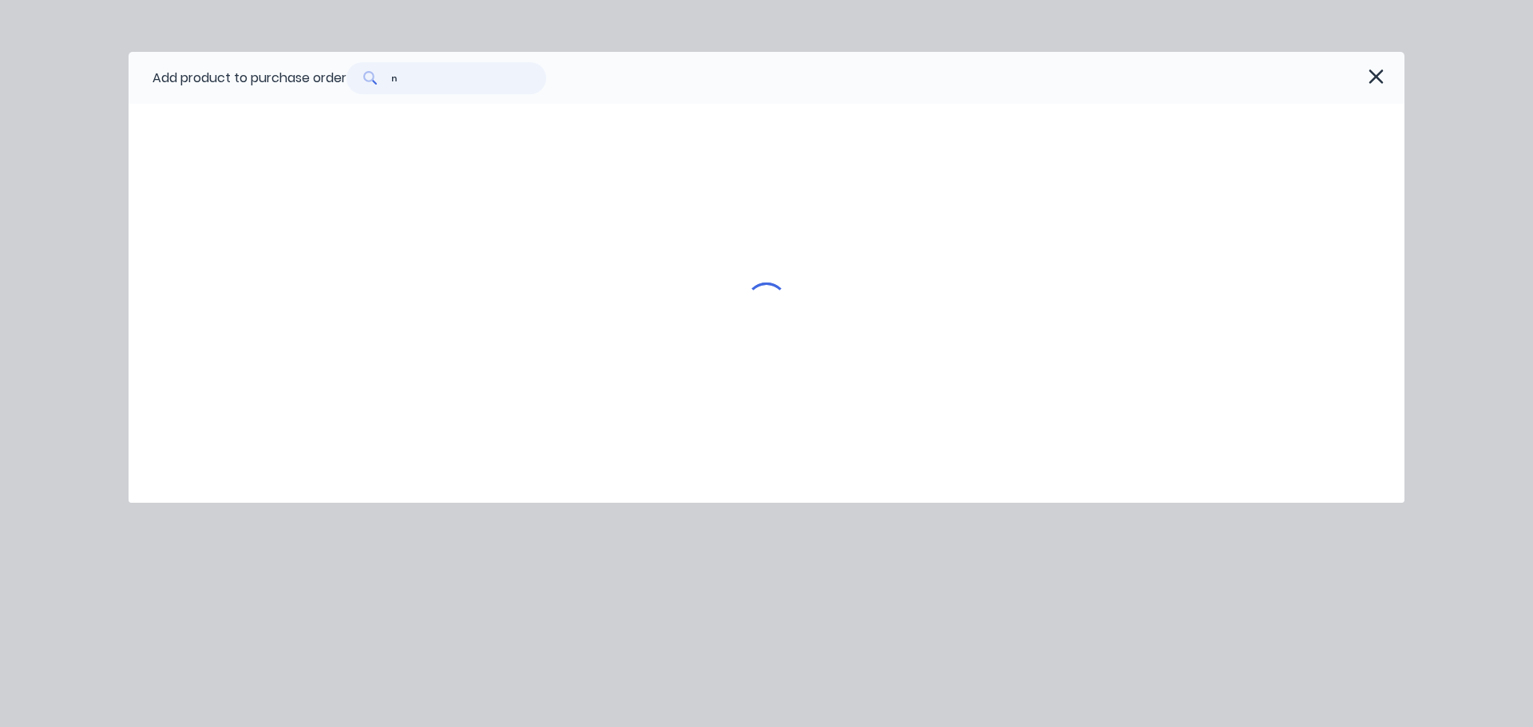
type textarea "x"
type input "no"
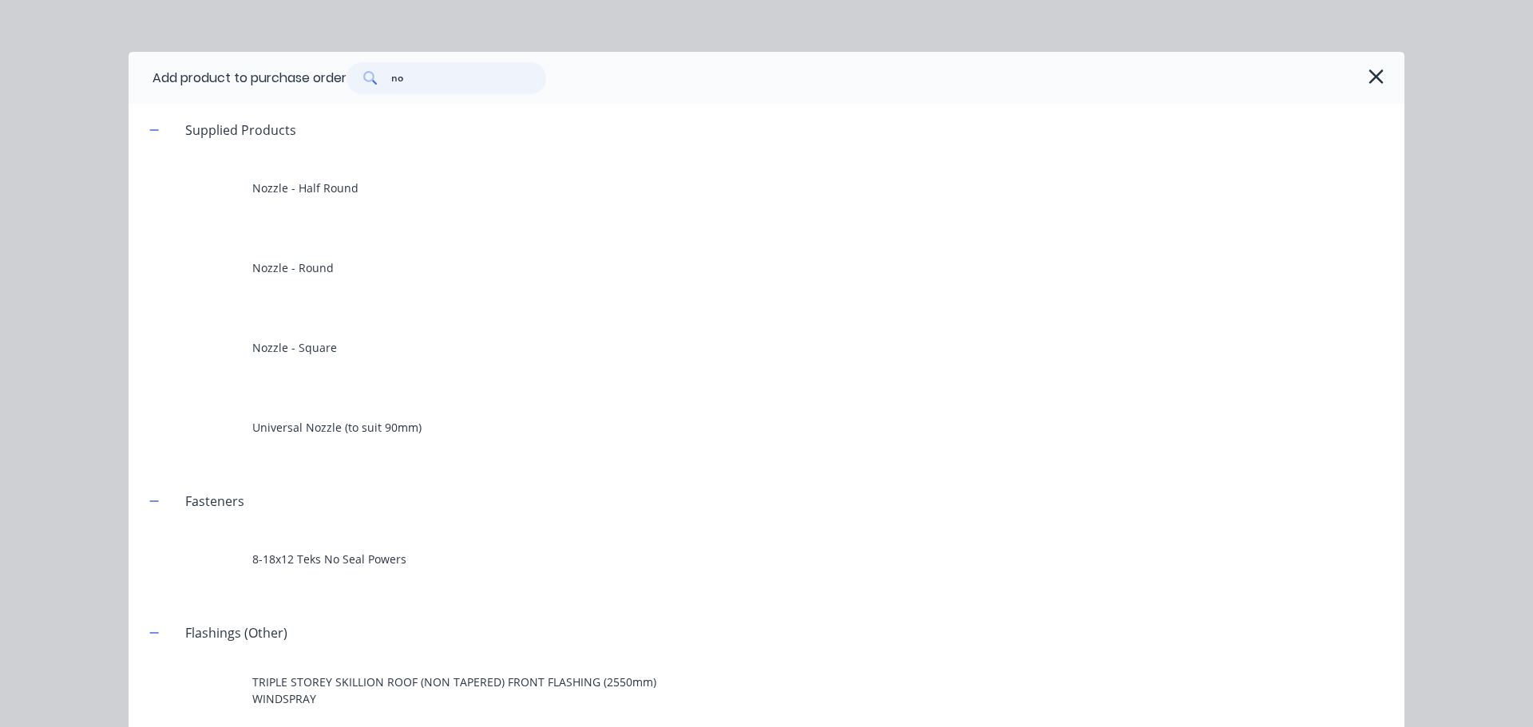
type textarea "x"
type input "noz"
type textarea "x"
type input "nozz"
type textarea "x"
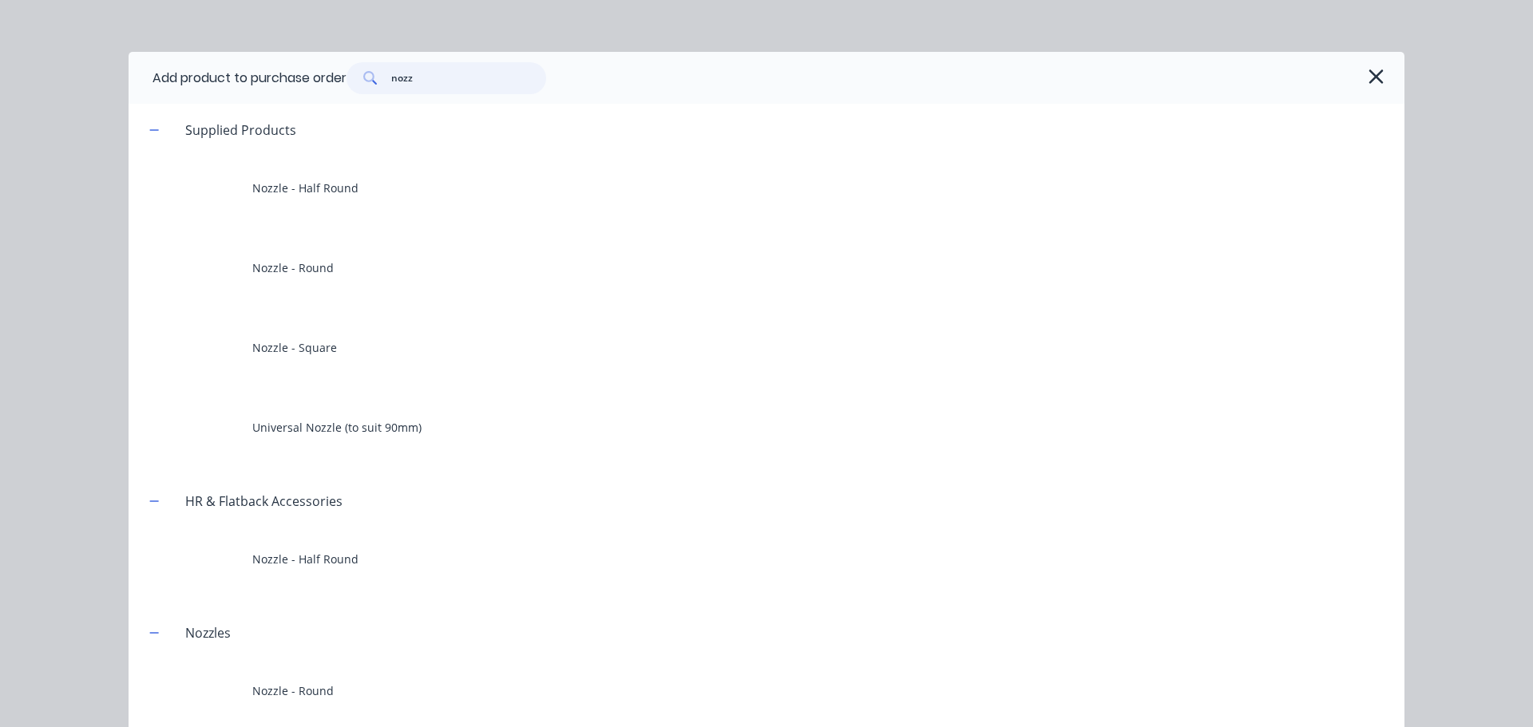
type input "nozzl"
type textarea "x"
type input "nozzle"
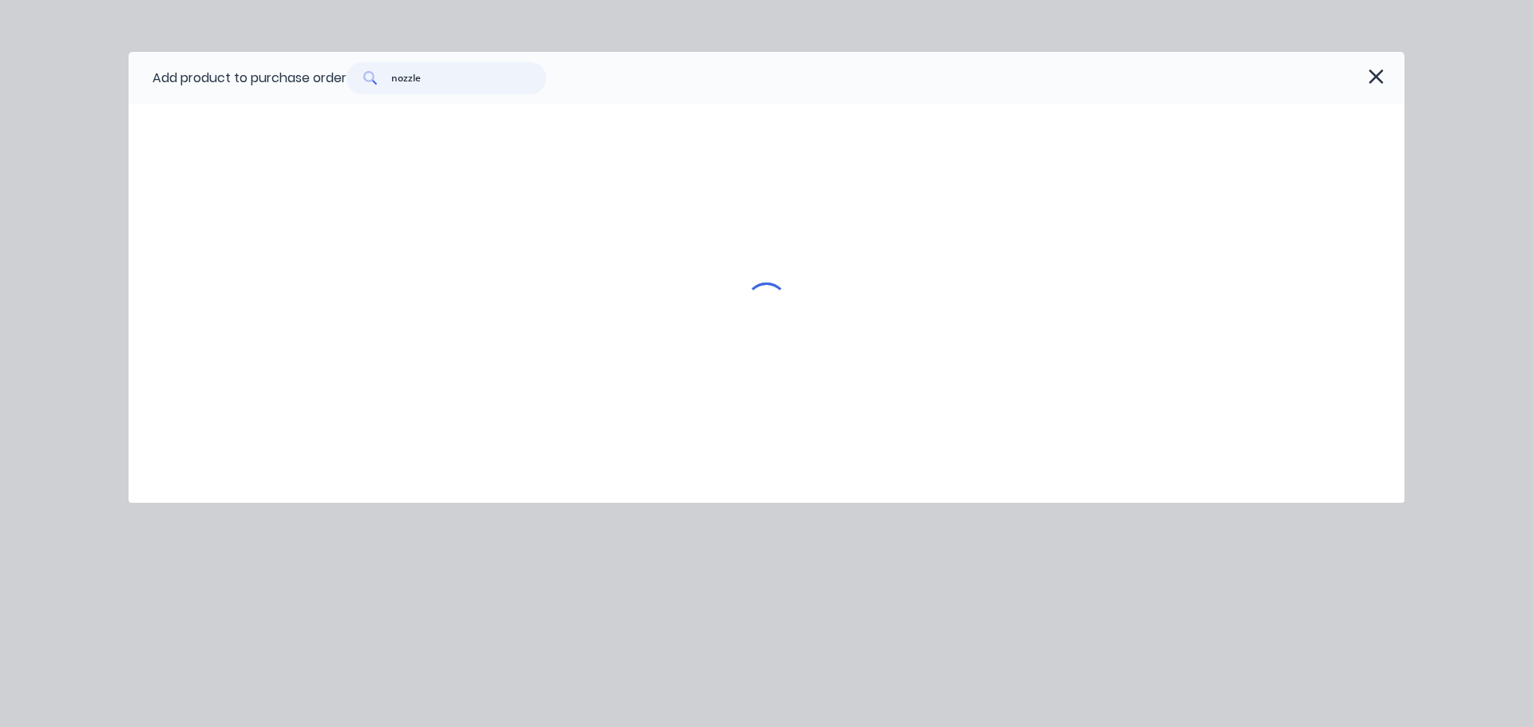
type textarea "x"
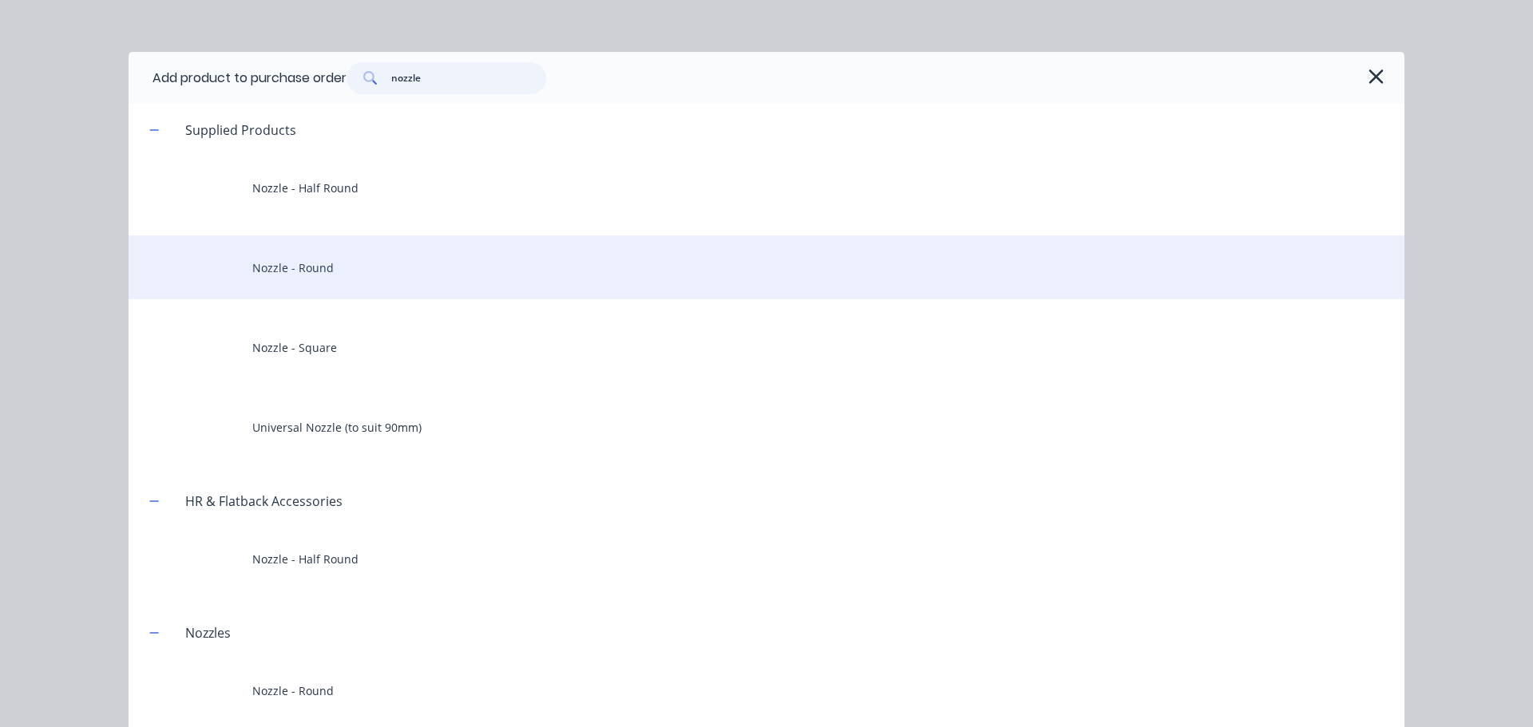
type input "nozzle"
click at [274, 288] on div "Nozzle - Round" at bounding box center [767, 267] width 1276 height 64
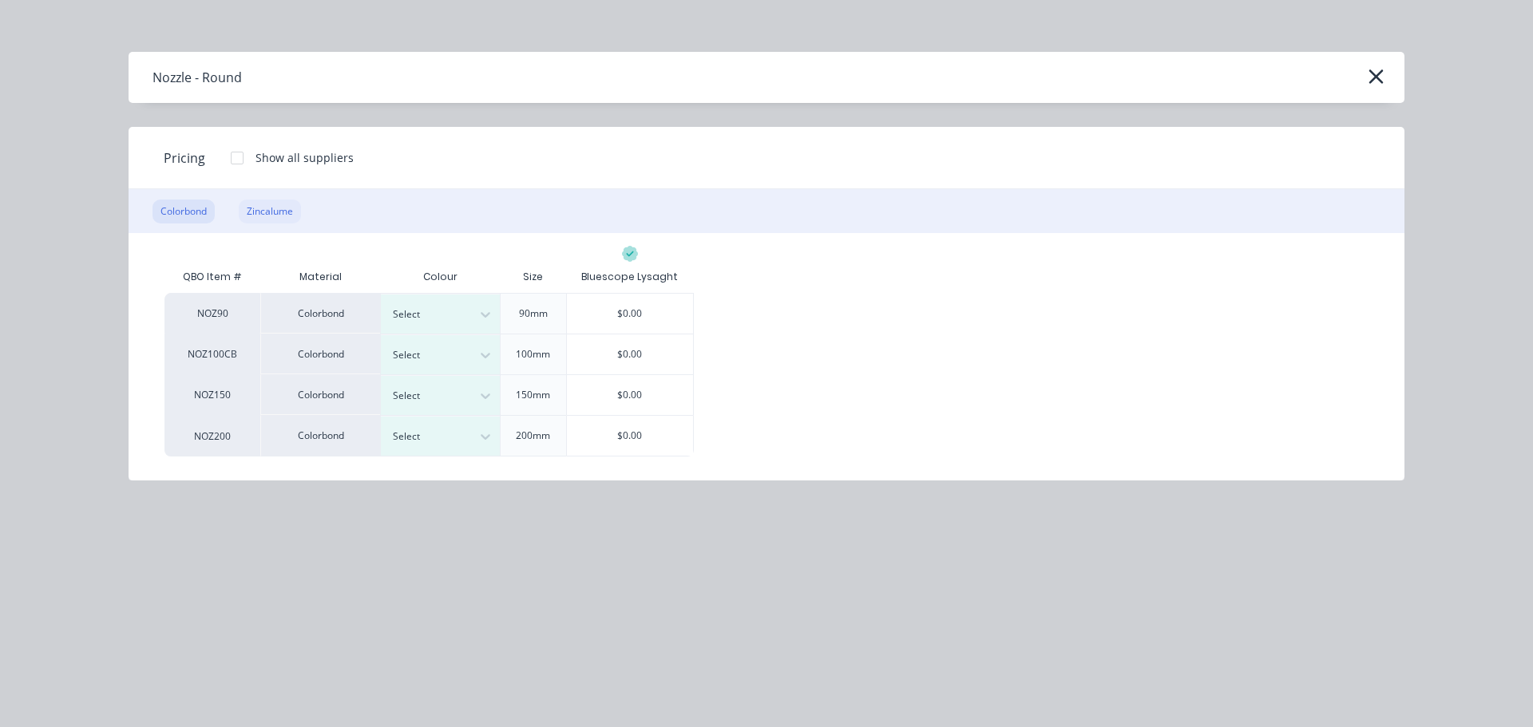
click at [284, 211] on div "Zincalume" at bounding box center [270, 212] width 62 height 24
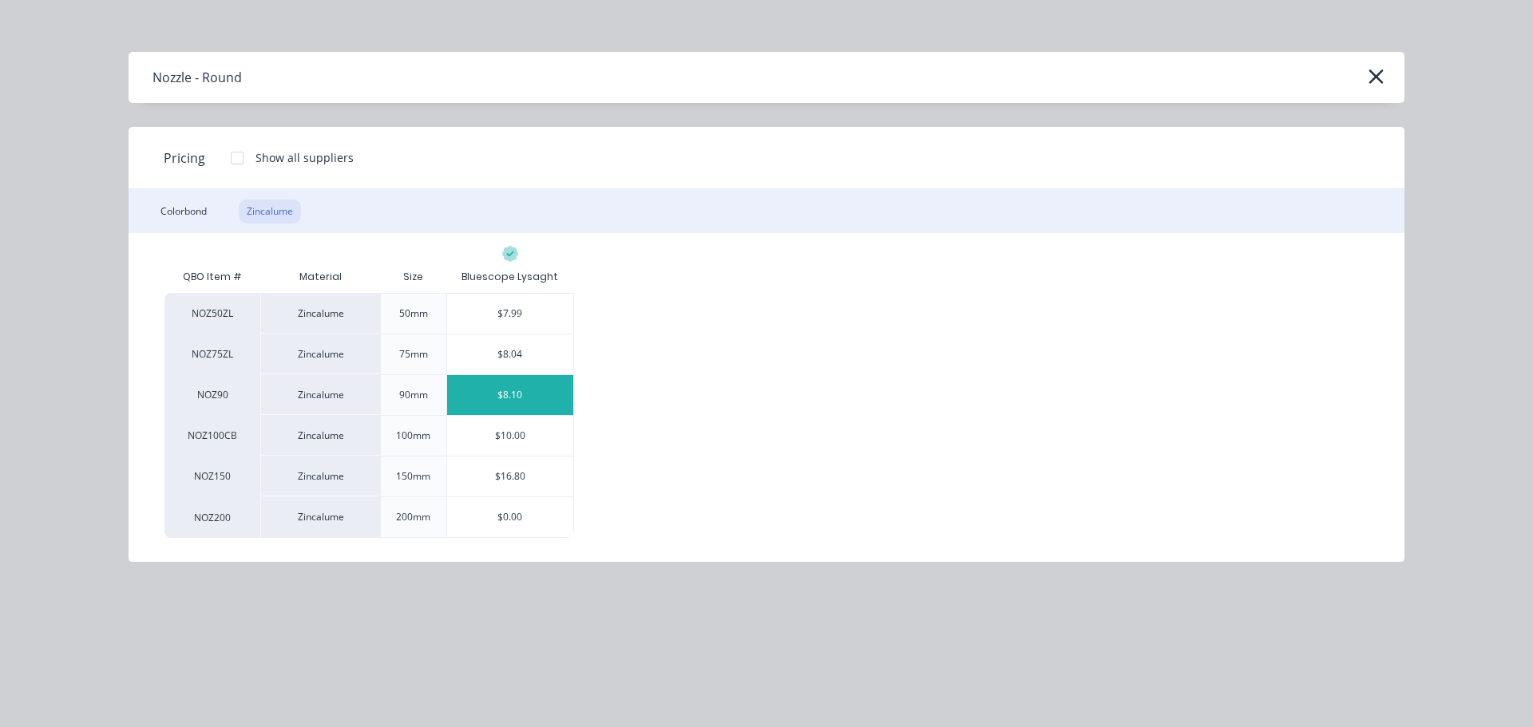
click at [504, 398] on div "$8.10" at bounding box center [510, 395] width 127 height 40
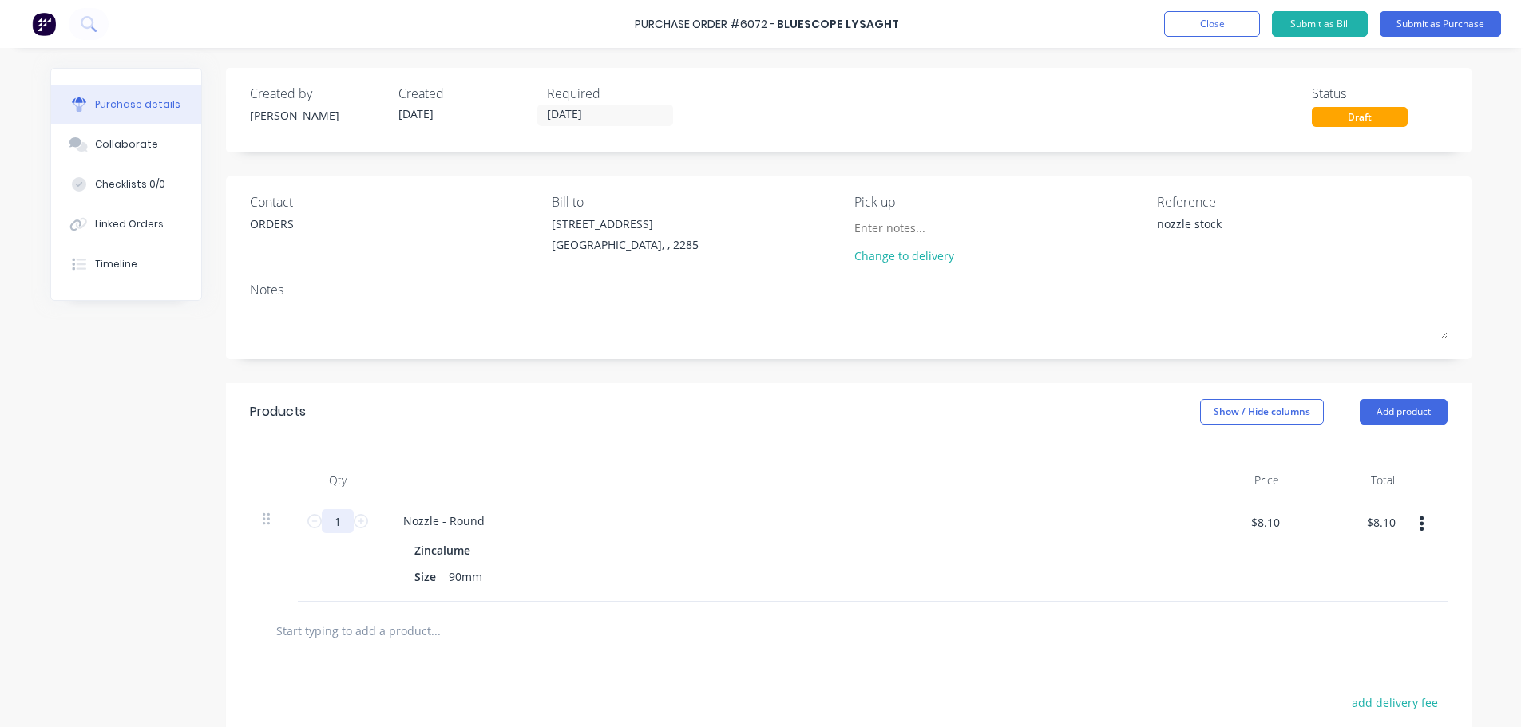
click at [336, 519] on input "1" at bounding box center [338, 521] width 32 height 24
type textarea "x"
type input "10"
type textarea "x"
type input "$81.00"
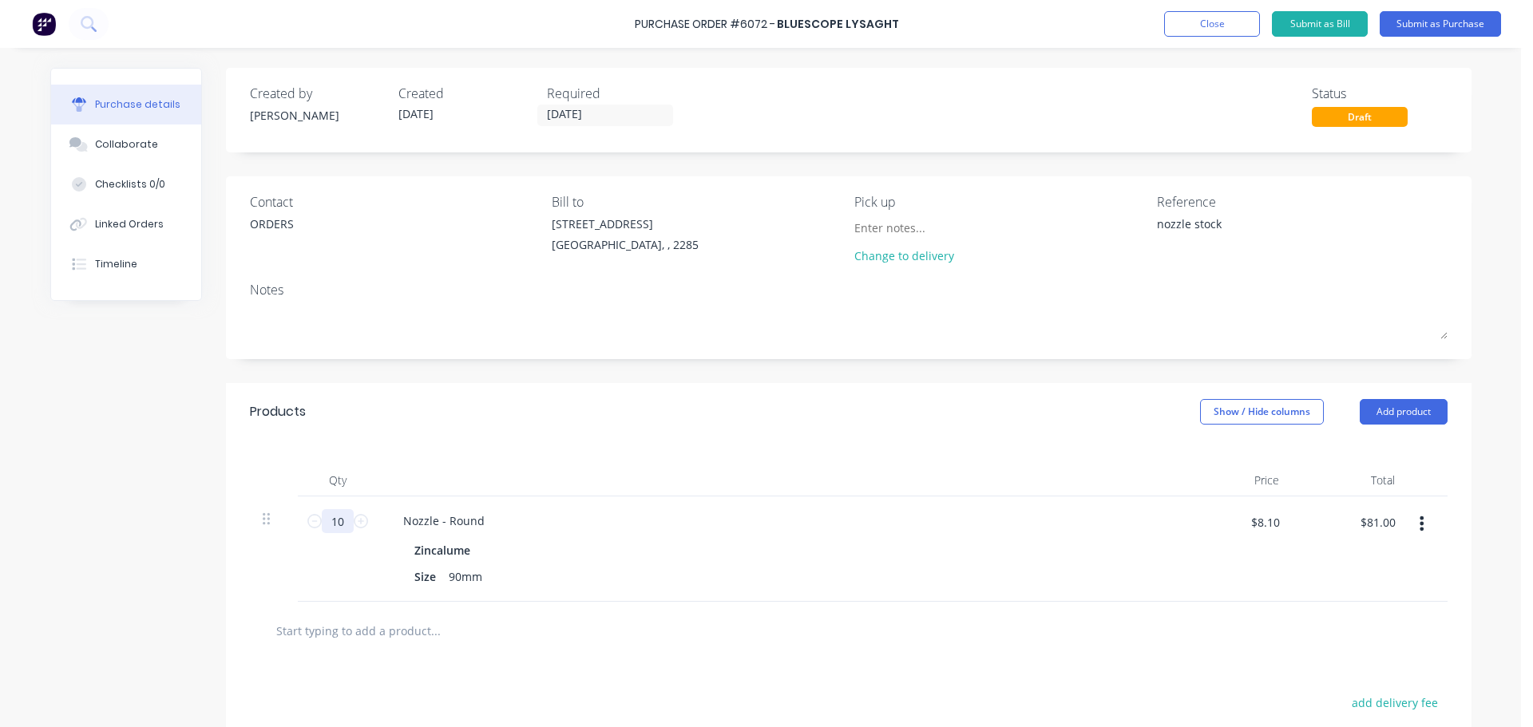
type input "10"
click at [575, 506] on div "Nozzle - Round Zincalume Size 90mm" at bounding box center [777, 549] width 798 height 105
click at [1380, 417] on button "Add product" at bounding box center [1403, 412] width 88 height 26
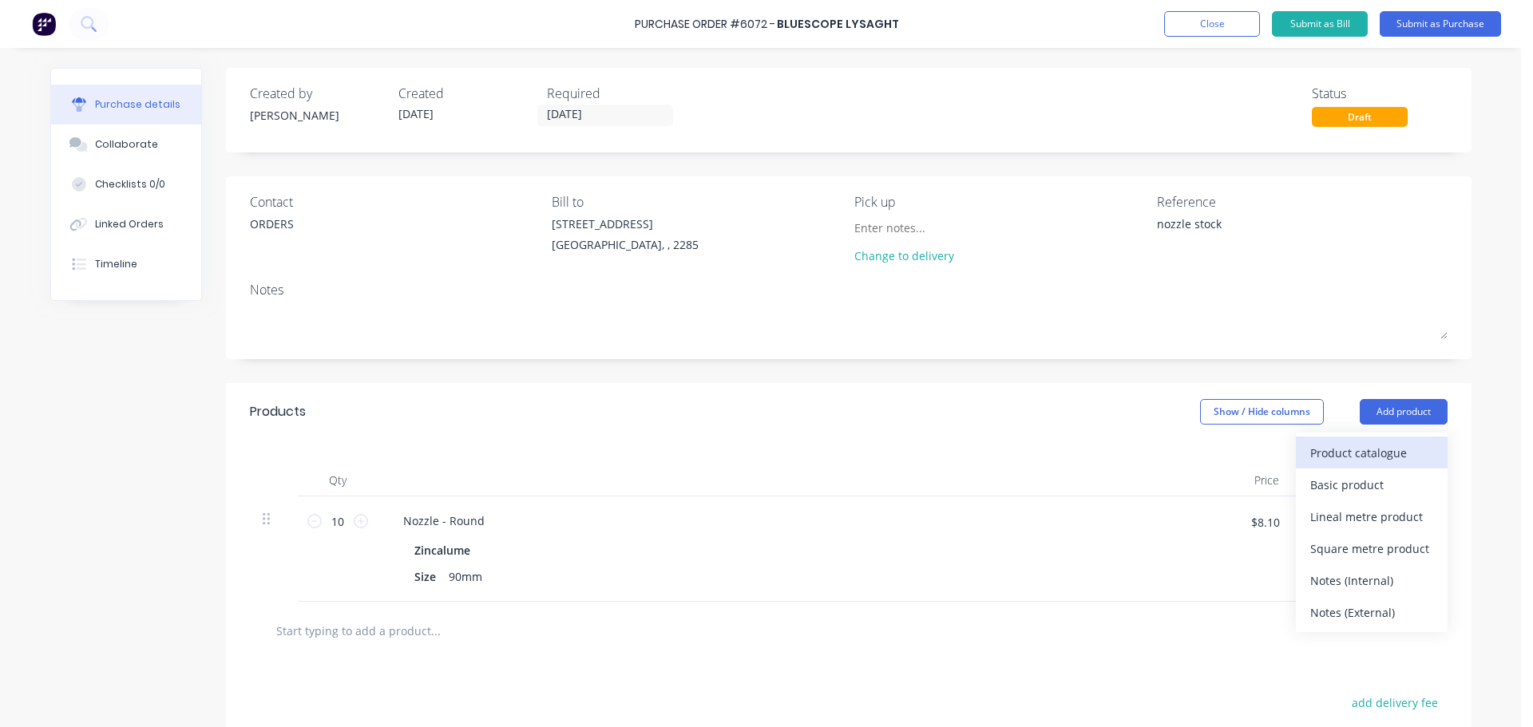
click at [1333, 458] on div "Product catalogue" at bounding box center [1371, 452] width 123 height 23
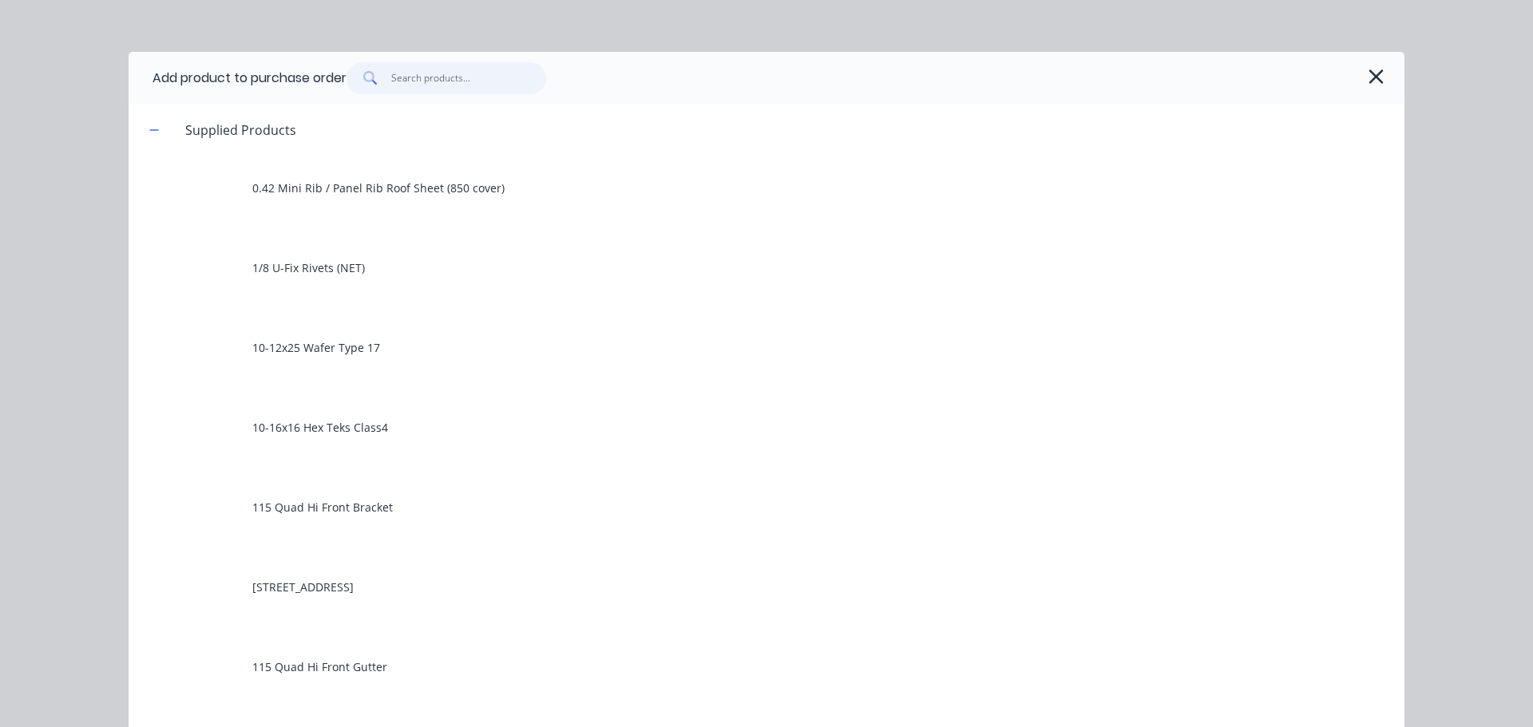
click at [417, 77] on input "text" at bounding box center [469, 78] width 156 height 32
type textarea "x"
type input "n"
type textarea "x"
type input "no"
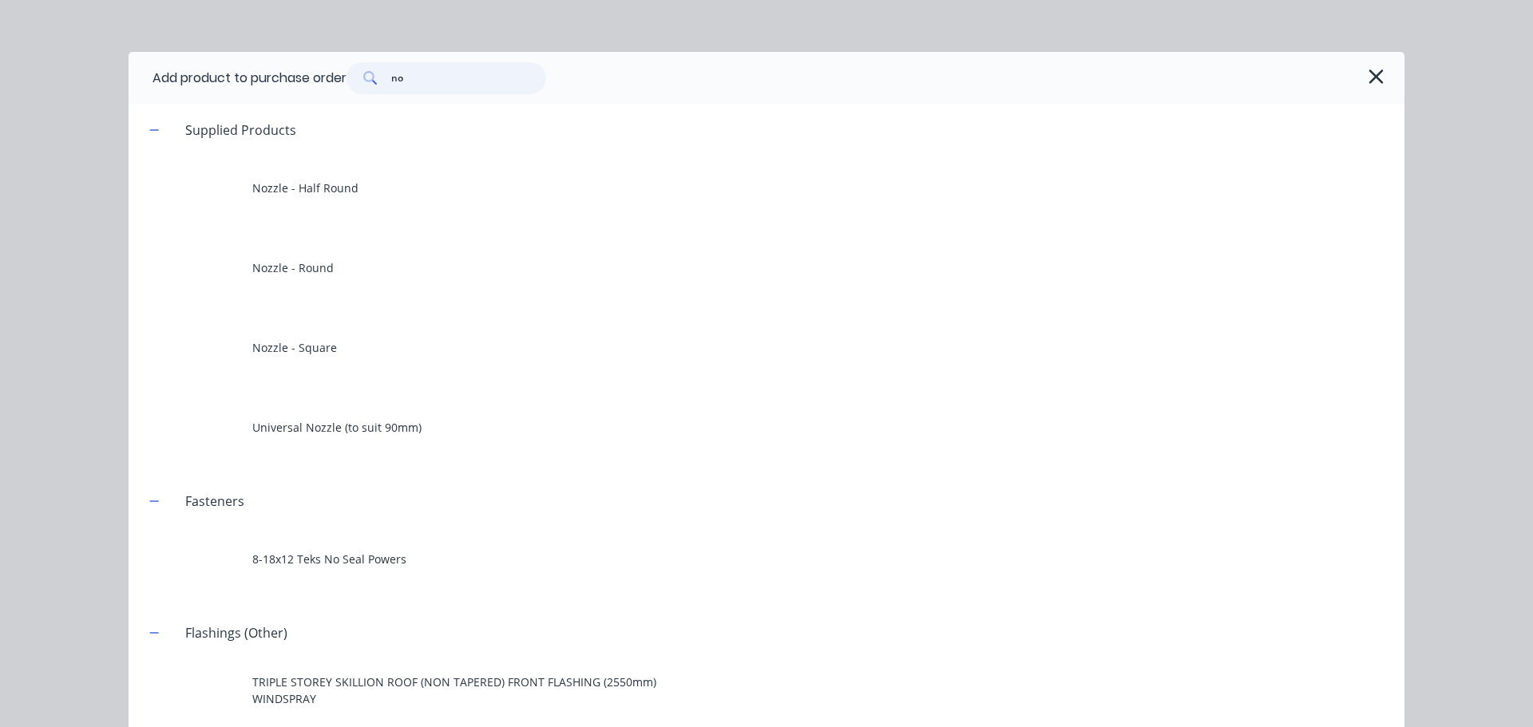
type textarea "x"
type input "noz"
type textarea "x"
type input "nozz"
type textarea "x"
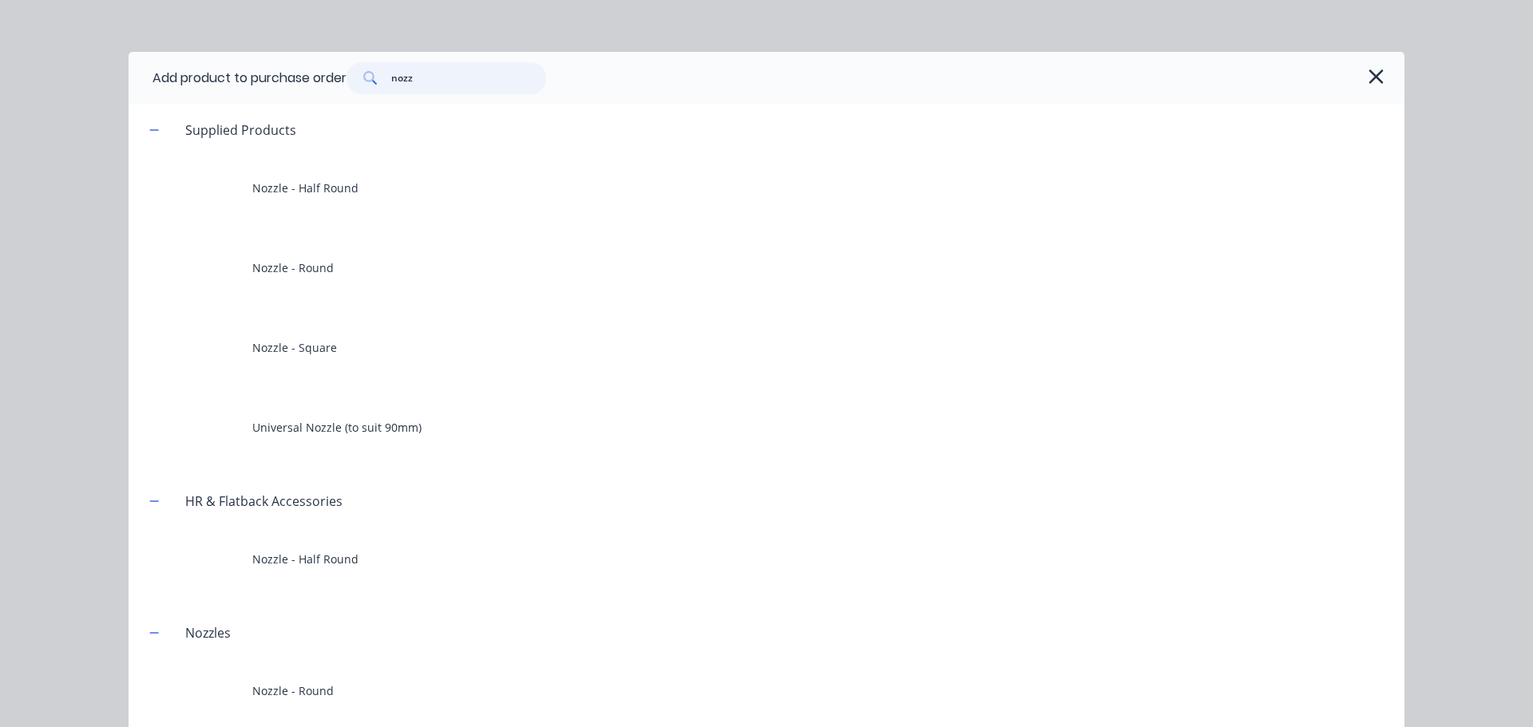
type input "nozzl"
type textarea "x"
type input "nozzle"
type textarea "x"
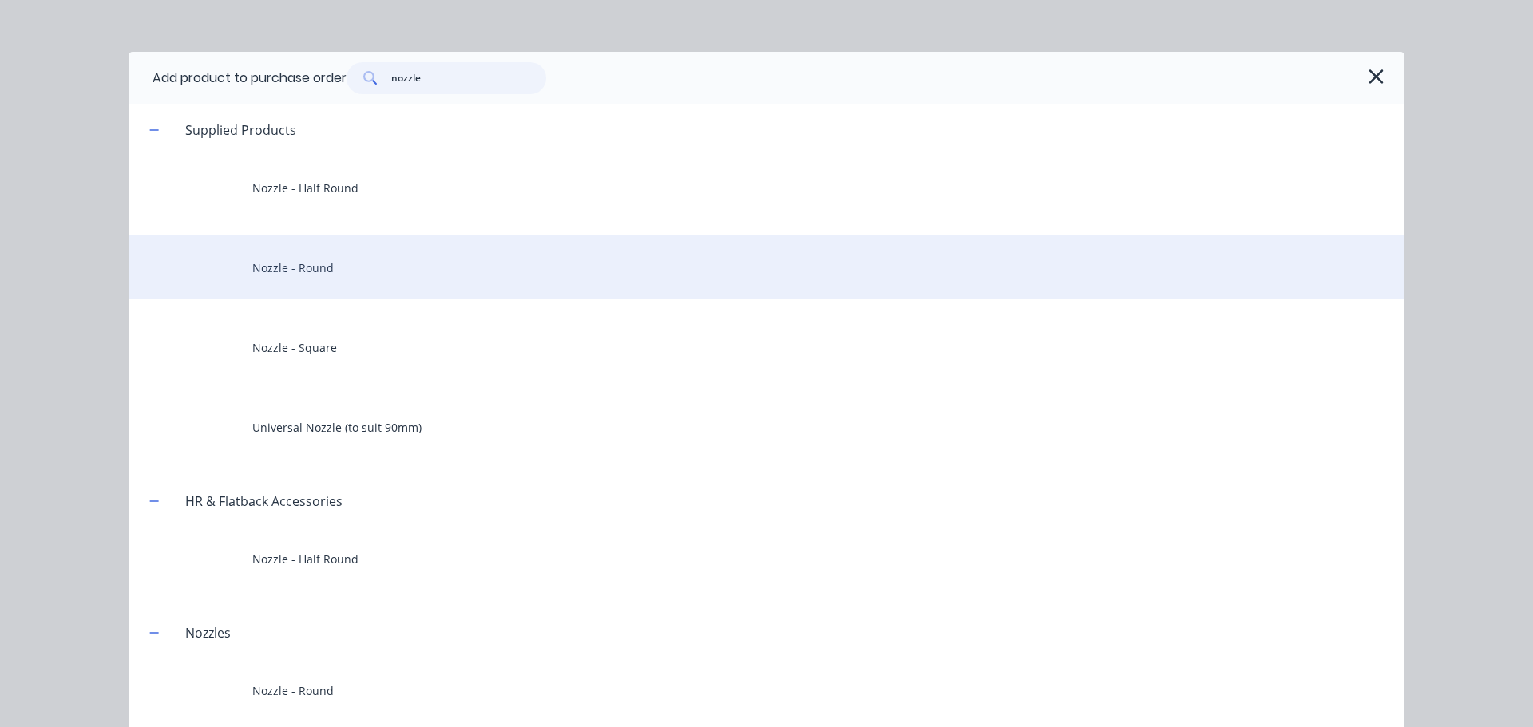
type input "nozzle"
click at [225, 279] on div "Nozzle - Round" at bounding box center [767, 267] width 1276 height 64
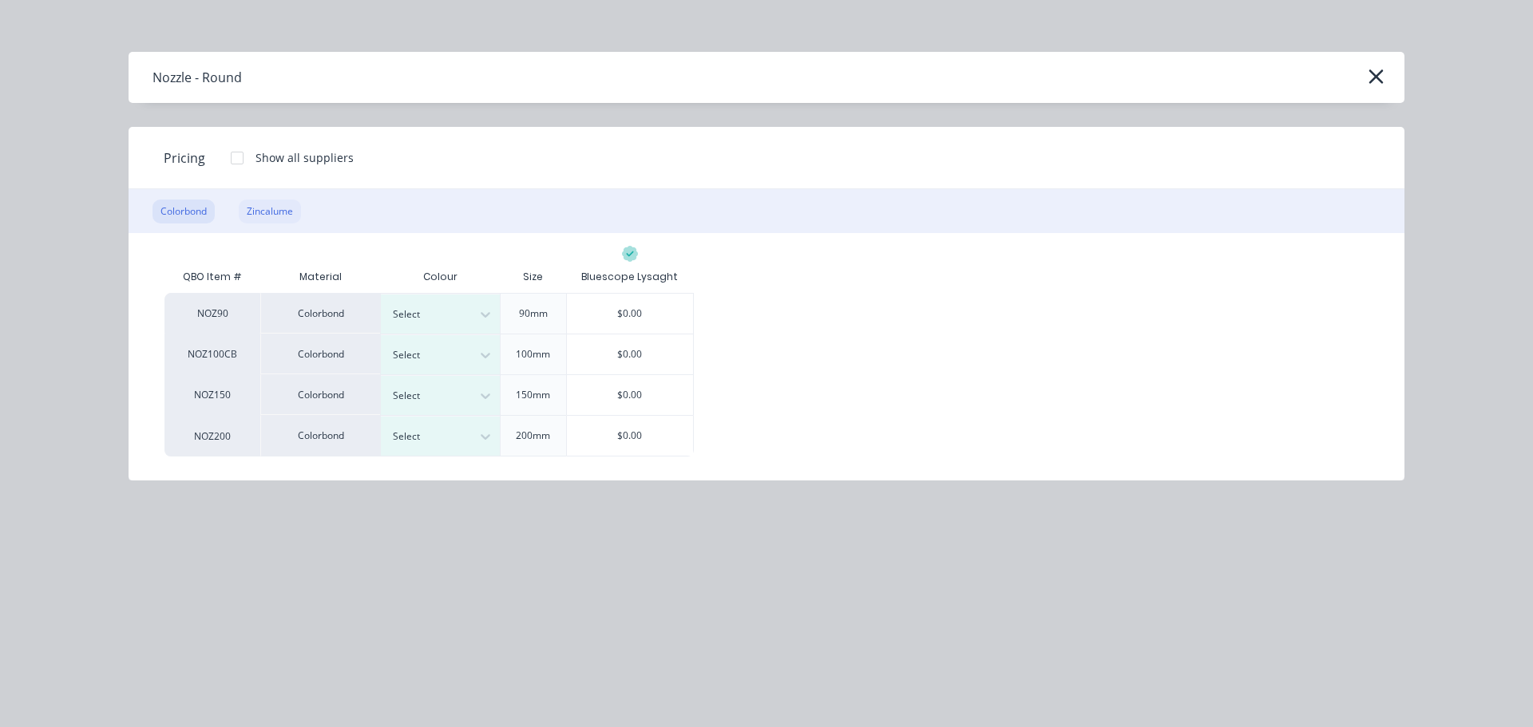
click at [279, 216] on div "Zincalume" at bounding box center [270, 212] width 62 height 24
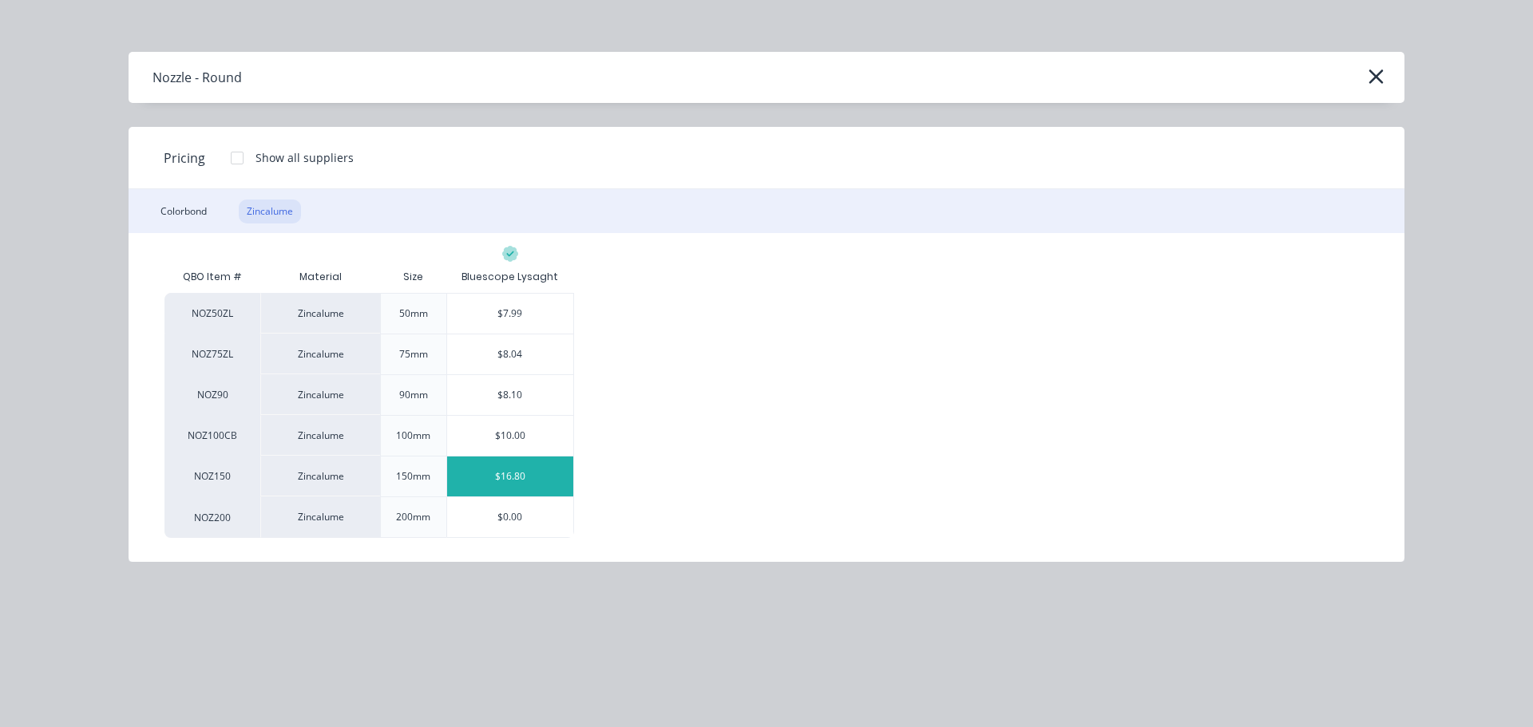
click at [506, 484] on div "$16.80" at bounding box center [510, 477] width 127 height 40
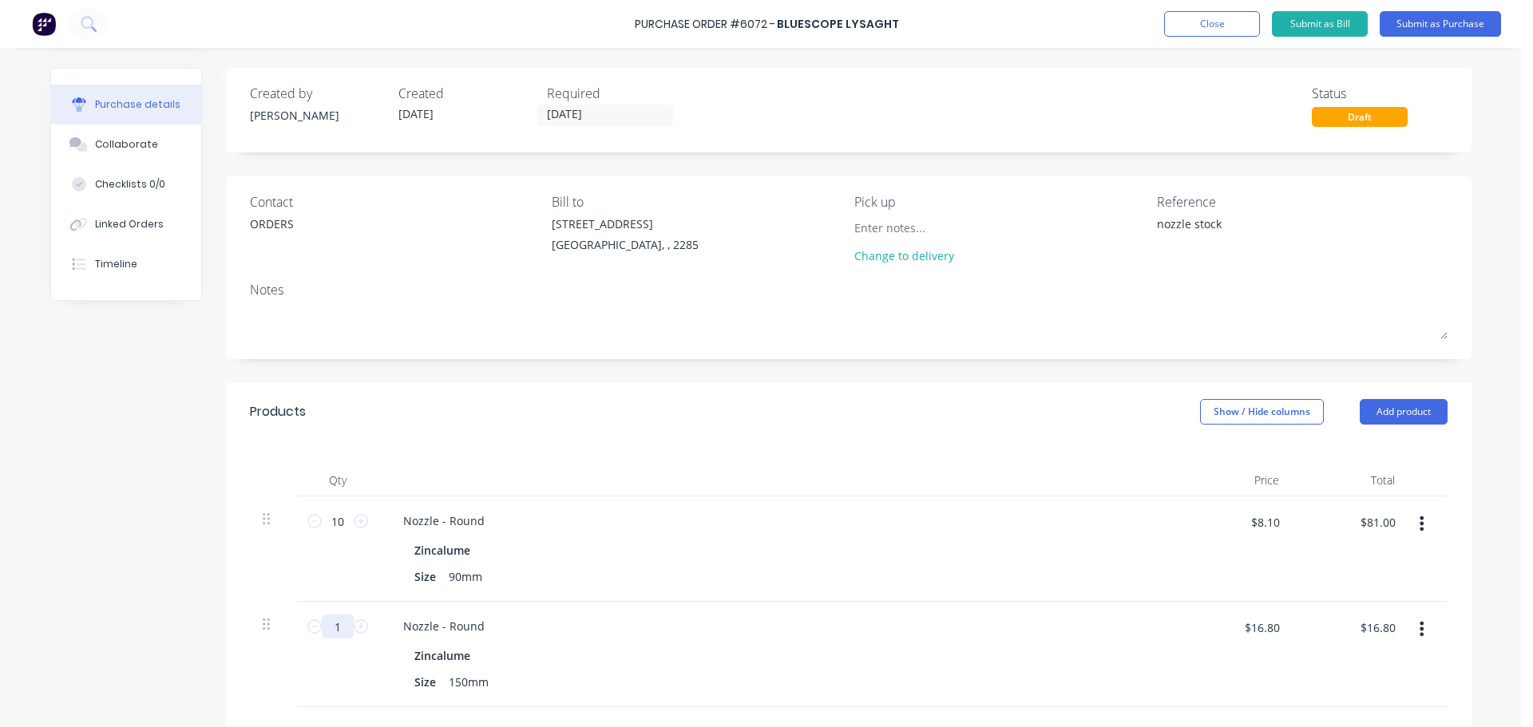
click at [332, 634] on input "1" at bounding box center [338, 627] width 32 height 24
type textarea "x"
type input "5"
type textarea "x"
type input "$84.00"
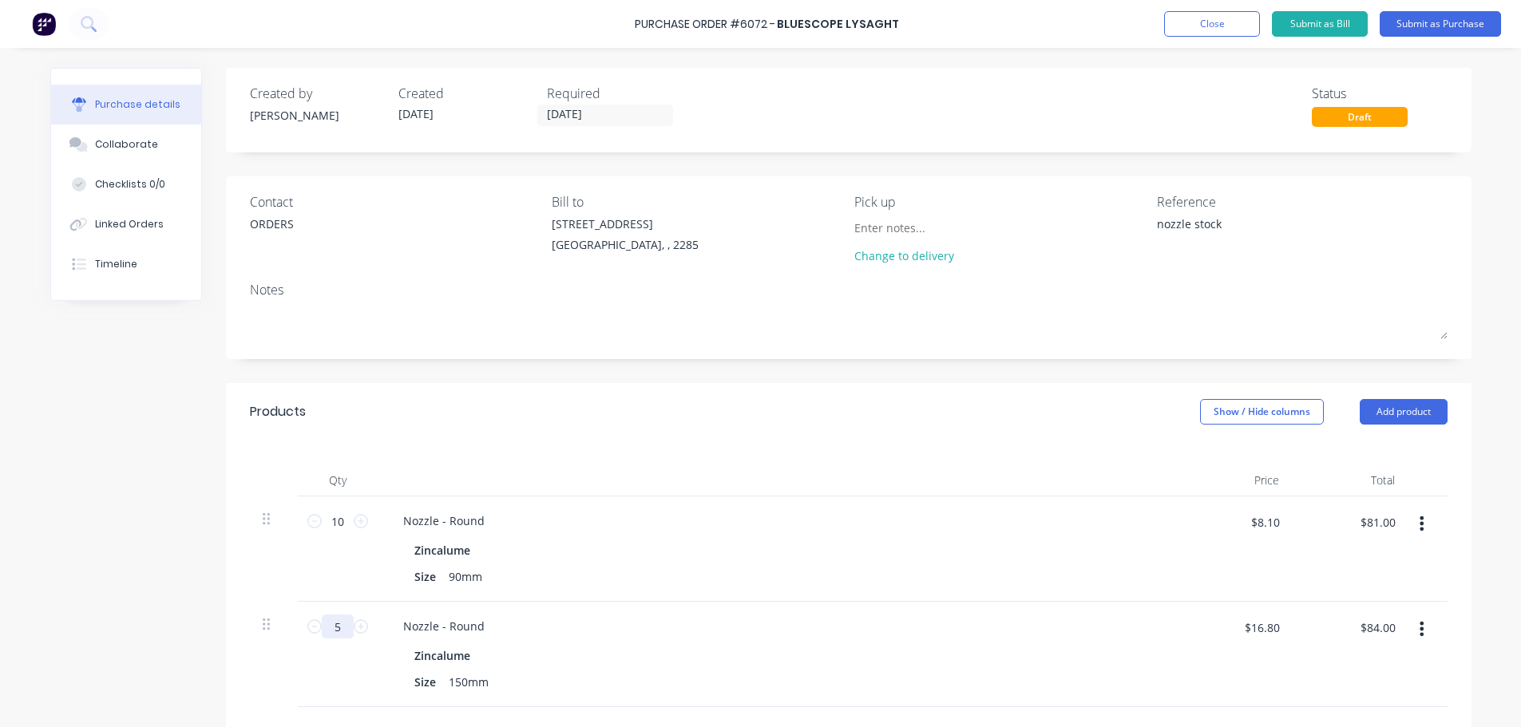
type input "5"
click at [615, 584] on div "Size 90mm" at bounding box center [773, 576] width 731 height 23
click at [326, 627] on input "5" at bounding box center [338, 627] width 32 height 24
type textarea "x"
type input "9"
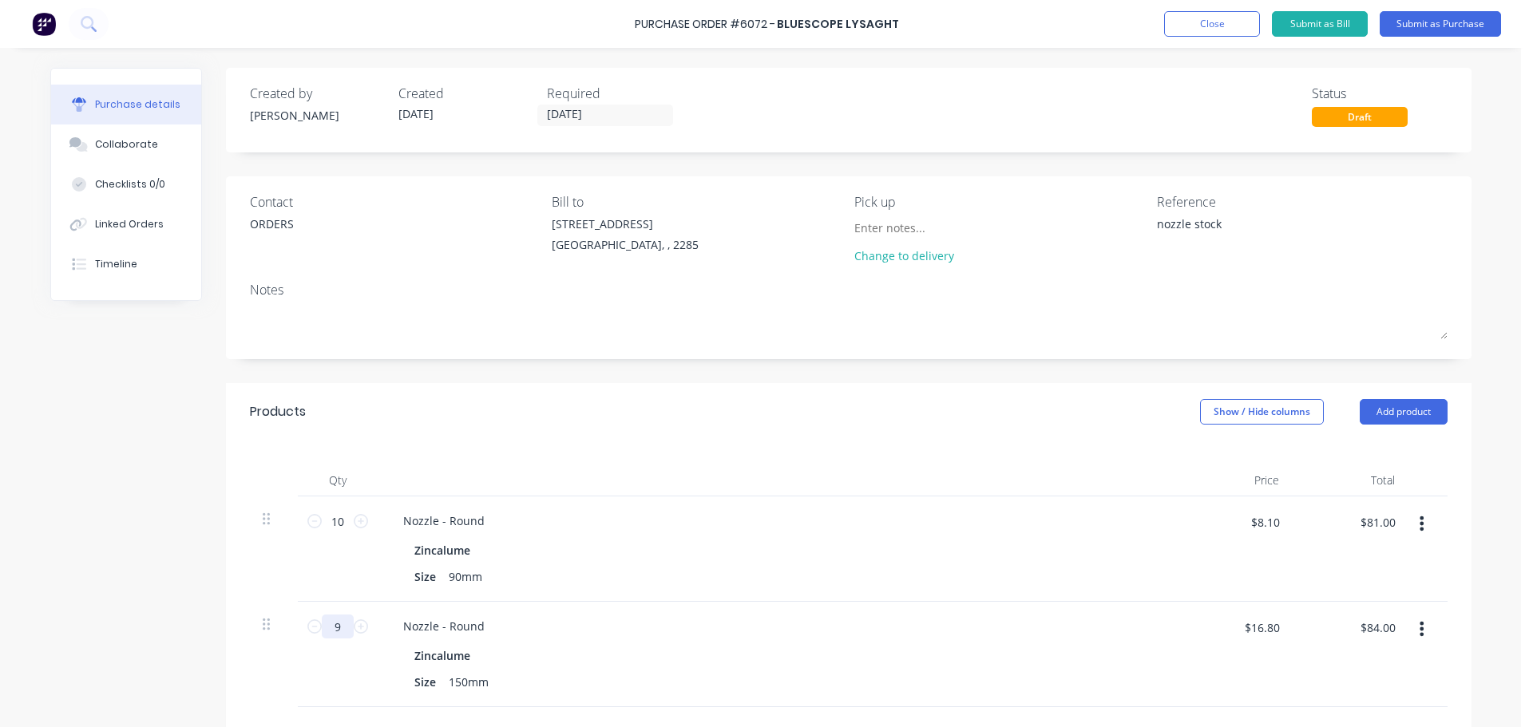
type textarea "x"
type input "$151.20"
type input "9"
click at [572, 584] on div "Size 90mm" at bounding box center [773, 576] width 731 height 23
click at [642, 629] on div "Nozzle - Round" at bounding box center [776, 626] width 773 height 23
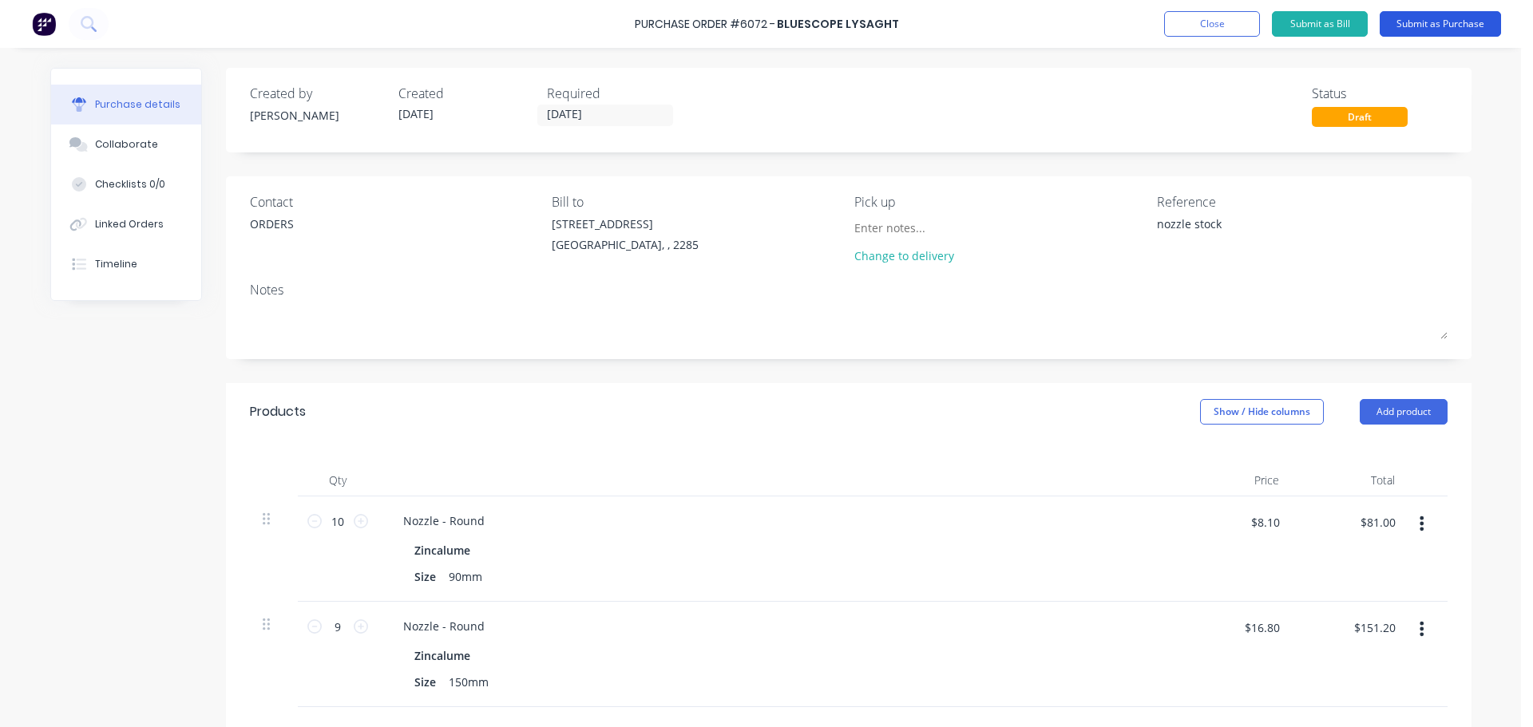
click at [1427, 25] on button "Submit as Purchase" at bounding box center [1439, 24] width 121 height 26
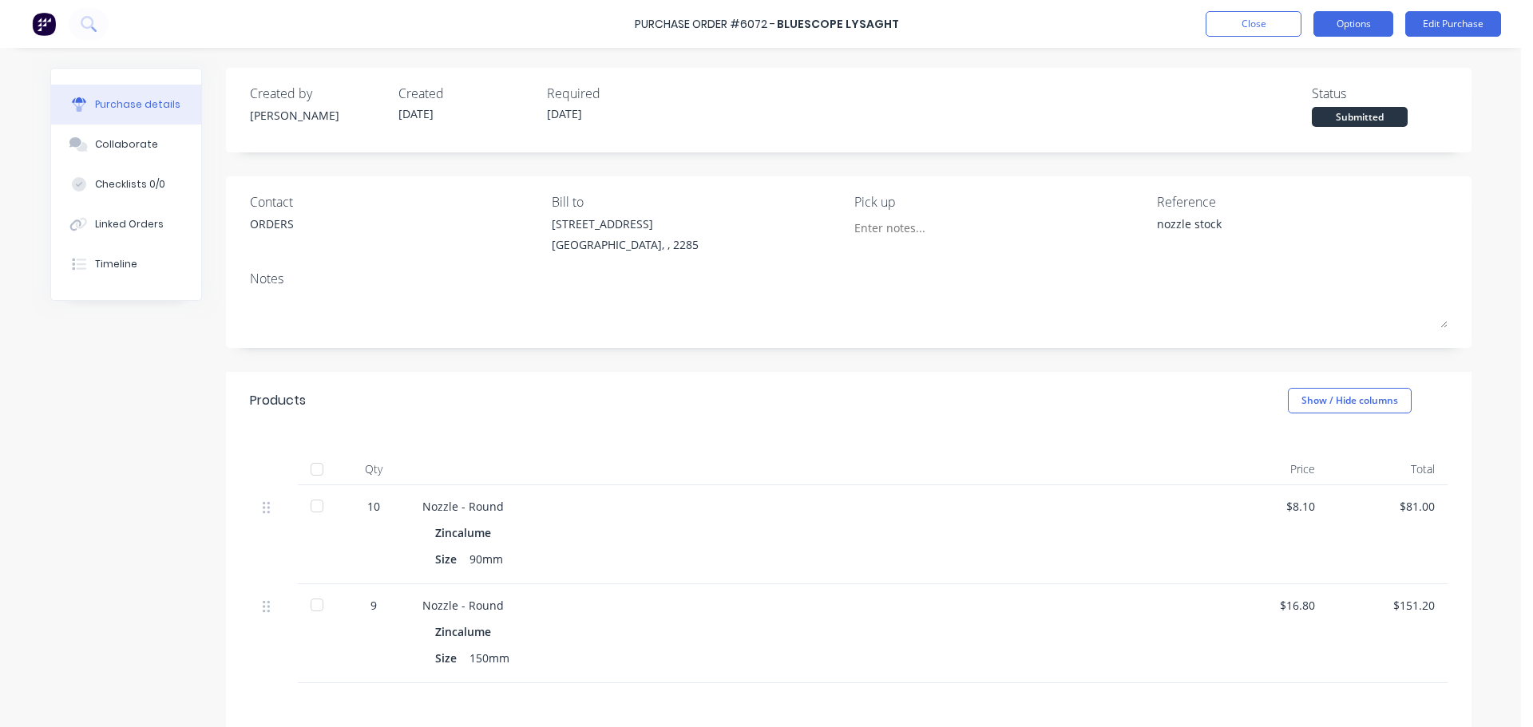
click at [1367, 19] on button "Options" at bounding box center [1353, 24] width 80 height 26
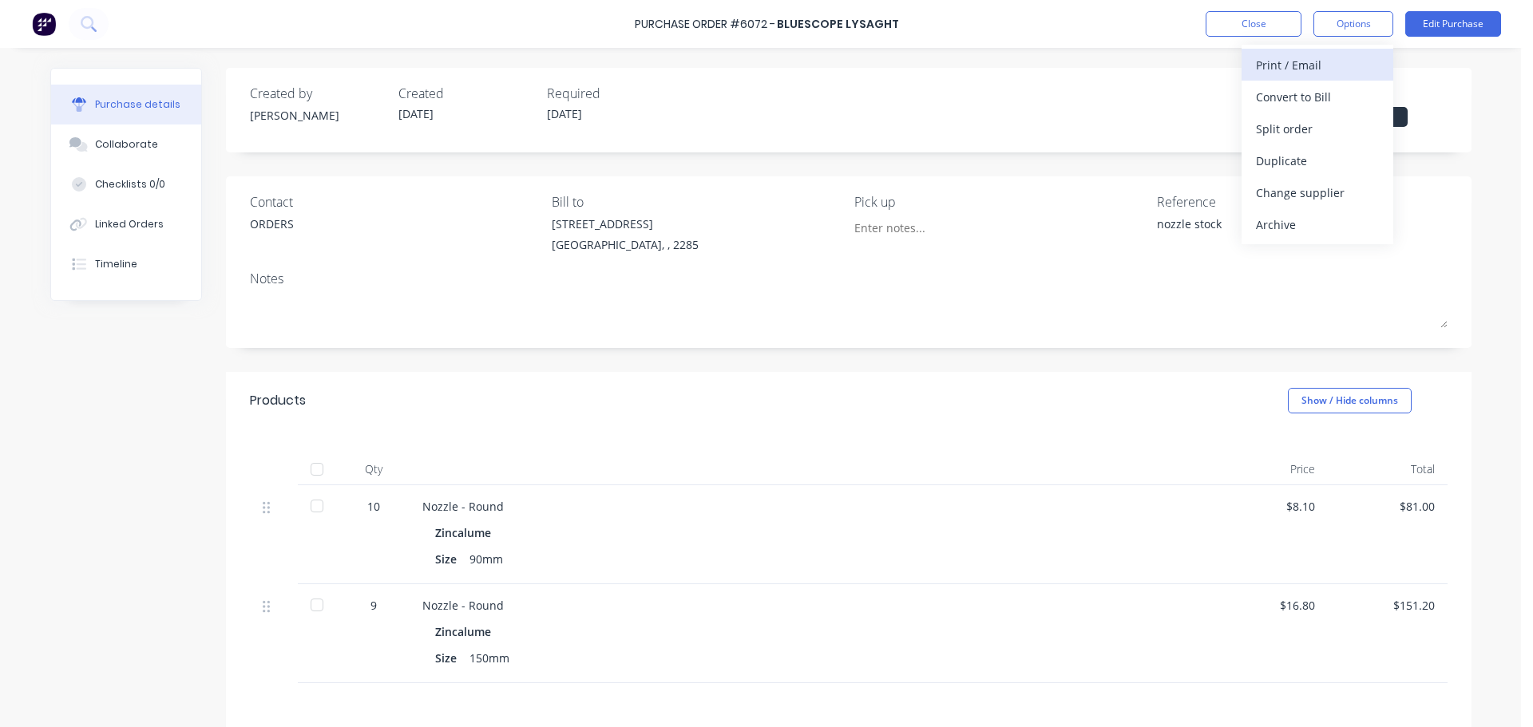
click at [1328, 65] on div "Print / Email" at bounding box center [1317, 64] width 123 height 23
click at [1316, 121] on div "Without pricing" at bounding box center [1317, 128] width 123 height 23
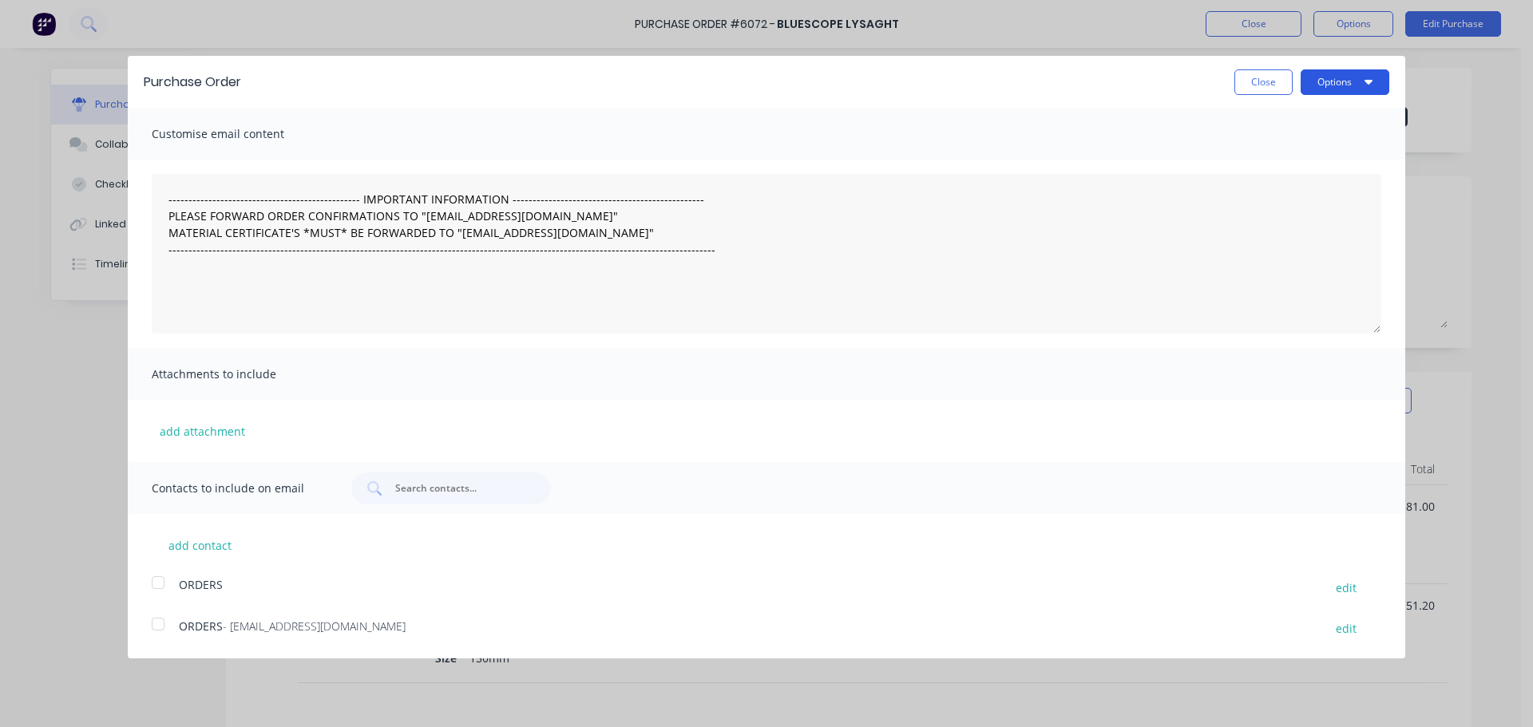
click at [1328, 80] on button "Options" at bounding box center [1344, 82] width 89 height 26
click at [1288, 118] on div "Print" at bounding box center [1313, 122] width 123 height 23
click at [1271, 85] on button "Close" at bounding box center [1263, 82] width 58 height 26
type textarea "x"
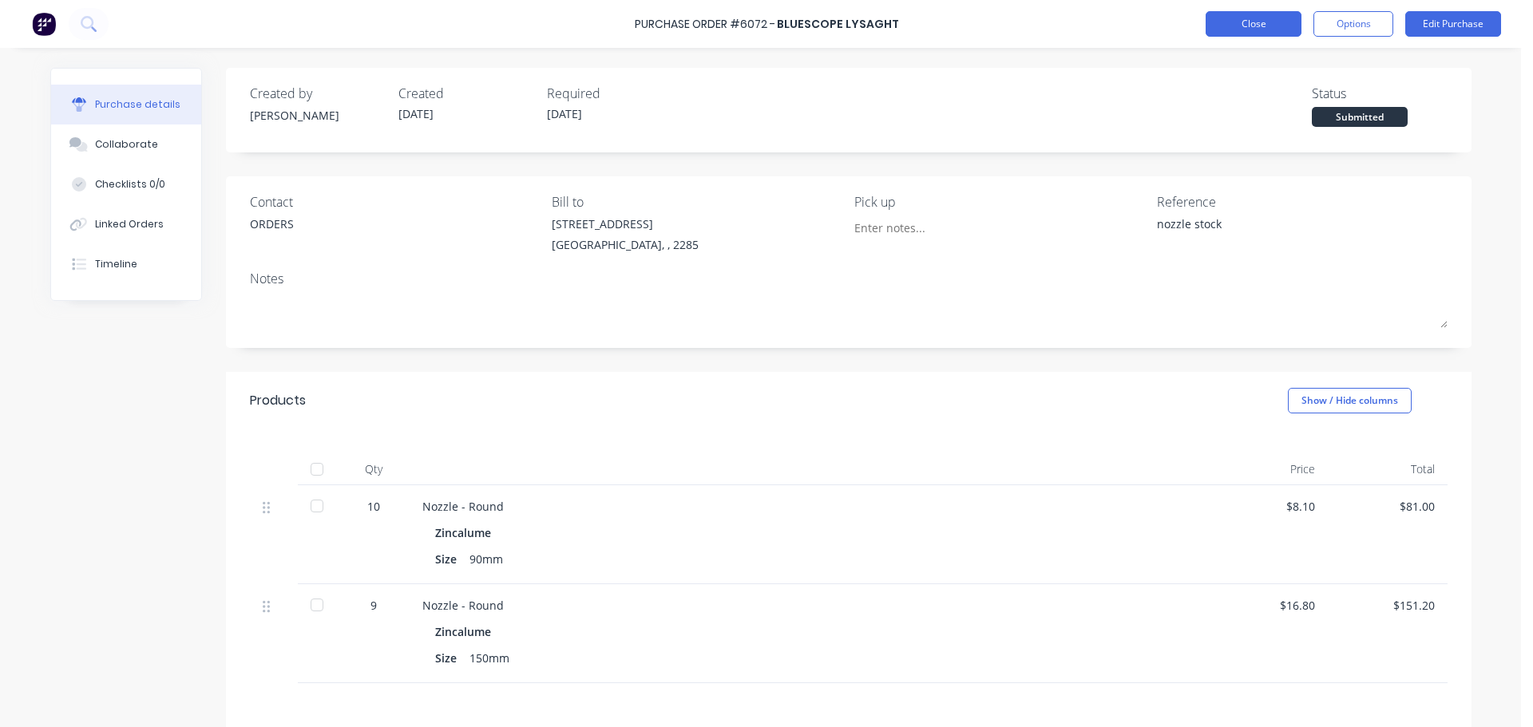
click at [1288, 22] on button "Close" at bounding box center [1253, 24] width 96 height 26
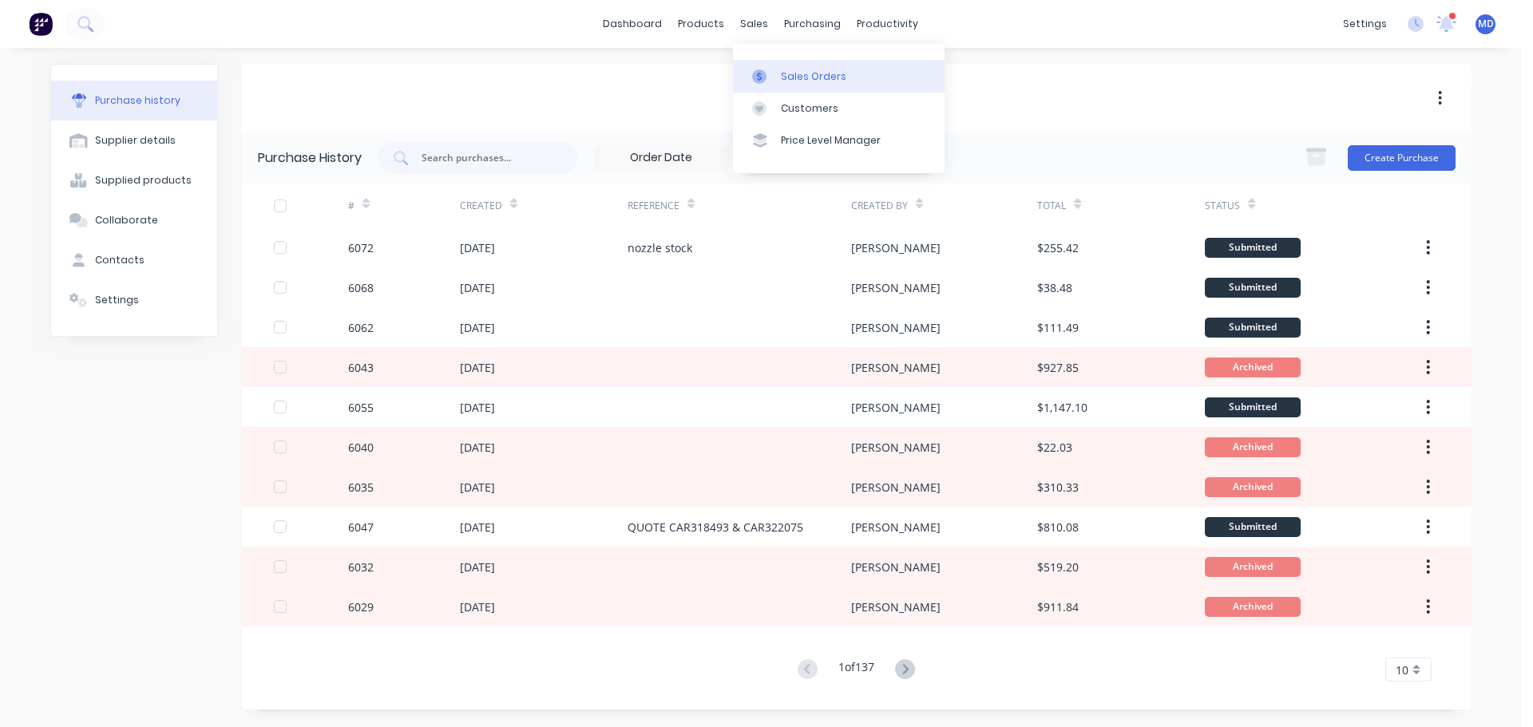
click at [782, 69] on div "Sales Orders" at bounding box center [813, 76] width 65 height 14
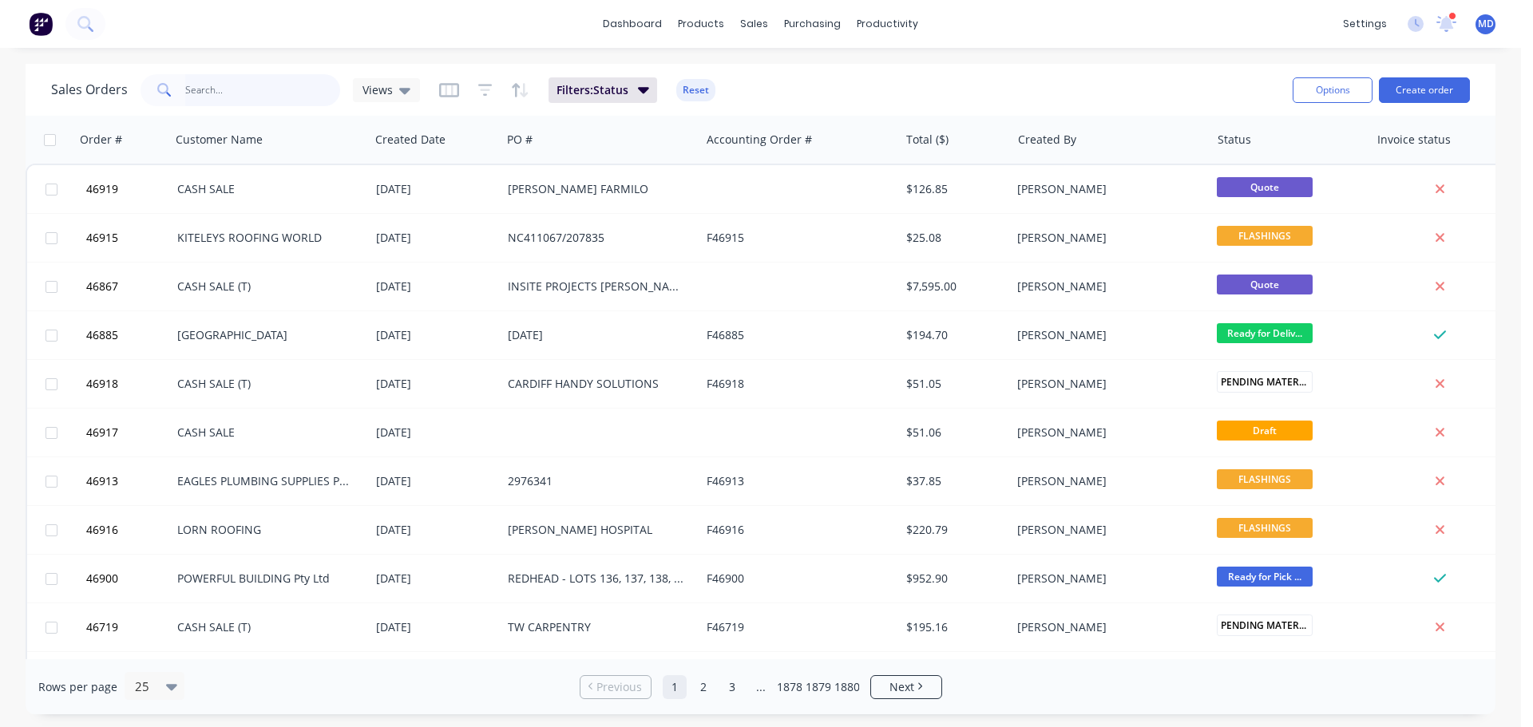
click at [233, 97] on input "text" at bounding box center [263, 90] width 156 height 32
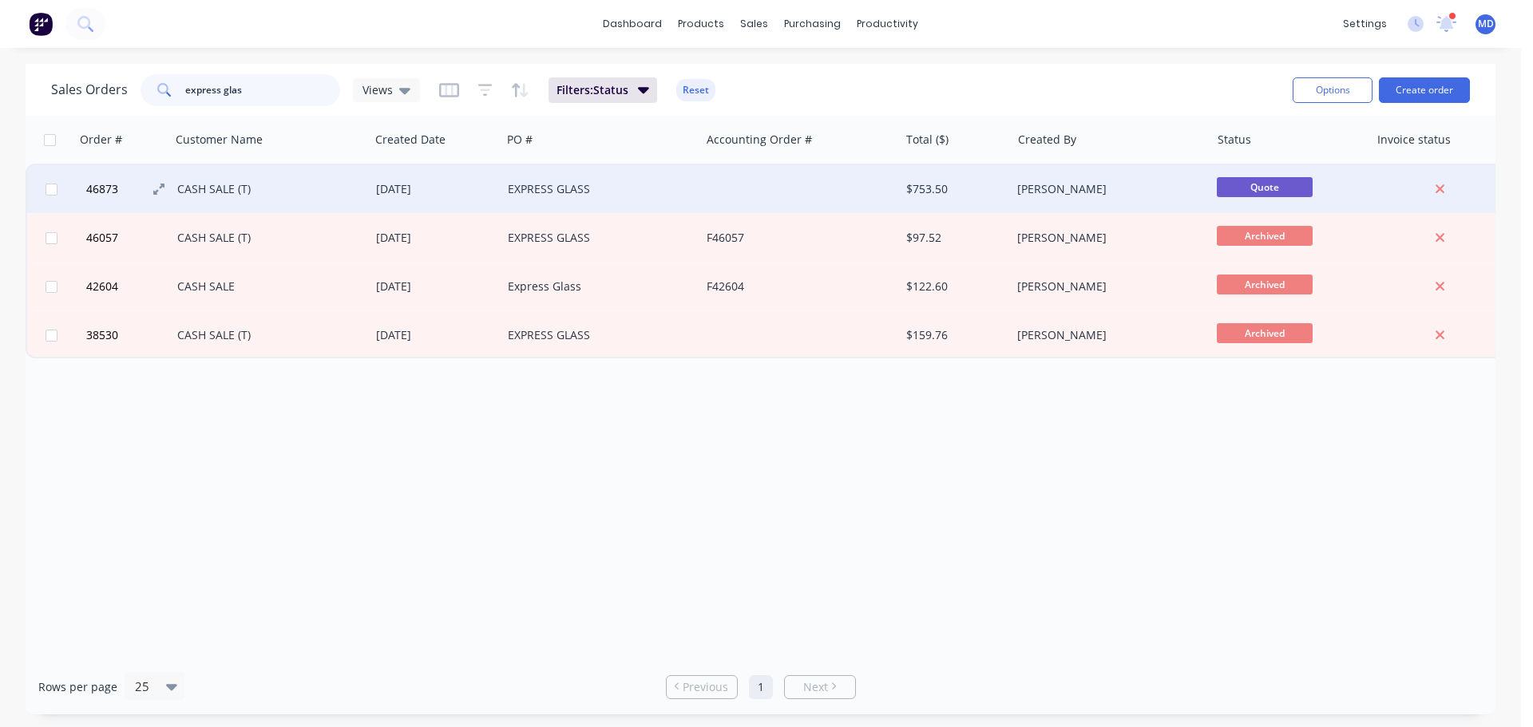
type input "express glas"
click at [109, 184] on span "46873" at bounding box center [102, 189] width 32 height 16
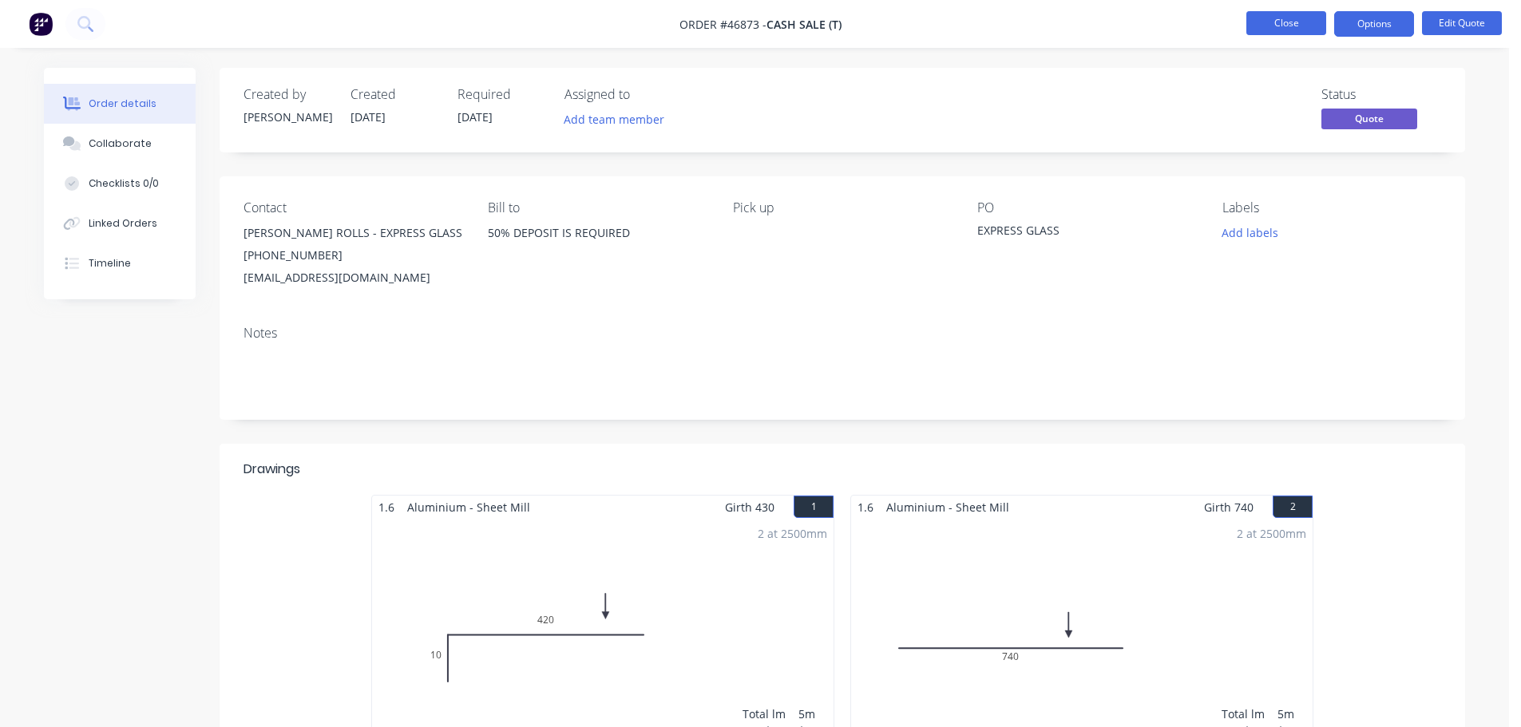
click at [1261, 15] on button "Close" at bounding box center [1286, 23] width 80 height 24
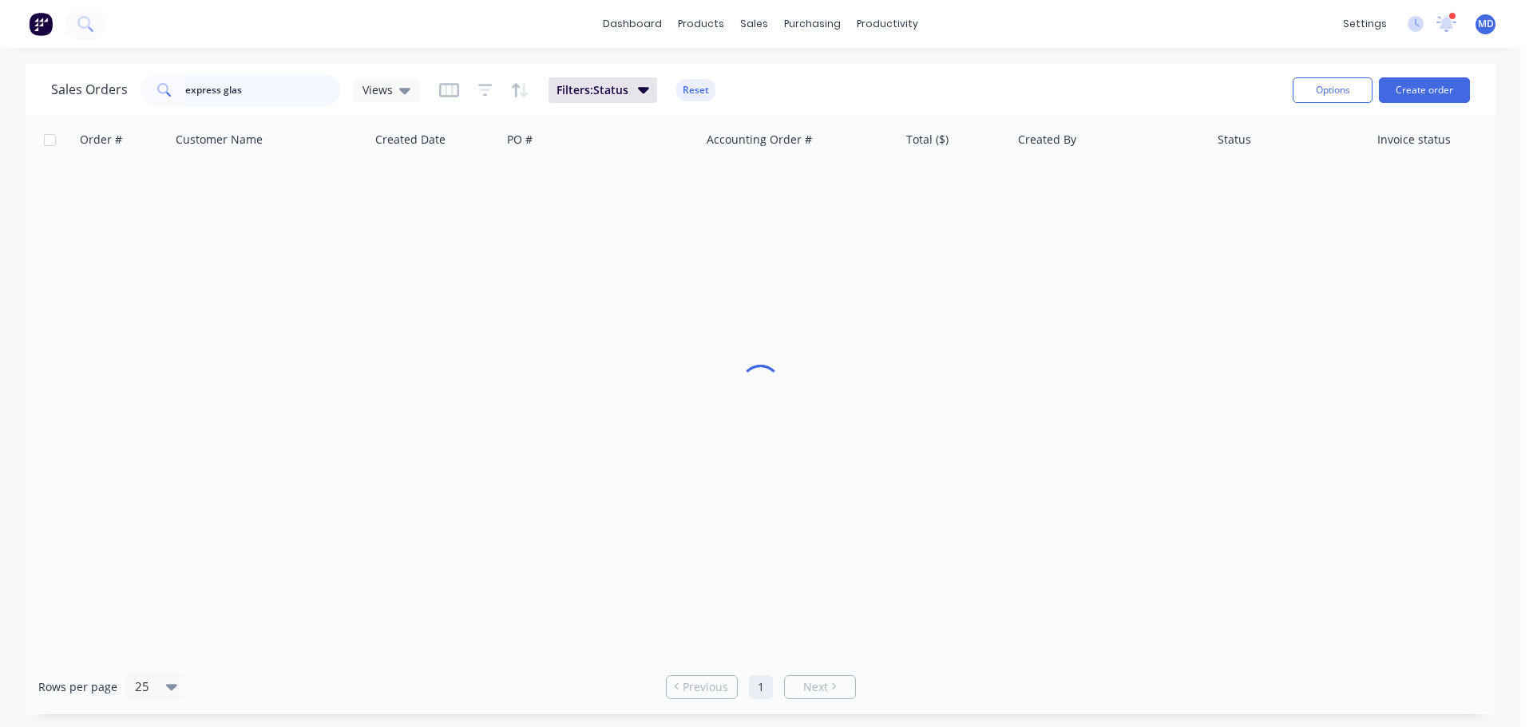
drag, startPoint x: 259, startPoint y: 87, endPoint x: 250, endPoint y: 89, distance: 9.7
click at [250, 89] on input "express glas" at bounding box center [263, 90] width 156 height 32
type input "e"
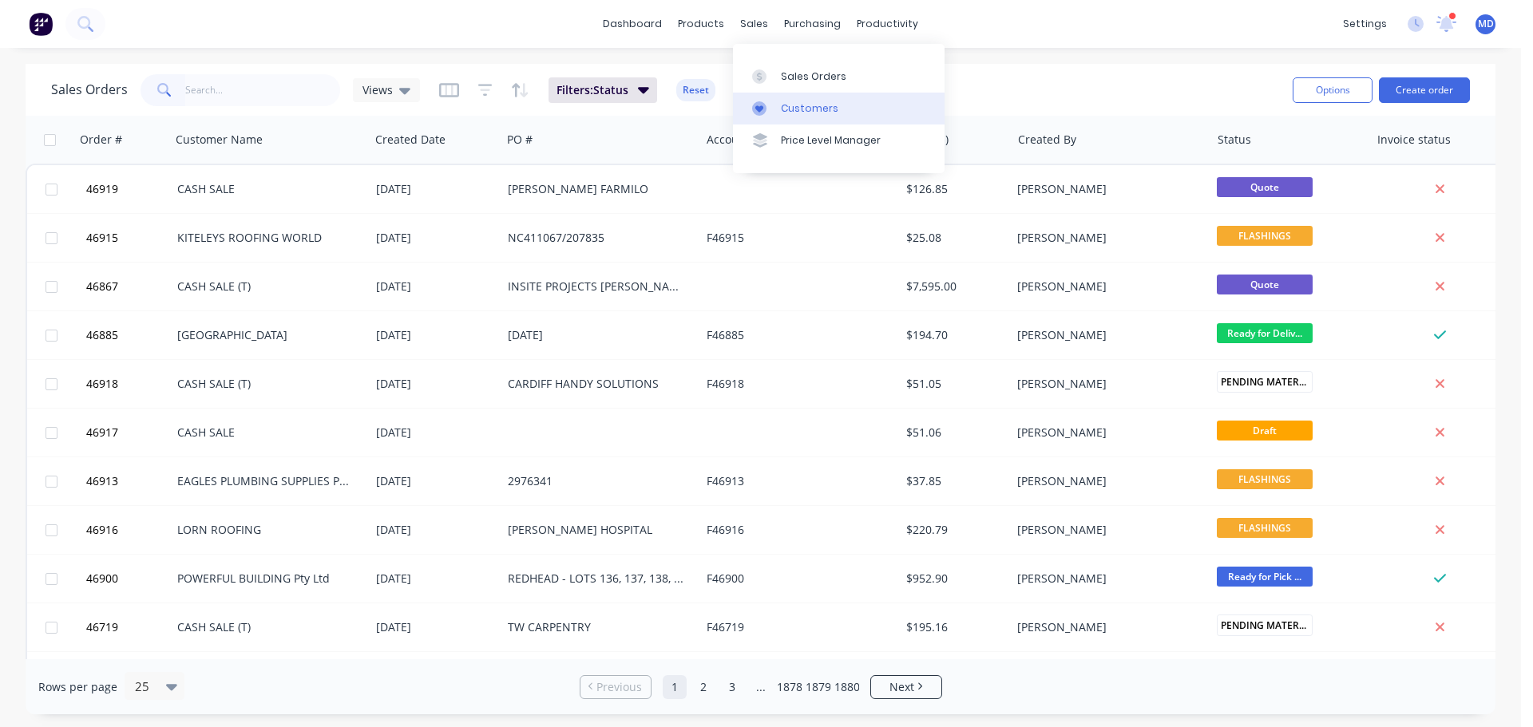
click at [781, 100] on link "Customers" at bounding box center [839, 109] width 212 height 32
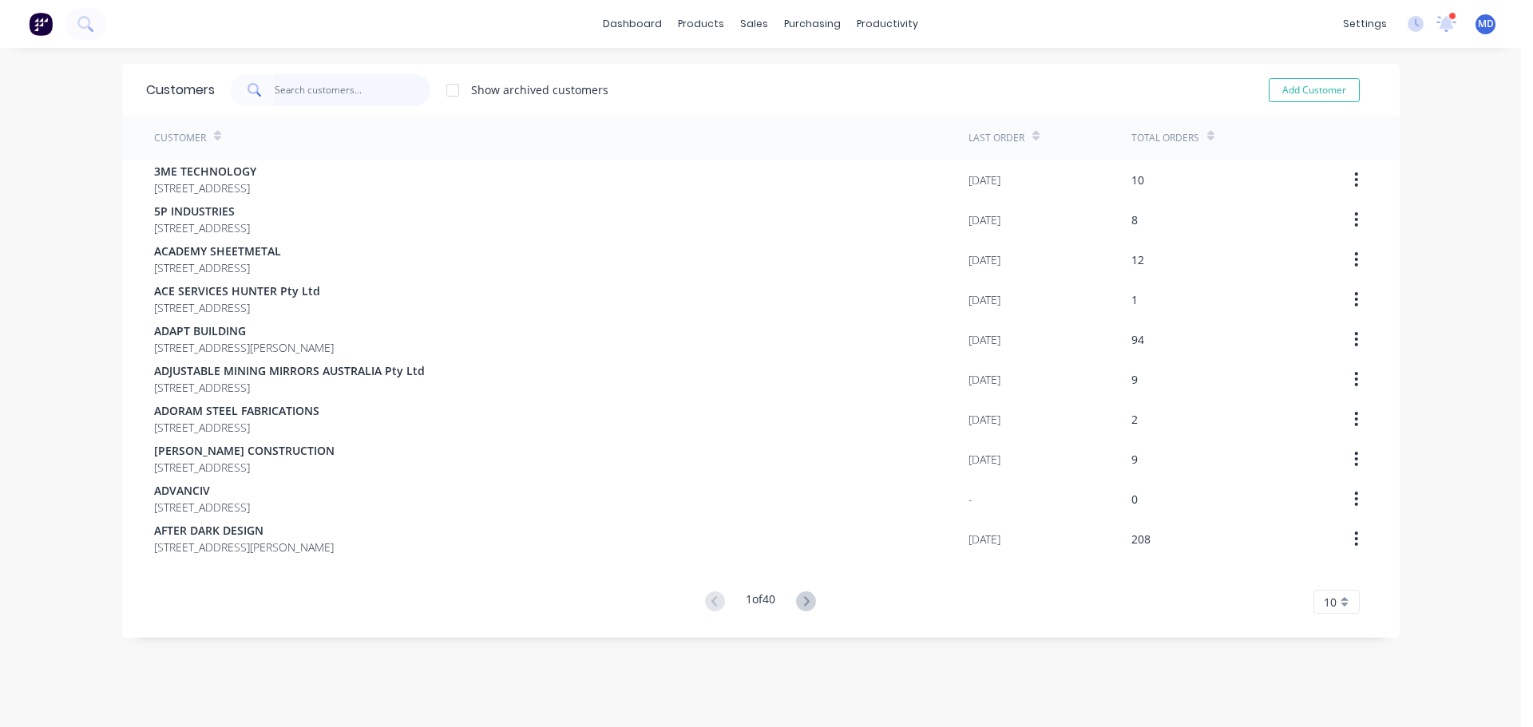
click at [296, 92] on input "text" at bounding box center [353, 90] width 156 height 32
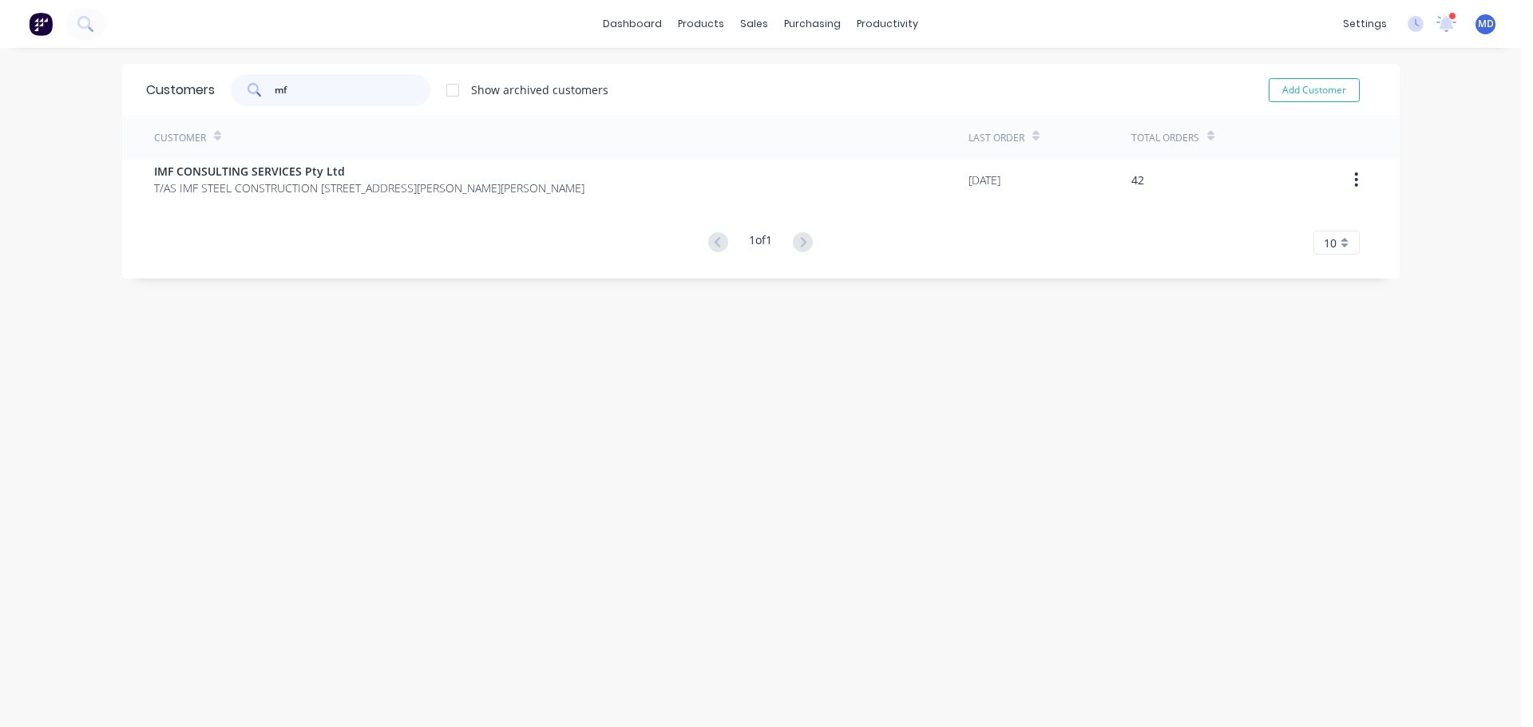
type input "m"
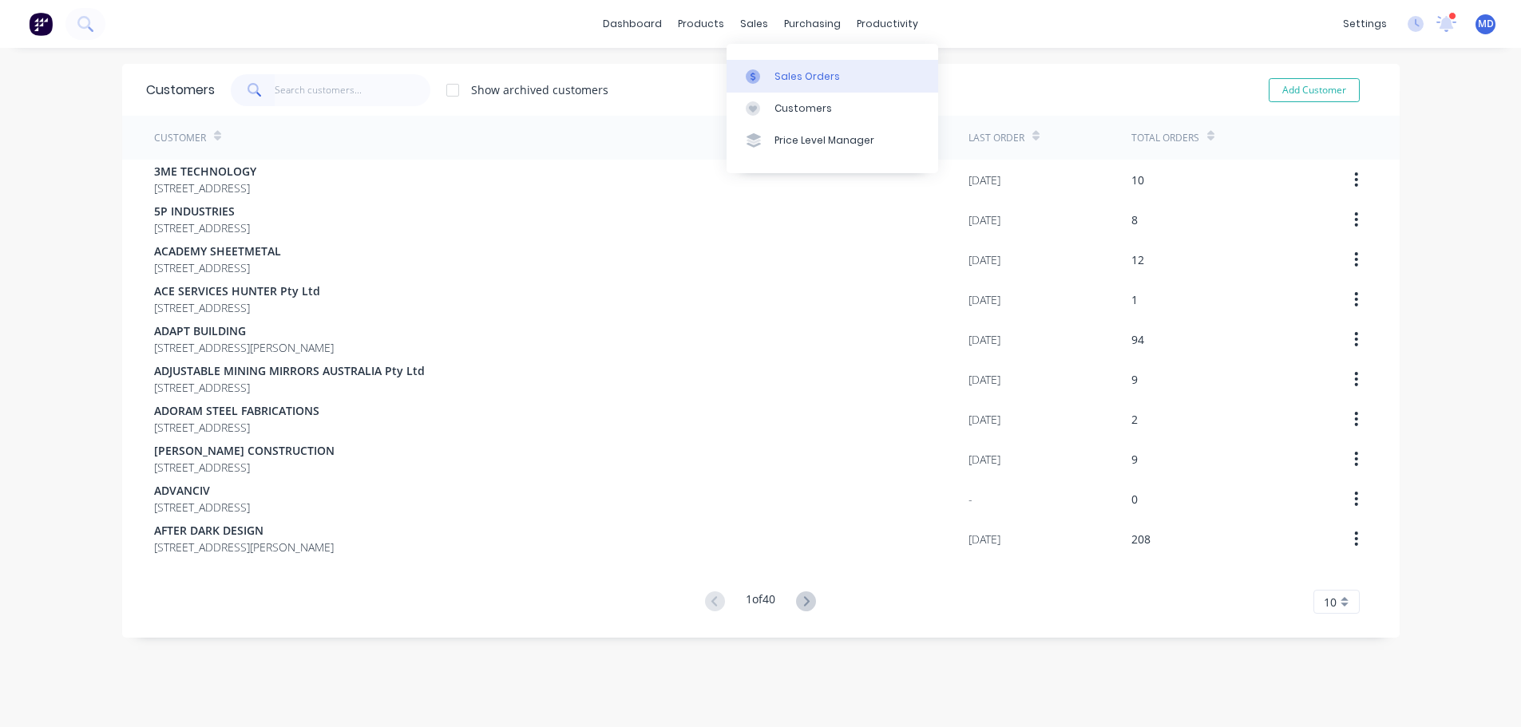
click at [796, 77] on div "Sales Orders" at bounding box center [806, 76] width 65 height 14
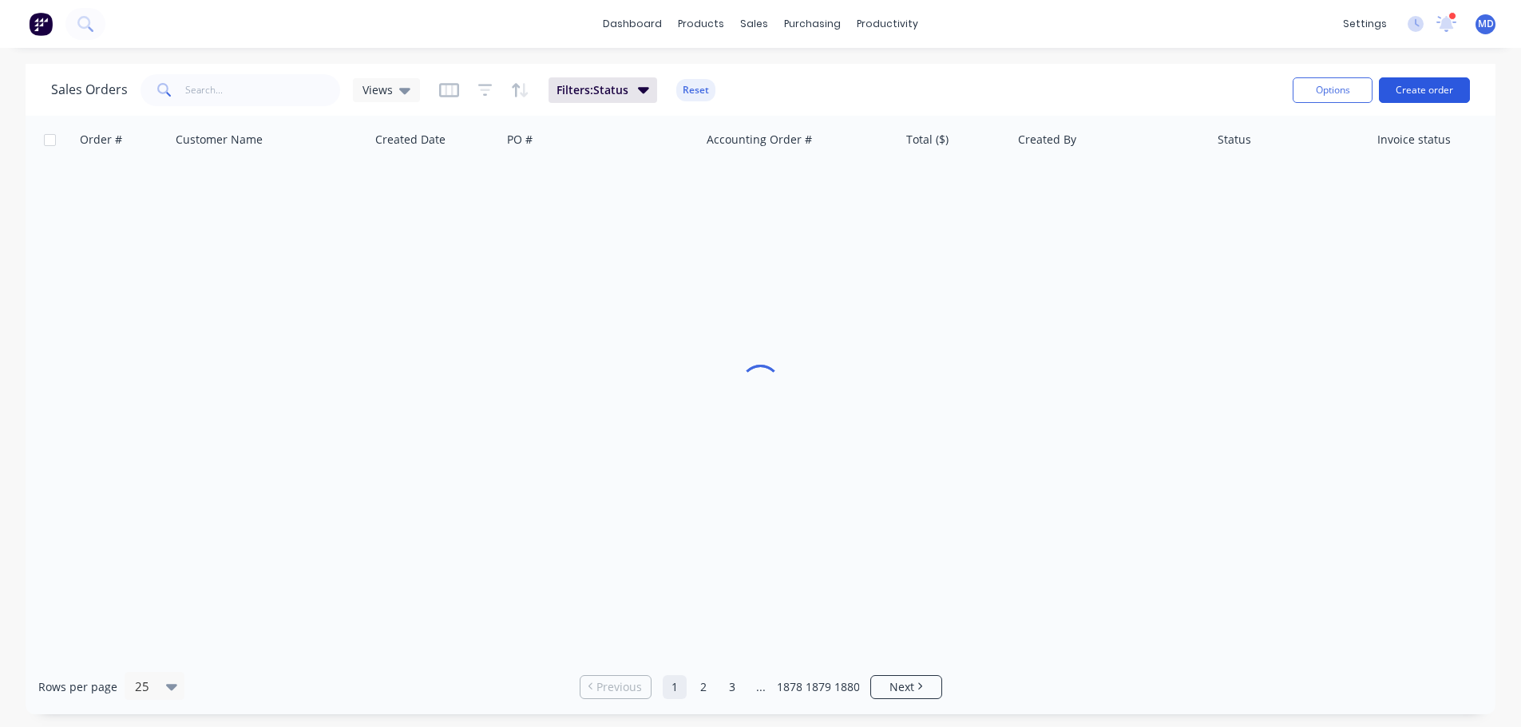
click at [1420, 93] on button "Create order" at bounding box center [1424, 90] width 91 height 26
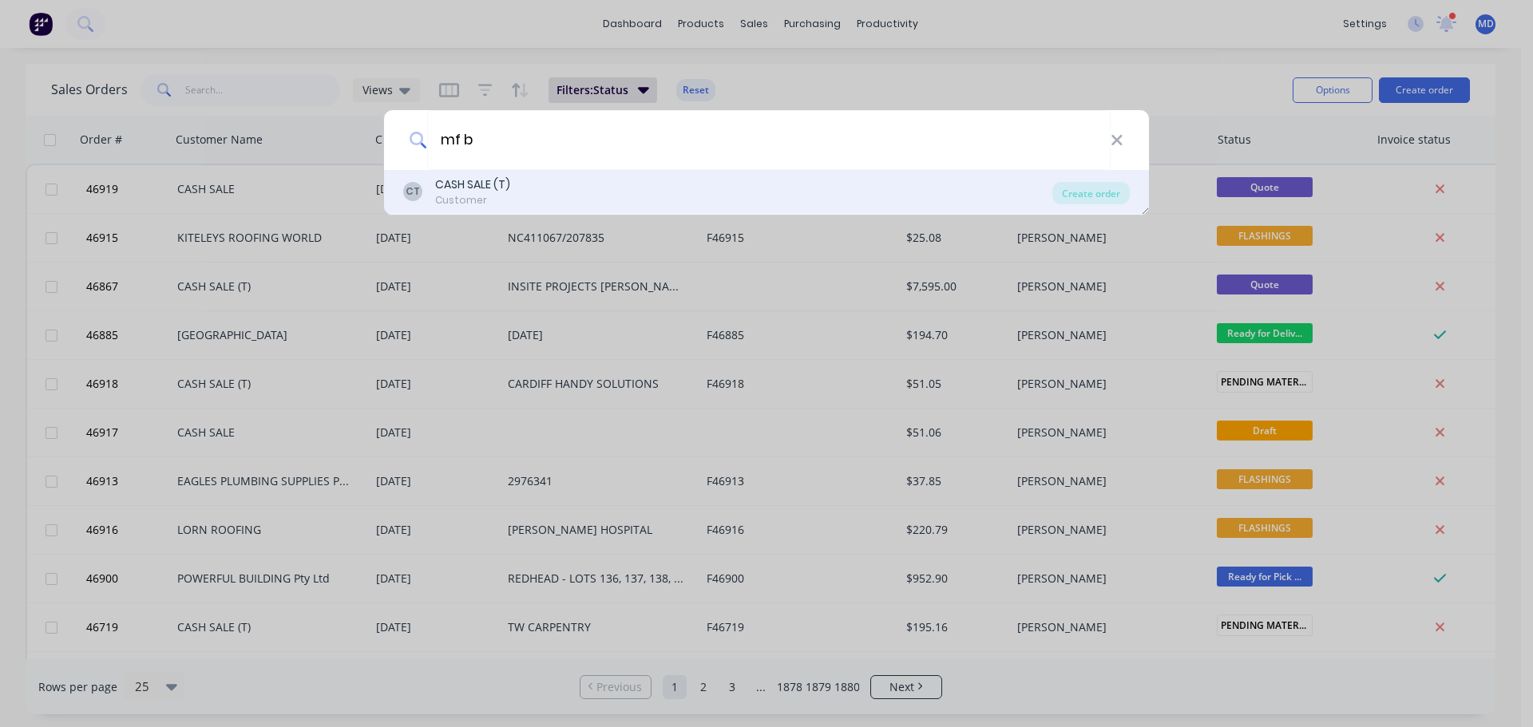
type input "mf b"
click at [486, 199] on div "Customer" at bounding box center [472, 200] width 75 height 14
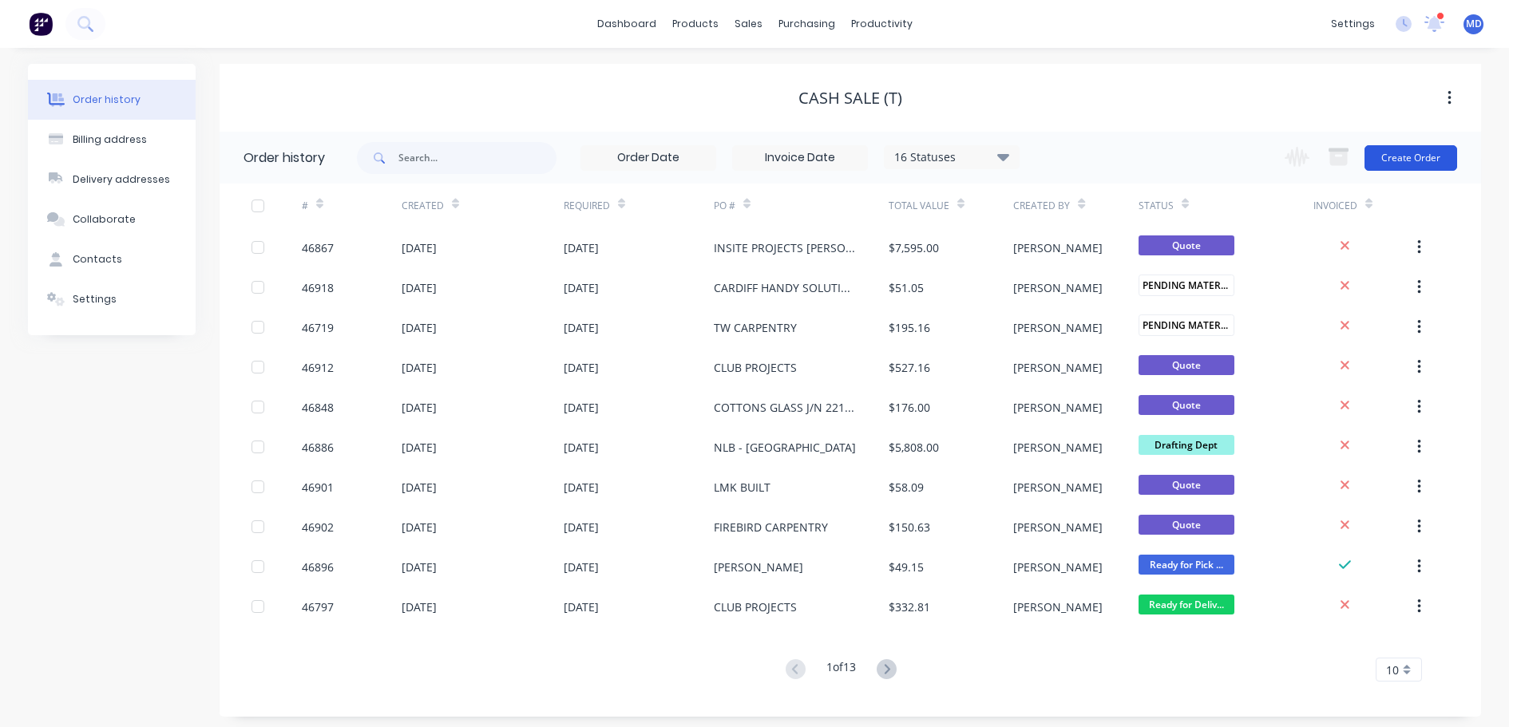
click at [1388, 158] on button "Create Order" at bounding box center [1410, 158] width 93 height 26
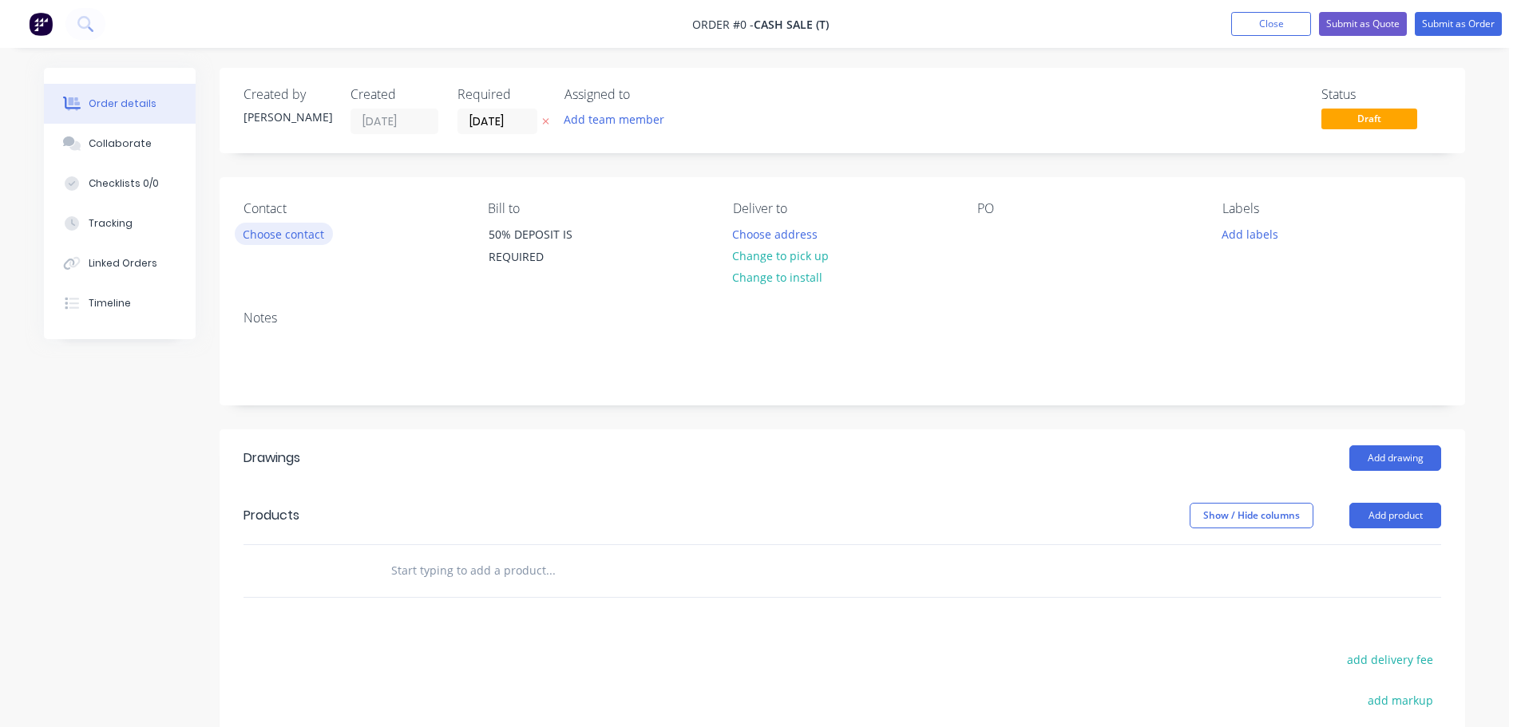
click at [263, 235] on button "Choose contact" at bounding box center [284, 234] width 98 height 22
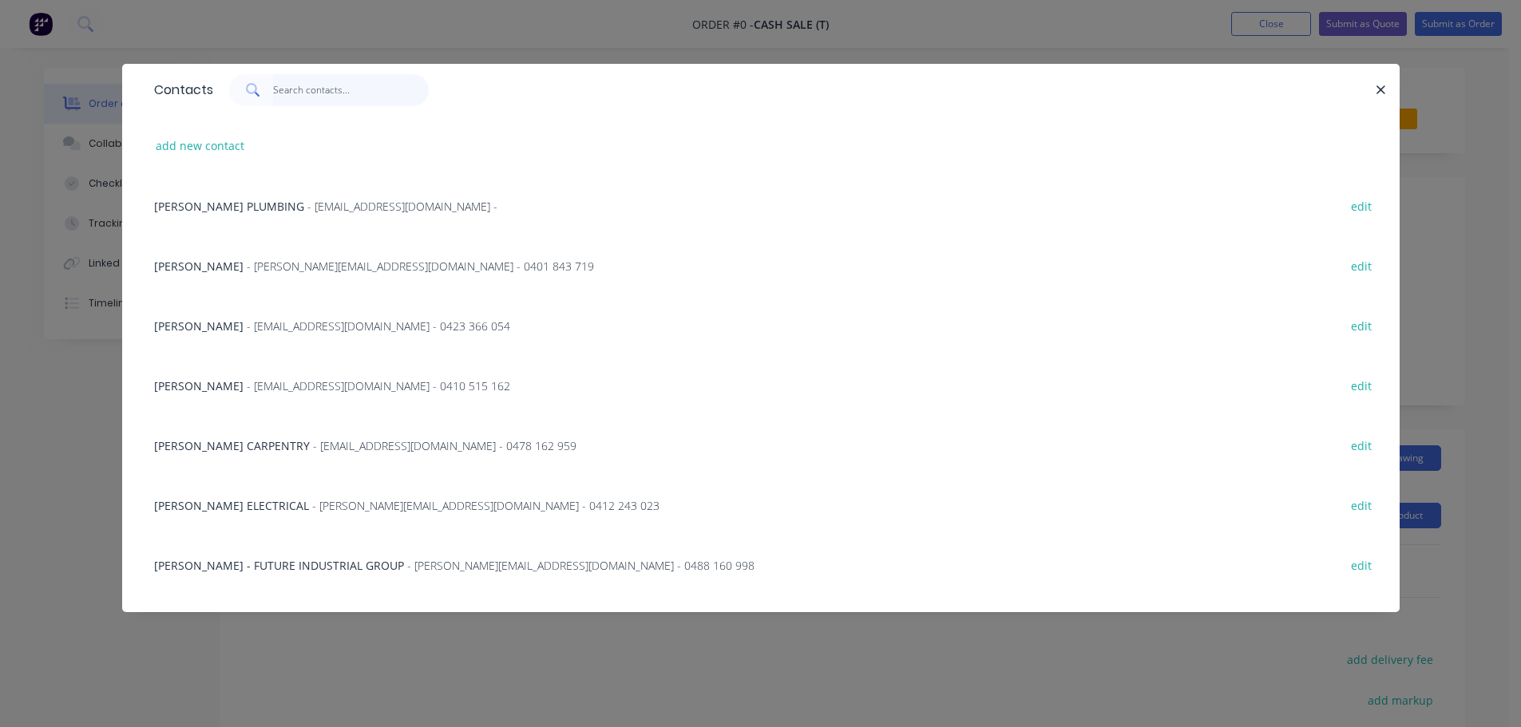
click at [295, 87] on input "text" at bounding box center [351, 90] width 156 height 32
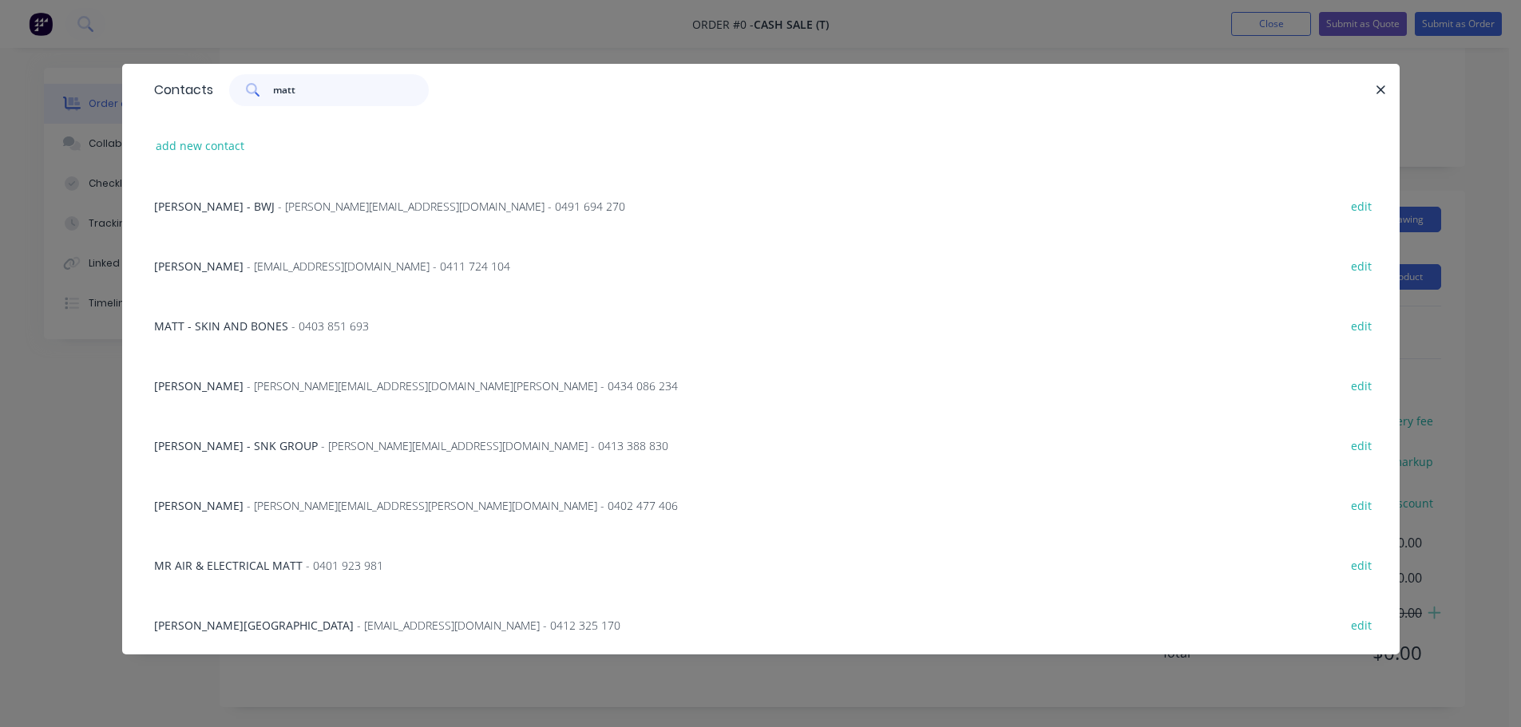
scroll to position [243, 0]
type input "matt"
click at [357, 623] on span "- [EMAIL_ADDRESS][DOMAIN_NAME] - 0412 325 170" at bounding box center [488, 625] width 263 height 15
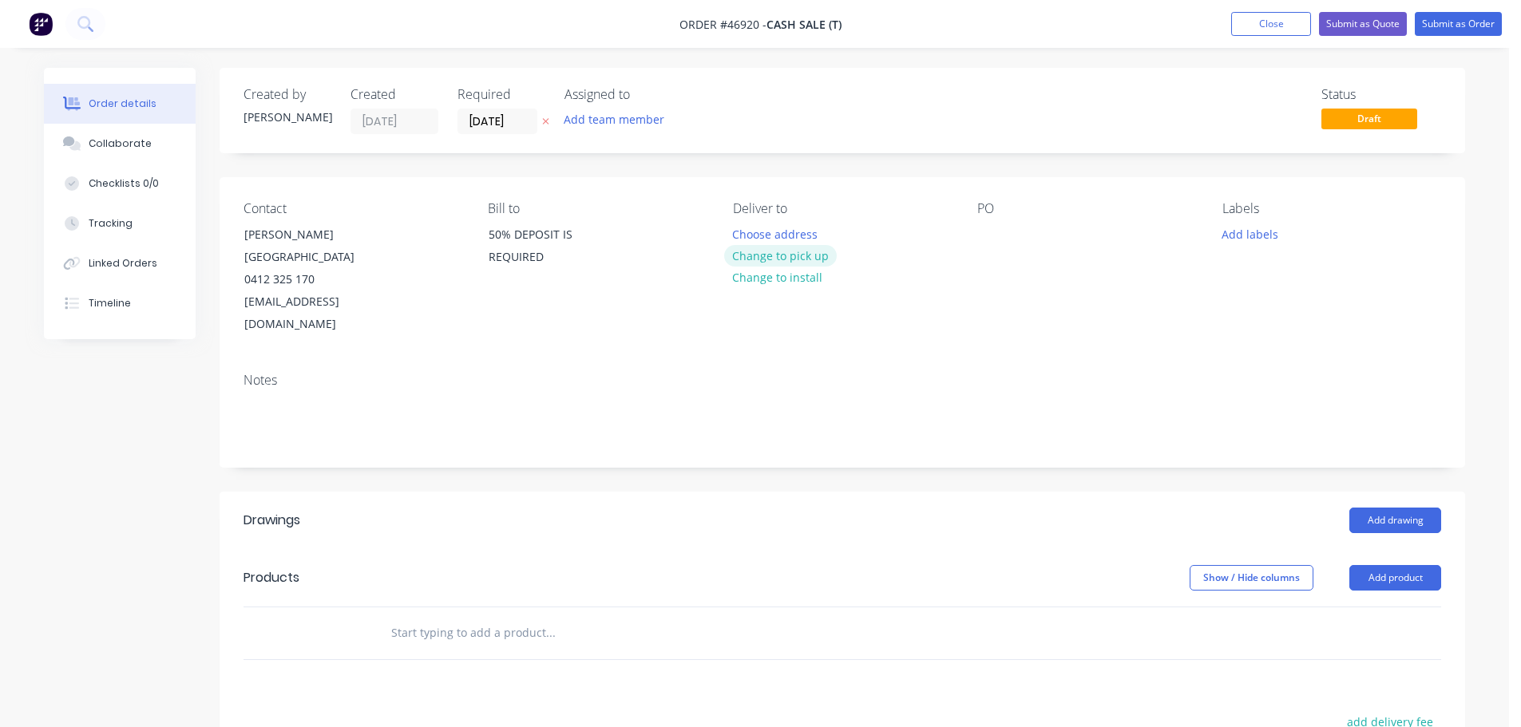
click at [753, 257] on button "Change to pick up" at bounding box center [780, 256] width 113 height 22
click at [994, 226] on div at bounding box center [990, 234] width 26 height 23
click at [1399, 508] on button "Add drawing" at bounding box center [1395, 521] width 92 height 26
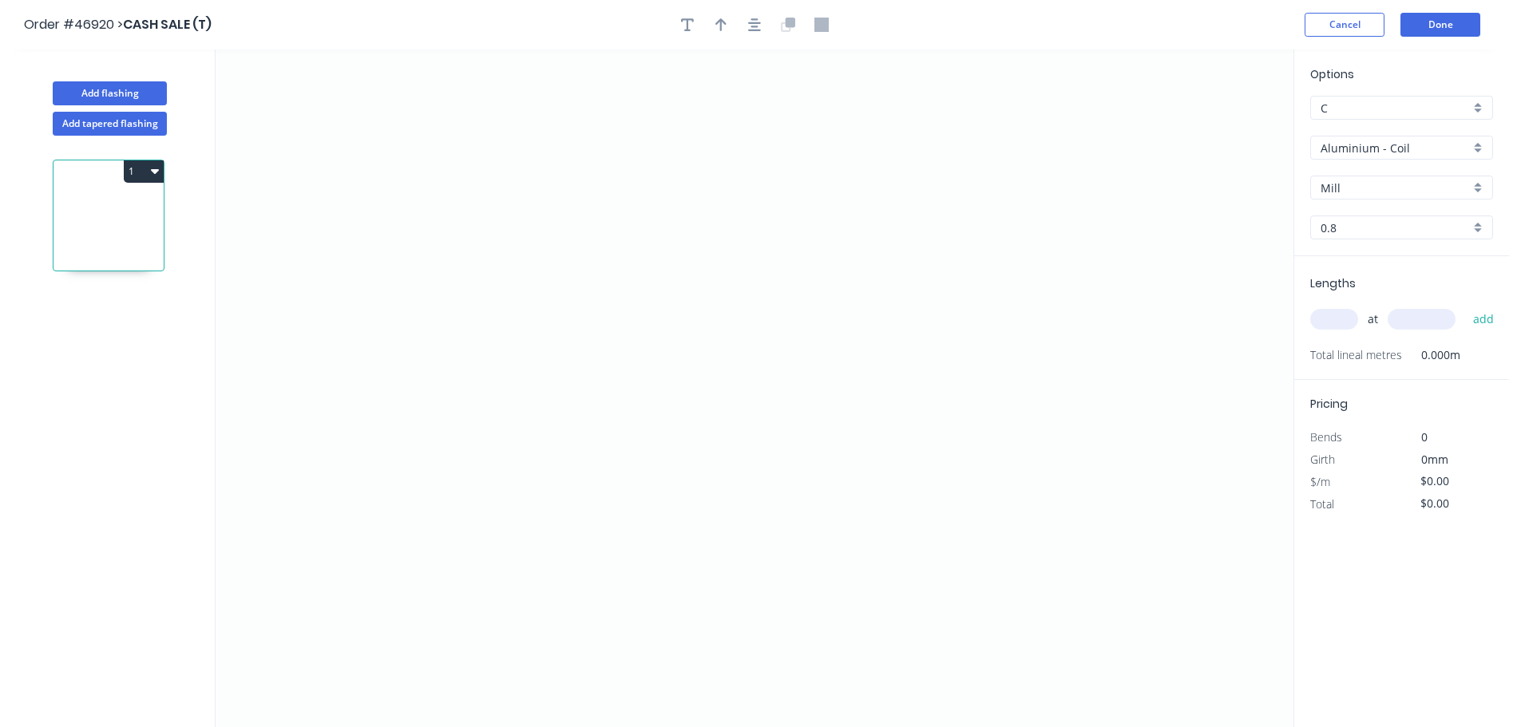
click at [1391, 140] on input "Aluminium - Coil" at bounding box center [1394, 148] width 149 height 17
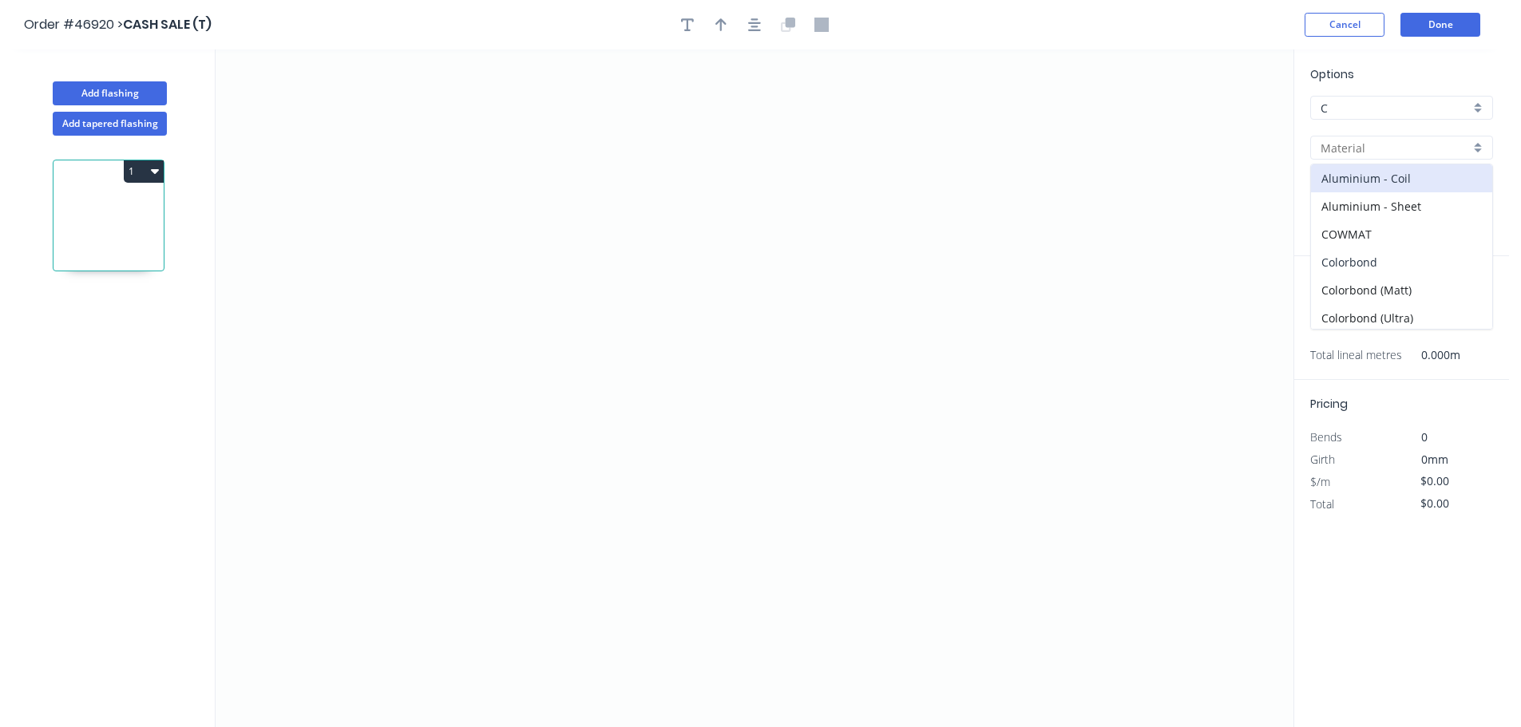
click at [1362, 256] on div "Colorbond" at bounding box center [1401, 262] width 181 height 28
type input "Colorbond"
type input "Basalt"
type input "0.55"
click at [1366, 176] on div "Basalt" at bounding box center [1401, 188] width 183 height 24
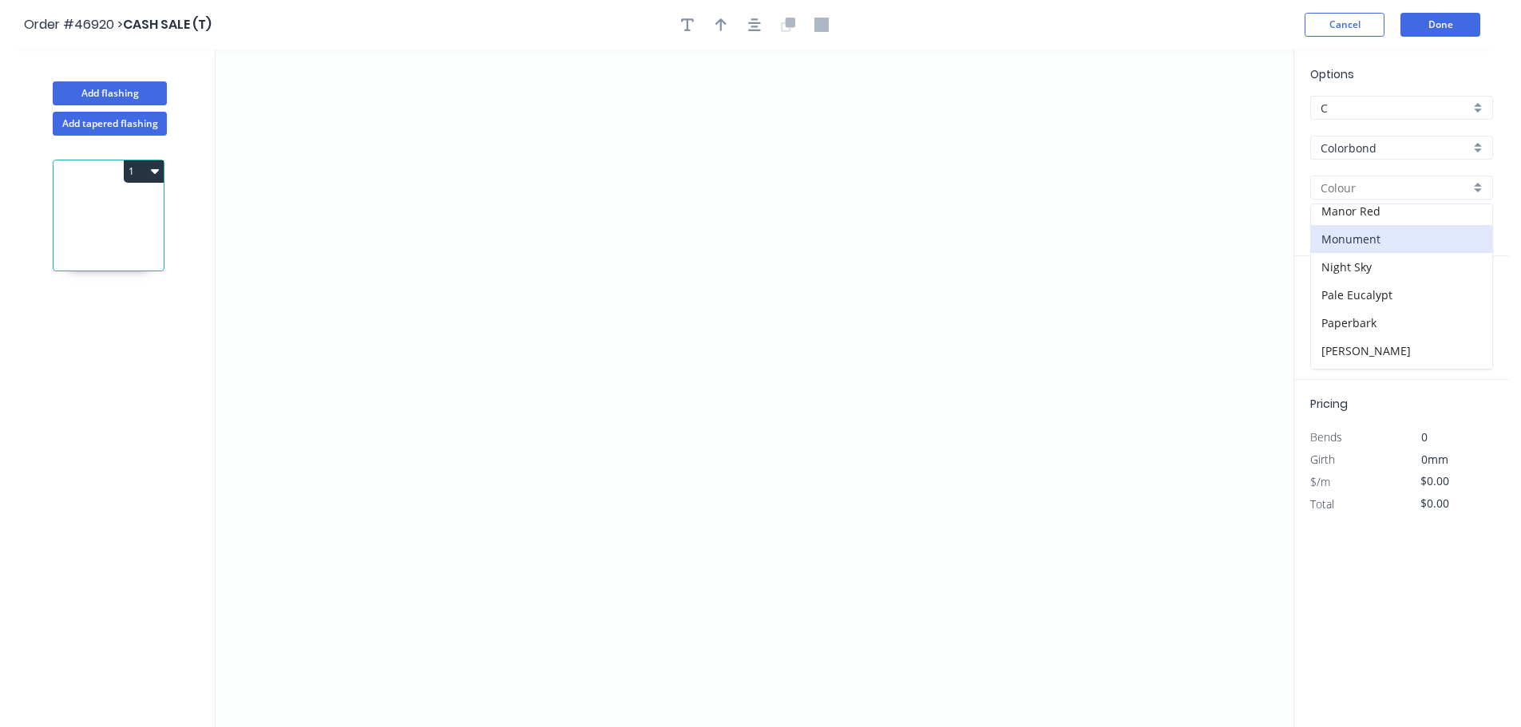
scroll to position [399, 0]
click at [1362, 241] on div "Night Sky" at bounding box center [1401, 238] width 181 height 28
type input "Night Sky"
click at [786, 254] on icon "0" at bounding box center [755, 388] width 1078 height 678
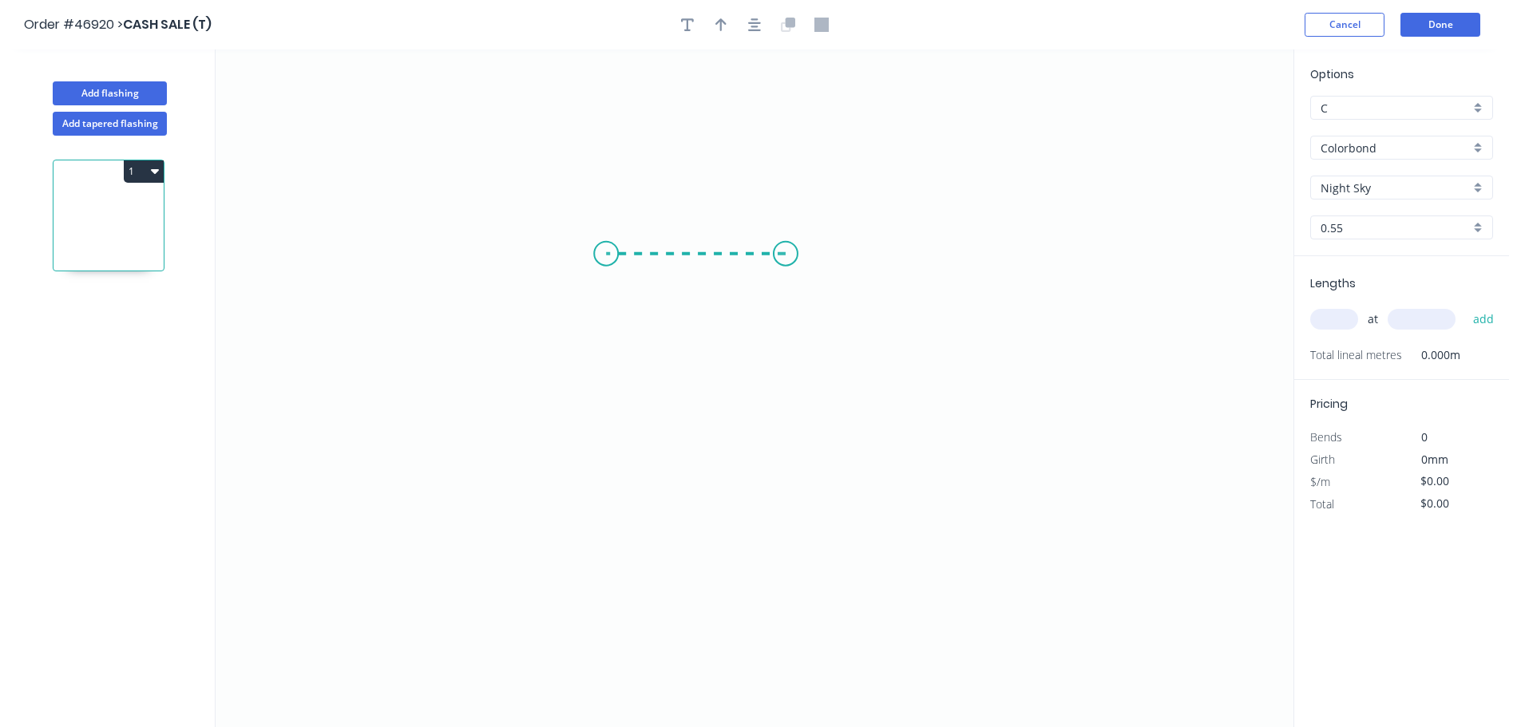
click at [606, 256] on icon "0" at bounding box center [755, 388] width 1078 height 678
click at [600, 574] on icon "0 ?" at bounding box center [755, 388] width 1078 height 678
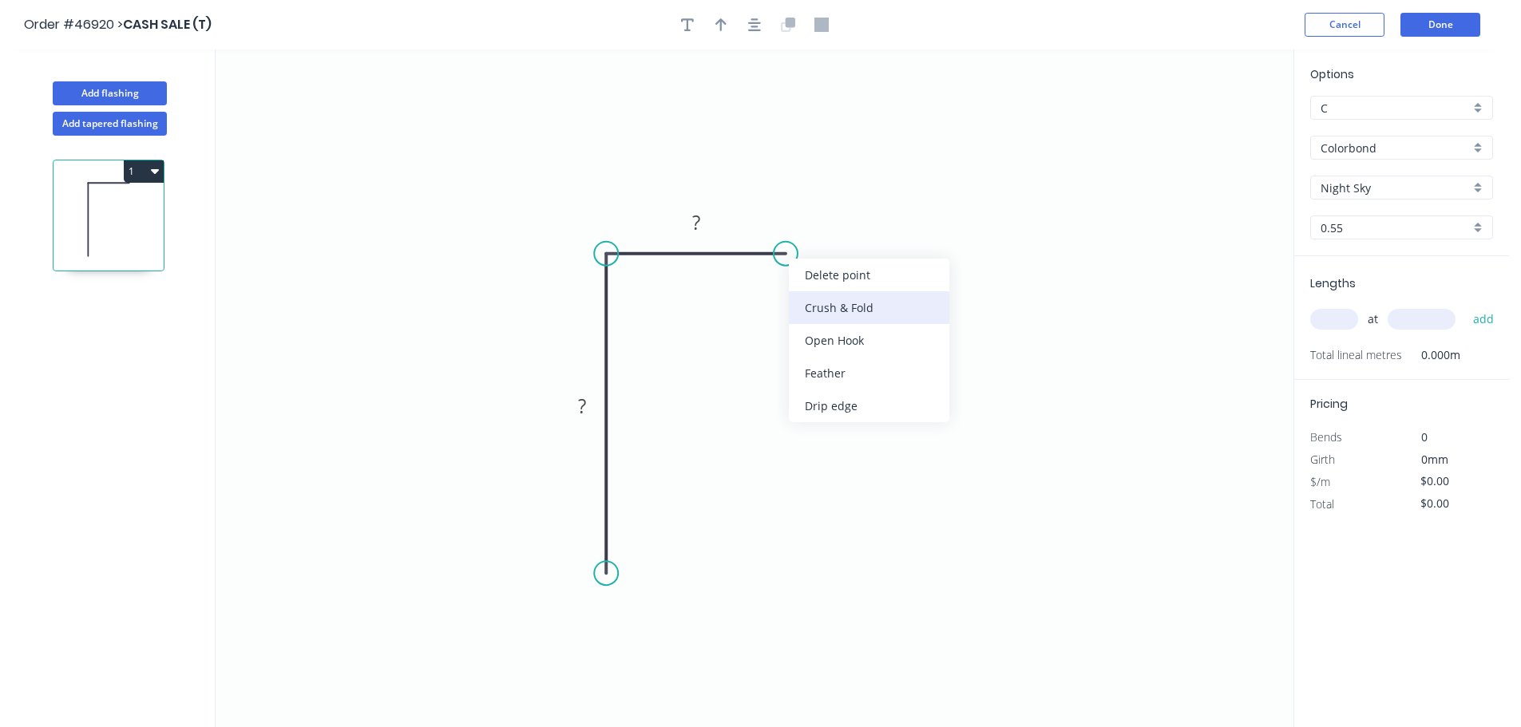
click at [814, 304] on div "Crush & Fold" at bounding box center [869, 307] width 160 height 33
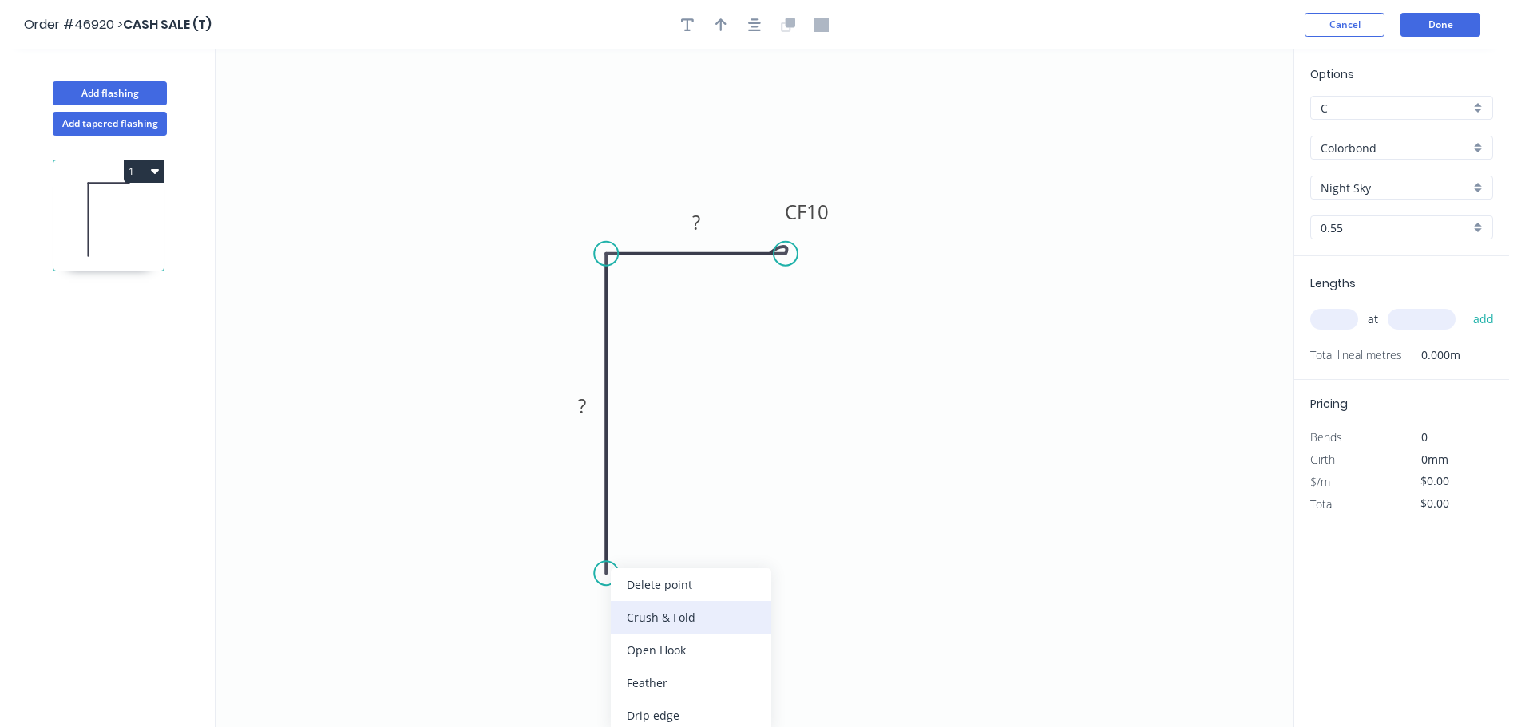
click at [633, 613] on div "Crush & Fold" at bounding box center [691, 617] width 160 height 33
click at [648, 632] on div "Flip bend" at bounding box center [686, 631] width 160 height 33
click at [654, 547] on tspan "10" at bounding box center [650, 545] width 22 height 26
type input "$8.35"
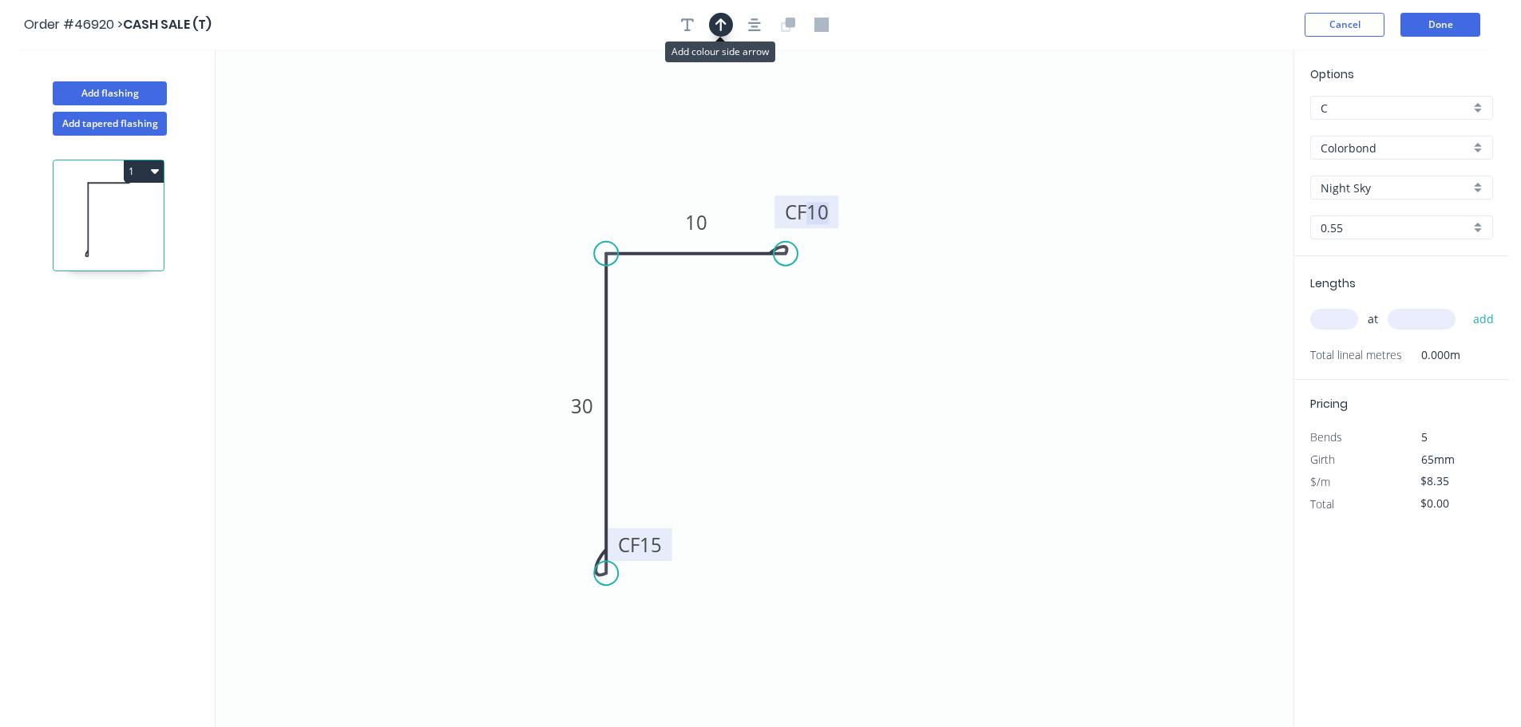
click at [710, 21] on button "button" at bounding box center [721, 25] width 24 height 24
drag, startPoint x: 1209, startPoint y: 131, endPoint x: 916, endPoint y: 231, distance: 309.5
click at [804, 298] on icon "0 CF 15 30 CF 10 10" at bounding box center [755, 388] width 1078 height 678
drag, startPoint x: 1211, startPoint y: 129, endPoint x: 684, endPoint y: 349, distance: 571.1
click at [684, 349] on icon at bounding box center [684, 330] width 14 height 51
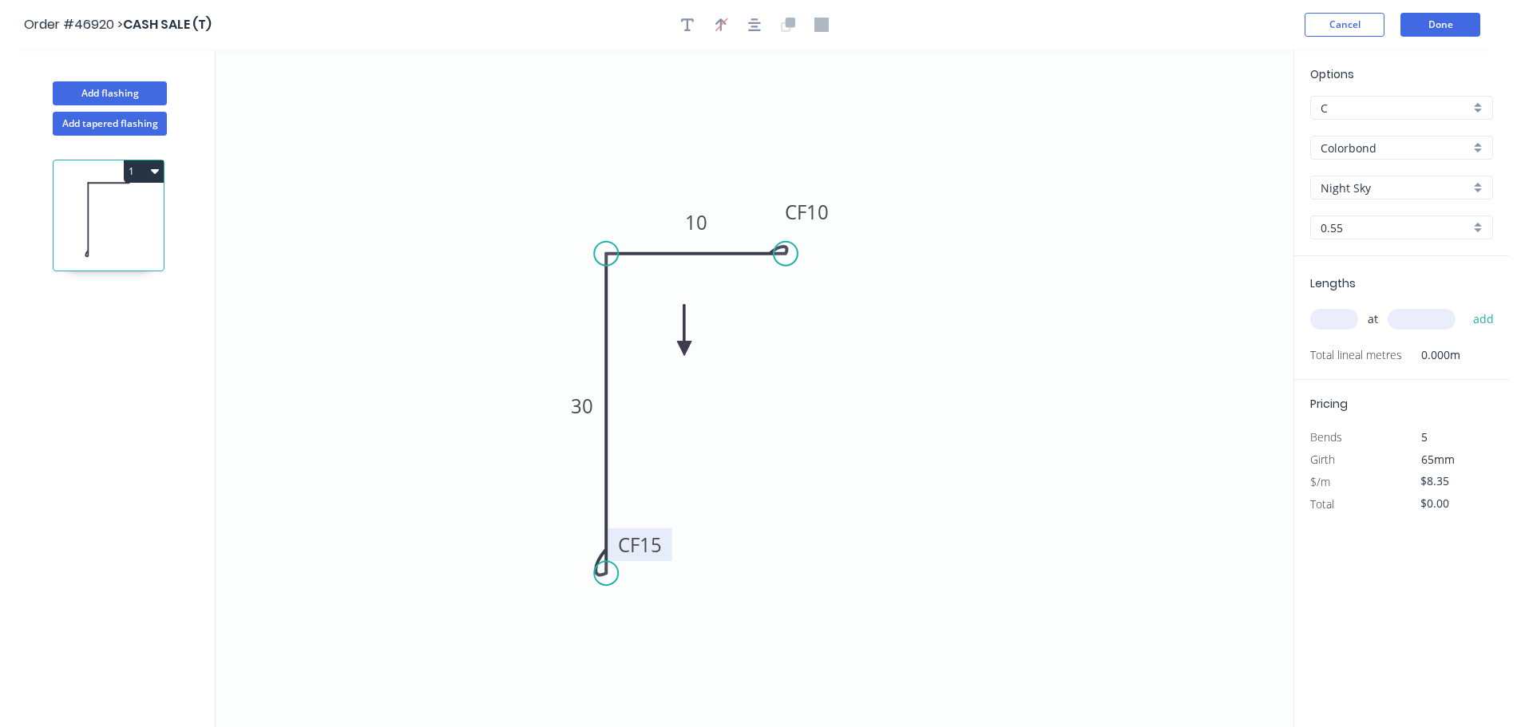
click at [684, 349] on icon at bounding box center [684, 330] width 14 height 51
click at [684, 349] on icon at bounding box center [697, 335] width 46 height 46
click at [684, 349] on icon at bounding box center [702, 349] width 51 height 14
click at [147, 168] on button "1" at bounding box center [144, 171] width 40 height 22
click at [117, 209] on div "Duplicate" at bounding box center [87, 211] width 123 height 23
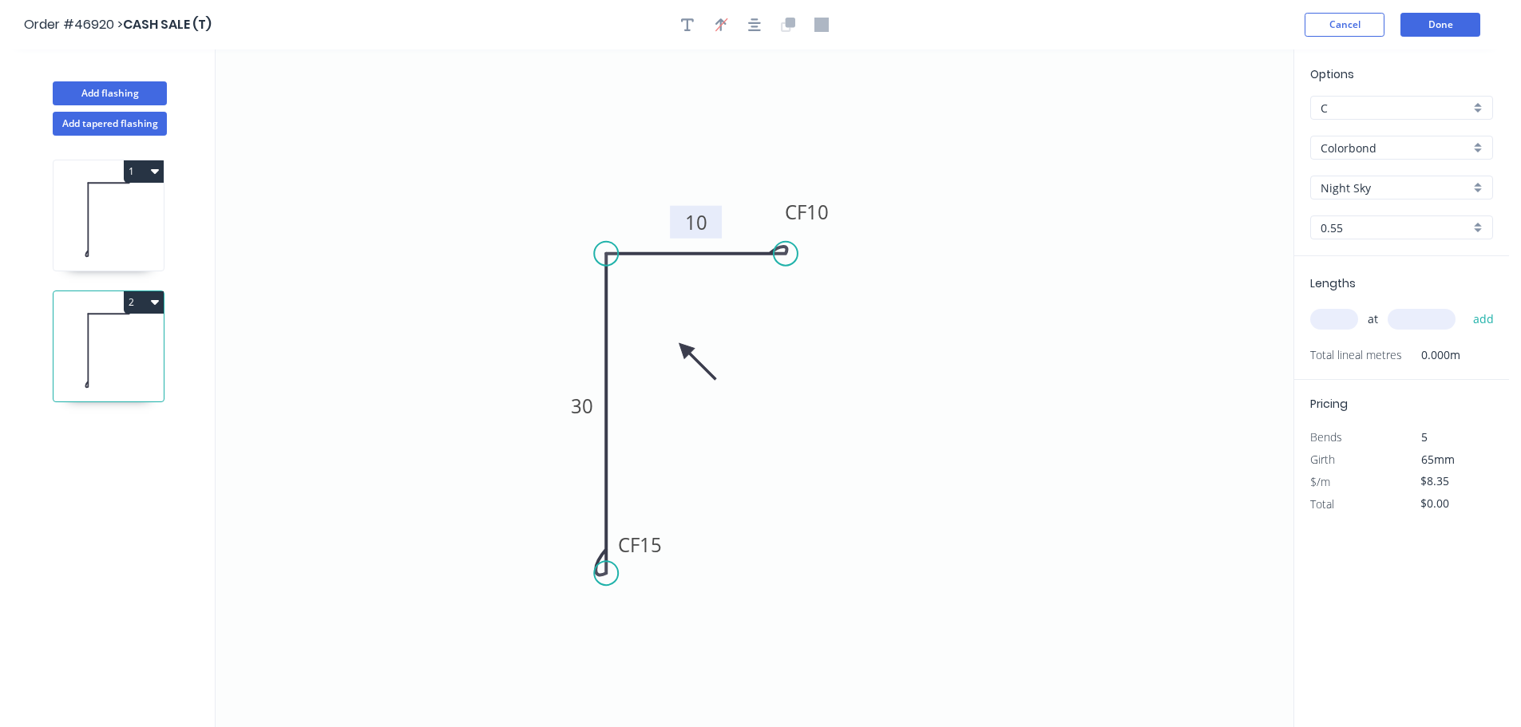
click at [703, 230] on tspan "10" at bounding box center [696, 222] width 22 height 26
click at [813, 214] on tspan "10" at bounding box center [817, 212] width 22 height 26
click at [1336, 323] on input "text" at bounding box center [1334, 319] width 48 height 21
type input "1"
type input "2100"
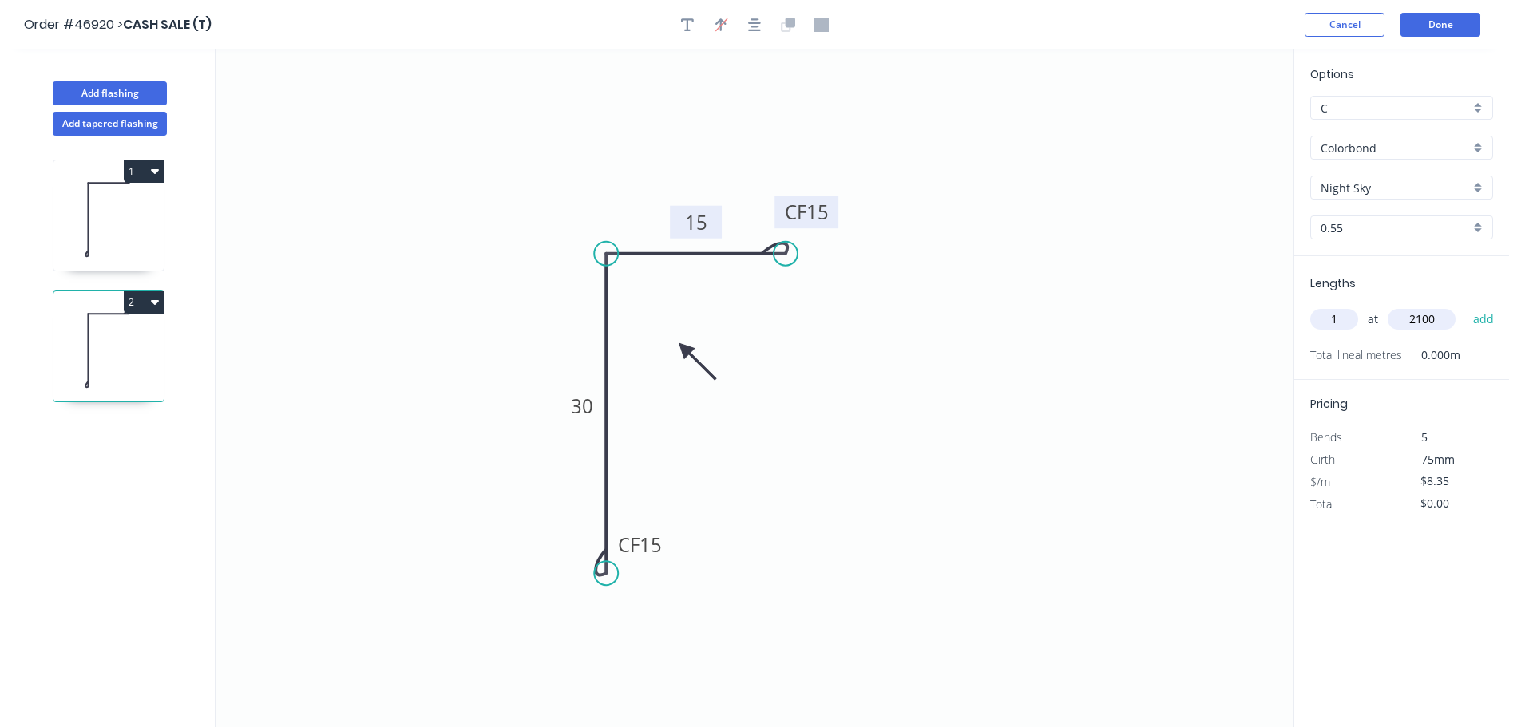
click at [1465, 306] on button "add" at bounding box center [1484, 319] width 38 height 27
click at [130, 287] on div "1 2" at bounding box center [110, 446] width 210 height 621
click at [130, 301] on button "2" at bounding box center [144, 302] width 40 height 22
click at [93, 339] on div "Duplicate" at bounding box center [87, 341] width 123 height 23
type input "$0.00"
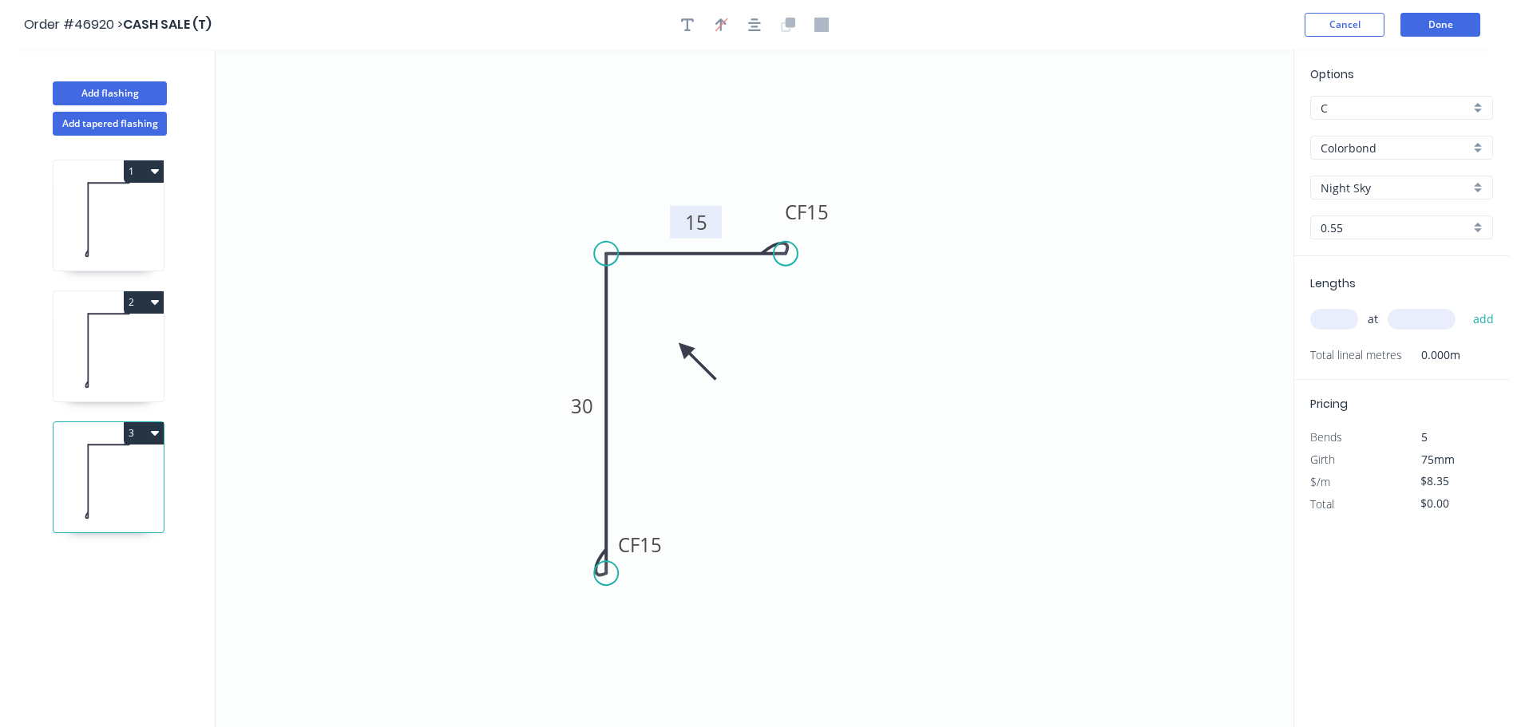
click at [709, 228] on rect at bounding box center [696, 223] width 32 height 22
click at [1345, 326] on input "text" at bounding box center [1334, 319] width 48 height 21
type input "1"
type input "2100"
click at [1465, 306] on button "add" at bounding box center [1484, 319] width 38 height 27
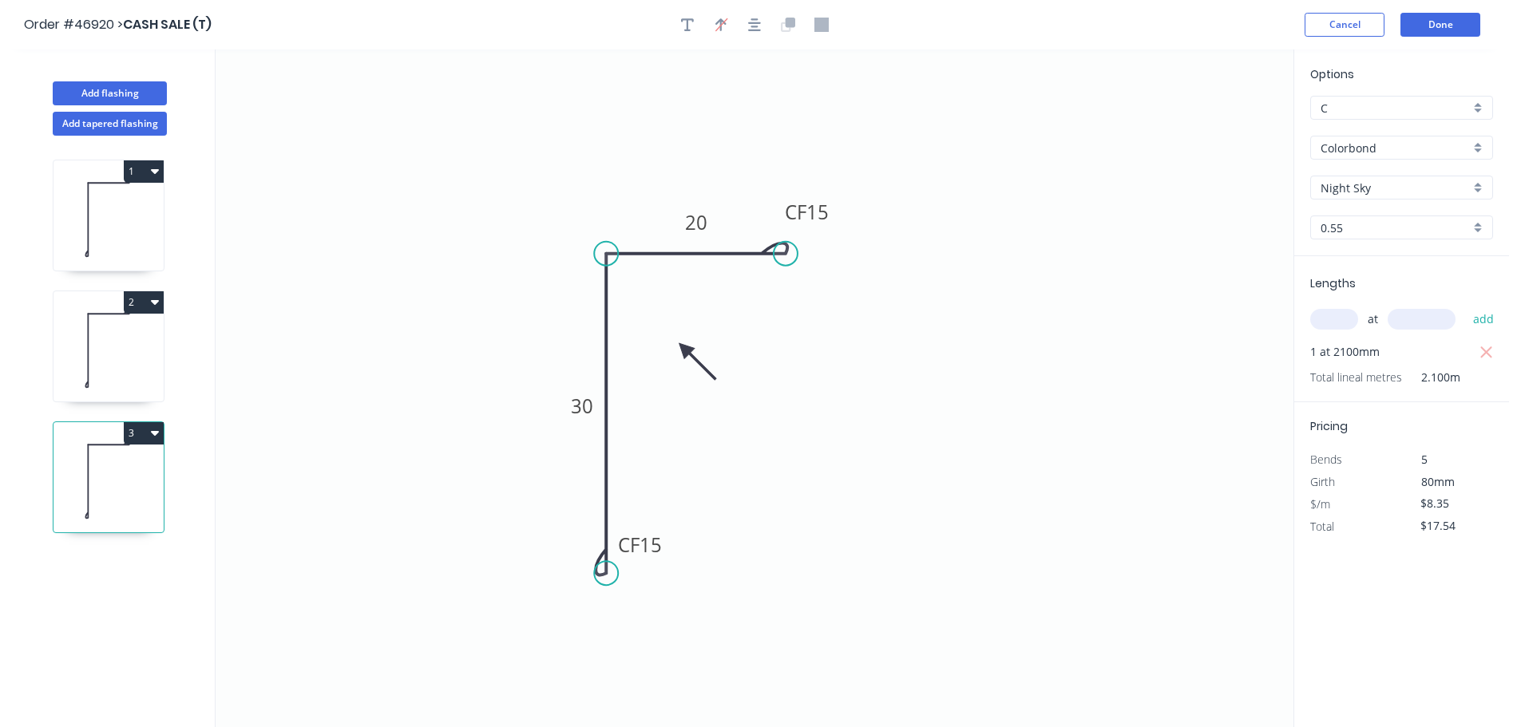
click at [142, 428] on button "3" at bounding box center [144, 433] width 40 height 22
click at [102, 477] on div "Duplicate" at bounding box center [87, 472] width 123 height 23
type input "$0.00"
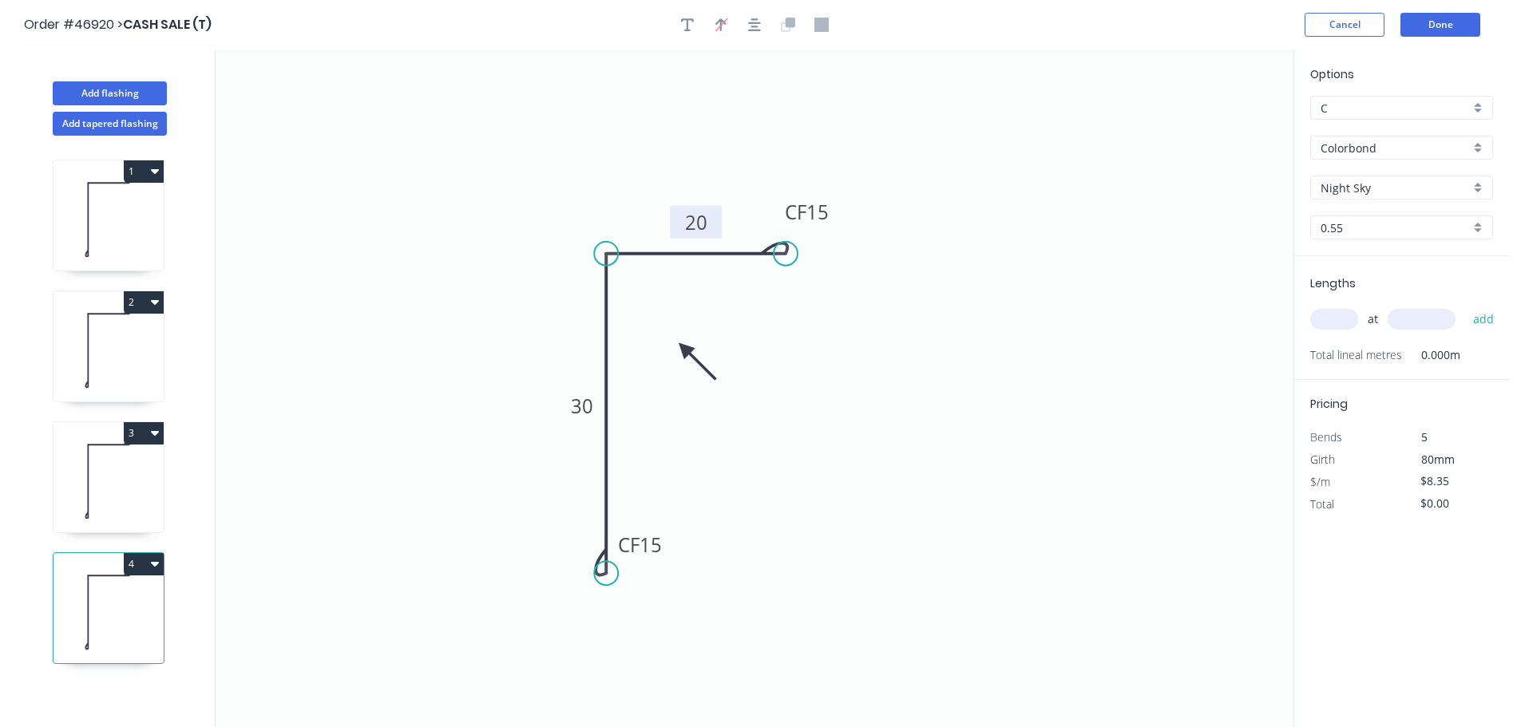
click at [700, 227] on tspan "20" at bounding box center [696, 222] width 22 height 26
click at [816, 212] on tspan "15" at bounding box center [817, 212] width 22 height 26
click at [1344, 324] on input "text" at bounding box center [1334, 319] width 48 height 21
type input "1"
type input "2100"
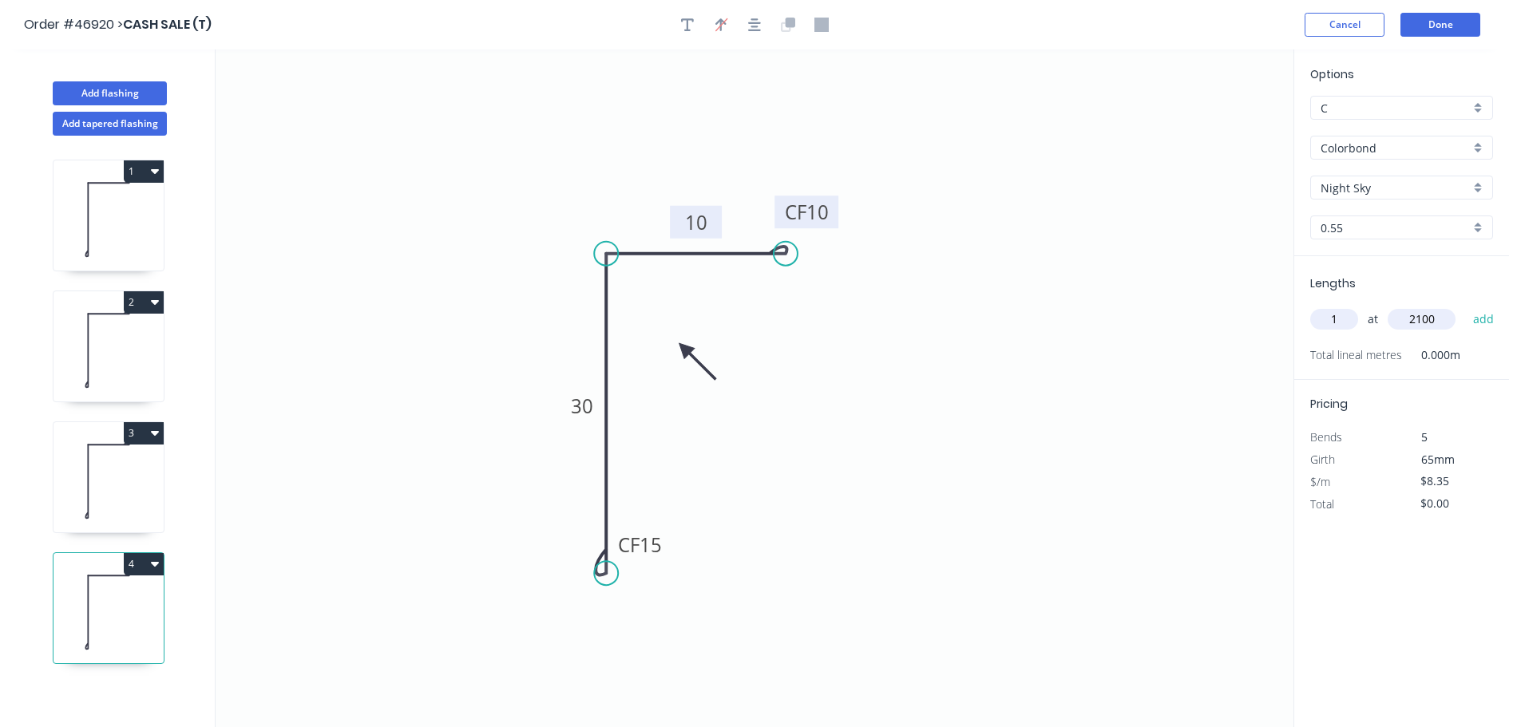
click at [1465, 306] on button "add" at bounding box center [1484, 319] width 38 height 27
type input "$17.54"
click at [106, 88] on button "Add flashing" at bounding box center [110, 93] width 114 height 24
type input "$0.00"
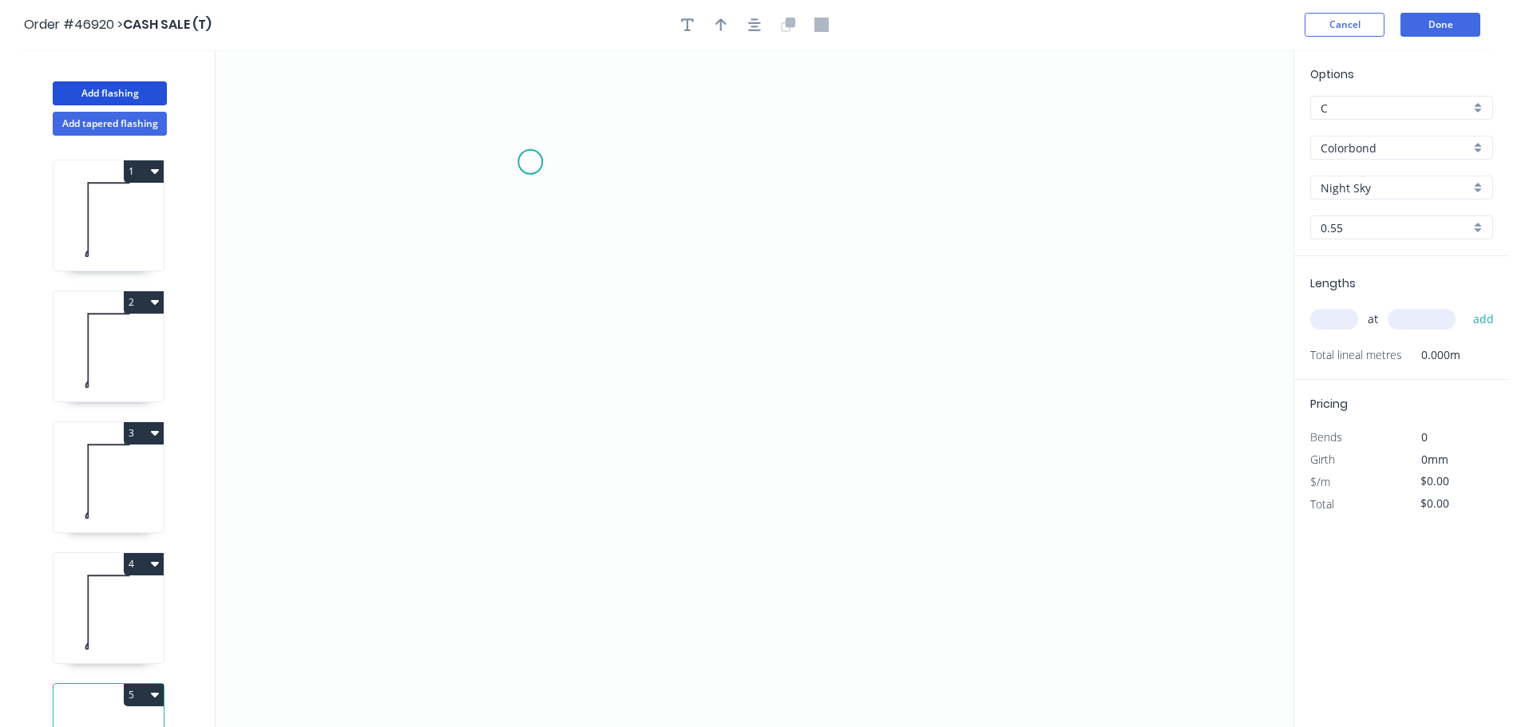
click at [537, 164] on icon "0" at bounding box center [755, 388] width 1078 height 678
click at [532, 431] on icon "0" at bounding box center [755, 388] width 1078 height 678
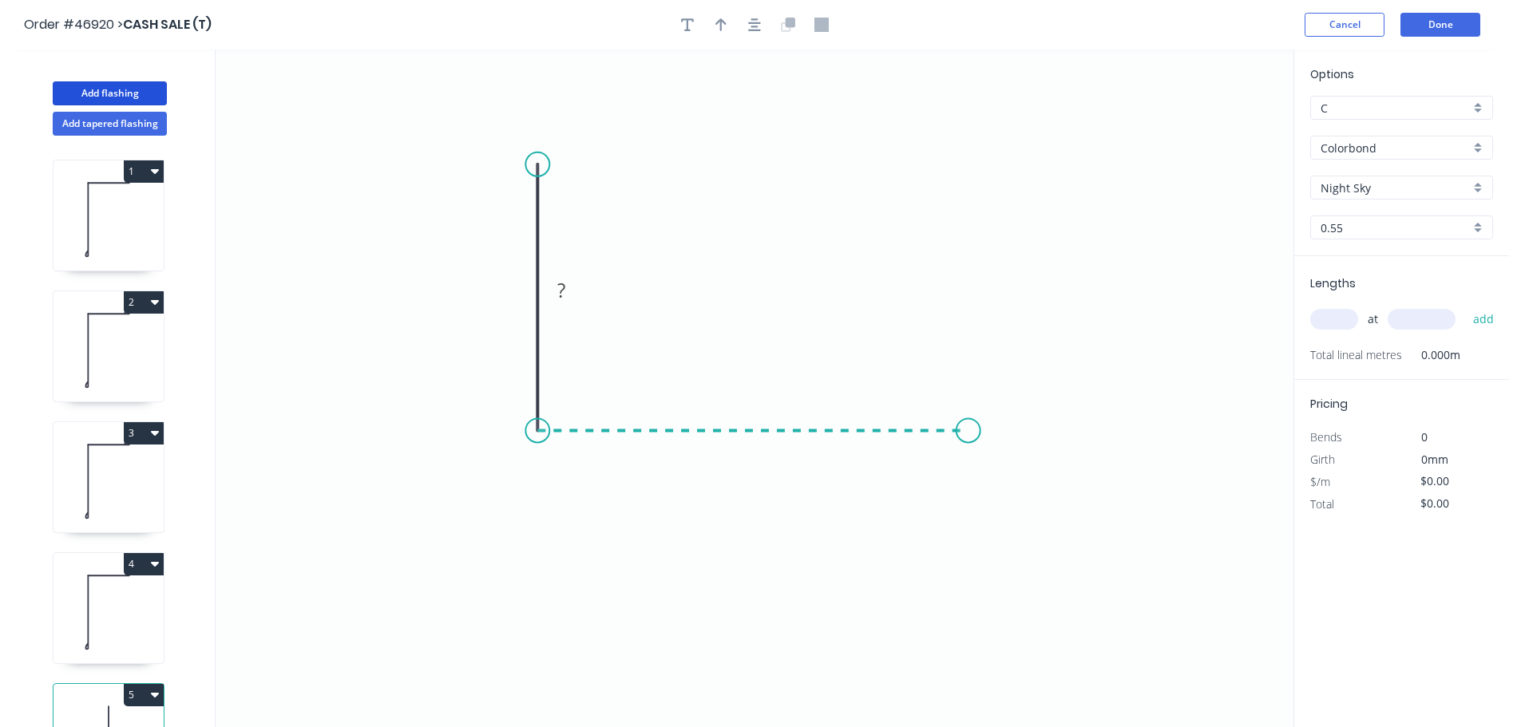
click at [968, 454] on icon "0 ?" at bounding box center [755, 388] width 1078 height 678
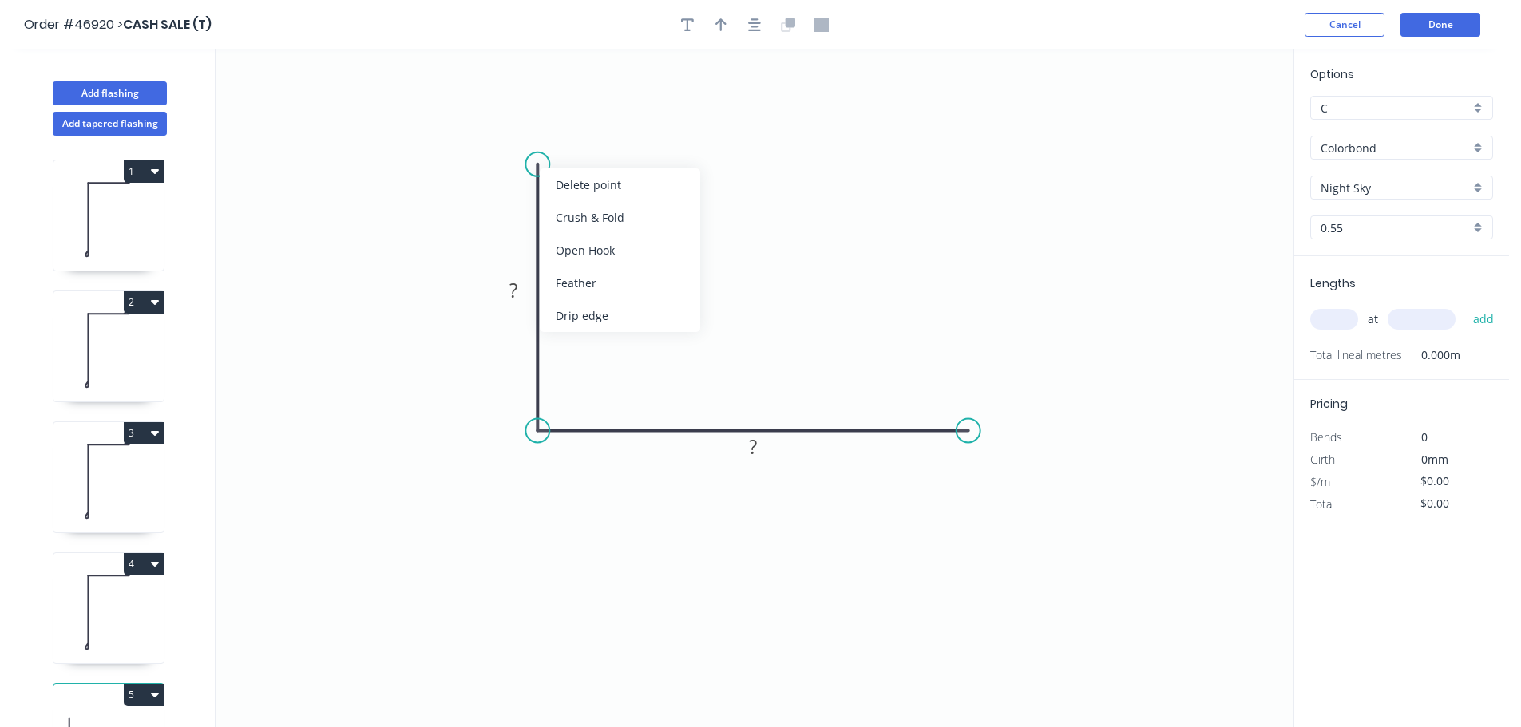
drag, startPoint x: 540, startPoint y: 164, endPoint x: 560, endPoint y: 194, distance: 36.3
click at [575, 224] on div "Crush & Fold" at bounding box center [620, 217] width 160 height 33
click at [559, 216] on div "Flip bend" at bounding box center [616, 216] width 160 height 33
click at [999, 484] on div "Crush & Fold" at bounding box center [1050, 482] width 160 height 33
click at [957, 460] on tspan "10" at bounding box center [958, 457] width 22 height 26
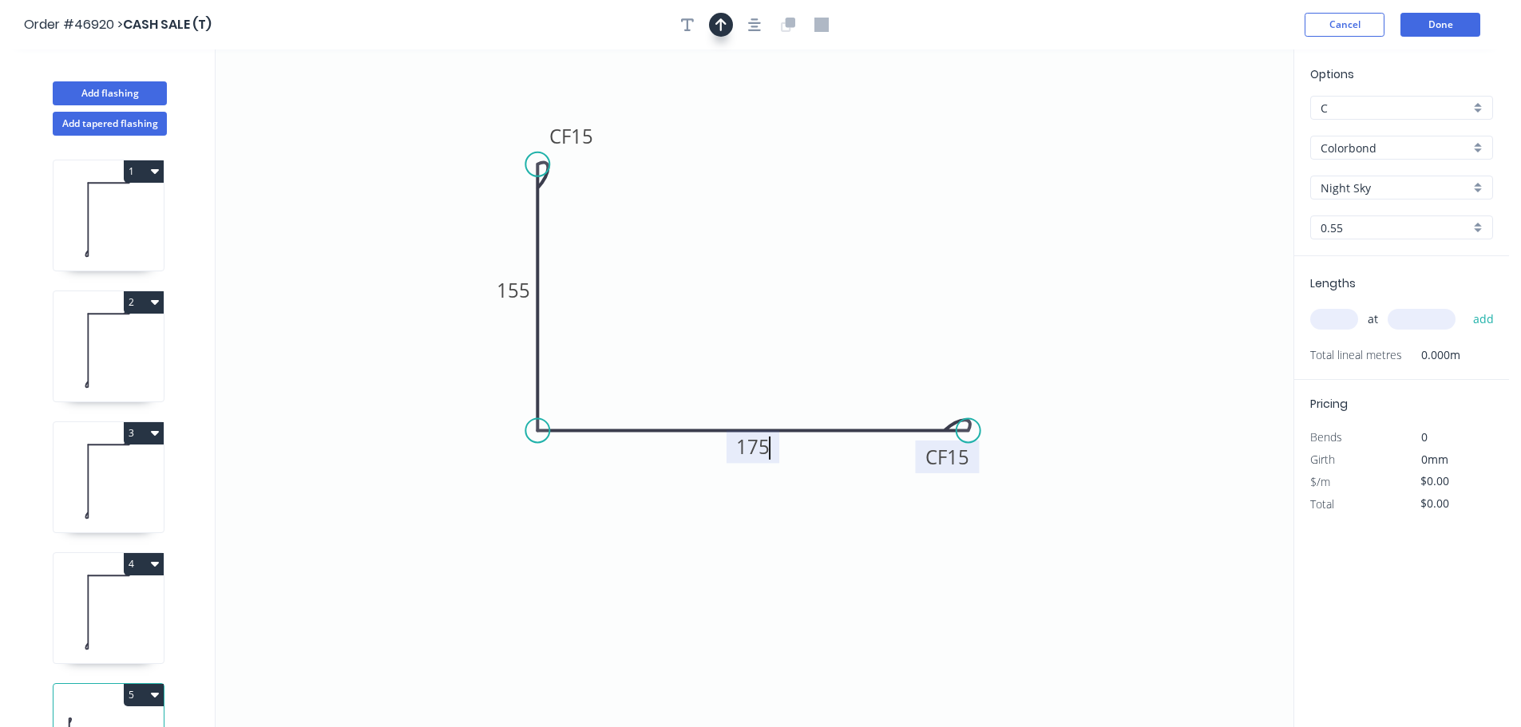
click at [717, 29] on icon "button" at bounding box center [720, 25] width 11 height 14
type input "$20.36"
drag, startPoint x: 1214, startPoint y: 126, endPoint x: 495, endPoint y: 425, distance: 779.1
click at [495, 425] on icon at bounding box center [495, 407] width 14 height 51
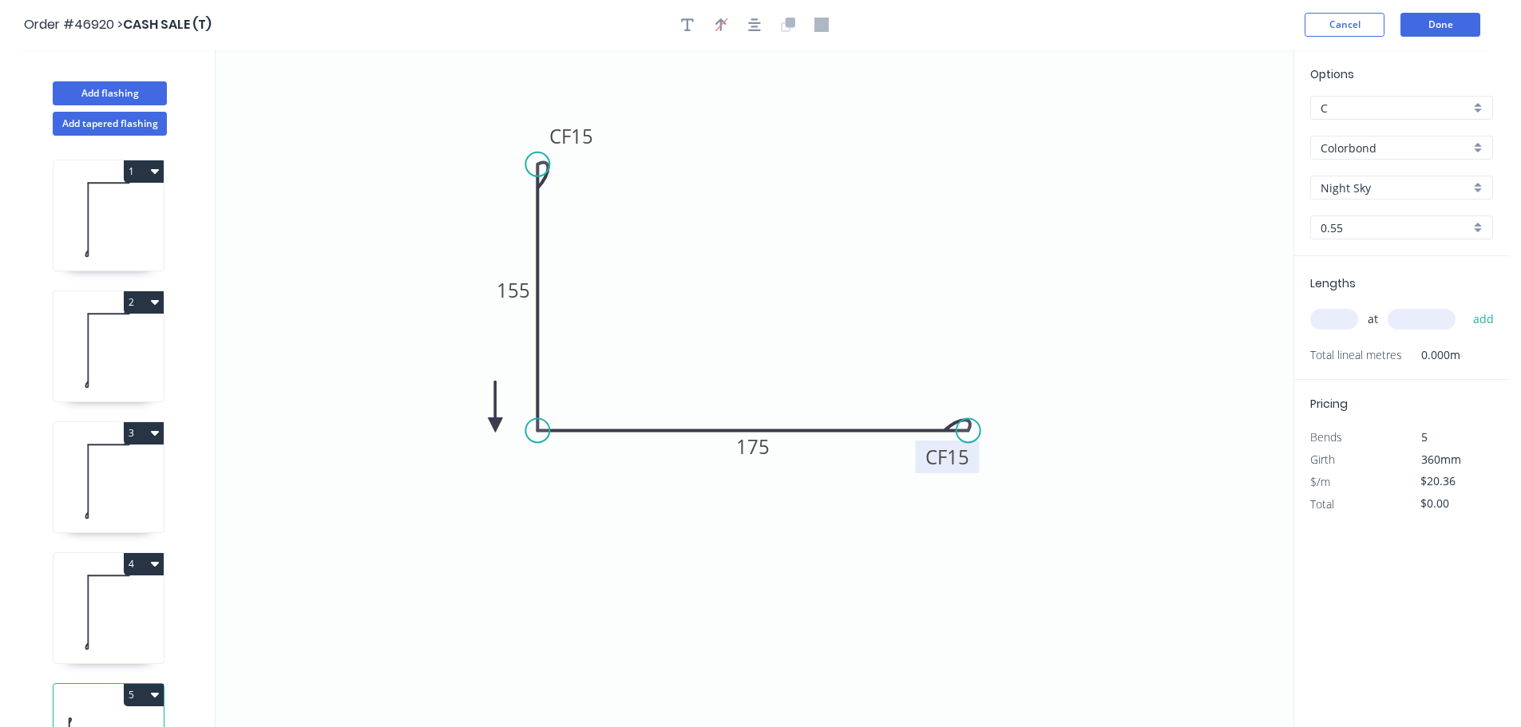
click at [495, 425] on icon at bounding box center [495, 407] width 14 height 51
click at [495, 425] on icon at bounding box center [513, 425] width 51 height 14
click at [495, 425] on icon at bounding box center [508, 438] width 46 height 46
click at [495, 425] on icon at bounding box center [495, 443] width 14 height 51
click at [495, 425] on icon at bounding box center [482, 438] width 46 height 46
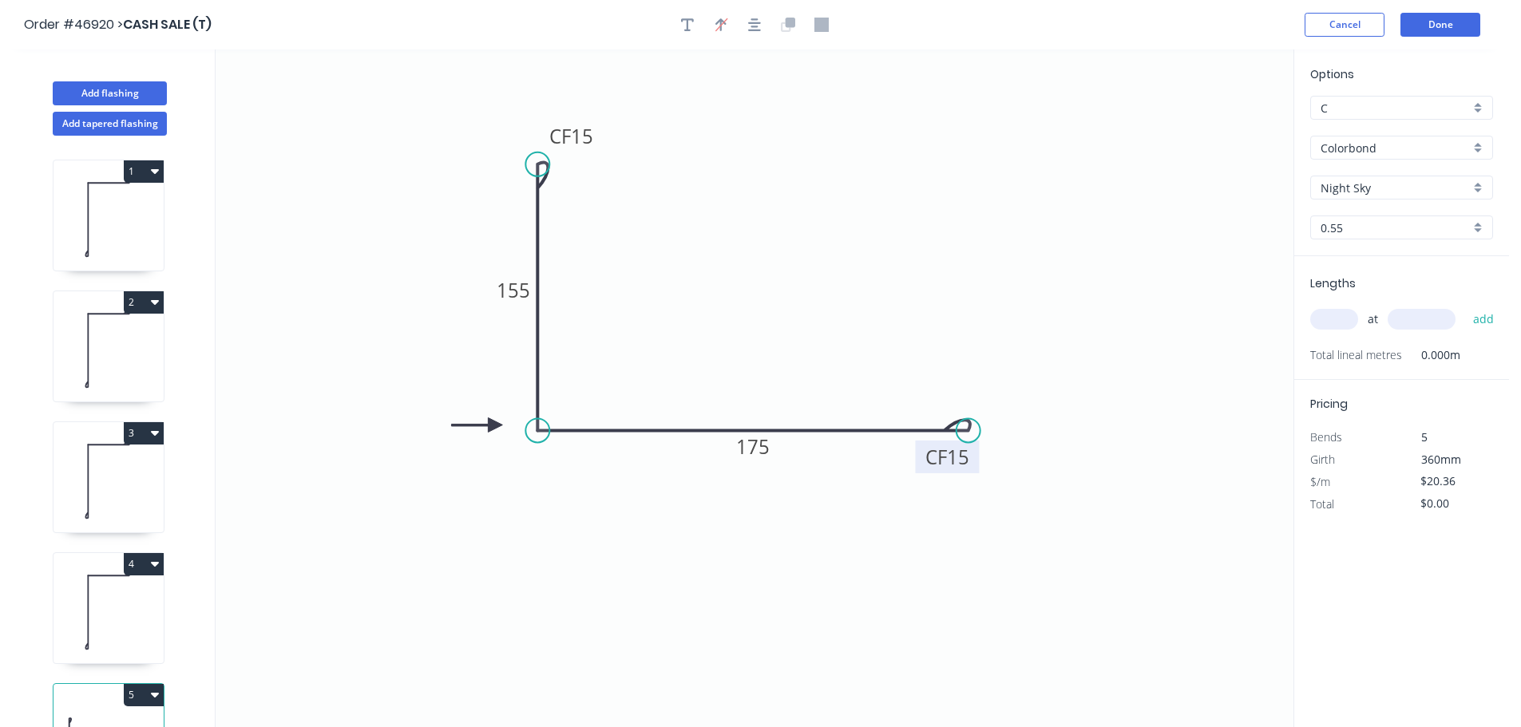
click at [1326, 320] on input "text" at bounding box center [1334, 319] width 48 height 21
type input "1"
type input "2"
type input "1200"
click at [1465, 306] on button "add" at bounding box center [1484, 319] width 38 height 27
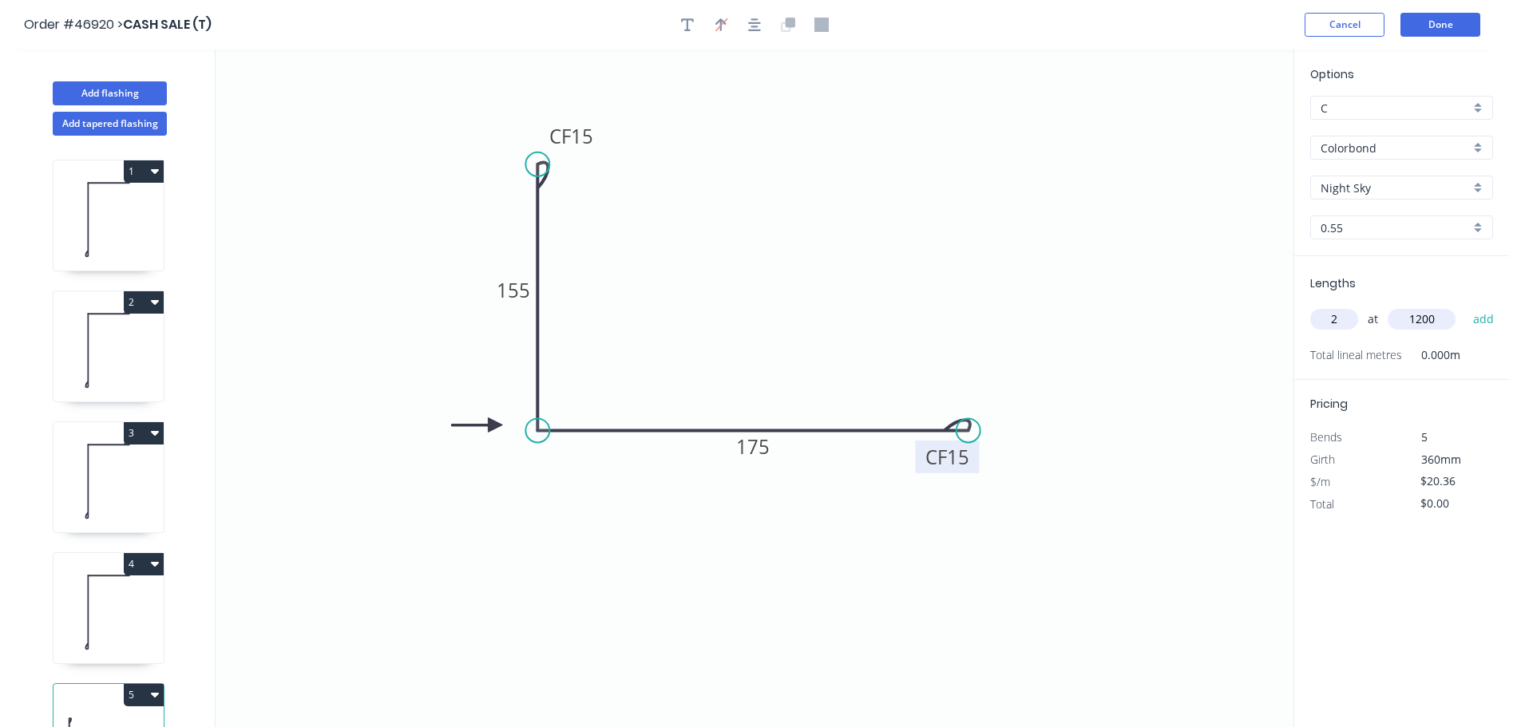
type input "$48.86"
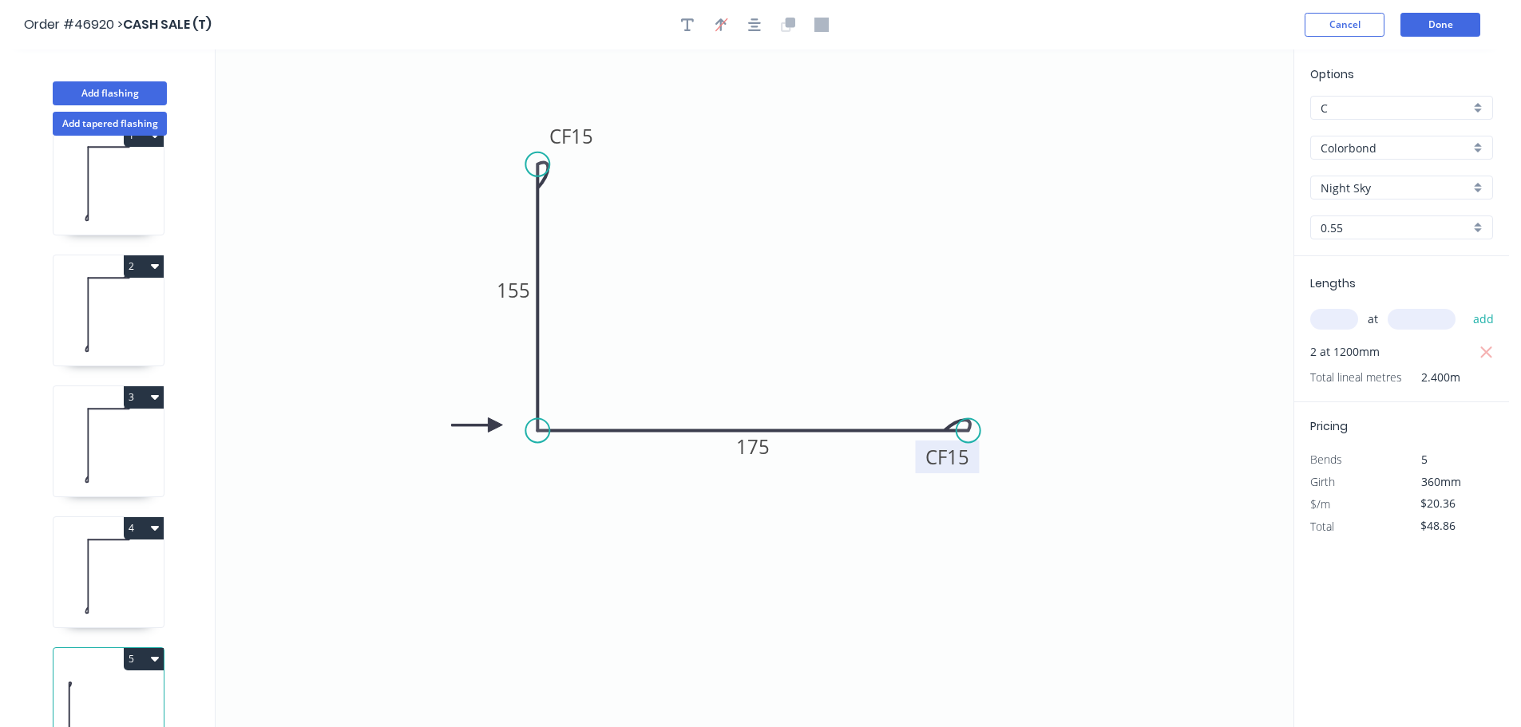
scroll to position [69, 0]
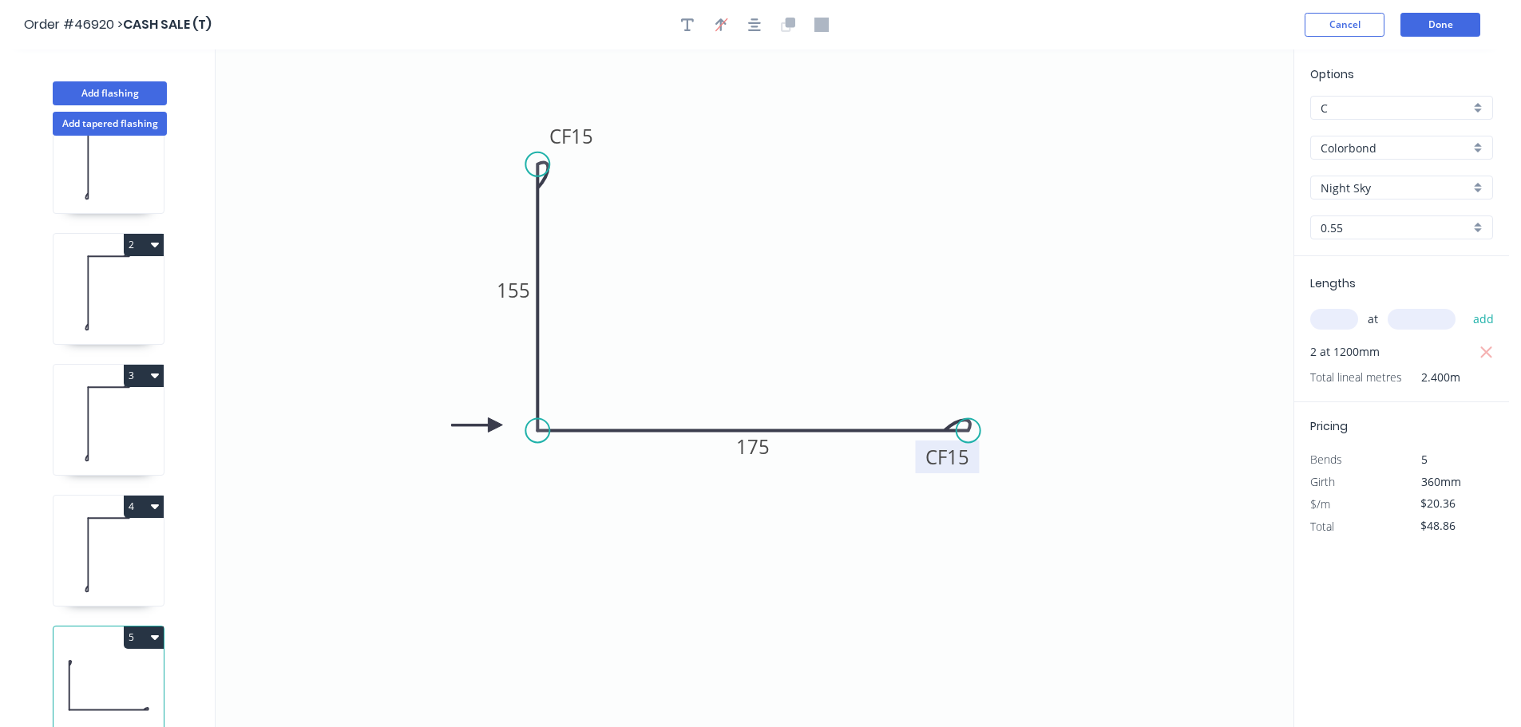
click at [134, 496] on button "4" at bounding box center [144, 507] width 40 height 22
click at [93, 535] on div "Duplicate" at bounding box center [87, 546] width 123 height 23
type input "$8.35"
type input "$0.00"
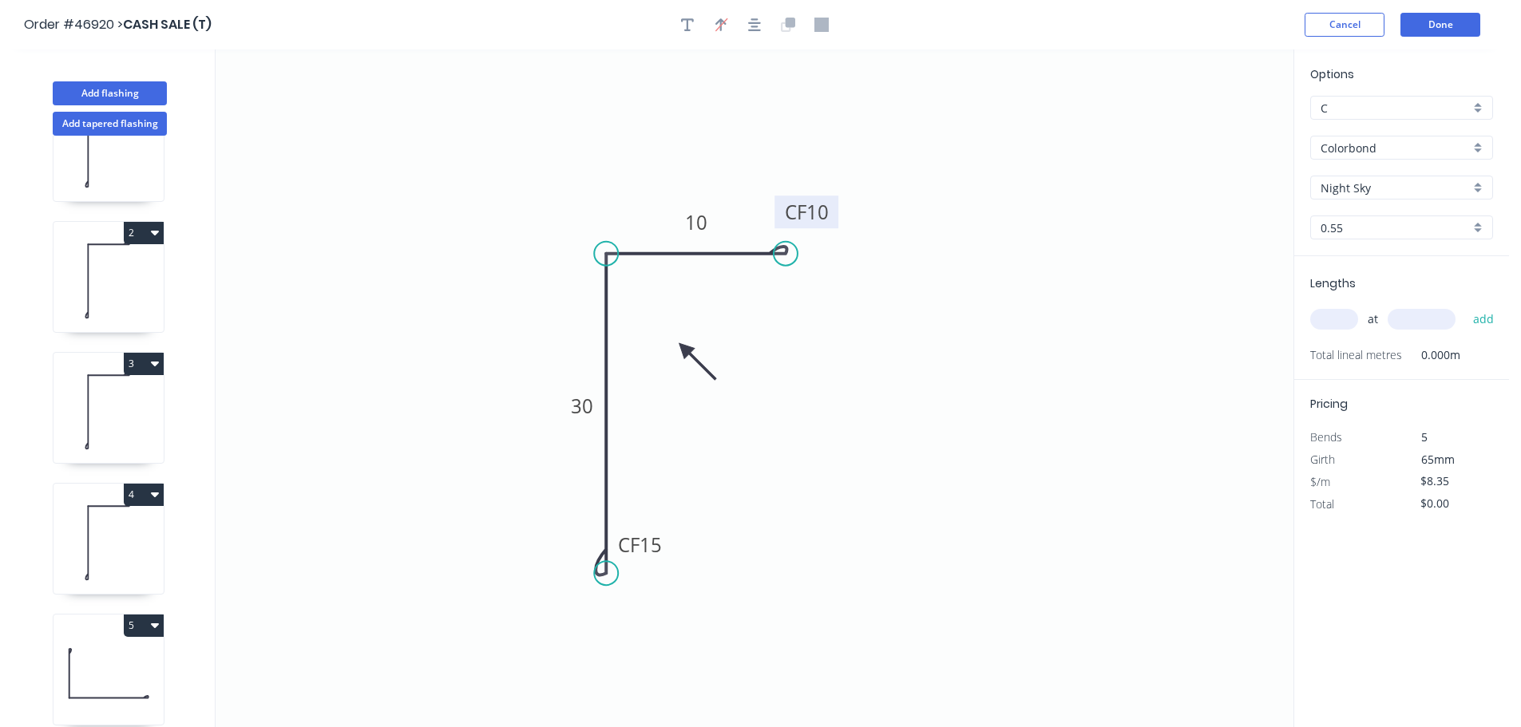
click at [817, 219] on tspan "10" at bounding box center [817, 212] width 22 height 26
click at [1328, 319] on input "text" at bounding box center [1334, 319] width 48 height 21
type input "2"
type input "1200"
click at [1465, 306] on button "add" at bounding box center [1484, 319] width 38 height 27
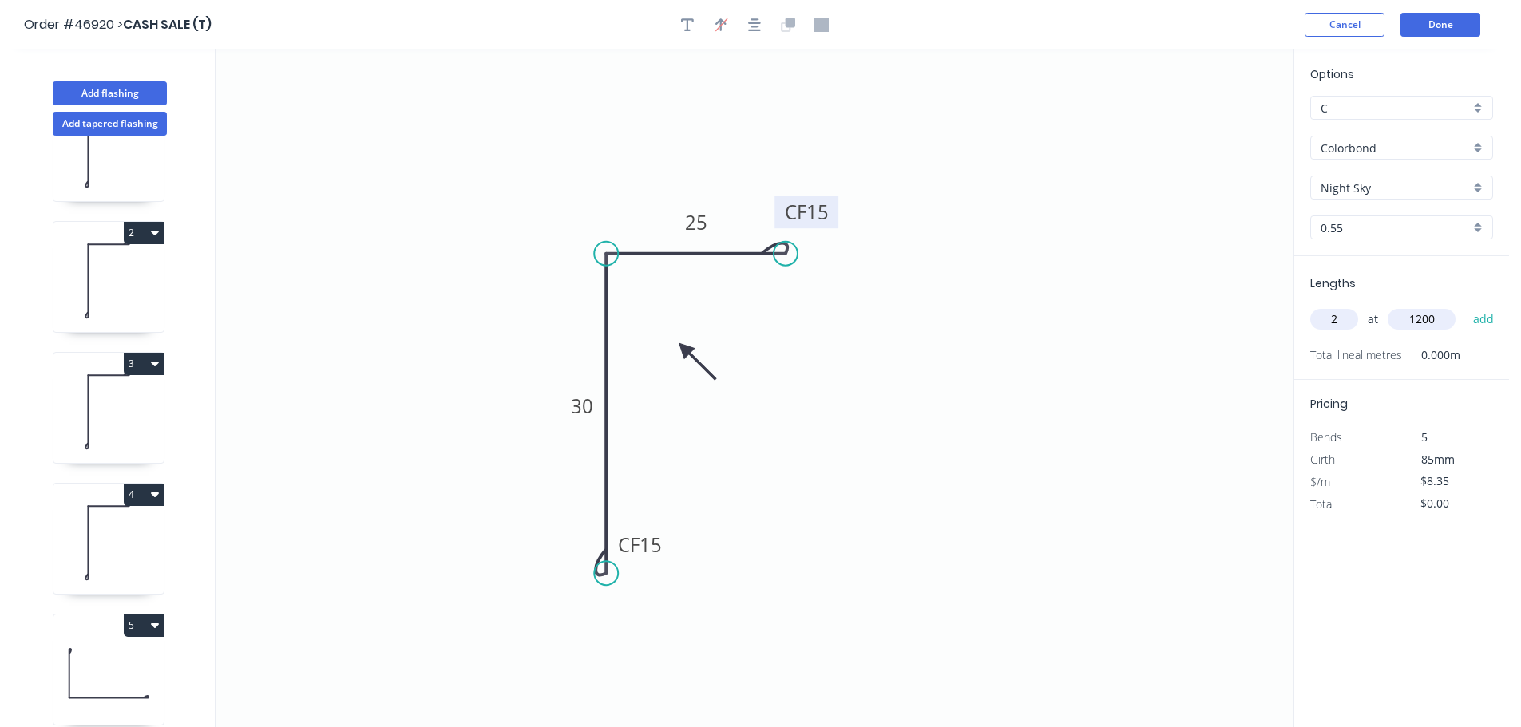
type input "$20.04"
click at [125, 89] on button "Add flashing" at bounding box center [110, 93] width 114 height 24
type input "$0.00"
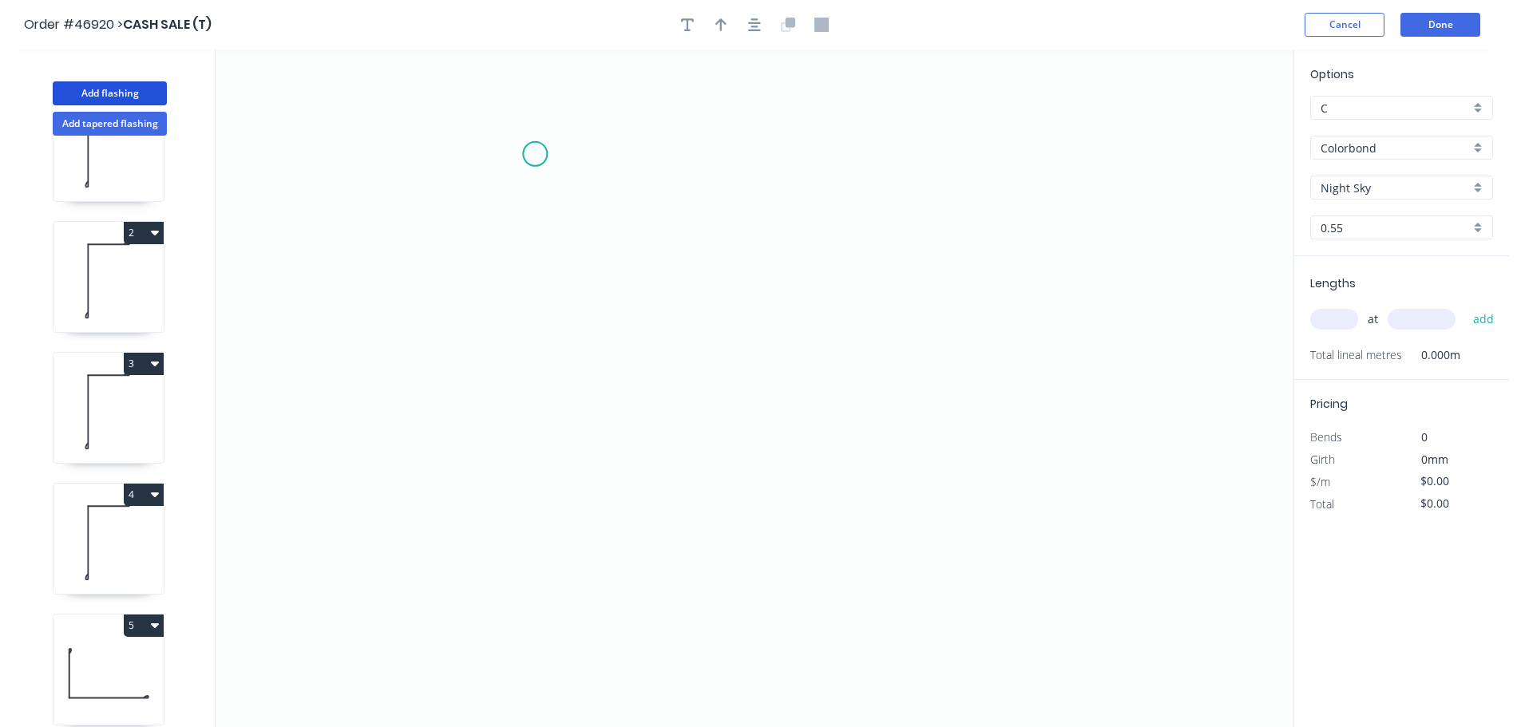
click at [535, 154] on icon "0" at bounding box center [755, 388] width 1078 height 678
click at [551, 402] on icon "0" at bounding box center [755, 388] width 1078 height 678
click at [858, 489] on icon "0 ?" at bounding box center [755, 388] width 1078 height 678
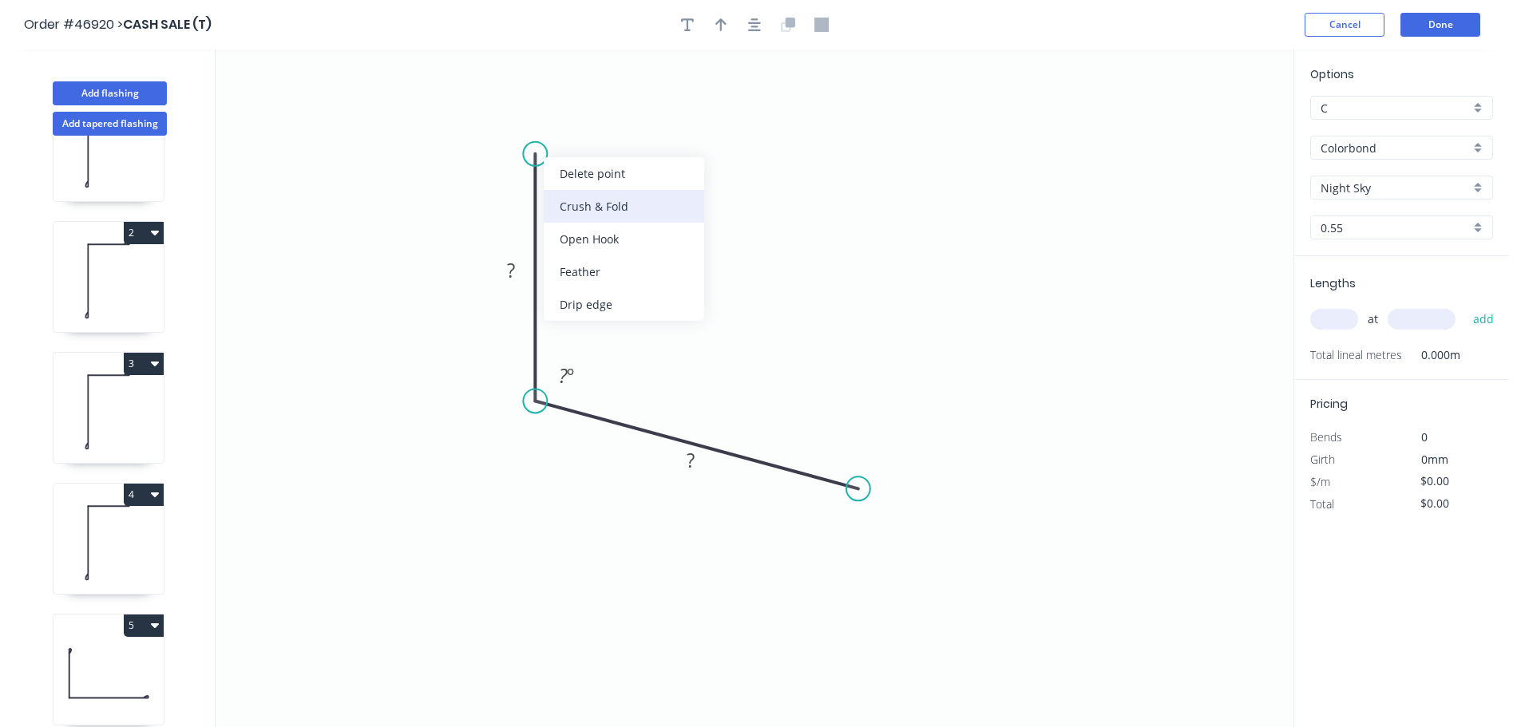
click at [575, 205] on div "Crush & Fold" at bounding box center [624, 206] width 160 height 33
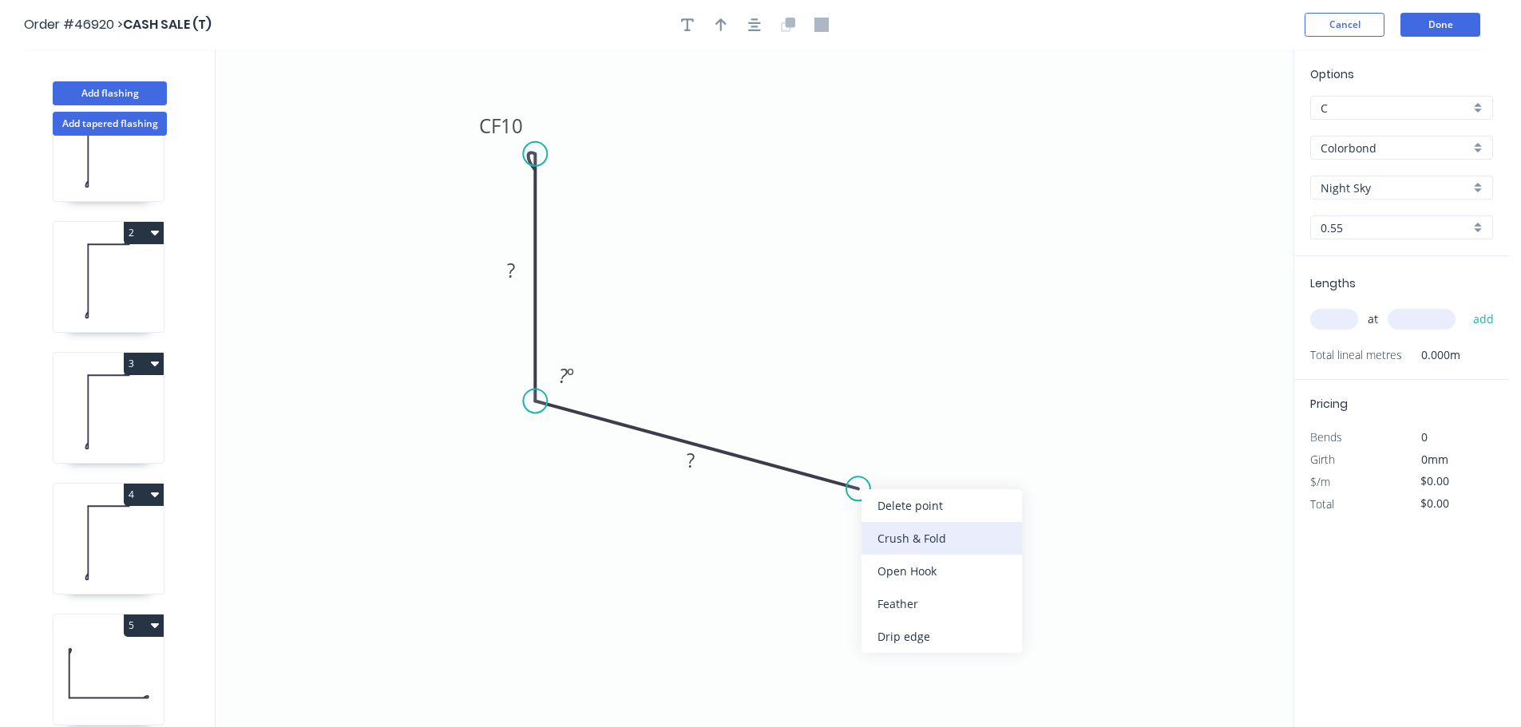
click at [907, 544] on div "Crush & Fold" at bounding box center [941, 538] width 160 height 33
click at [906, 540] on div "Flip bend" at bounding box center [943, 543] width 160 height 33
click at [526, 129] on rect at bounding box center [501, 125] width 64 height 33
click at [519, 129] on tspan "10" at bounding box center [512, 126] width 22 height 26
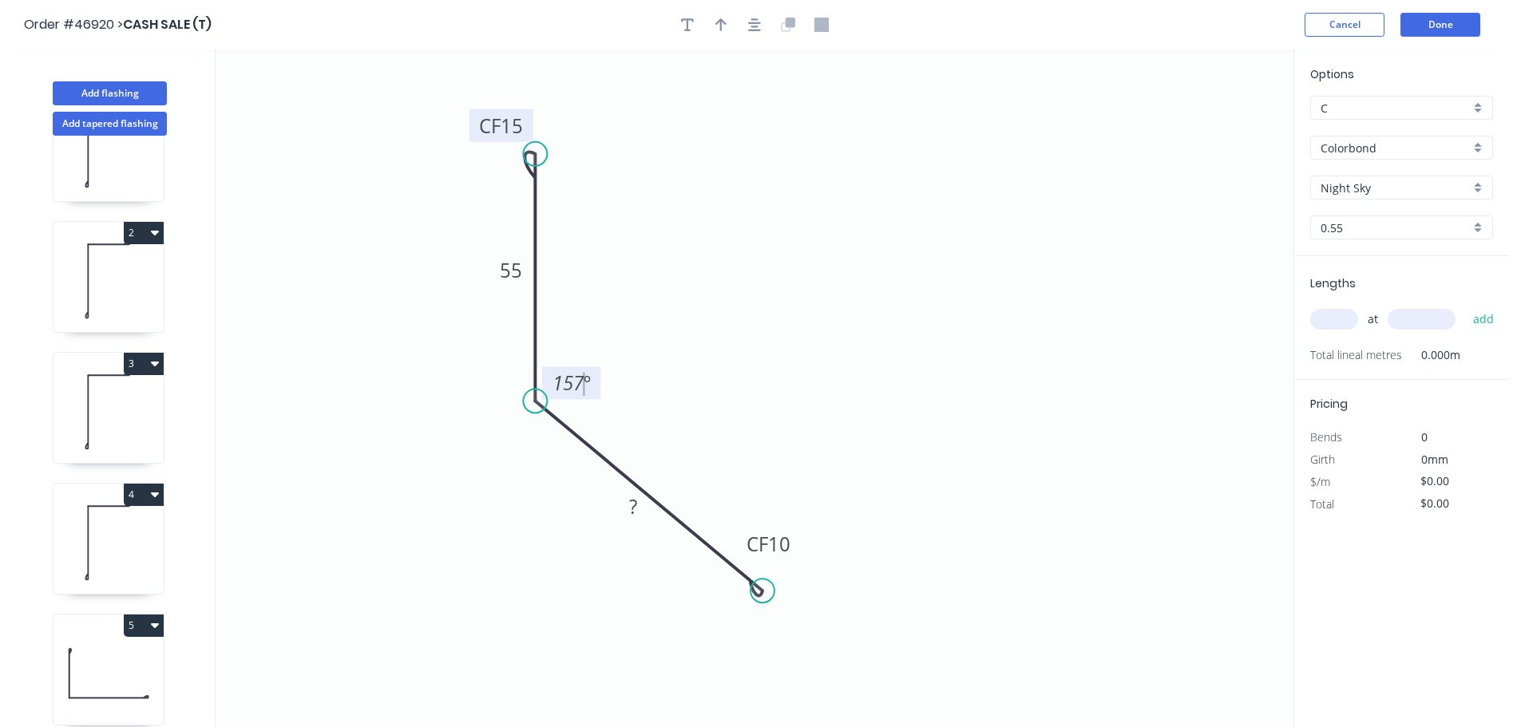
drag, startPoint x: 857, startPoint y: 492, endPoint x: 762, endPoint y: 592, distance: 137.2
click at [762, 592] on circle at bounding box center [762, 591] width 24 height 24
click at [633, 509] on tspan "?" at bounding box center [633, 506] width 8 height 26
type input "$10.61"
click at [789, 538] on tspan "10" at bounding box center [779, 544] width 22 height 26
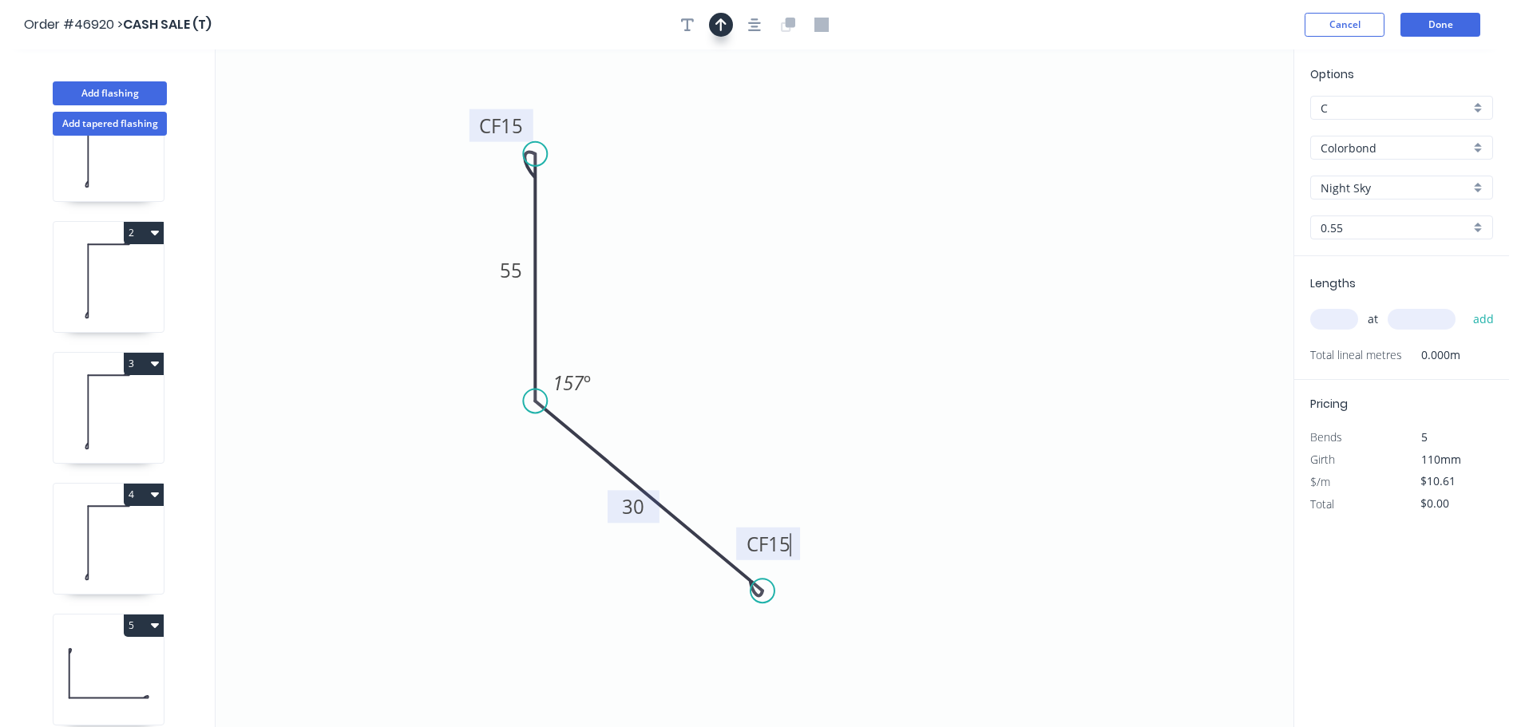
click at [724, 22] on icon "button" at bounding box center [720, 24] width 11 height 13
drag, startPoint x: 1213, startPoint y: 129, endPoint x: 1101, endPoint y: 296, distance: 201.3
click at [652, 359] on icon at bounding box center [652, 342] width 14 height 51
click at [1341, 316] on input "text" at bounding box center [1334, 319] width 48 height 21
type input "1"
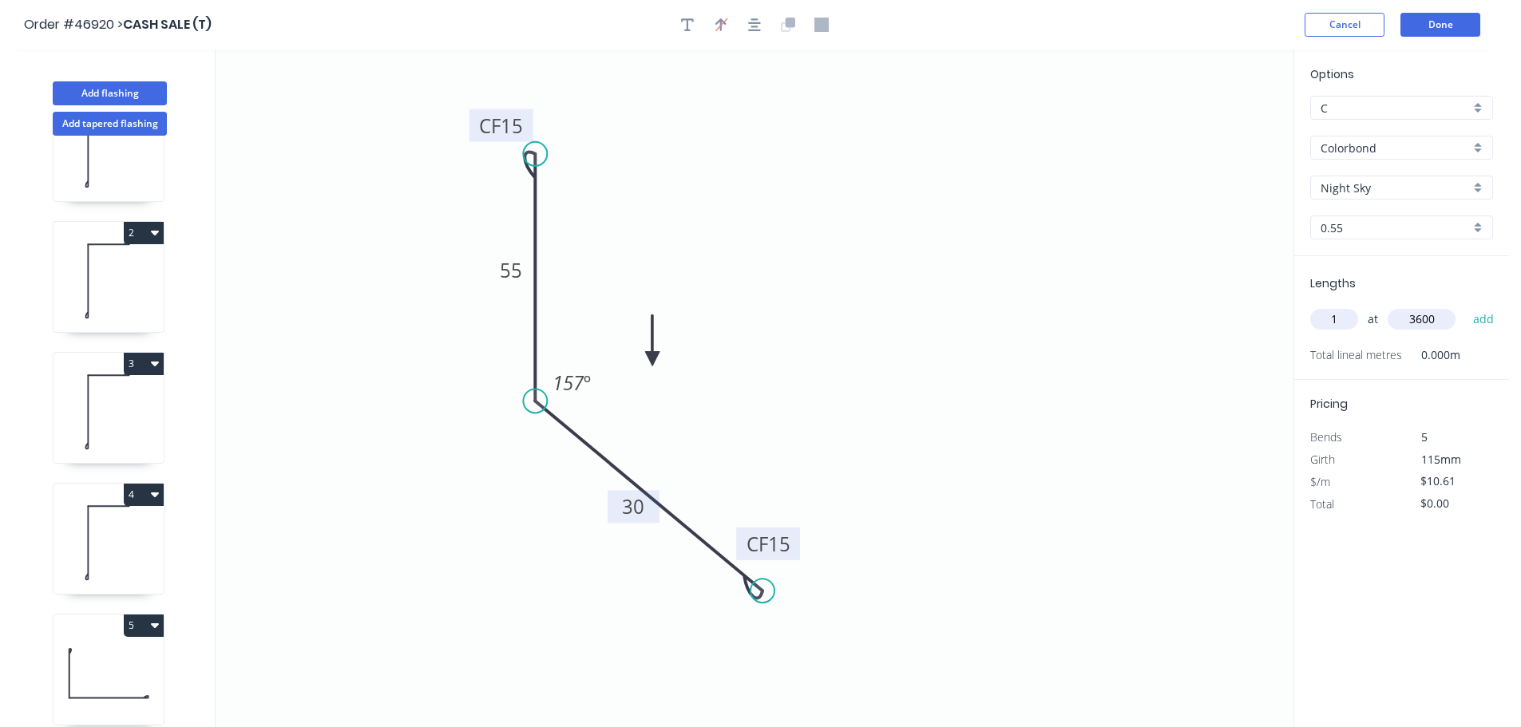
type input "3600"
click at [1465, 306] on button "add" at bounding box center [1484, 319] width 38 height 27
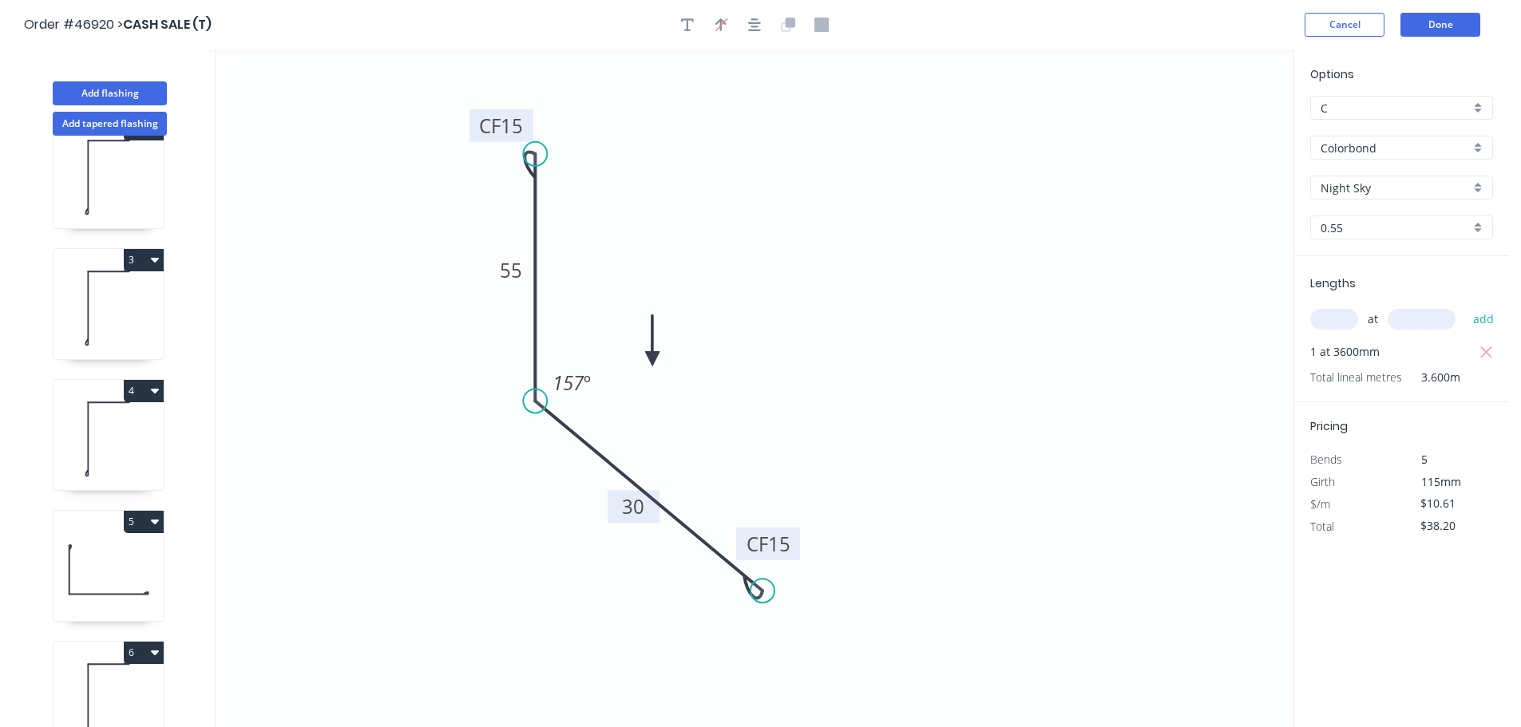
scroll to position [331, 0]
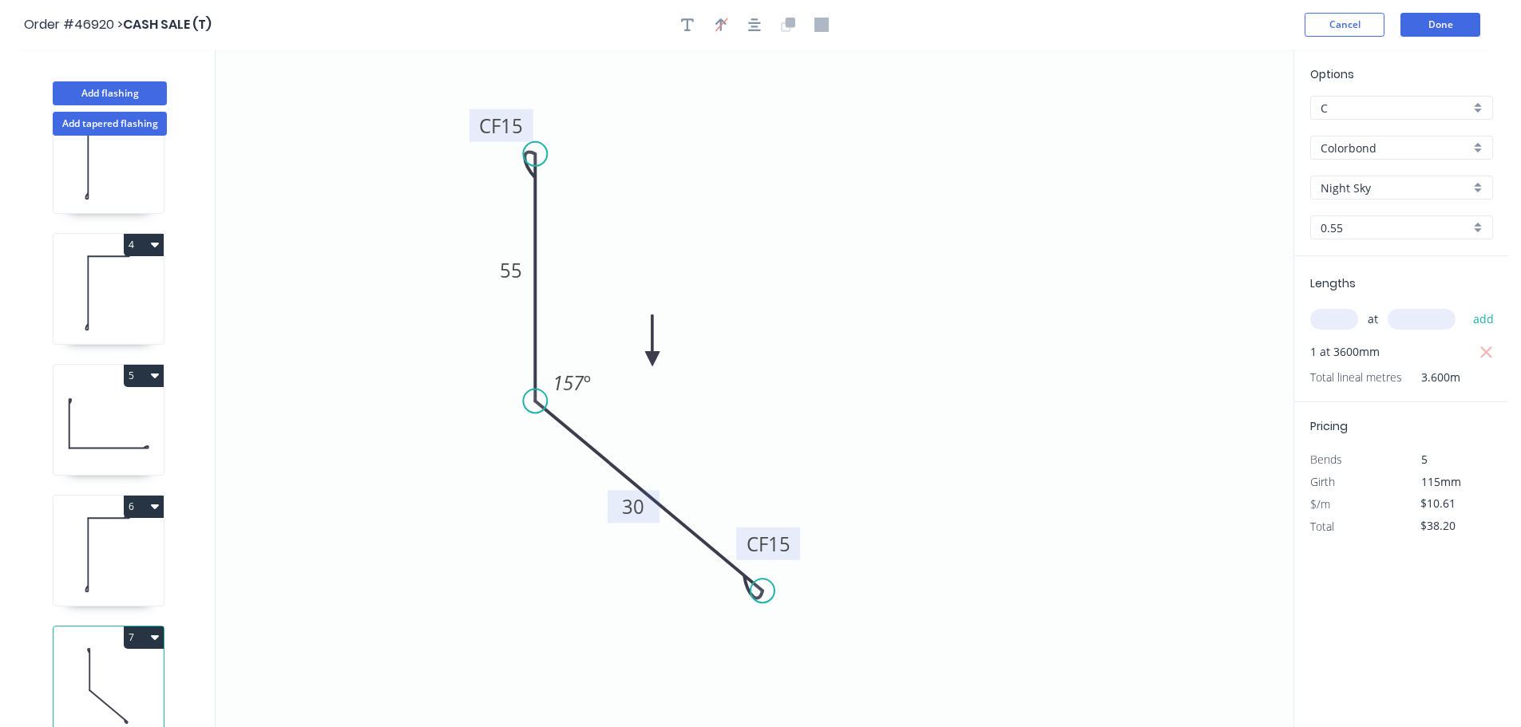
click at [143, 627] on button "7" at bounding box center [144, 638] width 40 height 22
click at [90, 666] on div "Duplicate" at bounding box center [87, 677] width 123 height 23
type input "$0.00"
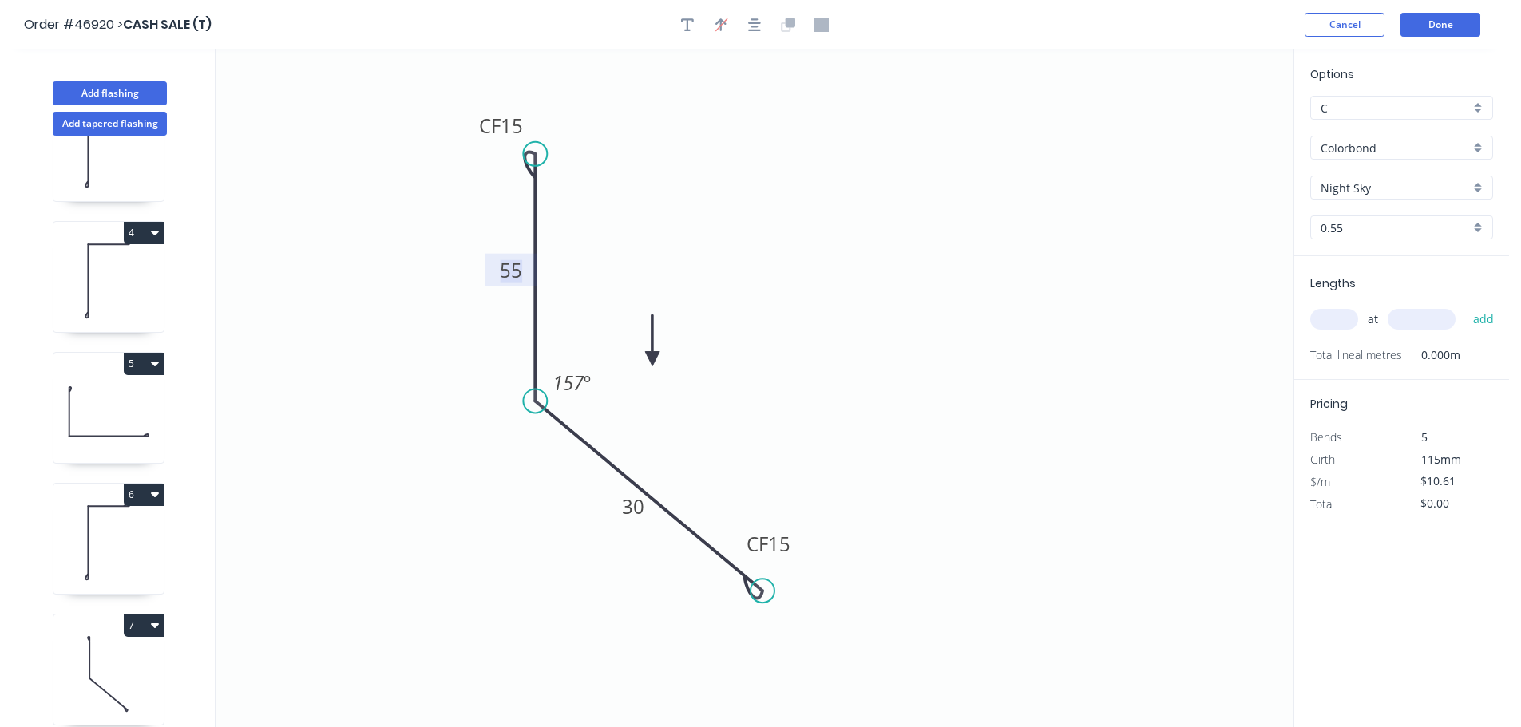
click at [517, 275] on tspan "55" at bounding box center [511, 270] width 22 height 26
click at [1345, 320] on input "text" at bounding box center [1334, 319] width 48 height 21
type input "$8.35"
type input "2"
type input "600"
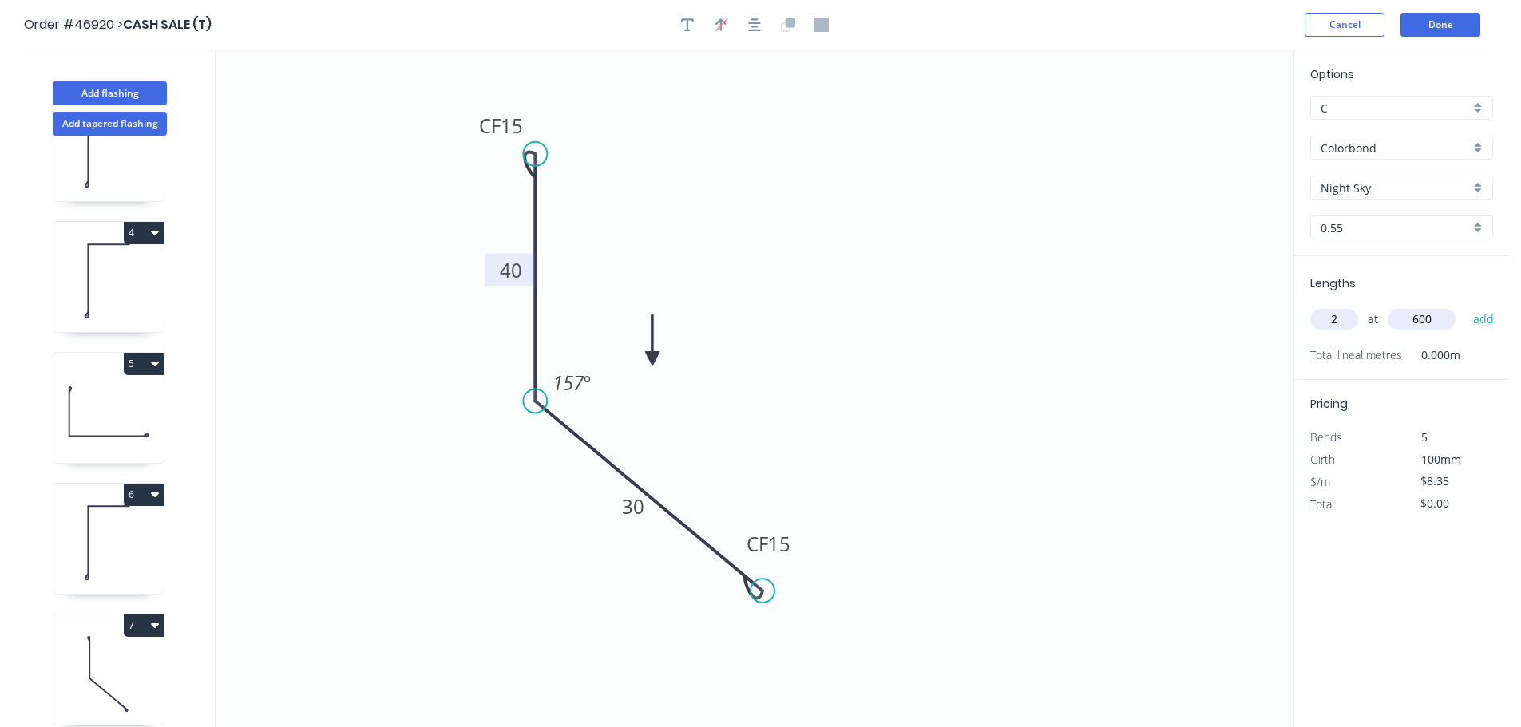
click at [1465, 306] on button "add" at bounding box center [1484, 319] width 38 height 27
type input "$16.70"
click at [137, 86] on button "Add flashing" at bounding box center [110, 93] width 114 height 24
type input "$0.00"
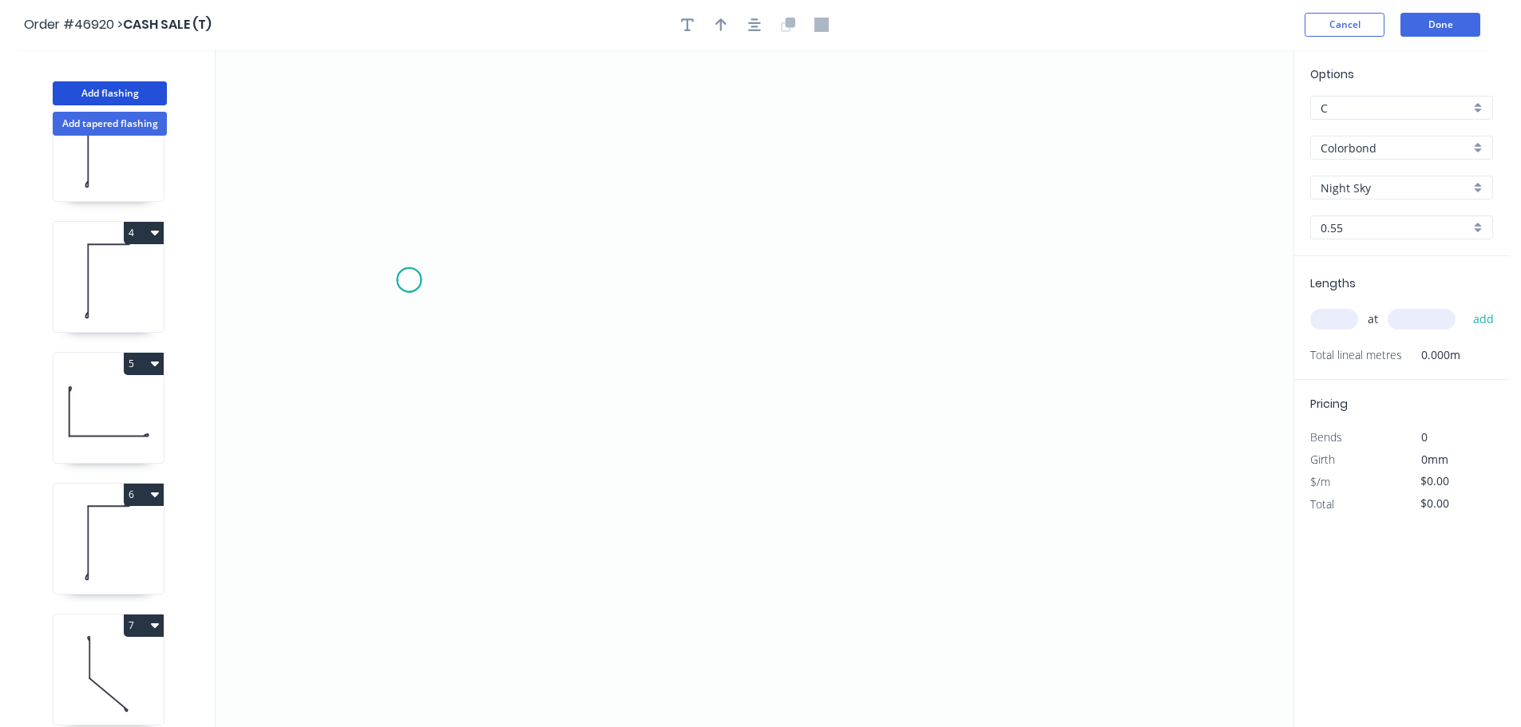
click at [409, 280] on icon "0" at bounding box center [755, 388] width 1078 height 678
click at [407, 193] on icon "0" at bounding box center [755, 388] width 1078 height 678
click at [686, 199] on icon "0 ?" at bounding box center [755, 388] width 1078 height 678
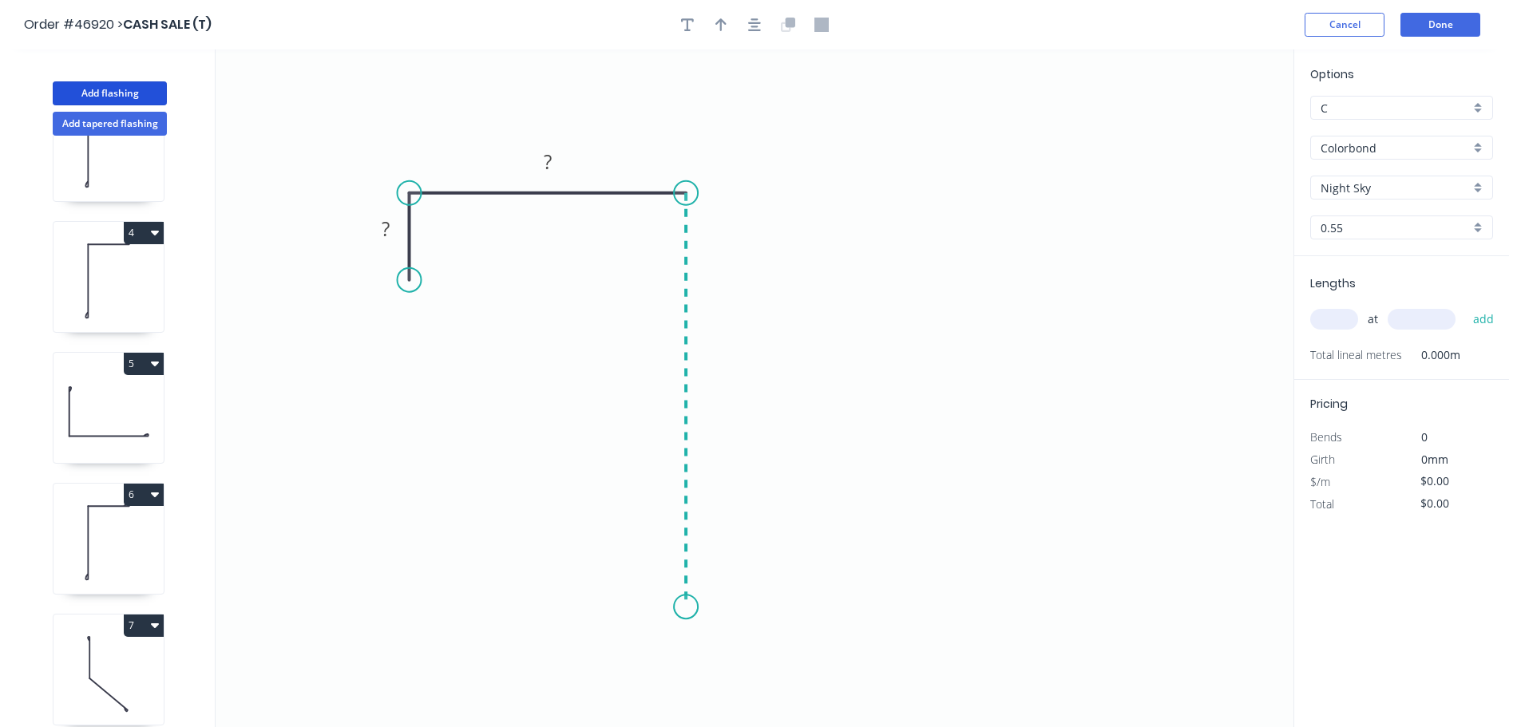
click at [680, 607] on icon "0 ? ?" at bounding box center [755, 388] width 1078 height 678
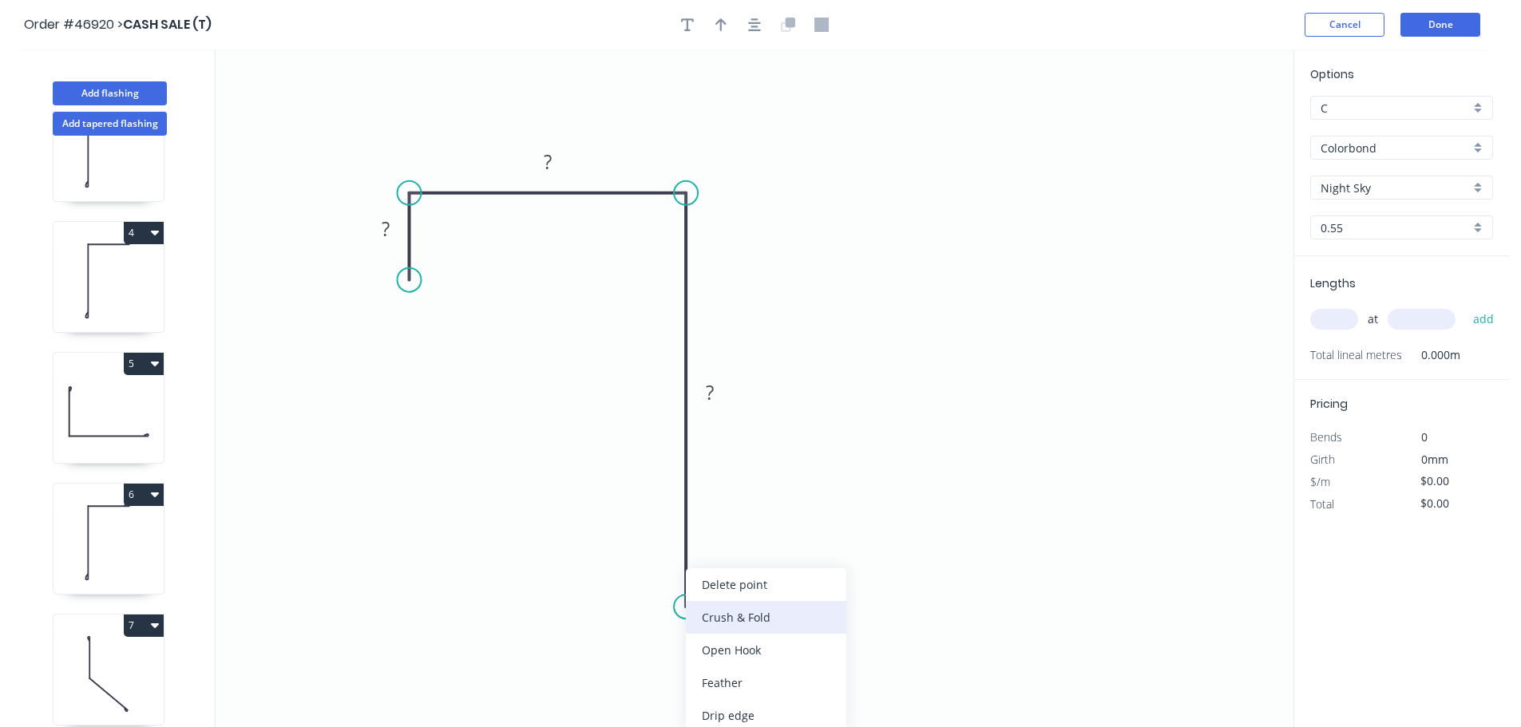
click at [702, 615] on div "Crush & Fold" at bounding box center [766, 617] width 160 height 33
click at [729, 654] on div "Flip bend" at bounding box center [767, 659] width 160 height 33
click at [388, 235] on tspan "?" at bounding box center [386, 229] width 8 height 26
type input "$10.02"
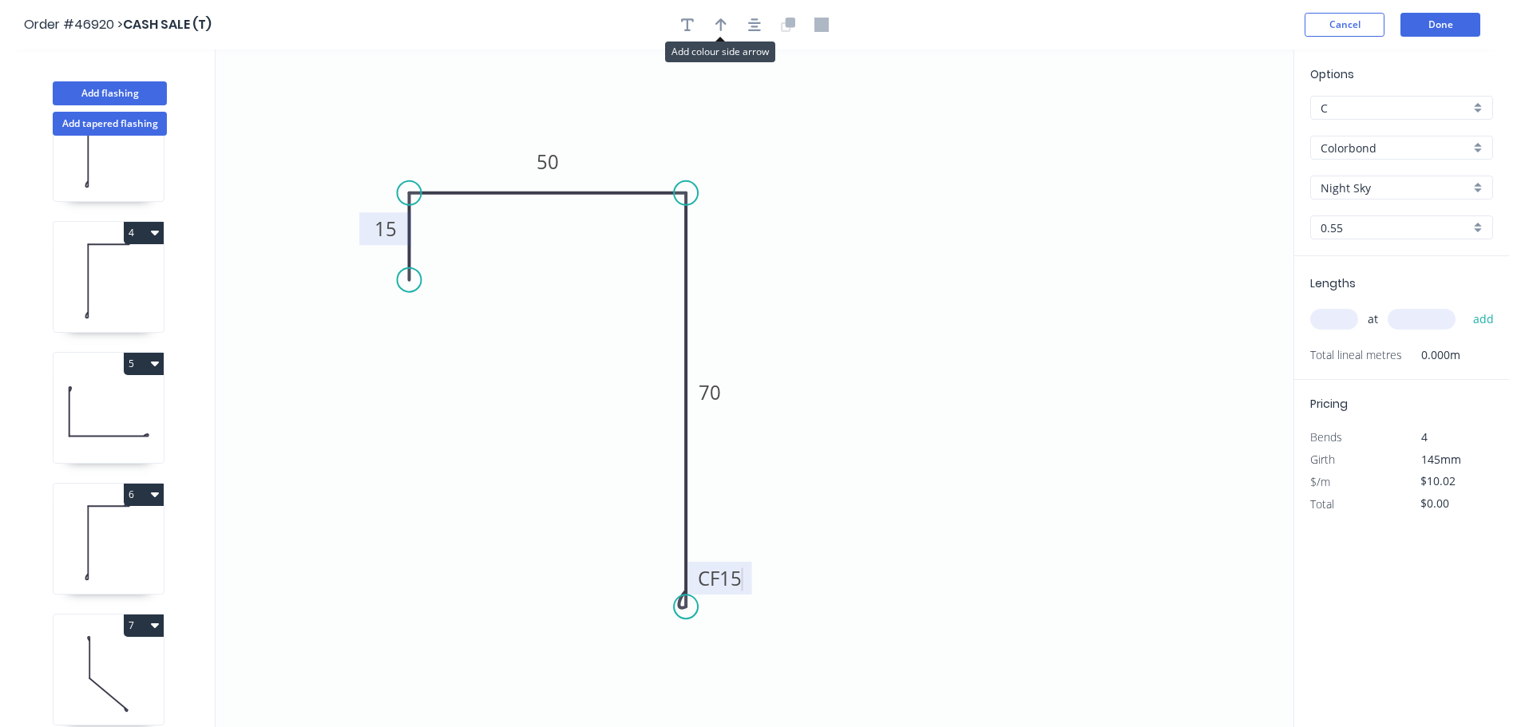
drag, startPoint x: 726, startPoint y: 22, endPoint x: 706, endPoint y: 36, distance: 25.2
click at [726, 22] on button "button" at bounding box center [721, 25] width 24 height 24
drag, startPoint x: 1209, startPoint y: 126, endPoint x: 602, endPoint y: 156, distance: 608.2
click at [602, 156] on icon at bounding box center [602, 137] width 14 height 51
click at [1326, 319] on input "text" at bounding box center [1334, 319] width 48 height 21
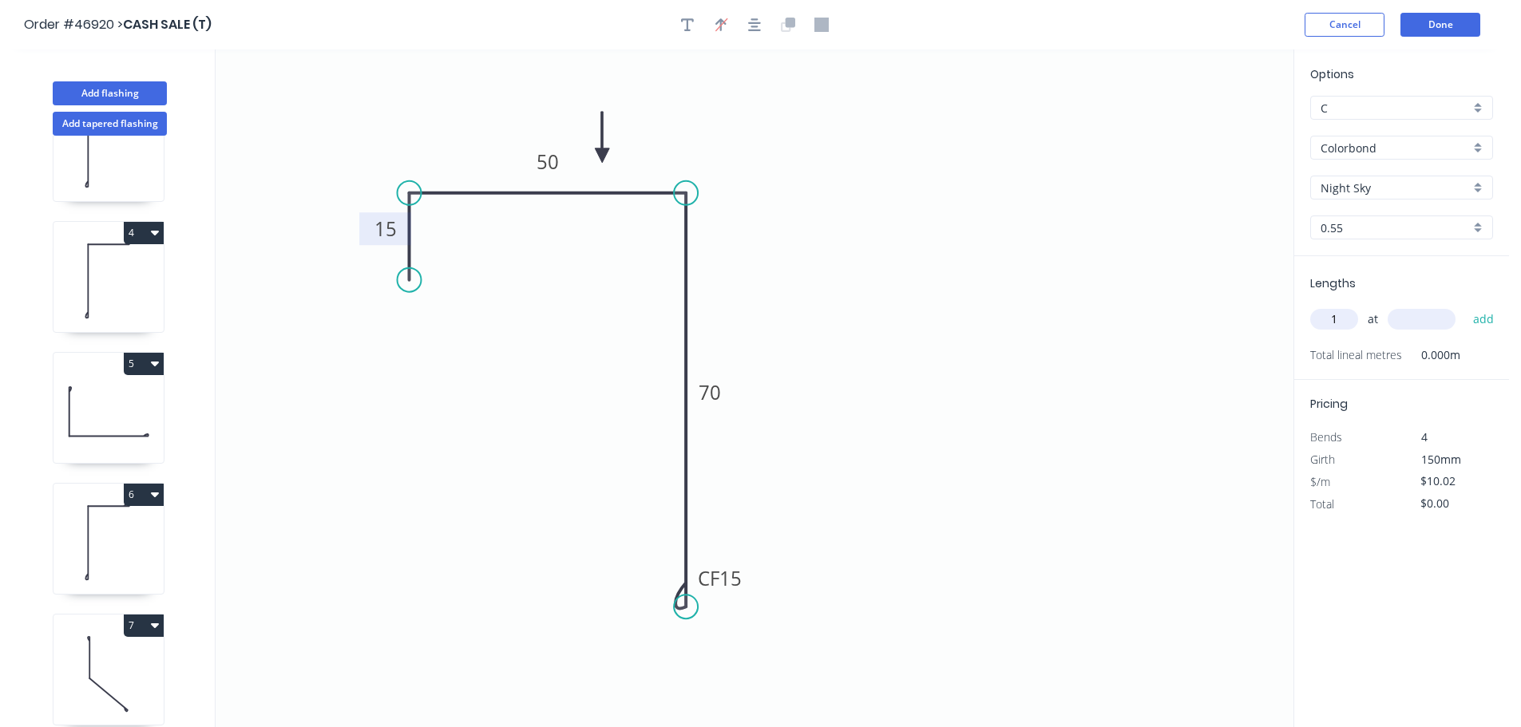
type input "1"
type input "3600"
click at [1465, 306] on button "add" at bounding box center [1484, 319] width 38 height 27
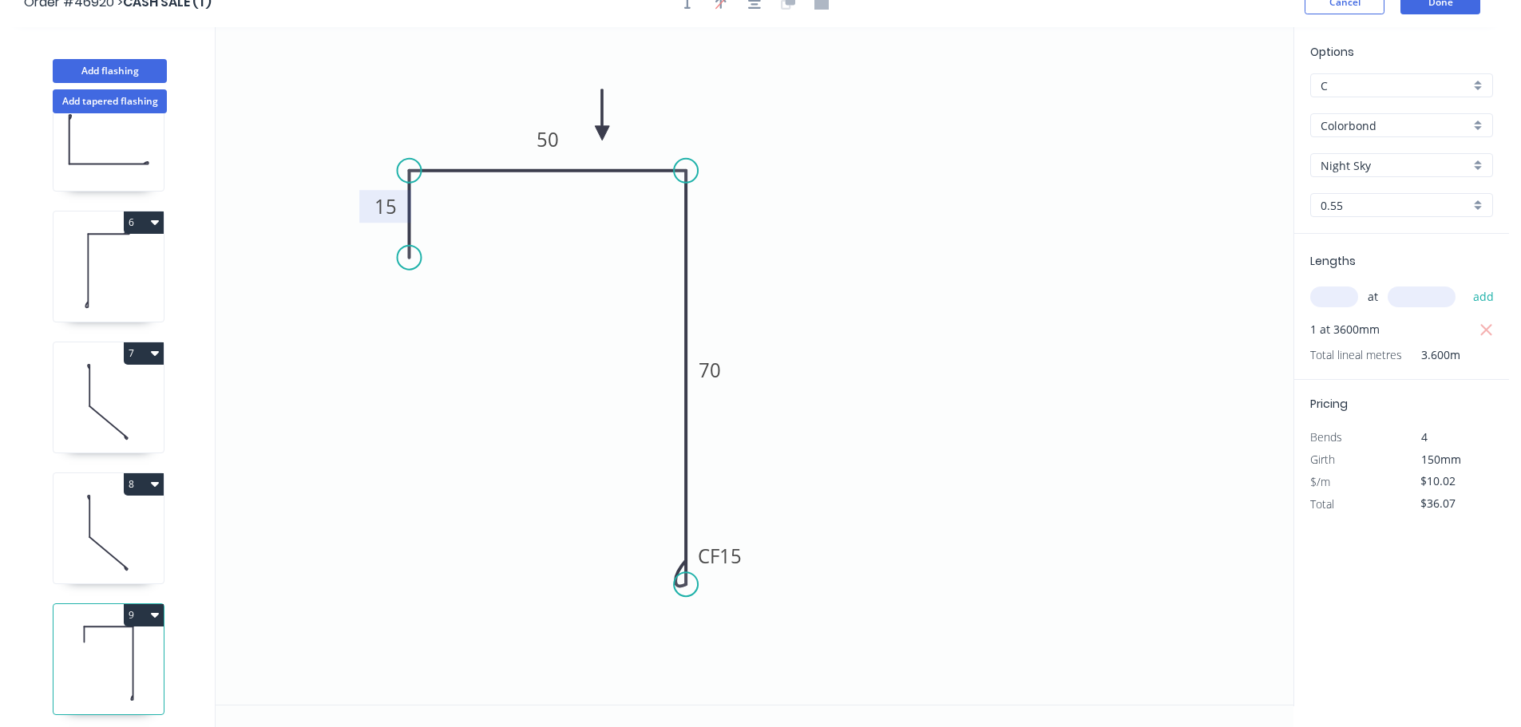
scroll to position [30, 0]
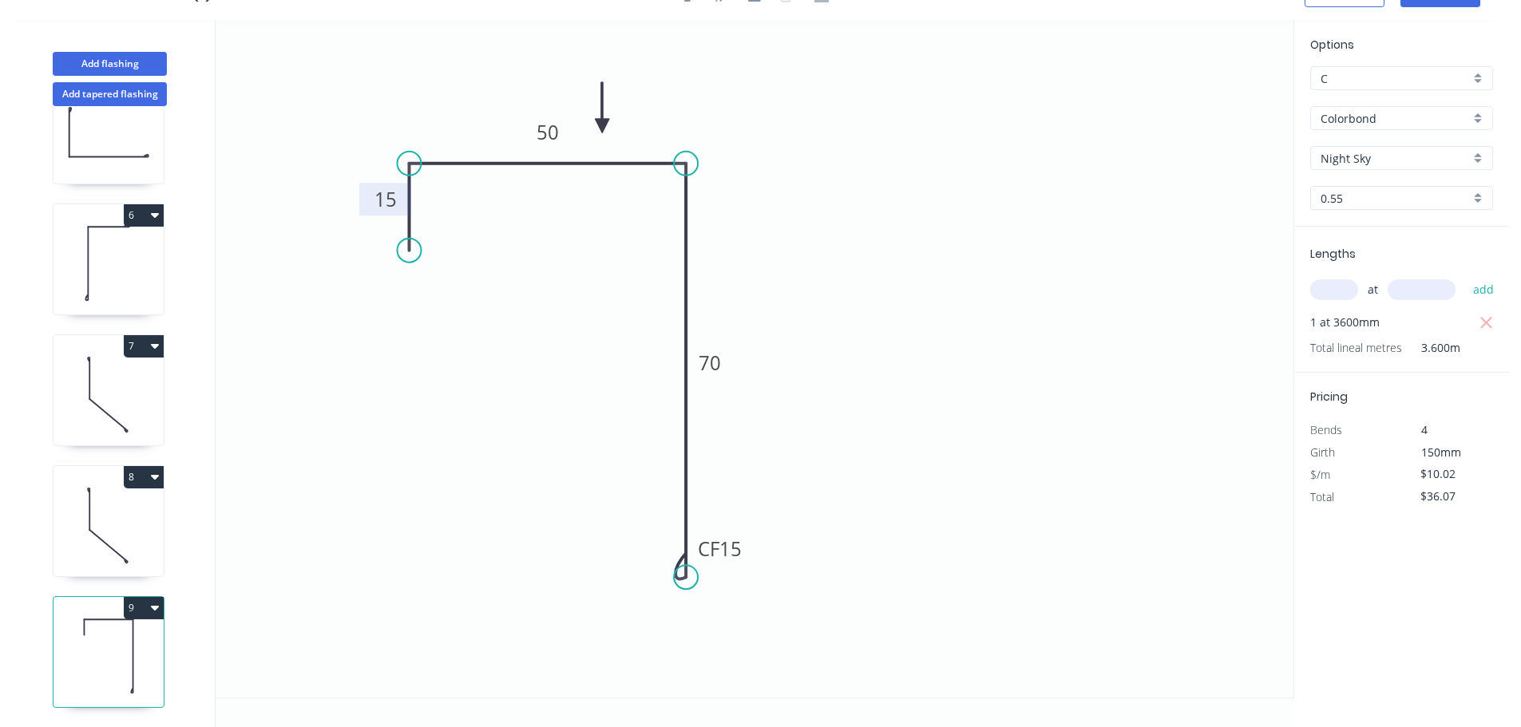
click at [137, 604] on button "9" at bounding box center [144, 608] width 40 height 22
click at [87, 636] on div "Duplicate" at bounding box center [87, 647] width 123 height 23
type input "$0.00"
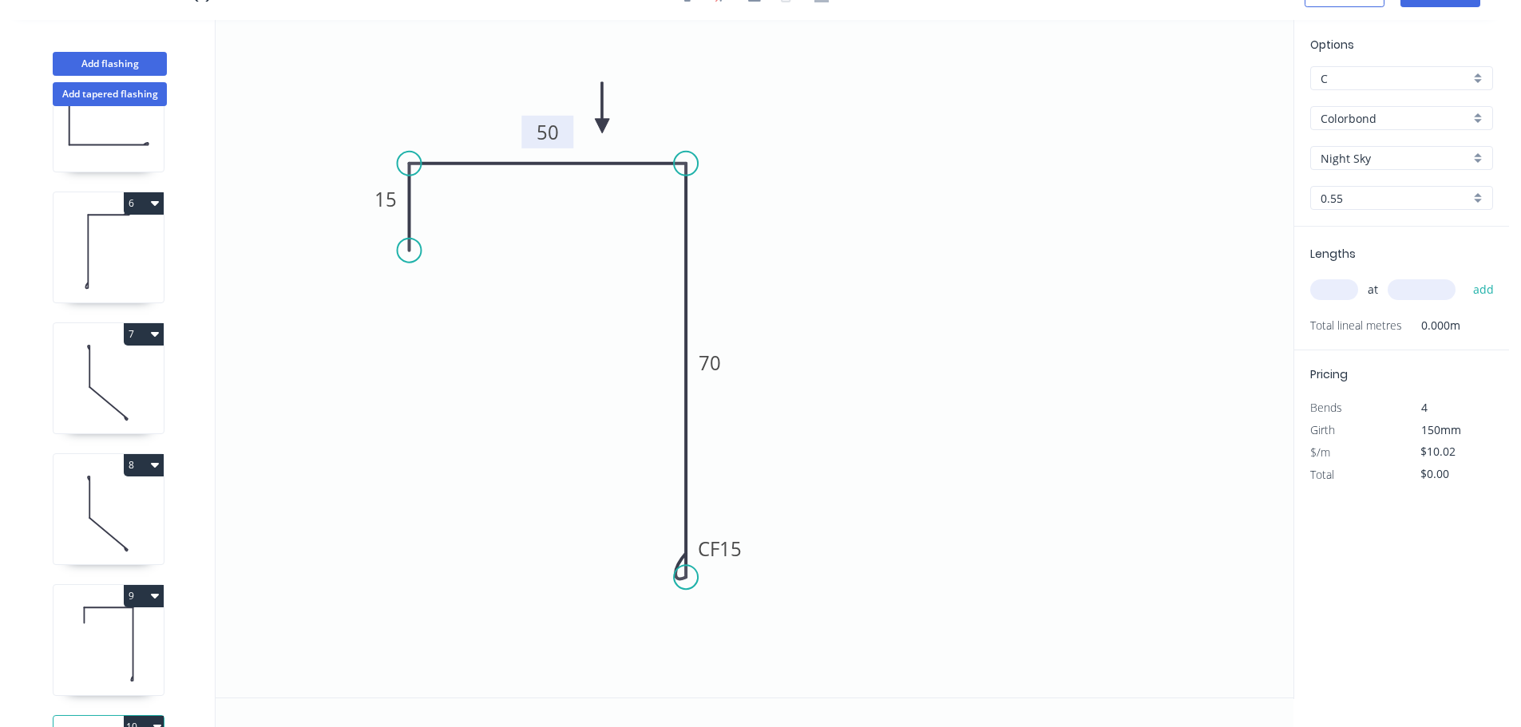
click at [544, 131] on tspan "50" at bounding box center [547, 132] width 22 height 26
click at [1334, 293] on input "text" at bounding box center [1334, 289] width 48 height 21
type input "1"
type input "1200"
click at [1465, 276] on button "add" at bounding box center [1484, 289] width 38 height 27
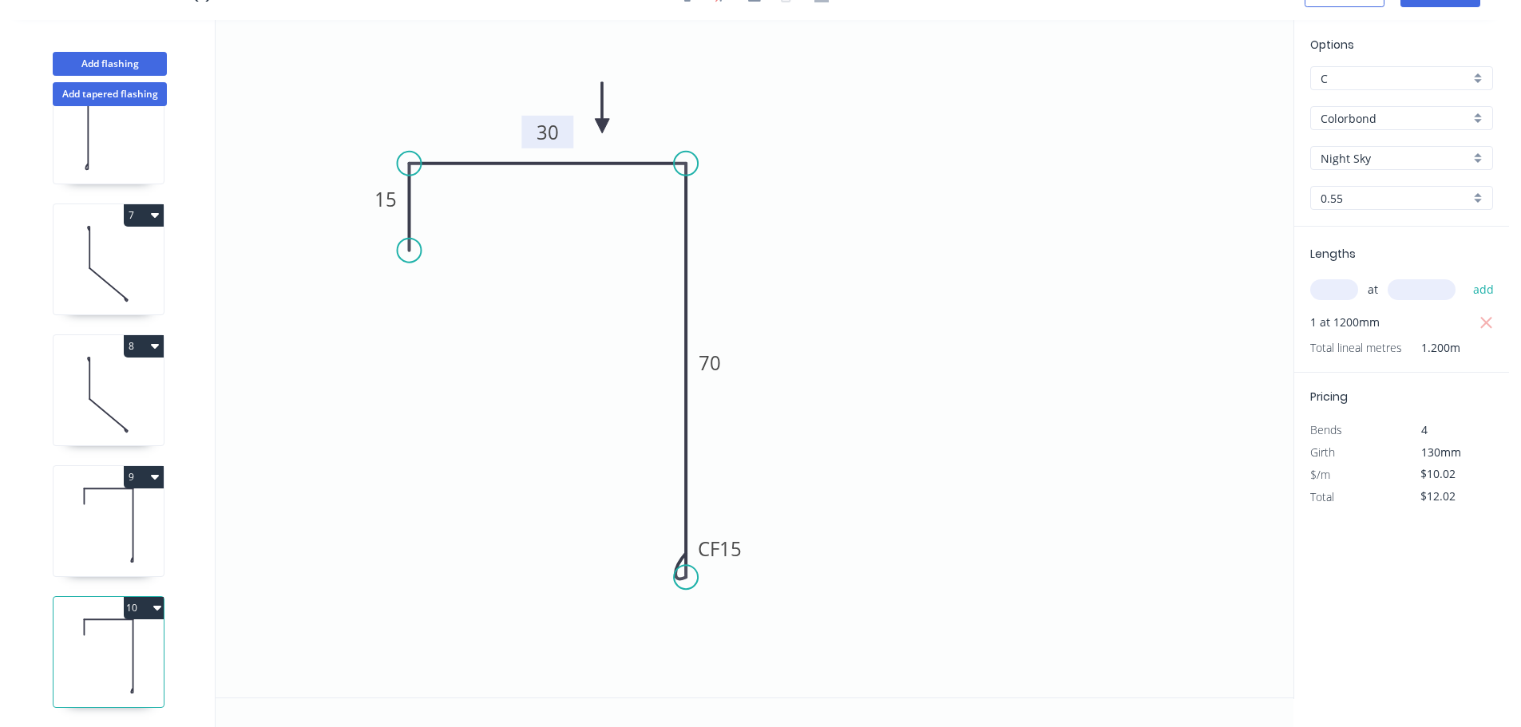
scroll to position [724, 0]
click at [129, 597] on button "10" at bounding box center [144, 608] width 40 height 22
click at [90, 636] on div "Duplicate" at bounding box center [87, 647] width 123 height 23
type input "$0.00"
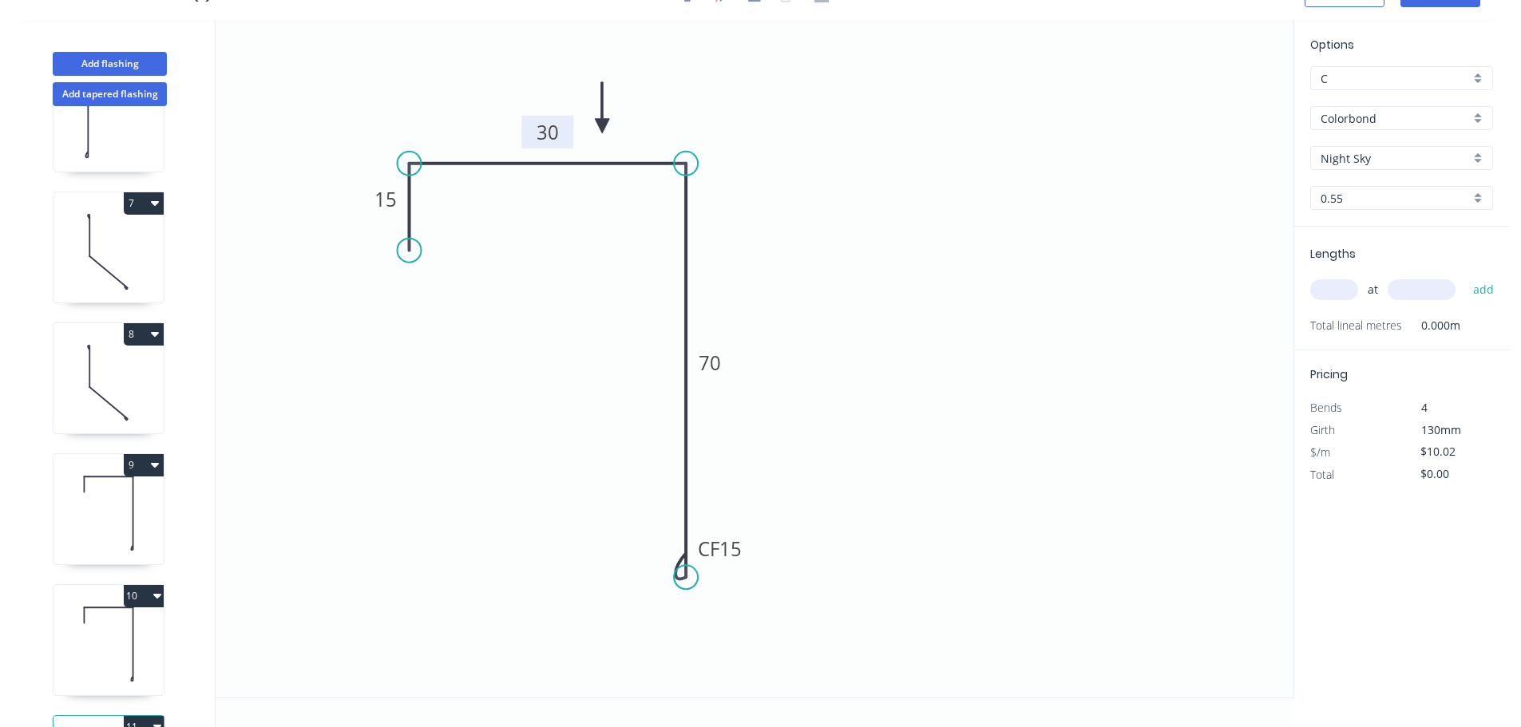
click at [551, 133] on tspan "30" at bounding box center [547, 132] width 22 height 26
click at [1333, 289] on input "text" at bounding box center [1334, 289] width 48 height 21
type input "1"
type input "1200"
click at [1465, 276] on button "add" at bounding box center [1484, 289] width 38 height 27
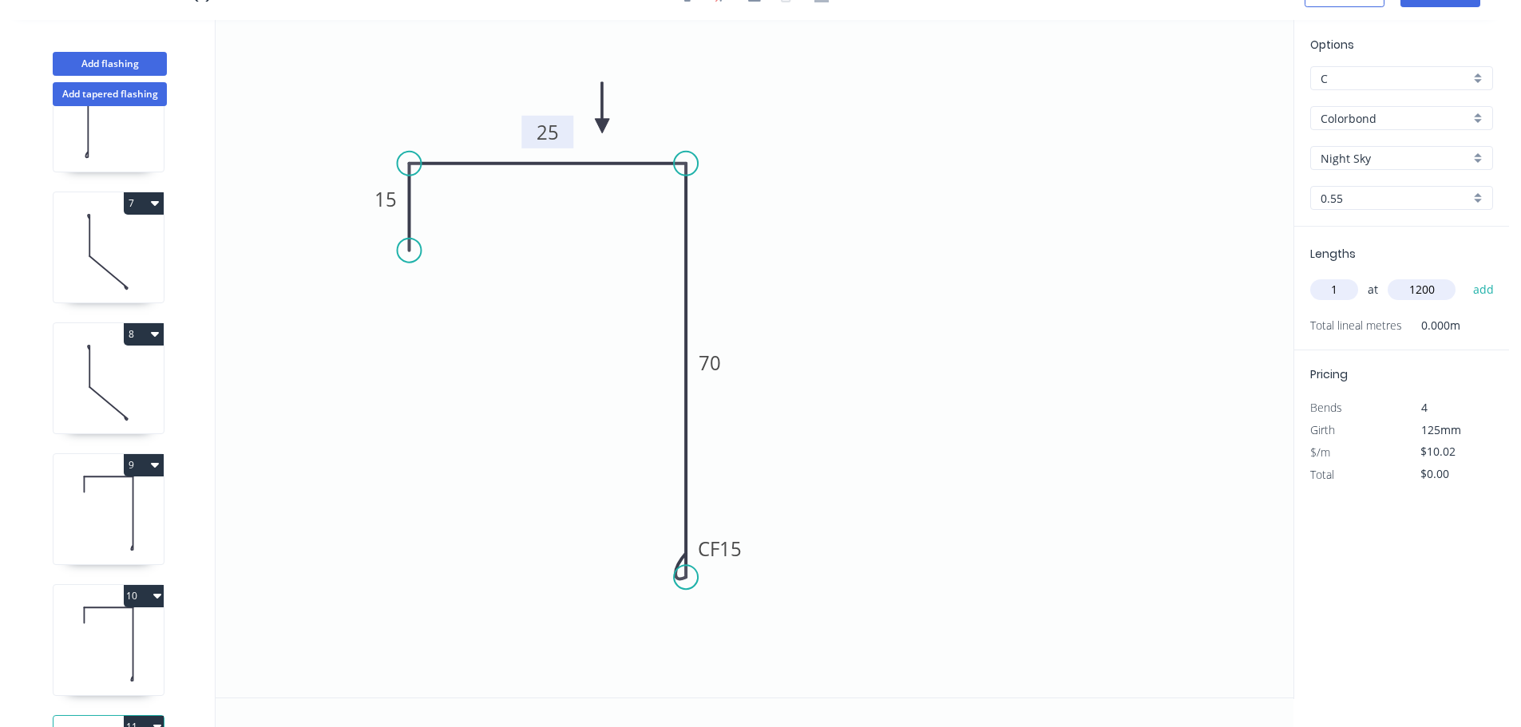
type input "$12.02"
click at [93, 72] on button "Add flashing" at bounding box center [110, 64] width 114 height 24
type input "$0.00"
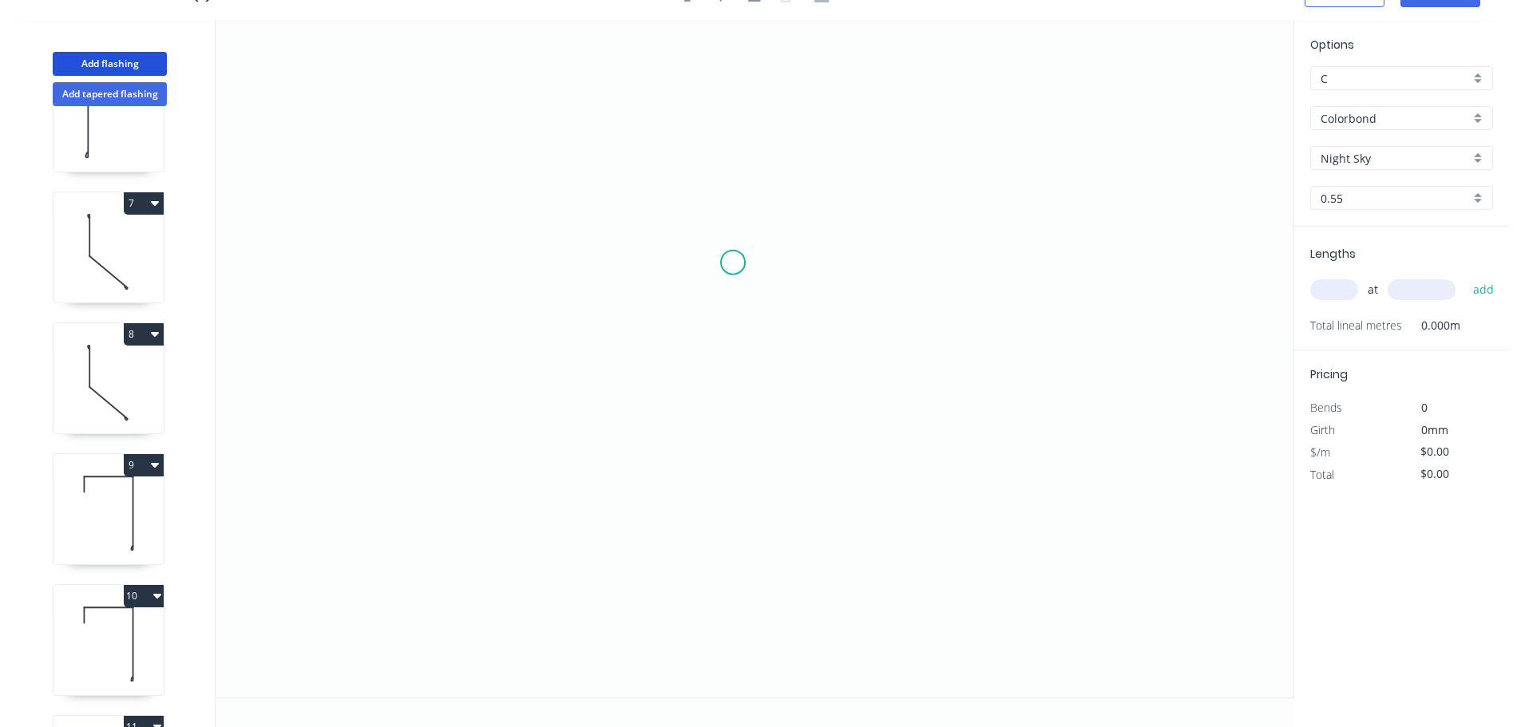
click at [734, 263] on icon "0" at bounding box center [755, 359] width 1078 height 678
click at [737, 156] on icon "0" at bounding box center [755, 359] width 1078 height 678
click at [561, 164] on icon "0 ?" at bounding box center [755, 359] width 1078 height 678
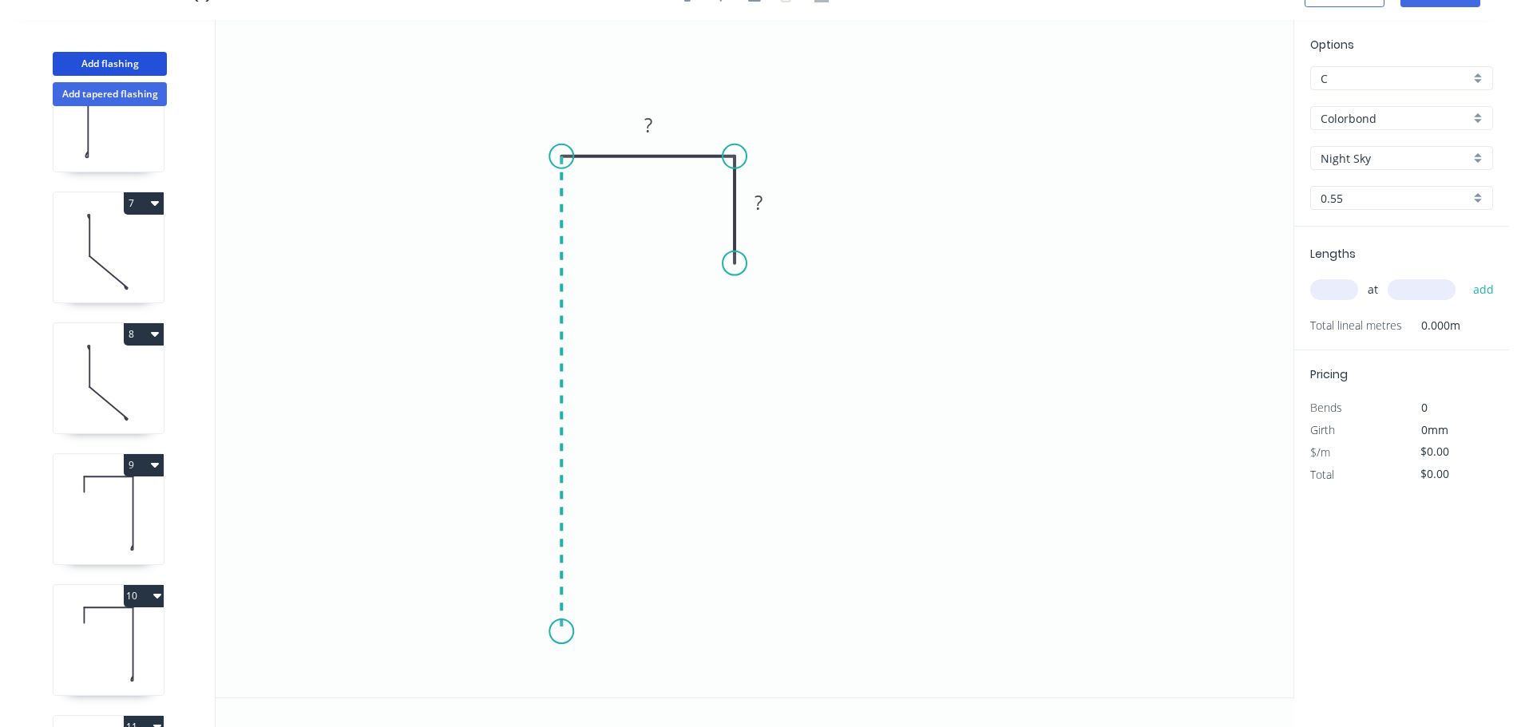
click at [557, 632] on icon "0 ? ?" at bounding box center [755, 359] width 1078 height 678
click at [809, 626] on icon "0 ? ? ?" at bounding box center [755, 359] width 1078 height 678
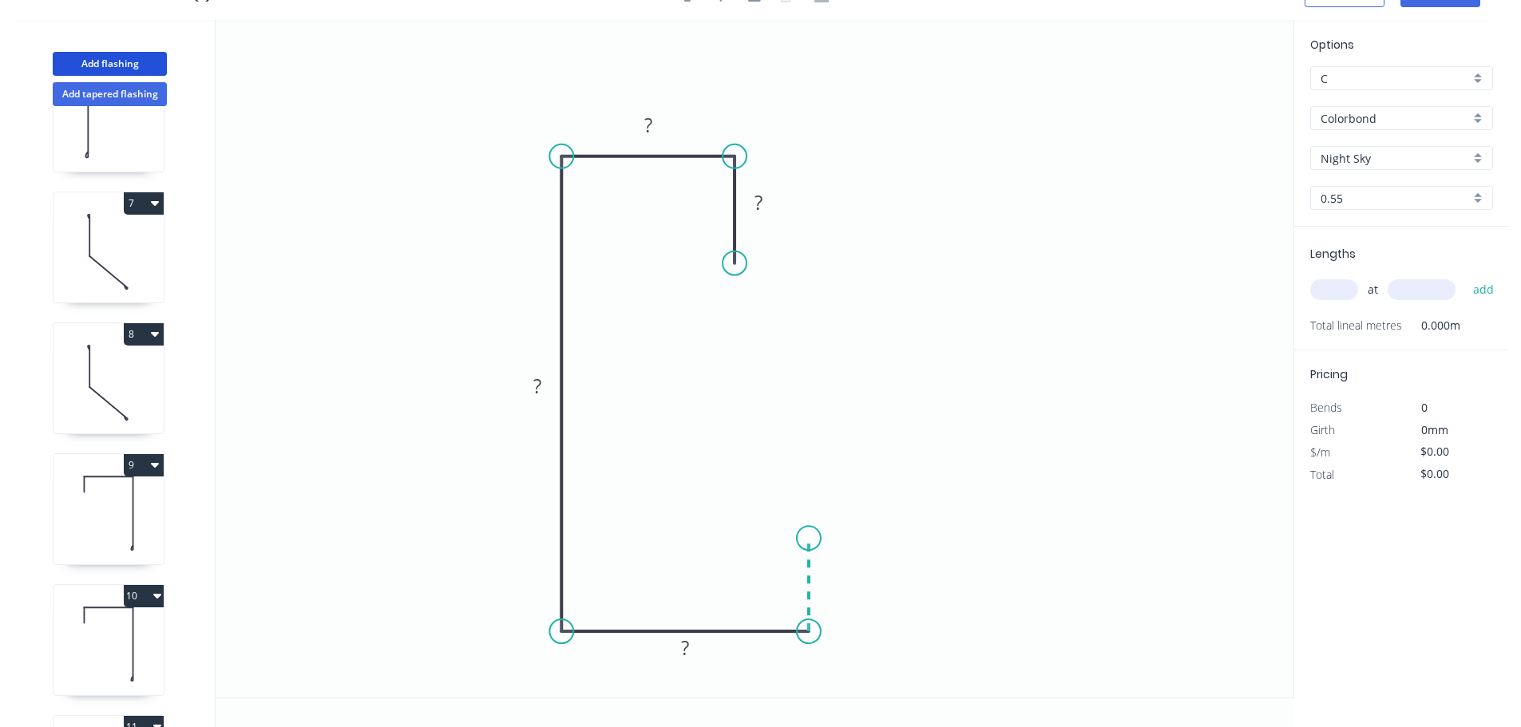
click at [805, 539] on icon "0 ? ? ? ?" at bounding box center [755, 359] width 1078 height 678
click at [841, 576] on div "Crush & Fold" at bounding box center [894, 591] width 160 height 33
click at [829, 578] on tspan "?" at bounding box center [833, 577] width 8 height 26
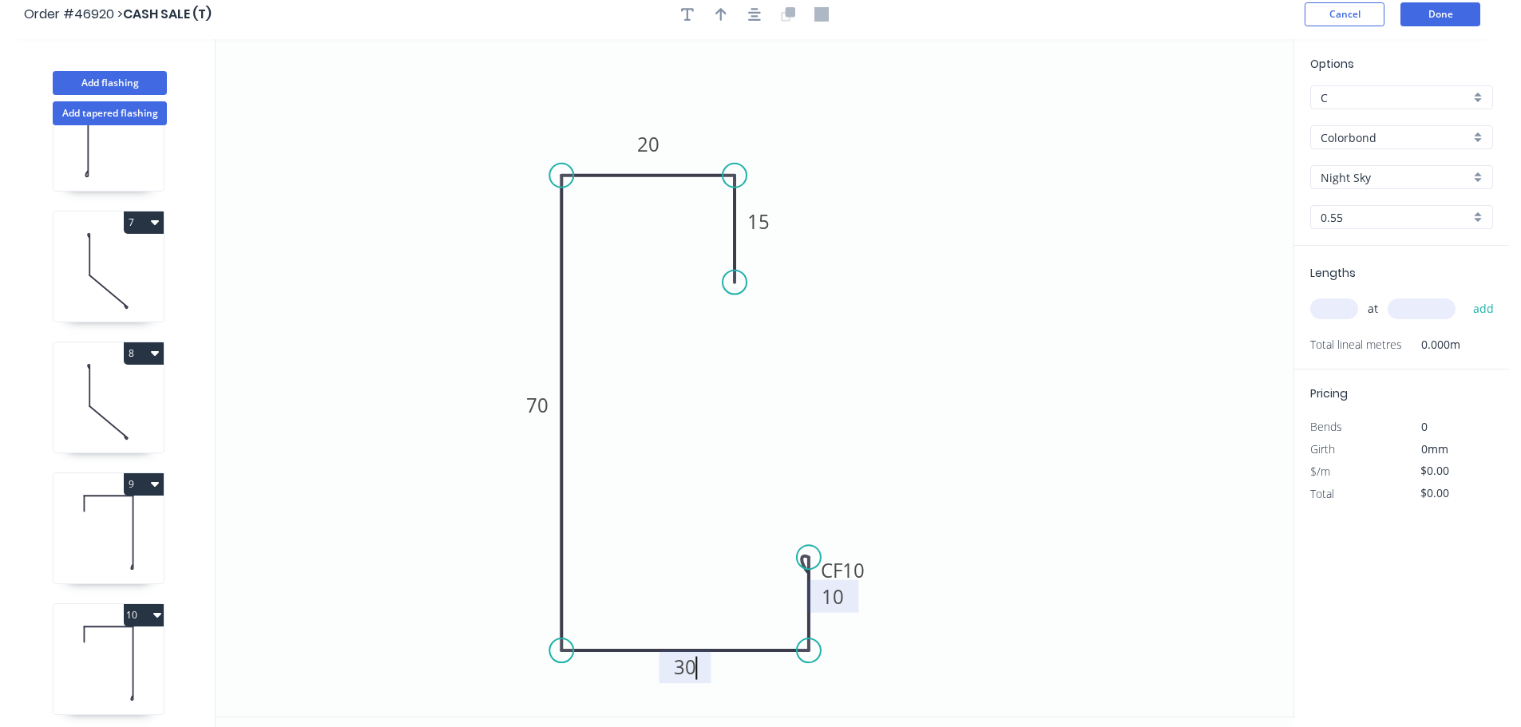
scroll to position [0, 0]
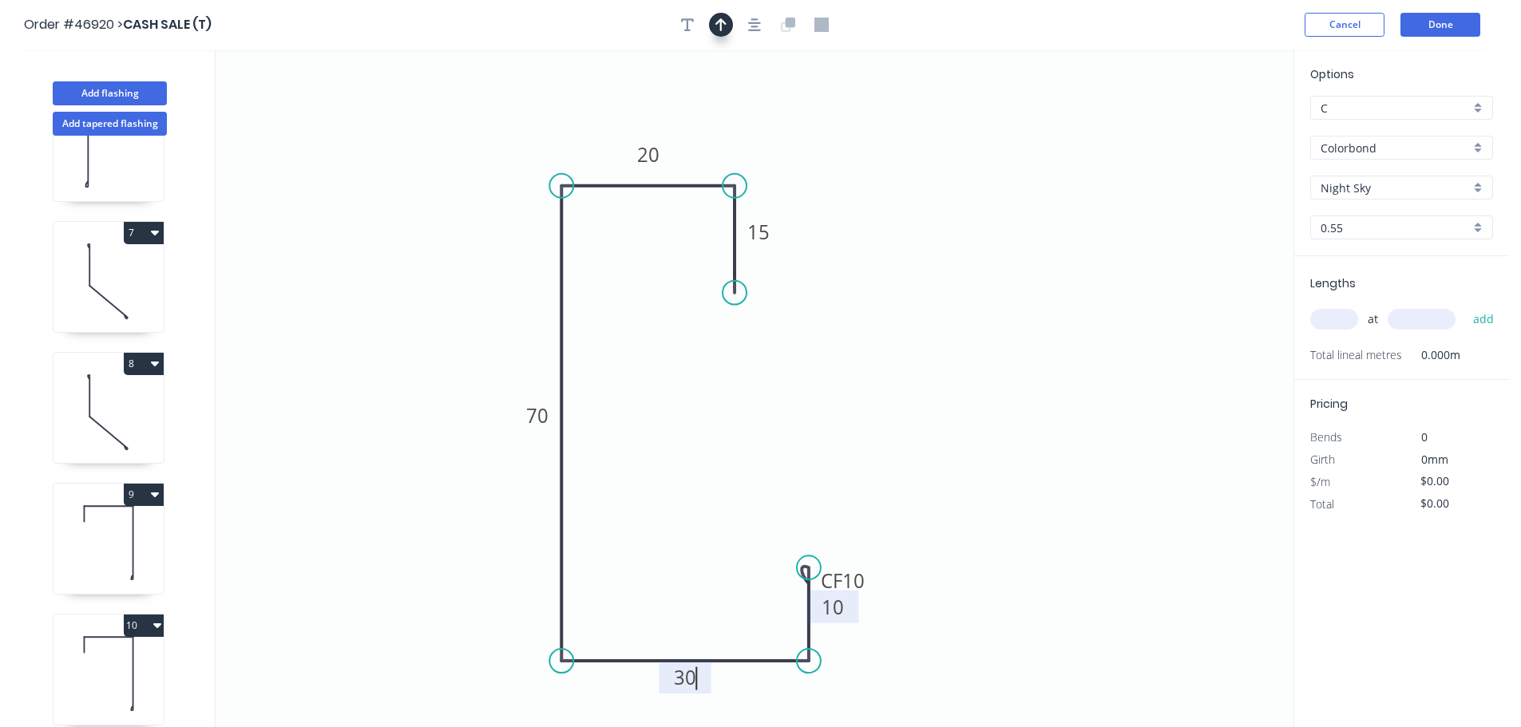
click at [721, 29] on icon "button" at bounding box center [720, 24] width 11 height 13
type input "$13.69"
drag, startPoint x: 1212, startPoint y: 126, endPoint x: 493, endPoint y: 355, distance: 754.1
click at [493, 355] on icon at bounding box center [496, 336] width 14 height 51
click at [493, 355] on icon at bounding box center [493, 336] width 14 height 51
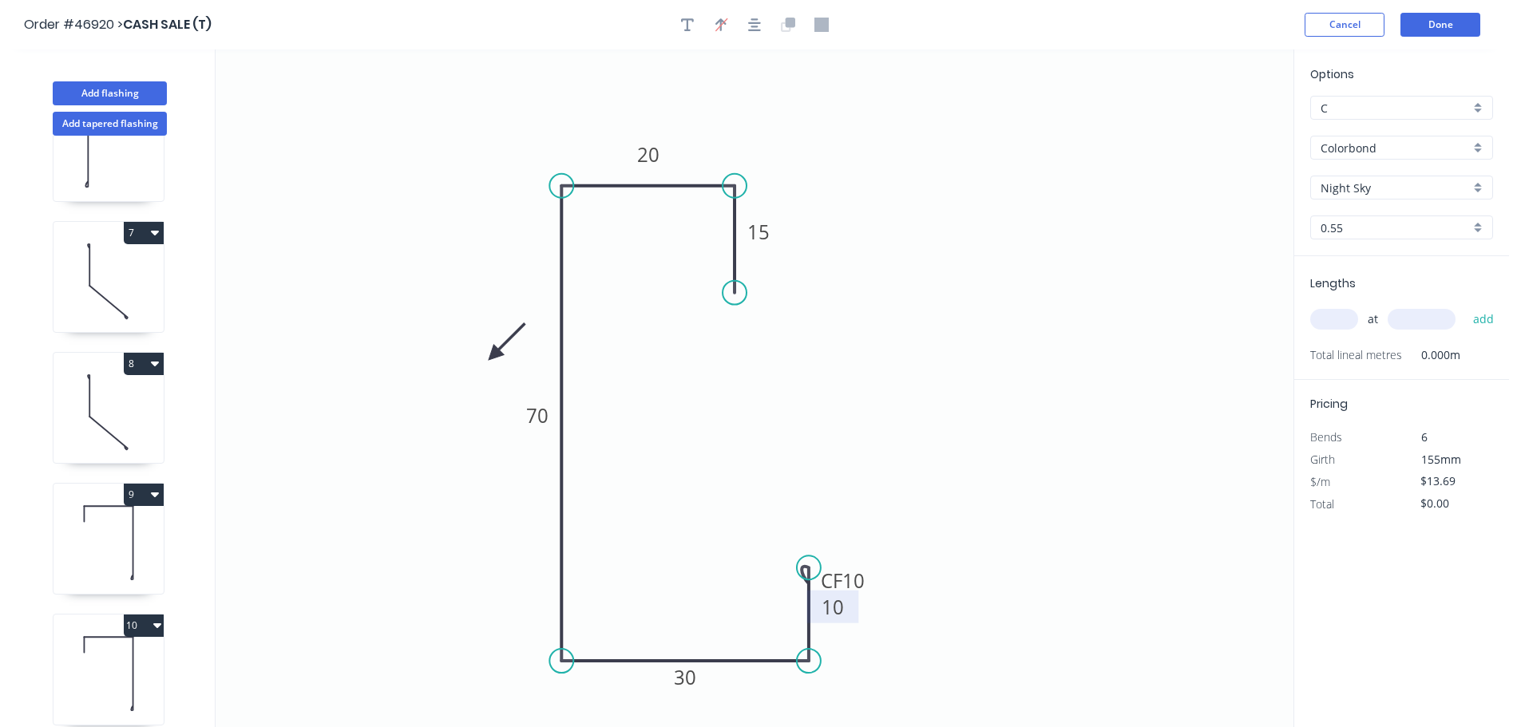
click at [493, 355] on icon at bounding box center [507, 342] width 46 height 46
click at [493, 355] on icon at bounding box center [507, 368] width 46 height 46
click at [493, 355] on icon at bounding box center [493, 373] width 14 height 51
click at [493, 355] on icon at bounding box center [480, 368] width 46 height 46
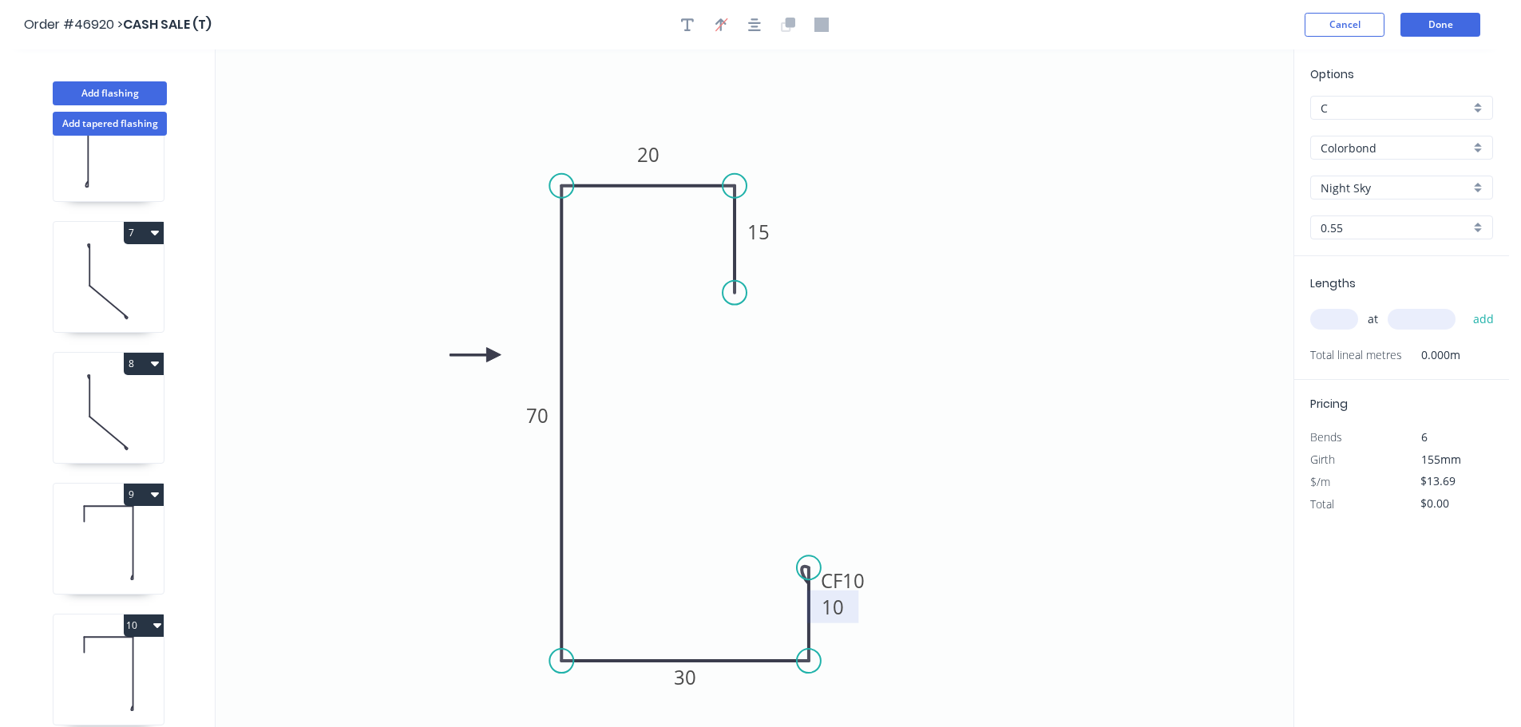
click at [1319, 316] on input "text" at bounding box center [1334, 319] width 48 height 21
type input "2"
type input "3900"
click at [1465, 306] on button "add" at bounding box center [1484, 319] width 38 height 27
type input "$106.78"
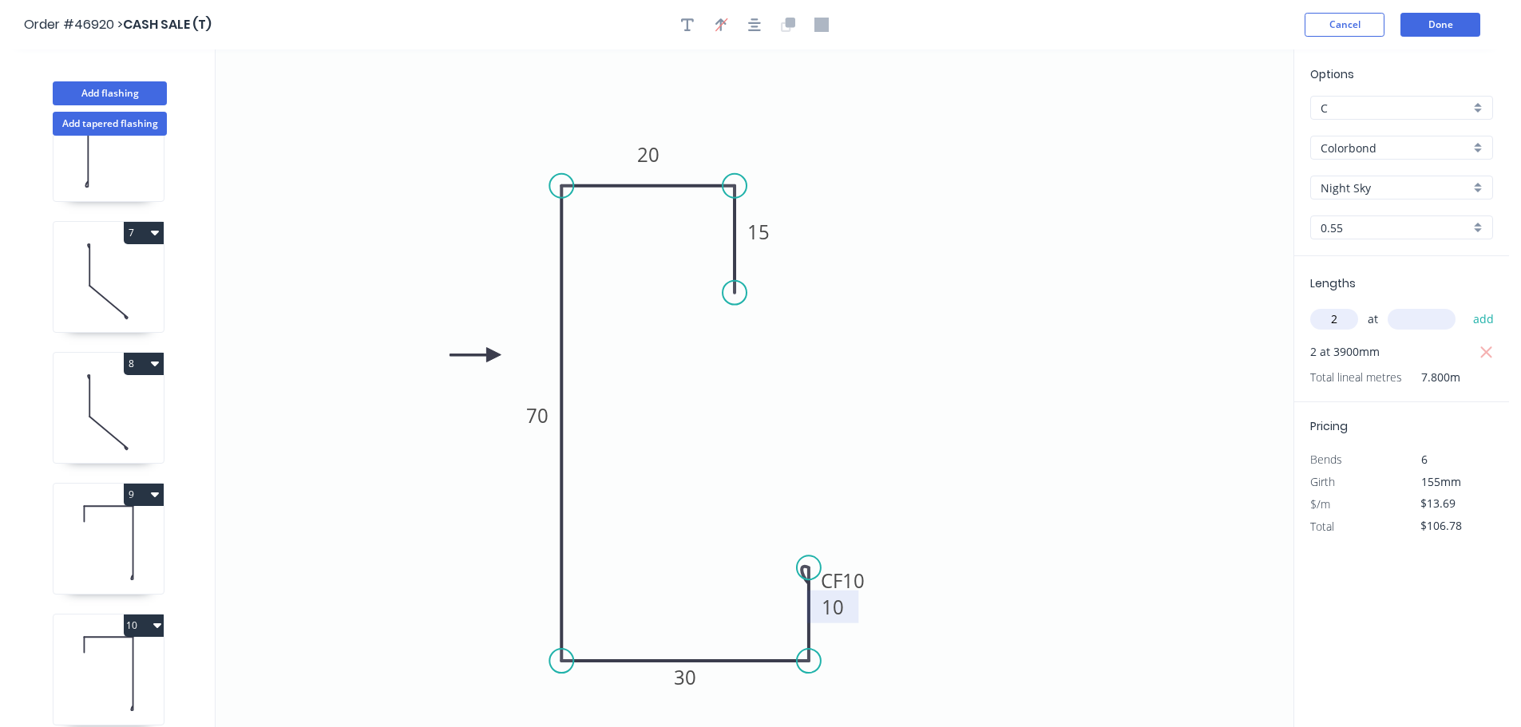
type input "2"
type input "1200"
click at [1465, 306] on button "add" at bounding box center [1484, 319] width 38 height 27
type input "$139.64"
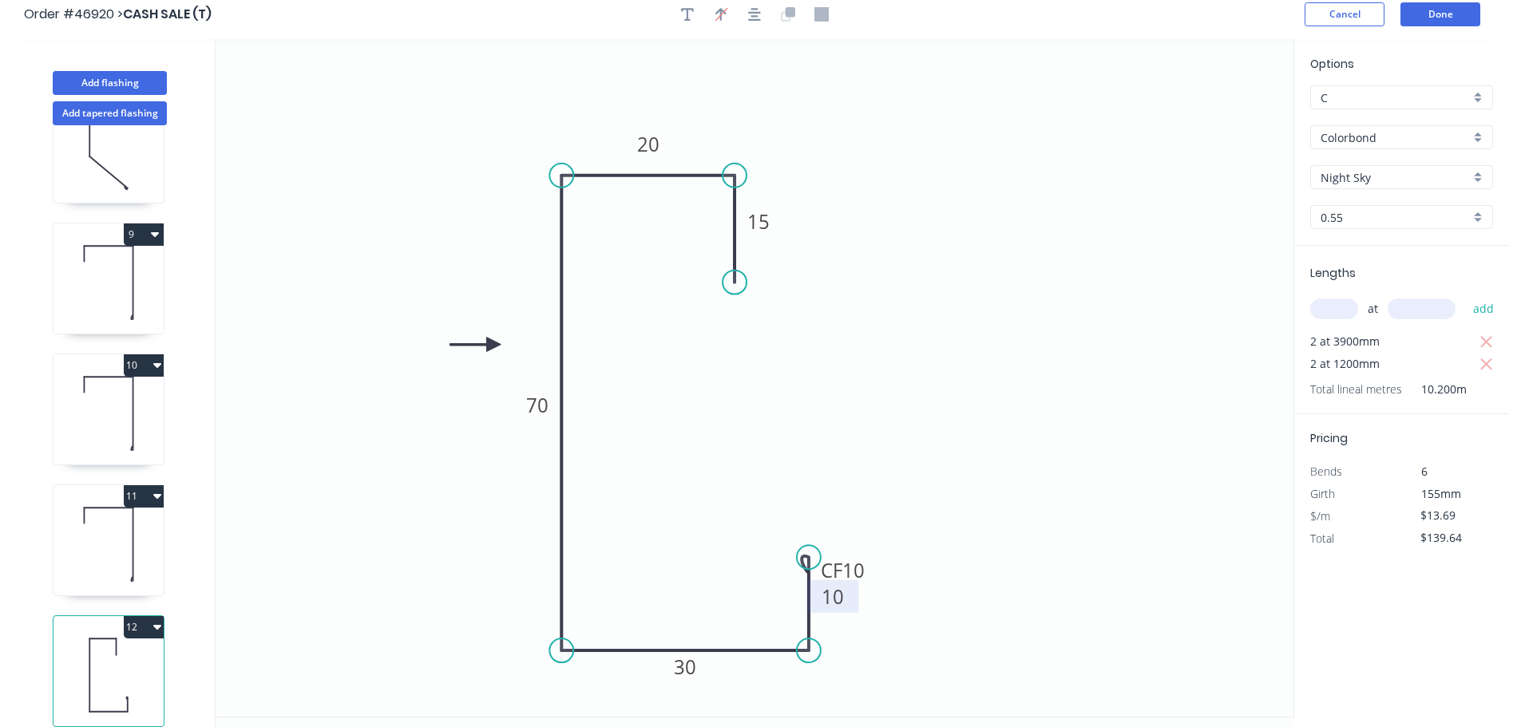
scroll to position [30, 0]
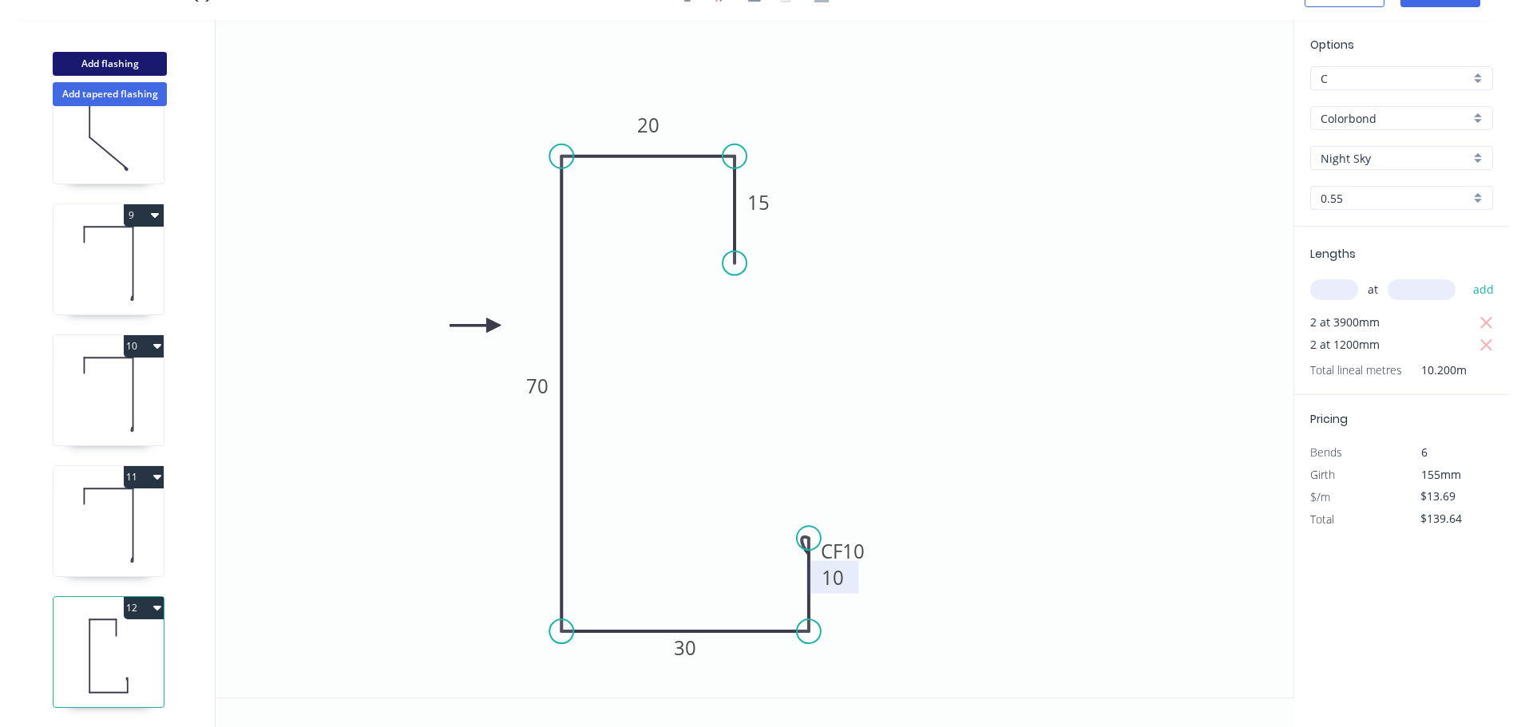
click at [120, 55] on button "Add flashing" at bounding box center [110, 64] width 114 height 24
type input "$0.00"
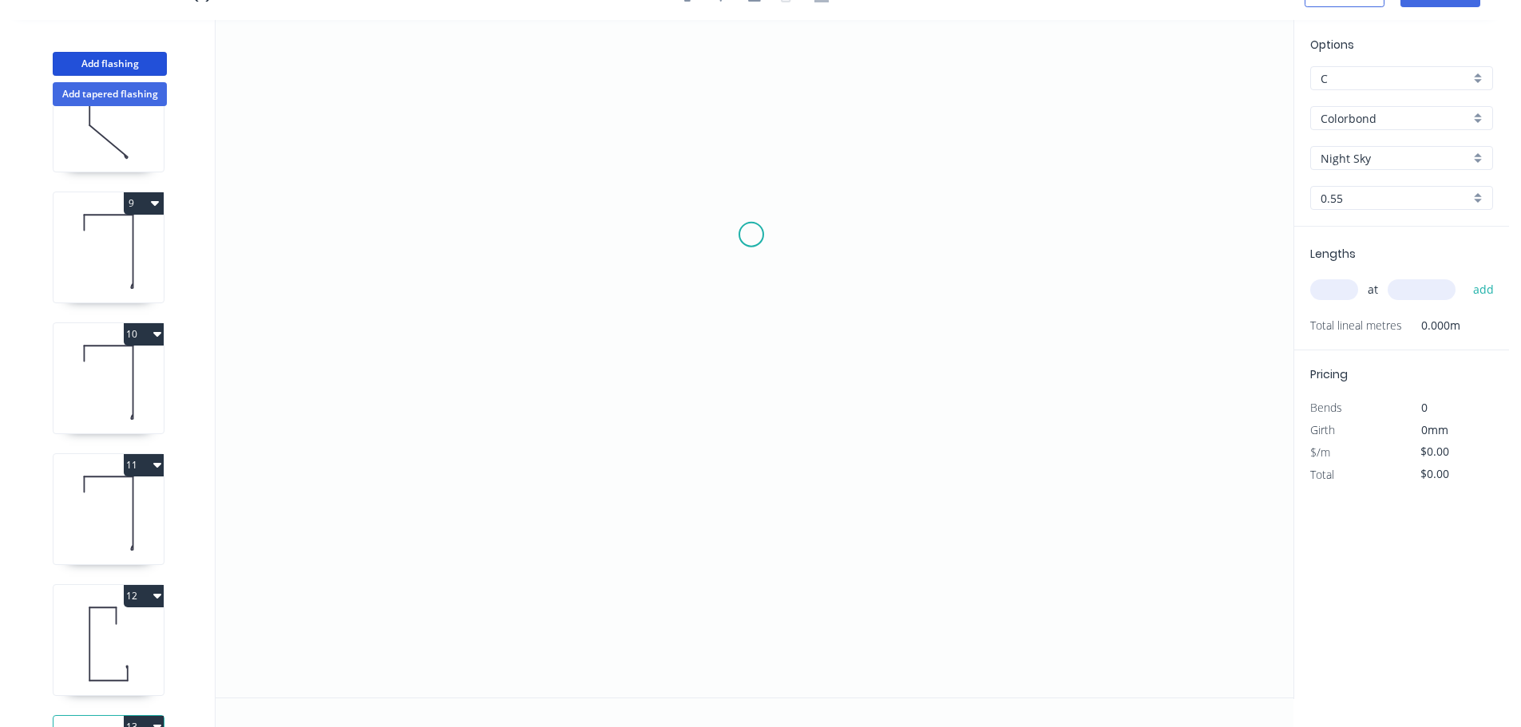
click at [751, 235] on icon "0" at bounding box center [755, 359] width 1078 height 678
click at [752, 157] on icon "0" at bounding box center [755, 359] width 1078 height 678
click at [587, 150] on icon "0 ?" at bounding box center [755, 359] width 1078 height 678
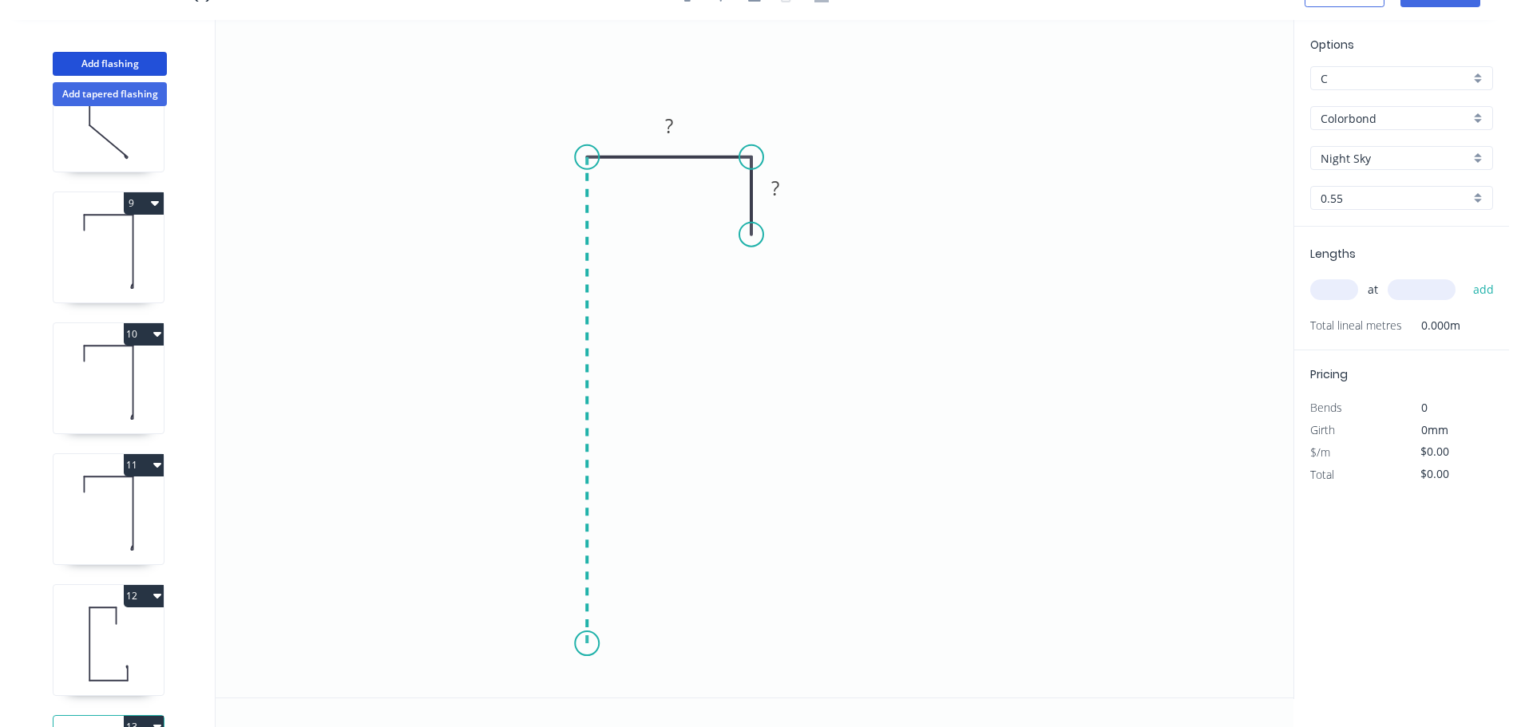
drag, startPoint x: 556, startPoint y: 644, endPoint x: 642, endPoint y: 635, distance: 86.7
click at [556, 643] on icon "0 ? ?" at bounding box center [755, 359] width 1078 height 678
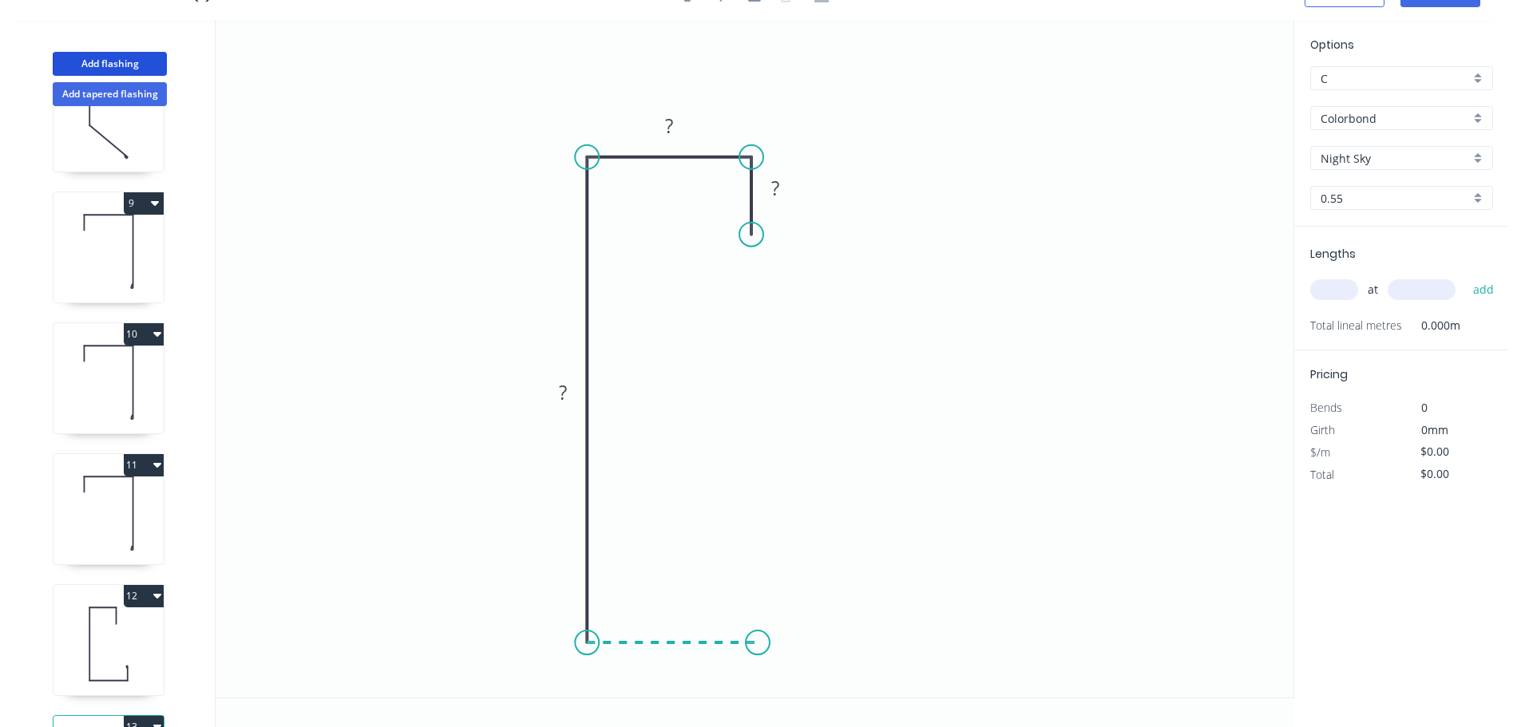
click at [758, 647] on icon "0 ? ? ?" at bounding box center [755, 359] width 1078 height 678
click at [758, 585] on icon "0 ? ? ? ?" at bounding box center [755, 359] width 1078 height 678
drag, startPoint x: 755, startPoint y: 584, endPoint x: 755, endPoint y: 571, distance: 12.8
click at [755, 571] on circle at bounding box center [758, 570] width 24 height 24
click at [766, 194] on rect at bounding box center [775, 189] width 32 height 22
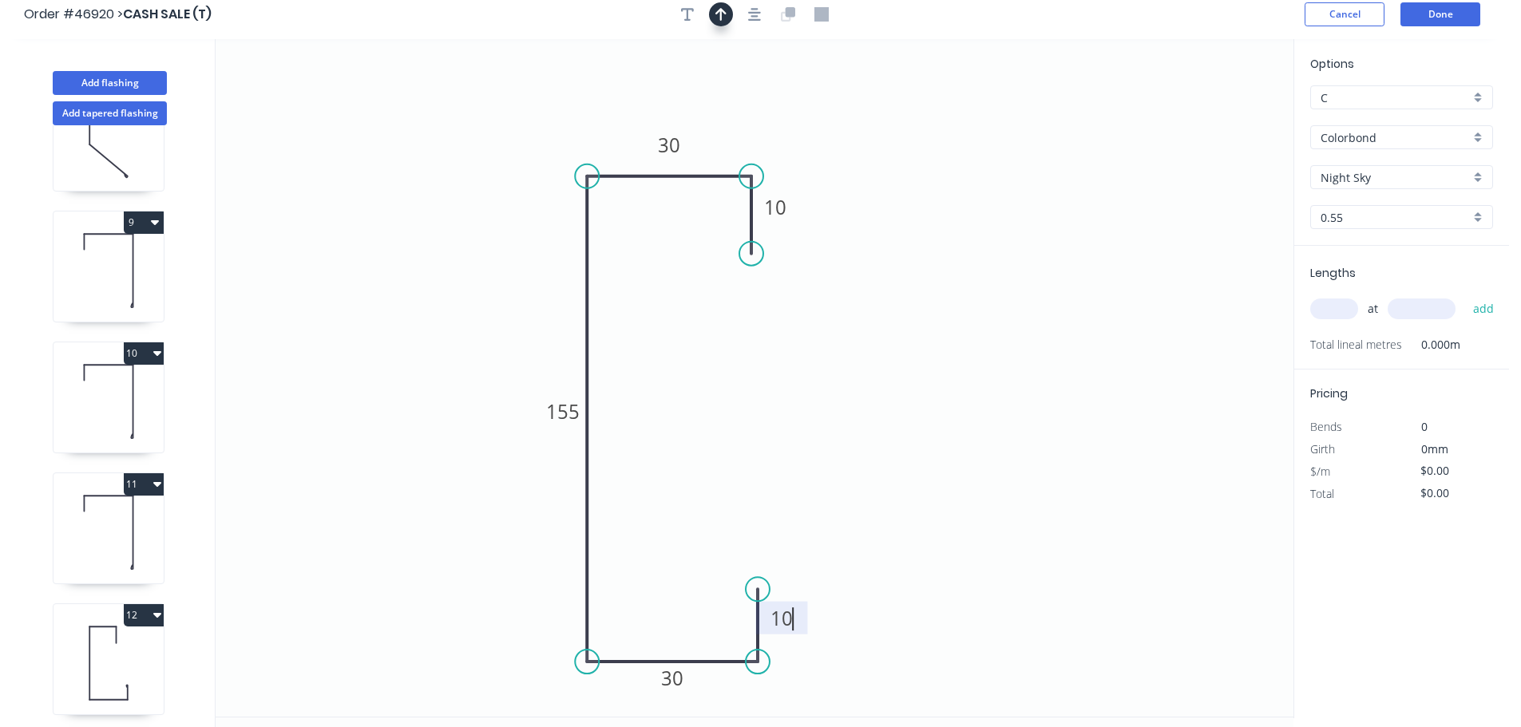
scroll to position [0, 0]
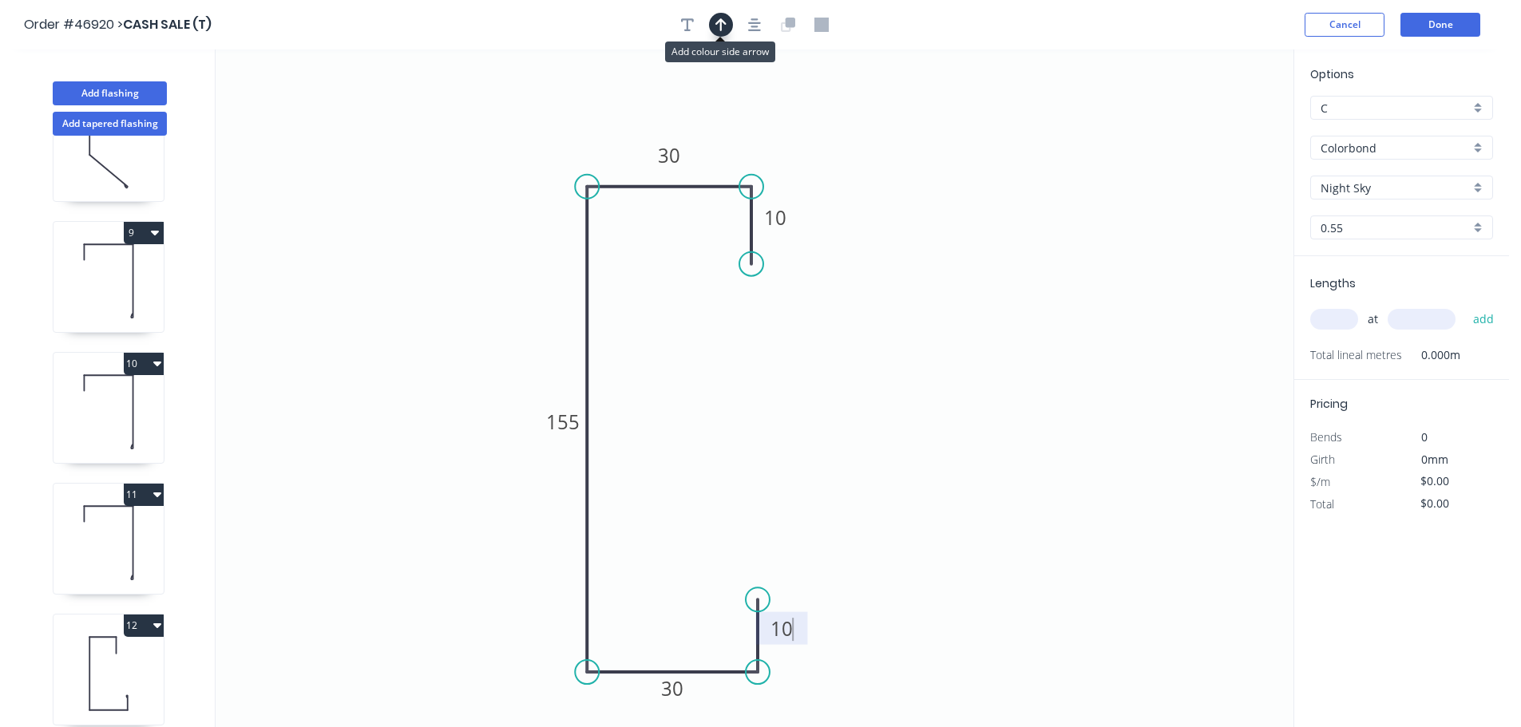
click at [724, 21] on icon "button" at bounding box center [720, 25] width 11 height 14
type input "$13.38"
drag, startPoint x: 1203, startPoint y: 133, endPoint x: 549, endPoint y: 288, distance: 672.1
click at [549, 288] on icon at bounding box center [549, 269] width 14 height 51
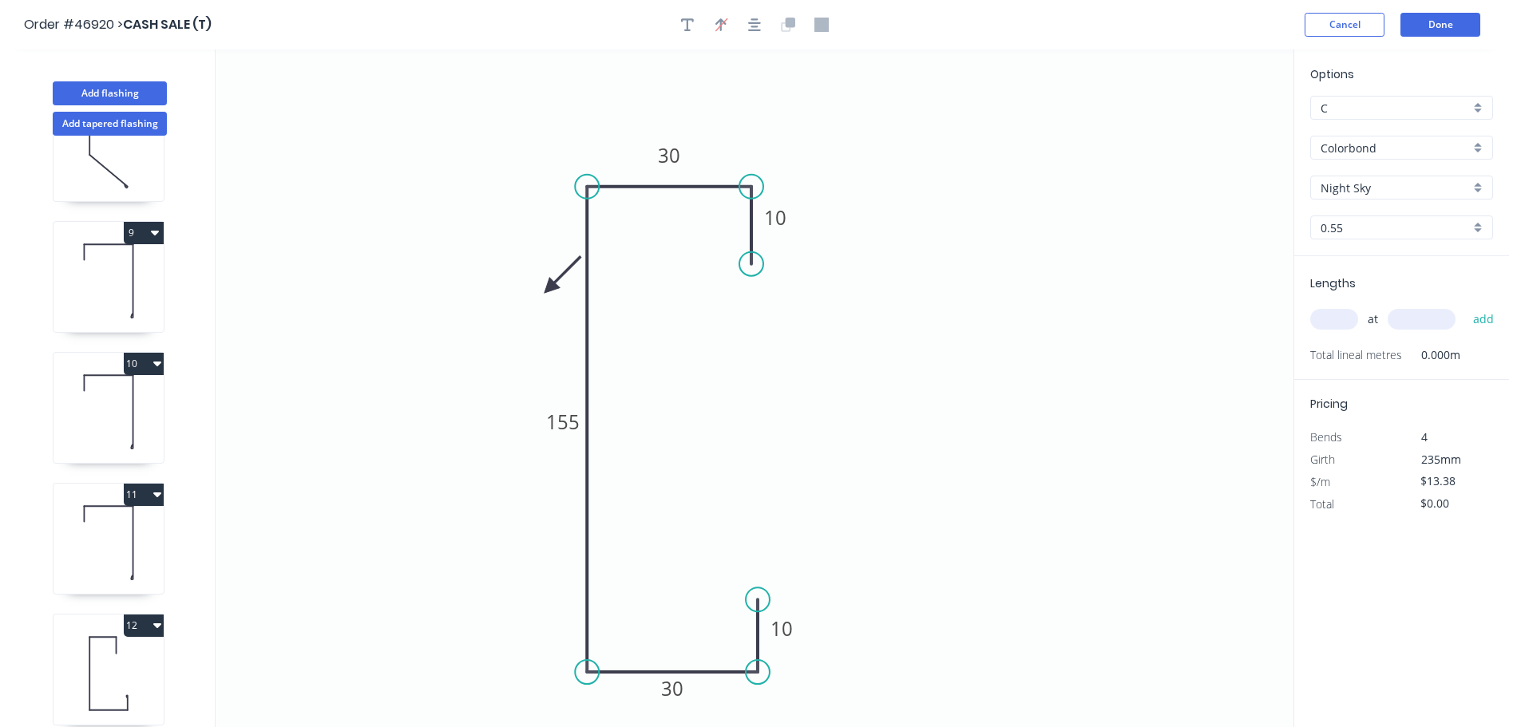
click at [549, 288] on icon at bounding box center [563, 274] width 46 height 46
click at [549, 288] on icon at bounding box center [567, 288] width 51 height 14
click at [549, 288] on icon at bounding box center [549, 306] width 14 height 51
click at [549, 288] on icon at bounding box center [536, 301] width 46 height 46
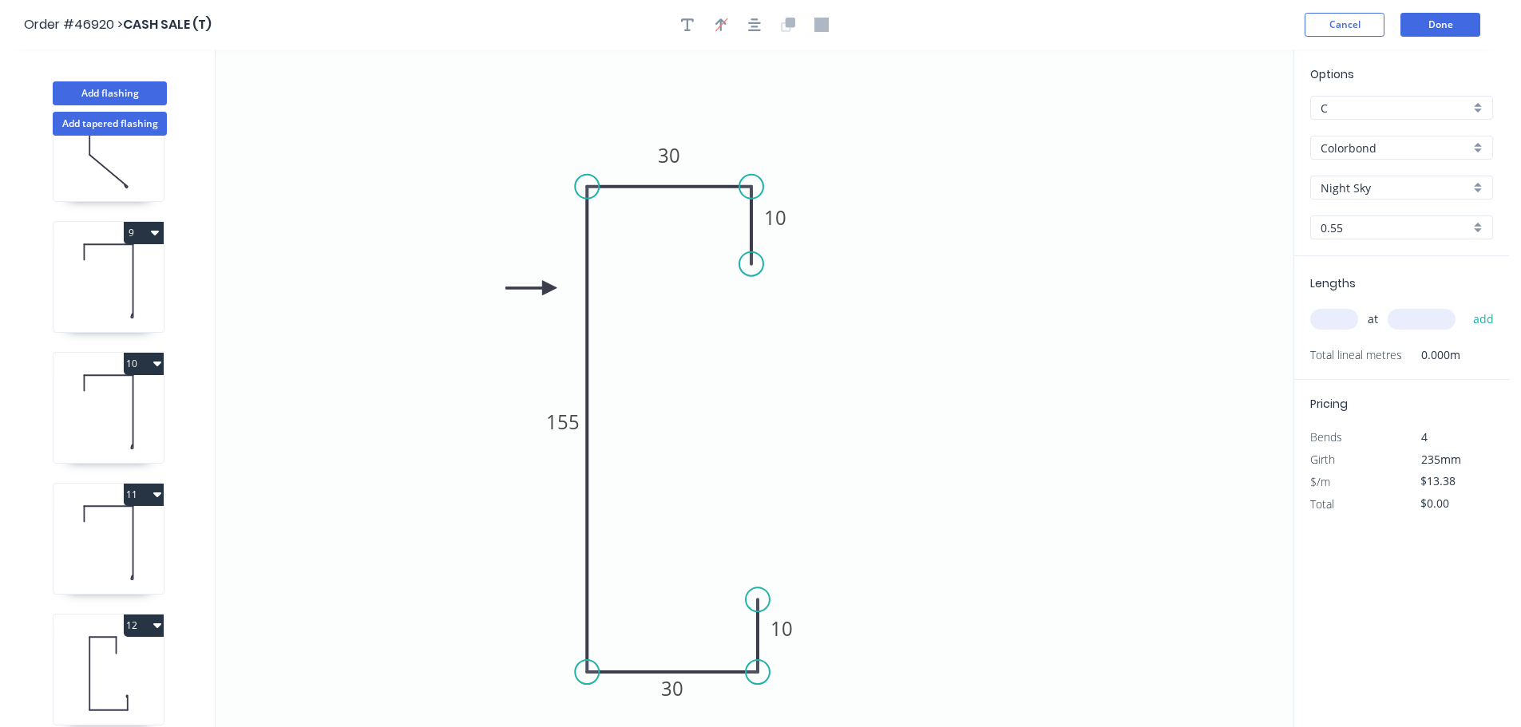
click at [1344, 326] on input "text" at bounding box center [1334, 319] width 48 height 21
type input "2"
type input "1200"
click at [1465, 306] on button "add" at bounding box center [1484, 319] width 38 height 27
type input "$32.11"
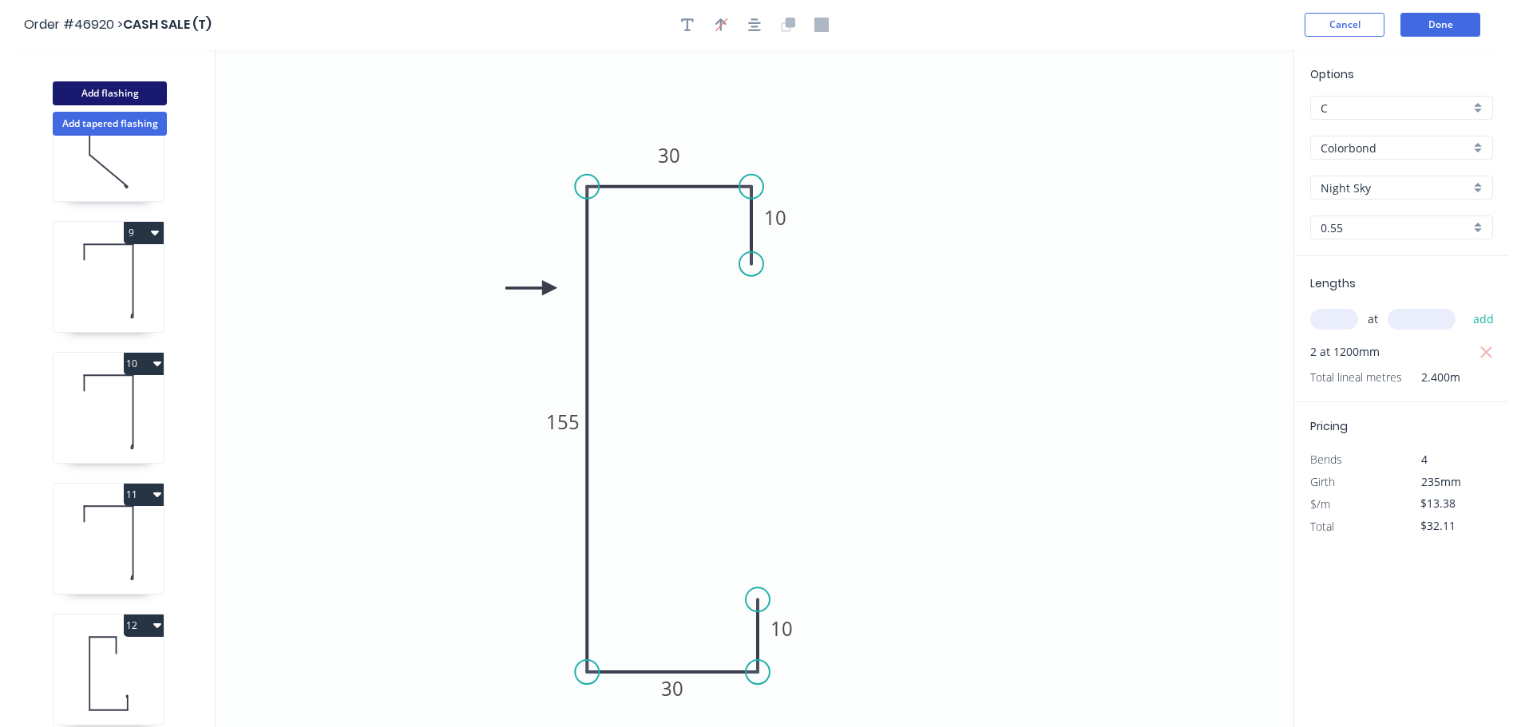
click at [148, 87] on button "Add flashing" at bounding box center [110, 93] width 114 height 24
type input "$0.00"
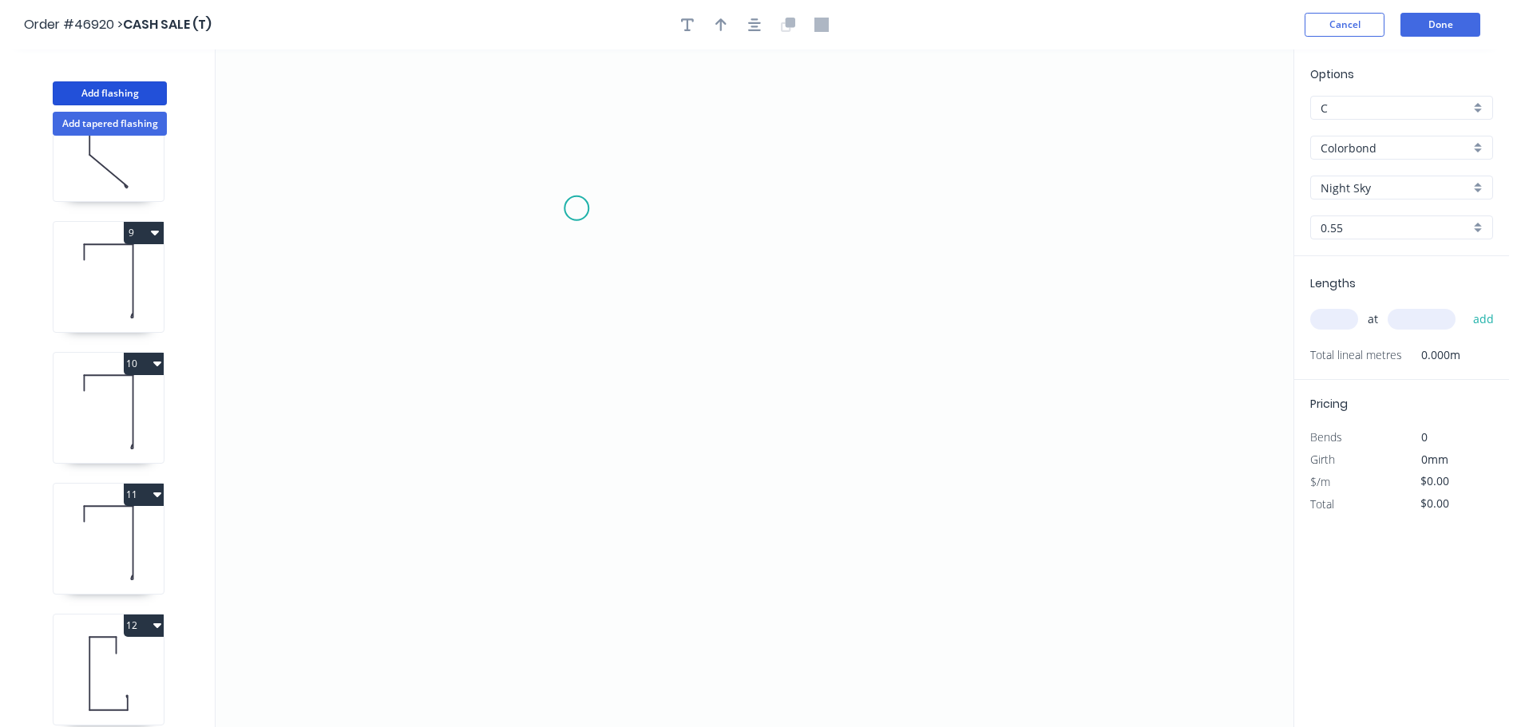
click at [581, 208] on icon "0" at bounding box center [755, 388] width 1078 height 678
click at [484, 205] on icon "0" at bounding box center [755, 388] width 1078 height 678
click at [491, 411] on icon "0 ?" at bounding box center [755, 388] width 1078 height 678
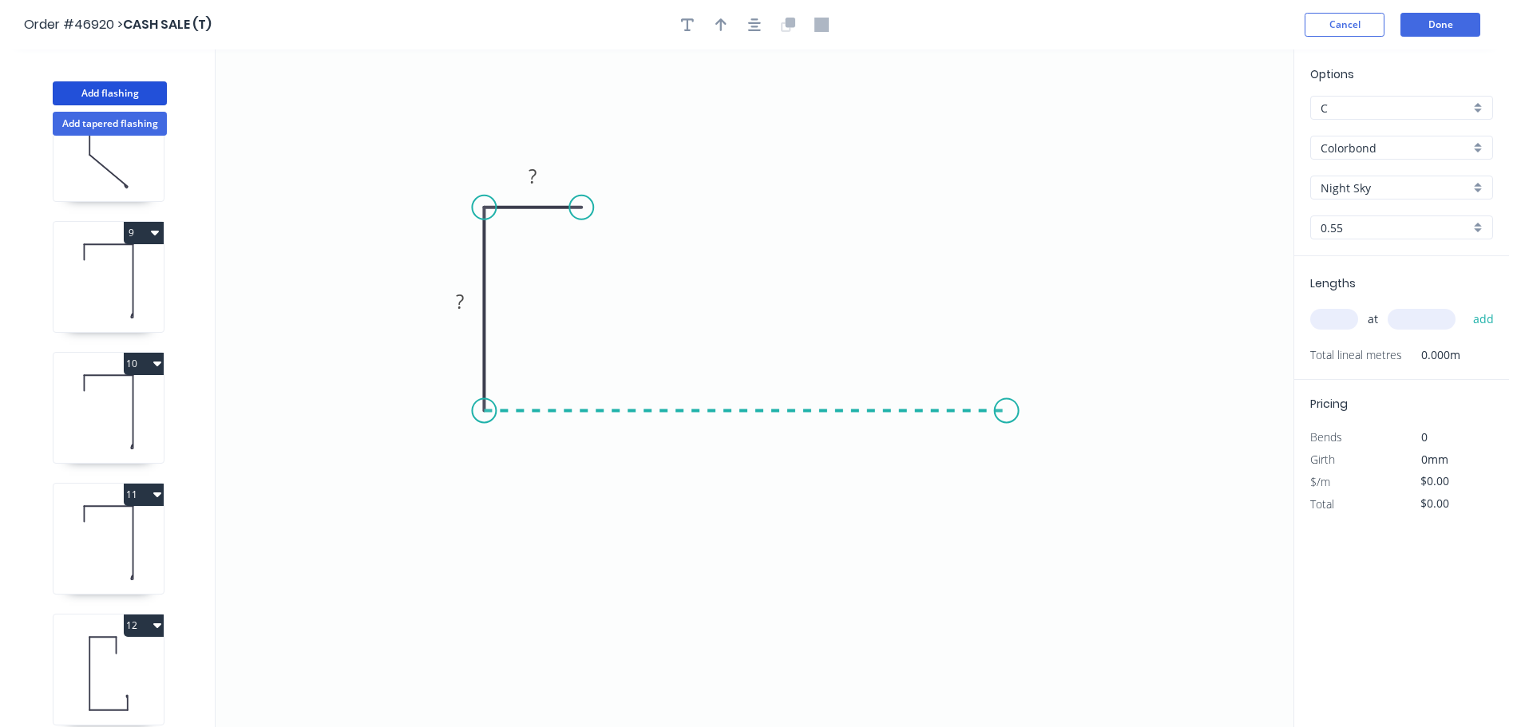
click at [1007, 428] on icon "0 ? ?" at bounding box center [755, 388] width 1078 height 678
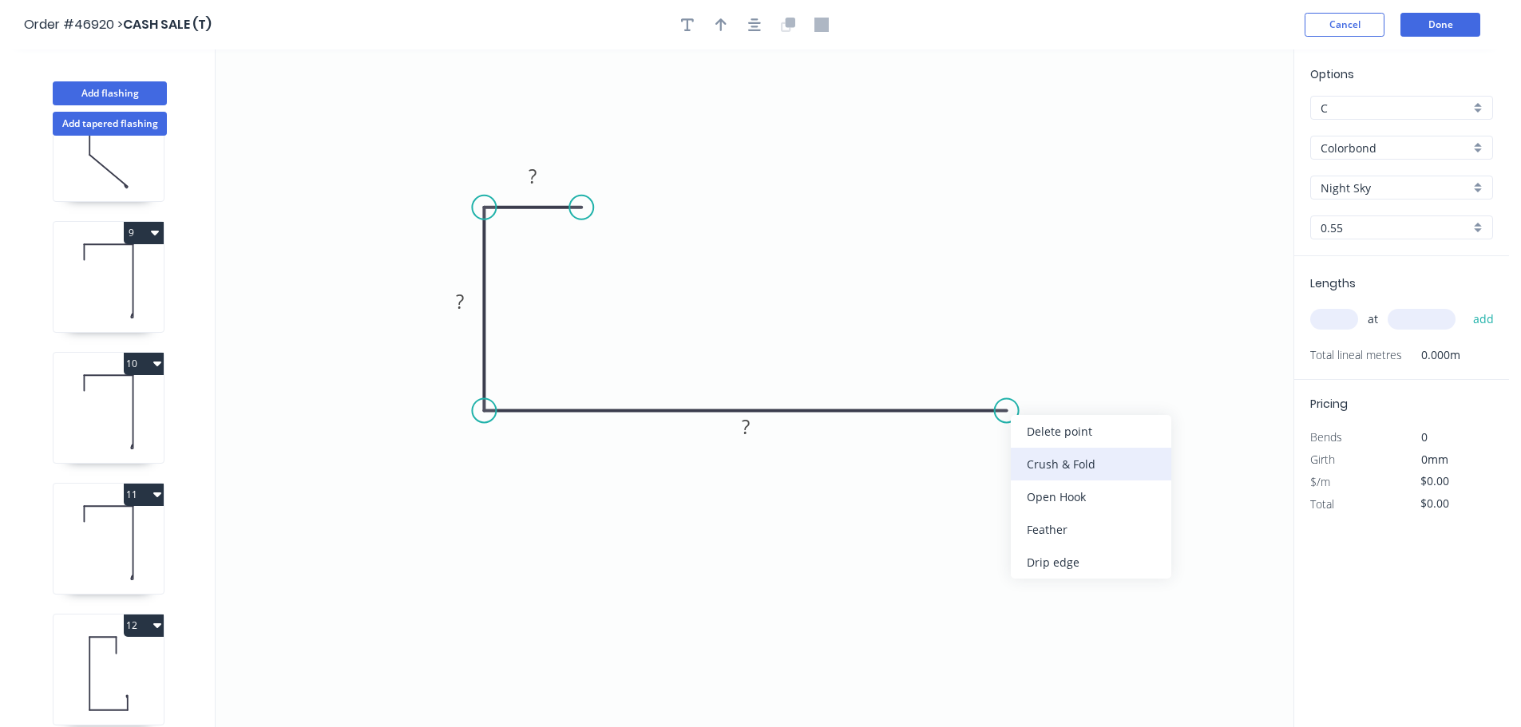
click at [1022, 458] on div "Crush & Fold" at bounding box center [1091, 464] width 160 height 33
click at [999, 432] on tspan "10" at bounding box center [996, 437] width 22 height 26
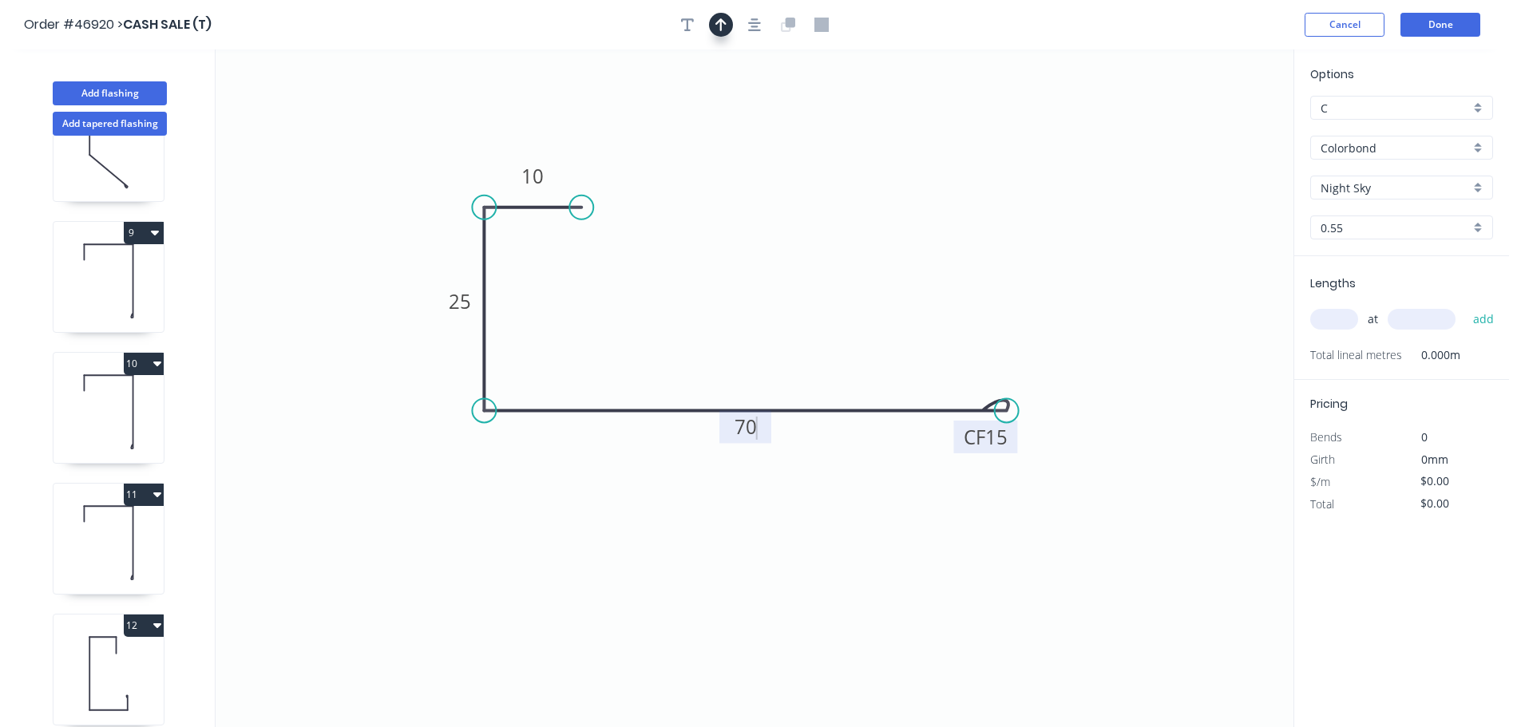
click at [718, 21] on icon "button" at bounding box center [720, 25] width 11 height 14
type input "$10.02"
drag, startPoint x: 1212, startPoint y: 123, endPoint x: 885, endPoint y: 466, distance: 474.3
click at [885, 469] on icon at bounding box center [884, 450] width 14 height 51
click at [885, 465] on icon at bounding box center [884, 449] width 14 height 51
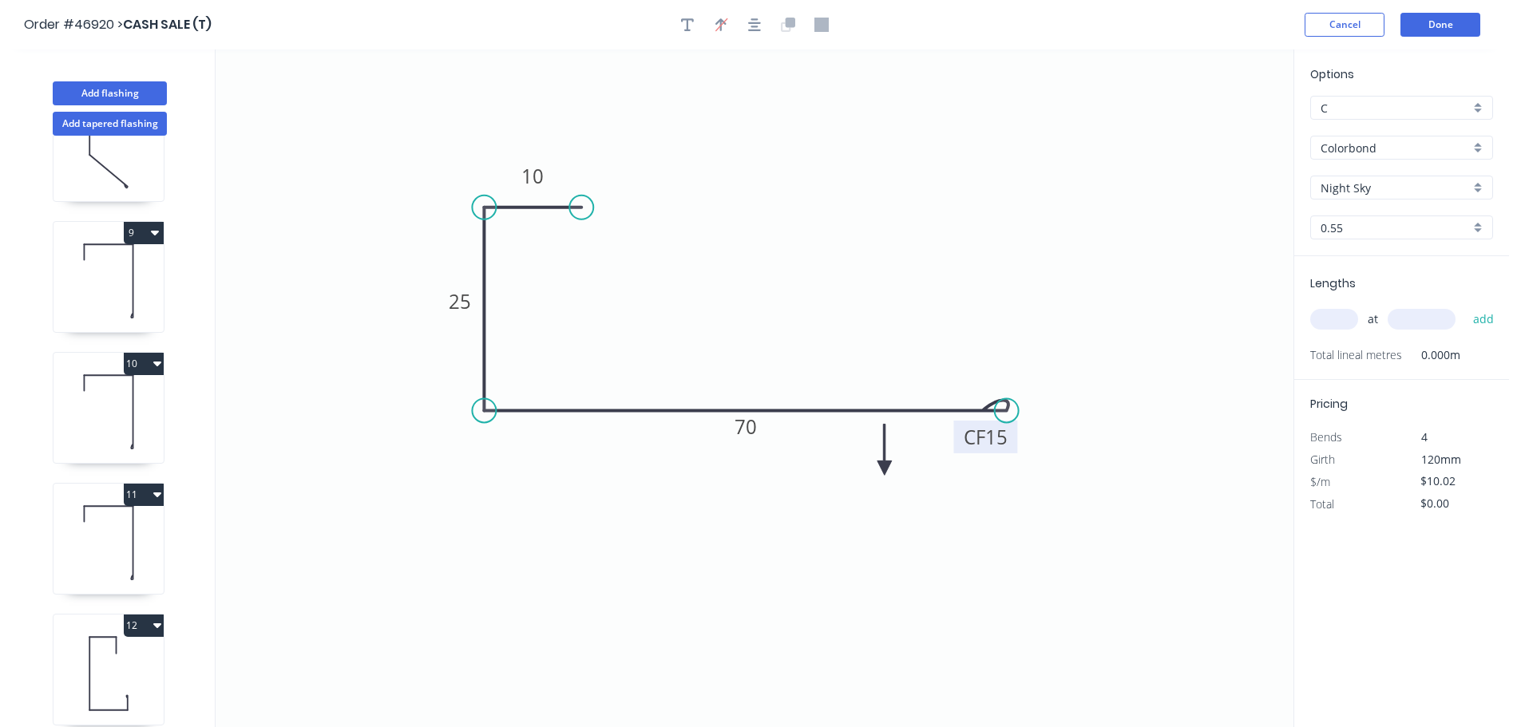
click at [885, 465] on icon at bounding box center [884, 449] width 14 height 51
click at [885, 465] on icon at bounding box center [902, 468] width 51 height 14
click at [885, 465] on icon at bounding box center [897, 481] width 46 height 46
click at [1349, 321] on input "text" at bounding box center [1334, 319] width 48 height 21
type input "2"
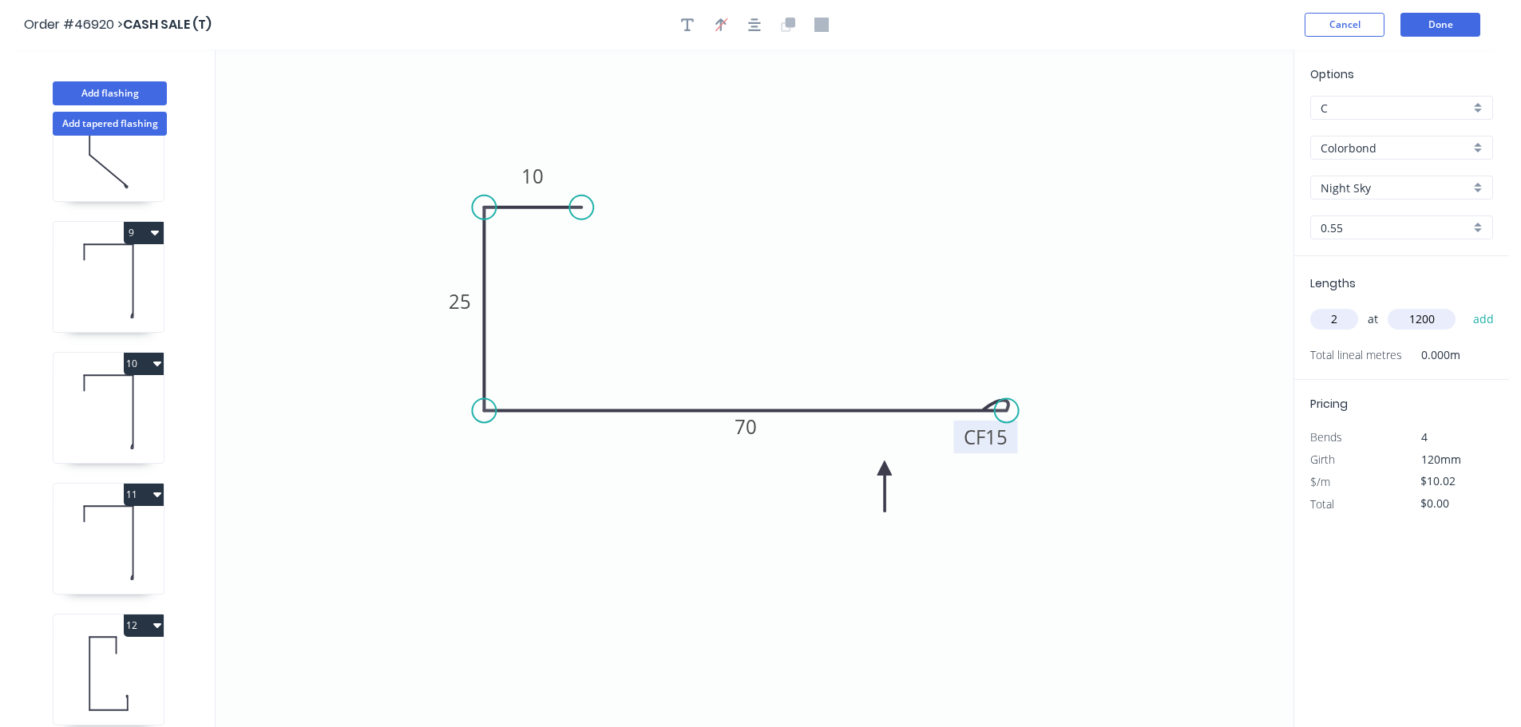
type input "1200"
click at [1465, 306] on button "add" at bounding box center [1484, 319] width 38 height 27
type input "$24.05"
type input "2"
type input "1400"
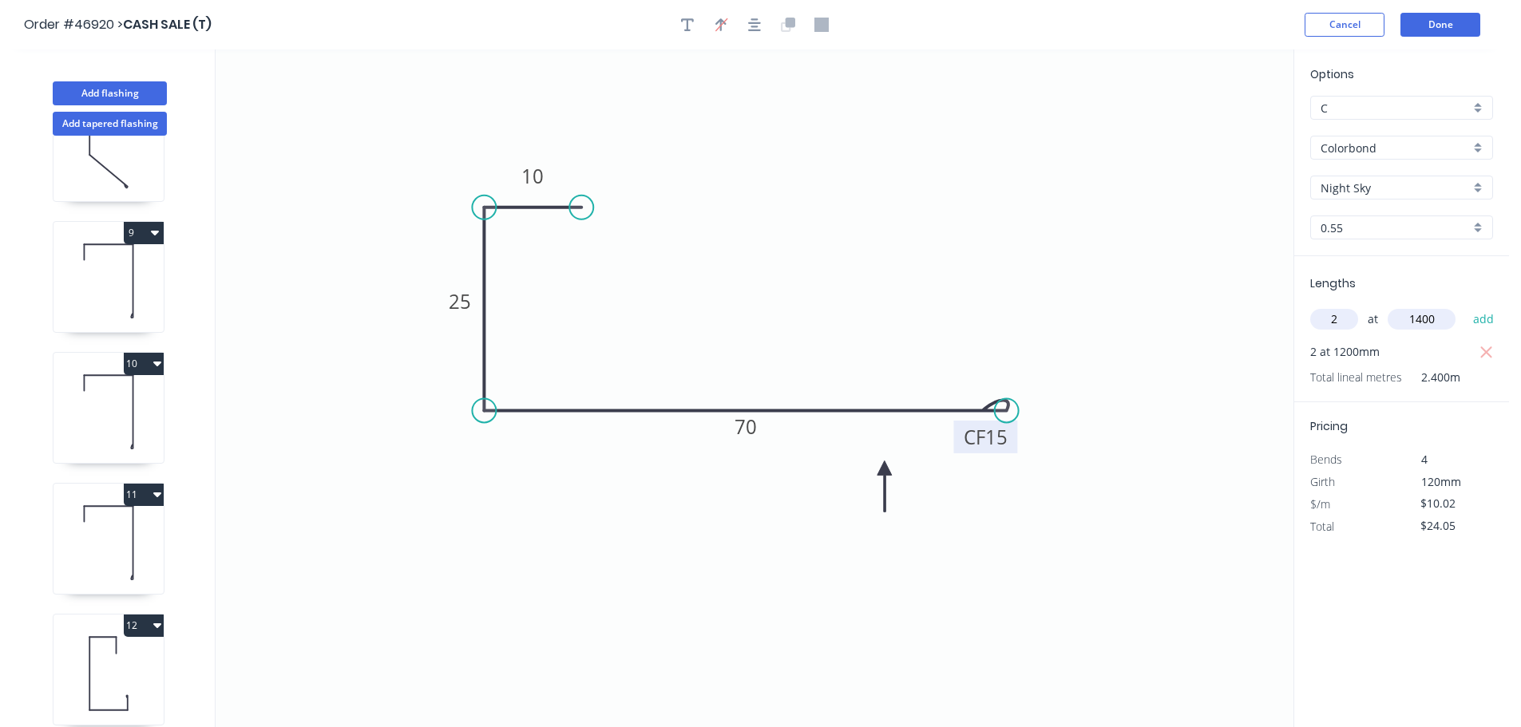
click at [1465, 306] on button "add" at bounding box center [1484, 319] width 38 height 27
type input "$52.10"
click at [115, 93] on button "Add flashing" at bounding box center [110, 93] width 114 height 24
type input "$0.00"
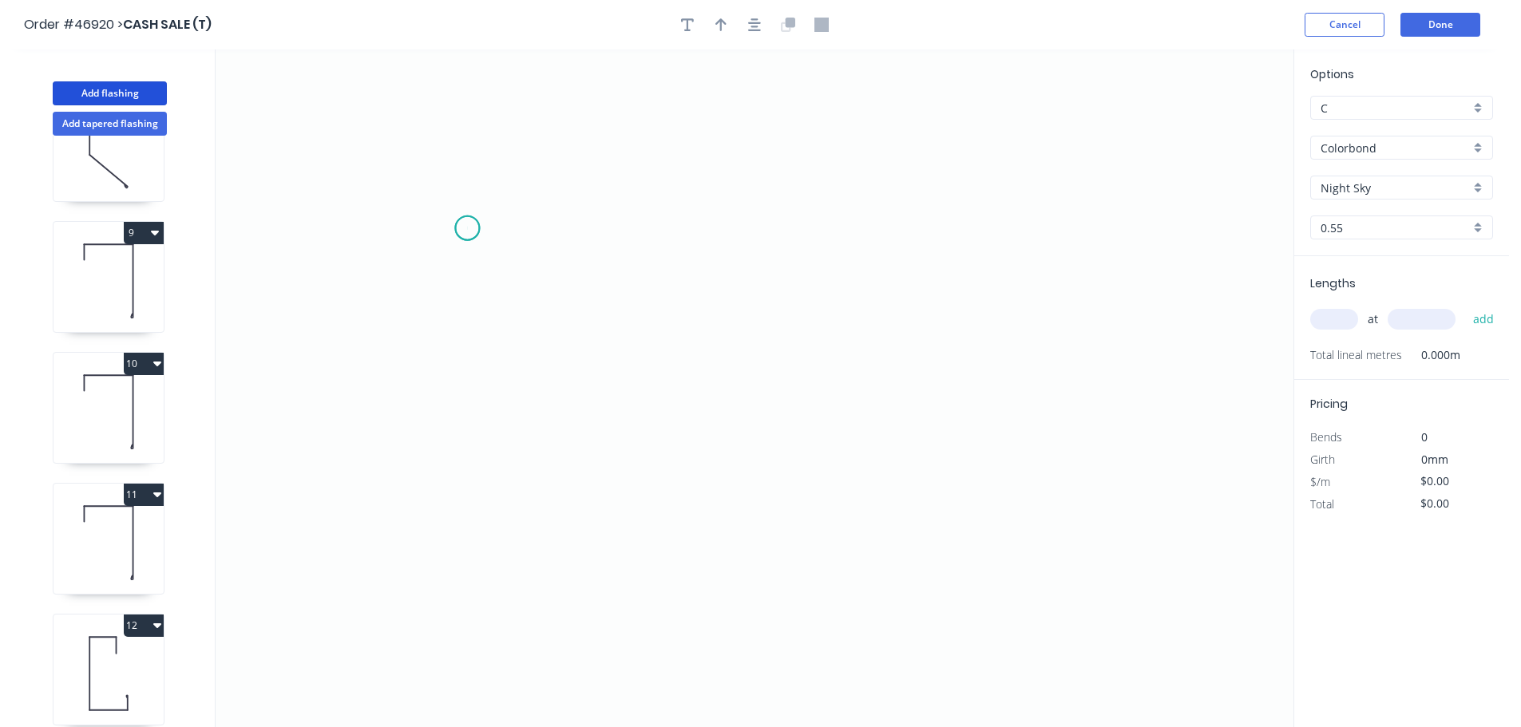
drag, startPoint x: 467, startPoint y: 228, endPoint x: 607, endPoint y: 249, distance: 142.0
click at [472, 228] on icon "0" at bounding box center [755, 388] width 1078 height 678
click at [694, 251] on icon at bounding box center [580, 239] width 227 height 23
click at [687, 474] on icon "0 ?" at bounding box center [755, 388] width 1078 height 678
drag, startPoint x: 468, startPoint y: 229, endPoint x: 472, endPoint y: 263, distance: 33.8
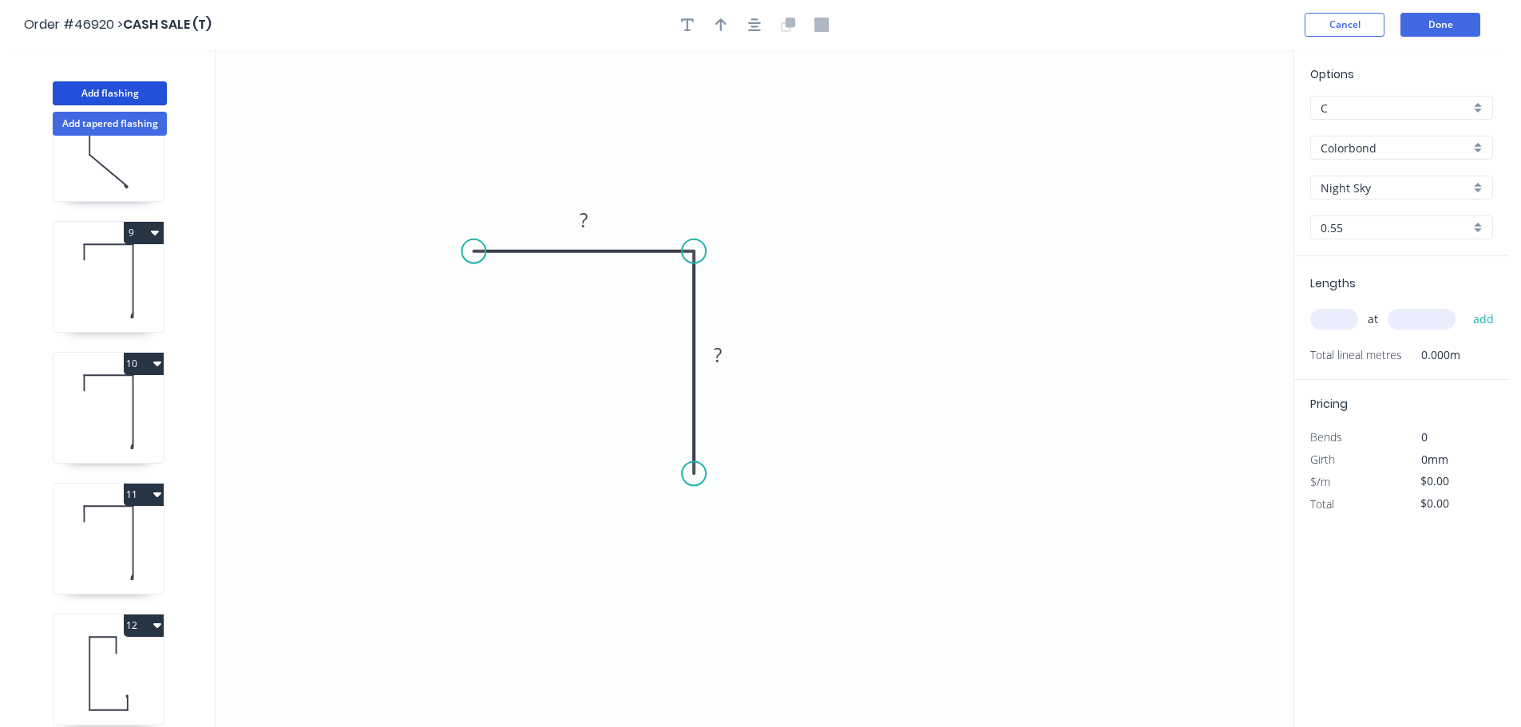
click at [473, 263] on circle at bounding box center [473, 251] width 24 height 24
click at [485, 315] on div "Crush & Fold" at bounding box center [552, 316] width 160 height 33
click at [481, 296] on div "Flip bend" at bounding box center [560, 303] width 160 height 33
click at [710, 521] on div "Crush & Fold" at bounding box center [780, 532] width 160 height 33
click at [518, 278] on rect at bounding box center [494, 277] width 64 height 33
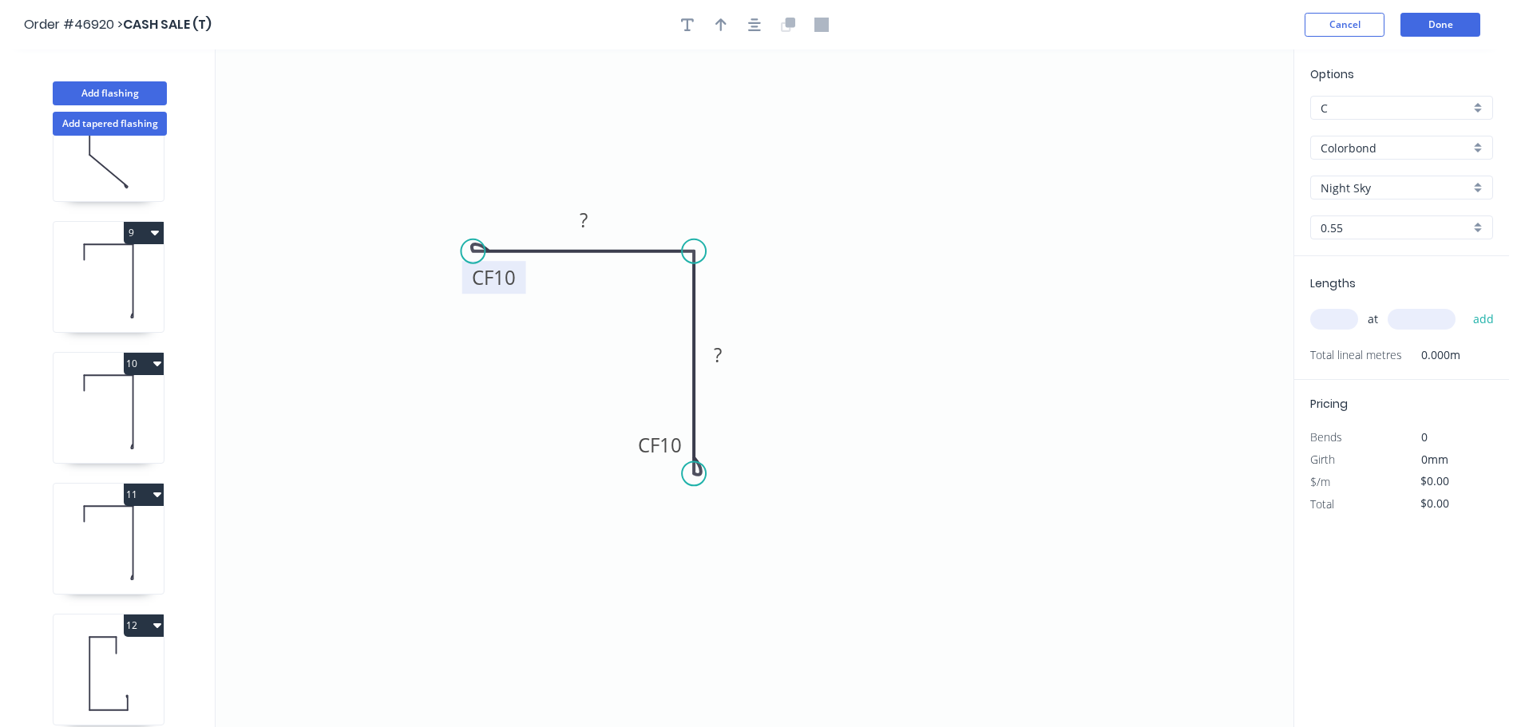
click at [512, 278] on tspan "10" at bounding box center [504, 277] width 22 height 26
type input "$8.35"
click at [714, 25] on button "button" at bounding box center [721, 25] width 24 height 24
drag, startPoint x: 1210, startPoint y: 130, endPoint x: 612, endPoint y: 346, distance: 635.6
click at [612, 346] on icon at bounding box center [612, 327] width 14 height 51
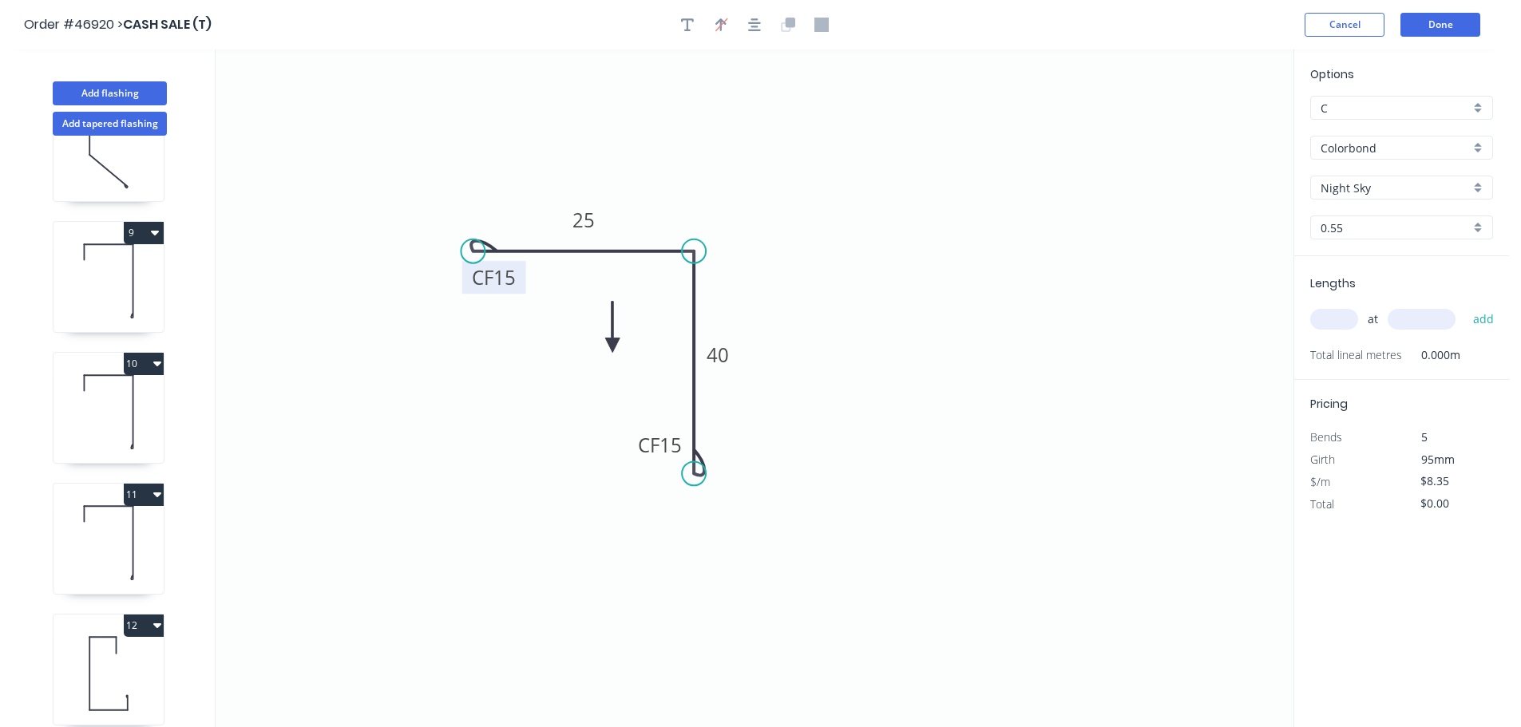
click at [612, 346] on icon at bounding box center [612, 327] width 14 height 51
click at [612, 346] on icon at bounding box center [630, 345] width 51 height 14
click at [612, 346] on icon at bounding box center [625, 358] width 46 height 46
click at [612, 346] on icon at bounding box center [612, 363] width 14 height 51
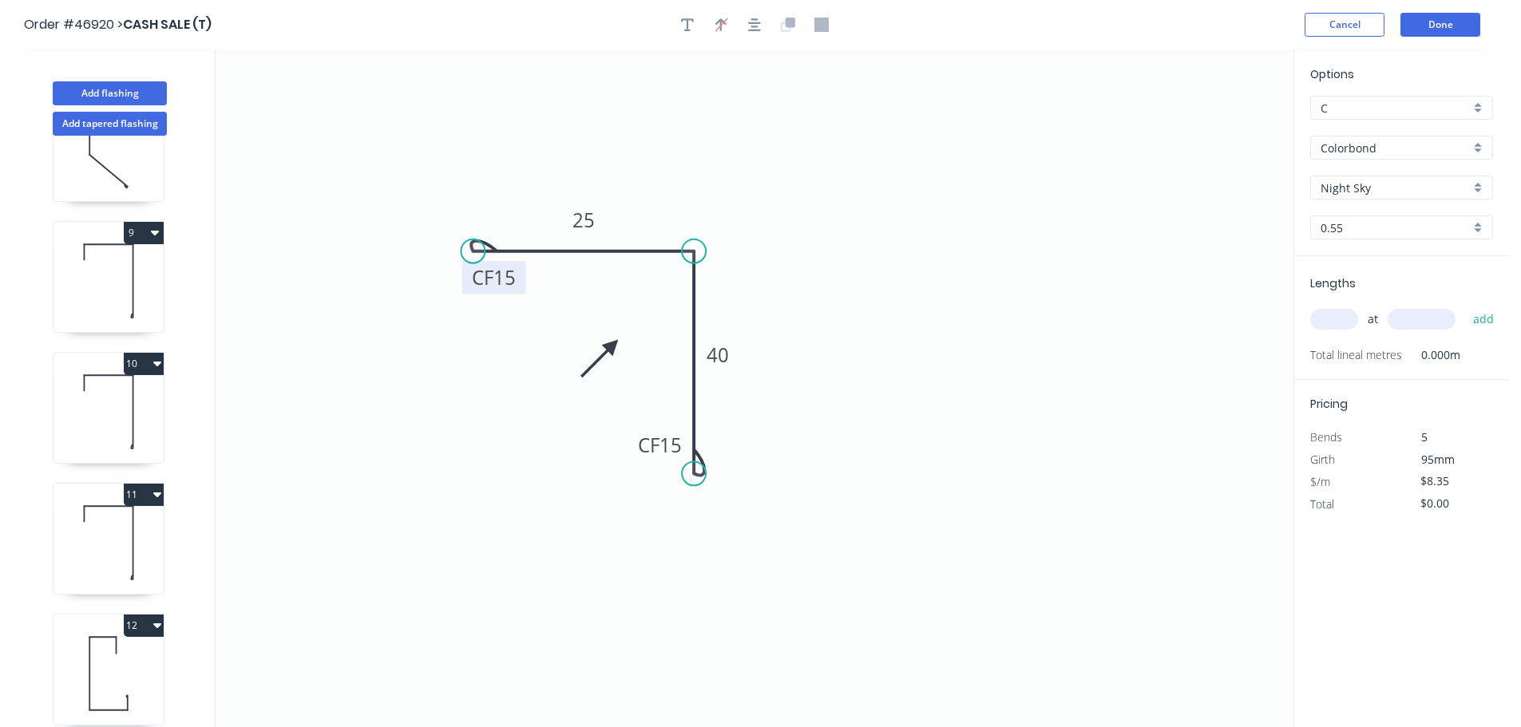
click at [1323, 319] on input "text" at bounding box center [1334, 319] width 48 height 21
type input "1"
type input "2"
type input "1200"
click at [1465, 306] on button "add" at bounding box center [1484, 319] width 38 height 27
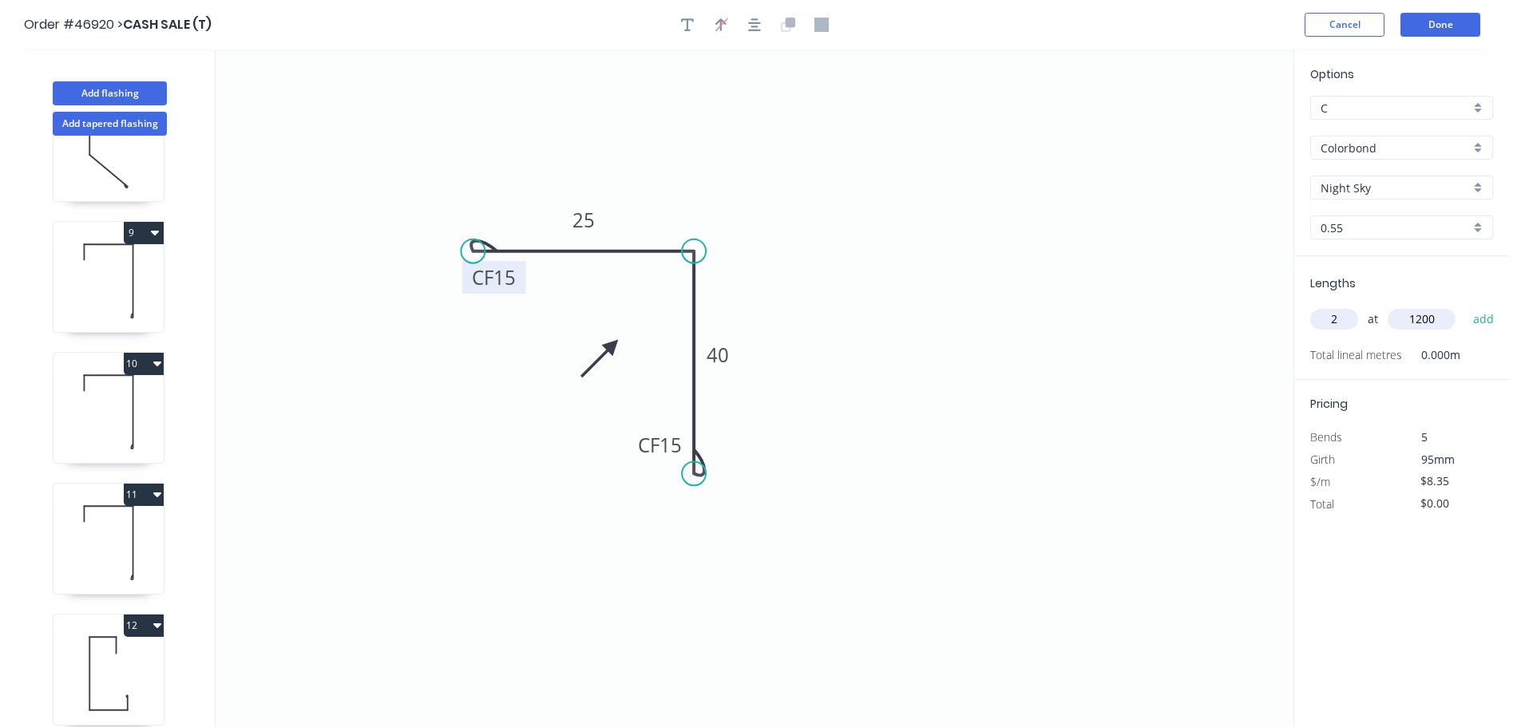
type input "$20.04"
click at [1457, 22] on button "Done" at bounding box center [1440, 25] width 80 height 24
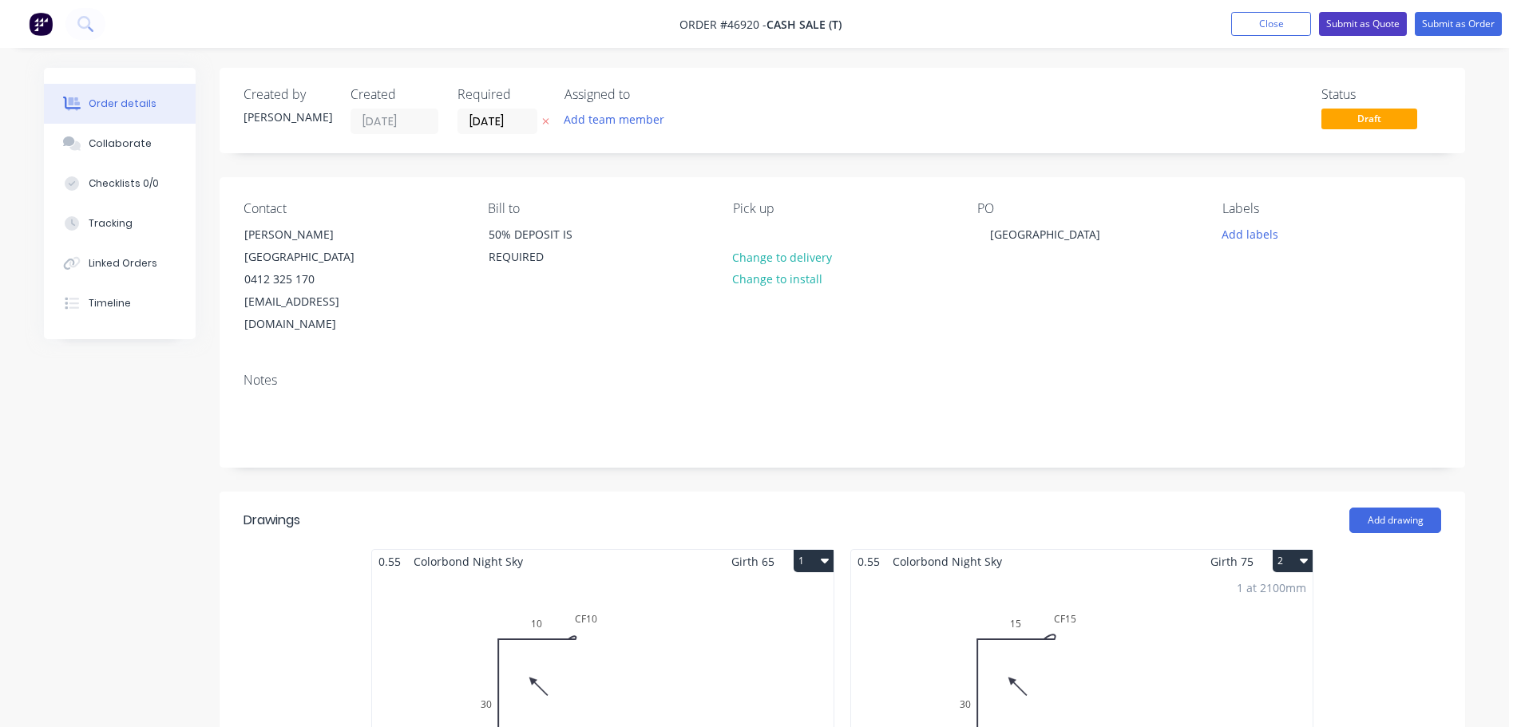
click at [1361, 28] on button "Submit as Quote" at bounding box center [1363, 24] width 88 height 24
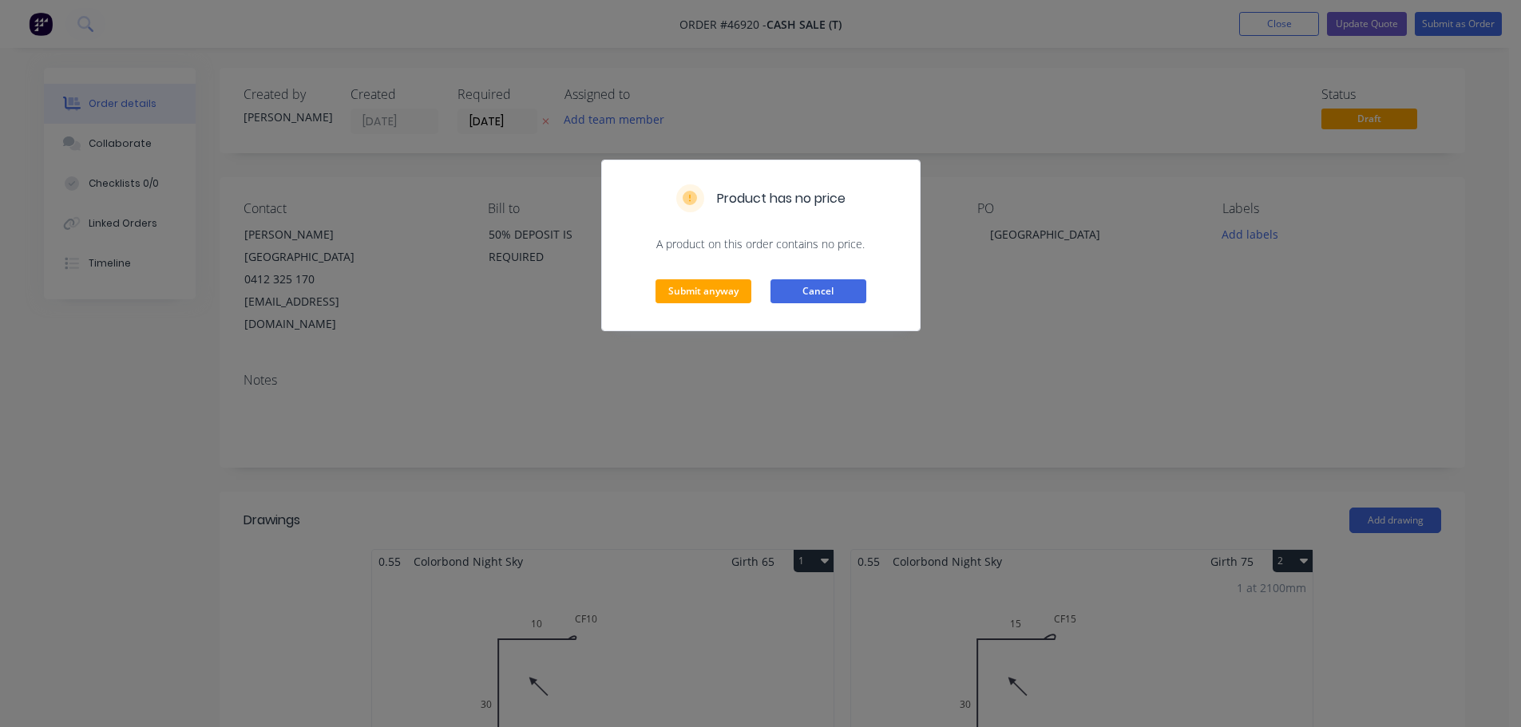
click at [843, 292] on button "Cancel" at bounding box center [818, 291] width 96 height 24
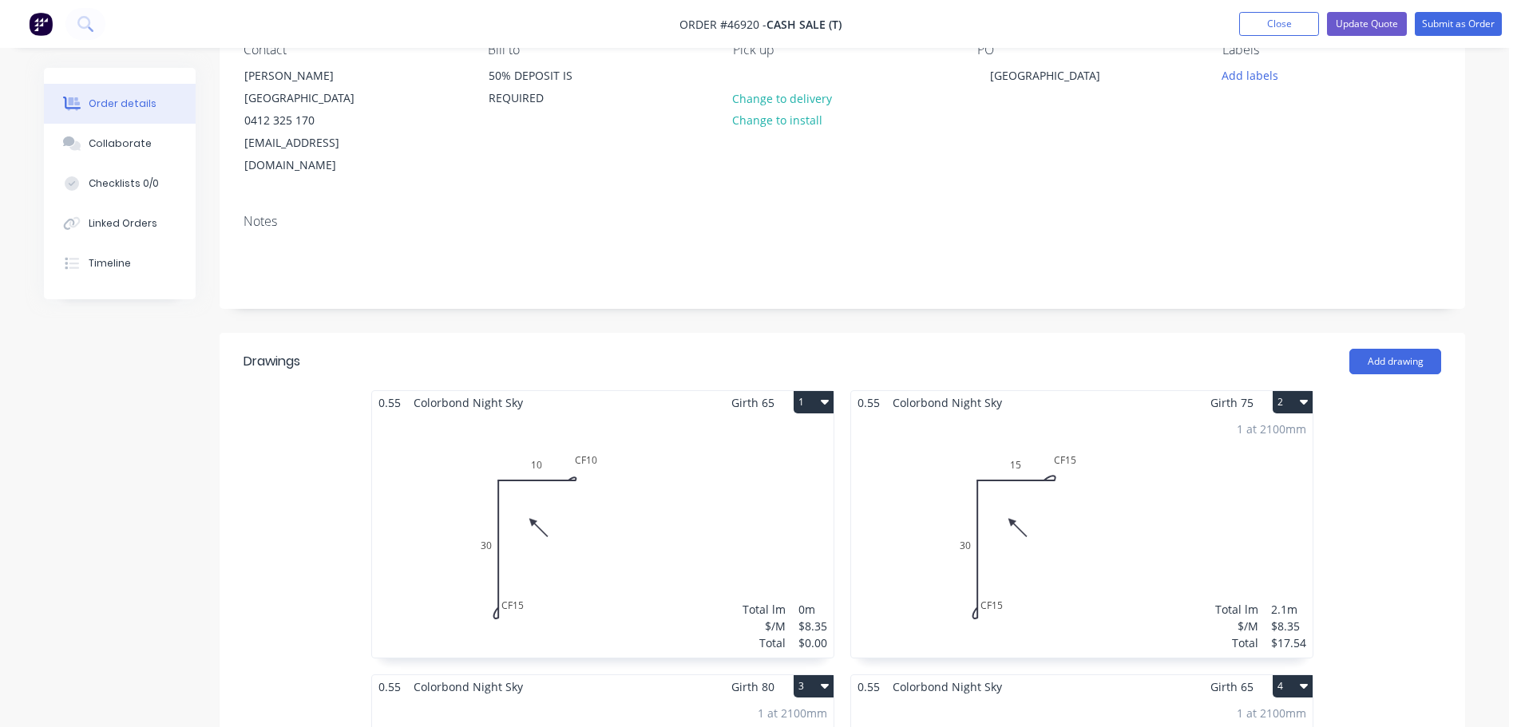
scroll to position [399, 0]
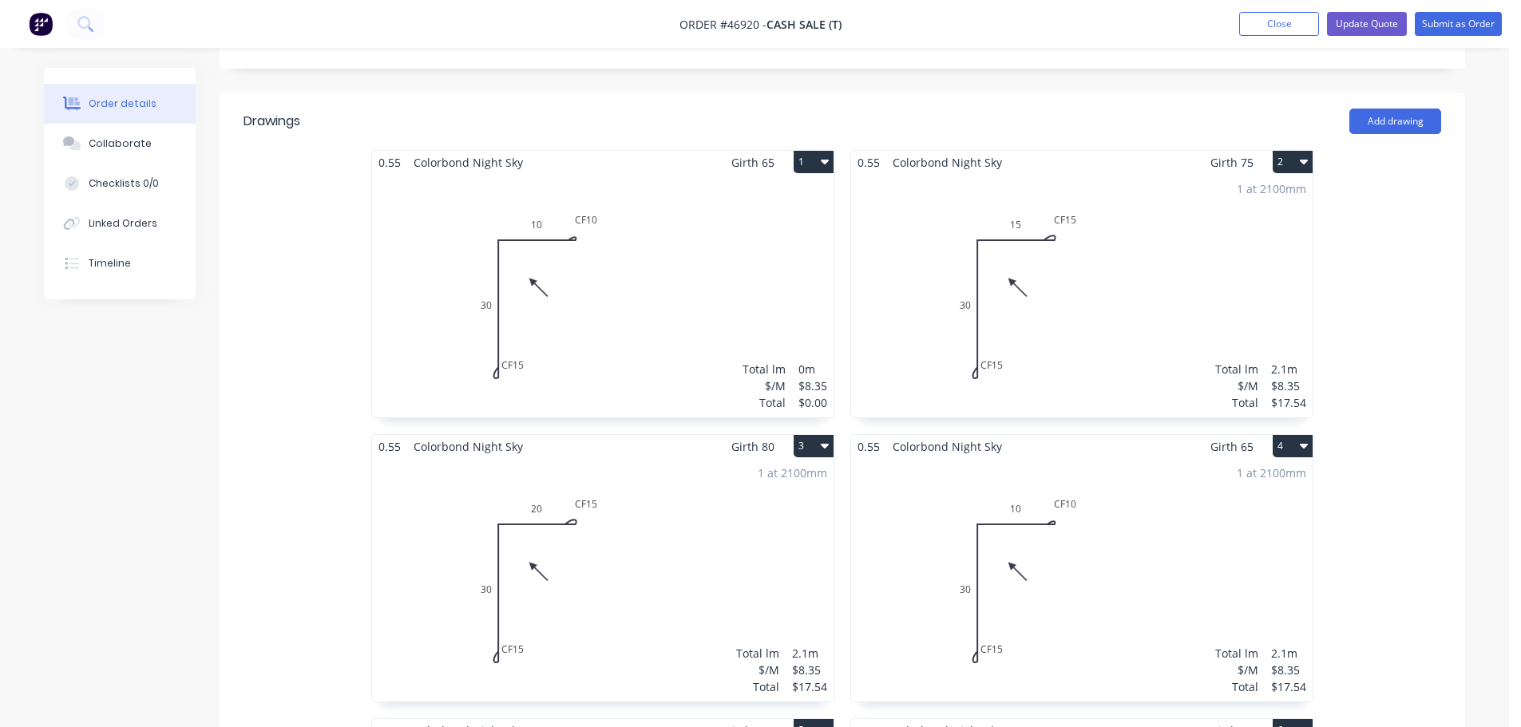
click at [734, 249] on div "Total lm $/M Total 0m $8.35 $0.00" at bounding box center [602, 295] width 461 height 243
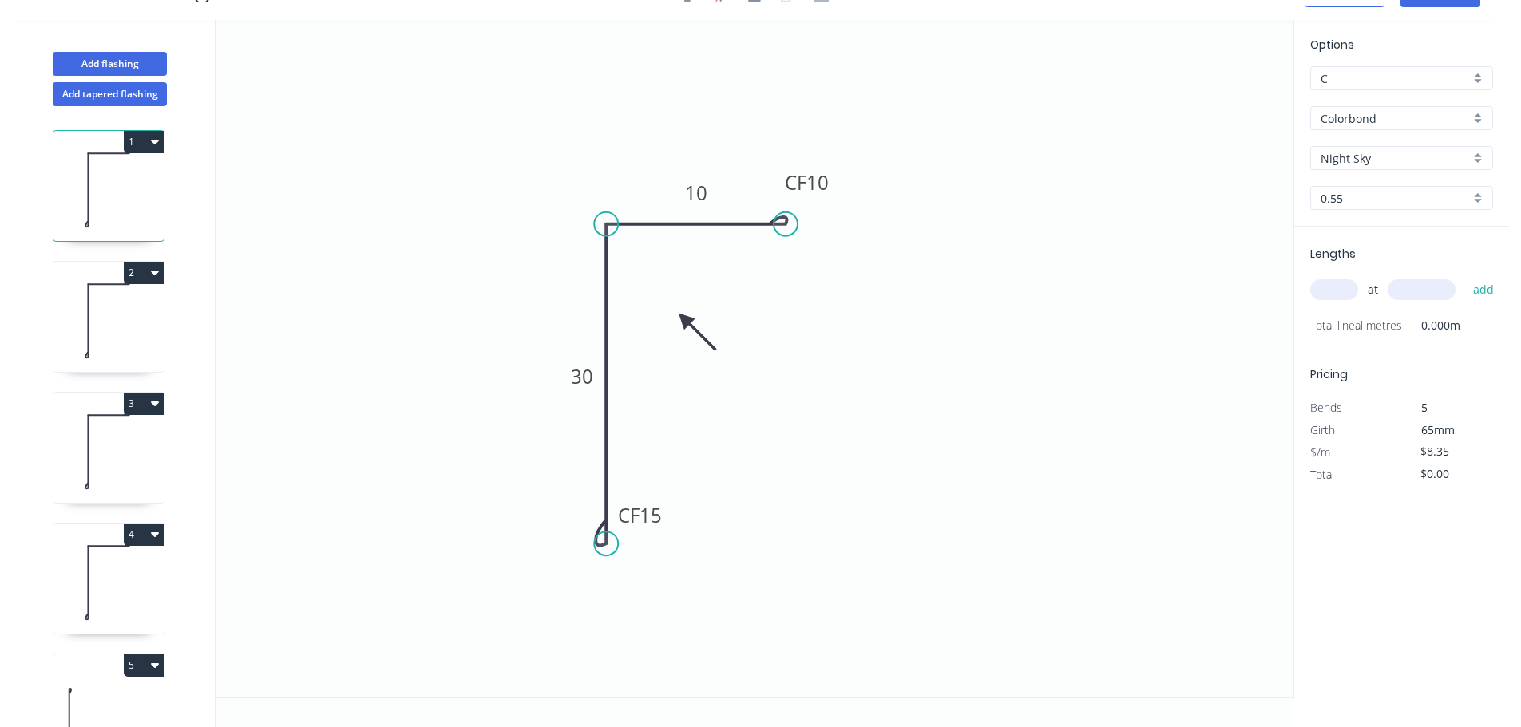
scroll to position [30, 0]
click at [1349, 287] on input "text" at bounding box center [1334, 289] width 48 height 21
click at [1328, 287] on input "text" at bounding box center [1334, 289] width 48 height 21
type input "1"
type input "2100"
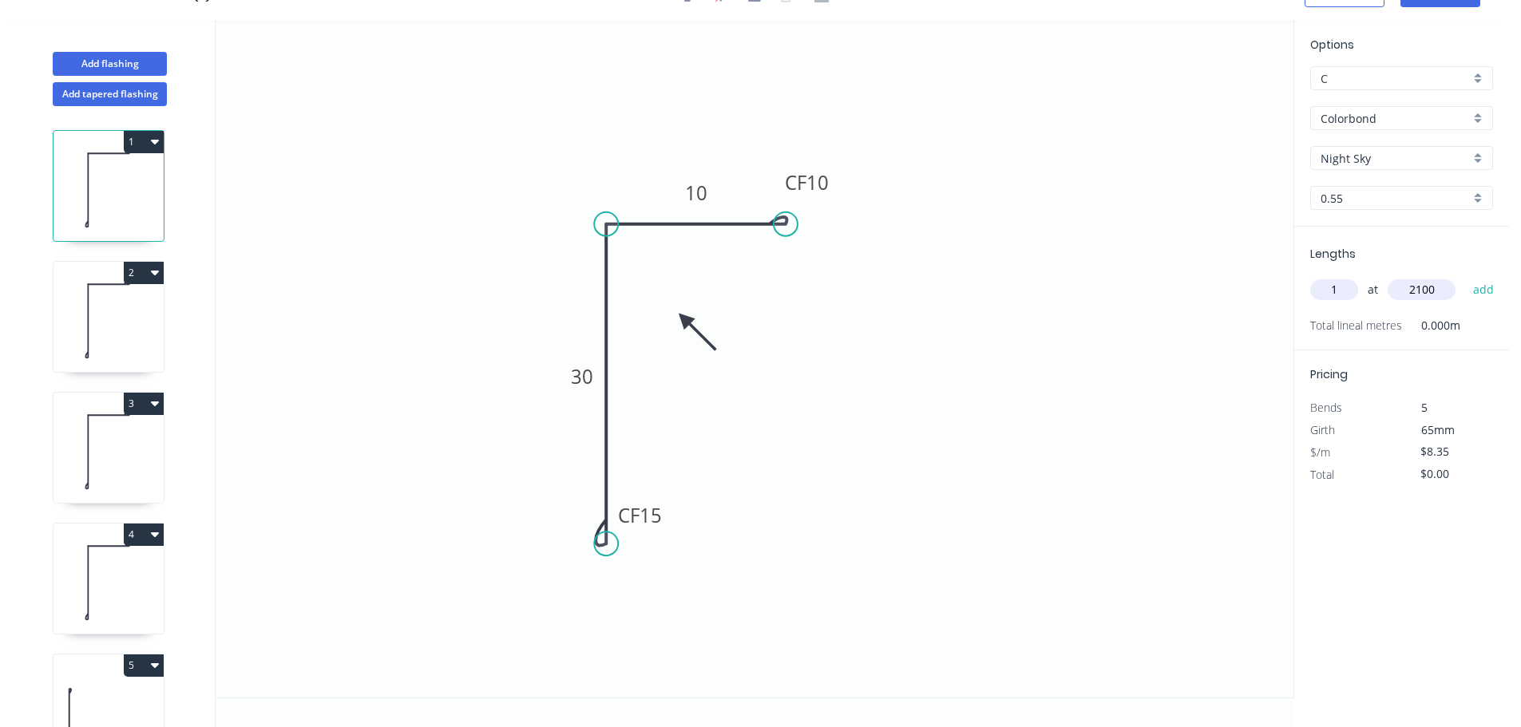
click at [1465, 276] on button "add" at bounding box center [1484, 289] width 38 height 27
type input "$17.54"
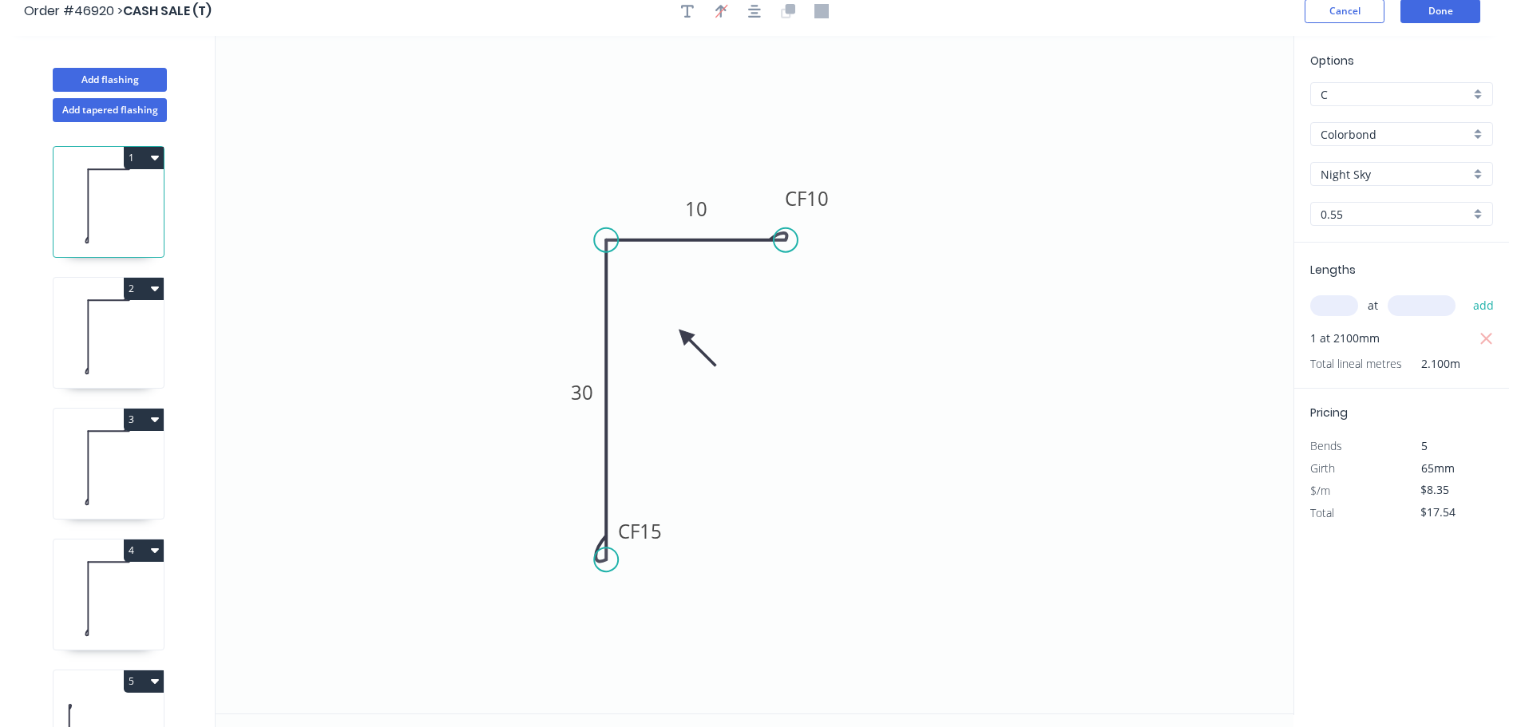
scroll to position [0, 0]
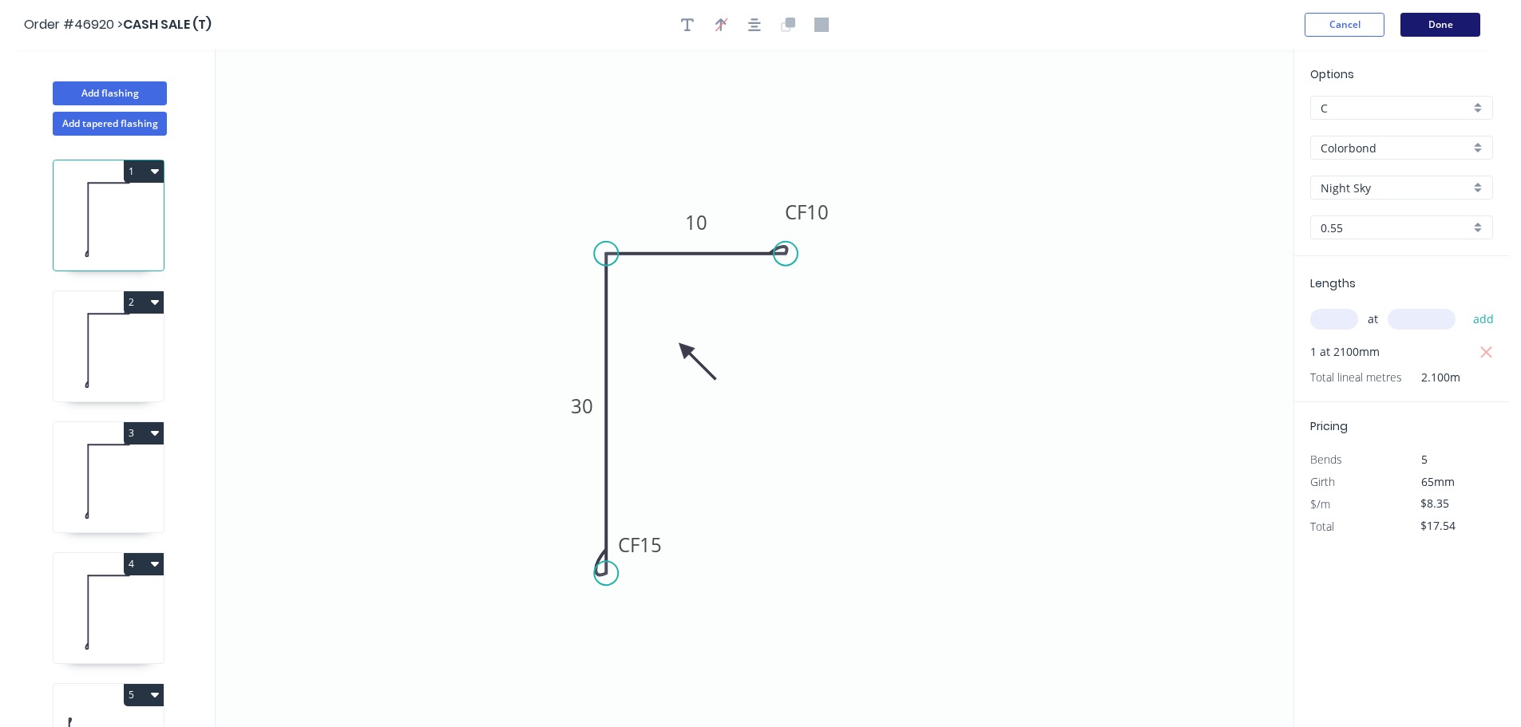
click at [1445, 28] on button "Done" at bounding box center [1440, 25] width 80 height 24
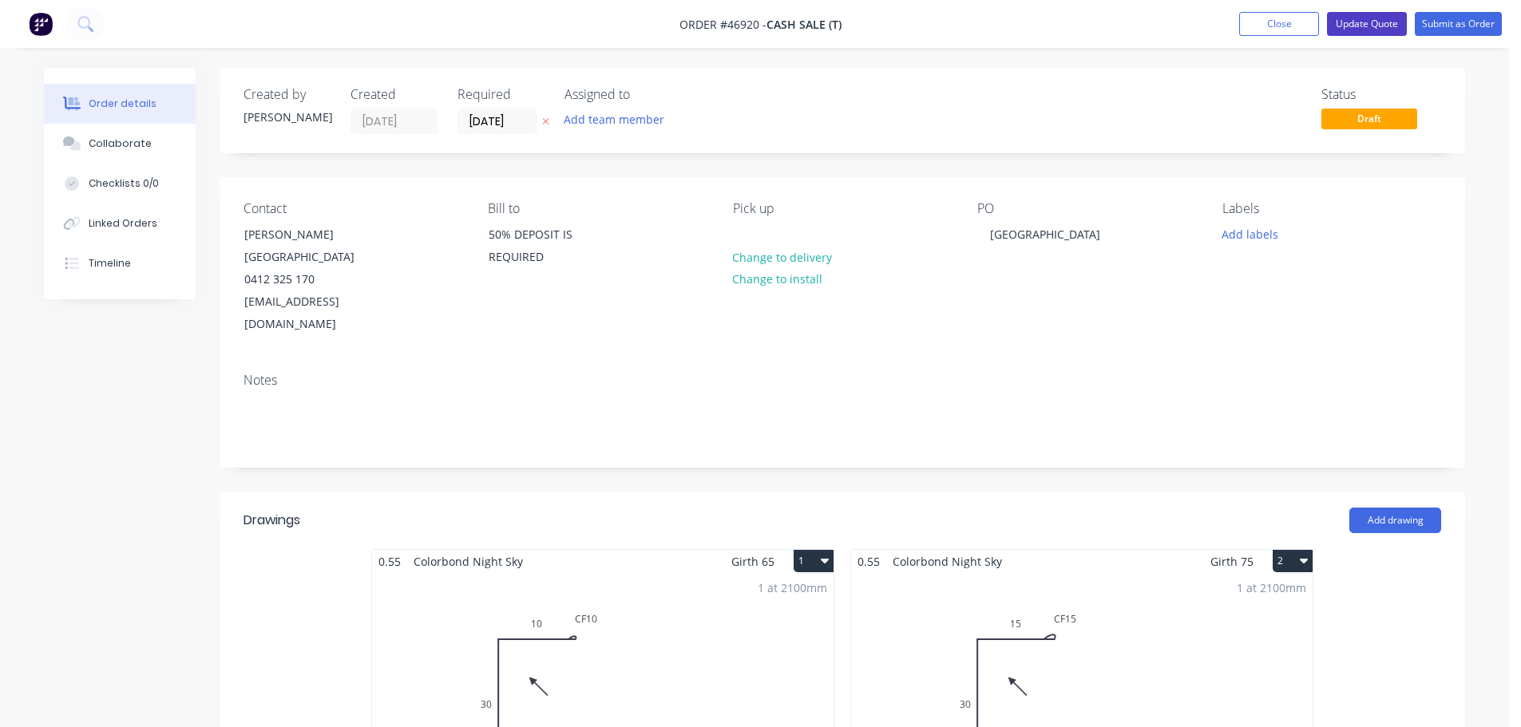
click at [1348, 22] on button "Update Quote" at bounding box center [1367, 24] width 80 height 24
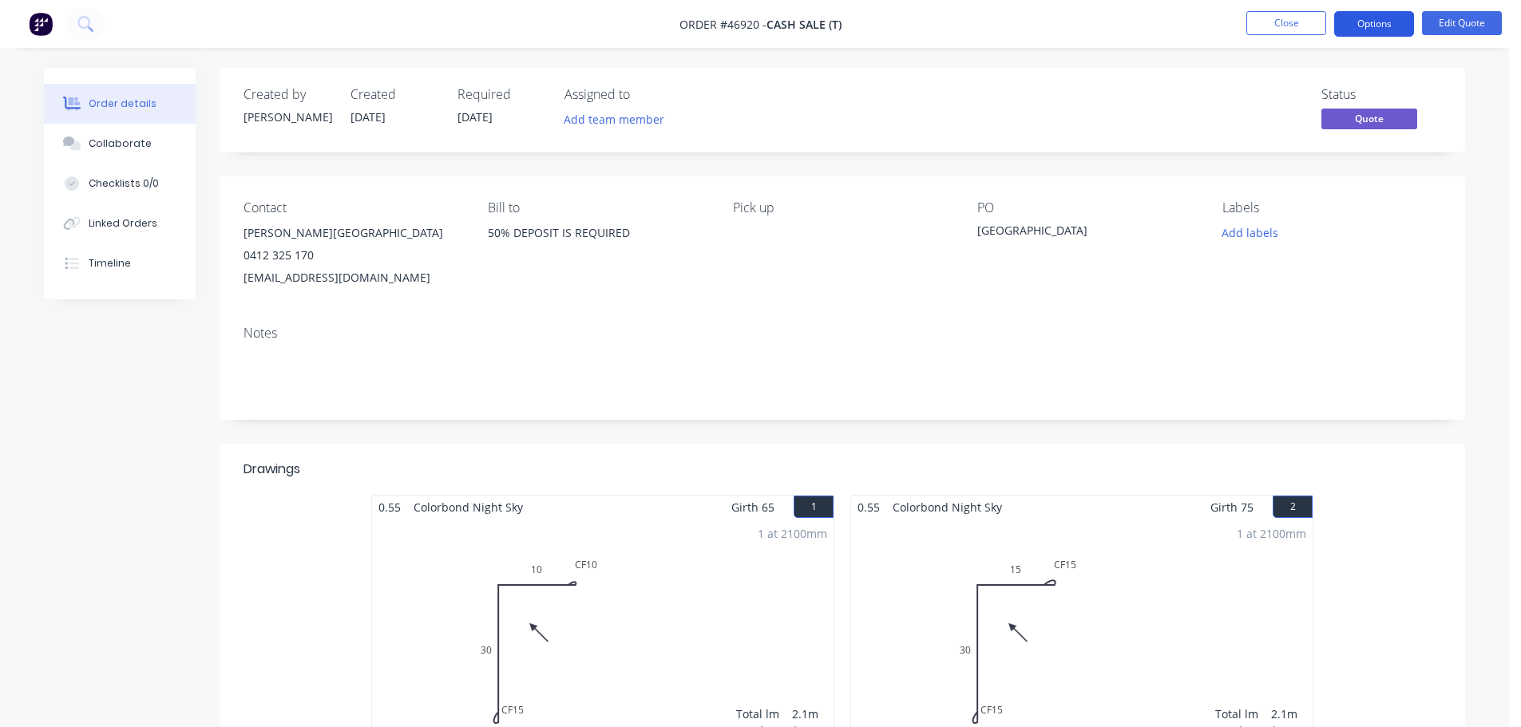
click at [1377, 30] on button "Options" at bounding box center [1374, 24] width 80 height 26
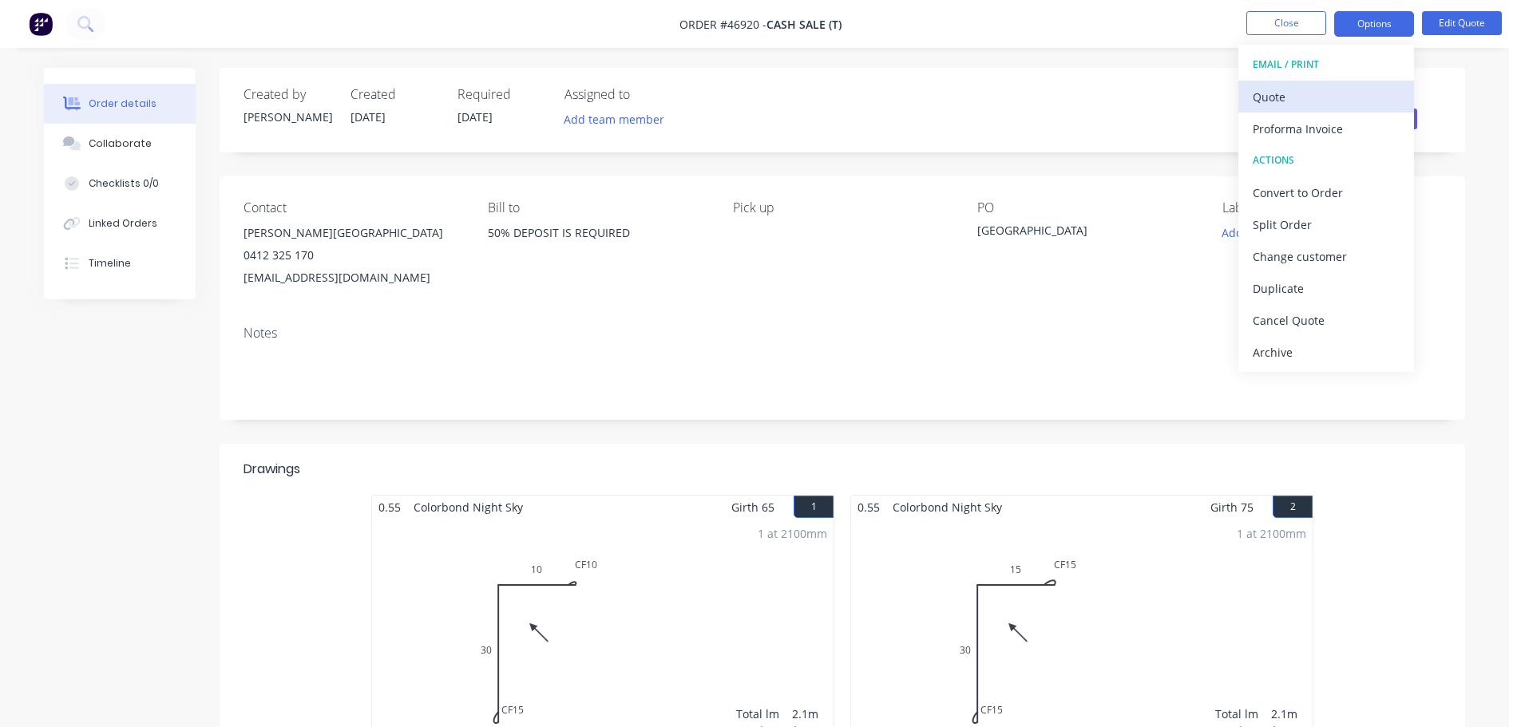
click at [1311, 89] on div "Quote" at bounding box center [1326, 96] width 147 height 23
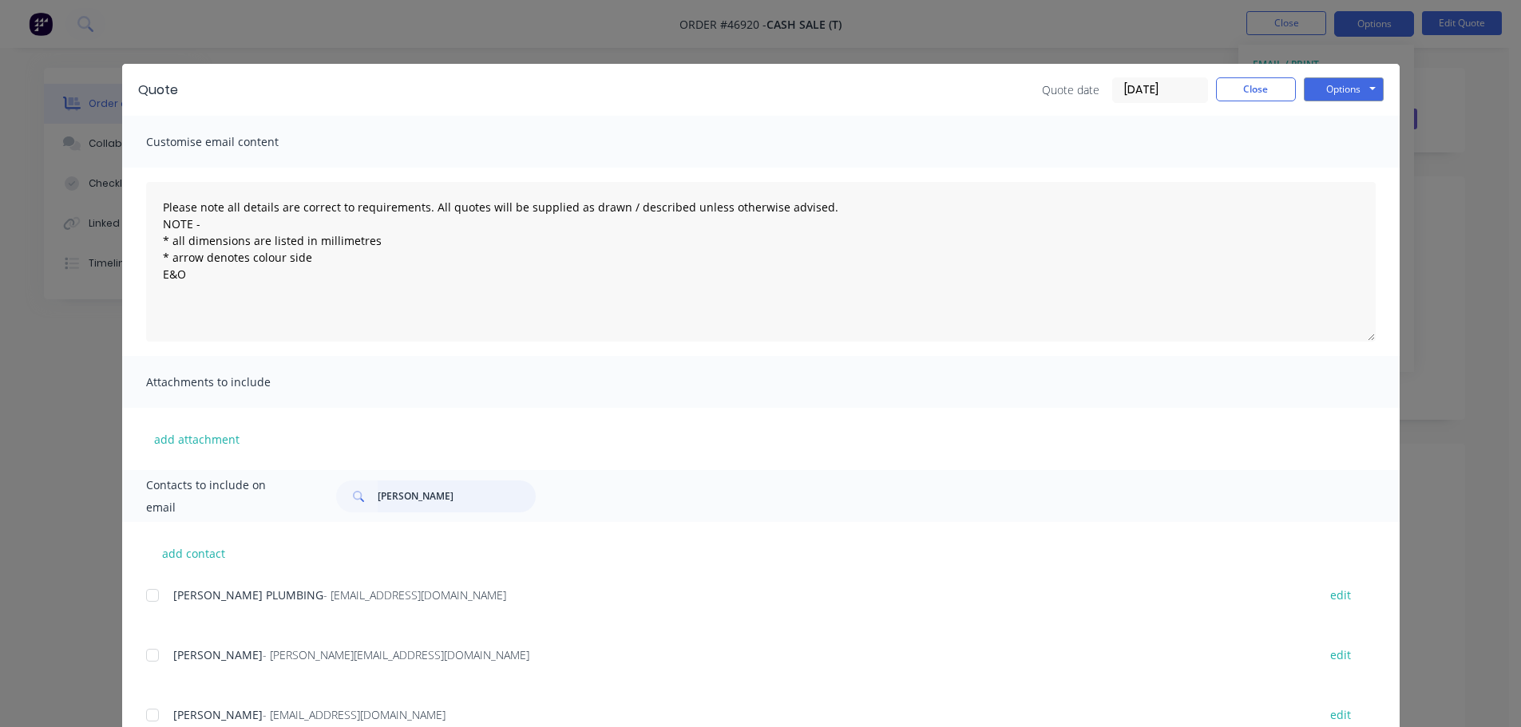
click at [429, 488] on input "TIM" at bounding box center [457, 497] width 158 height 32
type input "T"
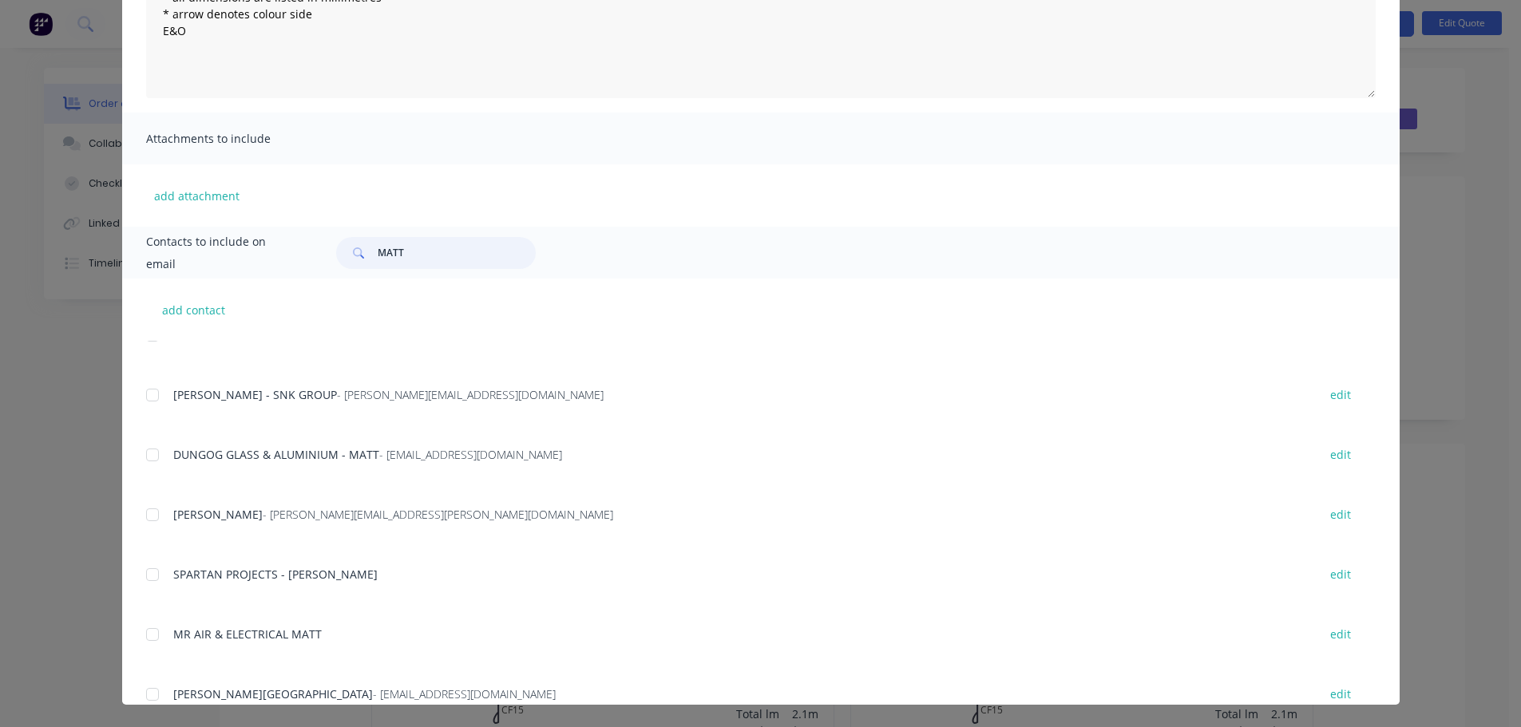
scroll to position [594, 0]
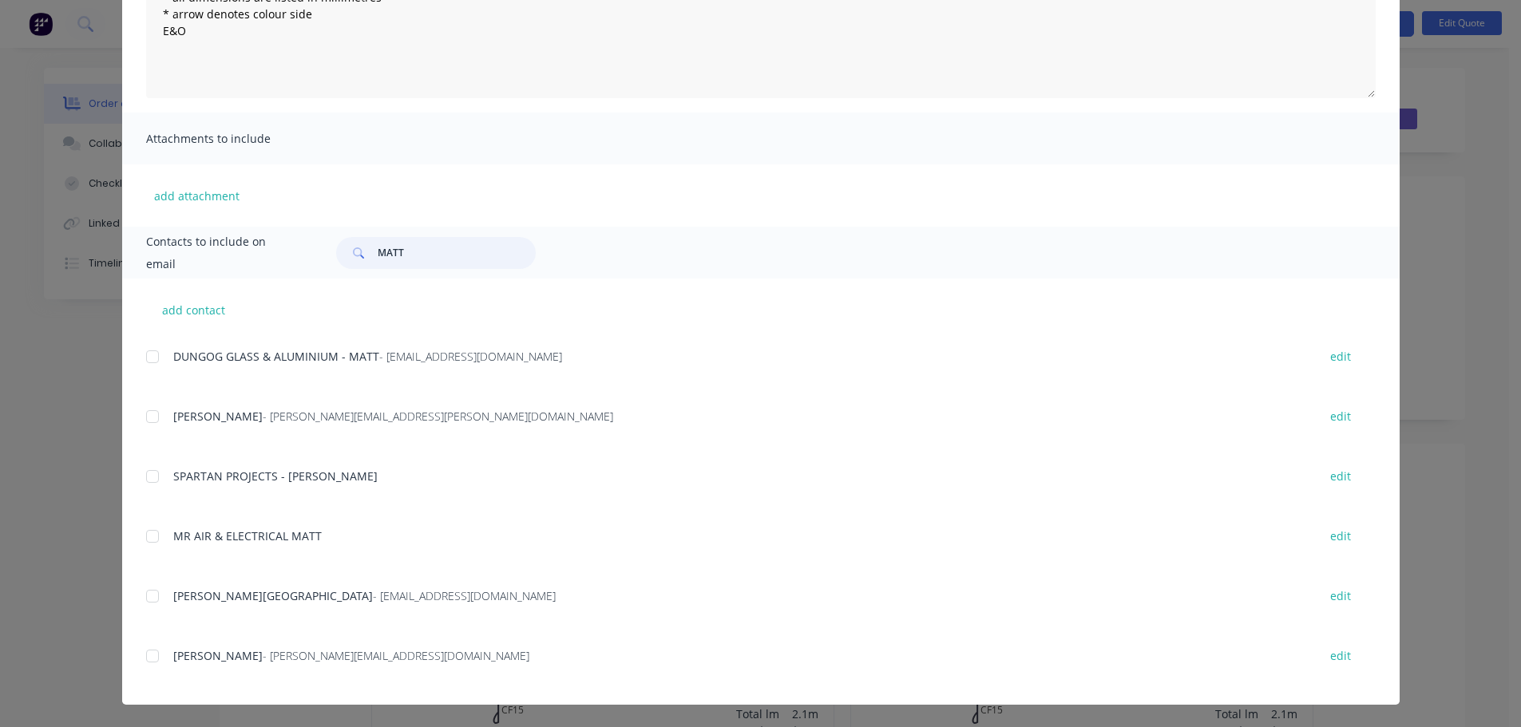
click at [151, 598] on div at bounding box center [153, 596] width 32 height 32
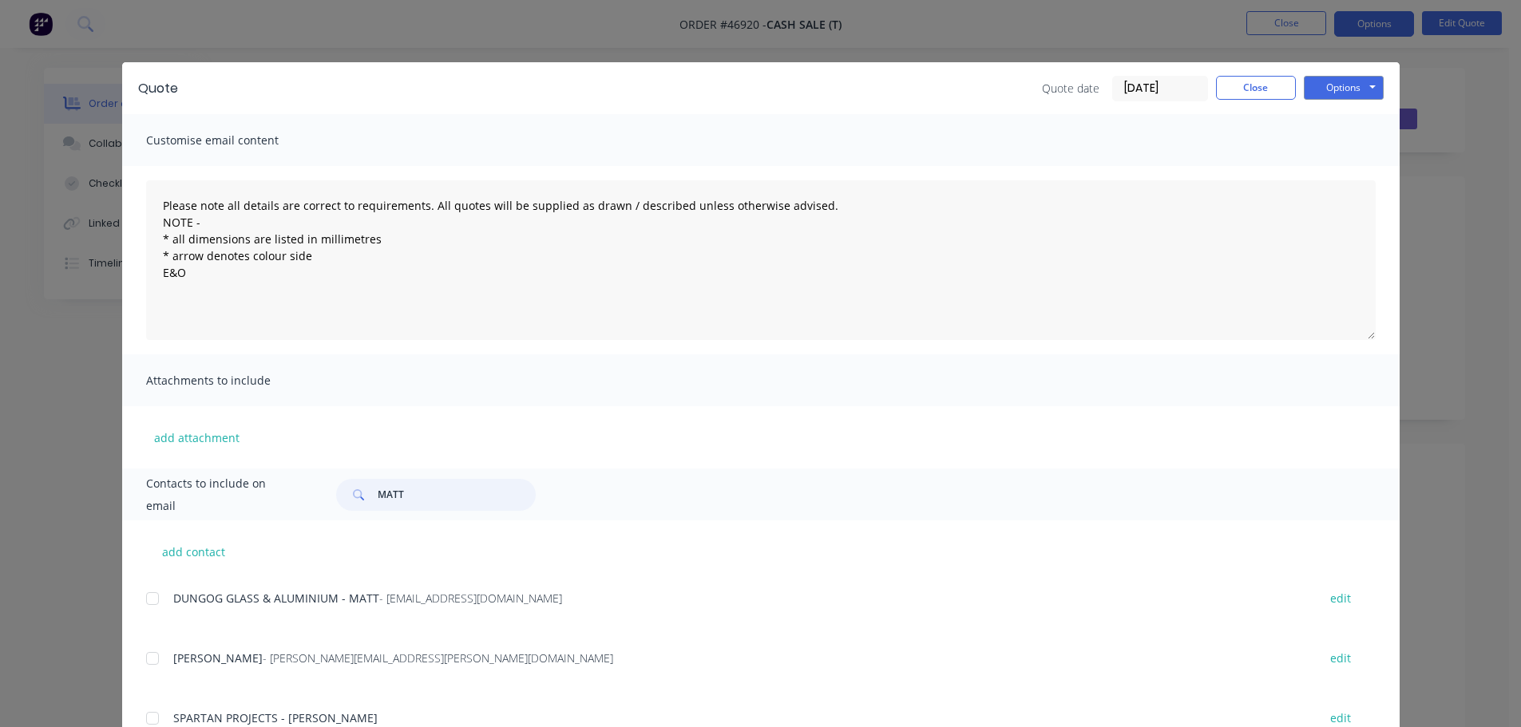
scroll to position [0, 0]
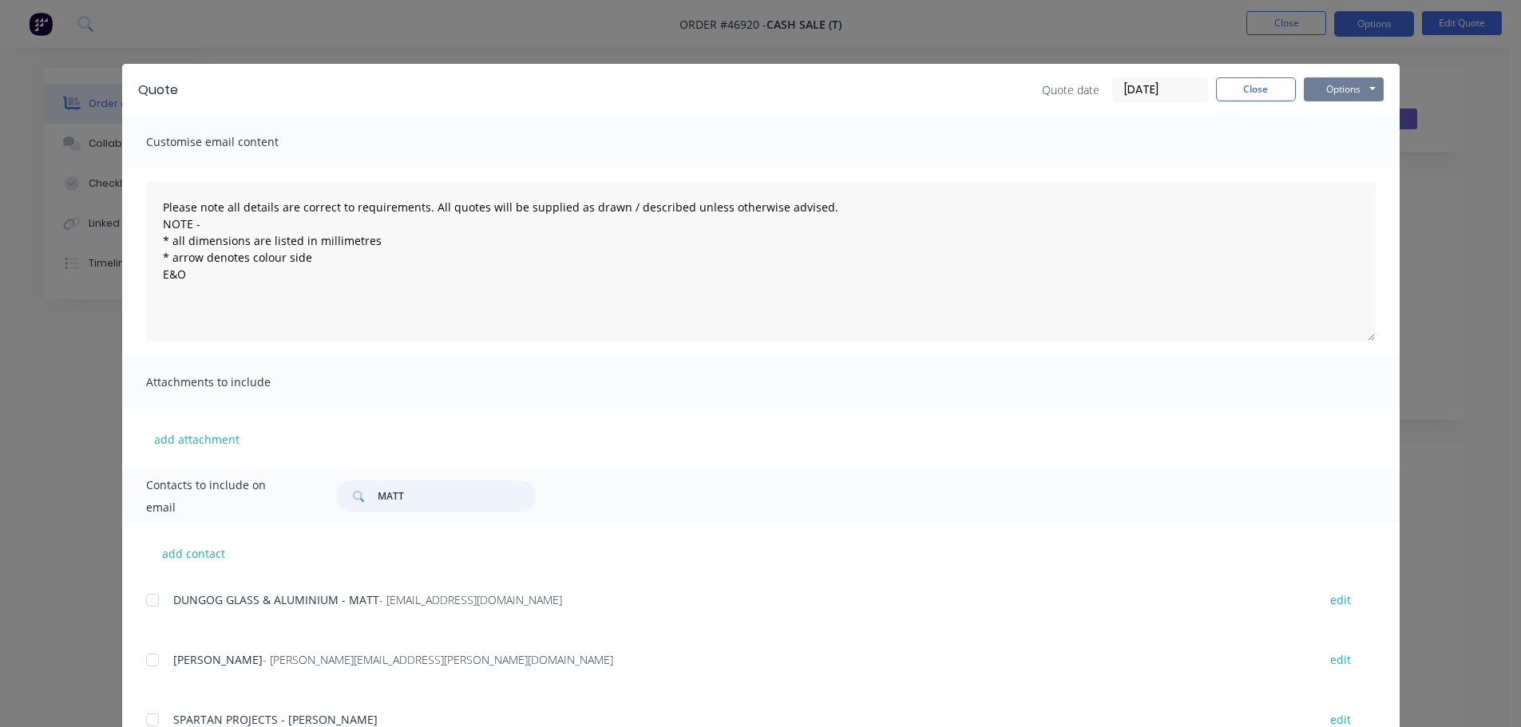
type input "MATT"
click at [1328, 92] on button "Options" at bounding box center [1344, 89] width 80 height 24
click at [1331, 172] on button "Email" at bounding box center [1355, 170] width 102 height 26
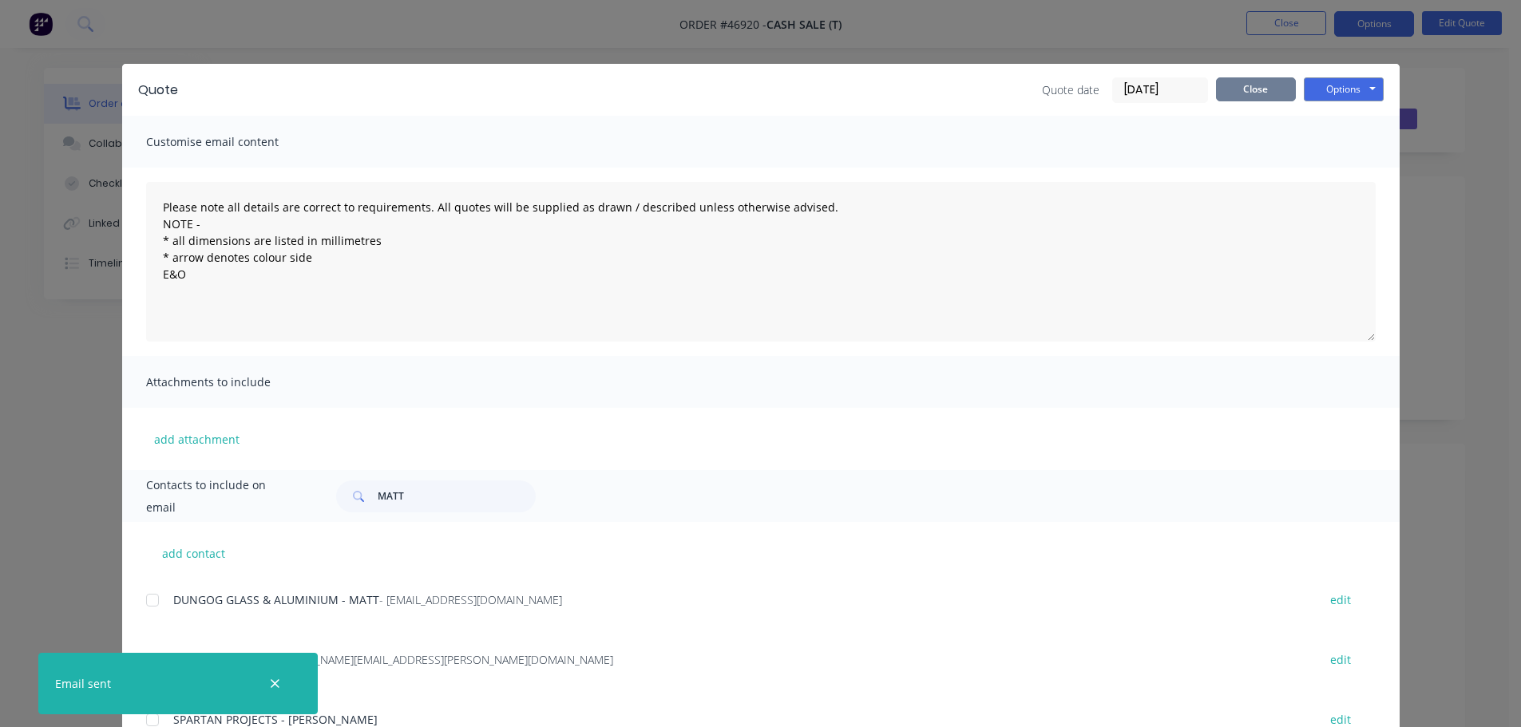
click at [1239, 83] on button "Close" at bounding box center [1256, 89] width 80 height 24
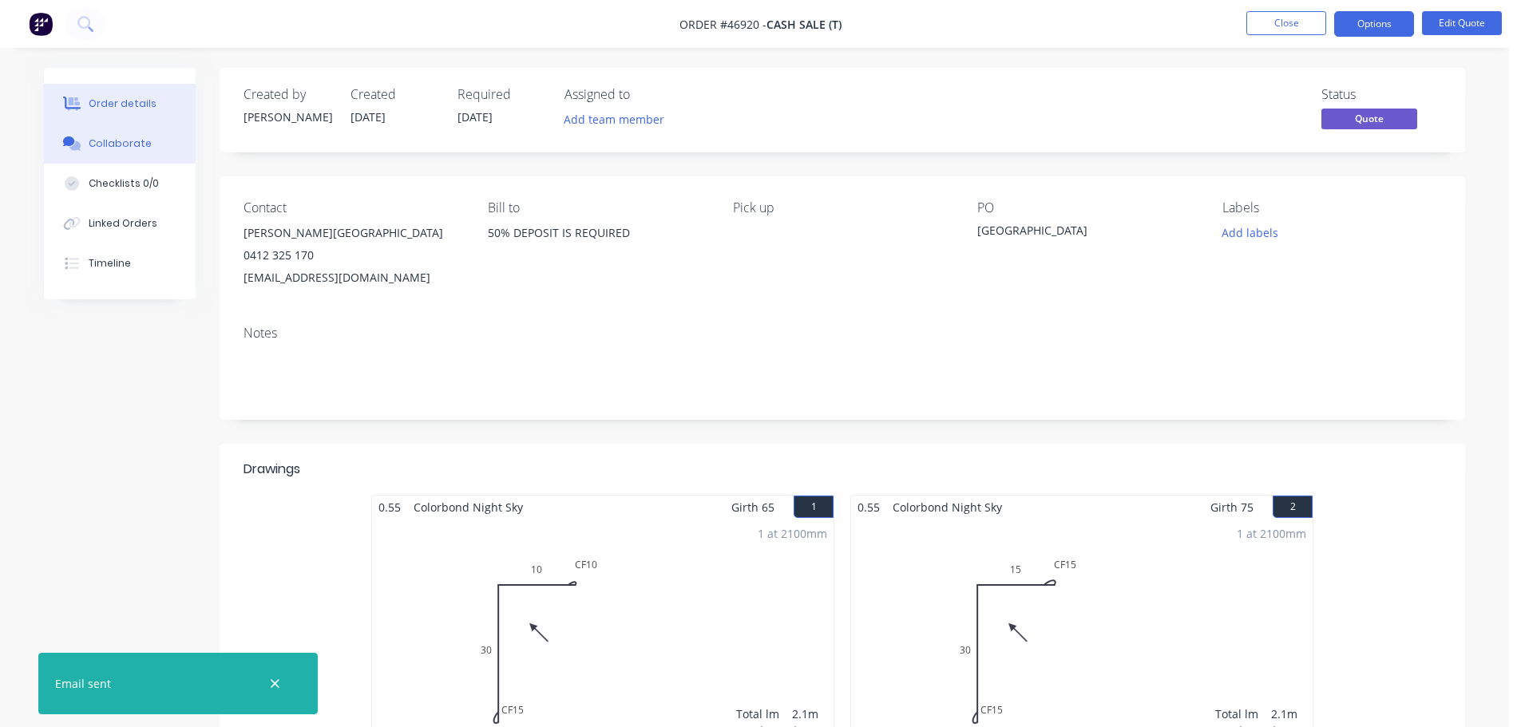
click at [82, 143] on div at bounding box center [72, 144] width 24 height 14
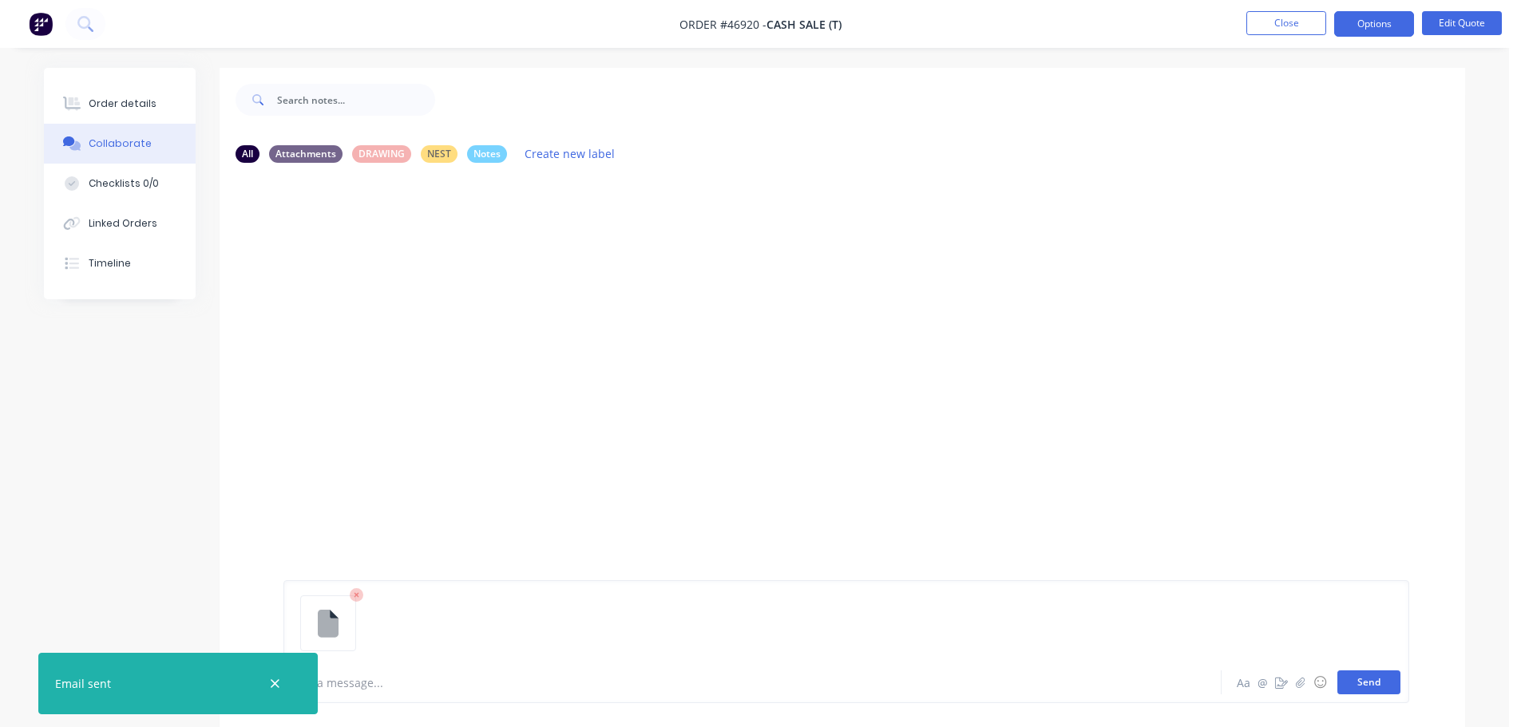
click at [1350, 679] on button "Send" at bounding box center [1368, 683] width 63 height 24
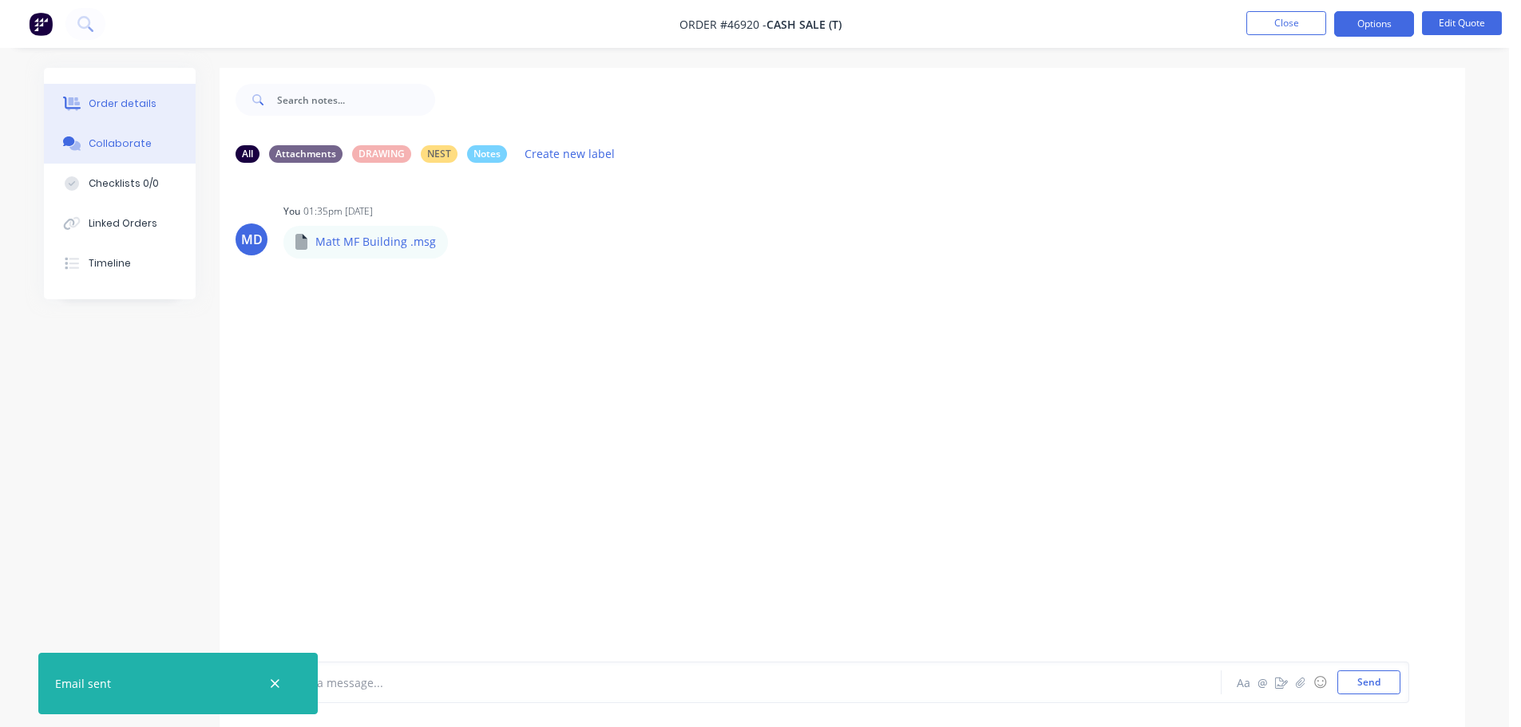
drag, startPoint x: 150, startPoint y: 94, endPoint x: 132, endPoint y: 93, distance: 18.4
click at [150, 94] on button "Order details" at bounding box center [120, 104] width 152 height 40
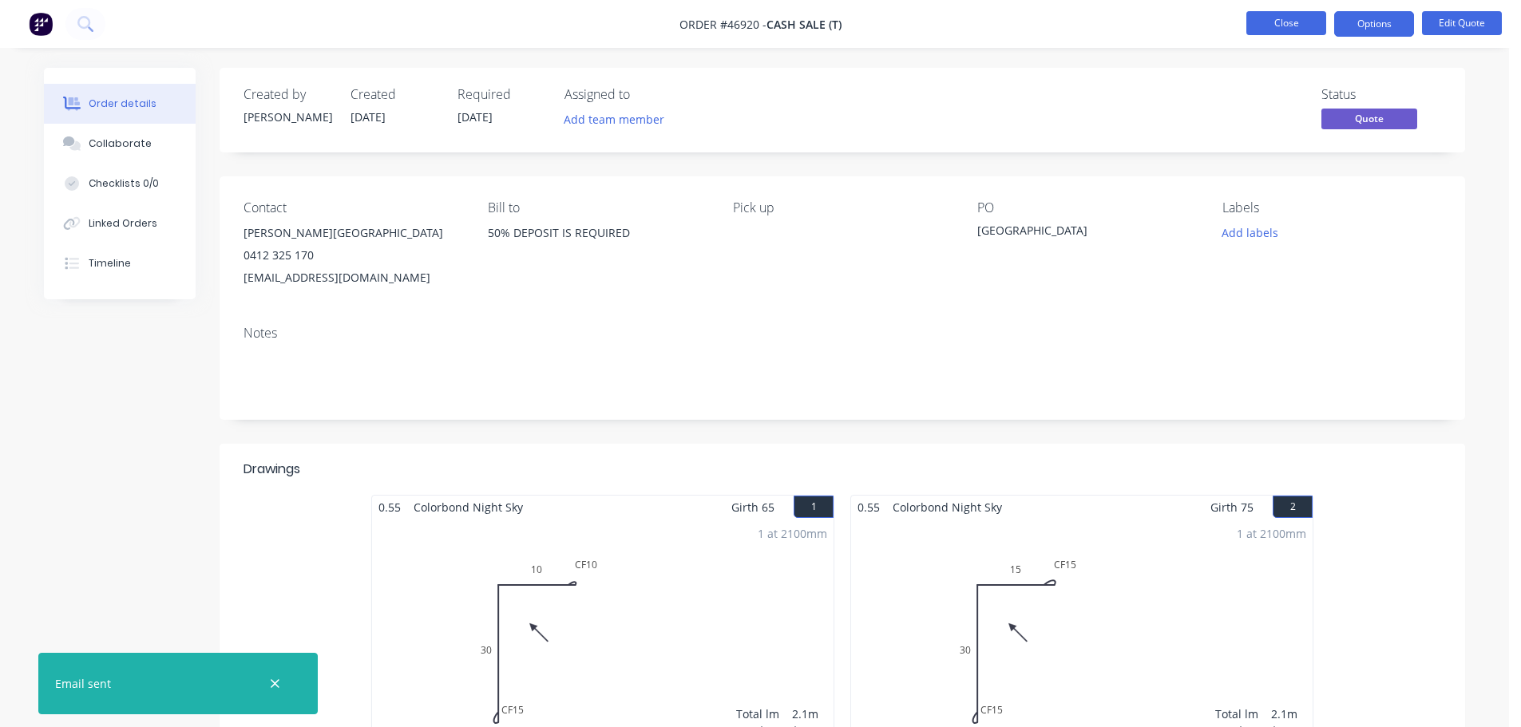
click at [1271, 19] on button "Close" at bounding box center [1286, 23] width 80 height 24
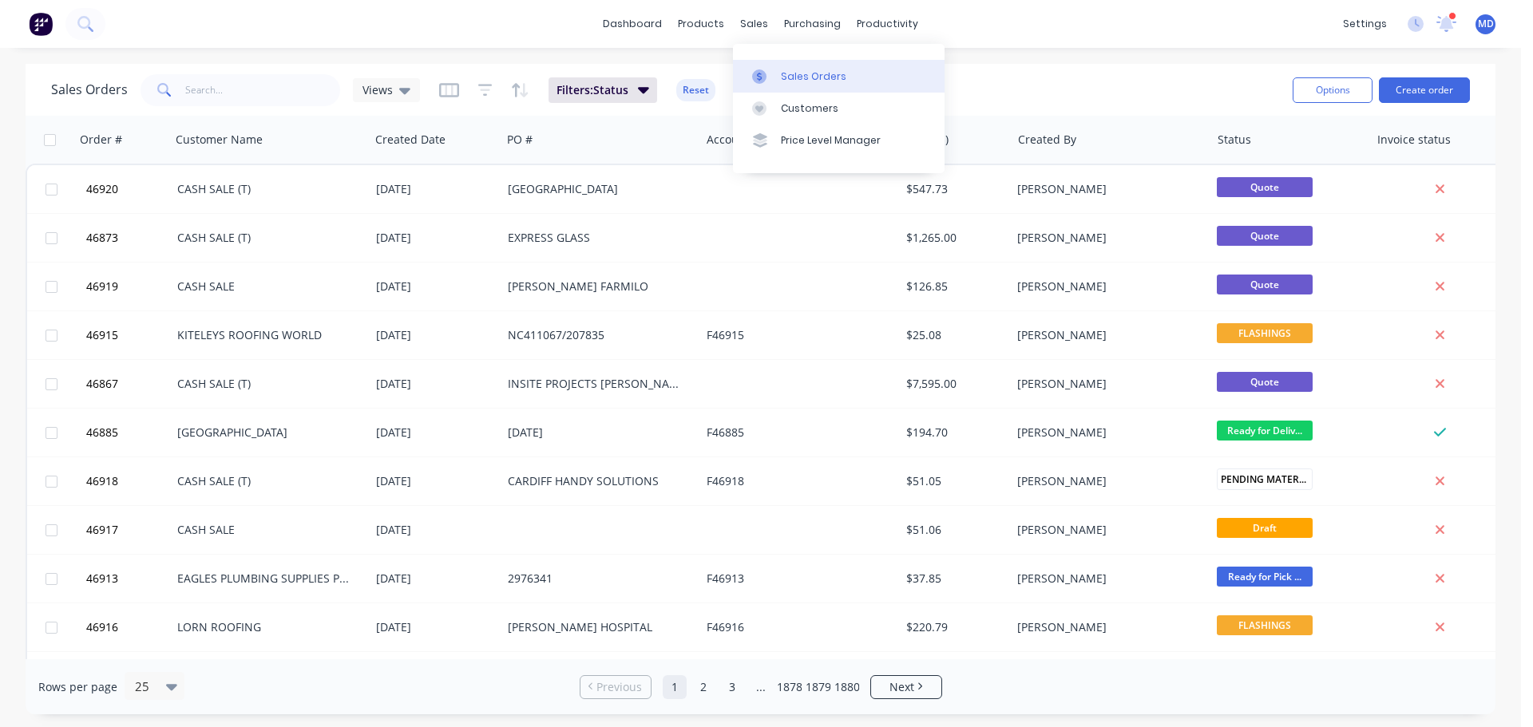
click at [759, 78] on icon at bounding box center [759, 76] width 14 height 14
click at [202, 84] on input "text" at bounding box center [263, 90] width 156 height 32
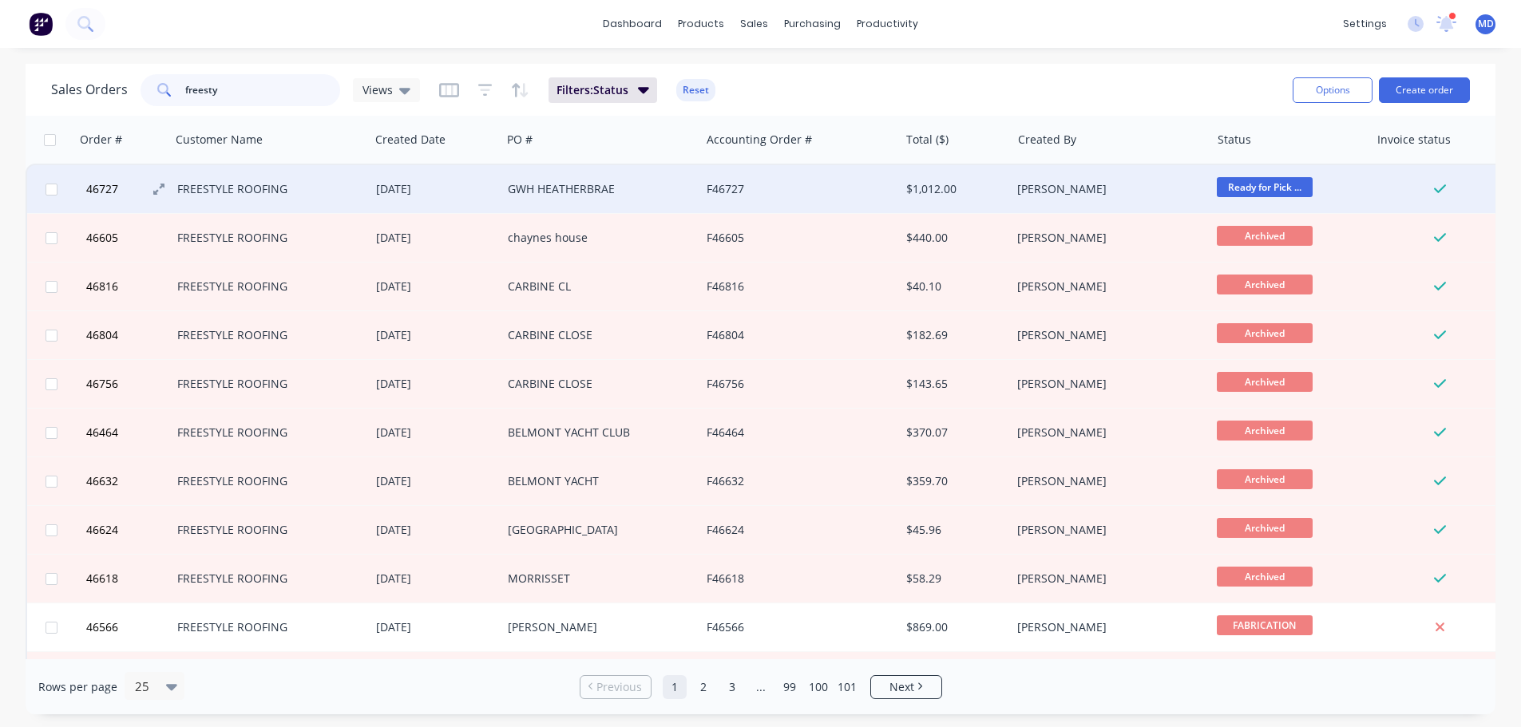
type input "freesty"
click at [109, 192] on span "46727" at bounding box center [102, 189] width 32 height 16
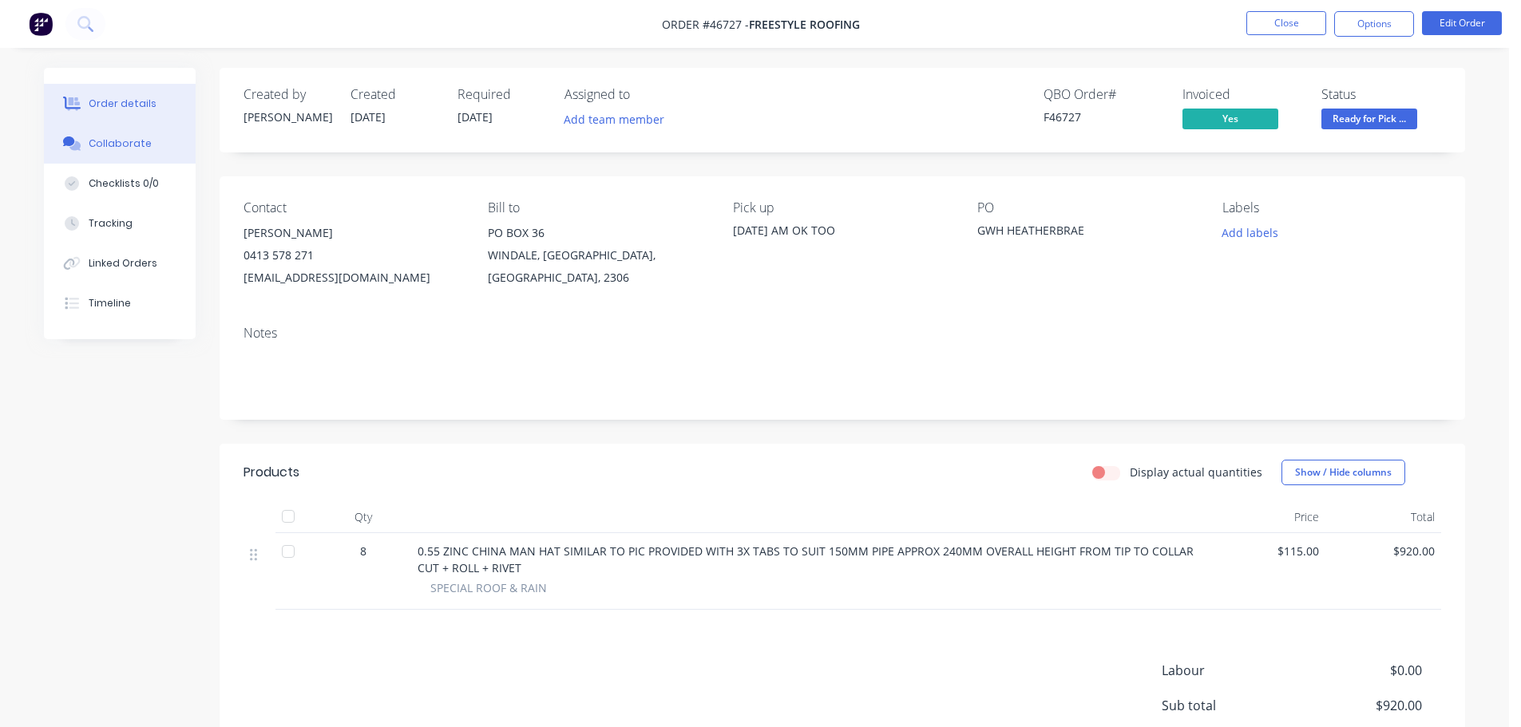
click at [117, 147] on div "Collaborate" at bounding box center [120, 144] width 63 height 14
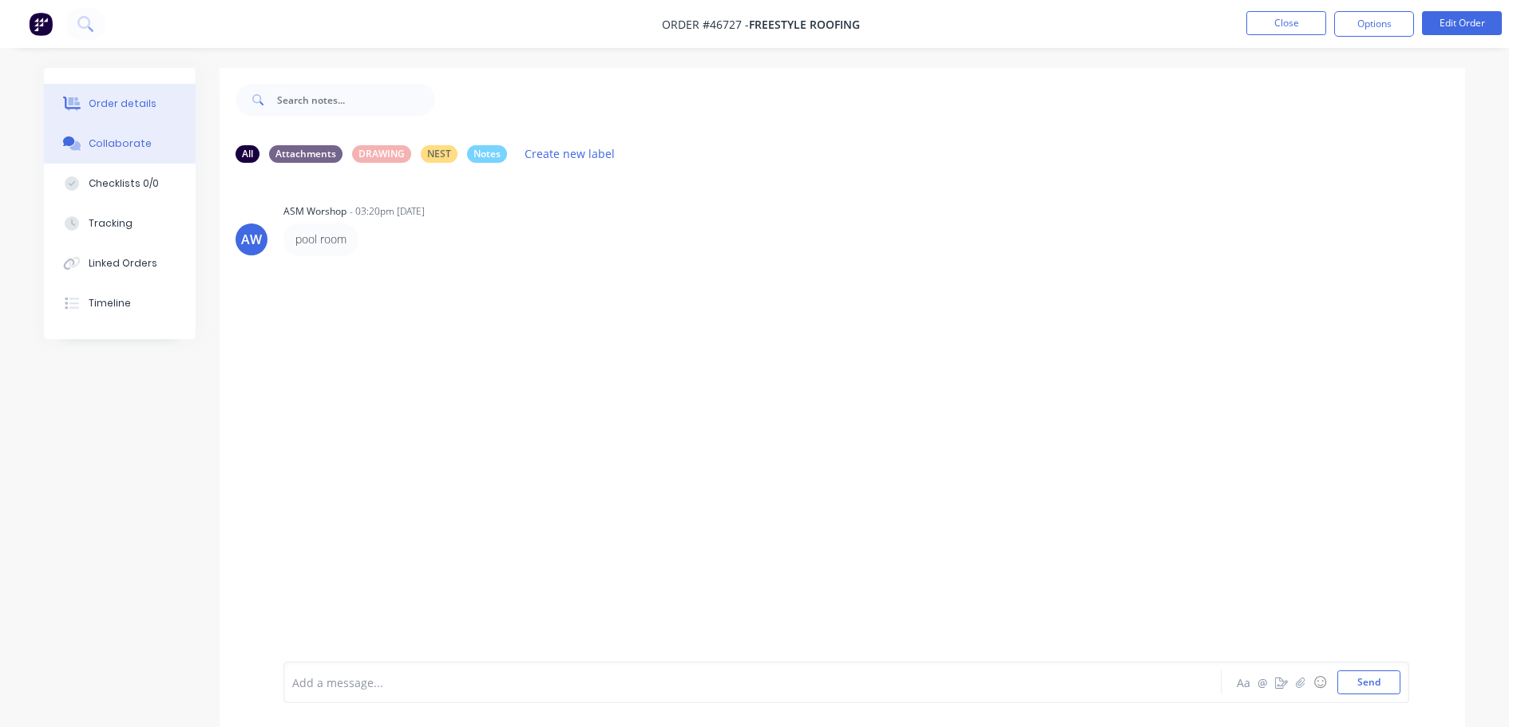
click at [132, 111] on button "Order details" at bounding box center [120, 104] width 152 height 40
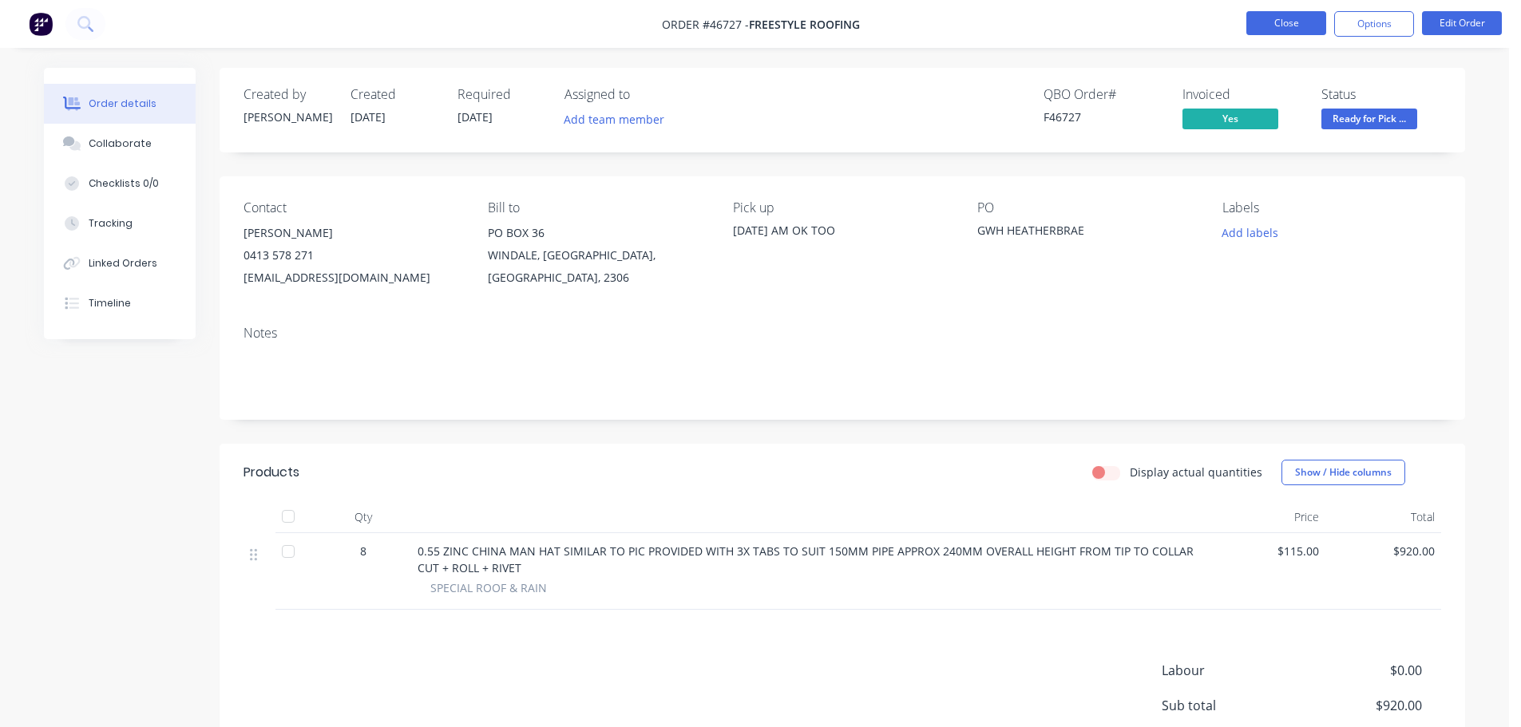
click at [1278, 26] on button "Close" at bounding box center [1286, 23] width 80 height 24
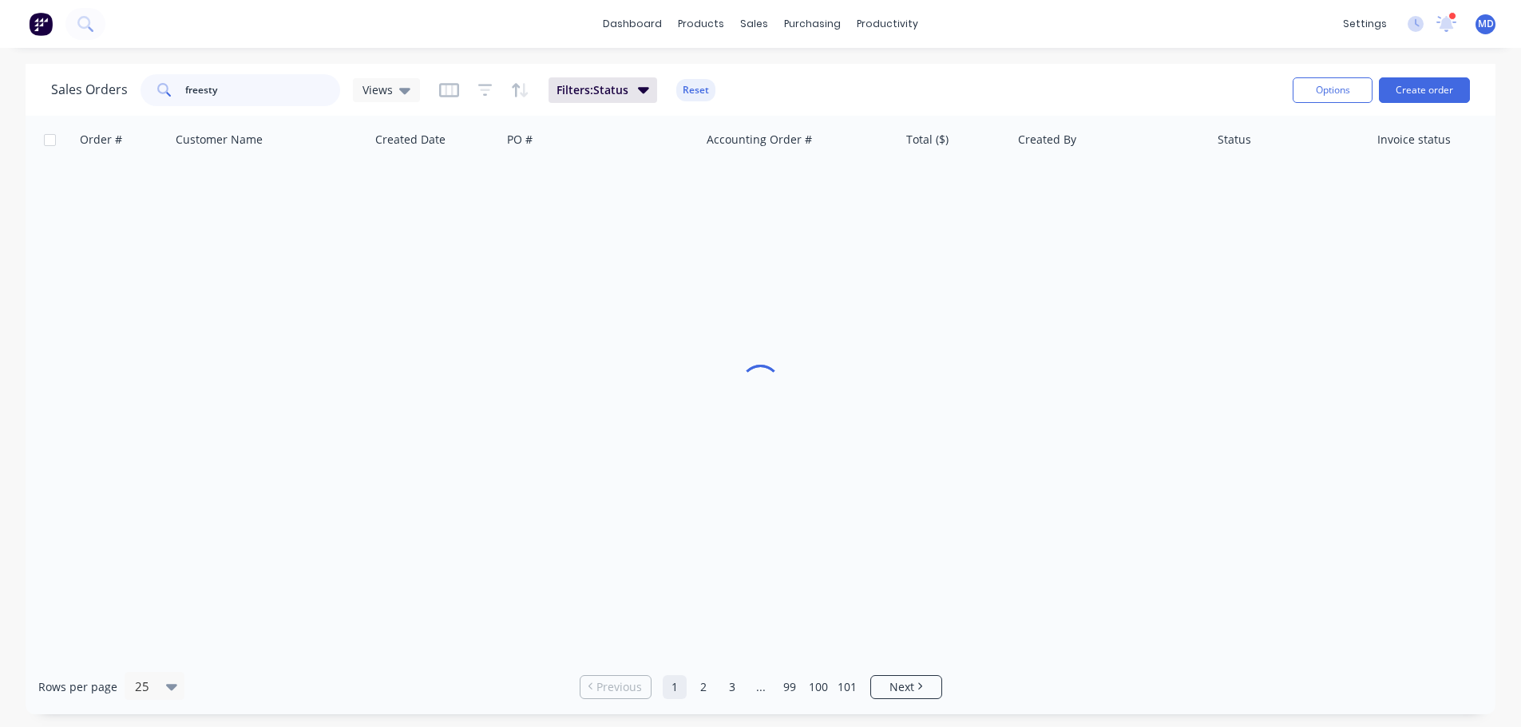
click at [275, 86] on input "freesty" at bounding box center [263, 90] width 156 height 32
type input "f"
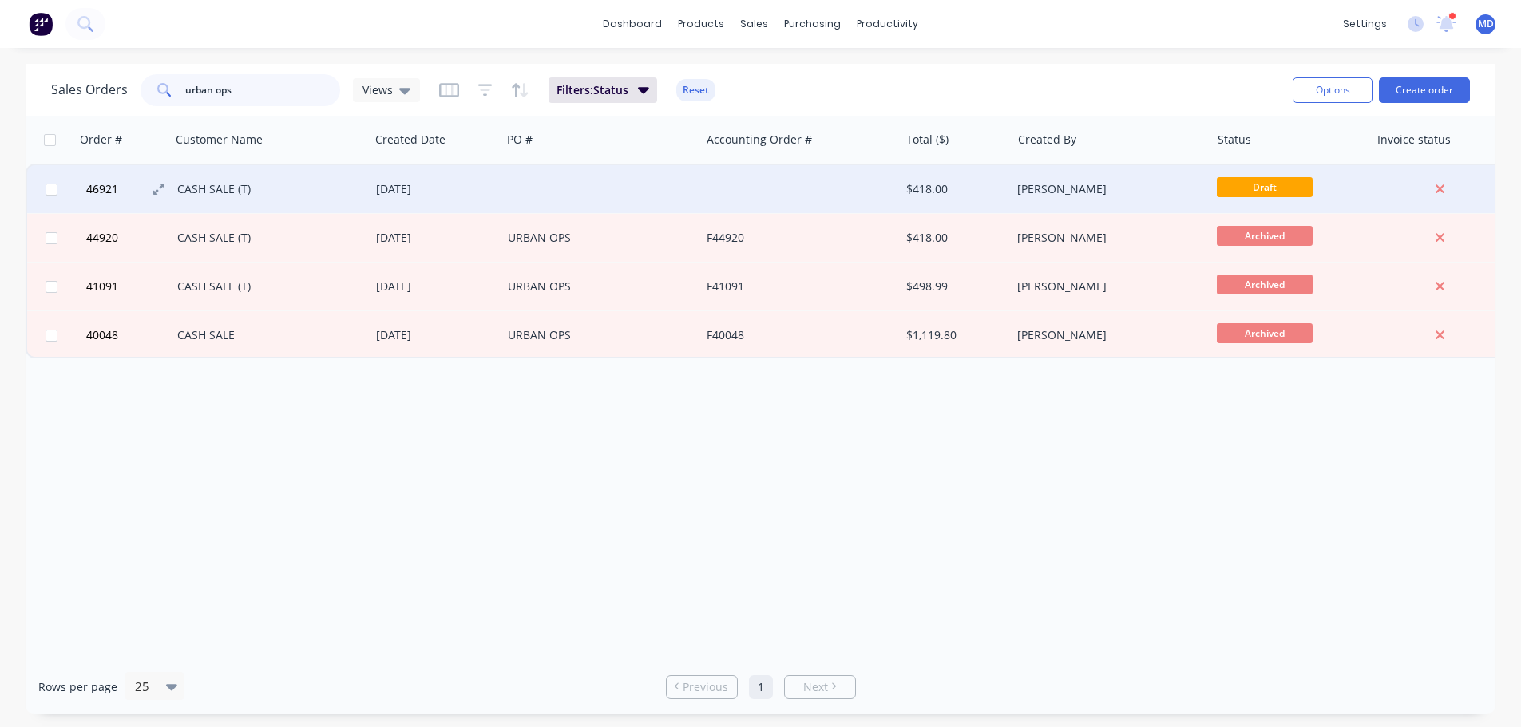
type input "urban ops"
click at [90, 188] on span "46921" at bounding box center [102, 189] width 32 height 16
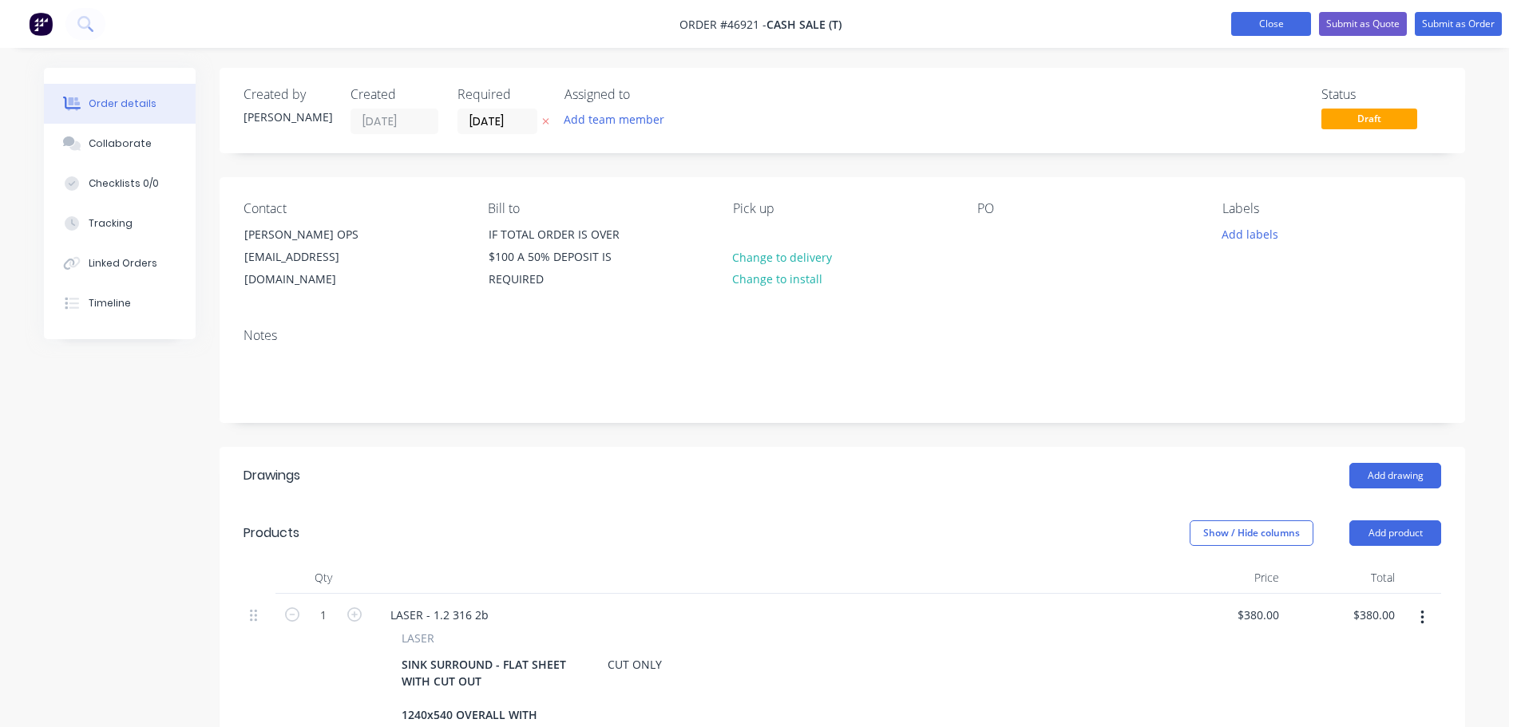
click at [1256, 18] on button "Close" at bounding box center [1271, 24] width 80 height 24
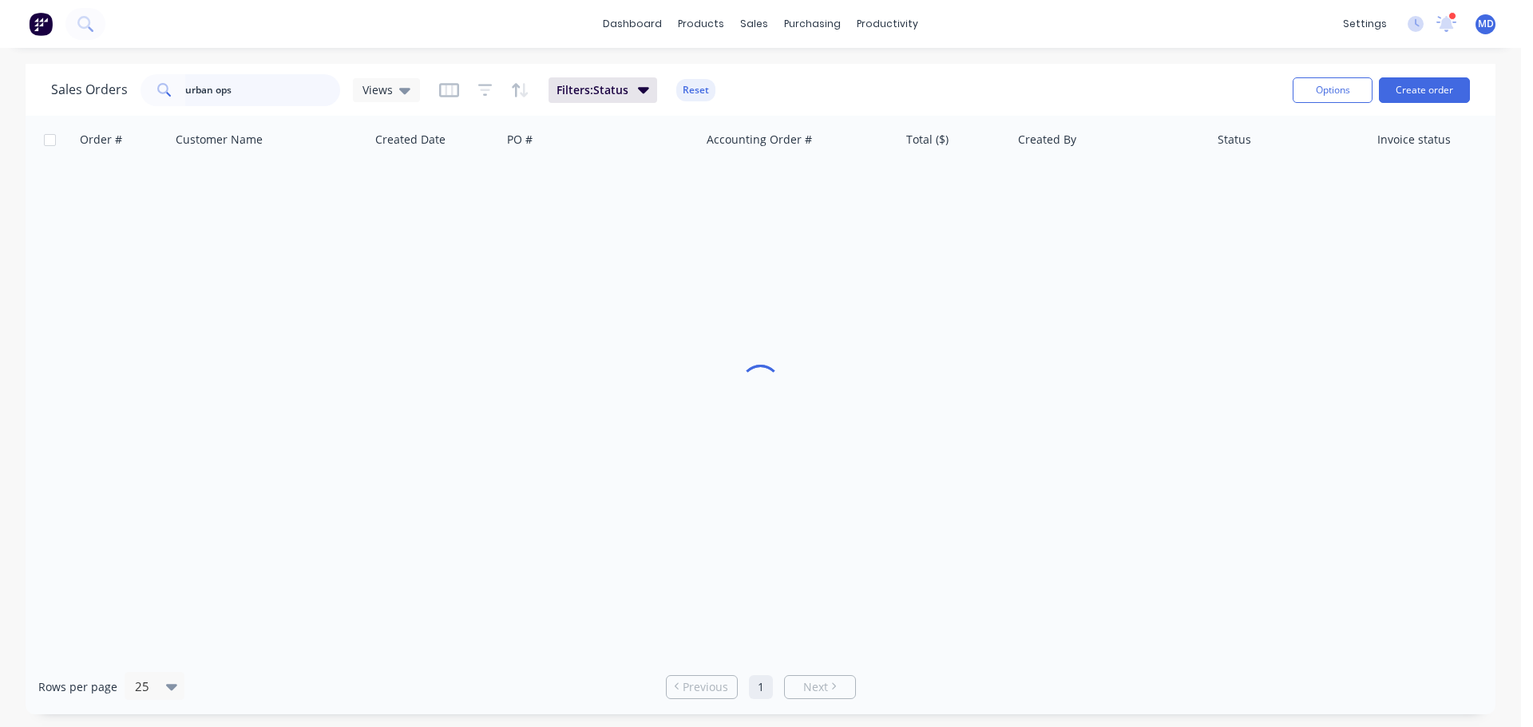
click at [248, 101] on input "urban ops" at bounding box center [263, 90] width 156 height 32
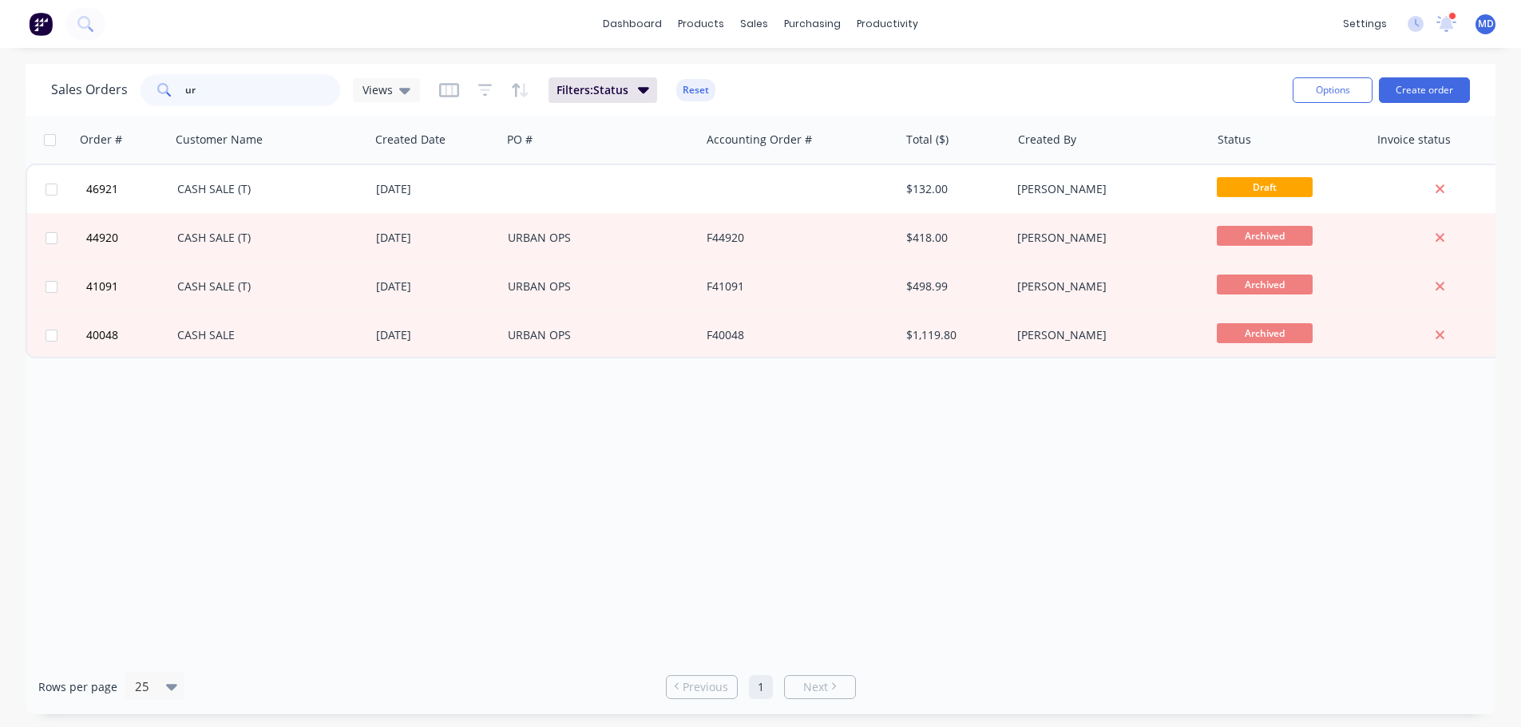
type input "u"
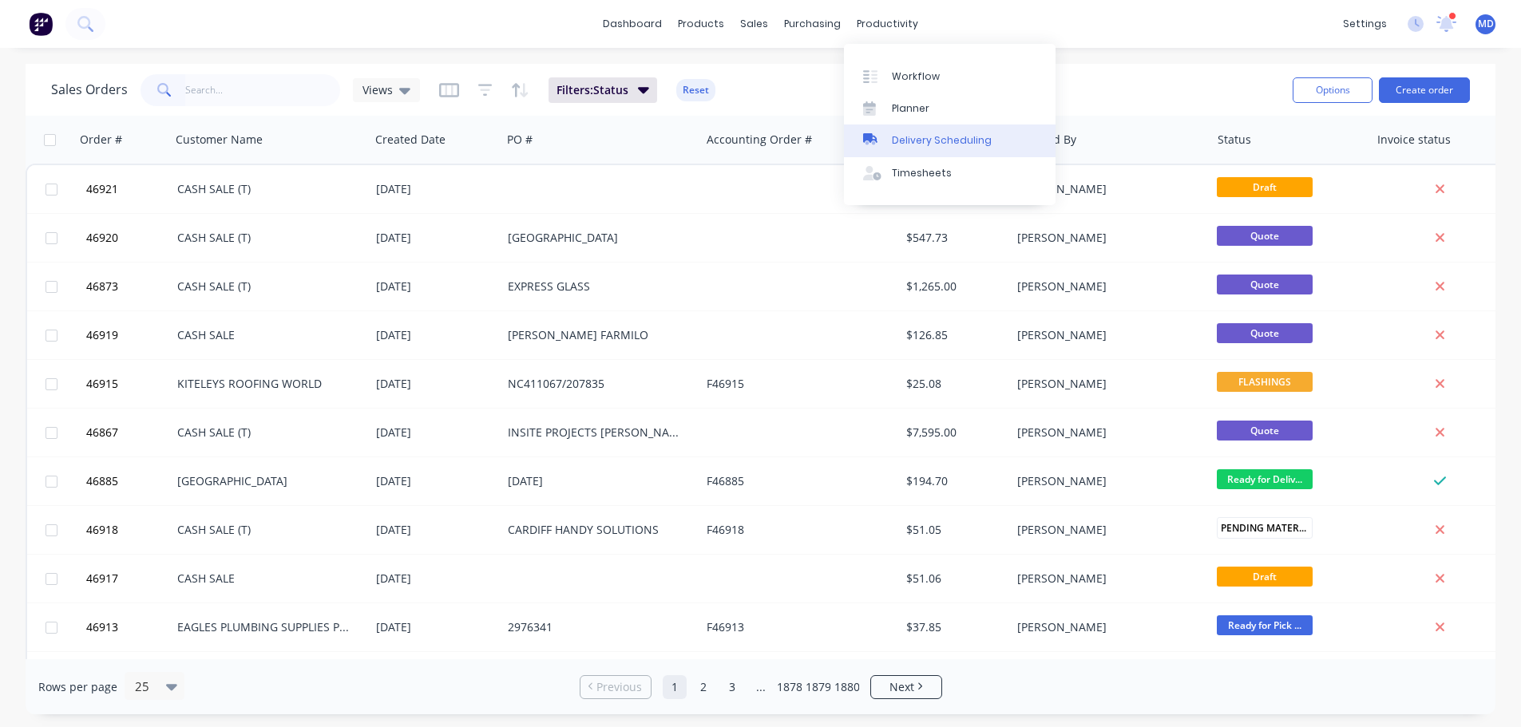
click at [888, 132] on link "Delivery Scheduling" at bounding box center [950, 141] width 212 height 32
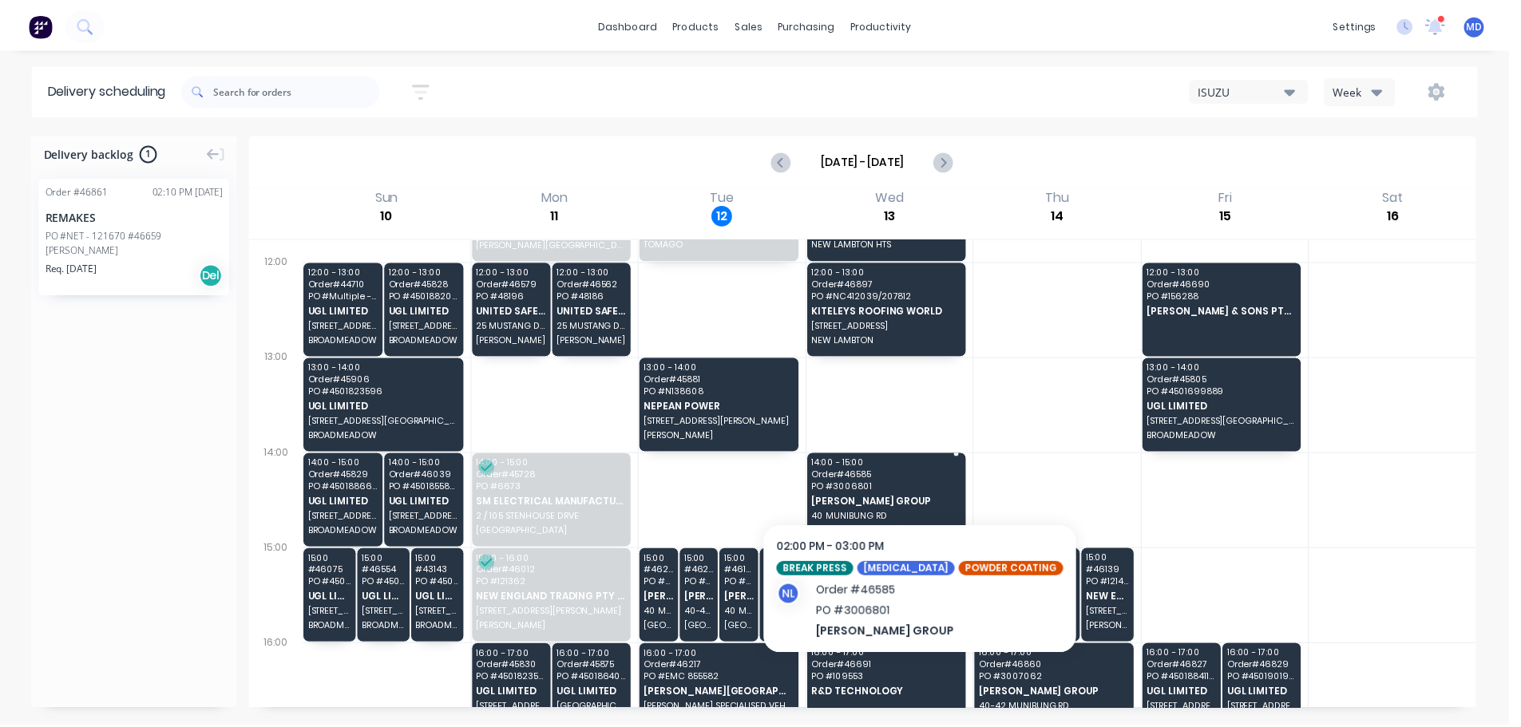
scroll to position [596, 0]
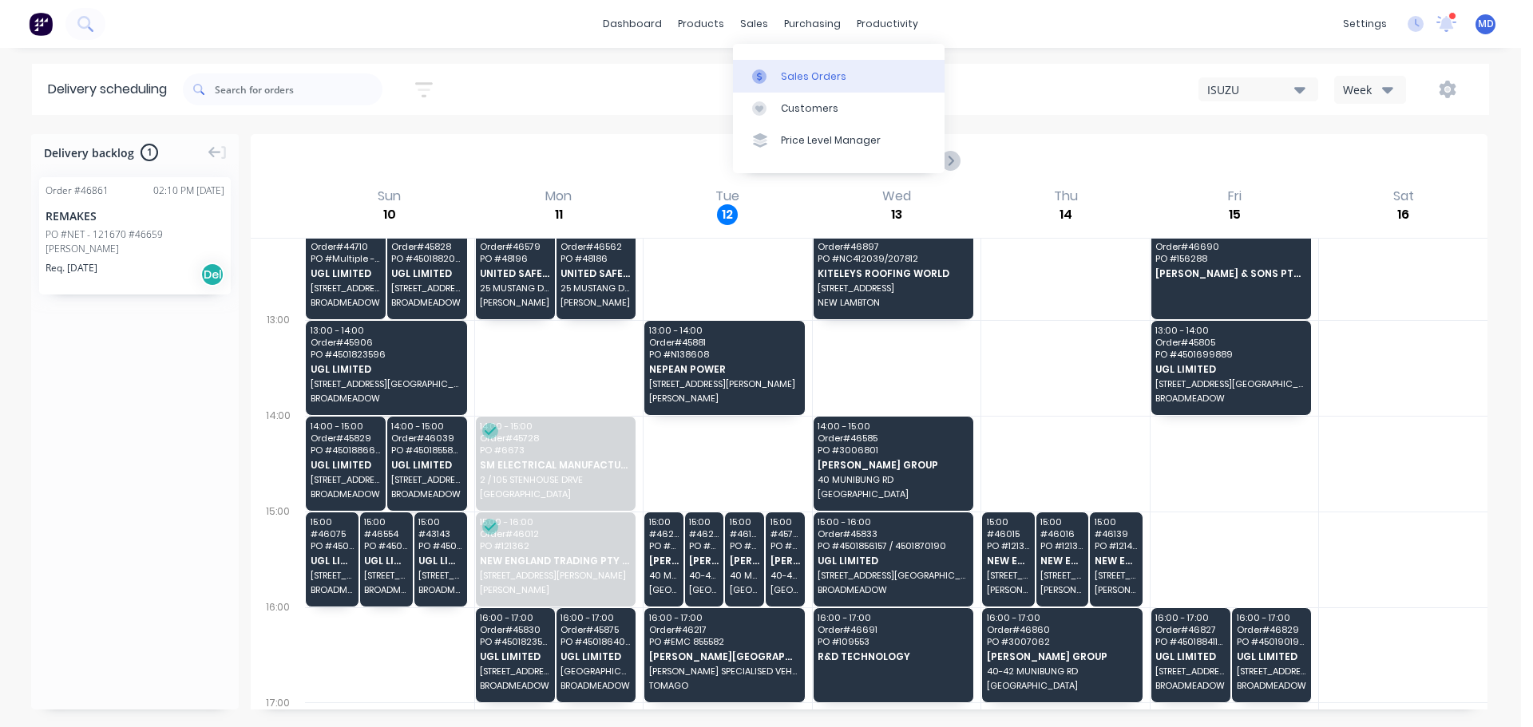
click at [782, 67] on link "Sales Orders" at bounding box center [839, 76] width 212 height 32
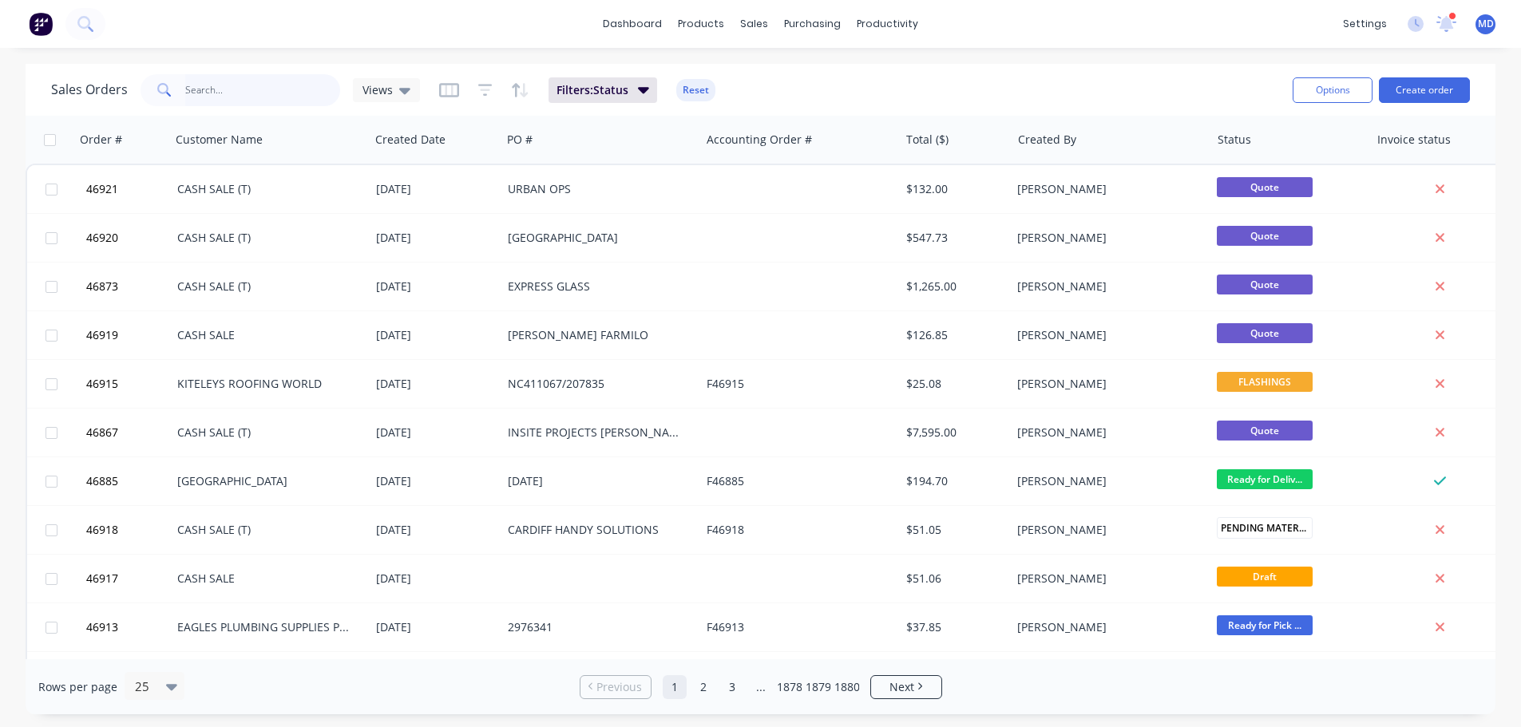
click at [248, 81] on input "text" at bounding box center [263, 90] width 156 height 32
type input "g"
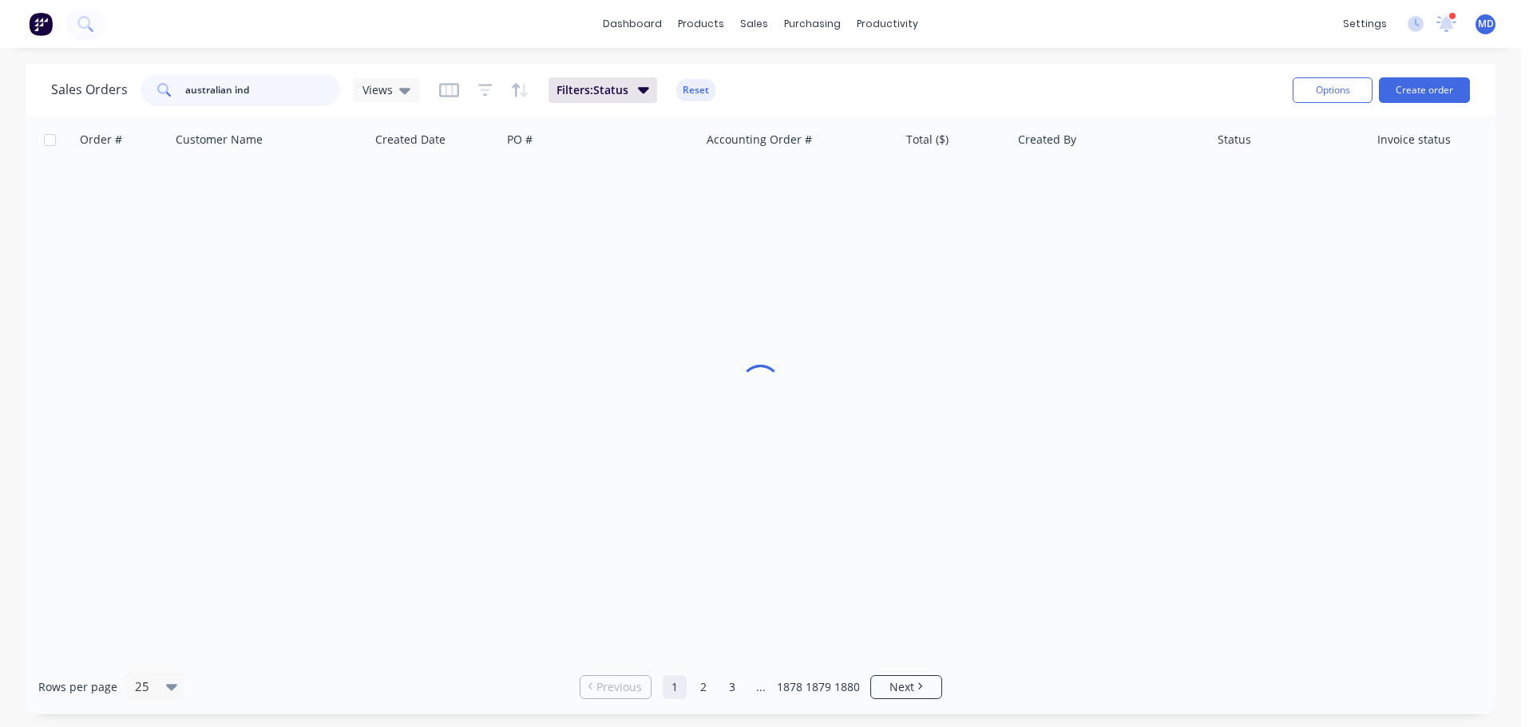
drag, startPoint x: 283, startPoint y: 94, endPoint x: 77, endPoint y: 86, distance: 206.1
click at [77, 87] on div "Sales Orders australian ind Views" at bounding box center [235, 90] width 369 height 32
click at [222, 192] on div at bounding box center [761, 388] width 1470 height 544
click at [227, 94] on input "aip" at bounding box center [263, 90] width 156 height 32
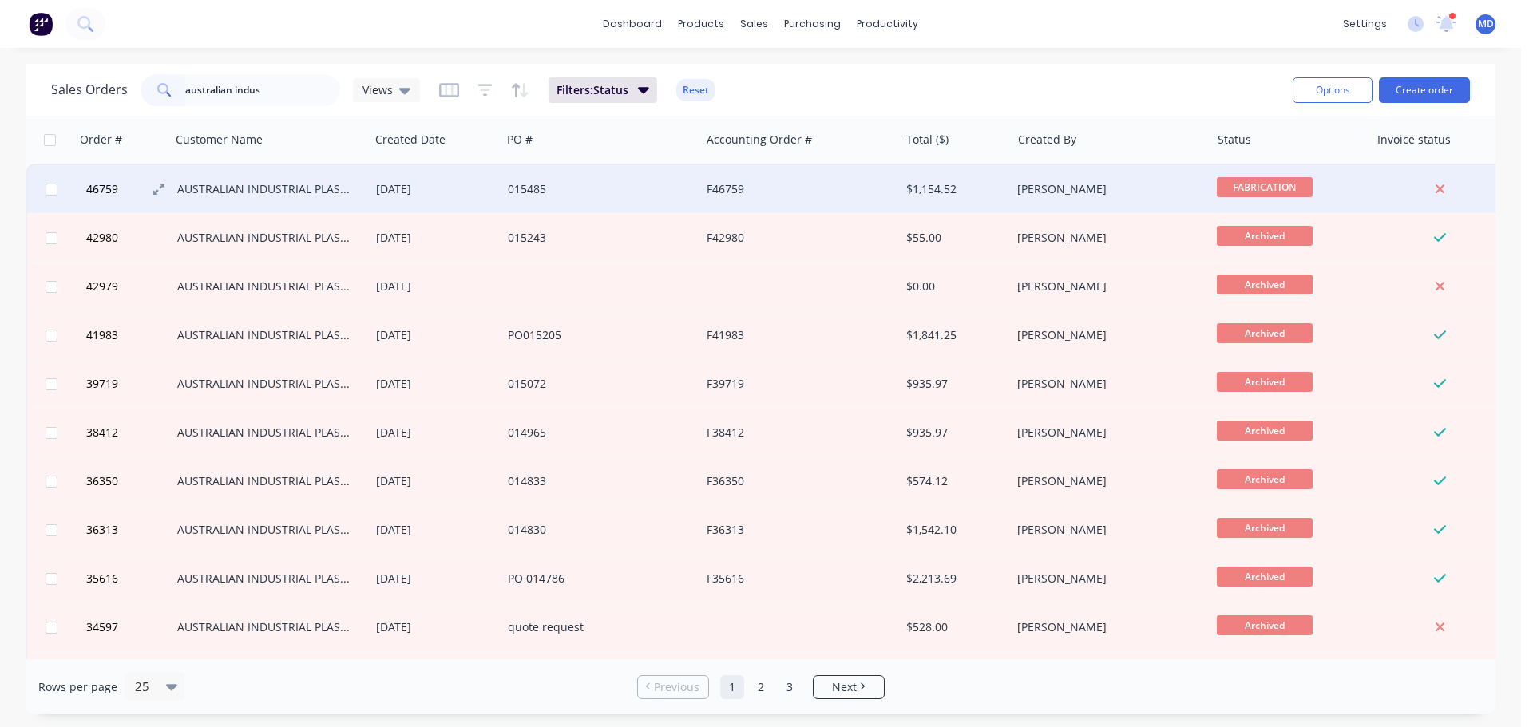
click at [113, 196] on span "46759" at bounding box center [102, 189] width 32 height 16
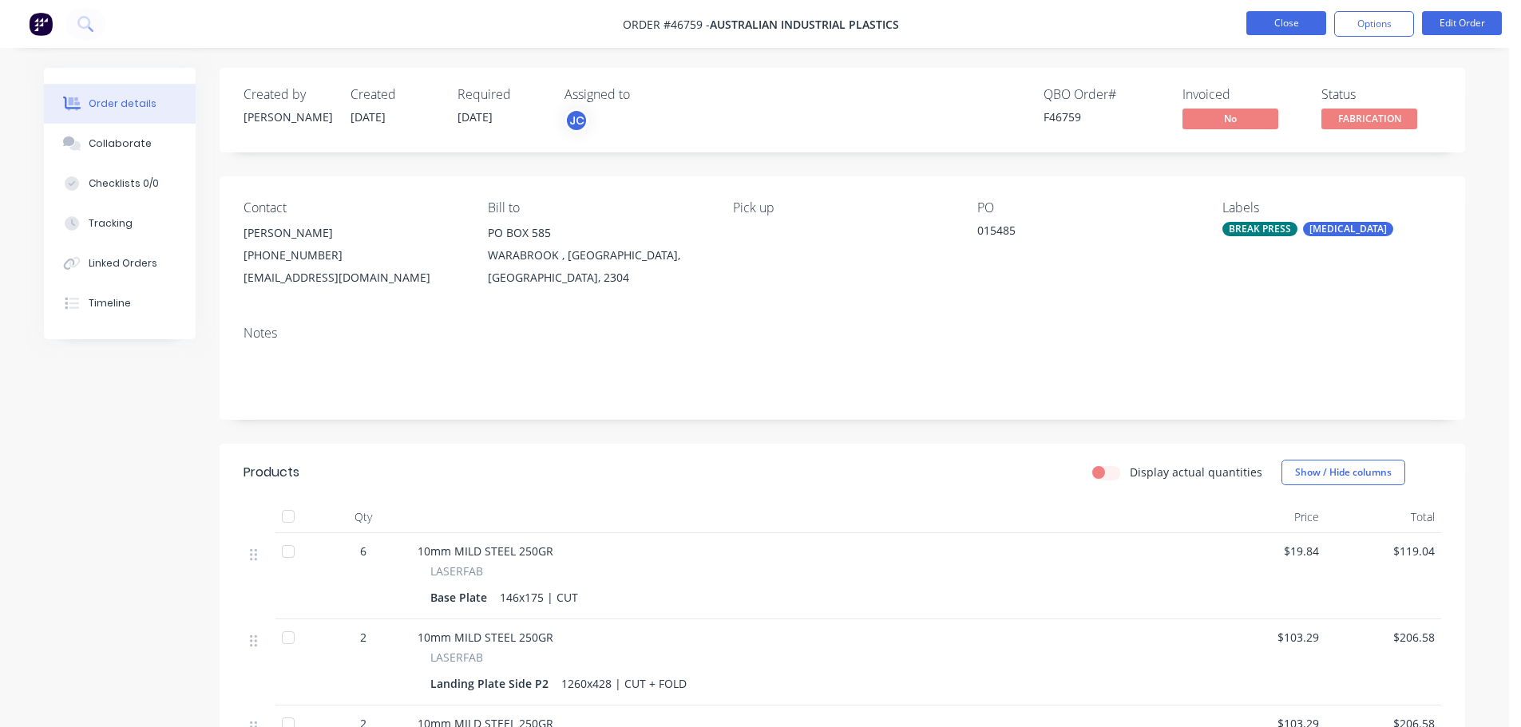
click at [1271, 23] on button "Close" at bounding box center [1286, 23] width 80 height 24
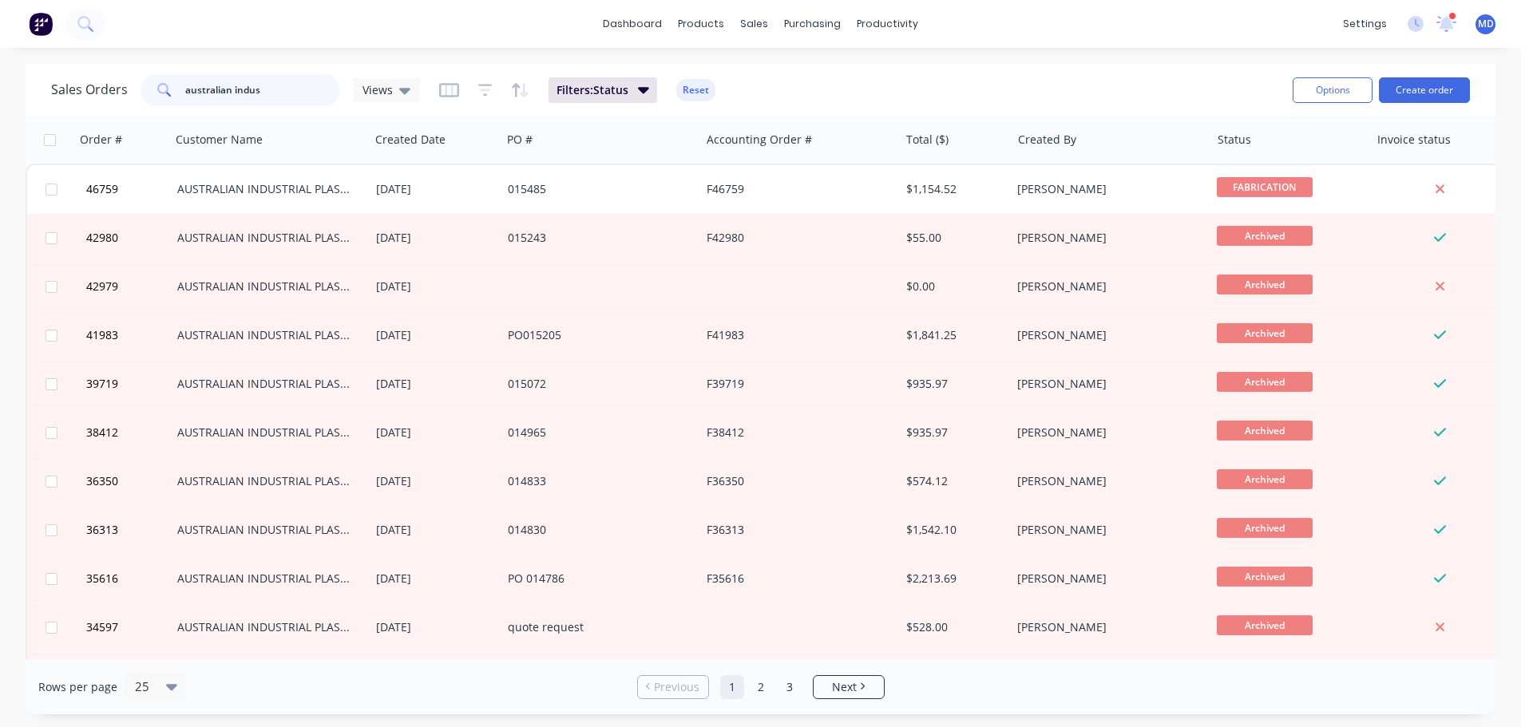
drag, startPoint x: 276, startPoint y: 89, endPoint x: 59, endPoint y: 36, distance: 223.6
click at [66, 55] on div "dashboard products sales purchasing productivity dashboard products Product Cat…" at bounding box center [760, 363] width 1521 height 727
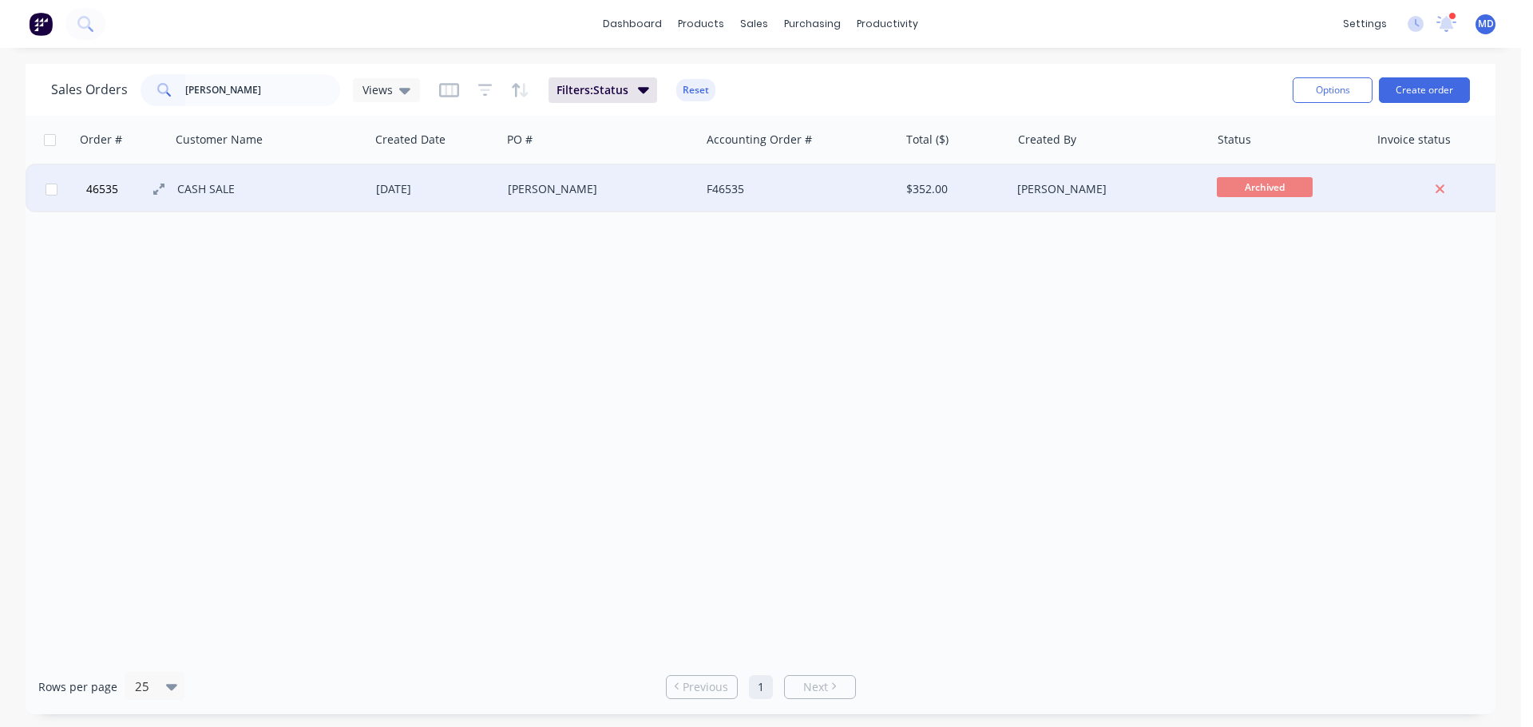
click at [87, 192] on span "46535" at bounding box center [102, 189] width 32 height 16
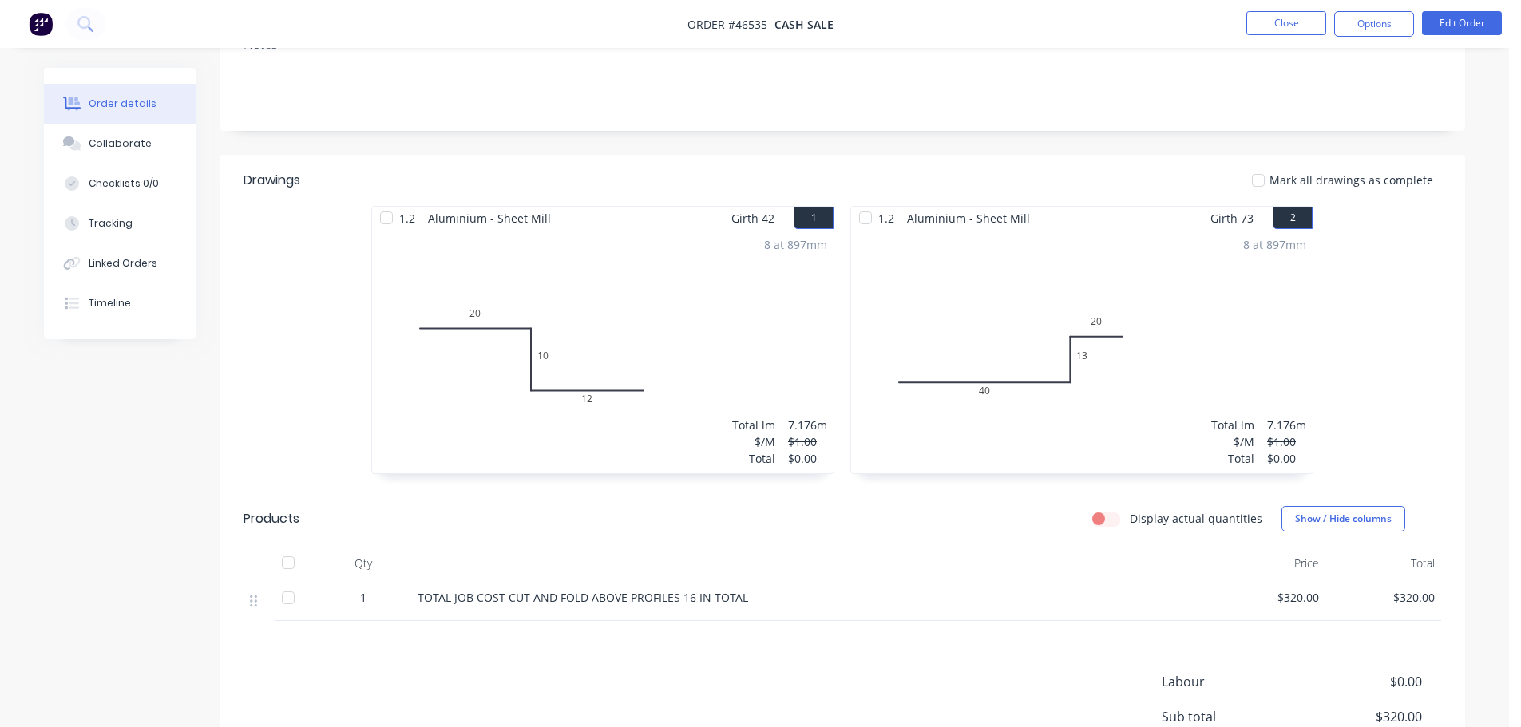
scroll to position [432, 0]
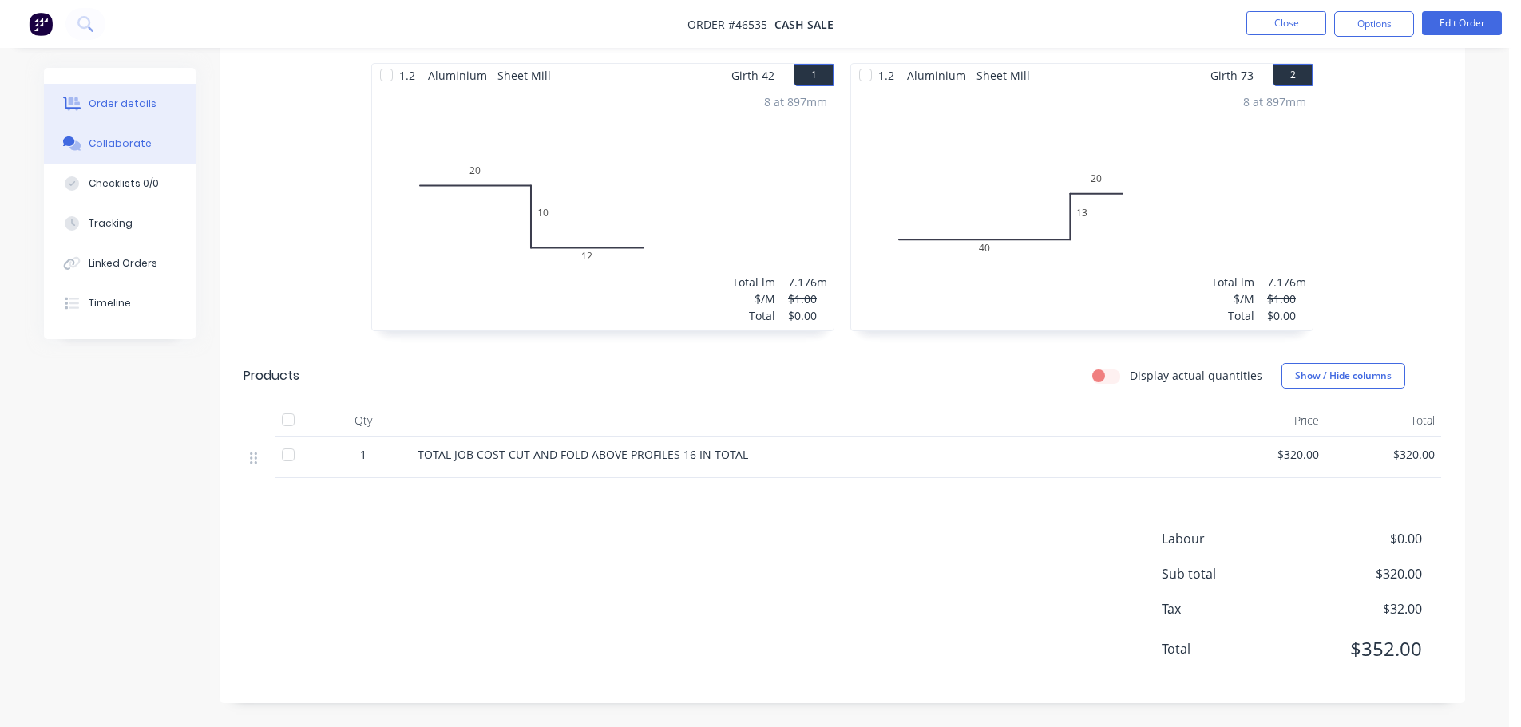
click at [123, 142] on div "Collaborate" at bounding box center [120, 144] width 63 height 14
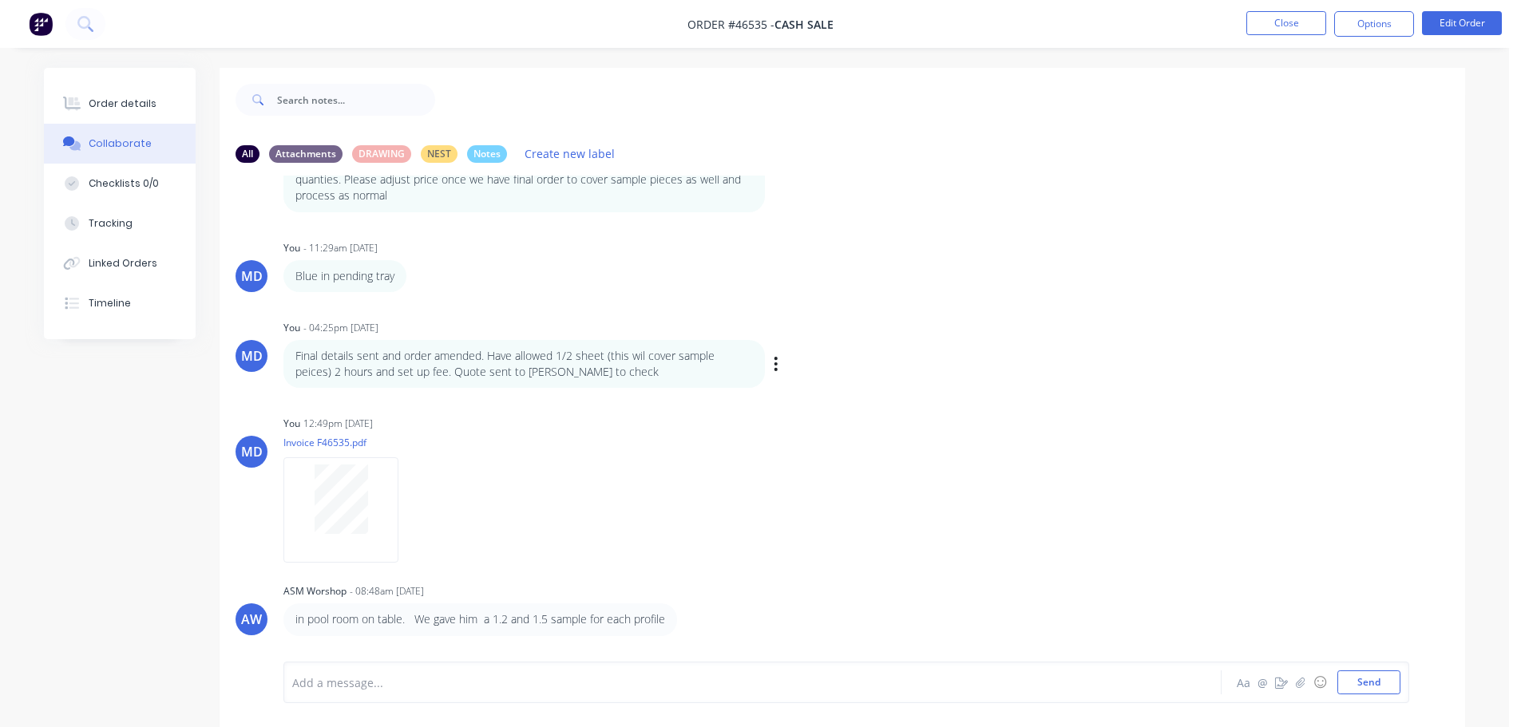
scroll to position [237, 0]
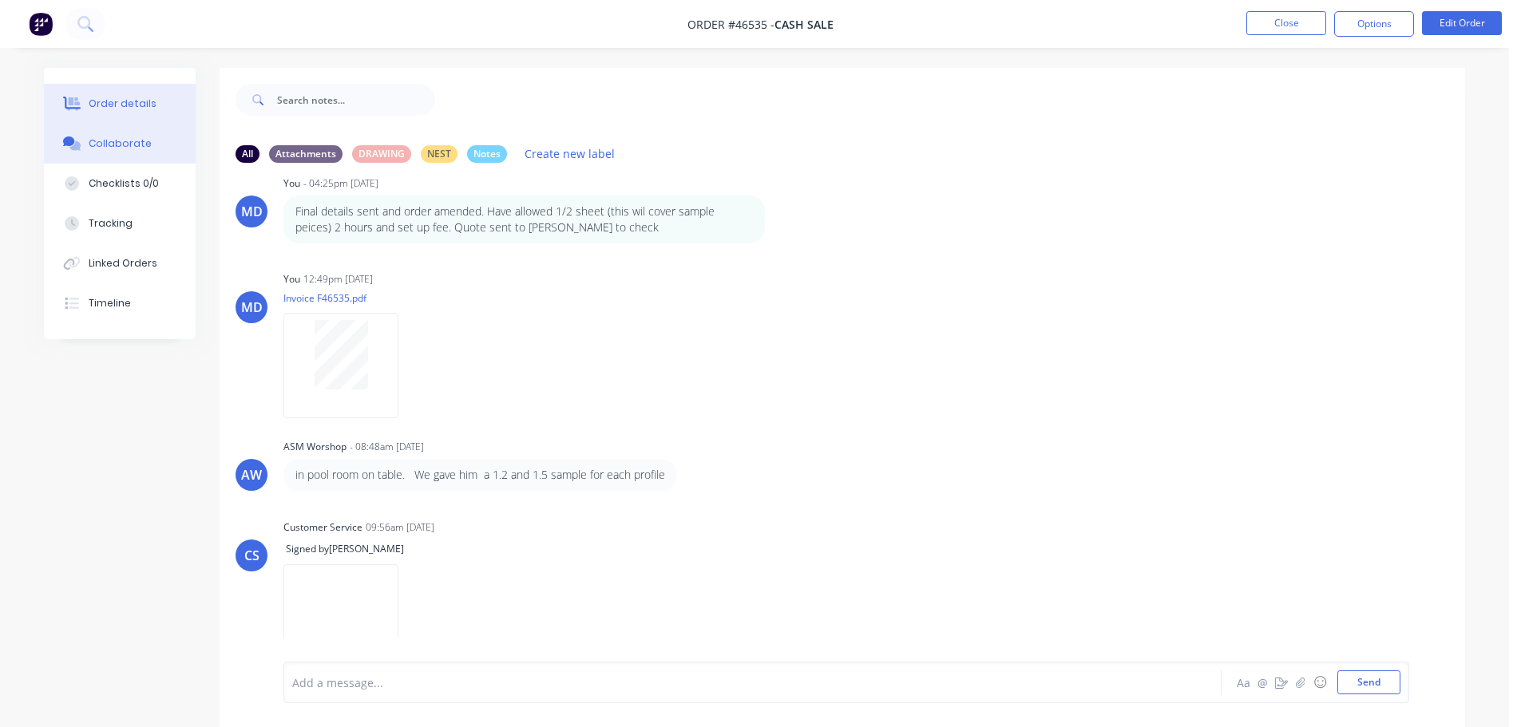
click at [143, 94] on button "Order details" at bounding box center [120, 104] width 152 height 40
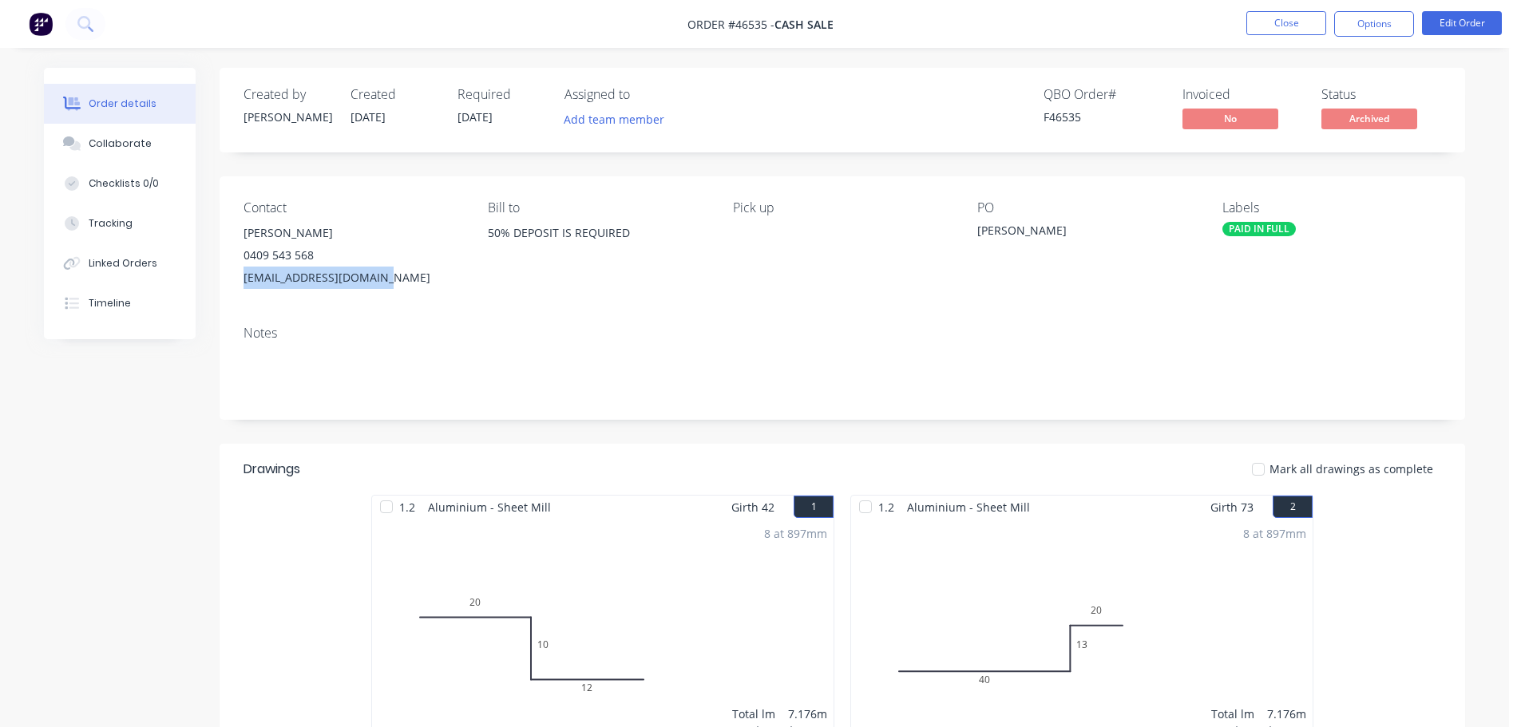
drag, startPoint x: 401, startPoint y: 278, endPoint x: 244, endPoint y: 284, distance: 156.6
click at [245, 286] on div "[EMAIL_ADDRESS][DOMAIN_NAME]" at bounding box center [352, 278] width 219 height 22
copy div "[EMAIL_ADDRESS][DOMAIN_NAME]"
click at [1276, 26] on button "Close" at bounding box center [1286, 23] width 80 height 24
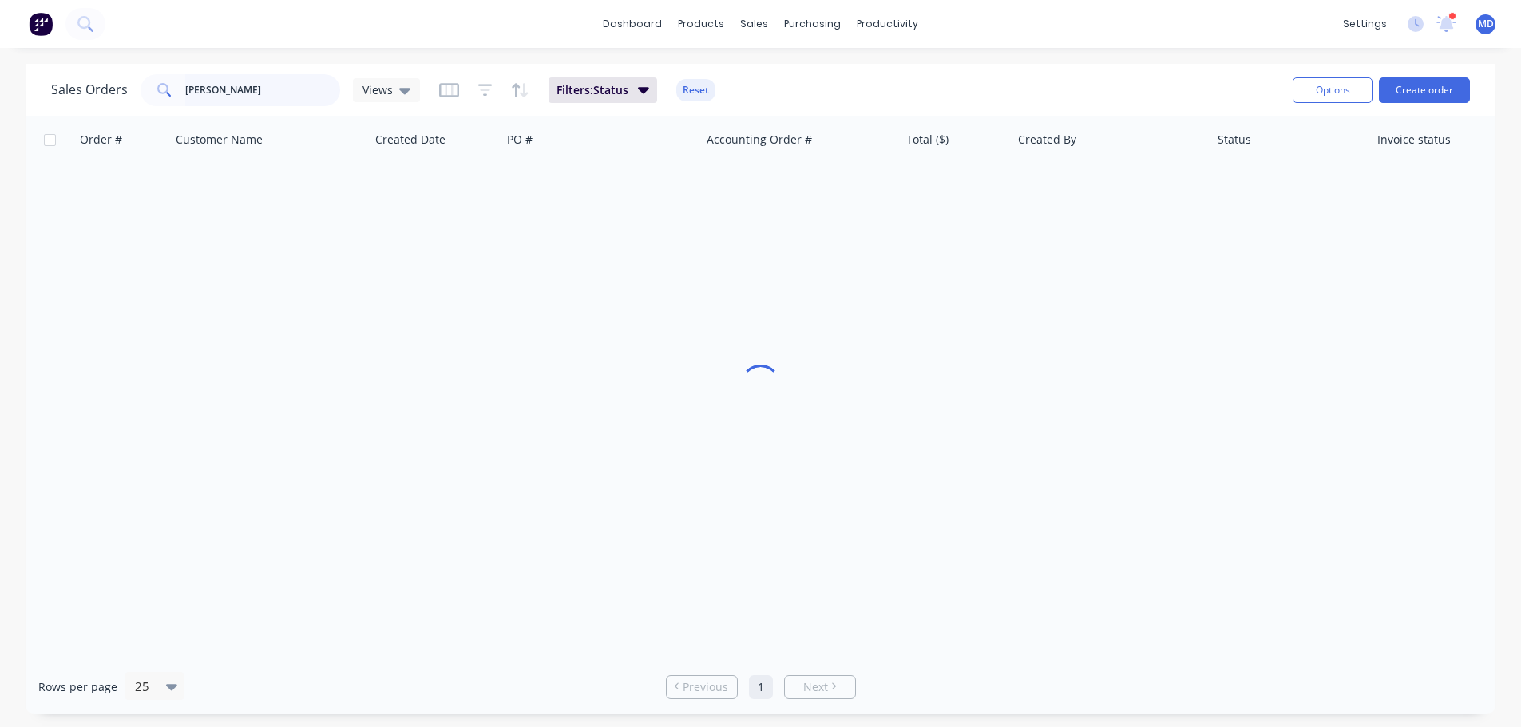
click at [282, 94] on input "[PERSON_NAME]" at bounding box center [263, 90] width 156 height 32
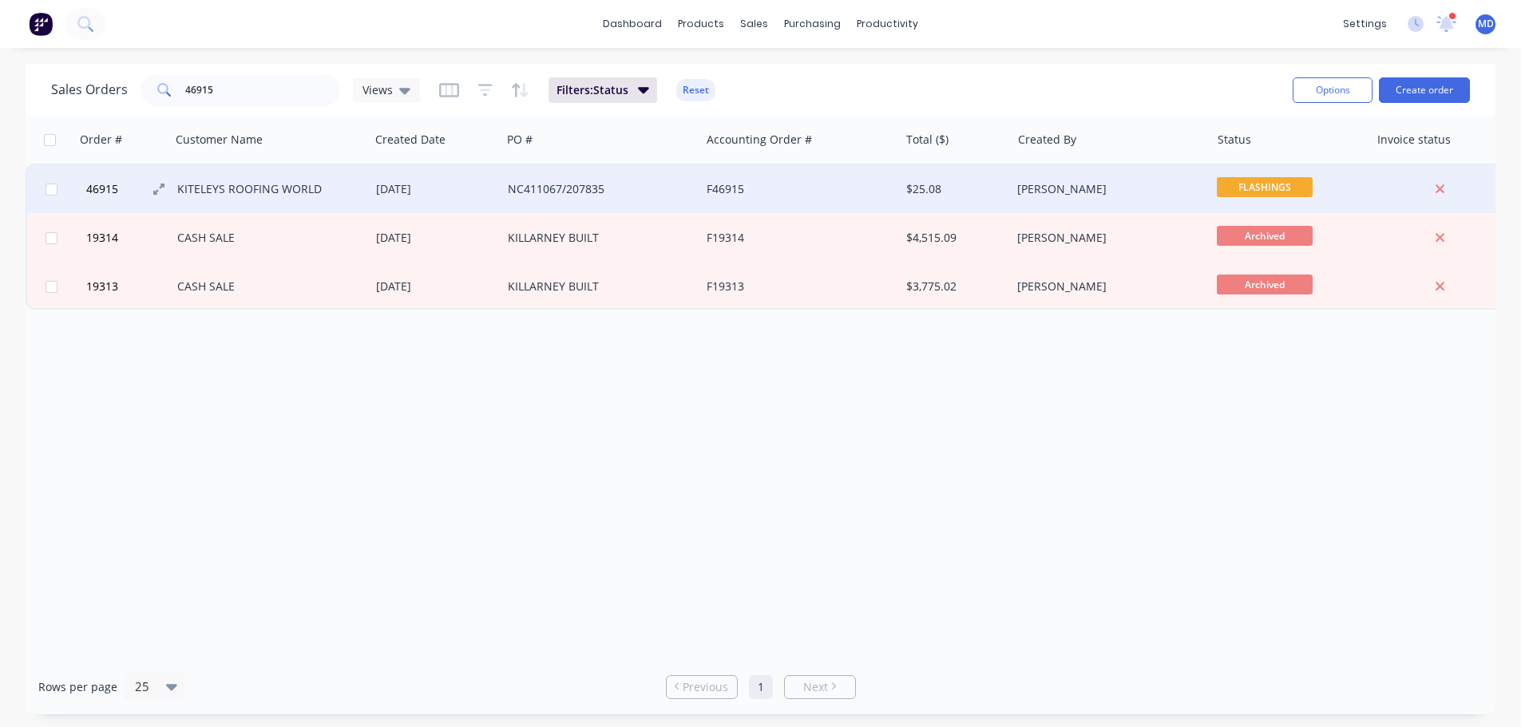
click at [104, 192] on span "46915" at bounding box center [102, 189] width 32 height 16
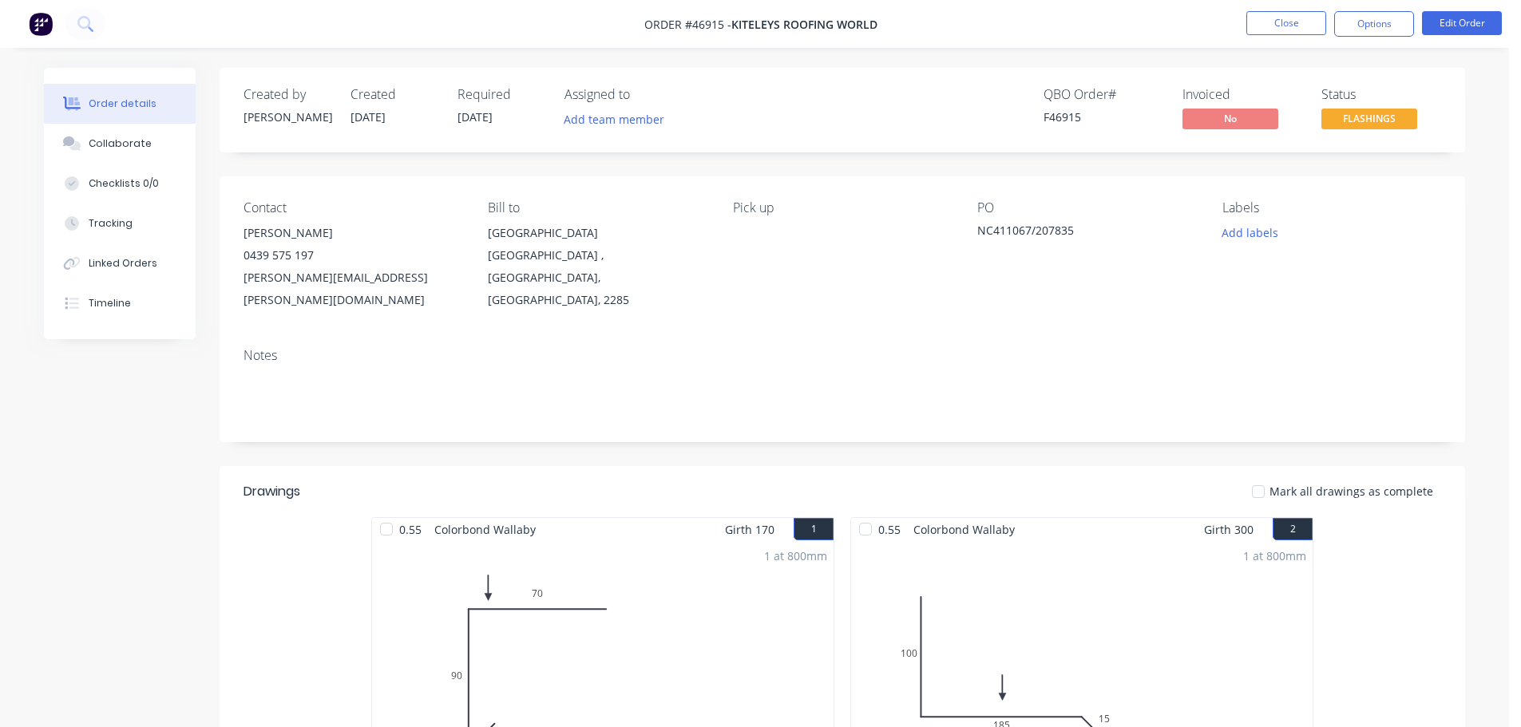
click at [1367, 113] on span "FLASHINGS" at bounding box center [1369, 119] width 96 height 20
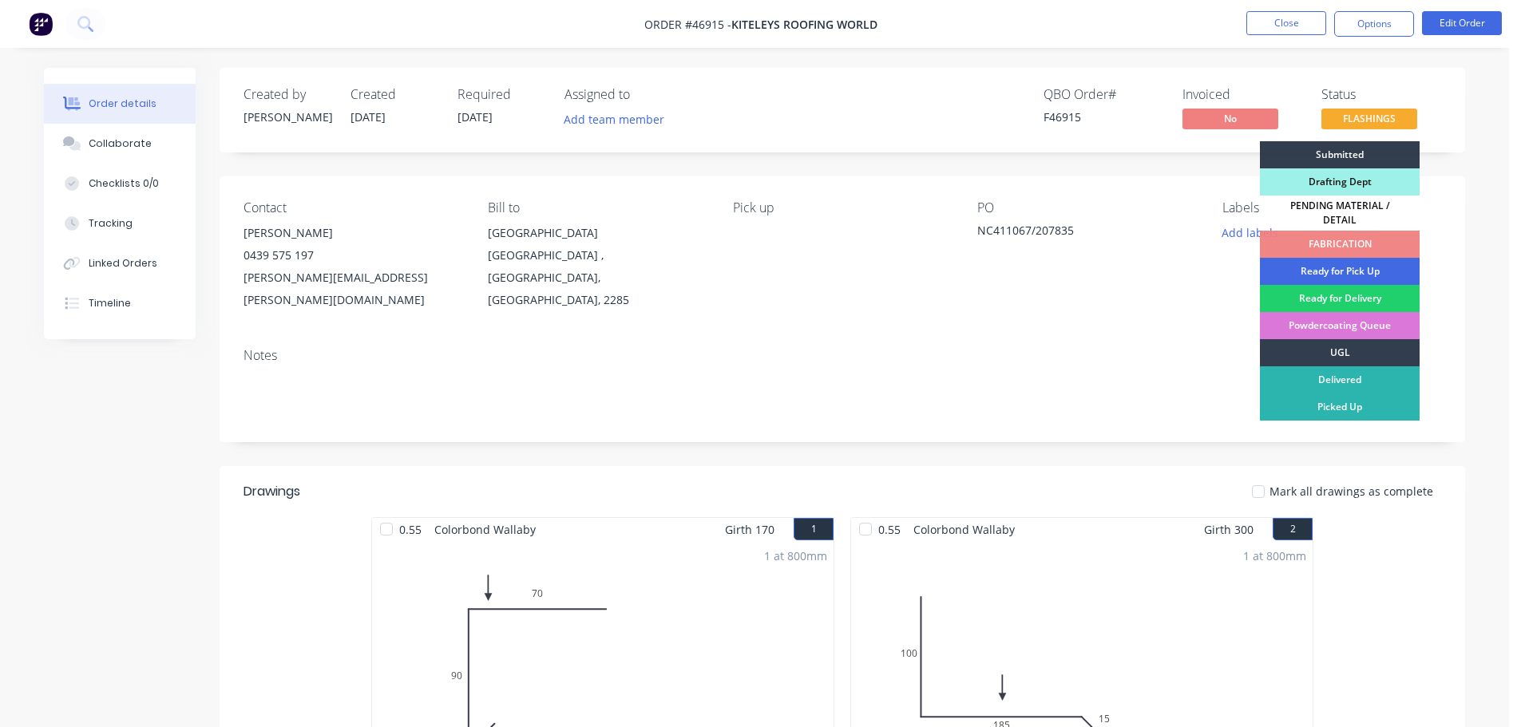
click at [1325, 264] on div "Ready for Pick Up" at bounding box center [1340, 271] width 160 height 27
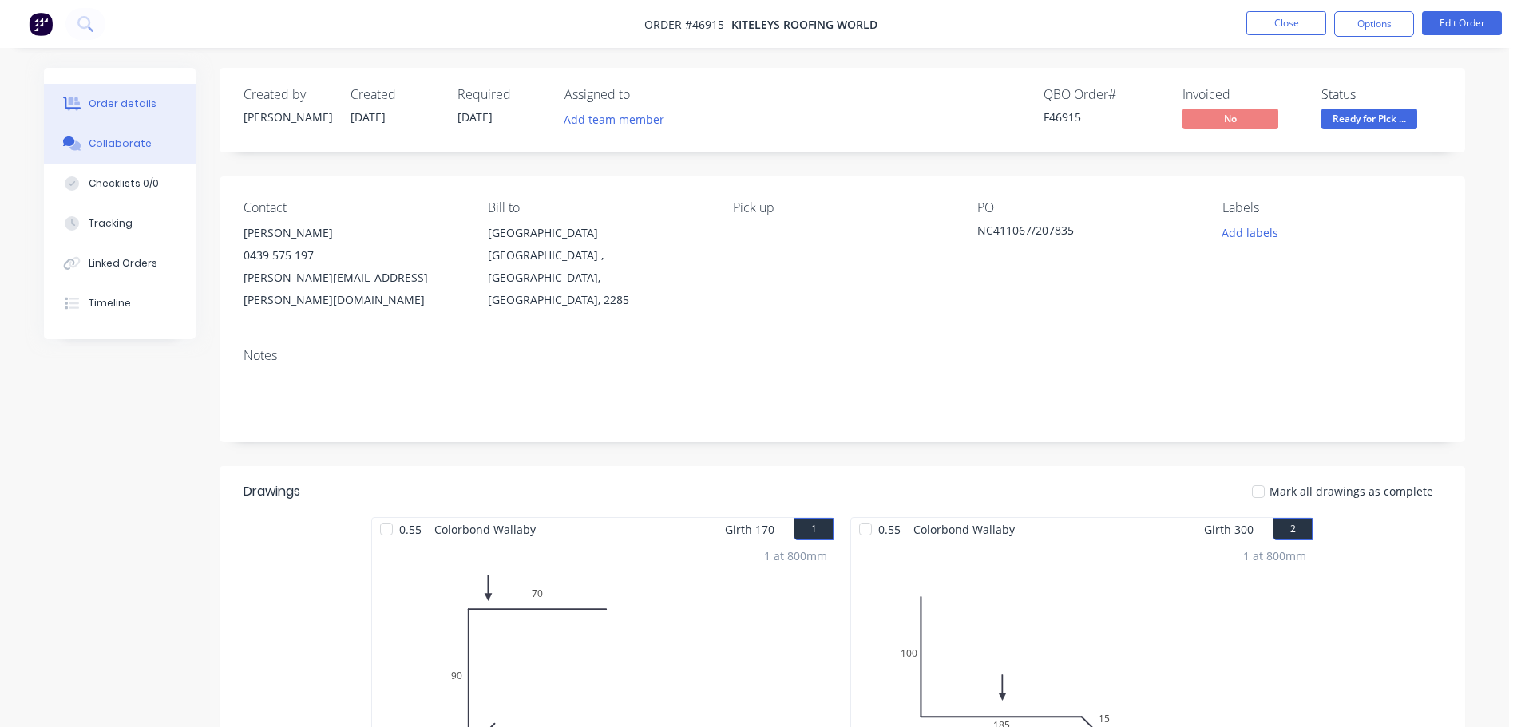
click at [114, 155] on button "Collaborate" at bounding box center [120, 144] width 152 height 40
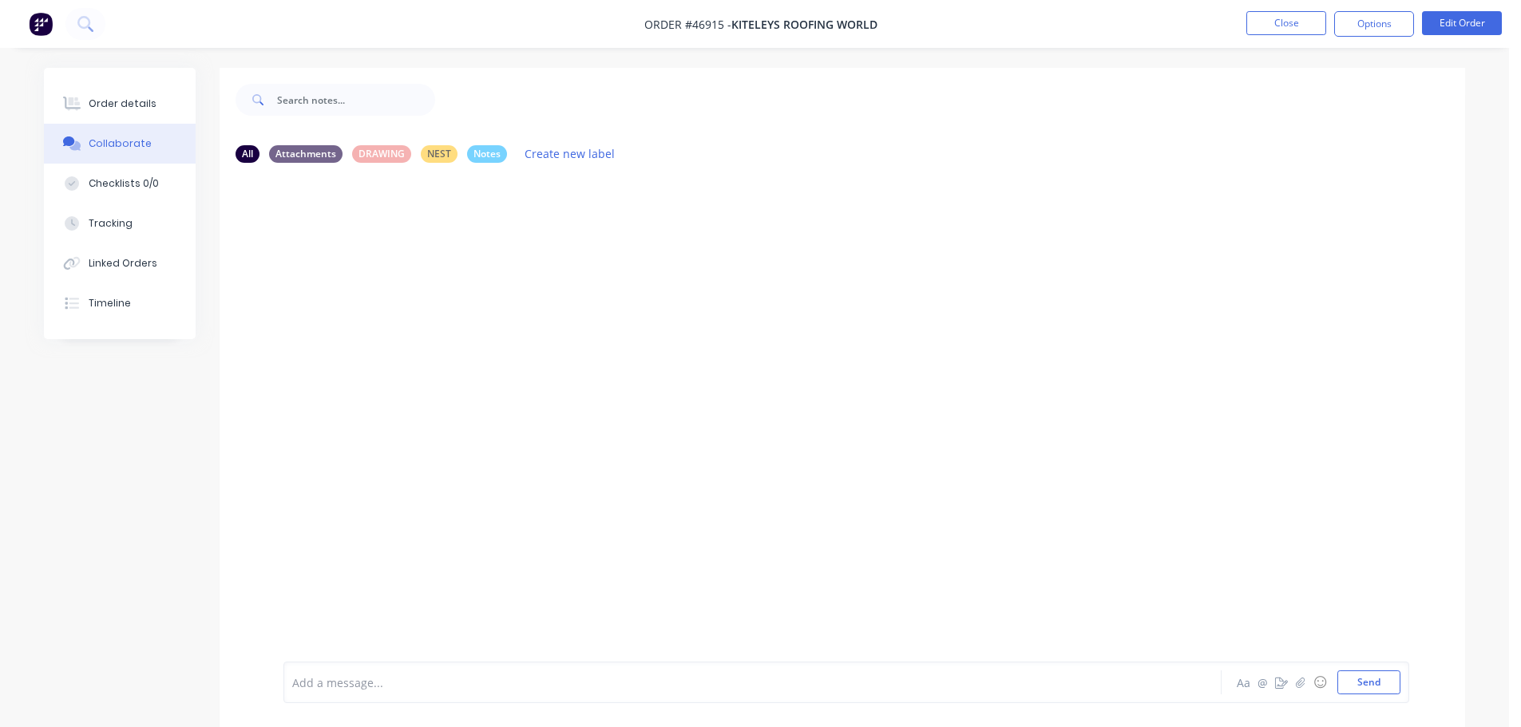
click at [363, 664] on div "Add a message... Aa @ ☺ Send" at bounding box center [846, 683] width 1126 height 42
click at [362, 668] on div "Add a message... Aa @ ☺ Send" at bounding box center [846, 683] width 1126 height 42
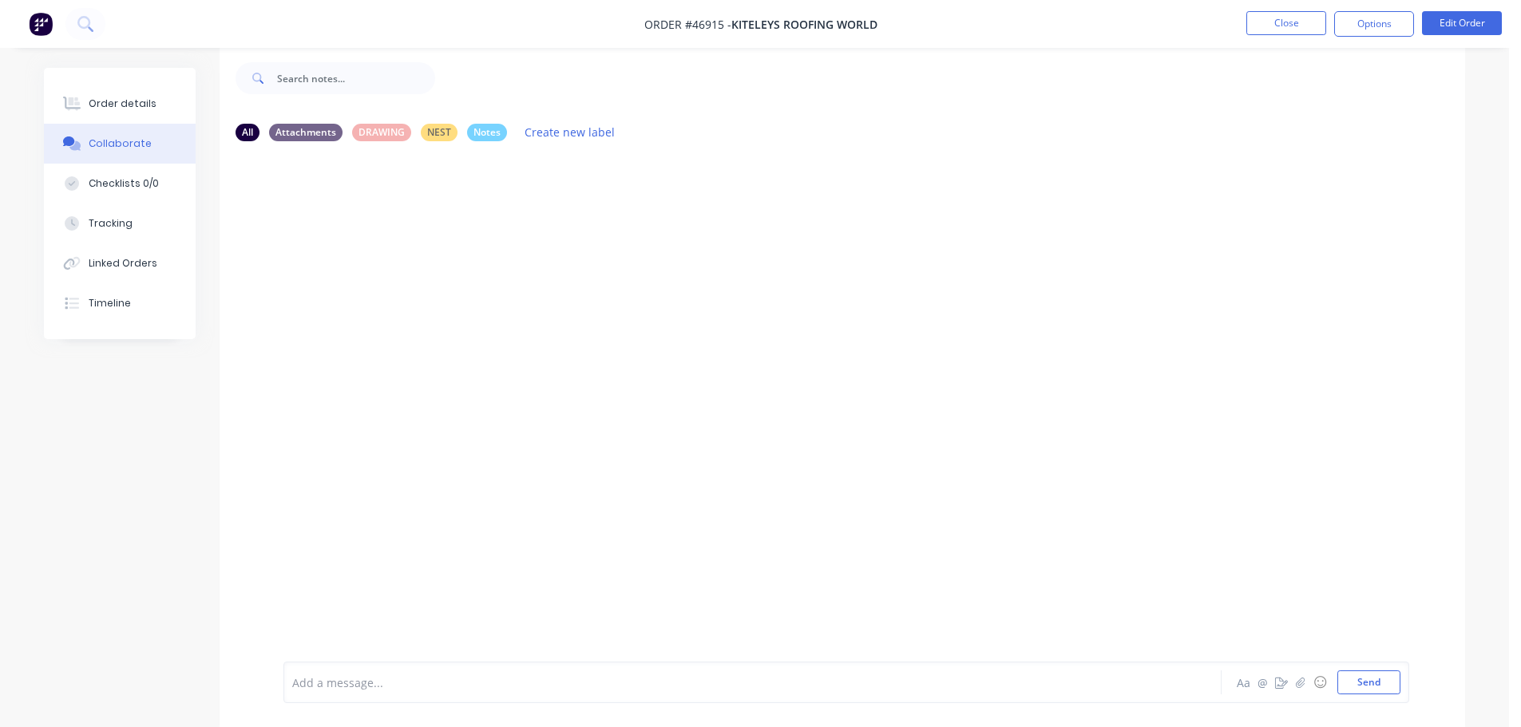
scroll to position [24, 0]
click at [373, 686] on div at bounding box center [708, 683] width 830 height 17
click at [1377, 682] on button "Send" at bounding box center [1368, 683] width 63 height 24
click at [107, 103] on div "Order details" at bounding box center [123, 104] width 68 height 14
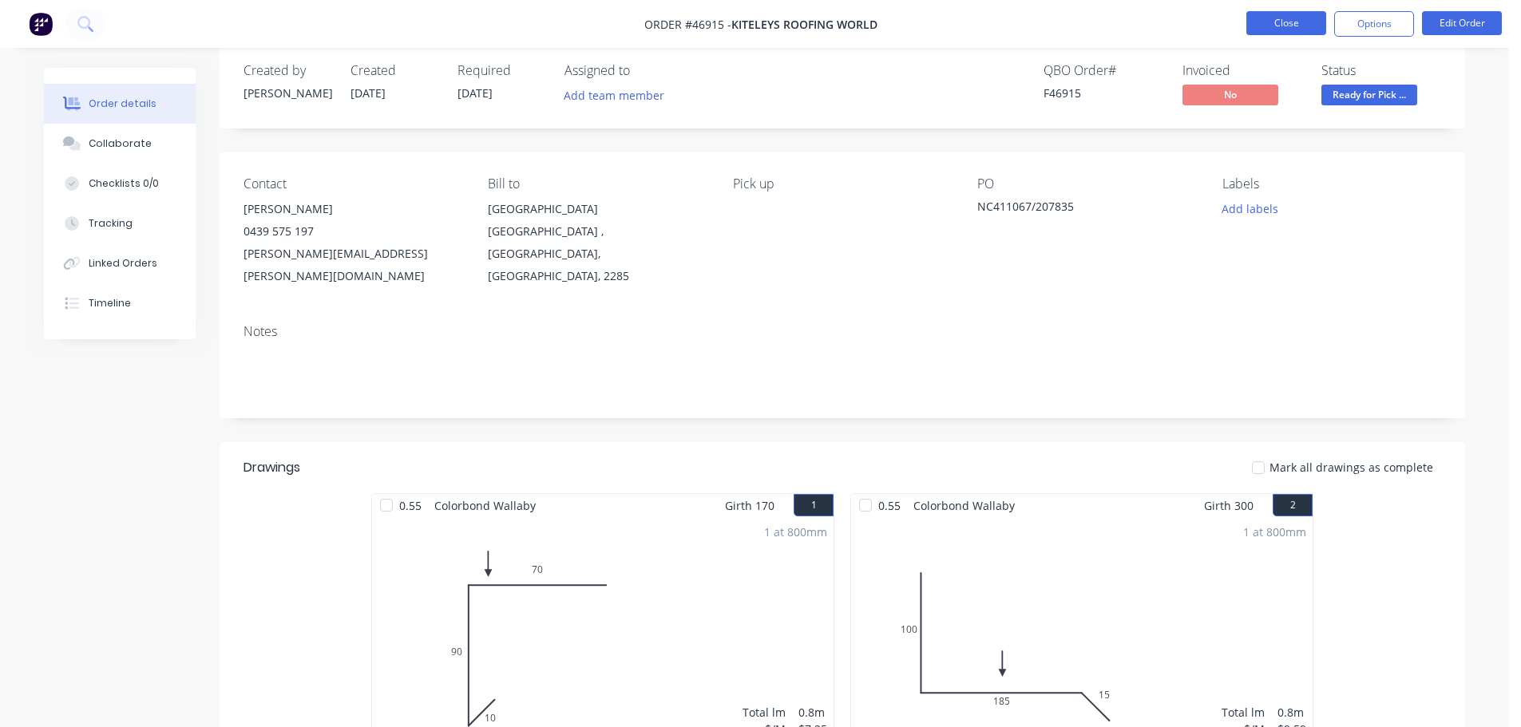
click at [1292, 25] on button "Close" at bounding box center [1286, 23] width 80 height 24
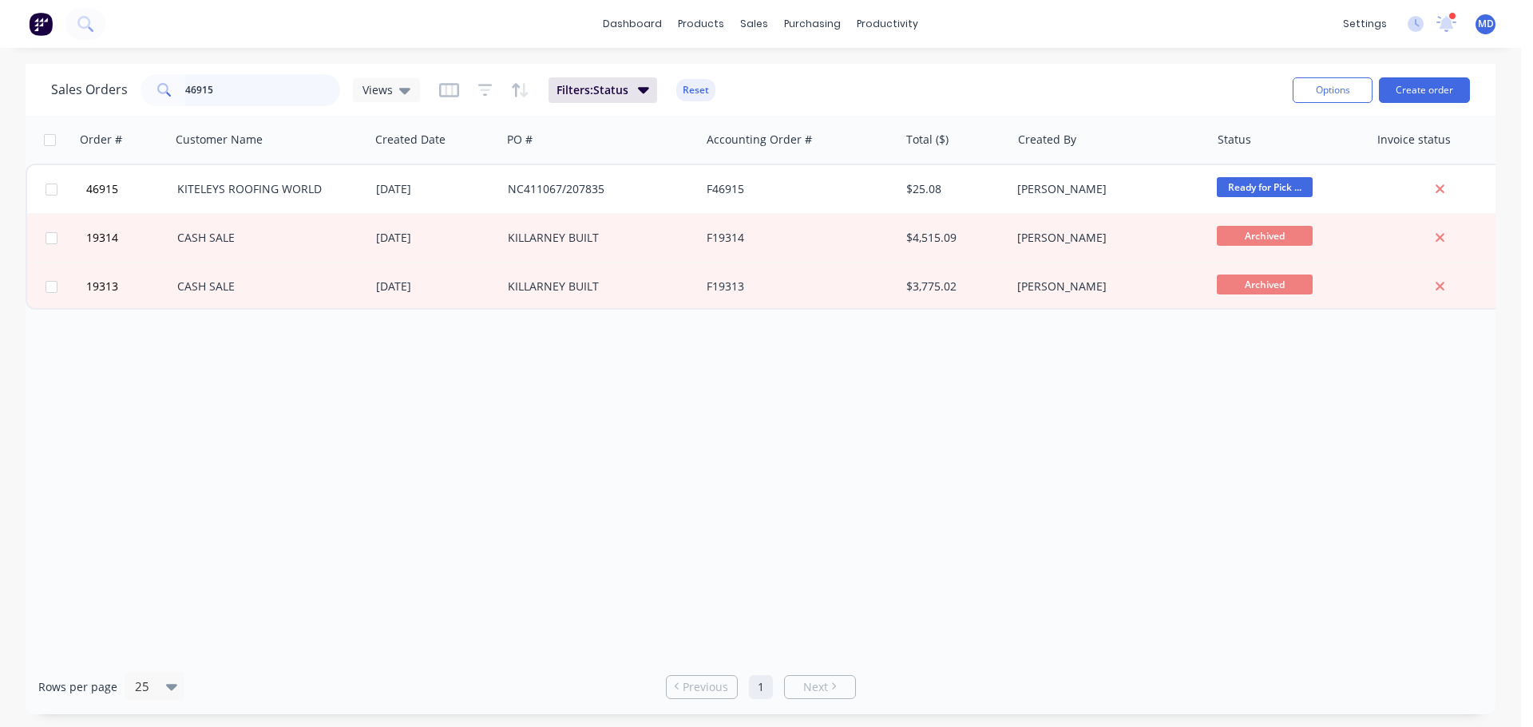
click at [239, 101] on input "46915" at bounding box center [263, 90] width 156 height 32
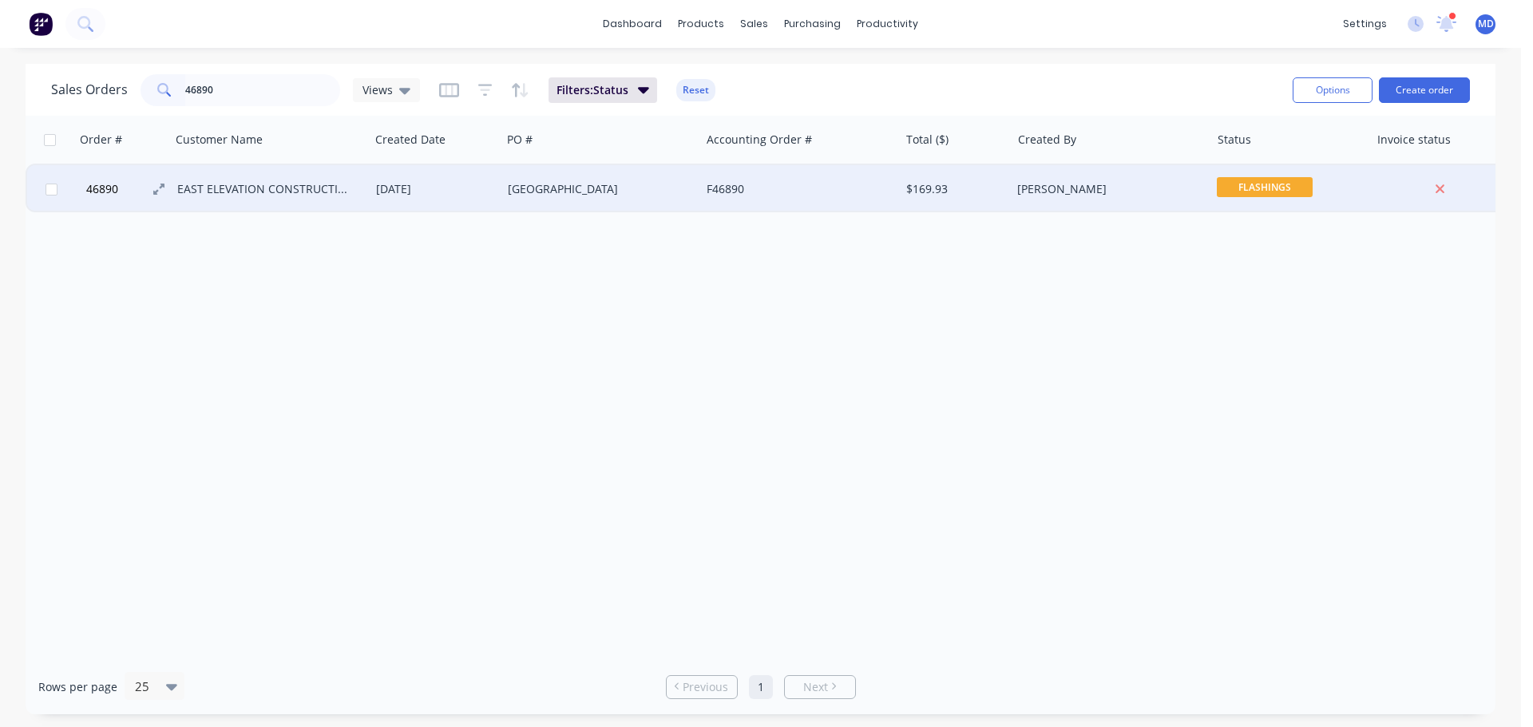
click at [88, 185] on span "46890" at bounding box center [102, 189] width 32 height 16
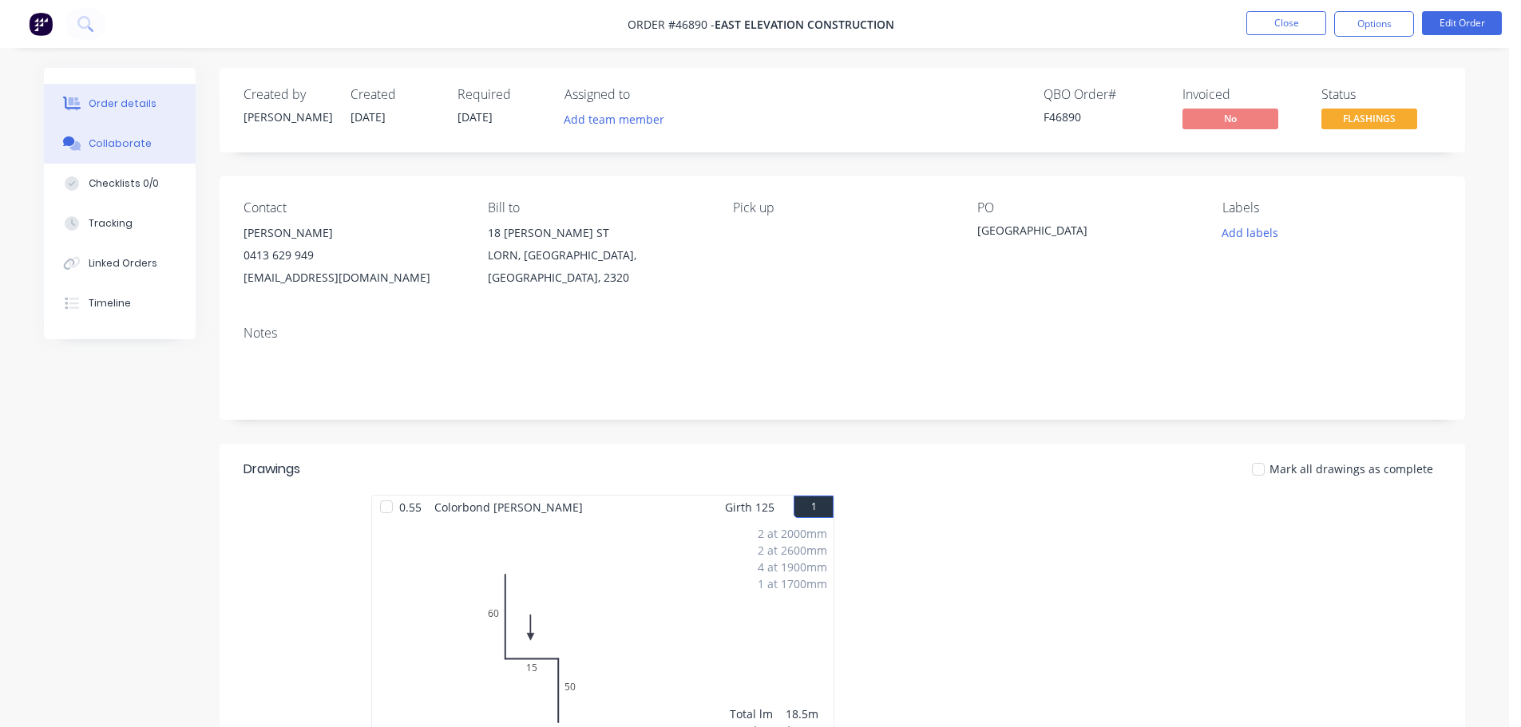
click at [91, 144] on div "Collaborate" at bounding box center [120, 144] width 63 height 14
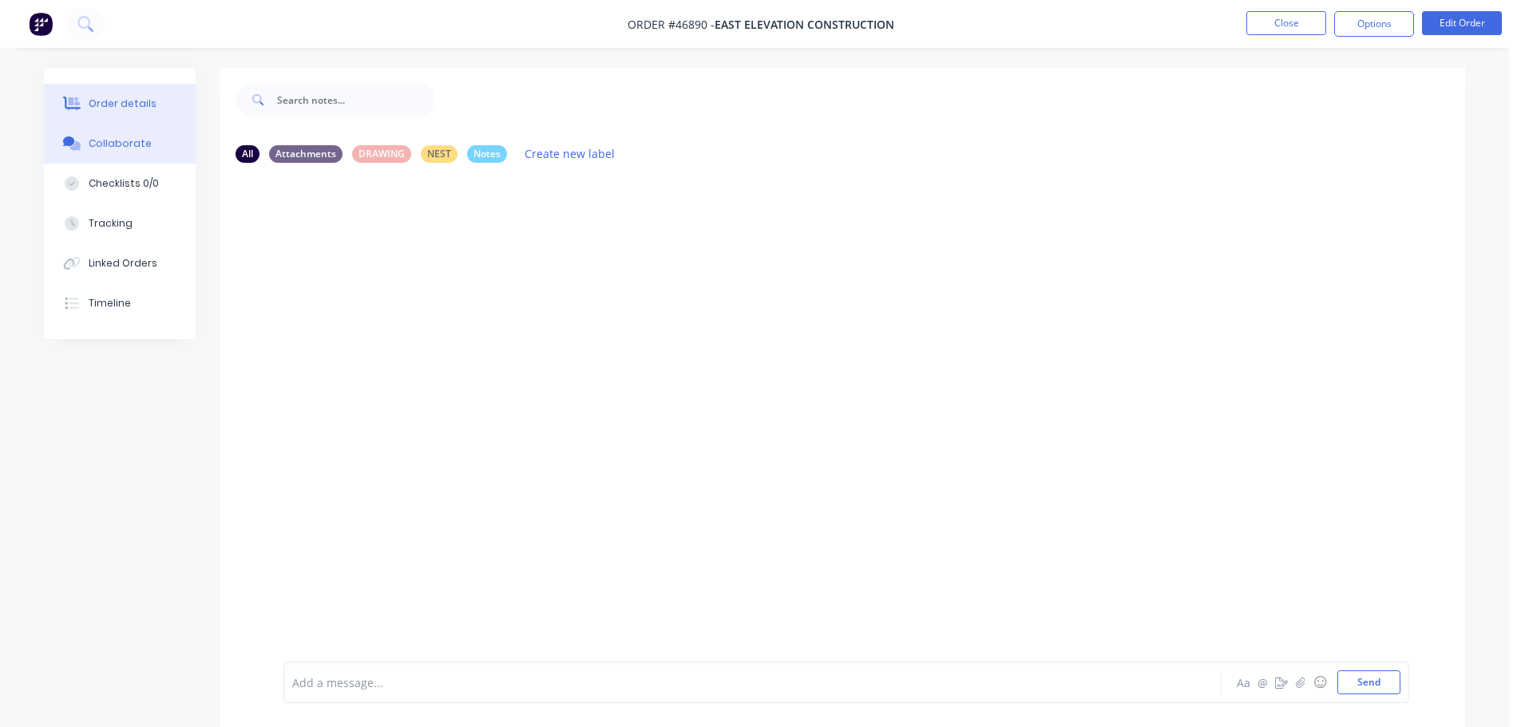
click at [110, 101] on div "Order details" at bounding box center [123, 104] width 68 height 14
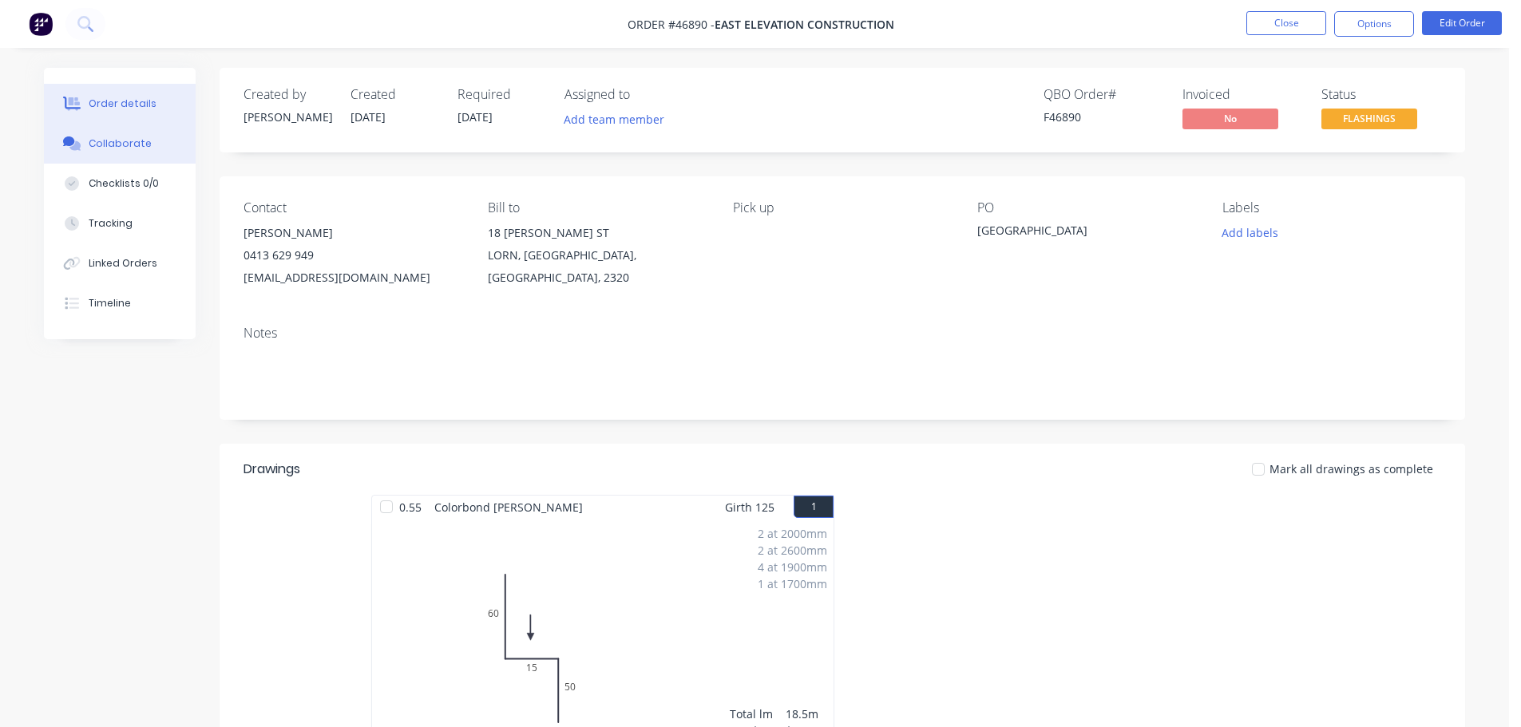
click at [135, 151] on button "Collaborate" at bounding box center [120, 144] width 152 height 40
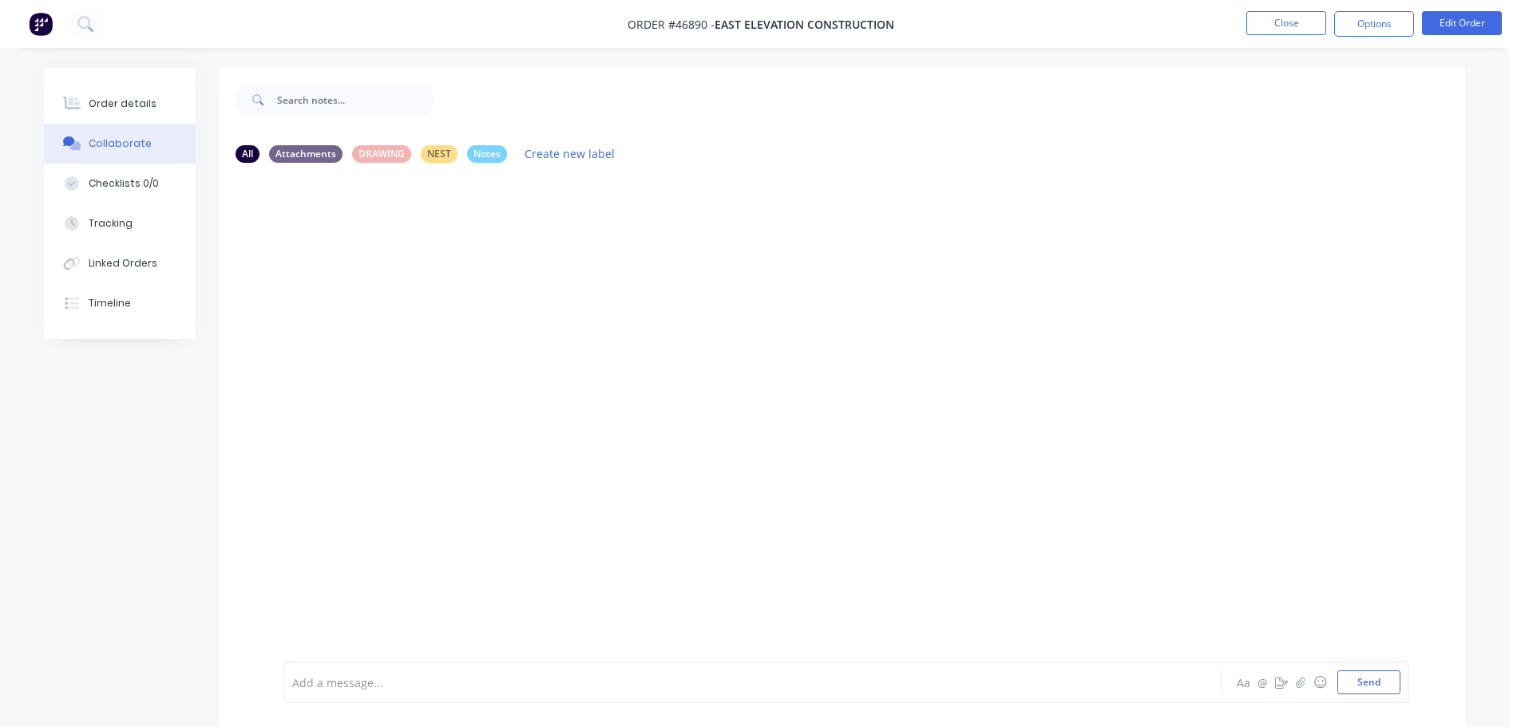
click at [359, 693] on div "Add a message..." at bounding box center [707, 683] width 831 height 24
click at [1347, 679] on button "Send" at bounding box center [1368, 683] width 63 height 24
click at [142, 110] on div "Order details" at bounding box center [123, 104] width 68 height 14
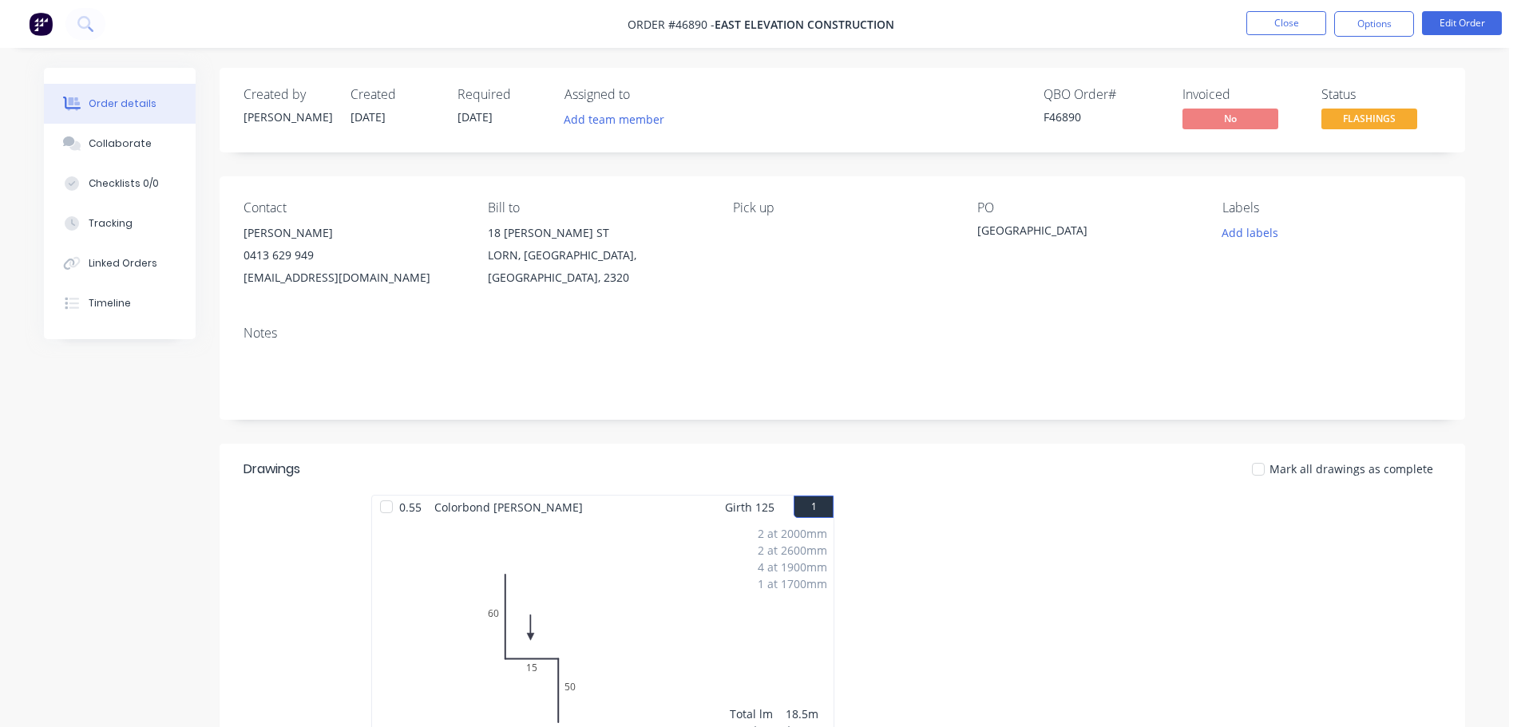
click at [1378, 117] on span "FLASHINGS" at bounding box center [1369, 119] width 96 height 20
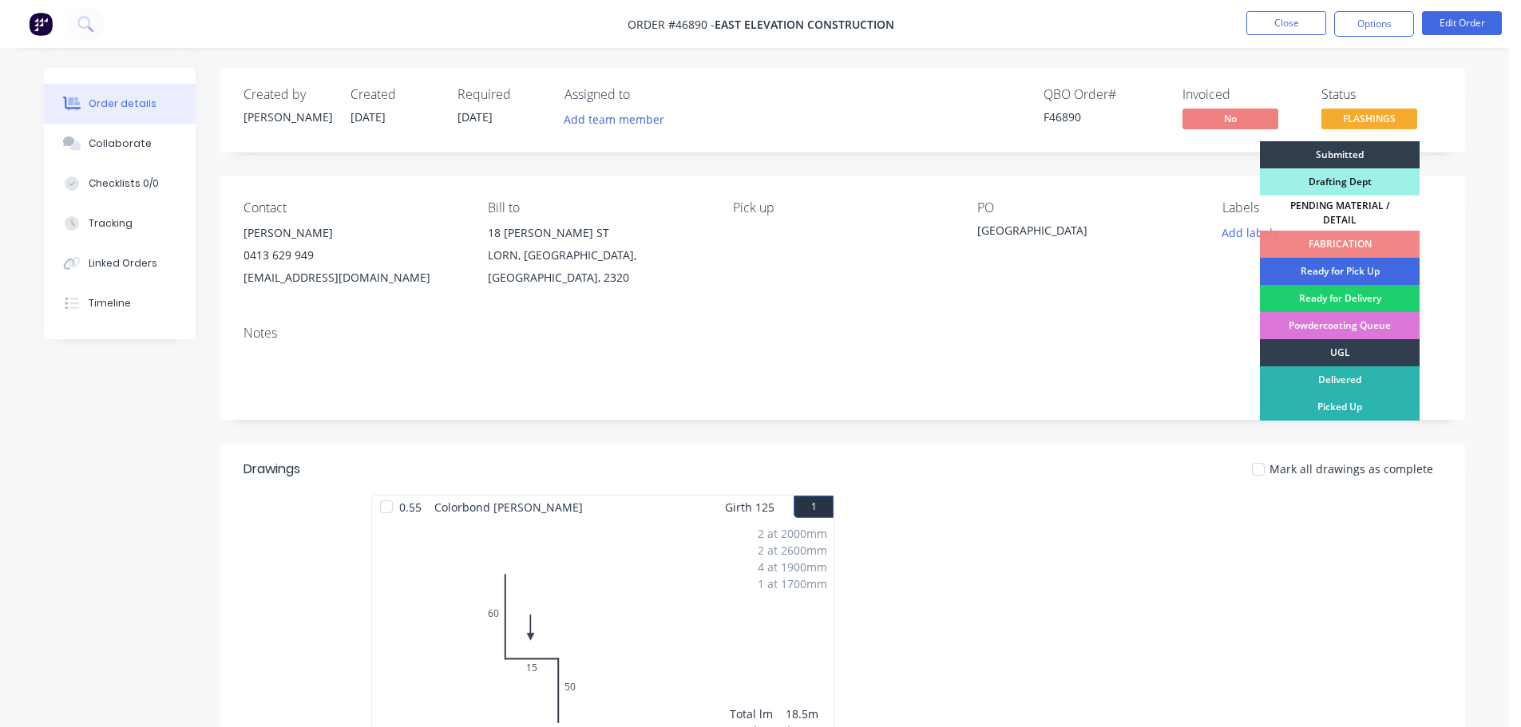
click at [1350, 259] on div "Ready for Pick Up" at bounding box center [1340, 271] width 160 height 27
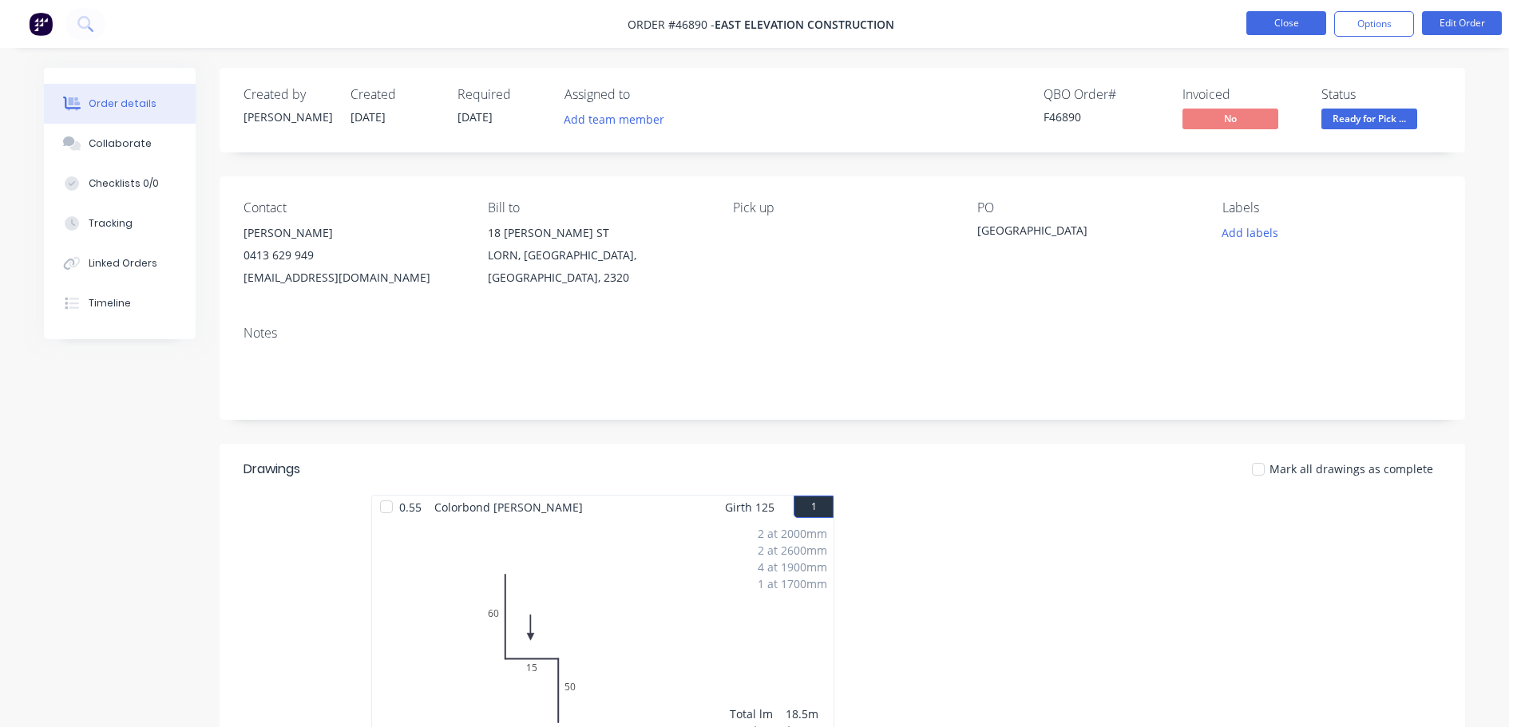
click at [1285, 24] on button "Close" at bounding box center [1286, 23] width 80 height 24
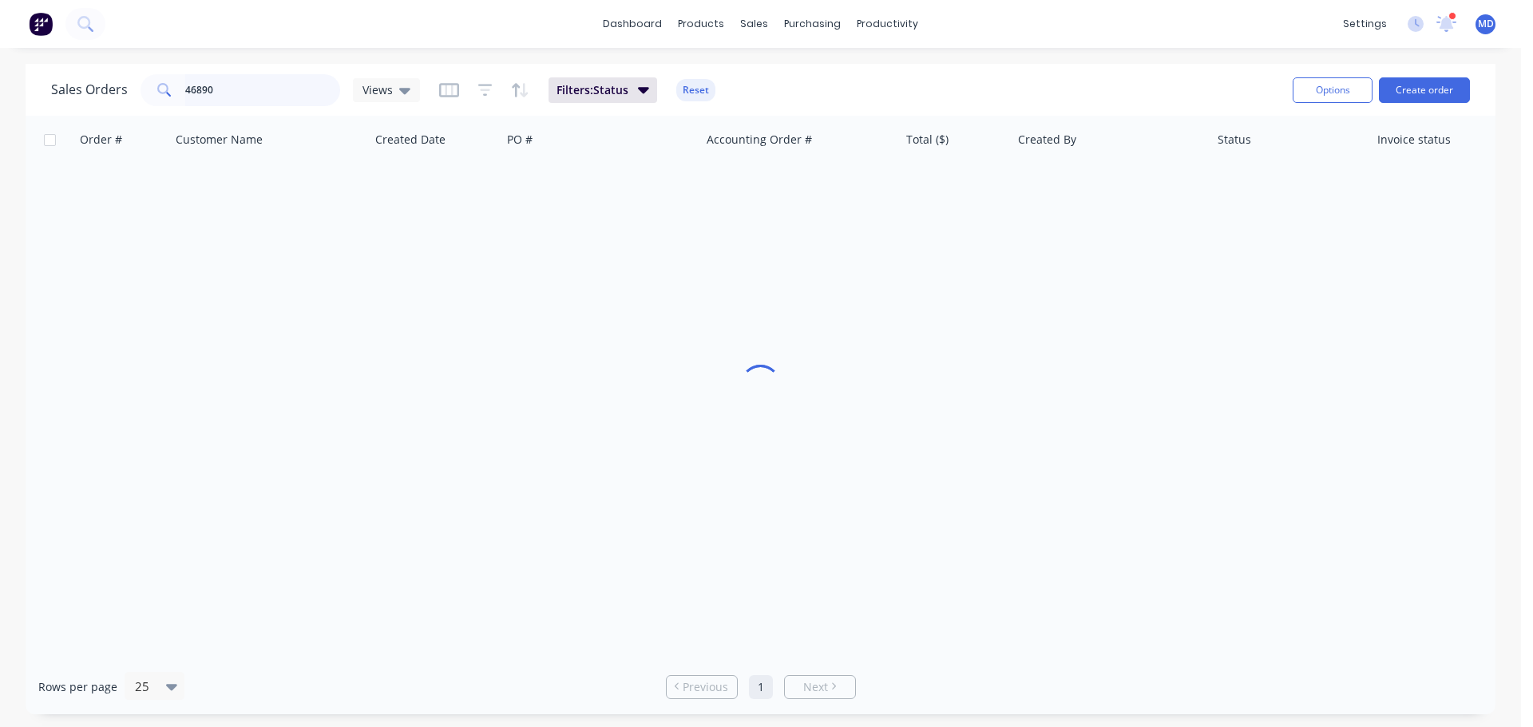
click at [231, 85] on input "46890" at bounding box center [263, 90] width 156 height 32
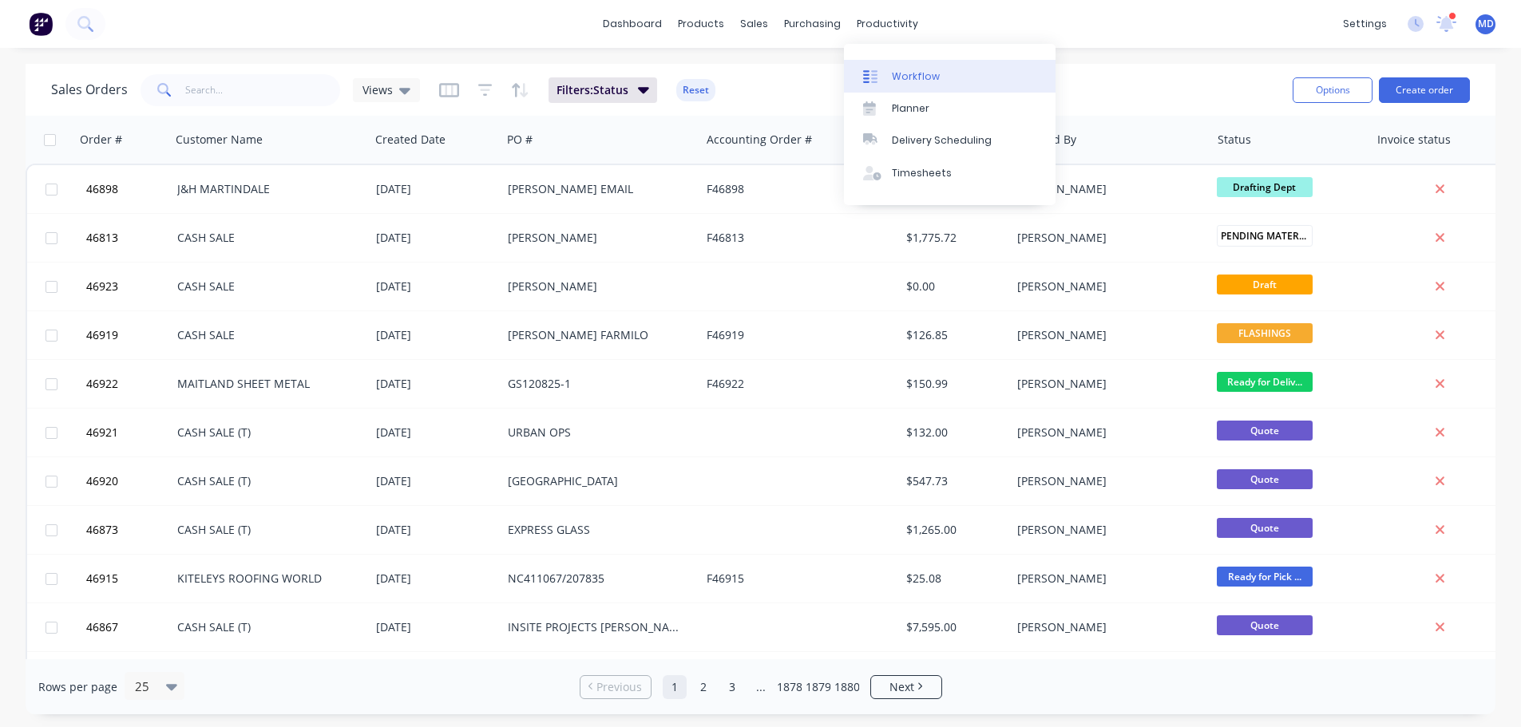
click at [904, 82] on div "Workflow" at bounding box center [916, 76] width 48 height 14
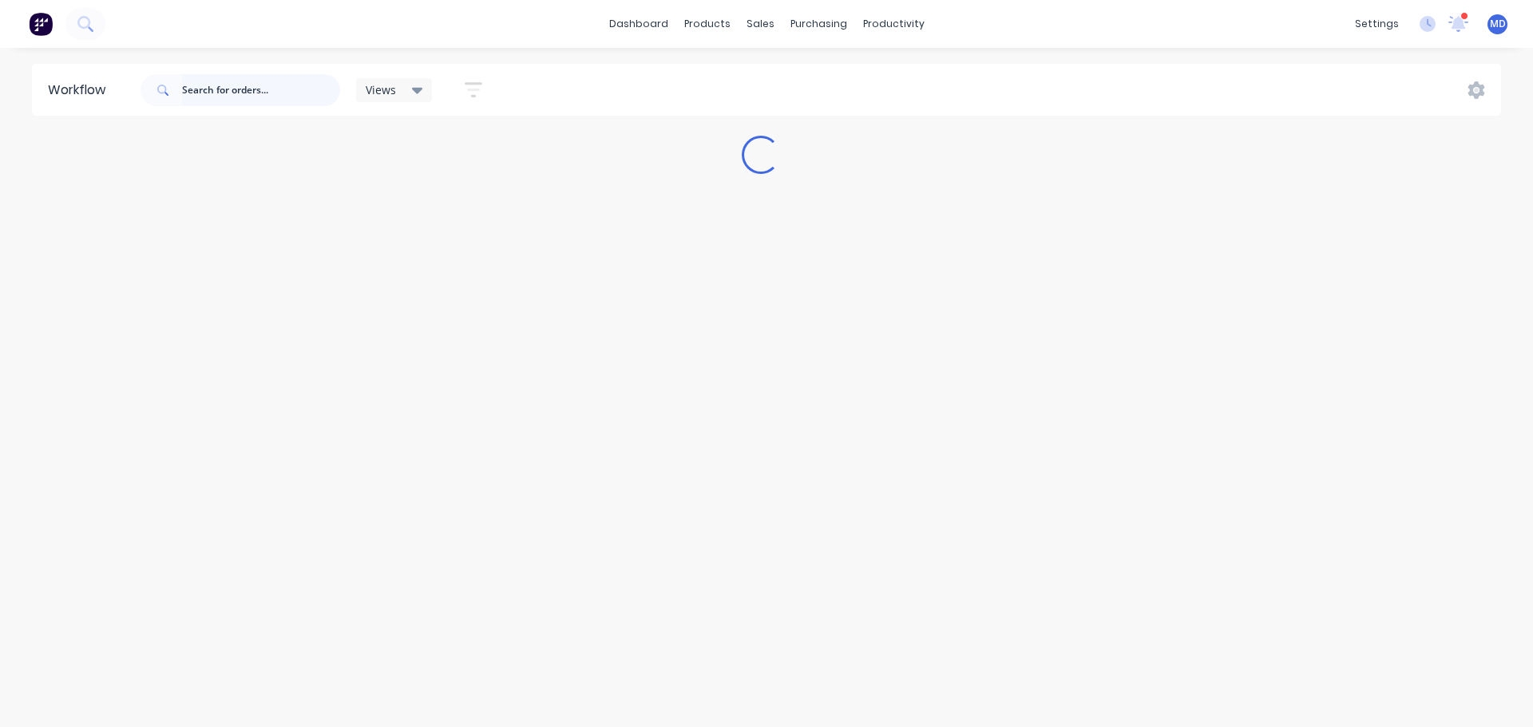
click at [216, 83] on input "text" at bounding box center [261, 90] width 158 height 32
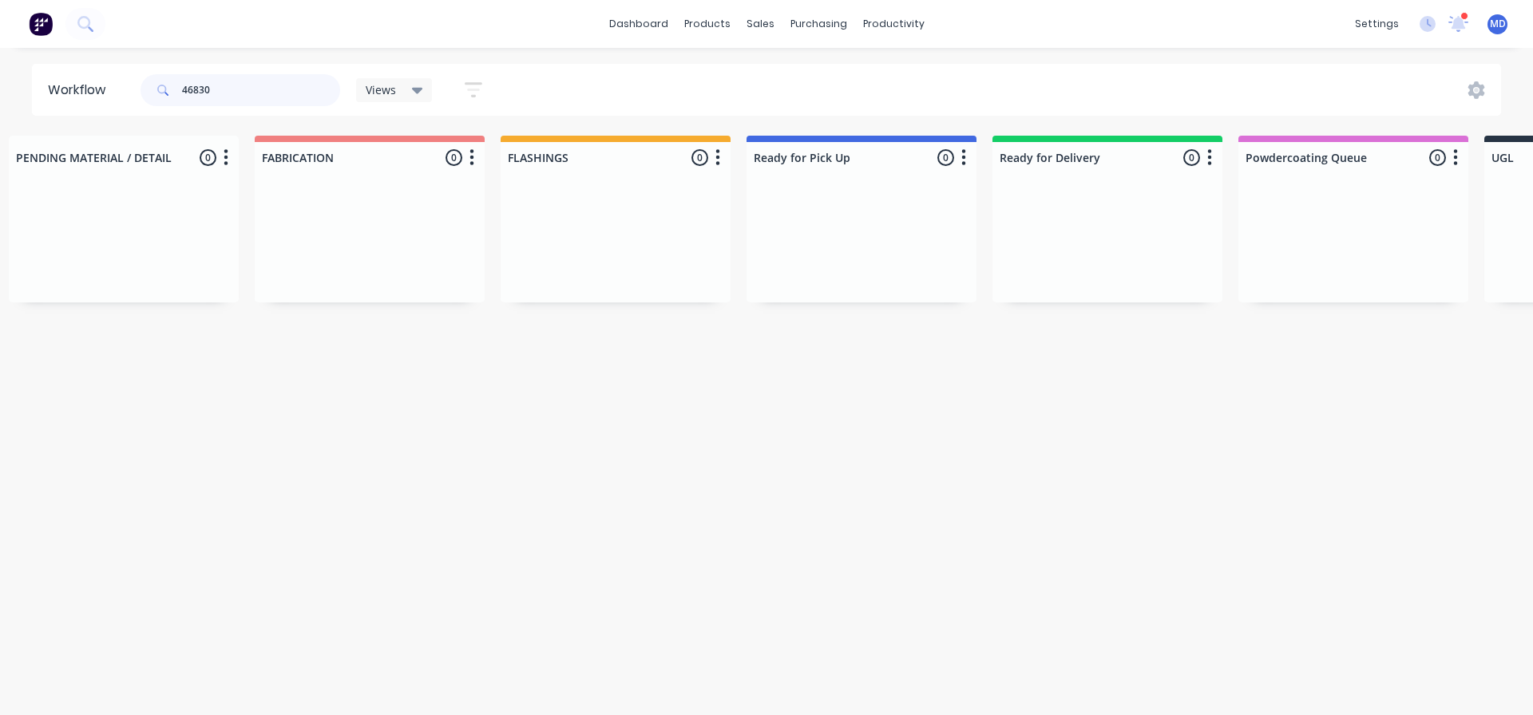
scroll to position [0, 528]
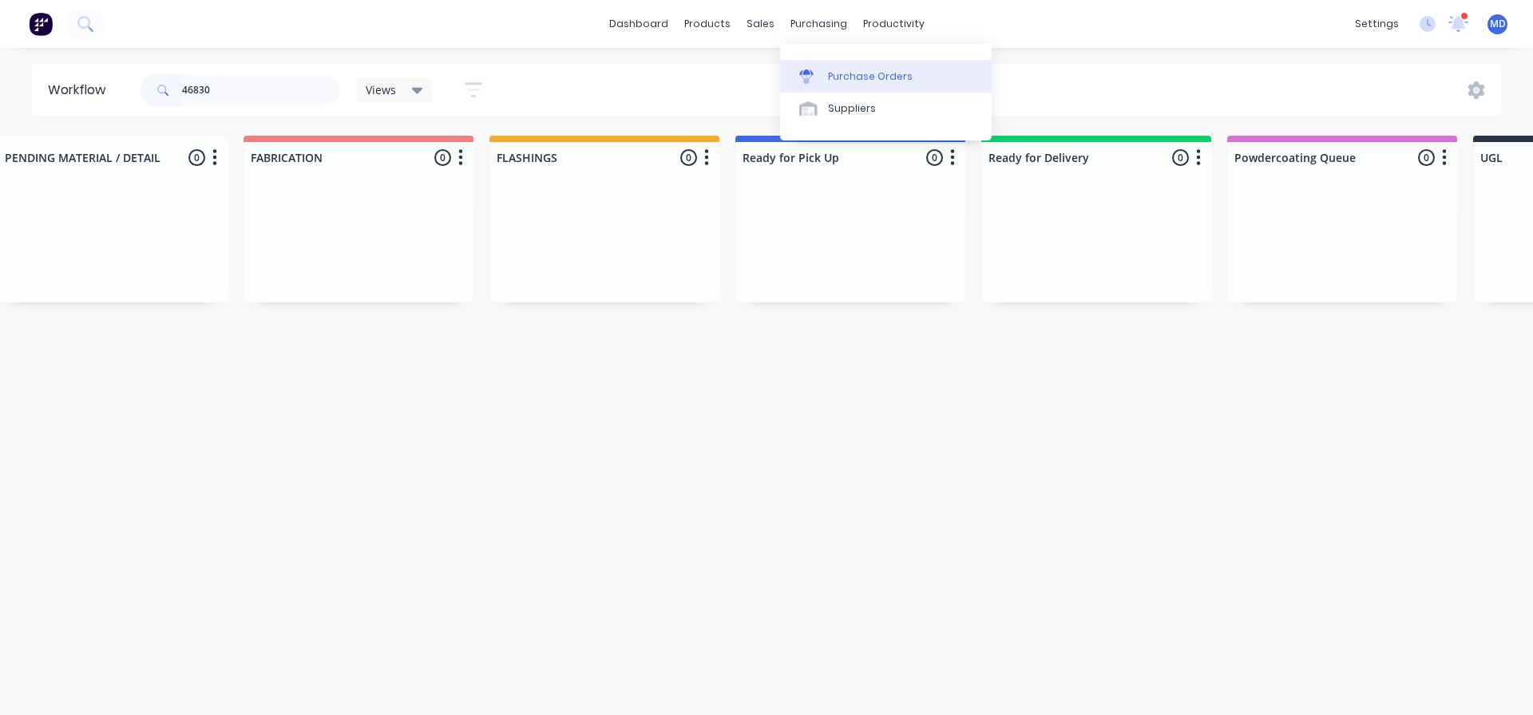
click at [842, 72] on div "Purchase Orders" at bounding box center [870, 76] width 85 height 14
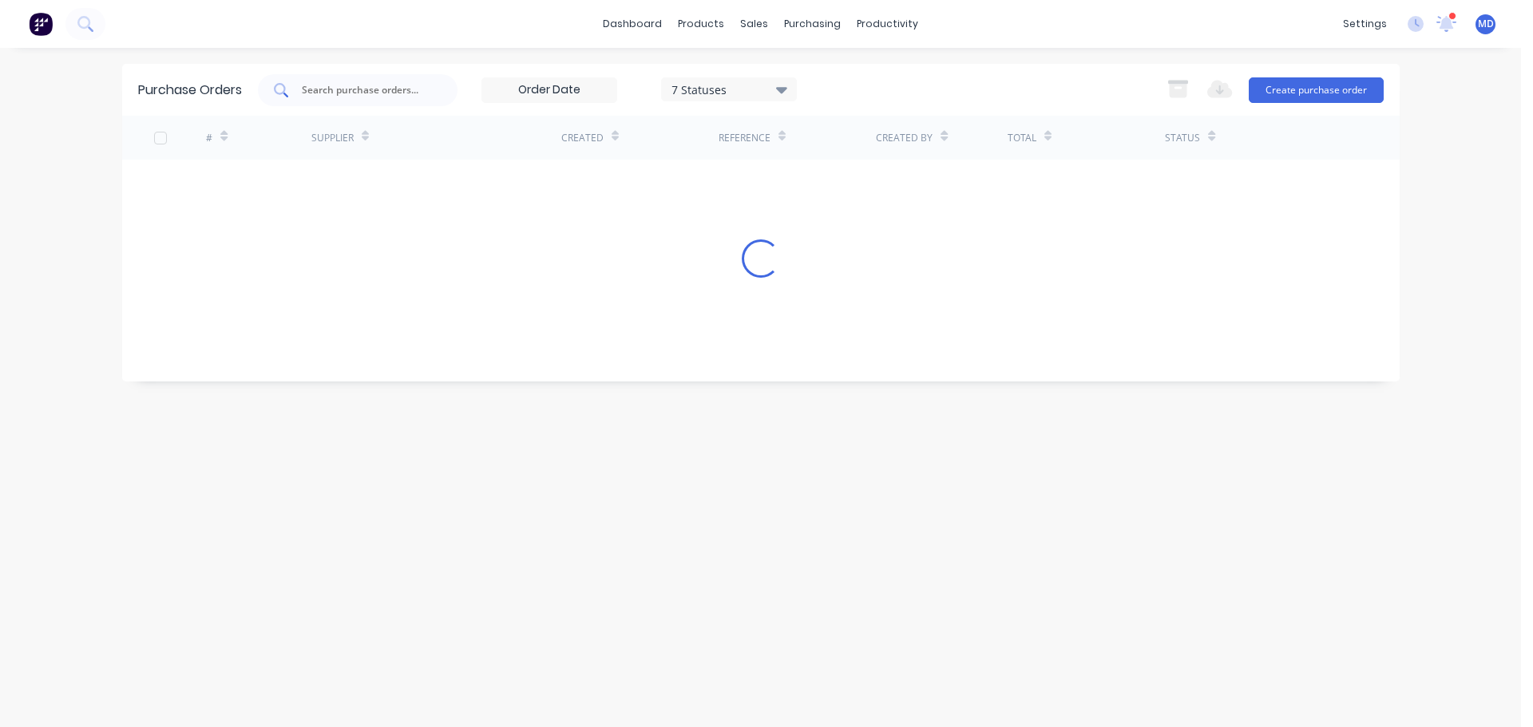
click at [375, 97] on input "text" at bounding box center [366, 90] width 133 height 16
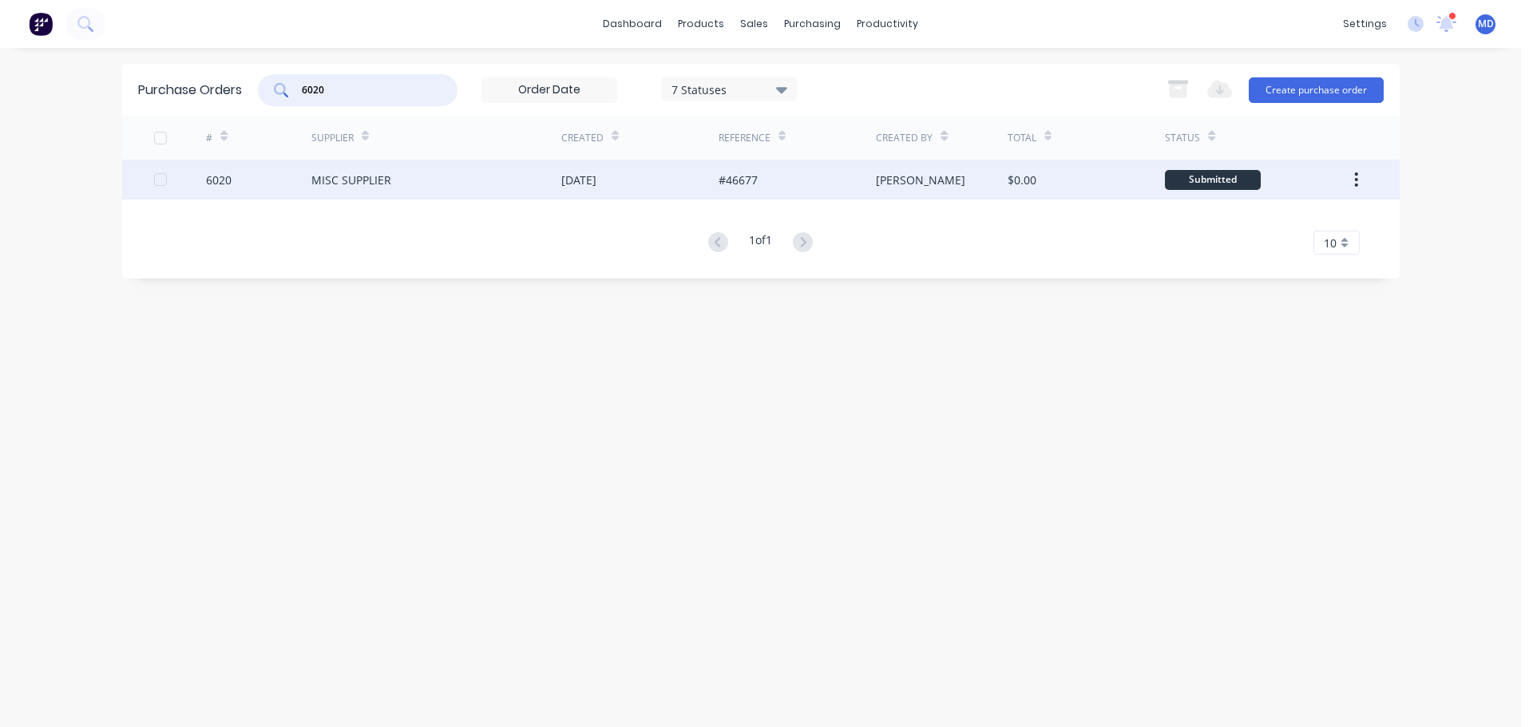
click at [219, 184] on div "6020" at bounding box center [219, 180] width 26 height 17
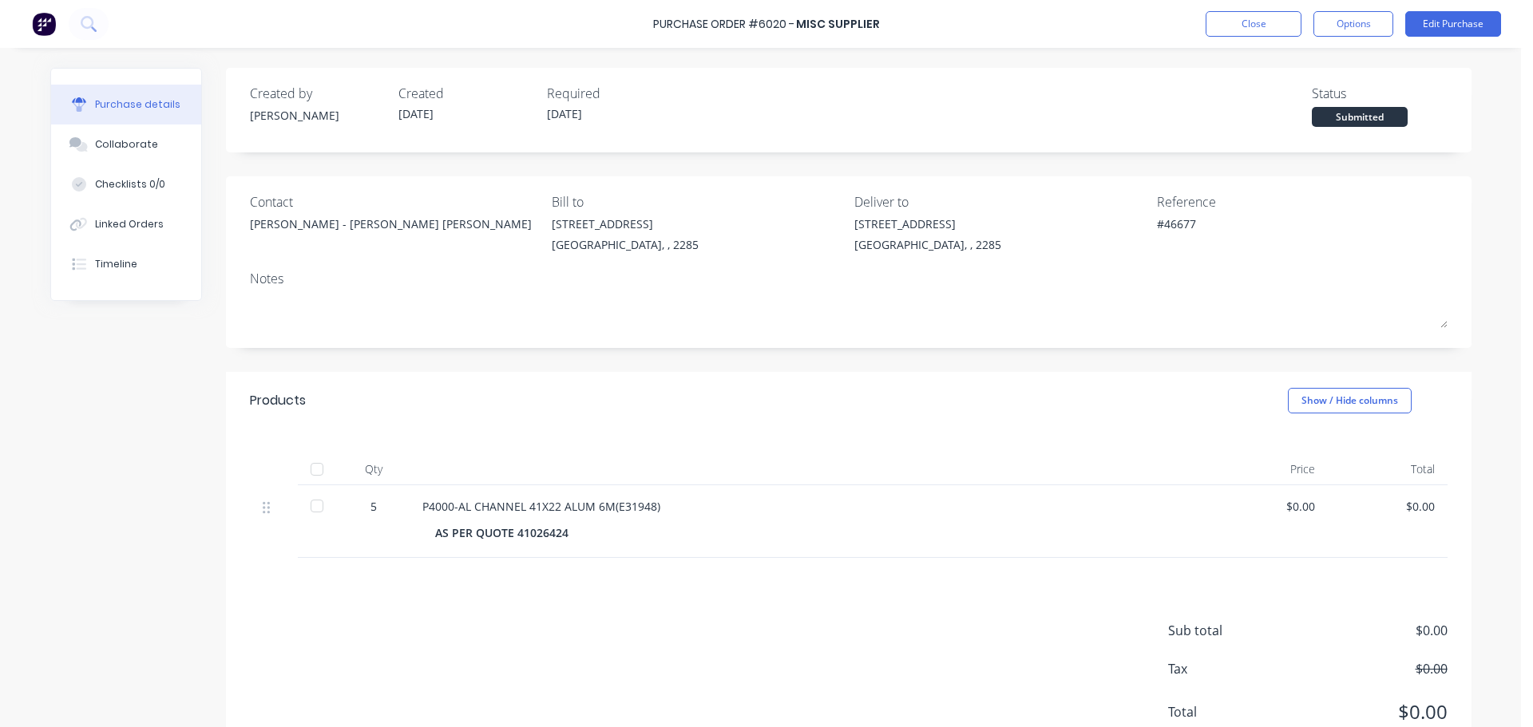
click at [312, 466] on div at bounding box center [317, 469] width 32 height 32
click at [121, 228] on div "Linked Orders" at bounding box center [129, 224] width 69 height 14
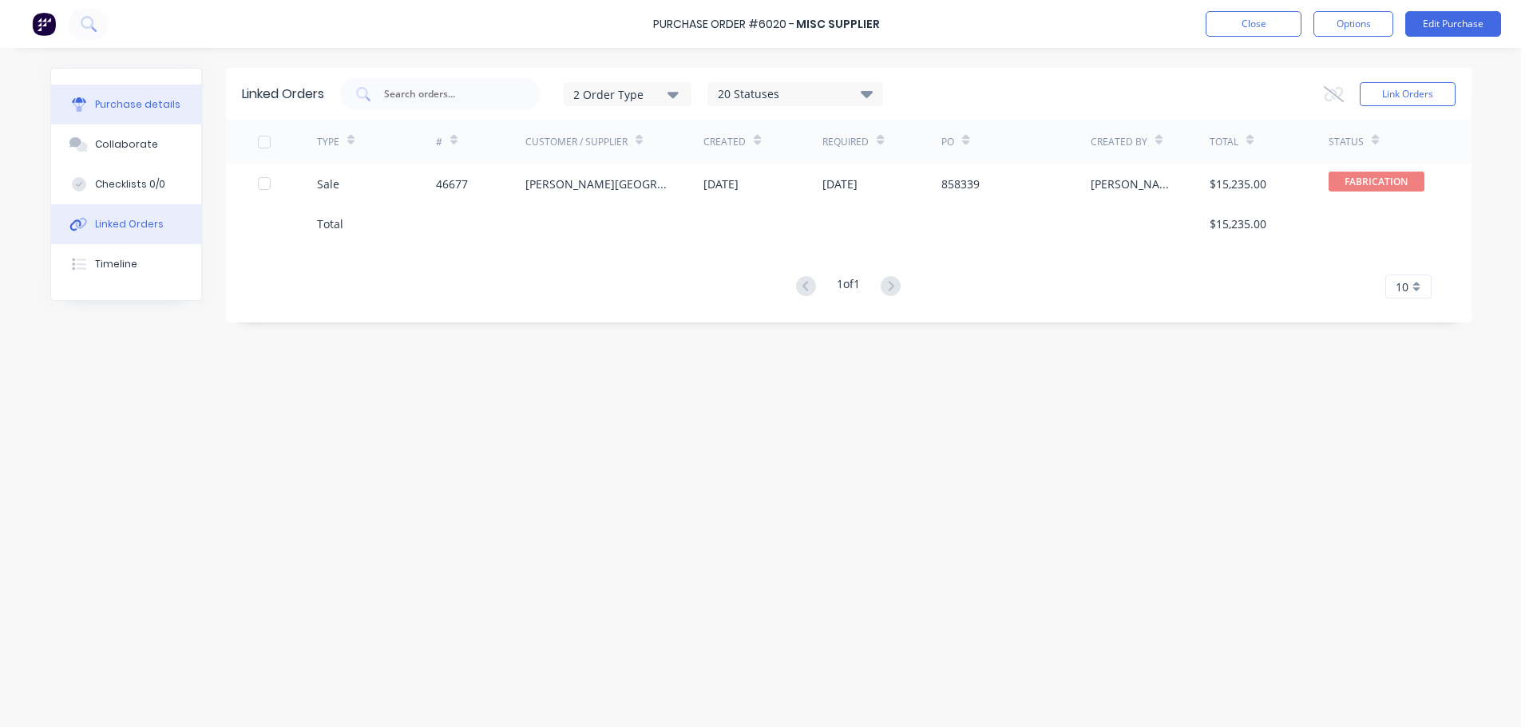
click at [101, 97] on button "Purchase details" at bounding box center [126, 105] width 150 height 40
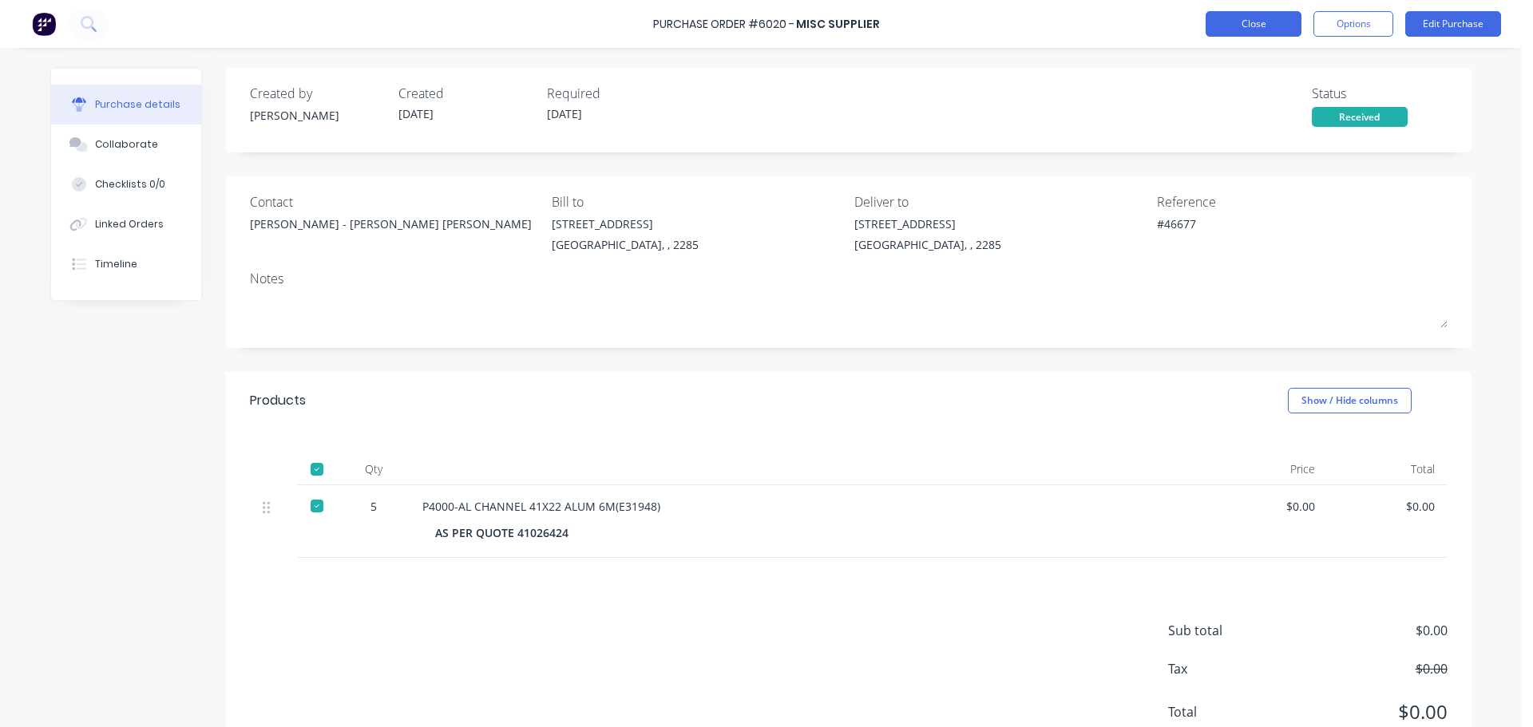
click at [1234, 26] on button "Close" at bounding box center [1253, 24] width 96 height 26
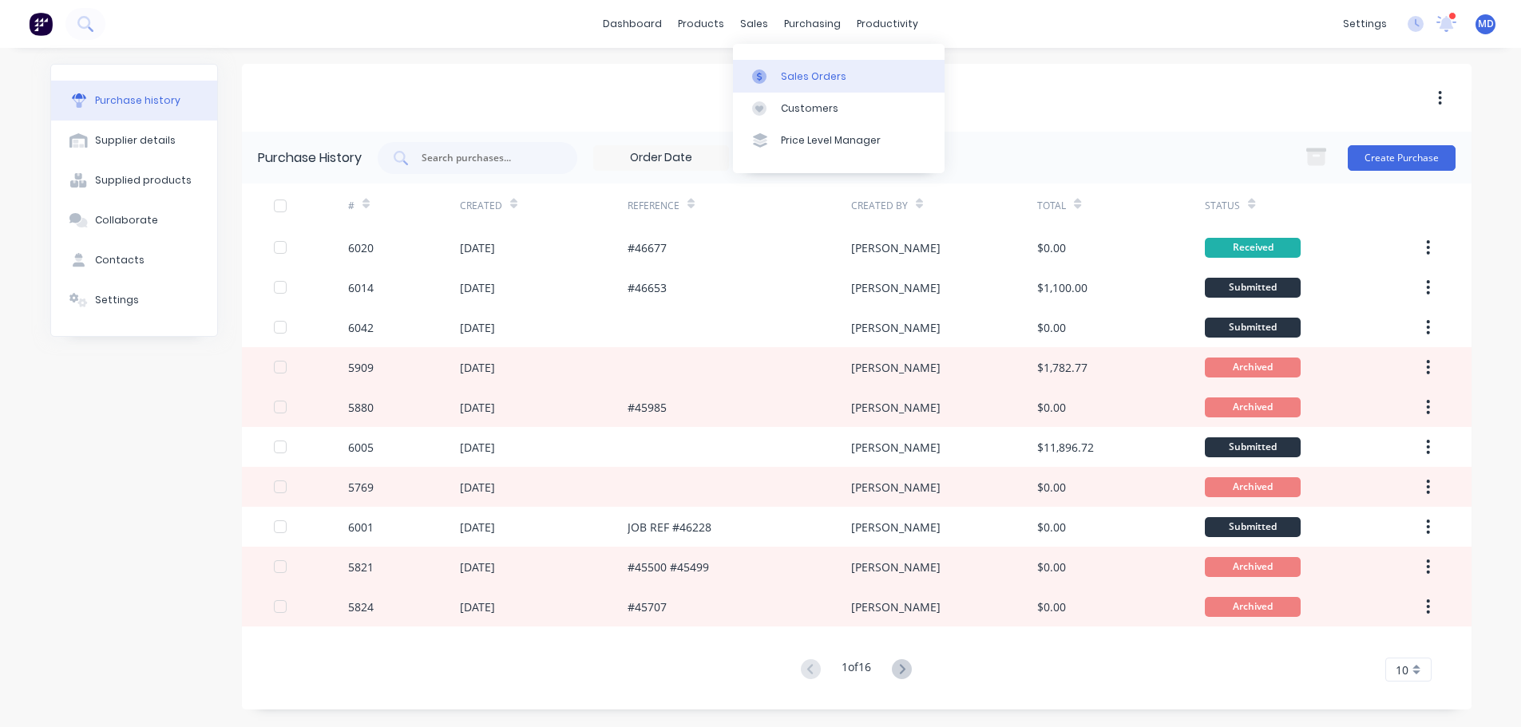
click at [836, 80] on div "Sales Orders" at bounding box center [813, 76] width 65 height 14
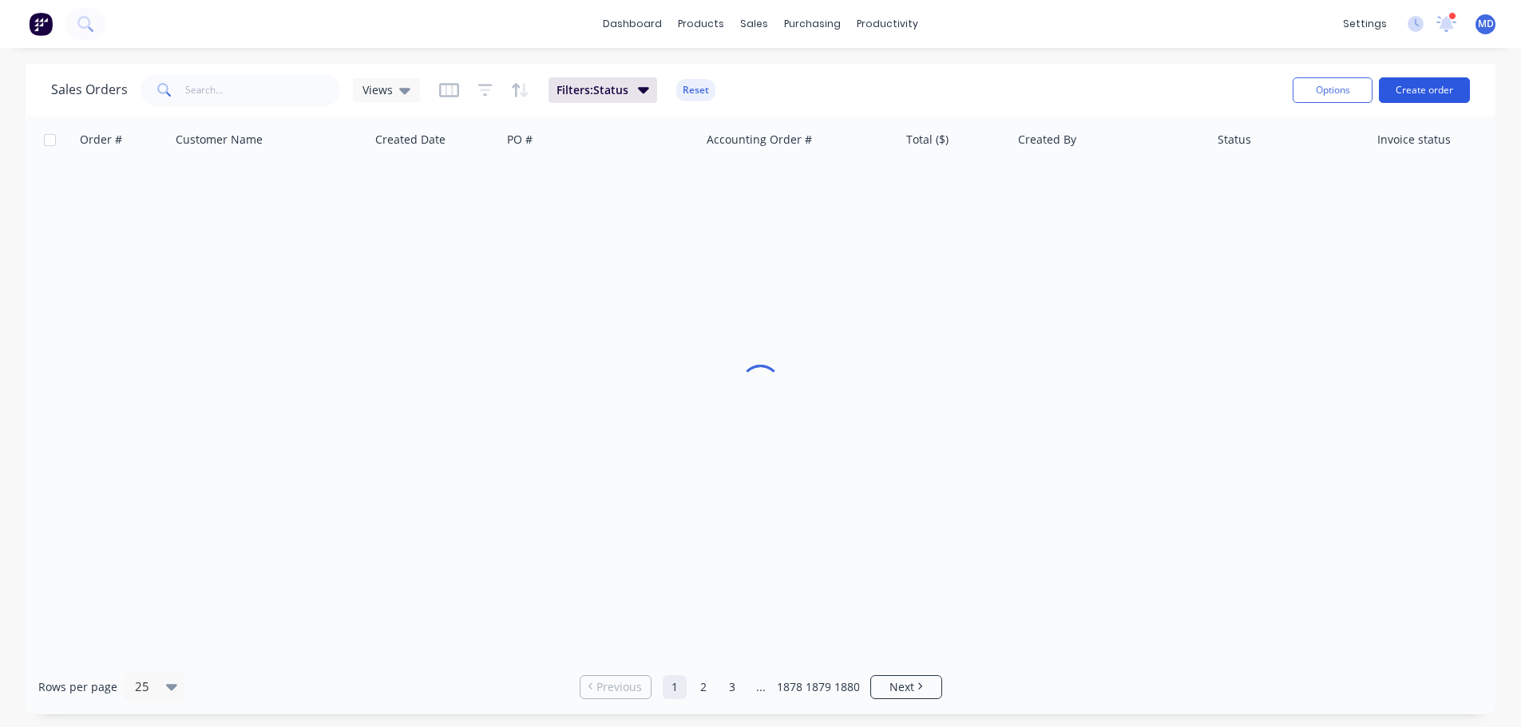
click at [1446, 86] on button "Create order" at bounding box center [1424, 90] width 91 height 26
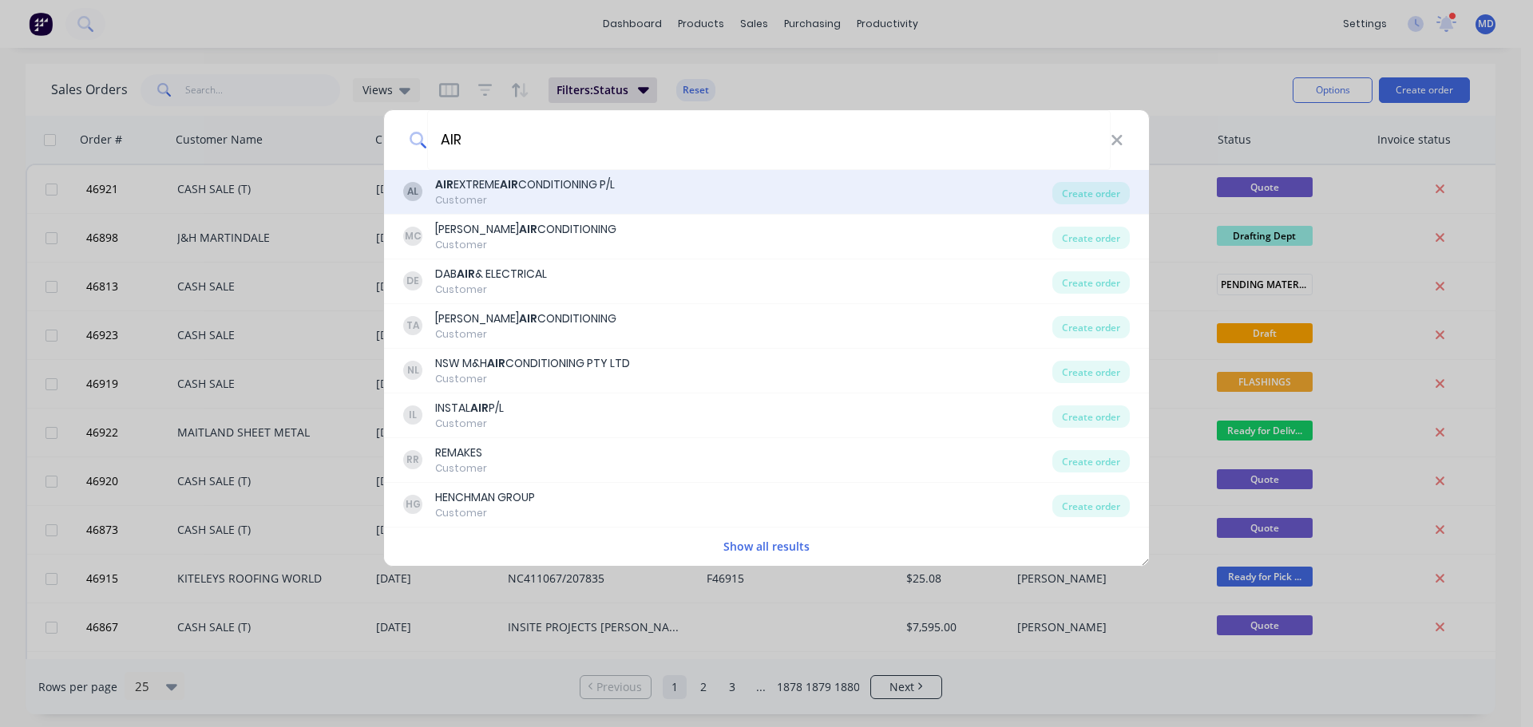
click at [490, 184] on div "AIR EXTREME AIR CONDITIONING P/L" at bounding box center [525, 184] width 180 height 17
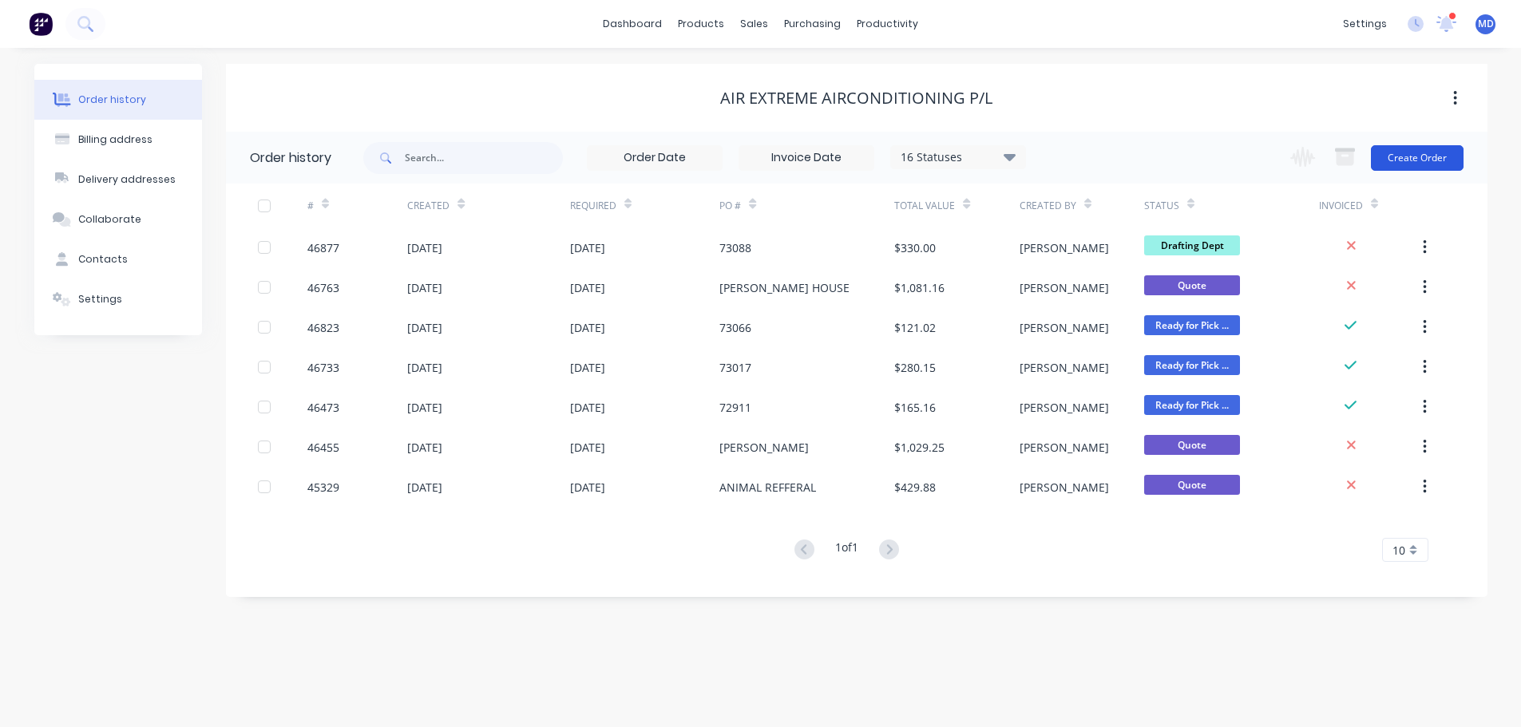
click at [1428, 156] on button "Create Order" at bounding box center [1417, 158] width 93 height 26
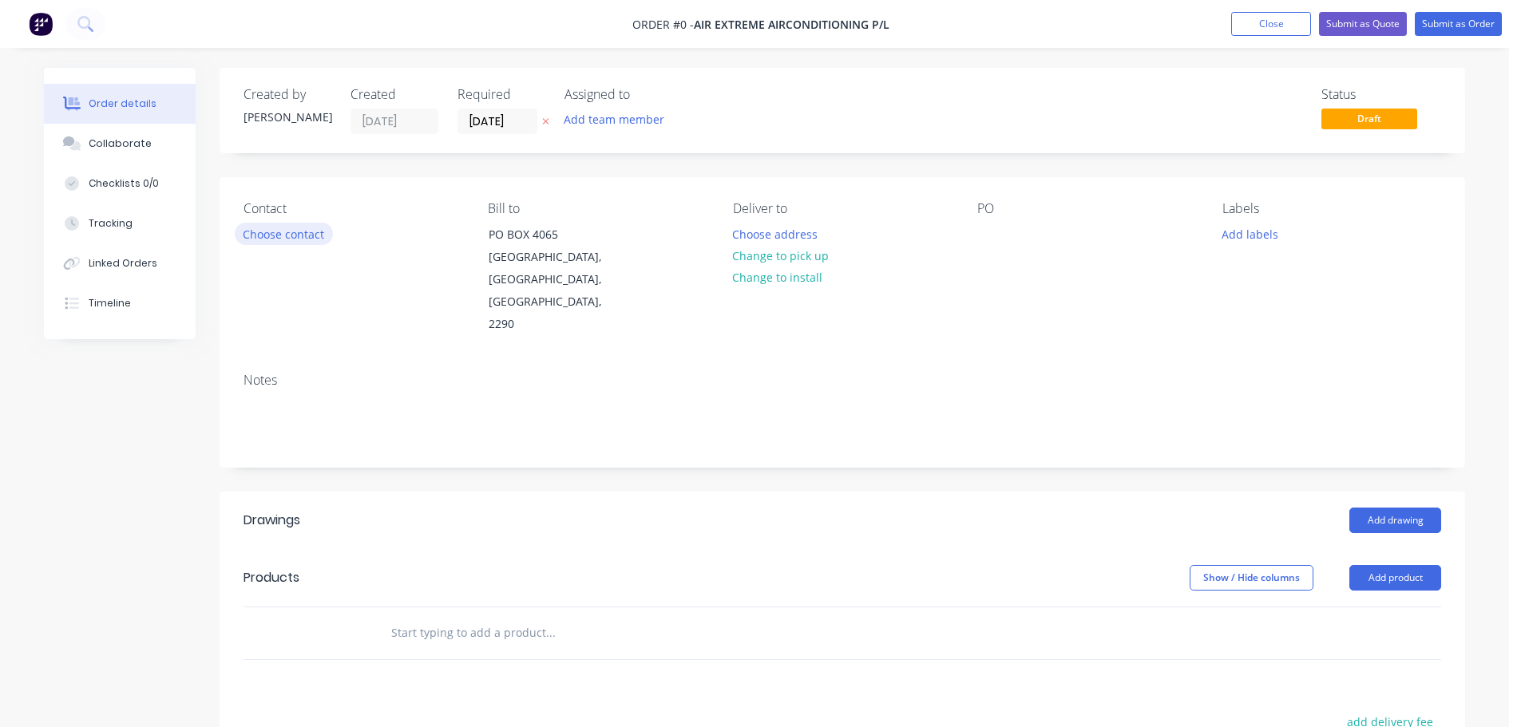
click at [266, 236] on button "Choose contact" at bounding box center [284, 234] width 98 height 22
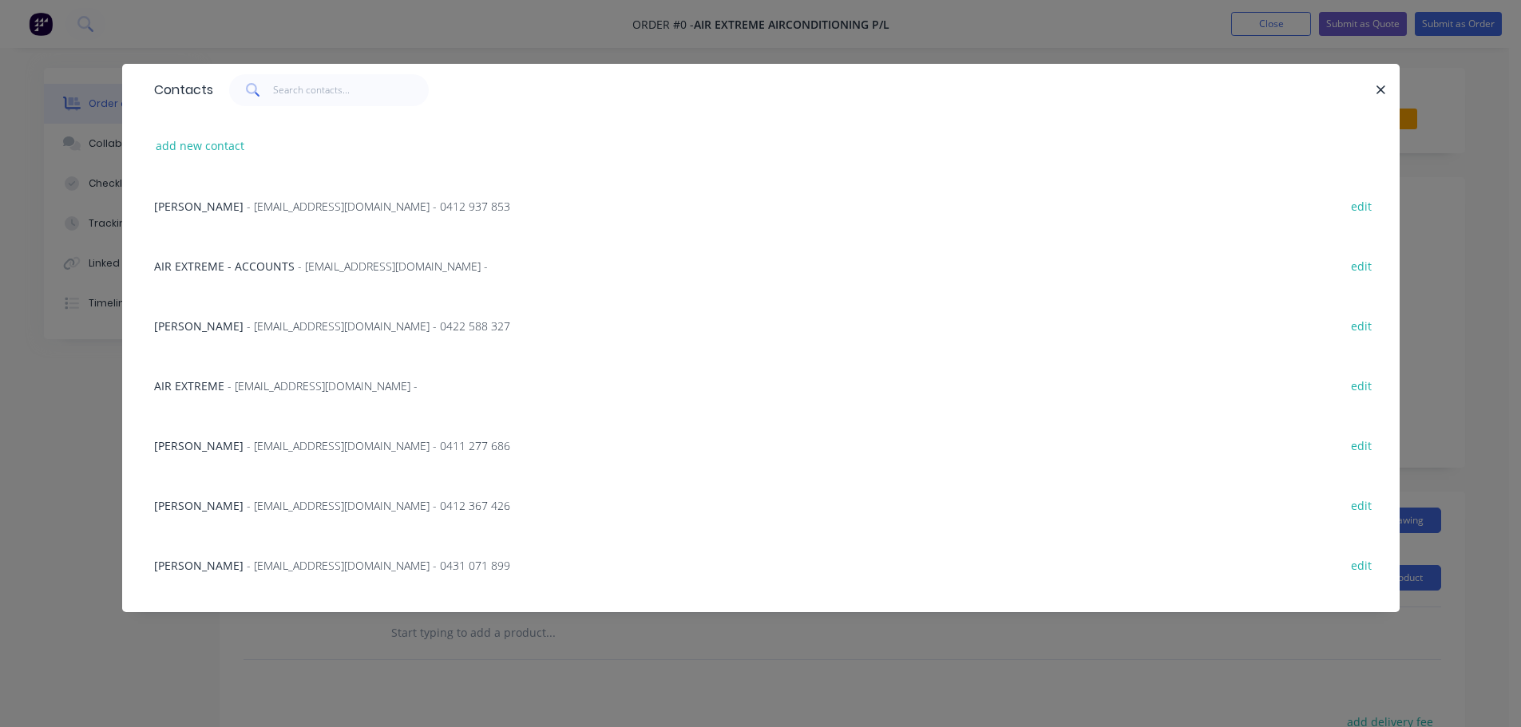
click at [180, 263] on span "AIR EXTREME - ACCOUNTS" at bounding box center [224, 266] width 140 height 15
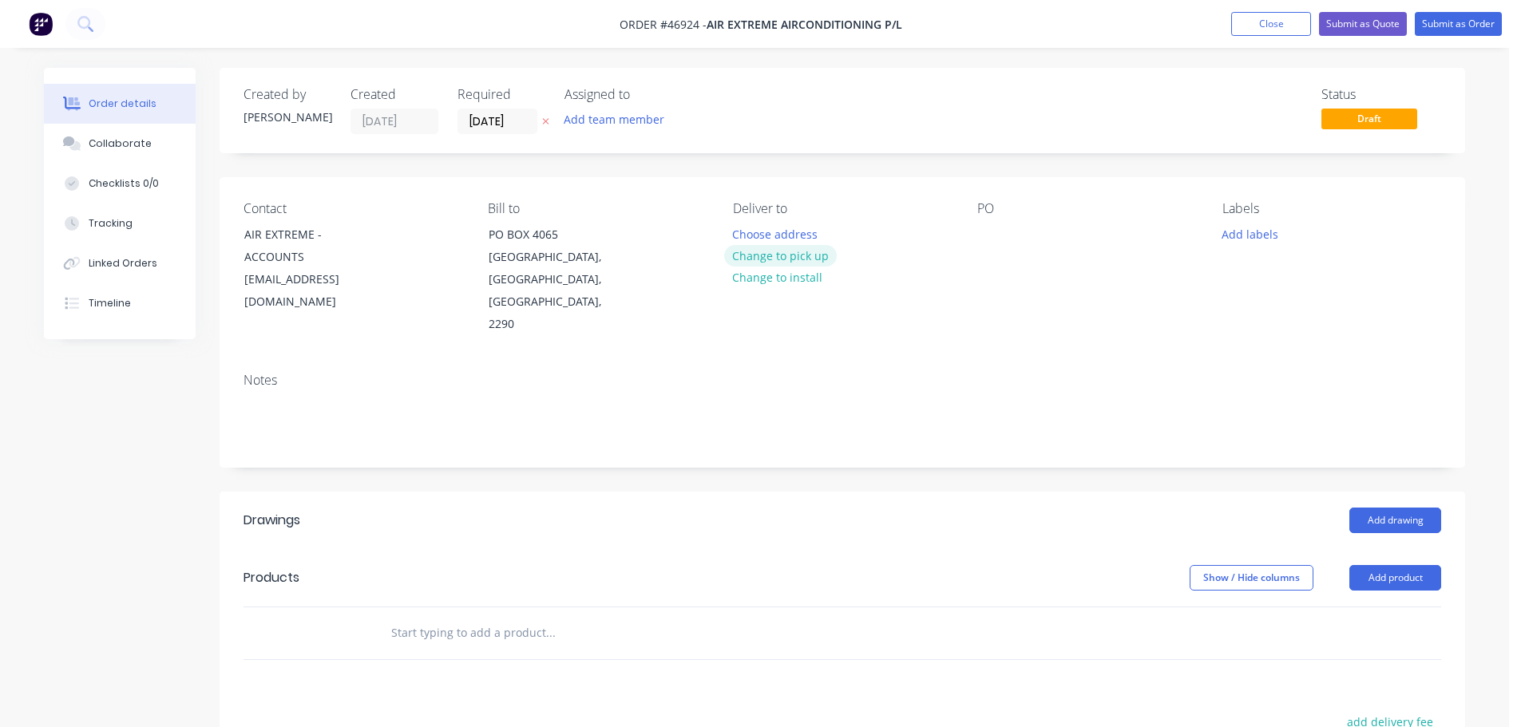
click at [823, 255] on button "Change to pick up" at bounding box center [780, 256] width 113 height 22
click at [1000, 237] on div at bounding box center [990, 234] width 26 height 23
click at [1391, 508] on button "Add drawing" at bounding box center [1395, 521] width 92 height 26
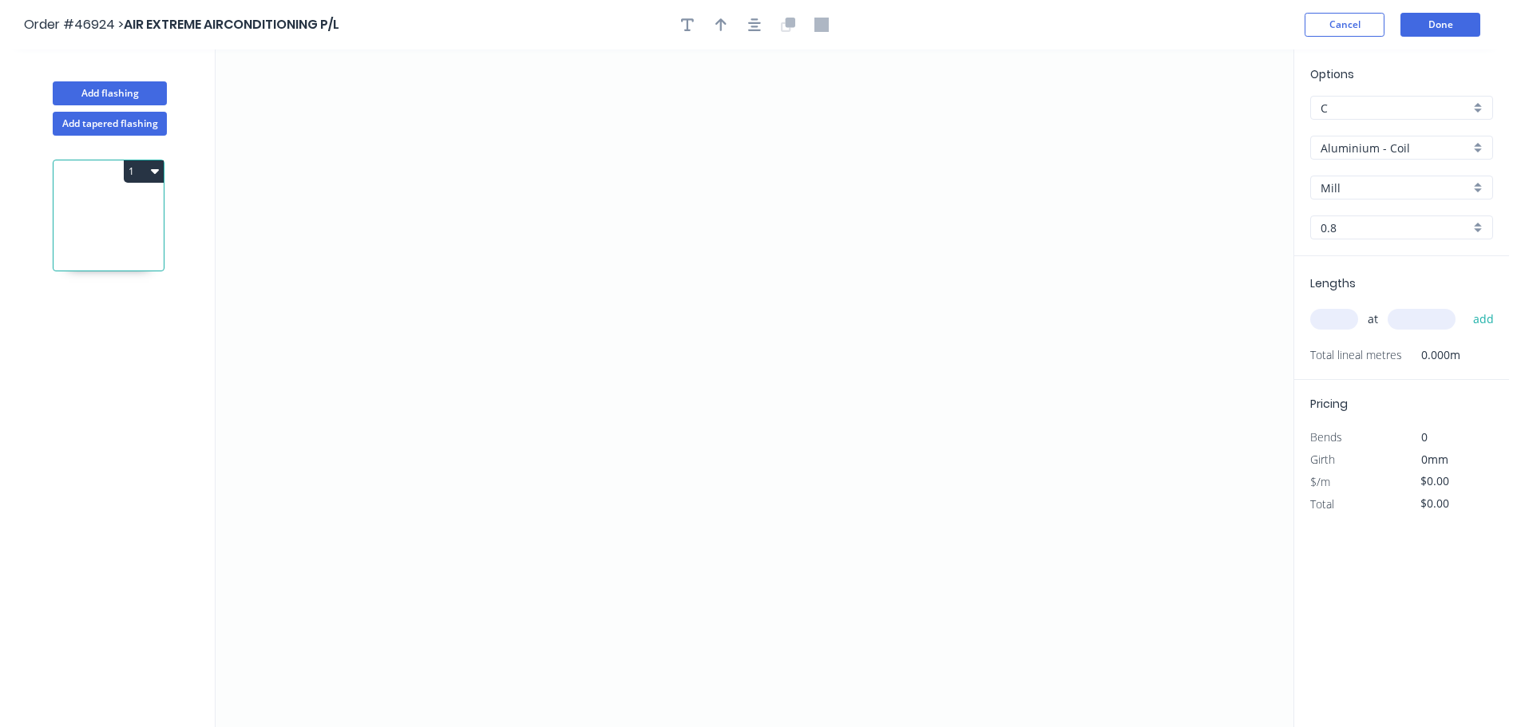
click at [1370, 140] on input "Aluminium - Coil" at bounding box center [1394, 148] width 149 height 17
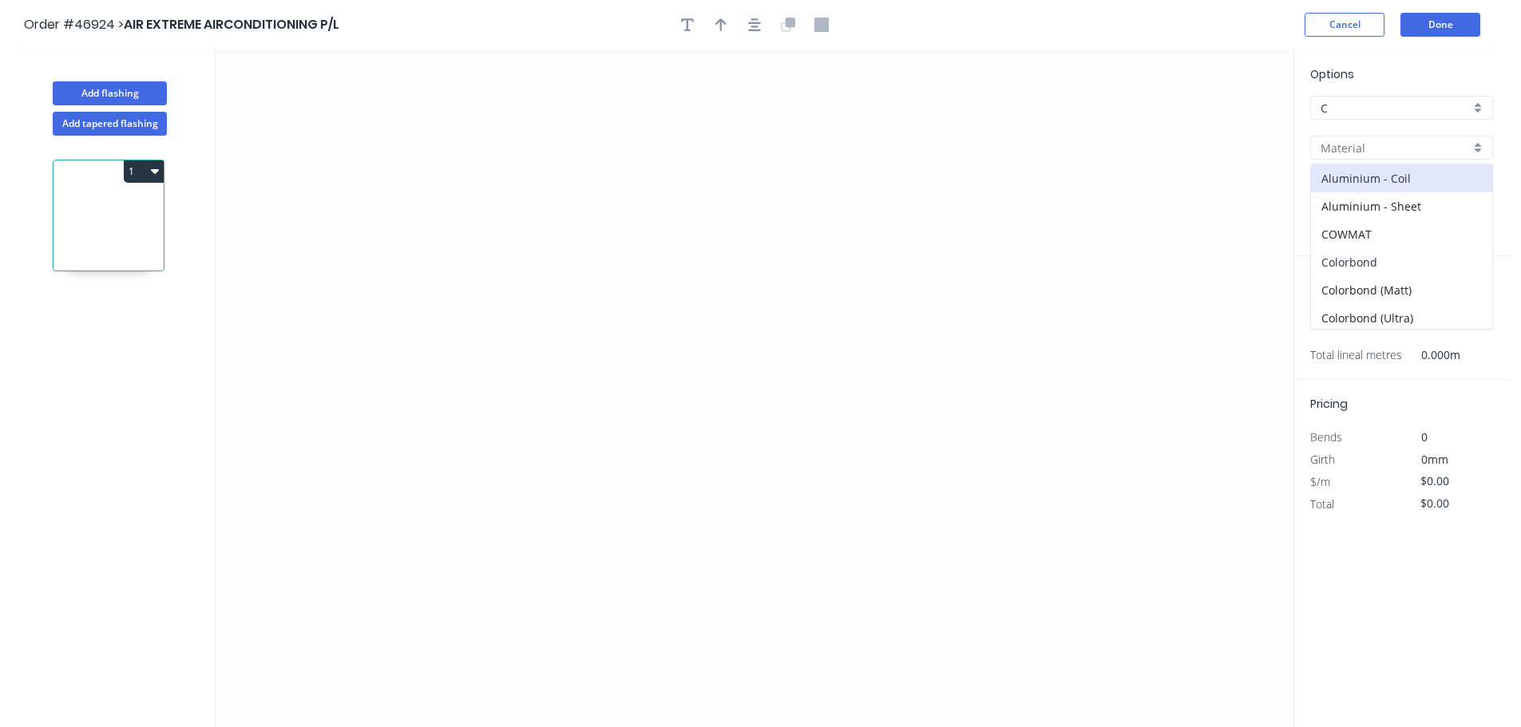
click at [1383, 255] on div "Colorbond" at bounding box center [1401, 262] width 181 height 28
click at [1379, 188] on input "Basalt" at bounding box center [1394, 188] width 149 height 17
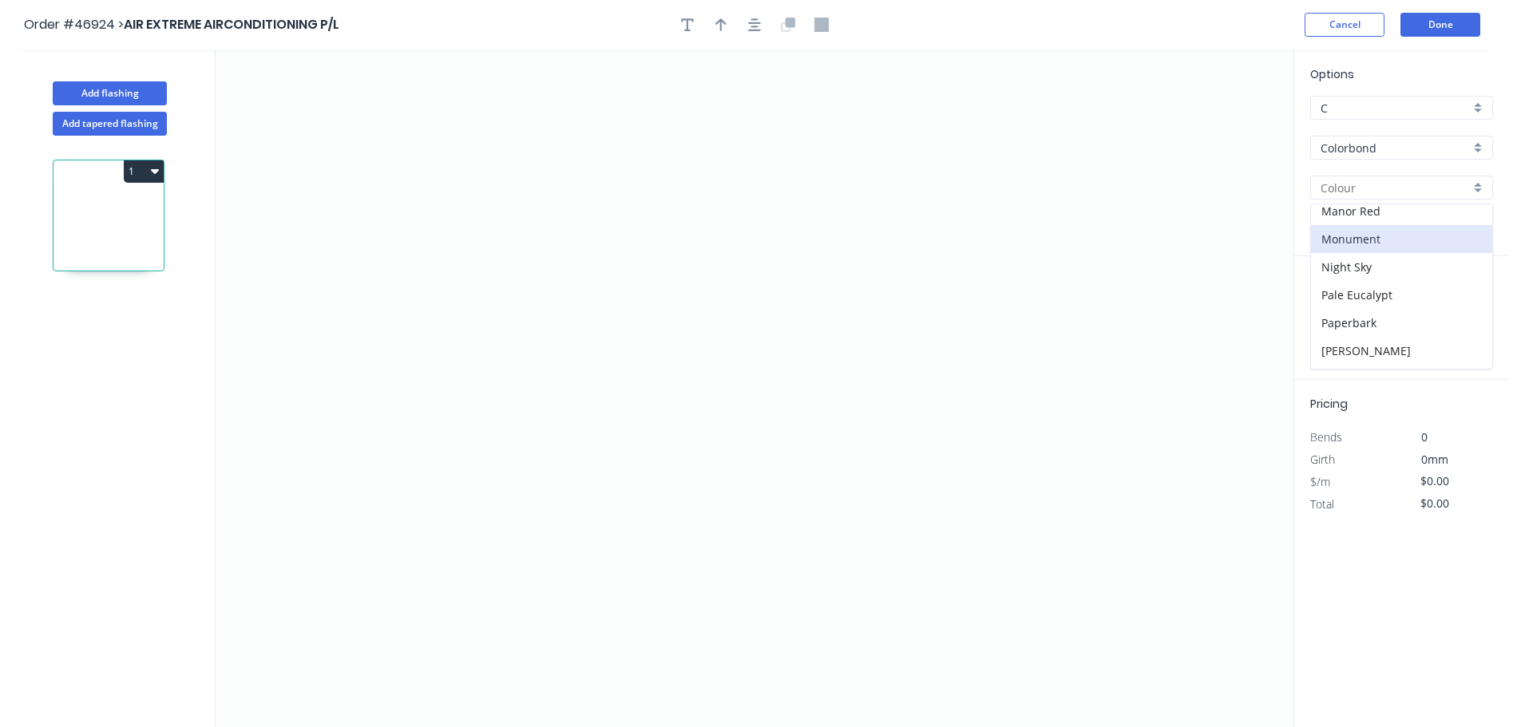
scroll to position [399, 0]
click at [1368, 312] on div "Shale Grey" at bounding box center [1401, 322] width 181 height 28
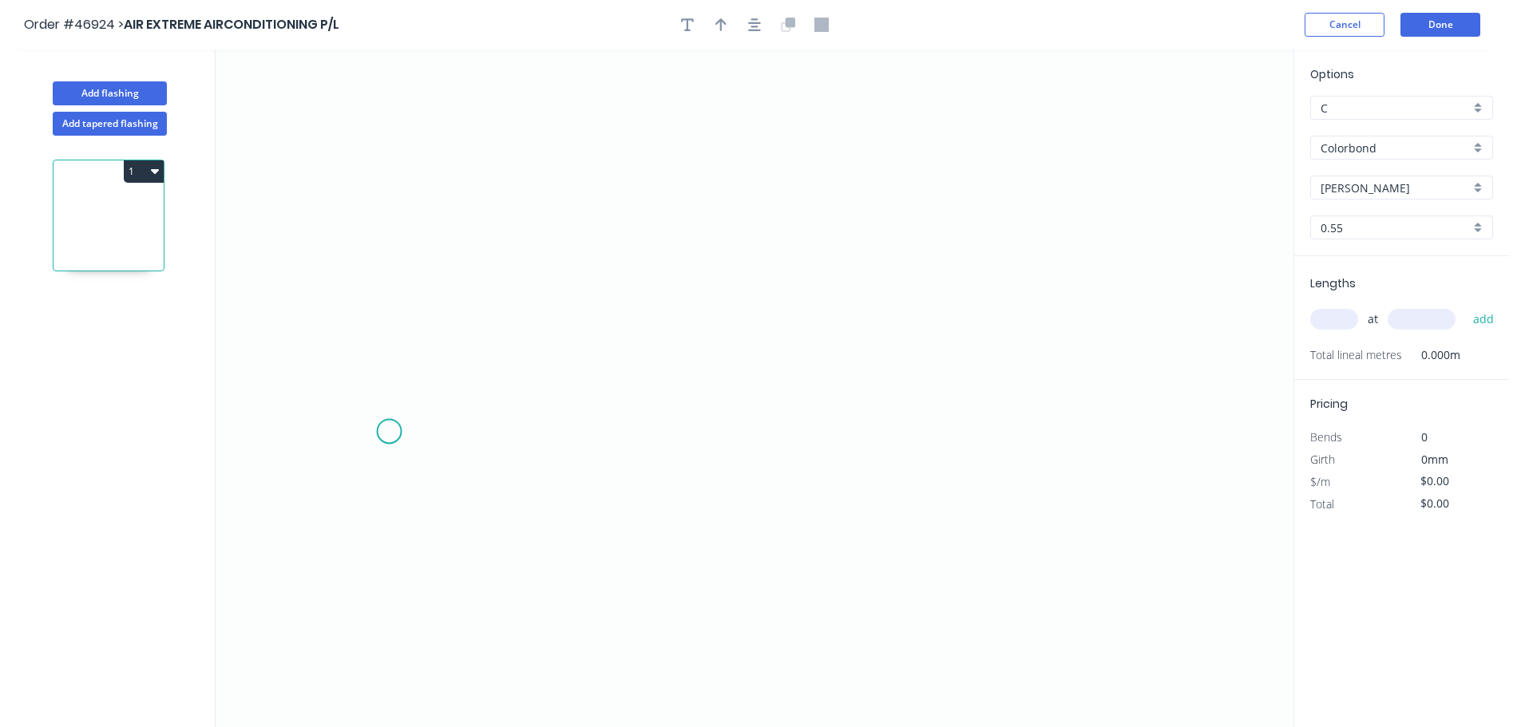
click at [389, 432] on icon "0" at bounding box center [755, 388] width 1078 height 678
click at [480, 426] on icon "0" at bounding box center [755, 388] width 1078 height 678
click at [486, 233] on icon "0 ?" at bounding box center [755, 388] width 1078 height 678
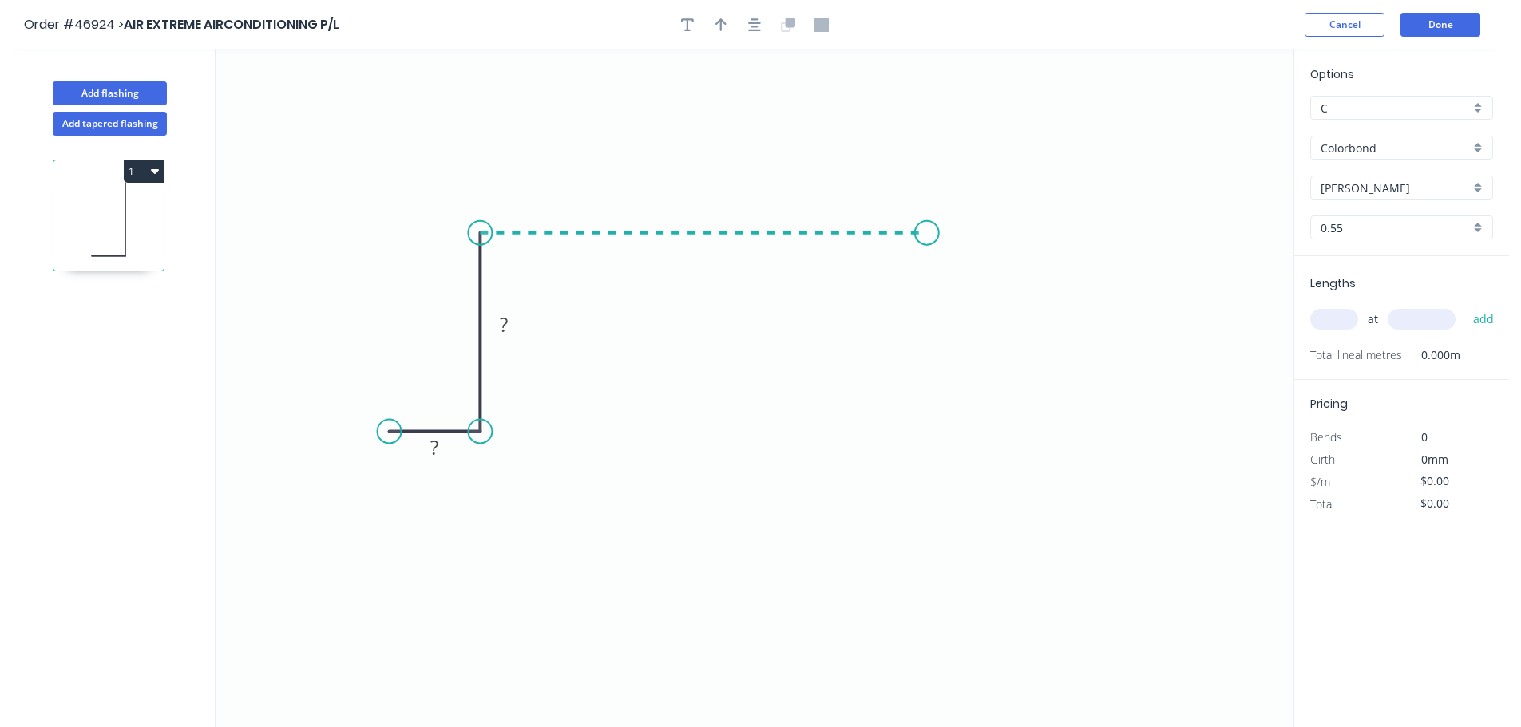
click at [927, 229] on icon "0 ? ?" at bounding box center [755, 388] width 1078 height 678
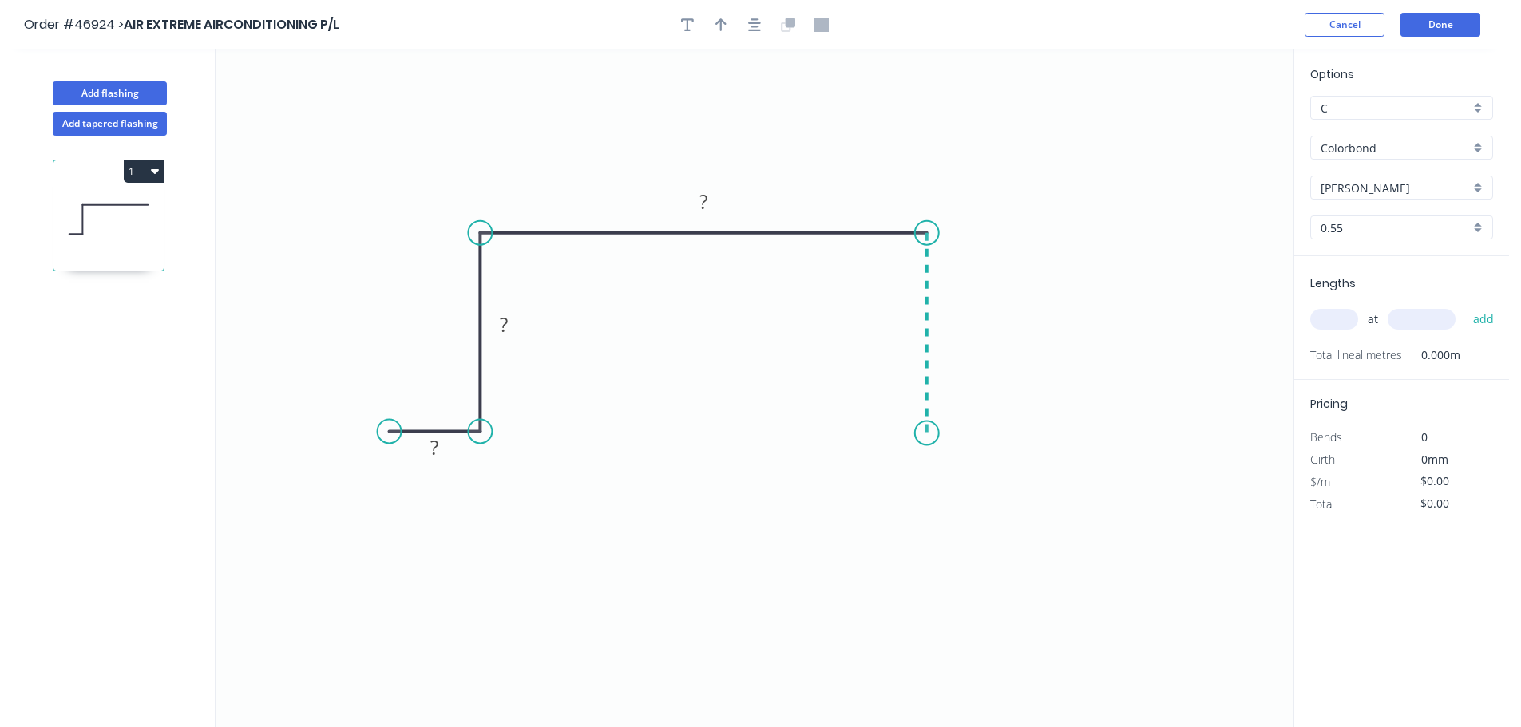
click at [927, 433] on icon "0 ? ? ?" at bounding box center [755, 388] width 1078 height 678
click at [1027, 440] on icon "0 ? ? ? ?" at bounding box center [755, 388] width 1078 height 678
click at [439, 449] on rect at bounding box center [434, 448] width 32 height 22
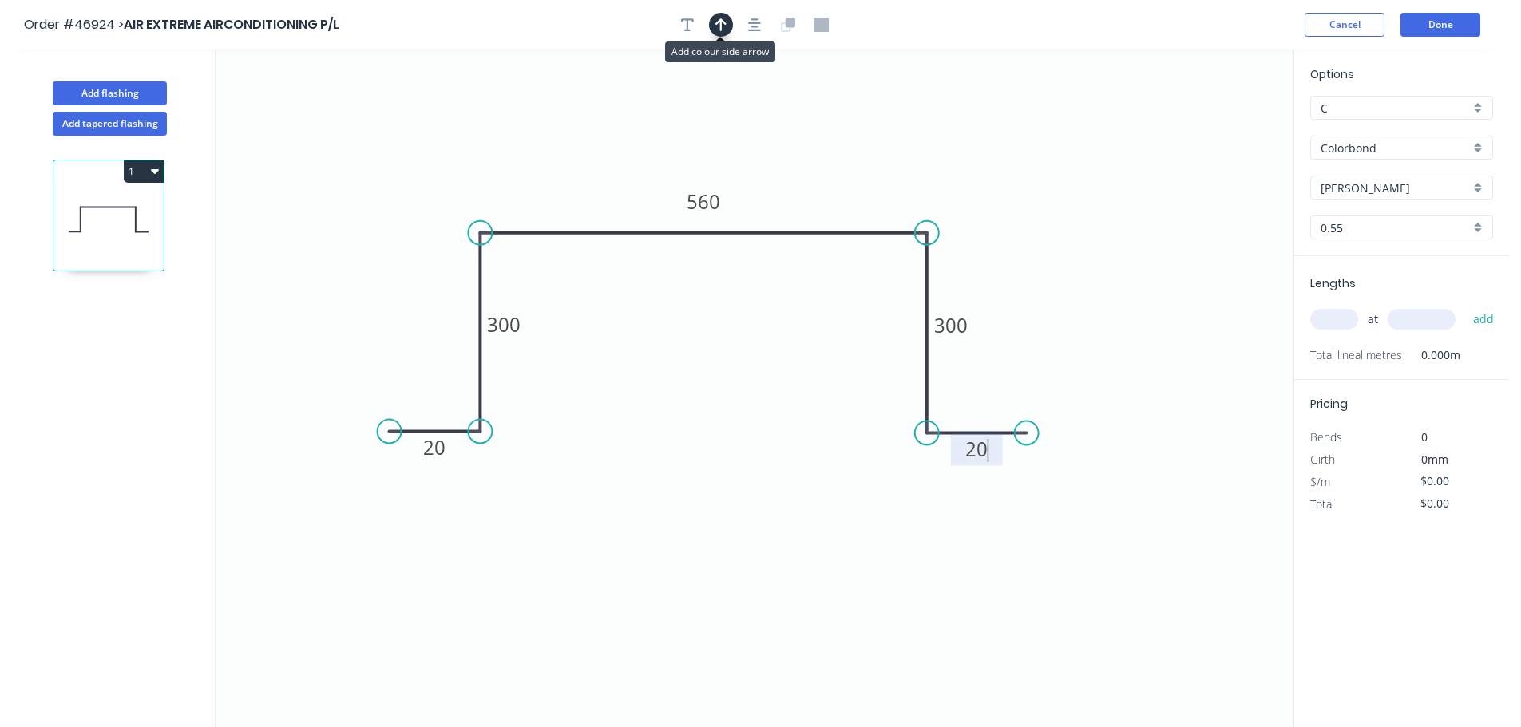
click at [721, 28] on icon "button" at bounding box center [720, 24] width 11 height 13
drag, startPoint x: 1213, startPoint y: 129, endPoint x: 817, endPoint y: 194, distance: 401.3
click at [817, 194] on icon at bounding box center [816, 175] width 14 height 51
click at [1338, 314] on input "text" at bounding box center [1334, 319] width 48 height 21
click at [1465, 306] on button "add" at bounding box center [1484, 319] width 38 height 27
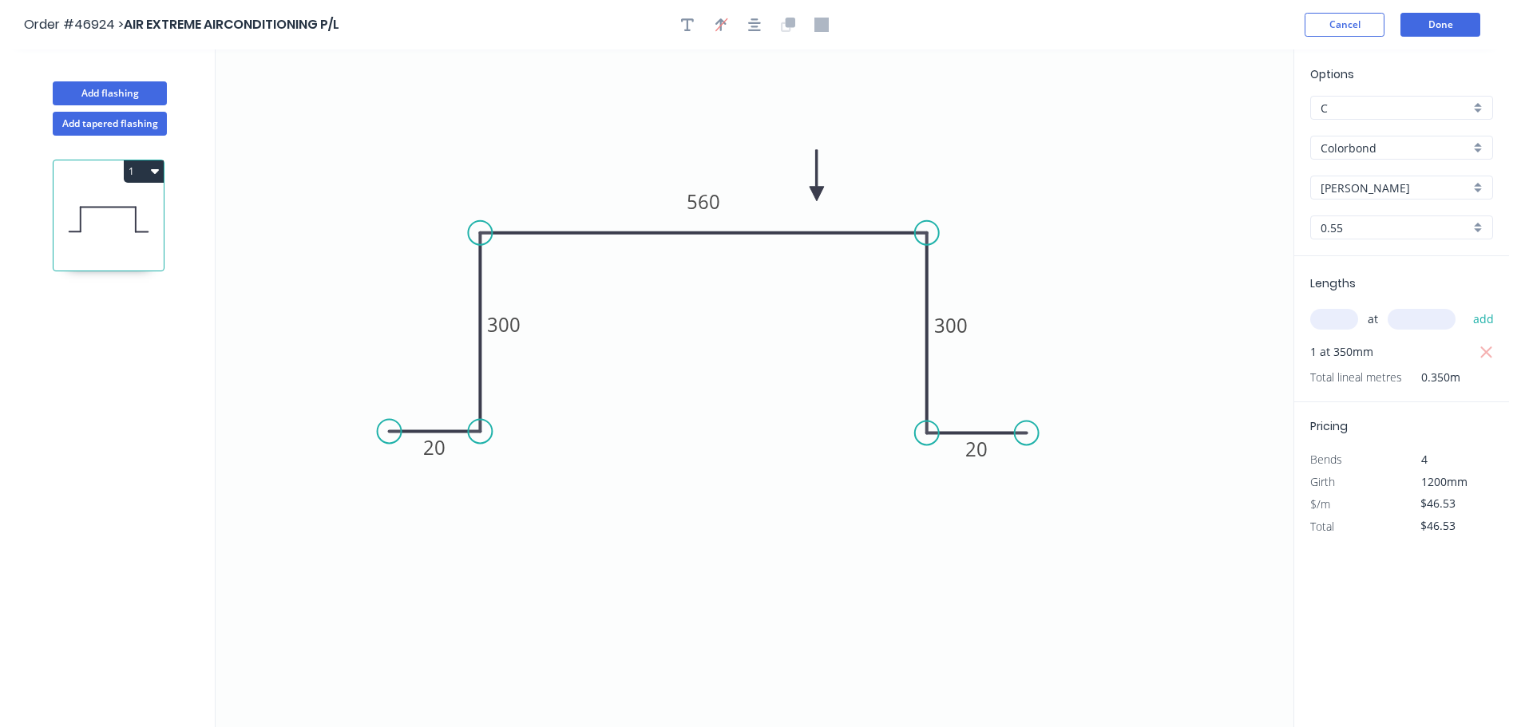
click at [147, 166] on button "1" at bounding box center [144, 171] width 40 height 22
click at [93, 225] on button "Duplicate" at bounding box center [88, 211] width 152 height 32
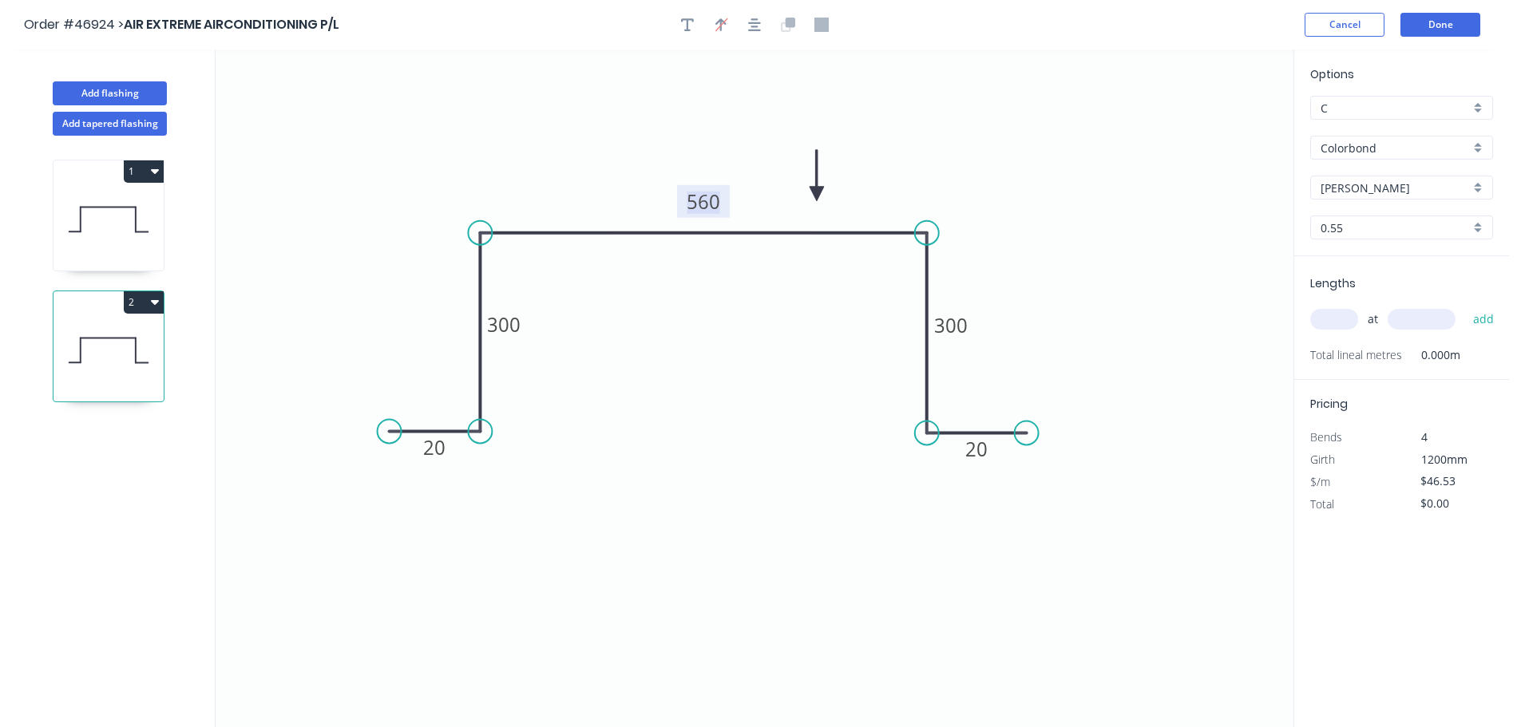
click at [704, 203] on tspan "560" at bounding box center [704, 201] width 34 height 26
click at [1004, 259] on icon "0 20 300 500 300 20" at bounding box center [755, 388] width 1078 height 678
click at [1329, 326] on input "text" at bounding box center [1334, 319] width 48 height 21
click at [1465, 306] on button "add" at bounding box center [1484, 319] width 38 height 27
click at [140, 303] on button "2" at bounding box center [144, 302] width 40 height 22
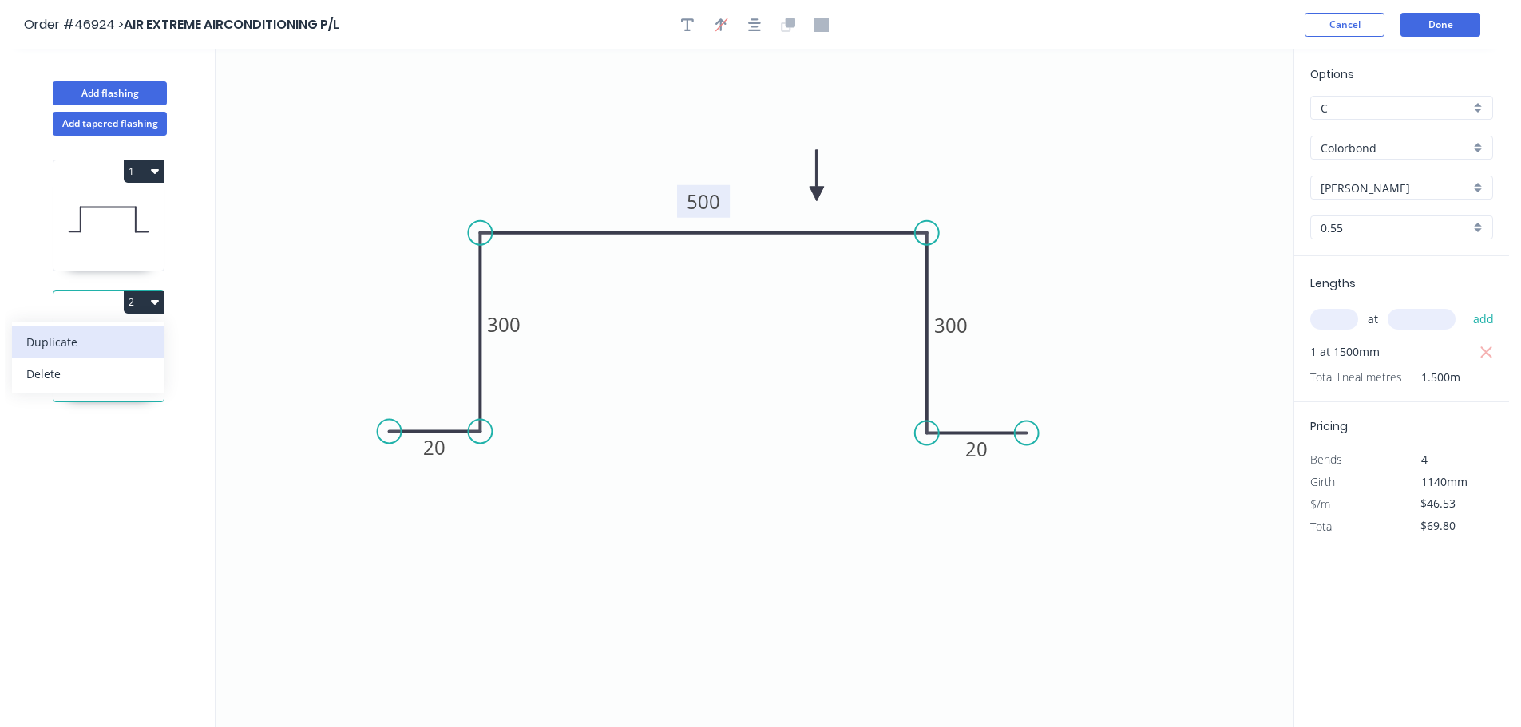
click at [99, 345] on div "Duplicate" at bounding box center [87, 341] width 123 height 23
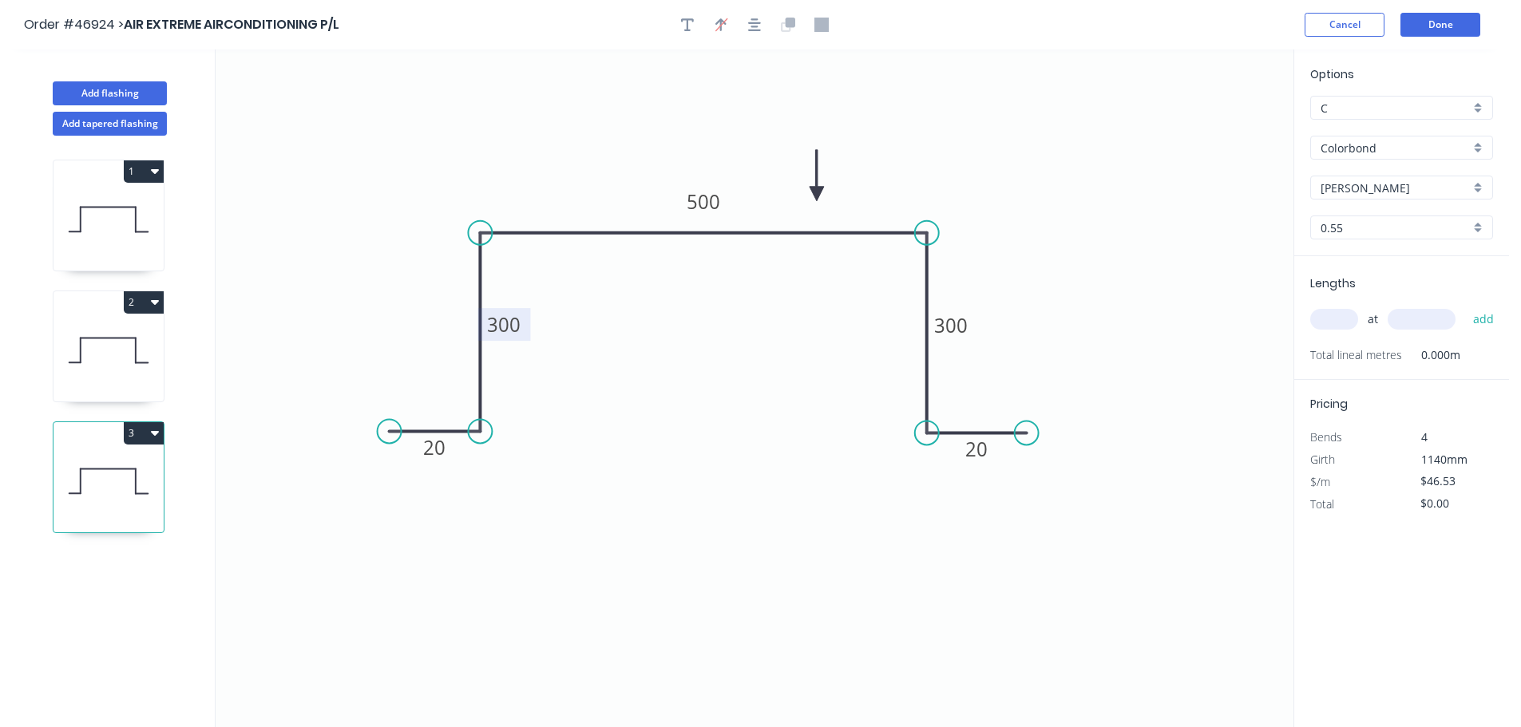
click at [512, 323] on tspan "300" at bounding box center [504, 324] width 34 height 26
click at [1343, 322] on input "text" at bounding box center [1334, 319] width 48 height 21
click at [1465, 306] on button "add" at bounding box center [1484, 319] width 38 height 27
click at [1429, 25] on button "Done" at bounding box center [1440, 25] width 80 height 24
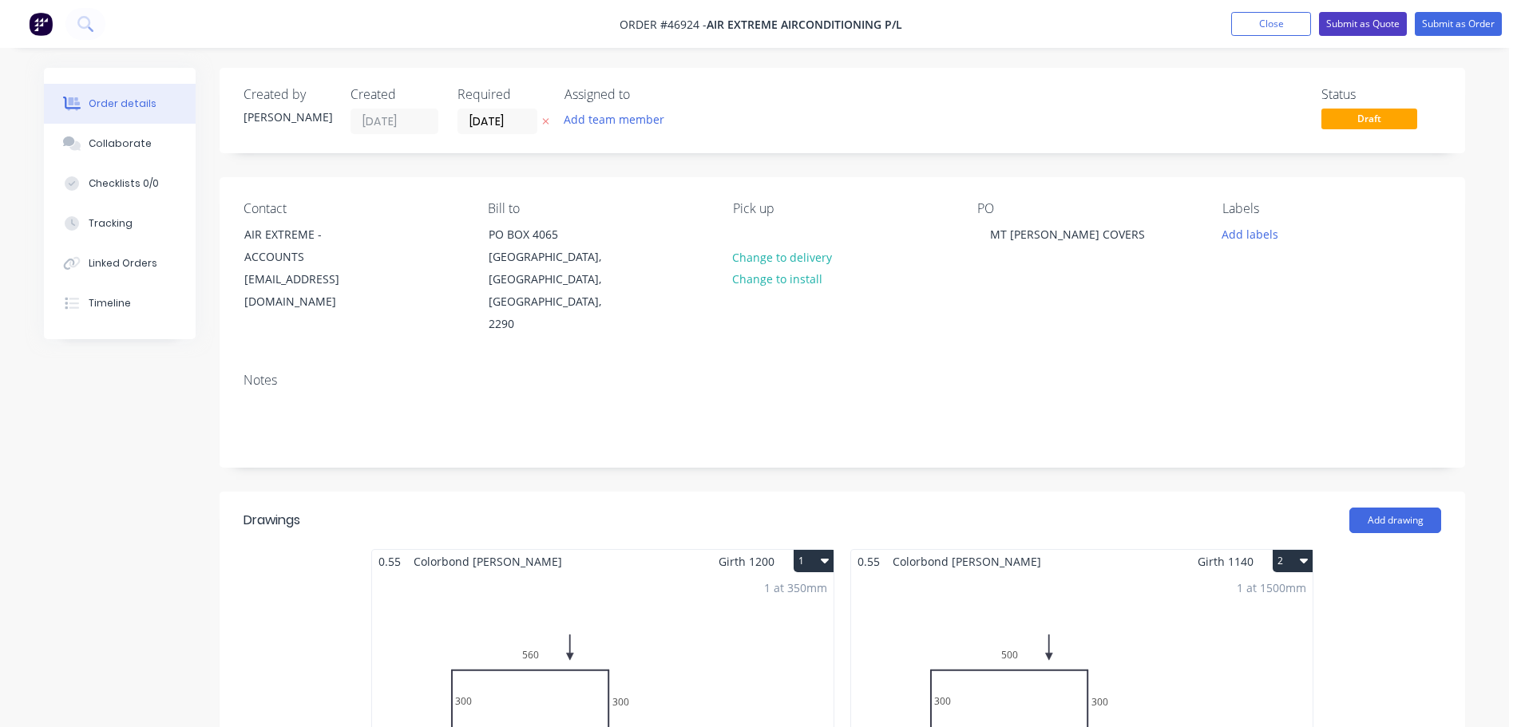
click at [1355, 18] on button "Submit as Quote" at bounding box center [1363, 24] width 88 height 24
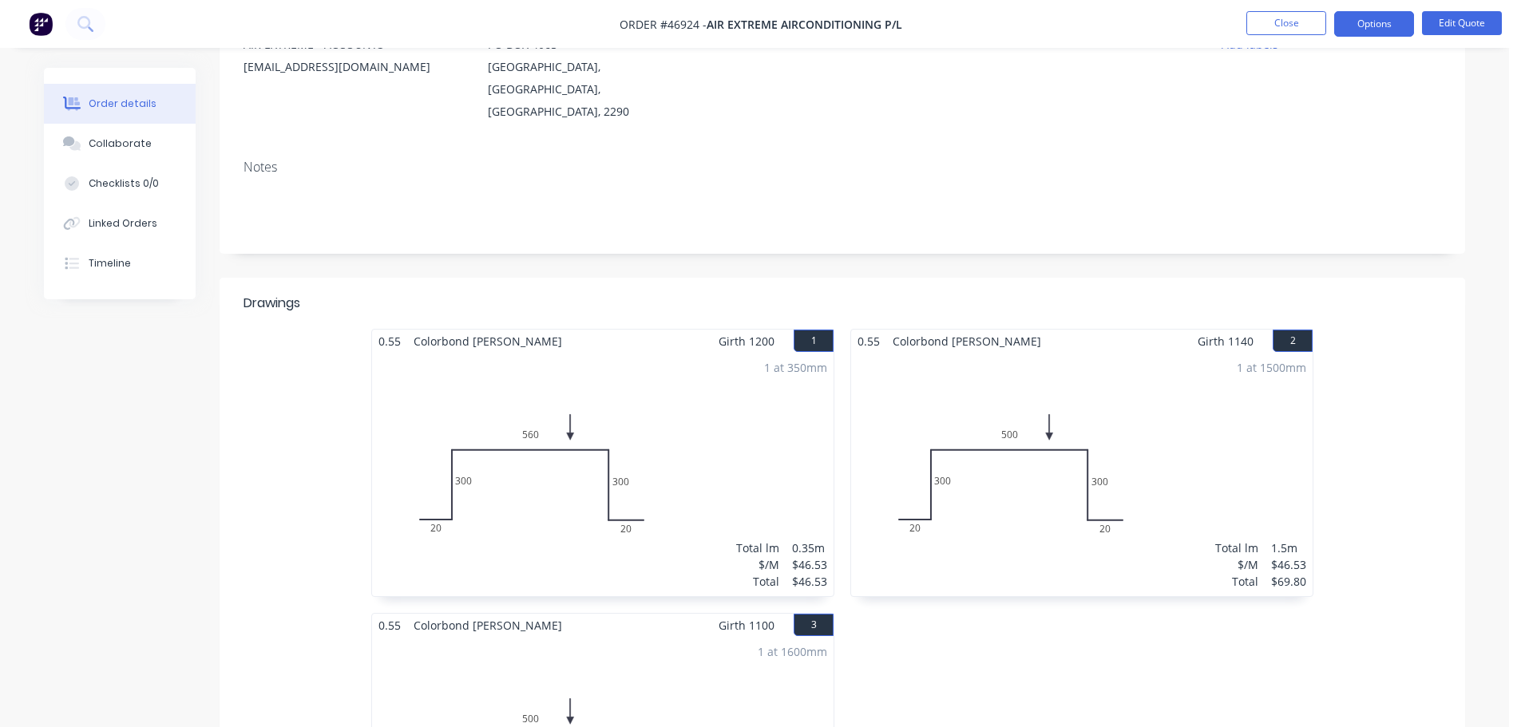
scroll to position [399, 0]
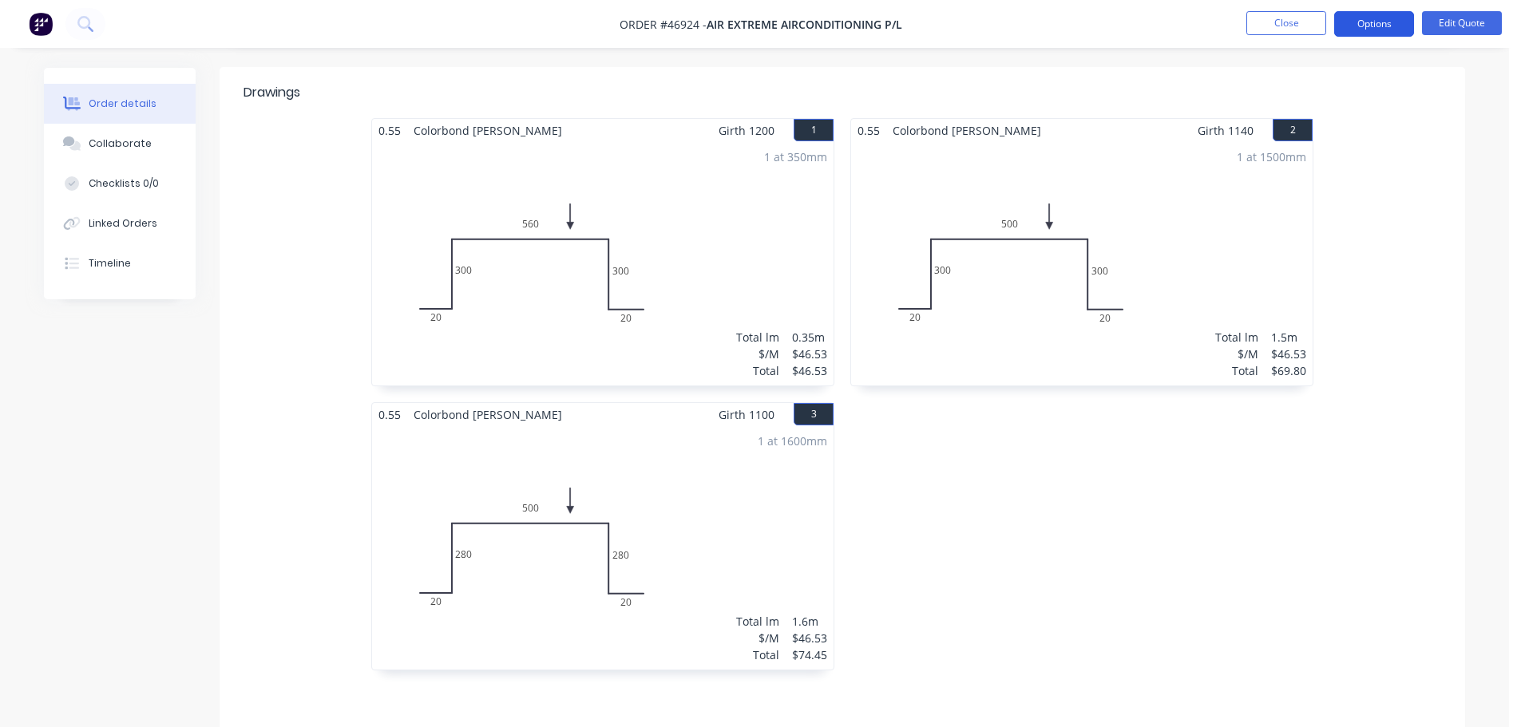
click at [1390, 35] on button "Options" at bounding box center [1374, 24] width 80 height 26
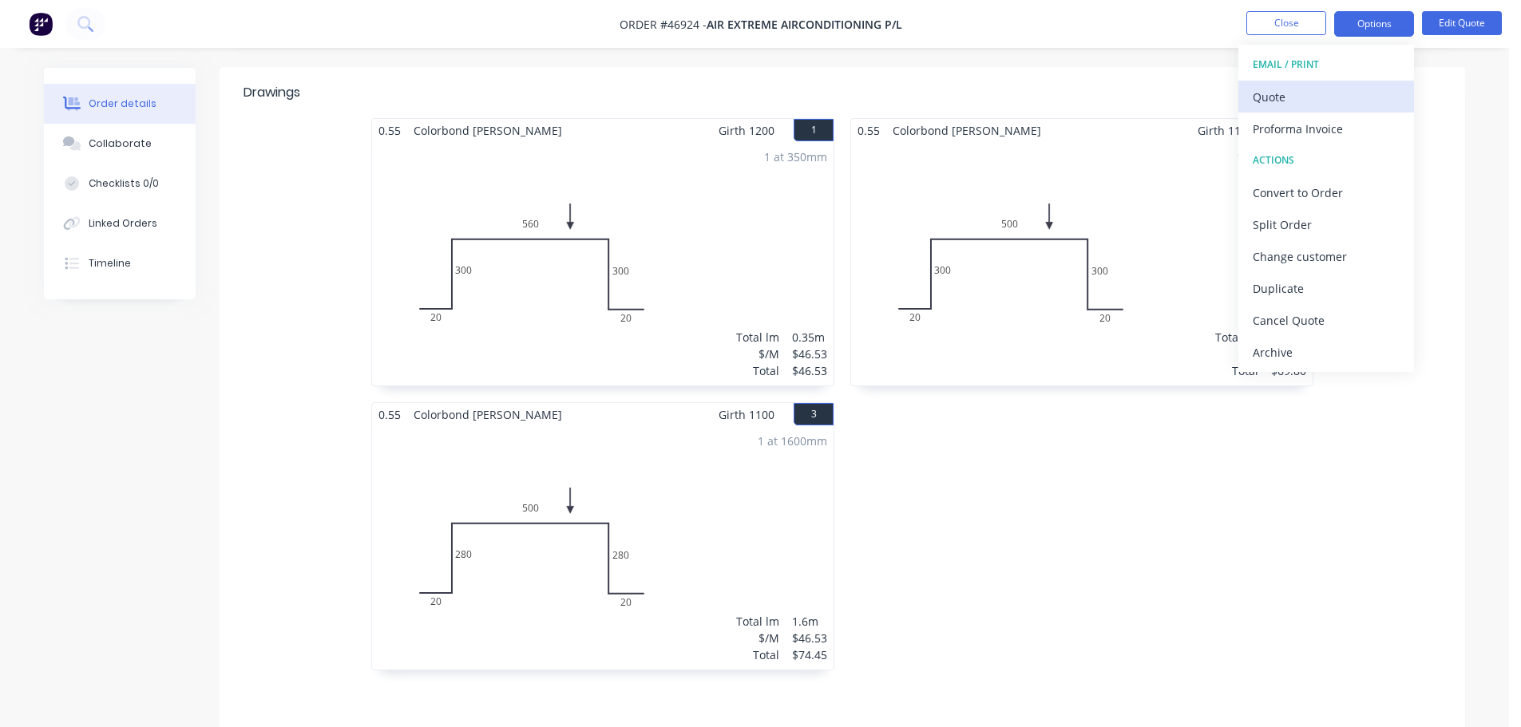
click at [1272, 102] on div "Quote" at bounding box center [1326, 96] width 147 height 23
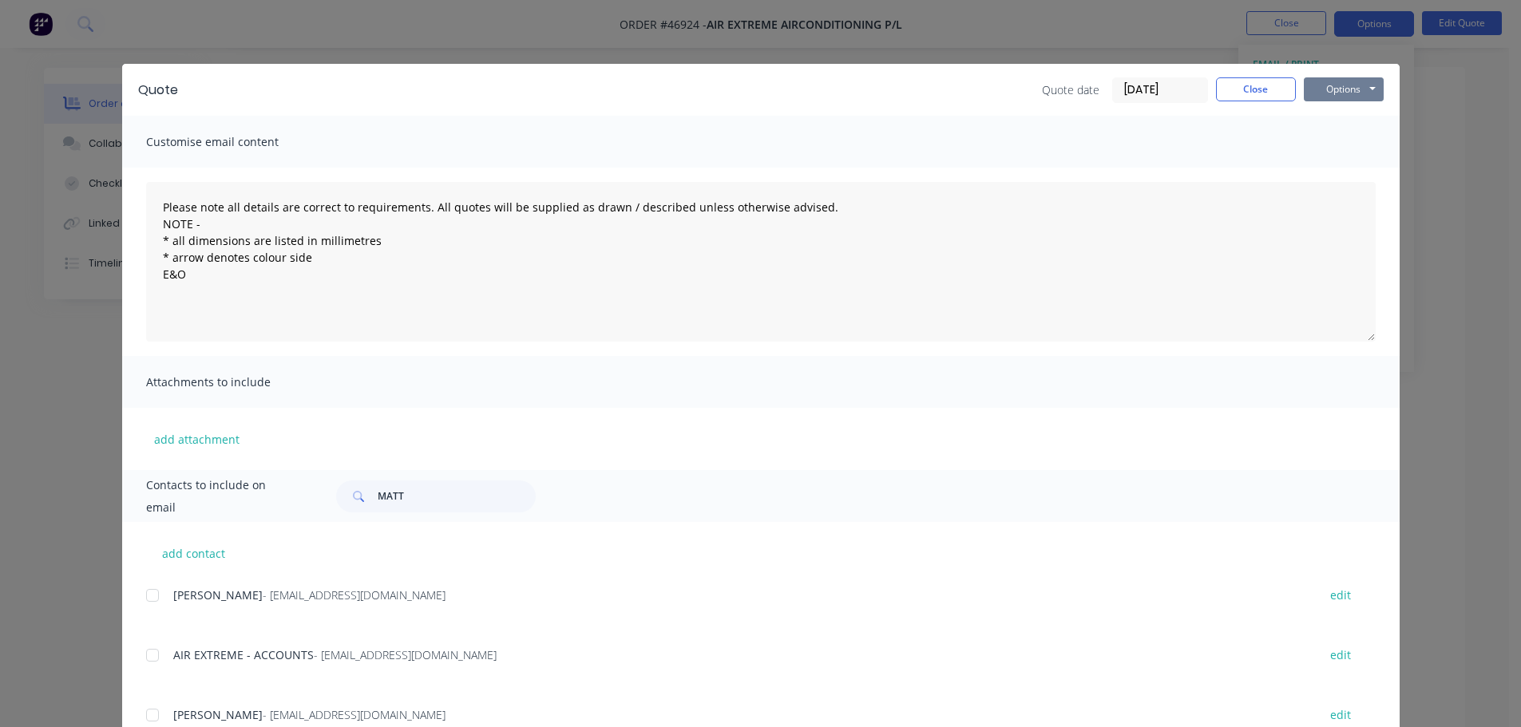
click at [1336, 85] on button "Options" at bounding box center [1344, 89] width 80 height 24
click at [1338, 147] on button "Print" at bounding box center [1355, 144] width 102 height 26
drag, startPoint x: 913, startPoint y: 97, endPoint x: 1277, endPoint y: 76, distance: 364.6
click at [915, 97] on div "Quote date 12/08/25 Close Options Preview Print Email" at bounding box center [788, 90] width 1189 height 26
click at [1254, 88] on button "Close" at bounding box center [1256, 89] width 80 height 24
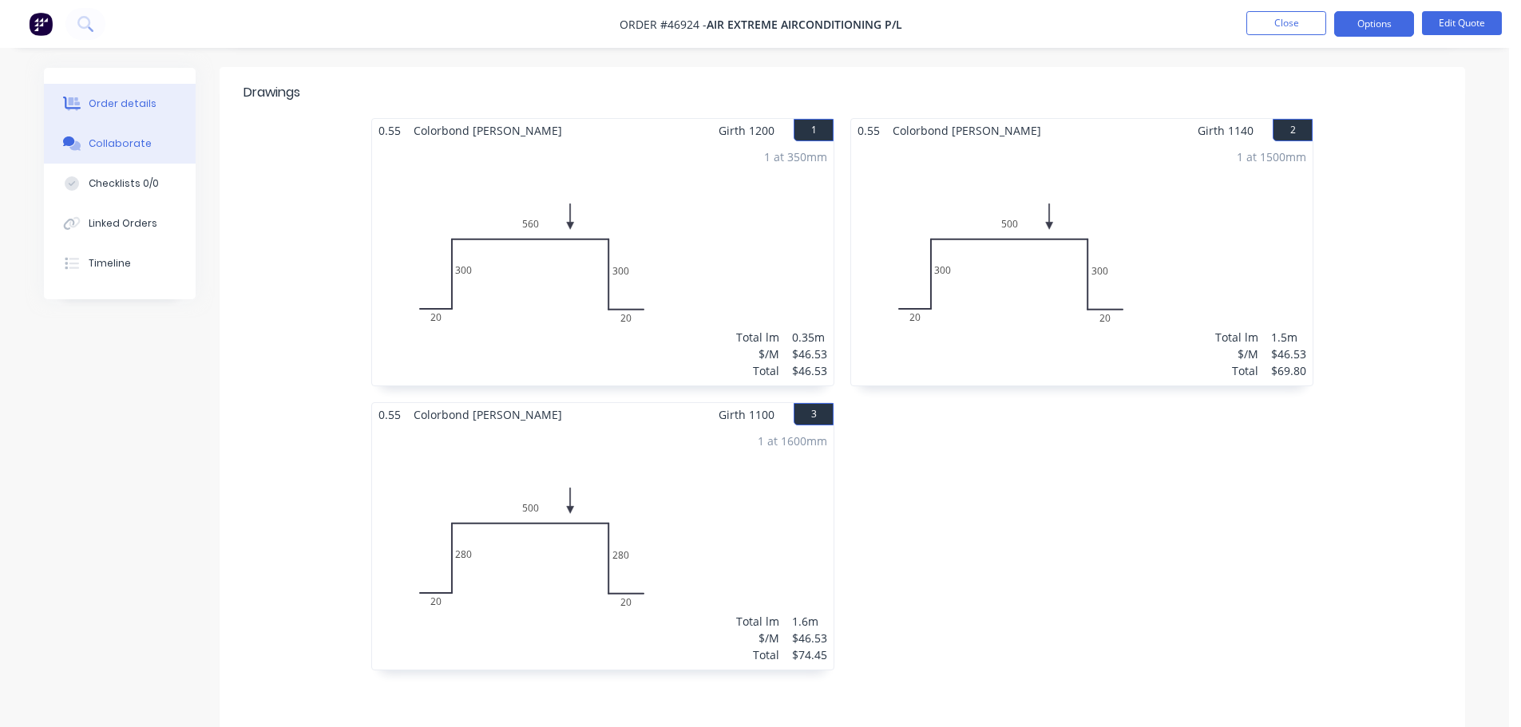
click at [141, 139] on div "Collaborate" at bounding box center [120, 144] width 63 height 14
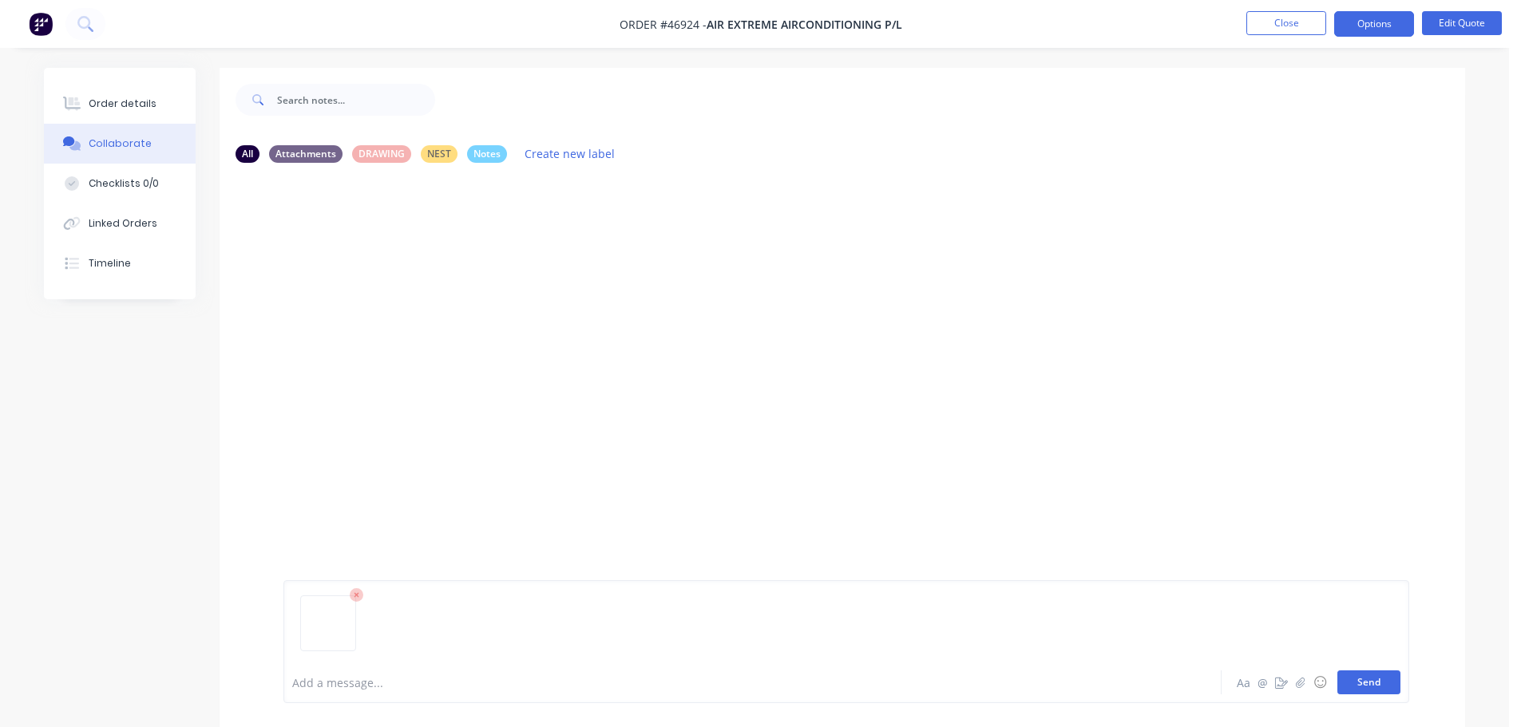
click at [1383, 687] on button "Send" at bounding box center [1368, 683] width 63 height 24
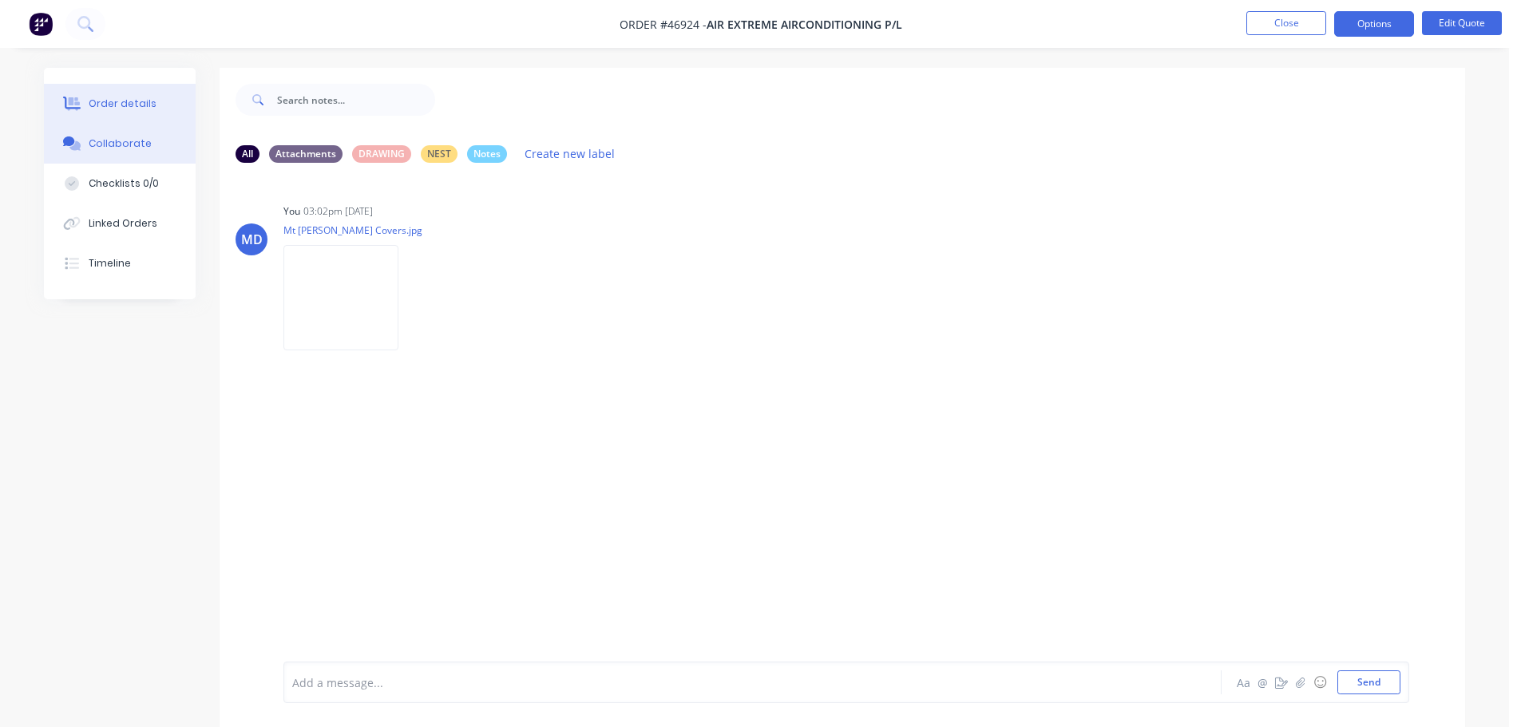
click at [113, 114] on button "Order details" at bounding box center [120, 104] width 152 height 40
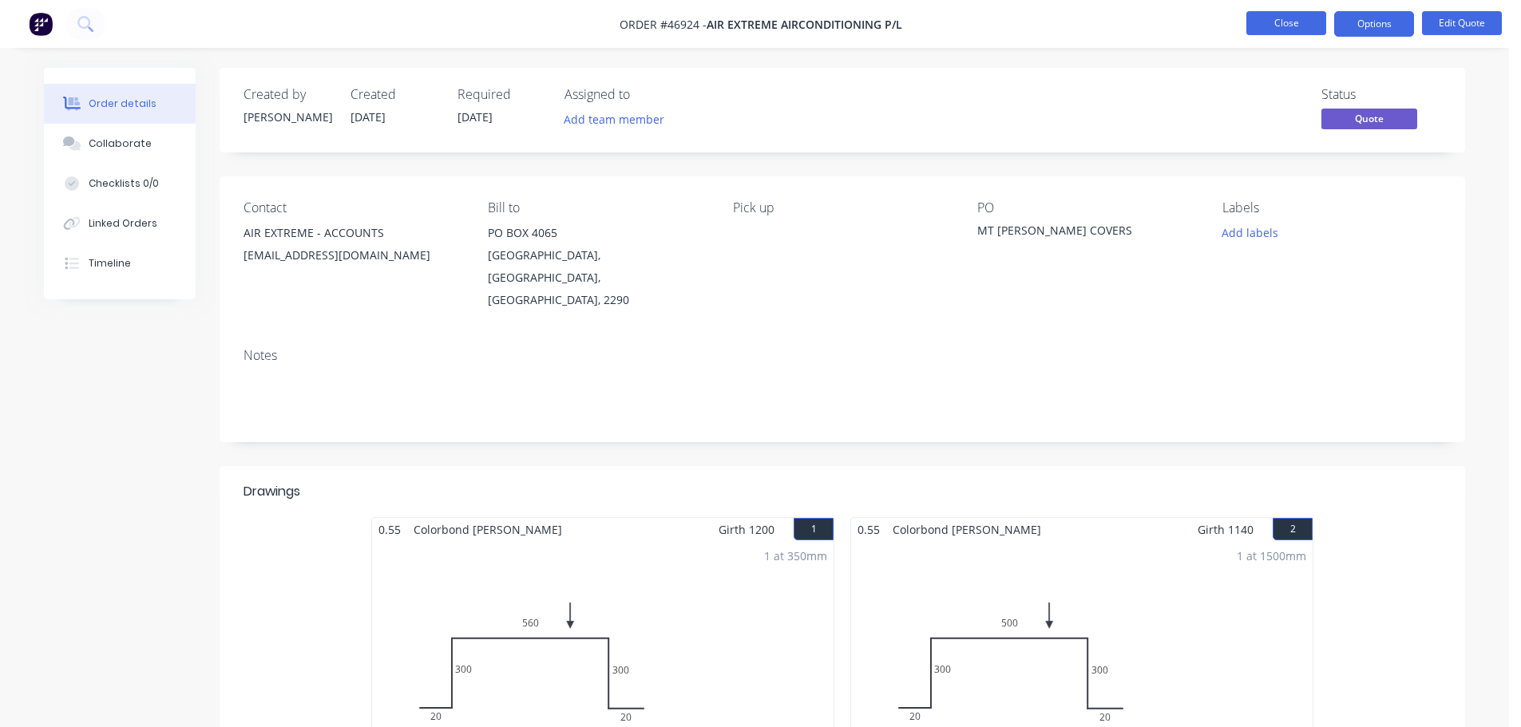
click at [1269, 22] on button "Close" at bounding box center [1286, 23] width 80 height 24
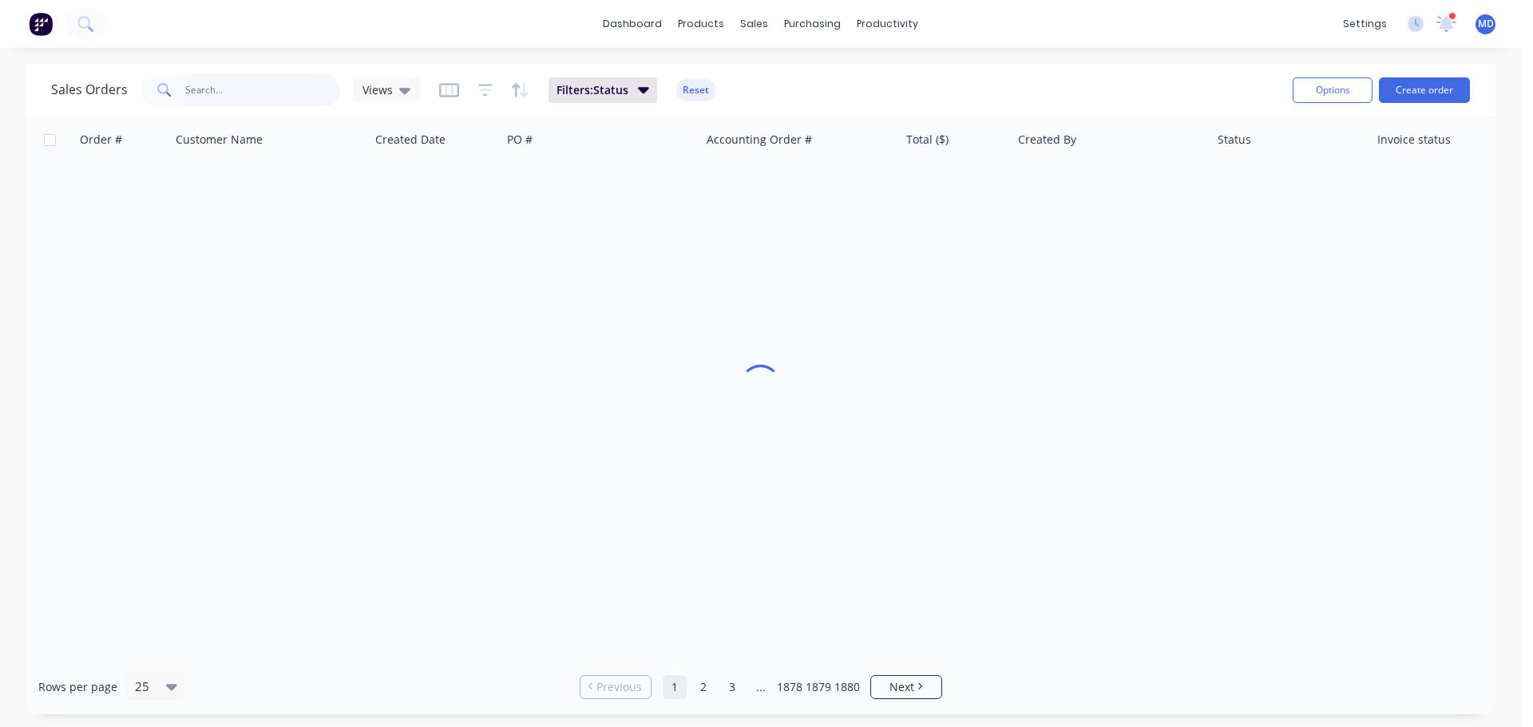
click at [188, 96] on input "text" at bounding box center [263, 90] width 156 height 32
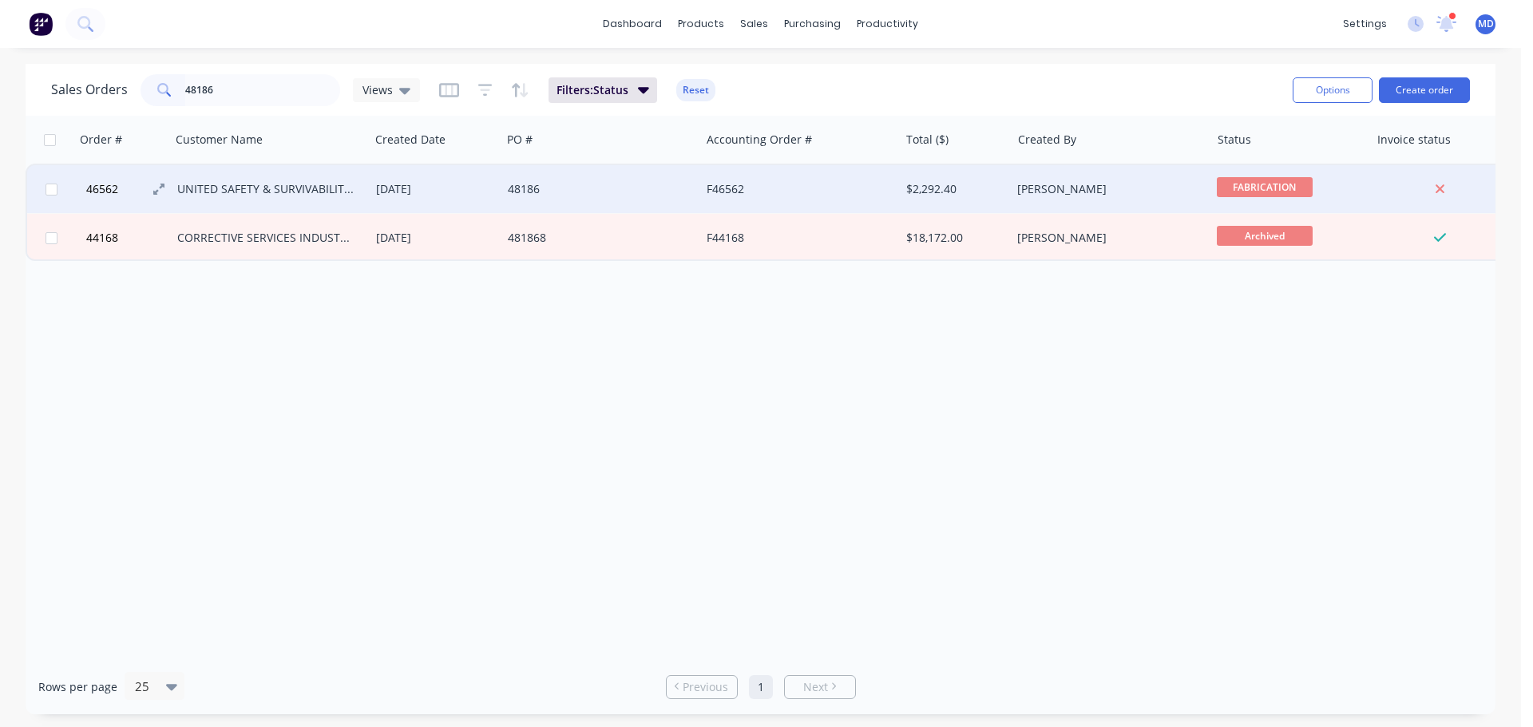
click at [104, 195] on span "46562" at bounding box center [102, 189] width 32 height 16
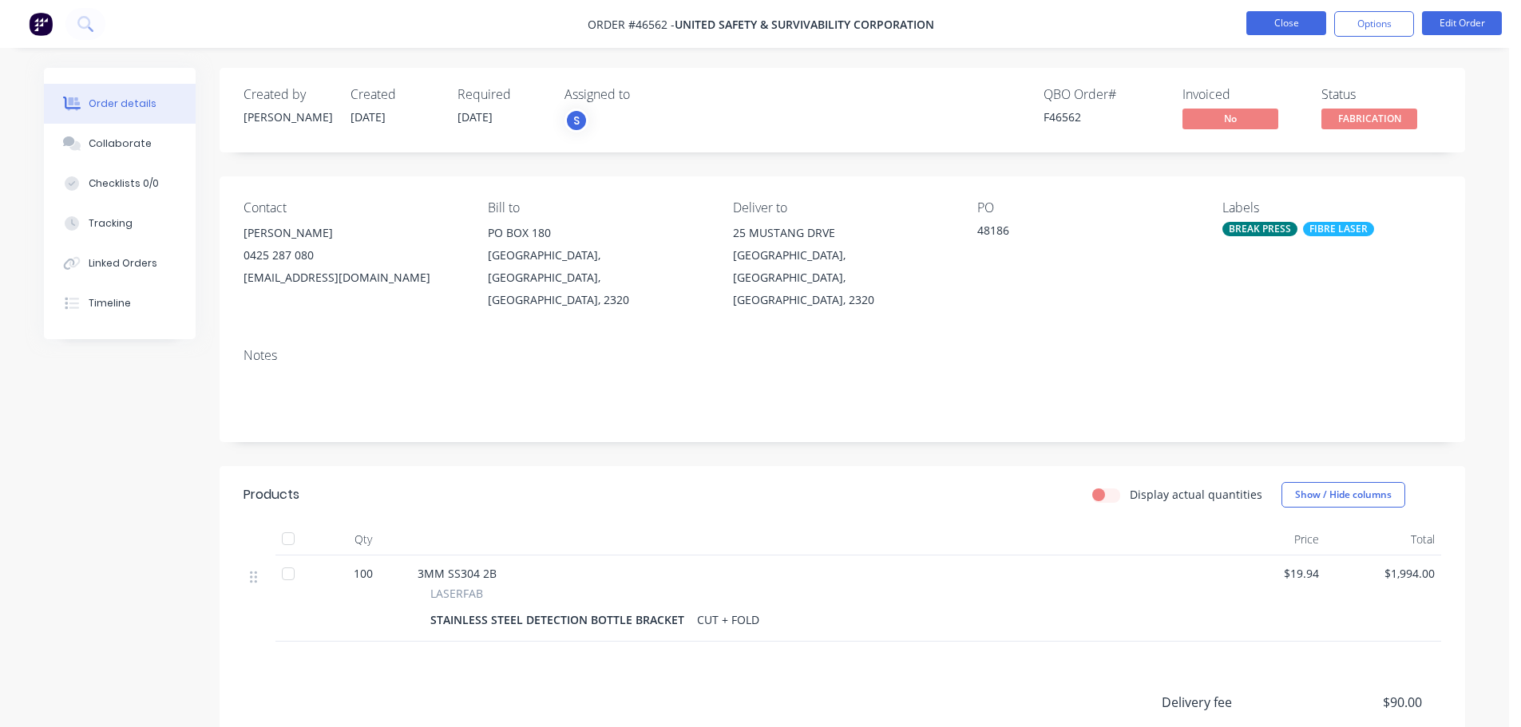
click at [1280, 29] on button "Close" at bounding box center [1286, 23] width 80 height 24
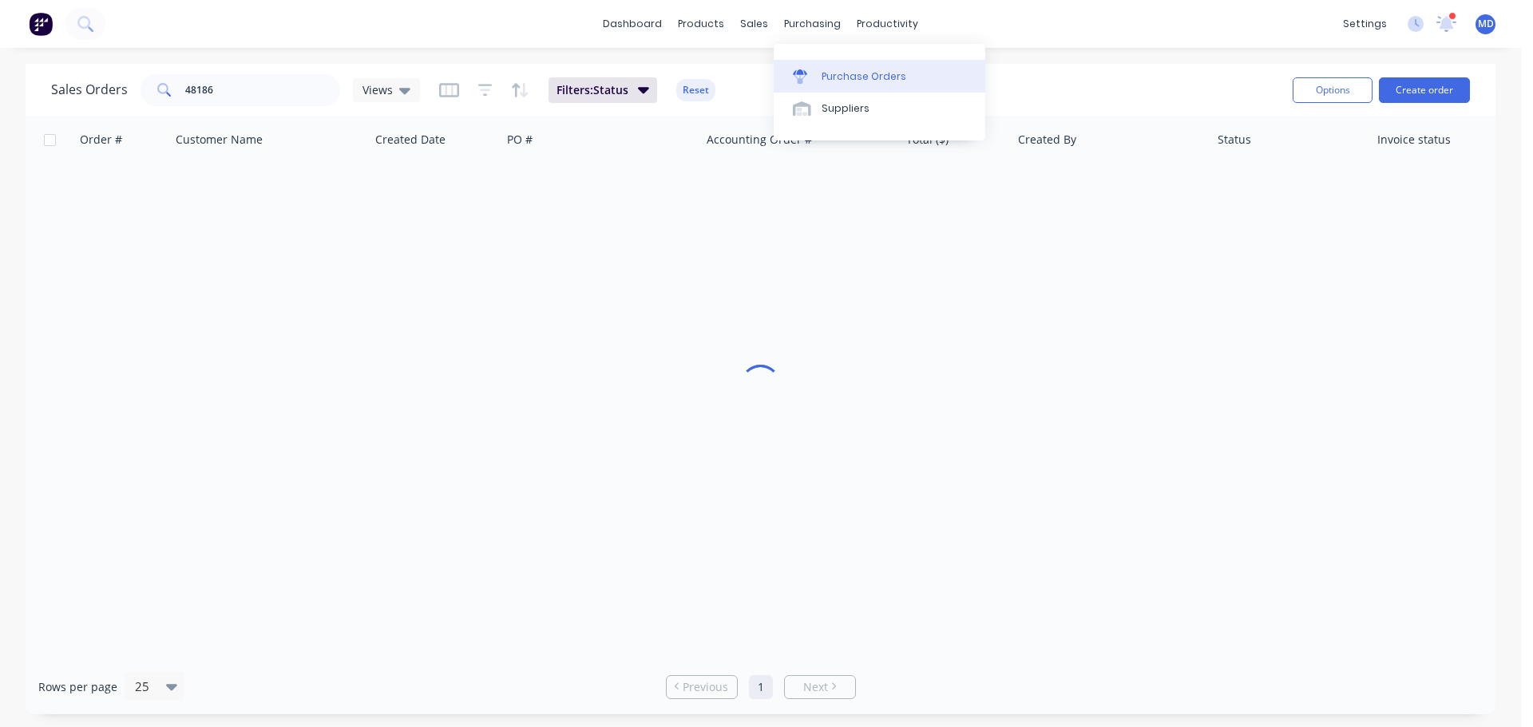
click at [853, 79] on div "Purchase Orders" at bounding box center [863, 76] width 85 height 14
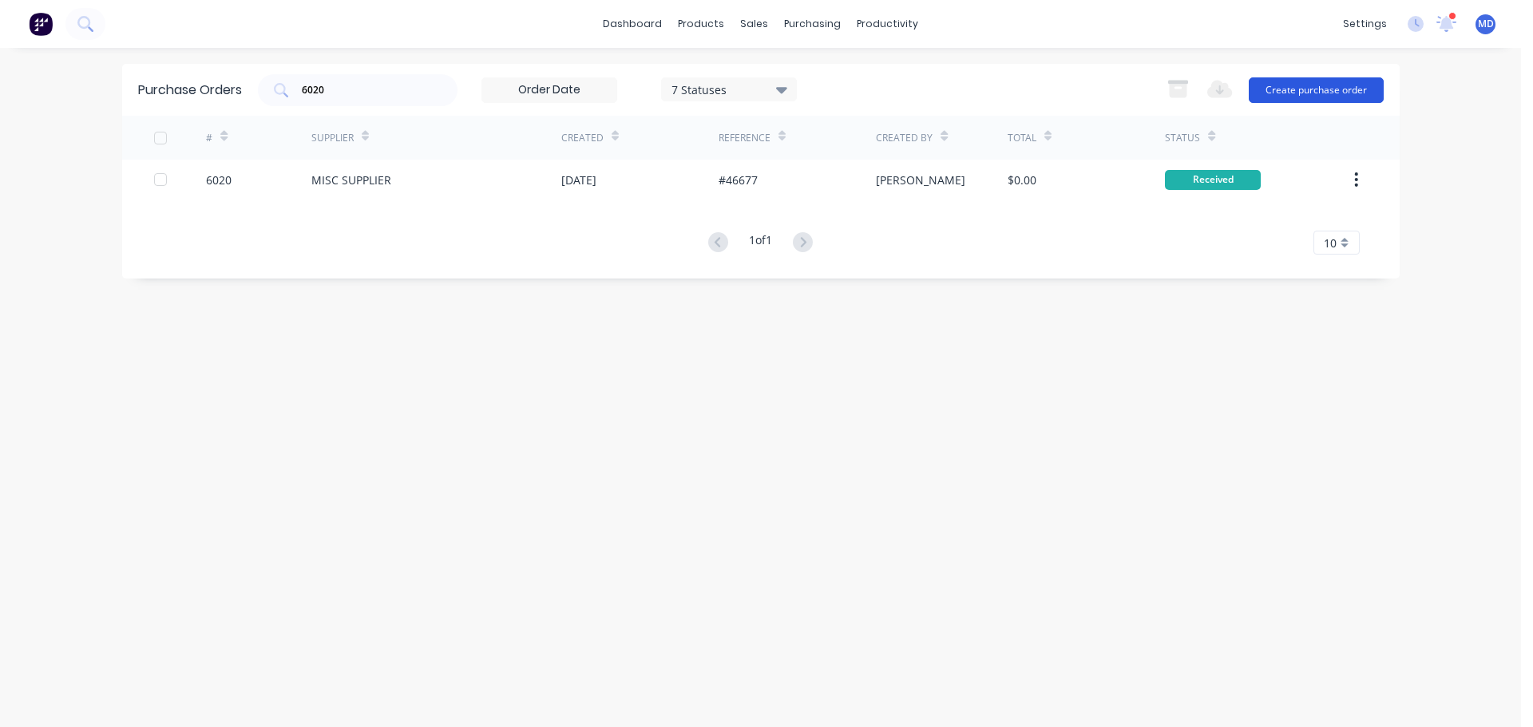
click at [1324, 88] on button "Create purchase order" at bounding box center [1316, 90] width 135 height 26
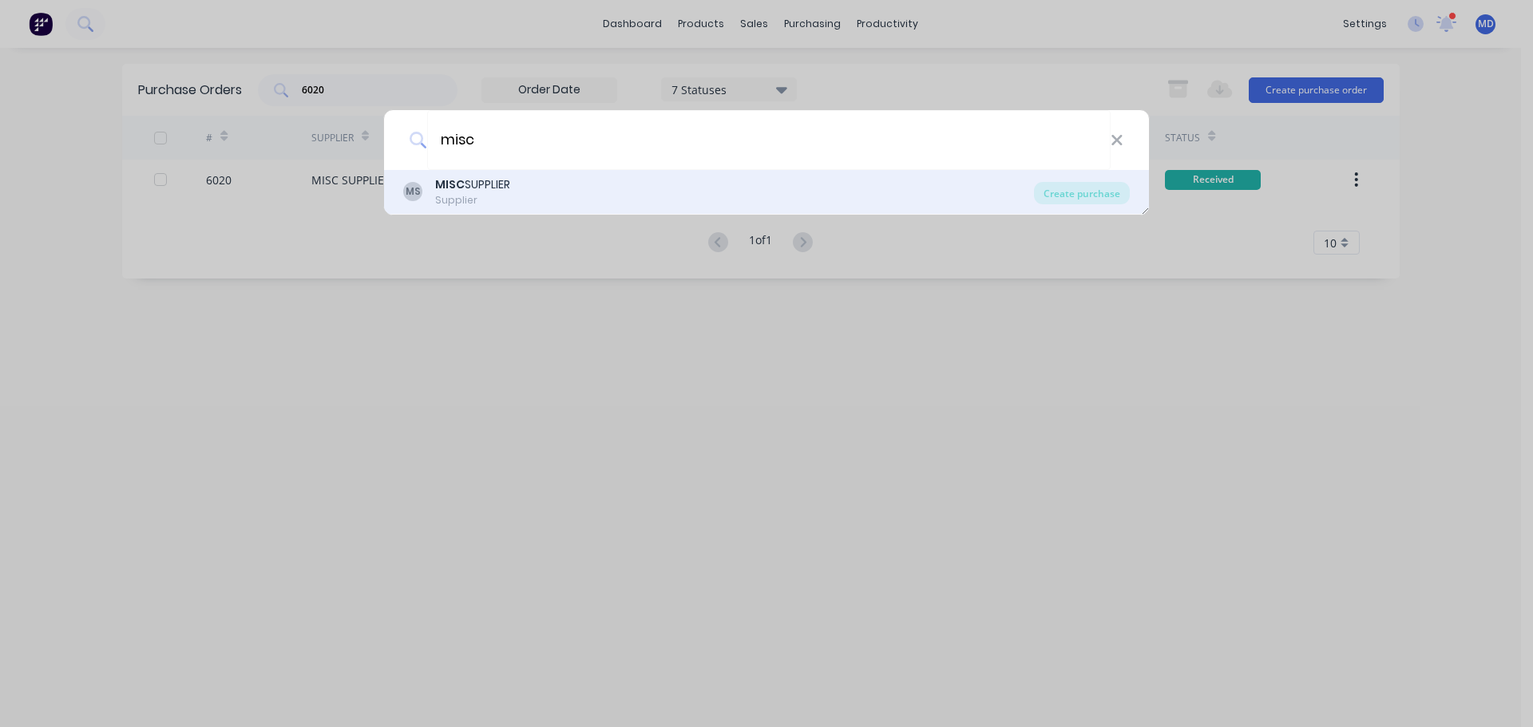
click at [466, 191] on div "MISC SUPPLIER" at bounding box center [472, 184] width 75 height 17
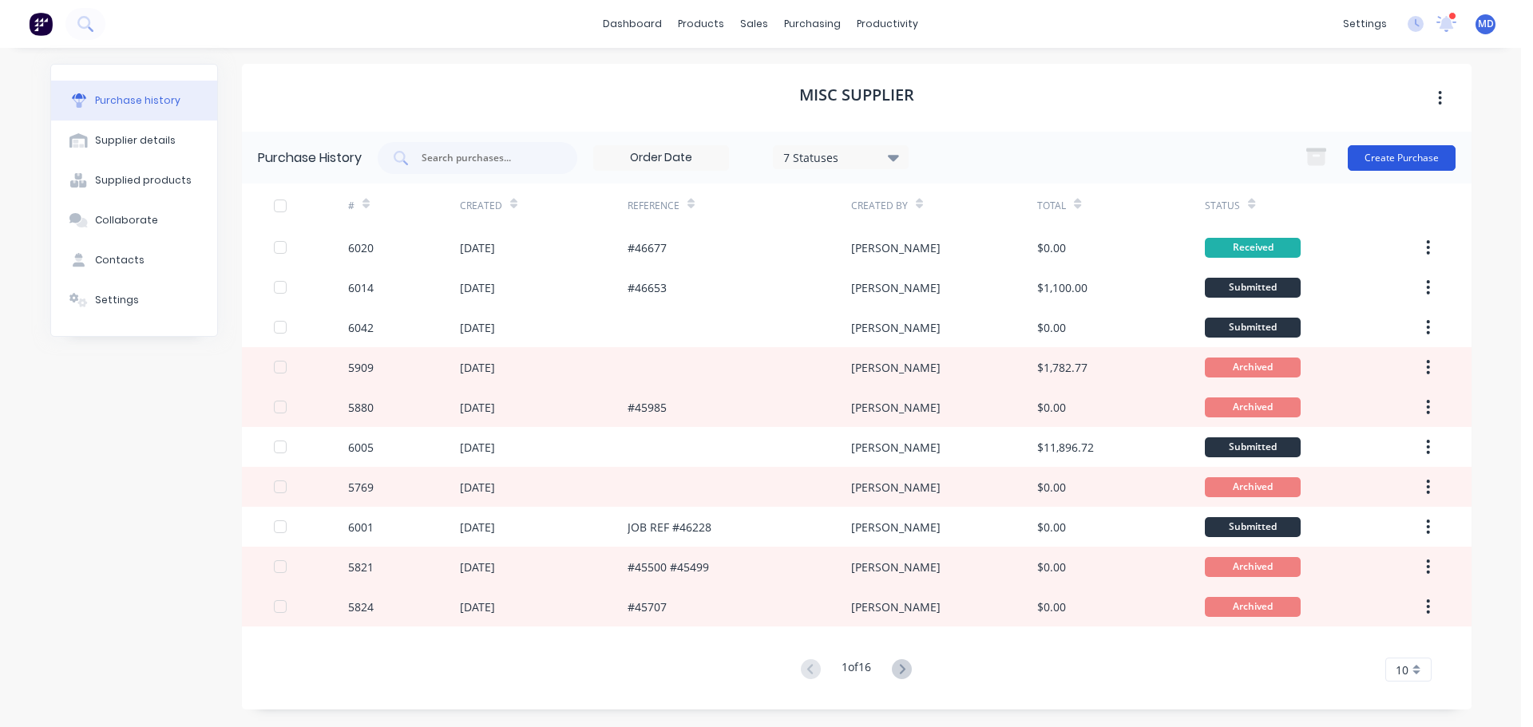
click at [1383, 159] on button "Create Purchase" at bounding box center [1402, 158] width 108 height 26
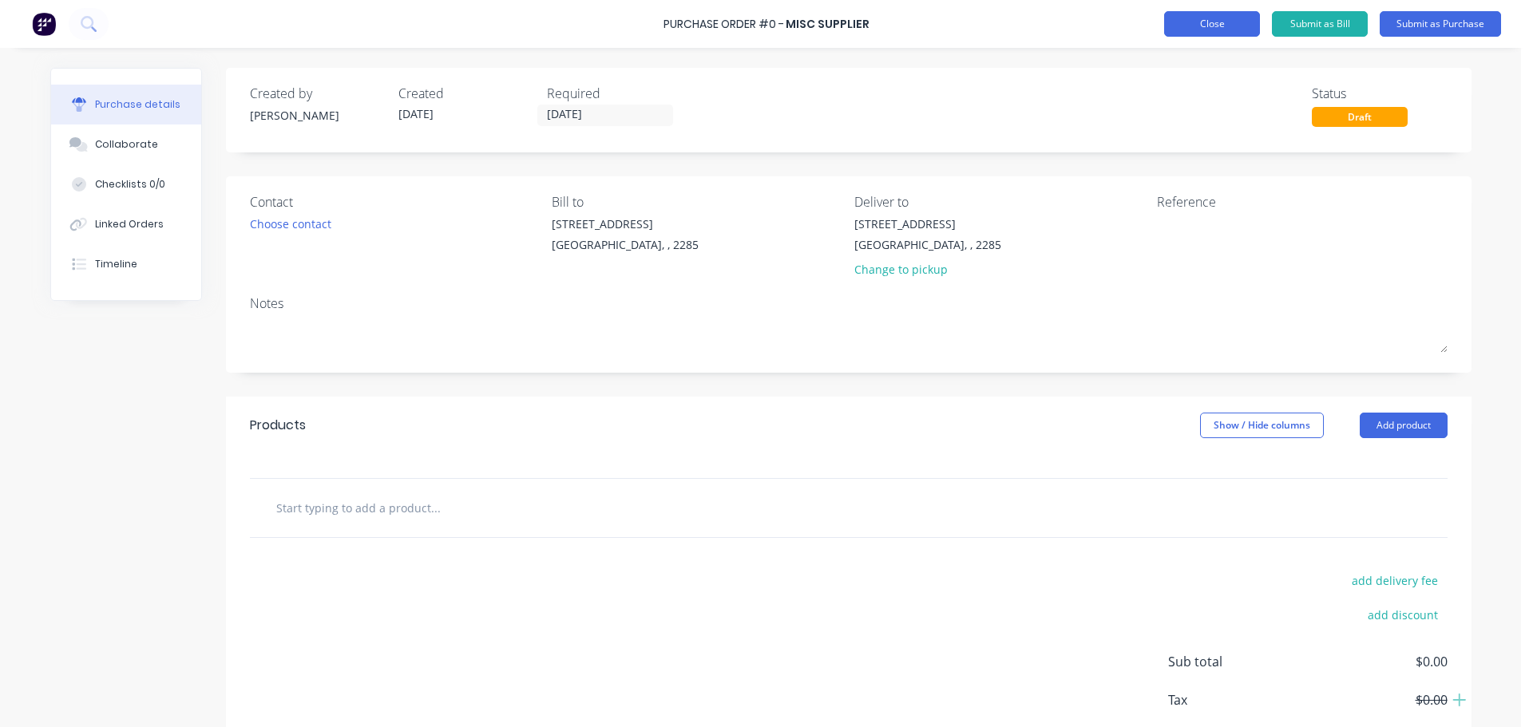
click at [1190, 21] on button "Close" at bounding box center [1212, 24] width 96 height 26
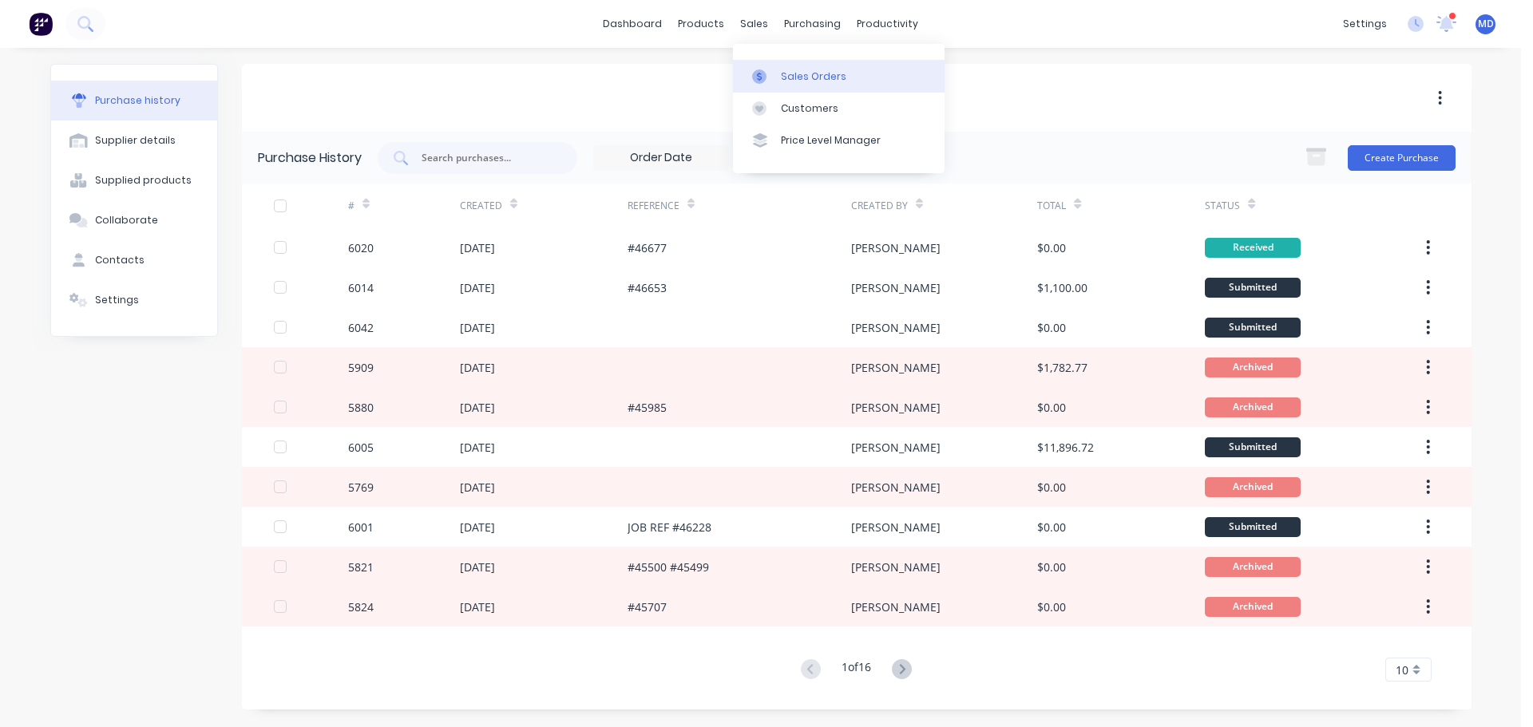
click at [762, 73] on icon at bounding box center [759, 76] width 14 height 14
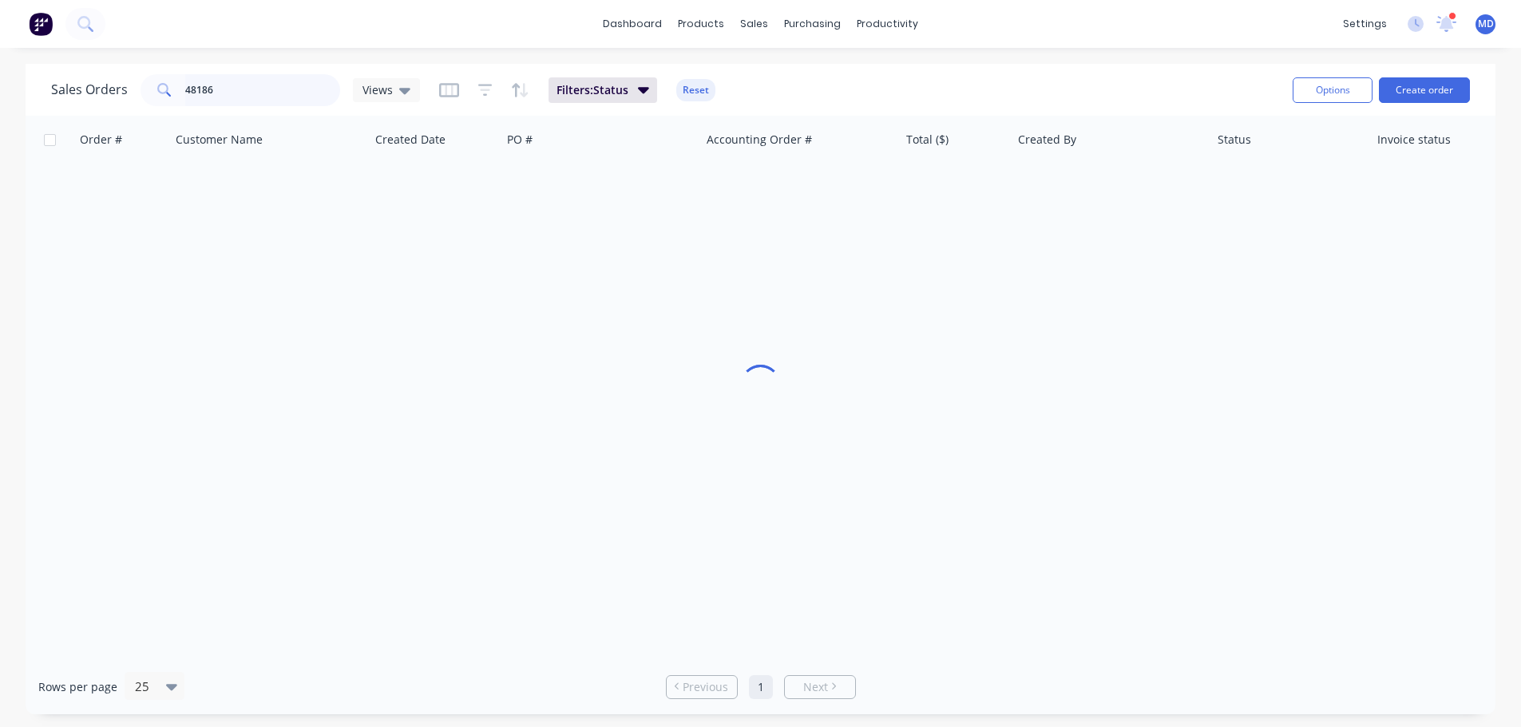
click at [215, 86] on input "48186" at bounding box center [263, 90] width 156 height 32
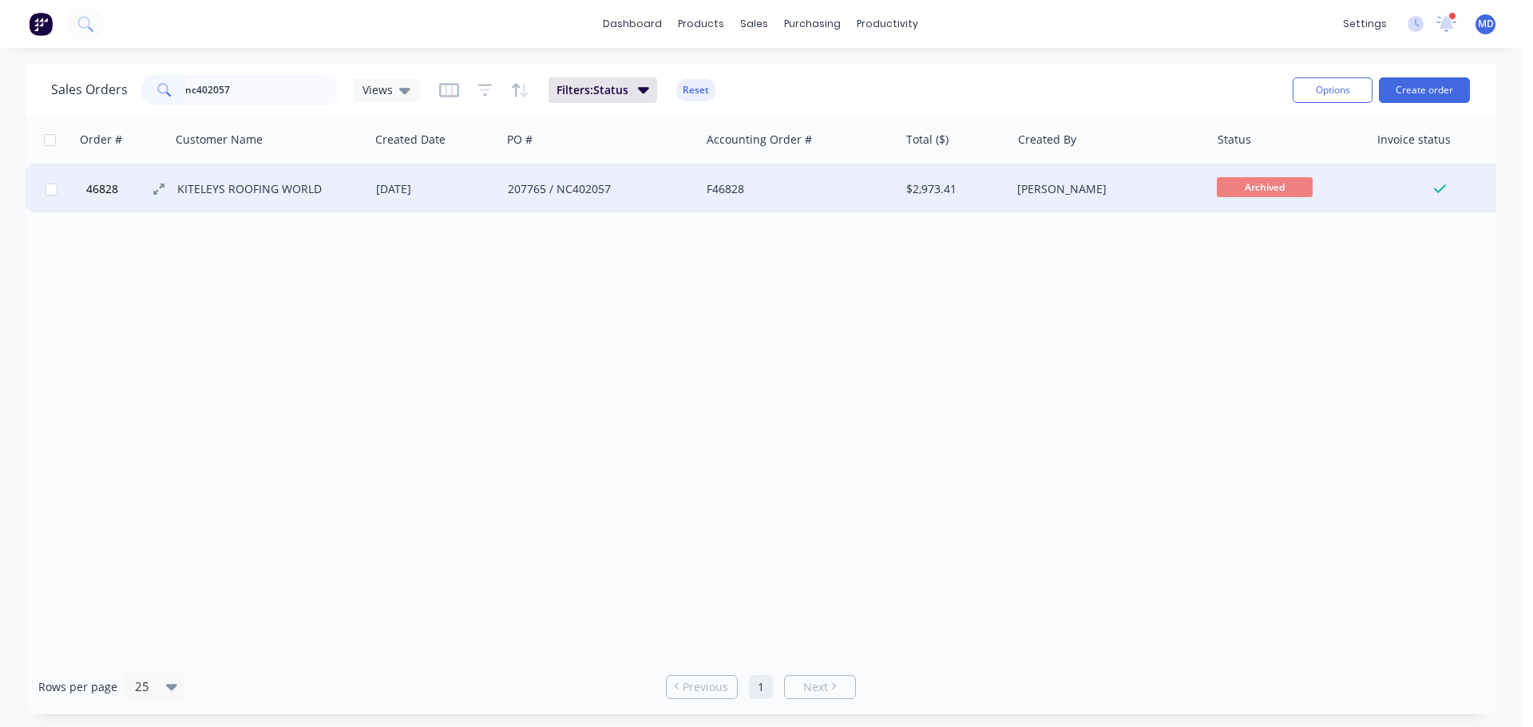
click at [115, 181] on span "46828" at bounding box center [102, 189] width 32 height 16
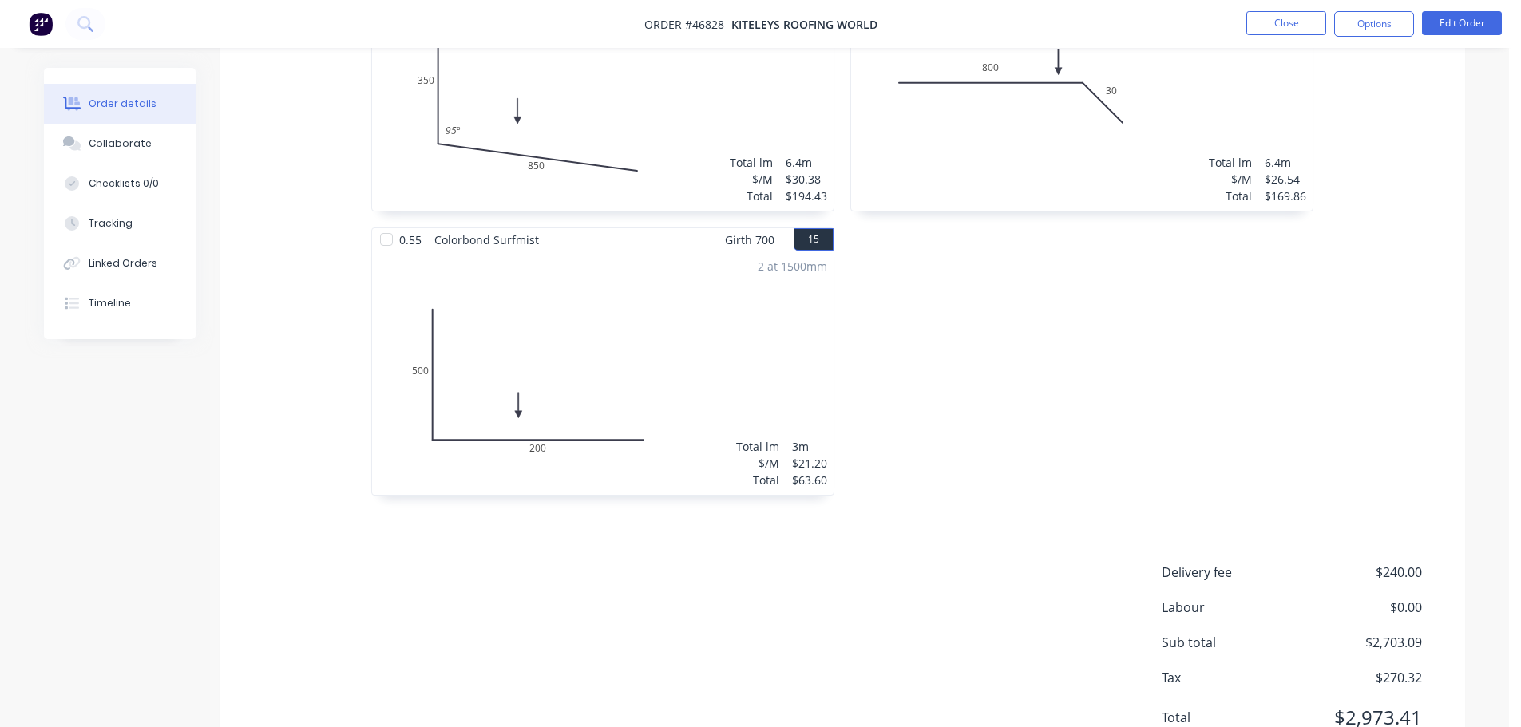
scroll to position [2608, 0]
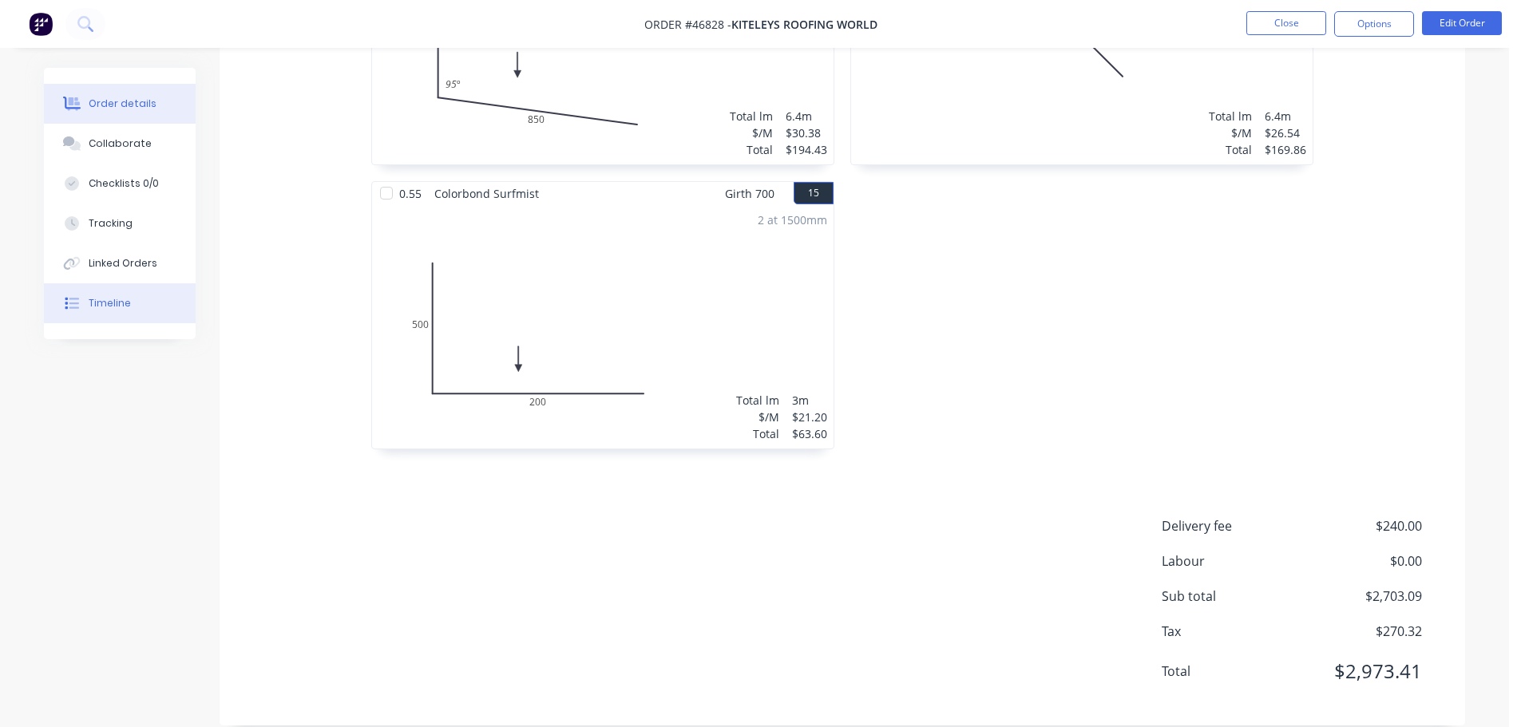
click at [113, 298] on div "Timeline" at bounding box center [110, 303] width 42 height 14
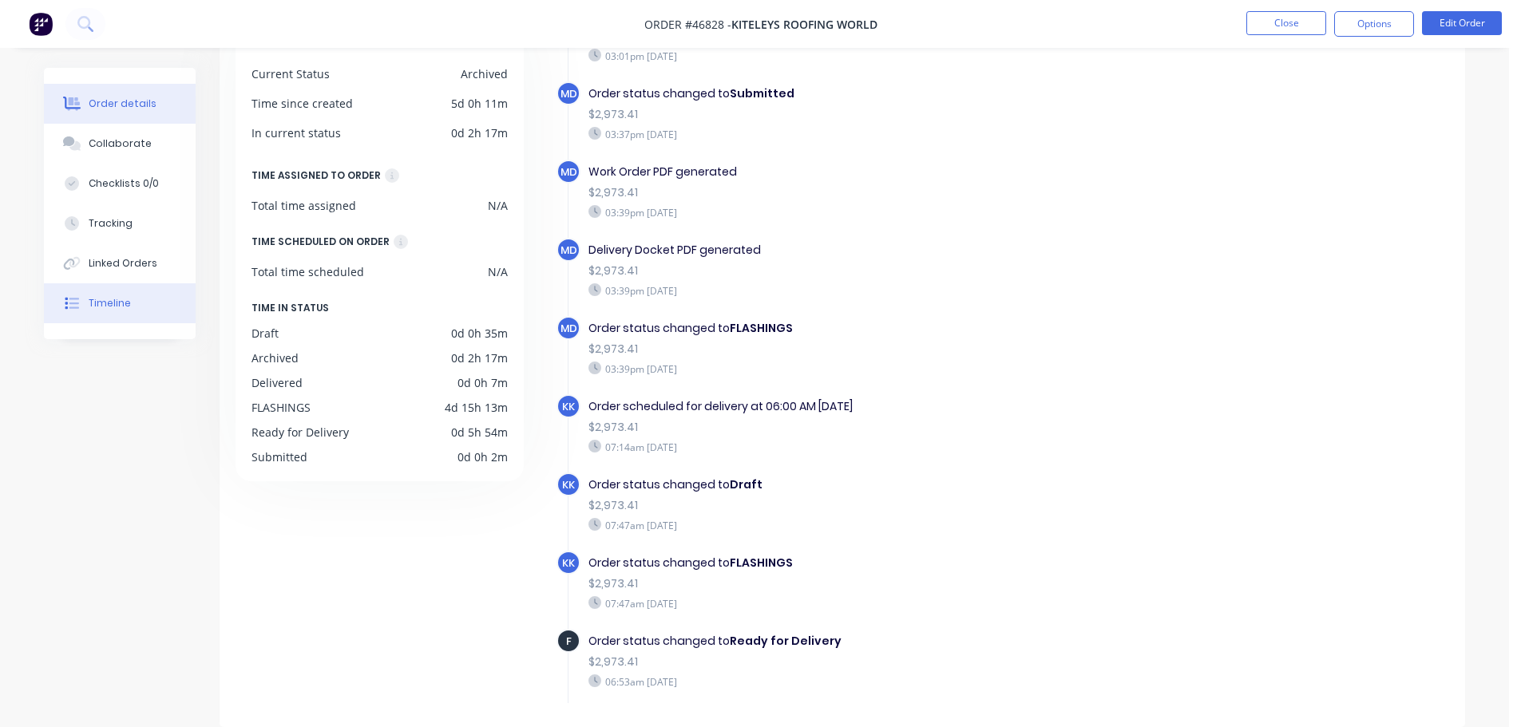
click at [119, 106] on div "Order details" at bounding box center [123, 104] width 68 height 14
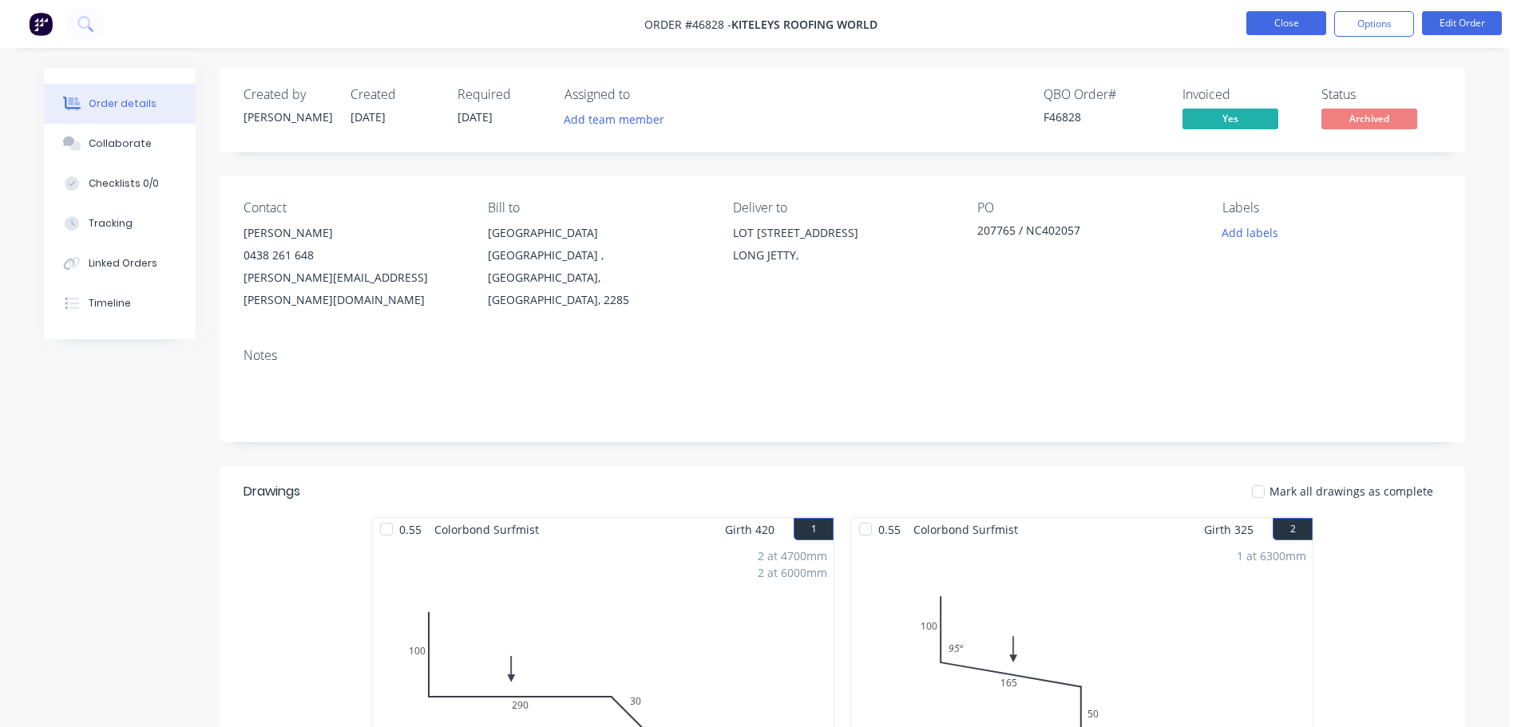
click at [1261, 22] on button "Close" at bounding box center [1286, 23] width 80 height 24
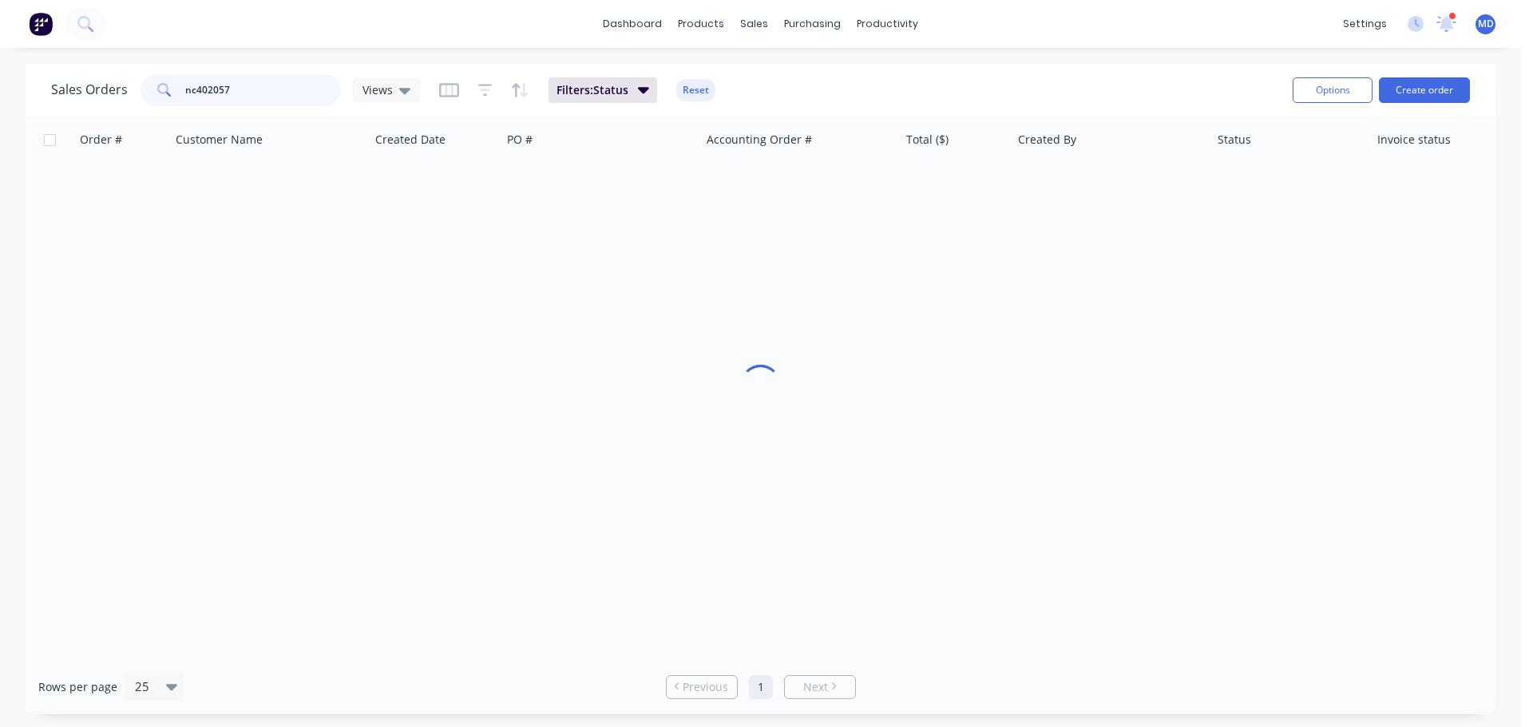
drag, startPoint x: 269, startPoint y: 85, endPoint x: 78, endPoint y: 73, distance: 191.2
click at [78, 75] on div "Sales Orders nc402057 Views" at bounding box center [235, 90] width 369 height 32
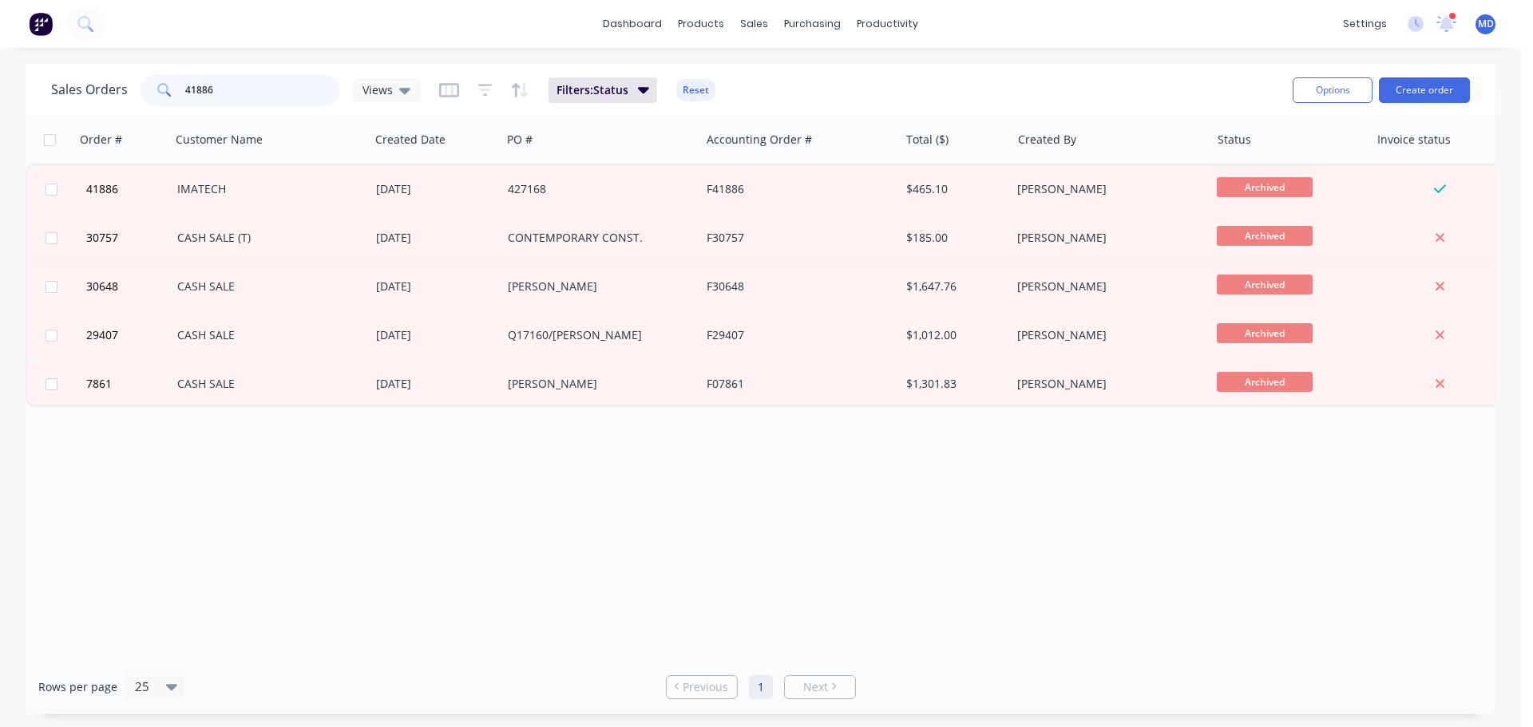
drag, startPoint x: 217, startPoint y: 93, endPoint x: 146, endPoint y: 92, distance: 71.1
click at [146, 92] on div "41886" at bounding box center [240, 90] width 200 height 32
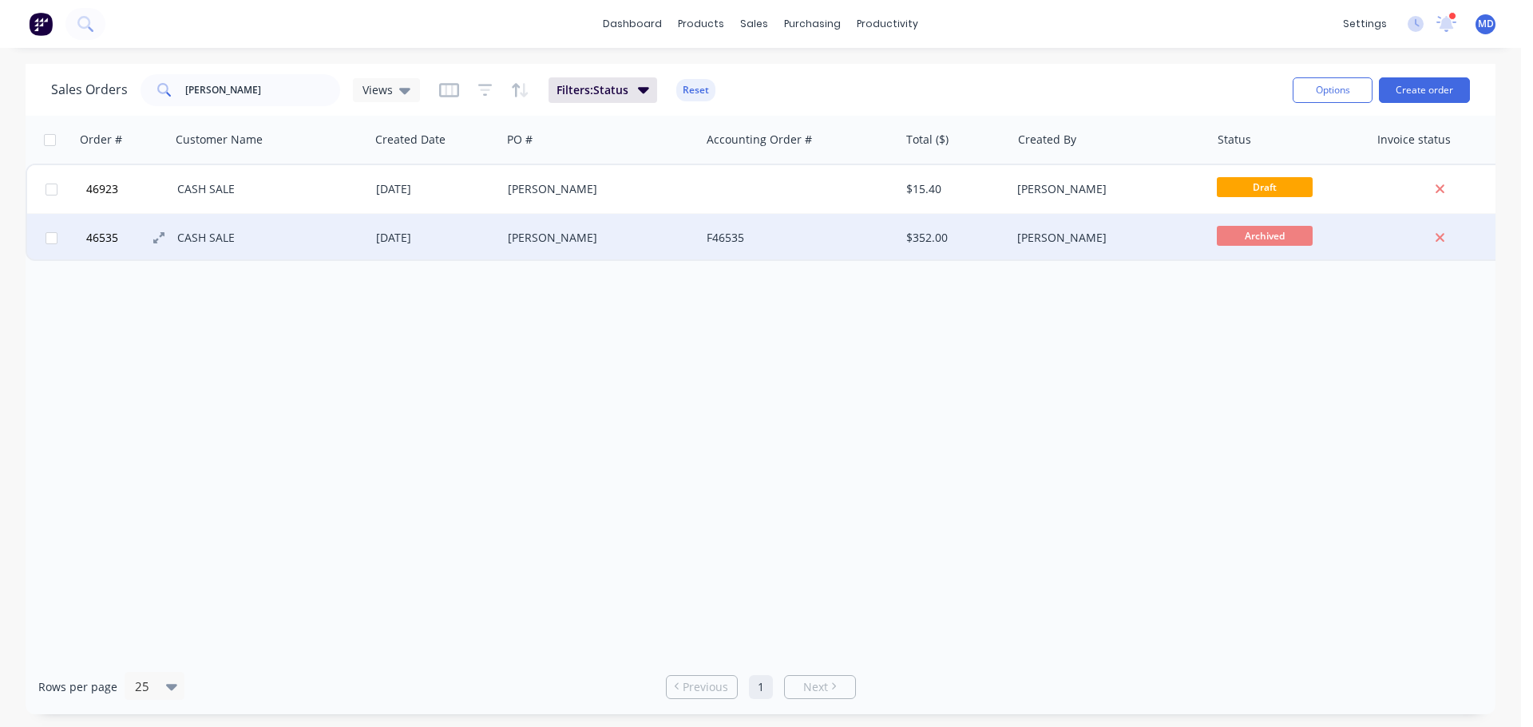
click at [94, 247] on button "46535" at bounding box center [129, 238] width 96 height 48
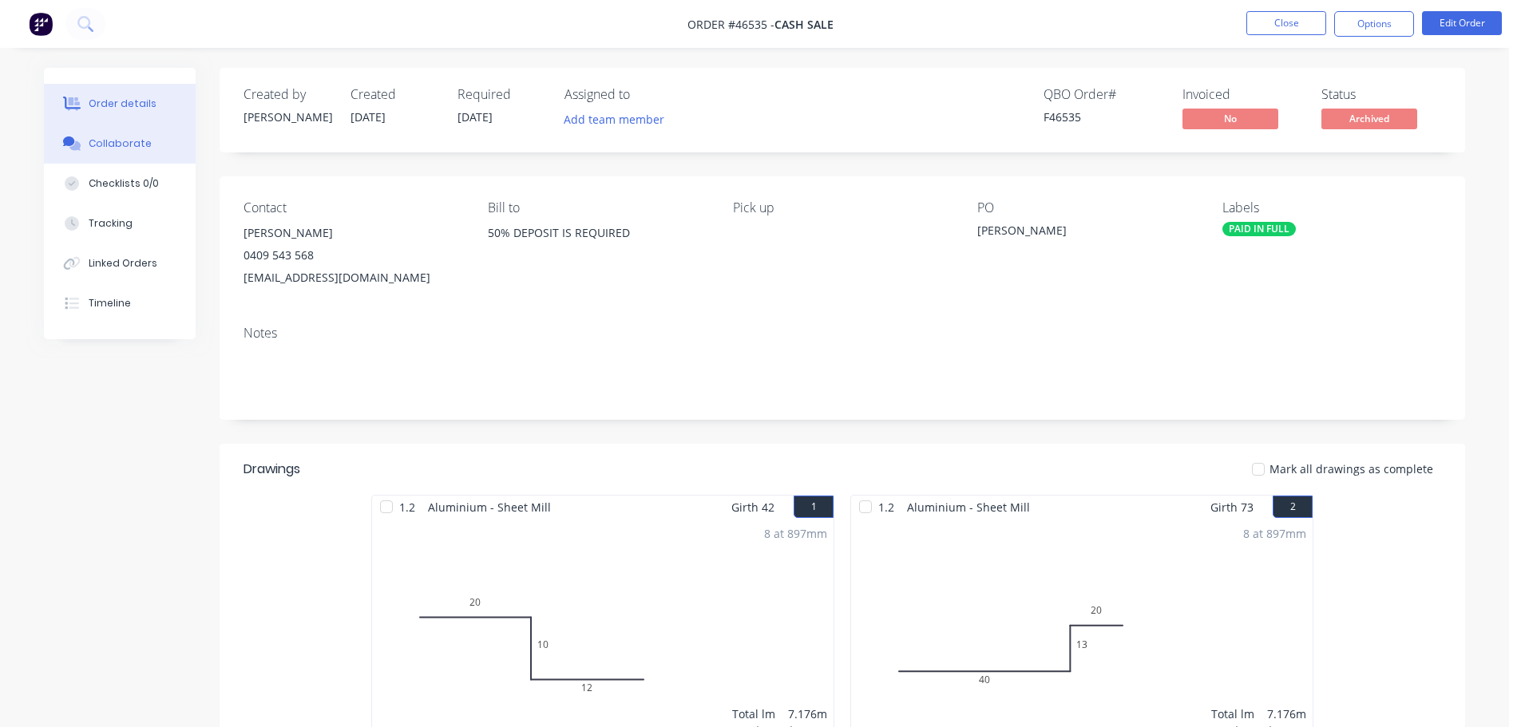
click at [92, 139] on div "Collaborate" at bounding box center [120, 144] width 63 height 14
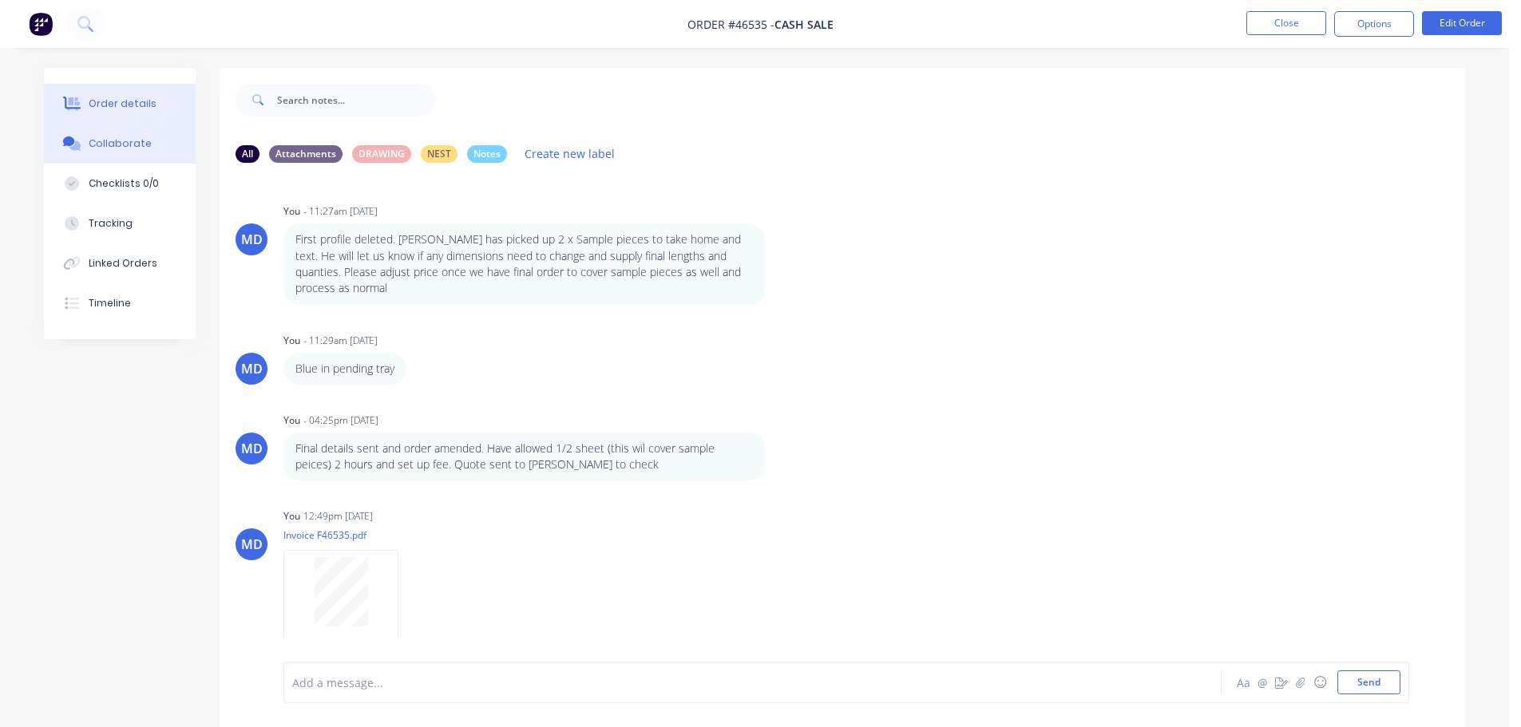
click at [164, 107] on button "Order details" at bounding box center [120, 104] width 152 height 40
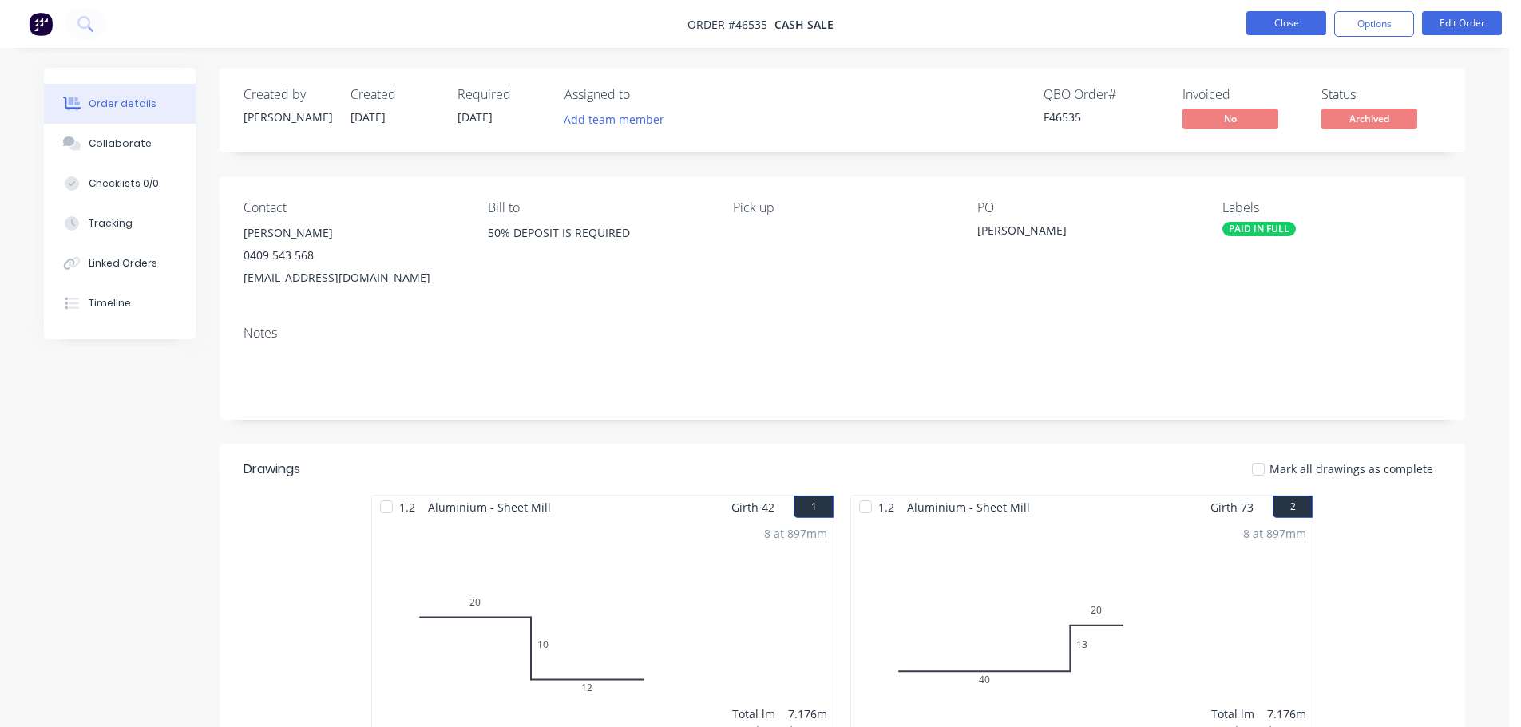
click at [1264, 23] on button "Close" at bounding box center [1286, 23] width 80 height 24
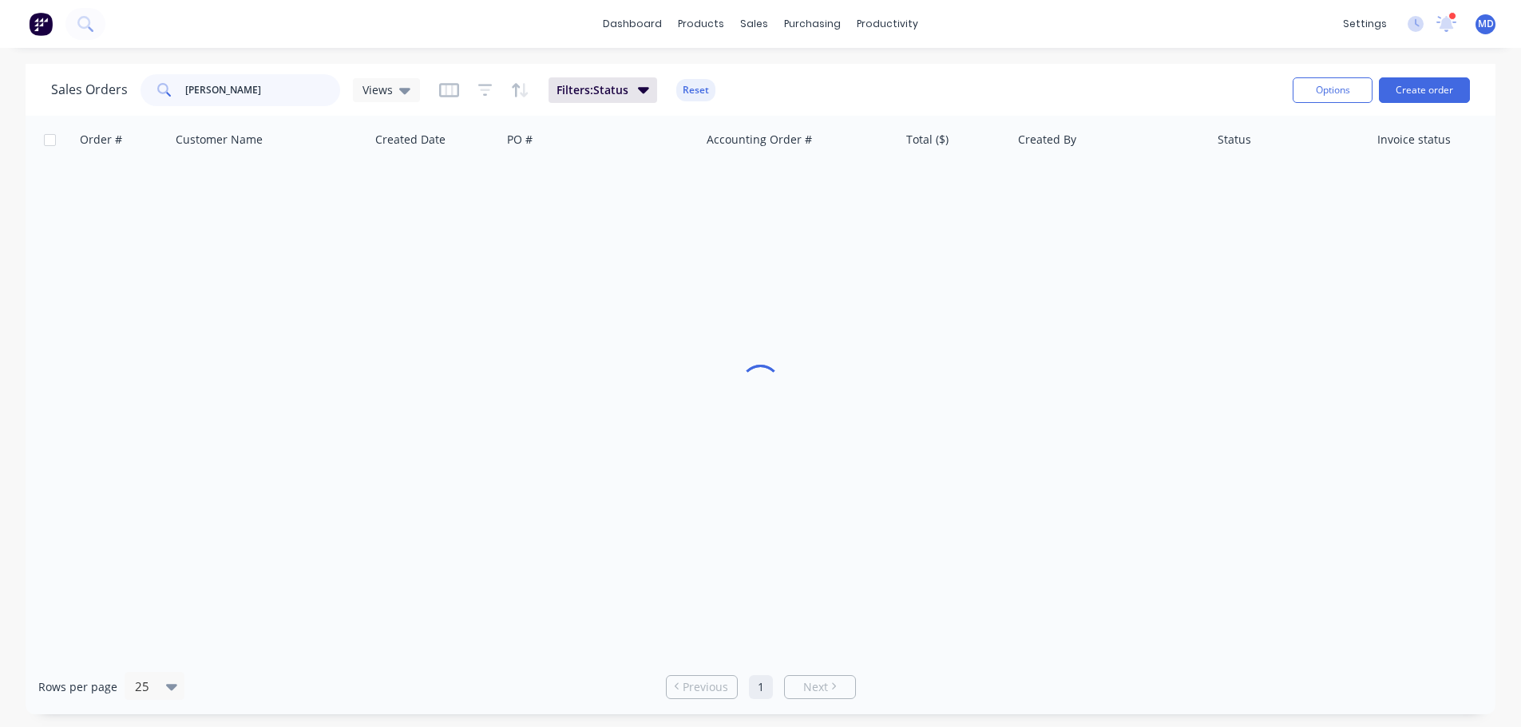
drag, startPoint x: 229, startPoint y: 90, endPoint x: 61, endPoint y: 59, distance: 170.5
click at [62, 65] on div "Sales Orders peter lew Views Filters: Status Reset Options Create order" at bounding box center [761, 90] width 1470 height 52
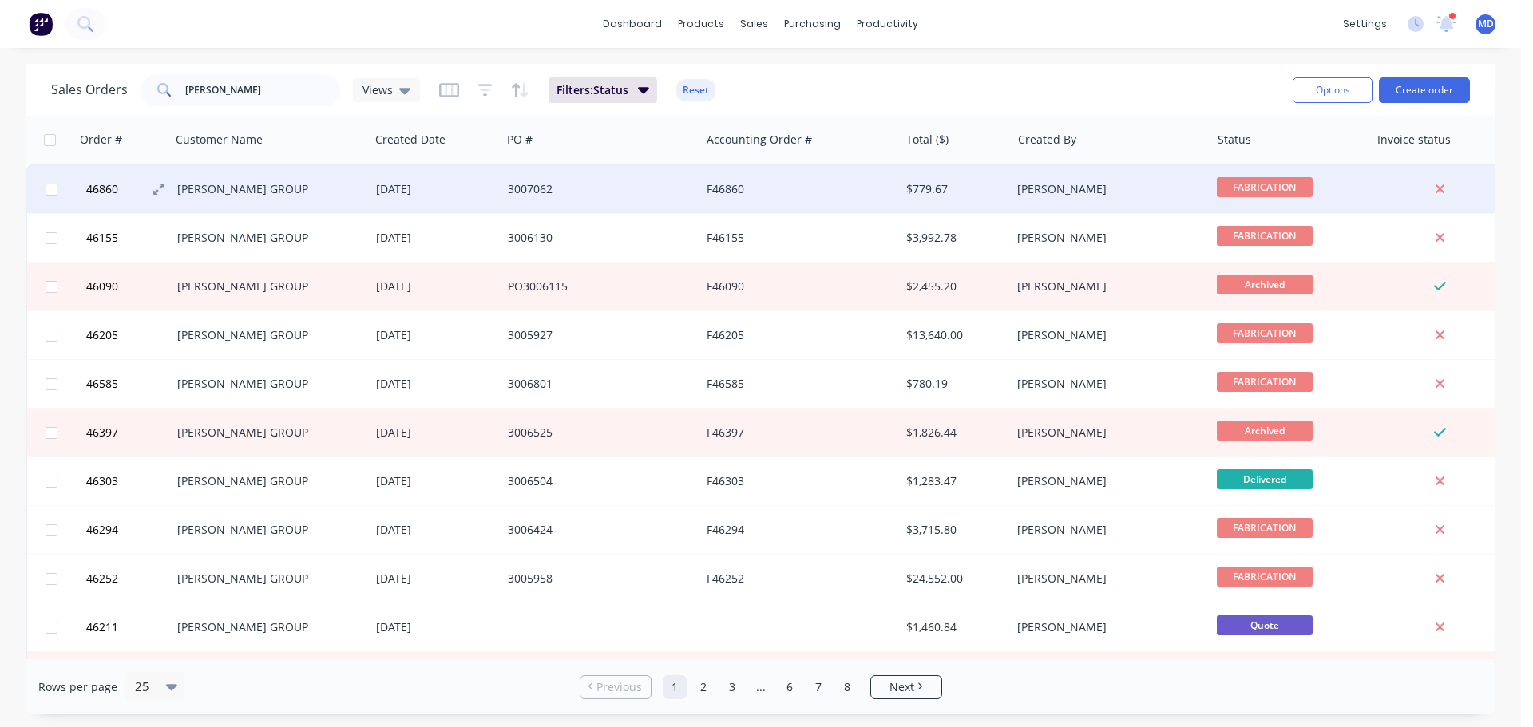
click at [102, 184] on span "46860" at bounding box center [102, 189] width 32 height 16
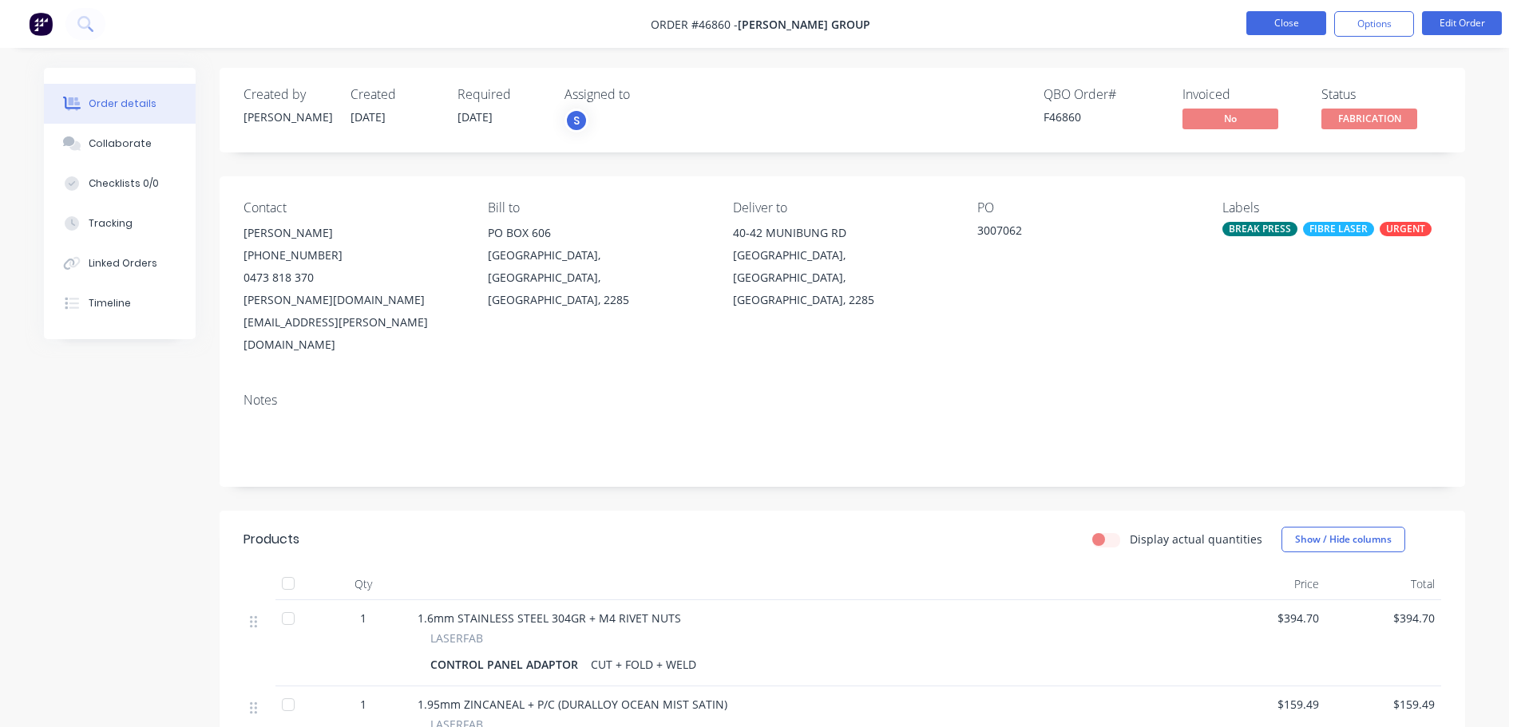
click at [1264, 29] on button "Close" at bounding box center [1286, 23] width 80 height 24
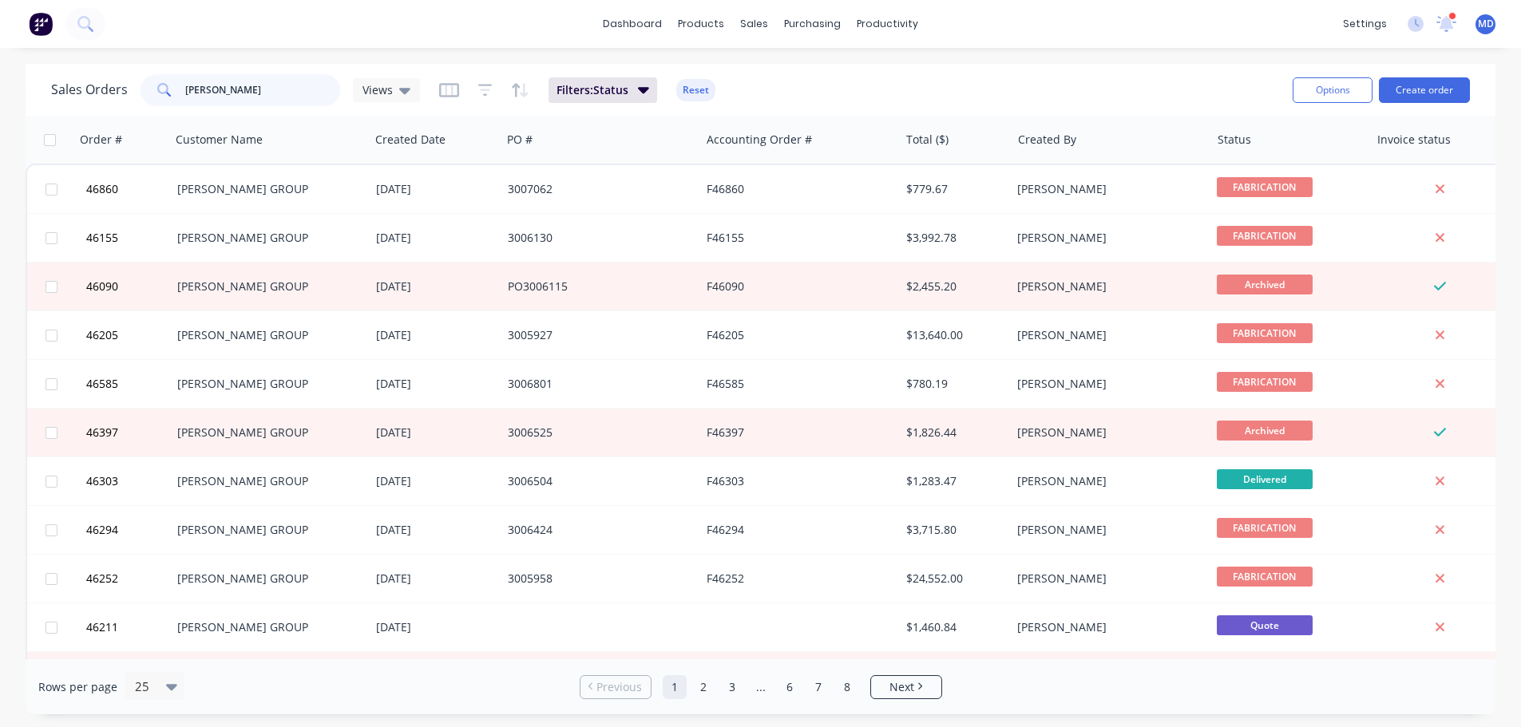
drag, startPoint x: 250, startPoint y: 92, endPoint x: -63, endPoint y: 88, distance: 313.0
click at [0, 88] on html "dashboard products sales purchasing productivity dashboard products Product Cat…" at bounding box center [766, 363] width 1533 height 727
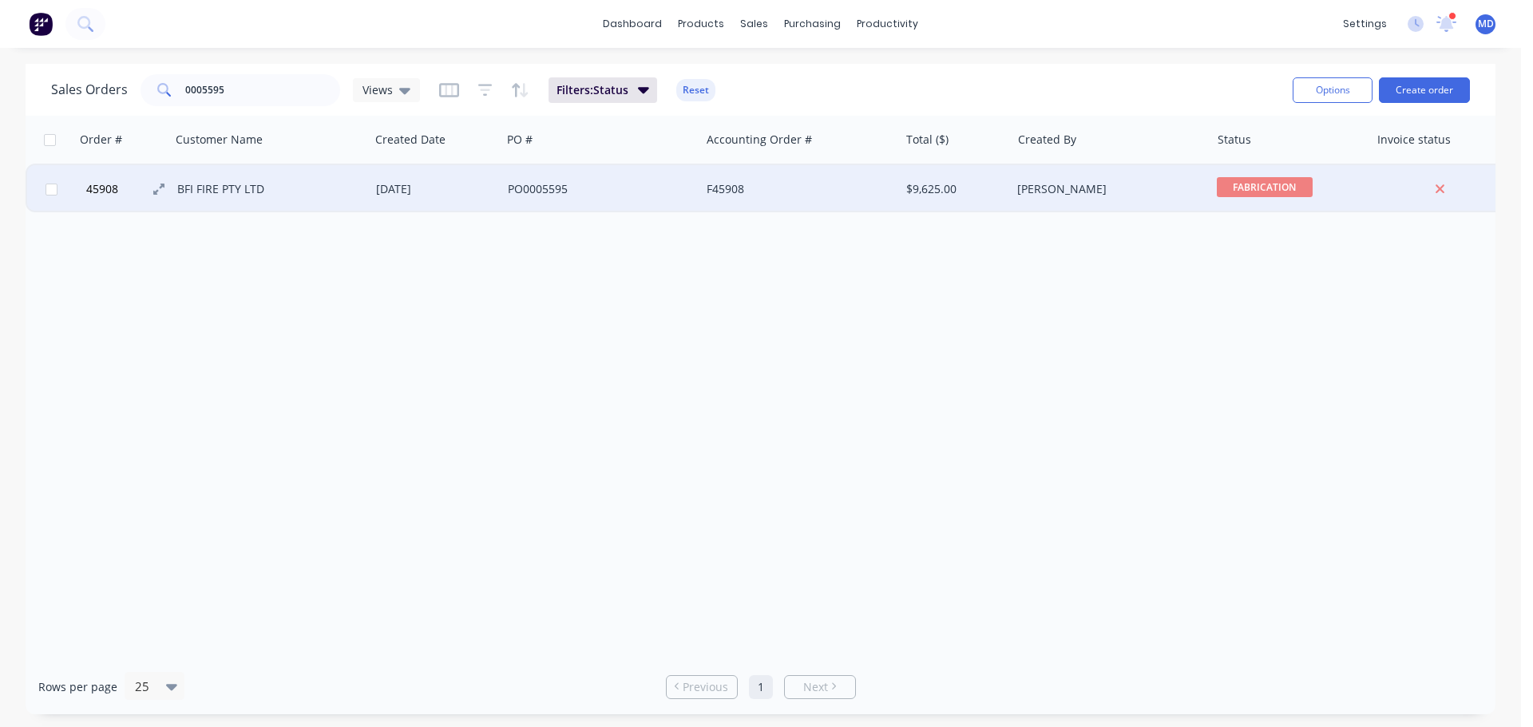
click at [101, 190] on span "45908" at bounding box center [102, 189] width 32 height 16
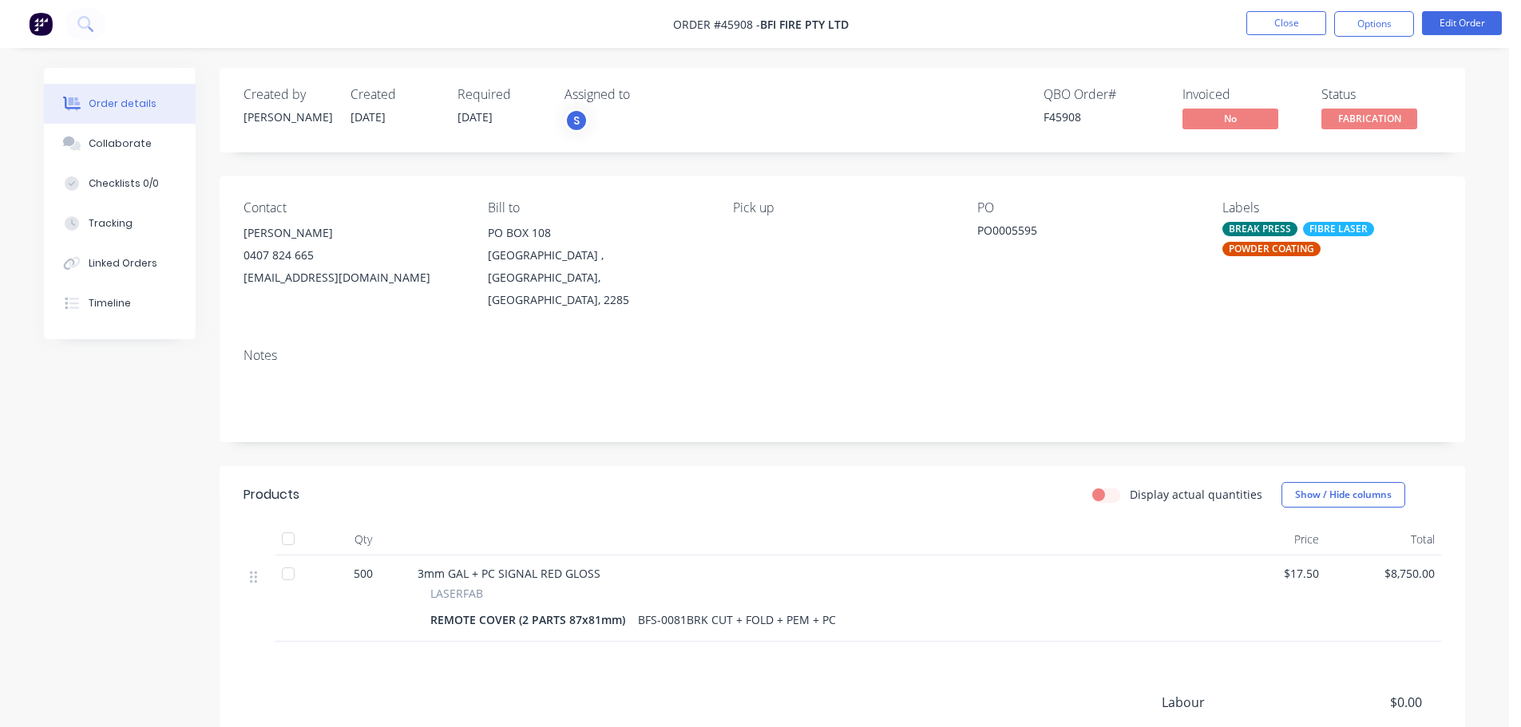
click at [1304, 35] on li "Close" at bounding box center [1286, 24] width 80 height 26
click at [1298, 19] on button "Close" at bounding box center [1286, 23] width 80 height 24
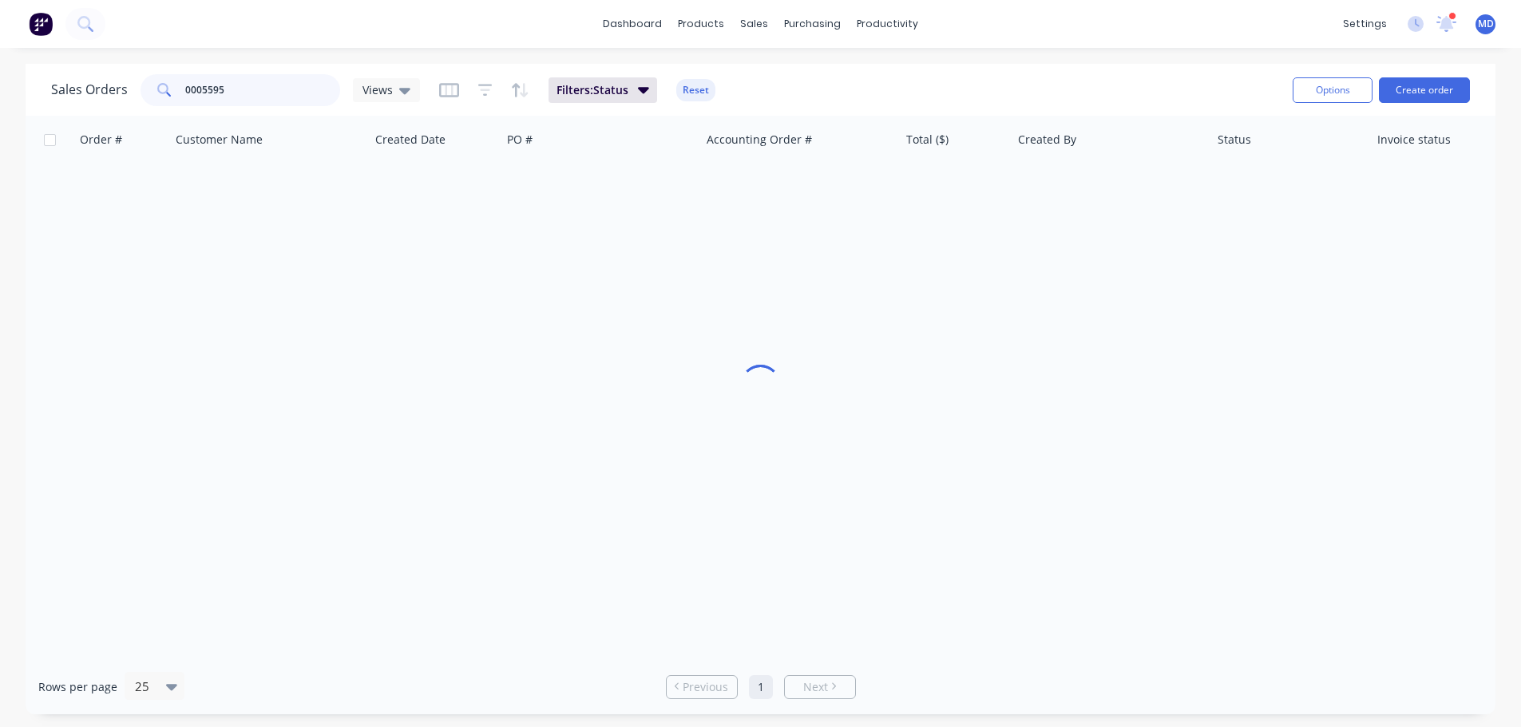
drag, startPoint x: 288, startPoint y: 78, endPoint x: 104, endPoint y: 49, distance: 186.8
click at [113, 68] on div "Sales Orders 0005595 Views Filters: Status Reset Options Create order" at bounding box center [761, 90] width 1470 height 52
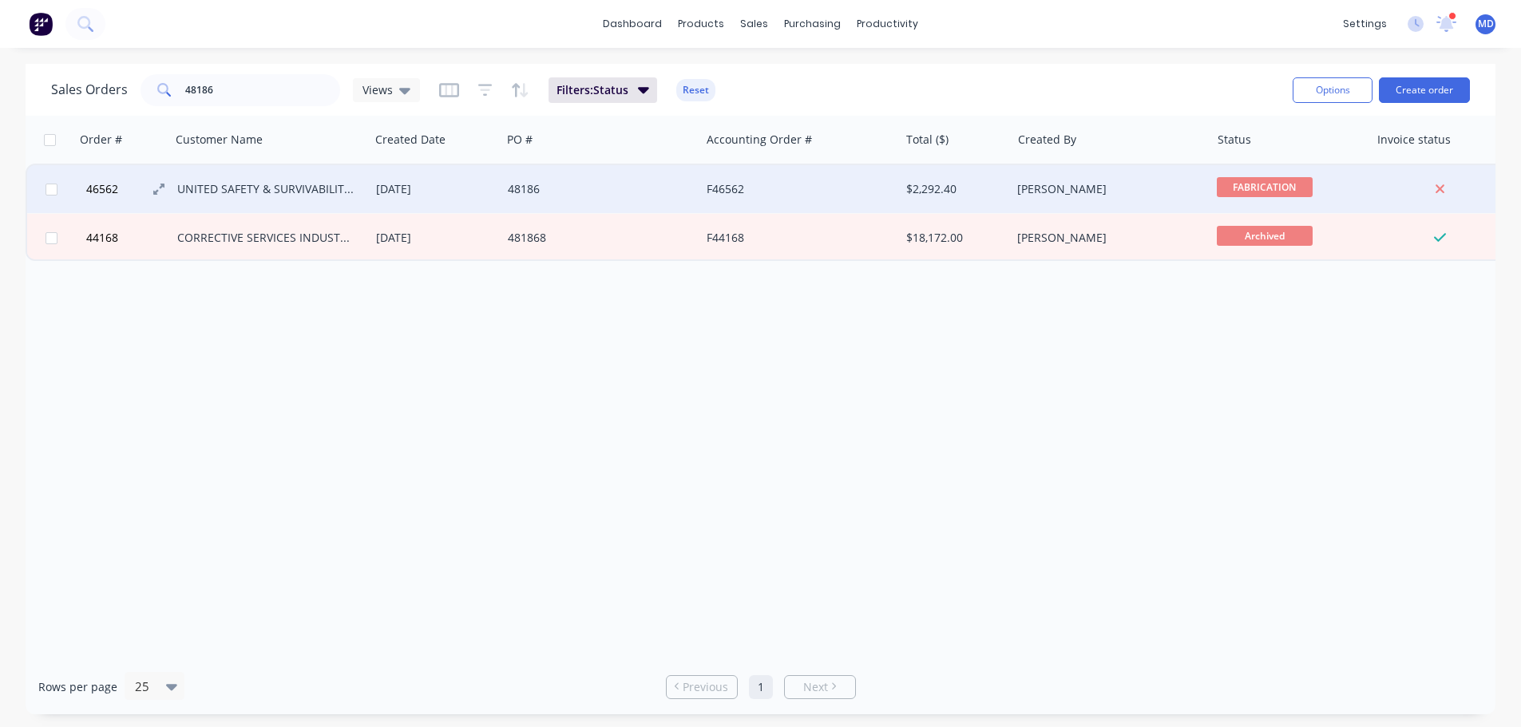
click at [113, 184] on span "46562" at bounding box center [102, 189] width 32 height 16
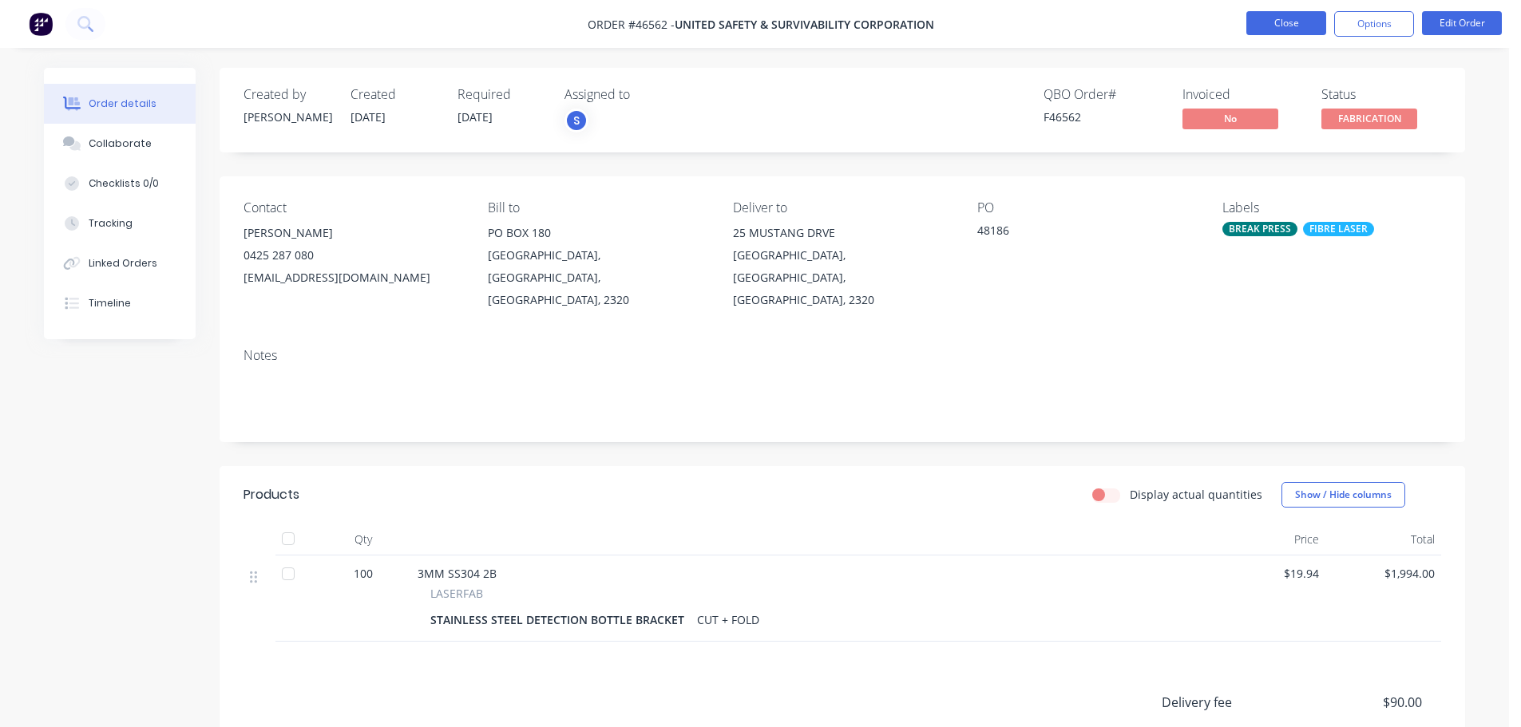
click at [1259, 26] on button "Close" at bounding box center [1286, 23] width 80 height 24
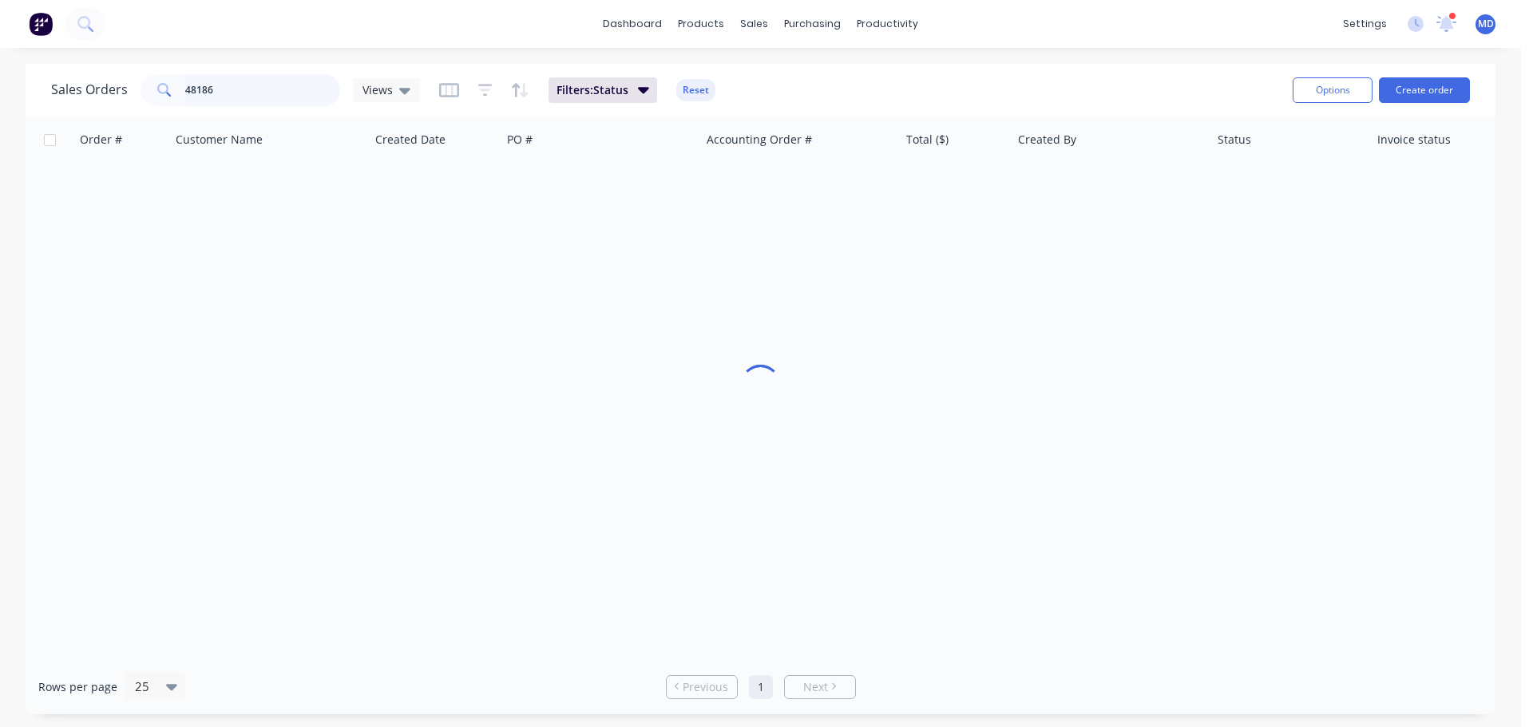
click at [318, 88] on input "48186" at bounding box center [263, 90] width 156 height 32
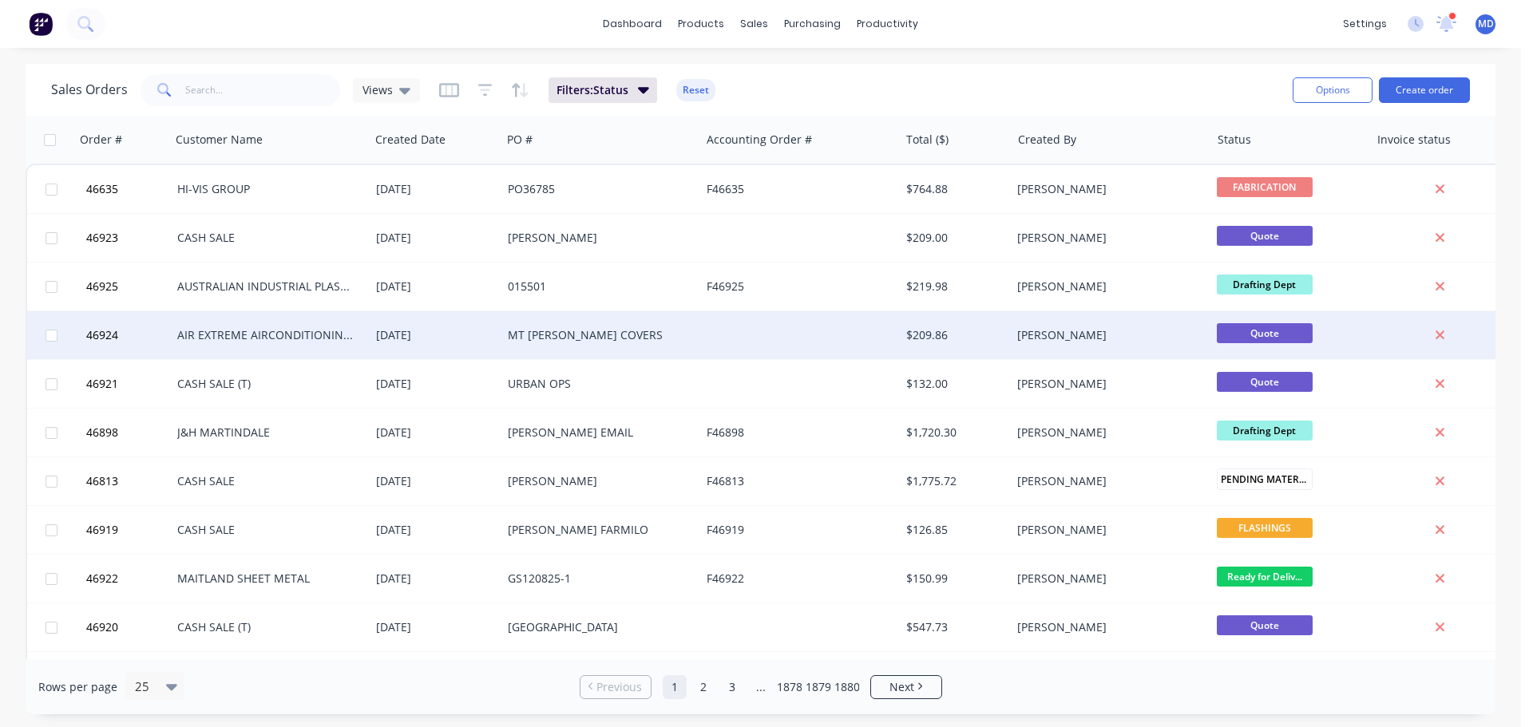
click at [212, 335] on div "AIR EXTREME AIRCONDITIONING P/L" at bounding box center [265, 335] width 177 height 16
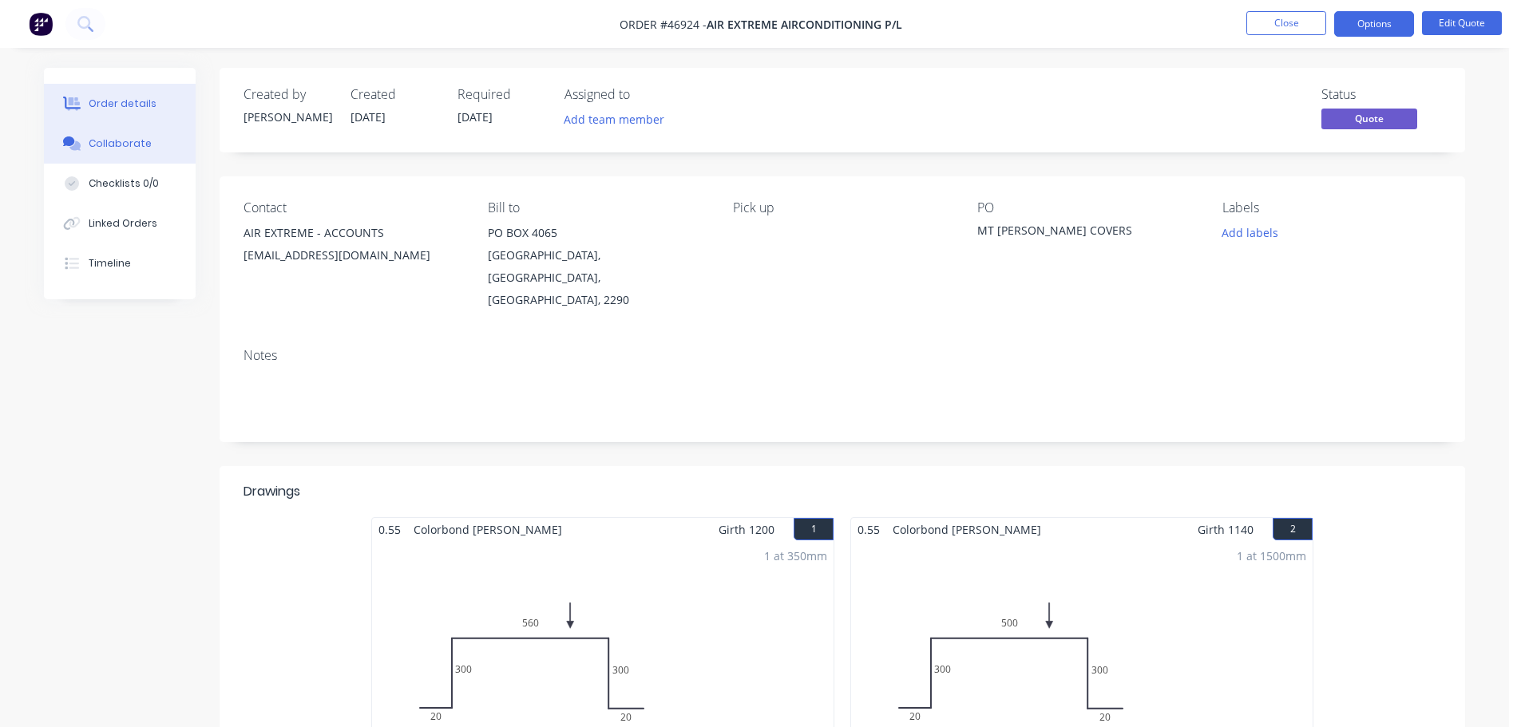
click at [137, 146] on div "Collaborate" at bounding box center [120, 144] width 63 height 14
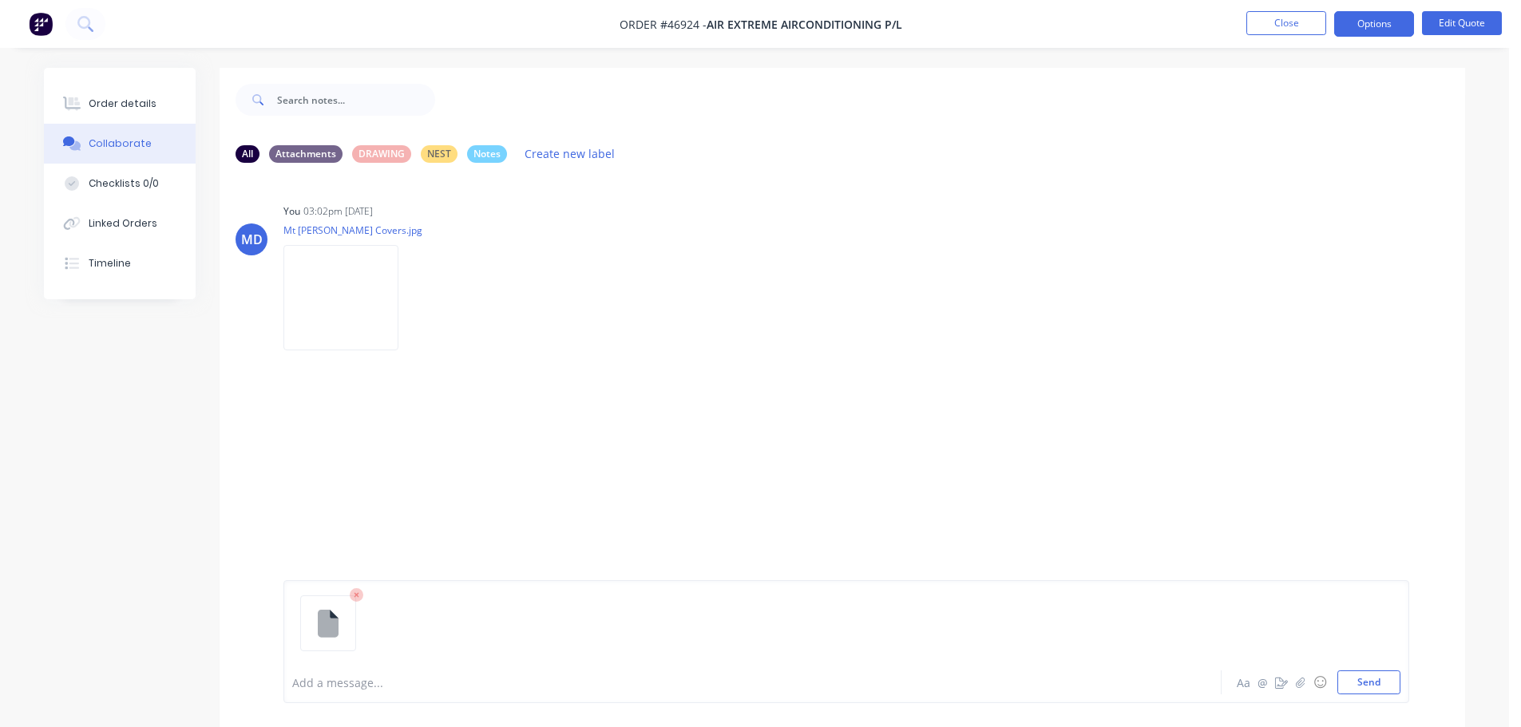
drag, startPoint x: 1359, startPoint y: 678, endPoint x: 1084, endPoint y: 573, distance: 294.6
click at [1350, 673] on button "Send" at bounding box center [1368, 683] width 63 height 24
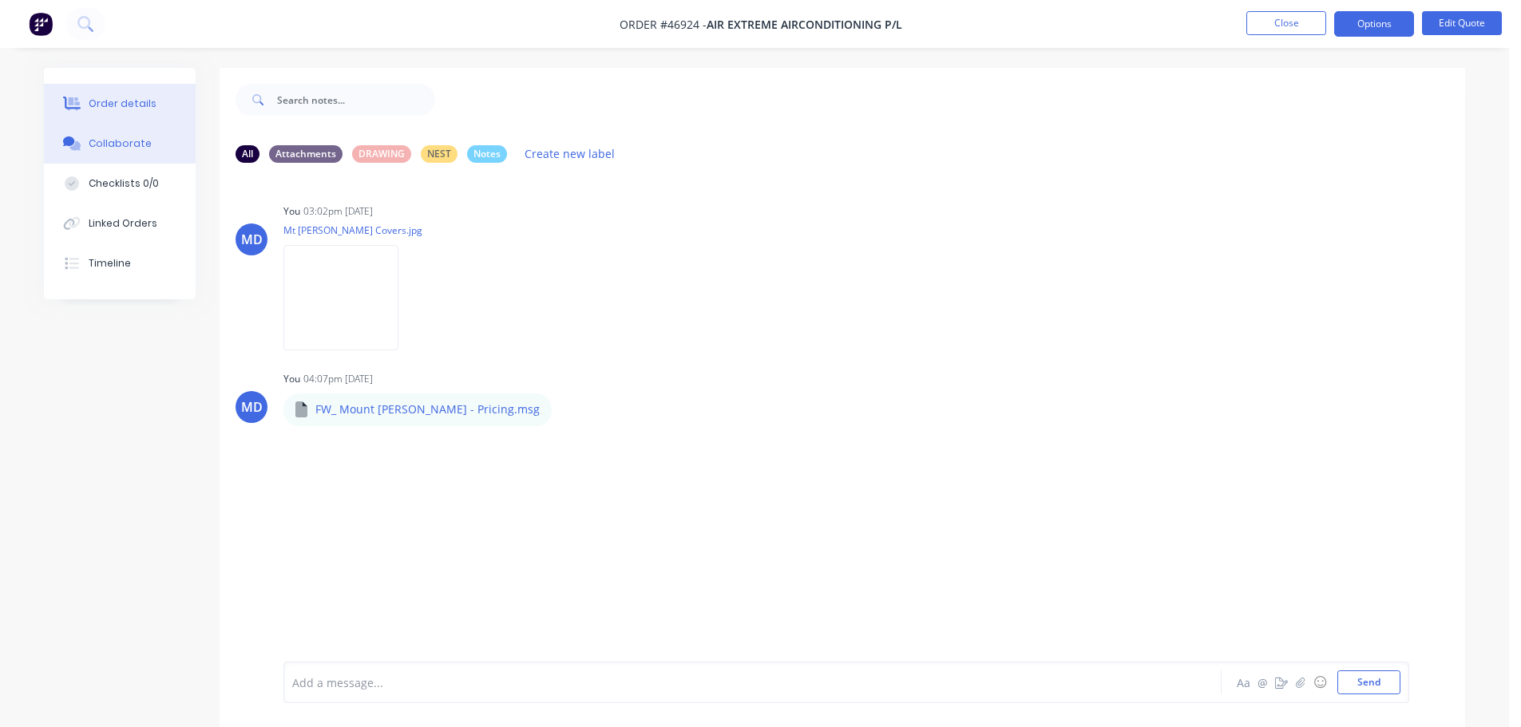
click at [132, 104] on div "Order details" at bounding box center [123, 104] width 68 height 14
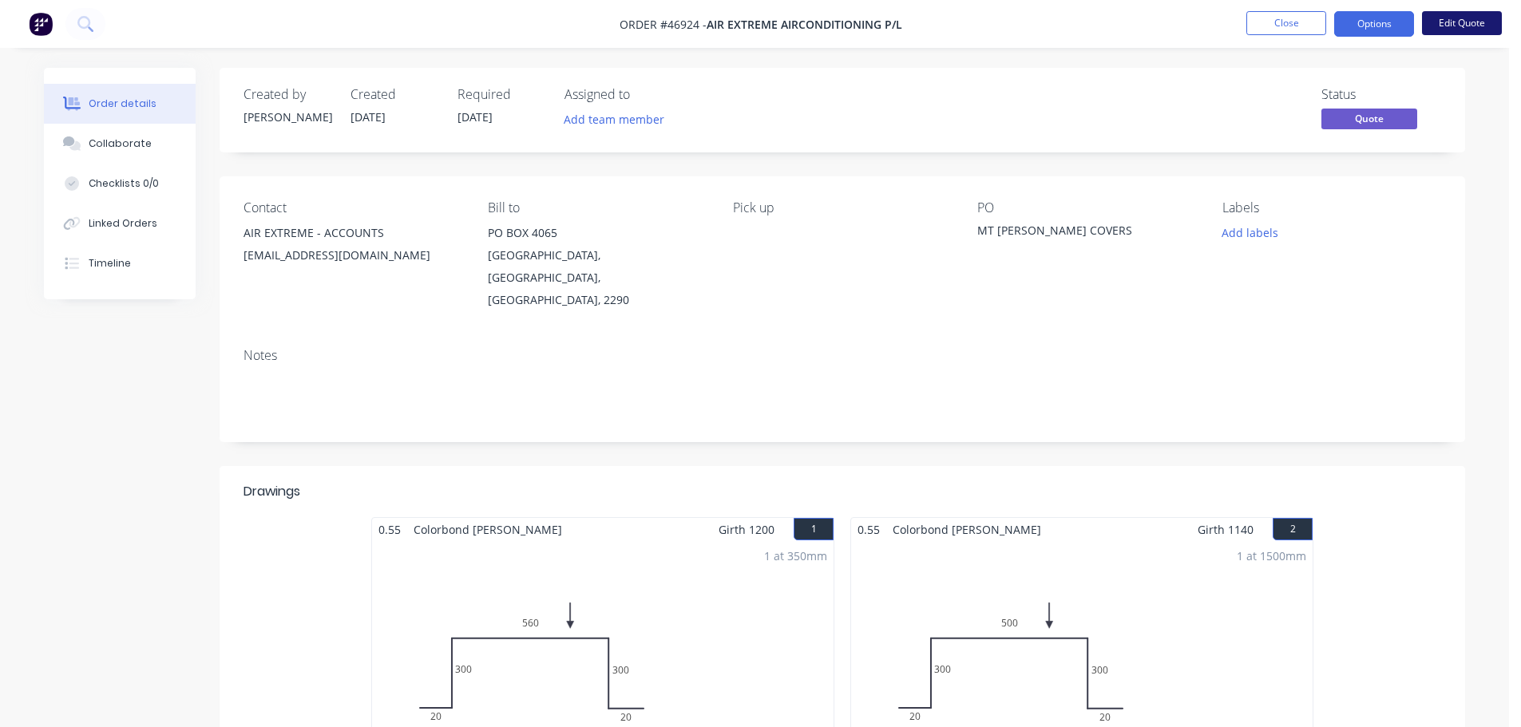
click at [1494, 21] on button "Edit Quote" at bounding box center [1462, 23] width 80 height 24
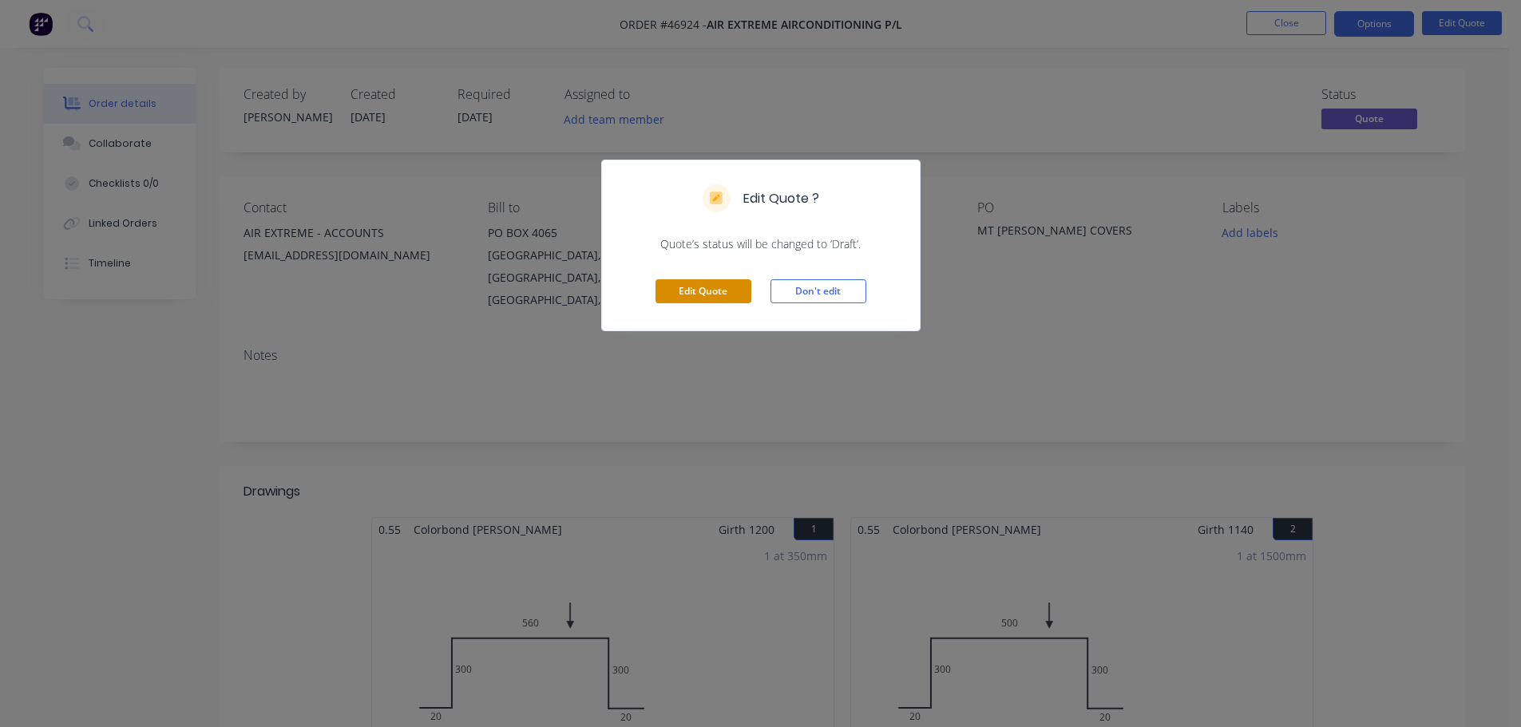
click at [684, 288] on button "Edit Quote" at bounding box center [703, 291] width 96 height 24
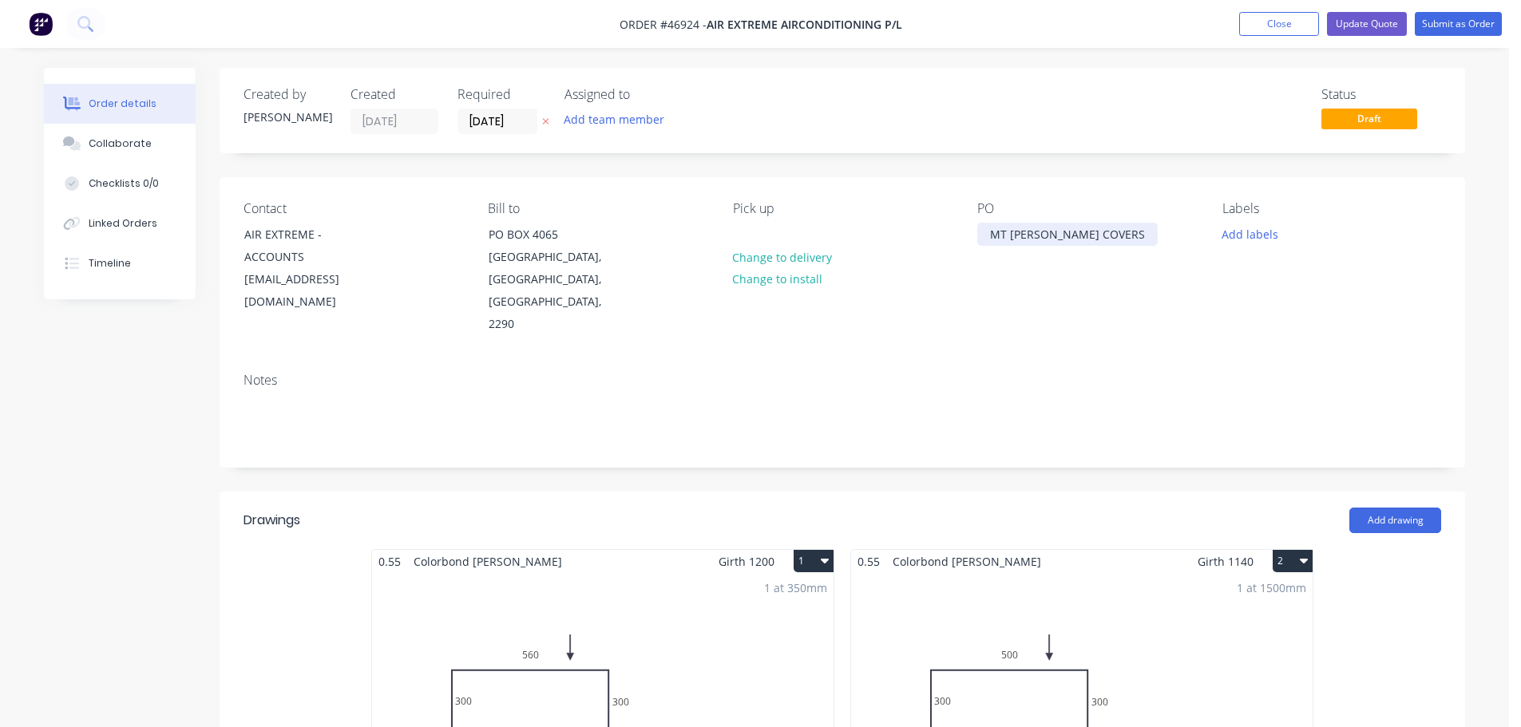
click at [1103, 235] on div "MT HUTTON COVERS" at bounding box center [1067, 234] width 180 height 23
click at [500, 117] on input "[DATE]" at bounding box center [497, 121] width 78 height 24
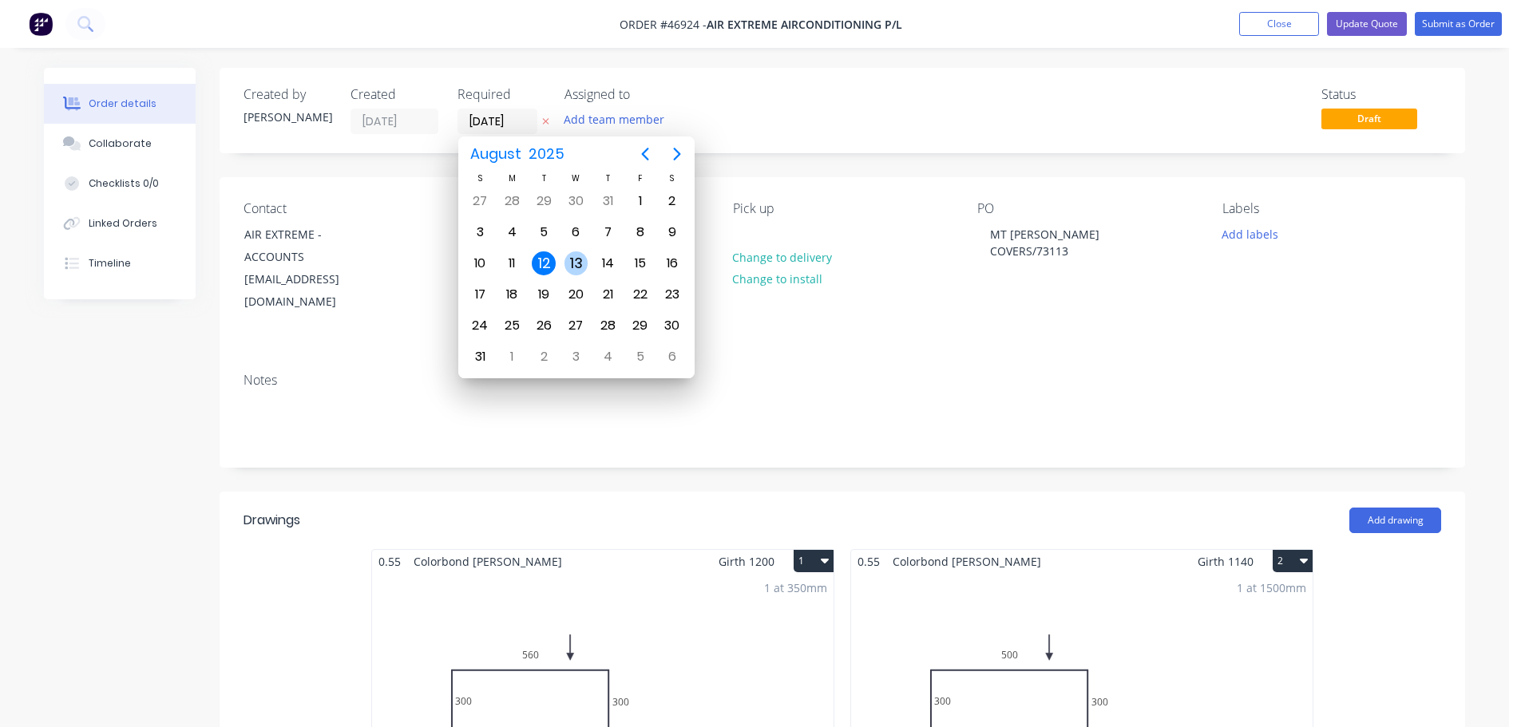
drag, startPoint x: 576, startPoint y: 266, endPoint x: 639, endPoint y: 247, distance: 65.9
click at [577, 265] on div "13" at bounding box center [576, 263] width 24 height 24
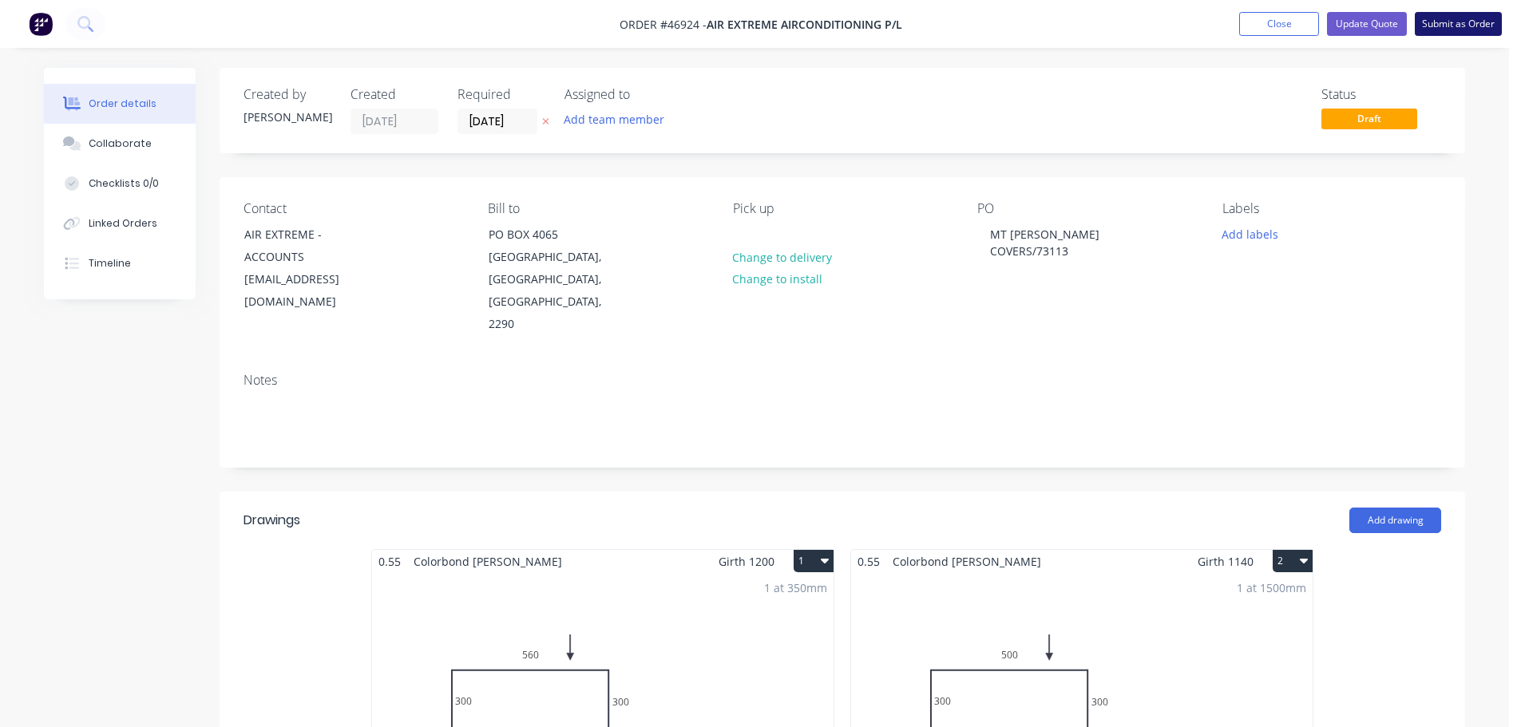
click at [1438, 28] on button "Submit as Order" at bounding box center [1458, 24] width 87 height 24
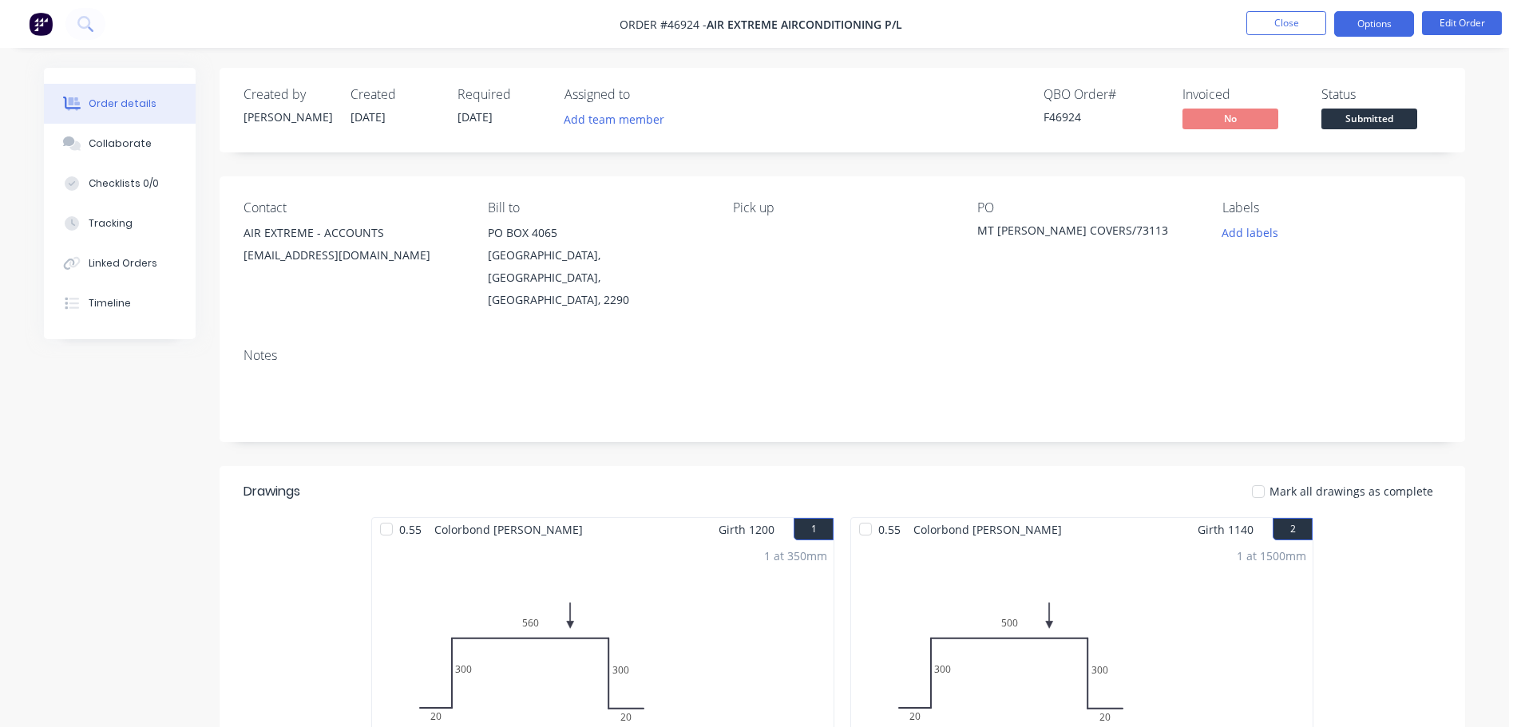
click at [1384, 17] on button "Options" at bounding box center [1374, 24] width 80 height 26
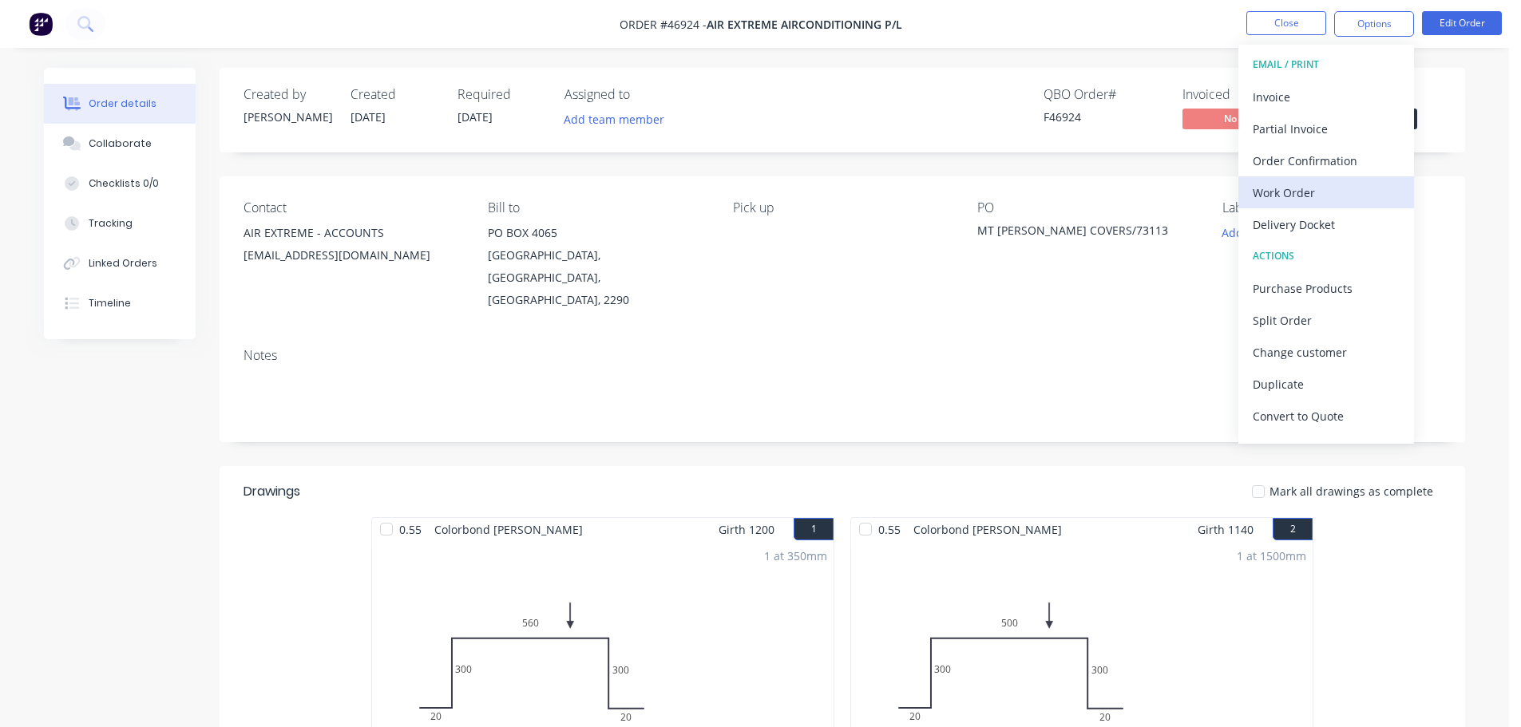
click at [1316, 190] on div "Work Order" at bounding box center [1326, 192] width 147 height 23
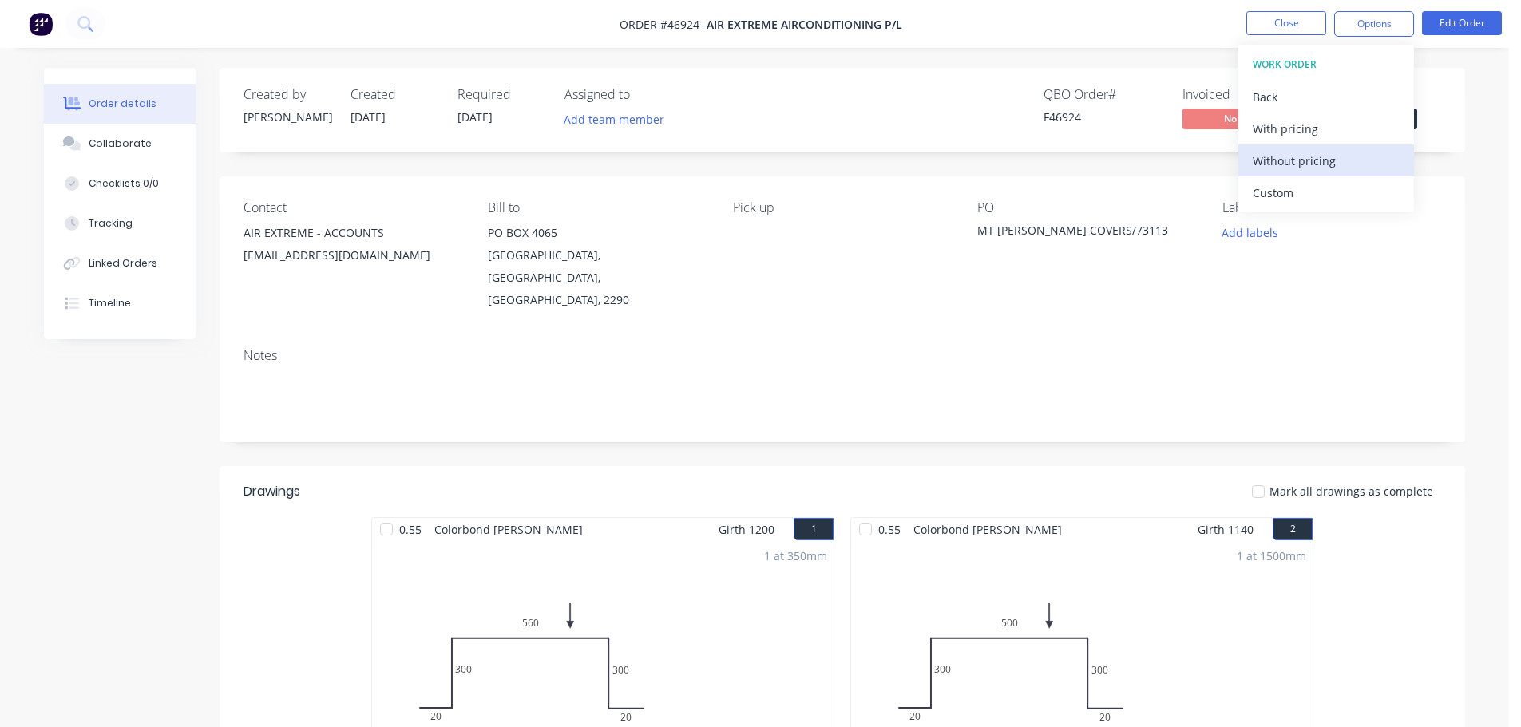
click at [1320, 168] on div "Without pricing" at bounding box center [1326, 160] width 147 height 23
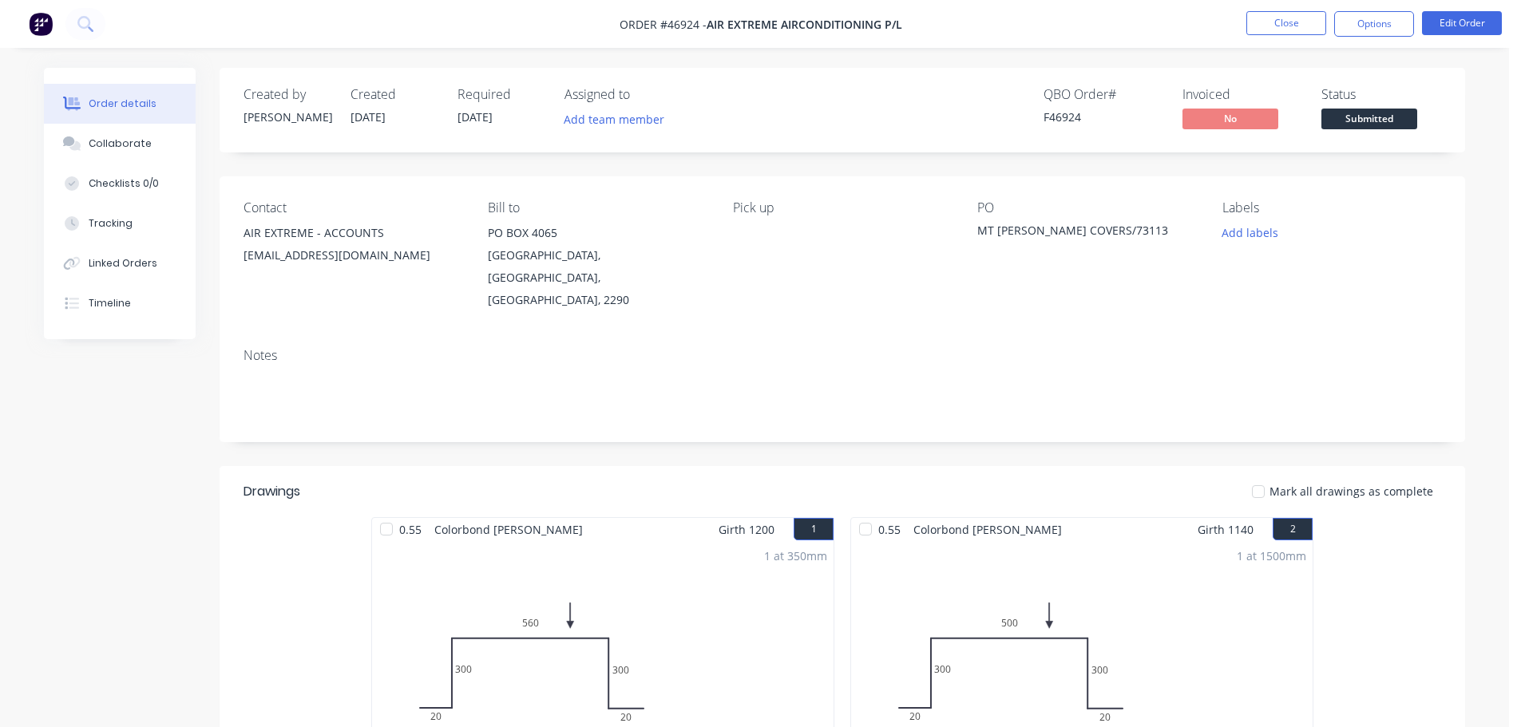
click at [1027, 311] on div "Contact AIR EXTREME - ACCOUNTS office@airextreme.com.au Bill to PO BOX 4065 GAT…" at bounding box center [842, 255] width 1245 height 159
click at [1362, 110] on span "Submitted" at bounding box center [1369, 119] width 96 height 20
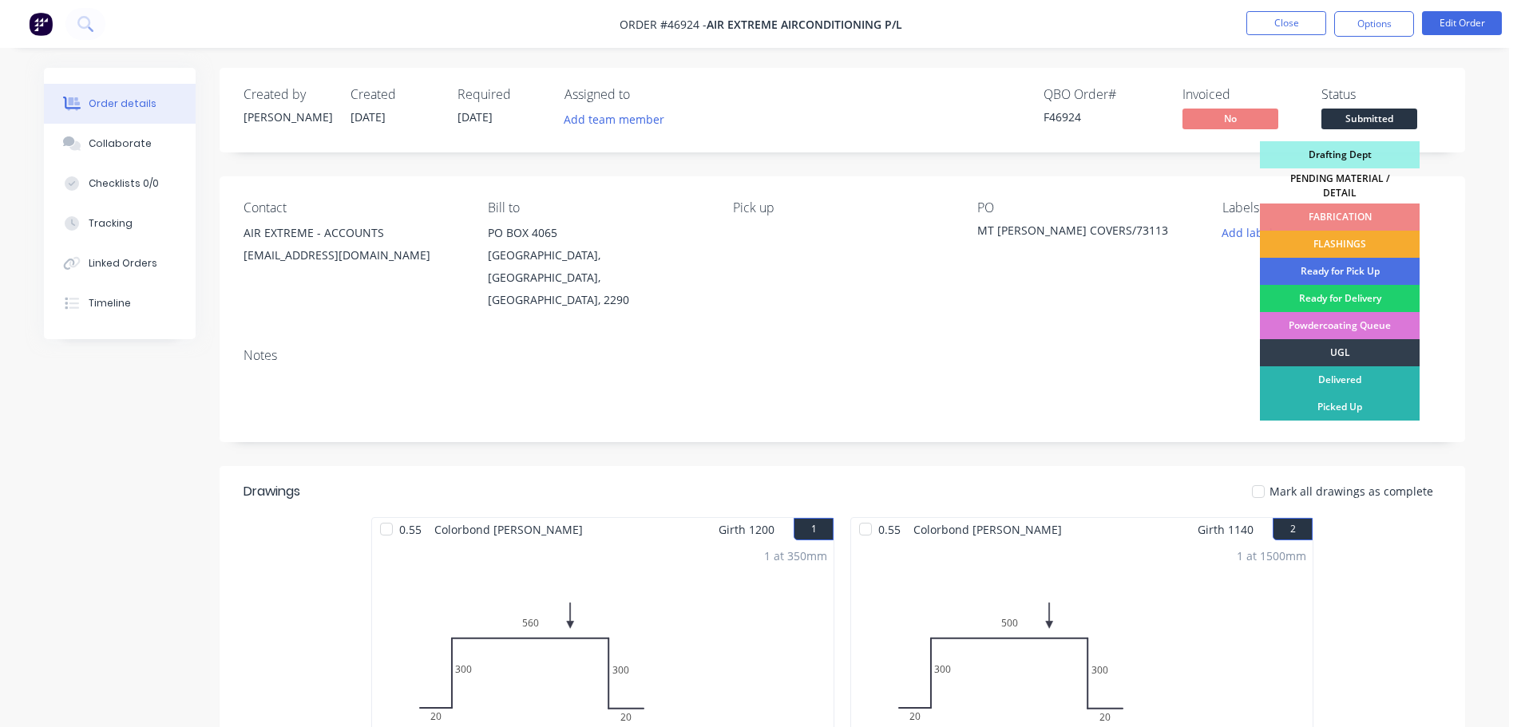
click at [1344, 231] on div "FLASHINGS" at bounding box center [1340, 244] width 160 height 27
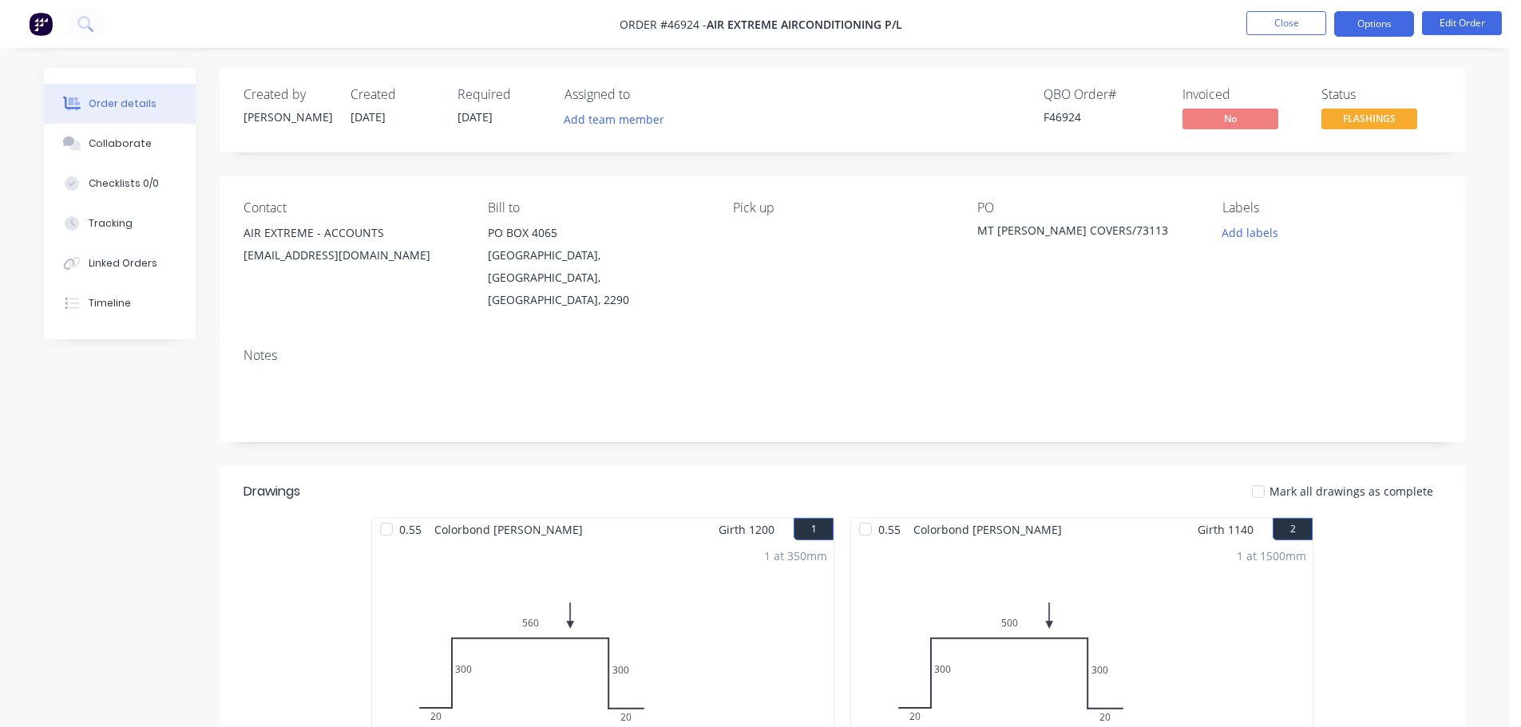
click at [1385, 15] on button "Options" at bounding box center [1374, 24] width 80 height 26
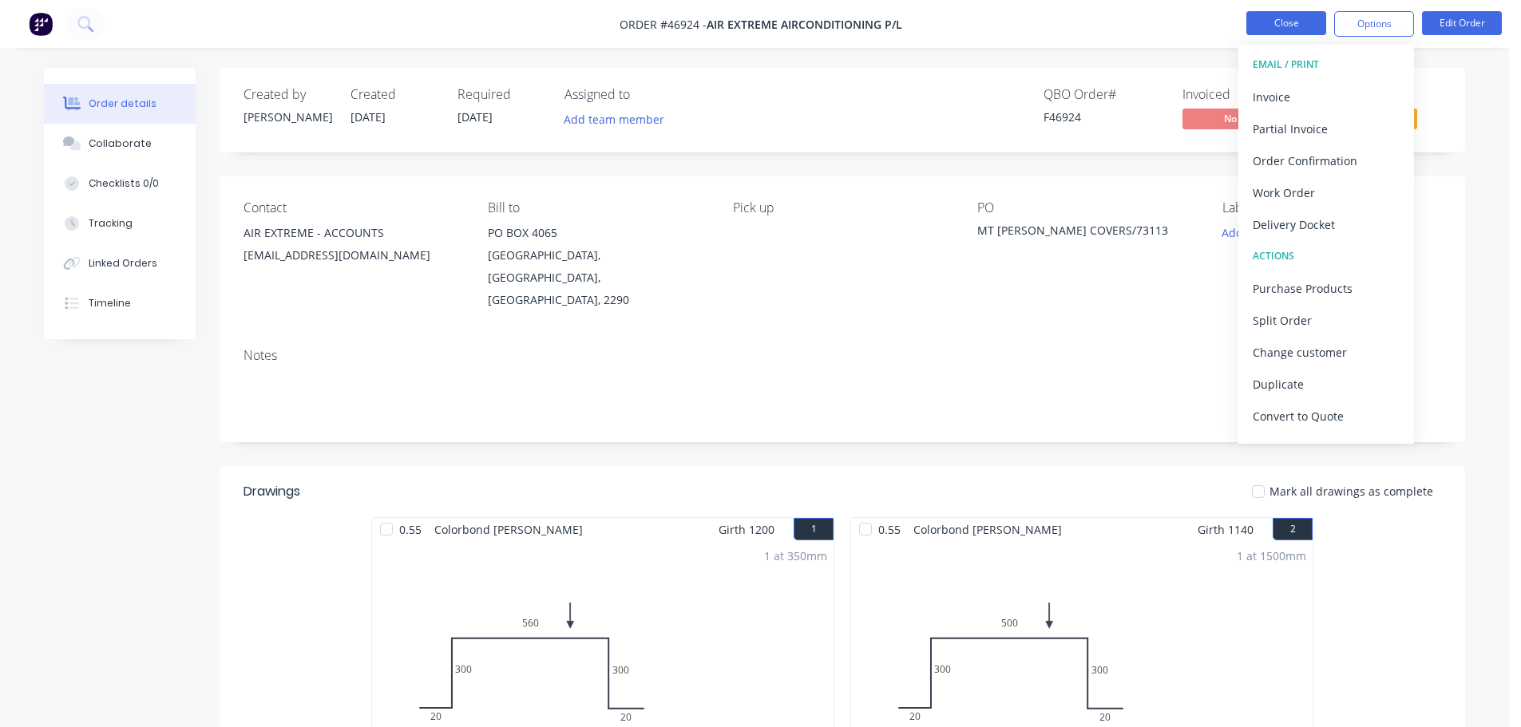
click at [1276, 22] on button "Close" at bounding box center [1286, 23] width 80 height 24
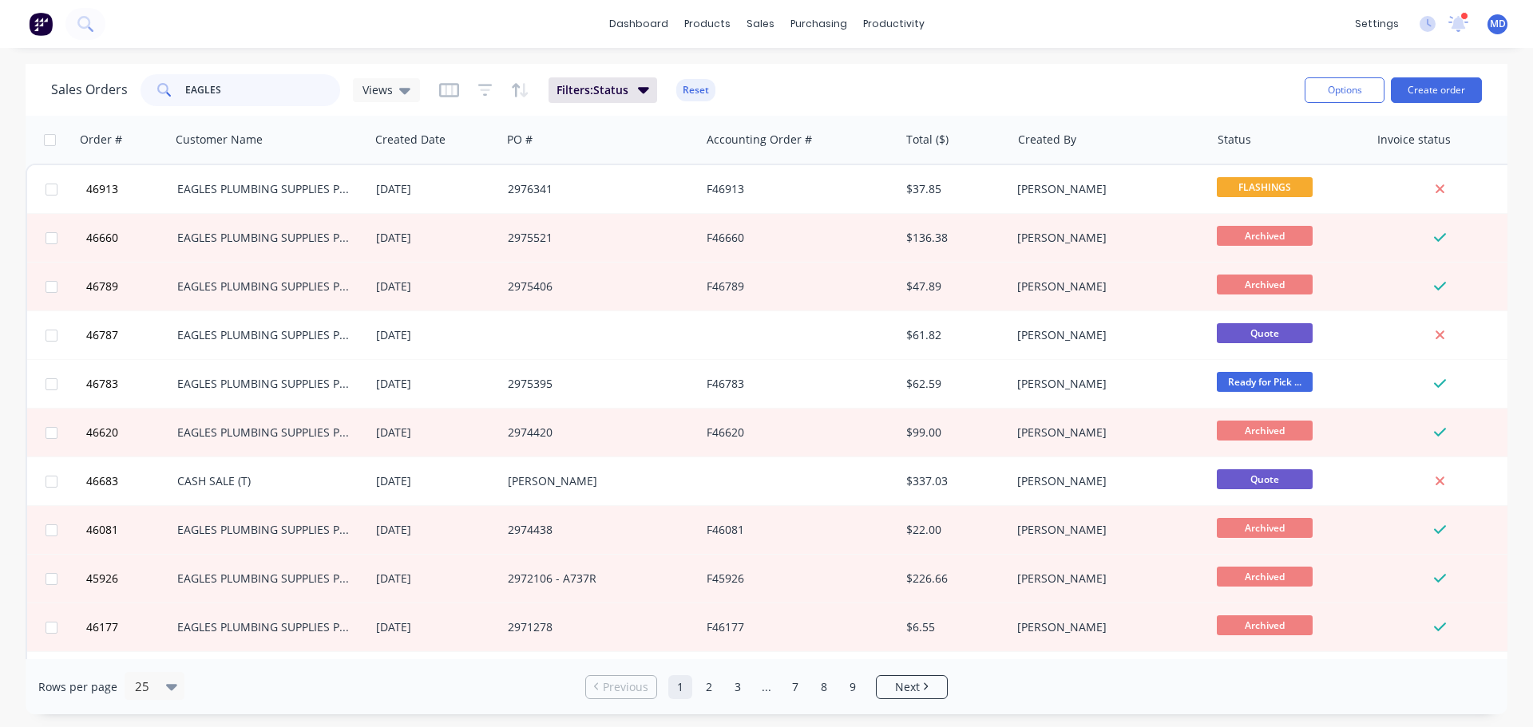
drag, startPoint x: 172, startPoint y: 88, endPoint x: 152, endPoint y: 85, distance: 20.9
click at [154, 88] on div "EAGLES" at bounding box center [240, 90] width 200 height 32
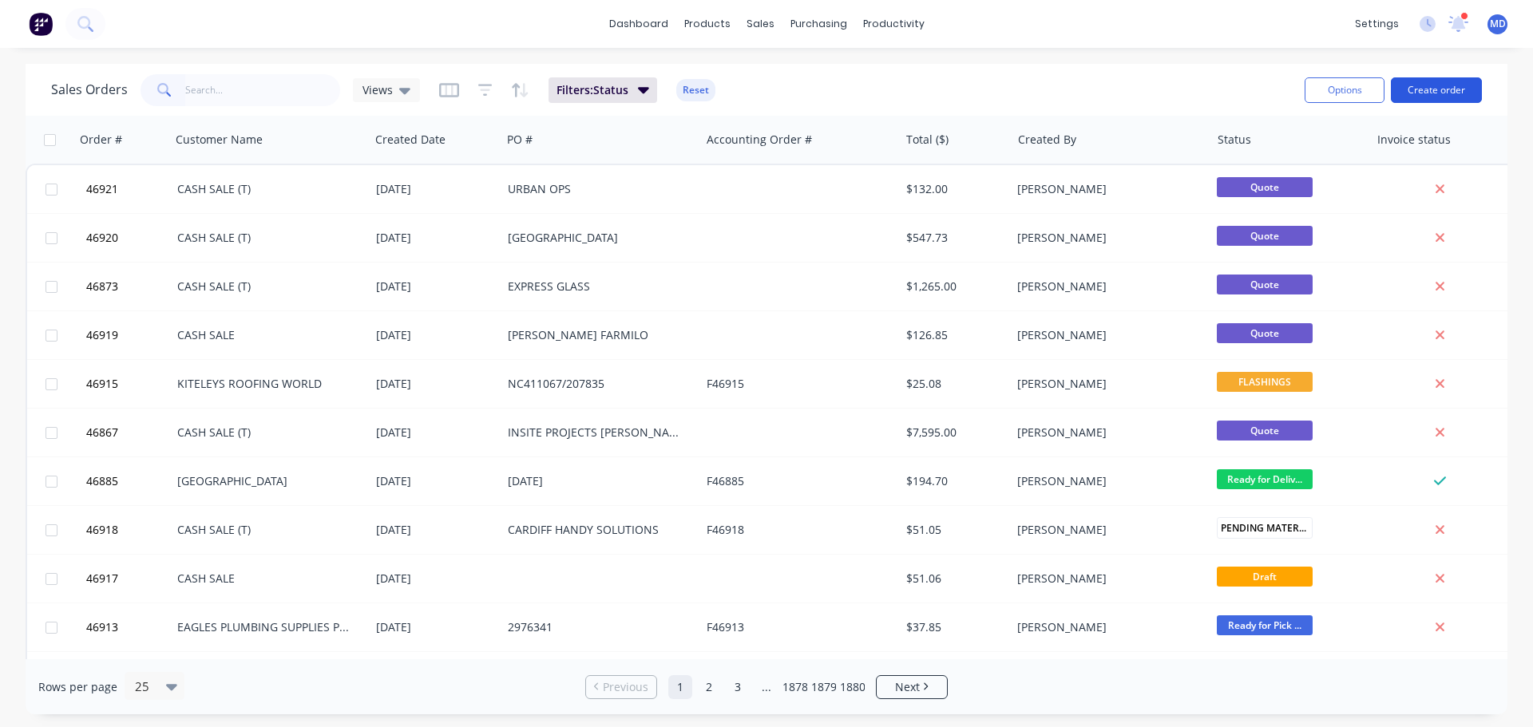
click at [1405, 90] on button "Create order" at bounding box center [1436, 90] width 91 height 26
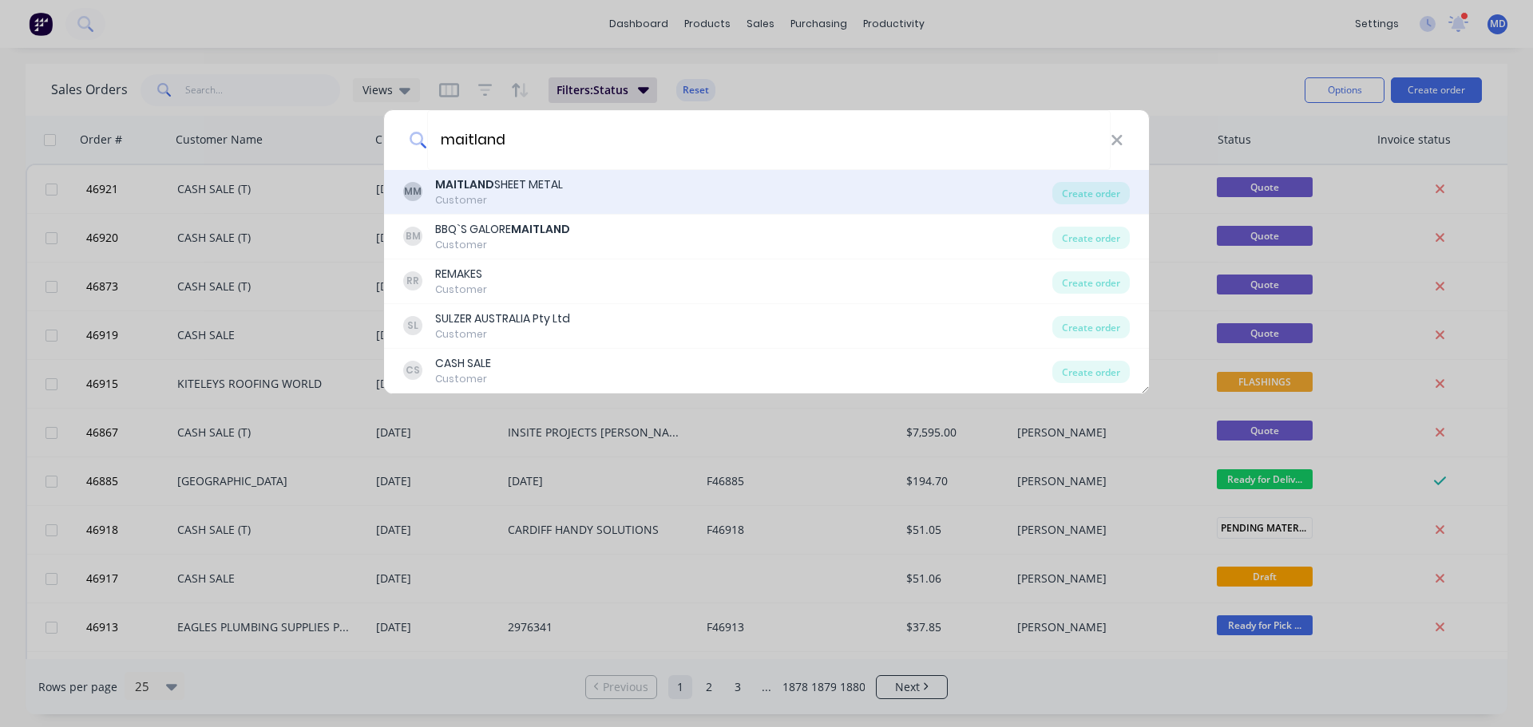
type input "maitland"
click at [495, 181] on div "MAITLAND SHEET METAL" at bounding box center [499, 184] width 128 height 17
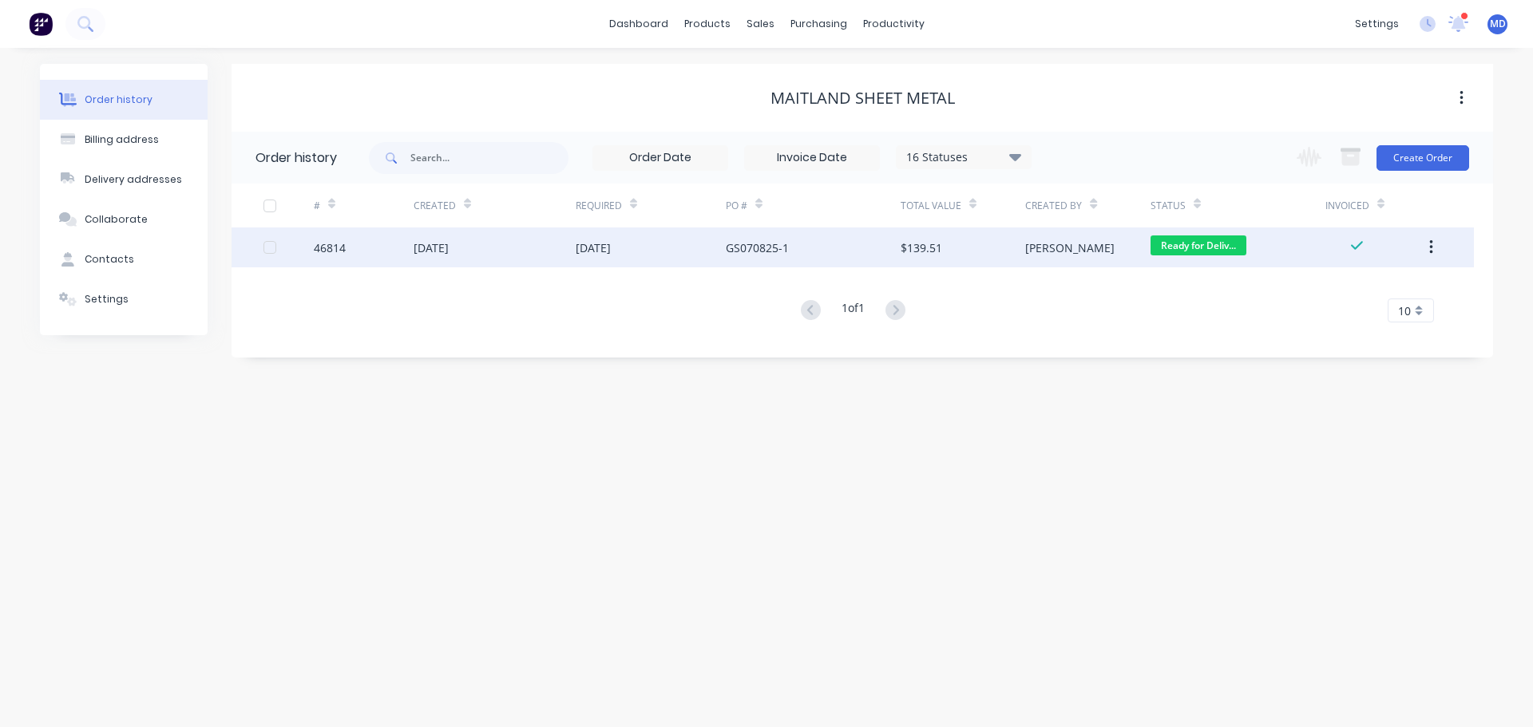
click at [420, 247] on div "[DATE]" at bounding box center [431, 247] width 35 height 17
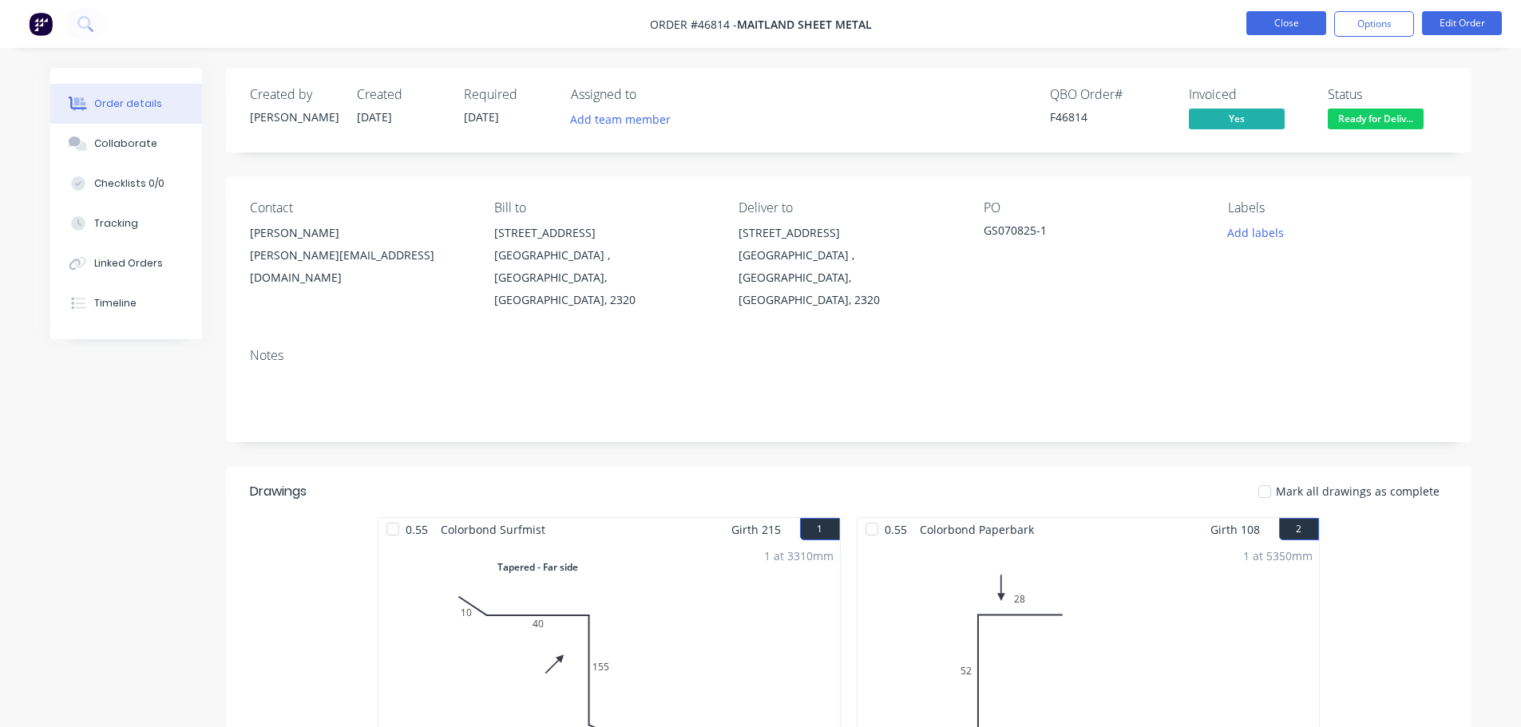
click at [1295, 22] on button "Close" at bounding box center [1286, 23] width 80 height 24
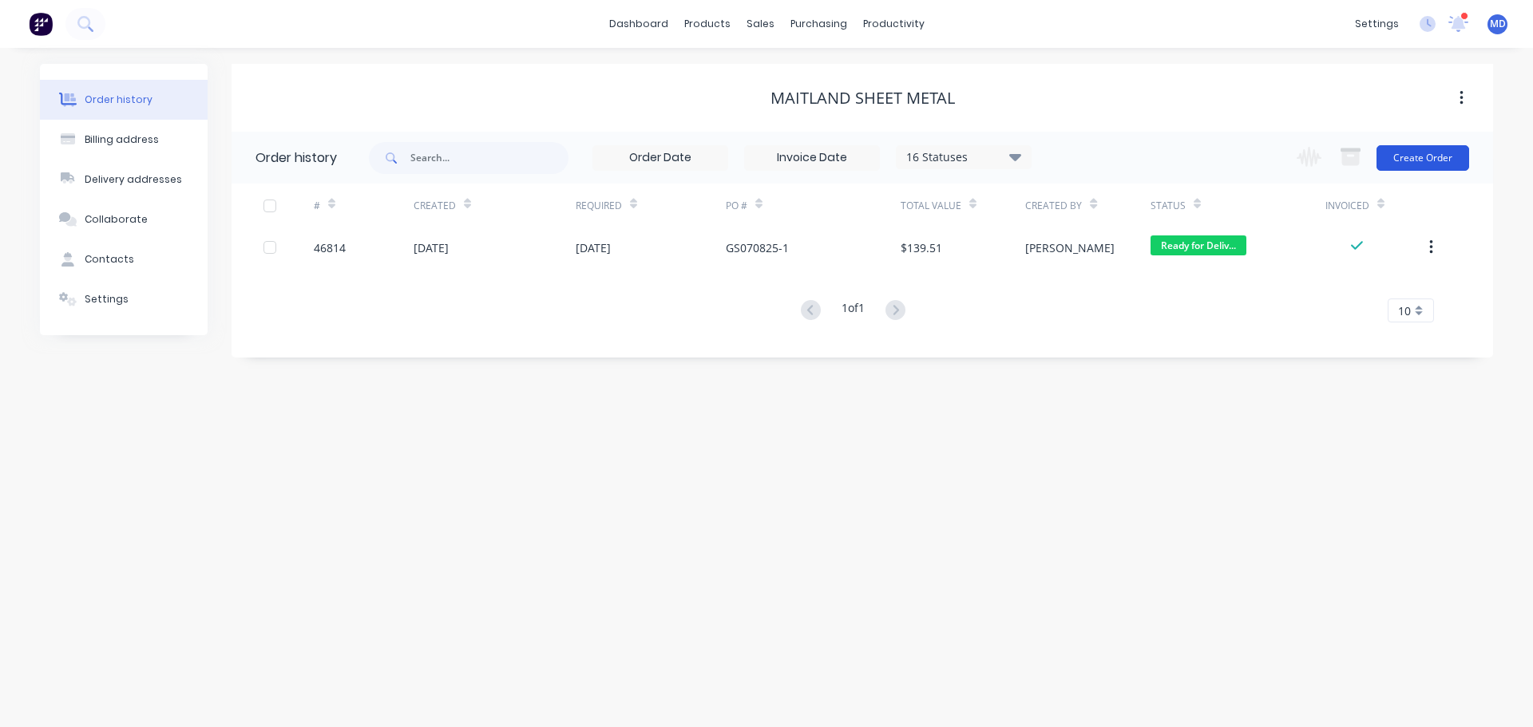
click at [1443, 160] on button "Create Order" at bounding box center [1422, 158] width 93 height 26
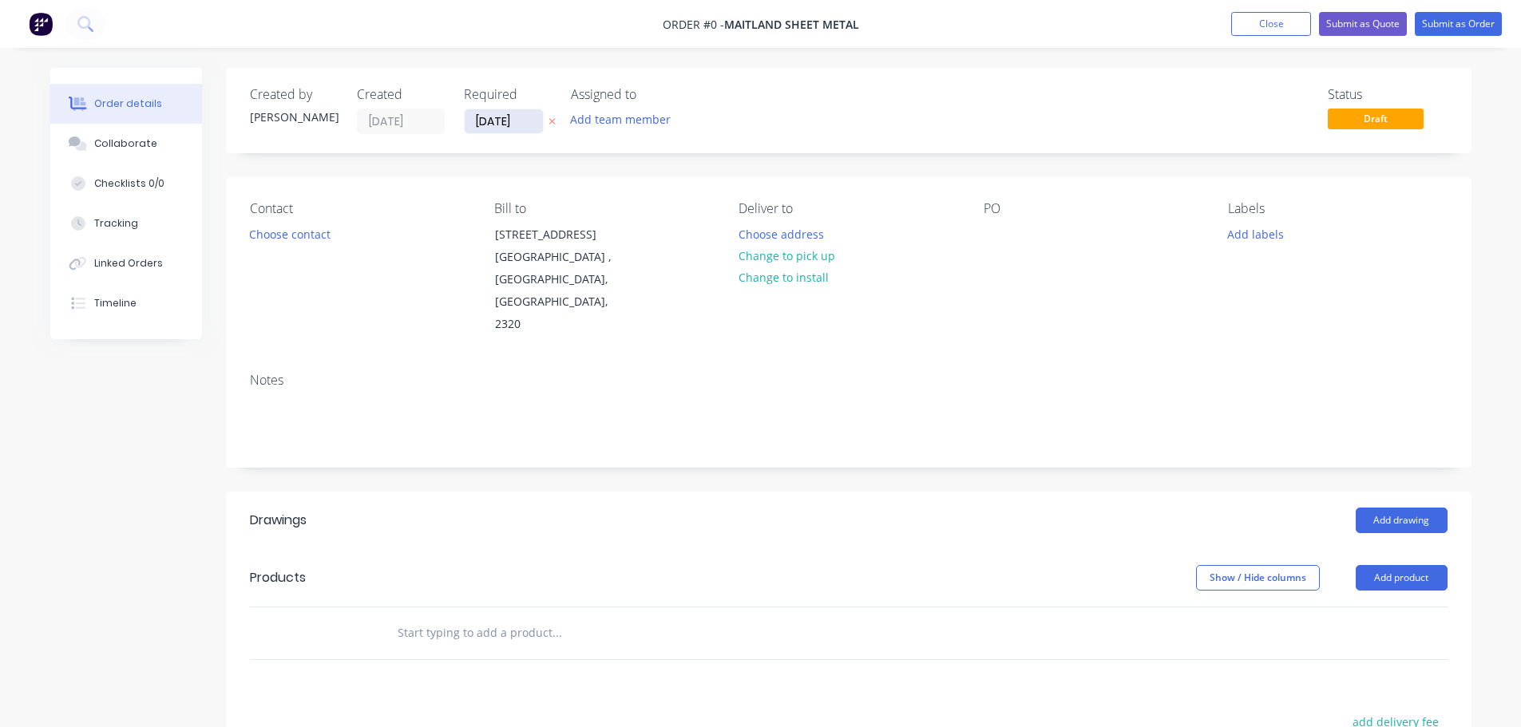
click at [504, 118] on input "[DATE]" at bounding box center [504, 121] width 78 height 24
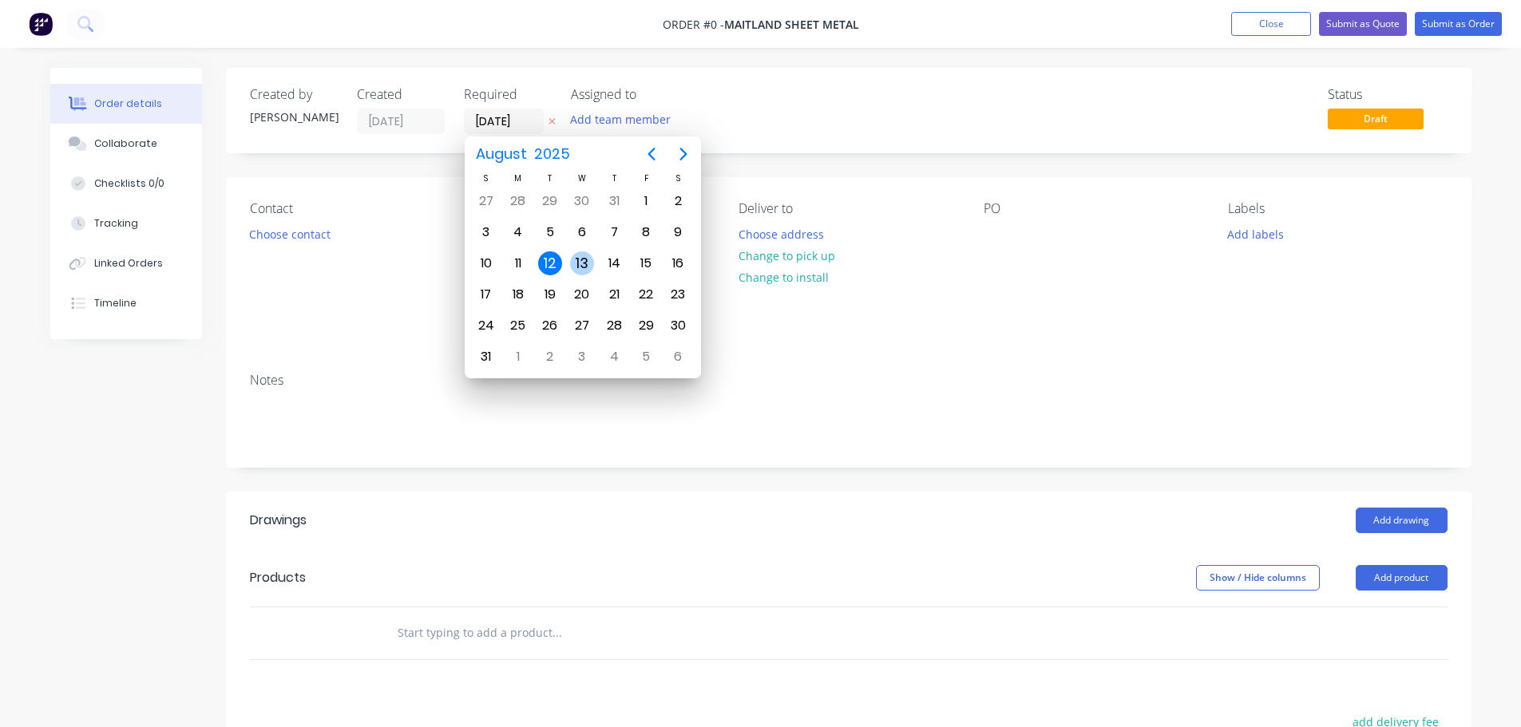
click at [588, 266] on div "13" at bounding box center [582, 263] width 24 height 24
type input "[DATE]"
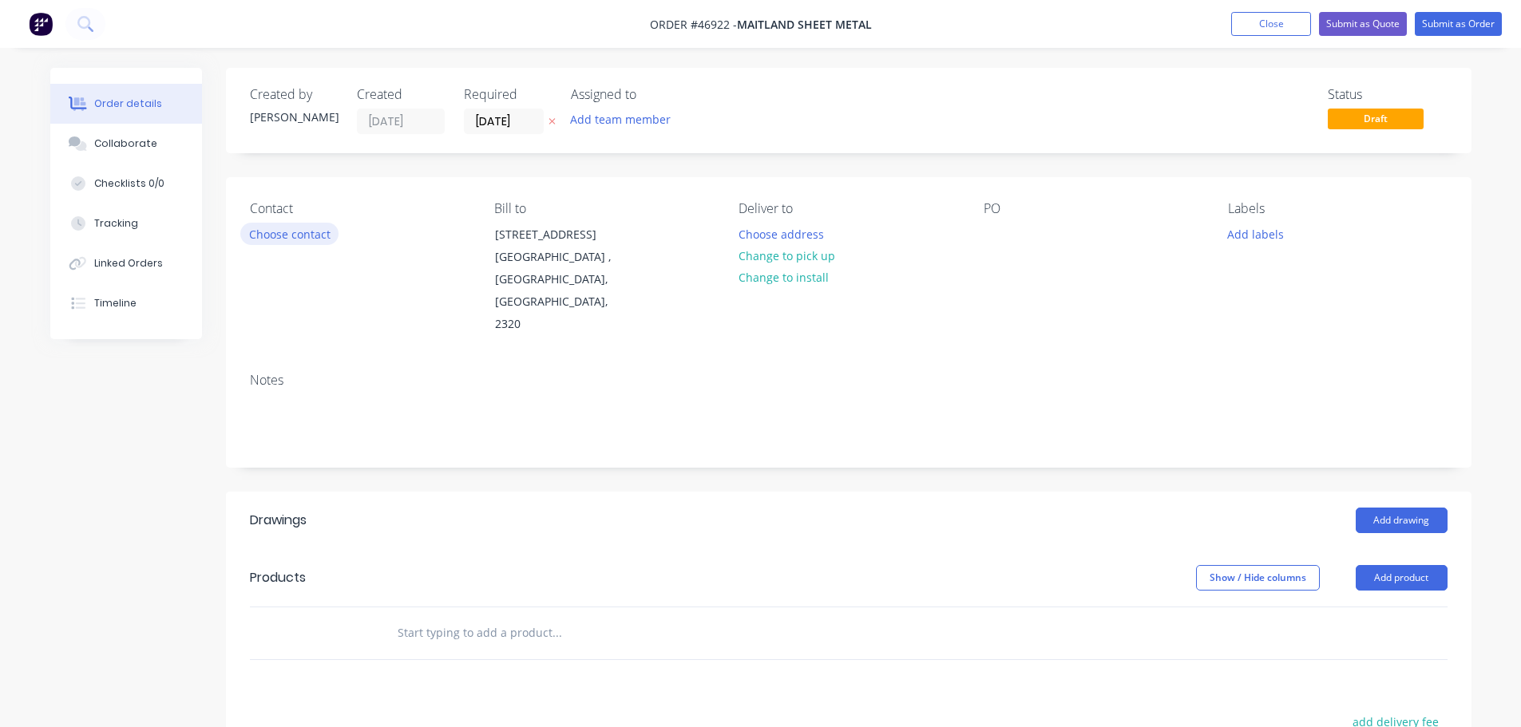
click at [299, 228] on button "Choose contact" at bounding box center [289, 234] width 98 height 22
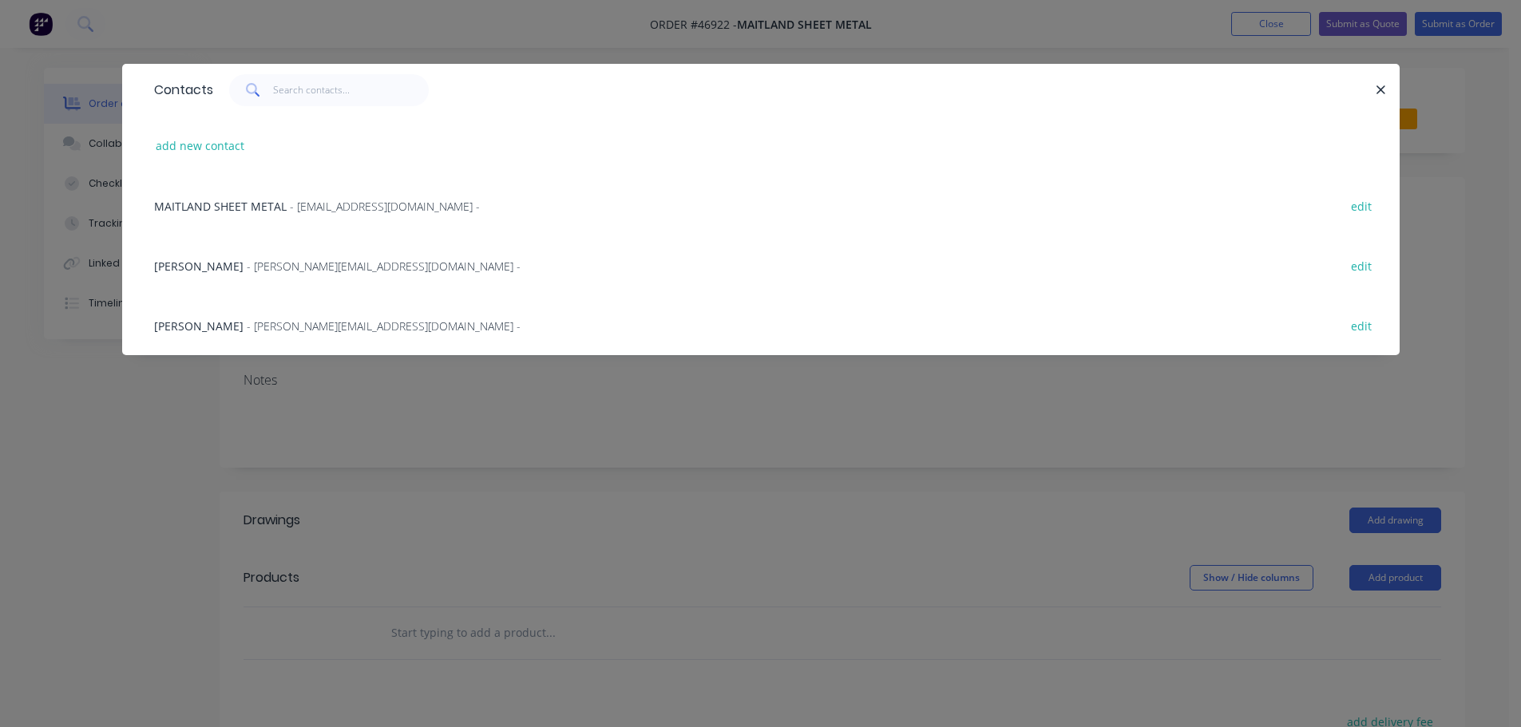
click at [253, 320] on span "- [PERSON_NAME][EMAIL_ADDRESS][DOMAIN_NAME] -" at bounding box center [384, 326] width 274 height 15
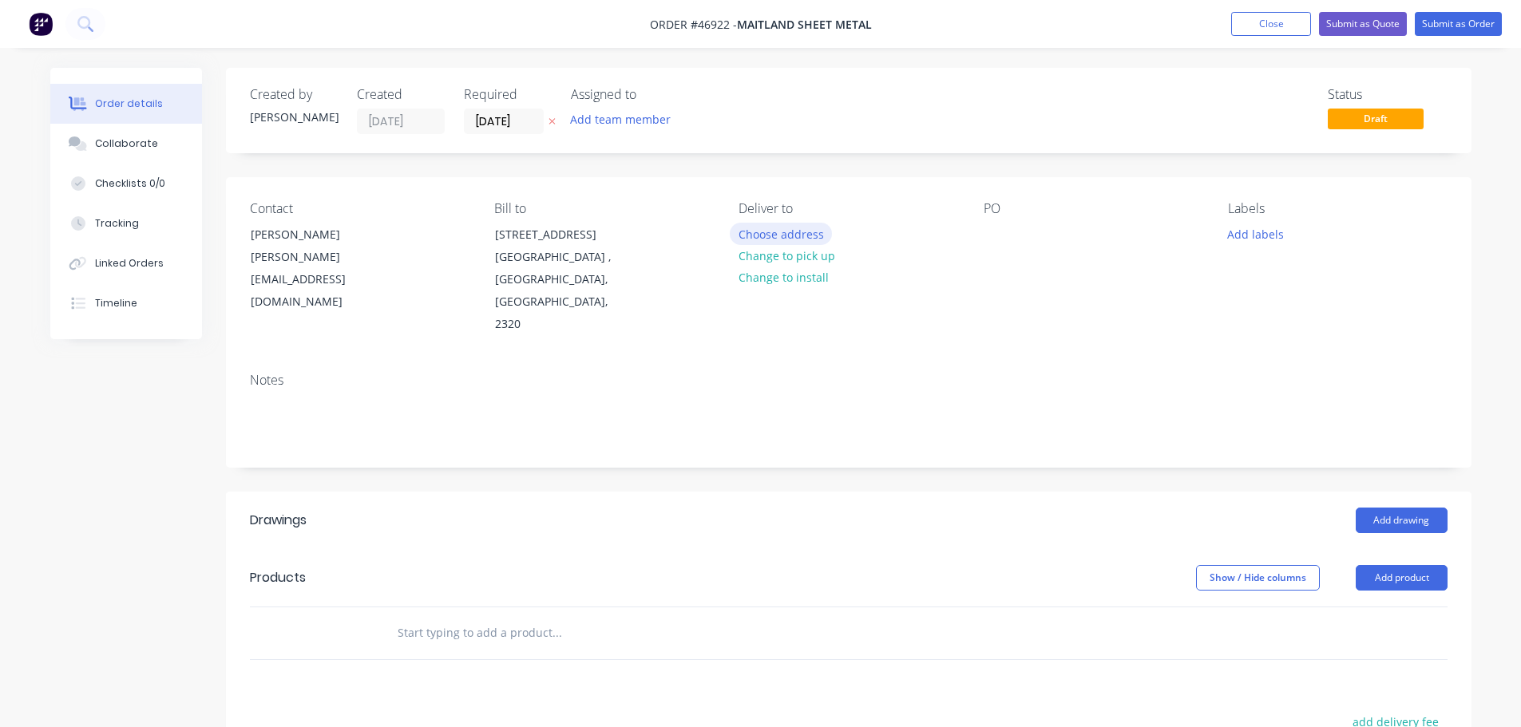
click at [787, 241] on button "Choose address" at bounding box center [781, 234] width 102 height 22
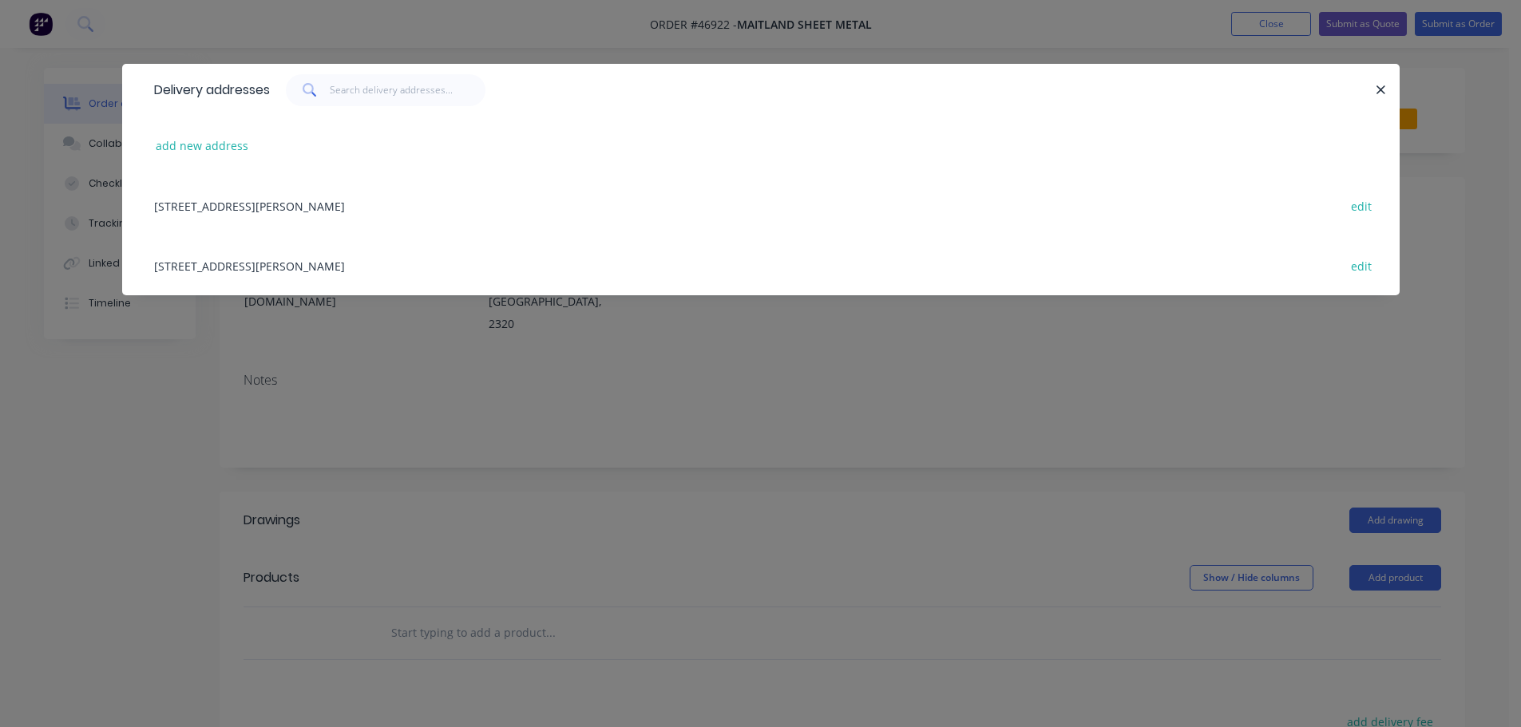
drag, startPoint x: 277, startPoint y: 258, endPoint x: 709, endPoint y: 254, distance: 431.9
click at [278, 258] on div "[STREET_ADDRESS][PERSON_NAME] edit" at bounding box center [760, 265] width 1229 height 60
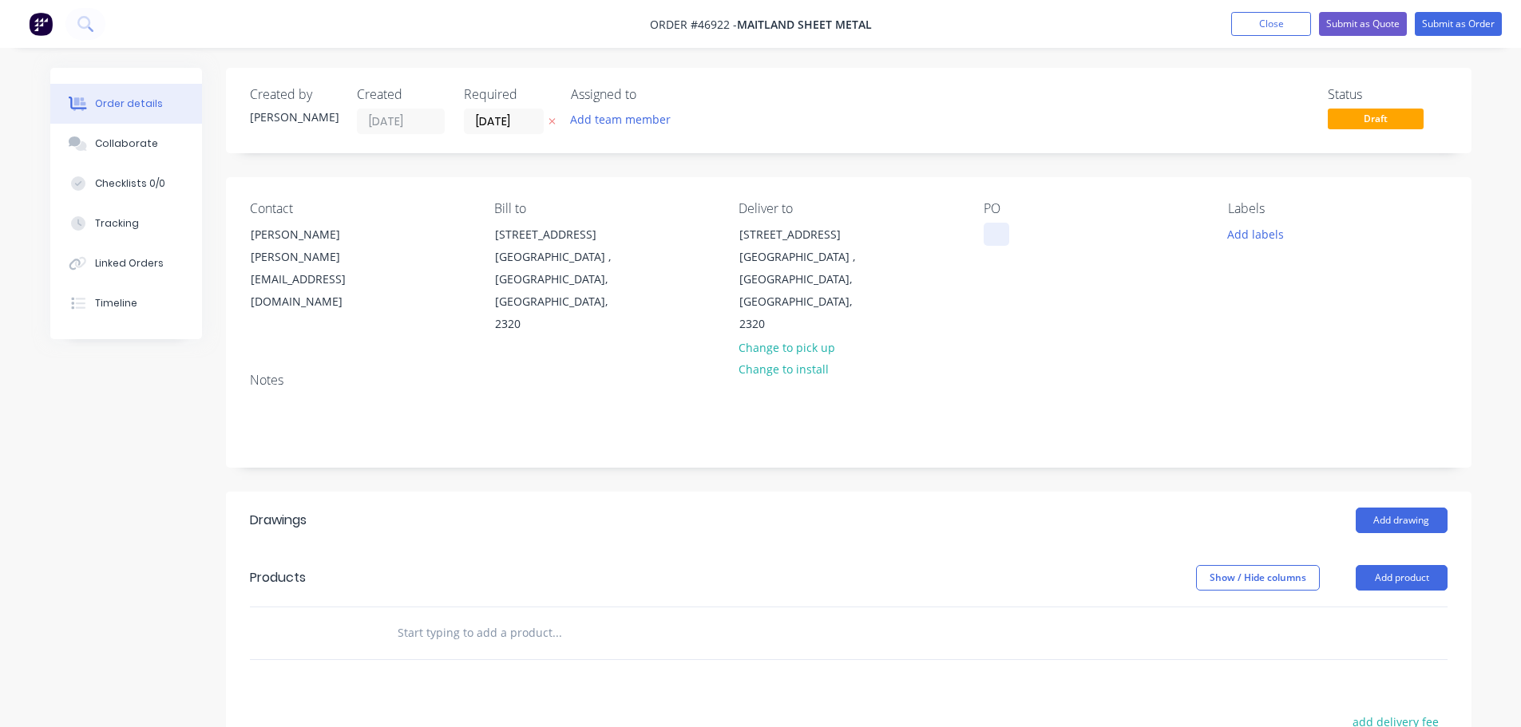
click at [1001, 229] on div at bounding box center [996, 234] width 26 height 23
click at [1376, 508] on button "Add drawing" at bounding box center [1401, 521] width 92 height 26
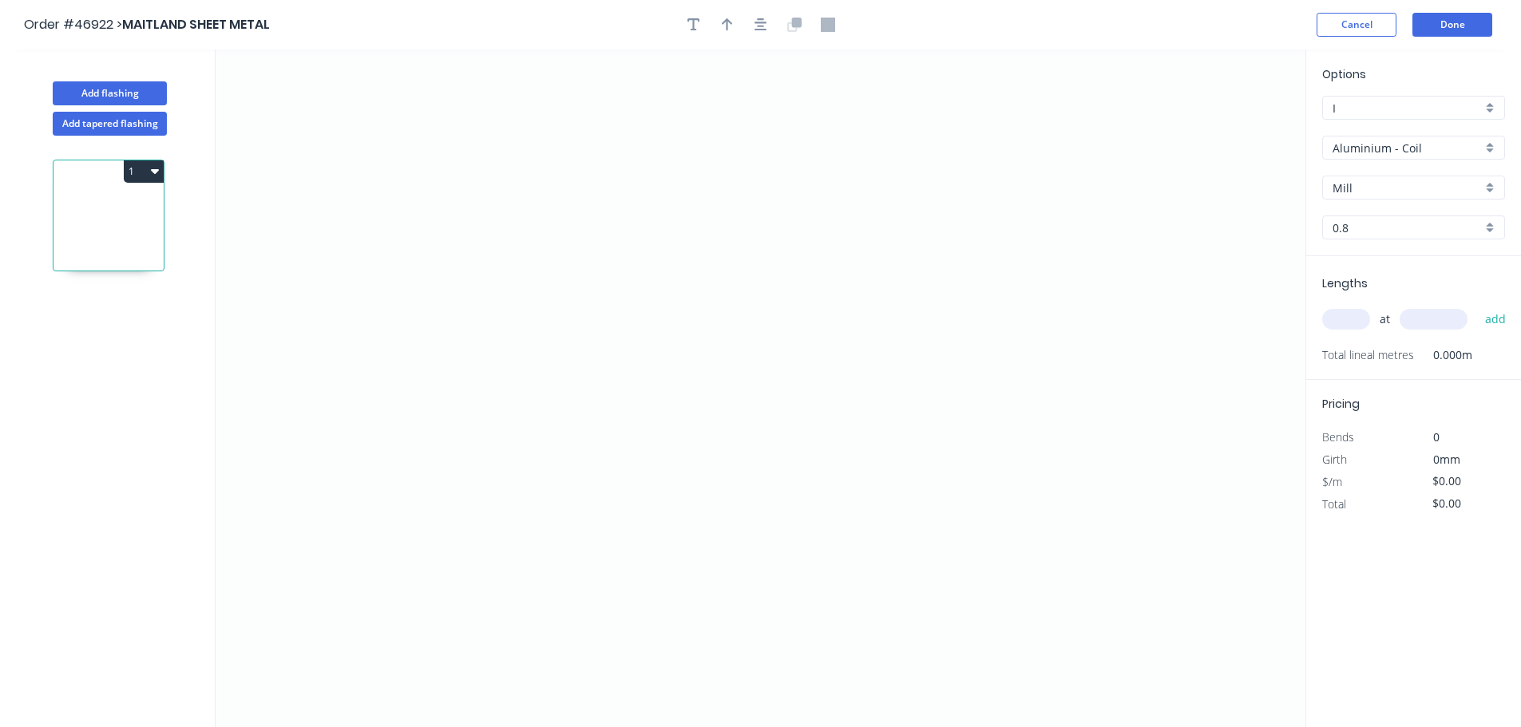
click at [1389, 153] on input "Aluminium - Coil" at bounding box center [1406, 148] width 149 height 17
click at [1370, 282] on div "Zincalume" at bounding box center [1413, 287] width 181 height 28
type input "Zincalume"
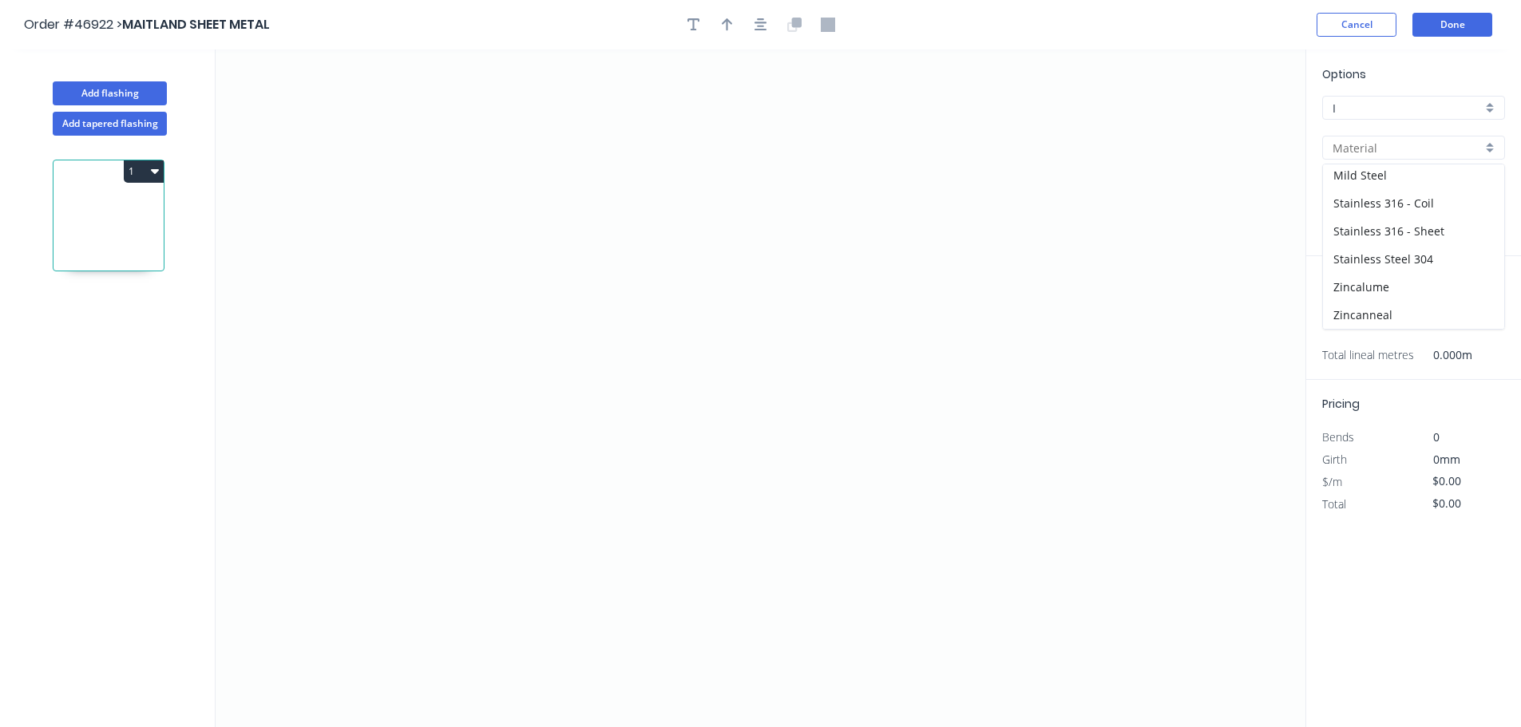
type input "0.55"
click at [437, 256] on icon "0" at bounding box center [761, 388] width 1090 height 678
click at [402, 218] on icon "0" at bounding box center [761, 388] width 1090 height 678
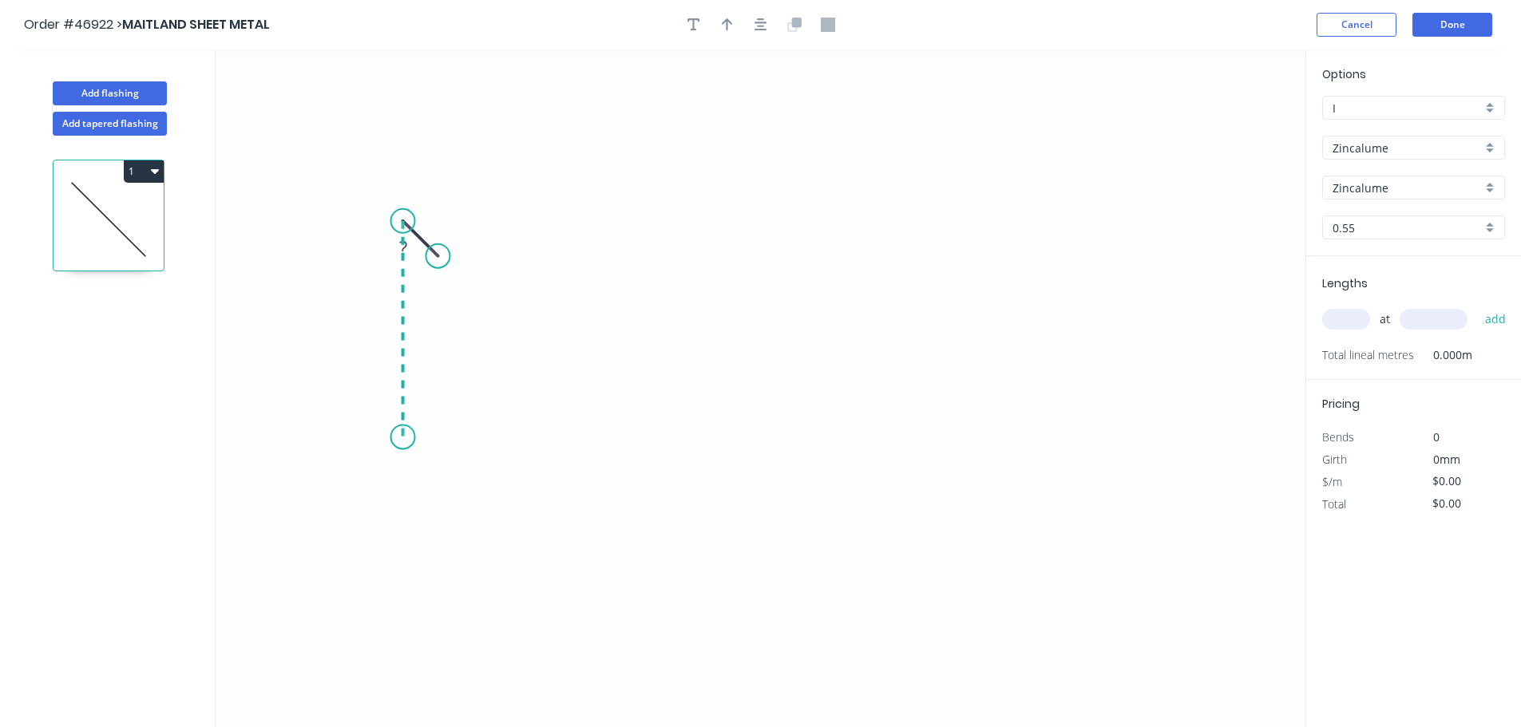
click at [406, 437] on icon "0 ?" at bounding box center [761, 388] width 1090 height 678
click at [960, 449] on icon "0 ? ?" at bounding box center [761, 388] width 1090 height 678
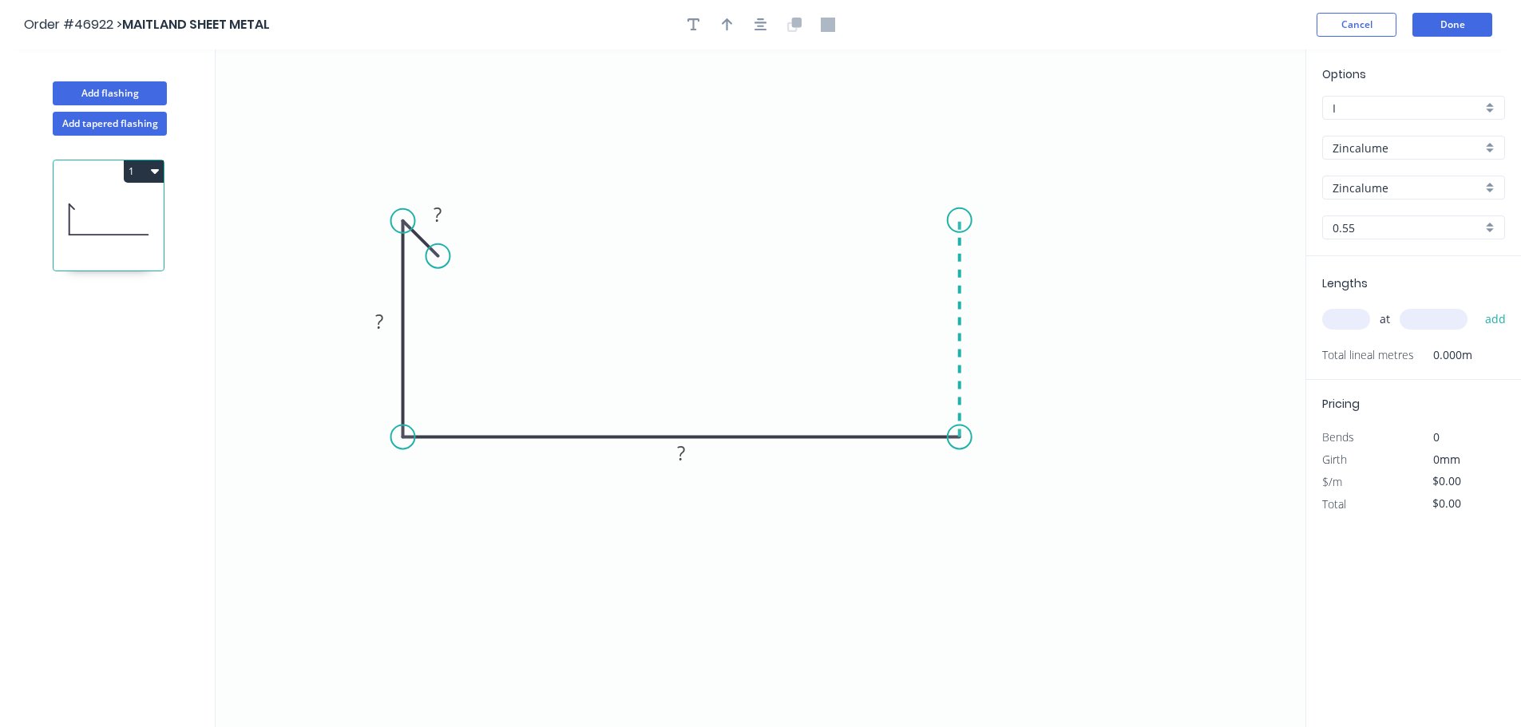
click at [945, 220] on icon "0 ? ? ?" at bounding box center [761, 388] width 1090 height 678
click at [921, 261] on icon "0 ? ? ? ?" at bounding box center [761, 388] width 1090 height 678
click at [431, 217] on rect at bounding box center [437, 215] width 32 height 22
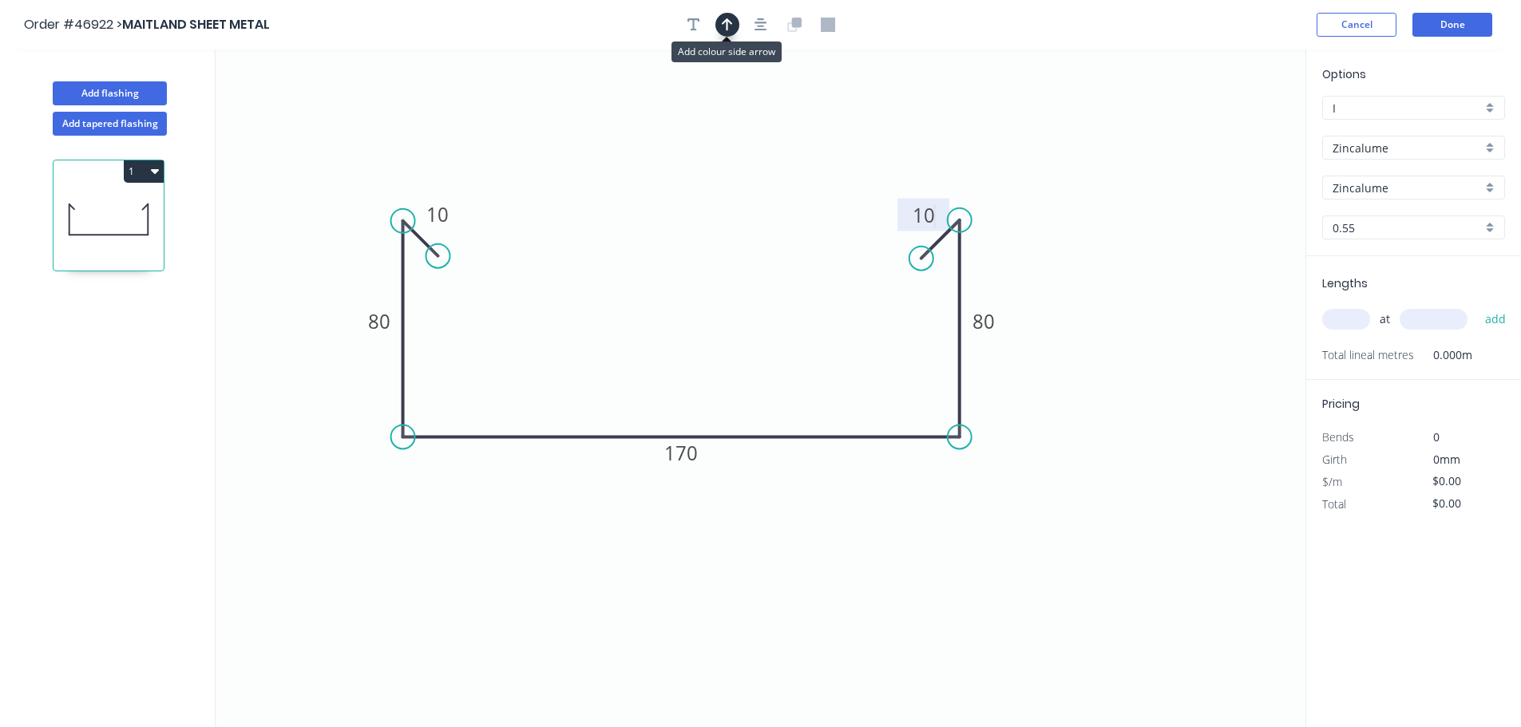
click at [730, 30] on icon "button" at bounding box center [727, 25] width 11 height 14
type input "$14.92"
drag, startPoint x: 1229, startPoint y: 124, endPoint x: 693, endPoint y: 236, distance: 547.3
click at [693, 236] on icon at bounding box center [699, 217] width 14 height 51
click at [1347, 322] on input "text" at bounding box center [1346, 319] width 48 height 21
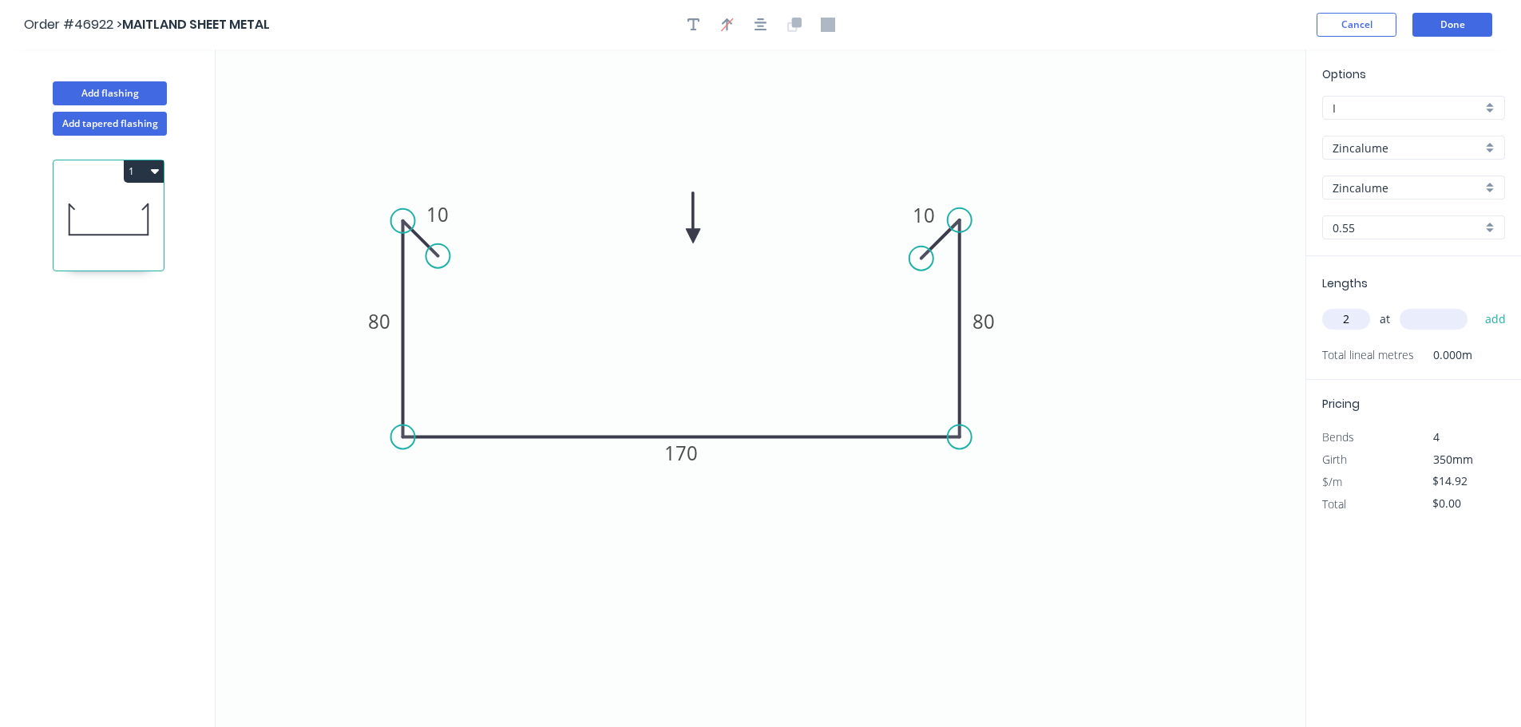
type input "2"
type input "1"
type input "4600"
click at [1477, 306] on button "add" at bounding box center [1496, 319] width 38 height 27
type input "$137.26"
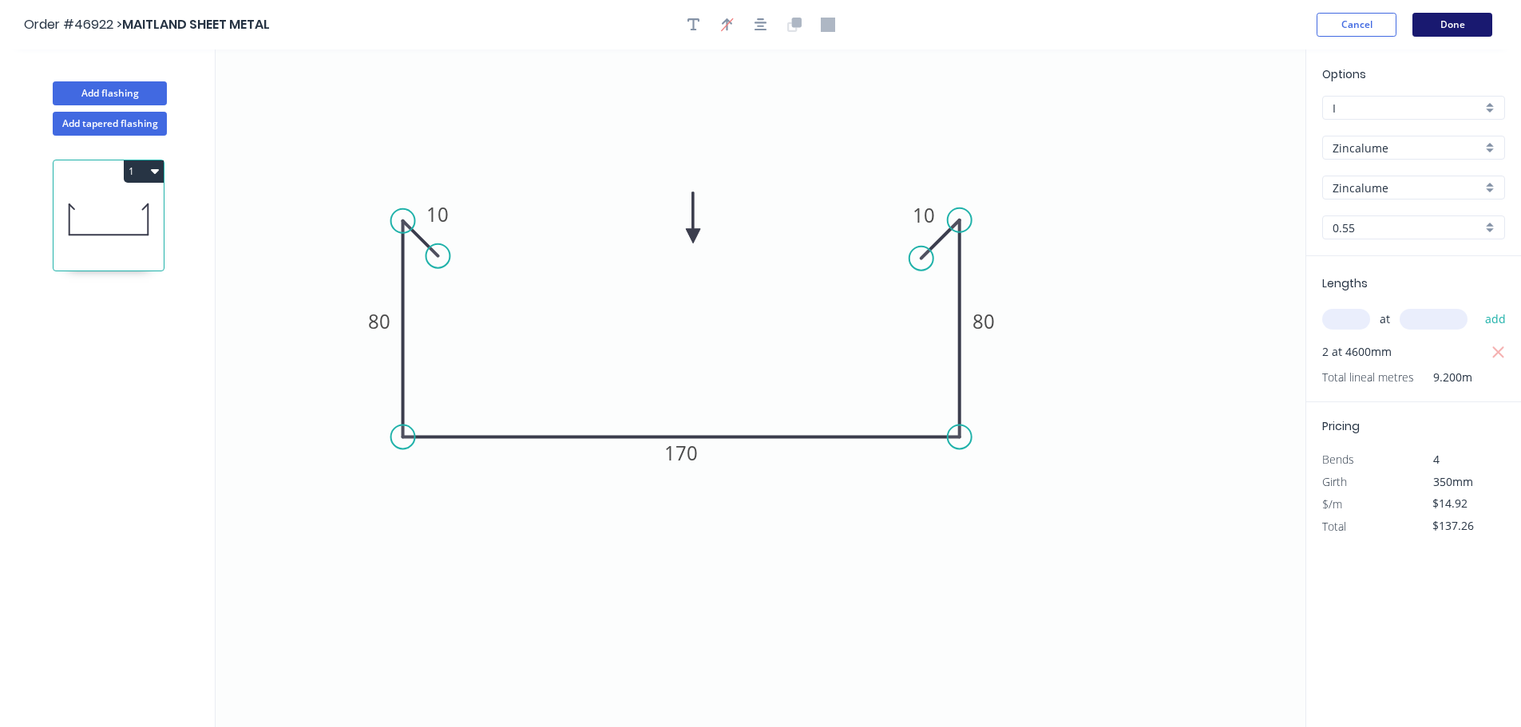
click at [1437, 26] on button "Done" at bounding box center [1452, 25] width 80 height 24
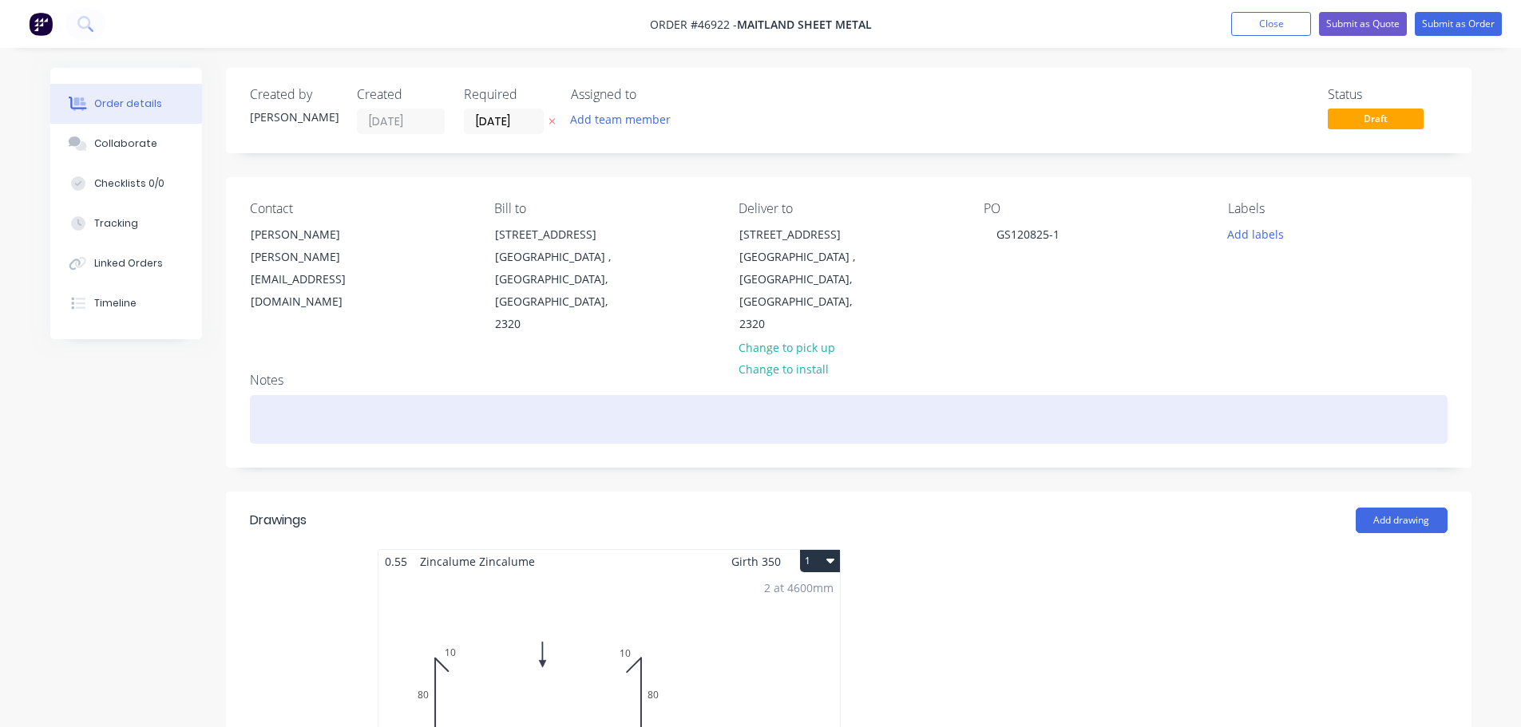
click at [334, 395] on div at bounding box center [848, 419] width 1197 height 49
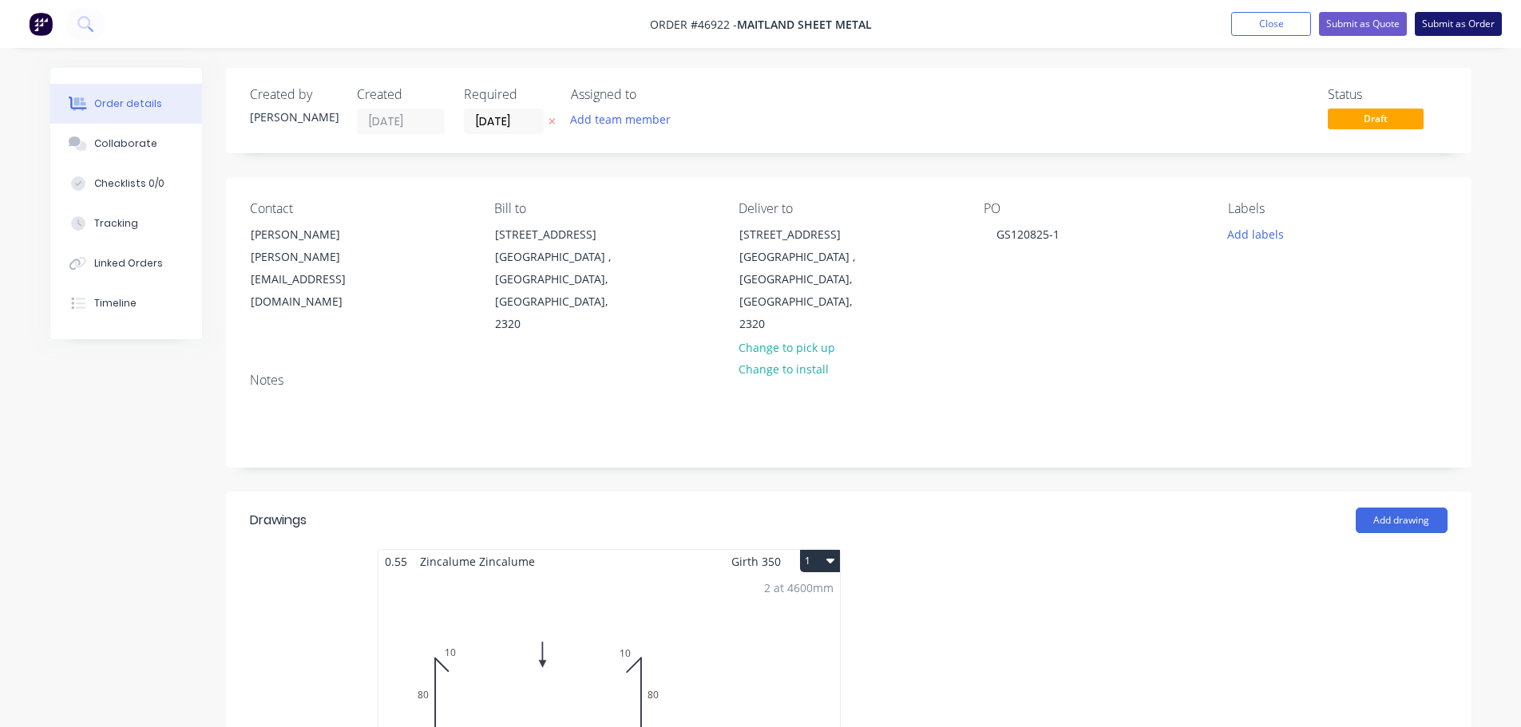
click at [1437, 18] on button "Submit as Order" at bounding box center [1458, 24] width 87 height 24
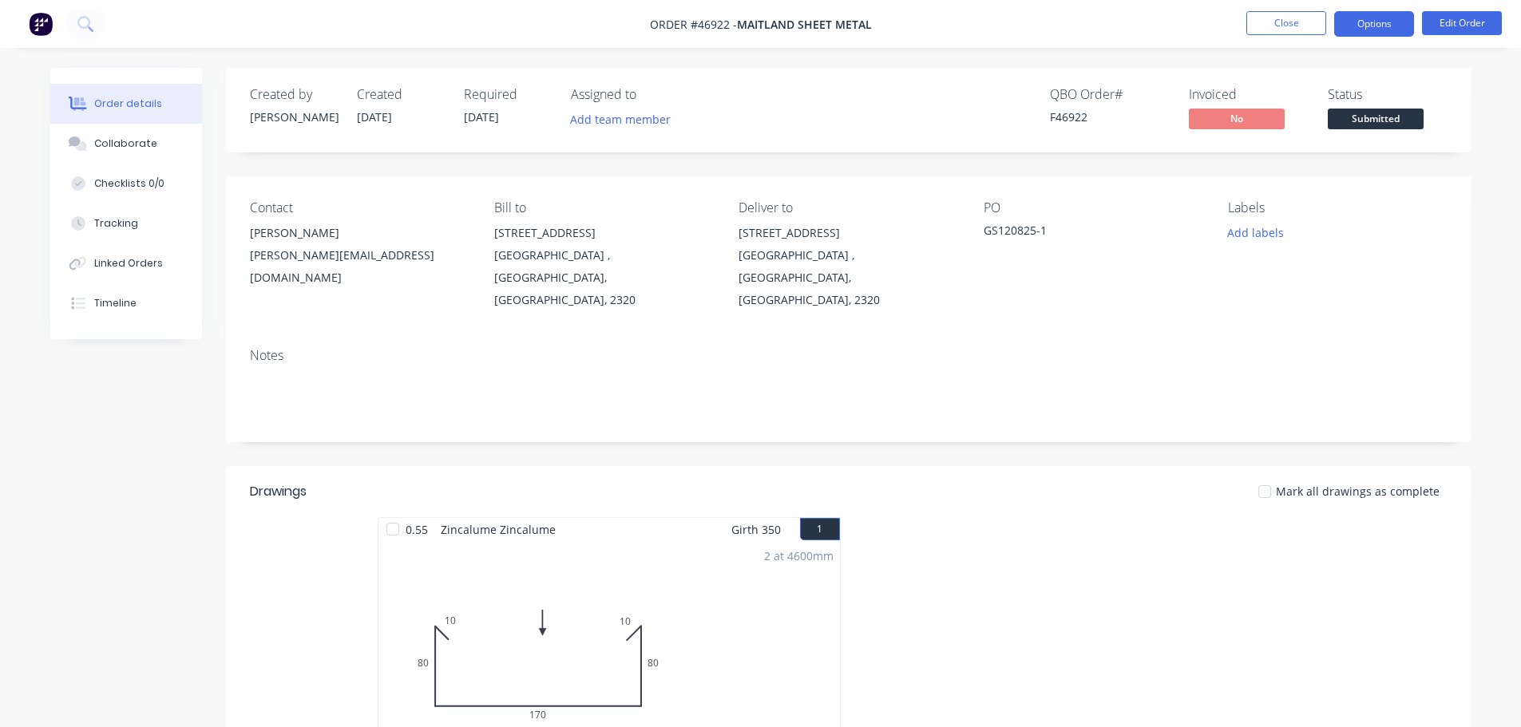
click at [1374, 24] on button "Options" at bounding box center [1374, 24] width 80 height 26
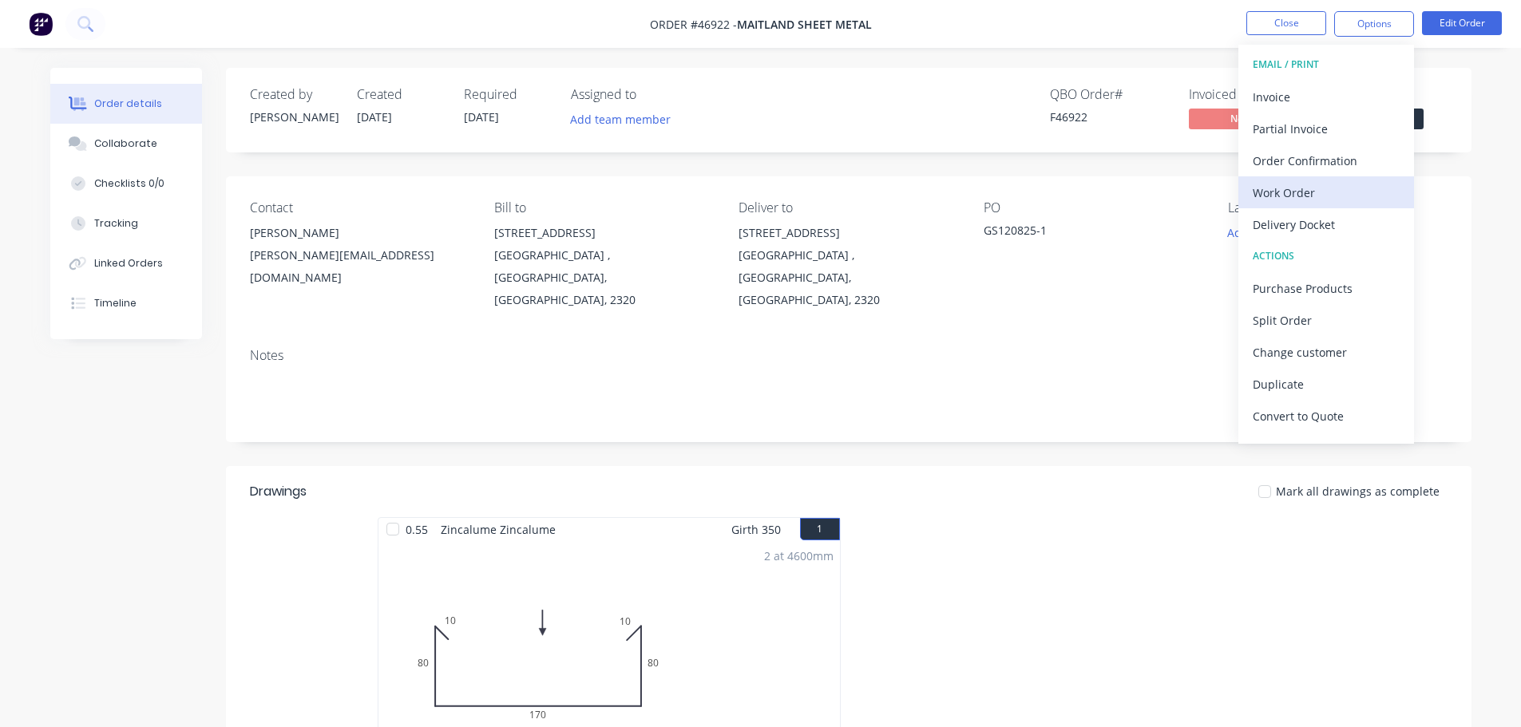
click at [1314, 197] on div "Work Order" at bounding box center [1326, 192] width 147 height 23
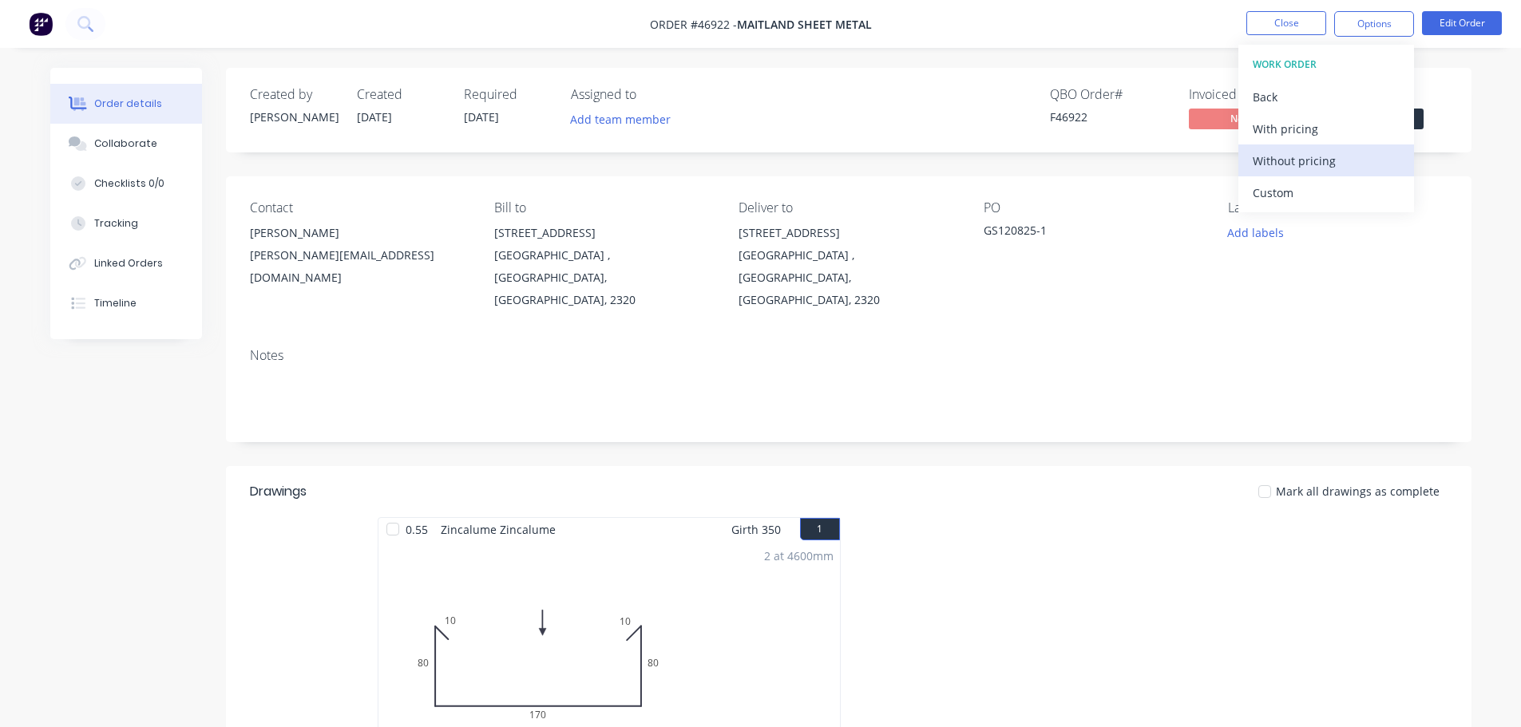
click at [1327, 166] on div "Without pricing" at bounding box center [1326, 160] width 147 height 23
click at [1420, 118] on span "Submitted" at bounding box center [1376, 119] width 96 height 20
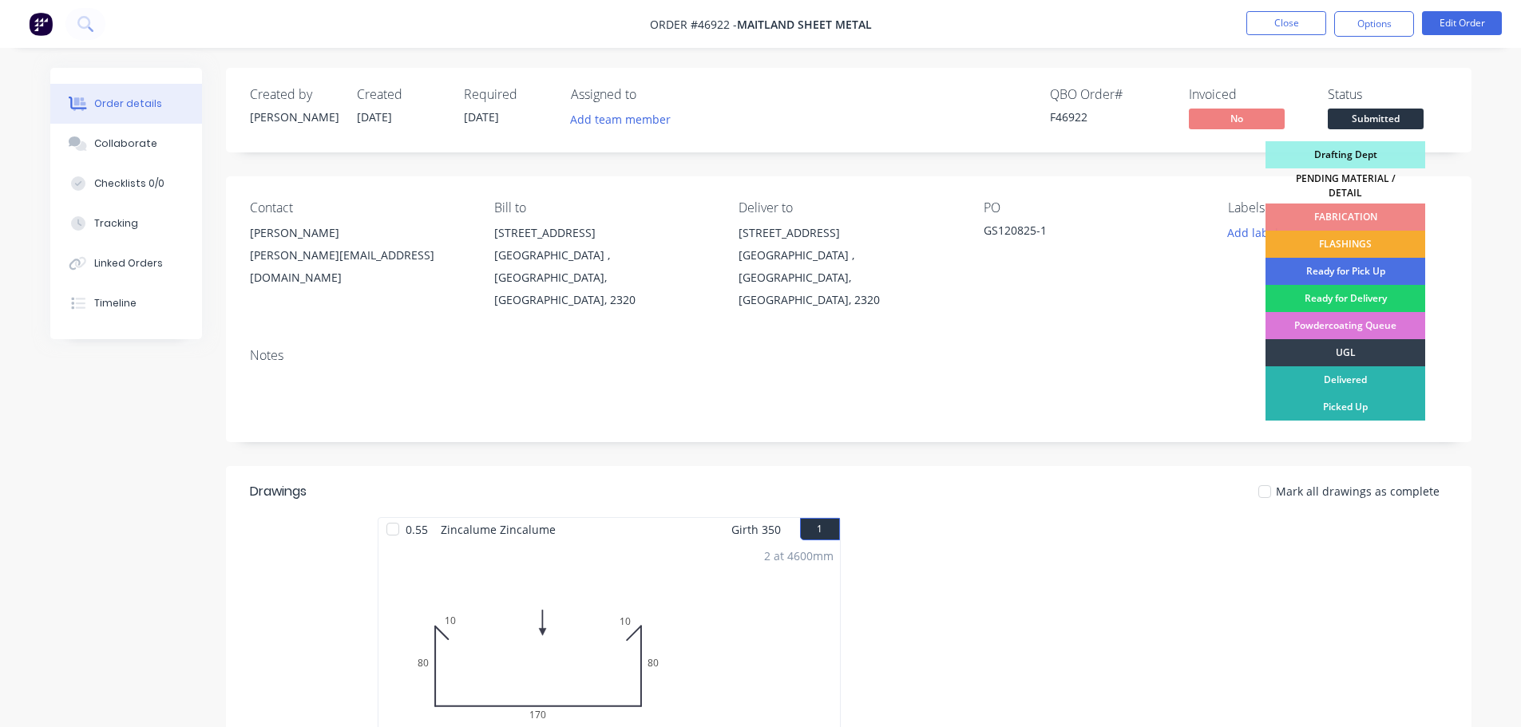
click at [1346, 233] on div "FLASHINGS" at bounding box center [1345, 244] width 160 height 27
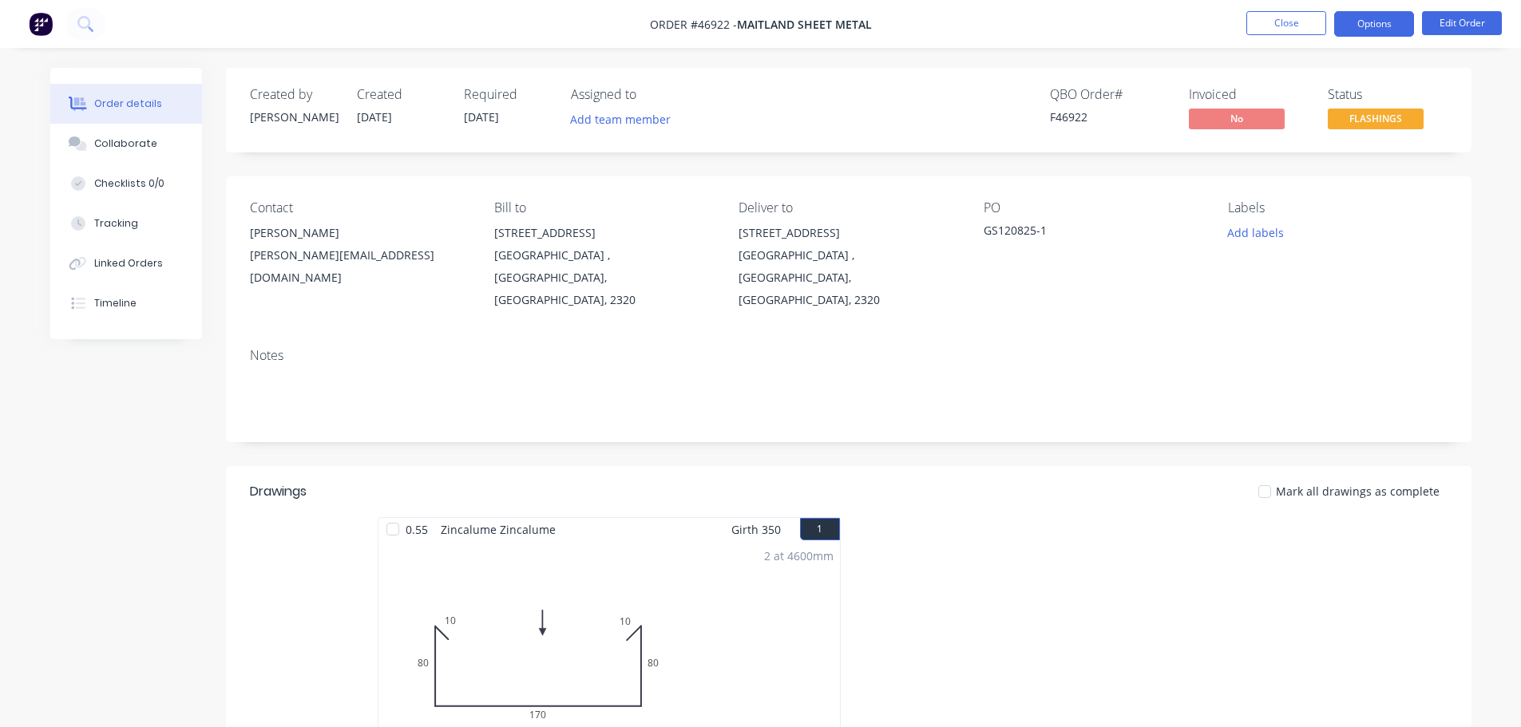
click at [1371, 23] on button "Options" at bounding box center [1374, 24] width 80 height 26
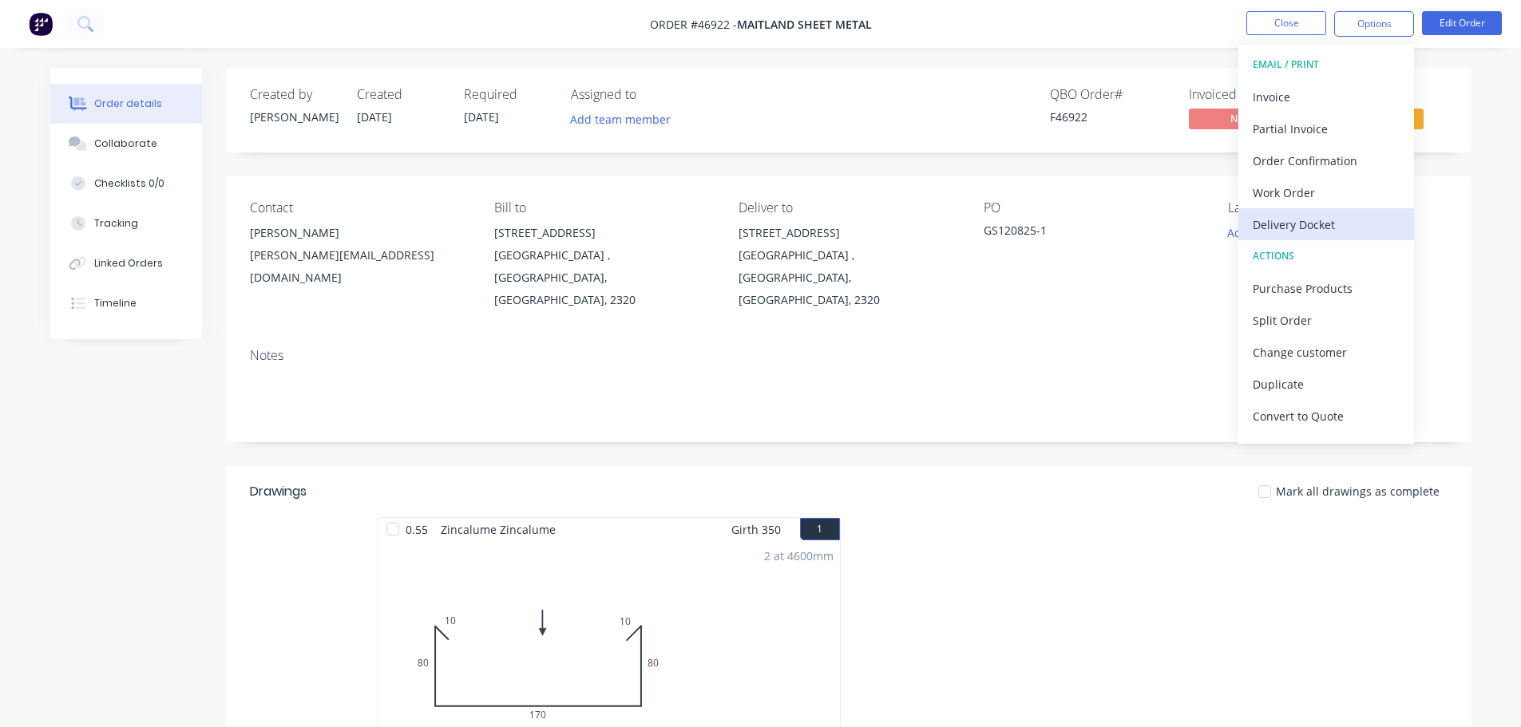
click at [1308, 229] on div "Delivery Docket" at bounding box center [1326, 224] width 147 height 23
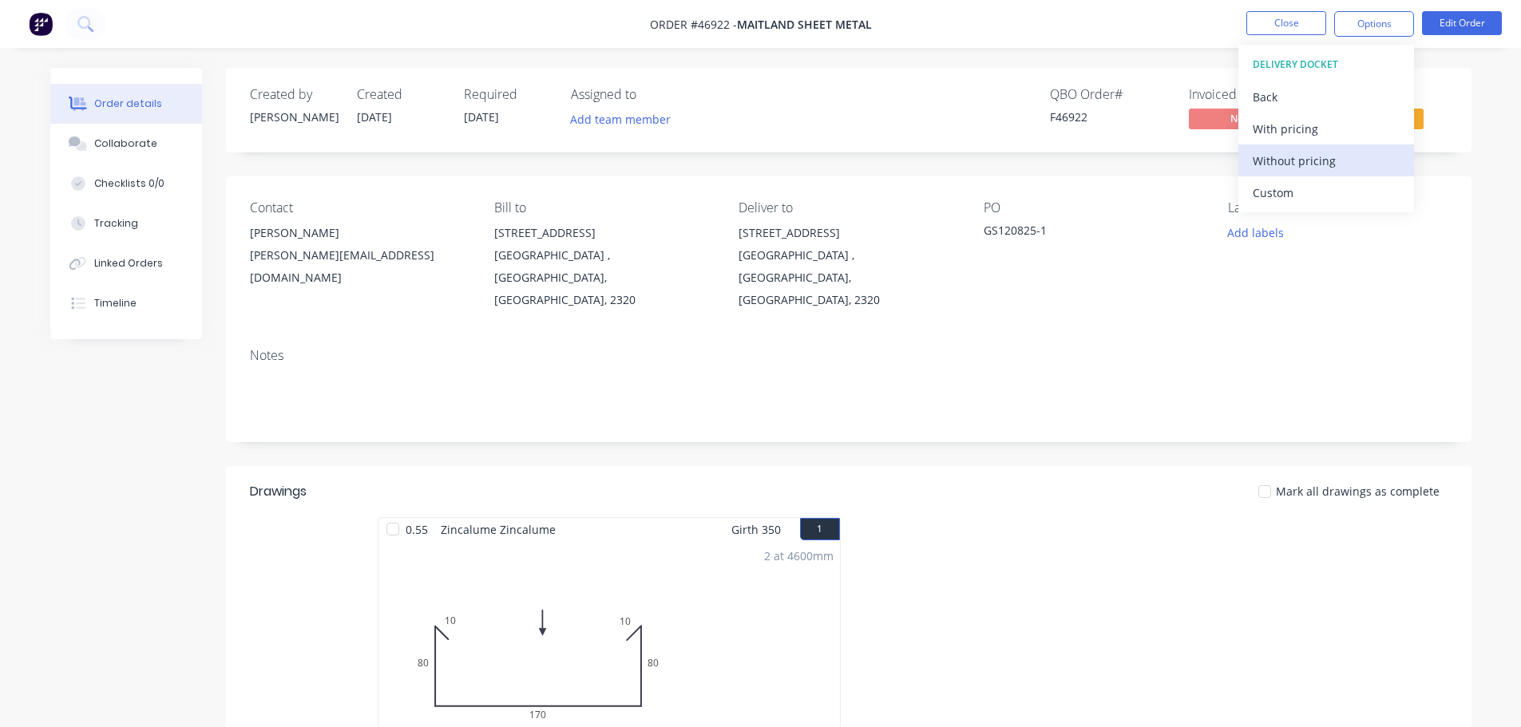
click at [1321, 158] on div "Without pricing" at bounding box center [1326, 160] width 147 height 23
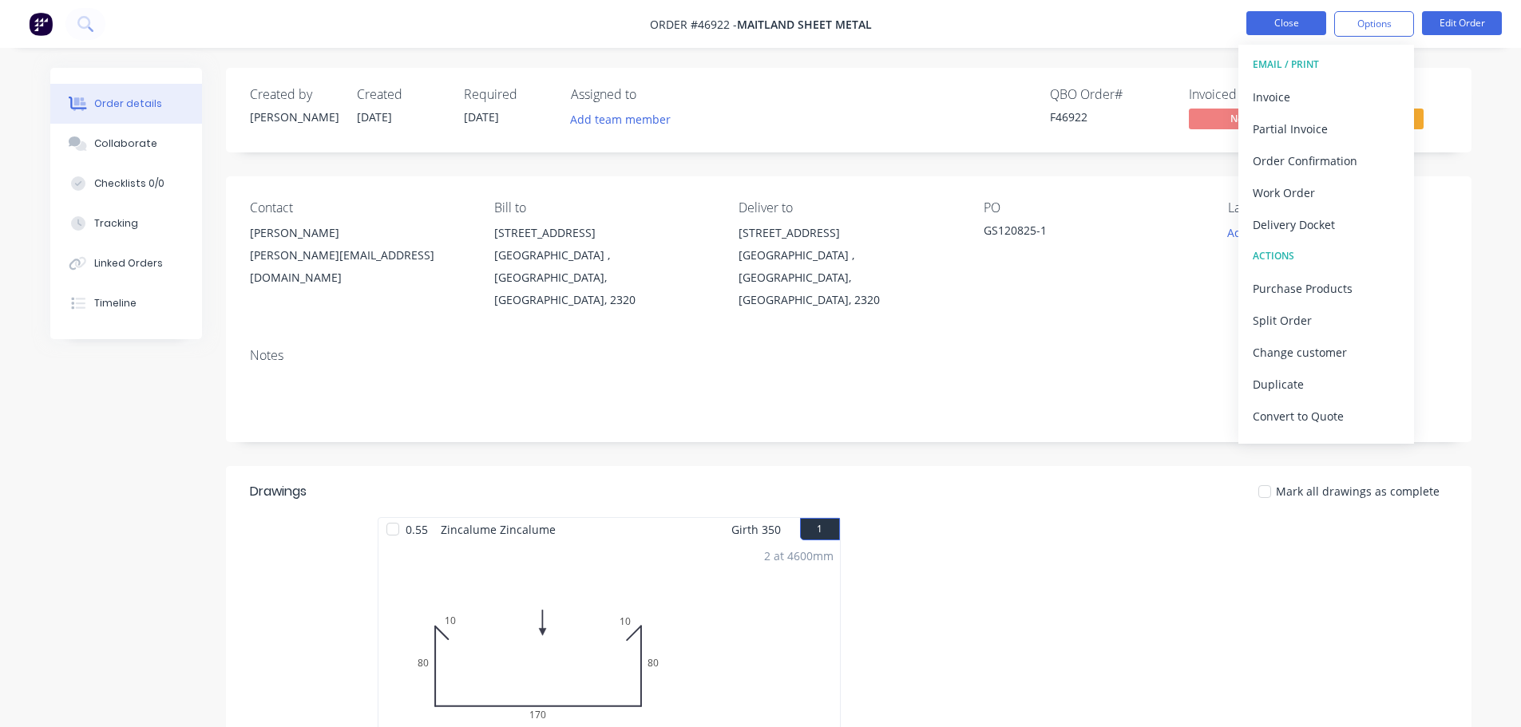
click at [1292, 23] on button "Close" at bounding box center [1286, 23] width 80 height 24
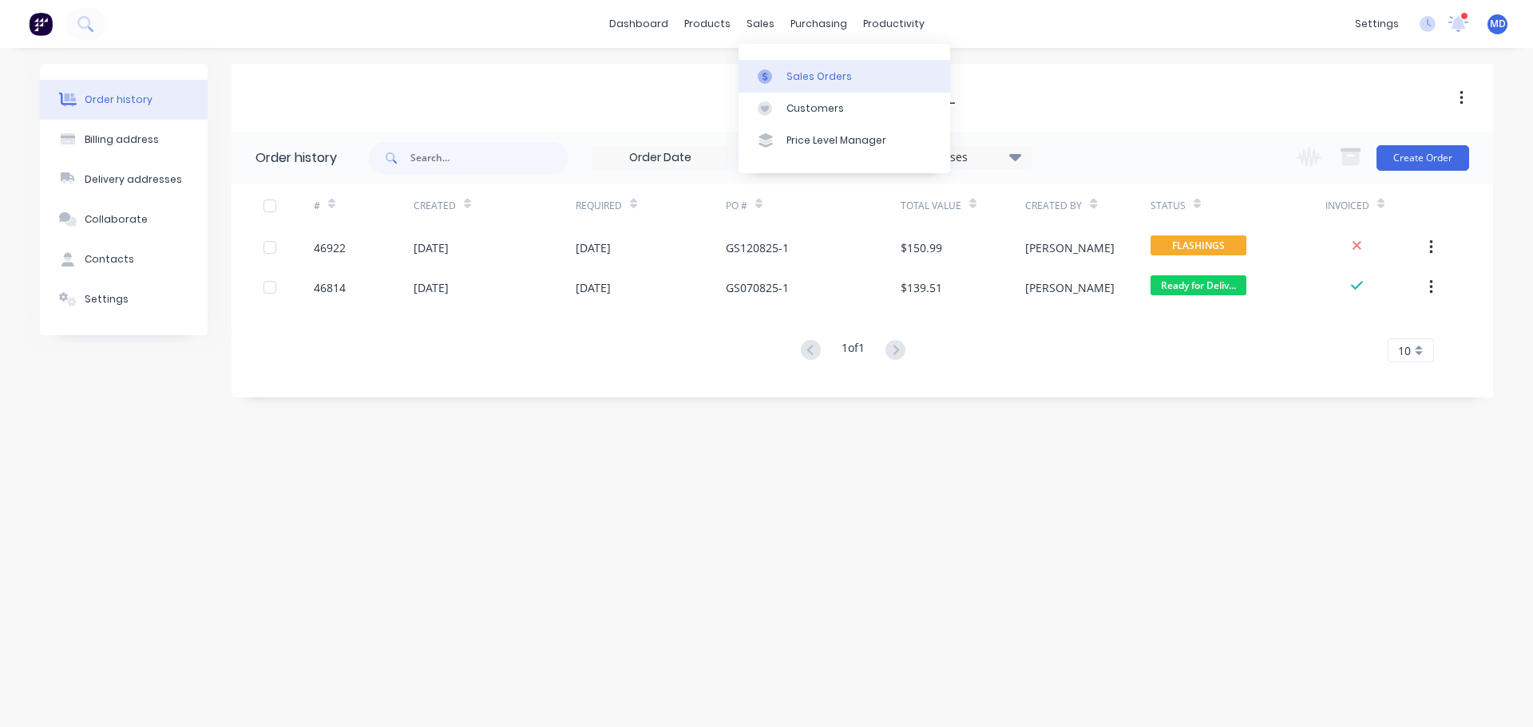
click at [805, 68] on link "Sales Orders" at bounding box center [844, 76] width 212 height 32
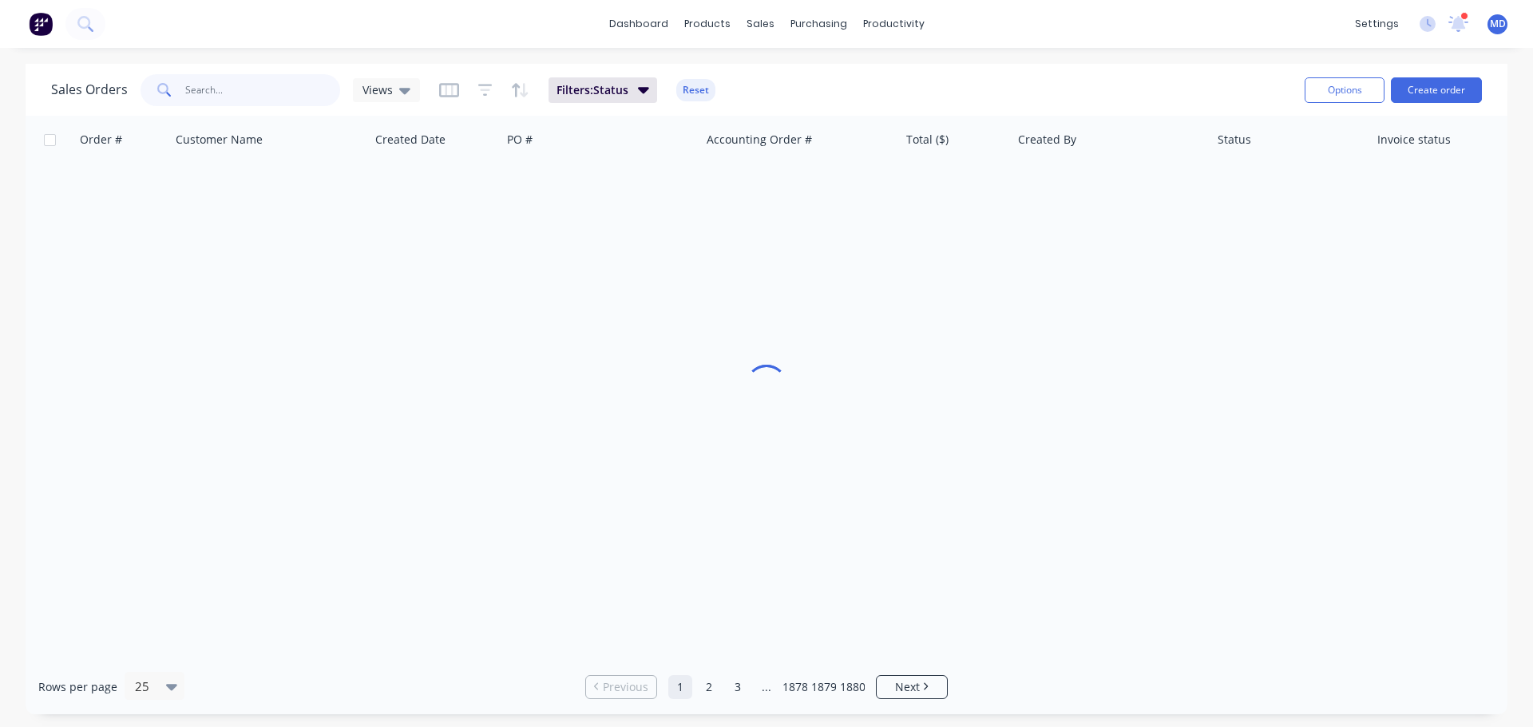
click at [222, 85] on input "text" at bounding box center [263, 90] width 156 height 32
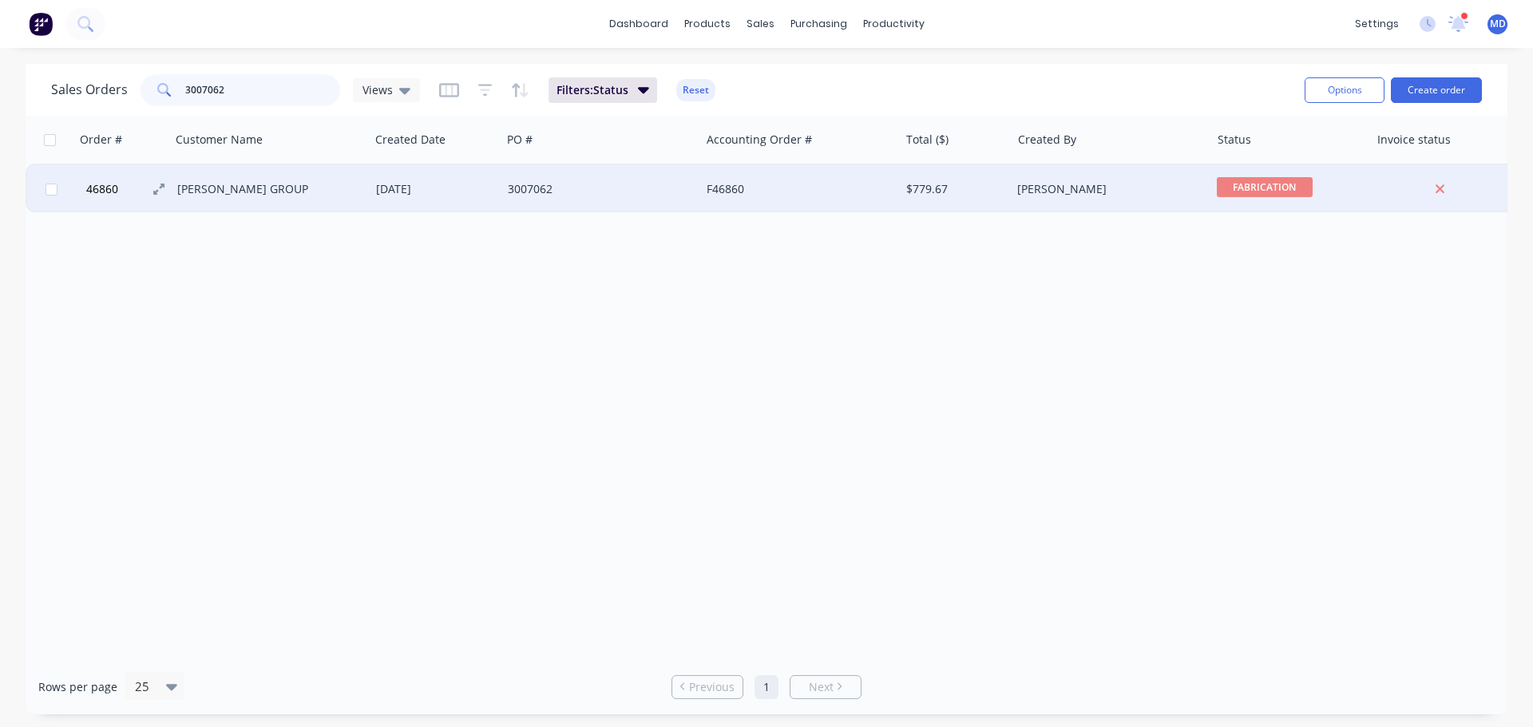
type input "3007062"
click at [101, 192] on span "46860" at bounding box center [102, 189] width 32 height 16
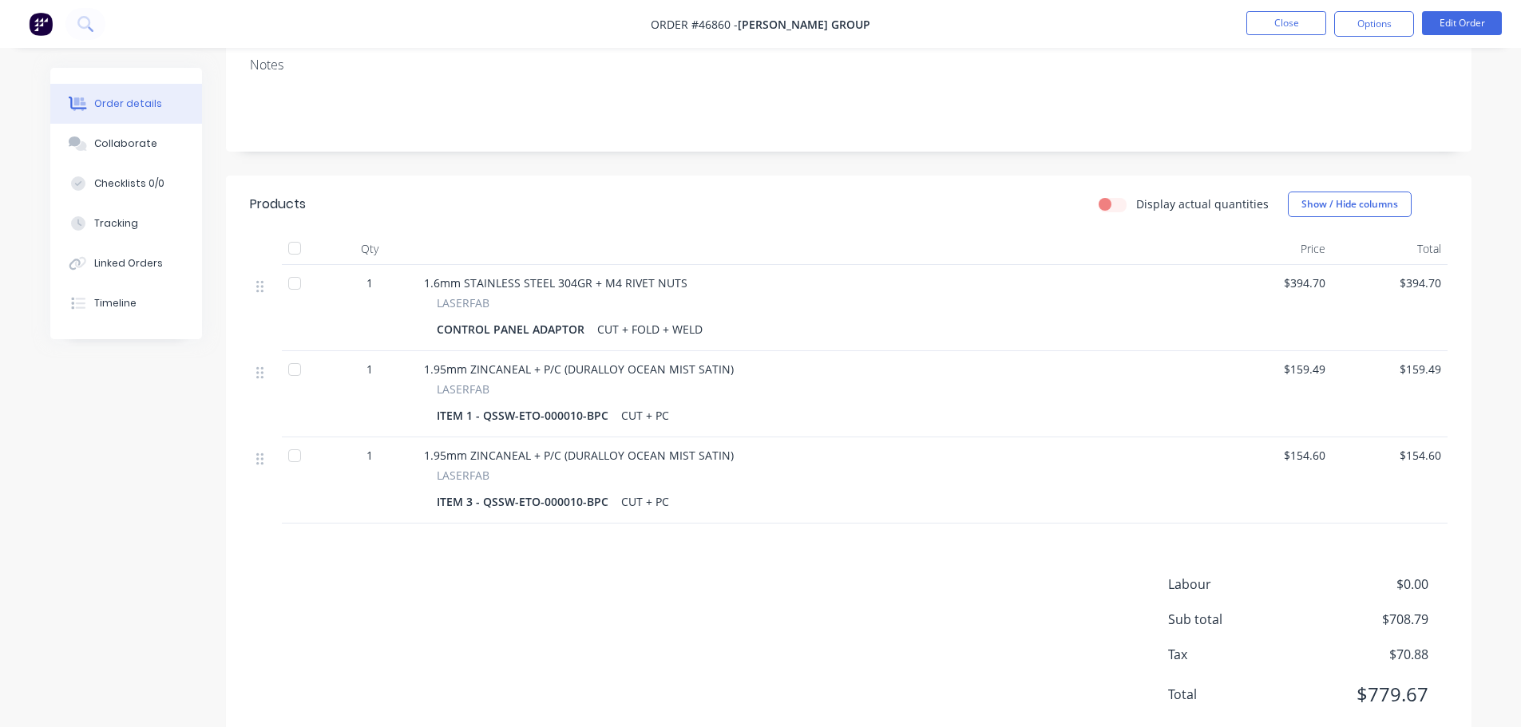
scroll to position [336, 0]
click at [1284, 24] on button "Close" at bounding box center [1286, 23] width 80 height 24
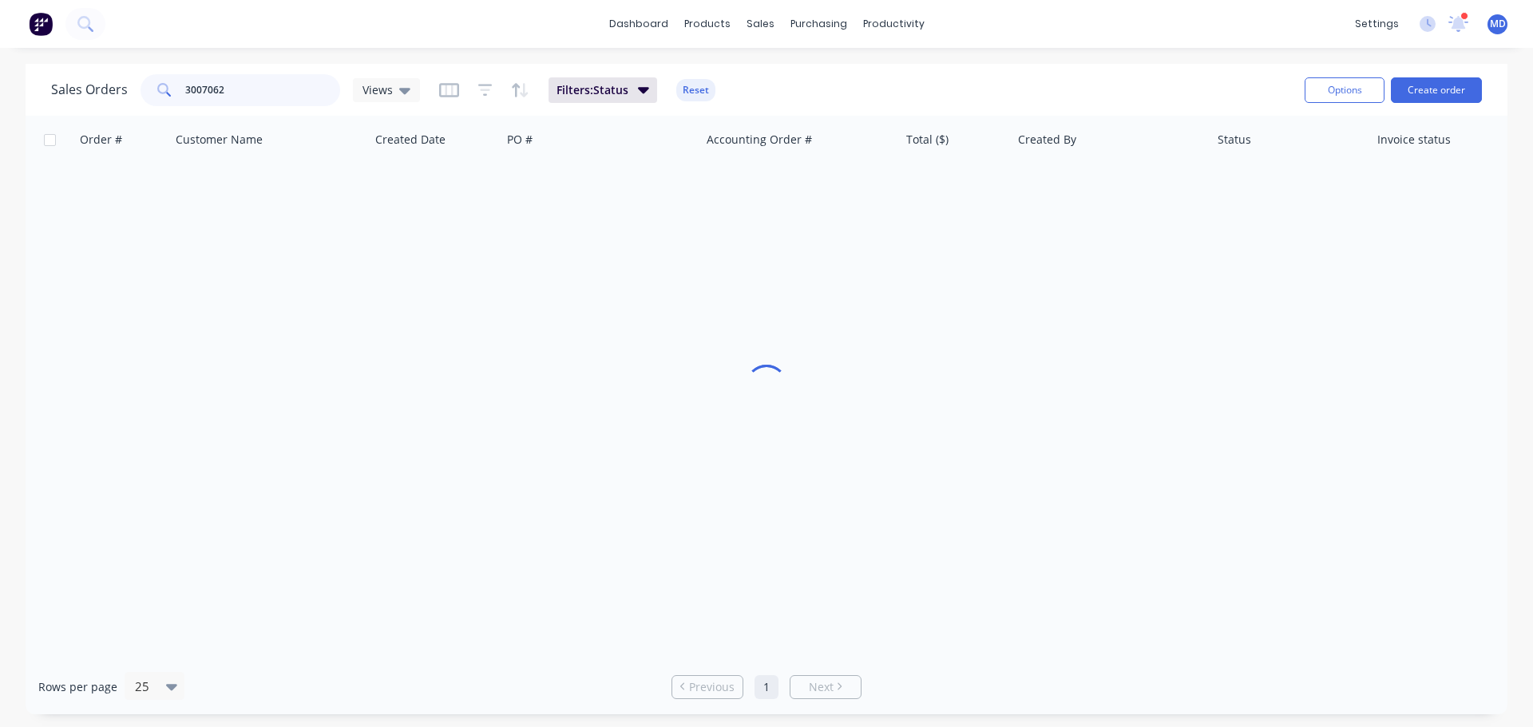
click at [226, 81] on input "3007062" at bounding box center [263, 90] width 156 height 32
type input "3"
click at [788, 75] on div "Sales Orders" at bounding box center [818, 76] width 65 height 14
click at [223, 86] on input "text" at bounding box center [263, 90] width 156 height 32
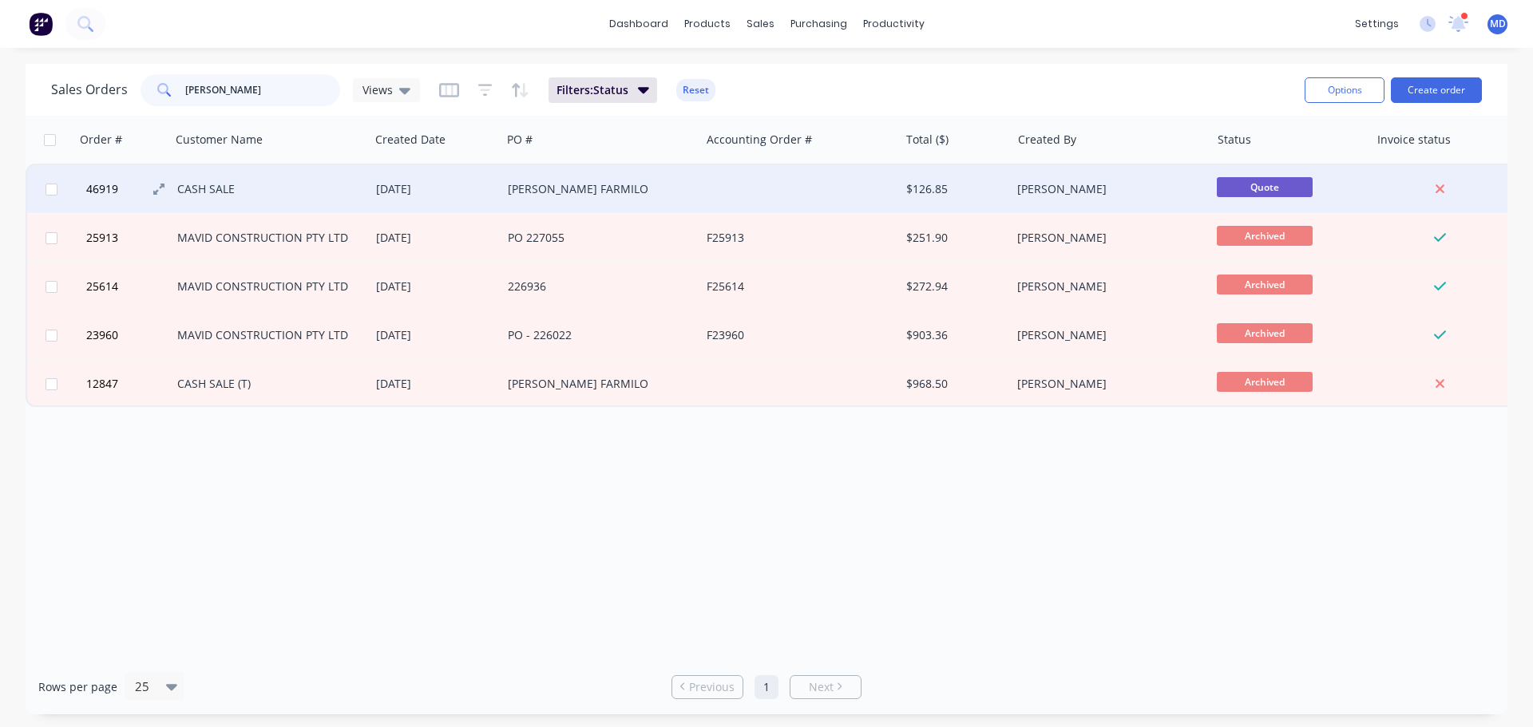
type input "[PERSON_NAME]"
click at [99, 178] on button "46919" at bounding box center [129, 189] width 96 height 48
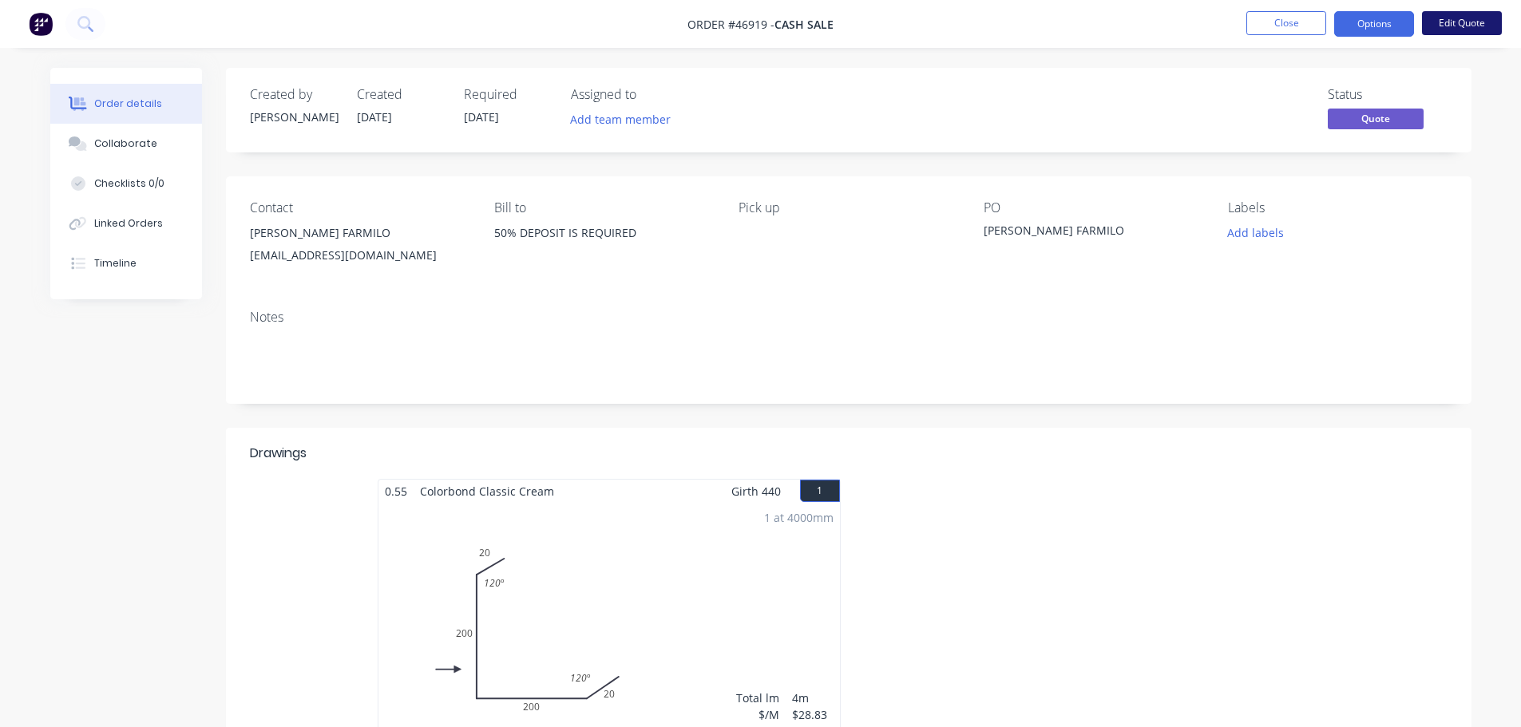
click at [1455, 18] on button "Edit Quote" at bounding box center [1462, 23] width 80 height 24
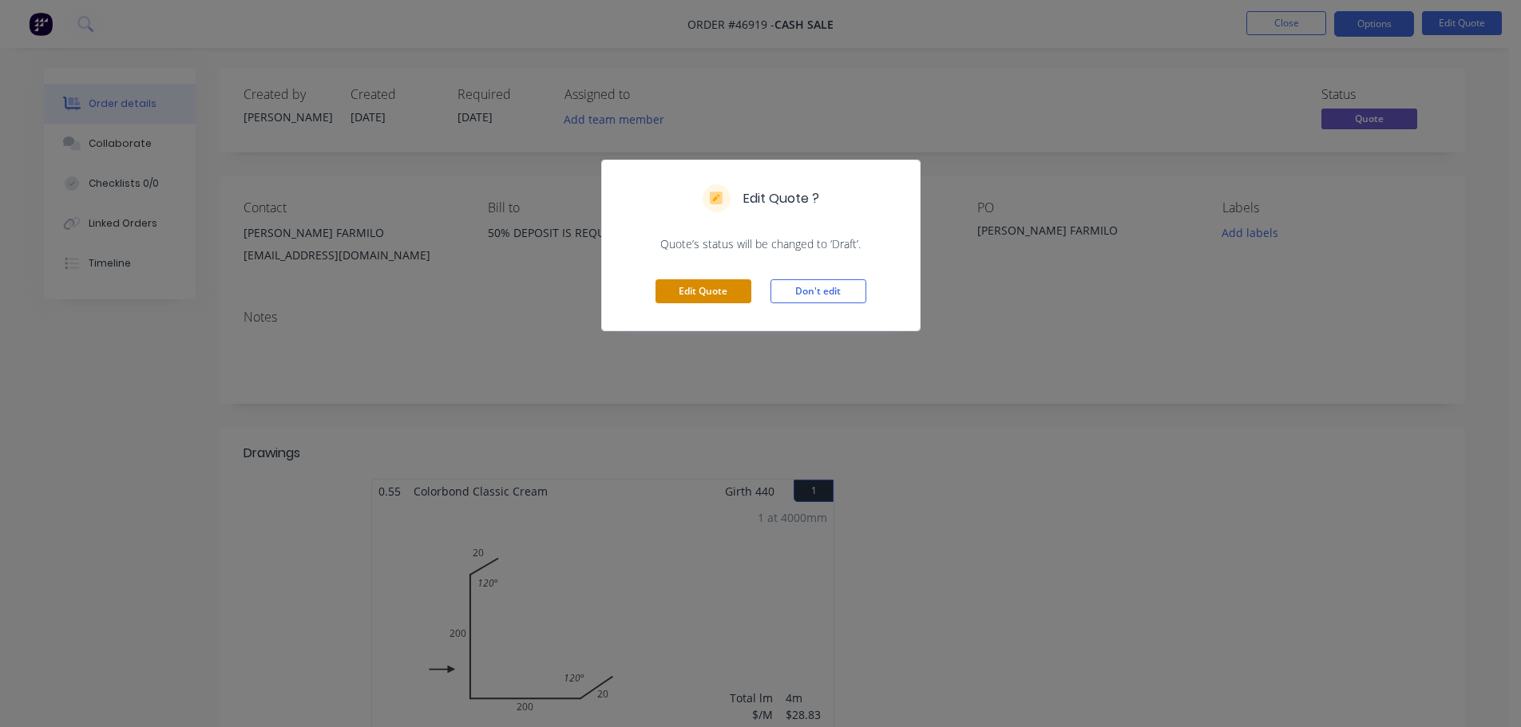
click at [723, 283] on button "Edit Quote" at bounding box center [703, 291] width 96 height 24
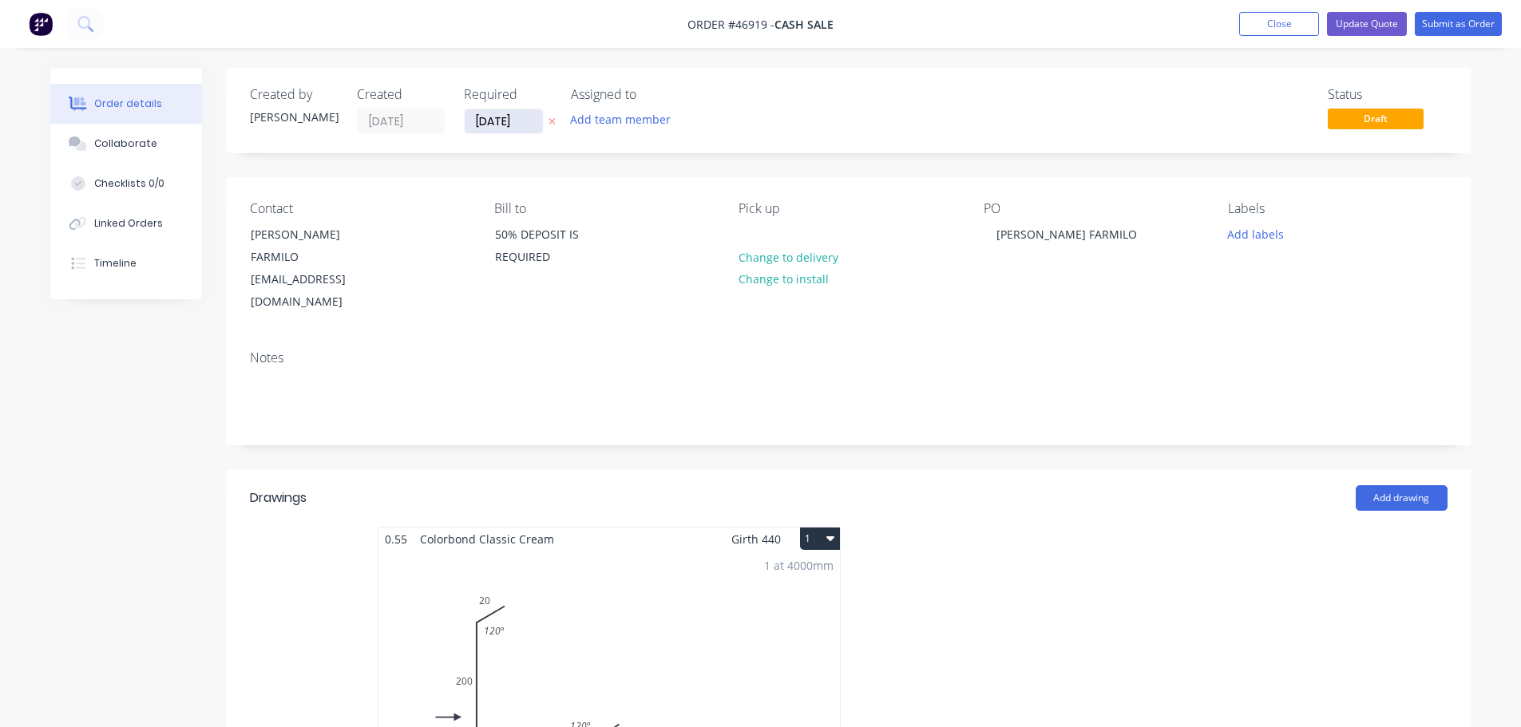
click at [514, 118] on input "[DATE]" at bounding box center [504, 121] width 78 height 24
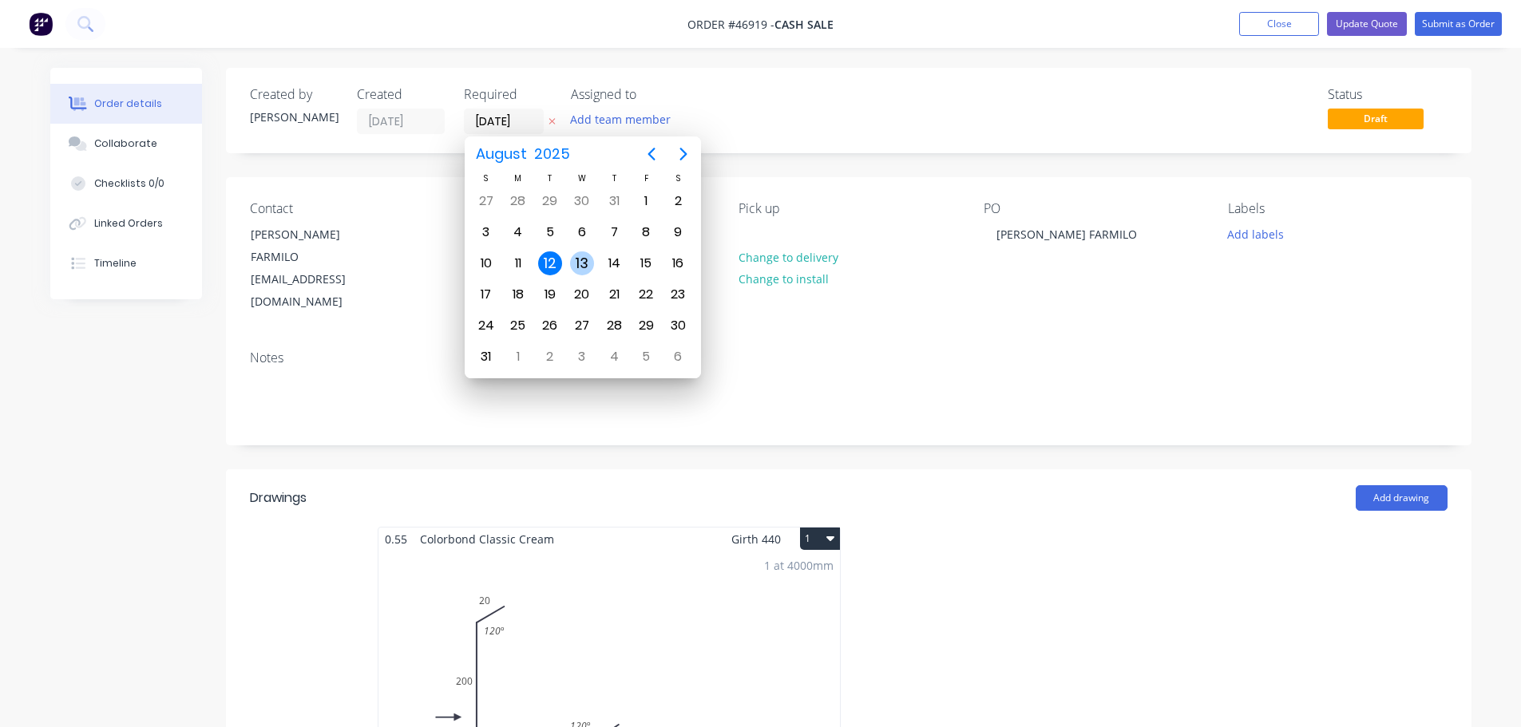
click at [581, 268] on div "13" at bounding box center [582, 263] width 24 height 24
type input "[DATE]"
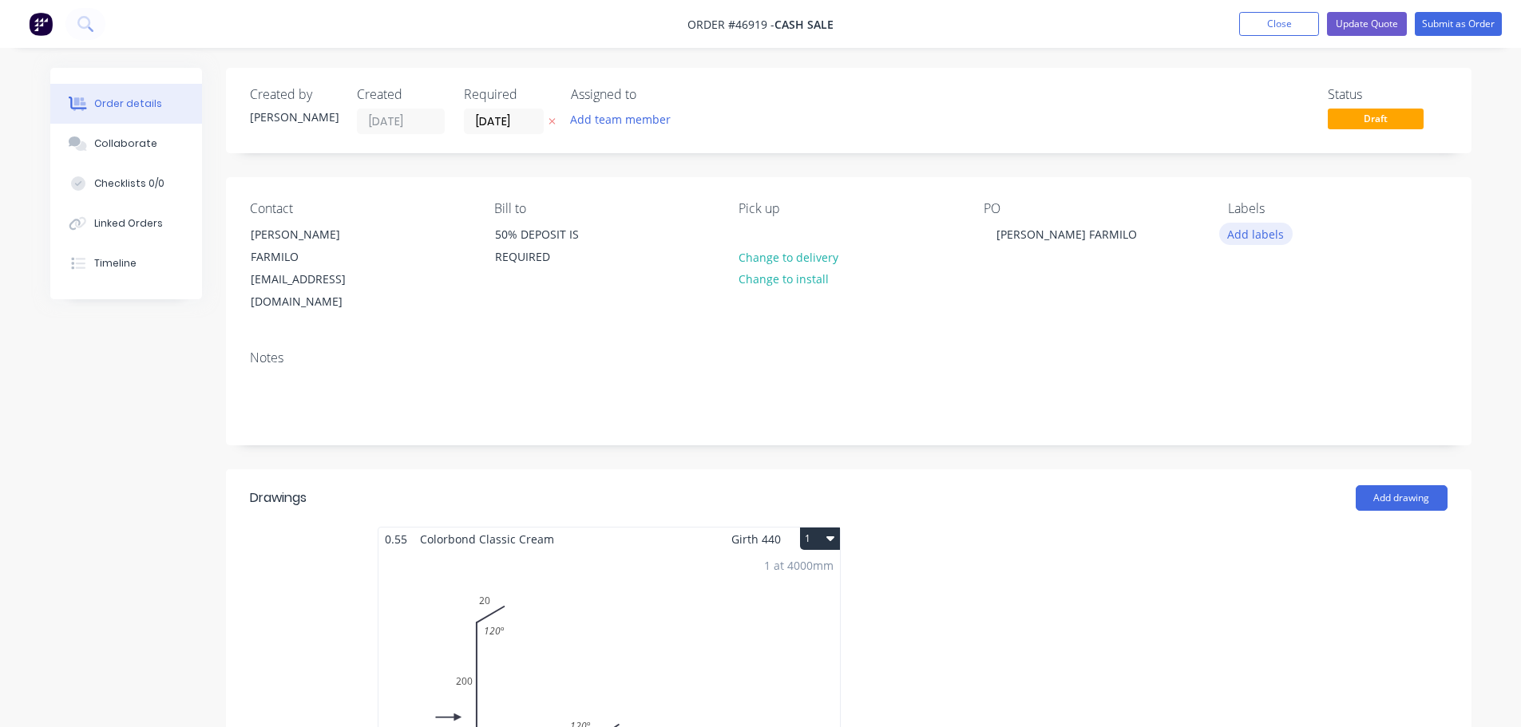
click at [1249, 234] on button "Add labels" at bounding box center [1255, 234] width 73 height 22
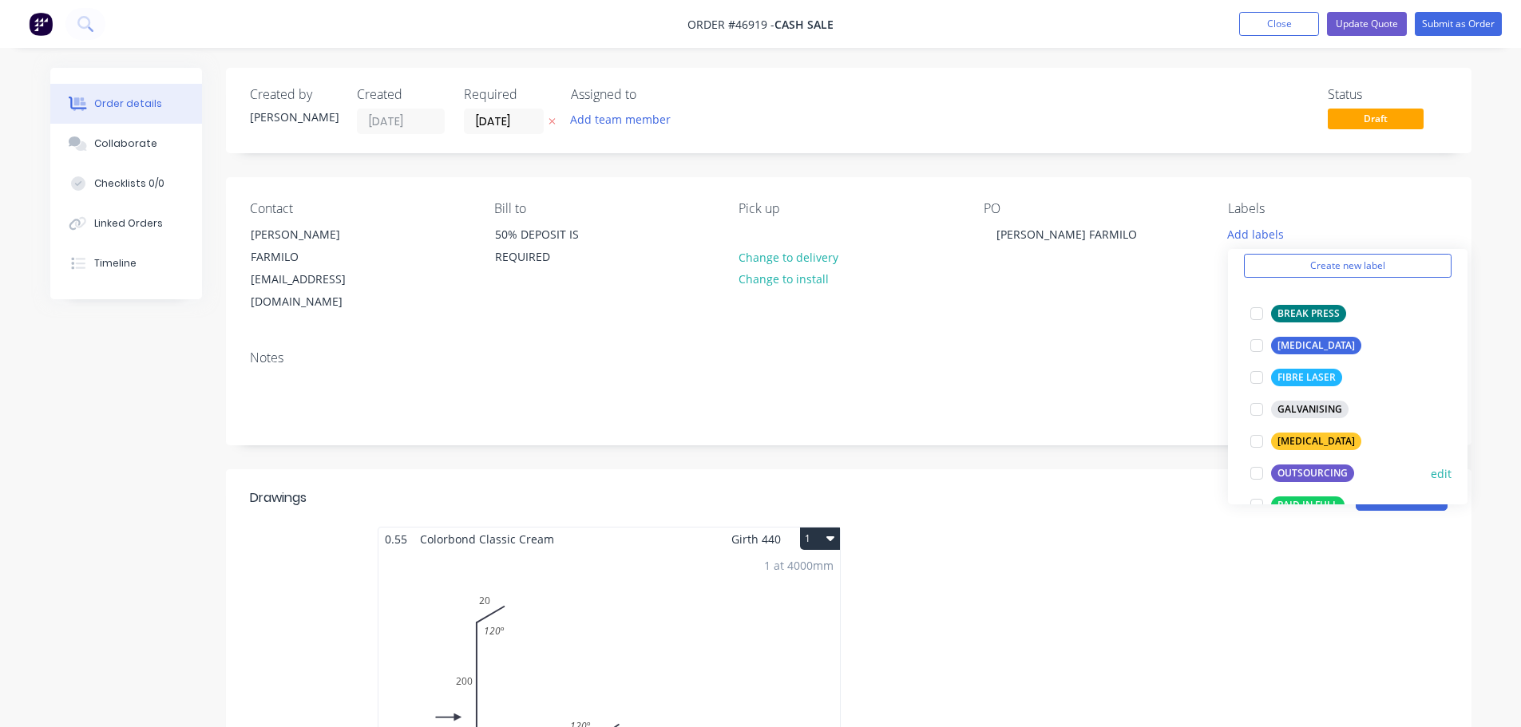
scroll to position [160, 0]
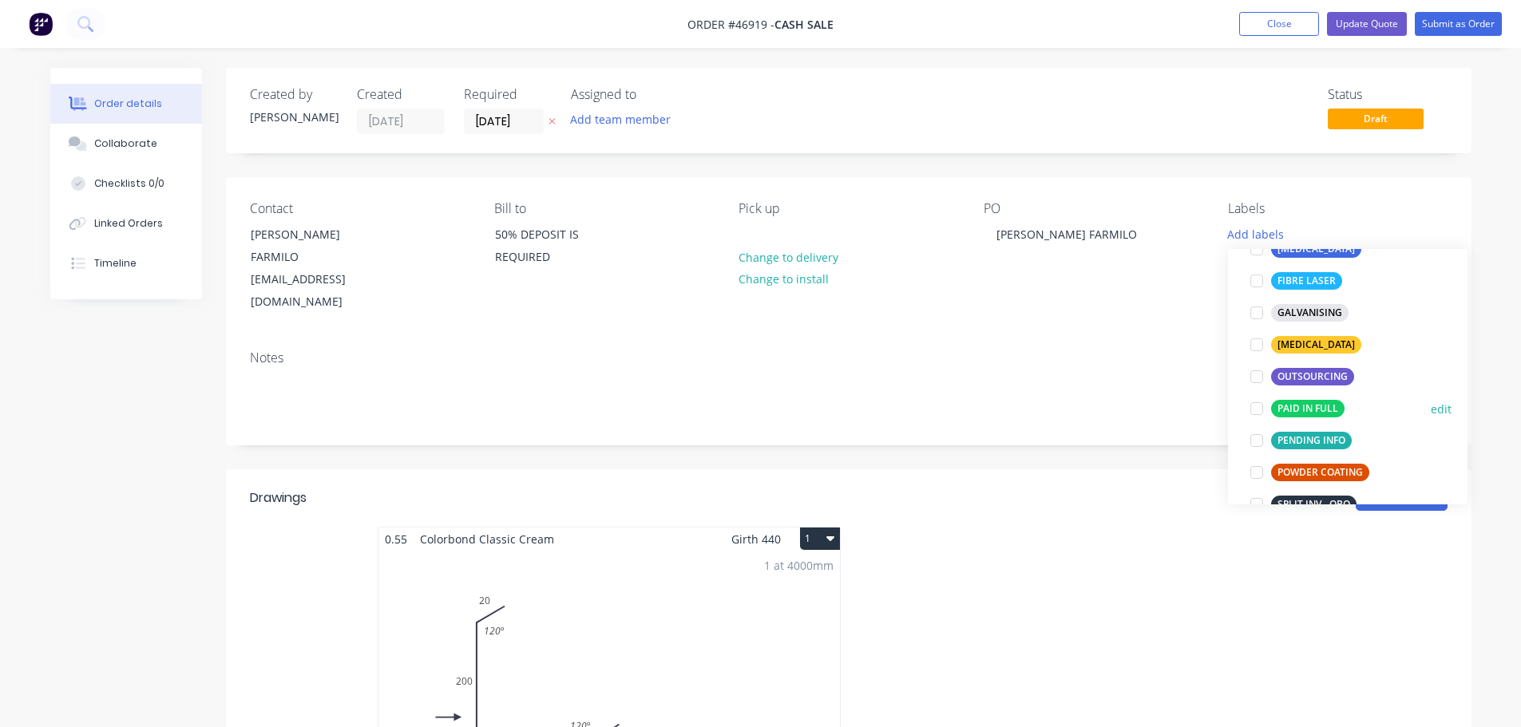
click at [1253, 414] on div at bounding box center [1257, 409] width 32 height 32
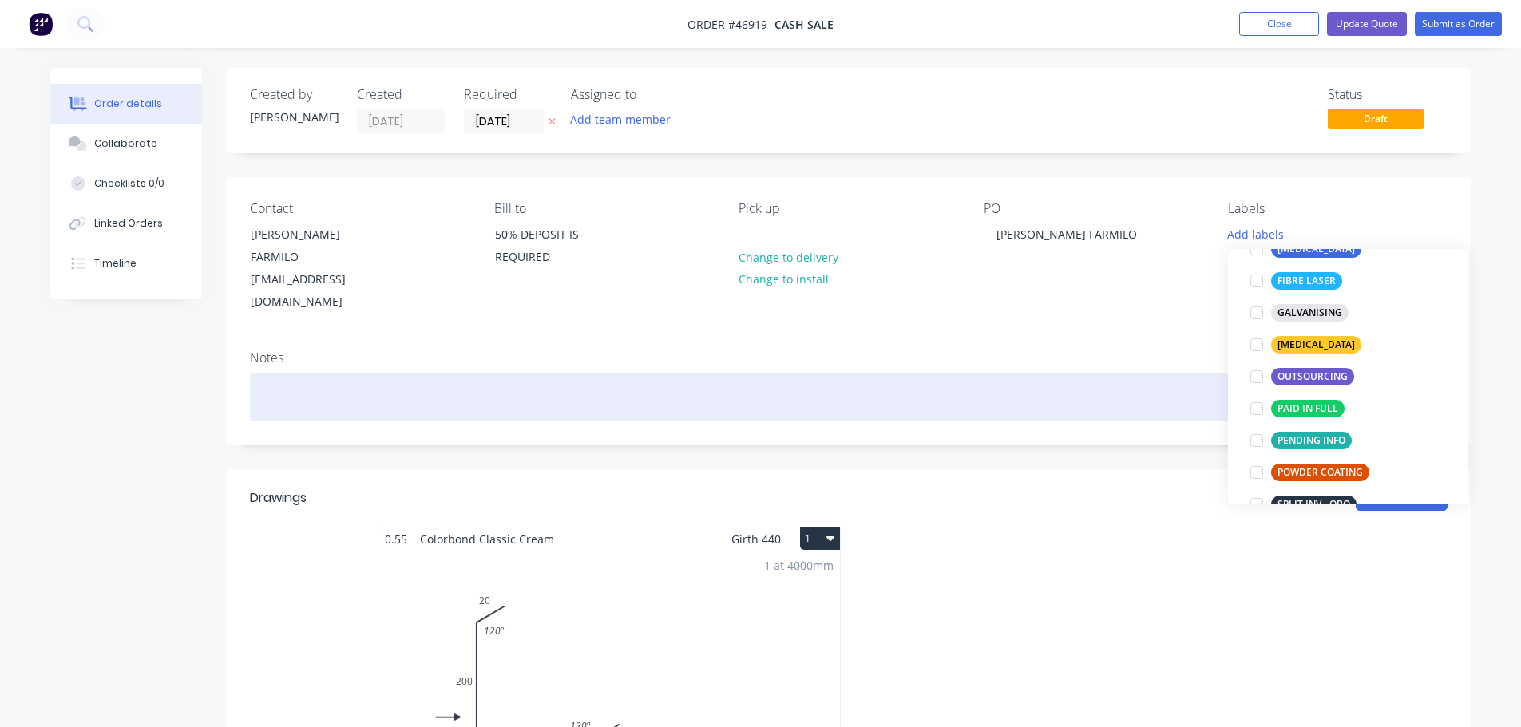
scroll to position [0, 0]
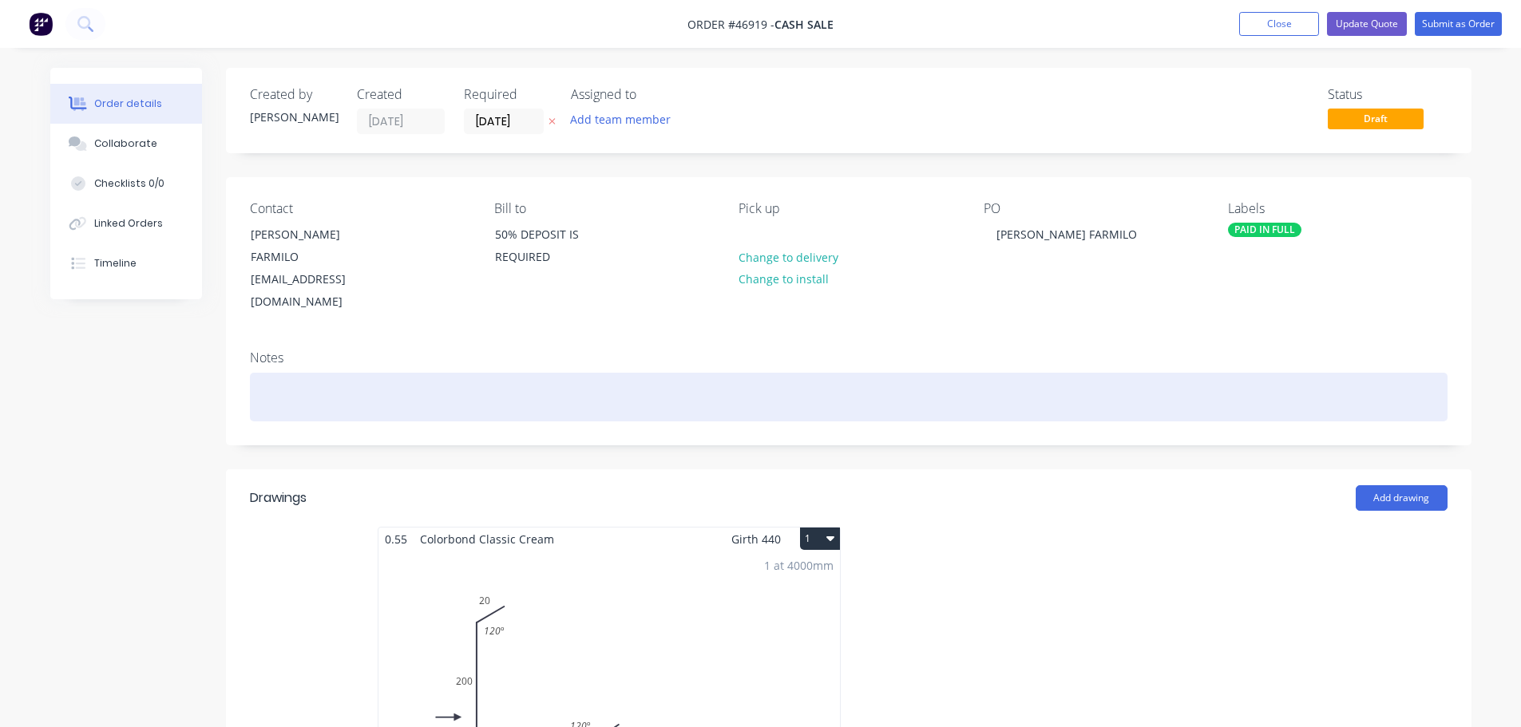
drag, startPoint x: 1184, startPoint y: 352, endPoint x: 1254, endPoint y: 184, distance: 182.5
click at [1184, 373] on div at bounding box center [848, 397] width 1197 height 49
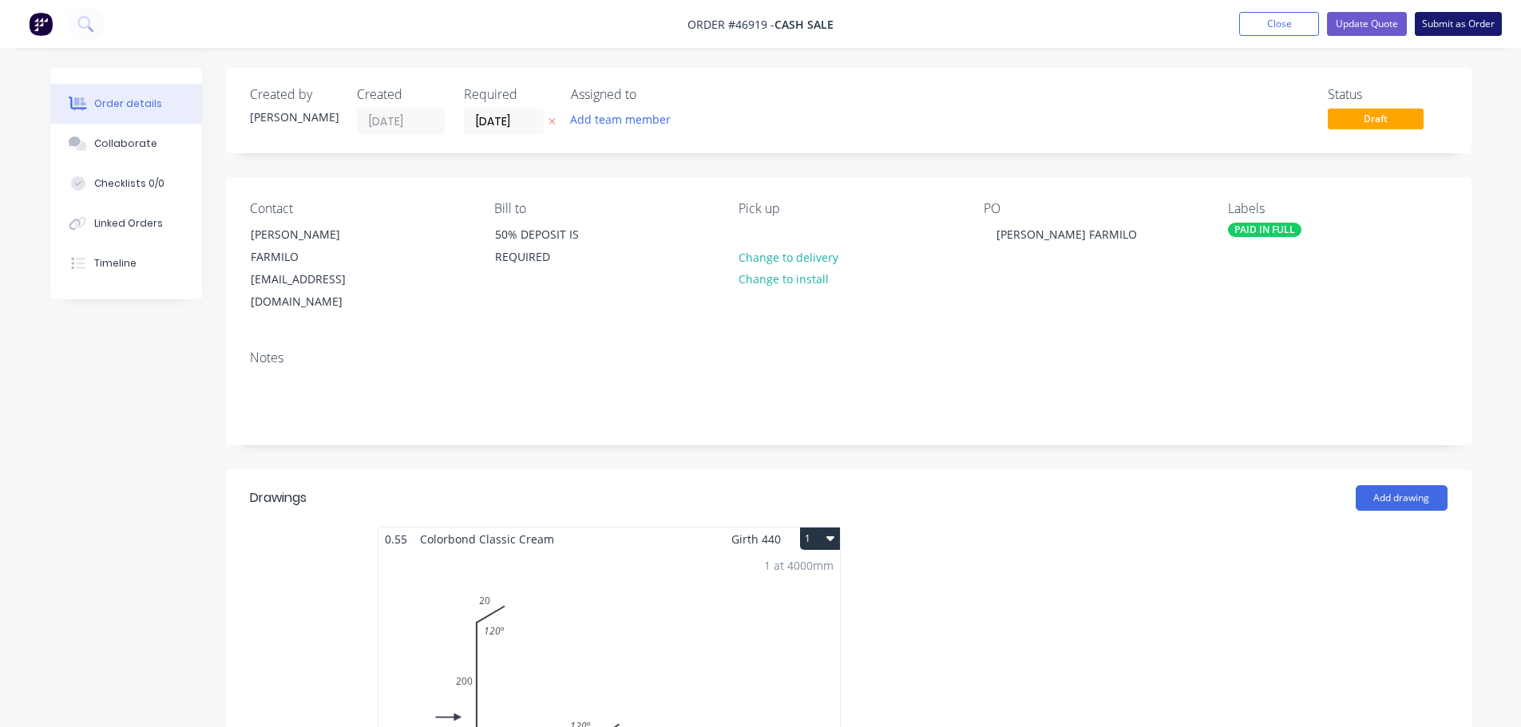
click at [1466, 16] on button "Submit as Order" at bounding box center [1458, 24] width 87 height 24
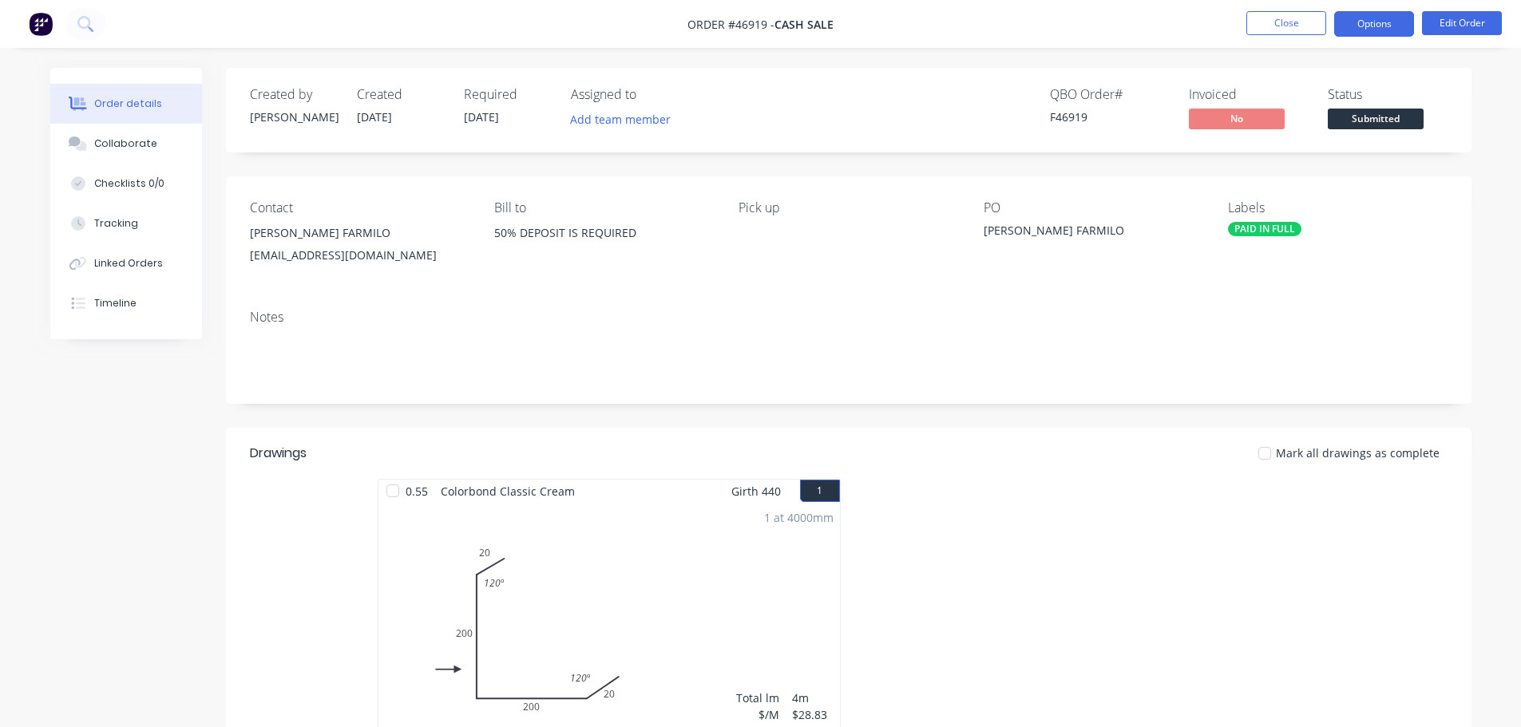
click at [1376, 24] on button "Options" at bounding box center [1374, 24] width 80 height 26
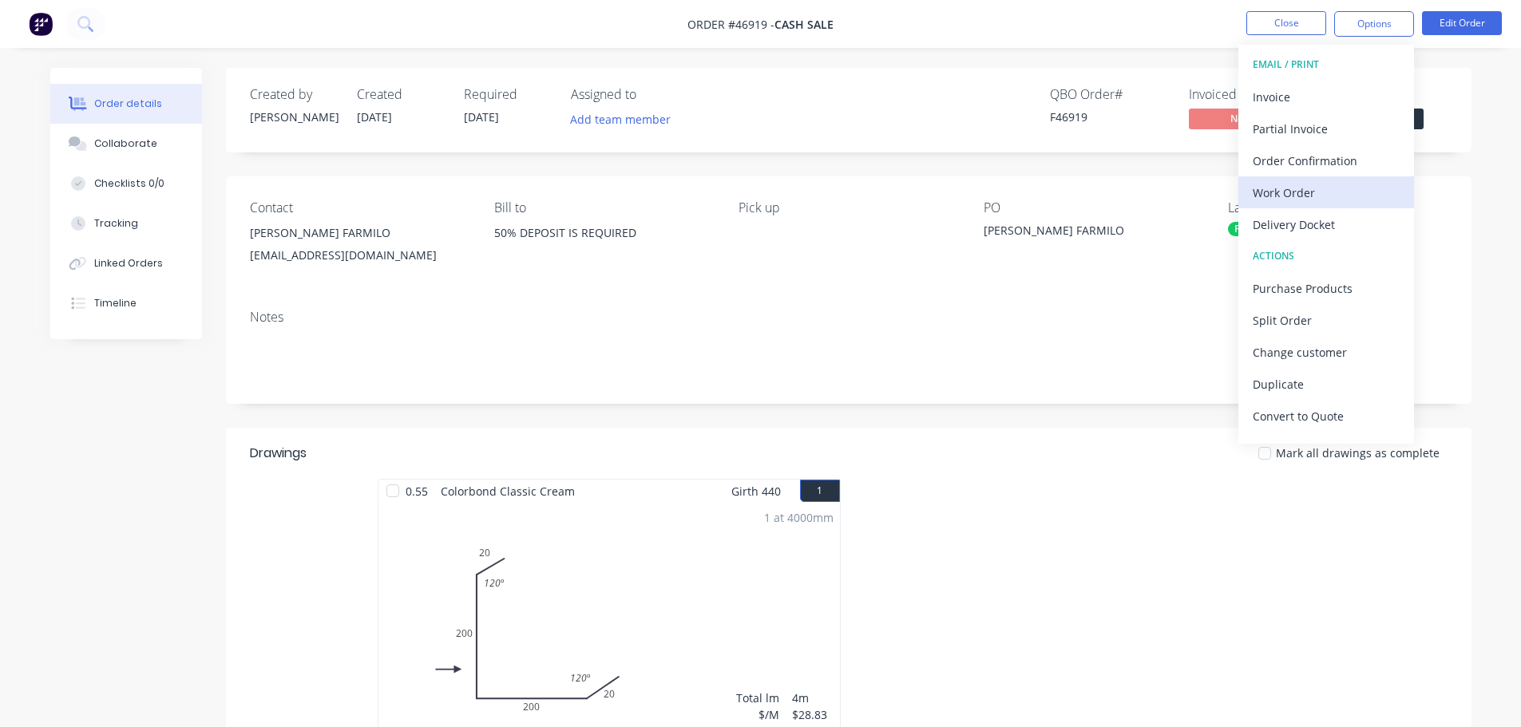
click at [1306, 189] on div "Work Order" at bounding box center [1326, 192] width 147 height 23
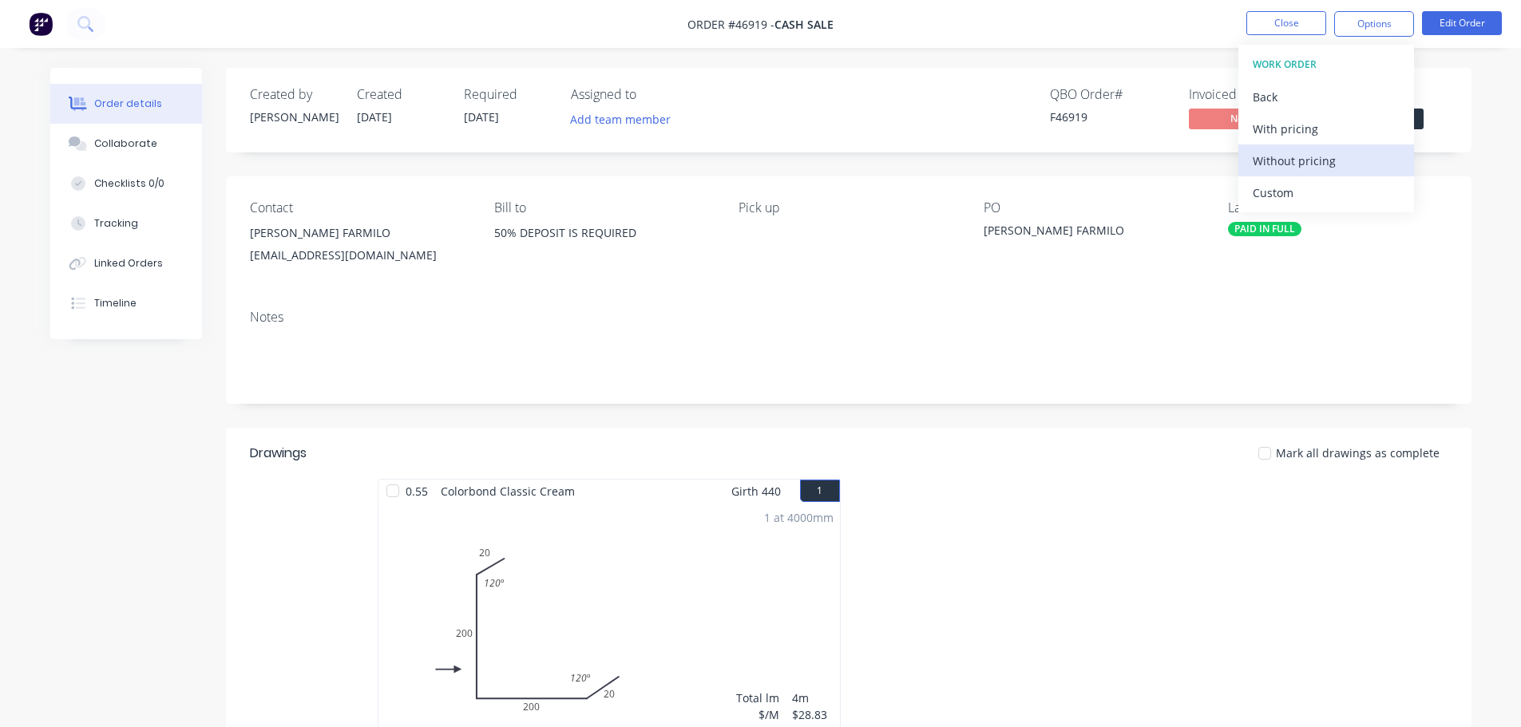
click at [1317, 160] on div "Without pricing" at bounding box center [1326, 160] width 147 height 23
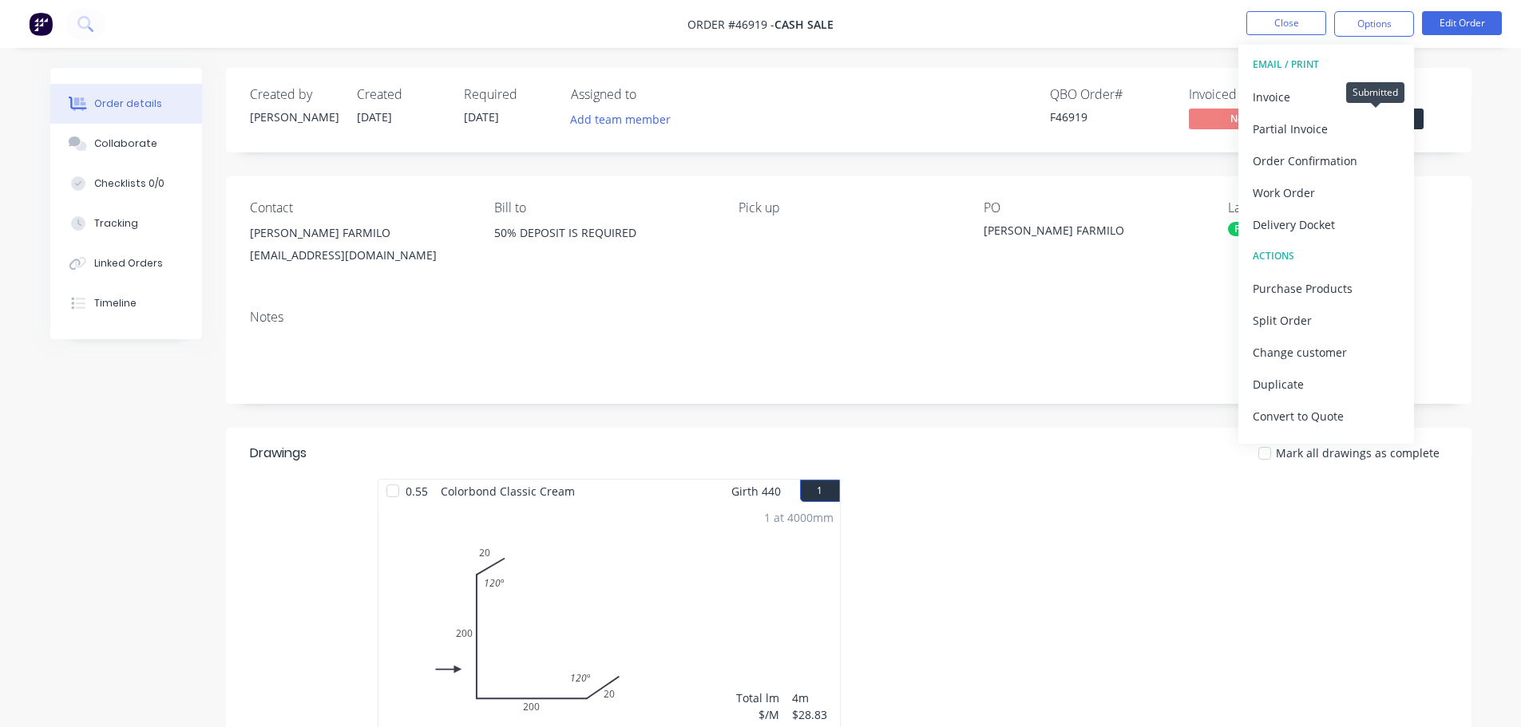
click at [1416, 127] on span "Submitted" at bounding box center [1376, 119] width 96 height 20
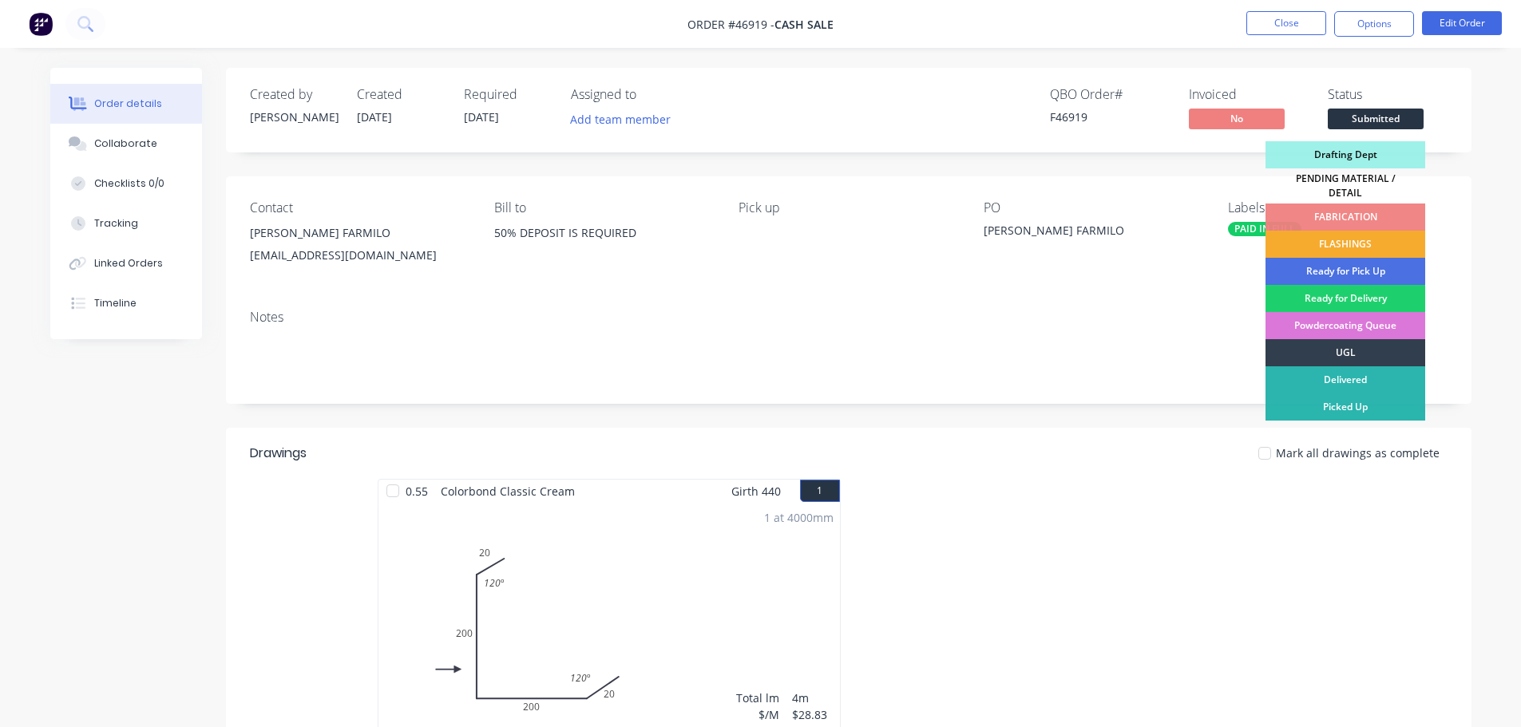
click at [1384, 235] on div "FLASHINGS" at bounding box center [1345, 244] width 160 height 27
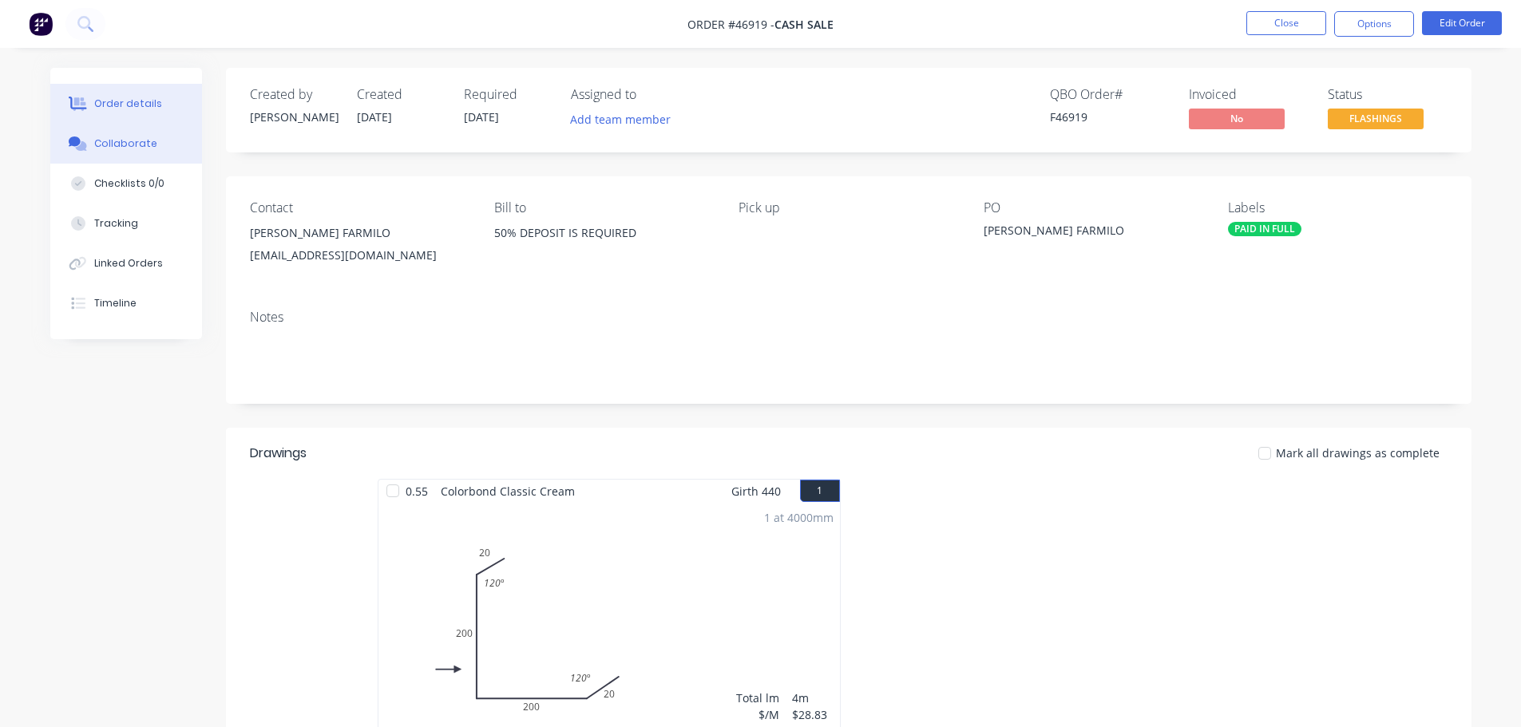
click at [141, 155] on button "Collaborate" at bounding box center [126, 144] width 152 height 40
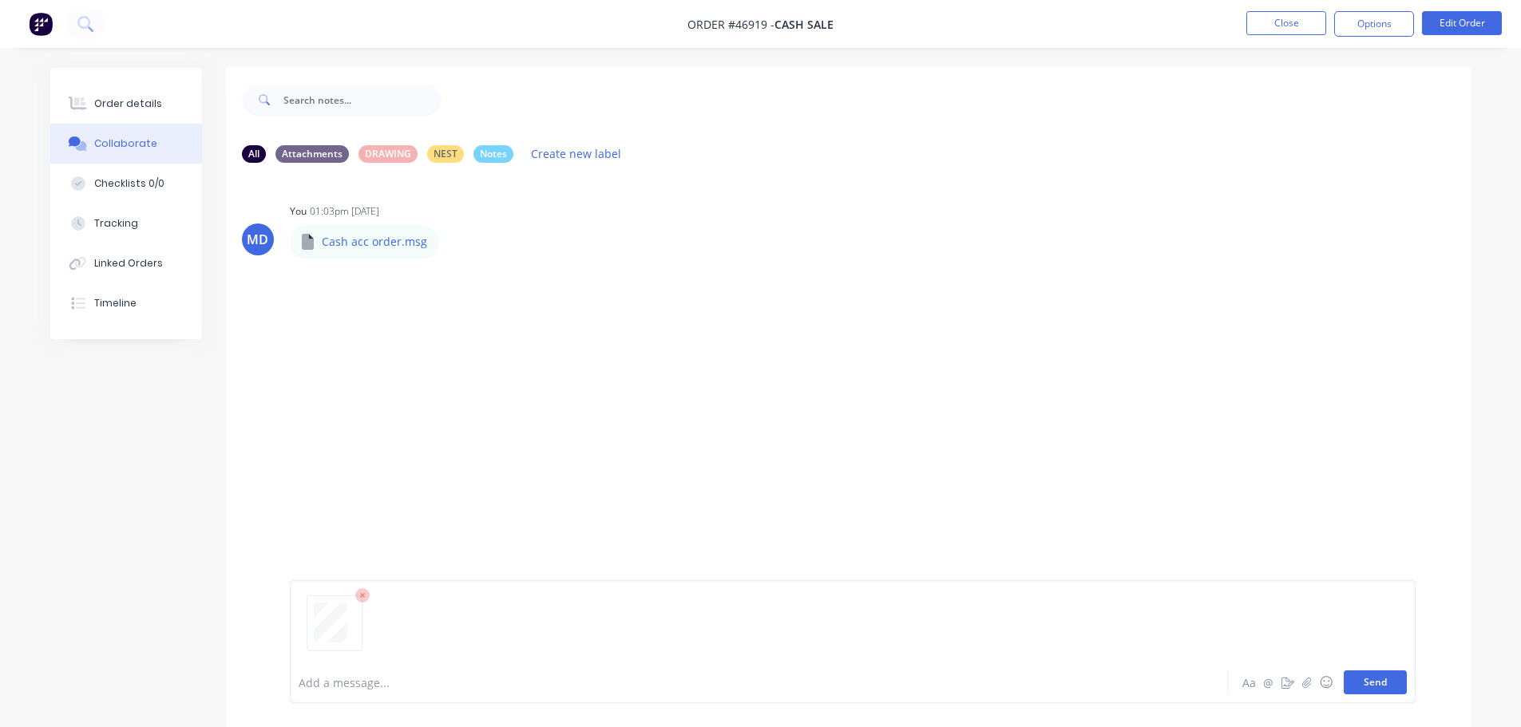
click at [1367, 684] on button "Send" at bounding box center [1375, 683] width 63 height 24
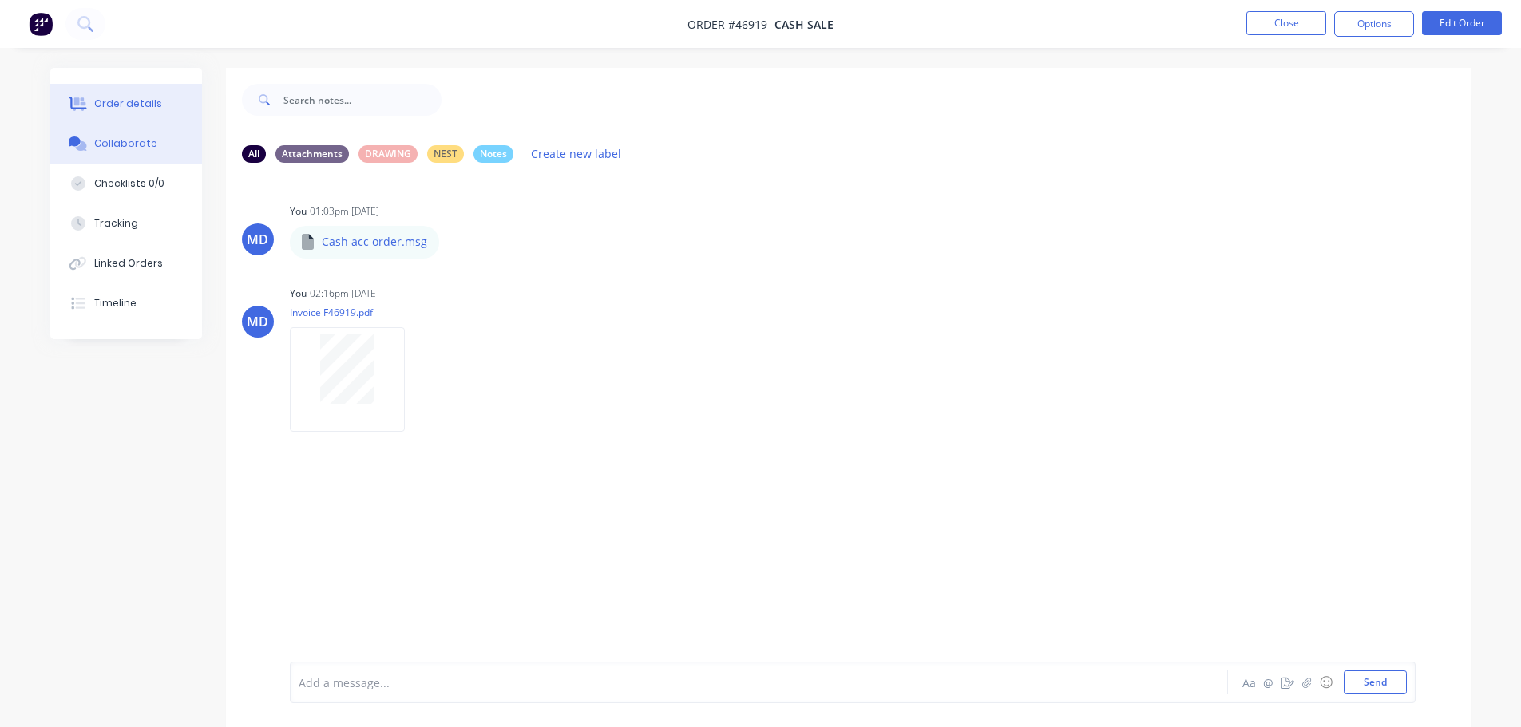
click at [94, 107] on div "Order details" at bounding box center [128, 104] width 68 height 14
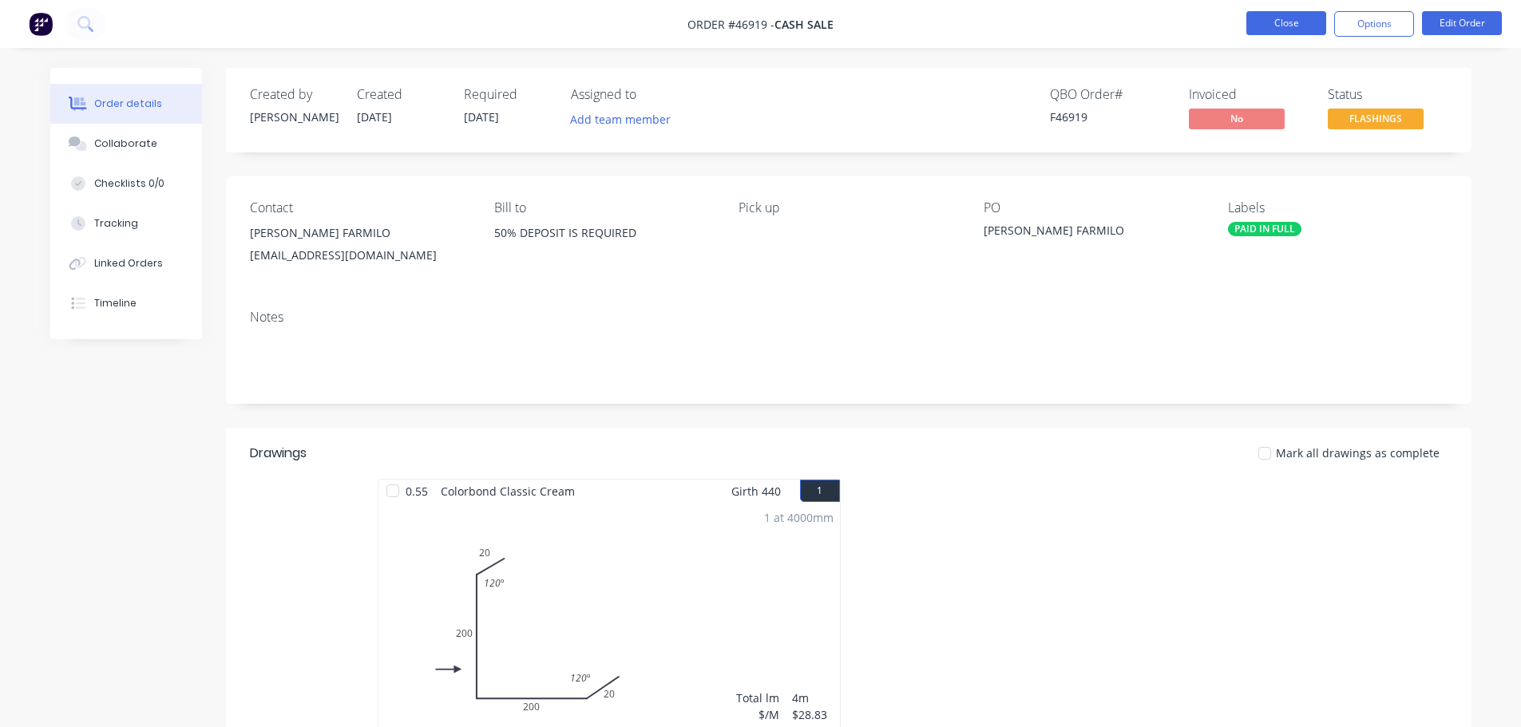
click at [1282, 26] on button "Close" at bounding box center [1286, 23] width 80 height 24
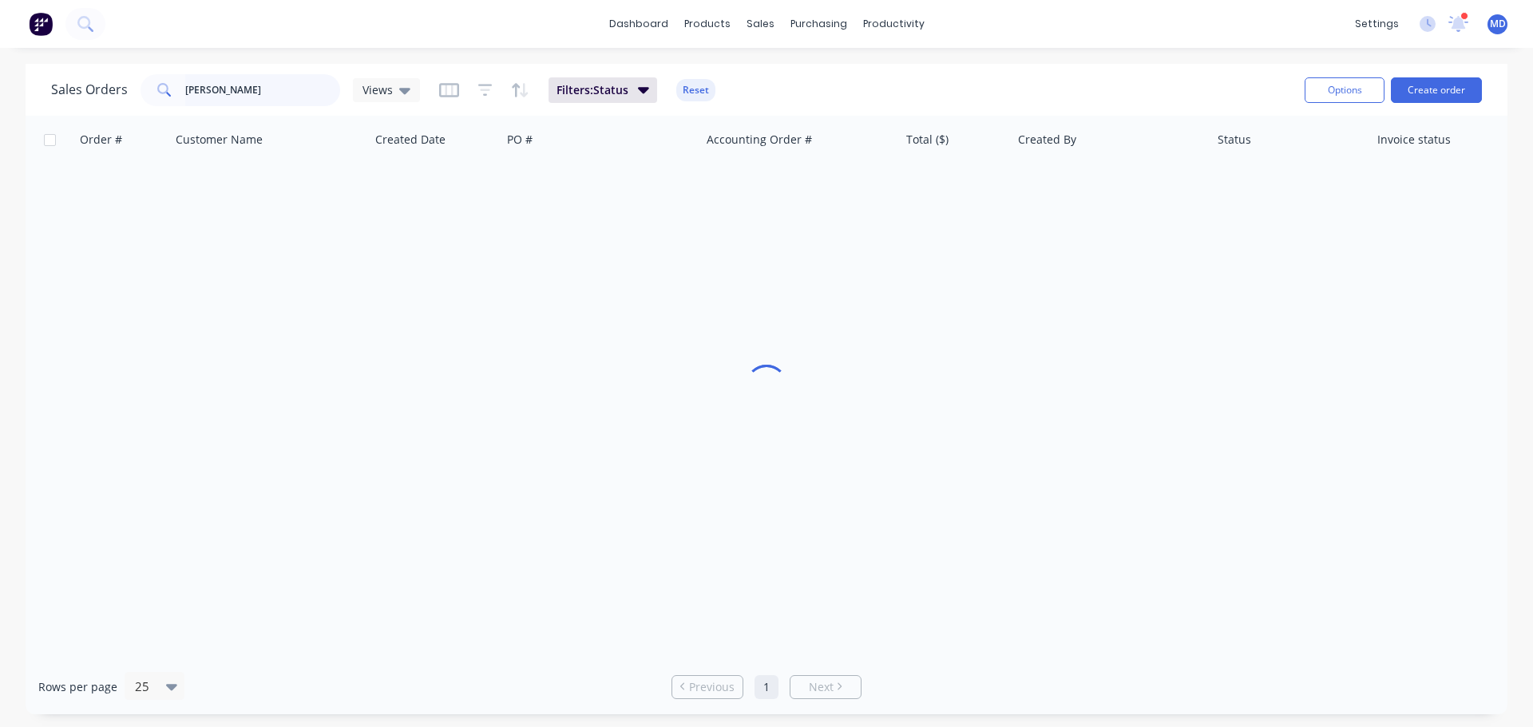
click at [220, 99] on input "[PERSON_NAME]" at bounding box center [263, 90] width 156 height 32
type input "c"
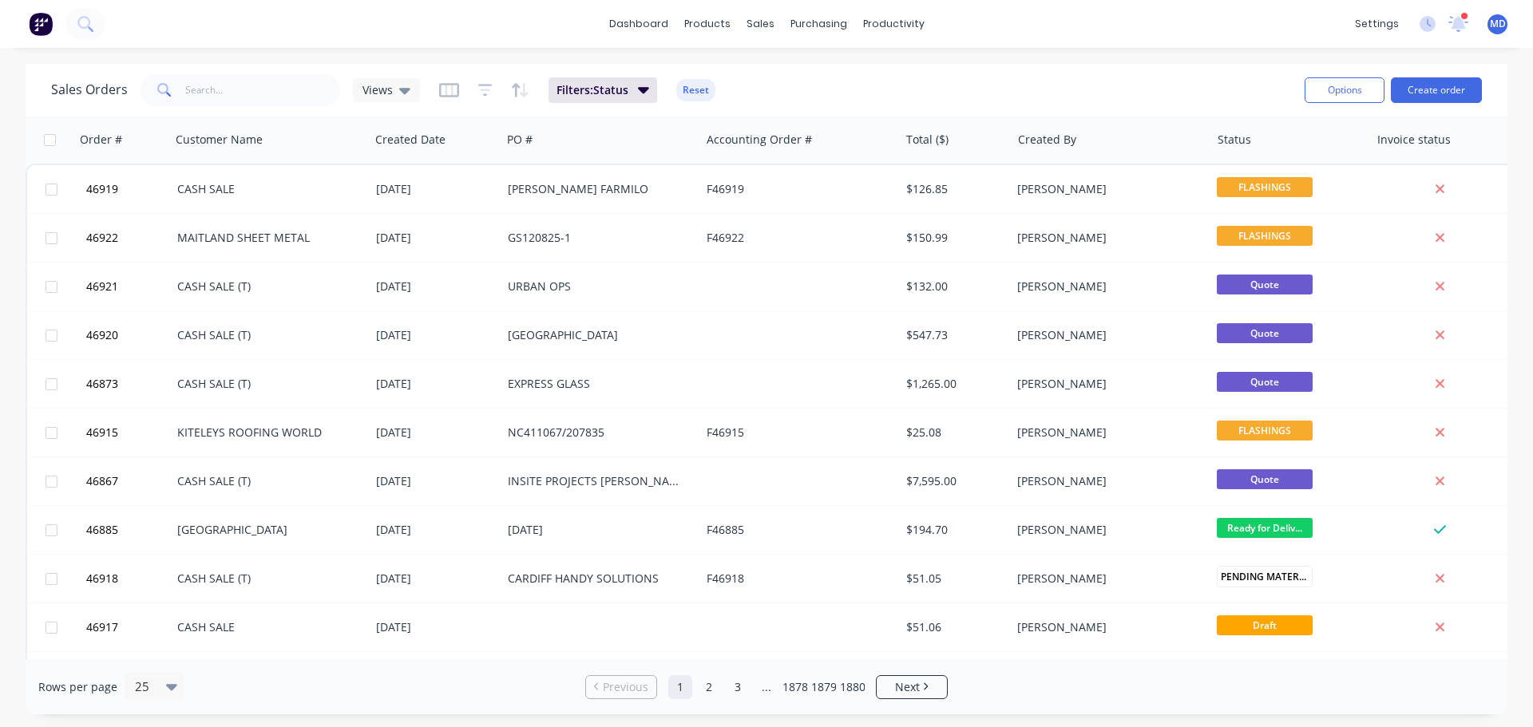
click at [1041, 77] on div "Sales Orders Views Filters: Status Reset" at bounding box center [671, 89] width 1241 height 39
click at [820, 75] on div at bounding box center [811, 76] width 24 height 14
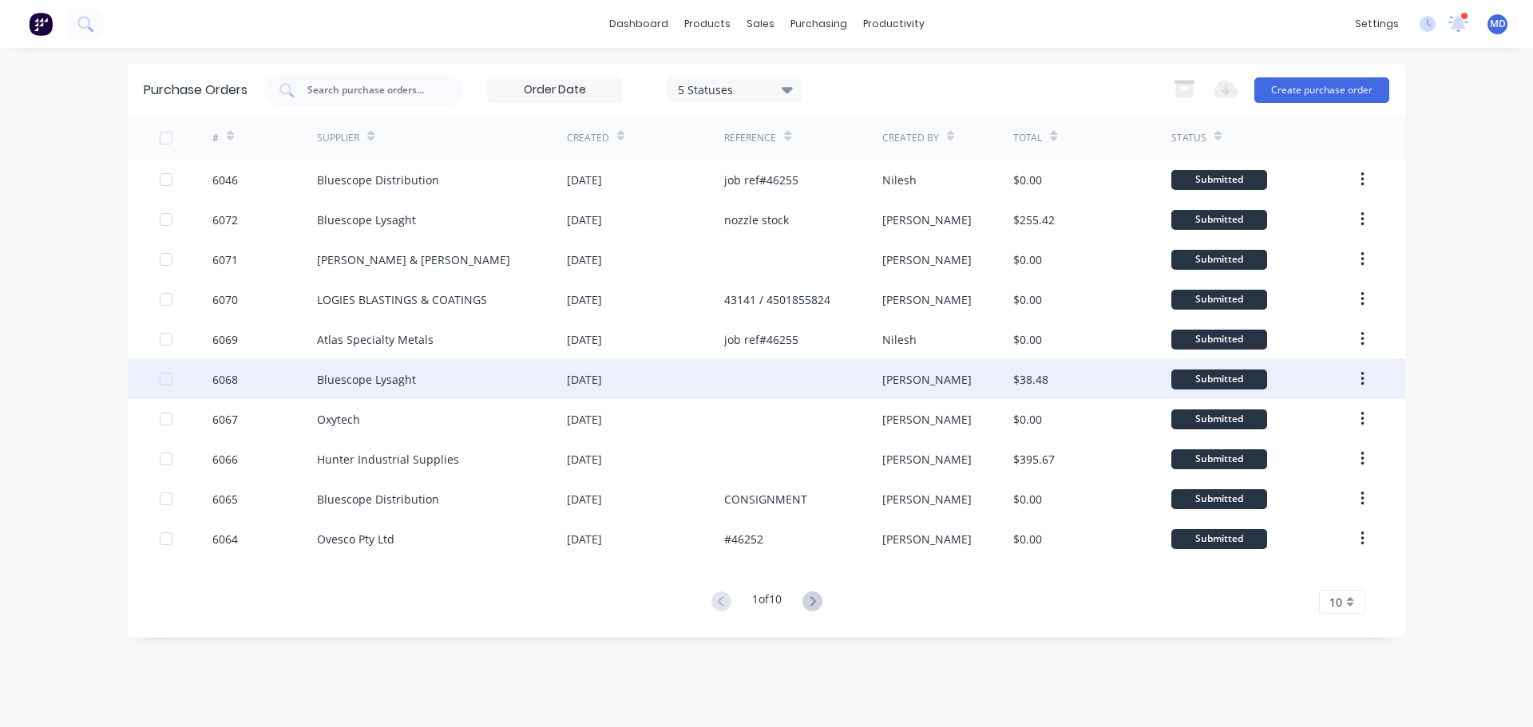
click at [228, 374] on div "6068" at bounding box center [225, 379] width 26 height 17
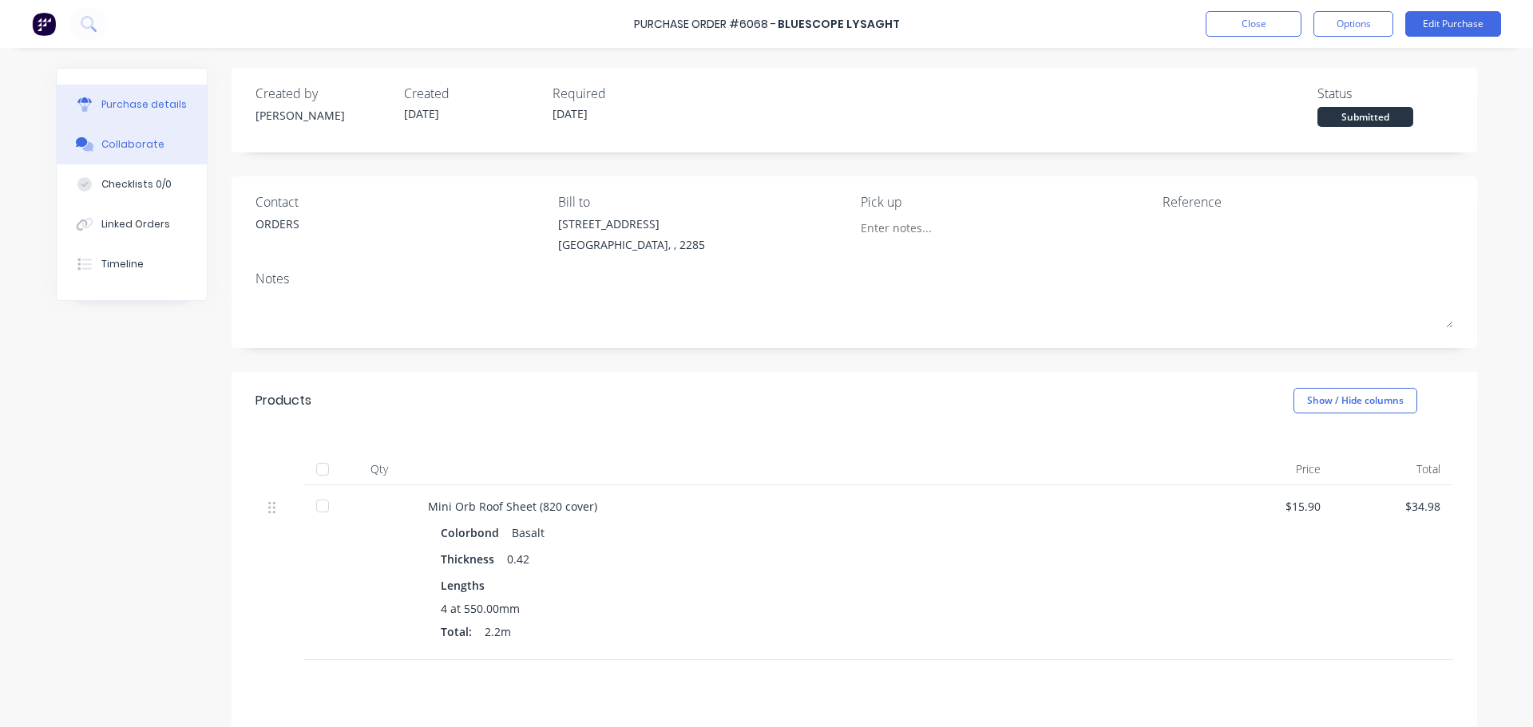
click at [146, 148] on div "Collaborate" at bounding box center [132, 144] width 63 height 14
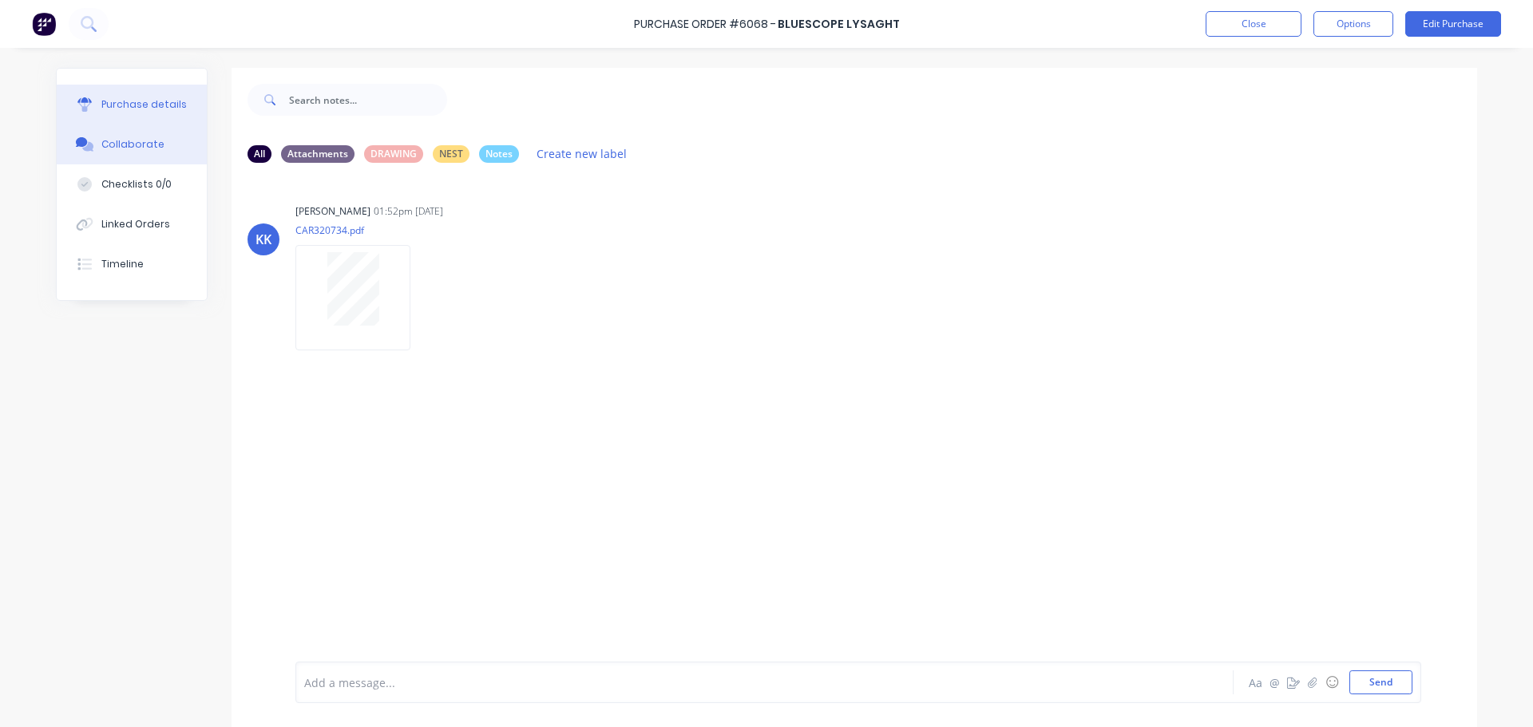
drag, startPoint x: 95, startPoint y: 117, endPoint x: 83, endPoint y: 106, distance: 15.8
click at [95, 117] on button "Purchase details" at bounding box center [132, 105] width 150 height 40
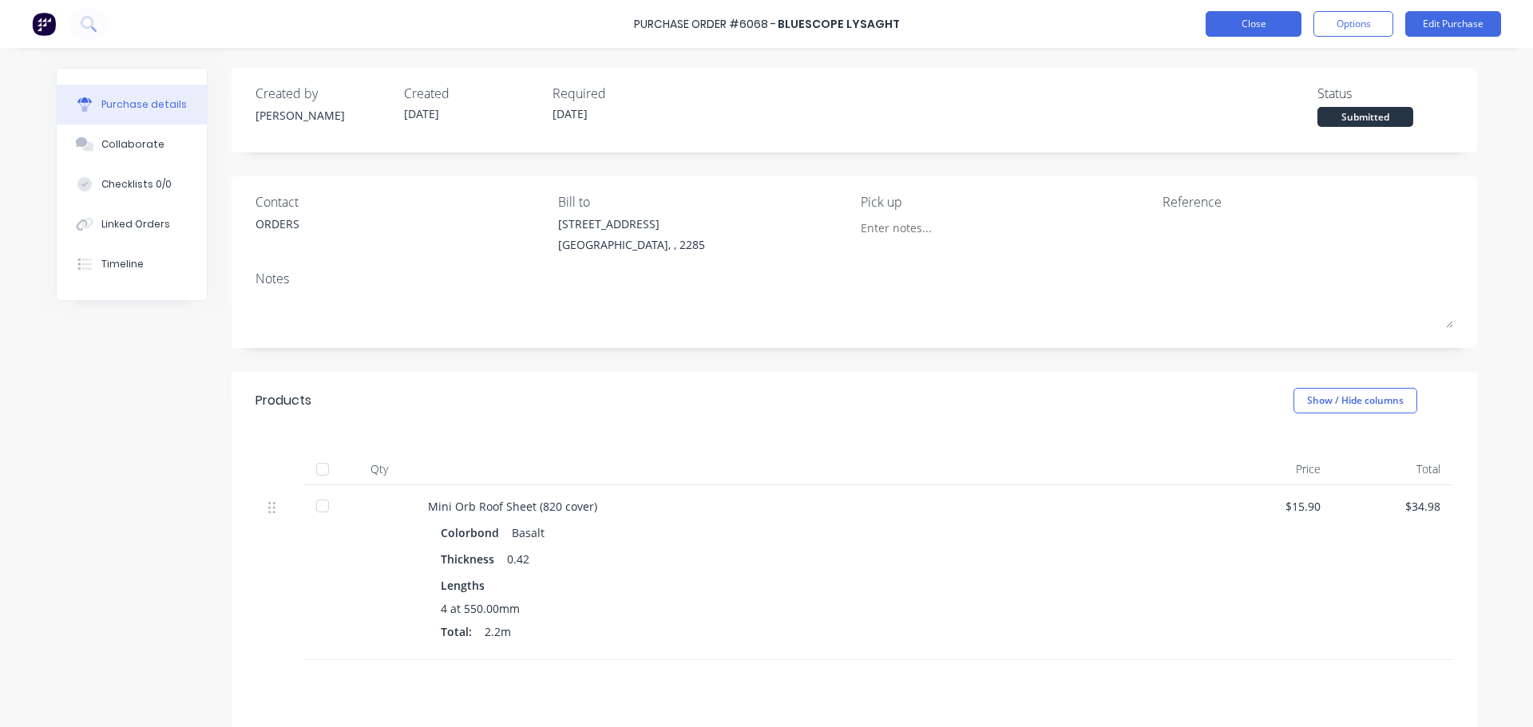
click at [1245, 17] on button "Close" at bounding box center [1253, 24] width 96 height 26
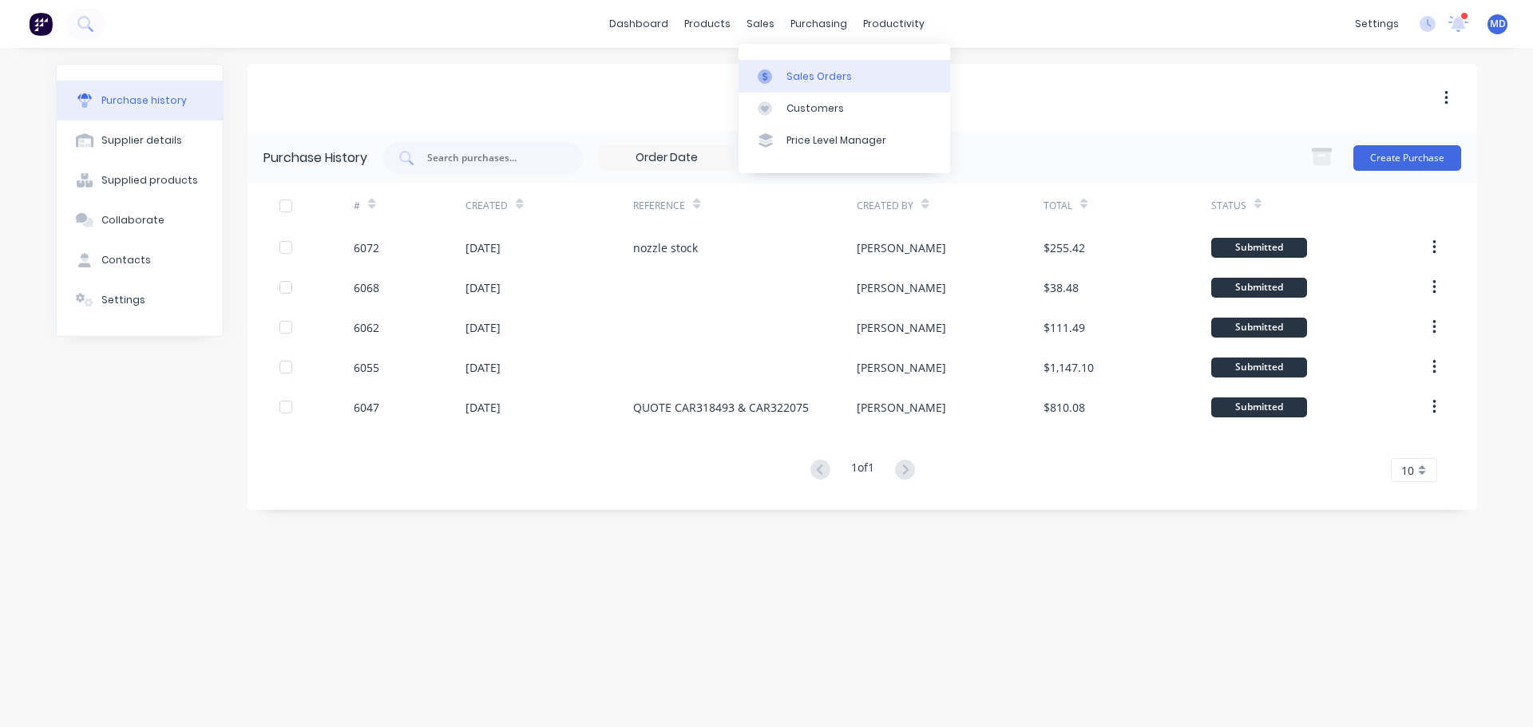
click at [795, 81] on div "Sales Orders" at bounding box center [818, 76] width 65 height 14
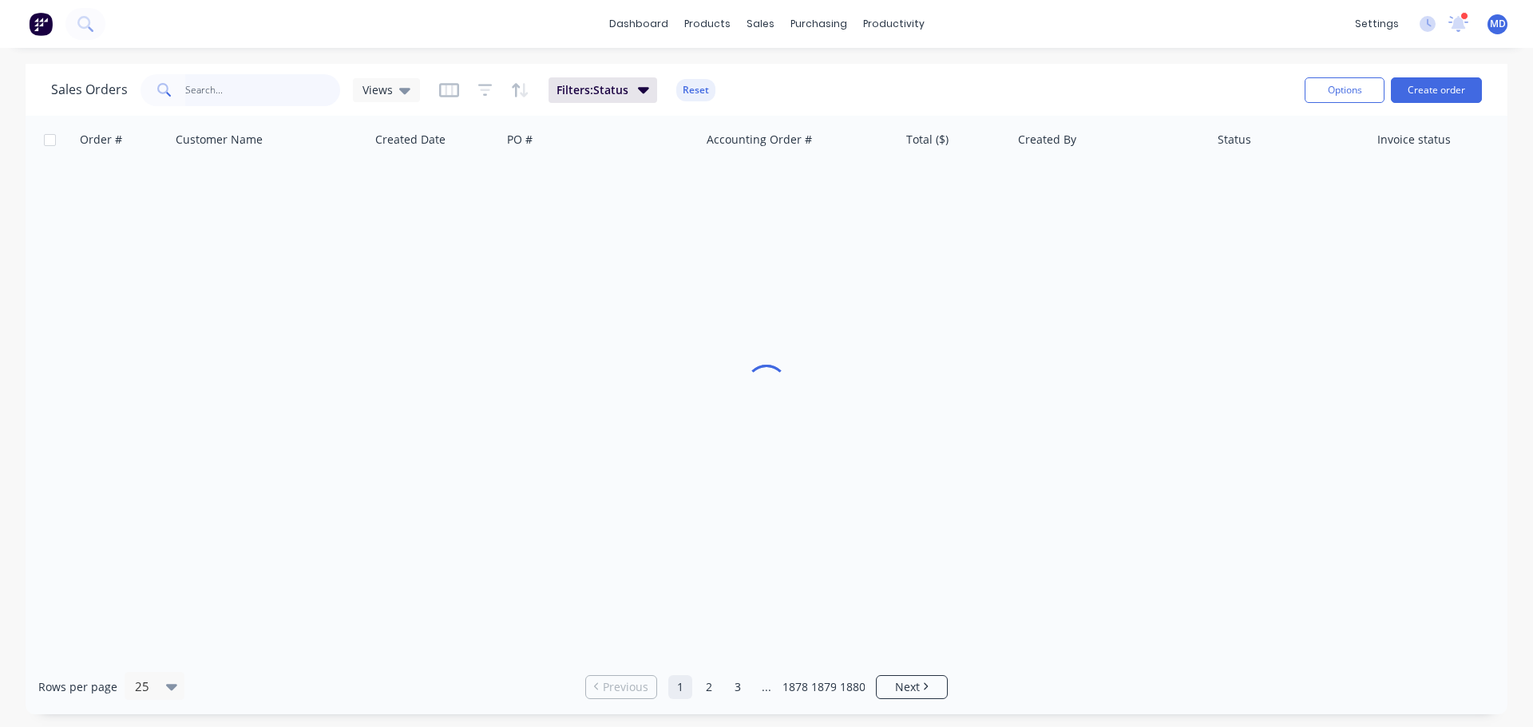
click at [258, 91] on input "text" at bounding box center [263, 90] width 156 height 32
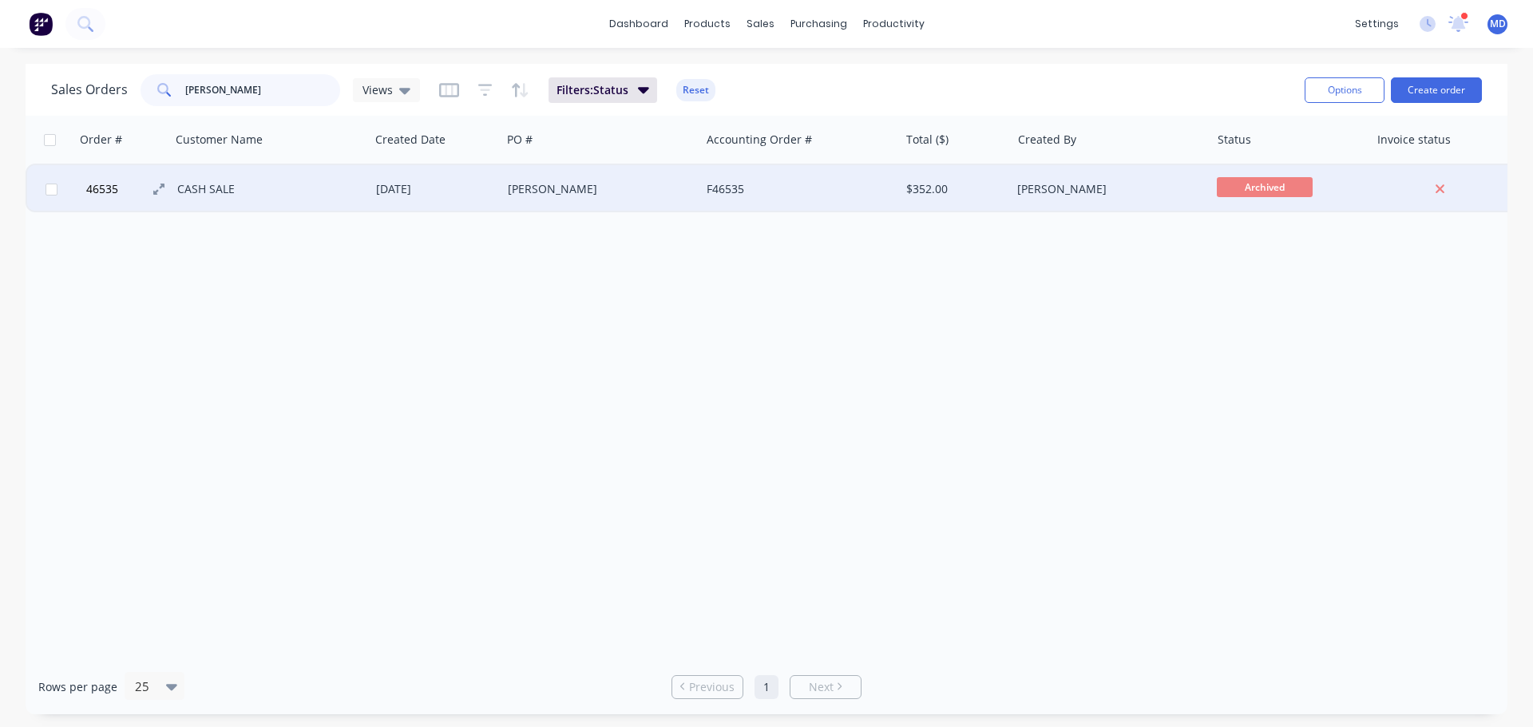
type input "[PERSON_NAME]"
click at [81, 186] on button "46535" at bounding box center [129, 189] width 96 height 48
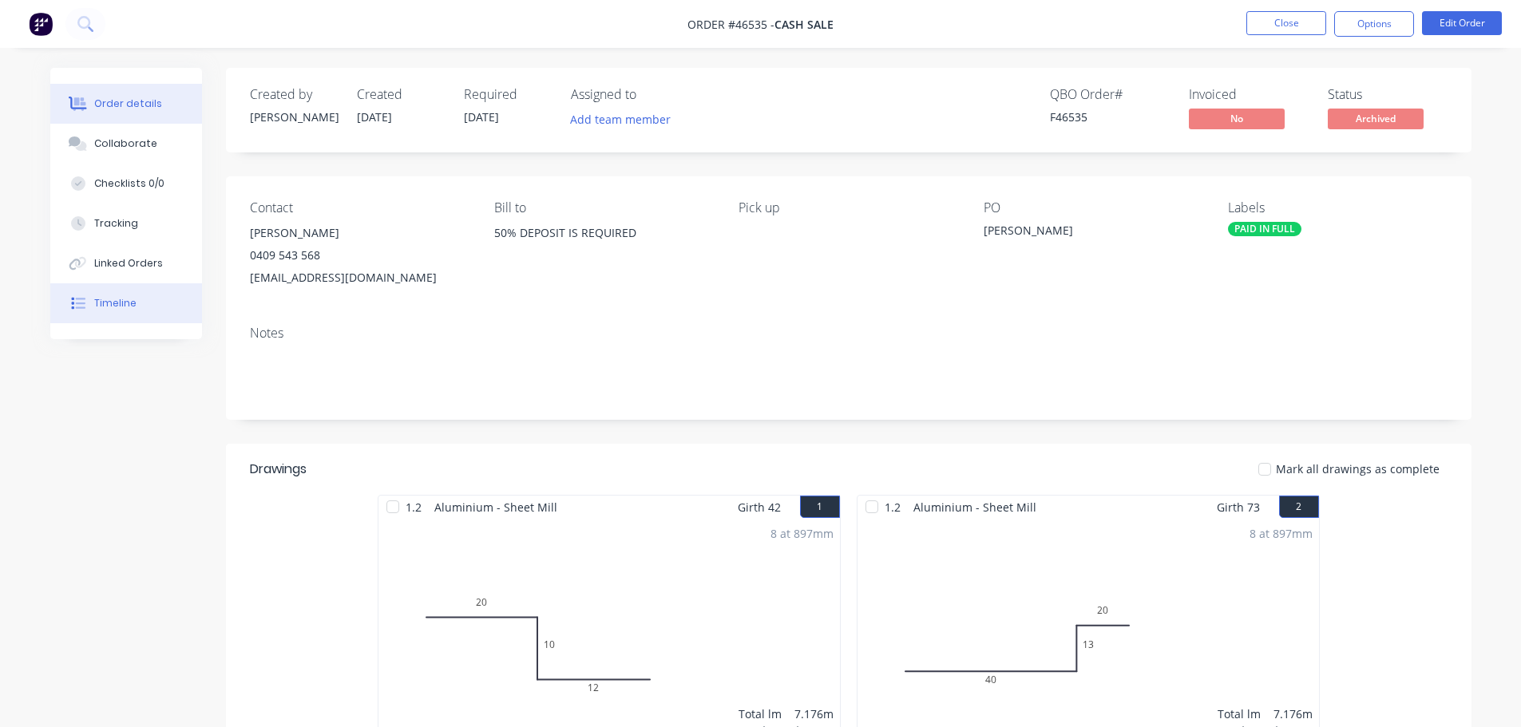
click at [135, 307] on button "Timeline" at bounding box center [126, 303] width 152 height 40
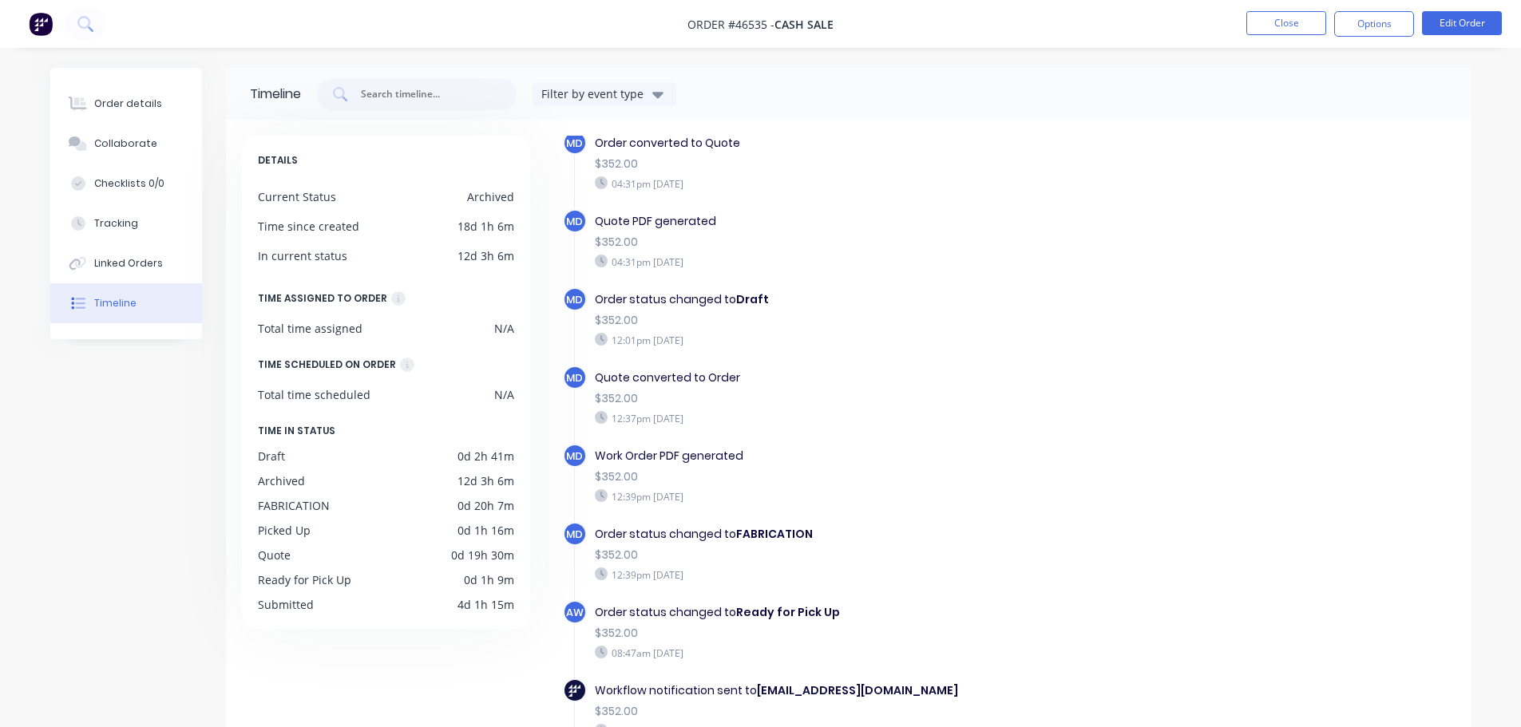
scroll to position [667, 0]
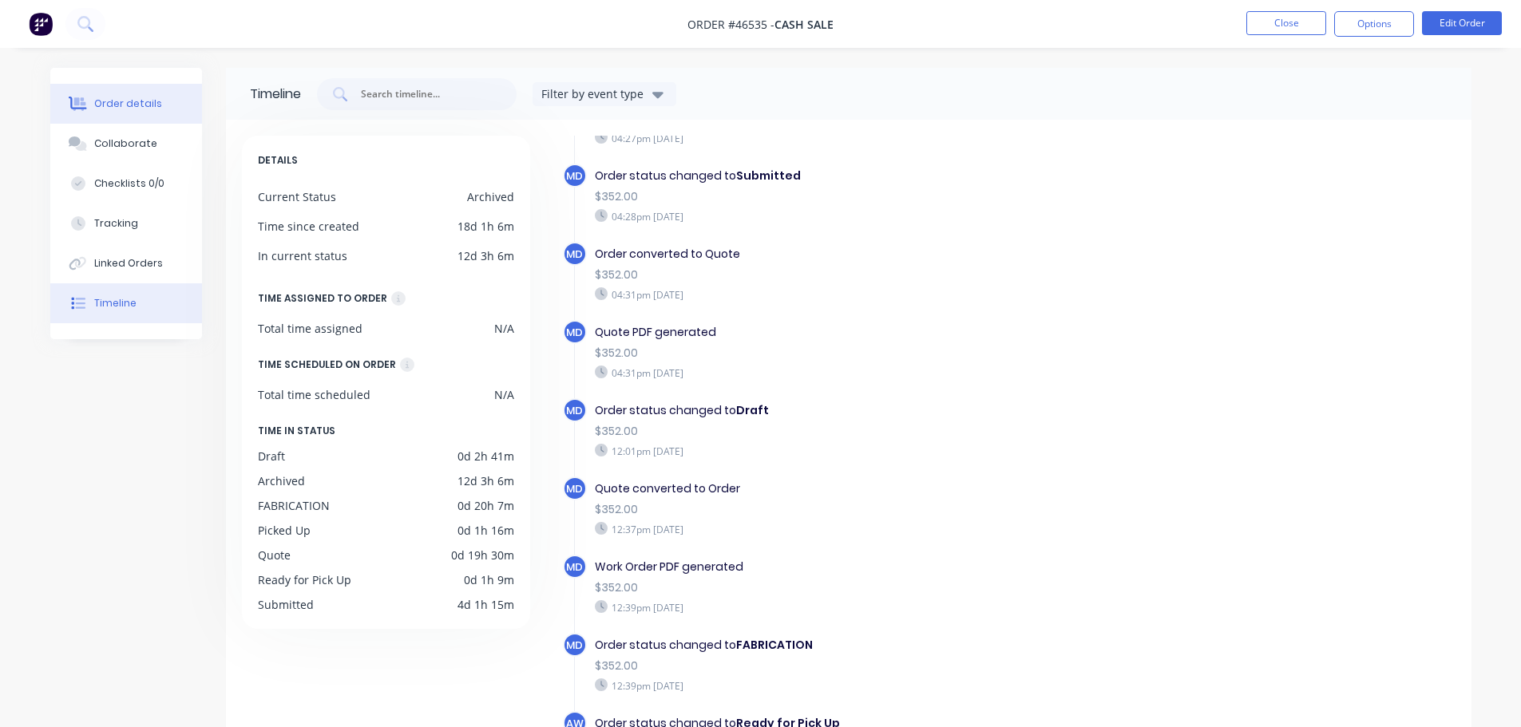
click at [113, 113] on button "Order details" at bounding box center [126, 104] width 152 height 40
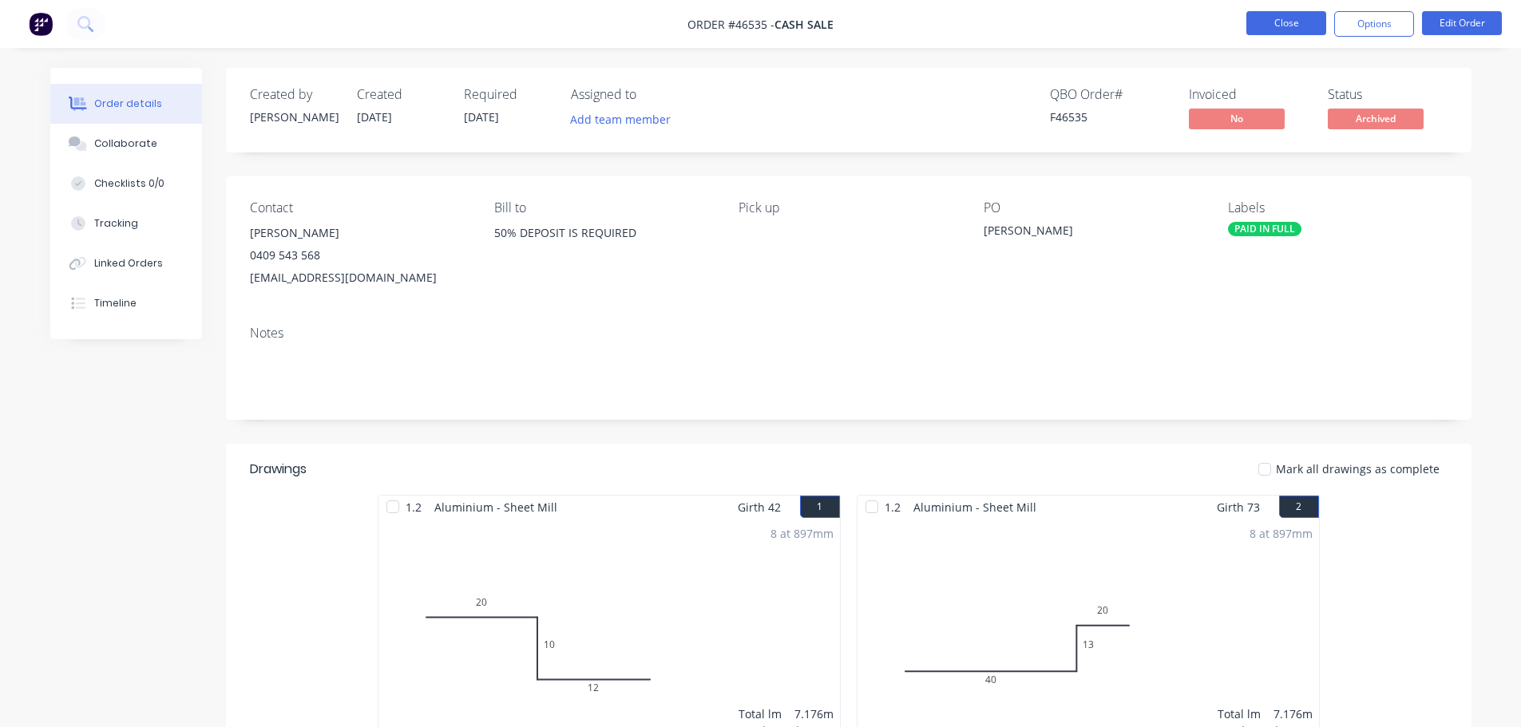
click at [1298, 18] on button "Close" at bounding box center [1286, 23] width 80 height 24
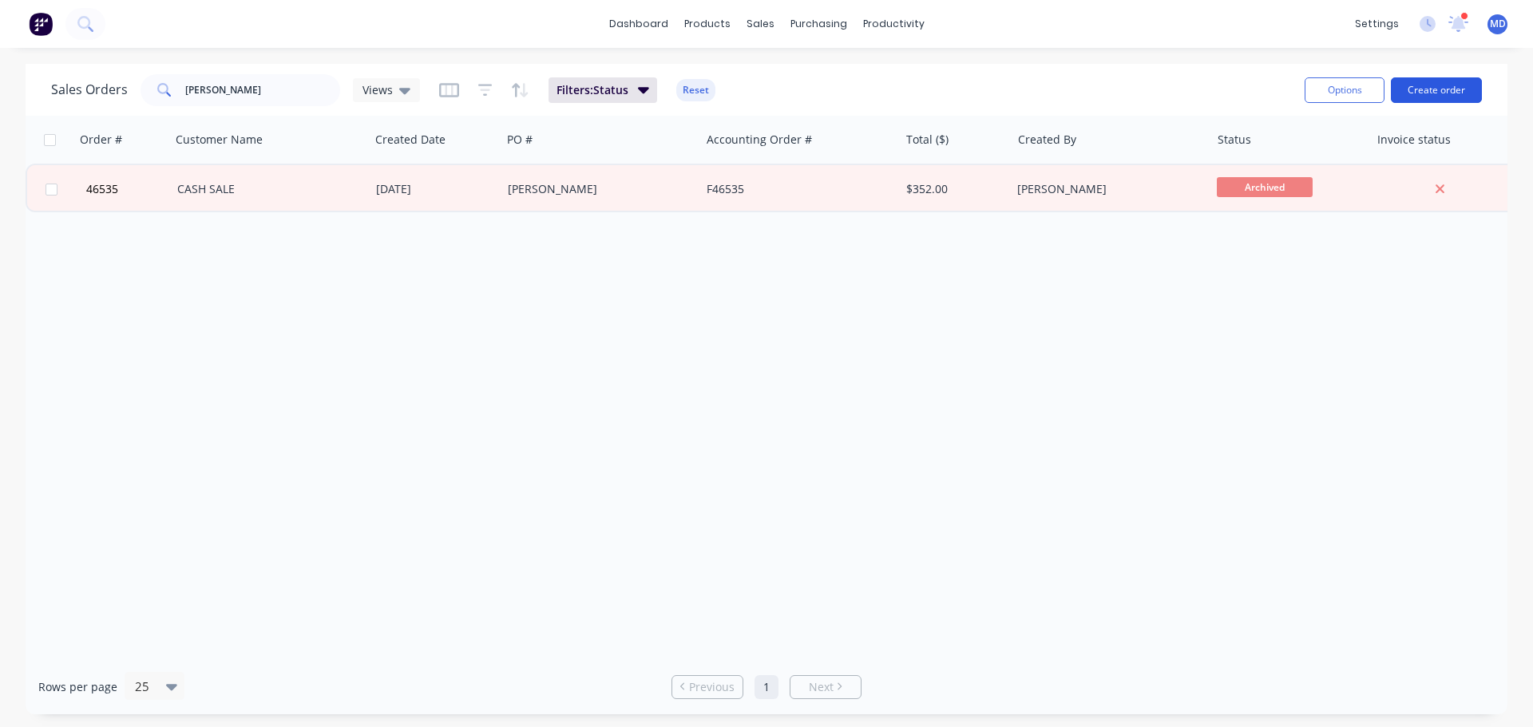
click at [1423, 87] on button "Create order" at bounding box center [1436, 90] width 91 height 26
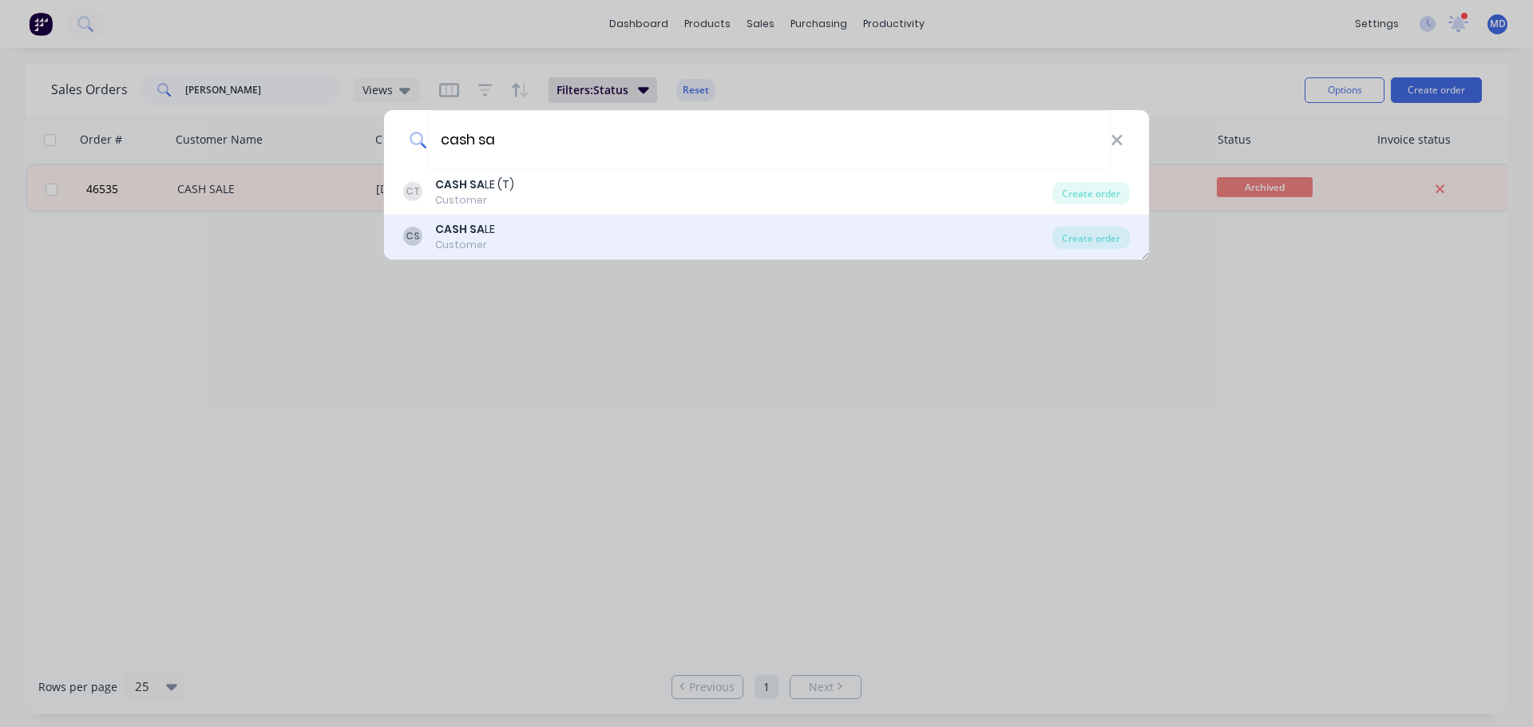
type input "cash sa"
click at [526, 230] on div "CS CASH SA LE Customer" at bounding box center [727, 236] width 649 height 31
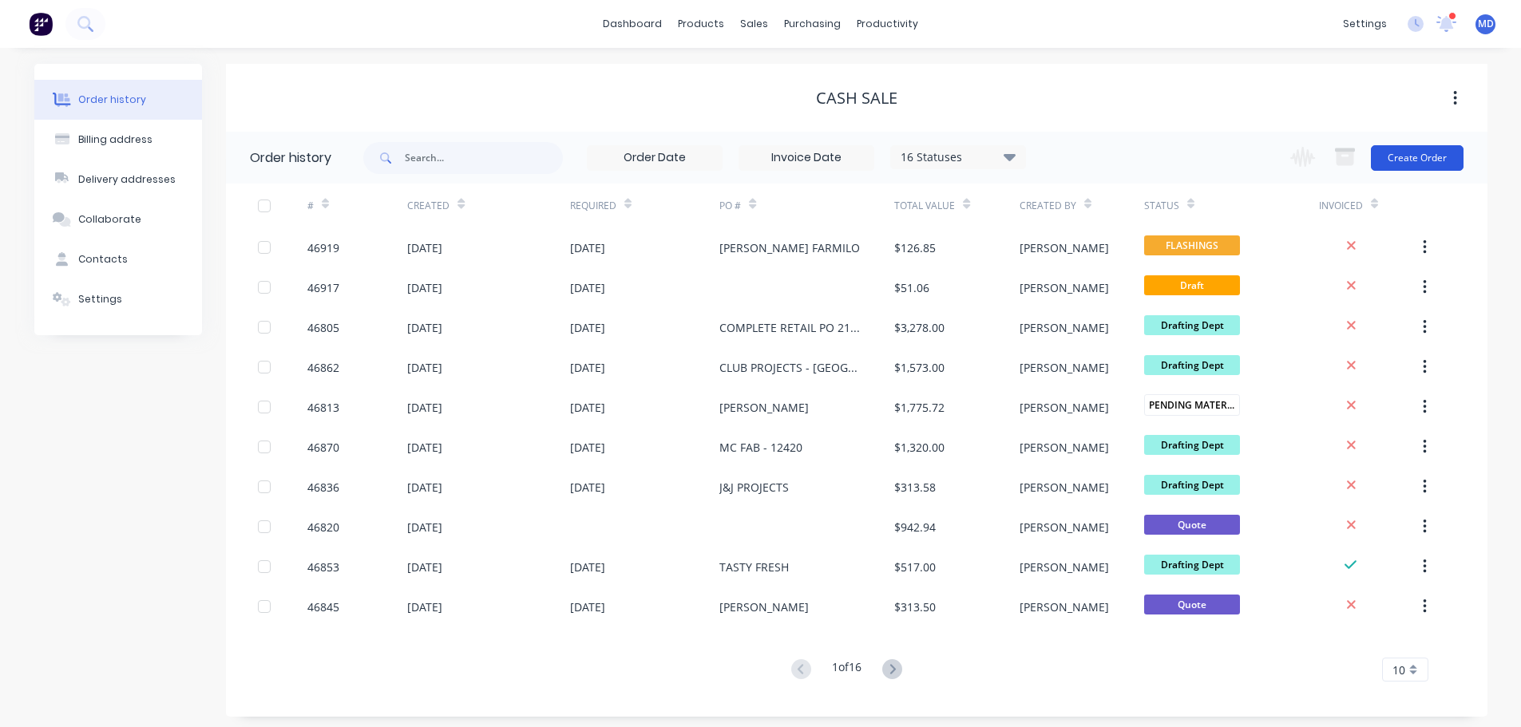
click at [1423, 160] on button "Create Order" at bounding box center [1417, 158] width 93 height 26
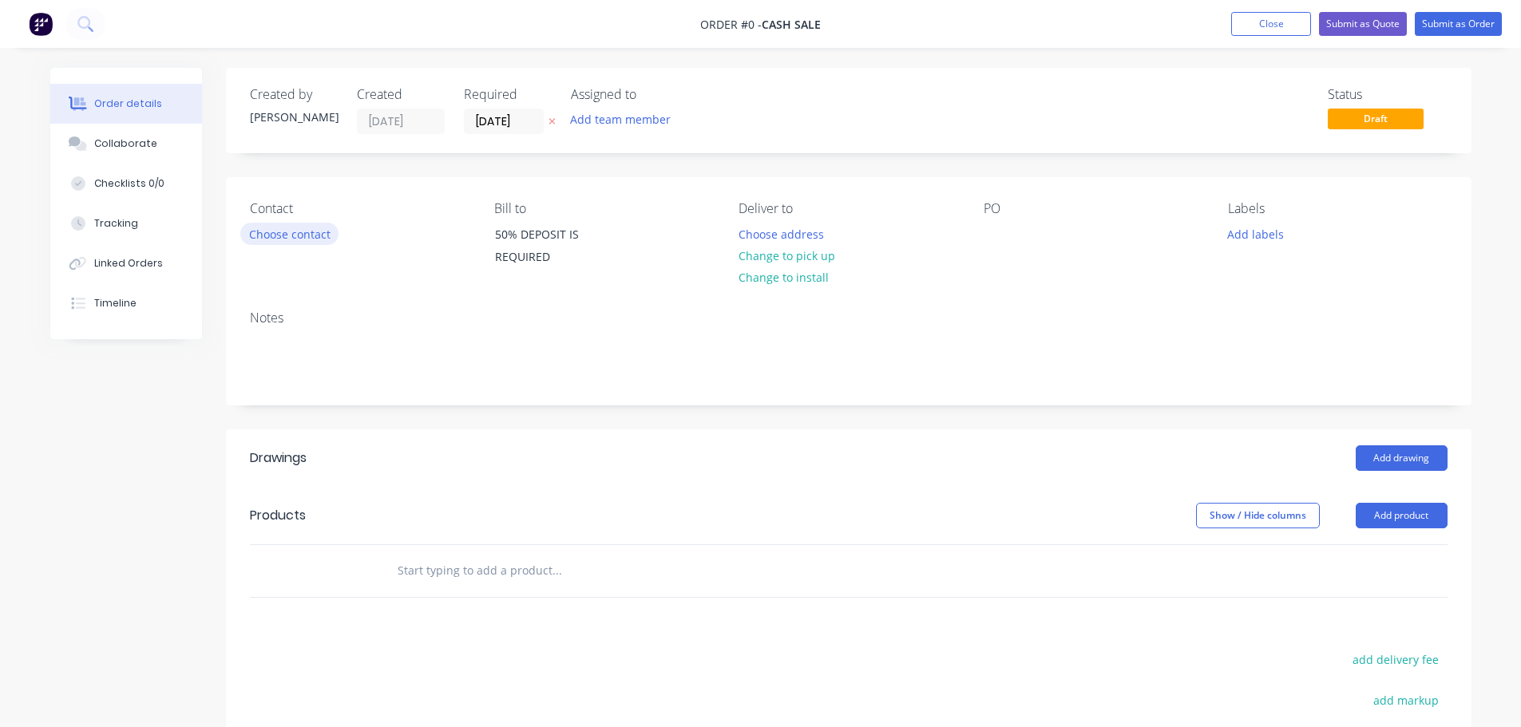
click at [256, 229] on button "Choose contact" at bounding box center [289, 234] width 98 height 22
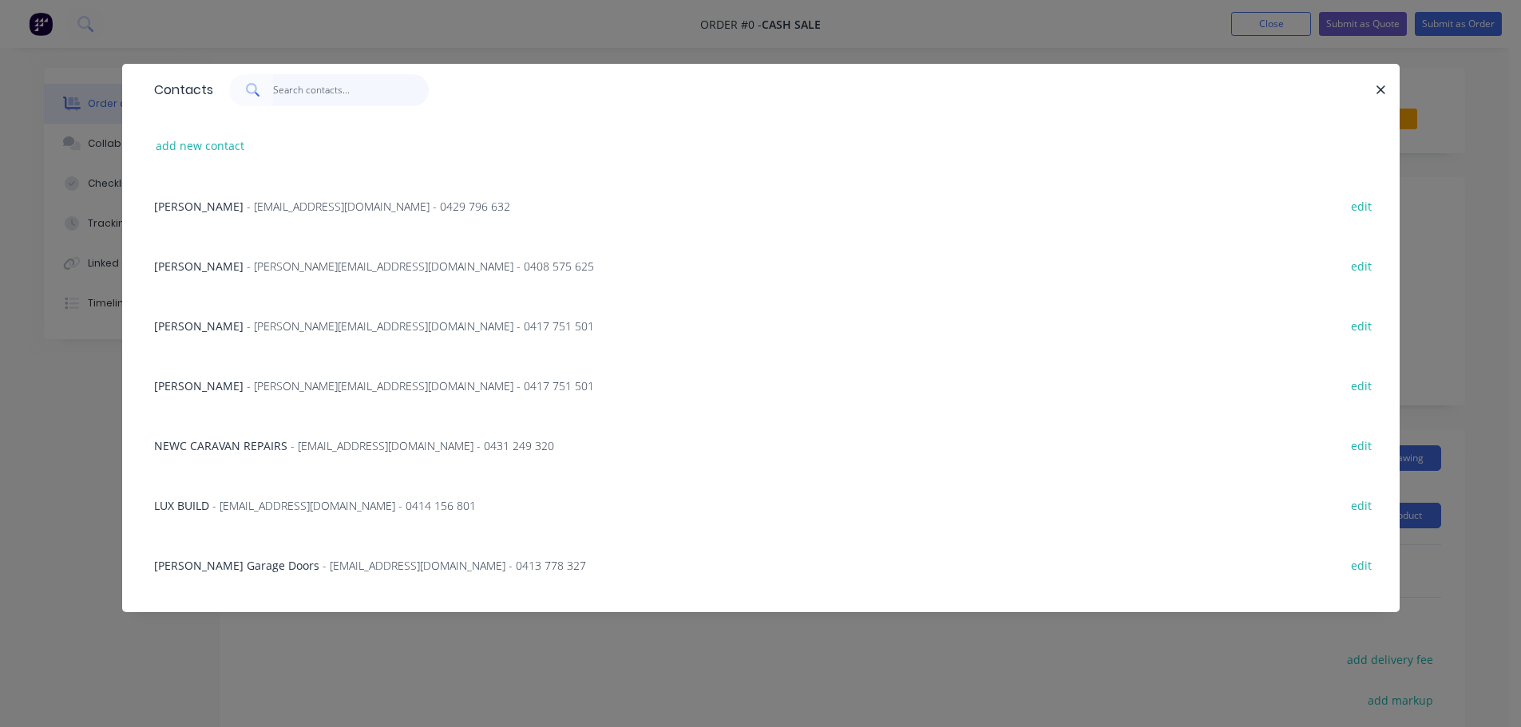
click at [297, 88] on input "text" at bounding box center [351, 90] width 156 height 32
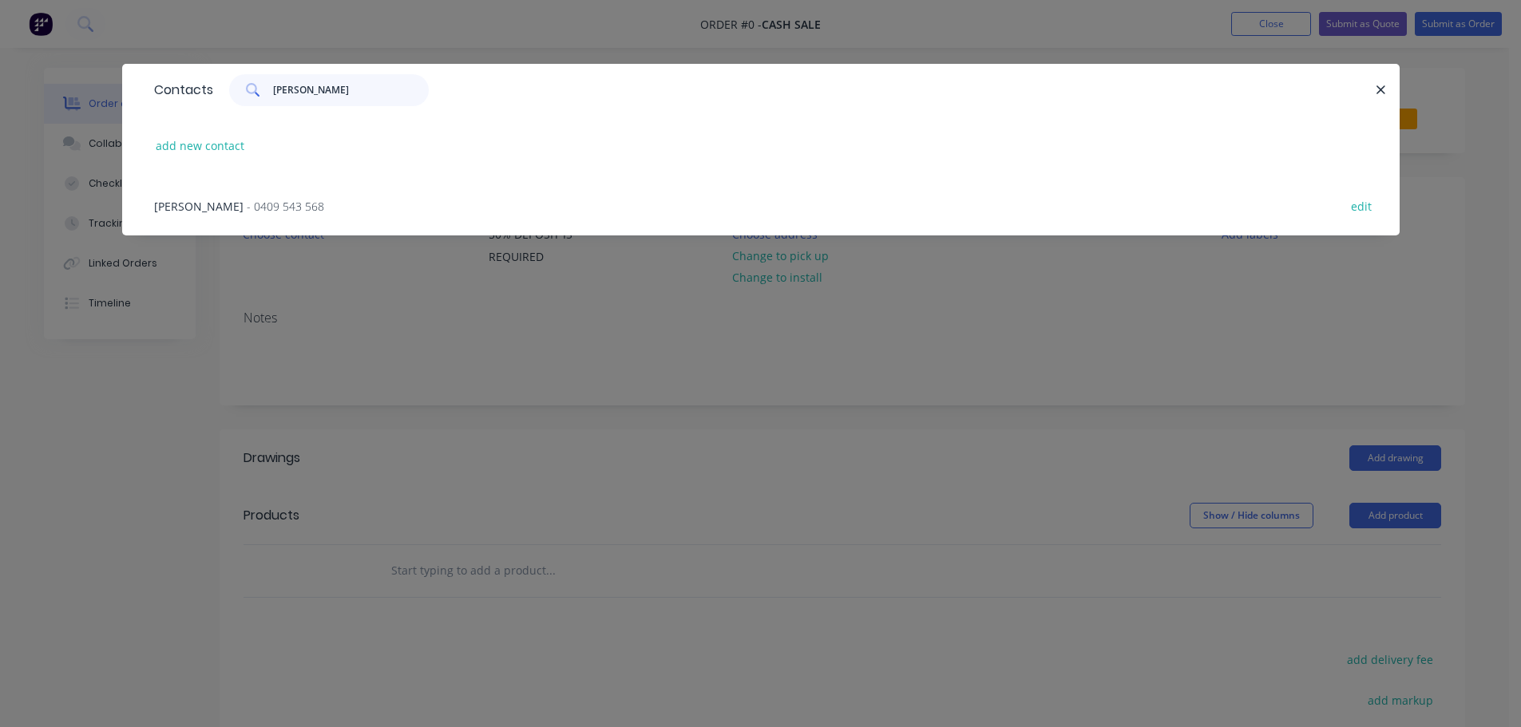
type input "[PERSON_NAME]"
click at [214, 200] on span "[PERSON_NAME]" at bounding box center [198, 206] width 89 height 15
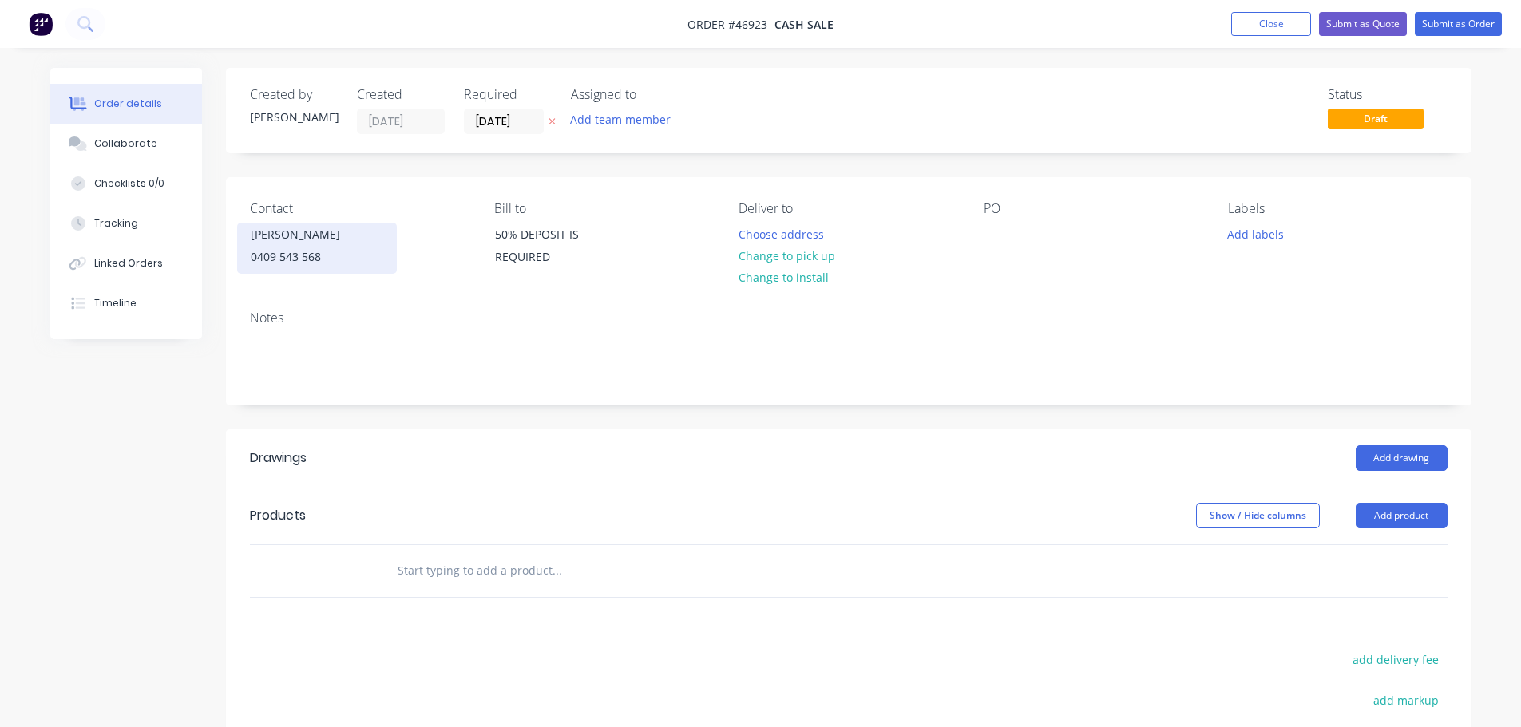
click at [290, 261] on div "0409 543 568" at bounding box center [317, 257] width 133 height 22
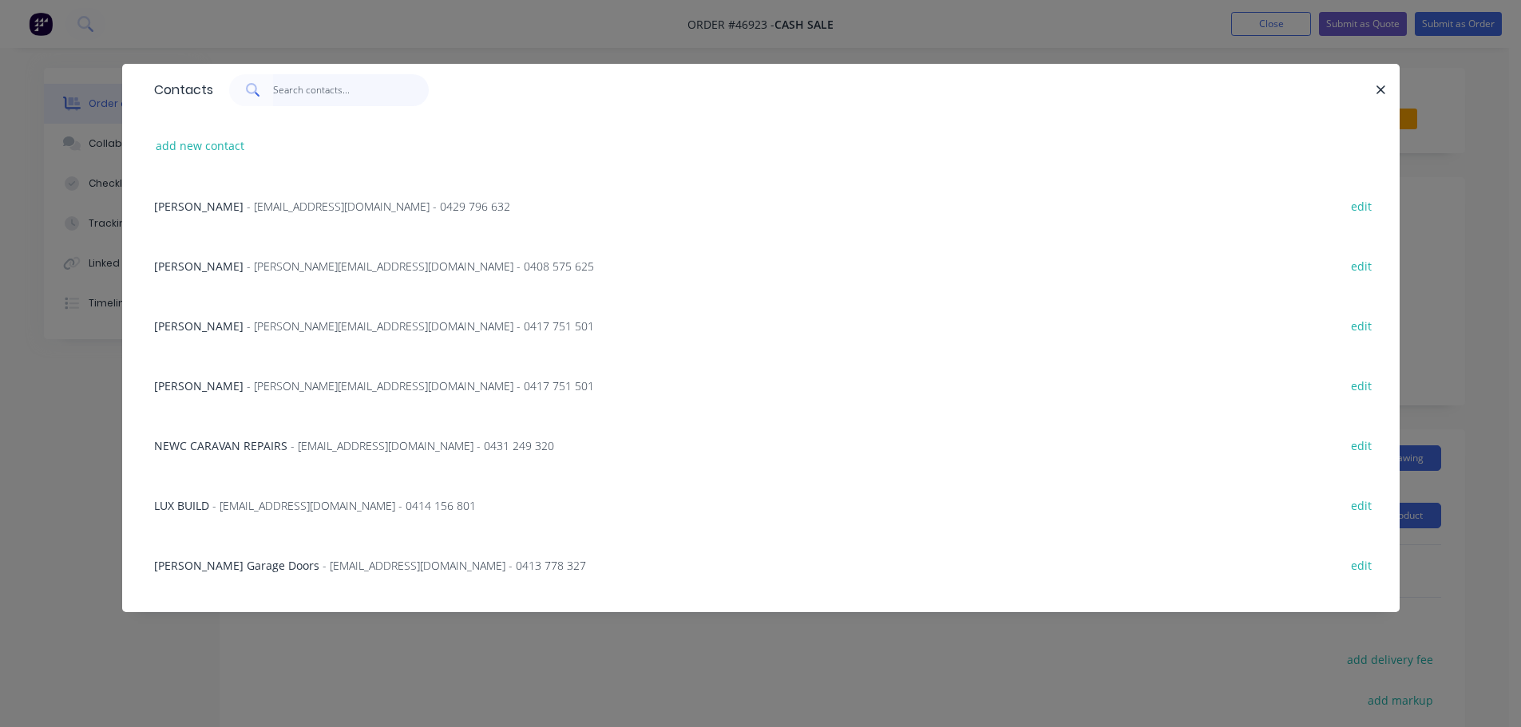
click at [358, 90] on input "text" at bounding box center [351, 90] width 156 height 32
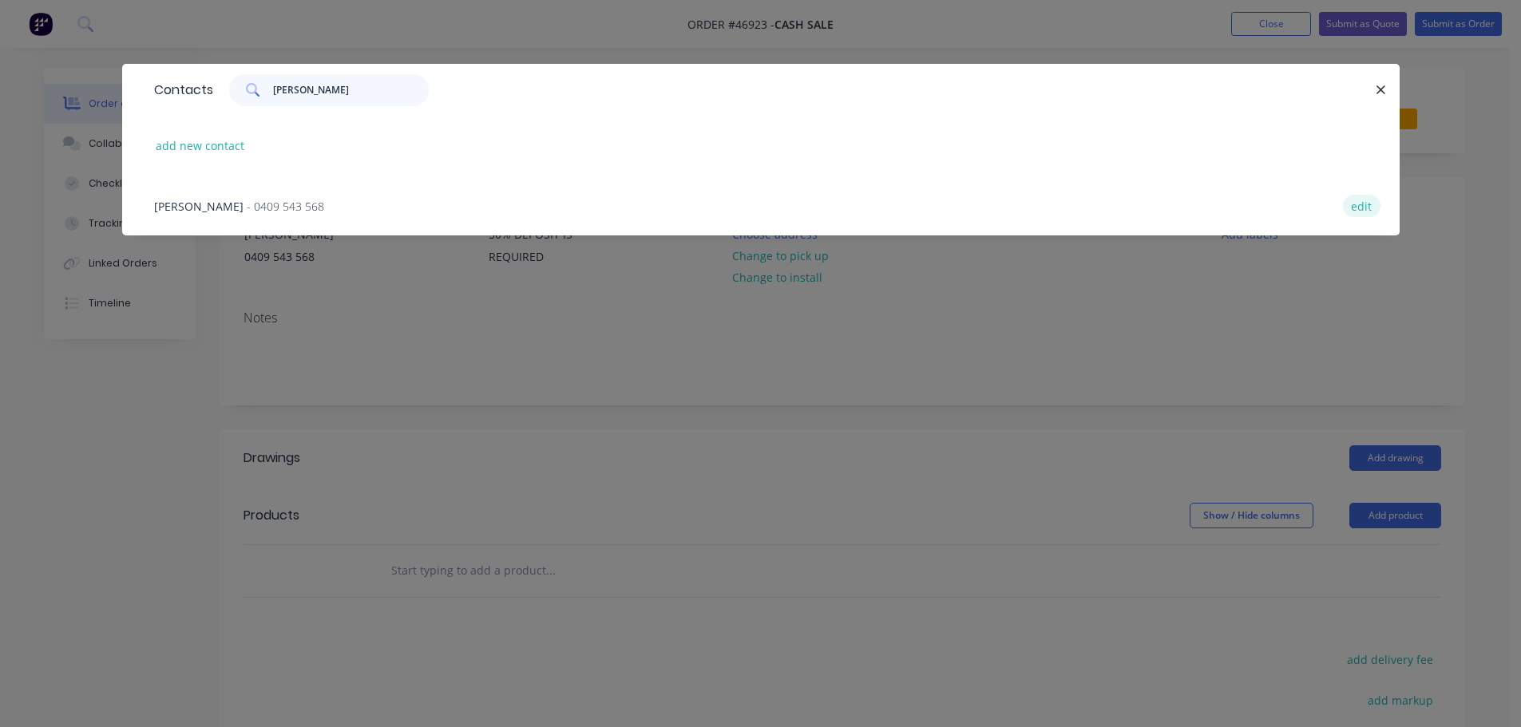
type input "[PERSON_NAME]"
click at [1367, 204] on button "edit" at bounding box center [1362, 206] width 38 height 22
select select "AU"
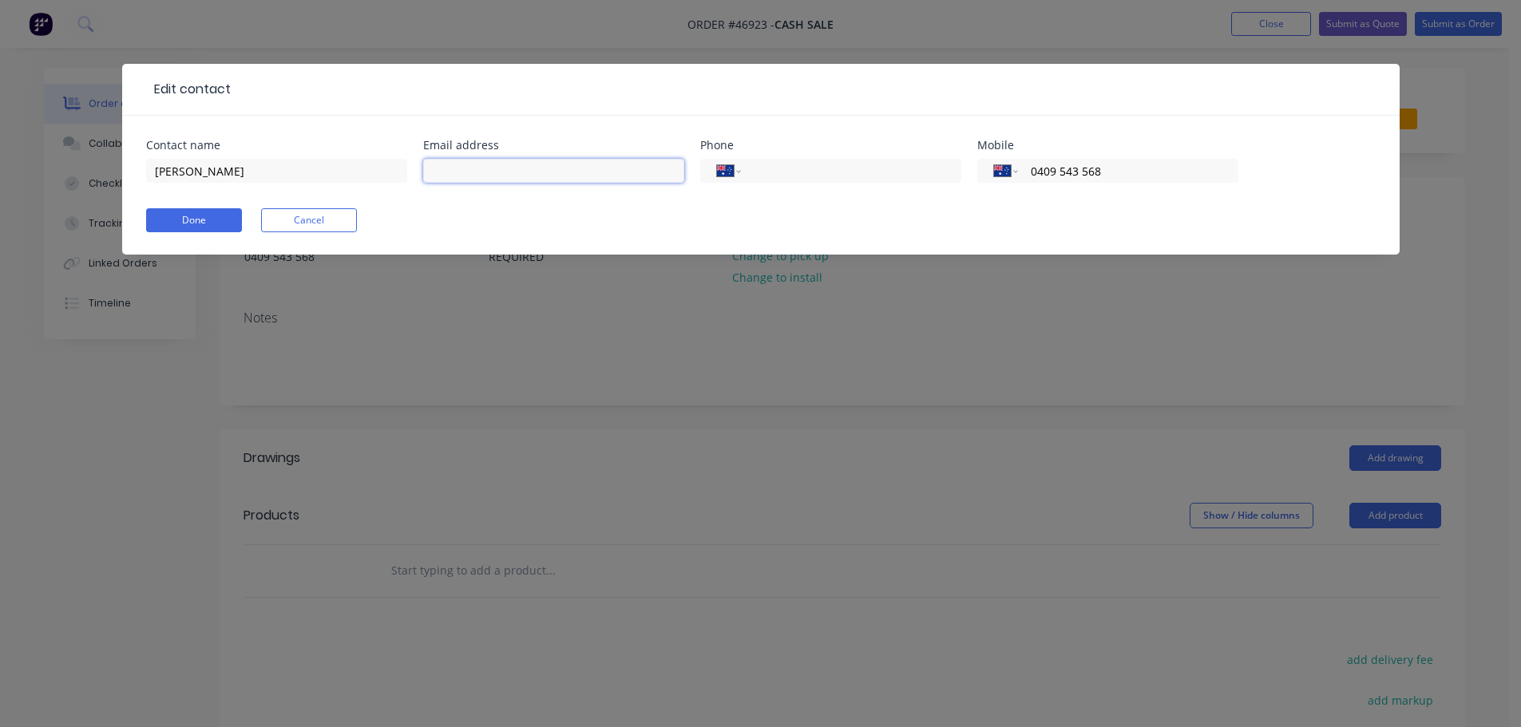
click at [602, 174] on input "text" at bounding box center [553, 171] width 261 height 24
paste input "[EMAIL_ADDRESS][DOMAIN_NAME]"
type input "[EMAIL_ADDRESS][DOMAIN_NAME]"
click at [195, 224] on button "Done" at bounding box center [194, 220] width 96 height 24
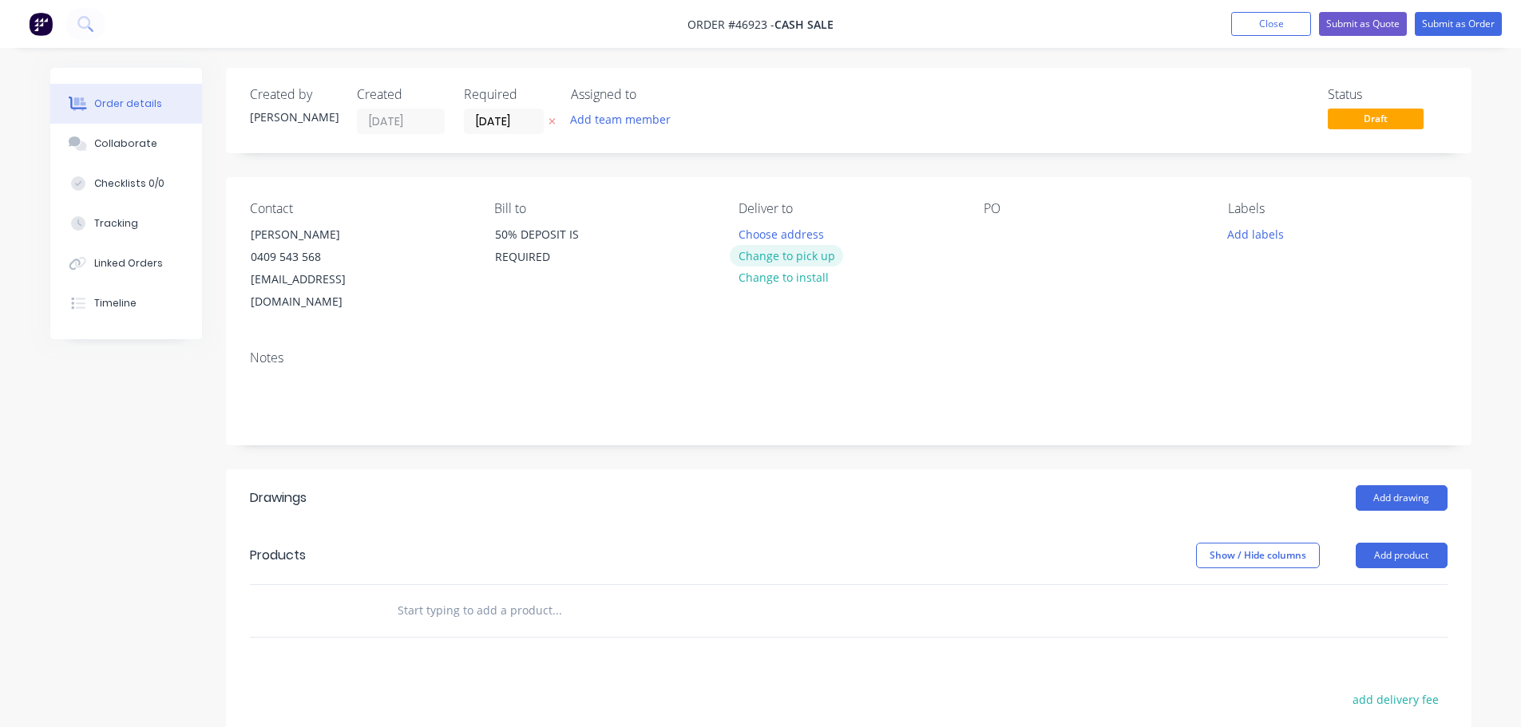
click at [769, 254] on button "Change to pick up" at bounding box center [786, 256] width 113 height 22
click at [988, 239] on div at bounding box center [996, 234] width 26 height 23
click at [1396, 486] on button "Add drawing" at bounding box center [1401, 498] width 92 height 26
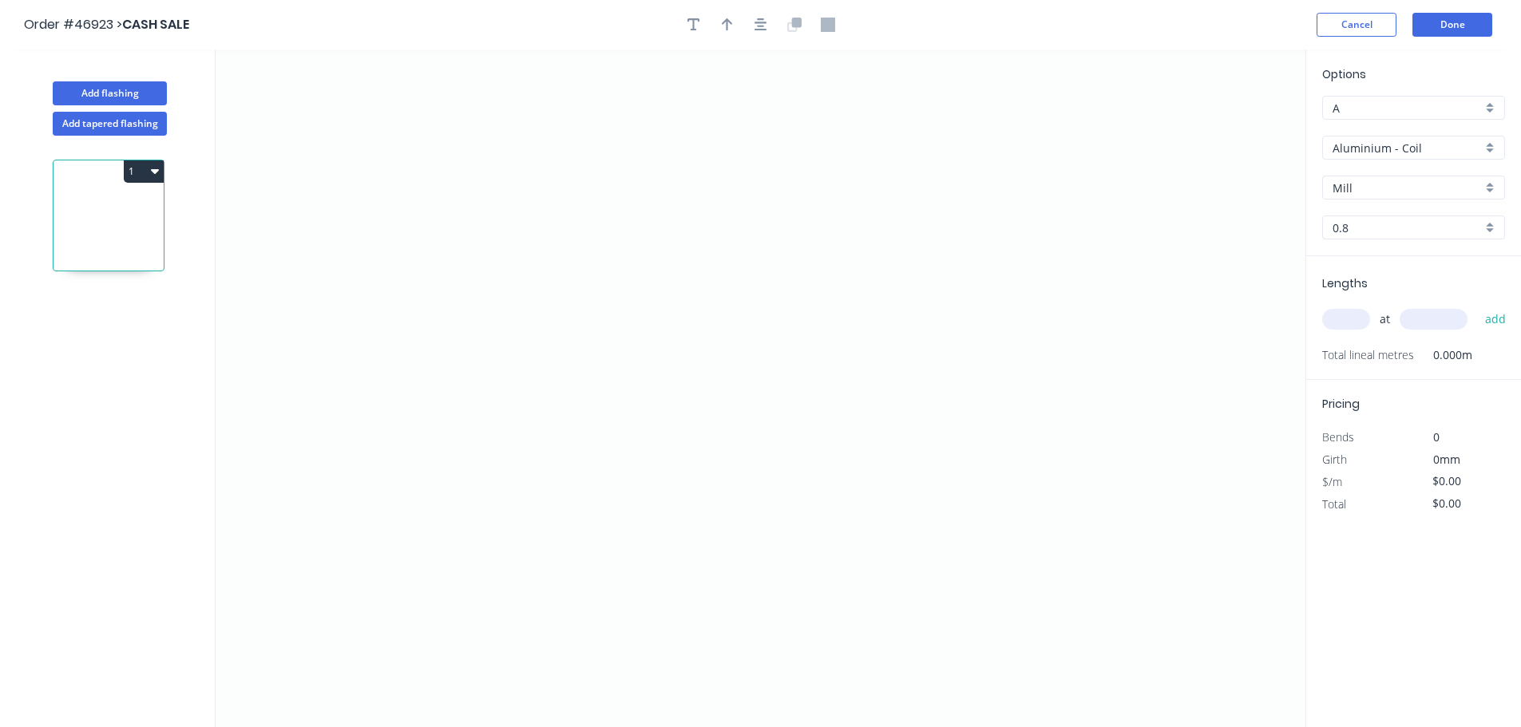
click at [1374, 154] on input "Aluminium - Coil" at bounding box center [1406, 148] width 149 height 17
click at [1385, 191] on div "Aluminium - Coil" at bounding box center [1413, 178] width 181 height 28
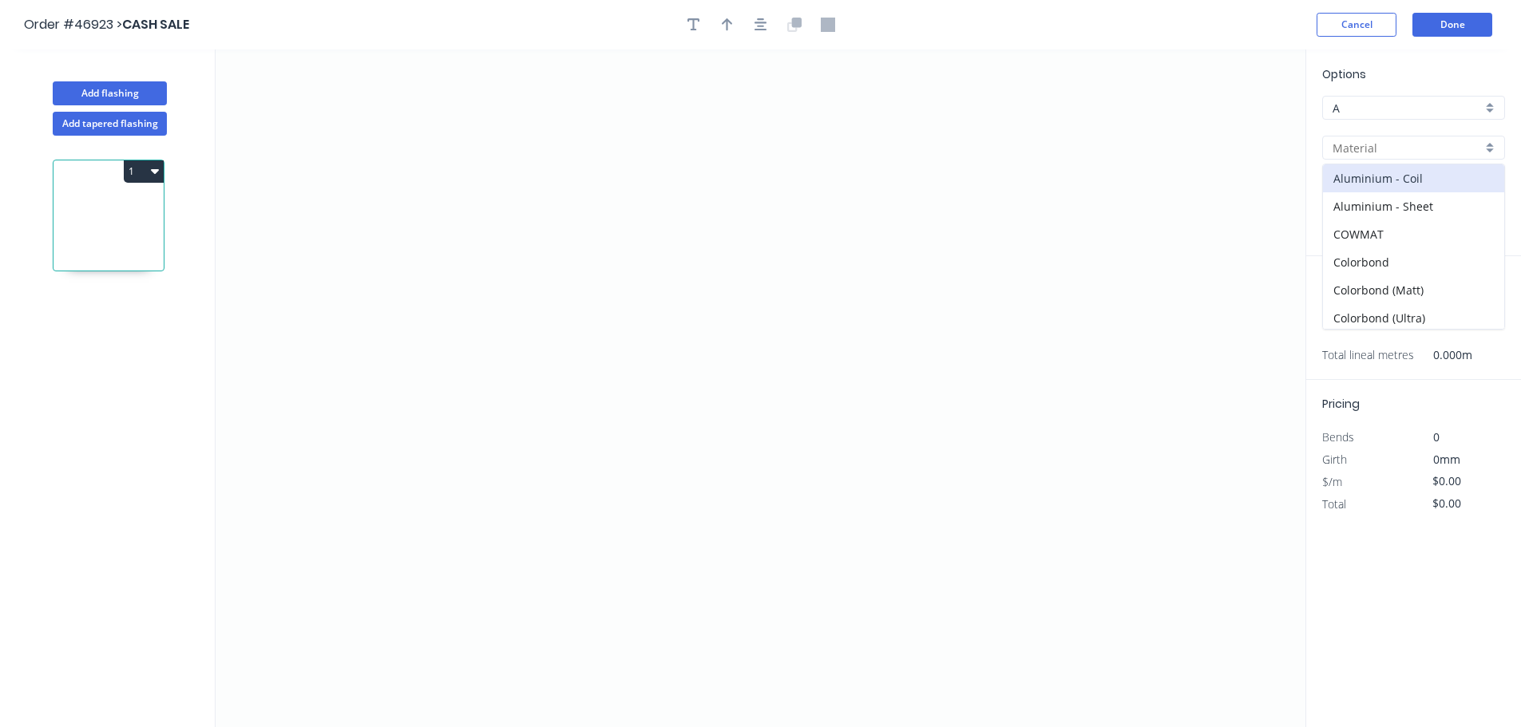
type input "Aluminium - Coil"
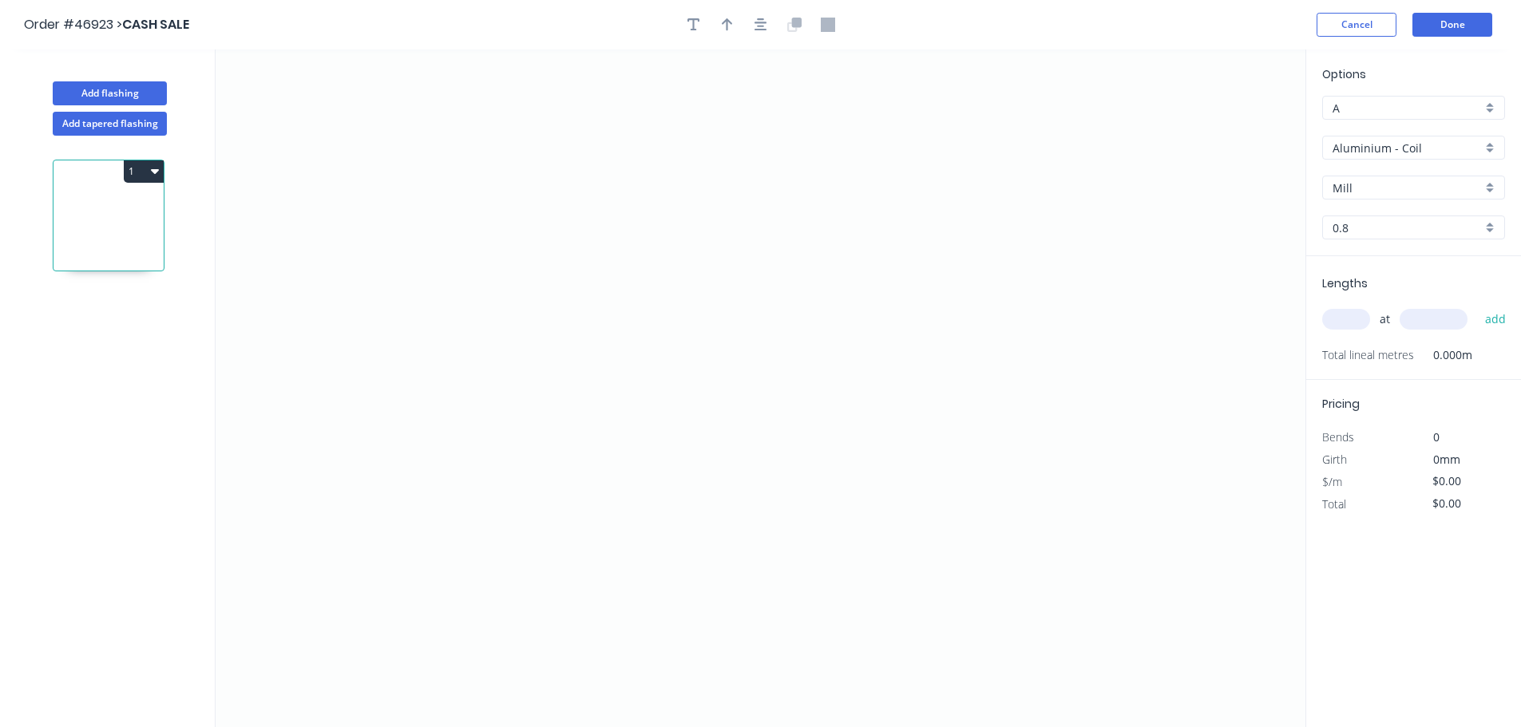
click at [1383, 145] on input "Aluminium - Coil" at bounding box center [1406, 148] width 149 height 17
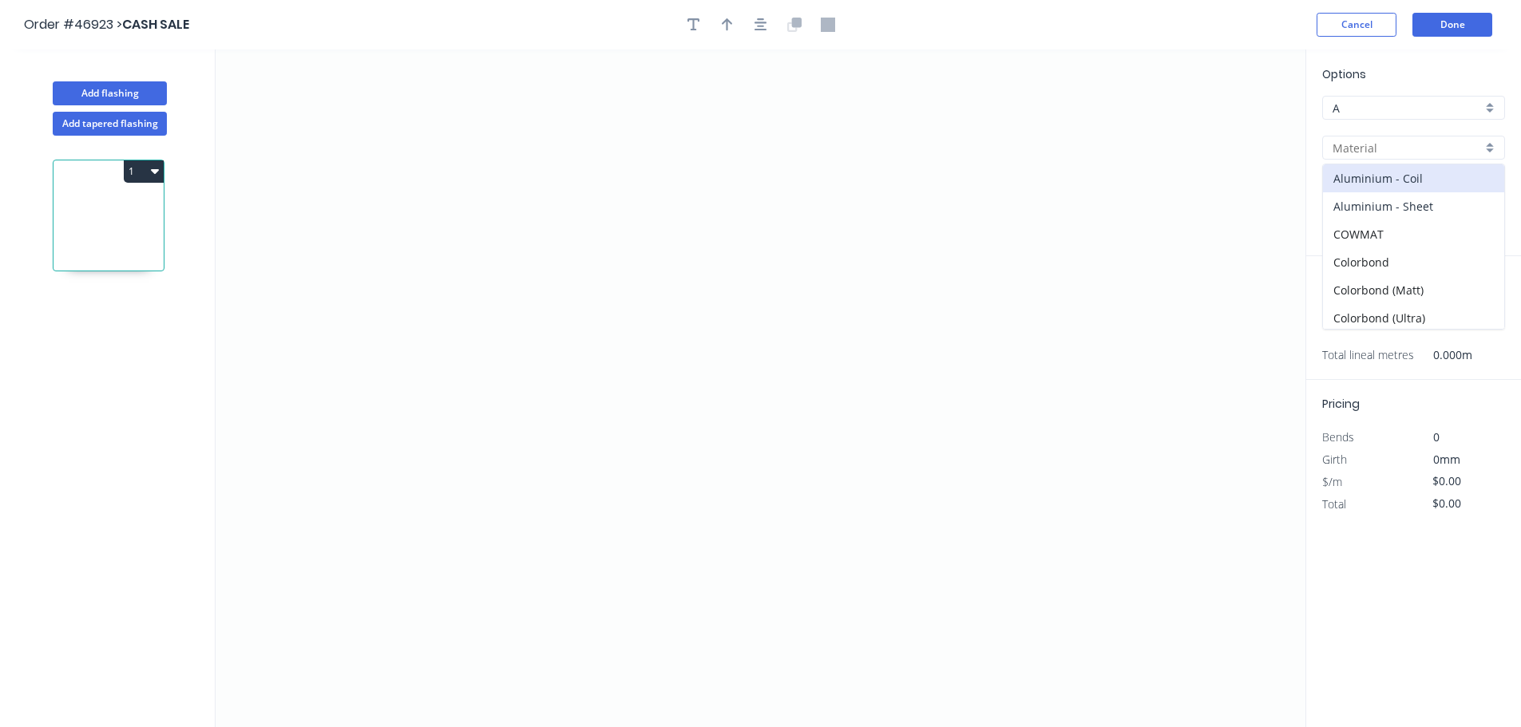
click at [1387, 203] on div "Aluminium - Sheet" at bounding box center [1413, 206] width 181 height 28
type input "Aluminium - Sheet"
type input "1.2"
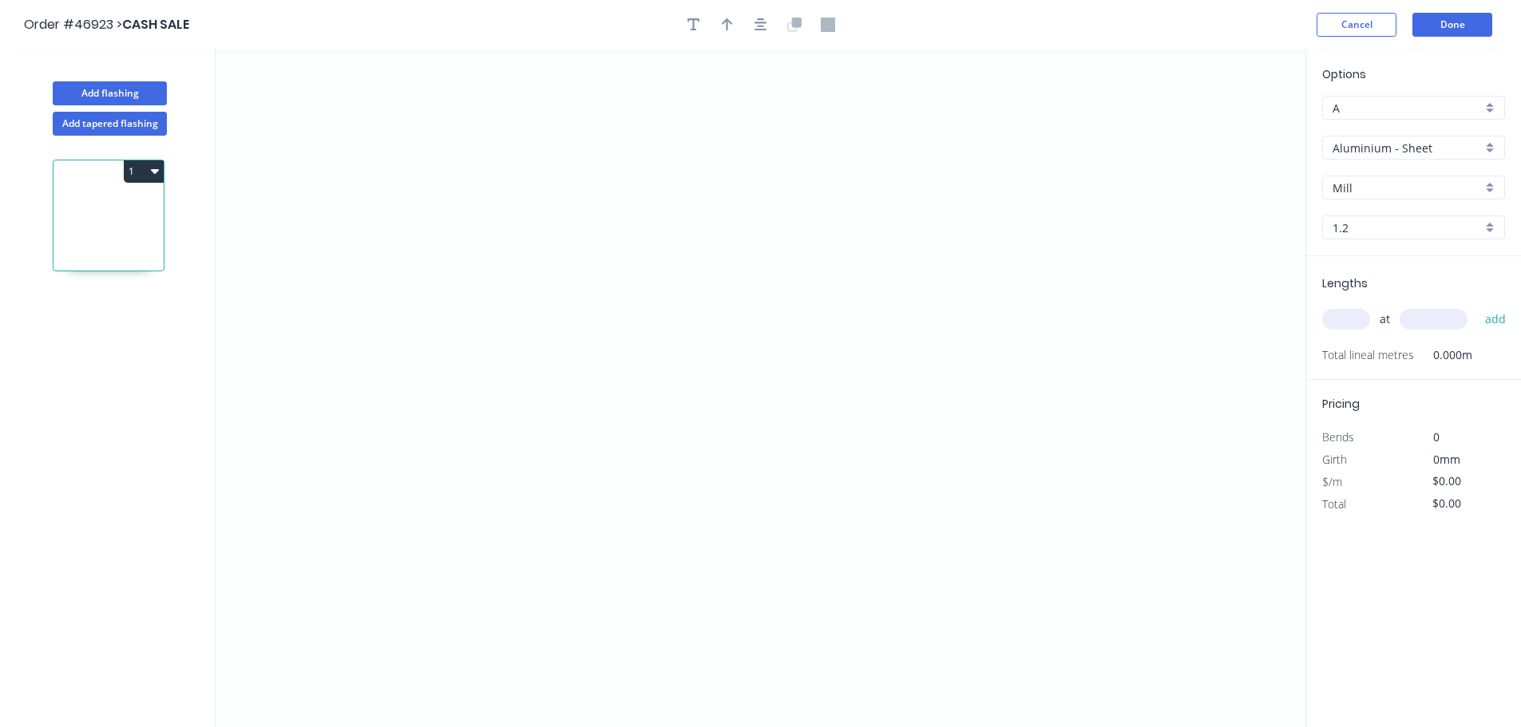
click at [1364, 175] on div "Options A A Aluminium - Sheet Aluminium - Sheet Mill Mill 1.2 1.2" at bounding box center [1413, 160] width 215 height 191
click at [1359, 230] on input "1.2" at bounding box center [1406, 228] width 149 height 17
click at [1359, 291] on div "1.6" at bounding box center [1413, 286] width 181 height 28
type input "1.6"
click at [523, 317] on icon "0" at bounding box center [761, 388] width 1090 height 678
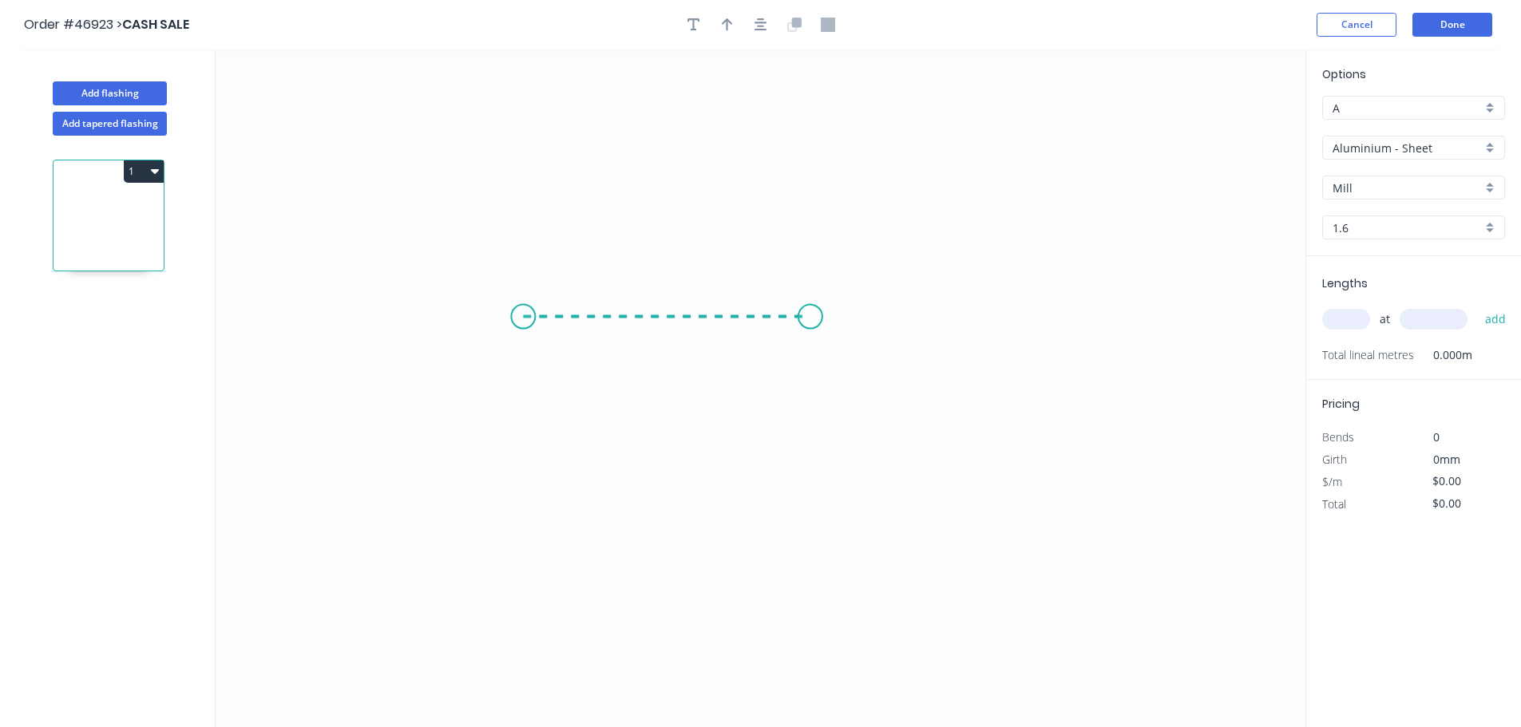
click at [810, 318] on icon "0" at bounding box center [761, 388] width 1090 height 678
click at [673, 333] on rect at bounding box center [667, 334] width 32 height 22
click at [135, 164] on button "1" at bounding box center [144, 171] width 40 height 22
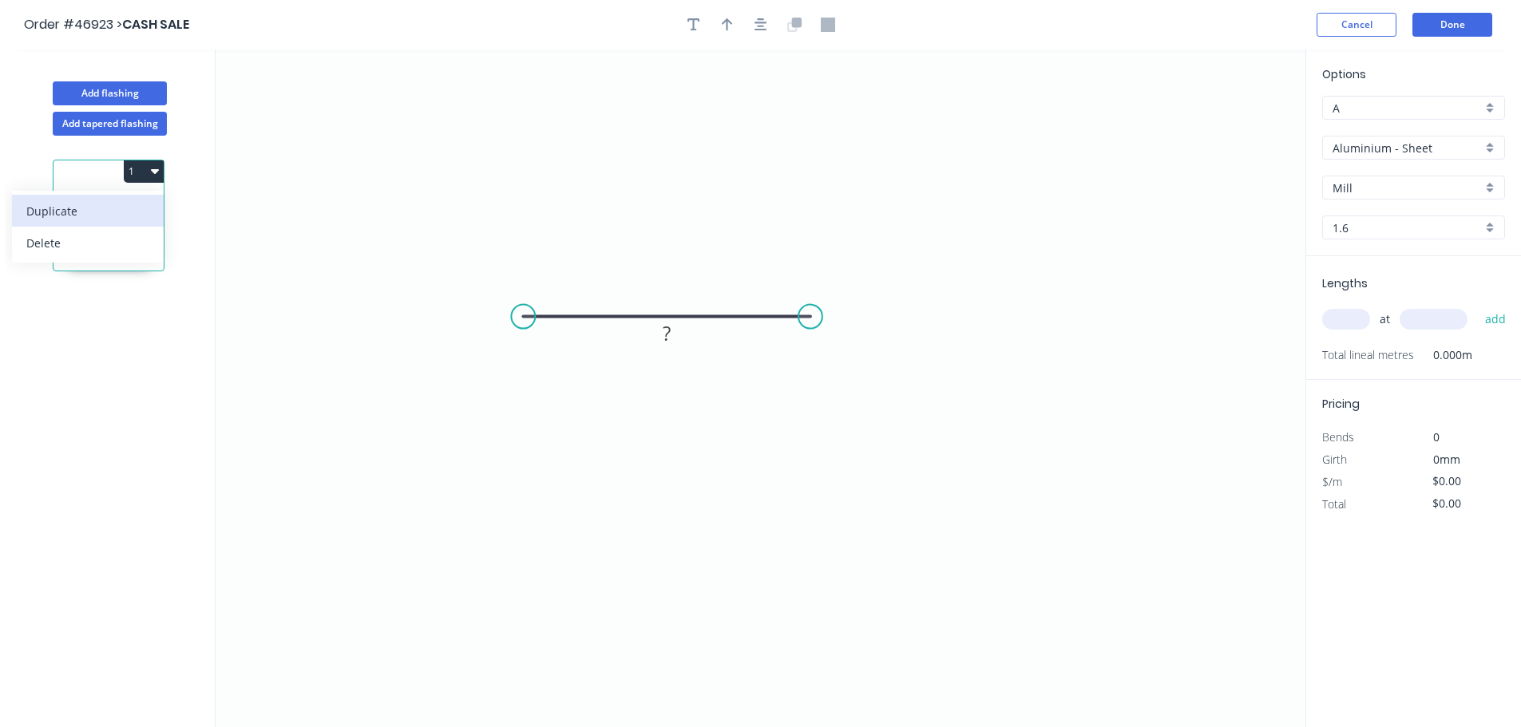
click at [81, 216] on div "Duplicate" at bounding box center [87, 211] width 123 height 23
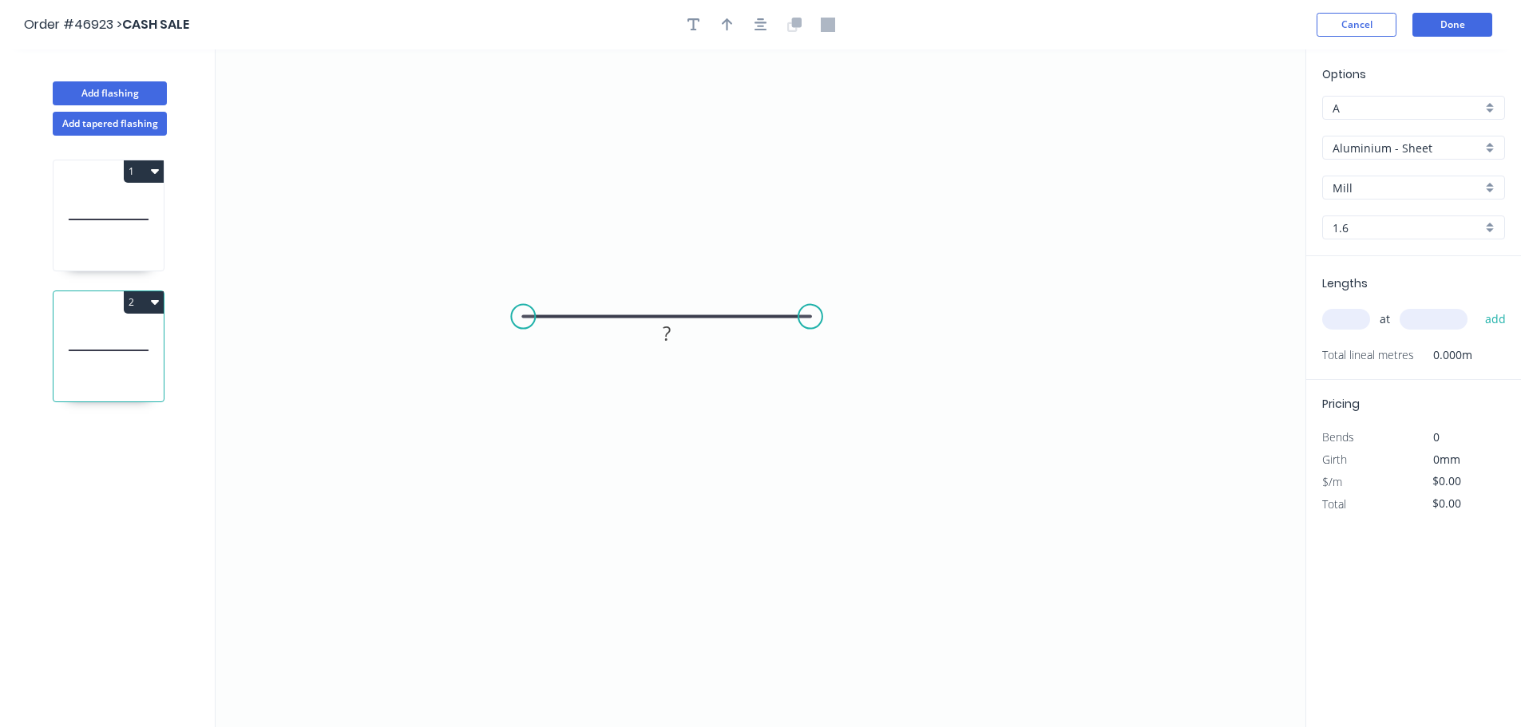
click at [78, 200] on icon at bounding box center [108, 219] width 110 height 102
click at [1352, 321] on input "text" at bounding box center [1346, 319] width 48 height 21
type input "7"
type input "897"
click at [1477, 306] on button "add" at bounding box center [1496, 319] width 38 height 27
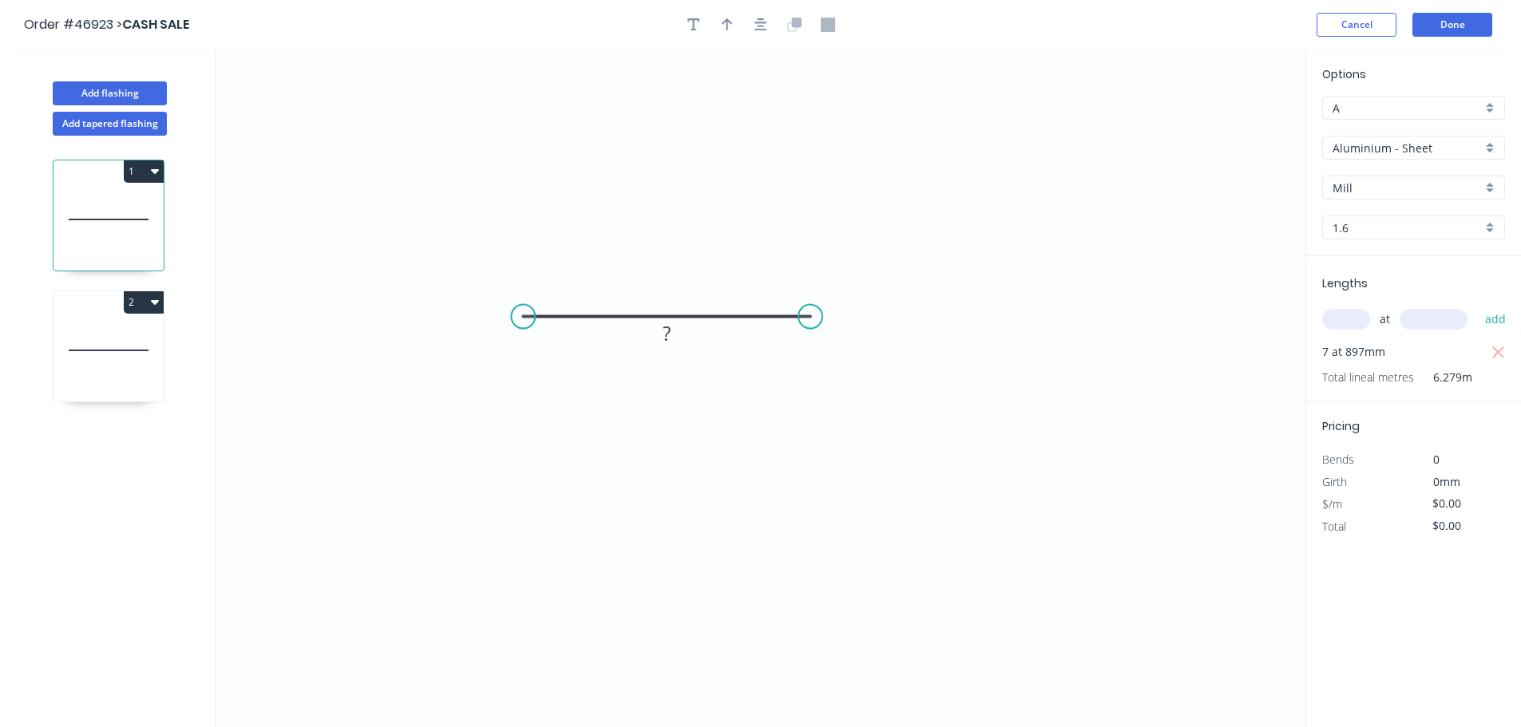
drag, startPoint x: 115, startPoint y: 355, endPoint x: 124, endPoint y: 354, distance: 8.9
click at [115, 354] on icon at bounding box center [108, 350] width 110 height 102
click at [1334, 318] on input "text" at bounding box center [1346, 319] width 48 height 21
type input "7"
type input "897"
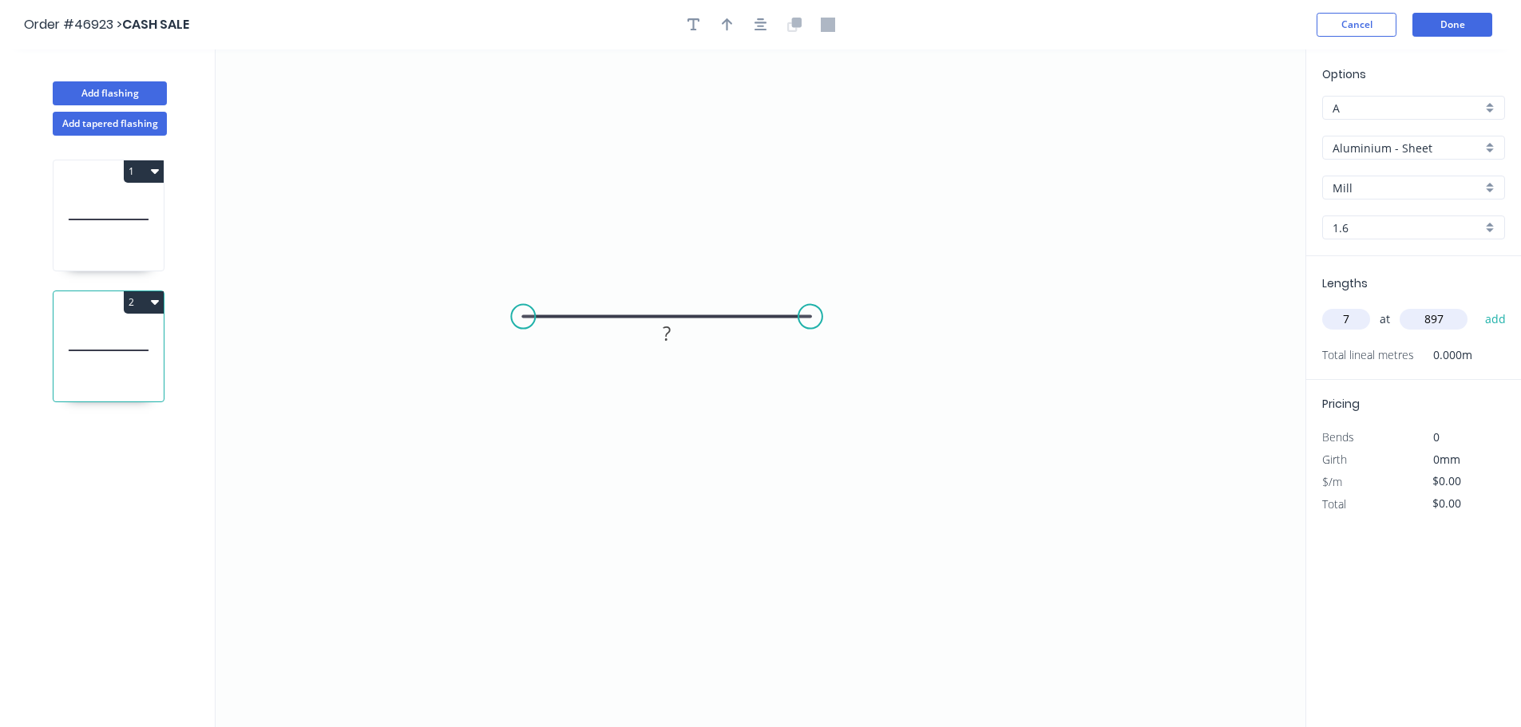
click at [1477, 306] on button "add" at bounding box center [1496, 319] width 38 height 27
click at [1441, 18] on button "Done" at bounding box center [1452, 25] width 80 height 24
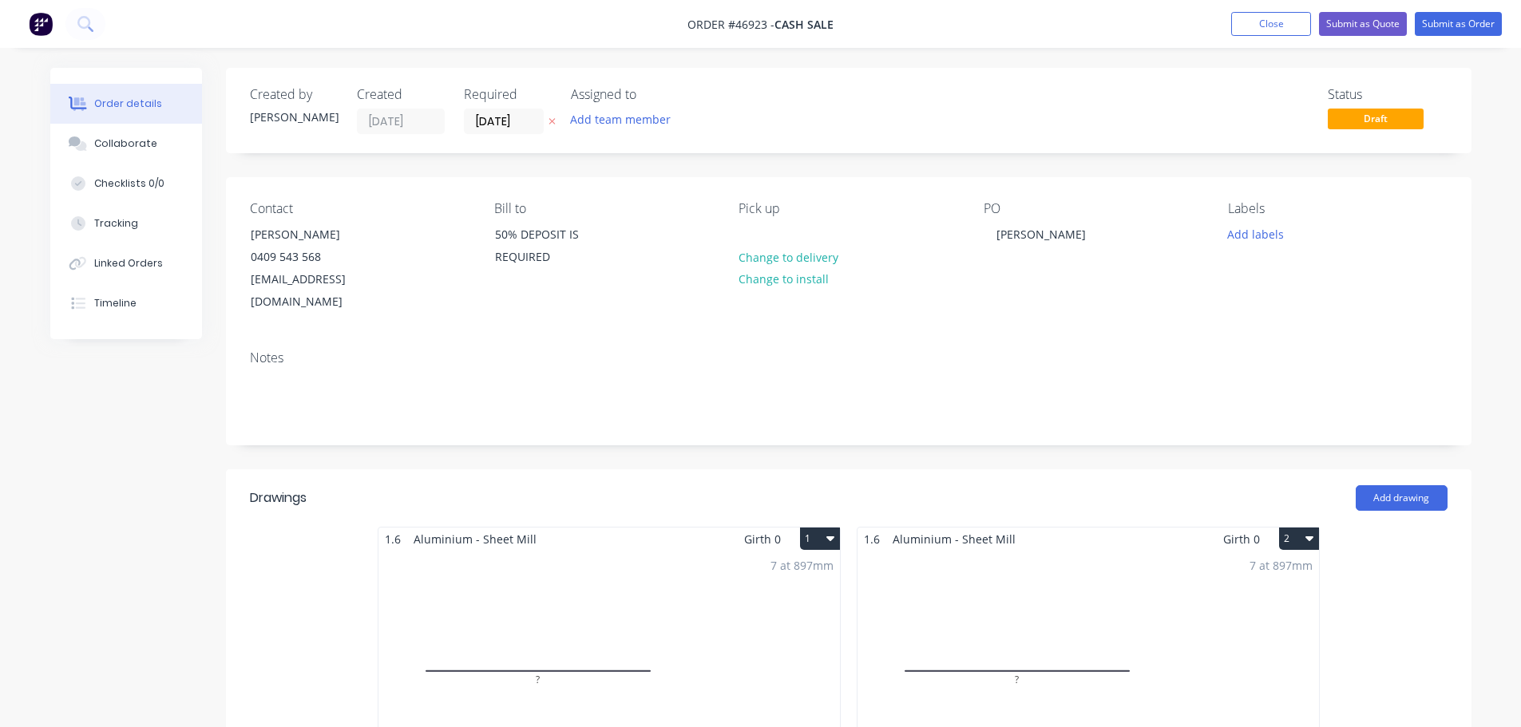
click at [1242, 11] on nav "Order #46923 - CASH SALE Add product Close Submit as Quote Submit as Order" at bounding box center [760, 24] width 1521 height 48
click at [1257, 25] on button "Close" at bounding box center [1271, 24] width 80 height 24
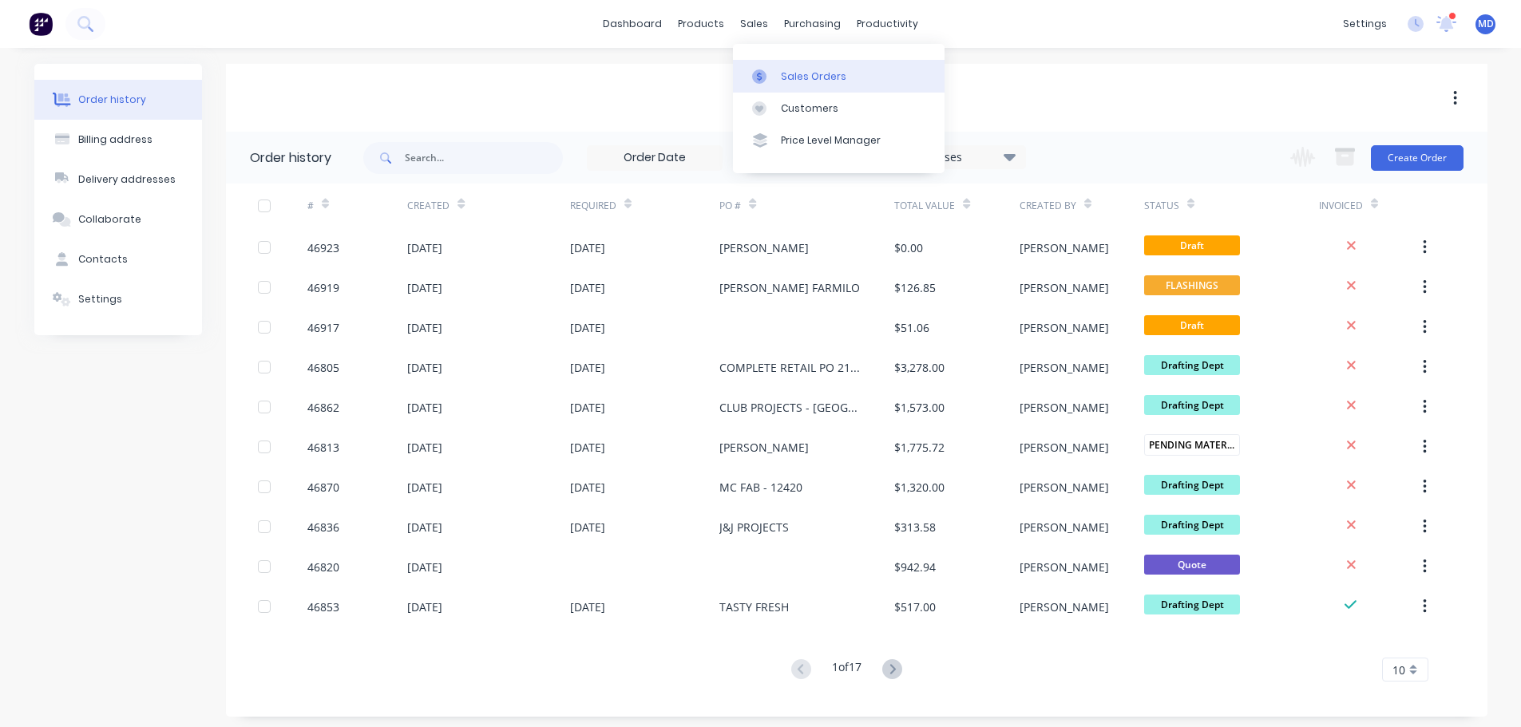
click at [776, 70] on link "Sales Orders" at bounding box center [839, 76] width 212 height 32
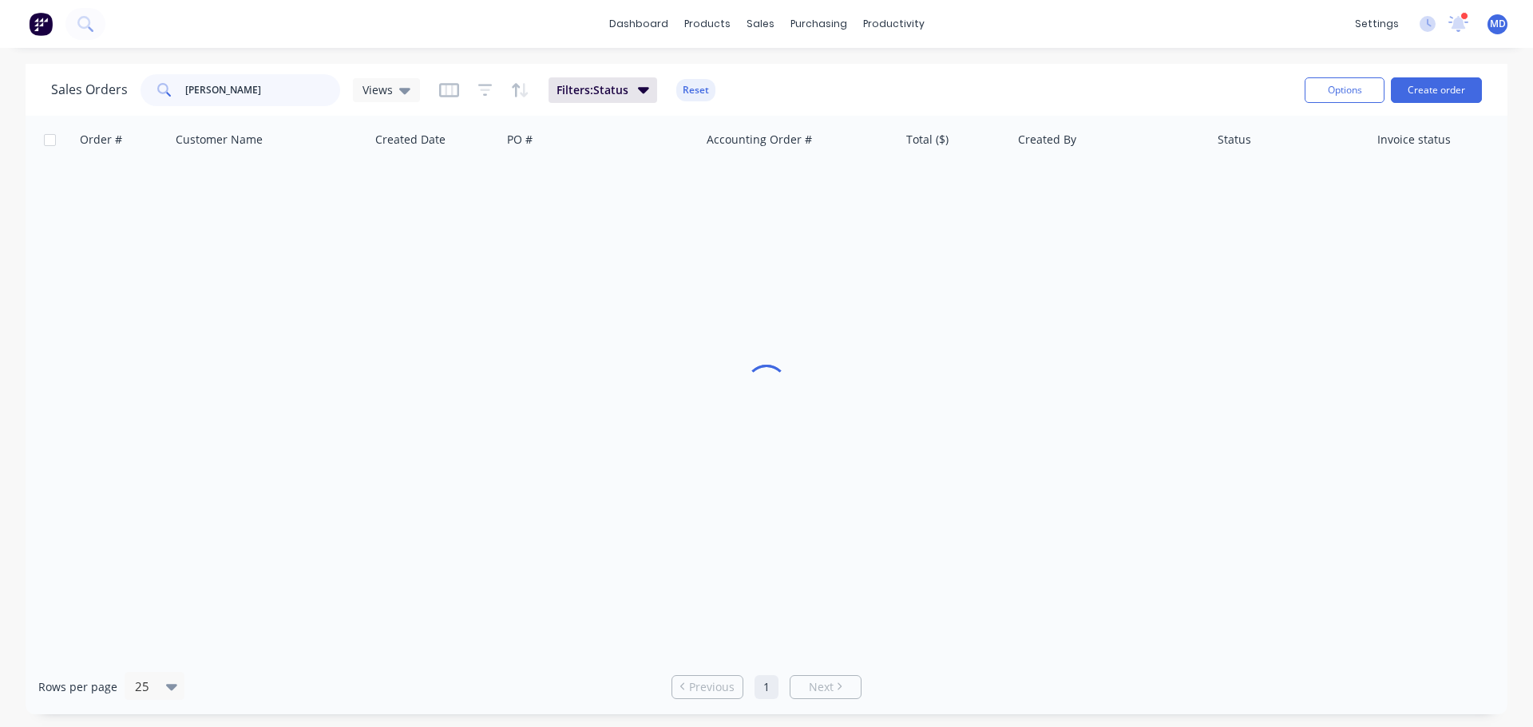
drag, startPoint x: 249, startPoint y: 85, endPoint x: 156, endPoint y: 87, distance: 92.6
click at [156, 87] on div "[PERSON_NAME]" at bounding box center [240, 90] width 200 height 32
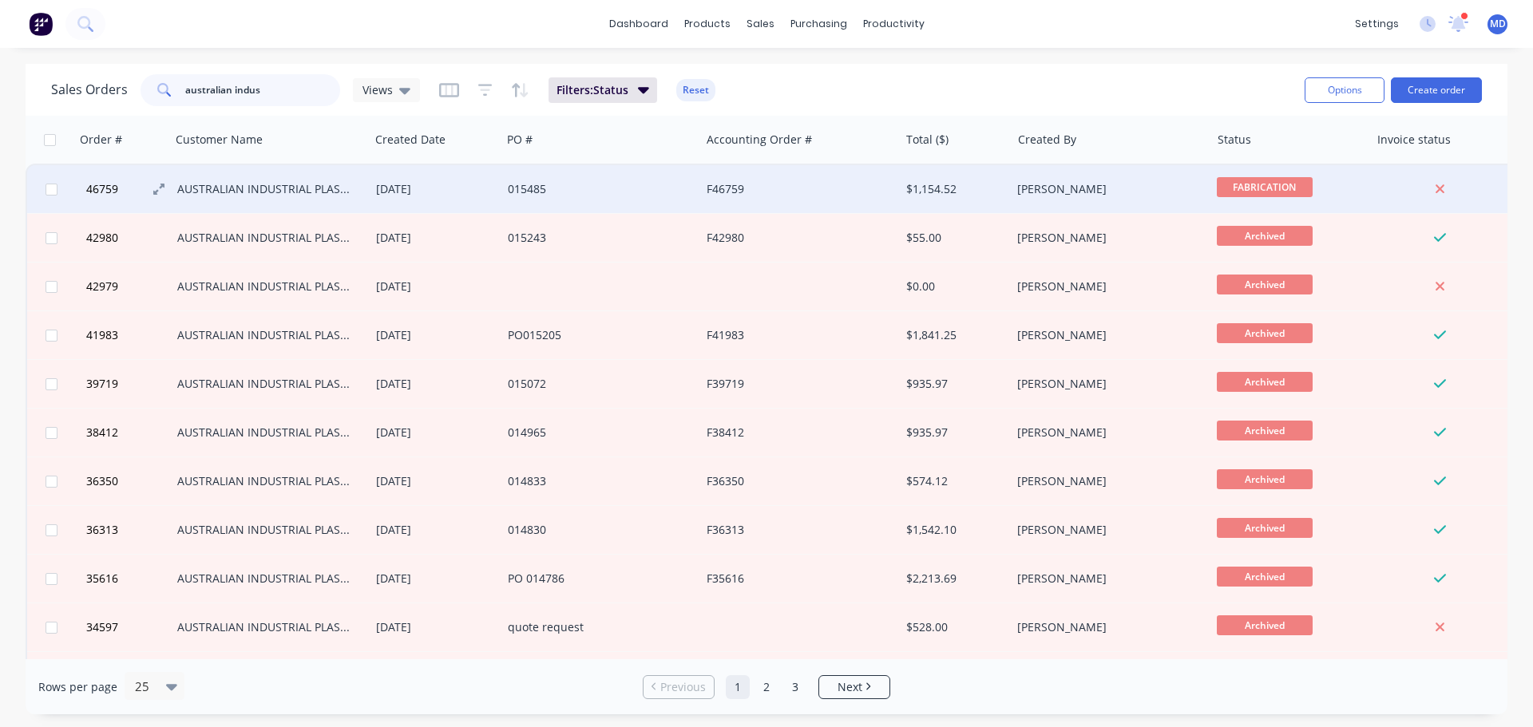
type input "australian indus"
click at [102, 180] on button "46759" at bounding box center [129, 189] width 96 height 48
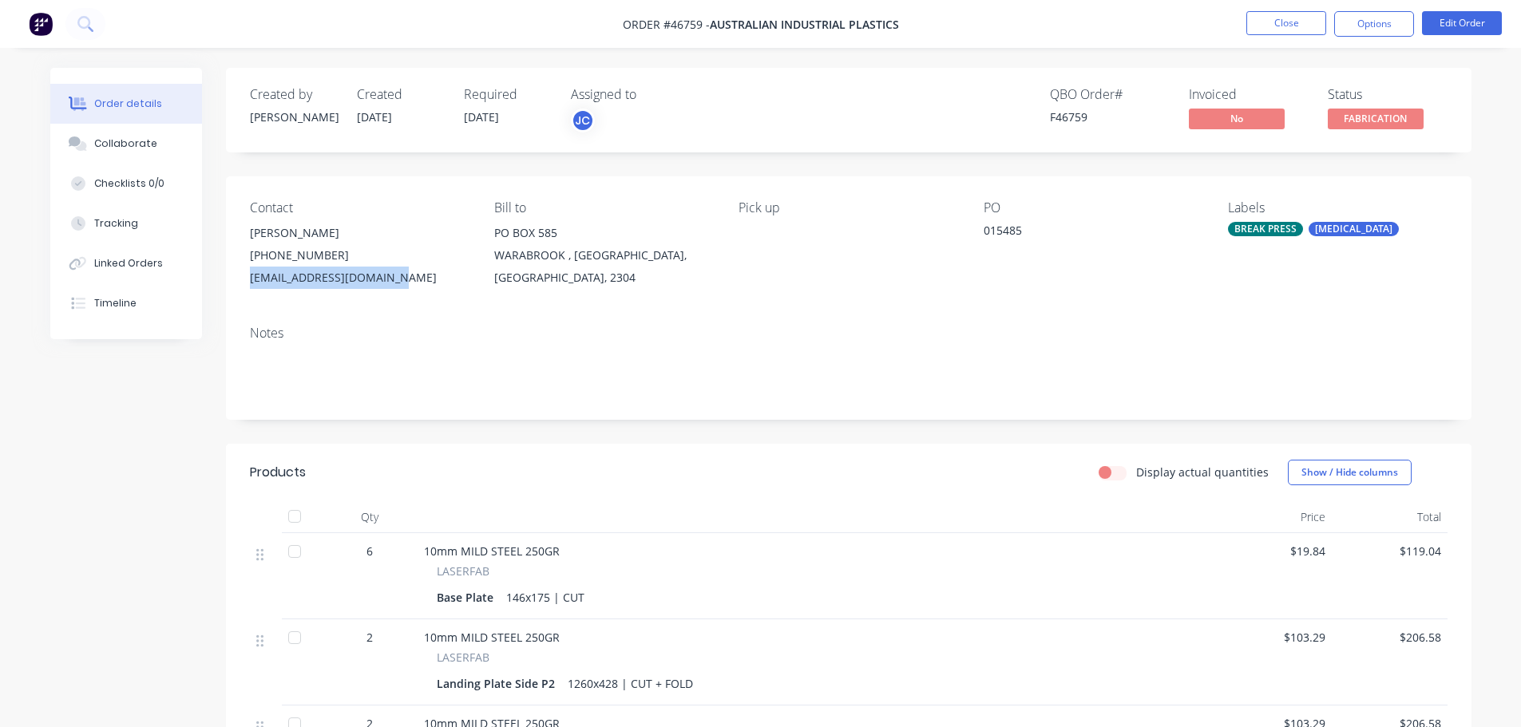
drag, startPoint x: 384, startPoint y: 277, endPoint x: 243, endPoint y: 294, distance: 142.3
click at [243, 294] on div "Contact [PERSON_NAME] [PHONE_NUMBER] [EMAIL_ADDRESS][DOMAIN_NAME] Bill to PO BO…" at bounding box center [848, 244] width 1245 height 137
copy div "[EMAIL_ADDRESS][DOMAIN_NAME]"
click at [1267, 26] on button "Close" at bounding box center [1286, 23] width 80 height 24
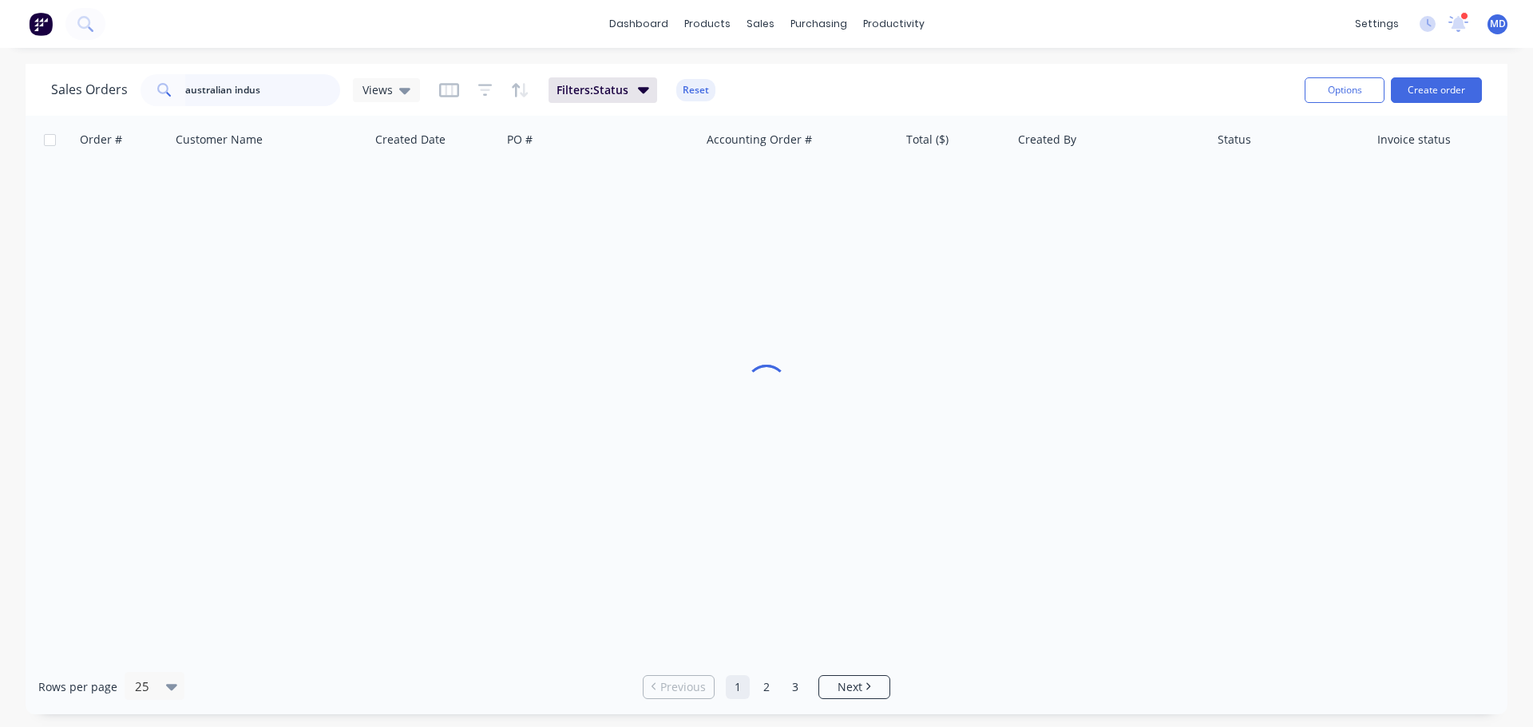
click at [267, 87] on input "australian indus" at bounding box center [263, 90] width 156 height 32
type input "a"
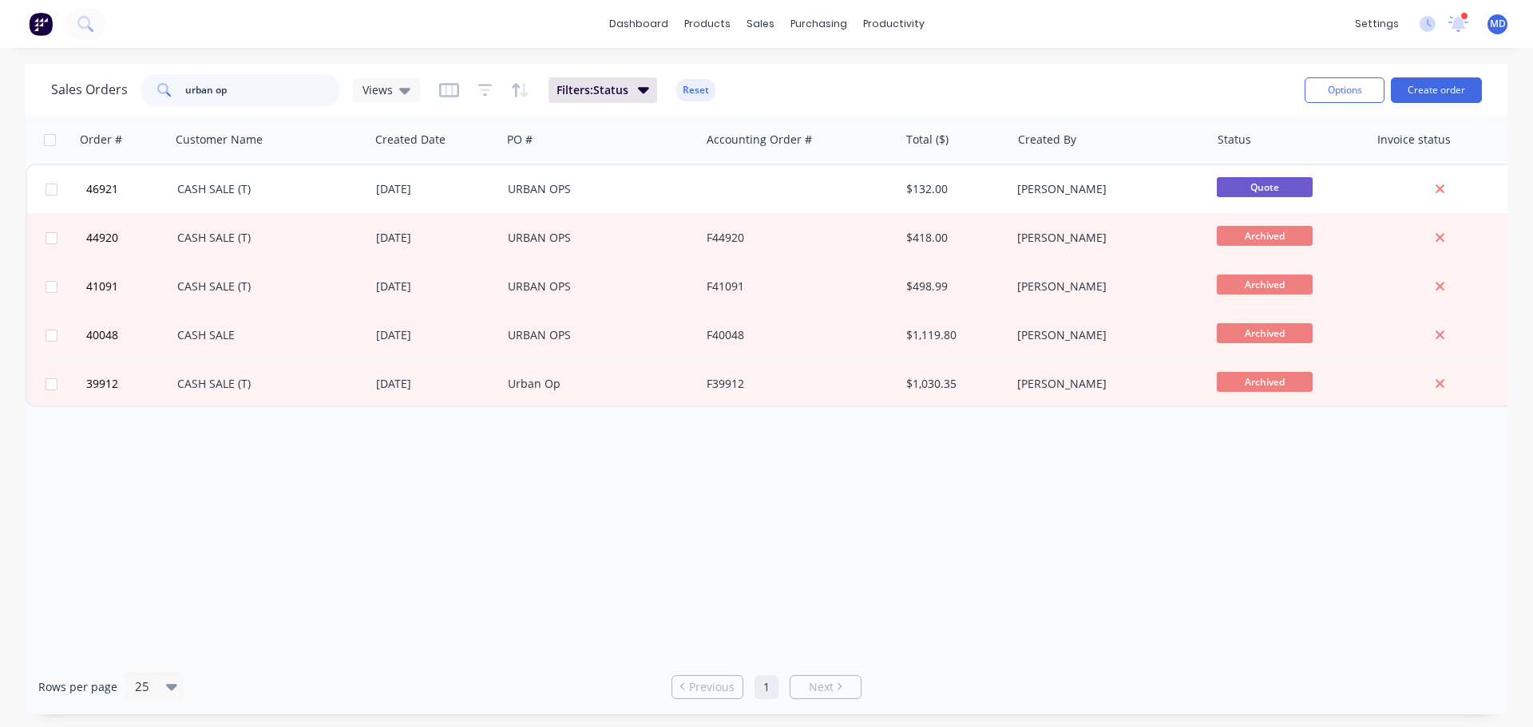
type input "urban op"
drag, startPoint x: 267, startPoint y: 86, endPoint x: 140, endPoint y: 97, distance: 126.6
click at [140, 97] on div "urban op" at bounding box center [240, 90] width 200 height 32
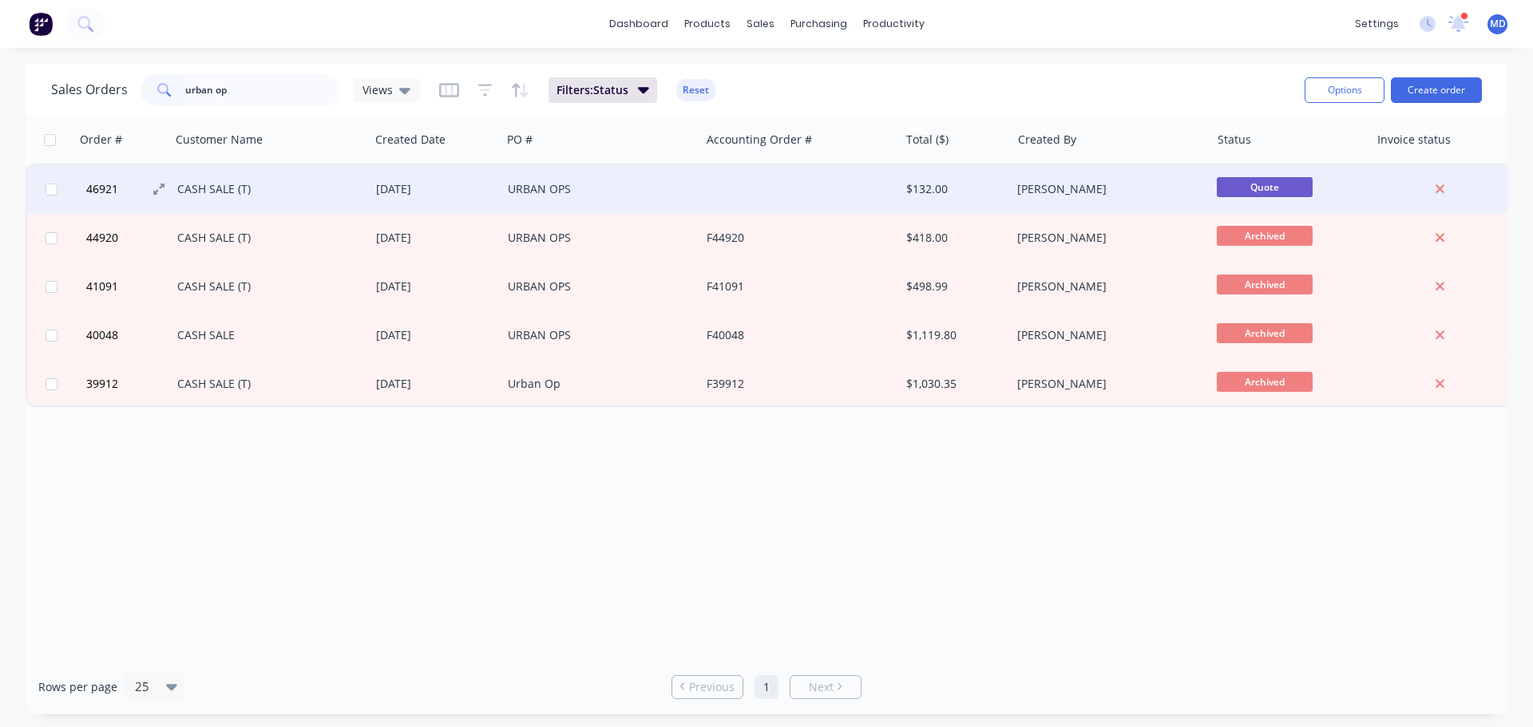
click at [101, 184] on span "46921" at bounding box center [102, 189] width 32 height 16
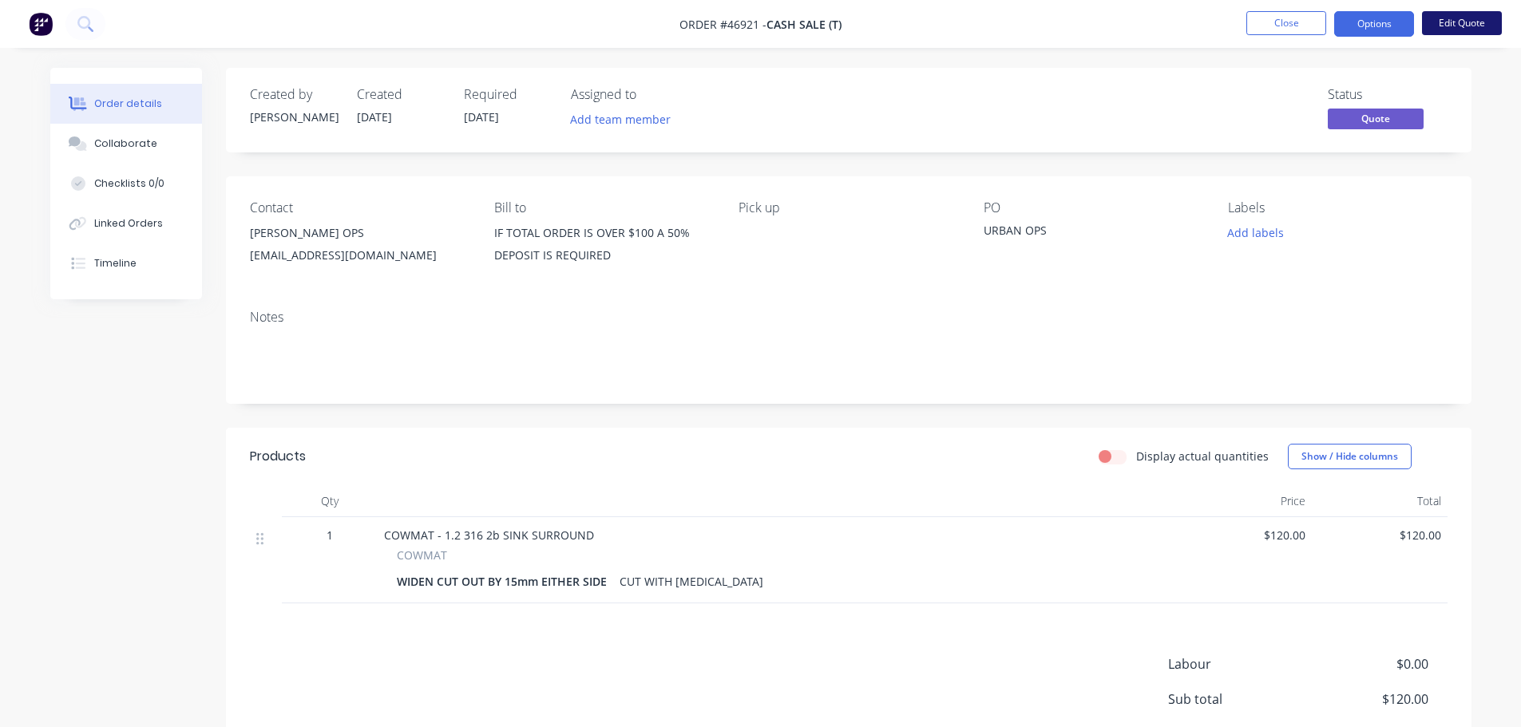
click at [1482, 22] on button "Edit Quote" at bounding box center [1462, 23] width 80 height 24
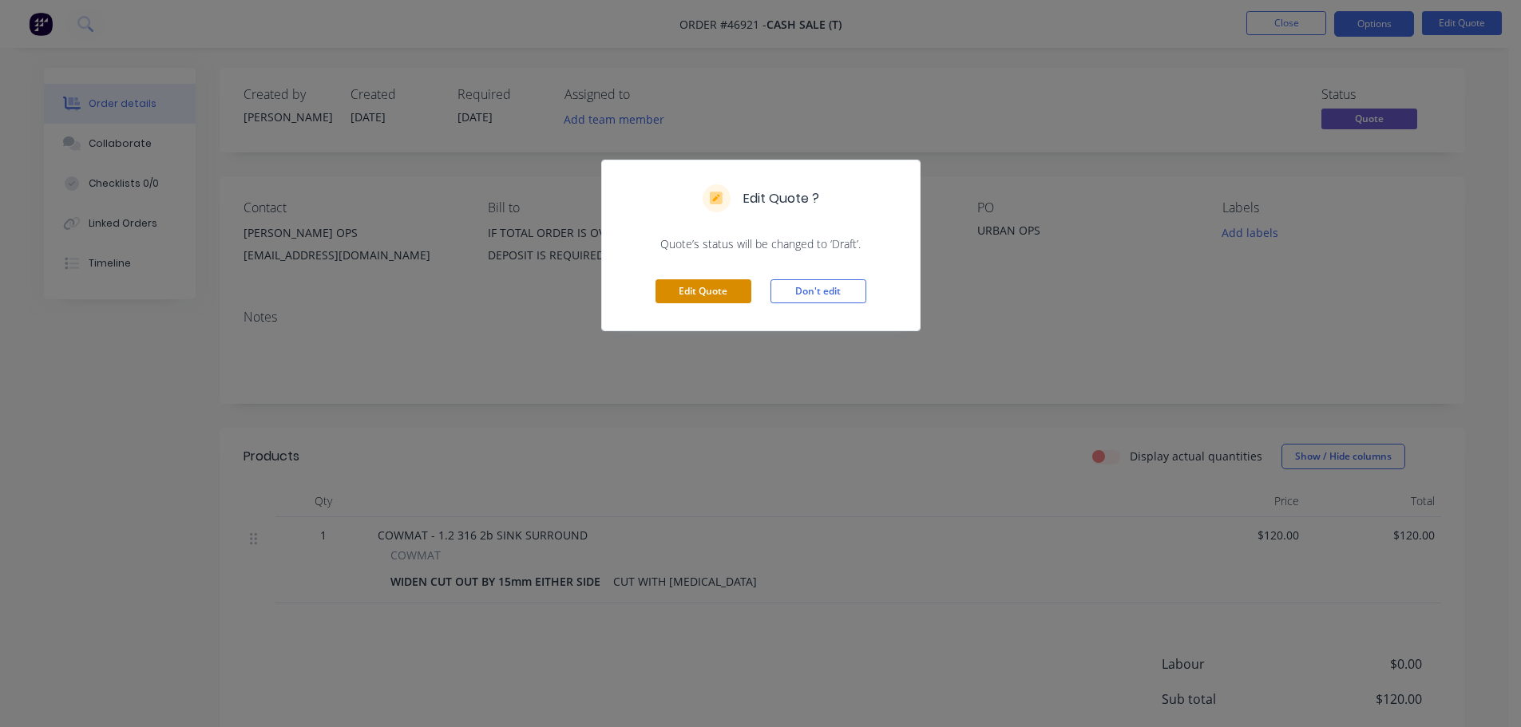
click at [718, 290] on button "Edit Quote" at bounding box center [703, 291] width 96 height 24
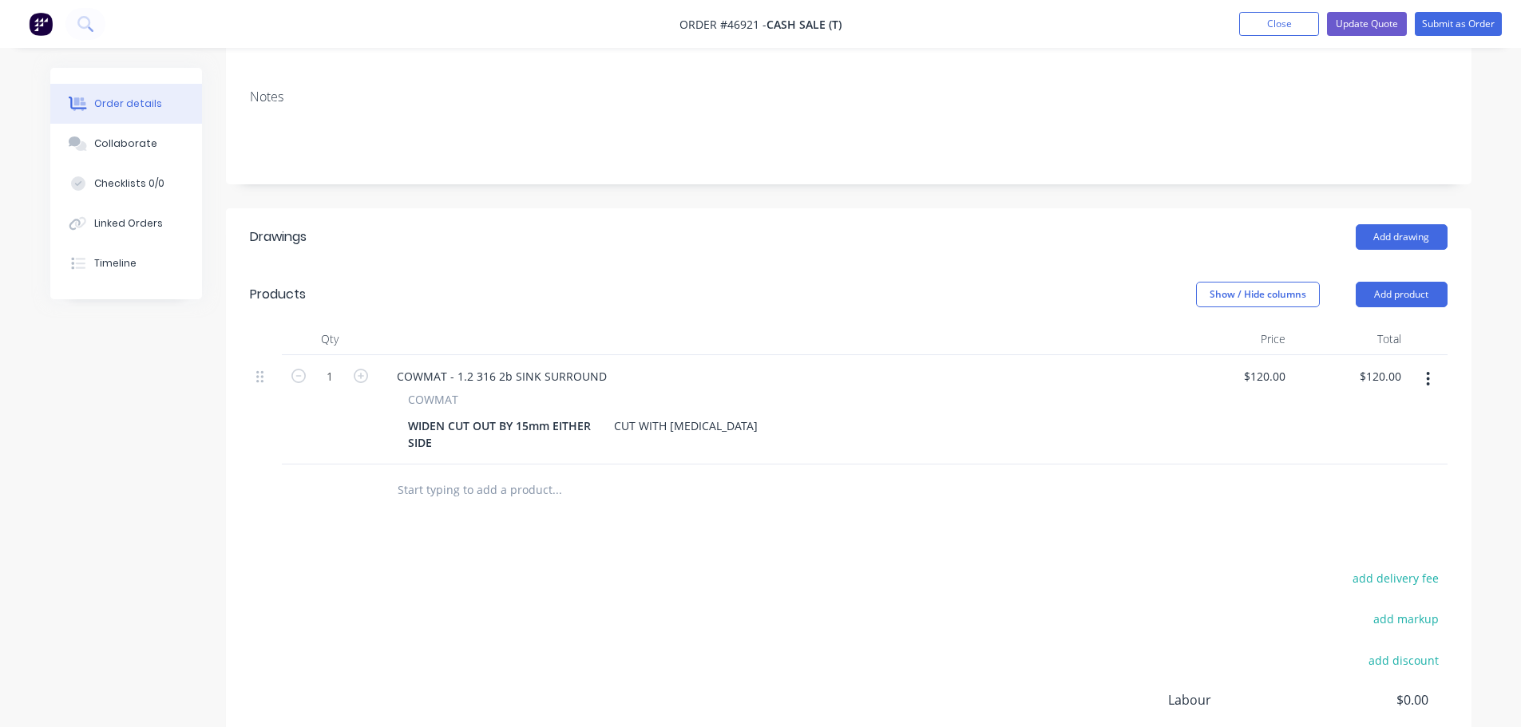
scroll to position [239, 0]
drag, startPoint x: 722, startPoint y: 427, endPoint x: 633, endPoint y: 427, distance: 88.6
click at [633, 427] on div "CUT WITH [MEDICAL_DATA]" at bounding box center [685, 425] width 156 height 23
click at [585, 426] on div "WIDEN CUT OUT BY 15mm EITHER SIDE" at bounding box center [502, 434] width 200 height 40
click at [431, 441] on div "WIDEN CUT OUT BY 15mm ALL SIDE" at bounding box center [502, 434] width 200 height 40
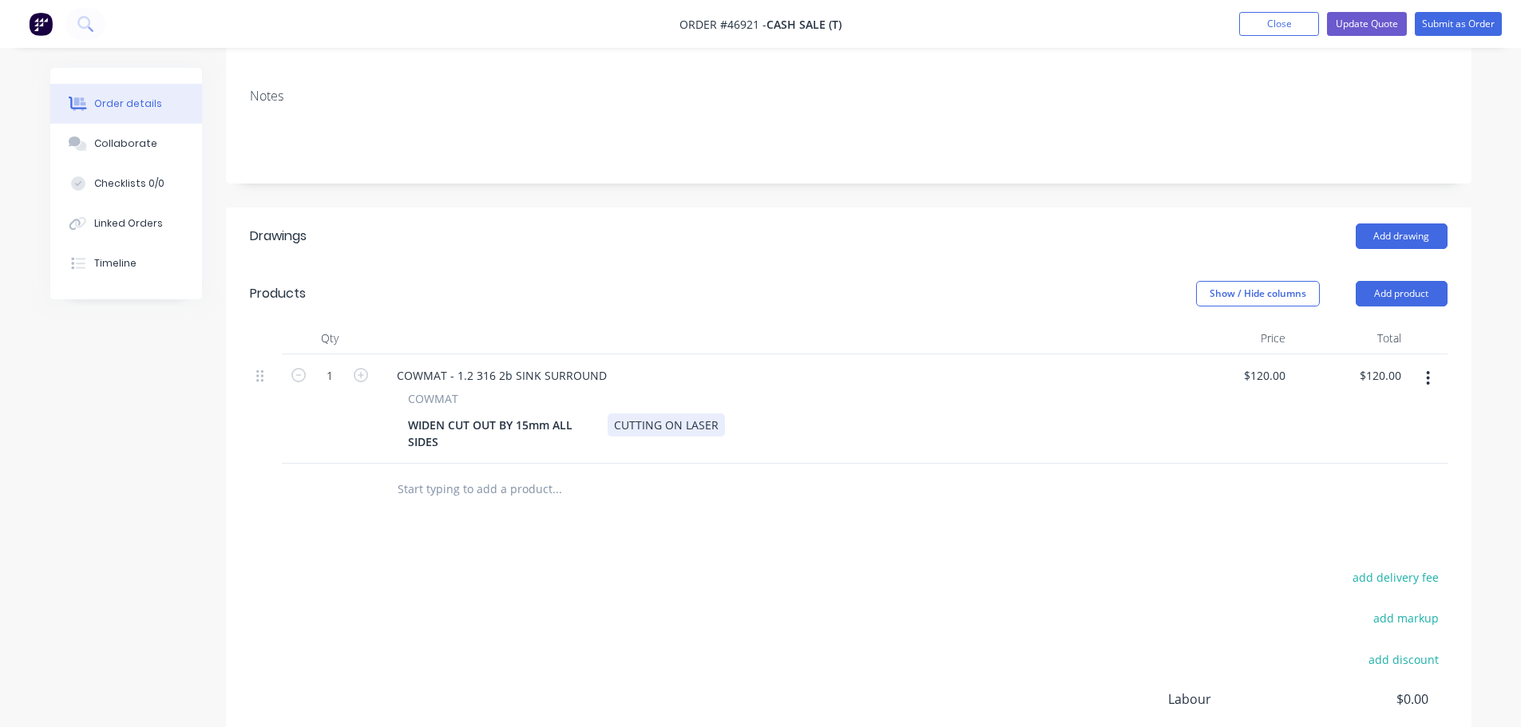
click at [741, 421] on div "WIDEN CUT OUT BY 15mm ALL SIDES CUTTING ON LASER" at bounding box center [774, 434] width 744 height 40
click at [976, 379] on div "COWMAT - 1.2 316 2b SINK SURROUND" at bounding box center [777, 375] width 786 height 23
click at [1093, 469] on div at bounding box center [848, 490] width 1197 height 52
click at [1364, 26] on button "Update Quote" at bounding box center [1367, 24] width 80 height 24
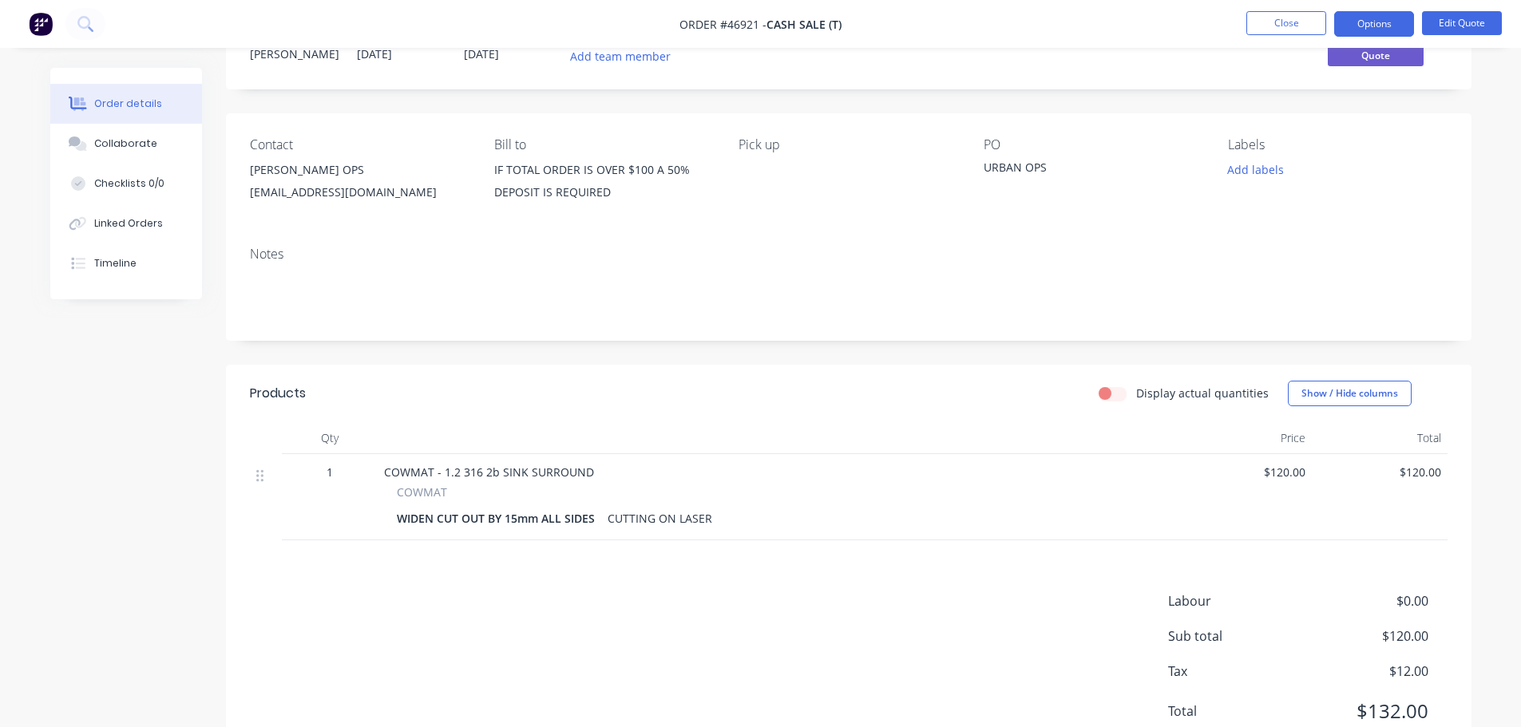
scroll to position [0, 0]
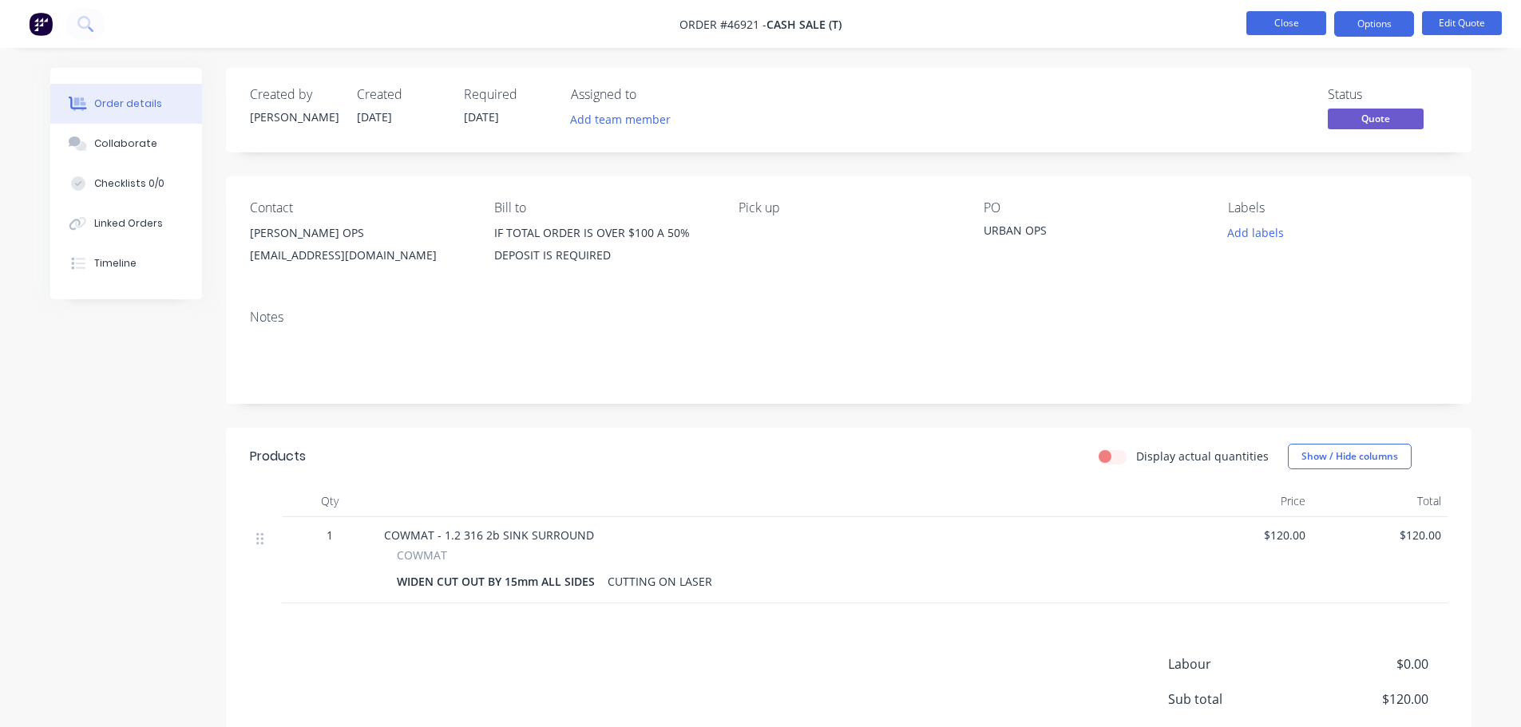
click at [1276, 28] on button "Close" at bounding box center [1286, 23] width 80 height 24
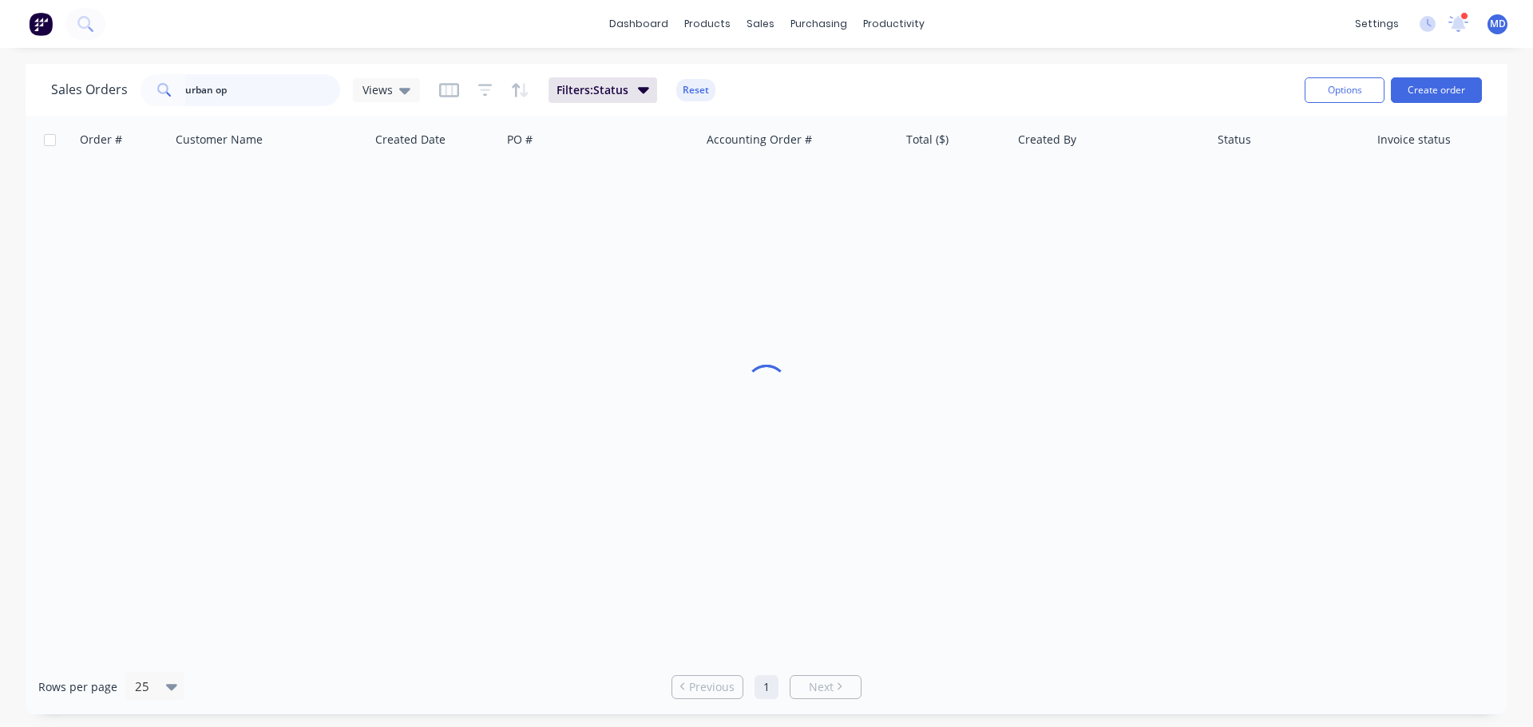
drag, startPoint x: 168, startPoint y: 103, endPoint x: 58, endPoint y: 85, distance: 111.7
click at [62, 95] on div "Sales Orders urban op Views" at bounding box center [235, 90] width 369 height 32
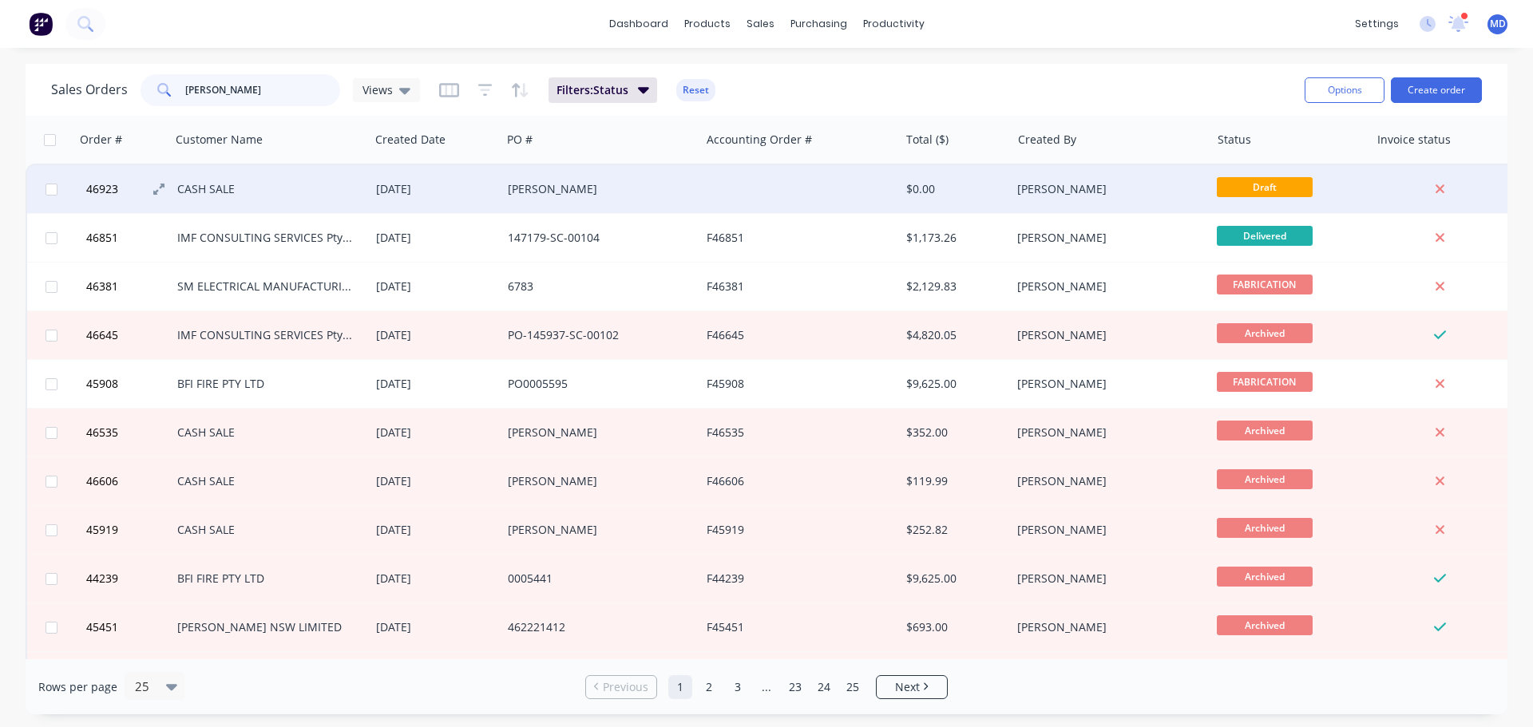
type input "[PERSON_NAME]"
click at [98, 188] on span "46923" at bounding box center [102, 189] width 32 height 16
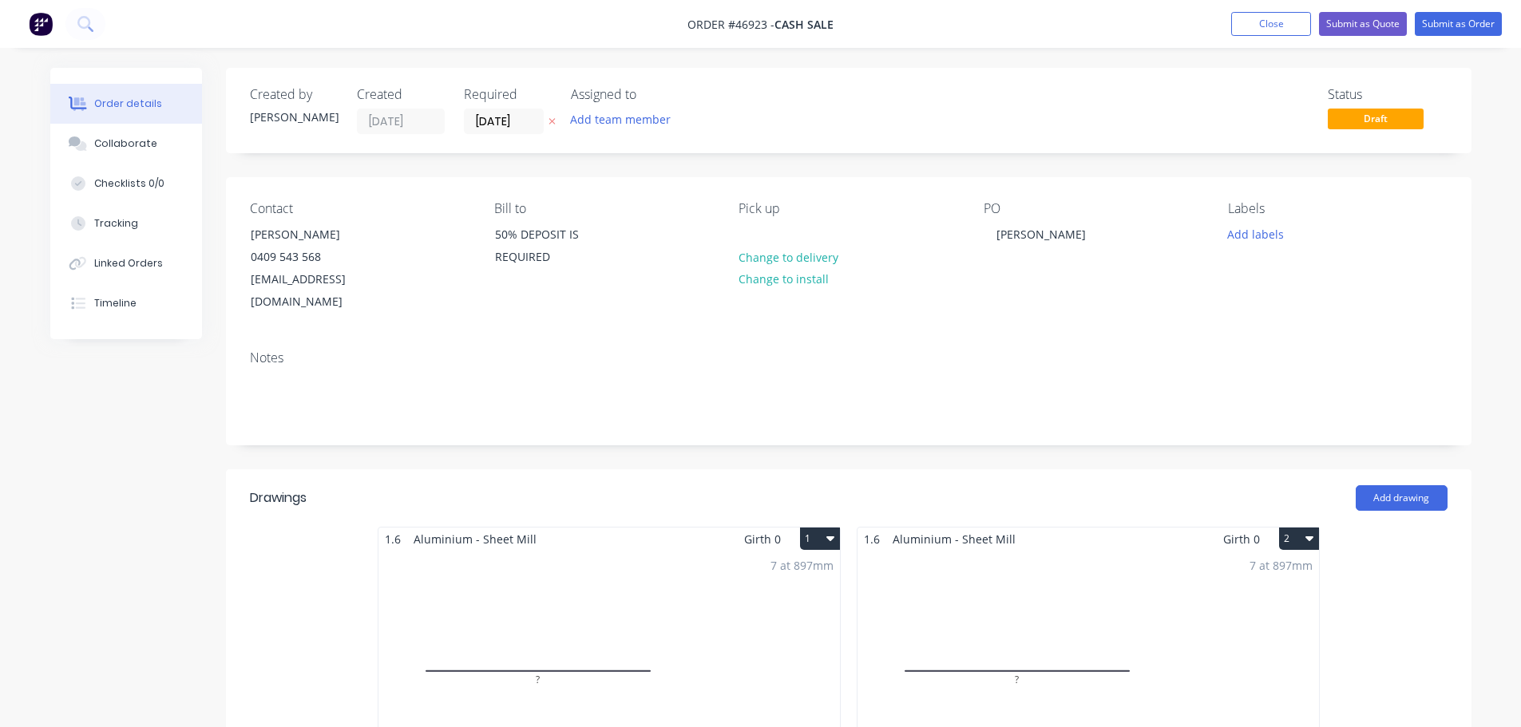
click at [624, 555] on div "7 at 897mm Total lm $/M Total 6.279m $0.00 $0.00" at bounding box center [608, 672] width 461 height 243
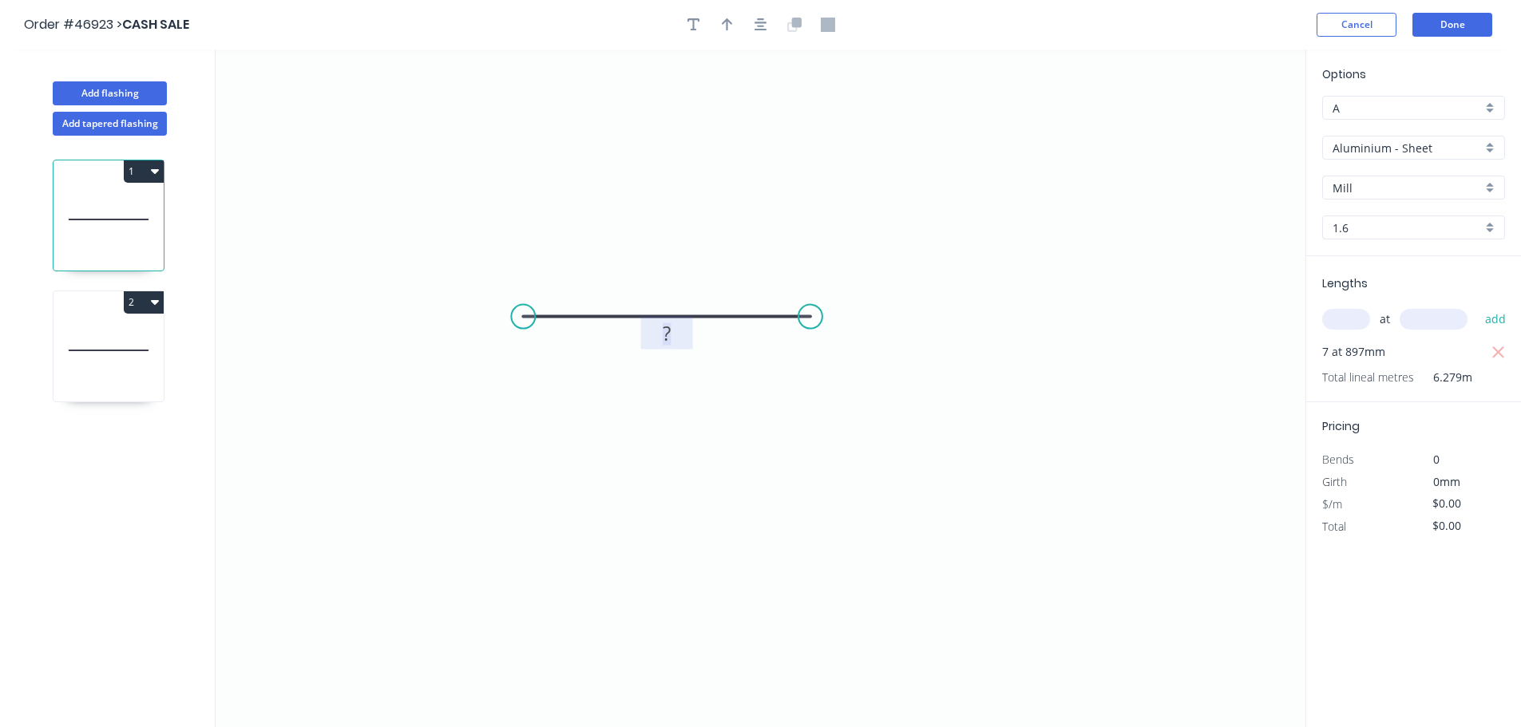
click at [664, 333] on tspan "?" at bounding box center [667, 333] width 8 height 26
click at [142, 347] on icon at bounding box center [108, 350] width 110 height 102
type input "$0.00"
click at [675, 342] on rect at bounding box center [667, 334] width 32 height 22
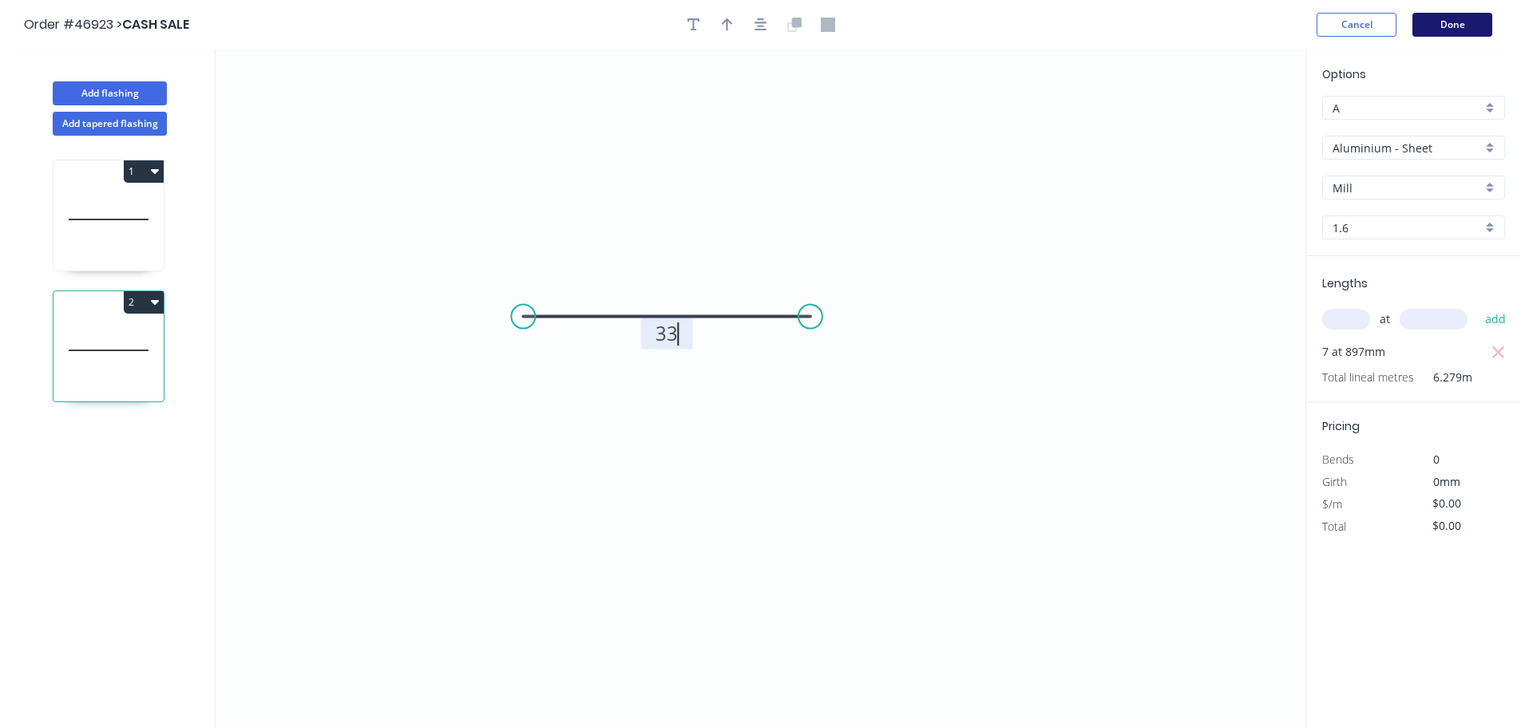
click at [1450, 25] on button "Done" at bounding box center [1452, 25] width 80 height 24
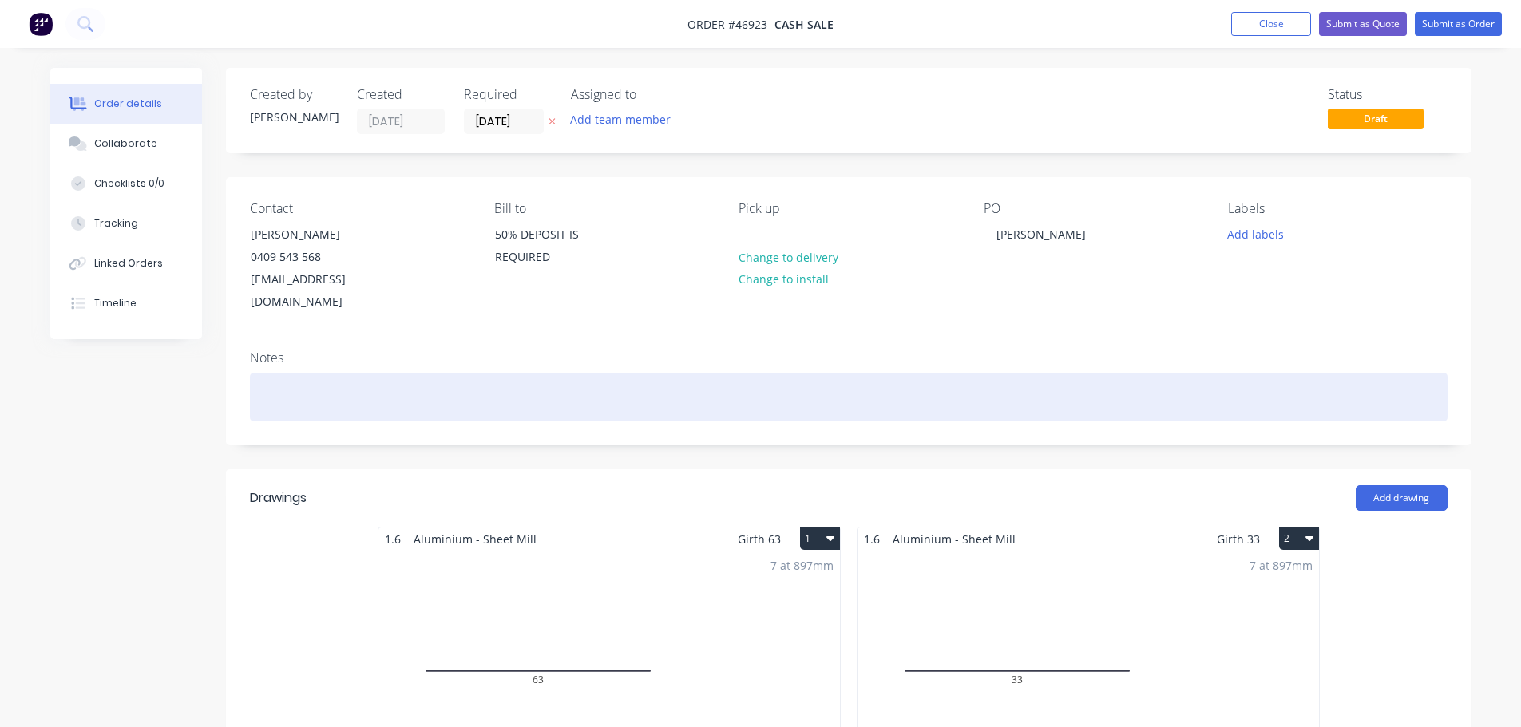
click at [300, 373] on div at bounding box center [848, 397] width 1197 height 49
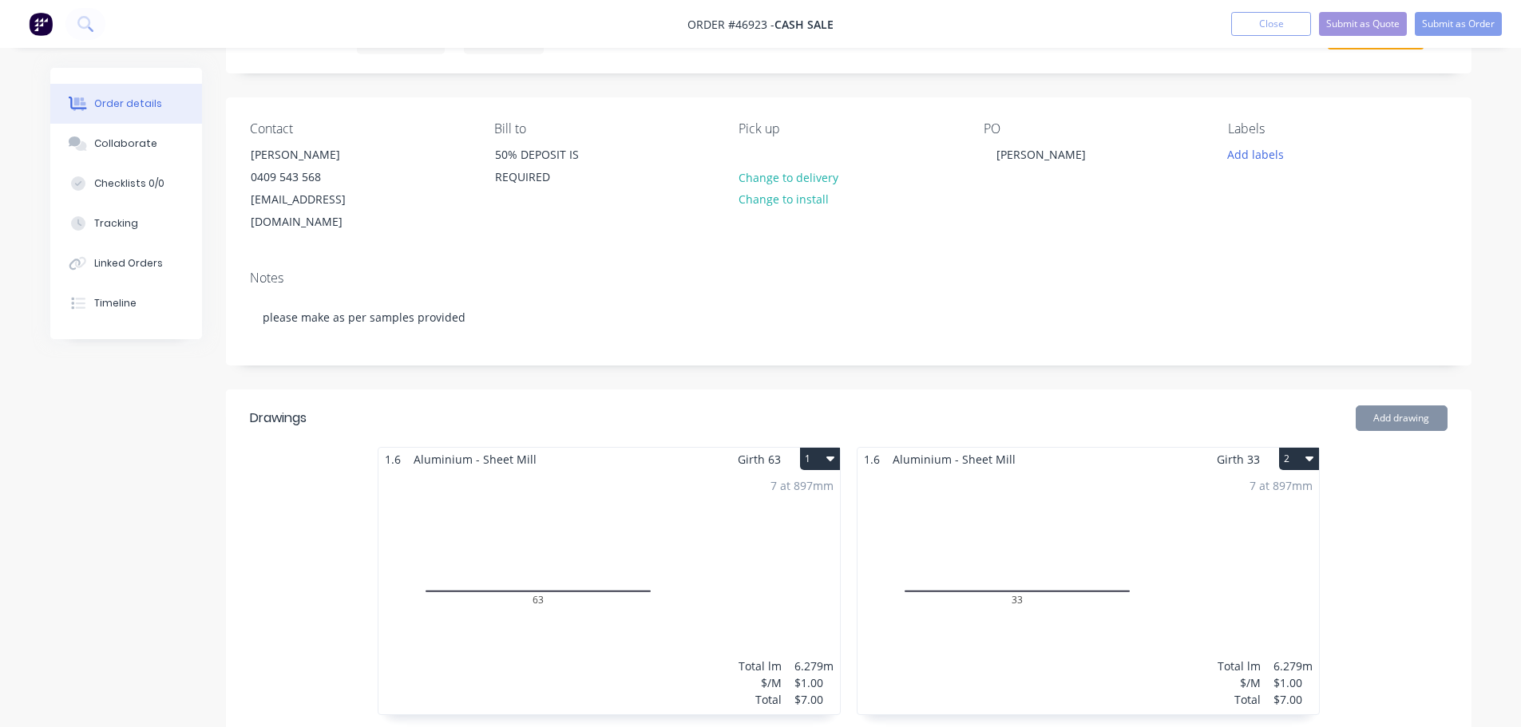
click at [954, 338] on div "Notes please make as per samples provided" at bounding box center [848, 311] width 1245 height 107
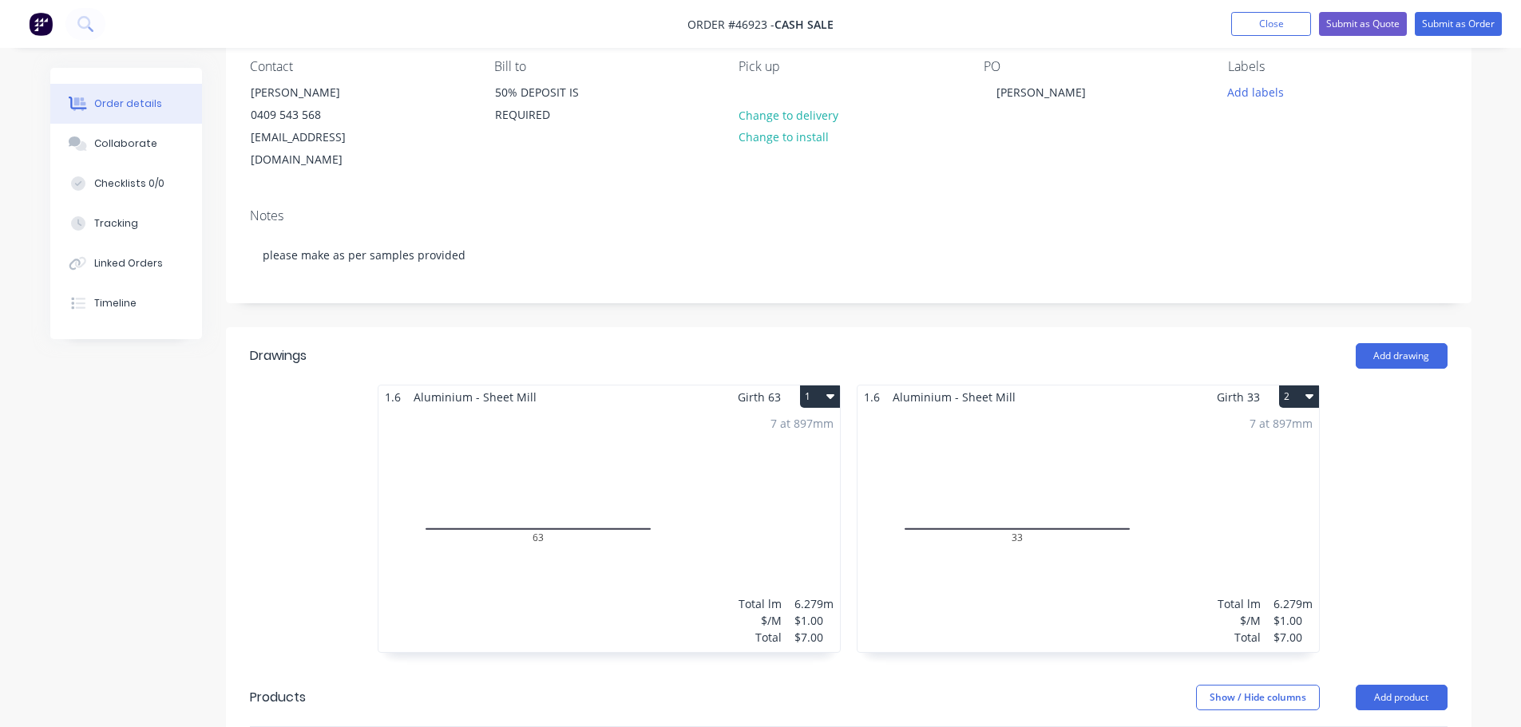
scroll to position [399, 0]
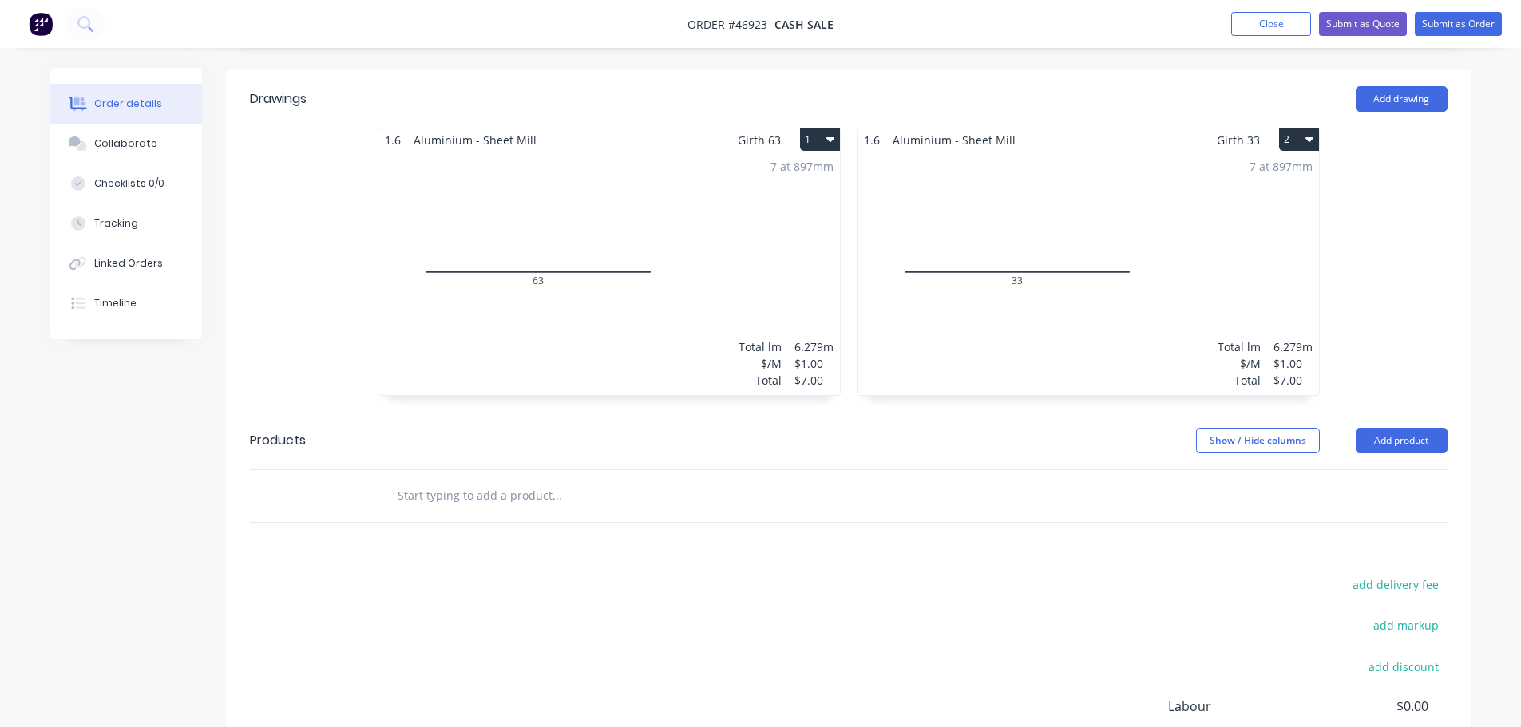
click at [493, 275] on div "7 at 897mm Total lm $/M Total 6.279m $1.00 $7.00" at bounding box center [608, 273] width 461 height 243
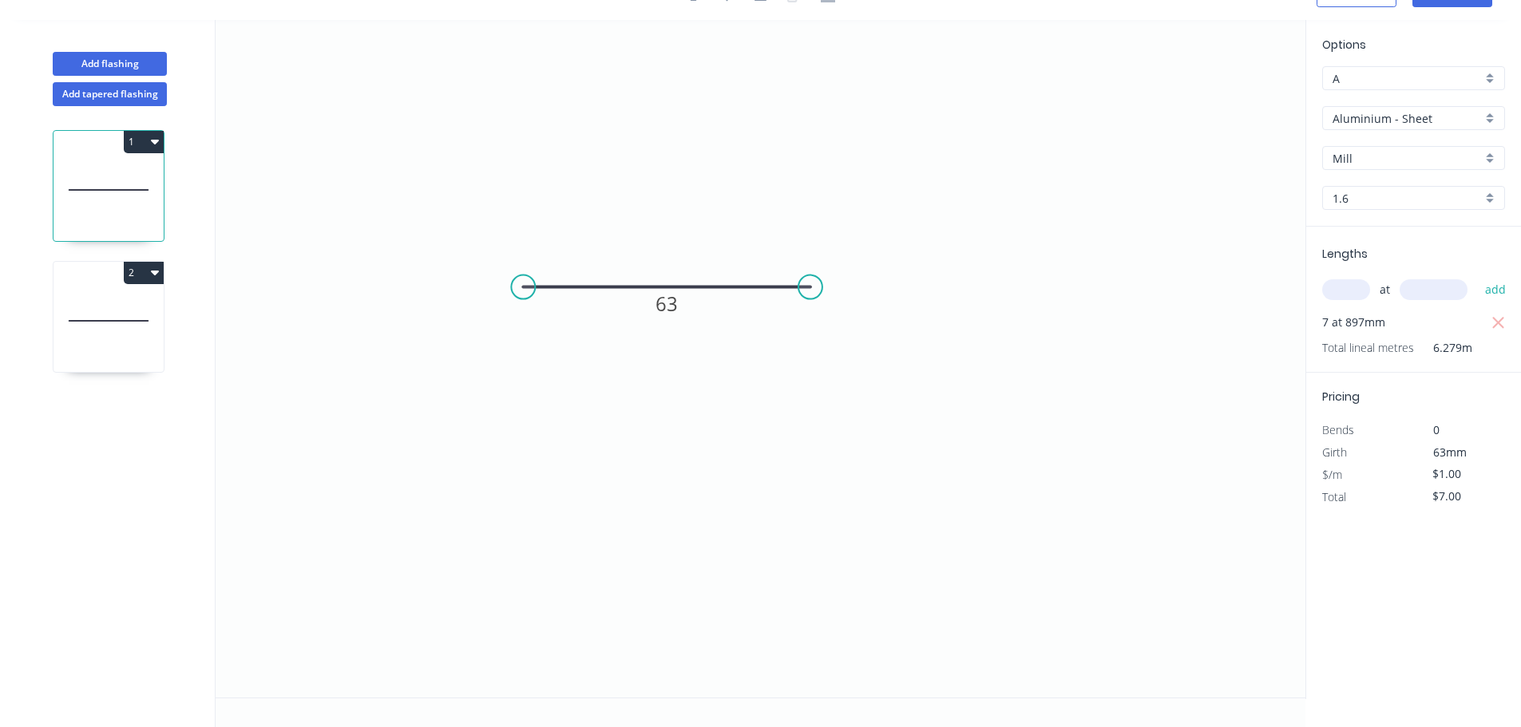
scroll to position [30, 0]
drag, startPoint x: 1468, startPoint y: 498, endPoint x: 1398, endPoint y: 496, distance: 70.3
click at [1399, 498] on div "Total $7.00" at bounding box center [1413, 497] width 207 height 22
click at [118, 334] on icon at bounding box center [108, 321] width 110 height 102
drag, startPoint x: 1473, startPoint y: 499, endPoint x: 1390, endPoint y: 498, distance: 83.0
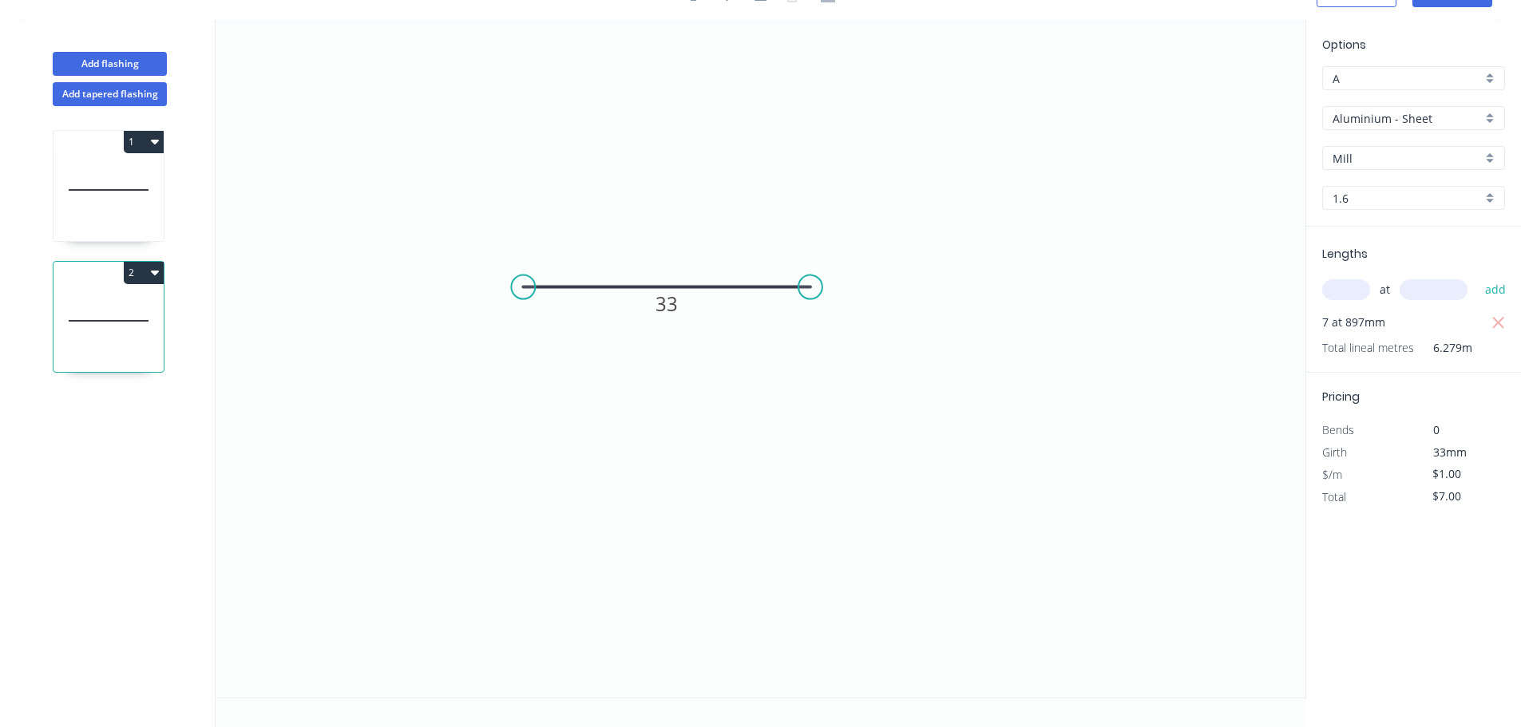
click at [1394, 499] on div "Total $7.00" at bounding box center [1413, 497] width 207 height 22
click at [1276, 594] on icon "0 33" at bounding box center [761, 359] width 1090 height 678
type input "$0.00"
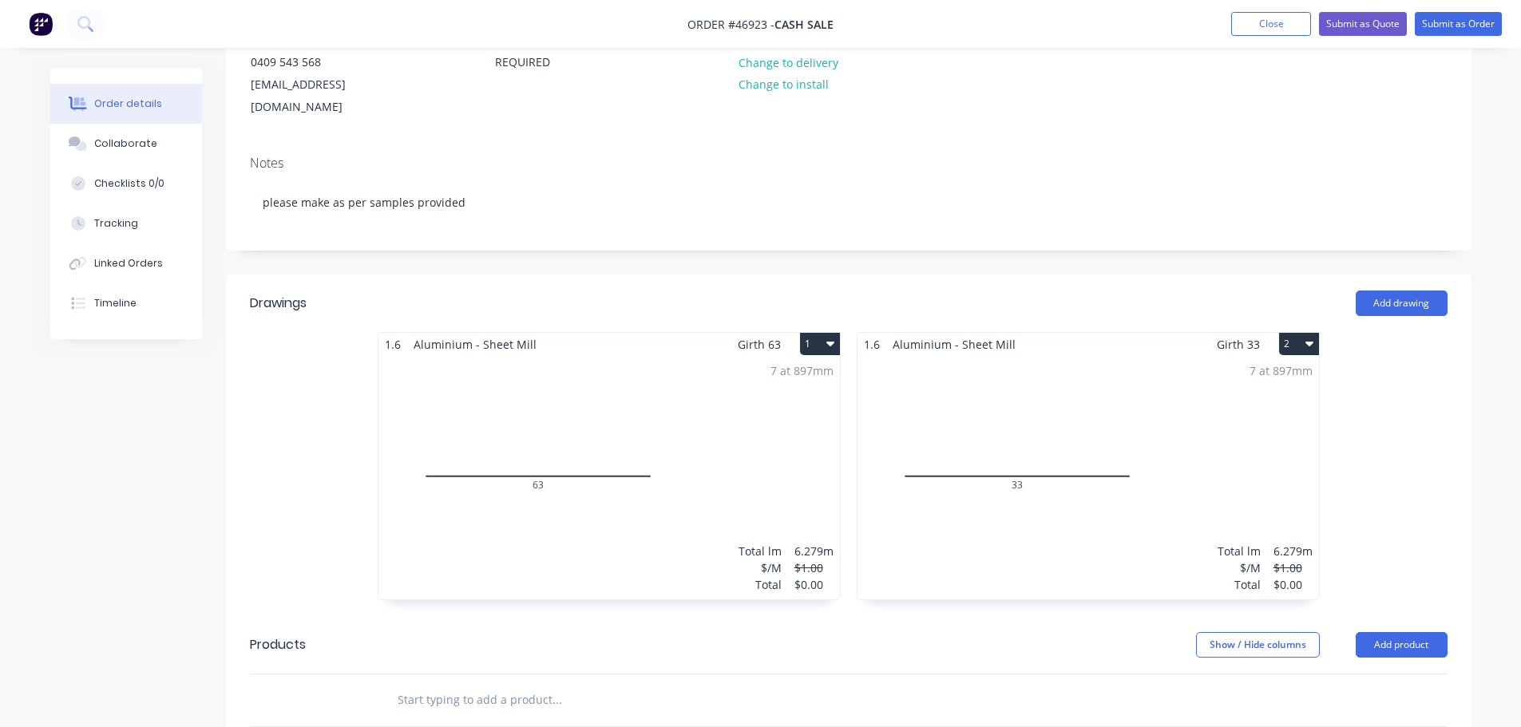
scroll to position [319, 0]
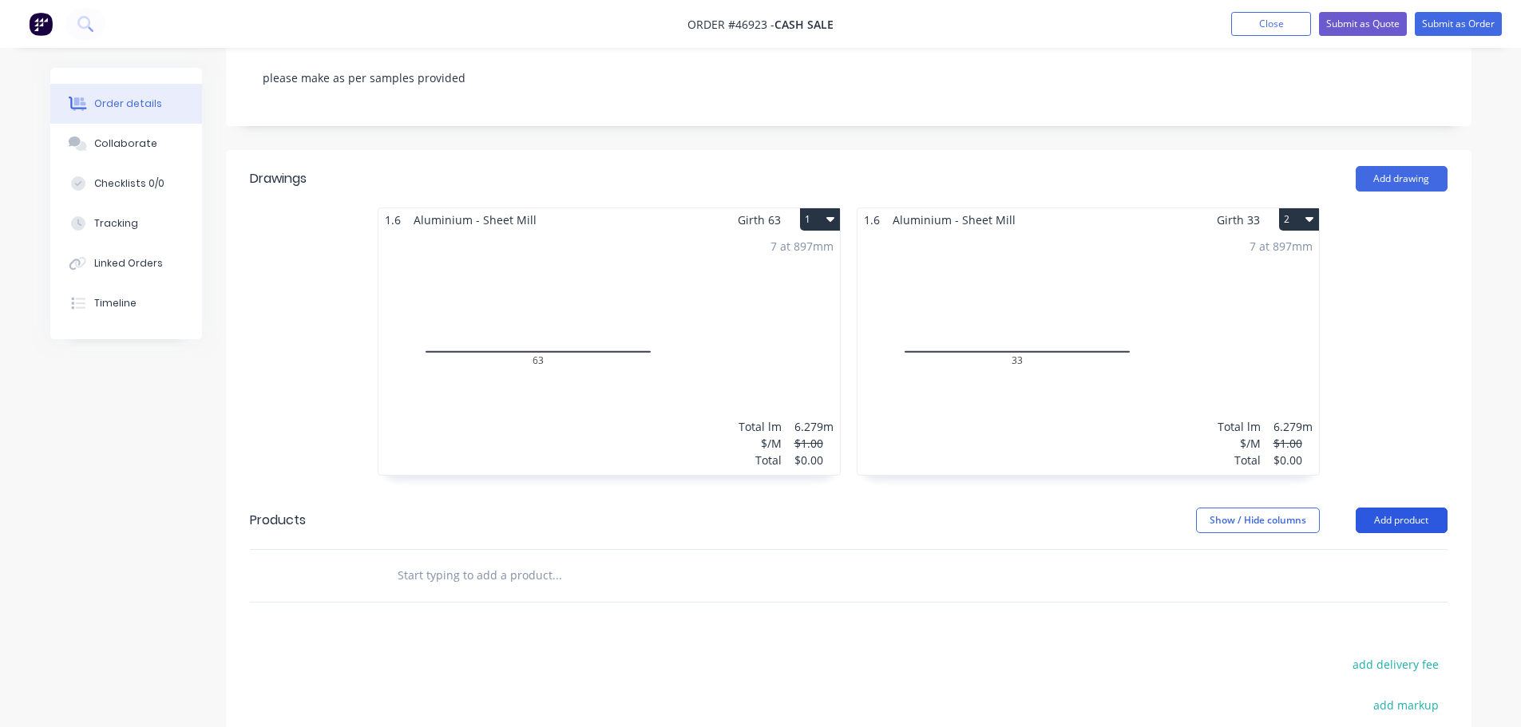
click at [1415, 508] on button "Add product" at bounding box center [1401, 521] width 92 height 26
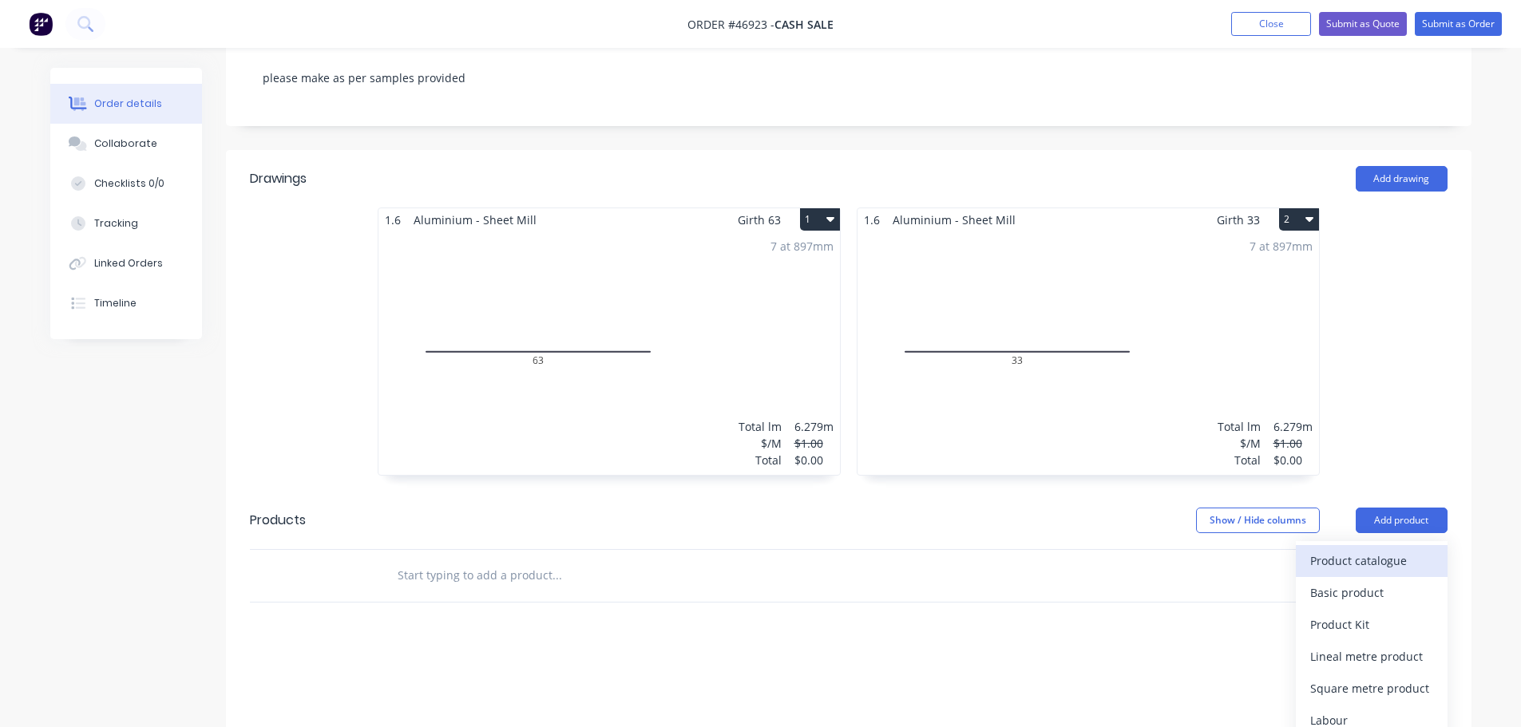
click at [1362, 549] on div "Product catalogue" at bounding box center [1371, 560] width 123 height 23
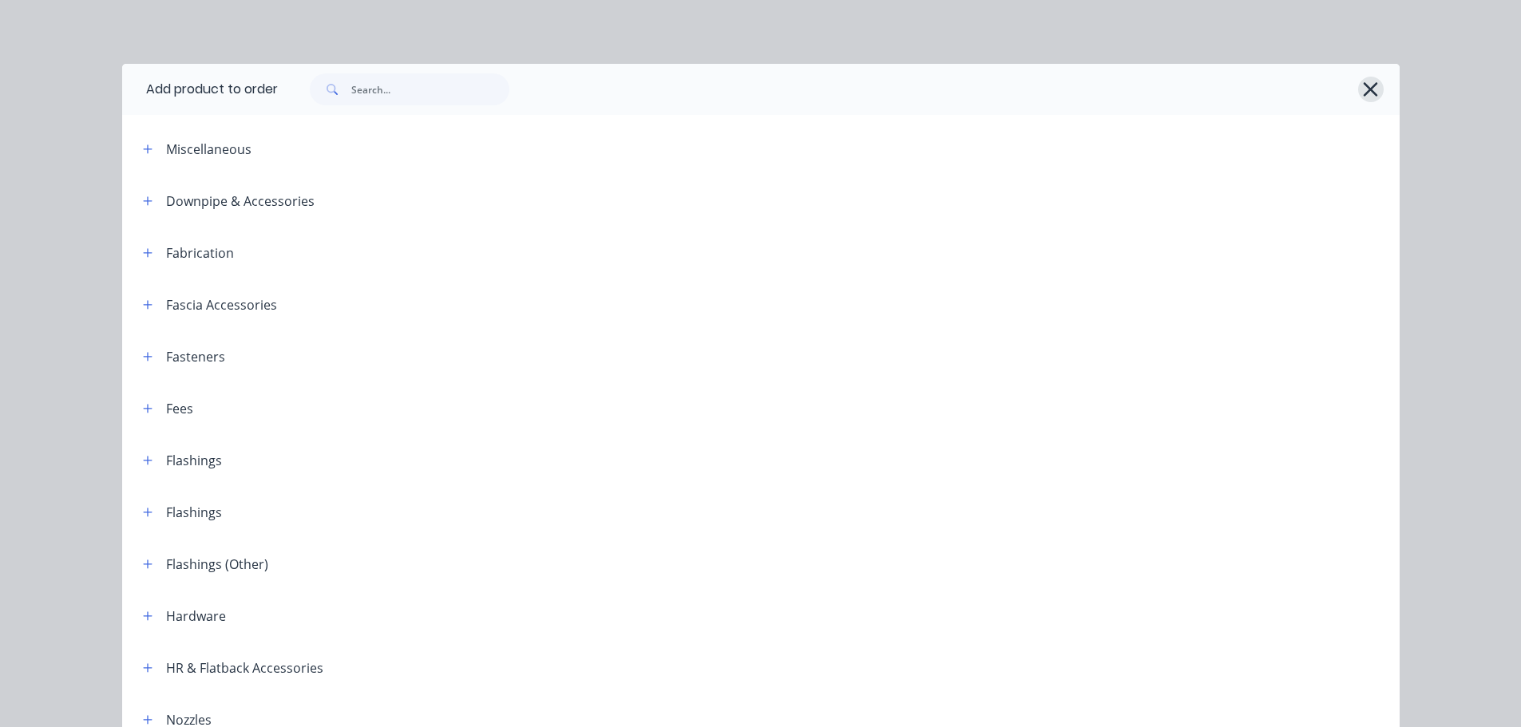
click at [1368, 87] on icon "button" at bounding box center [1370, 89] width 17 height 22
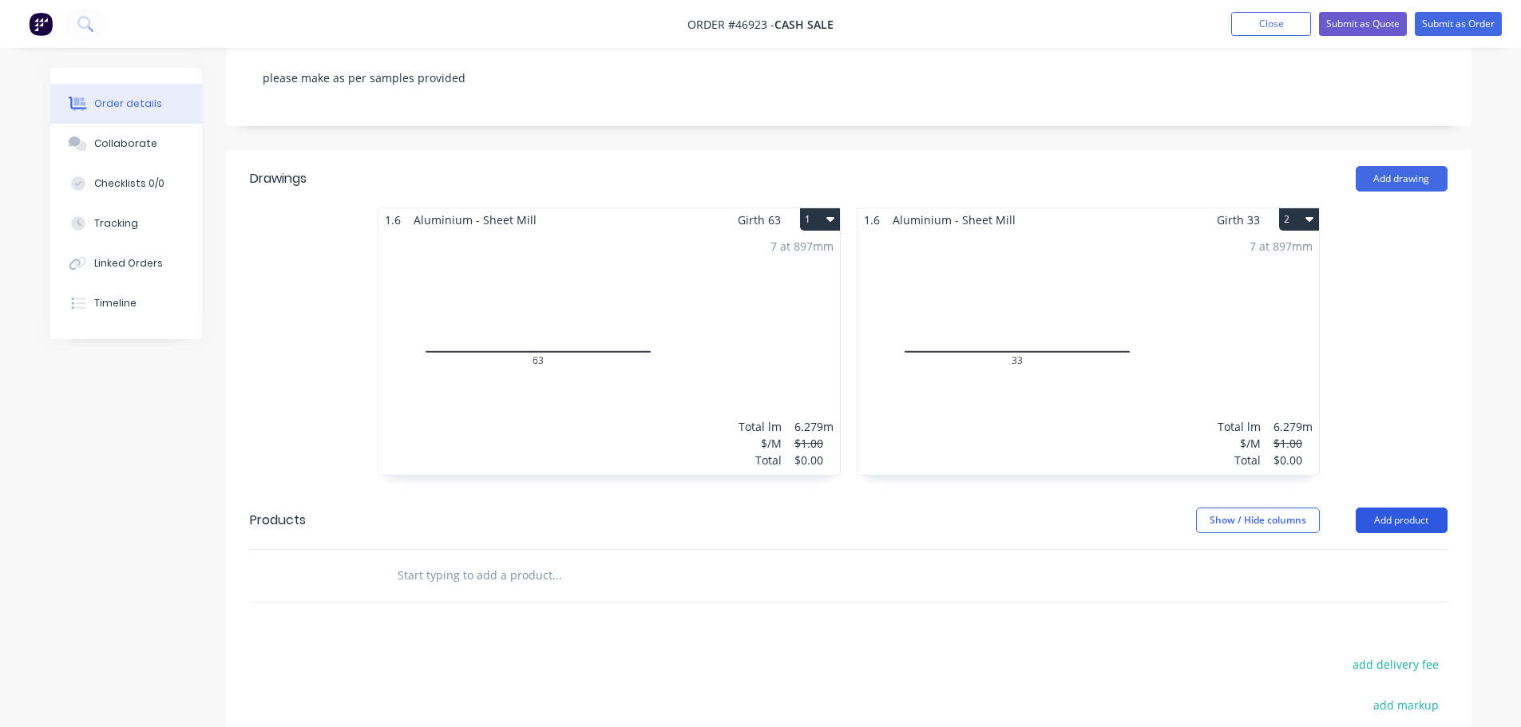
click at [1393, 508] on button "Add product" at bounding box center [1401, 521] width 92 height 26
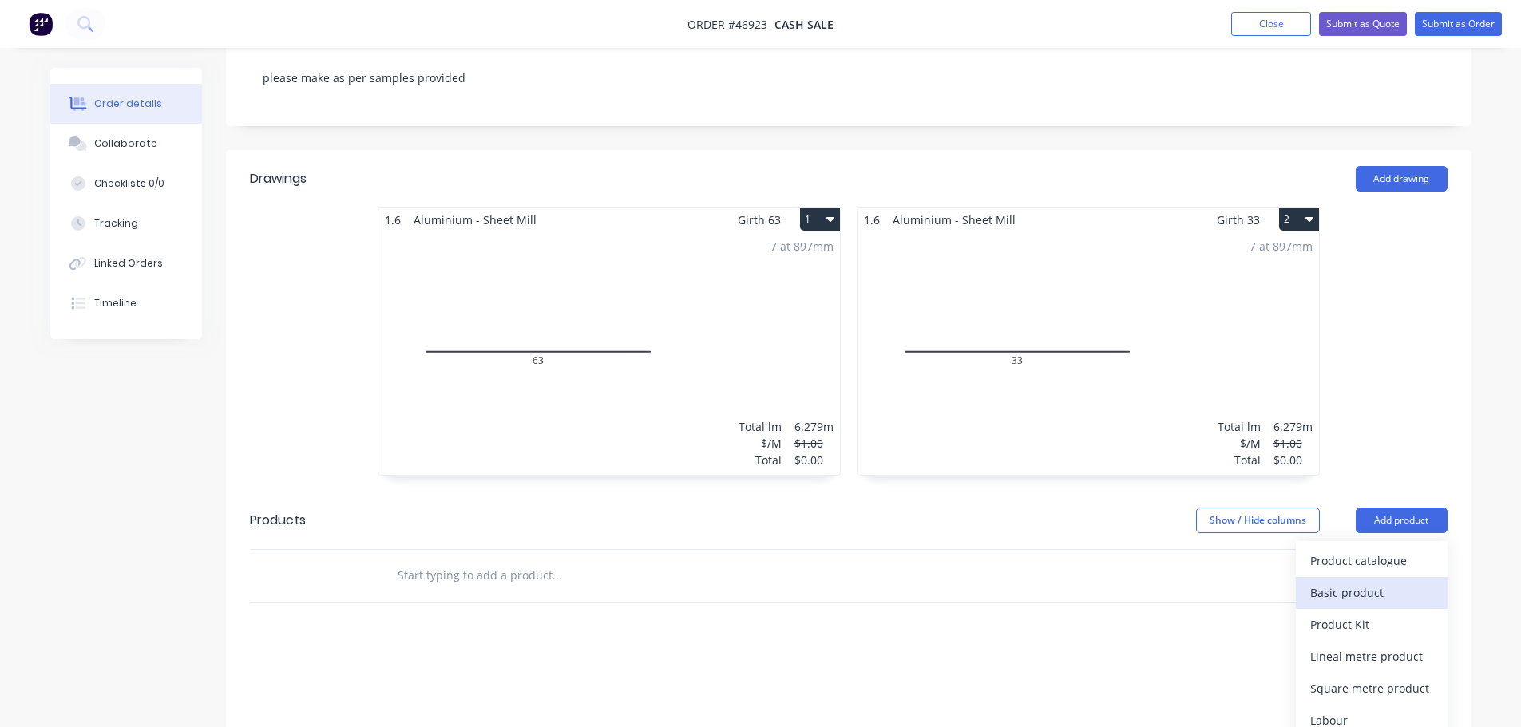
click at [1366, 581] on div "Basic product" at bounding box center [1371, 592] width 123 height 23
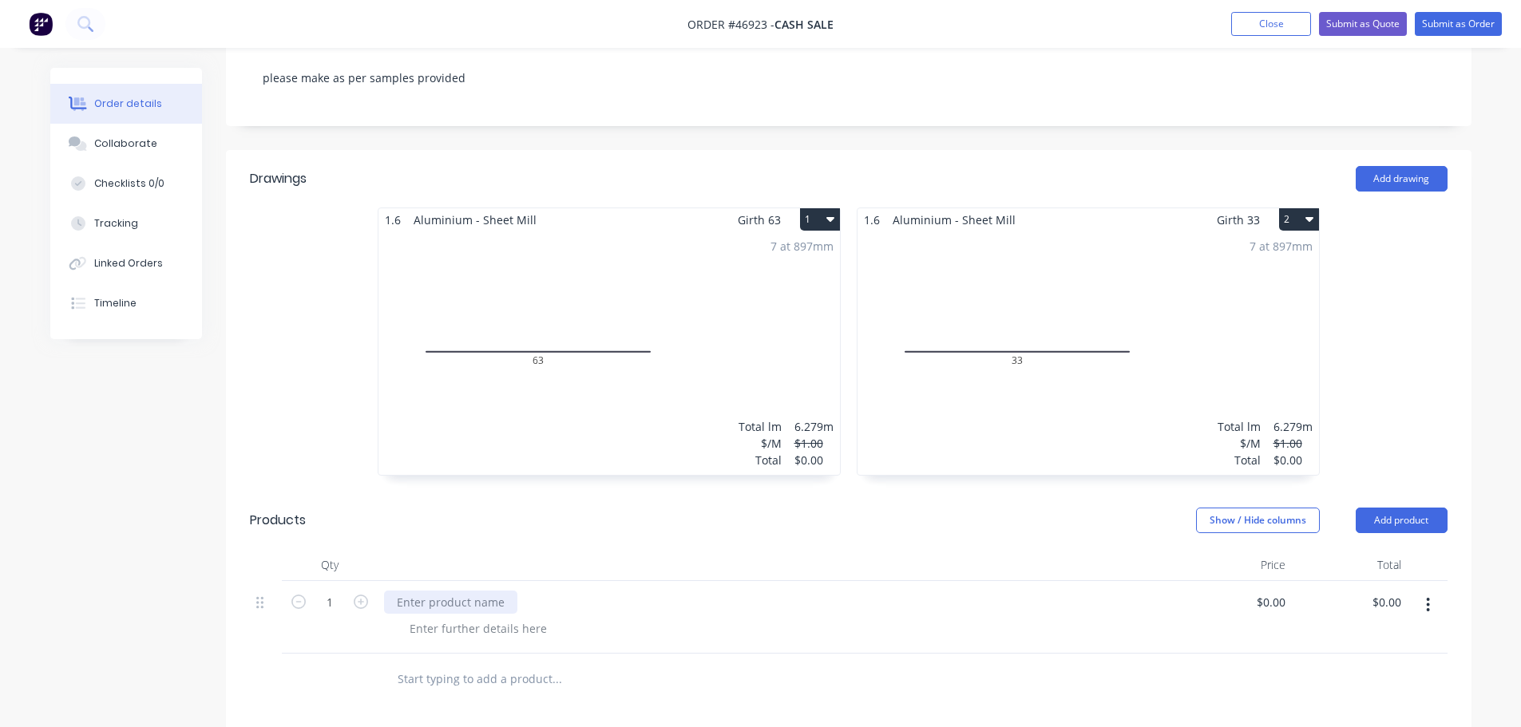
click at [460, 591] on div at bounding box center [450, 602] width 133 height 23
click at [1272, 591] on div "0 $0.00" at bounding box center [1270, 602] width 43 height 23
type input "$180.00"
click at [987, 622] on div "TOTAL JOB COST - CUT STRIPS AS ABOVE 14 IN TOTAL 1.5MM ALUM" at bounding box center [777, 617] width 798 height 73
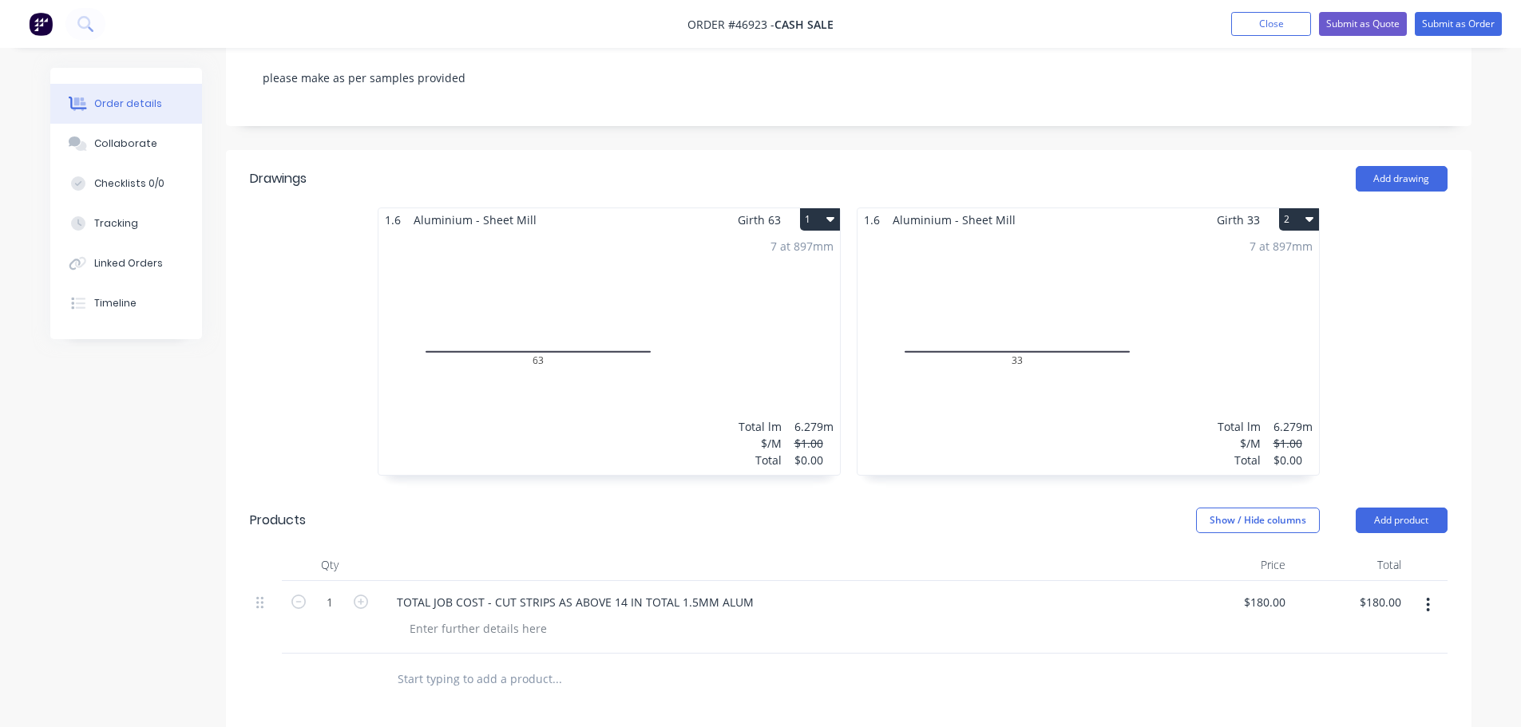
click at [646, 362] on div "7 at 897mm Total lm $/M Total 6.279m $1.00 $0.00" at bounding box center [608, 353] width 461 height 243
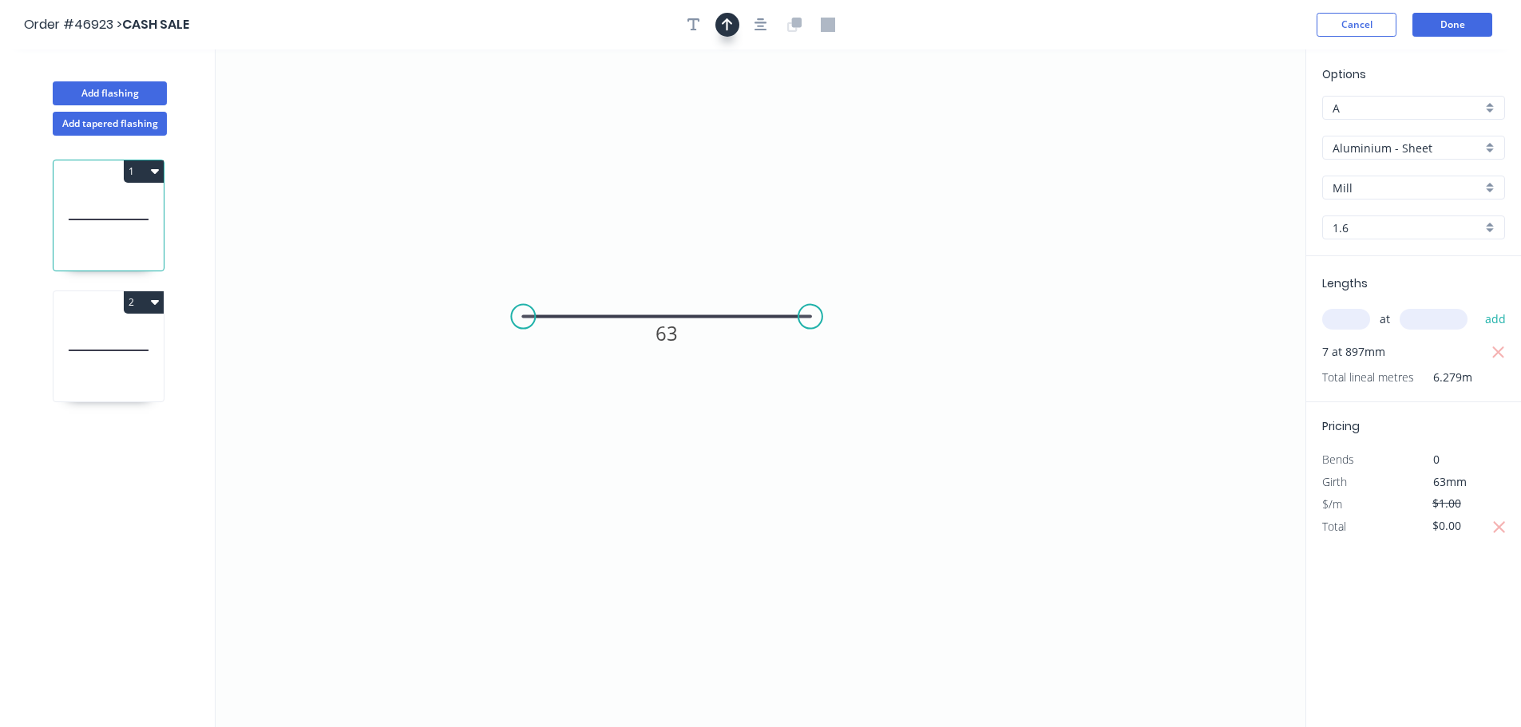
click at [727, 25] on icon "button" at bounding box center [727, 24] width 11 height 13
drag, startPoint x: 1225, startPoint y: 128, endPoint x: 659, endPoint y: 264, distance: 582.2
click at [673, 263] on icon at bounding box center [680, 244] width 14 height 51
click at [132, 377] on icon at bounding box center [108, 350] width 110 height 102
click at [731, 29] on icon "button" at bounding box center [727, 25] width 11 height 14
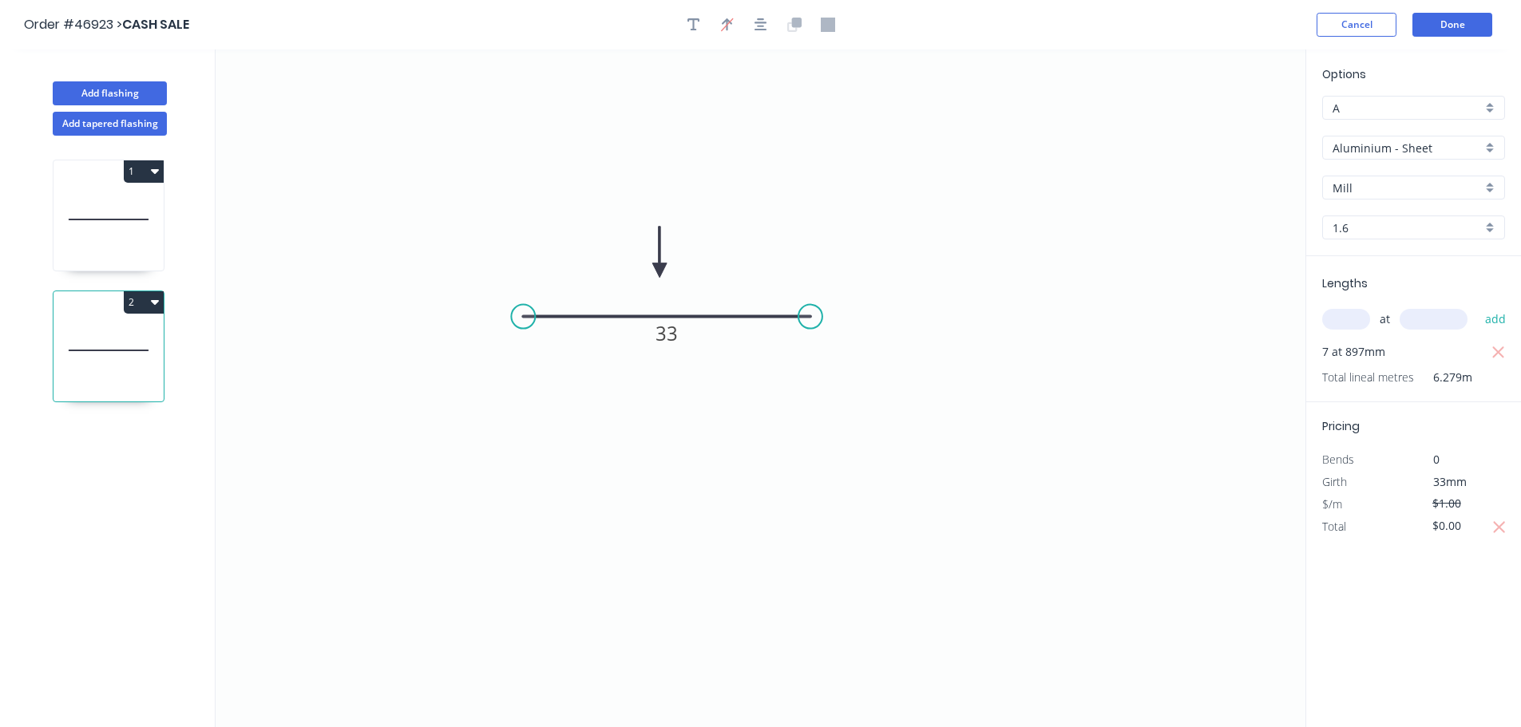
drag, startPoint x: 1221, startPoint y: 128, endPoint x: 659, endPoint y: 271, distance: 579.9
click at [659, 271] on icon at bounding box center [659, 252] width 14 height 51
click at [1457, 18] on button "Done" at bounding box center [1452, 25] width 80 height 24
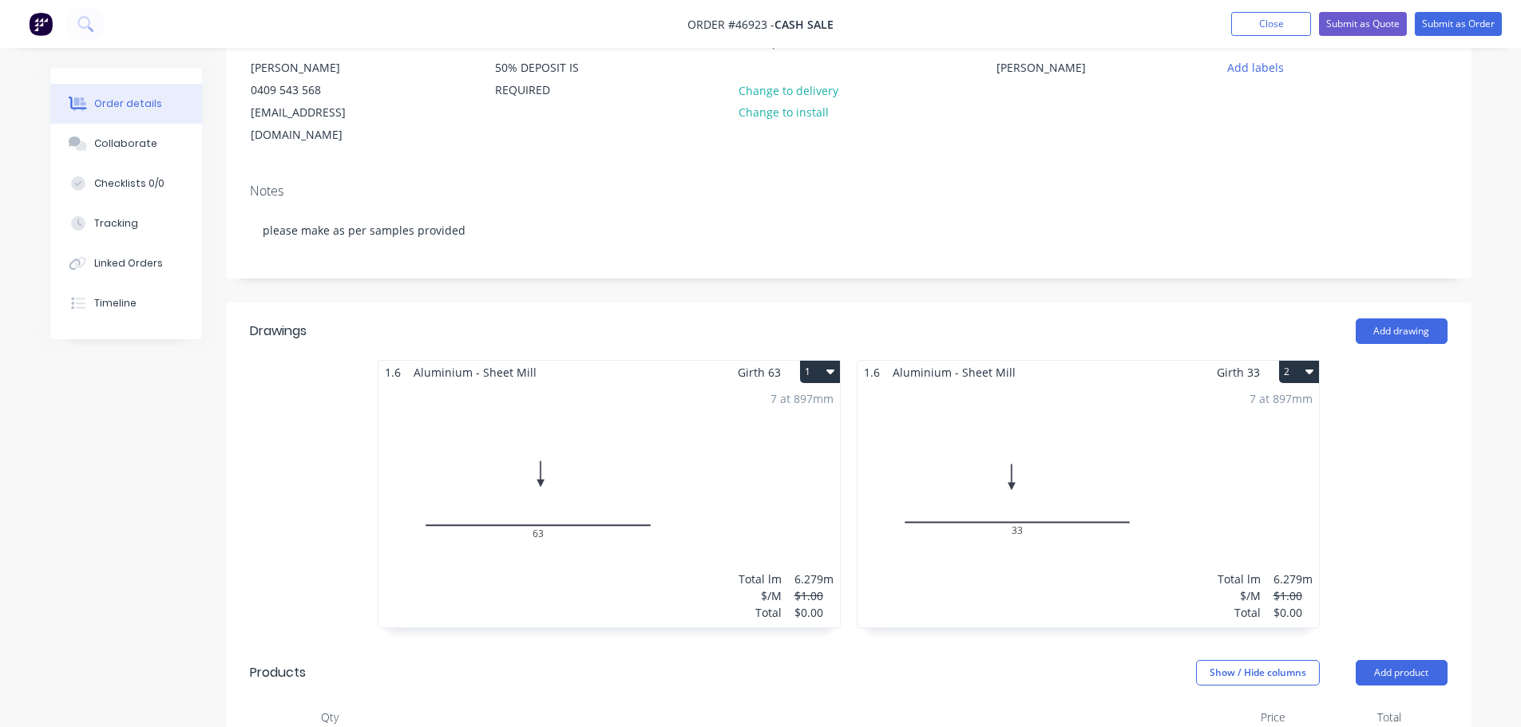
scroll to position [399, 0]
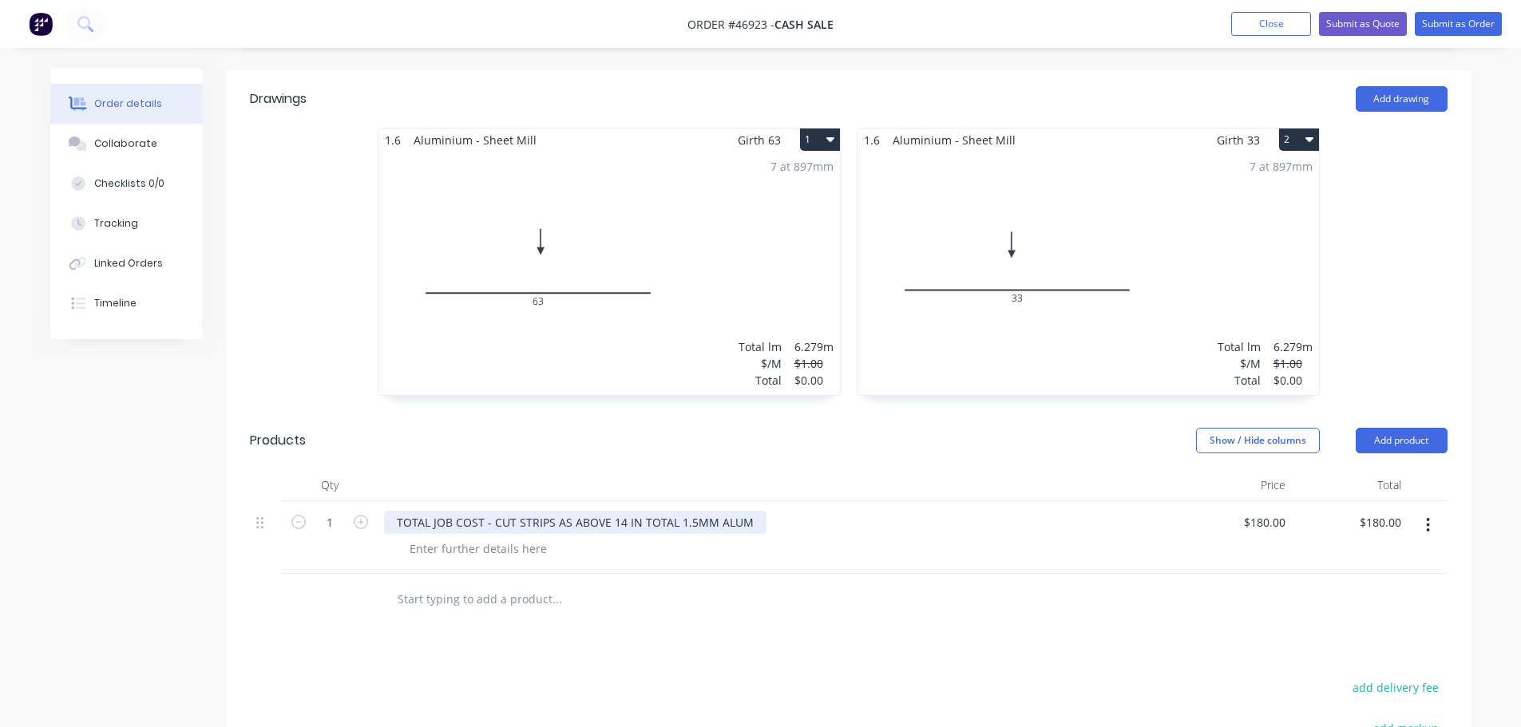
click at [745, 511] on div "TOTAL JOB COST - CUT STRIPS AS ABOVE 14 IN TOTAL 1.5MM ALUM" at bounding box center [575, 522] width 382 height 23
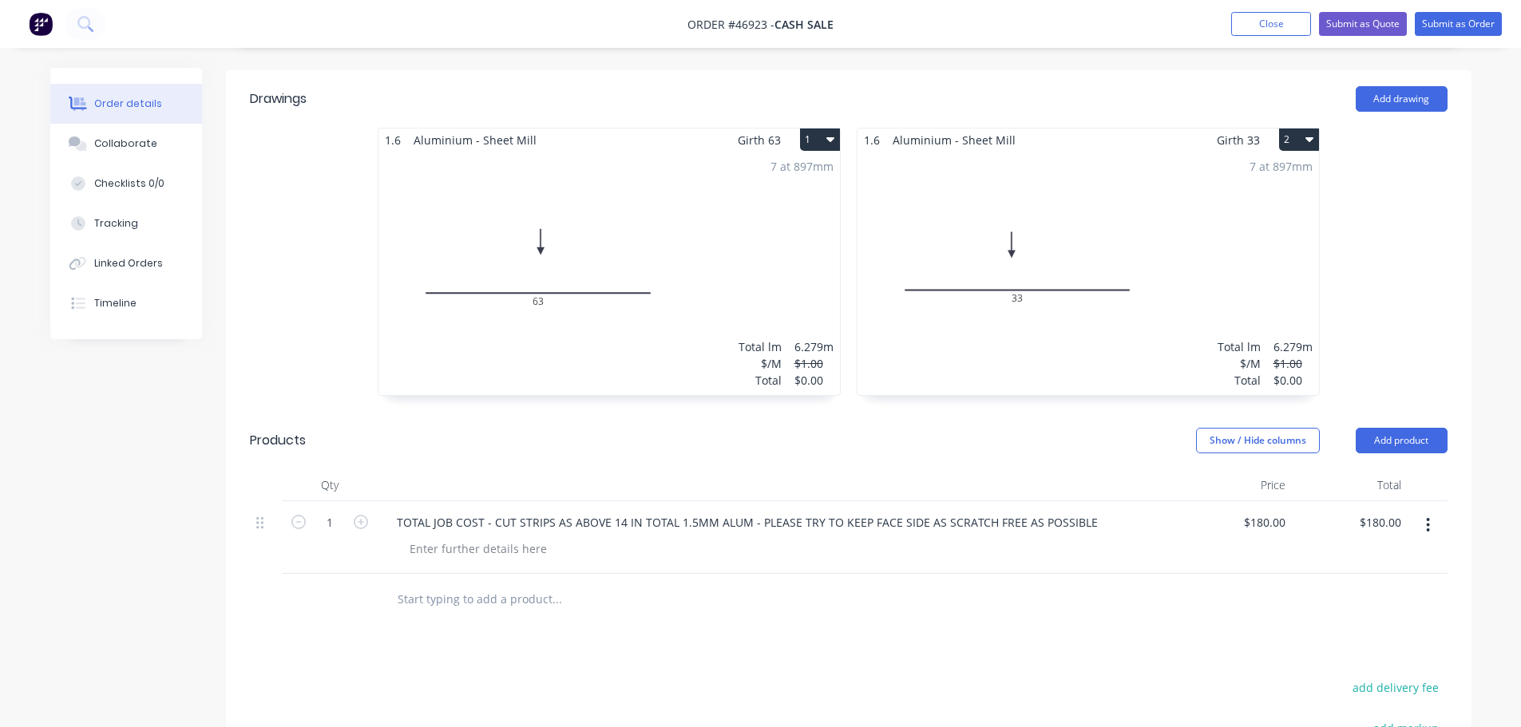
click at [1106, 430] on div "Show / Hide columns Add product" at bounding box center [975, 441] width 943 height 26
click at [1284, 511] on input "180" at bounding box center [1277, 522] width 27 height 23
type input "$210.00"
click at [1270, 531] on div "$210.00 $210.00" at bounding box center [1234, 537] width 116 height 73
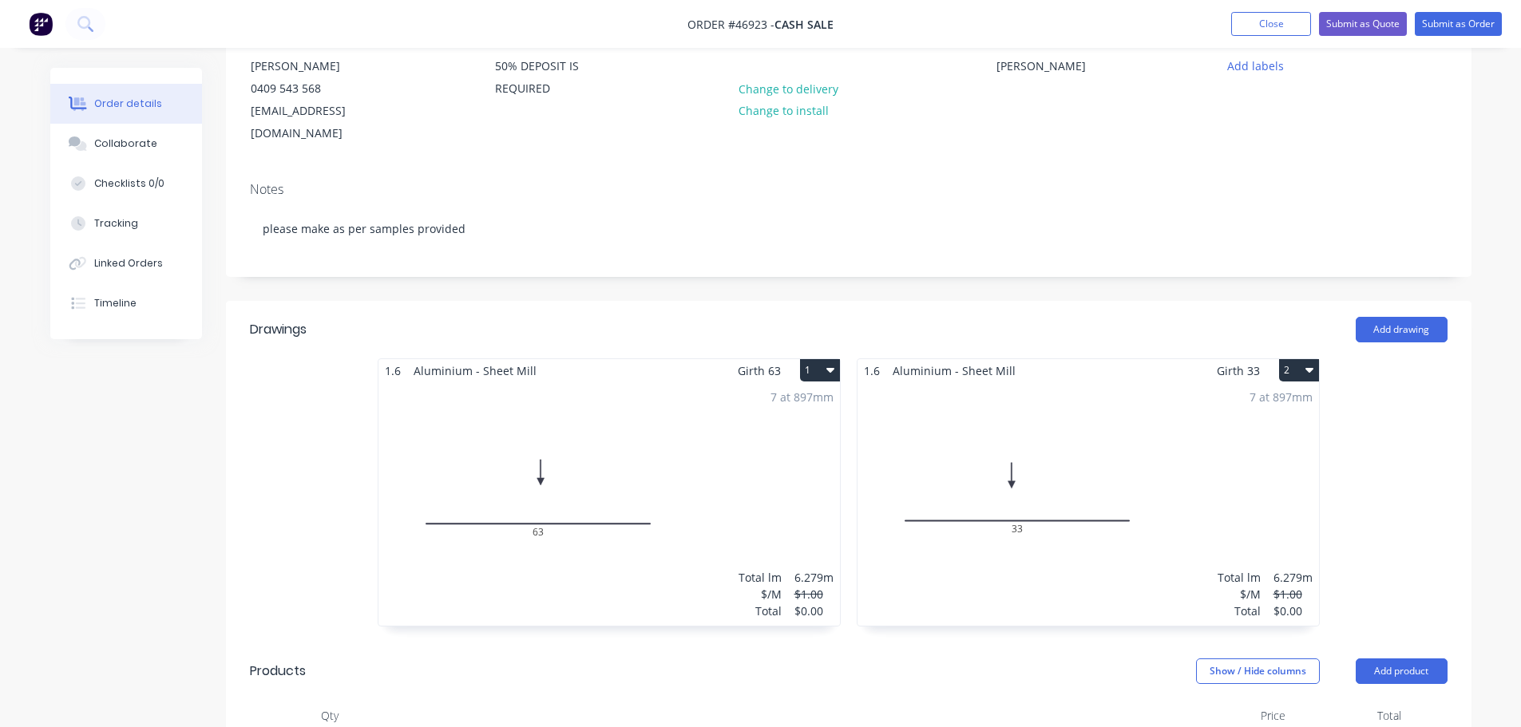
scroll to position [408, 0]
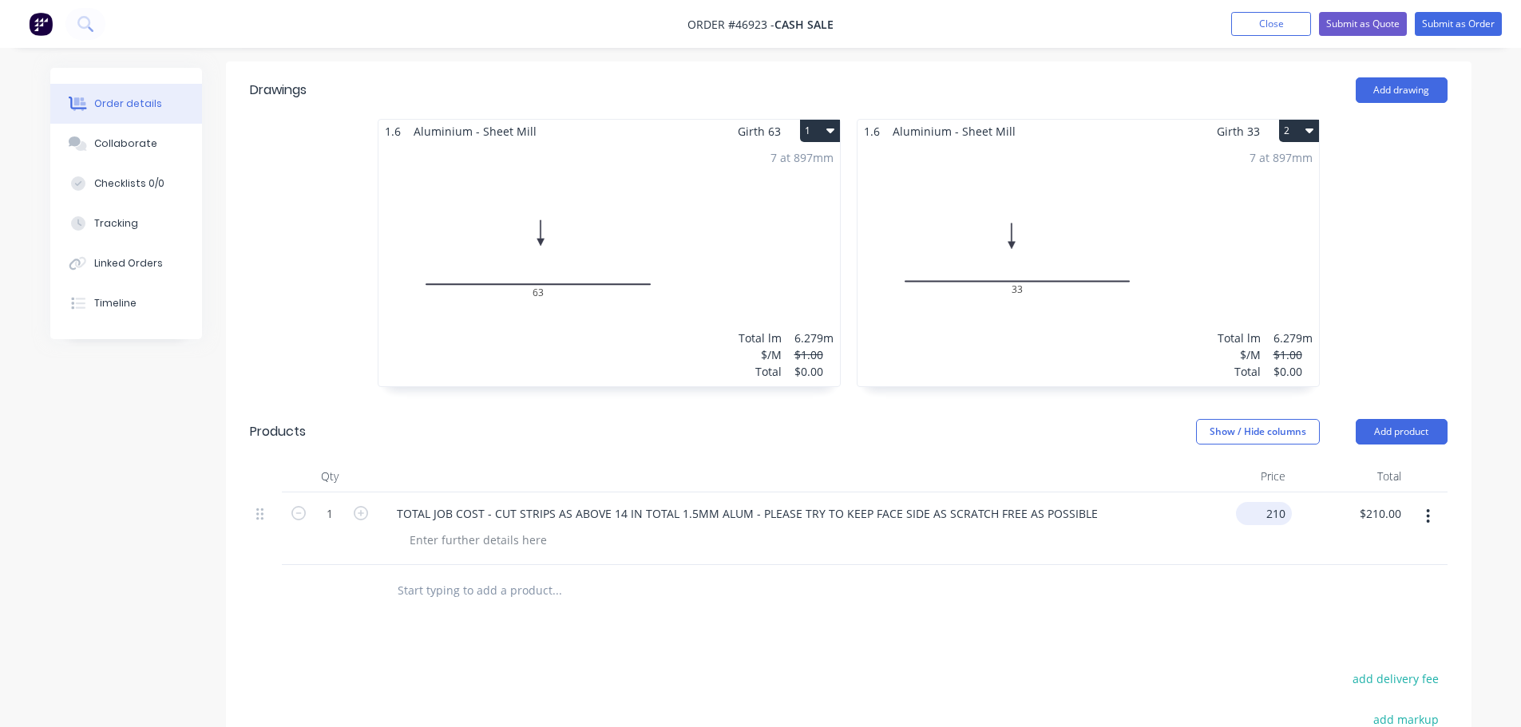
click at [1284, 502] on input "210" at bounding box center [1266, 513] width 49 height 23
type input "$190.00"
click at [1134, 419] on div "Show / Hide columns Add product" at bounding box center [975, 432] width 943 height 26
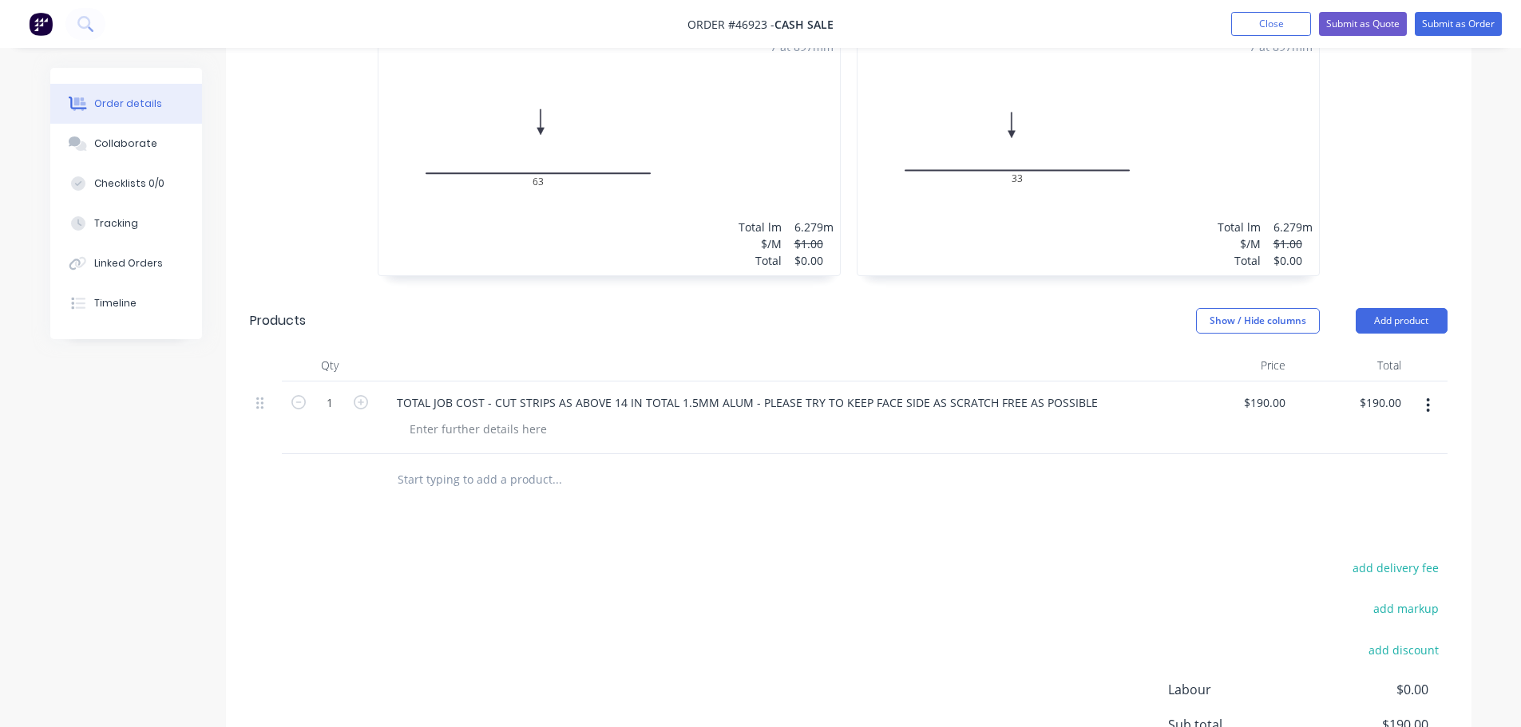
scroll to position [647, 0]
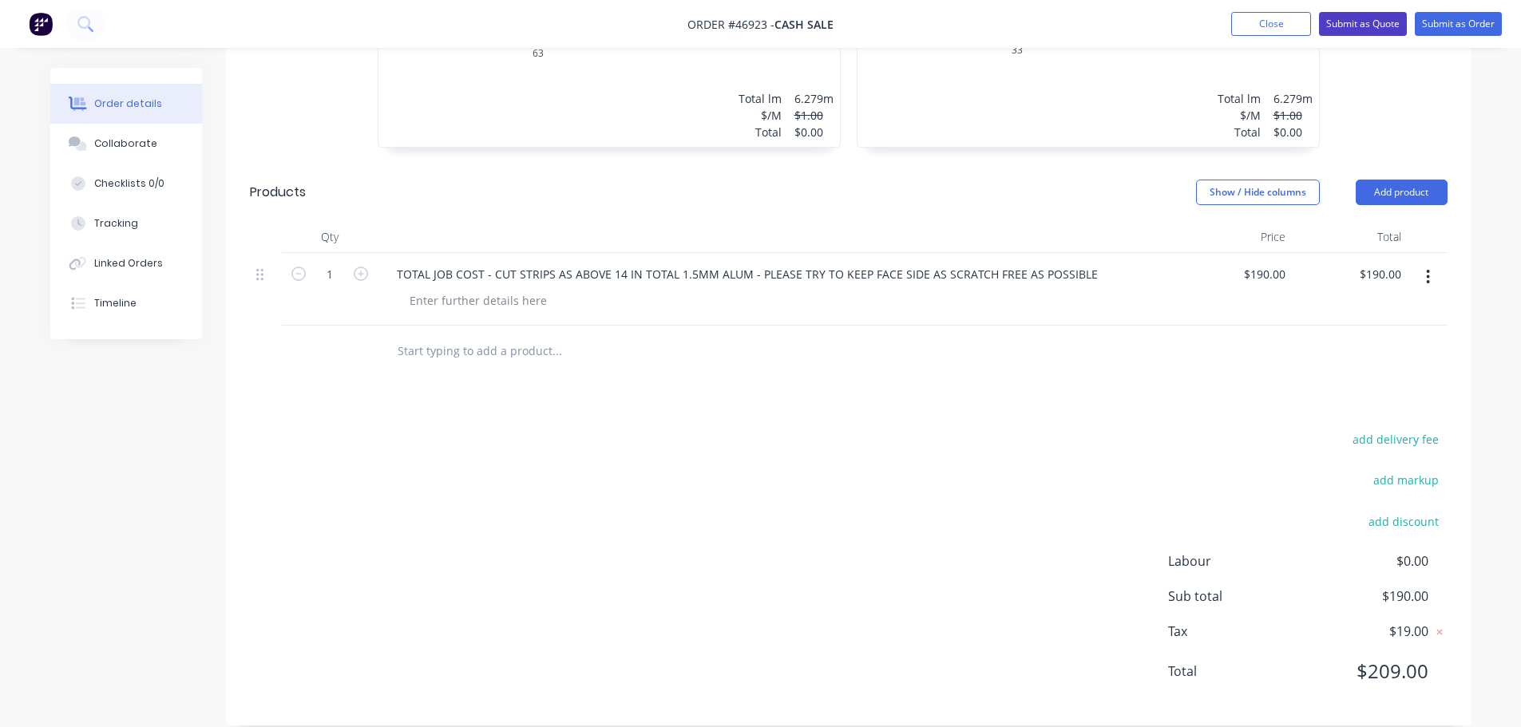
click at [1366, 23] on button "Submit as Quote" at bounding box center [1363, 24] width 88 height 24
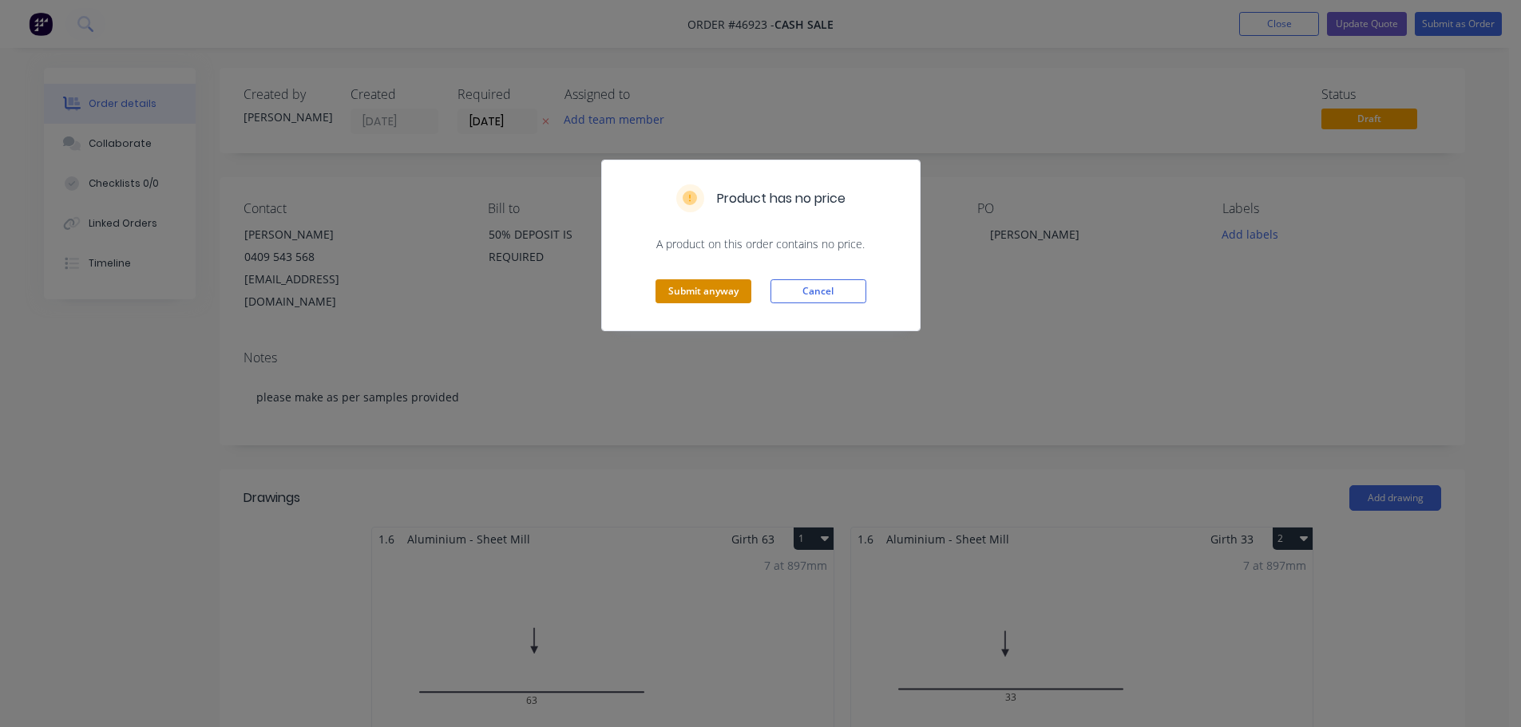
click at [688, 293] on button "Submit anyway" at bounding box center [703, 291] width 96 height 24
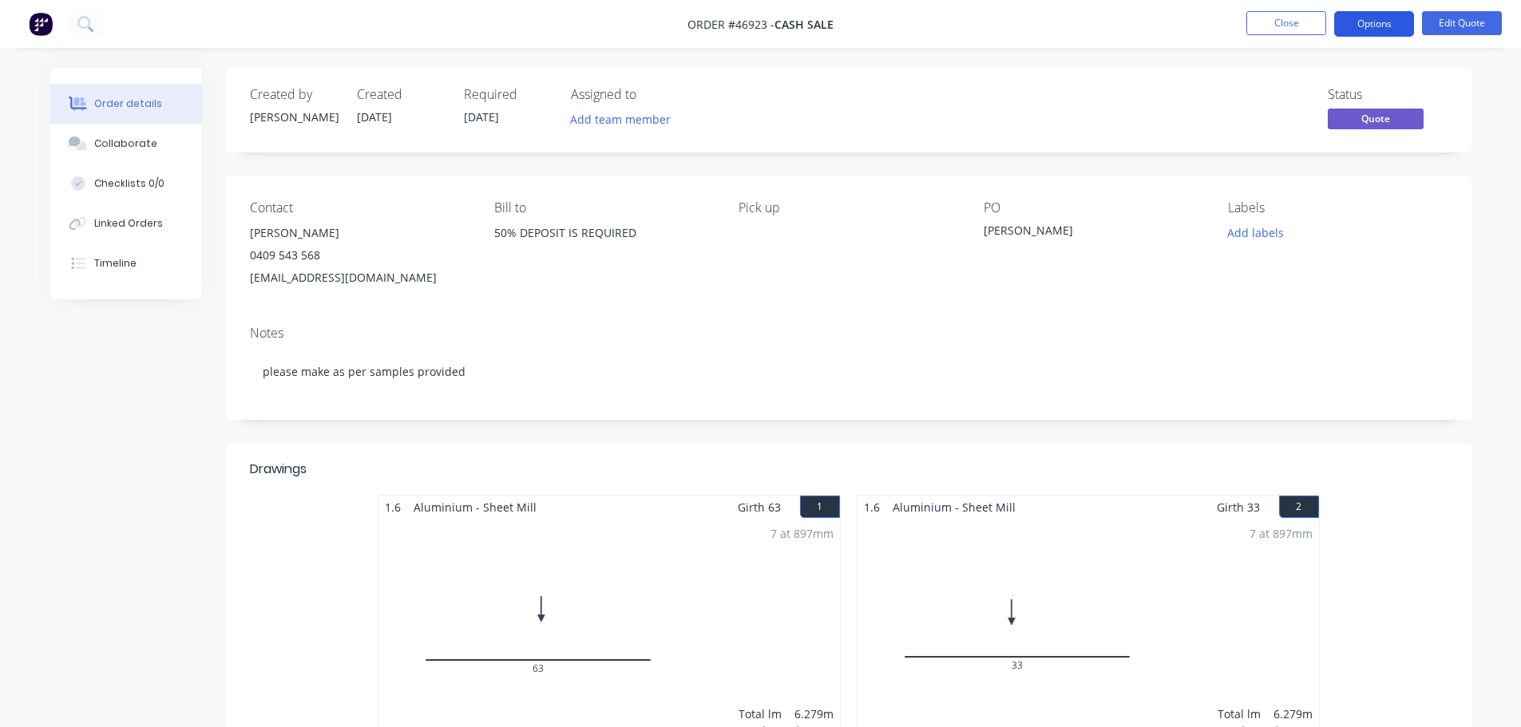
click at [1378, 25] on button "Options" at bounding box center [1374, 24] width 80 height 26
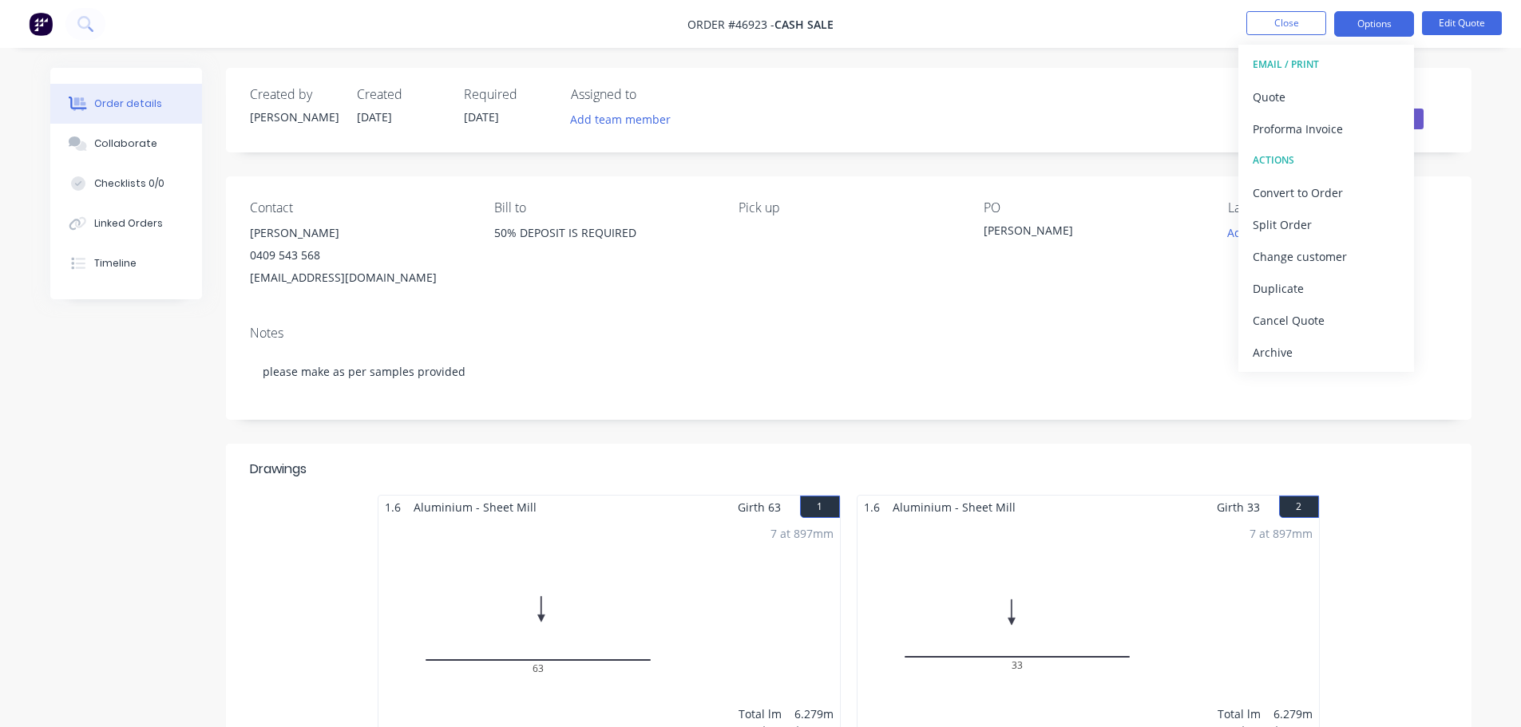
click at [1122, 189] on div "Contact [PERSON_NAME] [PHONE_NUMBER] [EMAIL_ADDRESS][DOMAIN_NAME] Bill to 50% D…" at bounding box center [848, 244] width 1245 height 137
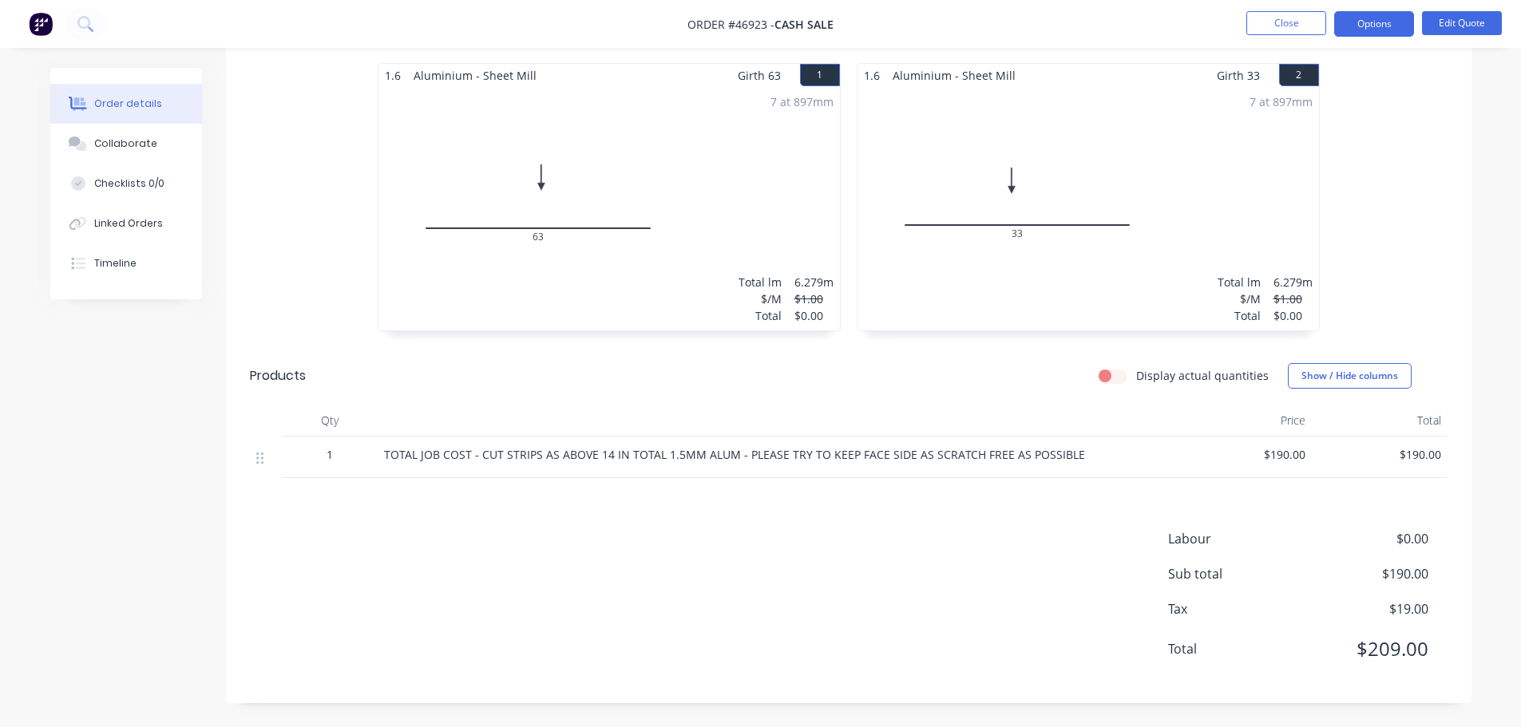
scroll to position [33, 0]
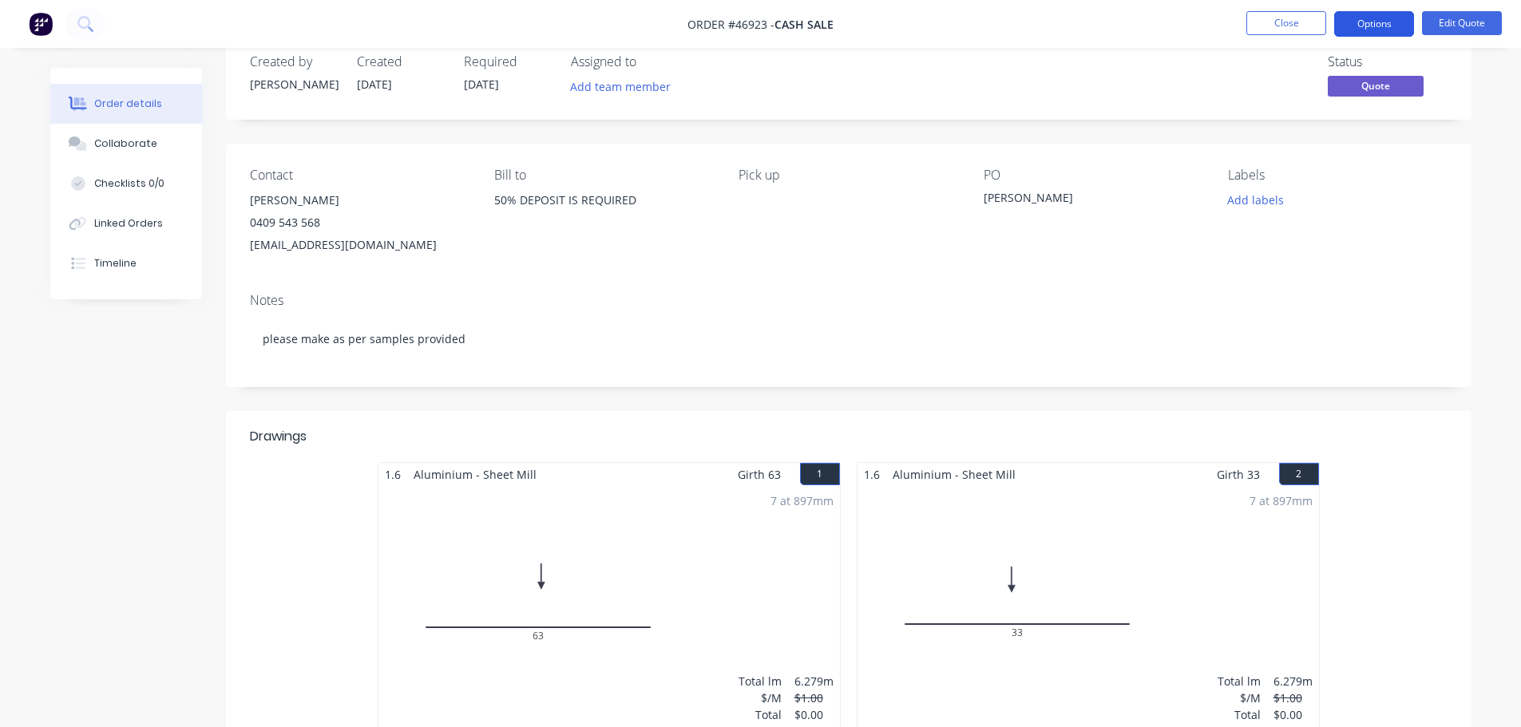
click at [1371, 15] on button "Options" at bounding box center [1374, 24] width 80 height 26
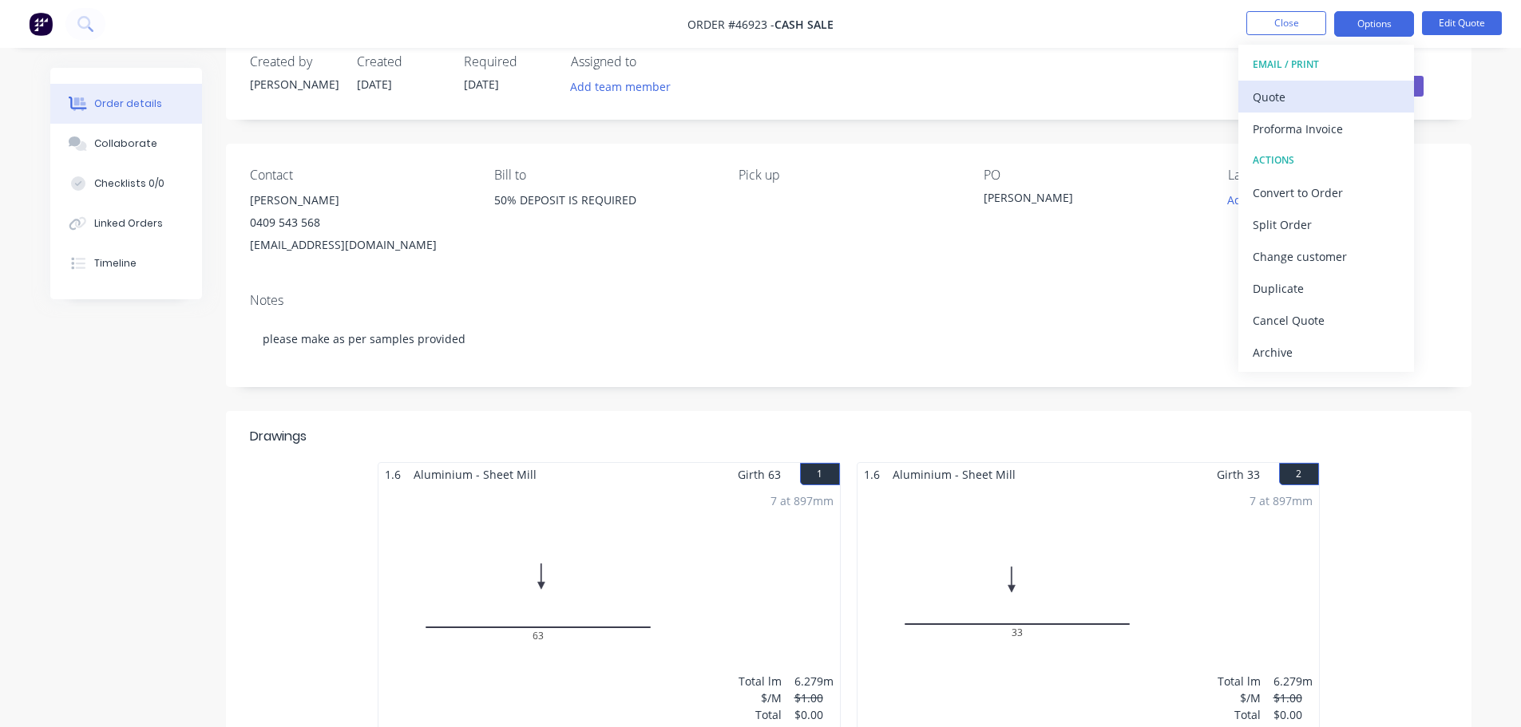
click at [1308, 86] on div "Quote" at bounding box center [1326, 96] width 147 height 23
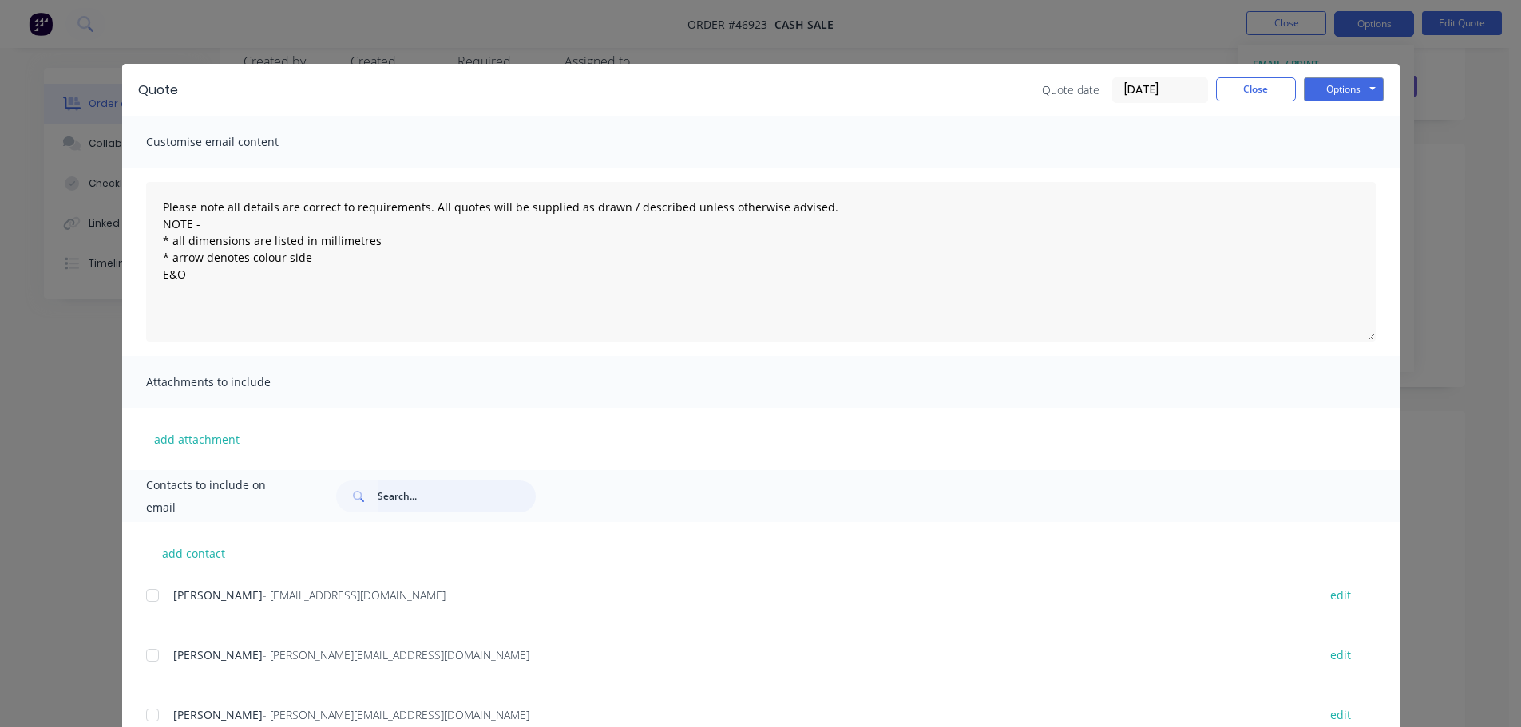
click at [379, 496] on input "text" at bounding box center [457, 497] width 158 height 32
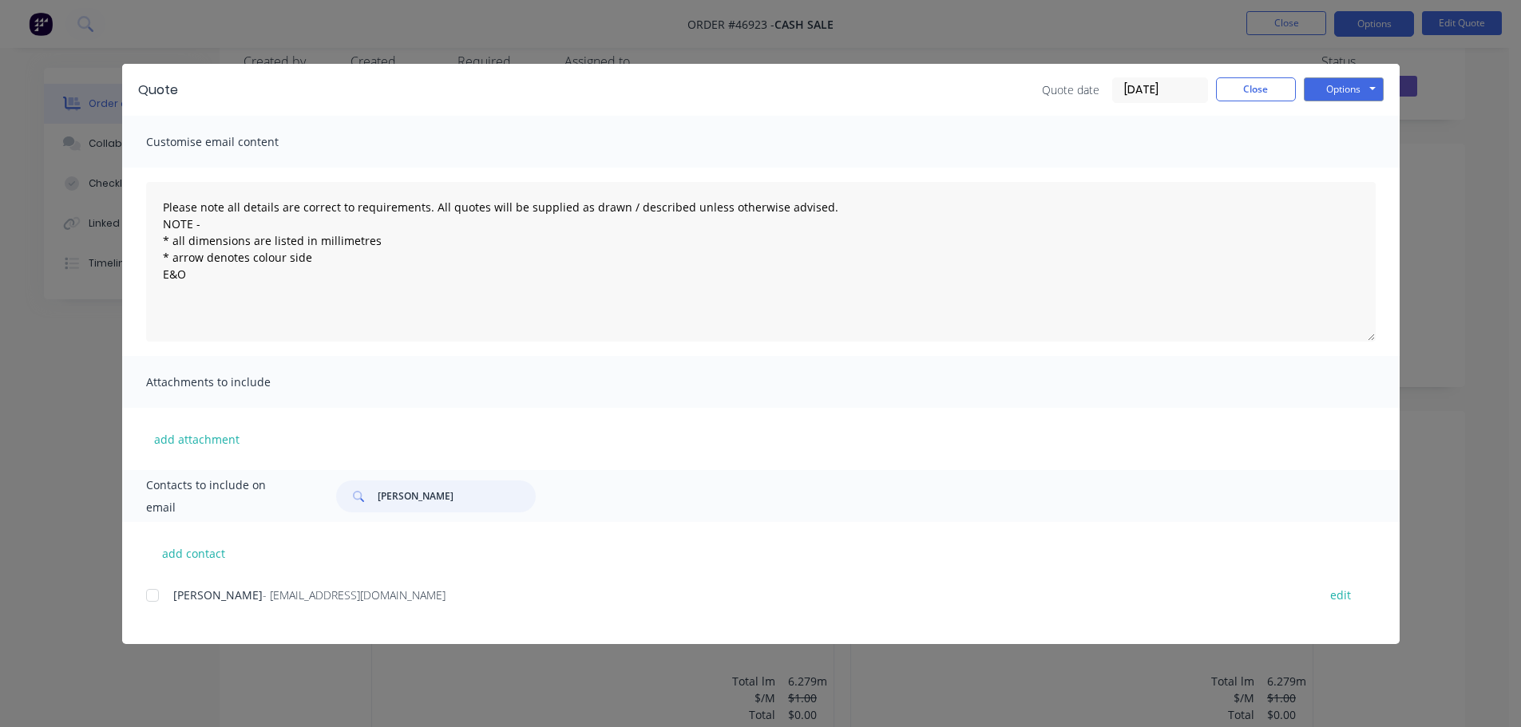
click at [150, 597] on div at bounding box center [153, 596] width 32 height 32
type input "[PERSON_NAME]"
click at [1239, 101] on button "Close" at bounding box center [1256, 89] width 80 height 24
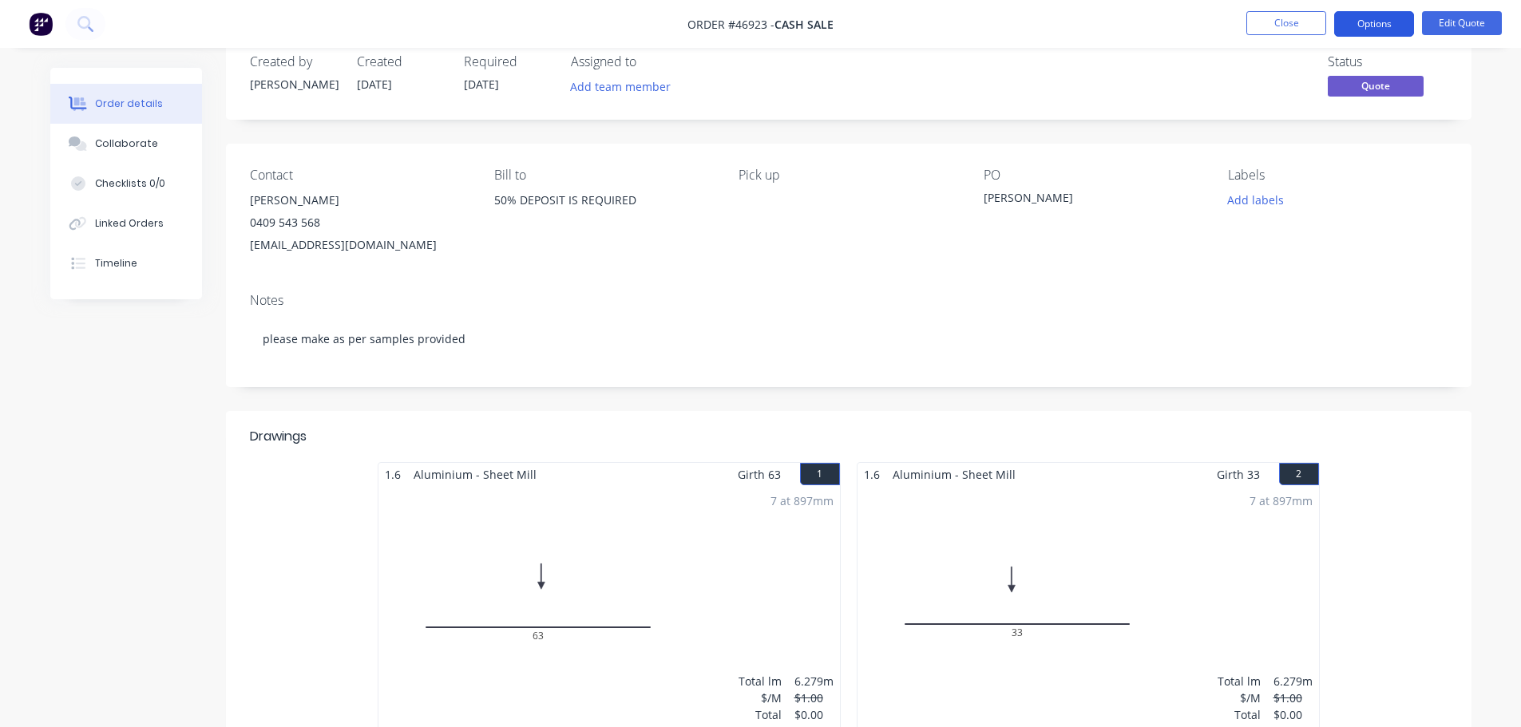
click at [1364, 33] on button "Options" at bounding box center [1374, 24] width 80 height 26
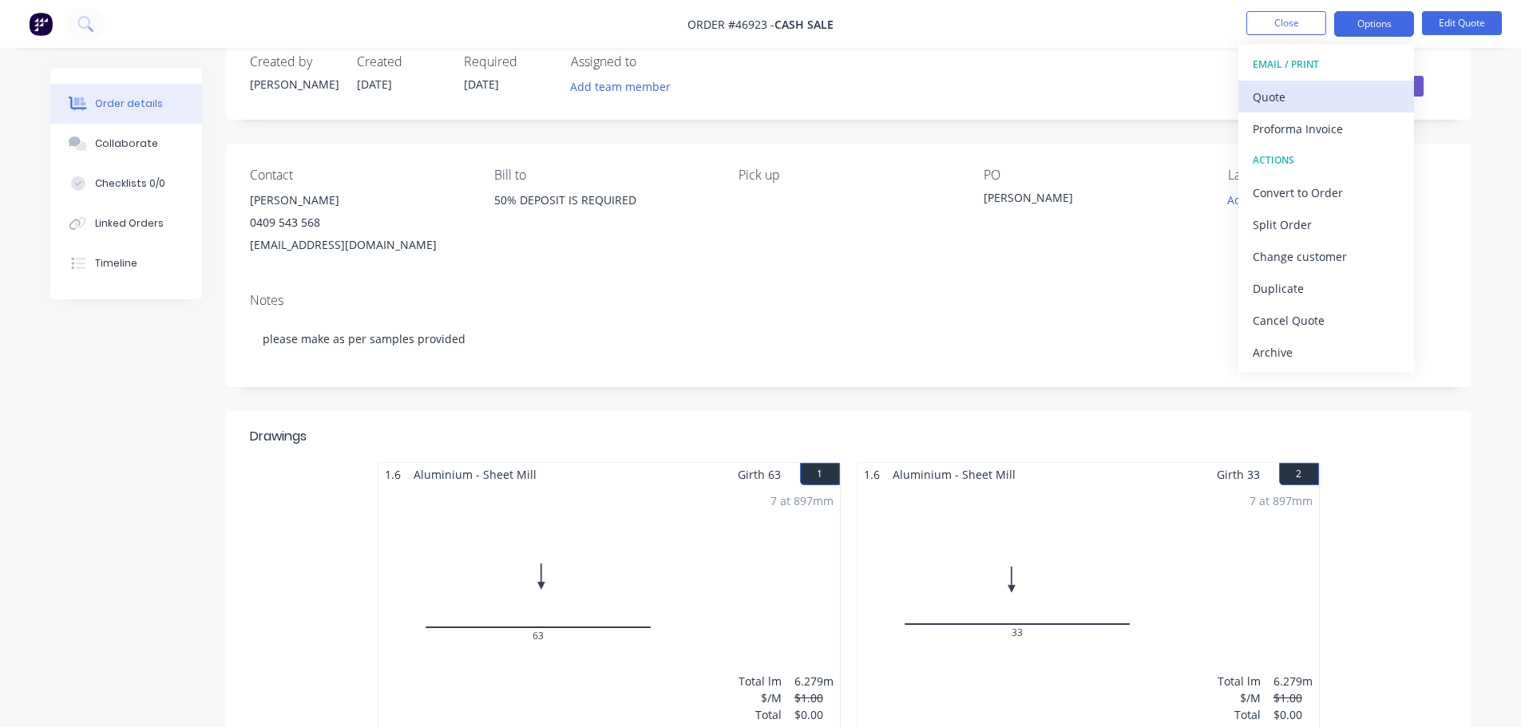
click at [1293, 99] on div "Quote" at bounding box center [1326, 96] width 147 height 23
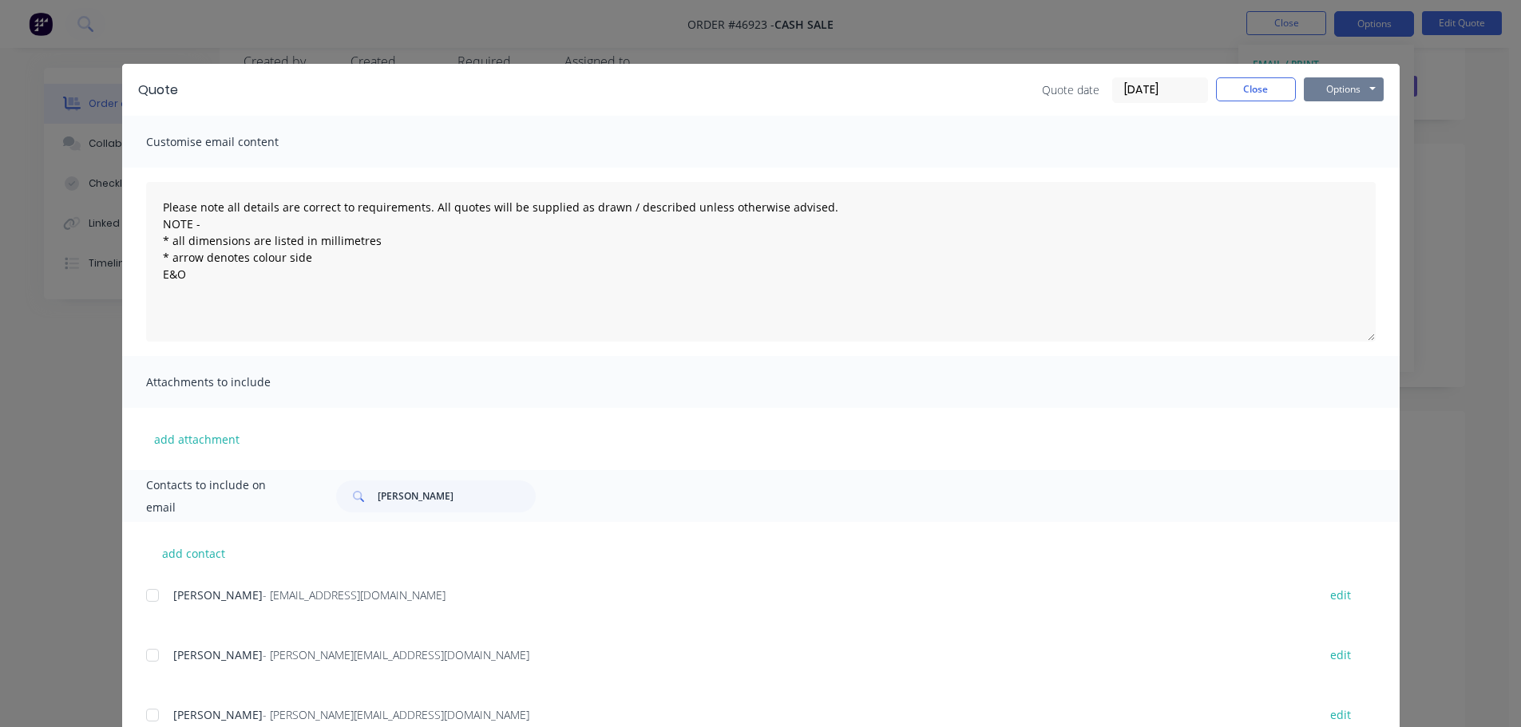
click at [1340, 89] on button "Options" at bounding box center [1344, 89] width 80 height 24
click at [1332, 144] on button "Print" at bounding box center [1355, 144] width 102 height 26
click at [1234, 84] on button "Close" at bounding box center [1256, 89] width 80 height 24
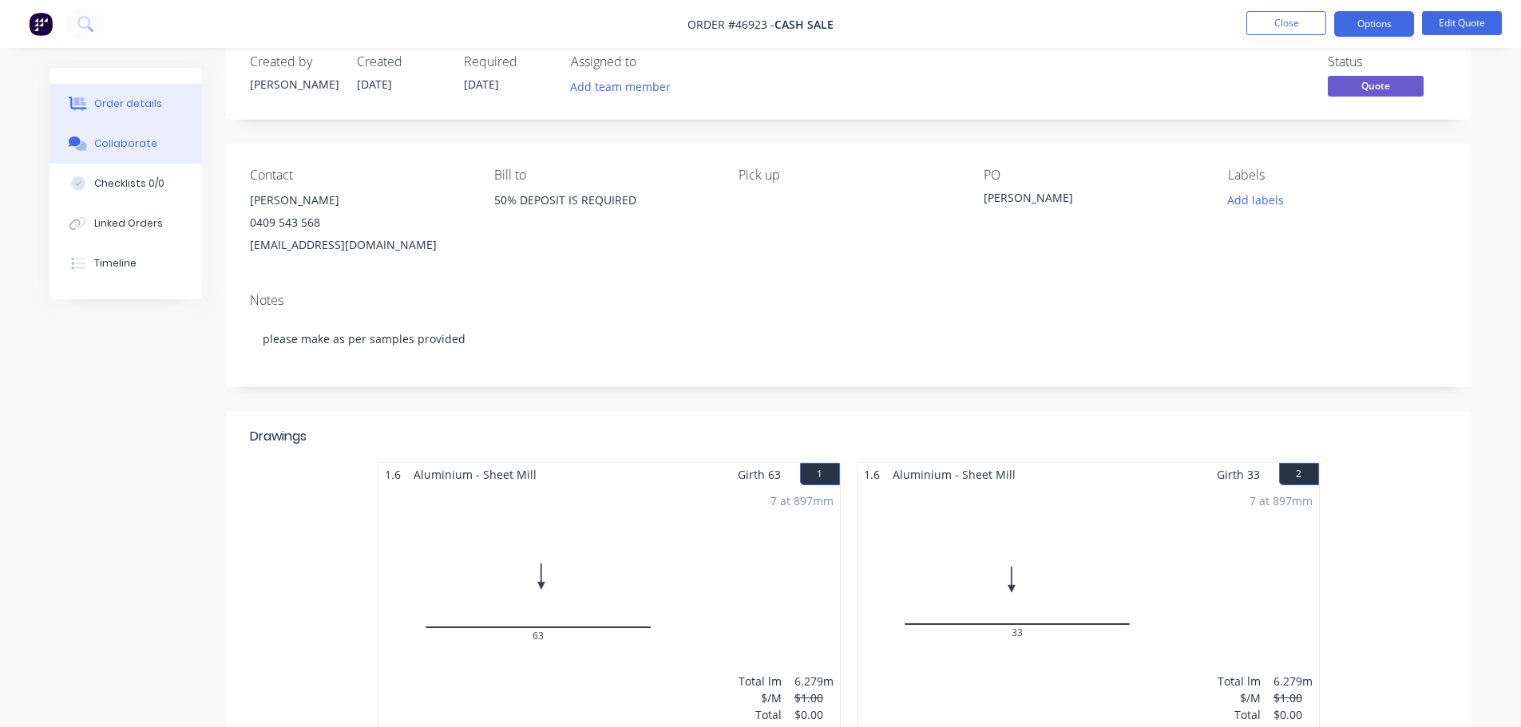
click at [132, 135] on button "Collaborate" at bounding box center [126, 144] width 152 height 40
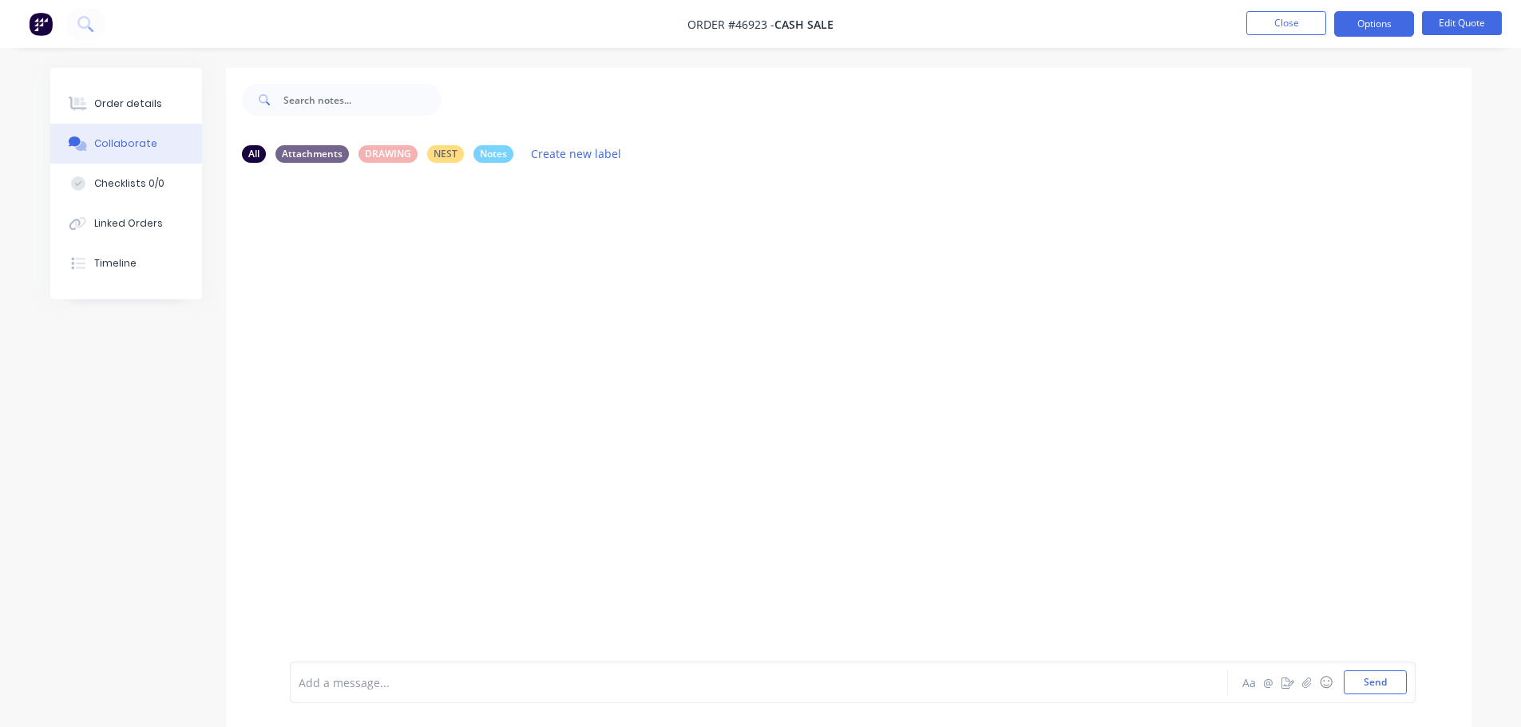
click at [350, 681] on div at bounding box center [714, 683] width 830 height 17
click at [1390, 678] on button "Send" at bounding box center [1375, 683] width 63 height 24
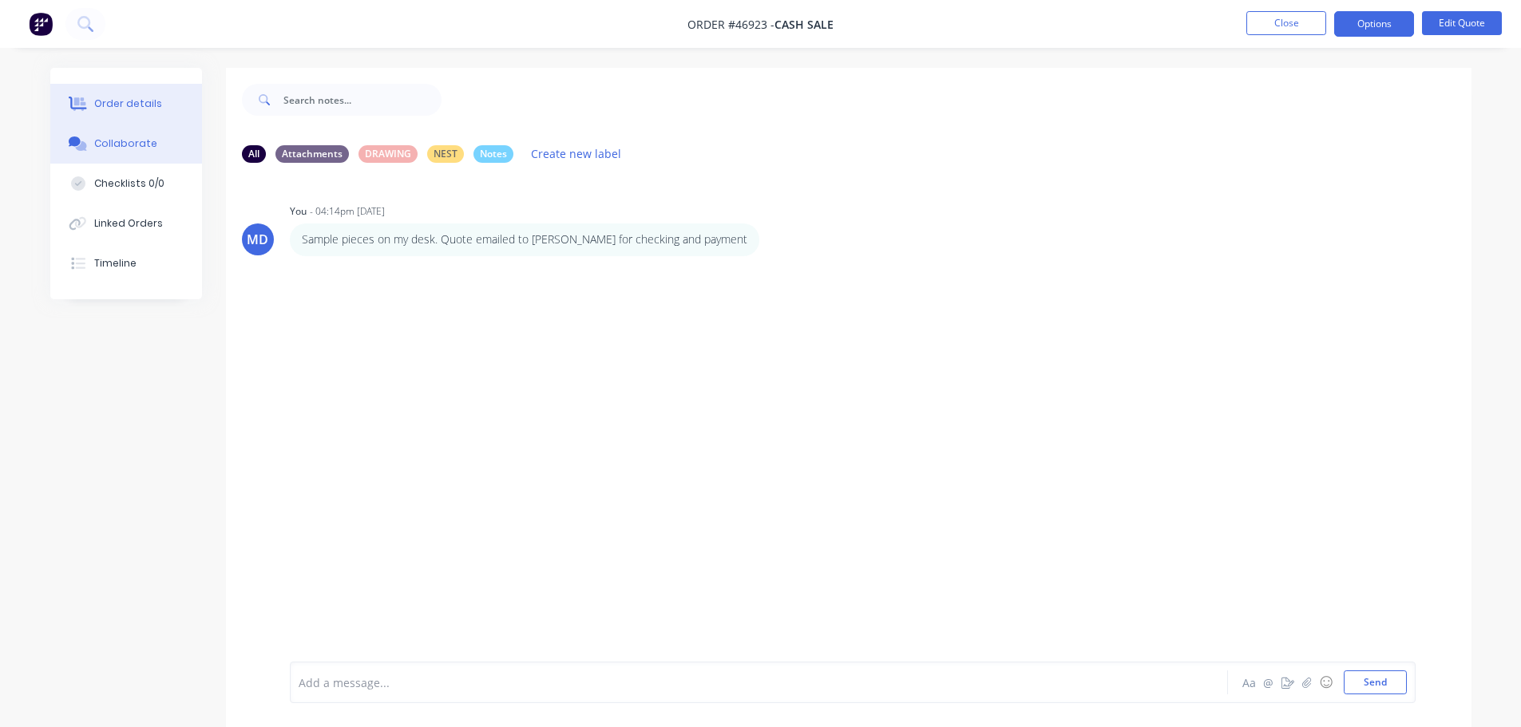
click at [156, 105] on button "Order details" at bounding box center [126, 104] width 152 height 40
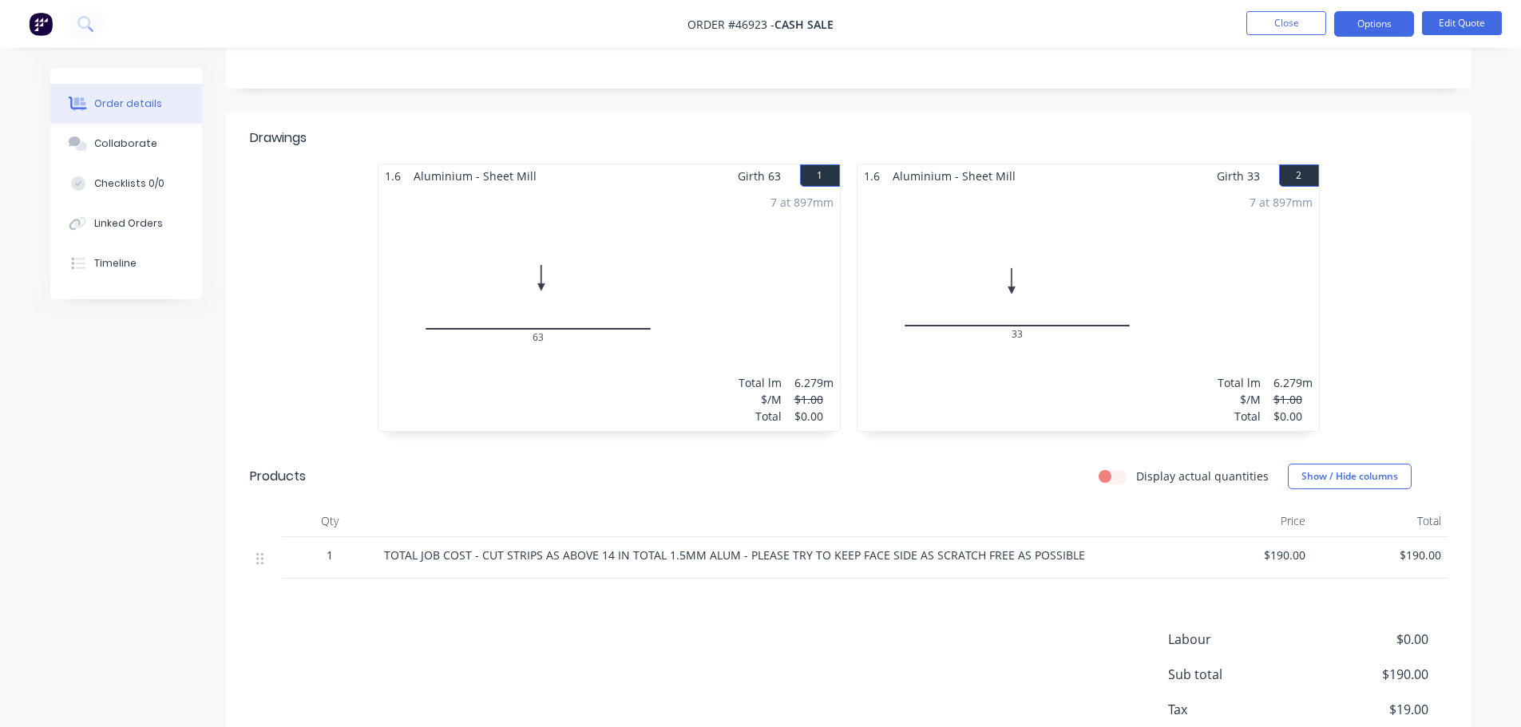
scroll to position [432, 0]
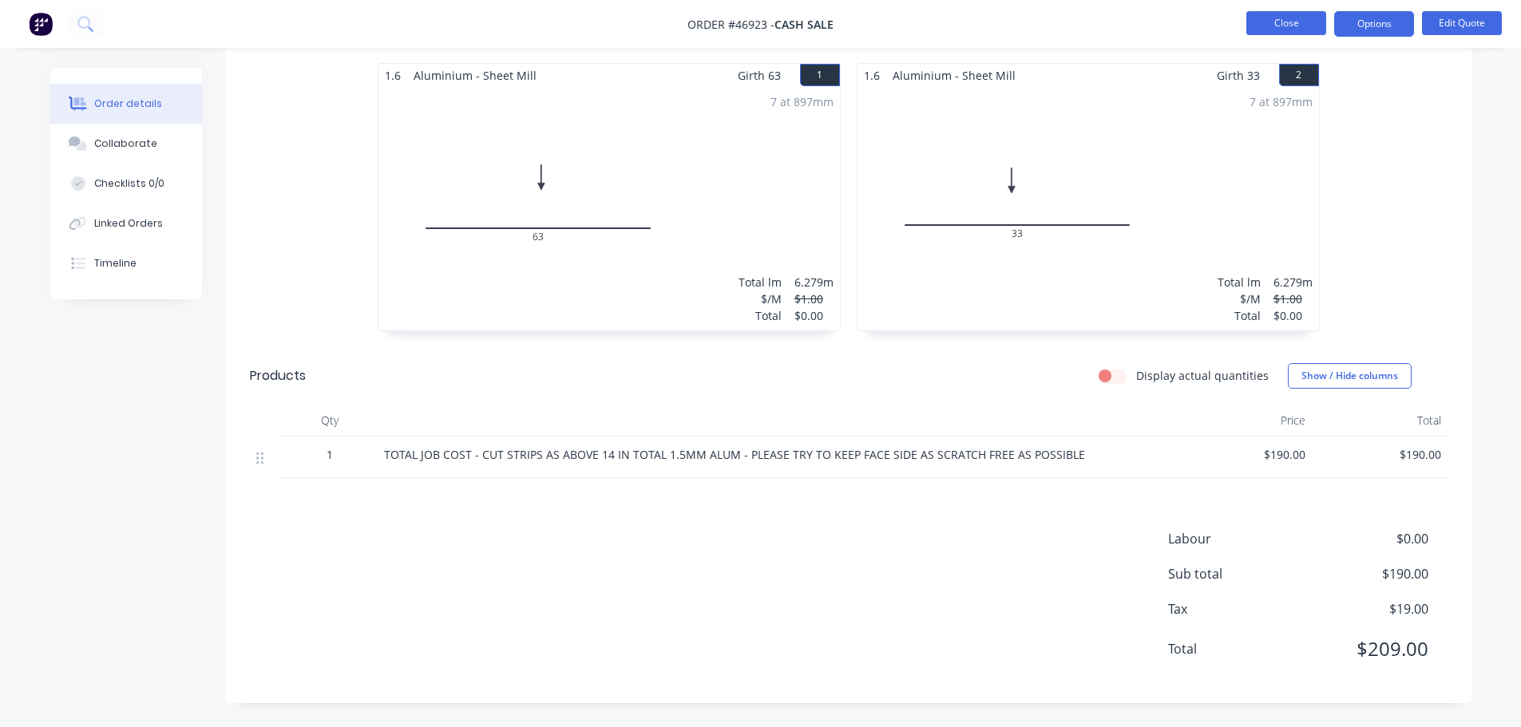
click at [1268, 27] on button "Close" at bounding box center [1286, 23] width 80 height 24
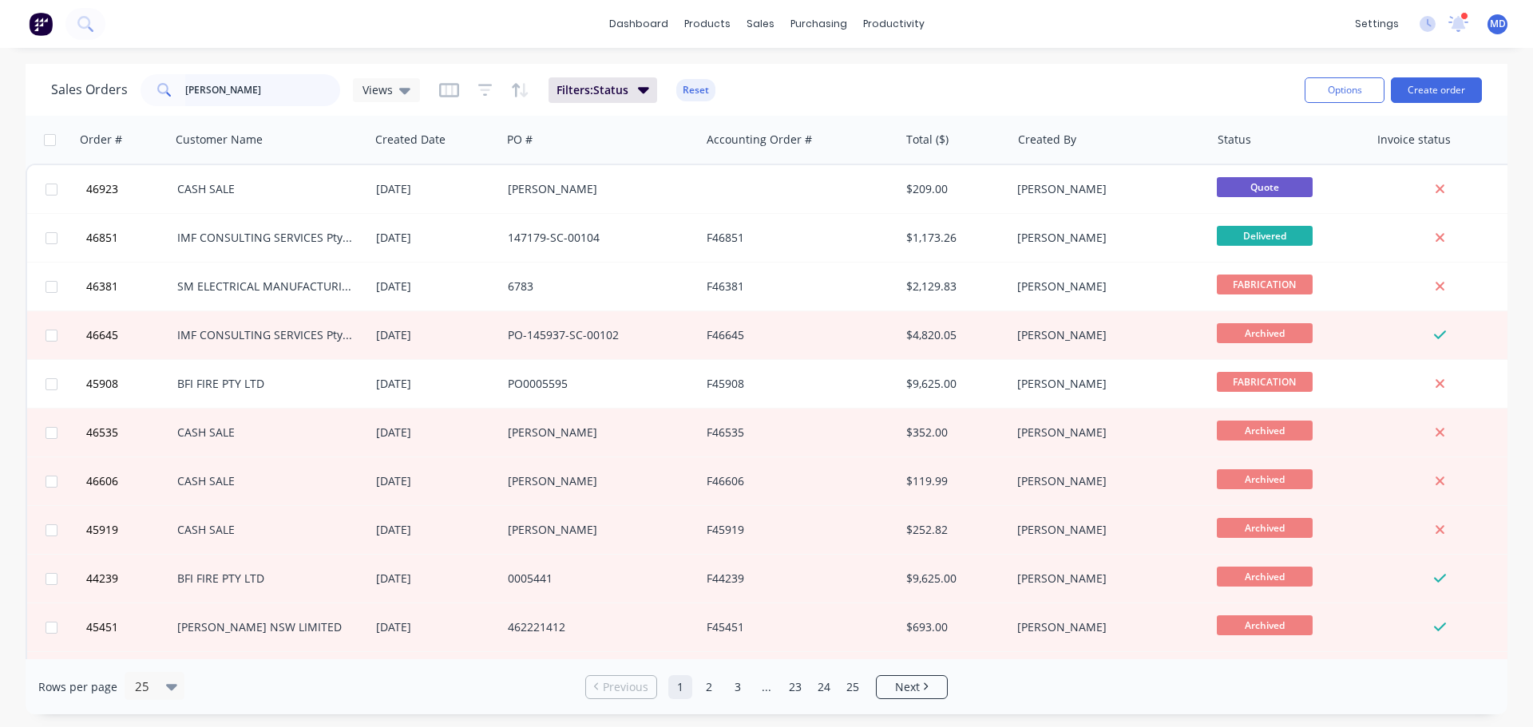
click at [251, 88] on input "[PERSON_NAME]" at bounding box center [263, 90] width 156 height 32
type input "p"
